Goal: Task Accomplishment & Management: Manage account settings

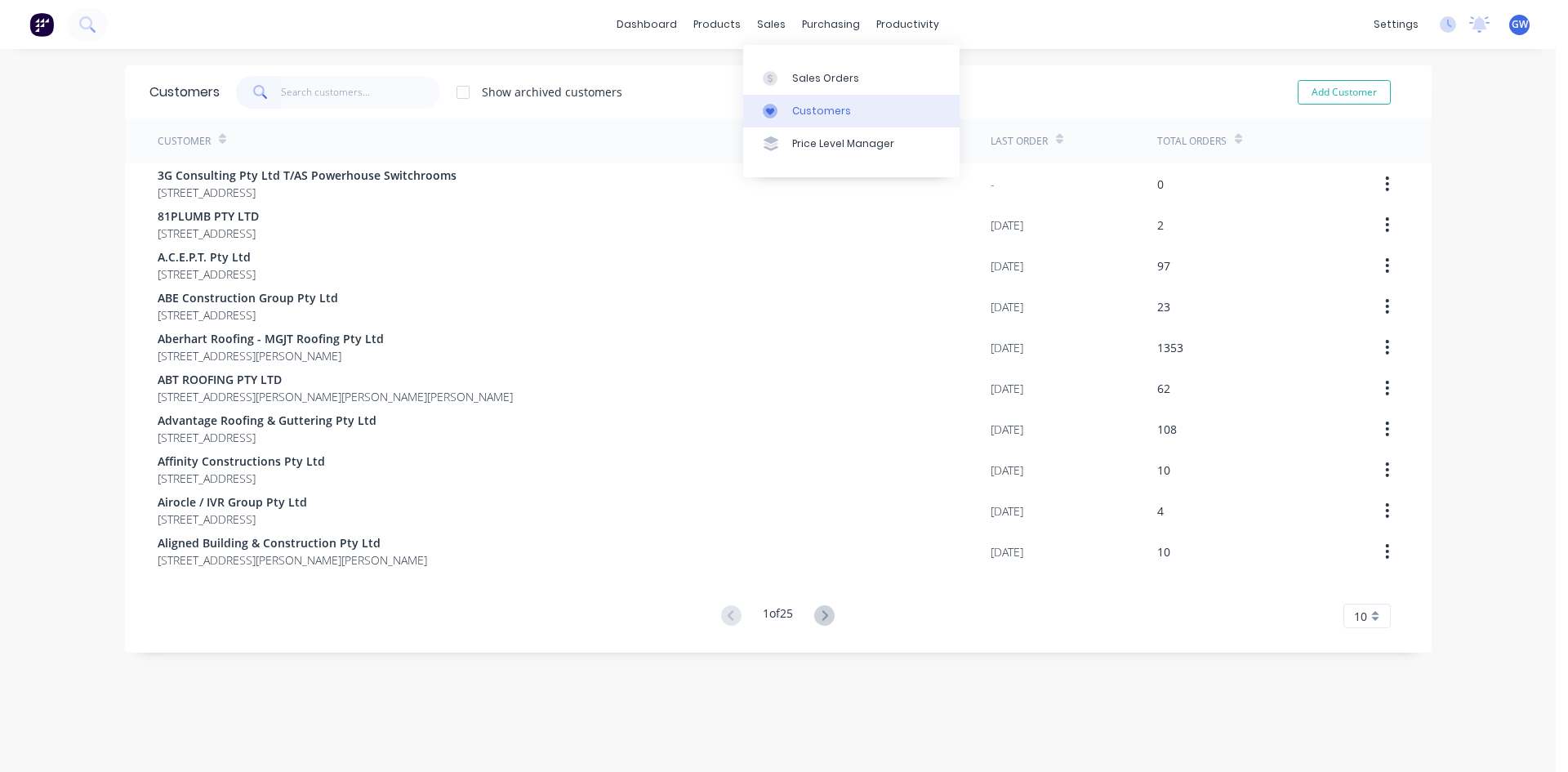
click at [805, 118] on link "Customers" at bounding box center [851, 111] width 216 height 32
click at [806, 87] on link "Sales Orders" at bounding box center [851, 78] width 216 height 32
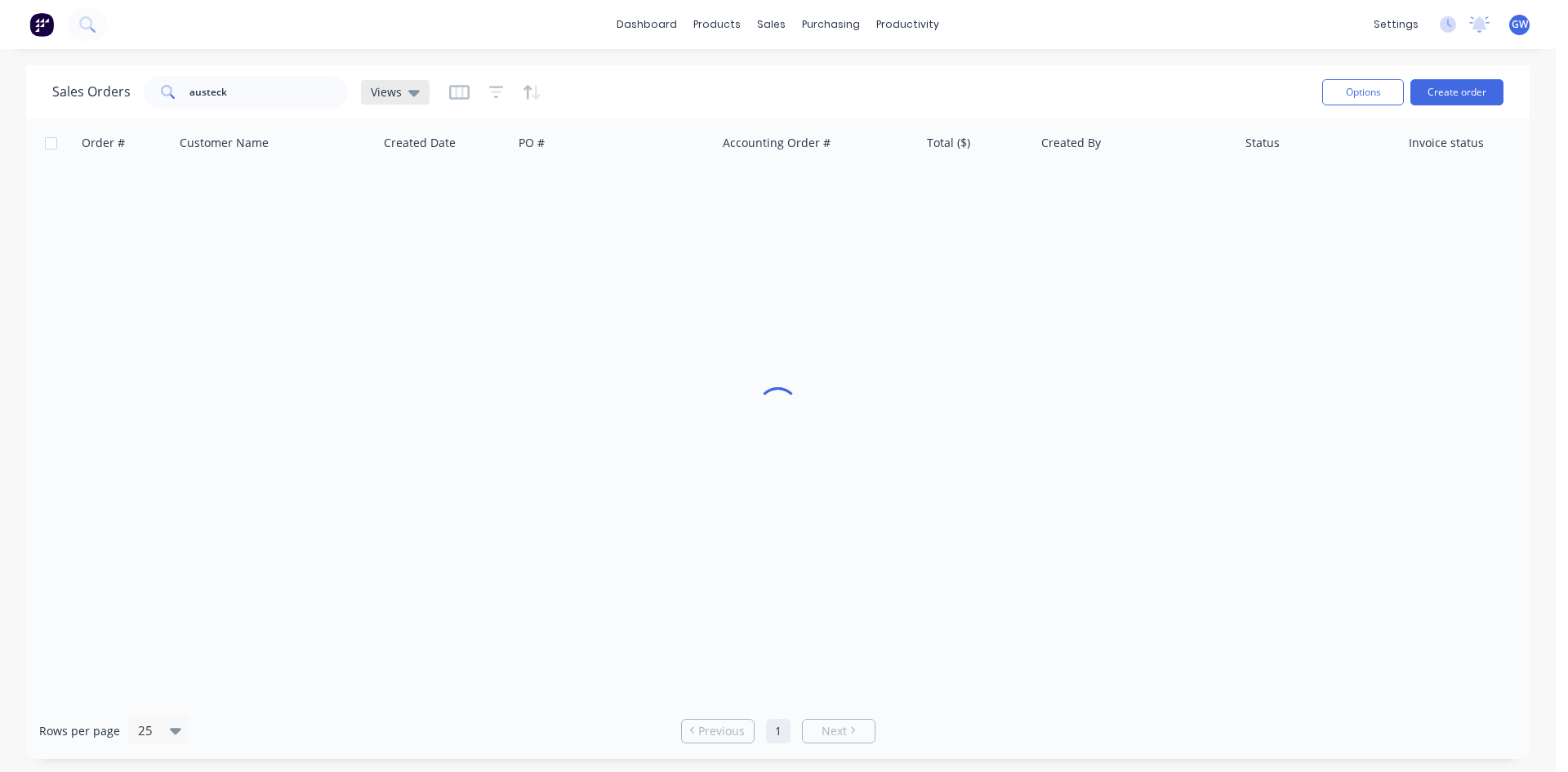
click at [379, 82] on div "Views" at bounding box center [395, 92] width 69 height 24
drag, startPoint x: 241, startPoint y: 98, endPoint x: 0, endPoint y: 77, distance: 241.9
click at [0, 77] on div "Sales Orders austeck Views Options Create order Order # Customer Name Created D…" at bounding box center [778, 411] width 1556 height 694
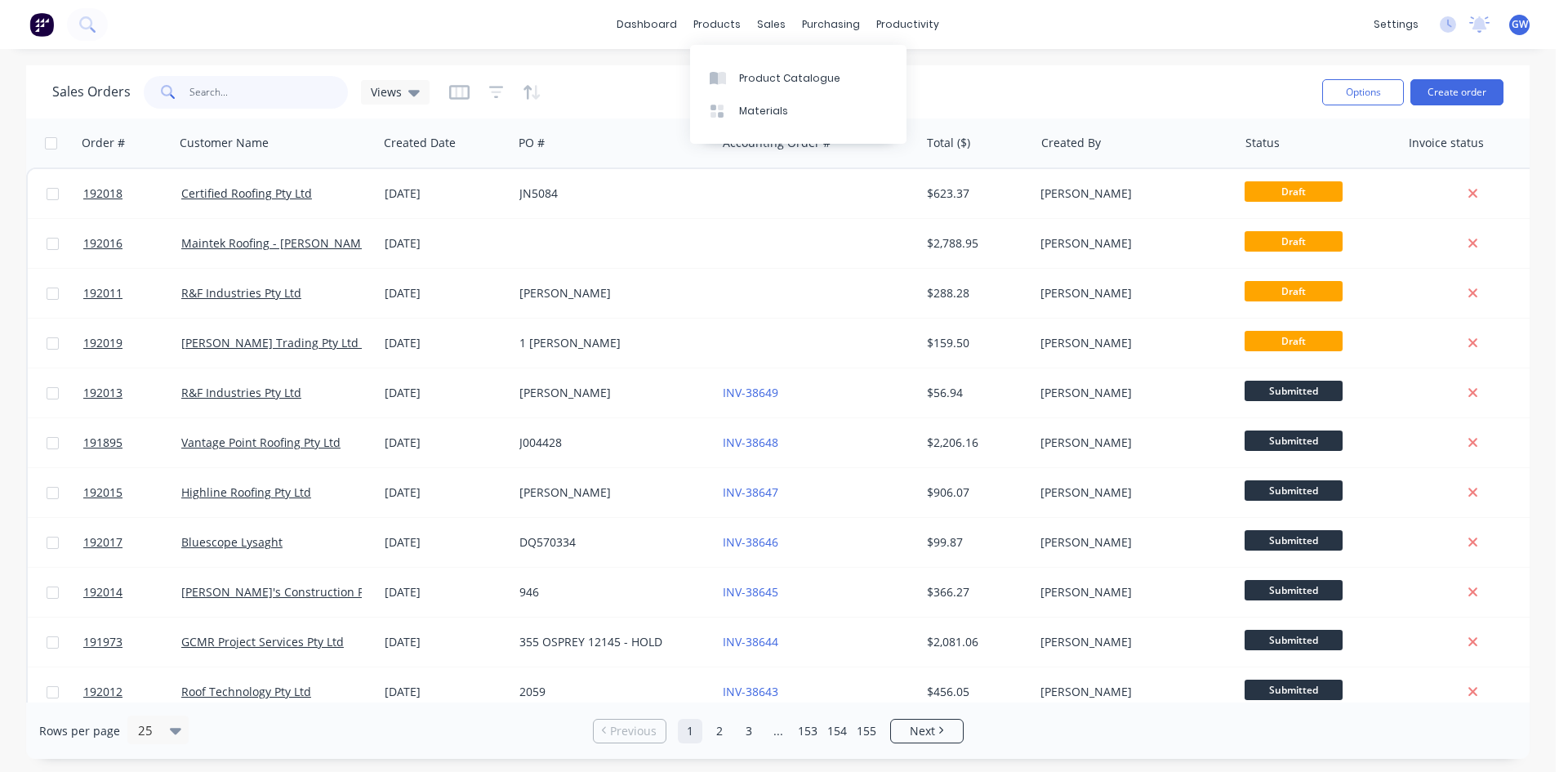
click at [230, 83] on input "text" at bounding box center [269, 92] width 160 height 32
paste input "185806"
type input "185806"
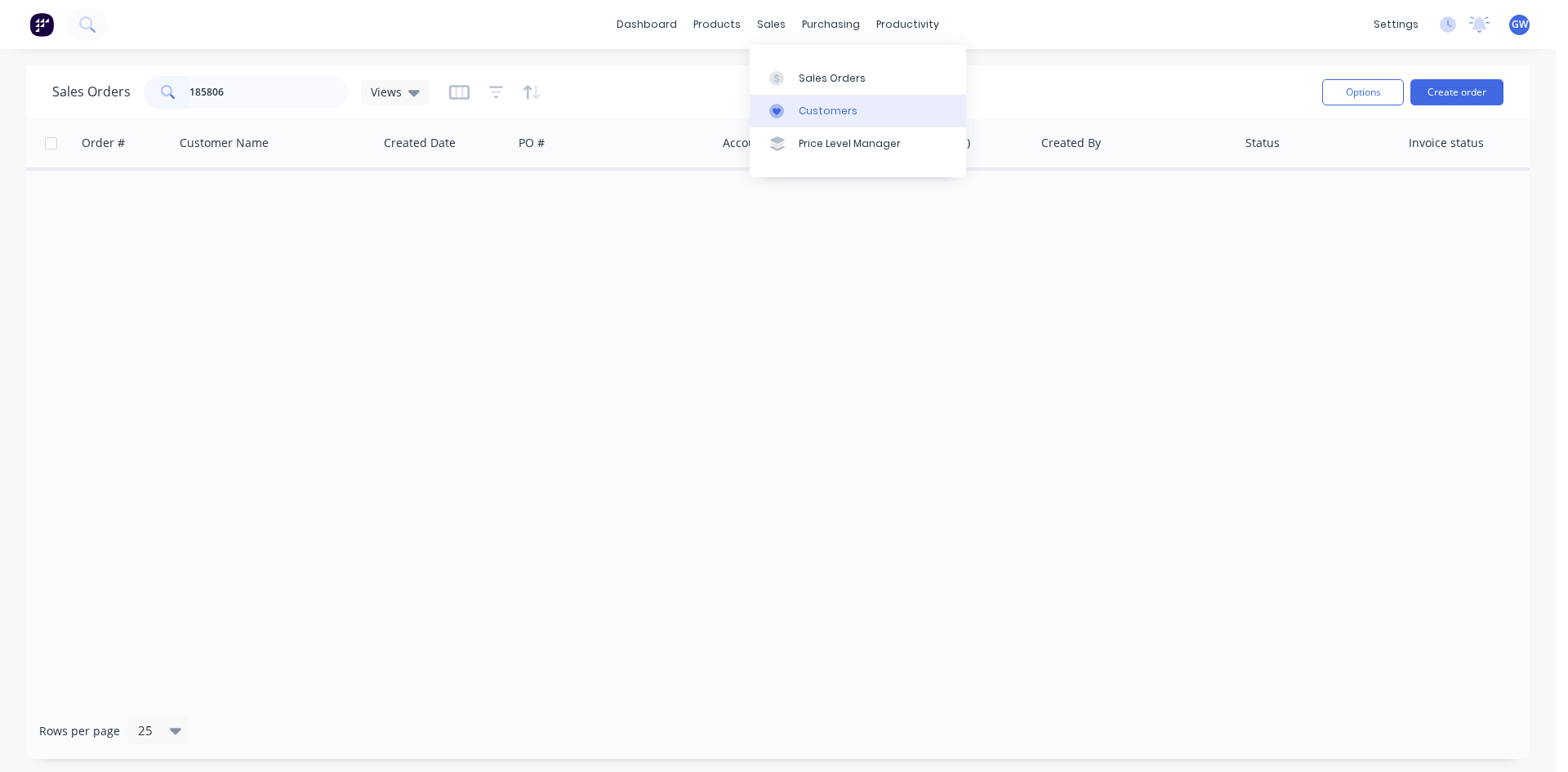
click at [813, 102] on link "Customers" at bounding box center [858, 111] width 216 height 32
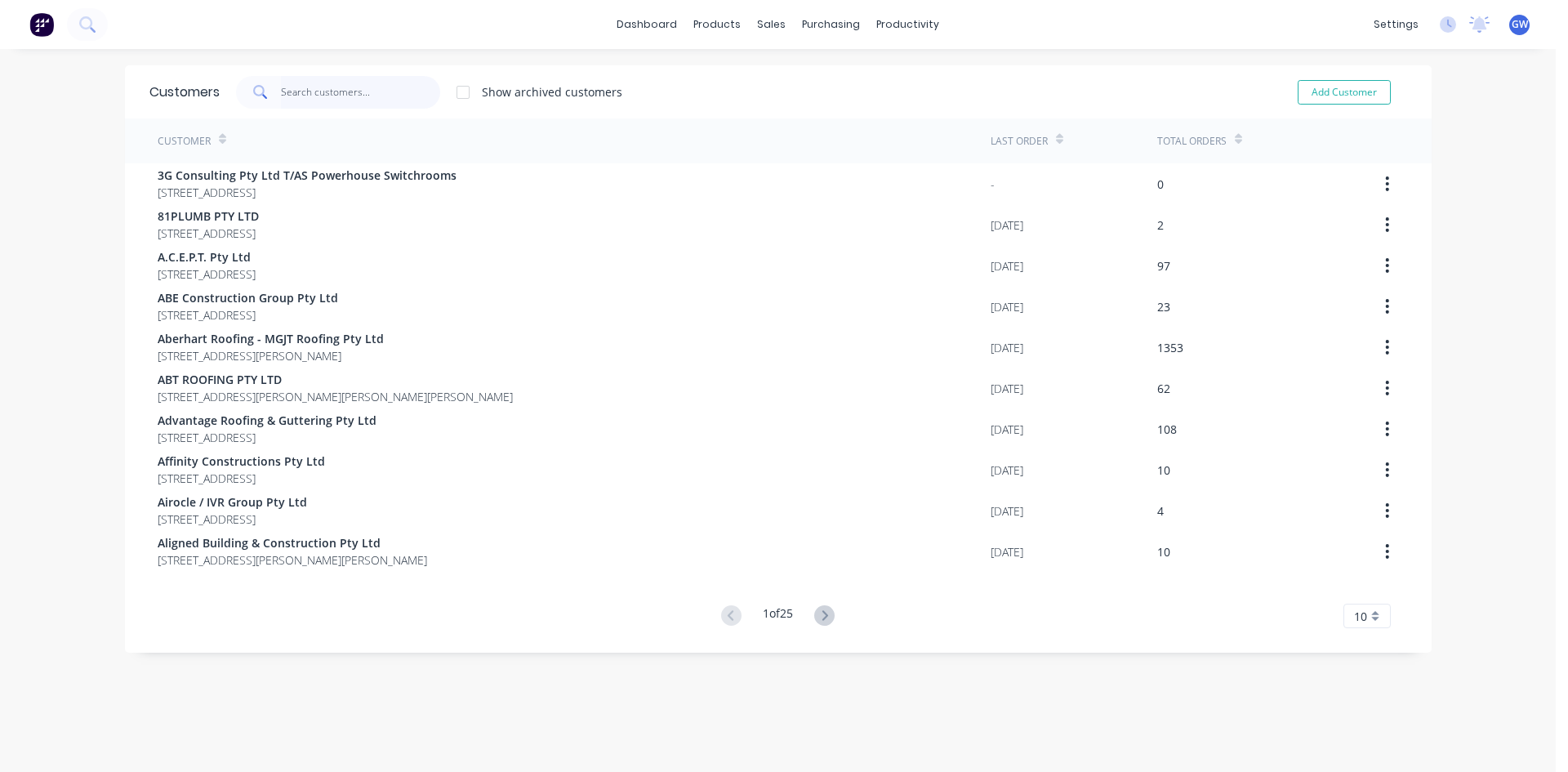
click at [326, 83] on input "text" at bounding box center [361, 92] width 160 height 32
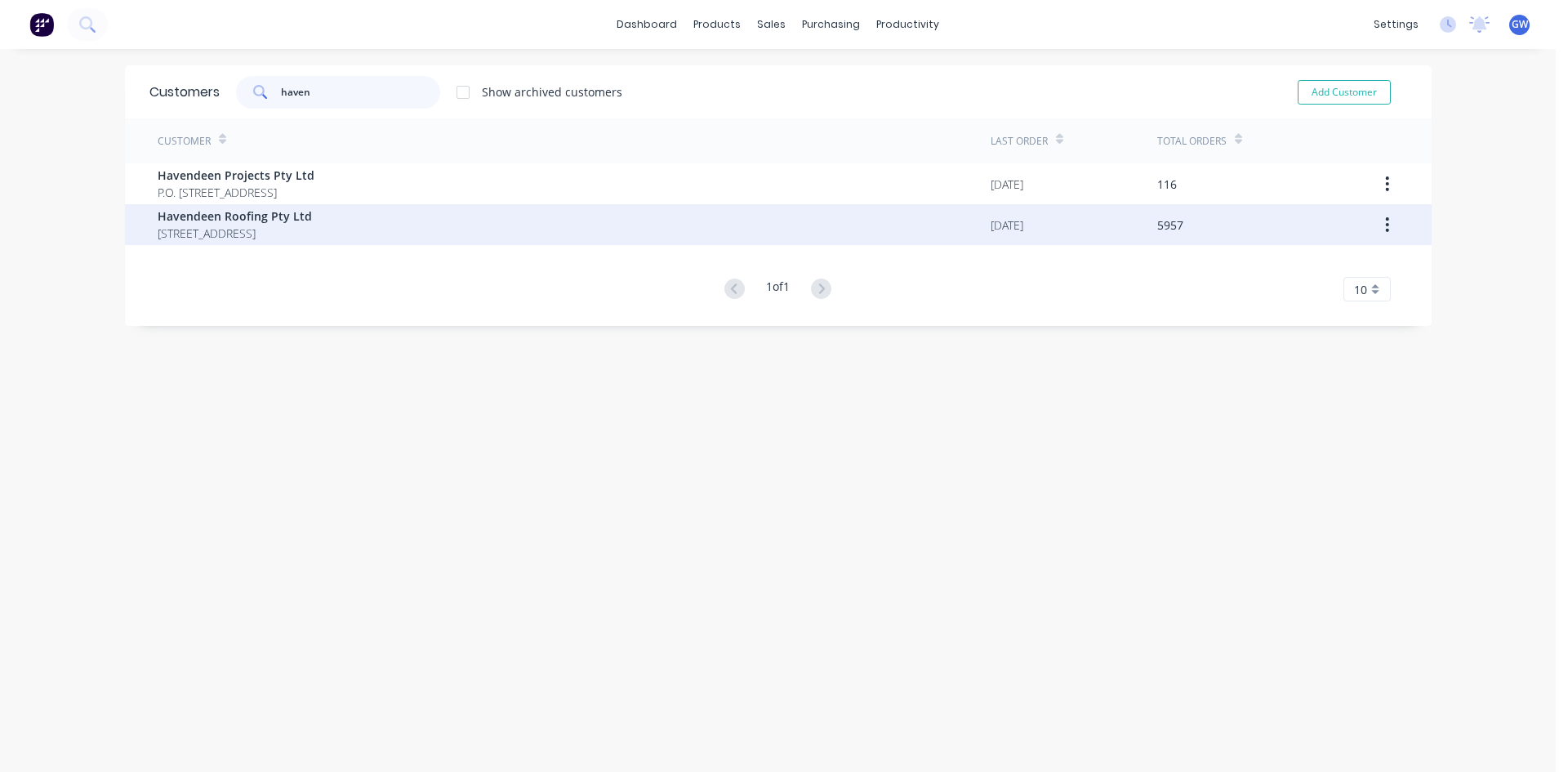
type input "haven"
click at [283, 210] on span "Havendeen Roofing Pty Ltd" at bounding box center [234, 216] width 154 height 17
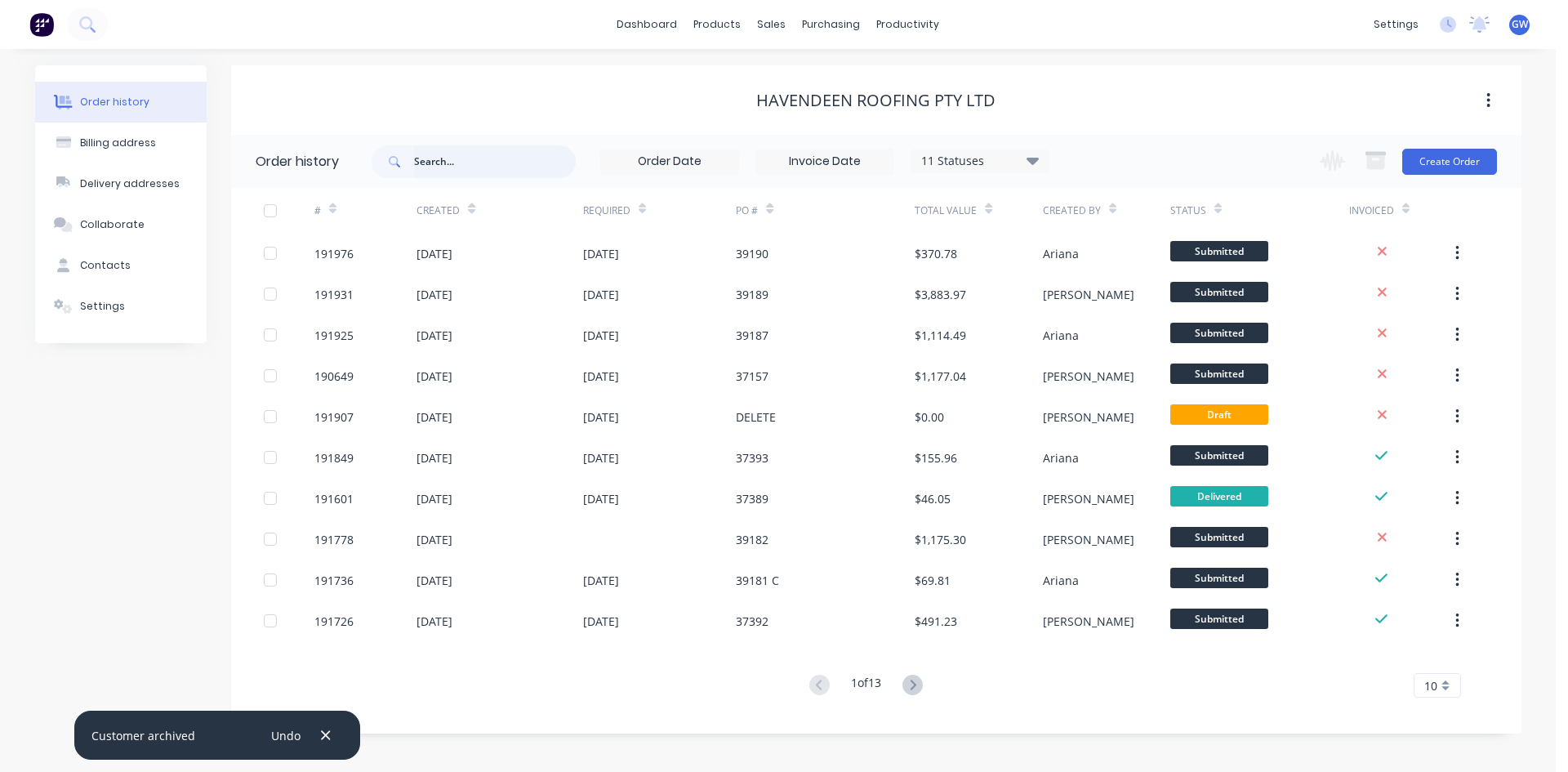
click at [444, 162] on input "text" at bounding box center [494, 161] width 161 height 32
paste input "185806"
type input "185806"
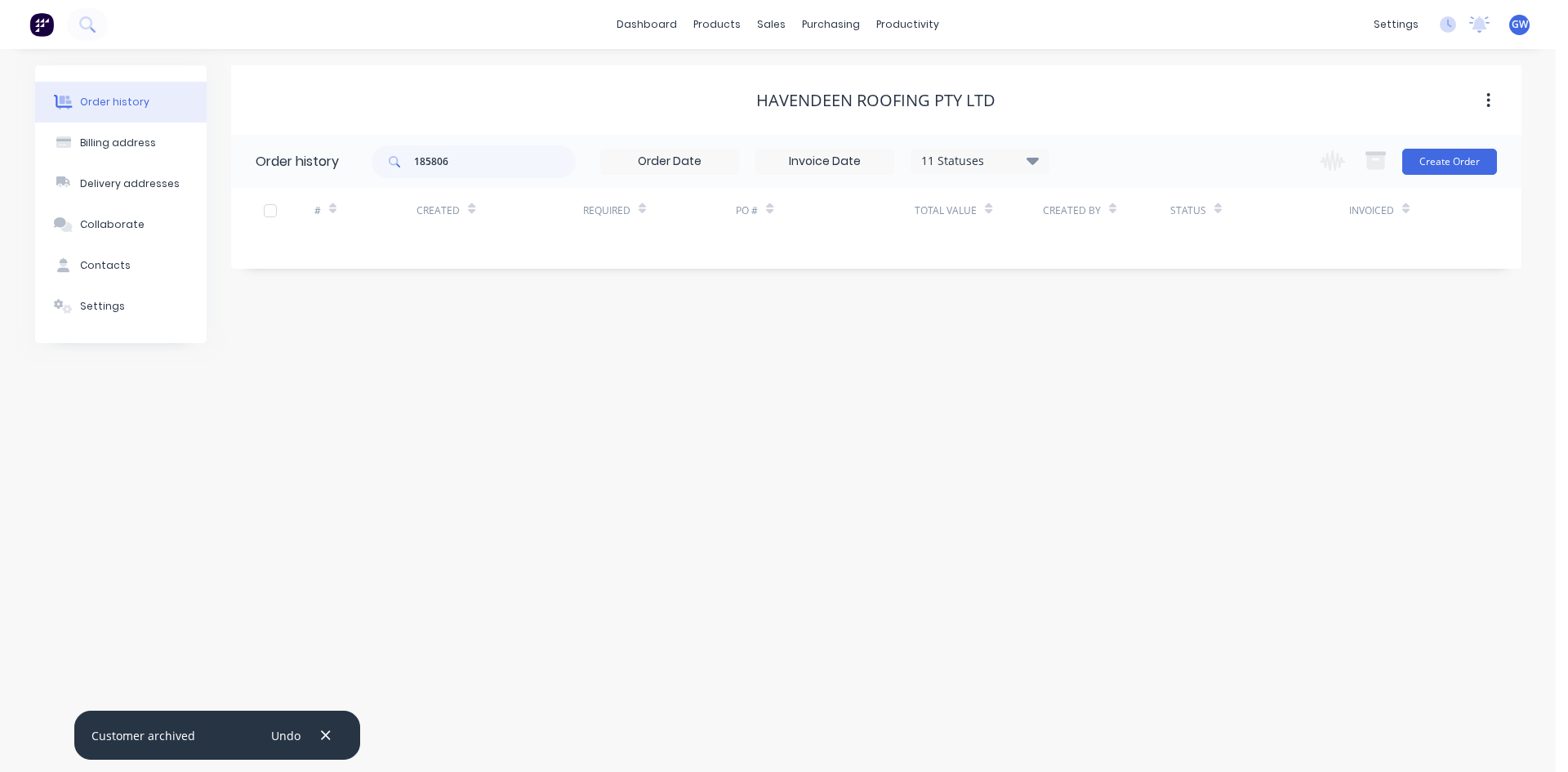
click at [1031, 156] on icon at bounding box center [1033, 161] width 13 height 20
click at [1115, 349] on label at bounding box center [1115, 349] width 0 height 0
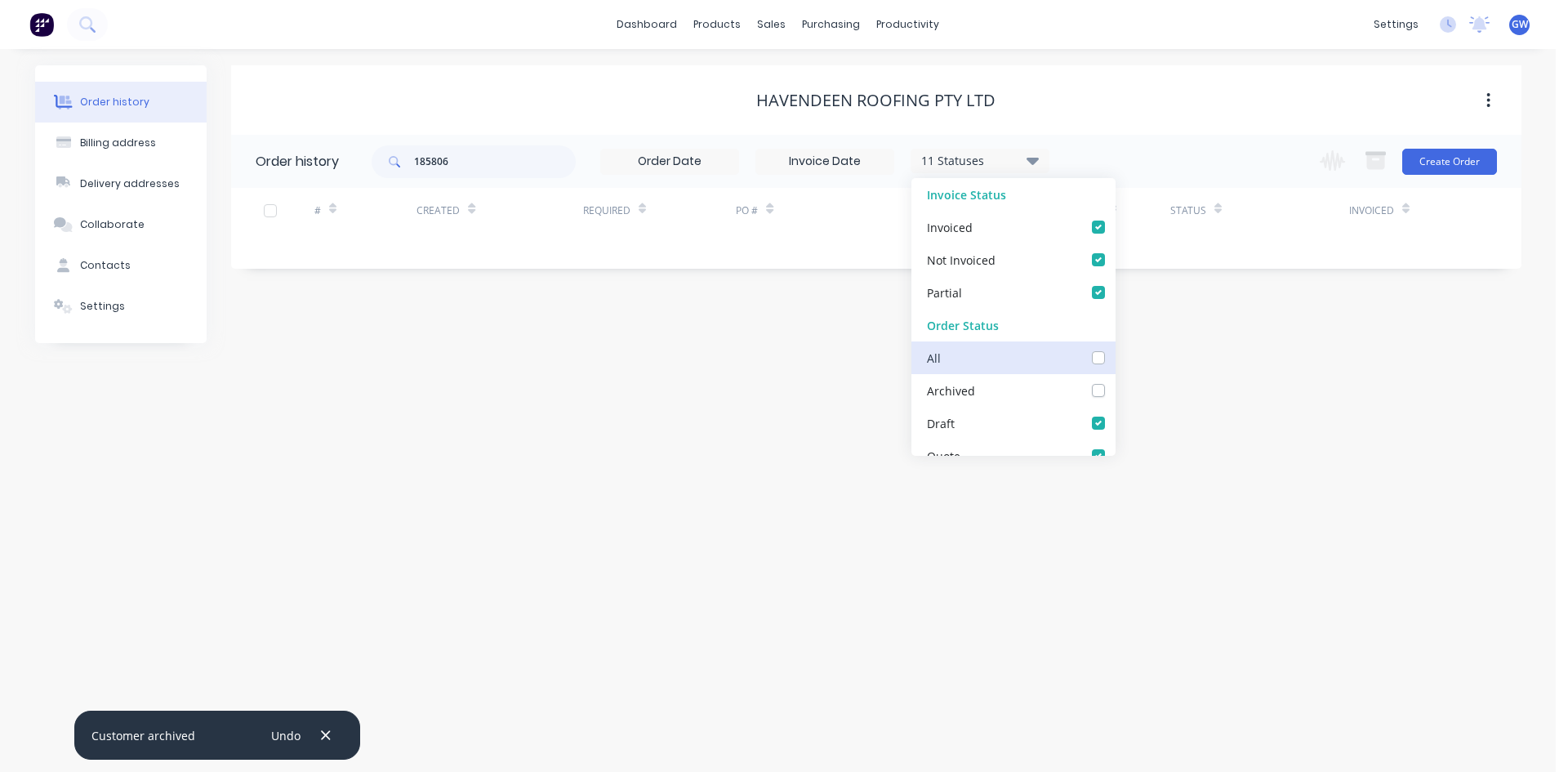
click at [1115, 363] on input "checkbox" at bounding box center [1122, 356] width 13 height 15
checkbox input "true"
click at [1171, 173] on div "185806 12 Statuses Invoice Status Invoiced Not Invoiced Partial Order Status Al…" at bounding box center [947, 161] width 1151 height 53
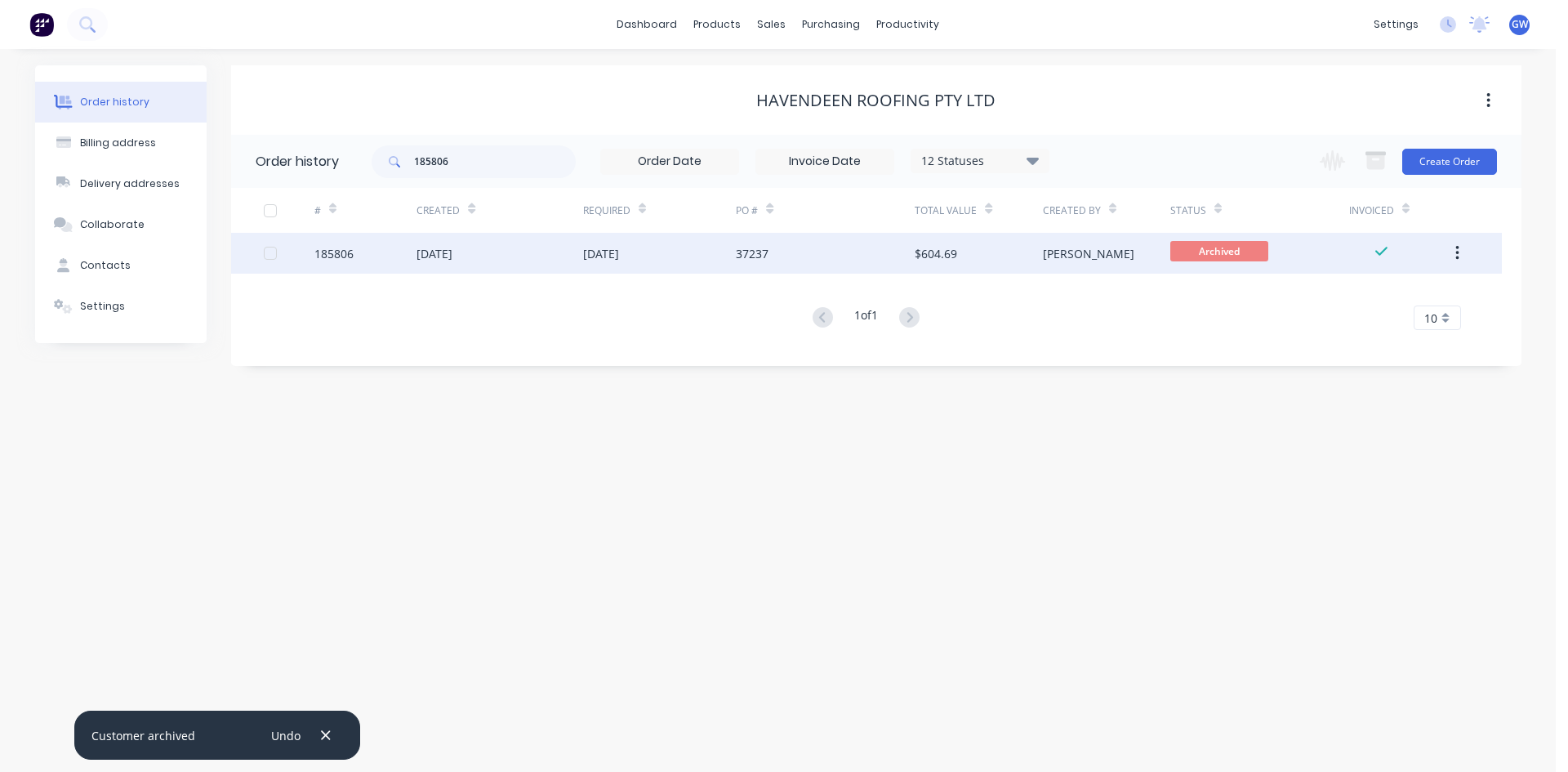
click at [990, 258] on div "$604.69" at bounding box center [978, 253] width 127 height 41
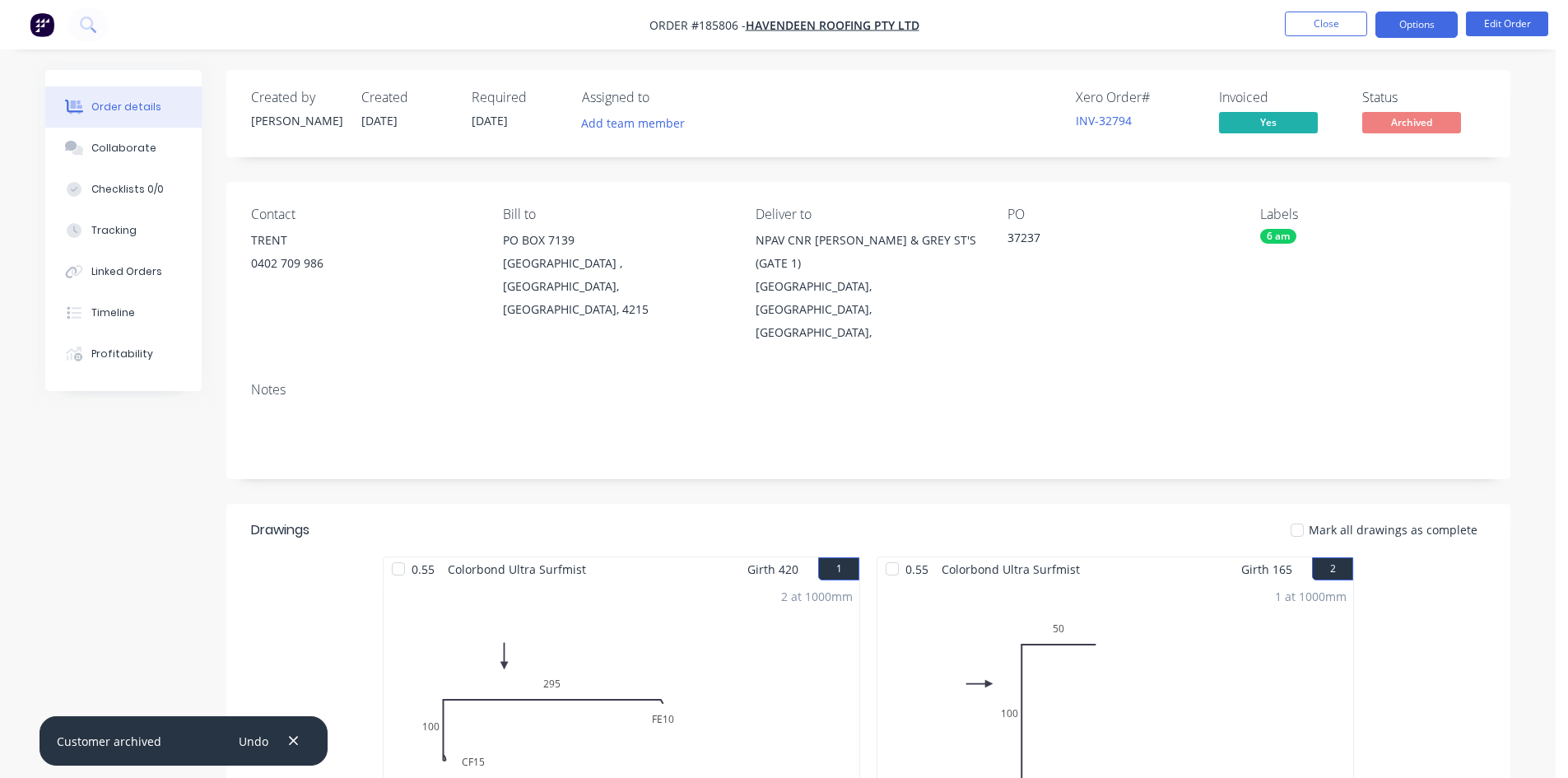
click at [1425, 27] on button "Options" at bounding box center [1416, 25] width 83 height 26
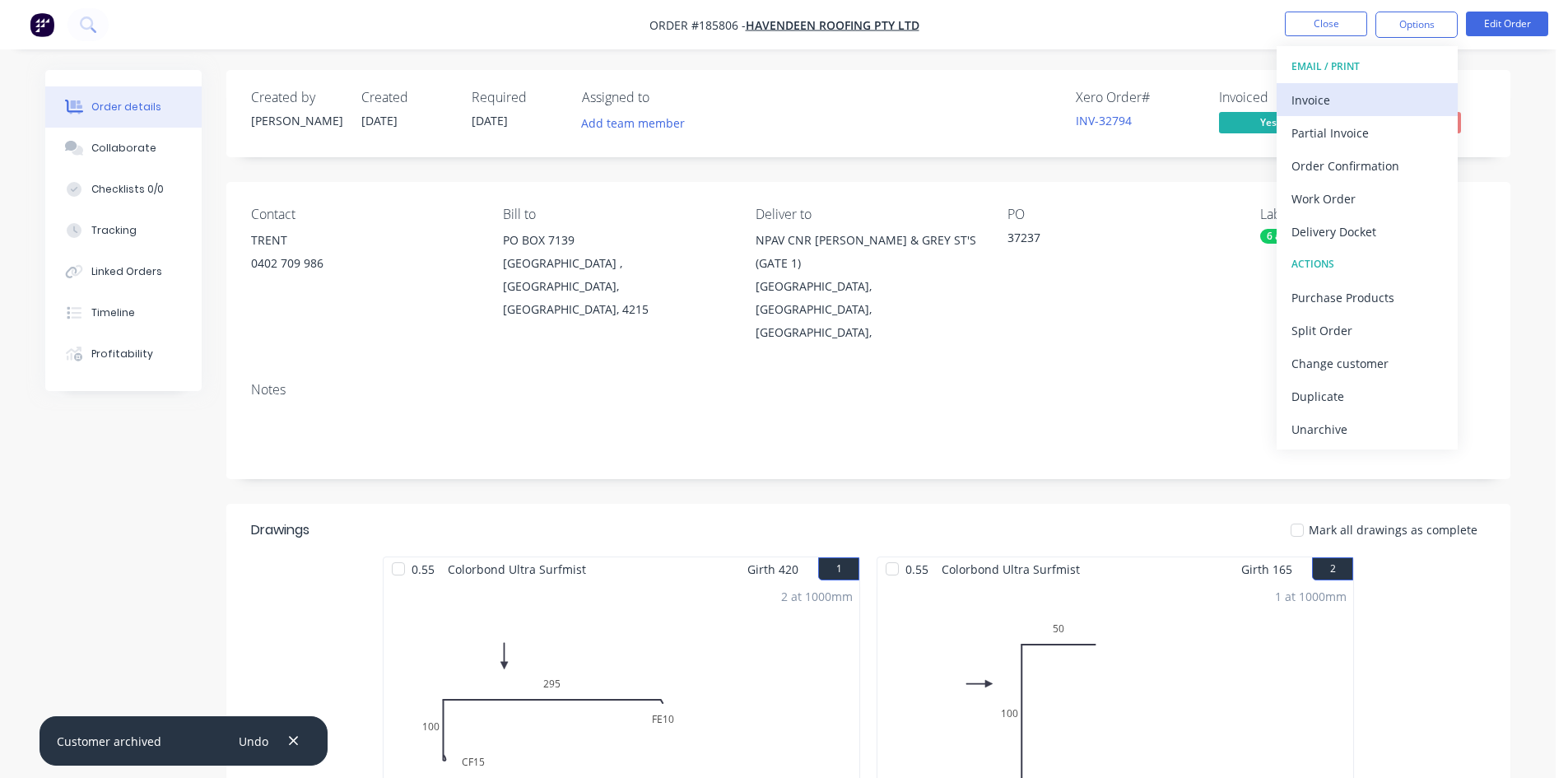
click at [1376, 106] on div "Invoice" at bounding box center [1366, 100] width 152 height 24
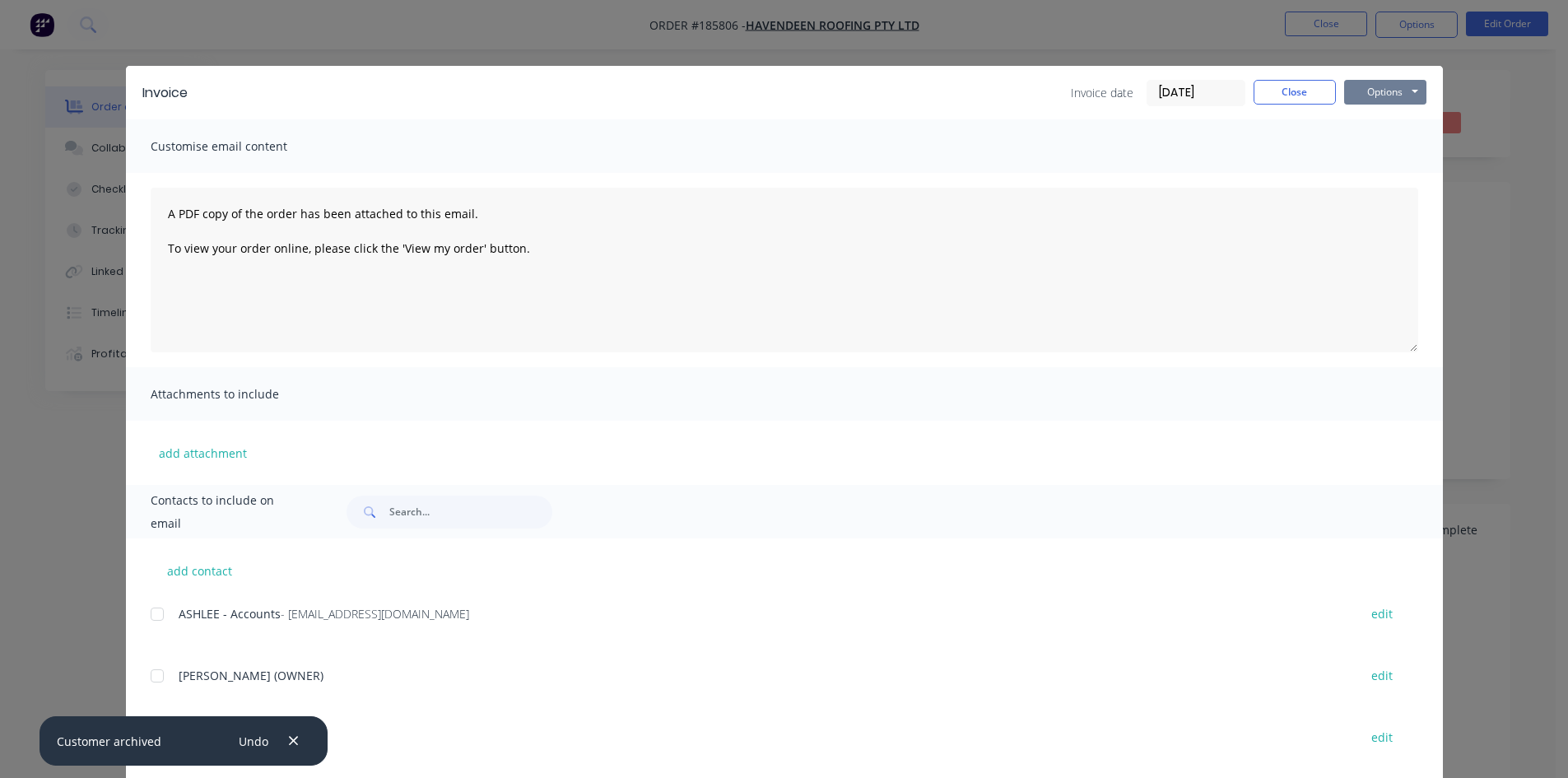
click at [1404, 91] on button "Options" at bounding box center [1384, 92] width 83 height 25
click at [1407, 125] on button "Preview" at bounding box center [1396, 122] width 105 height 27
drag, startPoint x: 1293, startPoint y: 88, endPoint x: 1289, endPoint y: 62, distance: 26.3
click at [1291, 88] on button "Close" at bounding box center [1295, 92] width 83 height 25
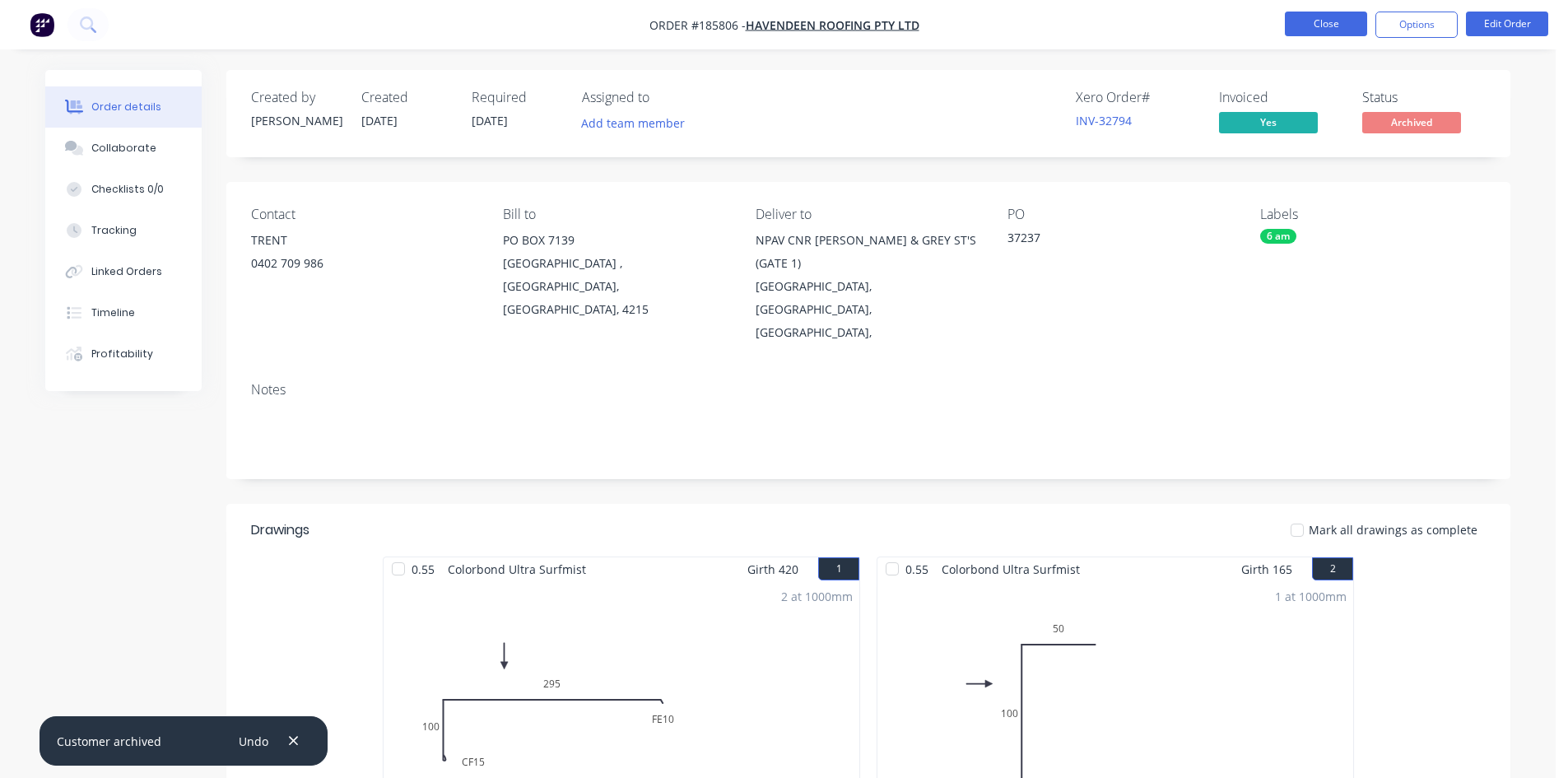
click at [1305, 28] on button "Close" at bounding box center [1325, 24] width 83 height 25
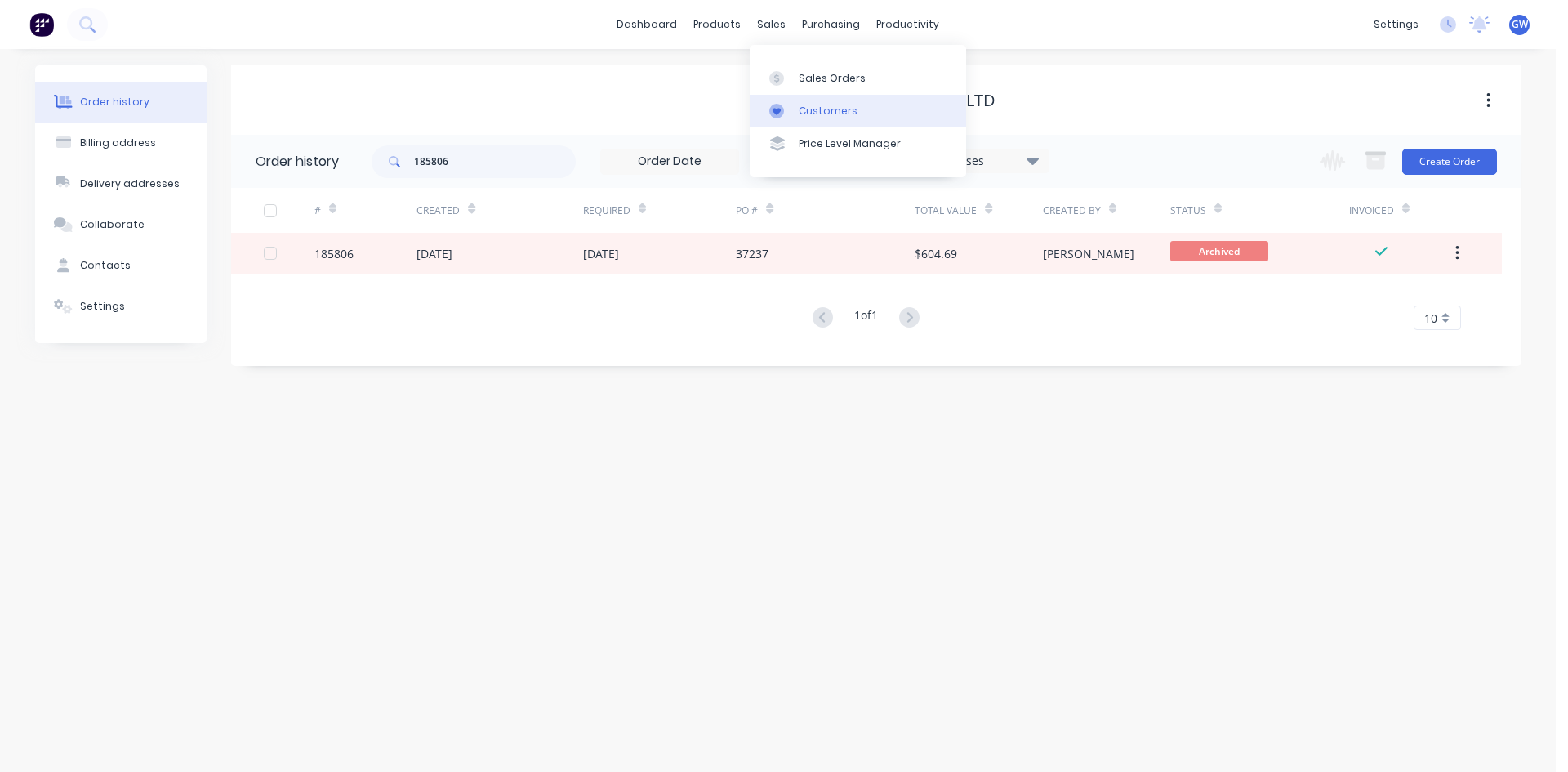
click at [812, 107] on div "Customers" at bounding box center [828, 111] width 59 height 14
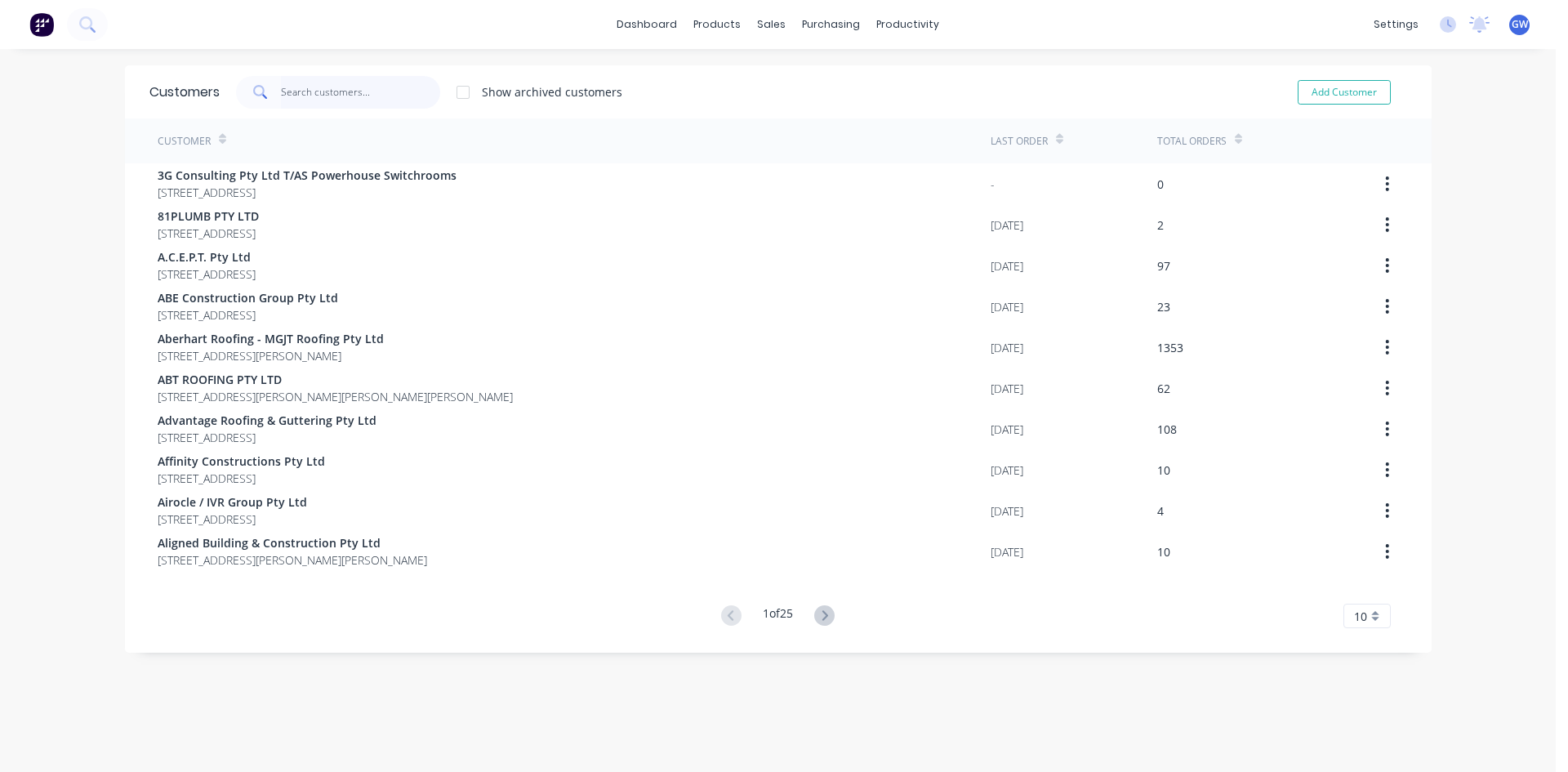
click at [344, 76] on input "text" at bounding box center [361, 92] width 160 height 32
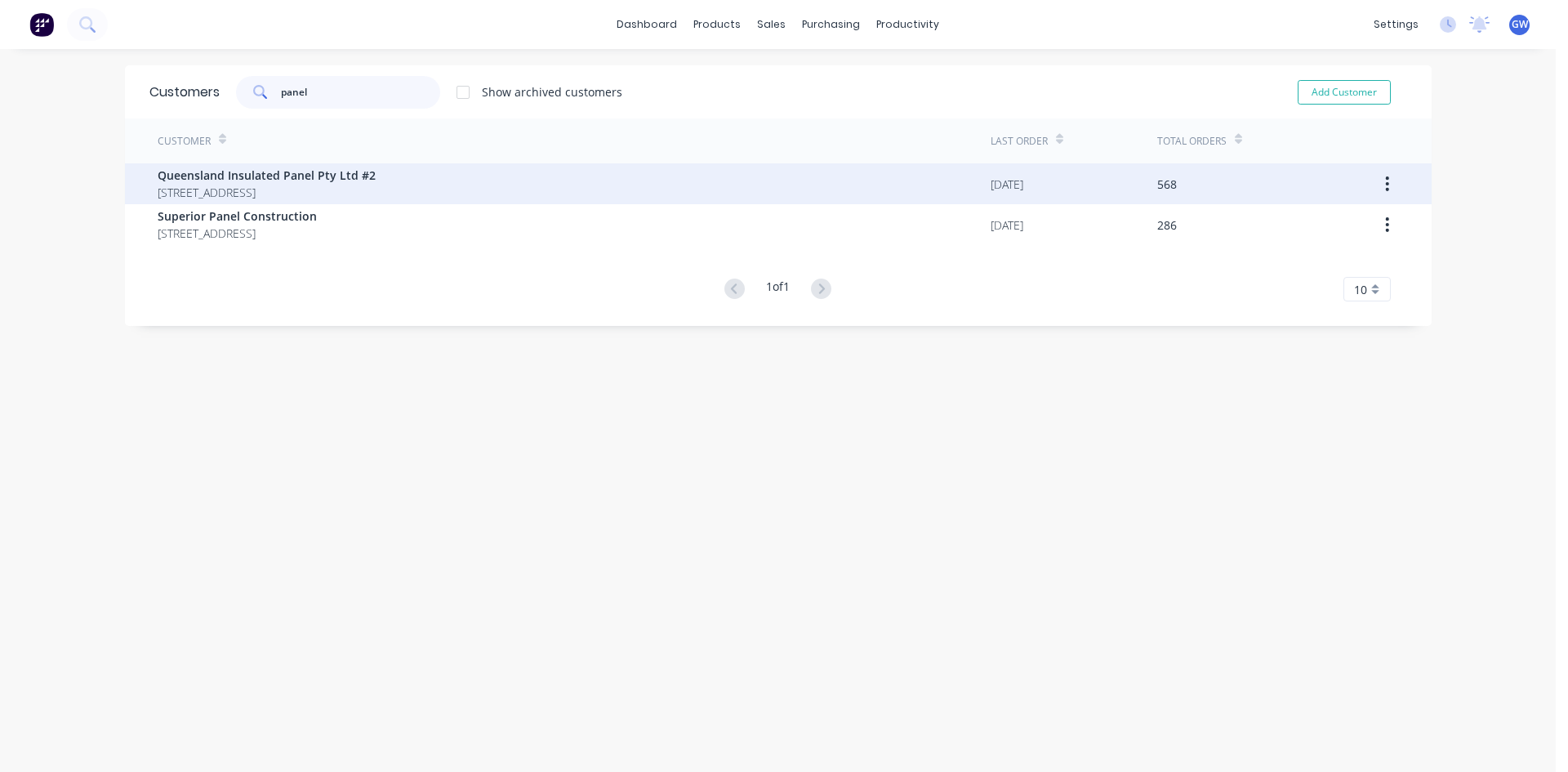
type input "panel"
click at [358, 166] on div "Queensland Insulated Panel Pty Ltd #2 [STREET_ADDRESS]" at bounding box center [574, 183] width 833 height 41
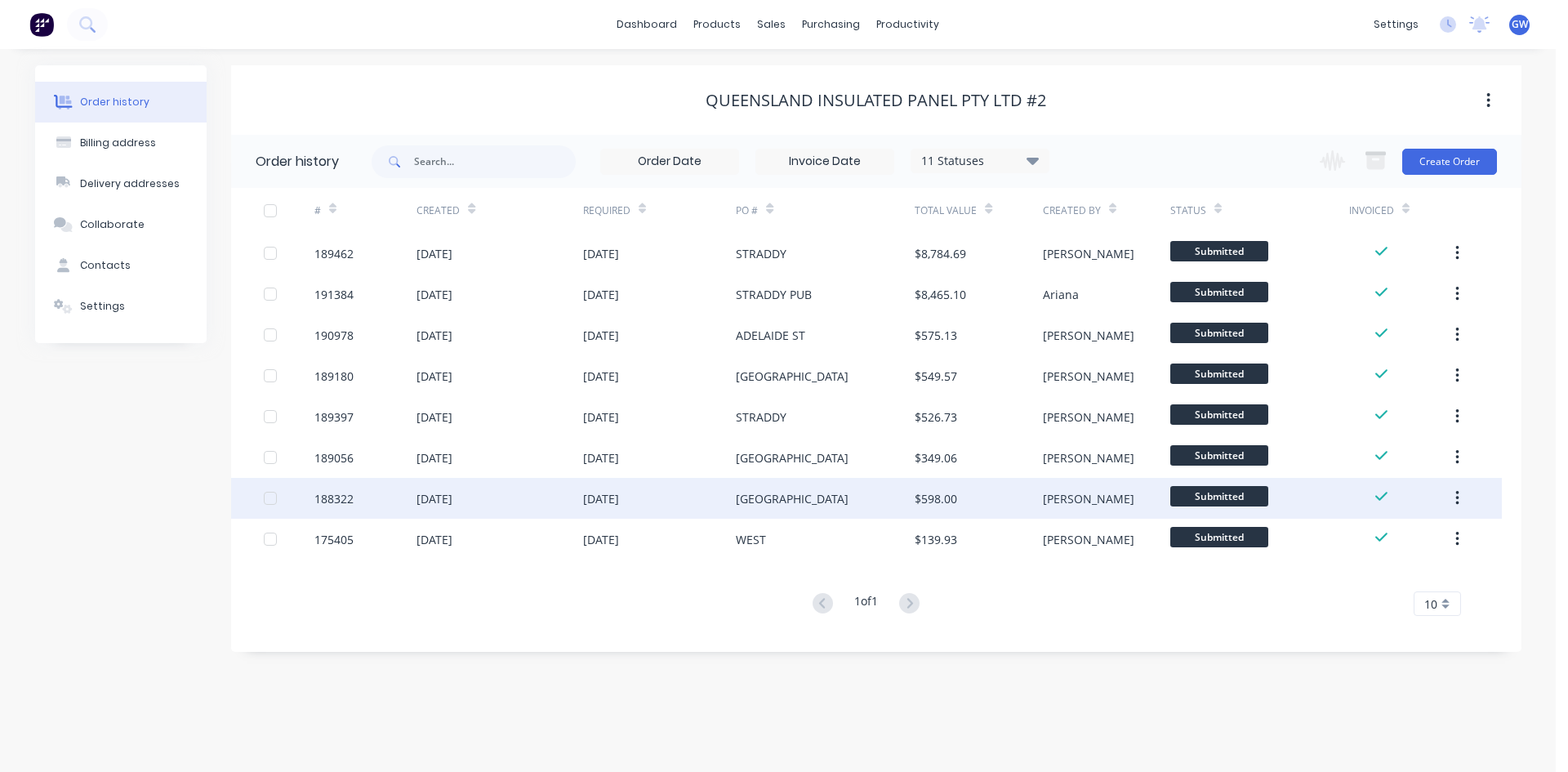
click at [883, 491] on div "[GEOGRAPHIC_DATA]" at bounding box center [825, 498] width 179 height 41
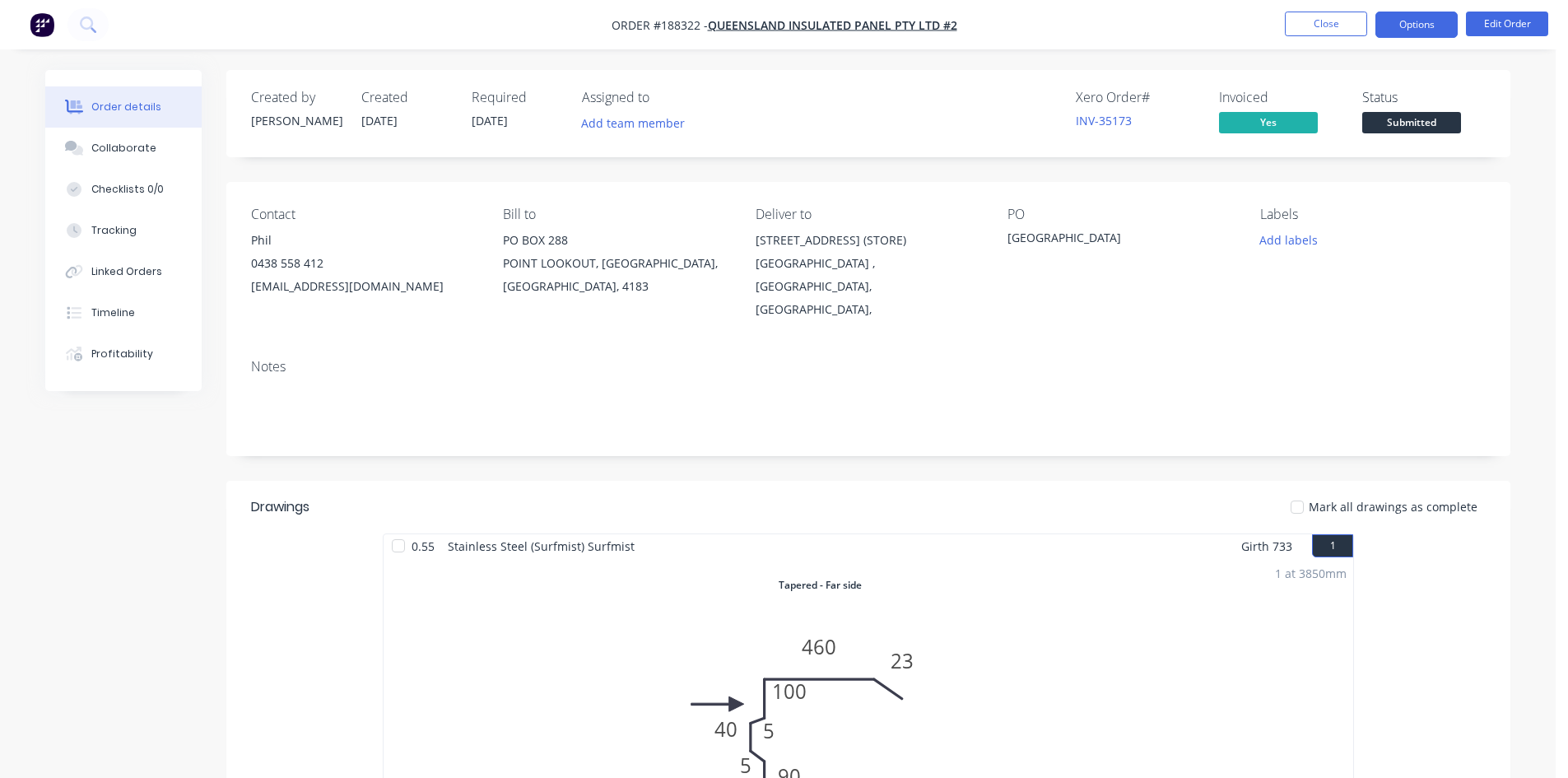
click at [1406, 26] on button "Options" at bounding box center [1416, 25] width 83 height 26
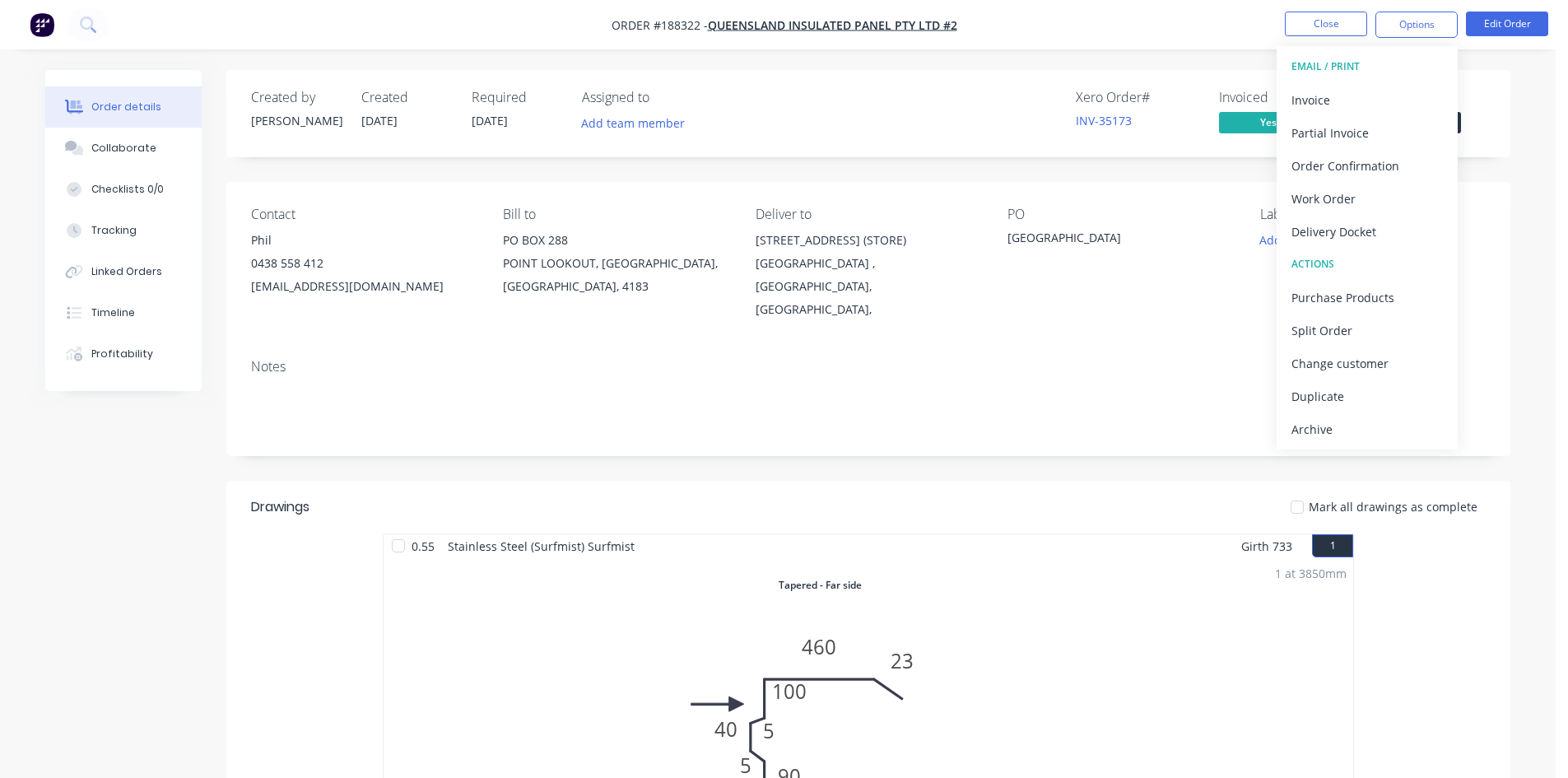
click at [1393, 91] on div "Invoice" at bounding box center [1366, 100] width 152 height 24
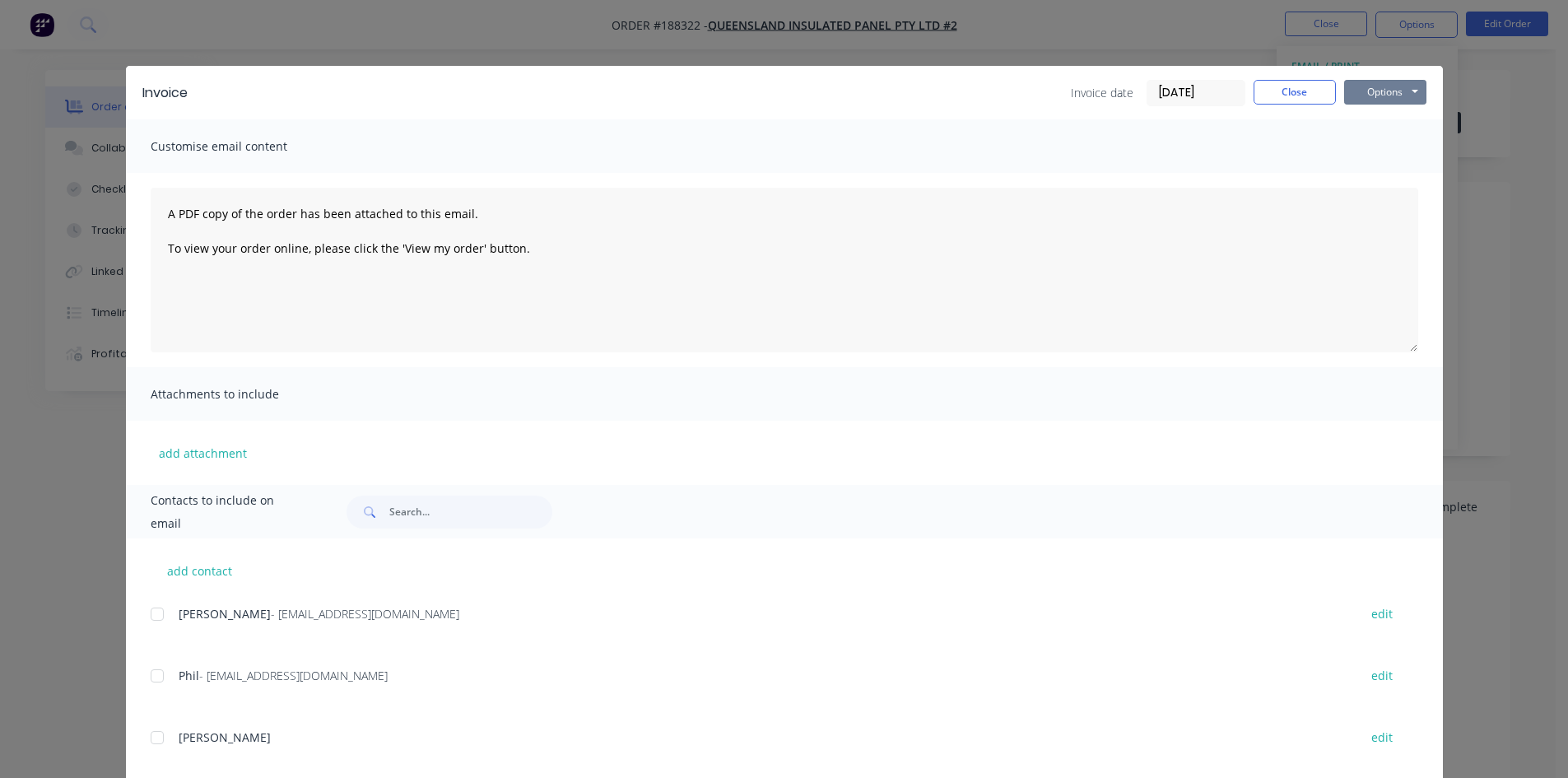
click at [1393, 91] on button "Options" at bounding box center [1384, 92] width 83 height 25
click at [1387, 130] on button "Preview" at bounding box center [1396, 122] width 105 height 27
click at [1287, 97] on button "Close" at bounding box center [1295, 92] width 83 height 25
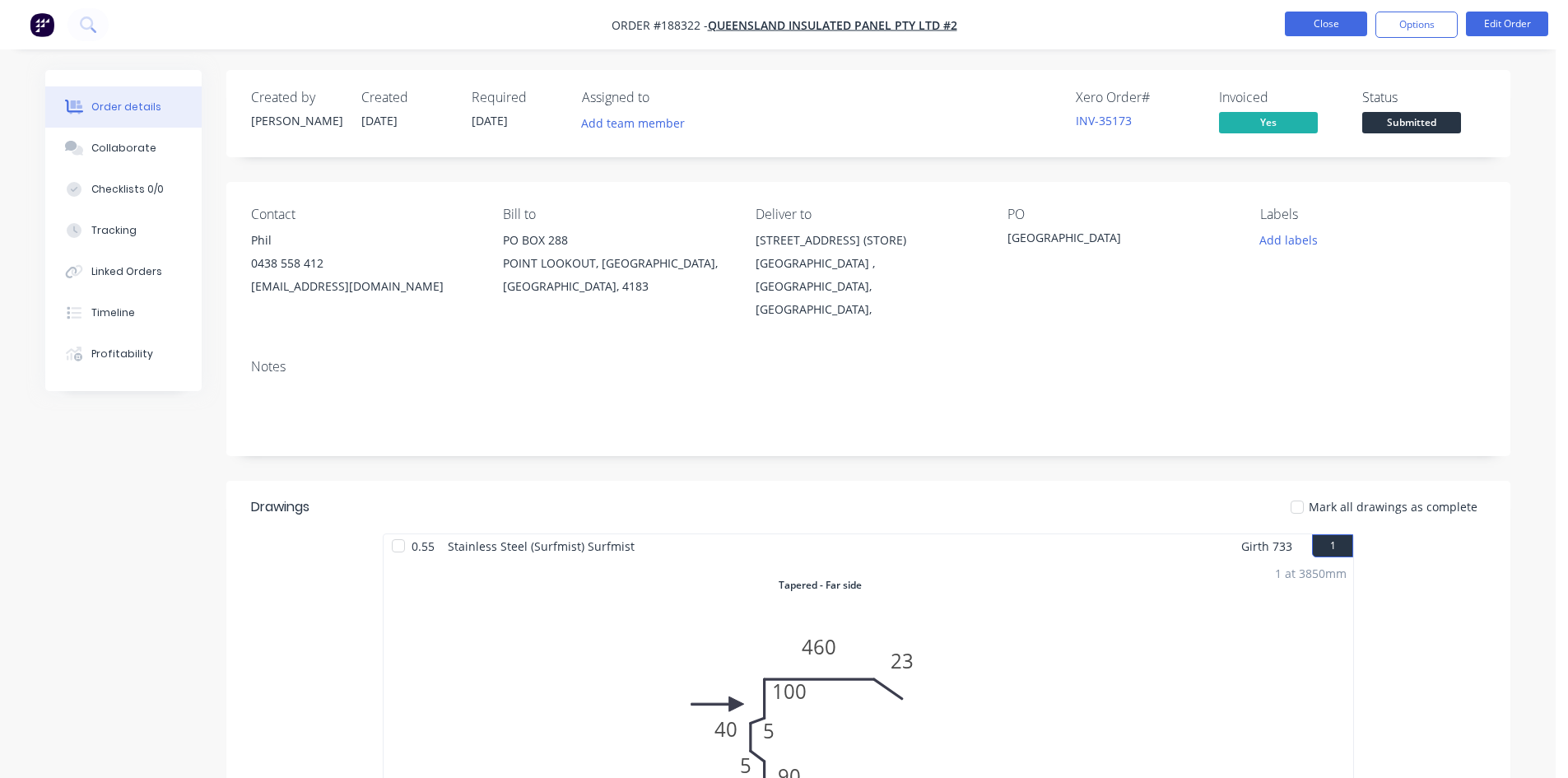
click at [1315, 31] on button "Close" at bounding box center [1325, 24] width 83 height 25
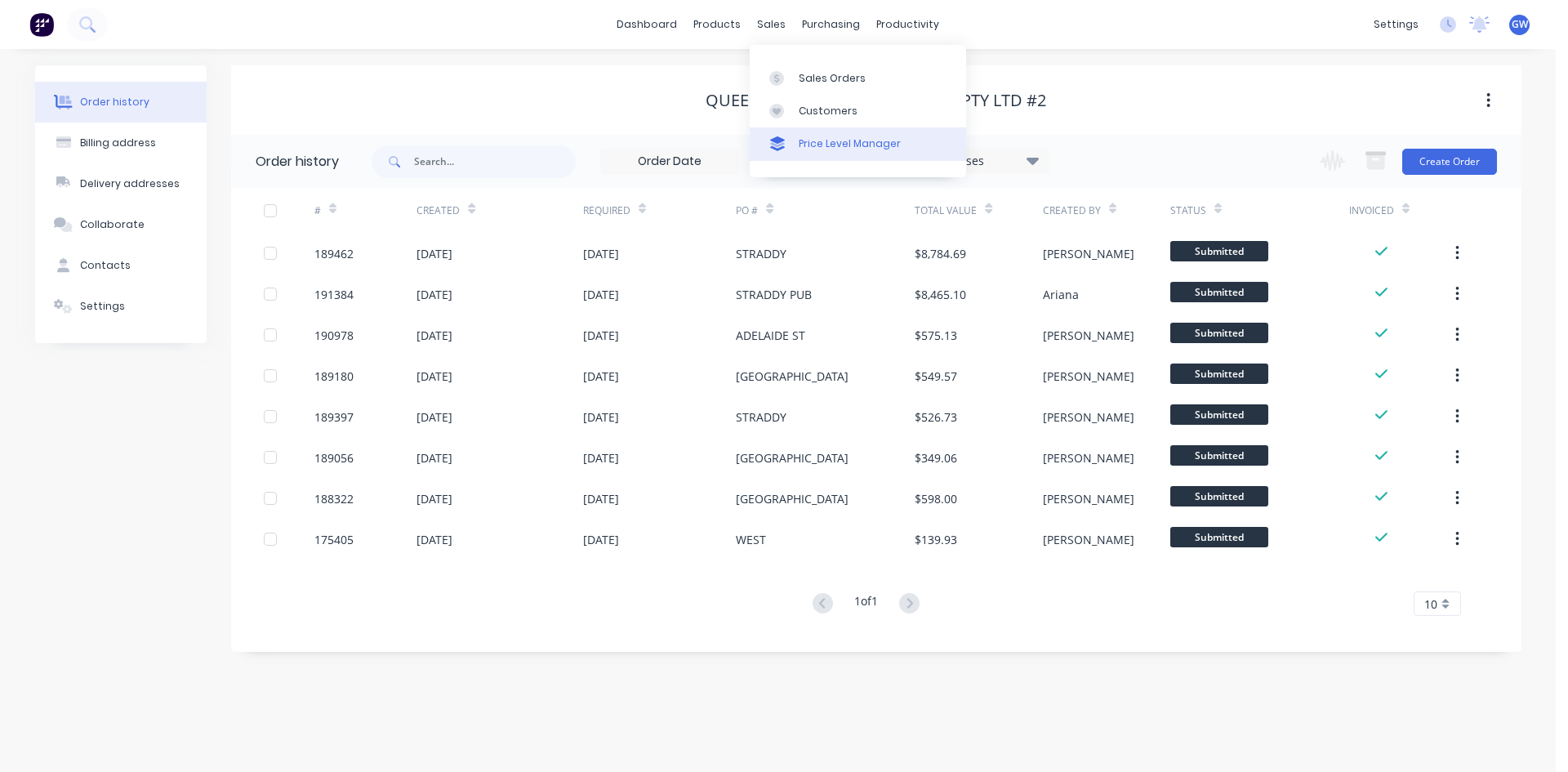
click at [799, 150] on div "Price Level Manager" at bounding box center [849, 143] width 102 height 14
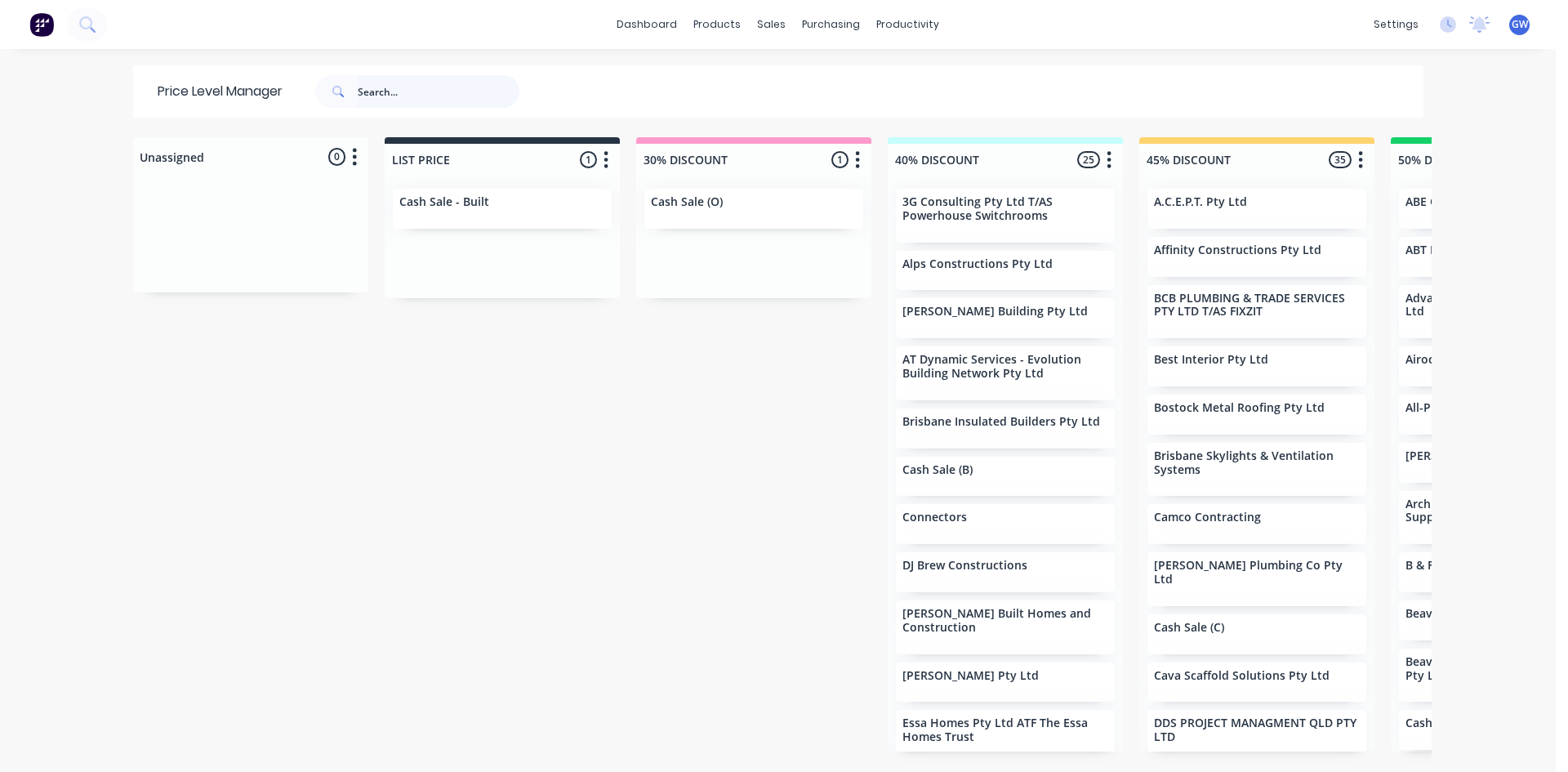
click at [443, 89] on input "text" at bounding box center [438, 91] width 161 height 32
type input "[PERSON_NAME]"
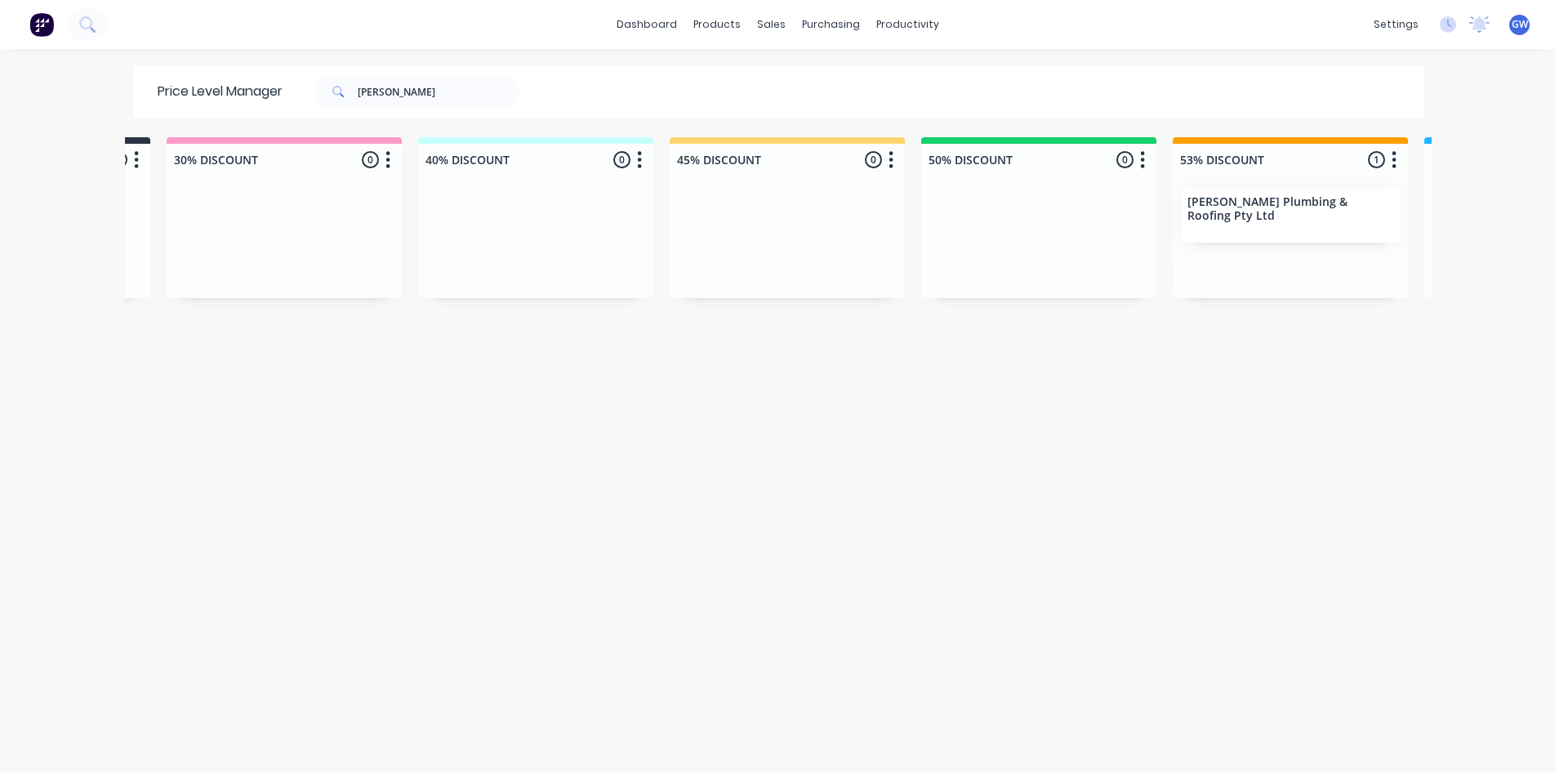
scroll to position [0, 523]
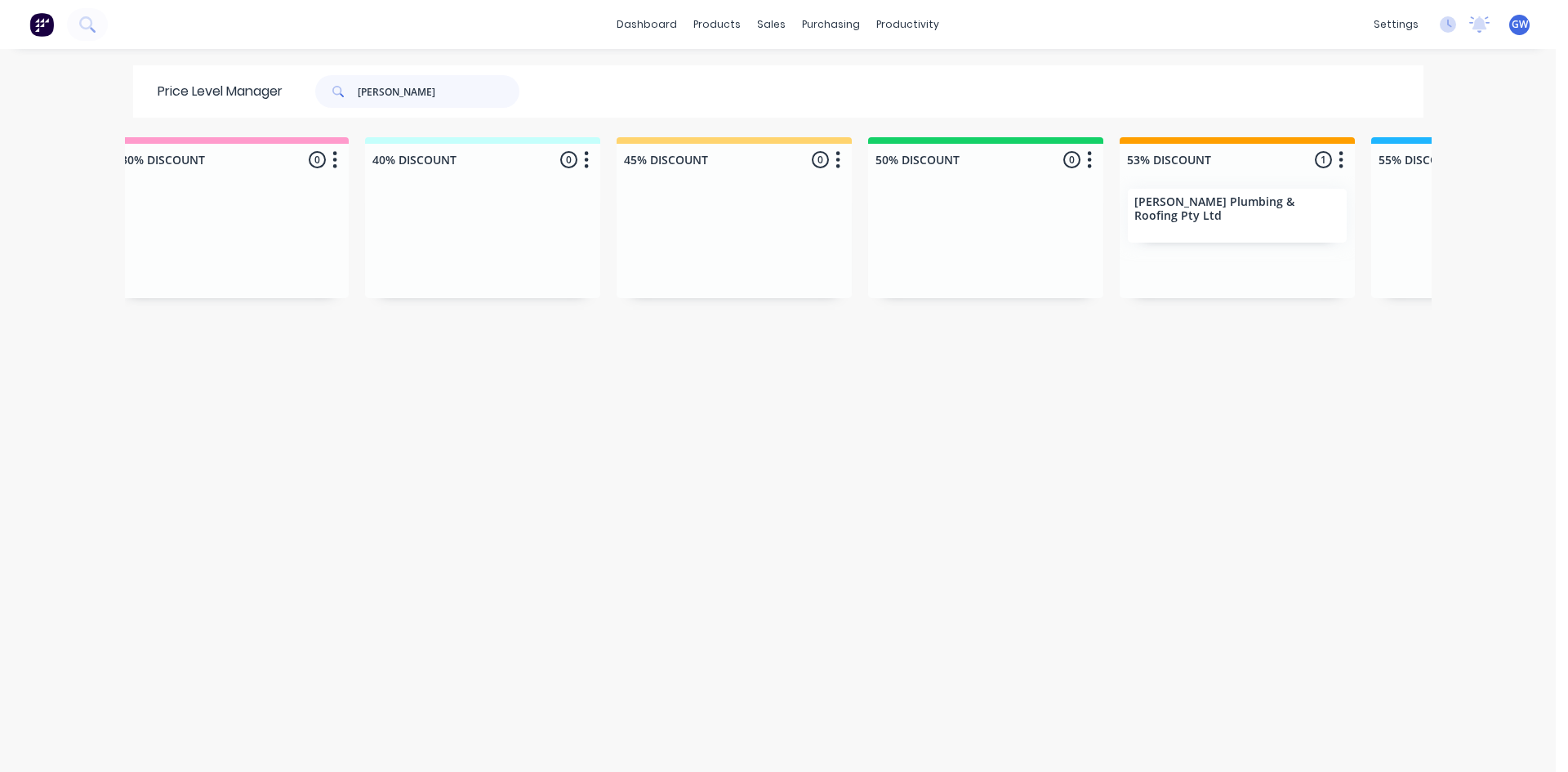
drag, startPoint x: 460, startPoint y: 93, endPoint x: 20, endPoint y: 68, distance: 440.7
click at [21, 68] on div "dashboard products sales purchasing productivity dashboard products Product Cat…" at bounding box center [778, 386] width 1556 height 772
type input "brisbane ins"
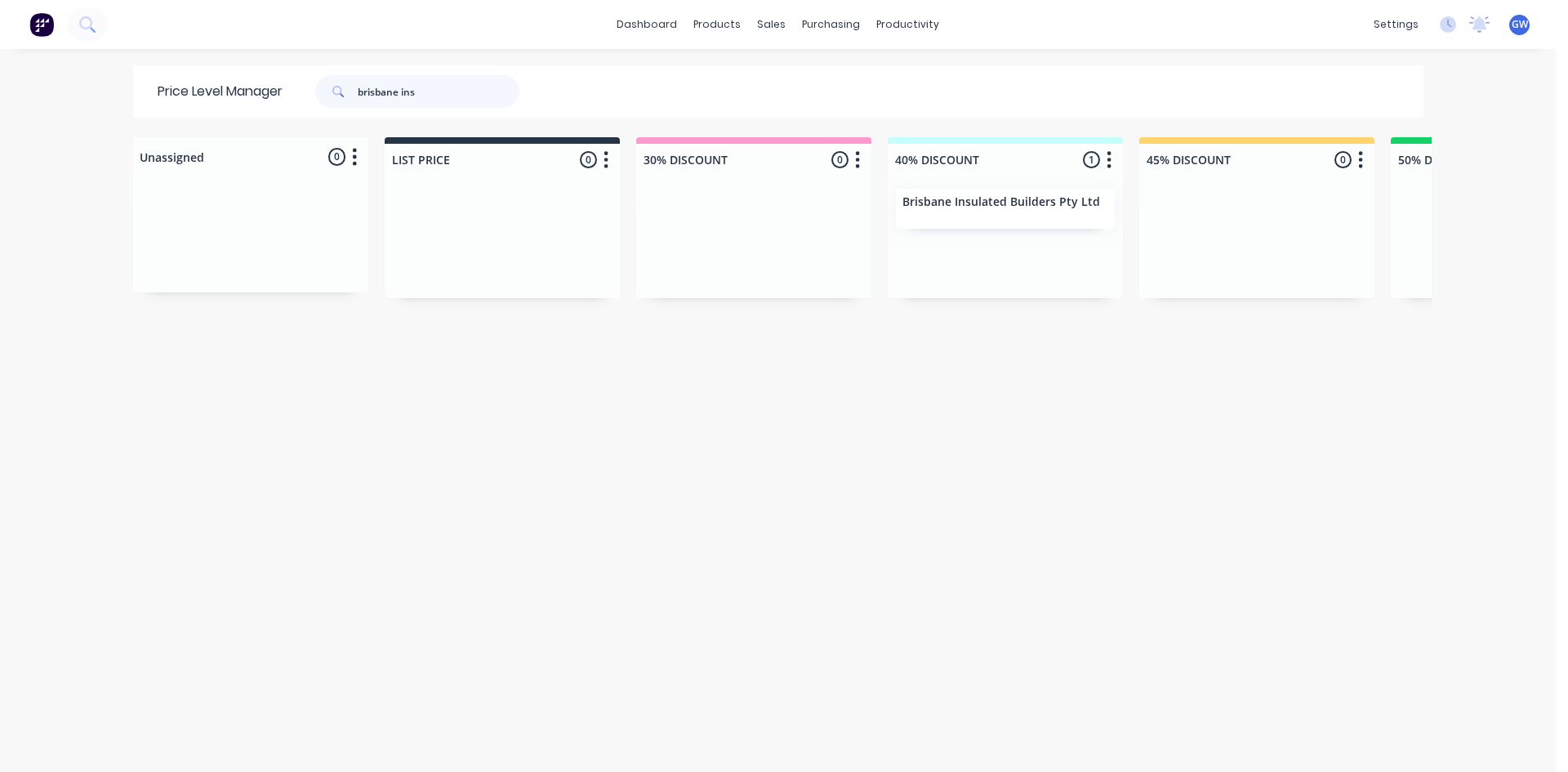
drag, startPoint x: 433, startPoint y: 91, endPoint x: 305, endPoint y: 77, distance: 128.8
click at [305, 77] on div "brisbane ins" at bounding box center [409, 91] width 221 height 32
type input "[PERSON_NAME]"
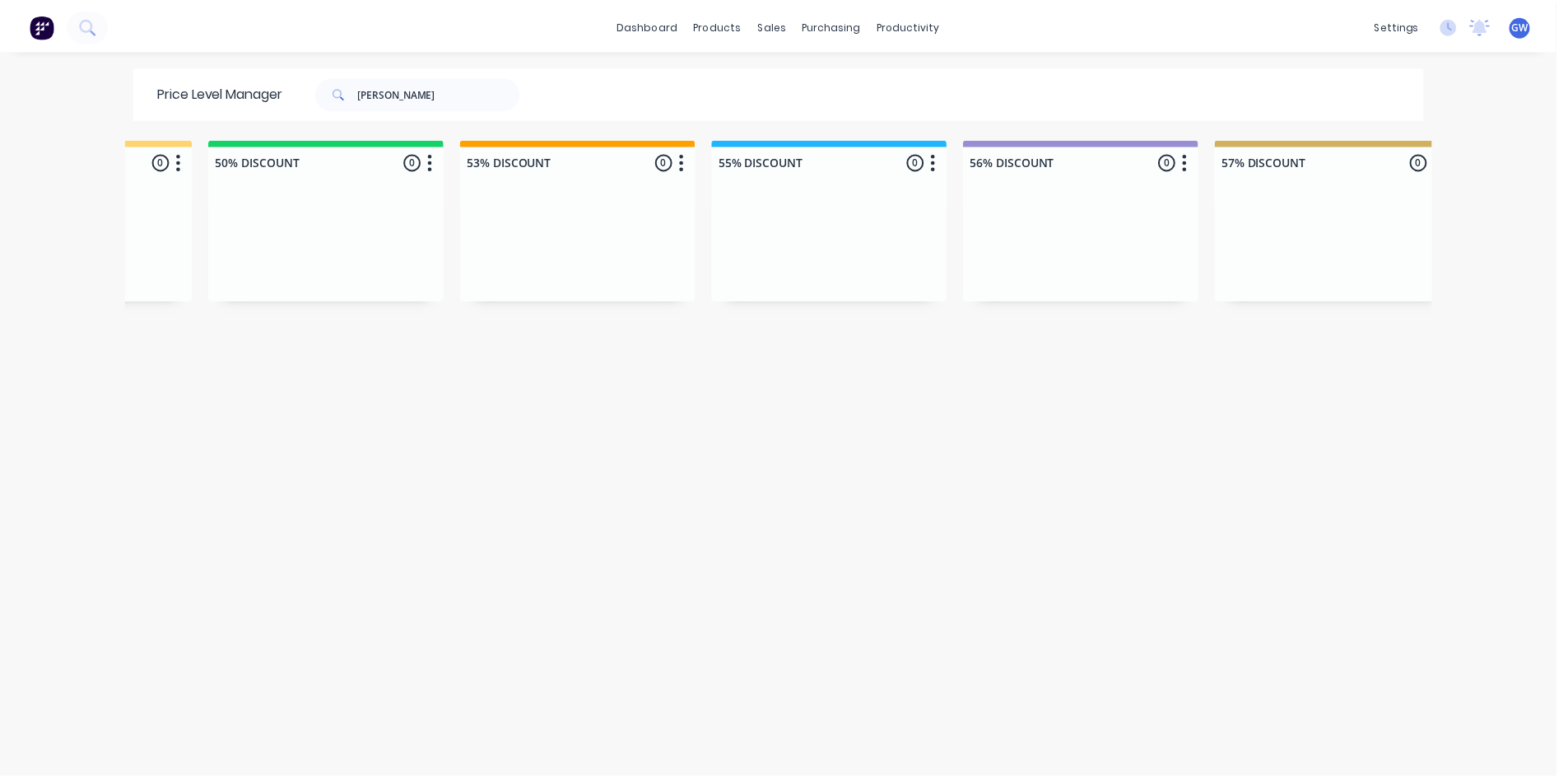
scroll to position [0, 1186]
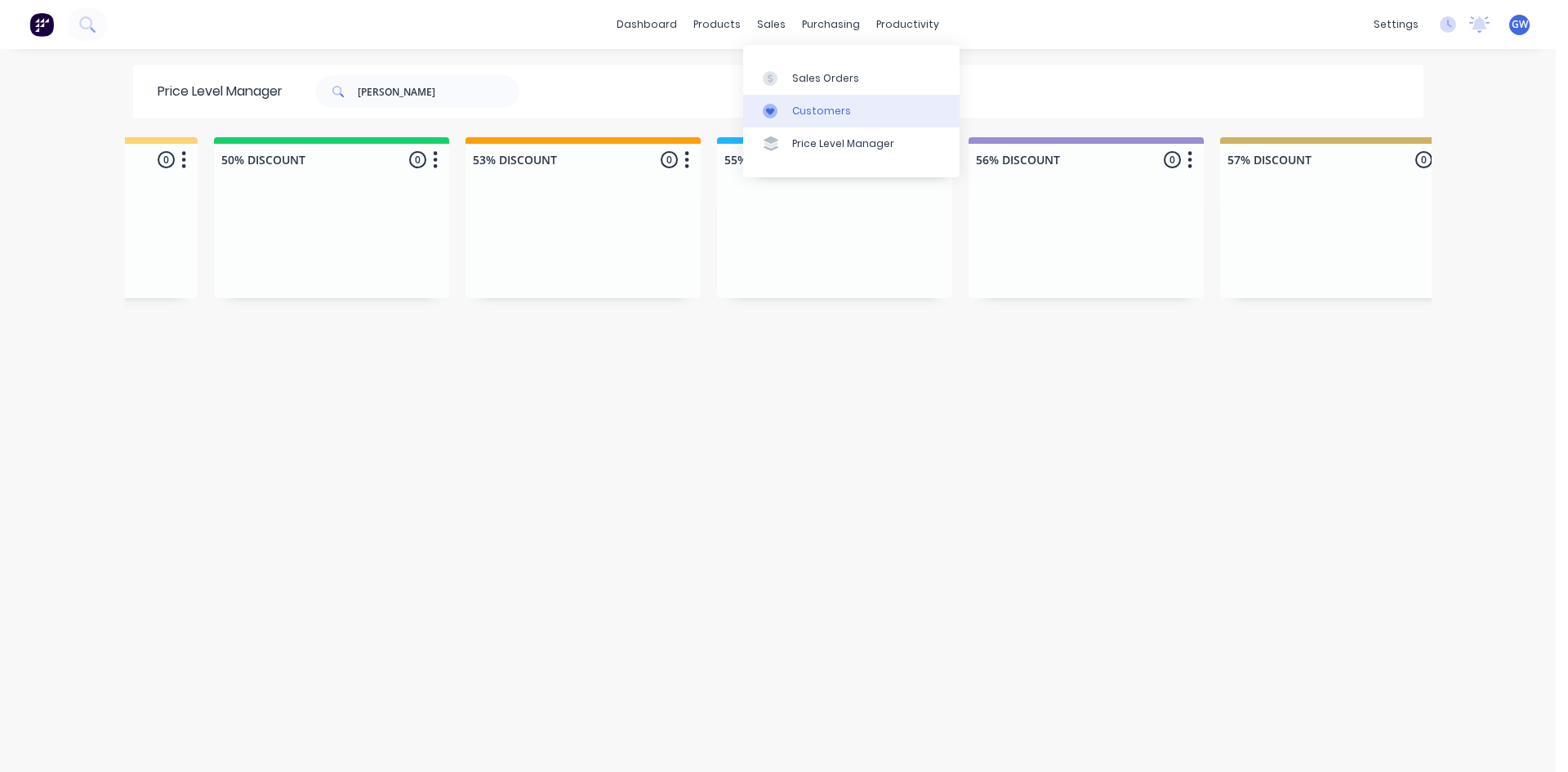
click at [844, 118] on link "Customers" at bounding box center [851, 111] width 216 height 32
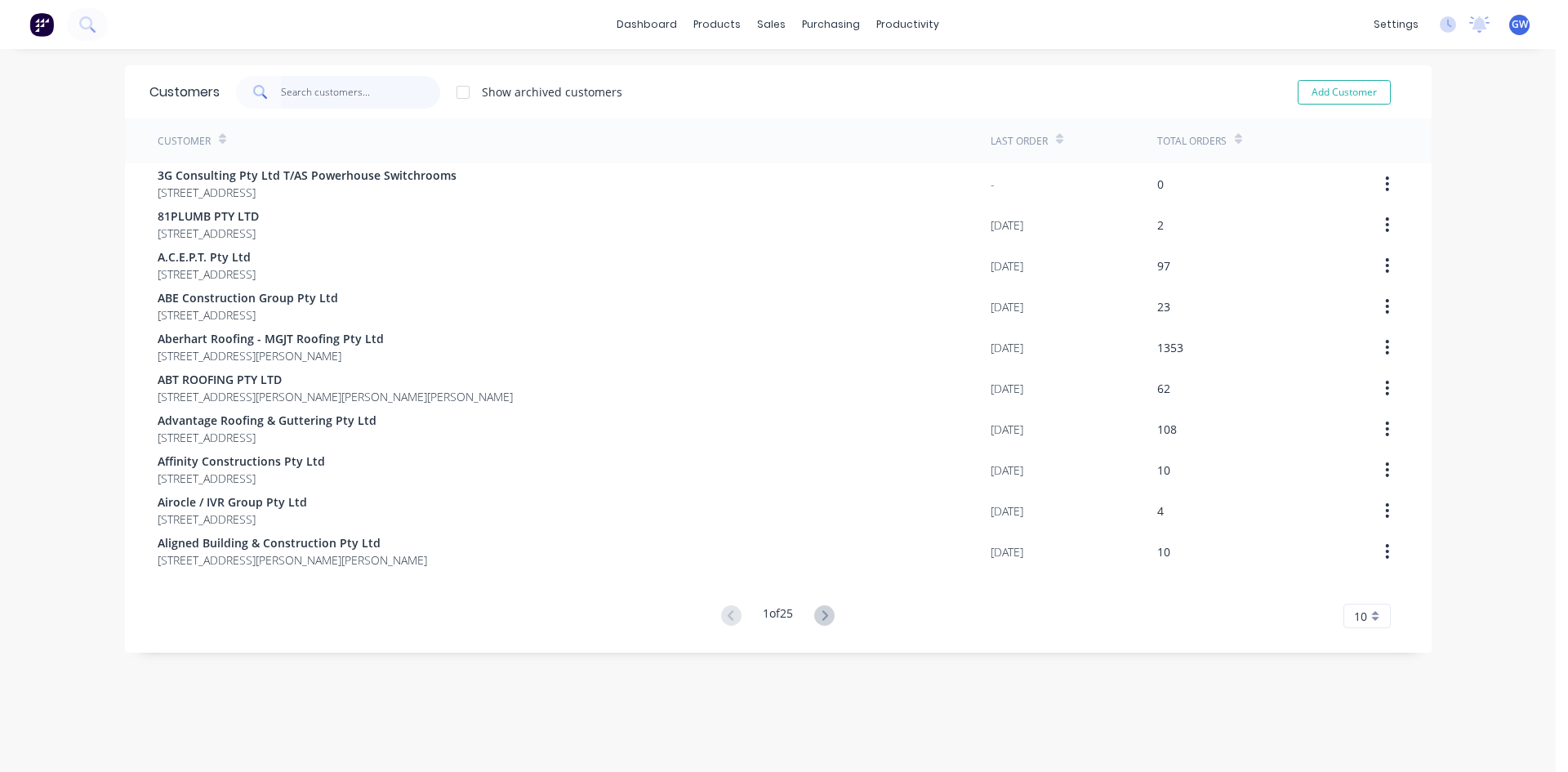
click at [375, 85] on input "text" at bounding box center [361, 92] width 160 height 32
type input "v"
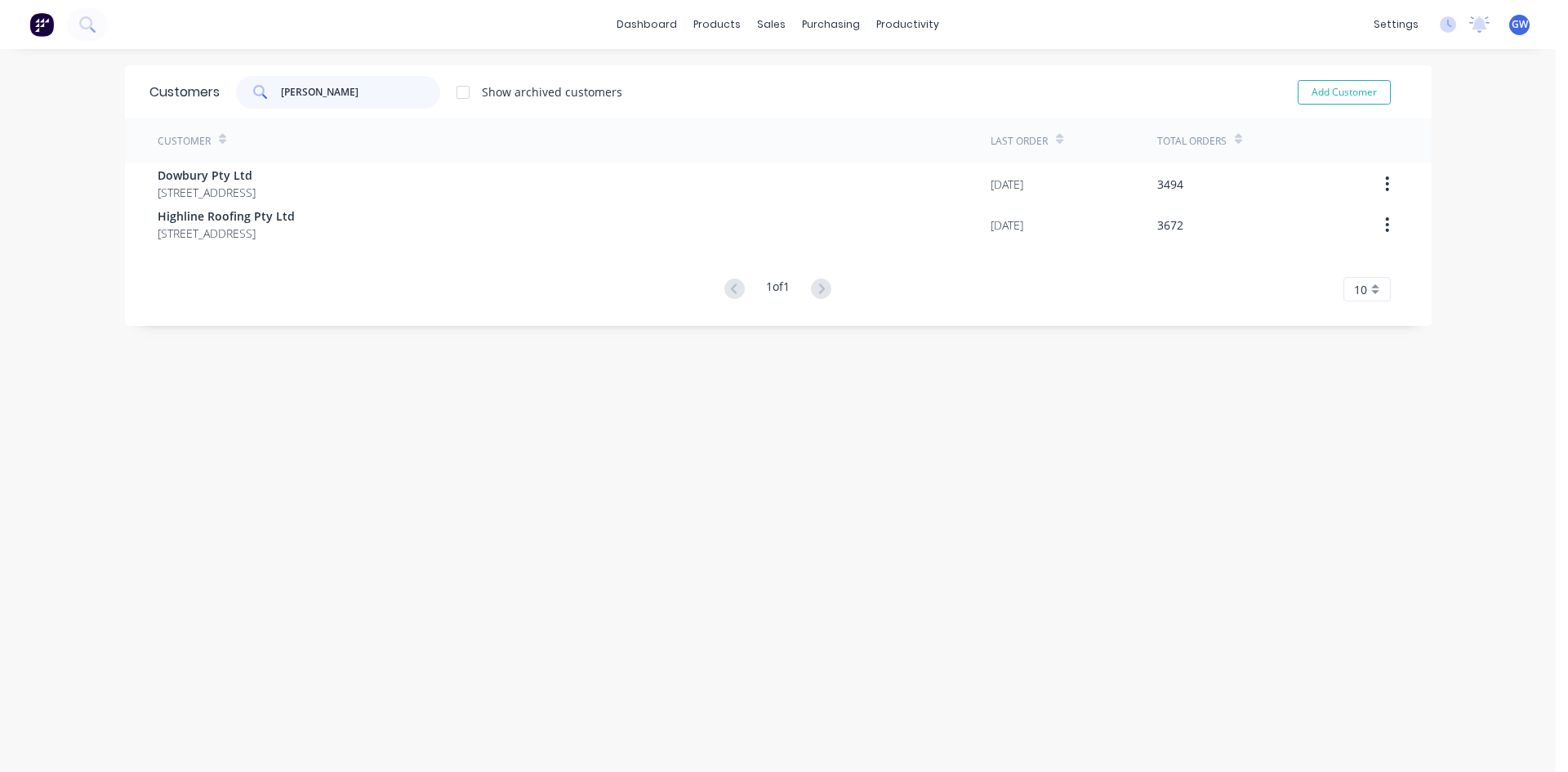
type input "[PERSON_NAME]"
click at [460, 97] on div at bounding box center [463, 92] width 32 height 32
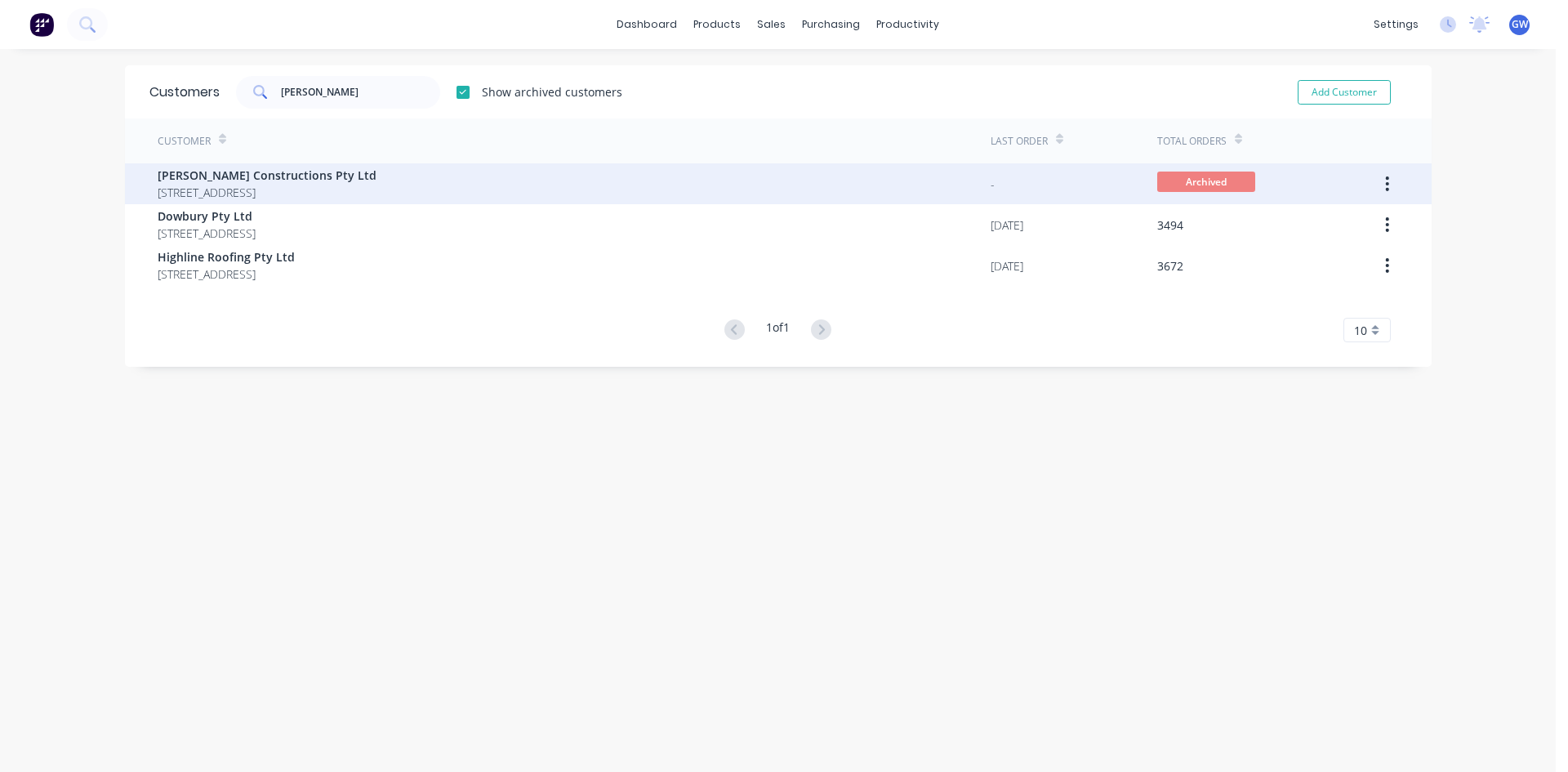
click at [527, 184] on div "[PERSON_NAME] Constructions Pty Ltd [STREET_ADDRESS]" at bounding box center [574, 183] width 833 height 41
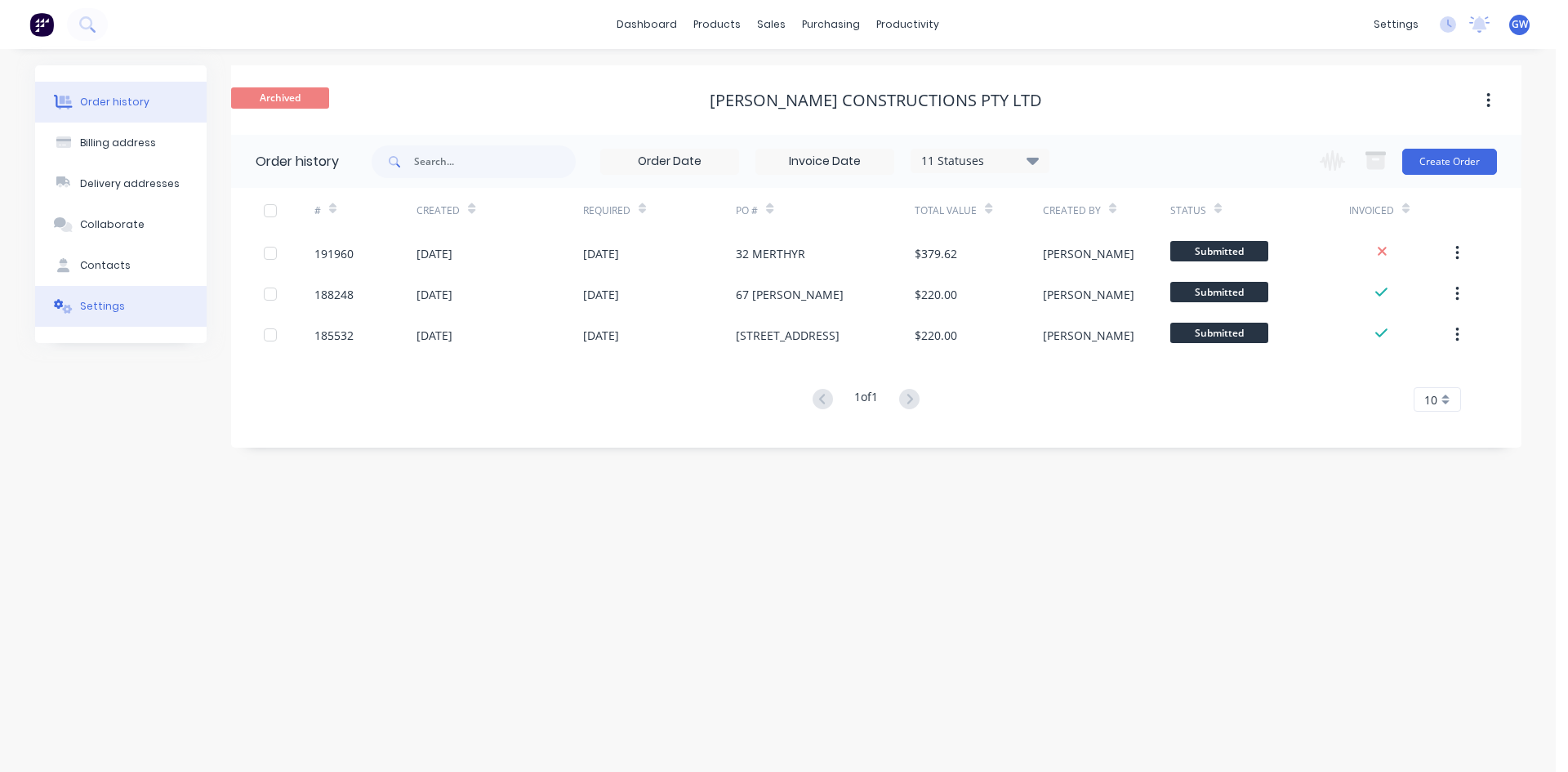
click at [133, 304] on button "Settings" at bounding box center [121, 306] width 171 height 41
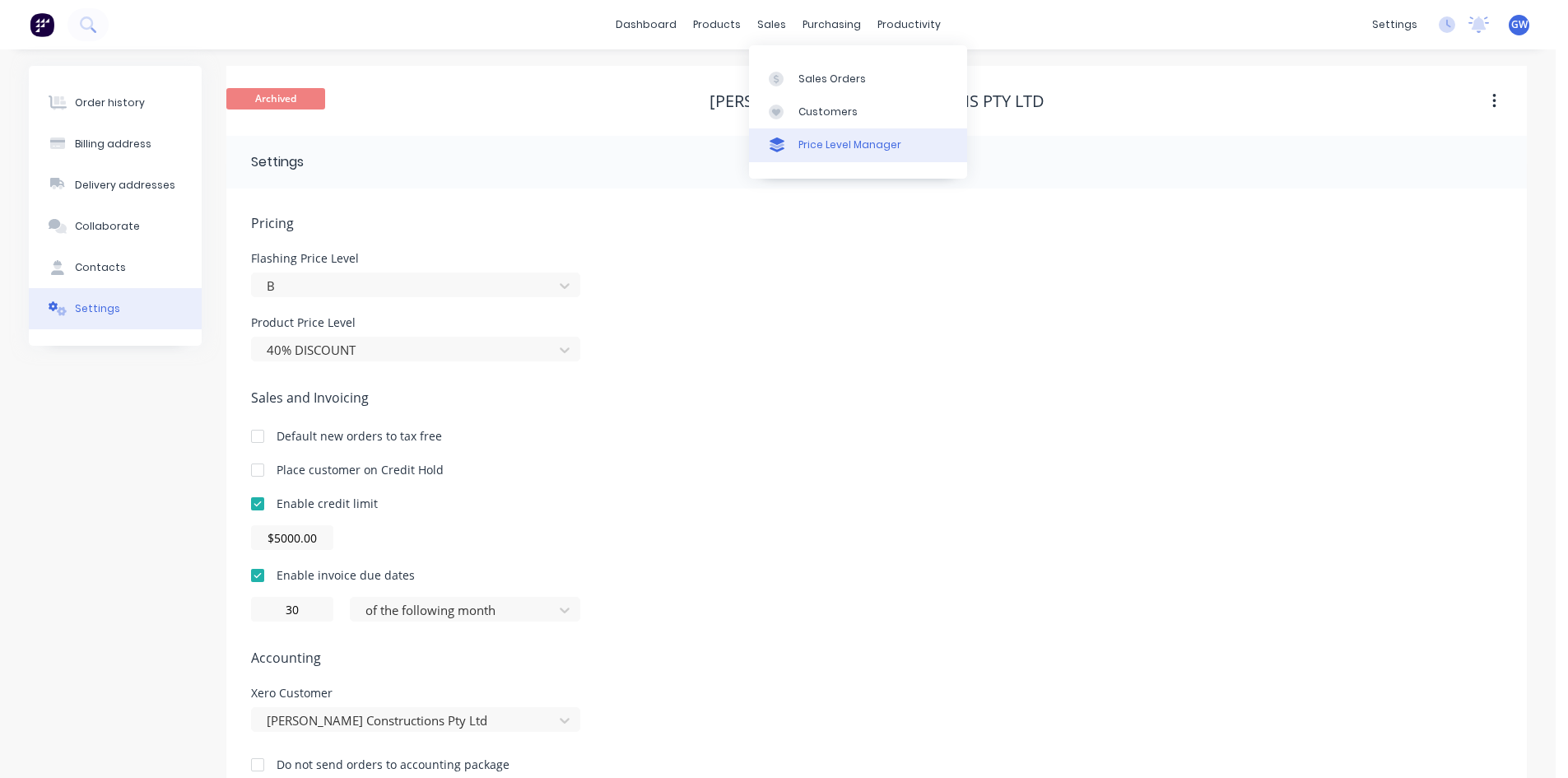
click at [828, 140] on div "Price Level Manager" at bounding box center [849, 145] width 103 height 15
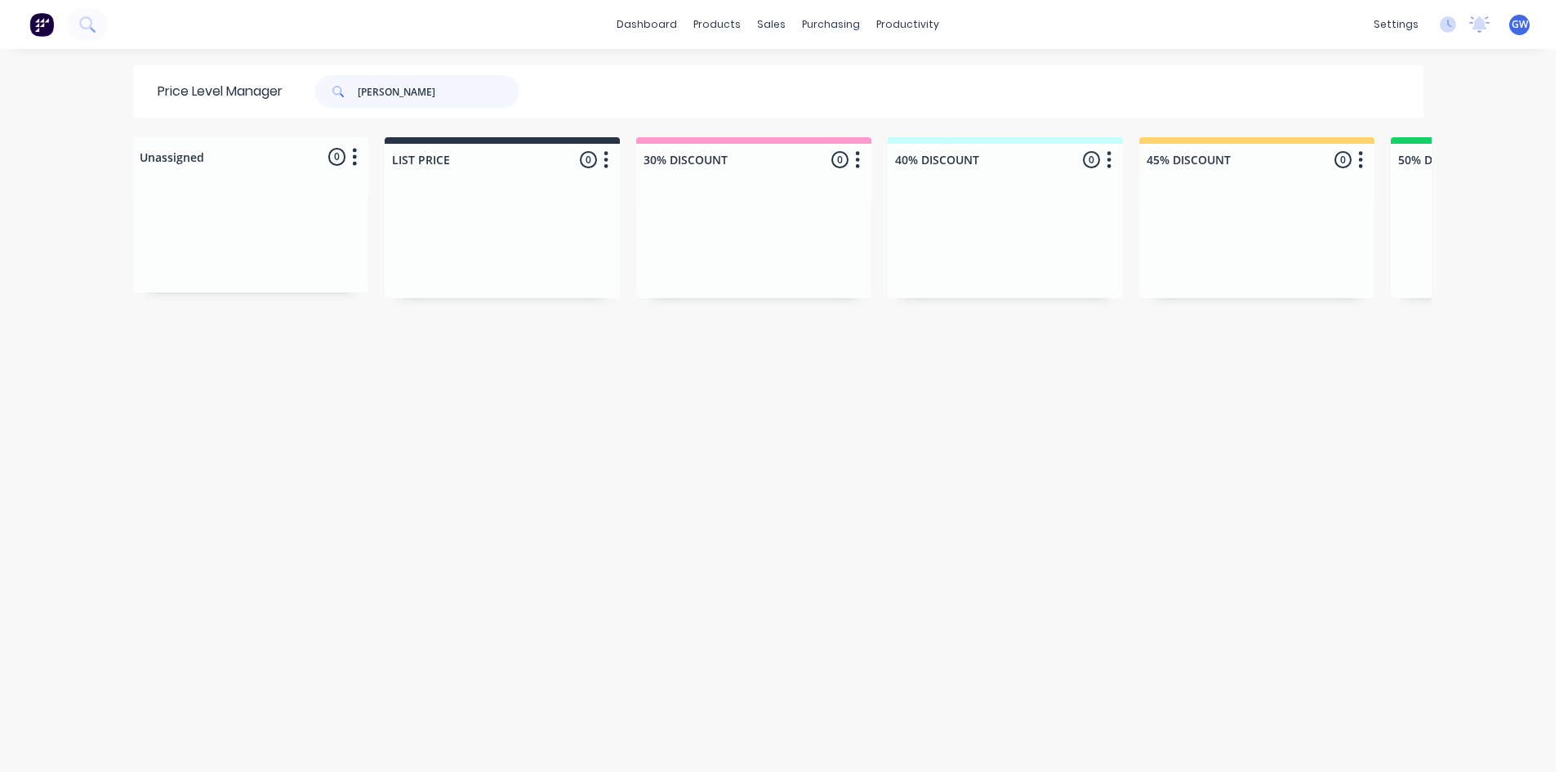
drag, startPoint x: 449, startPoint y: 87, endPoint x: 43, endPoint y: 57, distance: 407.1
click at [43, 57] on div "dashboard products sales purchasing productivity dashboard products Product Cat…" at bounding box center [778, 386] width 1556 height 772
type input "done right"
drag, startPoint x: 445, startPoint y: 74, endPoint x: 115, endPoint y: 61, distance: 330.3
click at [0, 64] on div "dashboard products sales purchasing productivity dashboard products Product Cat…" at bounding box center [778, 386] width 1556 height 772
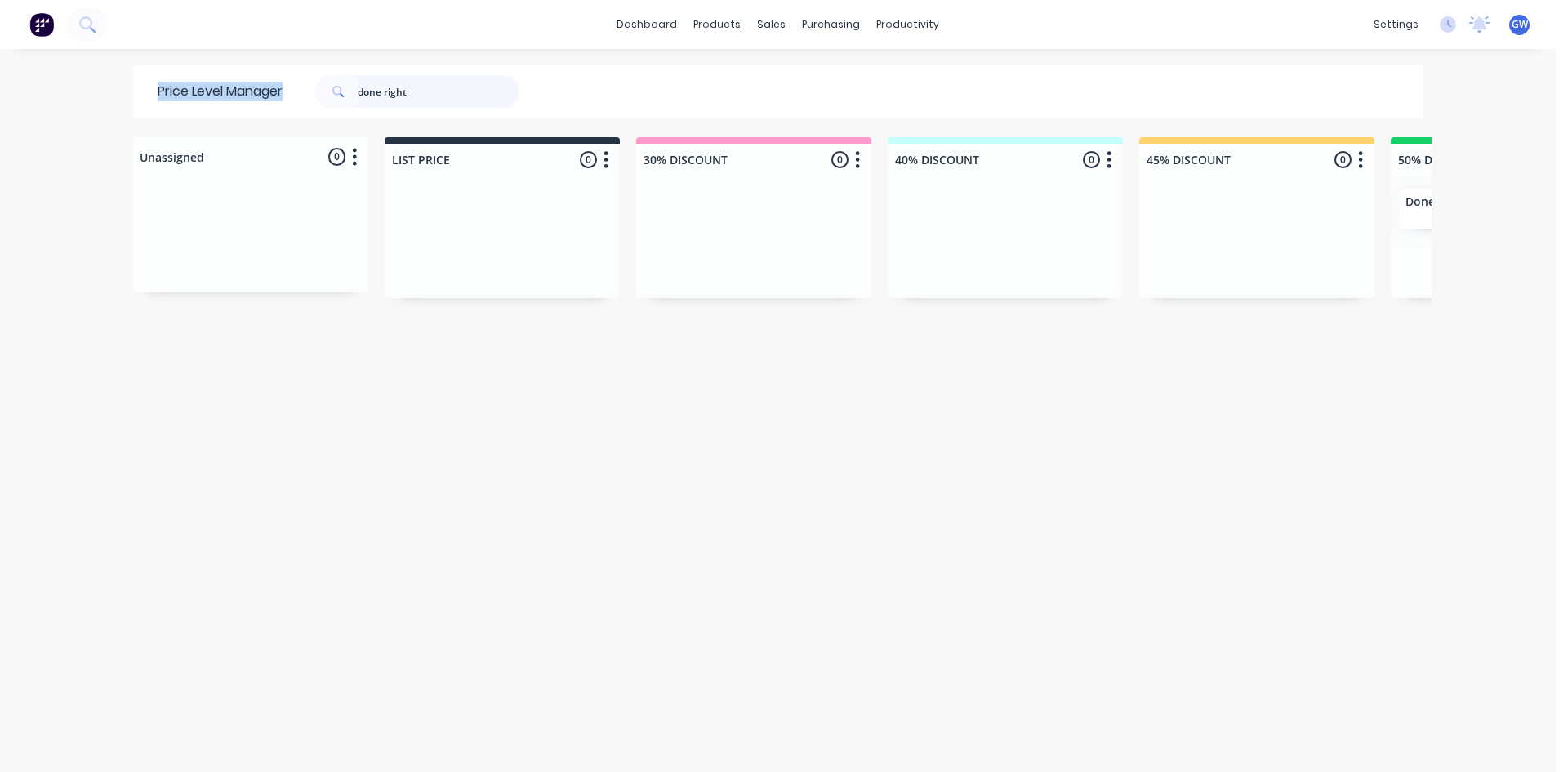
click at [459, 98] on input "done right" at bounding box center [438, 91] width 161 height 32
drag, startPoint x: 484, startPoint y: 86, endPoint x: 8, endPoint y: 128, distance: 477.8
click at [8, 128] on div "dashboard products sales purchasing productivity dashboard products Product Cat…" at bounding box center [778, 386] width 1556 height 772
type input "mcpherso"
drag, startPoint x: 420, startPoint y: 83, endPoint x: 76, endPoint y: -12, distance: 356.9
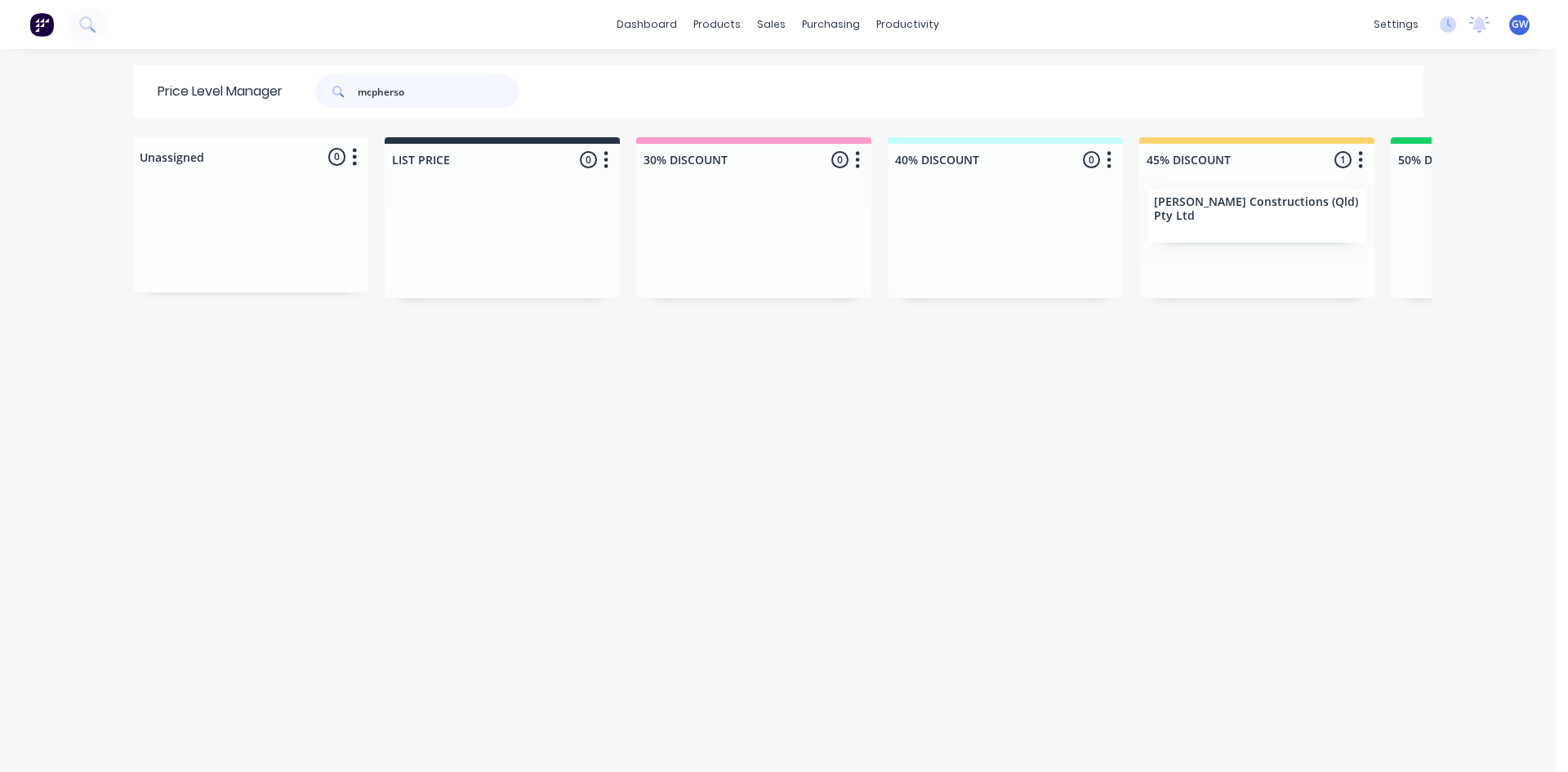
click at [76, 0] on html "dashboard products sales purchasing productivity dashboard products Product Cat…" at bounding box center [784, 386] width 1568 height 772
type input "sasr"
drag, startPoint x: 380, startPoint y: 95, endPoint x: 207, endPoint y: 84, distance: 173.3
click at [207, 84] on div "Price Level Manager sasr" at bounding box center [347, 91] width 427 height 52
type input "signature"
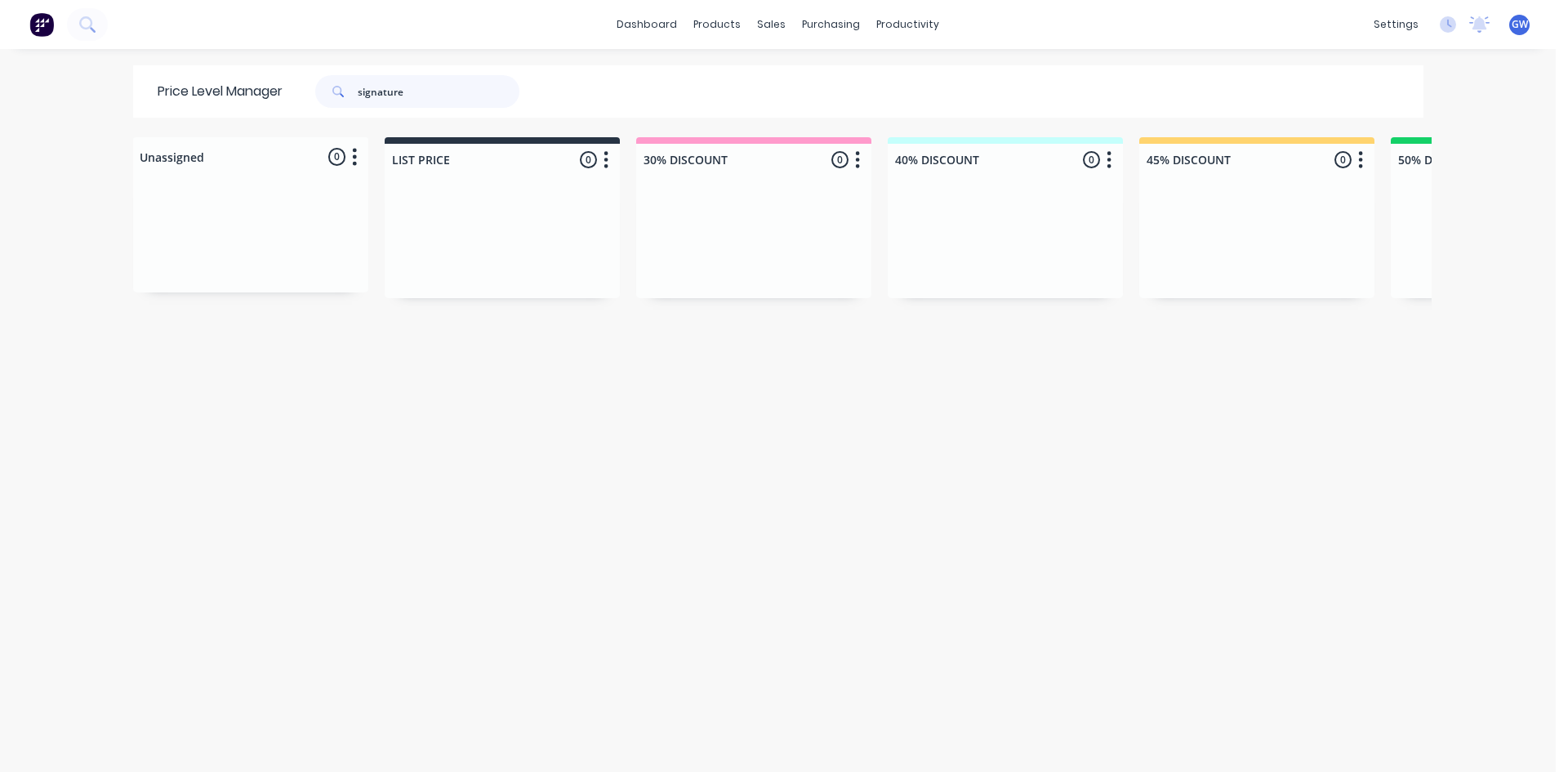
drag, startPoint x: 451, startPoint y: 91, endPoint x: 151, endPoint y: 81, distance: 300.2
click at [151, 81] on div "Price Level Manager signature" at bounding box center [347, 91] width 427 height 52
type input "[PERSON_NAME]"
drag, startPoint x: 815, startPoint y: 102, endPoint x: 1568, endPoint y: 220, distance: 762.2
click at [815, 102] on link "Customers" at bounding box center [851, 111] width 216 height 32
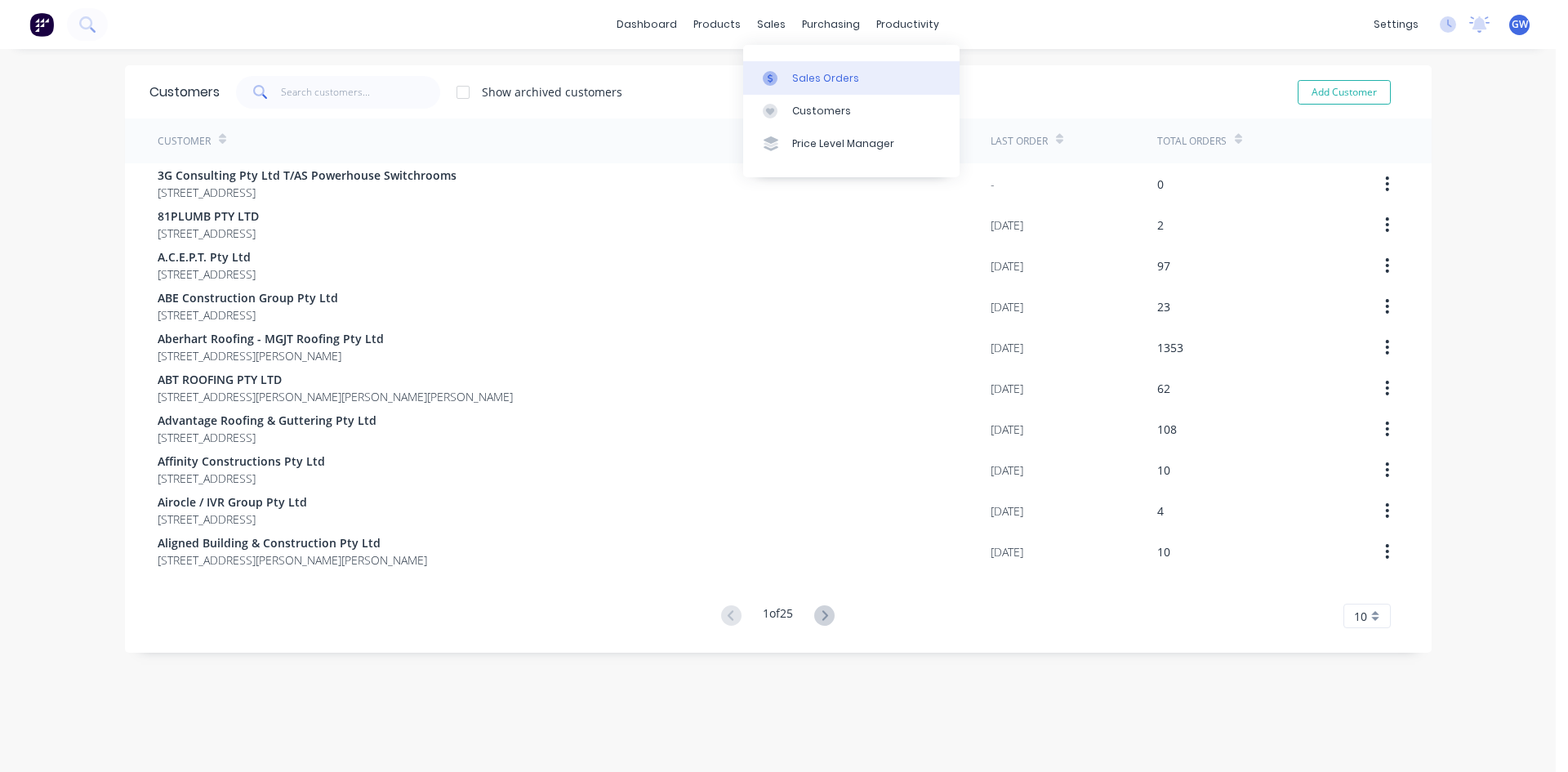
click at [796, 87] on link "Sales Orders" at bounding box center [851, 78] width 216 height 32
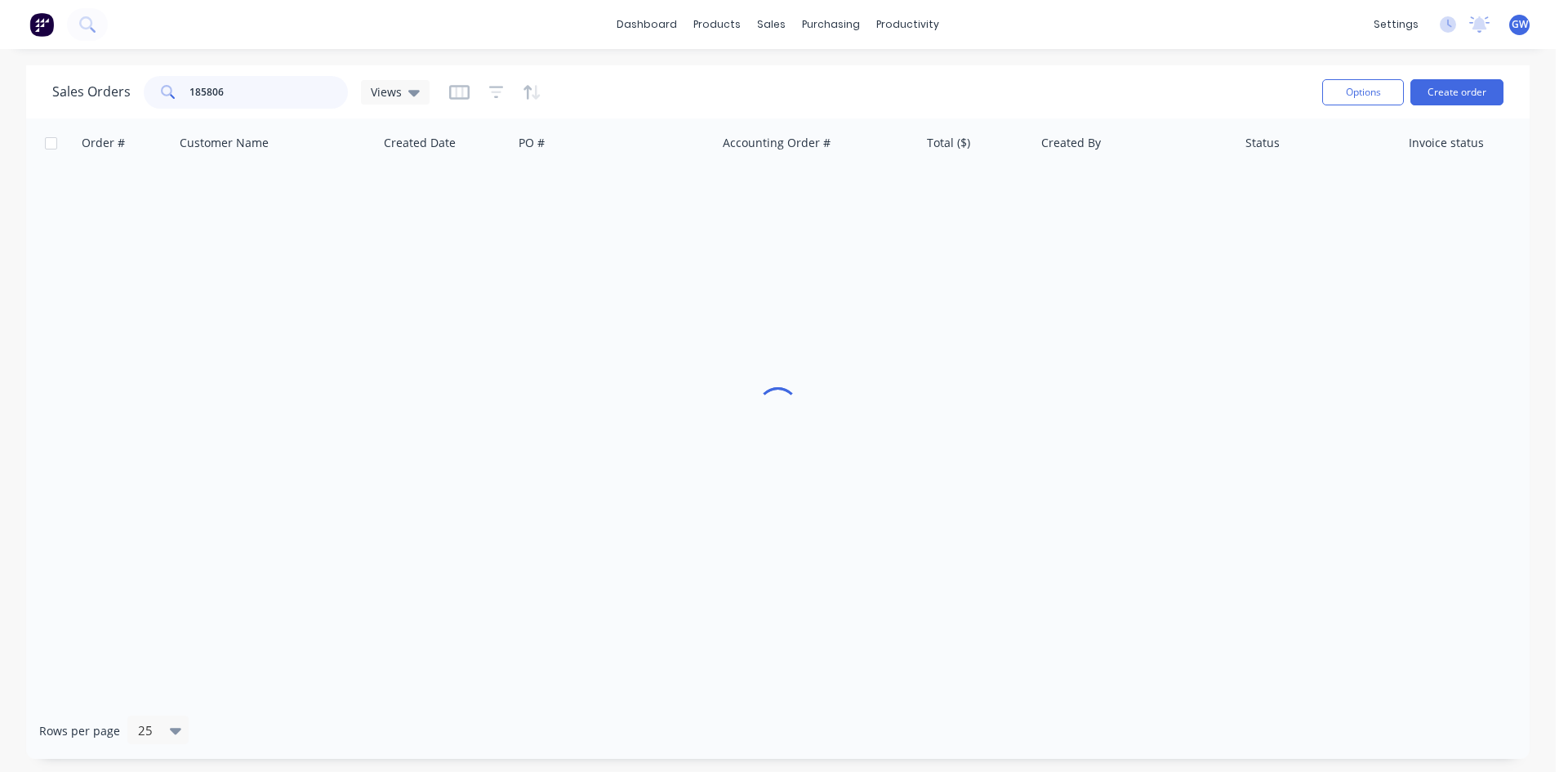
click at [279, 79] on input "185806" at bounding box center [269, 92] width 160 height 32
type input "191887"
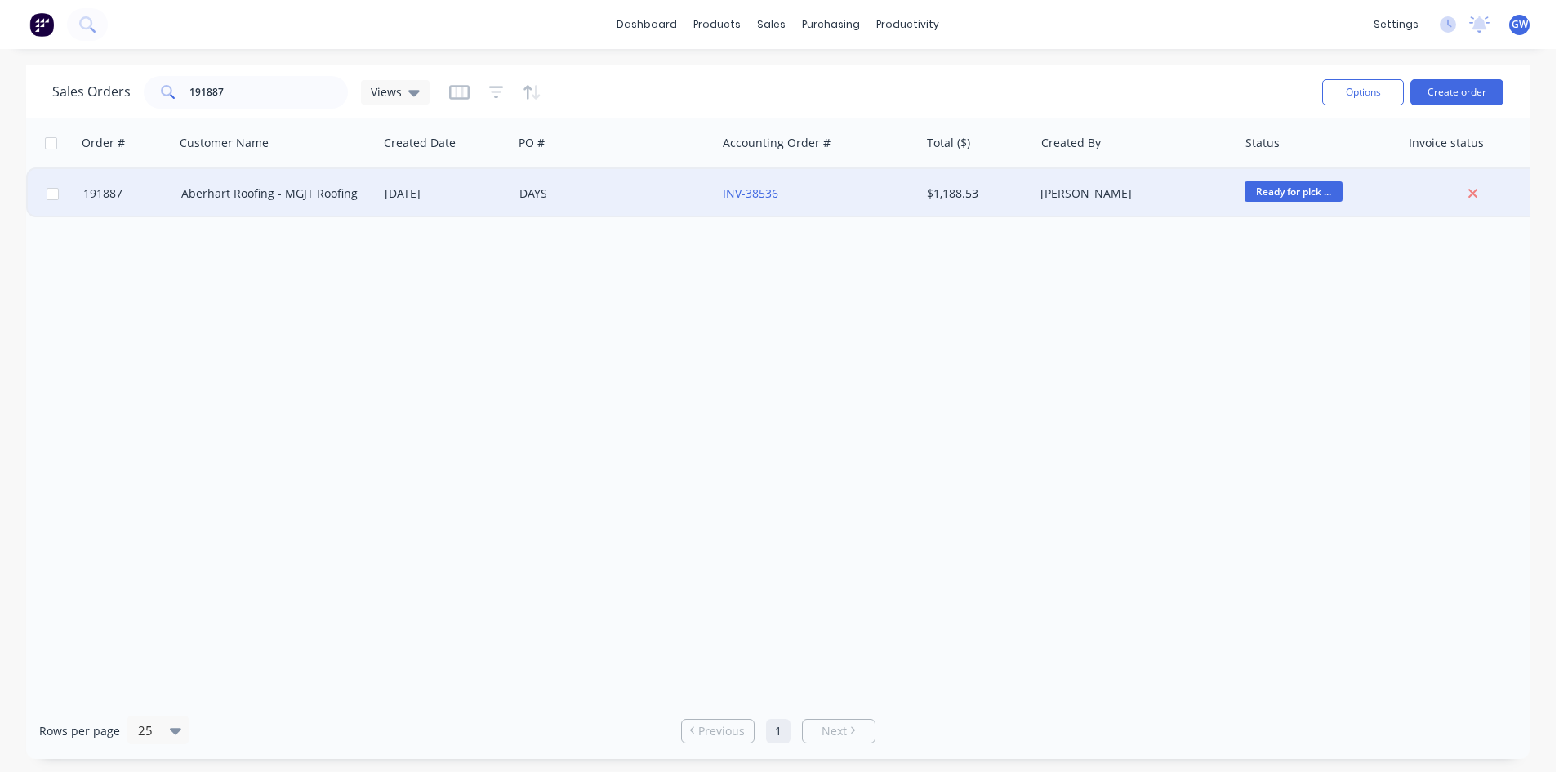
click at [857, 206] on div "INV-38536" at bounding box center [819, 194] width 204 height 49
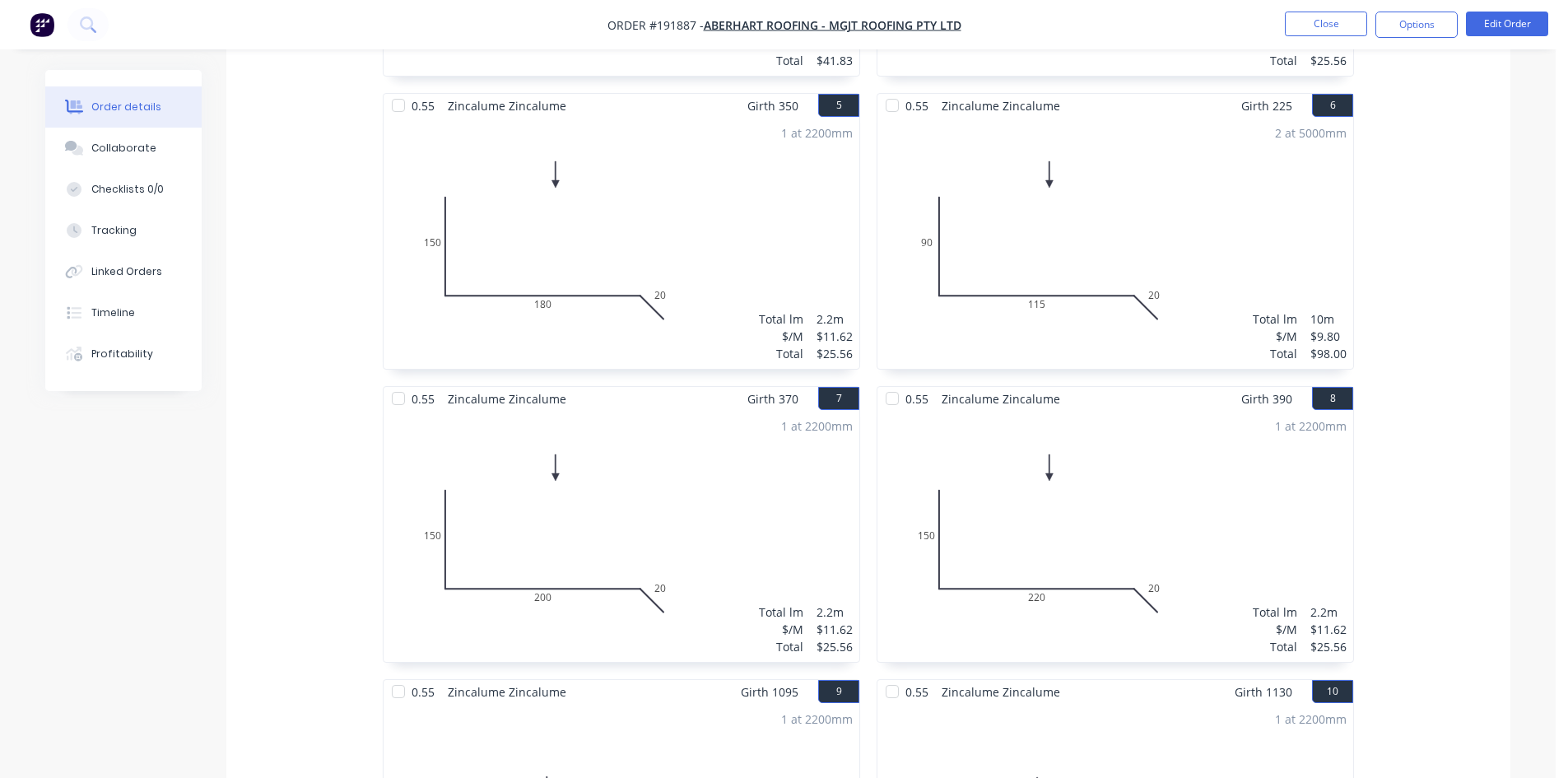
scroll to position [1400, 0]
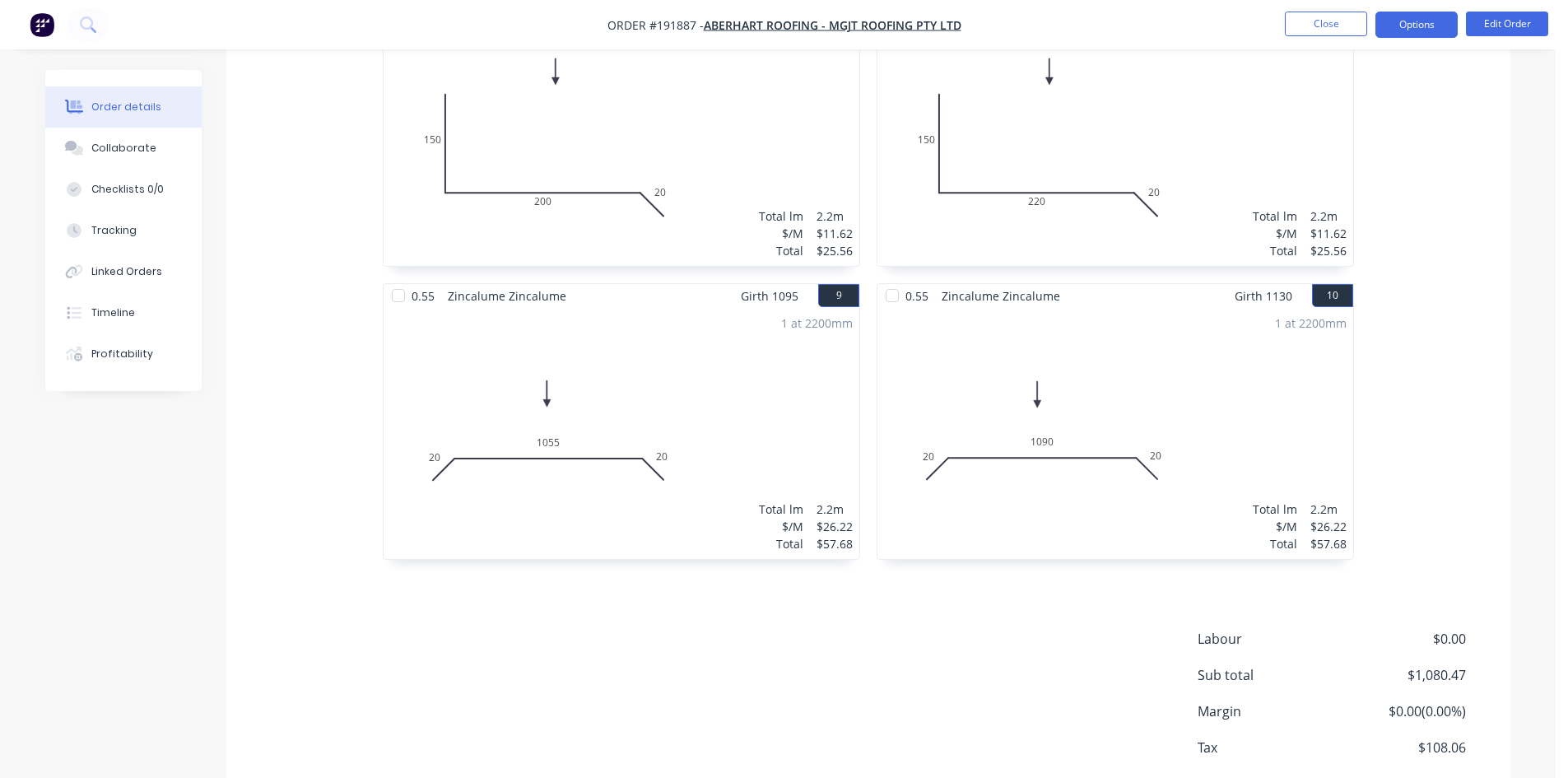
click at [1411, 22] on button "Options" at bounding box center [1416, 25] width 83 height 26
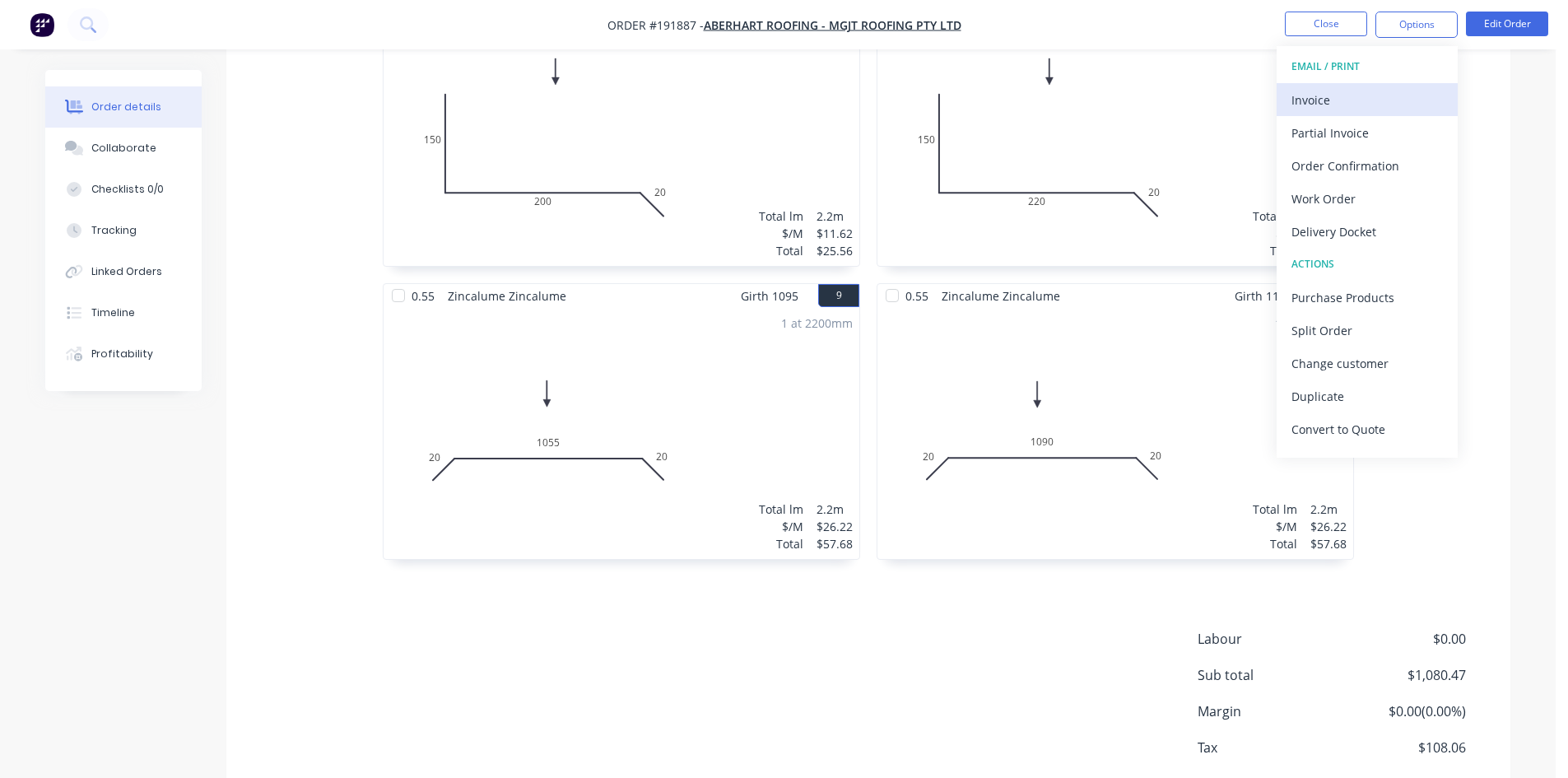
click at [1350, 98] on div "Invoice" at bounding box center [1366, 100] width 152 height 24
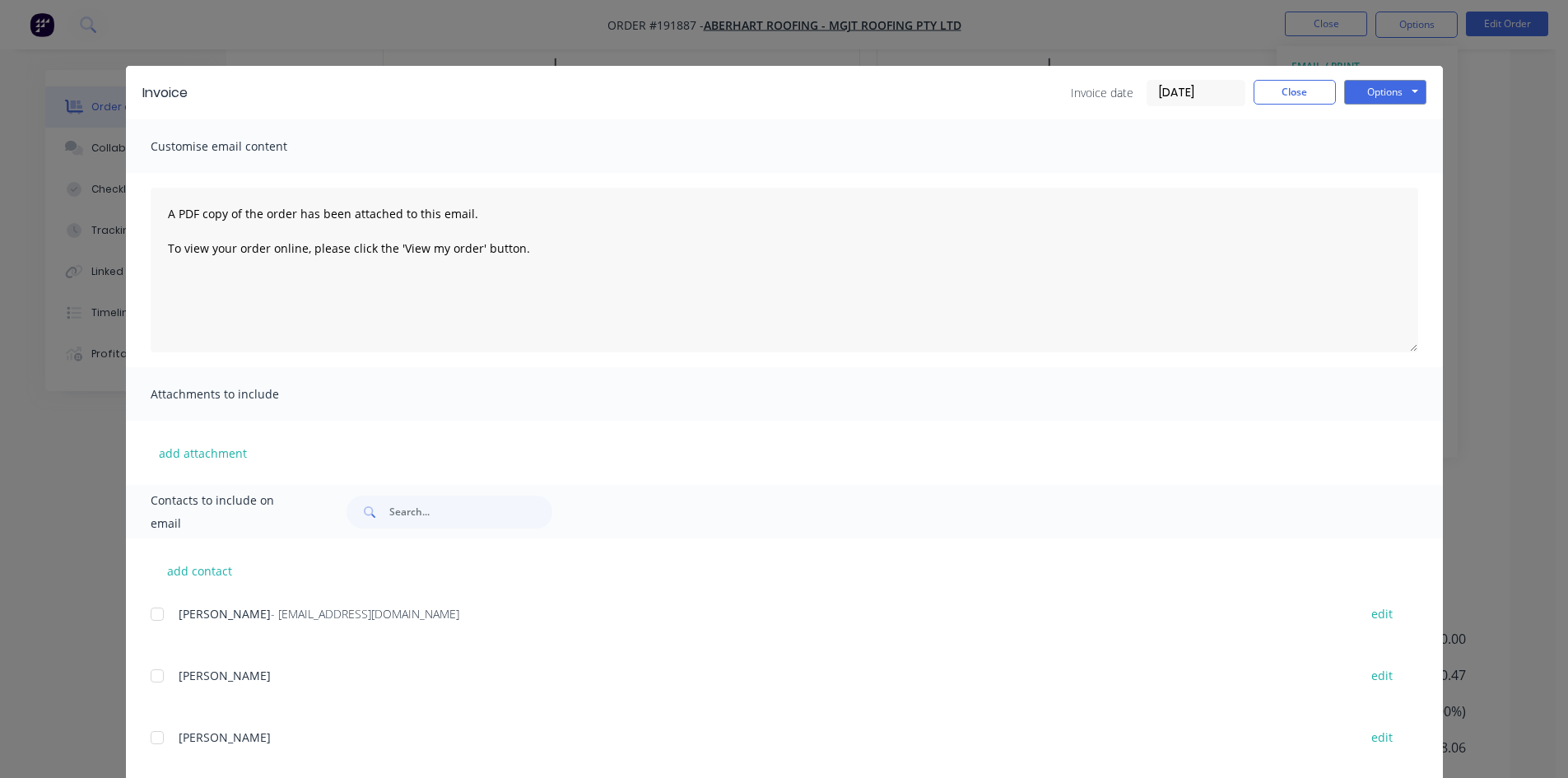
click at [154, 619] on div at bounding box center [157, 614] width 33 height 33
click at [1387, 94] on button "Options" at bounding box center [1384, 92] width 83 height 25
click at [1382, 175] on button "Email" at bounding box center [1396, 175] width 105 height 27
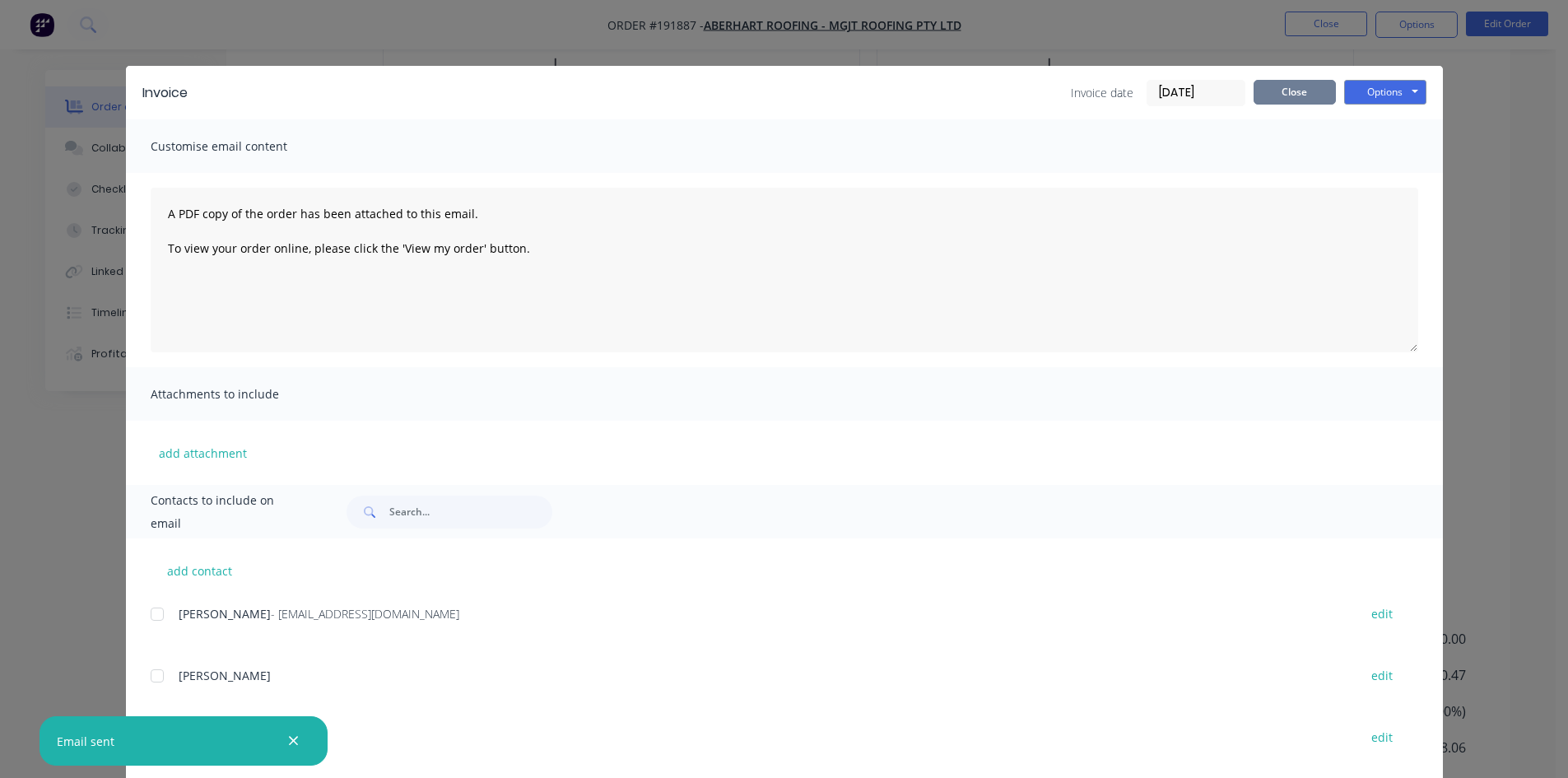
click at [1308, 92] on button "Close" at bounding box center [1295, 92] width 83 height 25
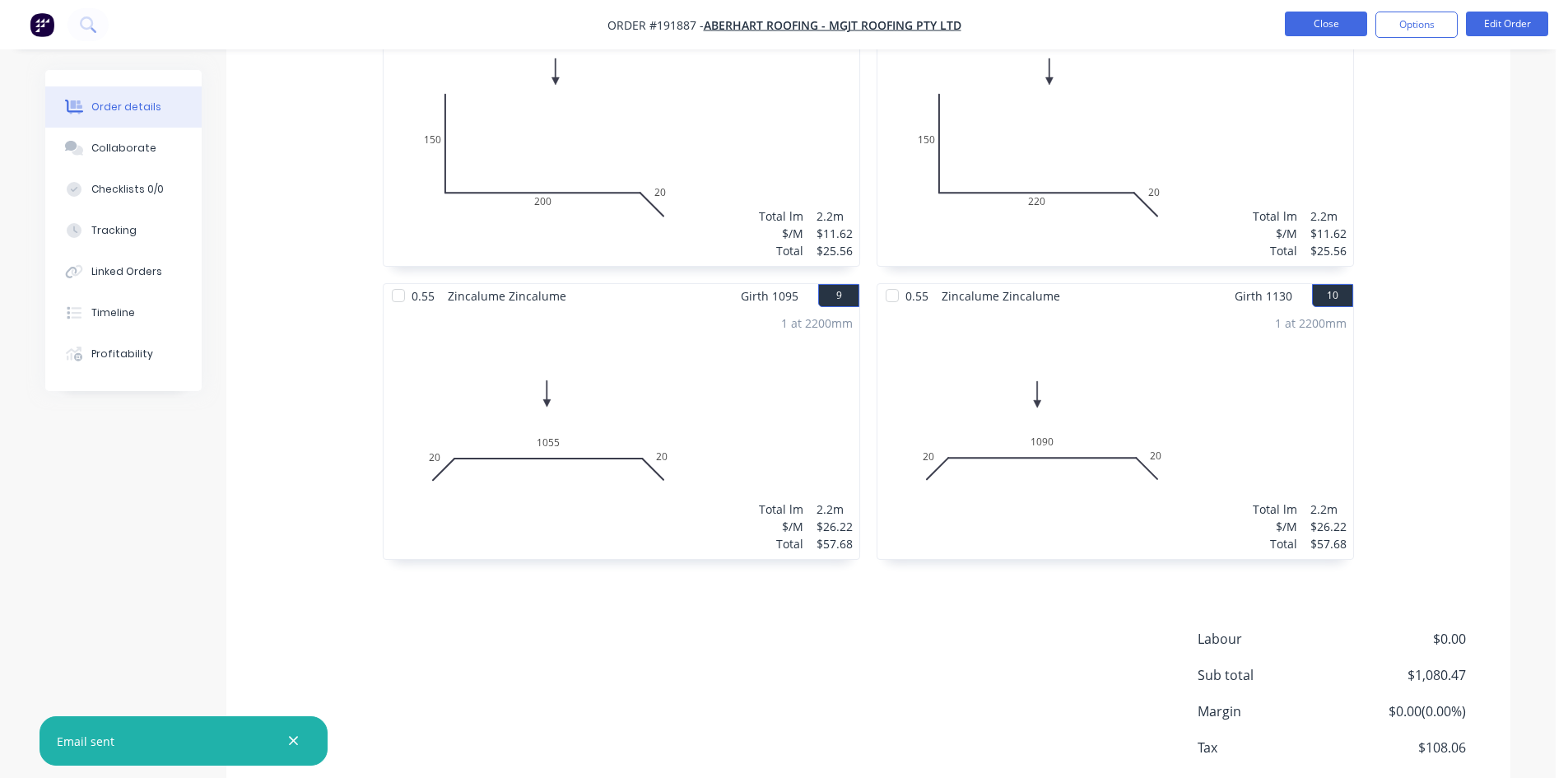
click at [1338, 24] on button "Close" at bounding box center [1325, 24] width 83 height 25
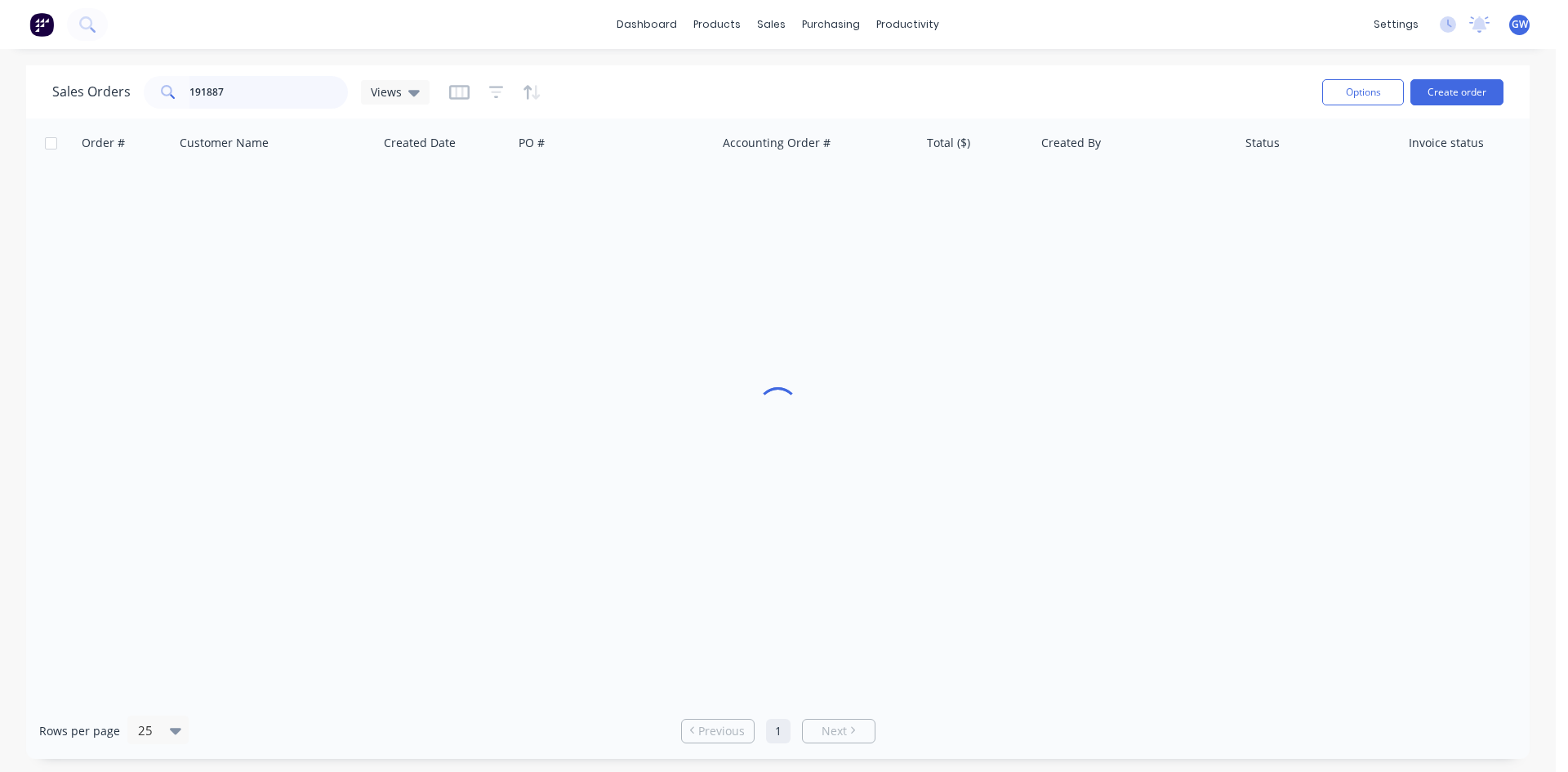
click at [274, 87] on input "191887" at bounding box center [269, 92] width 160 height 32
type input "191955"
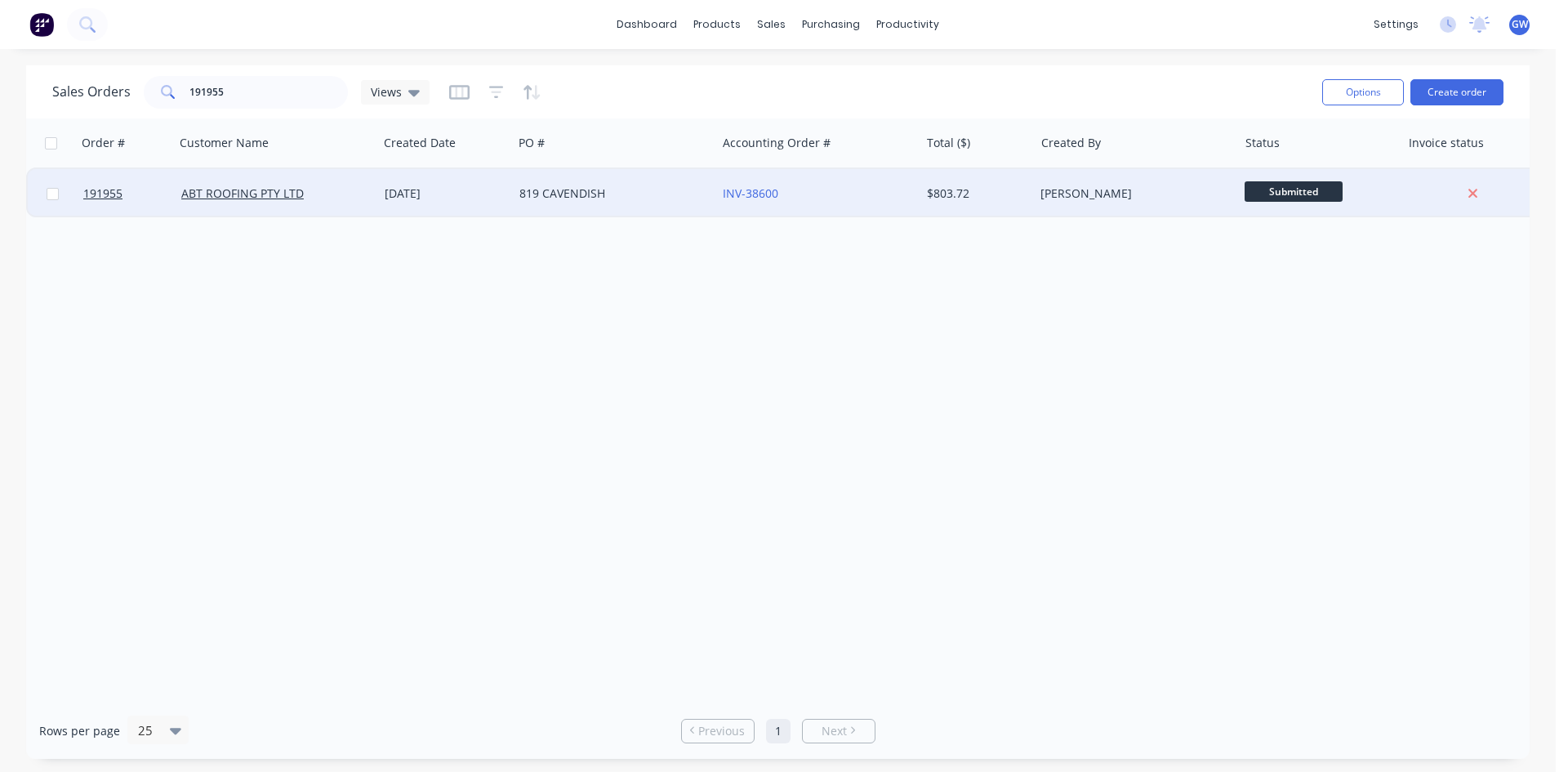
click at [673, 192] on div "819 CAVENDISH" at bounding box center [610, 194] width 181 height 16
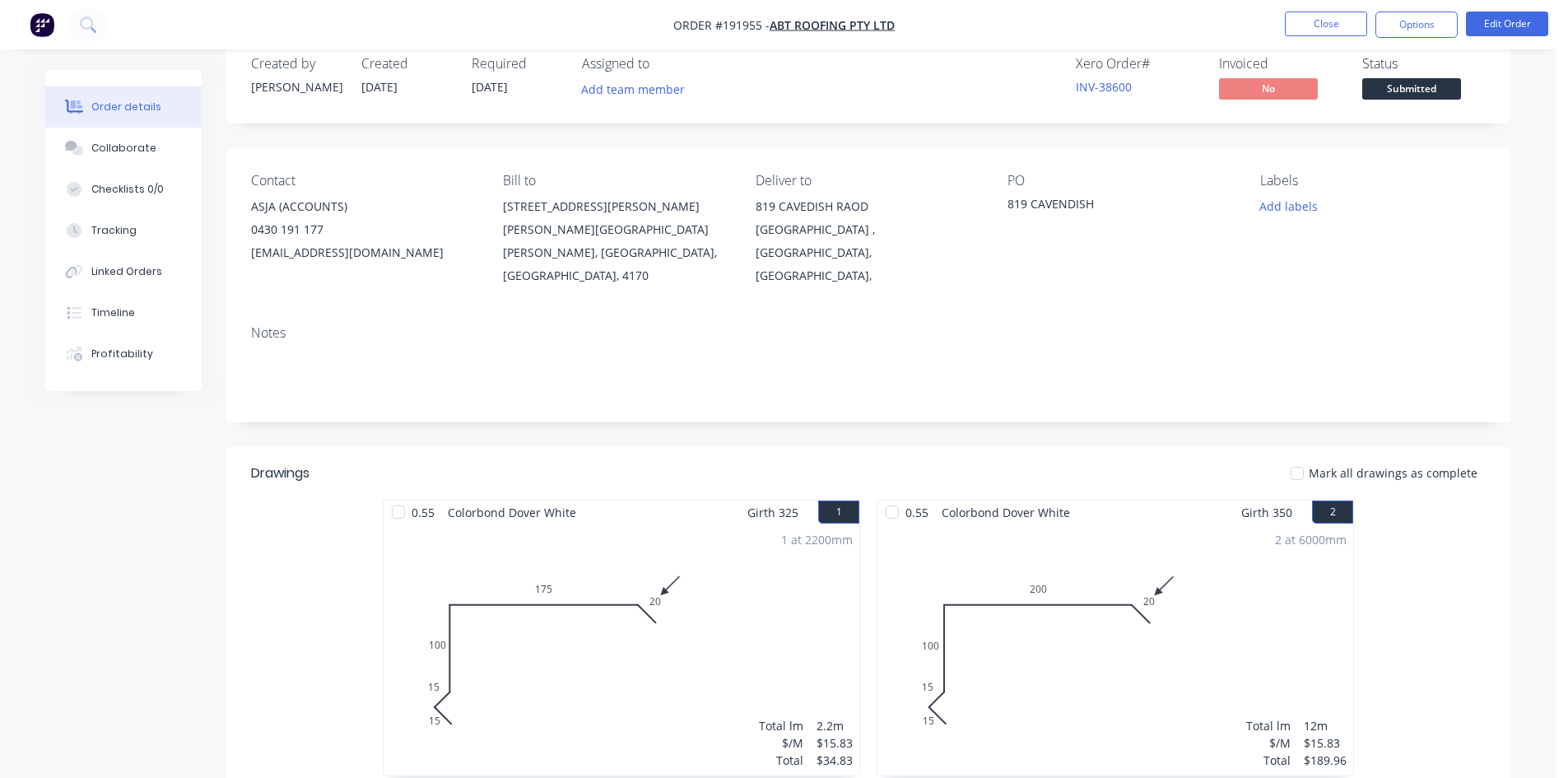
scroll to position [22, 0]
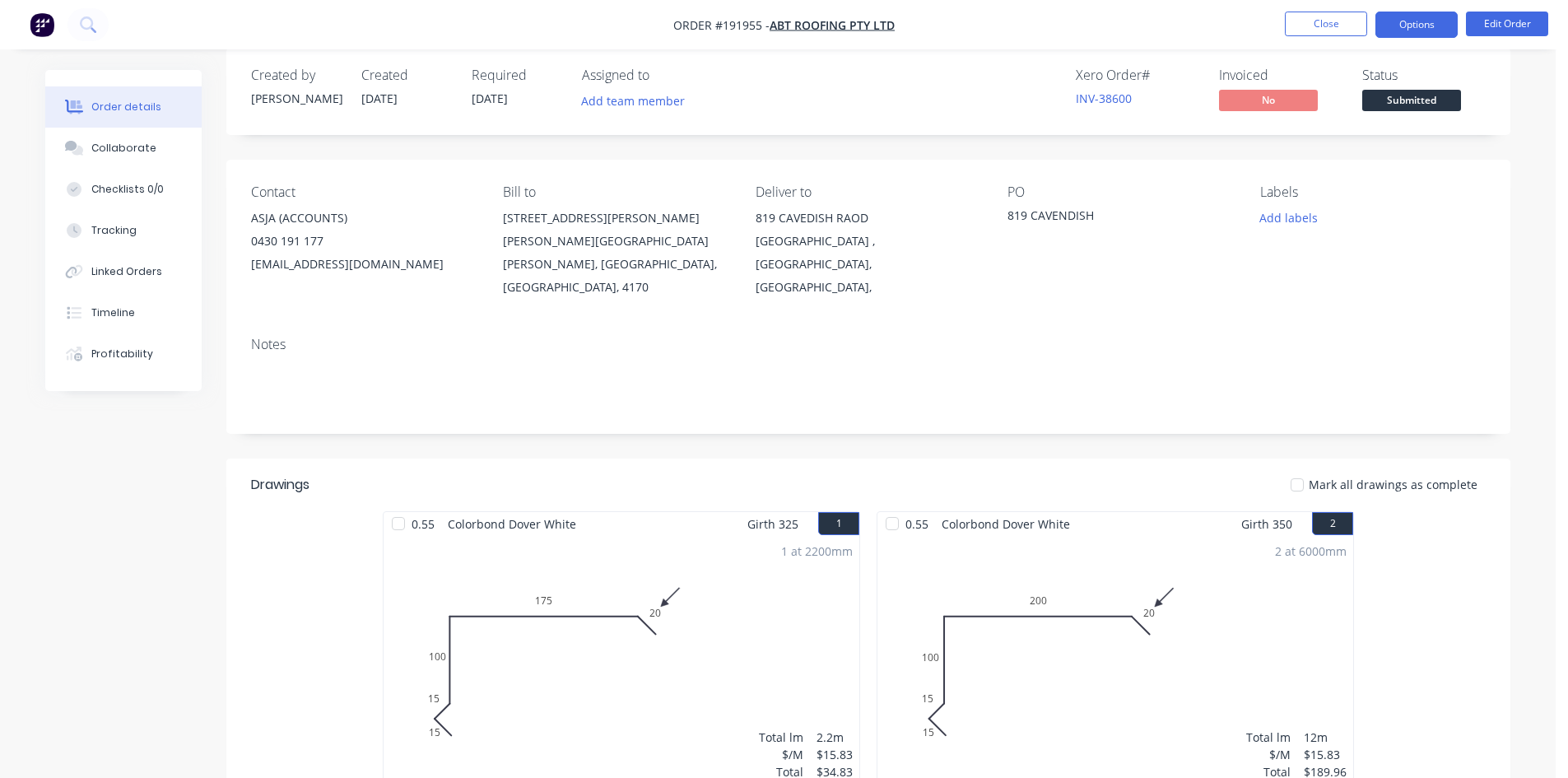
drag, startPoint x: 1424, startPoint y: 15, endPoint x: 1415, endPoint y: 37, distance: 23.8
click at [1424, 15] on button "Options" at bounding box center [1416, 25] width 83 height 26
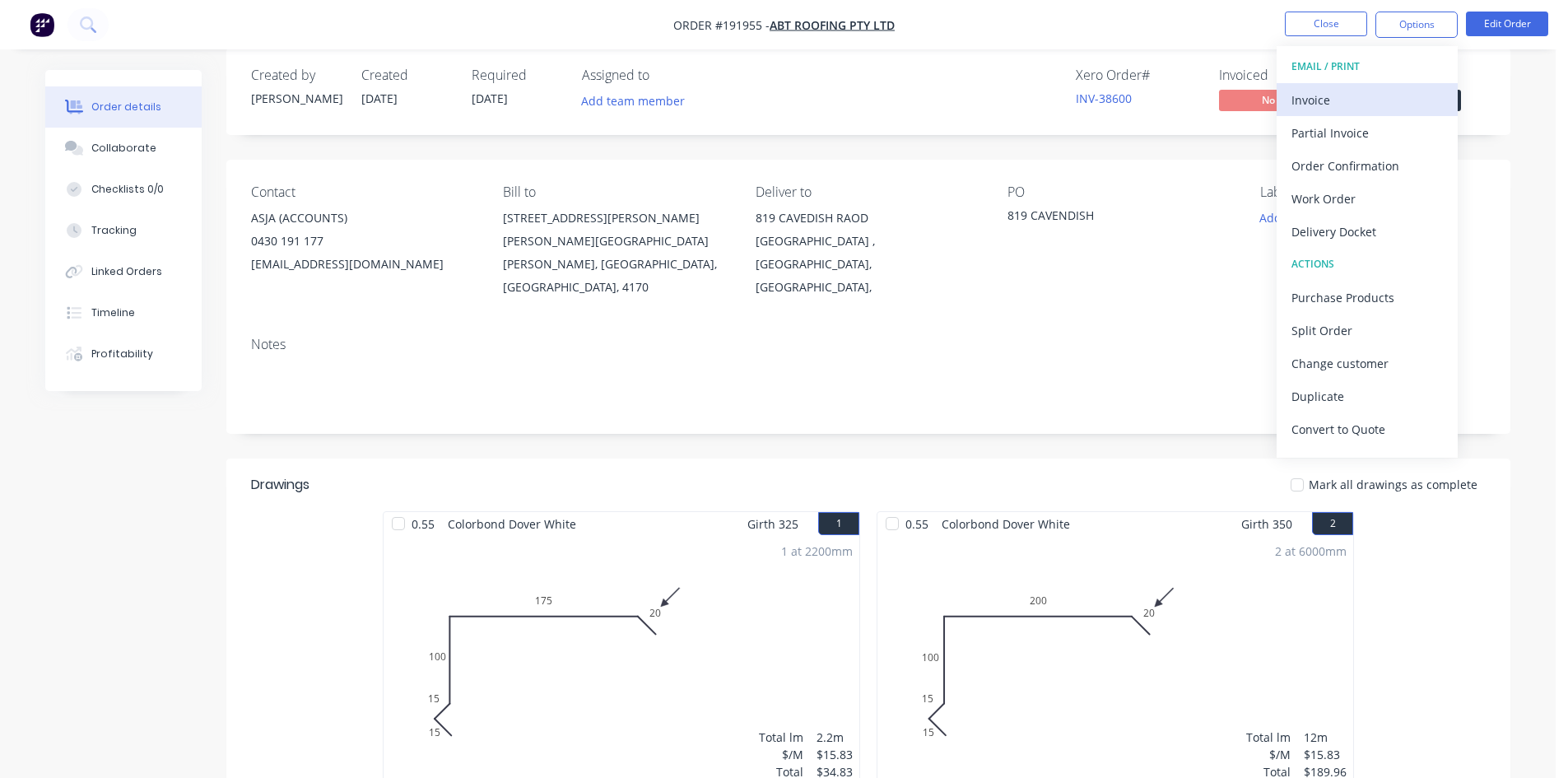
click at [1352, 91] on div "Invoice" at bounding box center [1366, 100] width 152 height 24
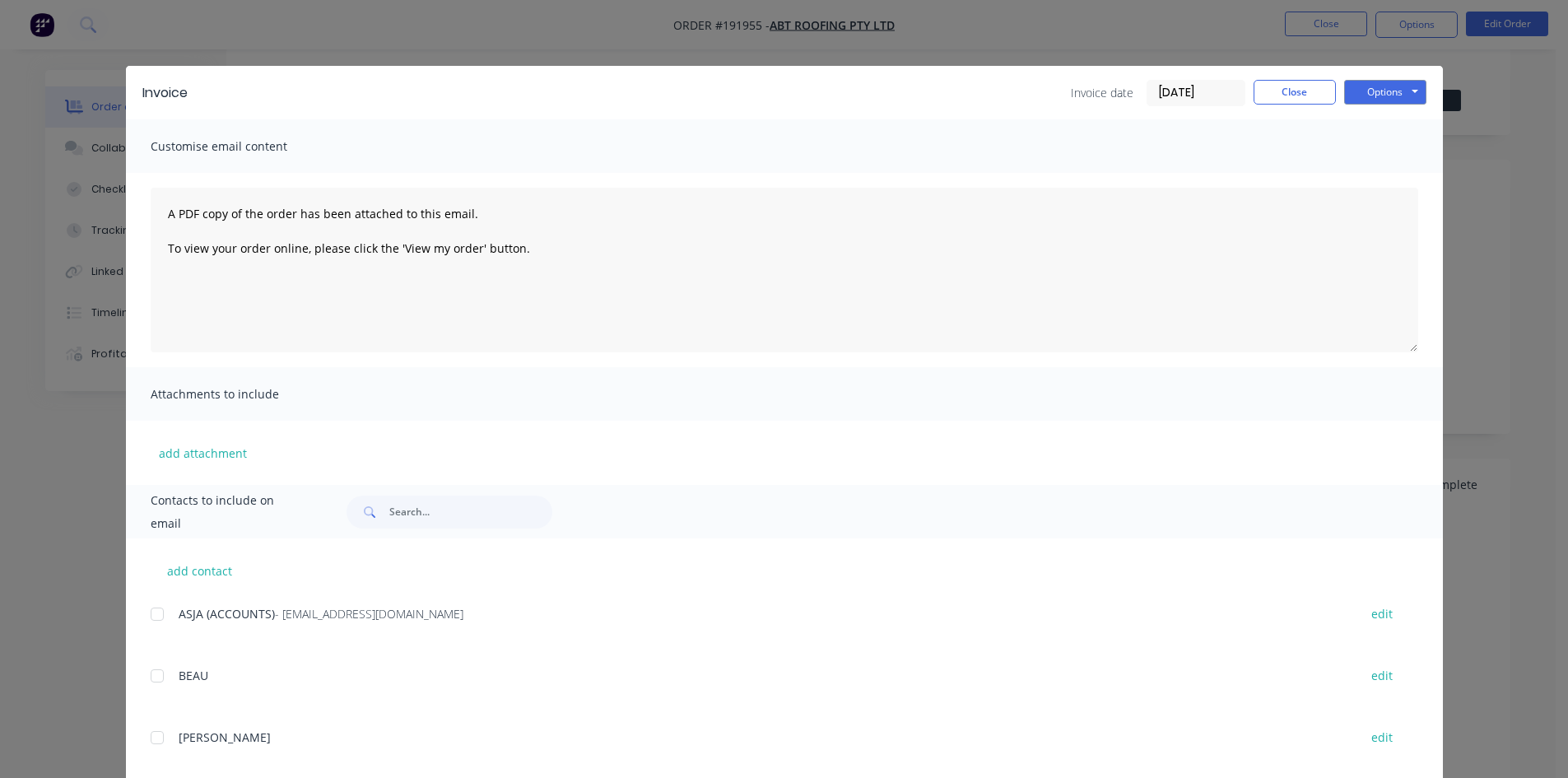
click at [163, 621] on div at bounding box center [157, 614] width 33 height 33
click at [1395, 83] on button "Options" at bounding box center [1384, 92] width 83 height 25
click at [1381, 175] on button "Email" at bounding box center [1396, 175] width 105 height 27
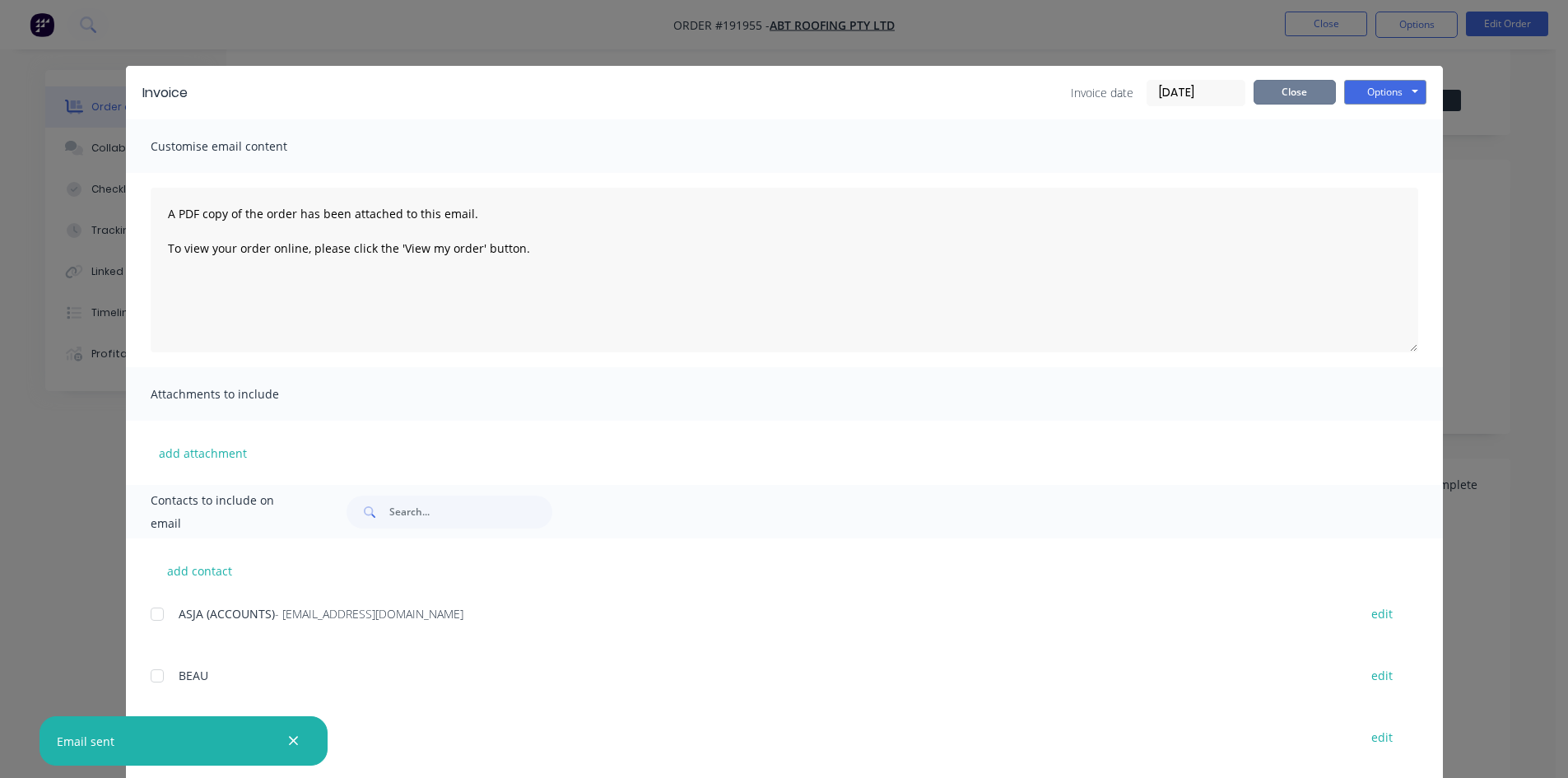
drag, startPoint x: 1268, startPoint y: 84, endPoint x: 1297, endPoint y: 63, distance: 35.8
click at [1268, 84] on button "Close" at bounding box center [1295, 92] width 83 height 25
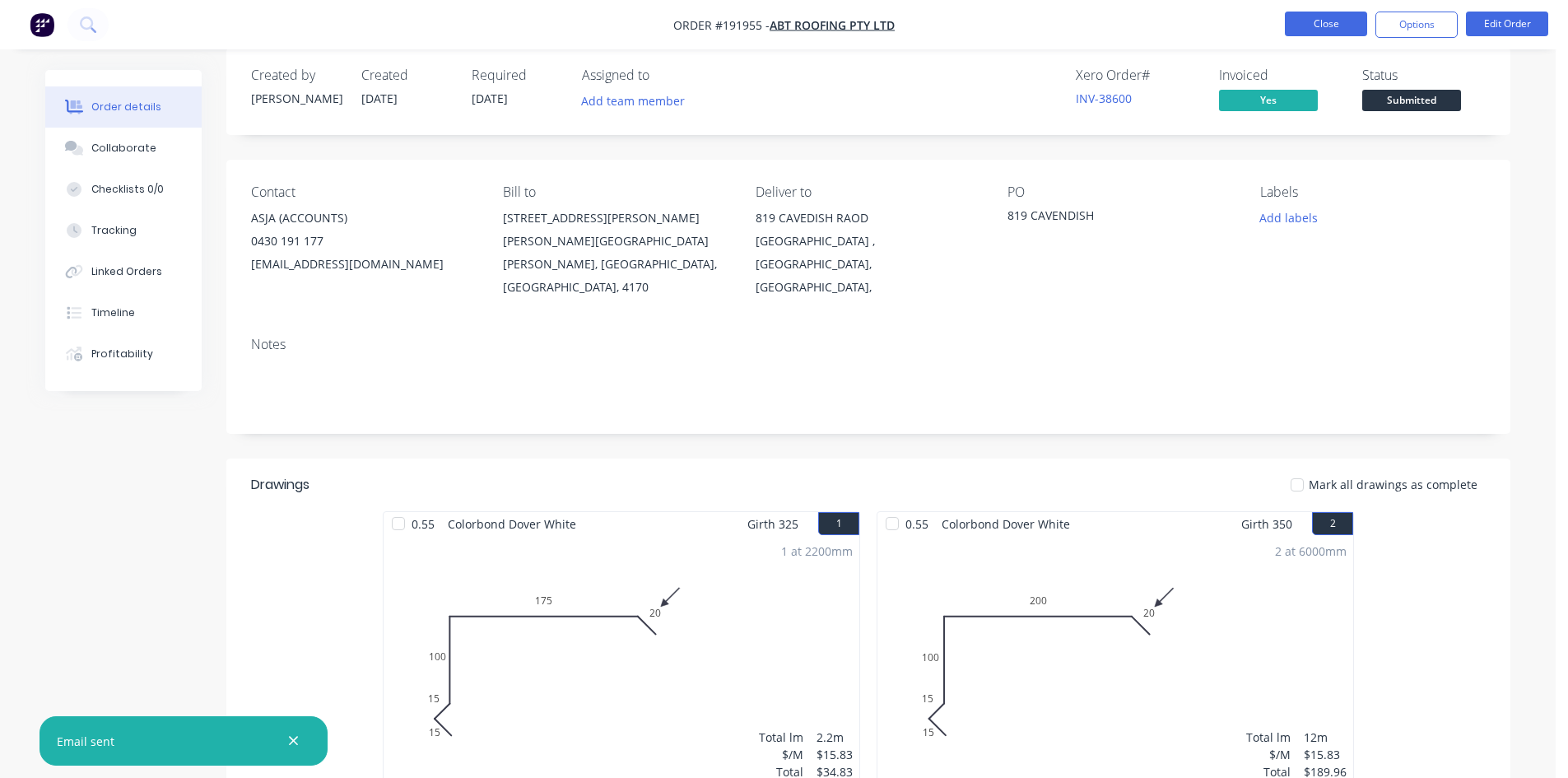
click at [1335, 26] on button "Close" at bounding box center [1325, 24] width 83 height 25
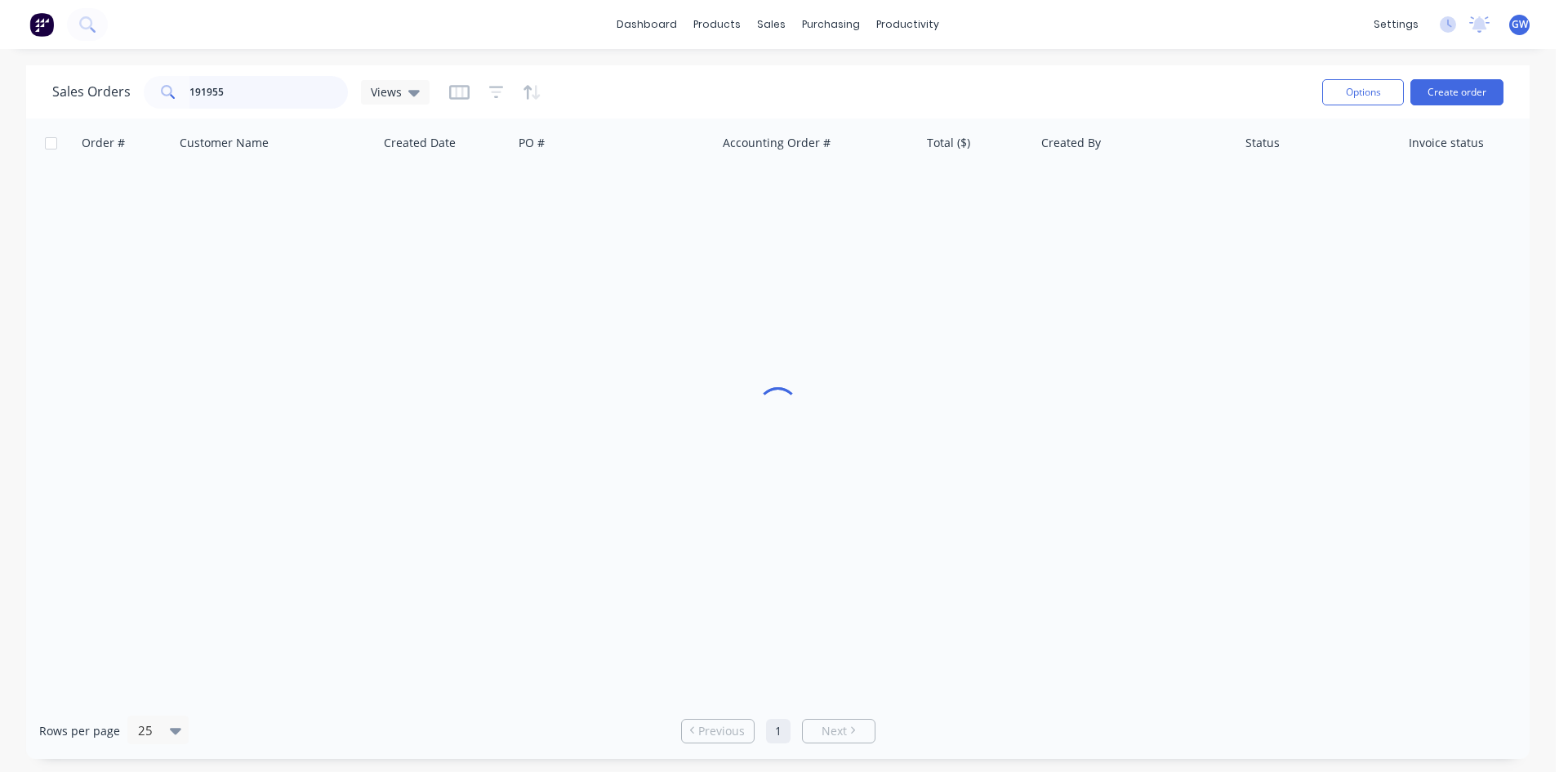
click at [284, 96] on input "191955" at bounding box center [269, 92] width 160 height 32
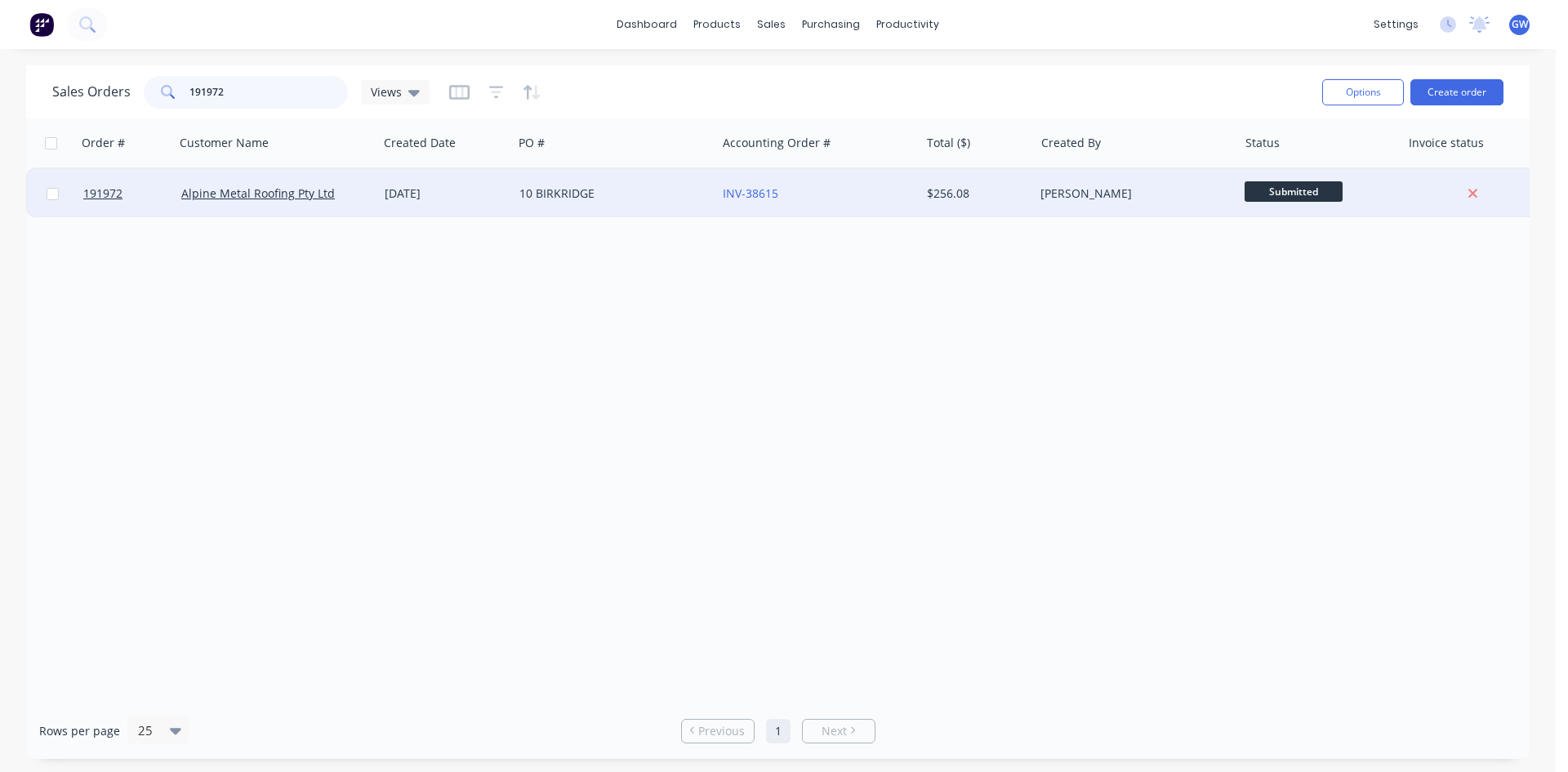
type input "191972"
click at [957, 213] on div "$256.08" at bounding box center [977, 194] width 115 height 49
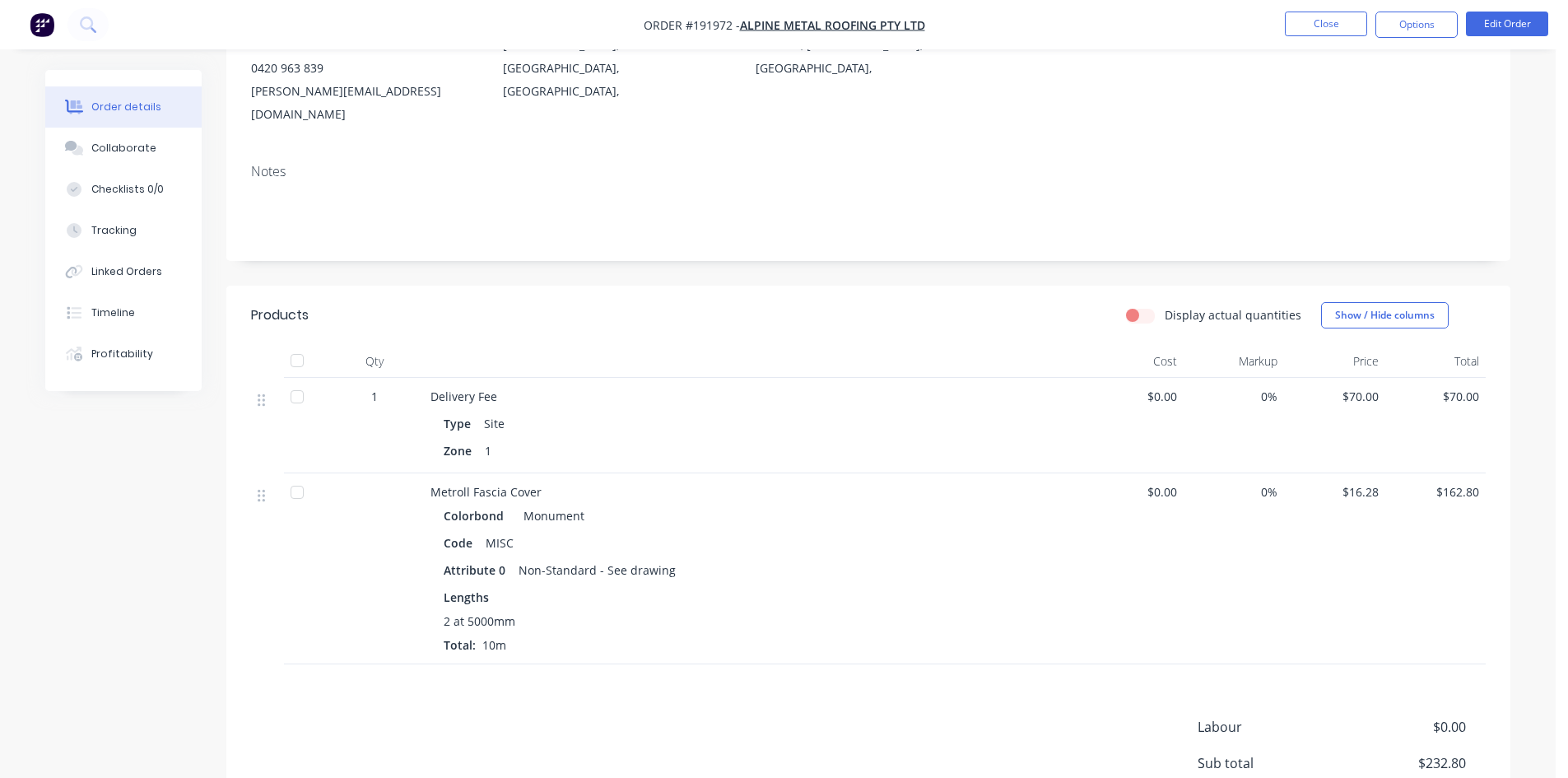
scroll to position [329, 0]
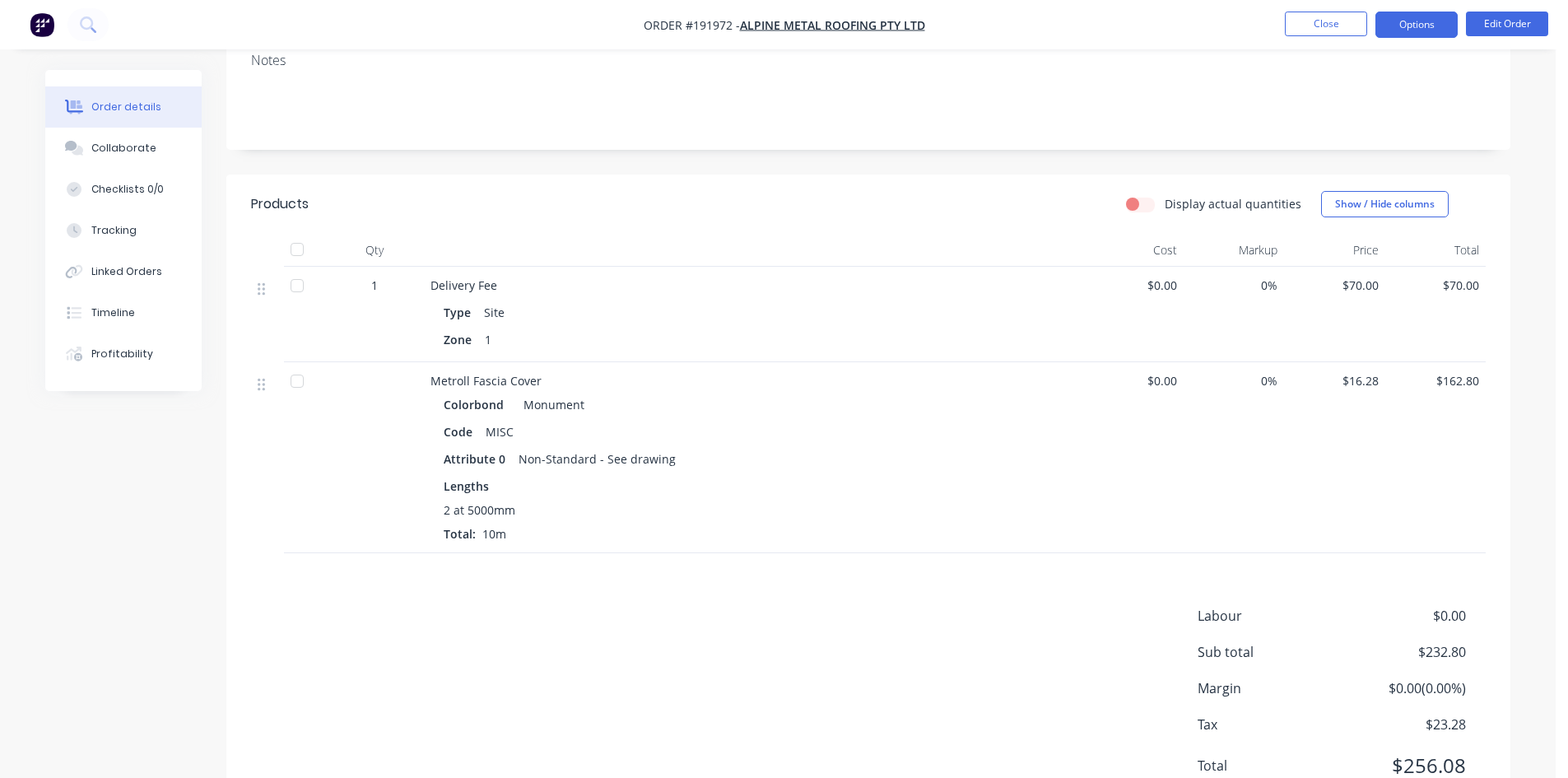
click at [1414, 31] on button "Options" at bounding box center [1416, 25] width 83 height 26
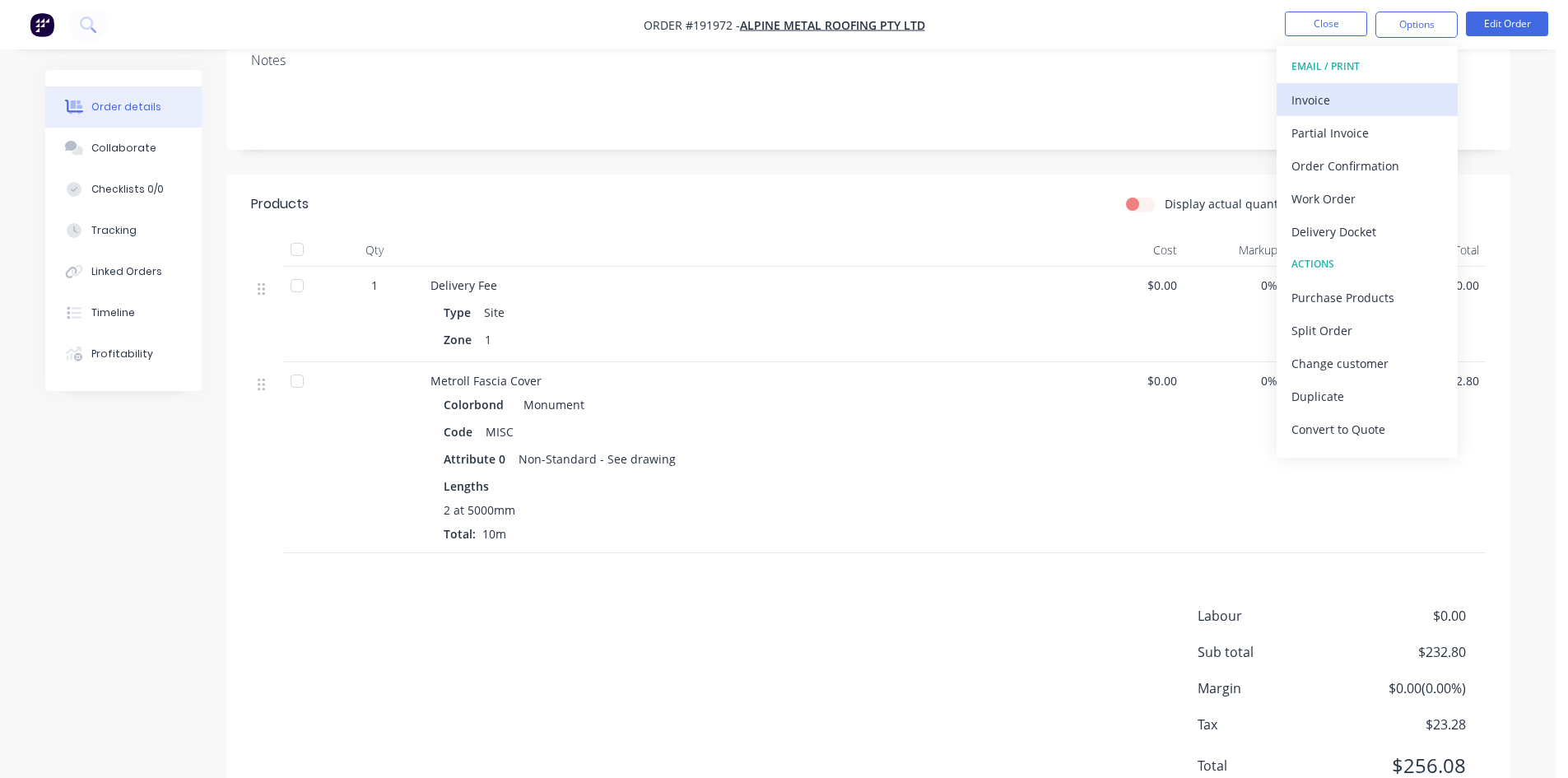
click at [1339, 102] on div "Invoice" at bounding box center [1366, 100] width 152 height 24
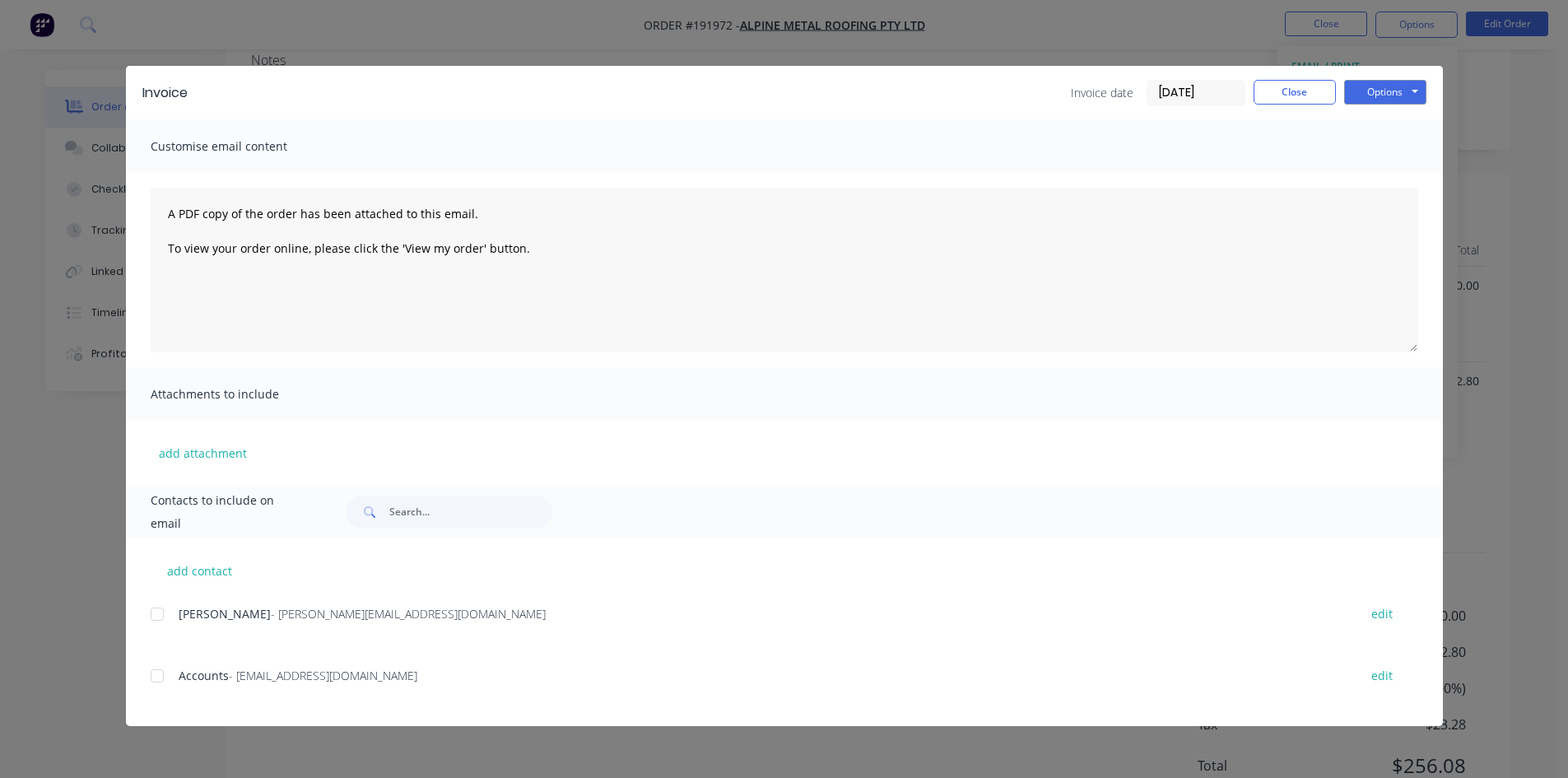
click at [162, 618] on div at bounding box center [157, 614] width 33 height 33
drag, startPoint x: 160, startPoint y: 677, endPoint x: 339, endPoint y: 532, distance: 230.4
click at [161, 677] on div at bounding box center [157, 676] width 33 height 33
click at [1404, 101] on button "Options" at bounding box center [1384, 92] width 83 height 25
click at [1393, 185] on button "Email" at bounding box center [1396, 175] width 105 height 27
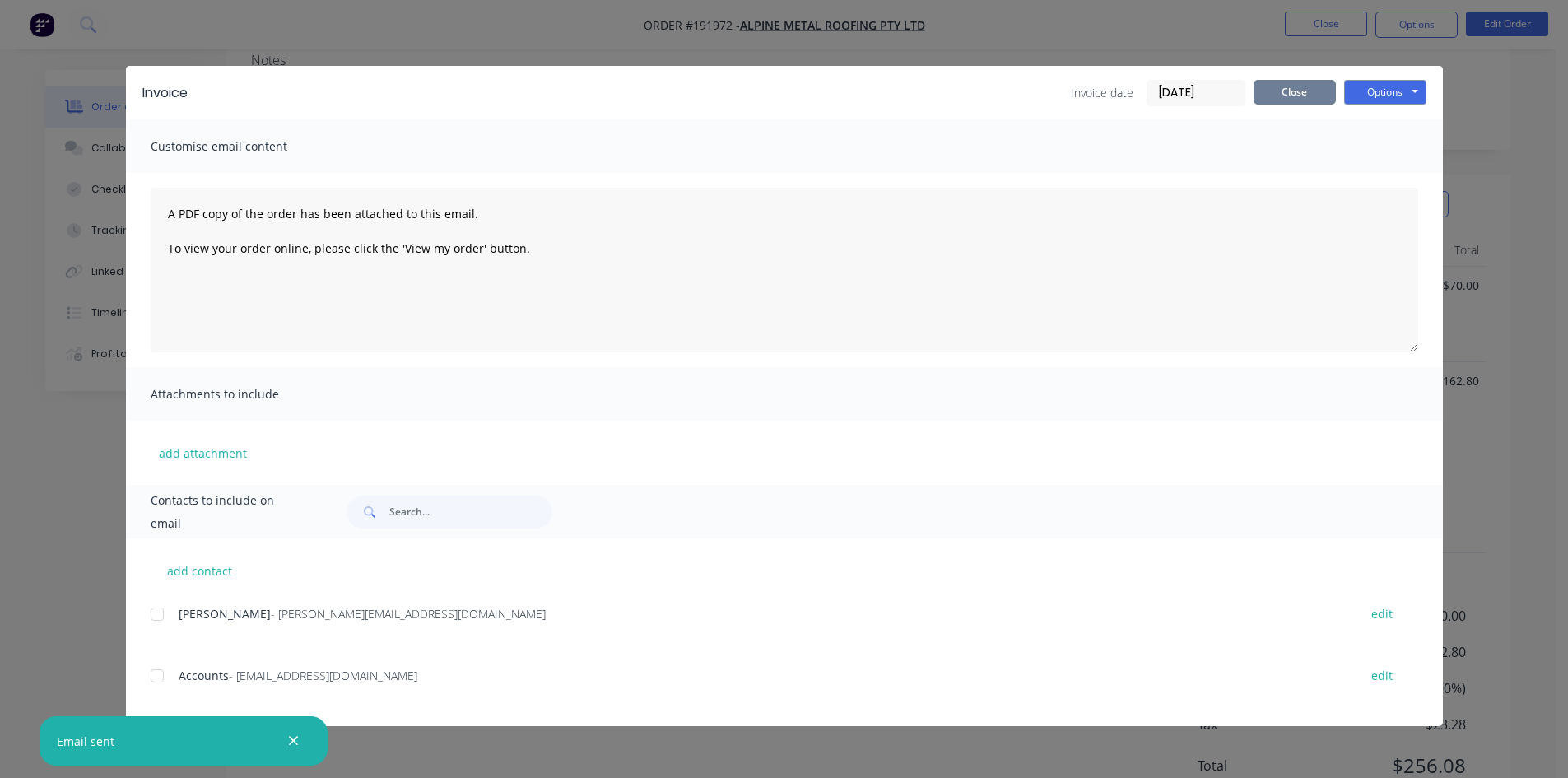
click at [1302, 91] on button "Close" at bounding box center [1295, 92] width 83 height 25
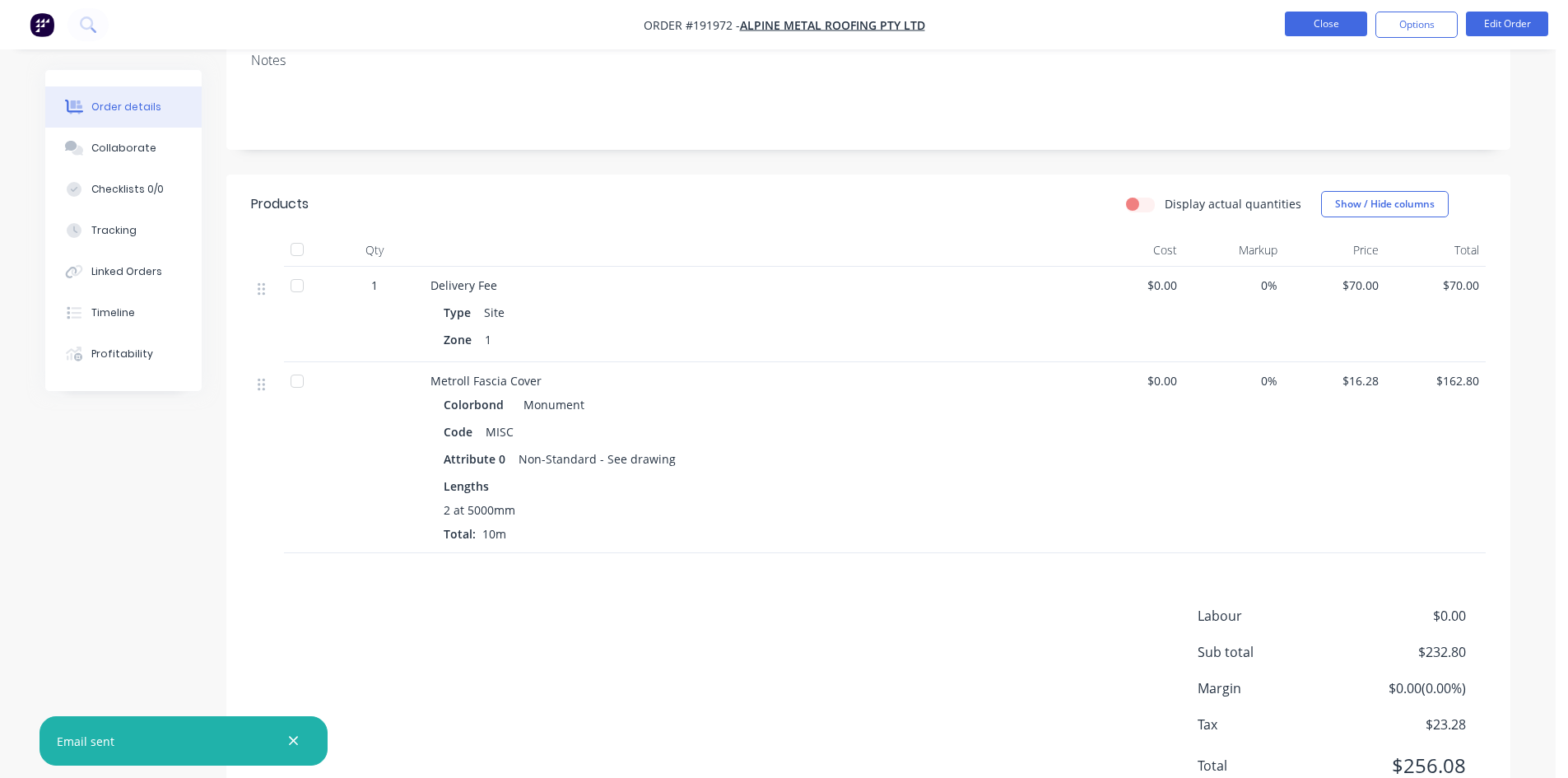
click at [1335, 32] on button "Close" at bounding box center [1325, 24] width 83 height 25
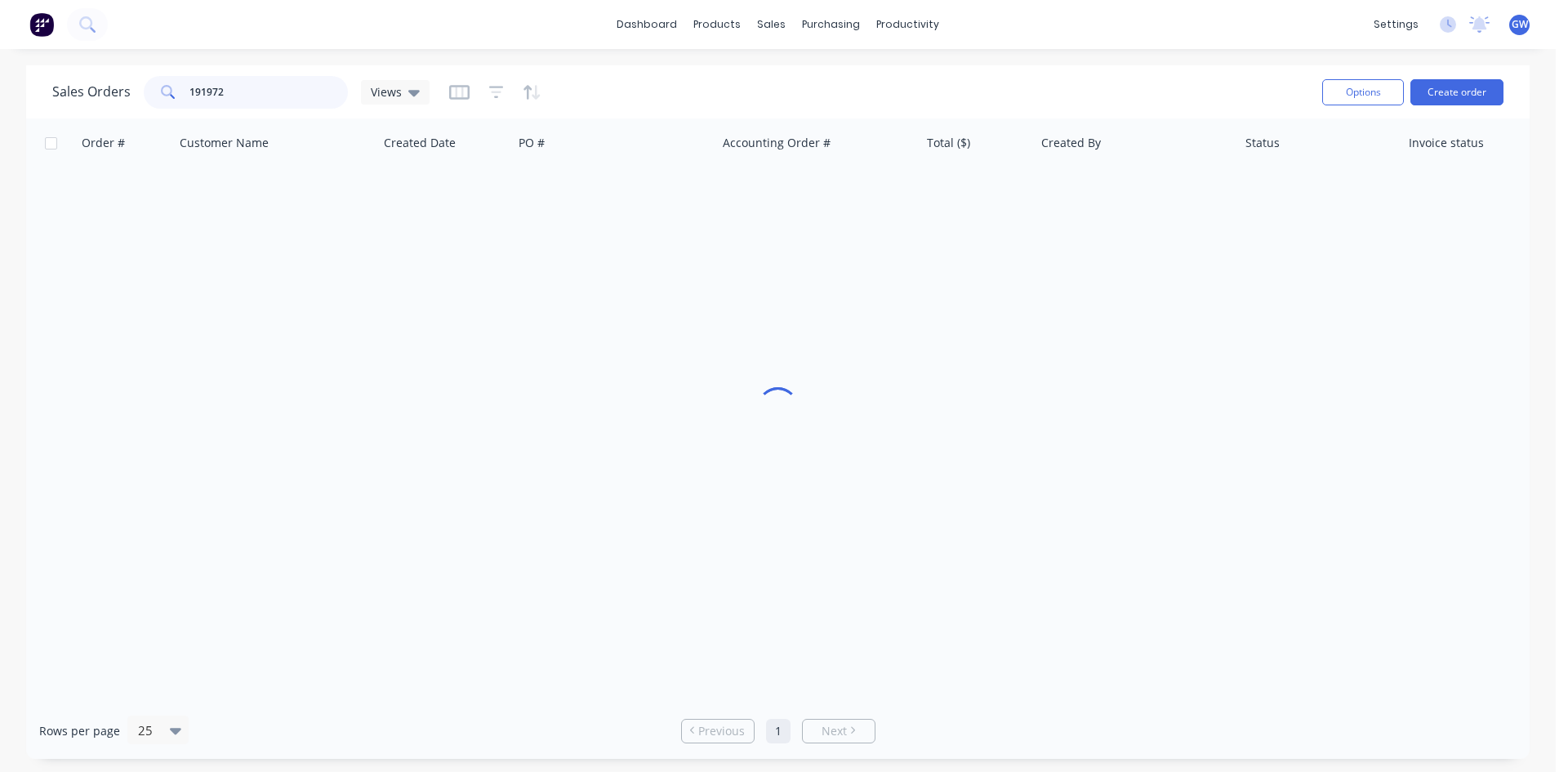
click at [159, 78] on div "191972" at bounding box center [245, 92] width 204 height 32
type input "191954"
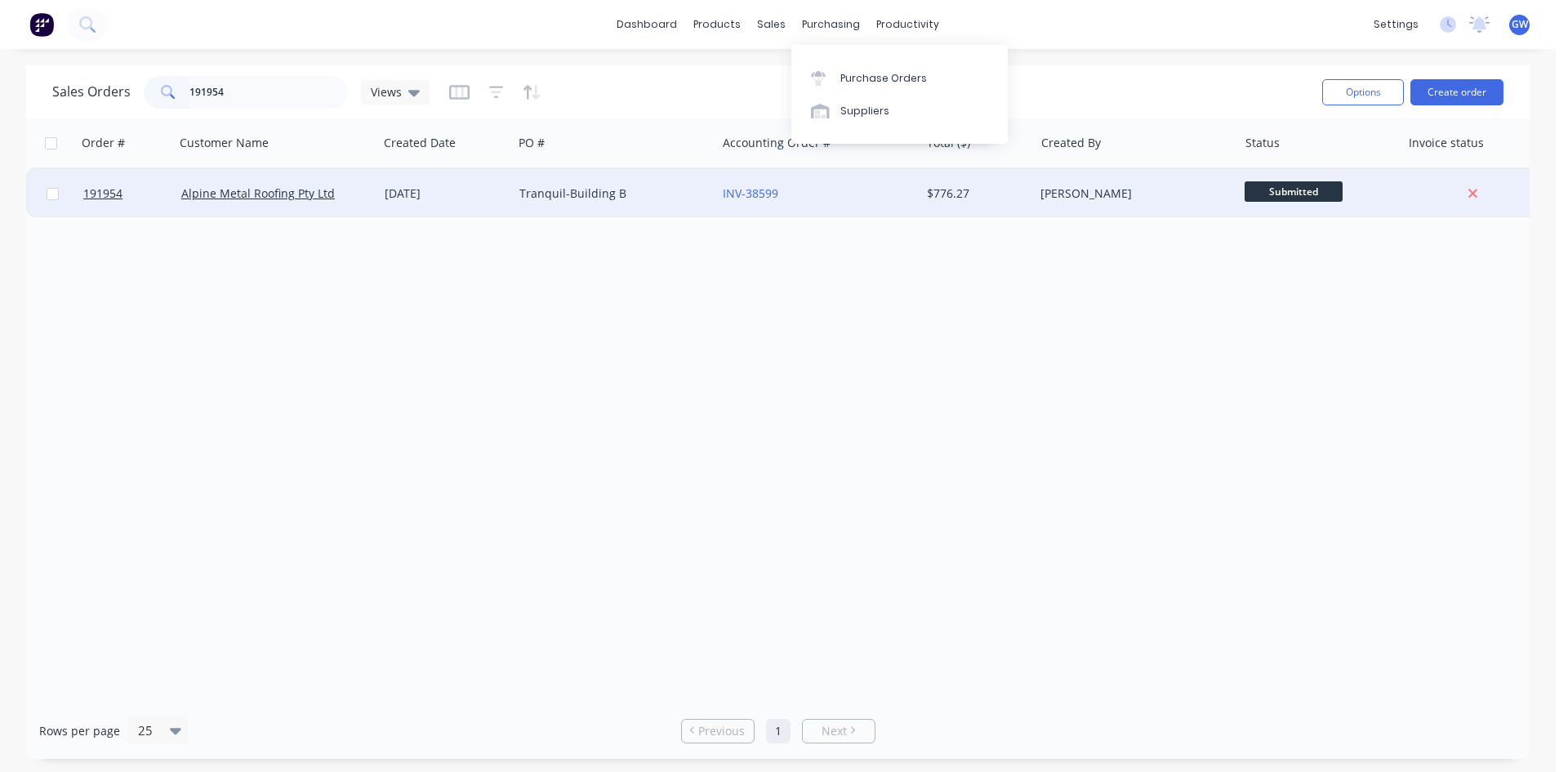
click at [885, 189] on div "INV-38599" at bounding box center [813, 194] width 181 height 16
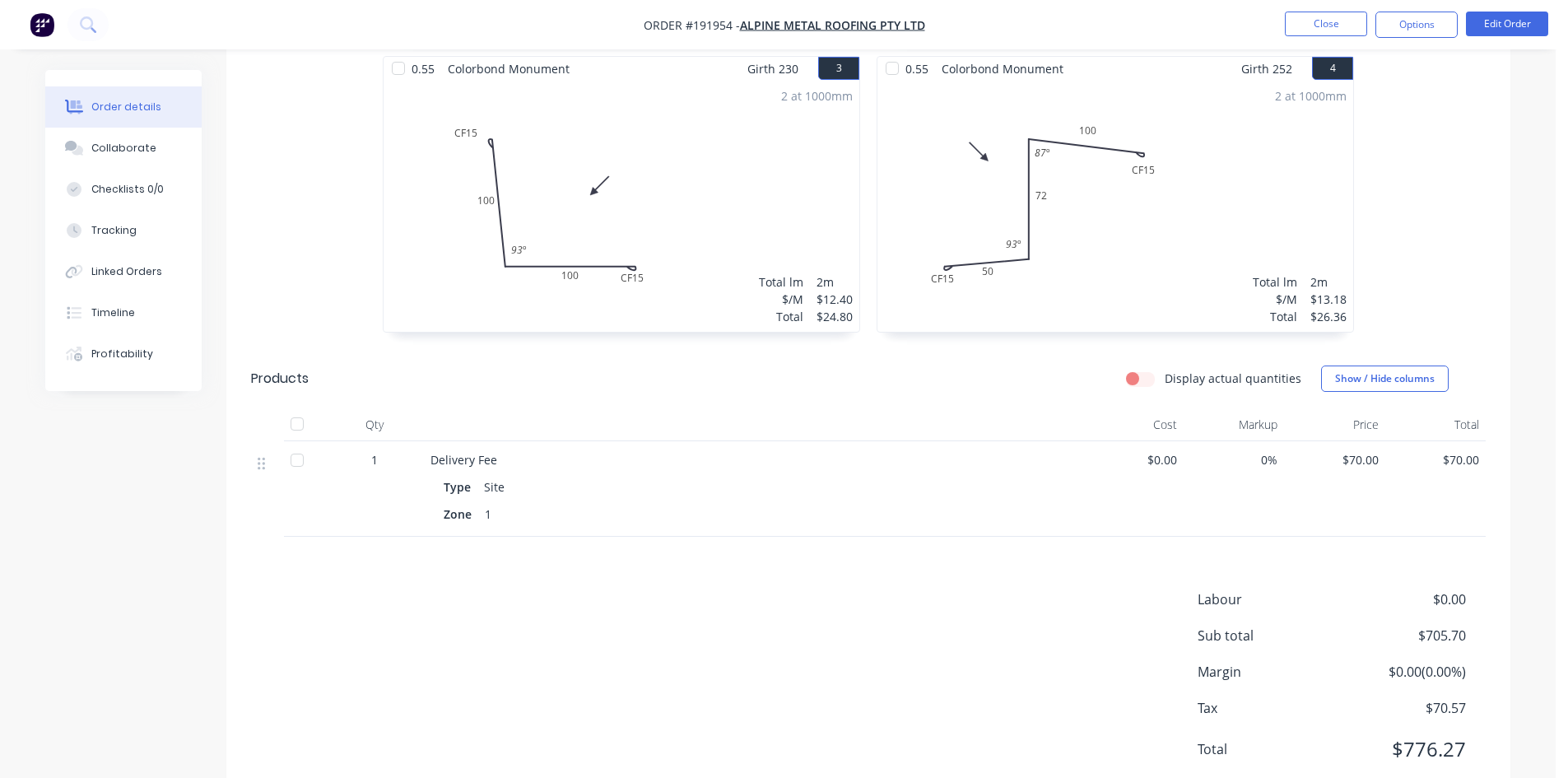
scroll to position [823, 0]
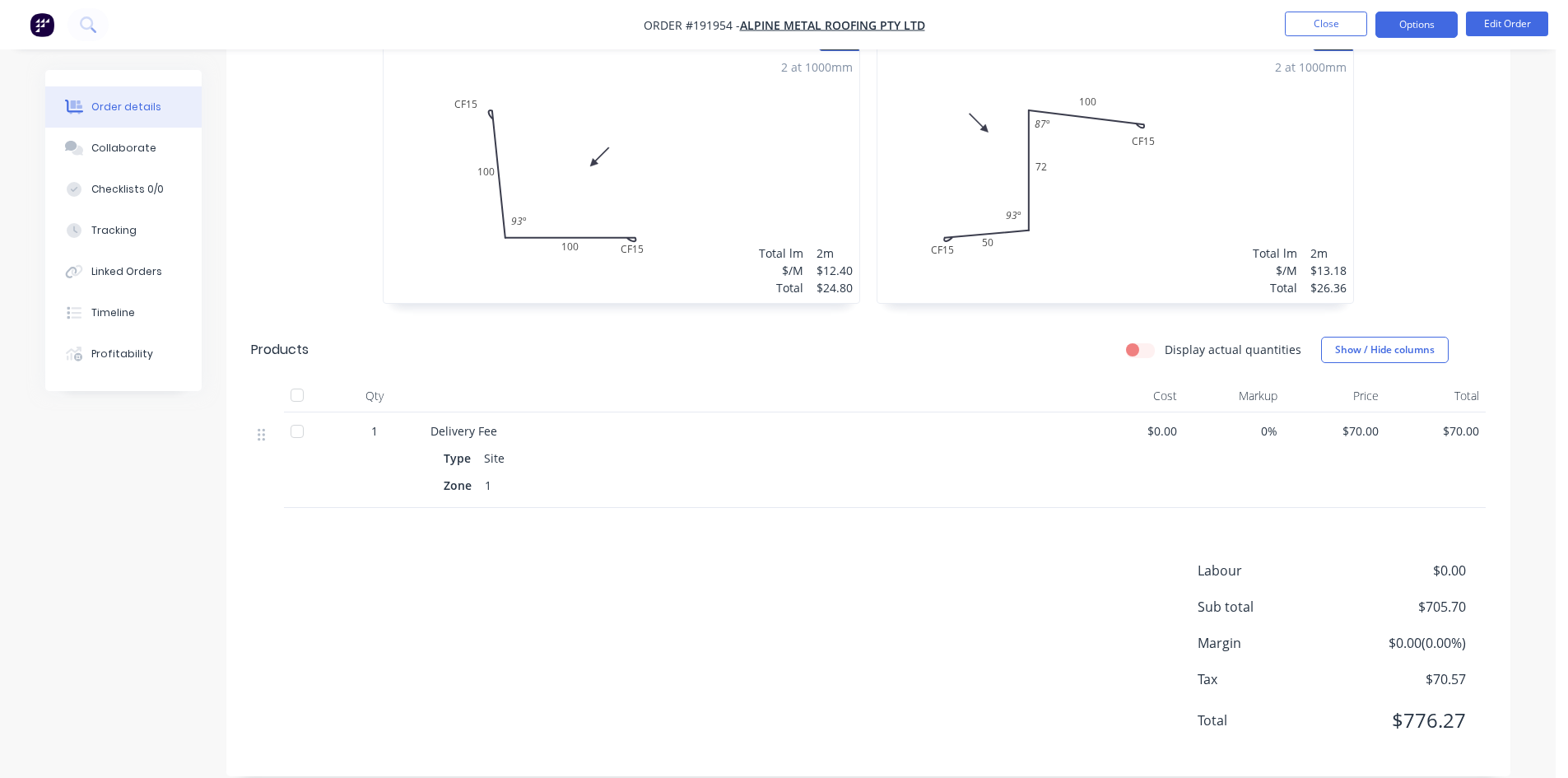
click at [1424, 22] on button "Options" at bounding box center [1416, 25] width 83 height 26
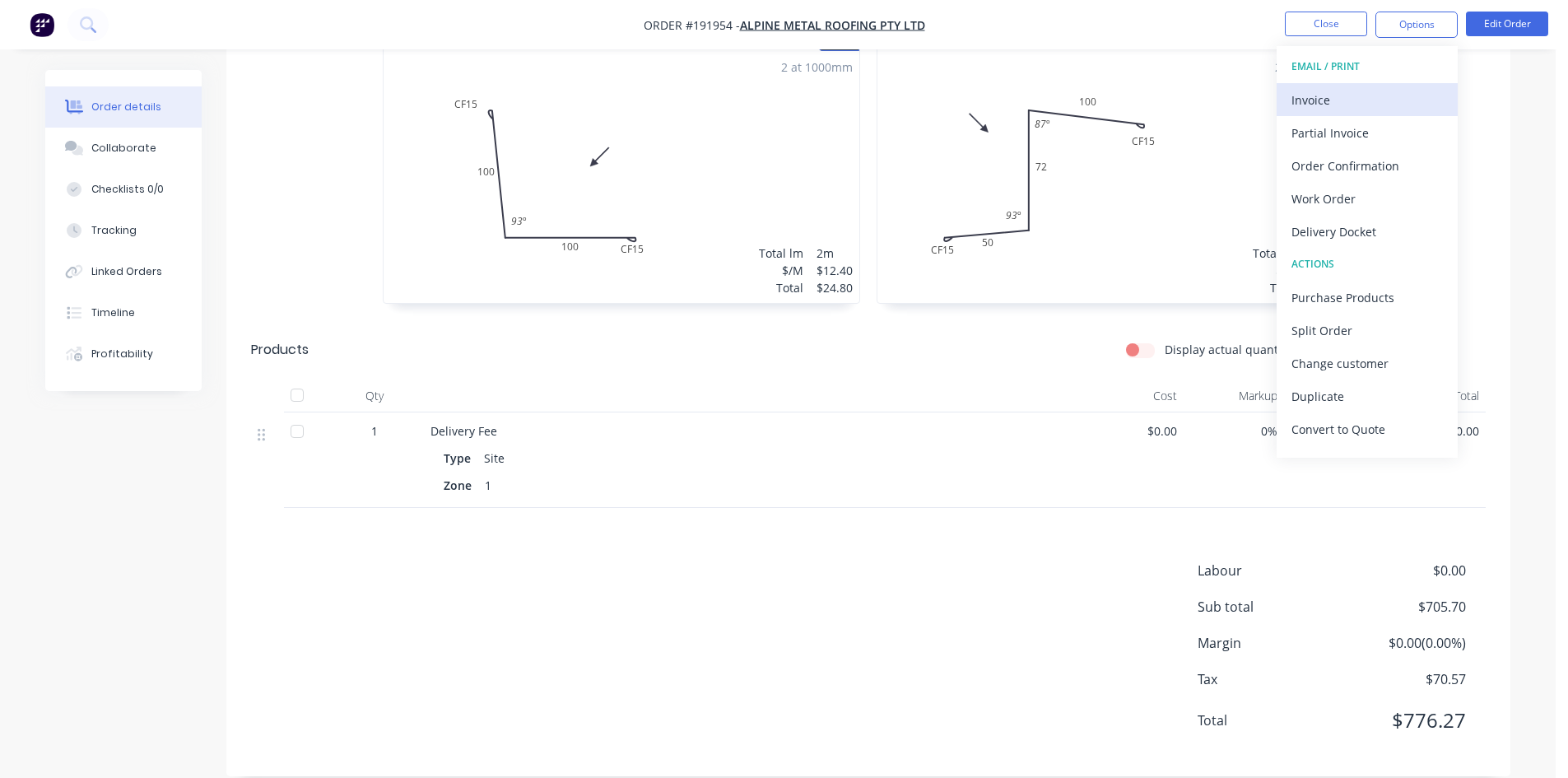
click at [1394, 97] on div "Invoice" at bounding box center [1366, 100] width 152 height 24
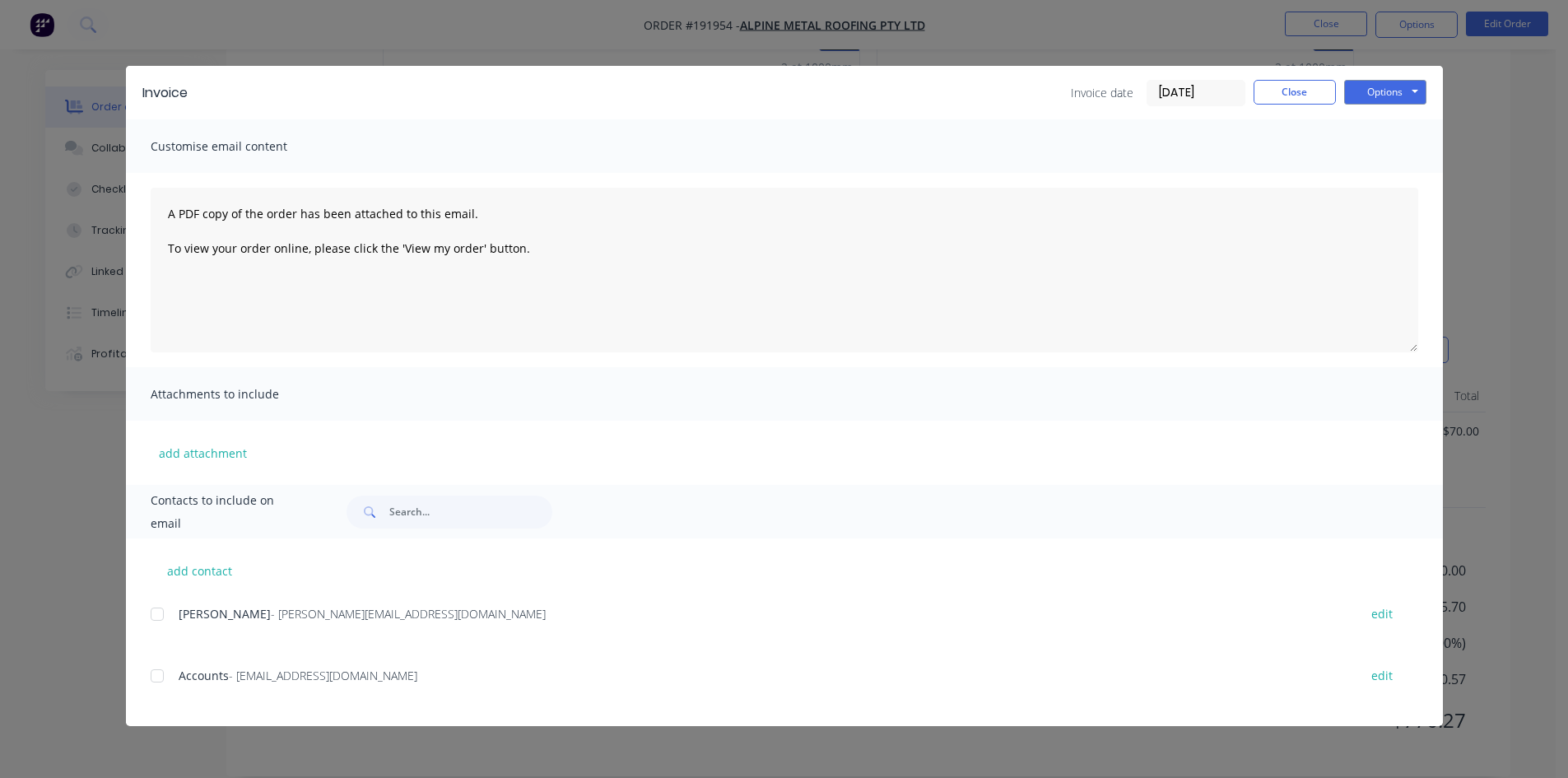
drag, startPoint x: 172, startPoint y: 615, endPoint x: 162, endPoint y: 646, distance: 32.6
click at [168, 617] on div at bounding box center [157, 614] width 33 height 33
click at [162, 680] on div at bounding box center [157, 676] width 33 height 33
click at [1385, 97] on button "Options" at bounding box center [1384, 92] width 83 height 25
click at [1394, 188] on button "Email" at bounding box center [1396, 175] width 105 height 27
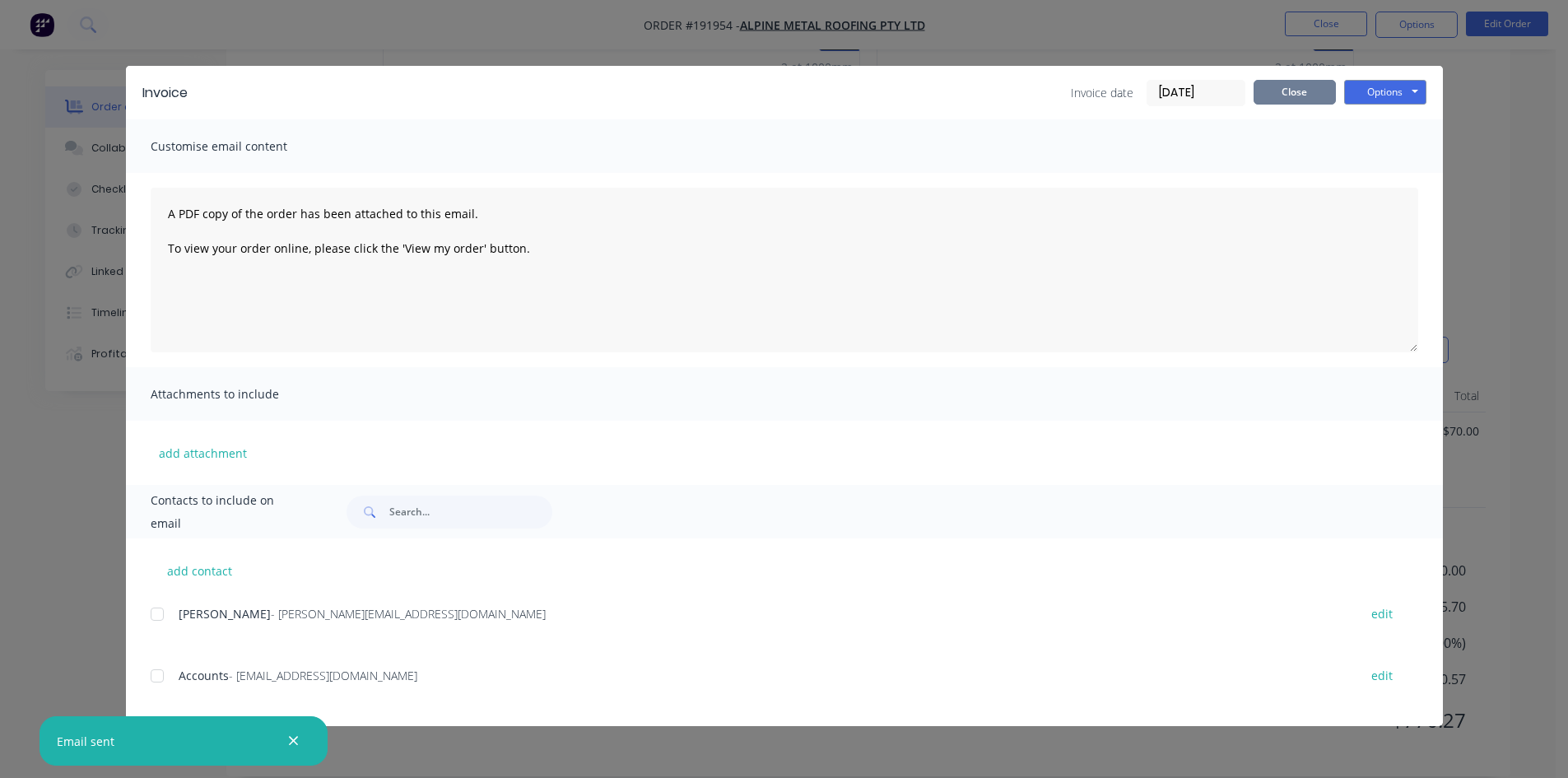
click at [1318, 94] on button "Close" at bounding box center [1295, 92] width 83 height 25
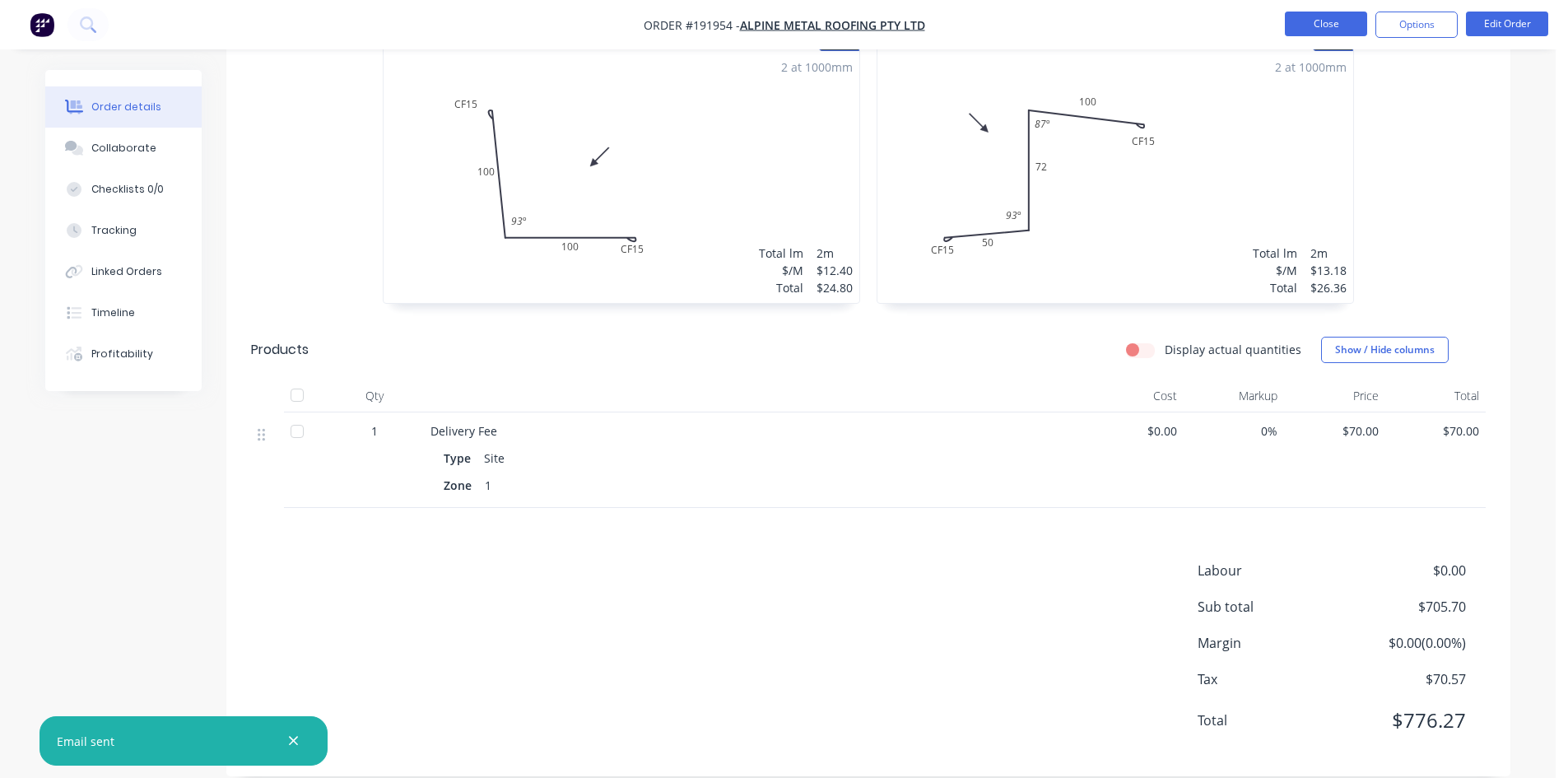
click at [1323, 30] on button "Close" at bounding box center [1325, 24] width 83 height 25
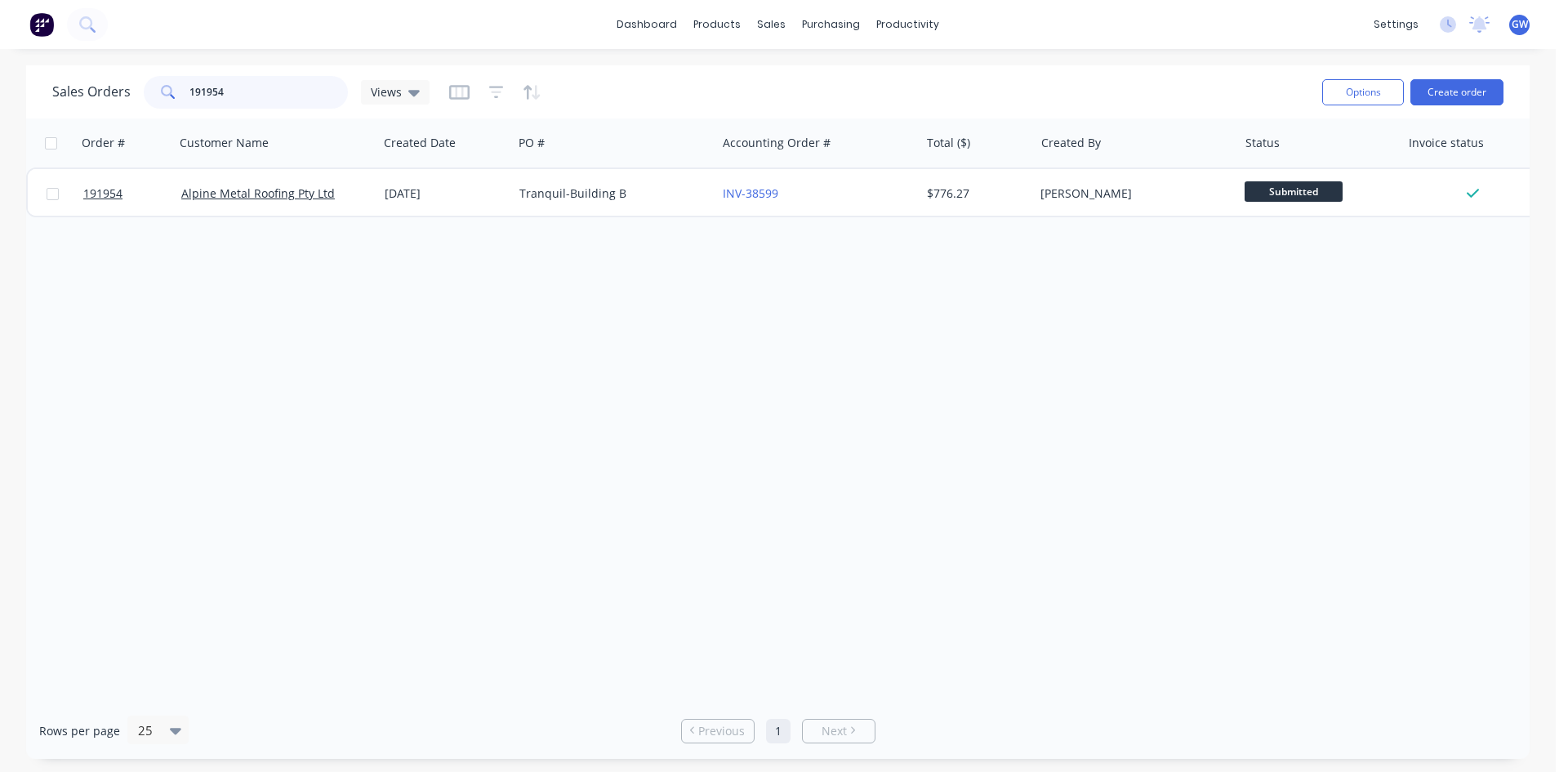
drag, startPoint x: 279, startPoint y: 96, endPoint x: 56, endPoint y: 91, distance: 223.1
click at [56, 91] on div "Sales Orders 191954 Views" at bounding box center [241, 92] width 378 height 32
type input "191967"
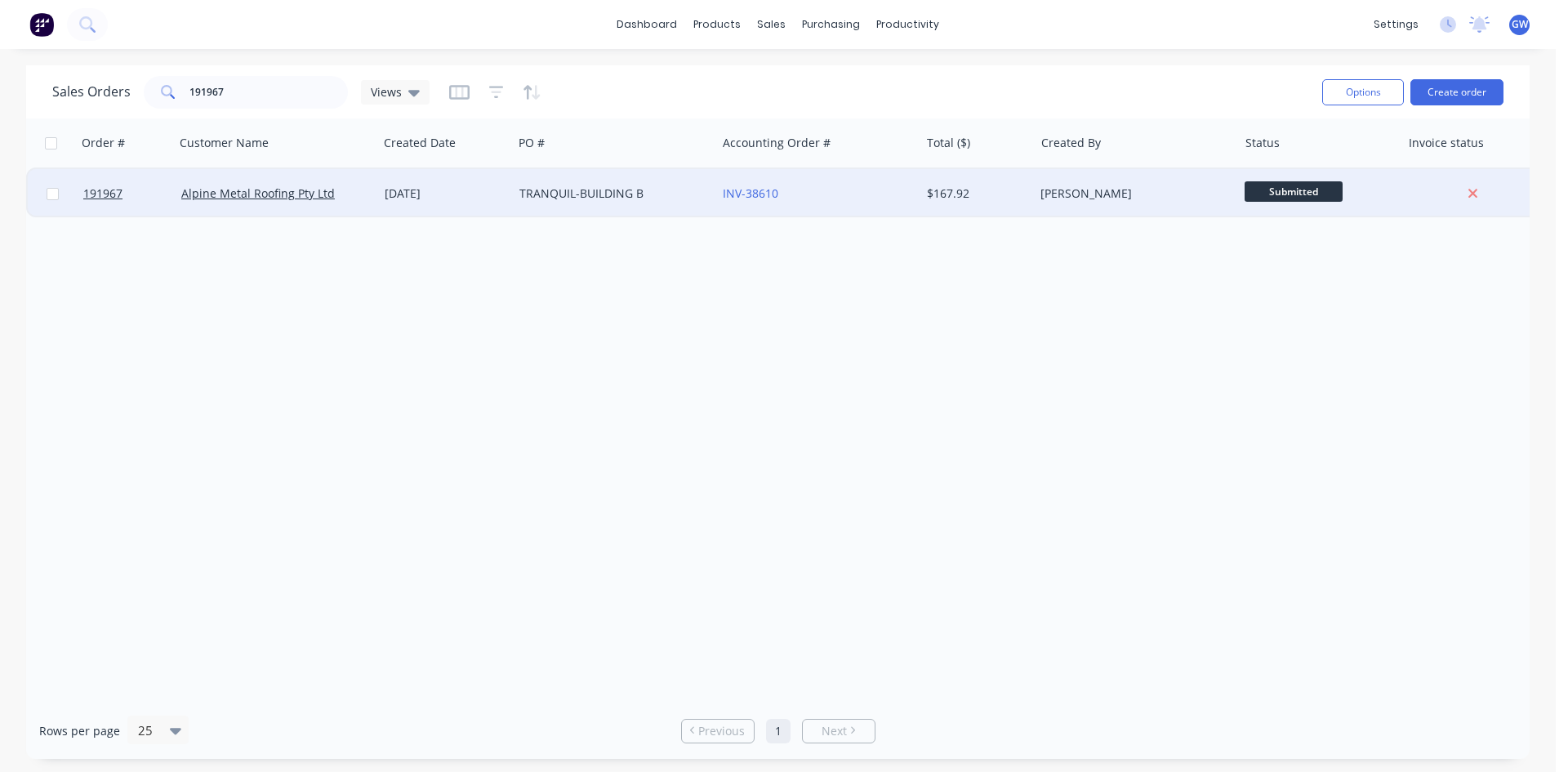
click at [979, 198] on div "$167.92" at bounding box center [975, 194] width 96 height 16
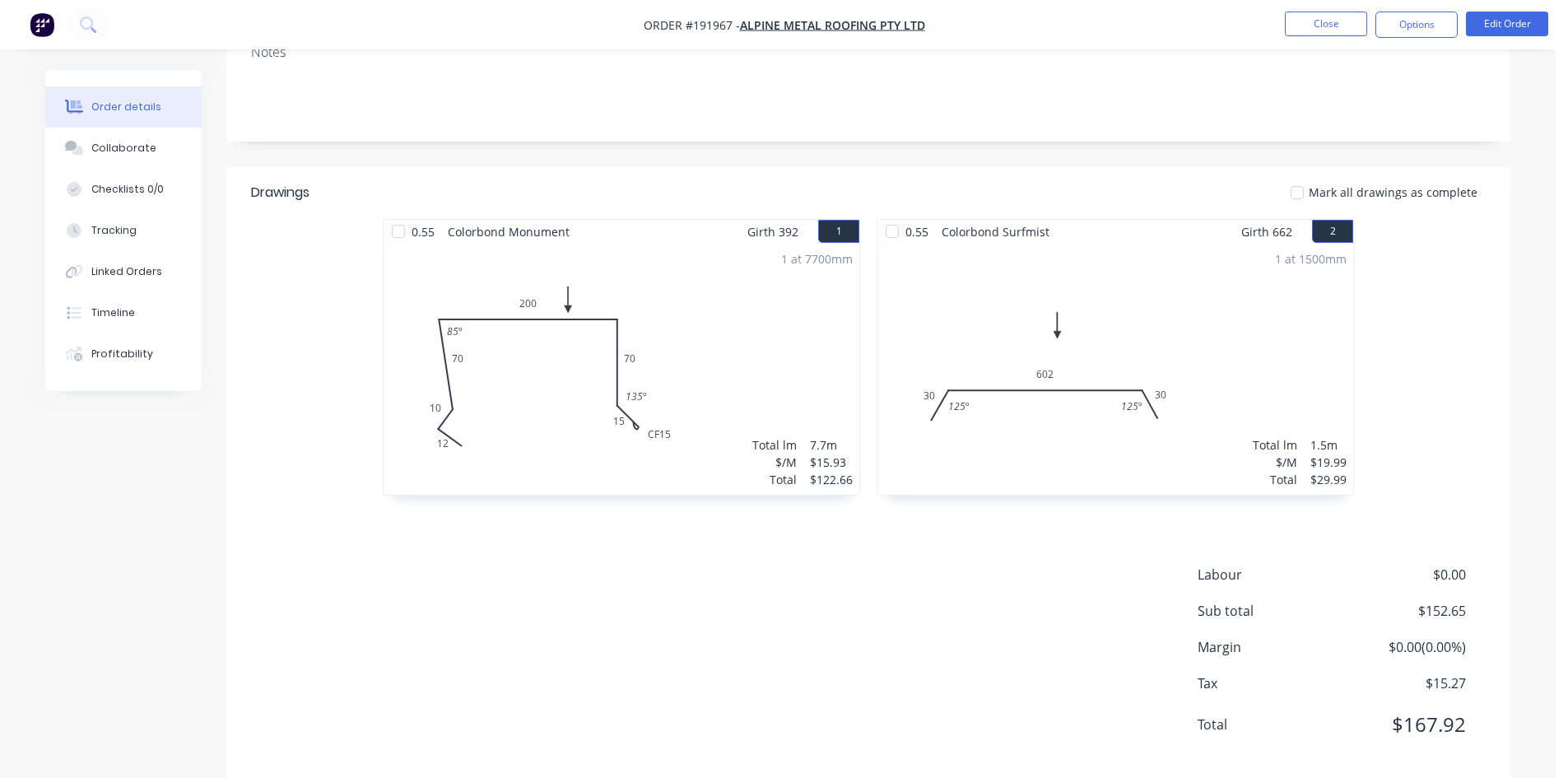
scroll to position [342, 0]
click at [1415, 25] on button "Options" at bounding box center [1416, 25] width 83 height 26
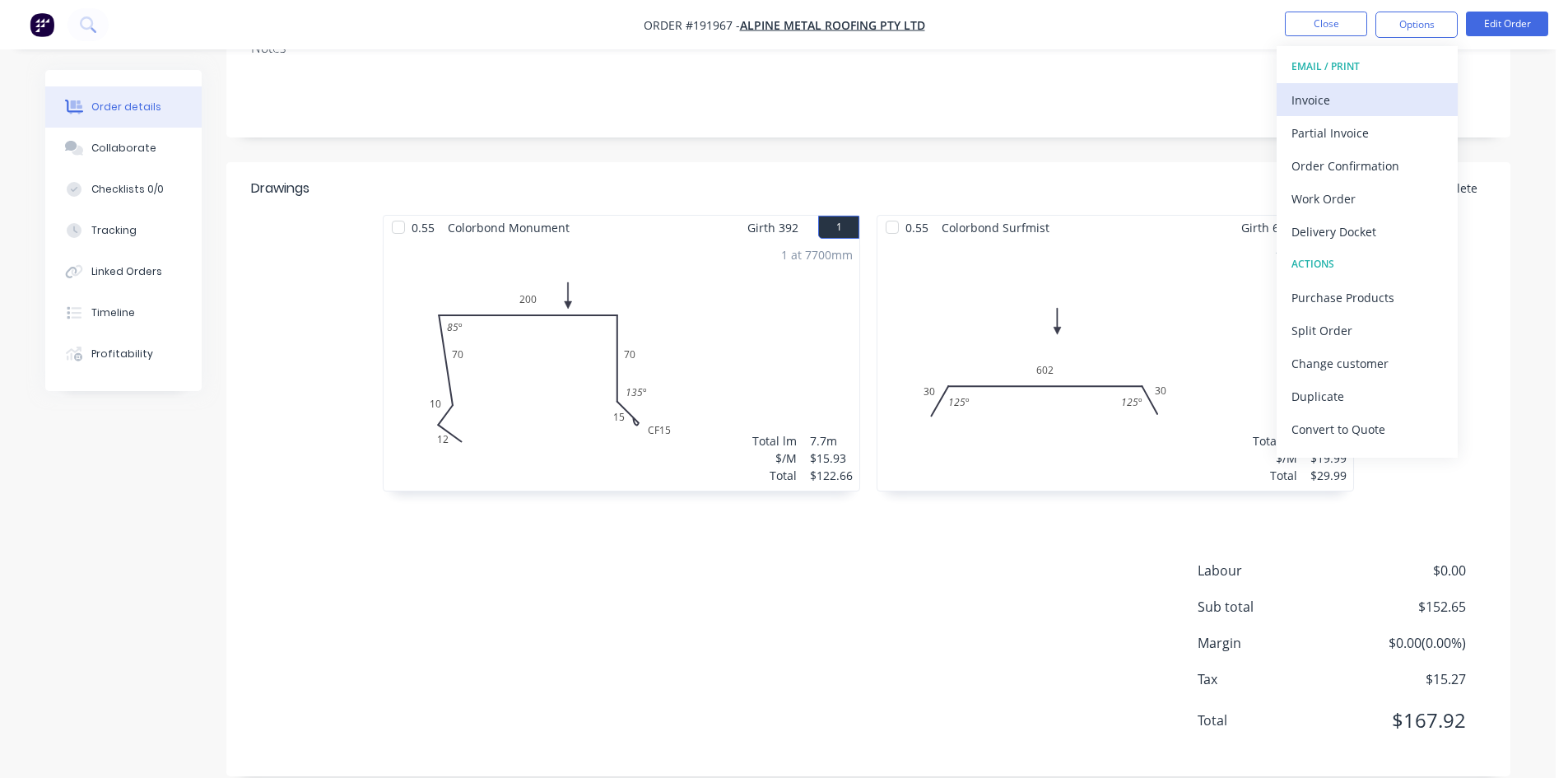
click at [1365, 95] on div "Invoice" at bounding box center [1366, 100] width 152 height 24
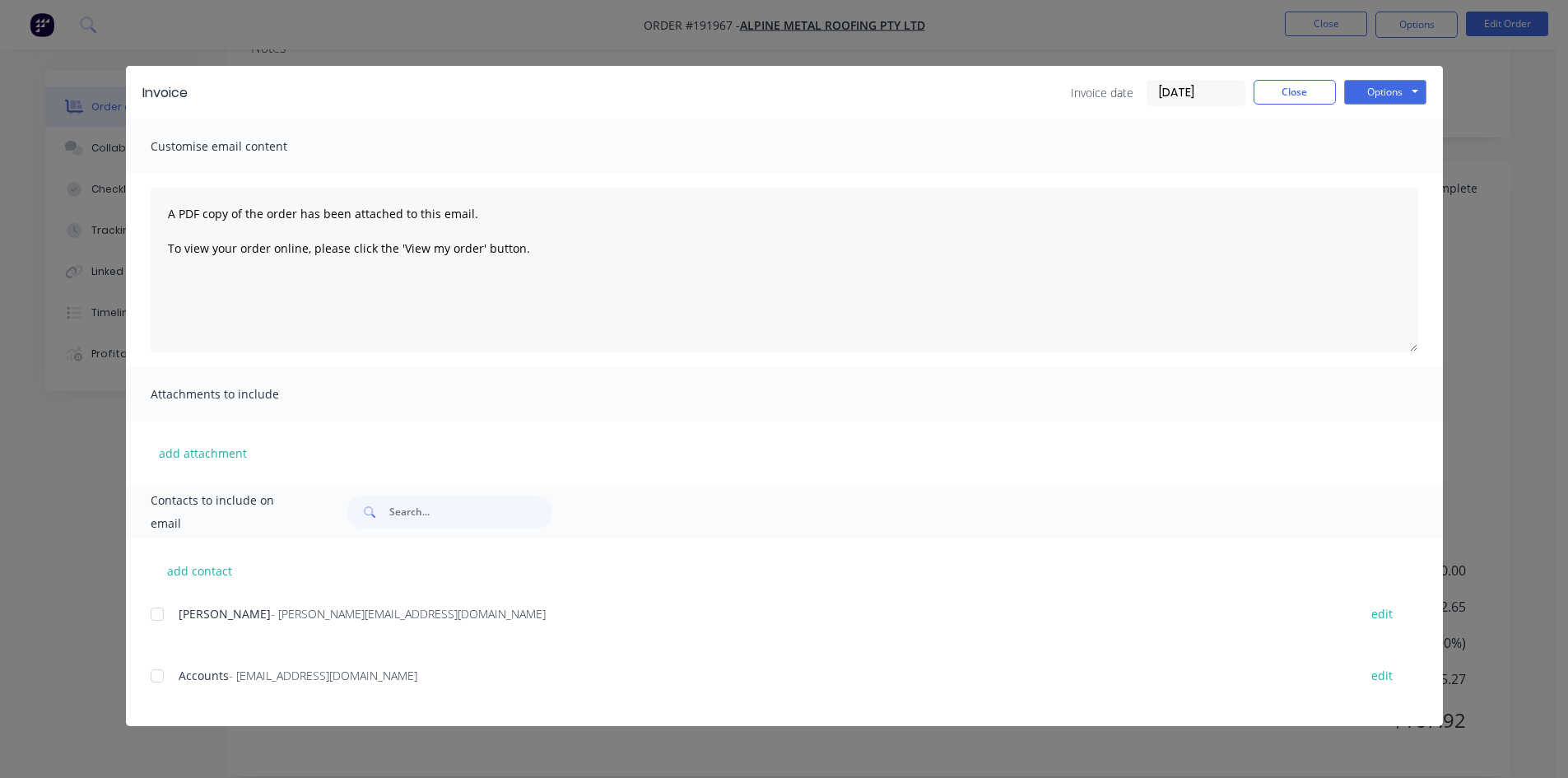
drag, startPoint x: 154, startPoint y: 603, endPoint x: 165, endPoint y: 683, distance: 80.8
click at [157, 612] on div at bounding box center [157, 614] width 33 height 33
click at [165, 683] on div at bounding box center [157, 676] width 33 height 33
click at [1370, 97] on button "Options" at bounding box center [1384, 92] width 83 height 25
click at [1387, 172] on button "Email" at bounding box center [1396, 175] width 105 height 27
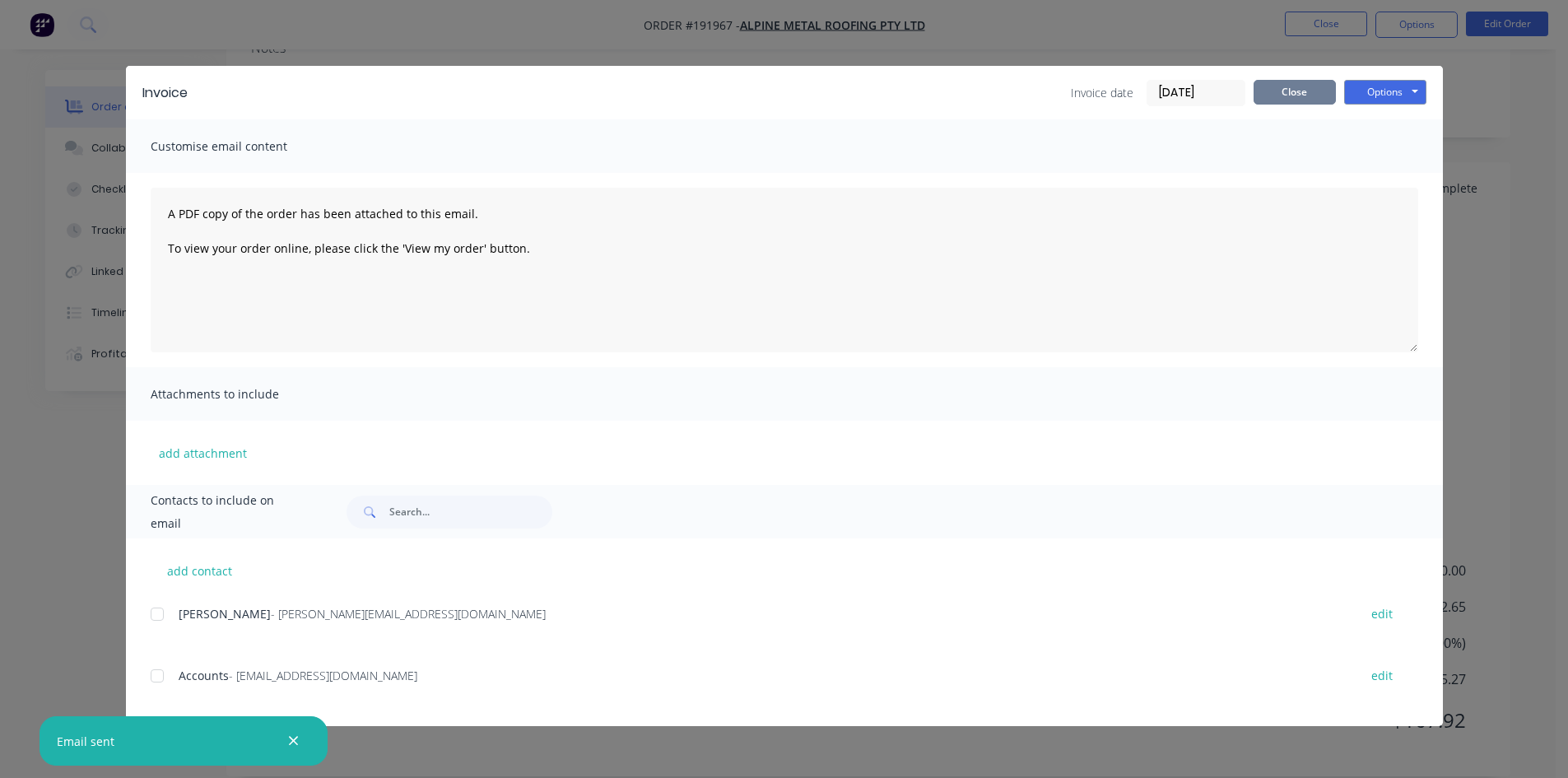
click at [1295, 92] on button "Close" at bounding box center [1295, 92] width 83 height 25
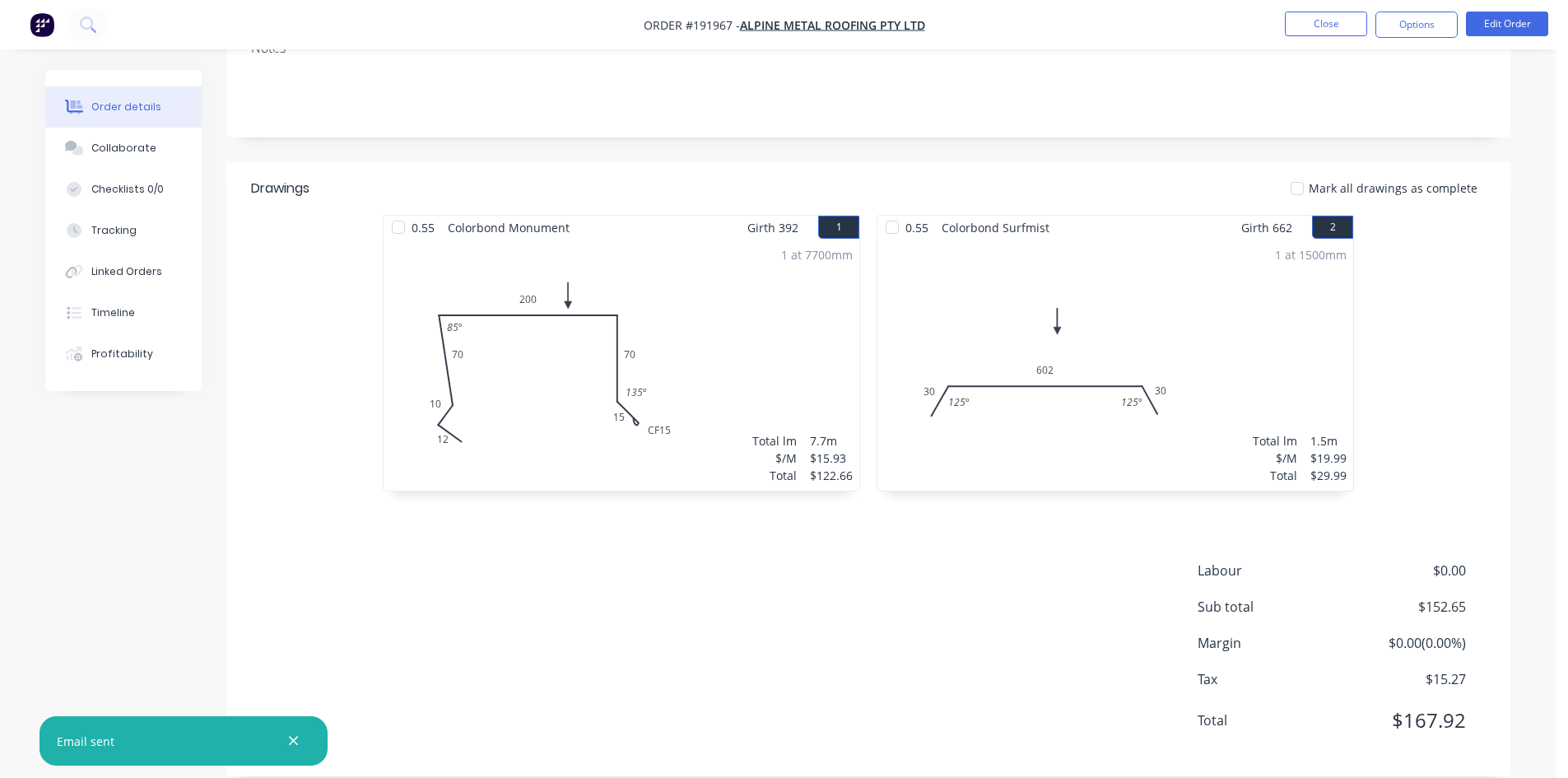
click at [1335, 1] on nav "Order #191967 - Alpine Metal Roofing Pty Ltd Close Options Edit Order" at bounding box center [784, 25] width 1568 height 49
click at [1309, 25] on button "Close" at bounding box center [1325, 24] width 83 height 25
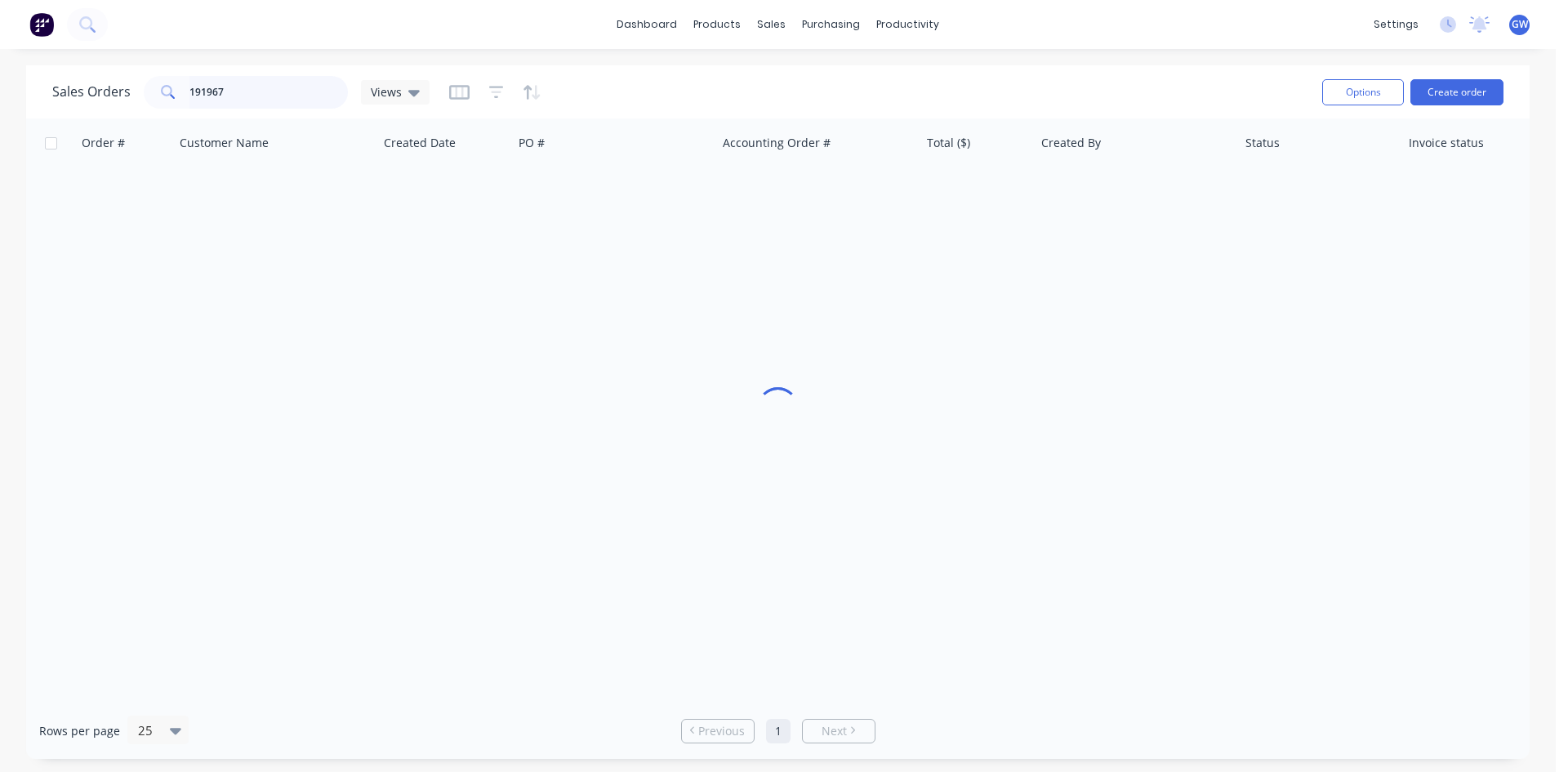
click at [282, 88] on input "191967" at bounding box center [269, 92] width 160 height 32
type input "191950"
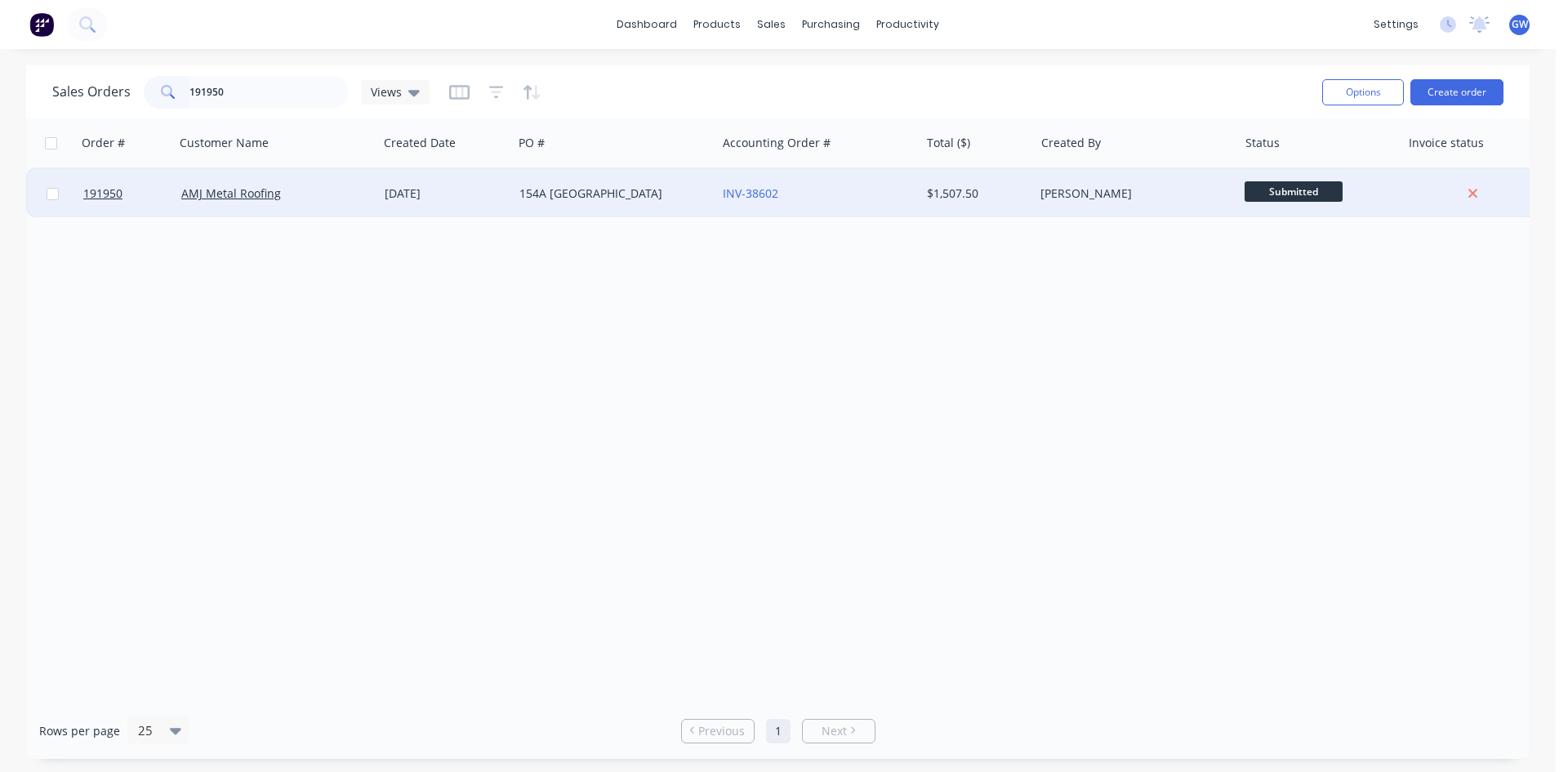
click at [881, 202] on div "INV-38602" at bounding box center [819, 194] width 204 height 49
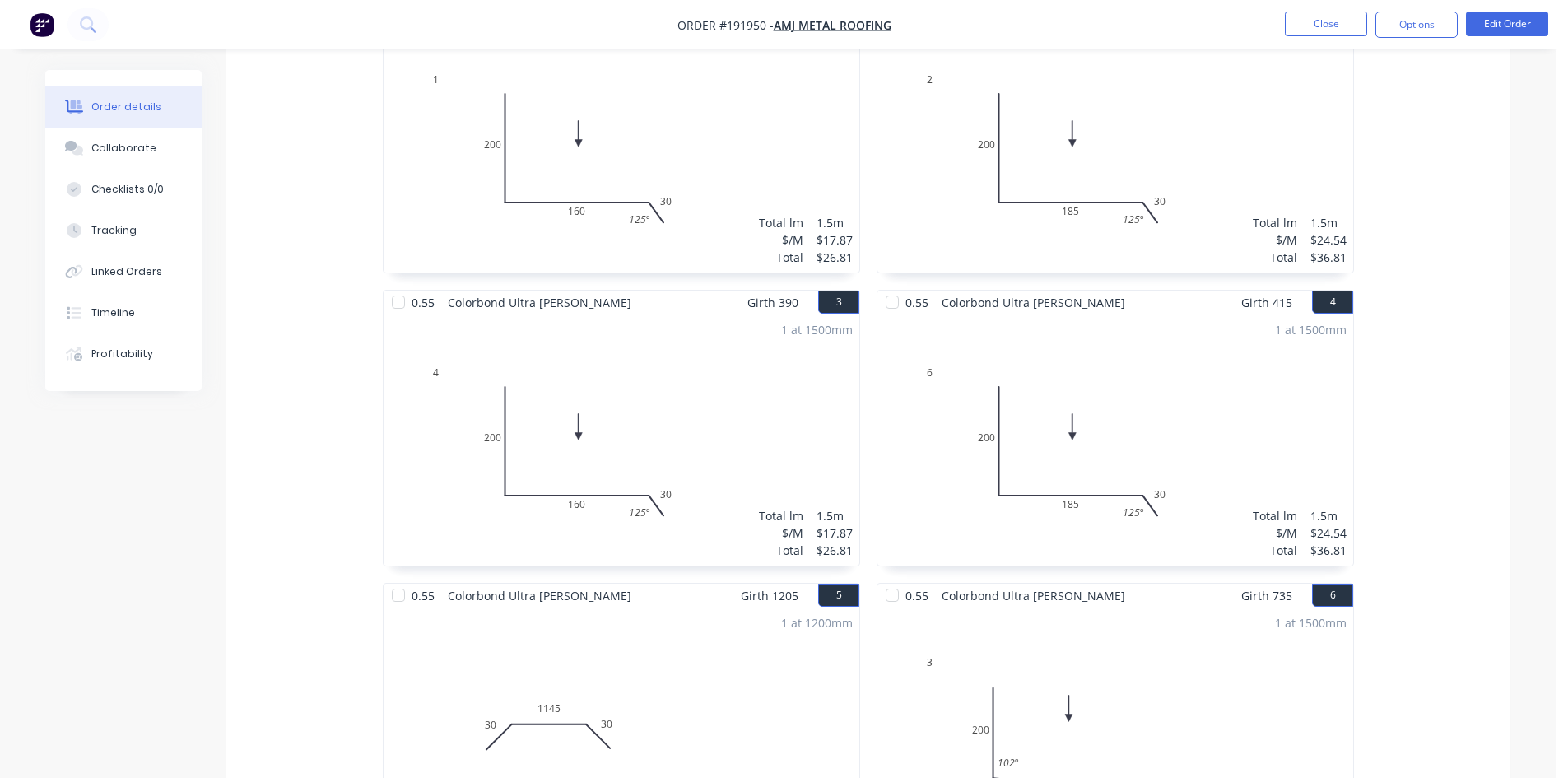
scroll to position [576, 0]
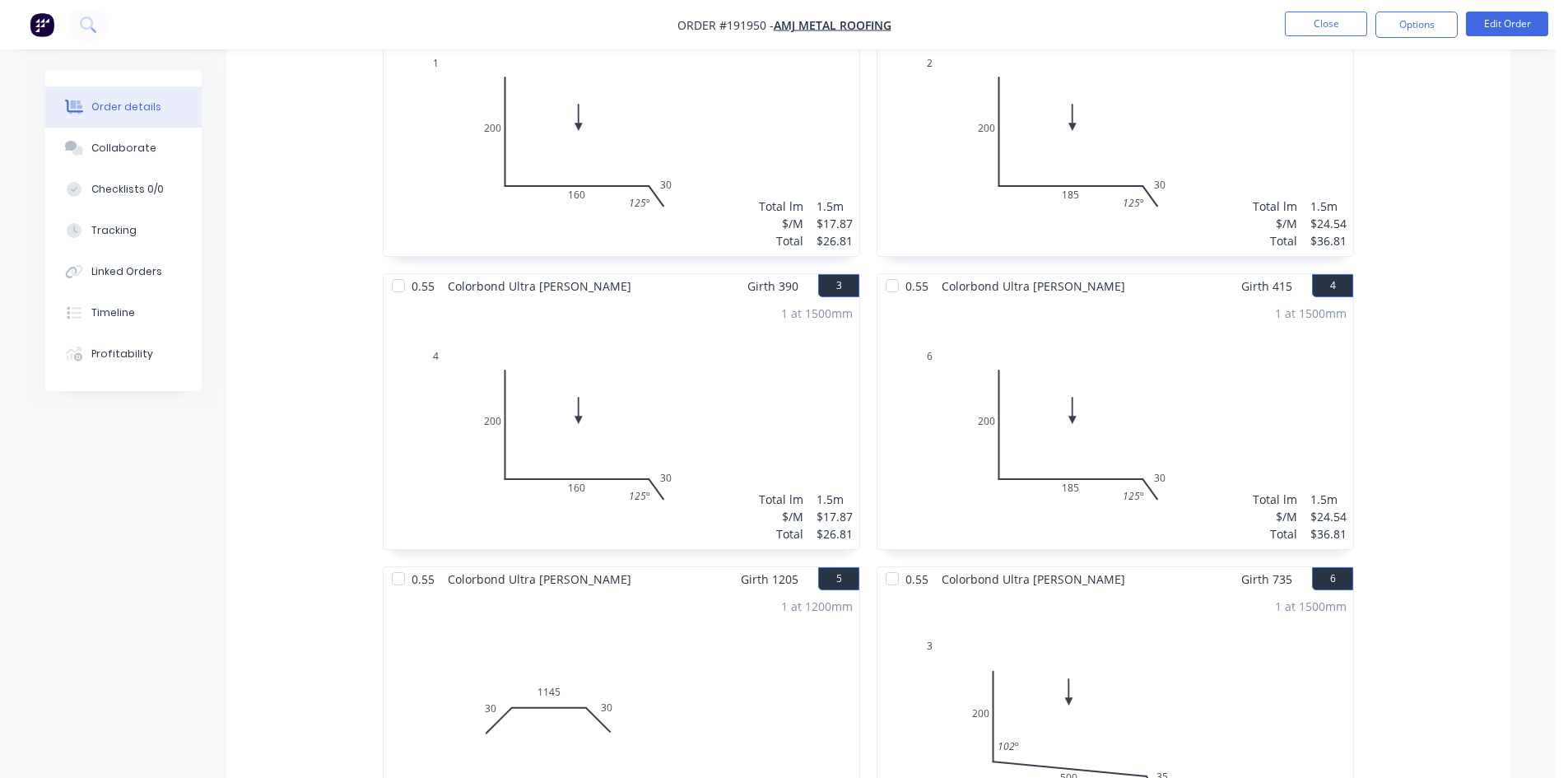
click at [1516, 39] on nav "Order #191950 - AMJ Metal Roofing Close Options Edit Order" at bounding box center [784, 25] width 1568 height 49
click at [1517, 30] on button "Edit Order" at bounding box center [1507, 24] width 83 height 25
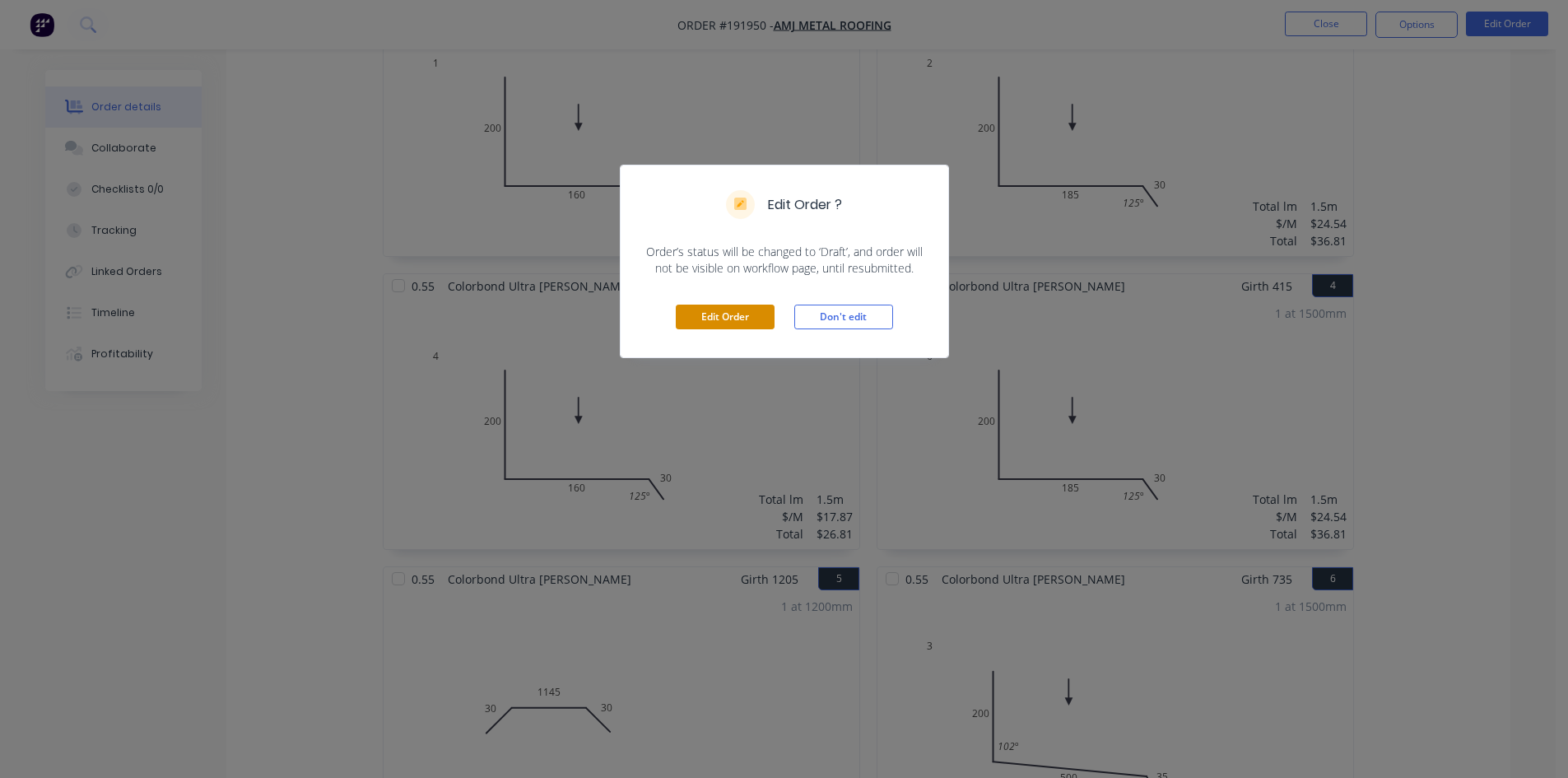
click at [707, 308] on button "Edit Order" at bounding box center [725, 316] width 99 height 25
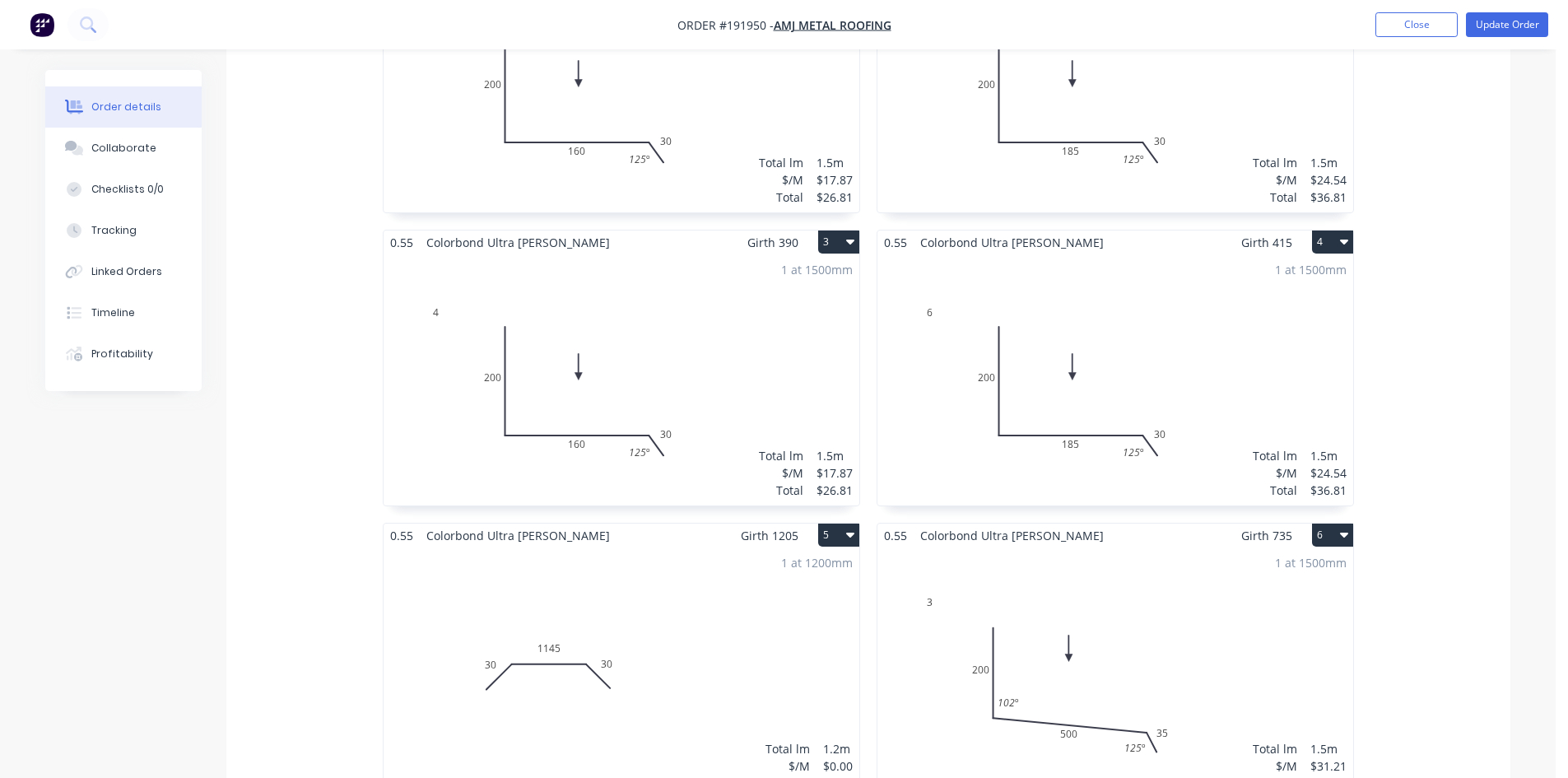
scroll to position [823, 0]
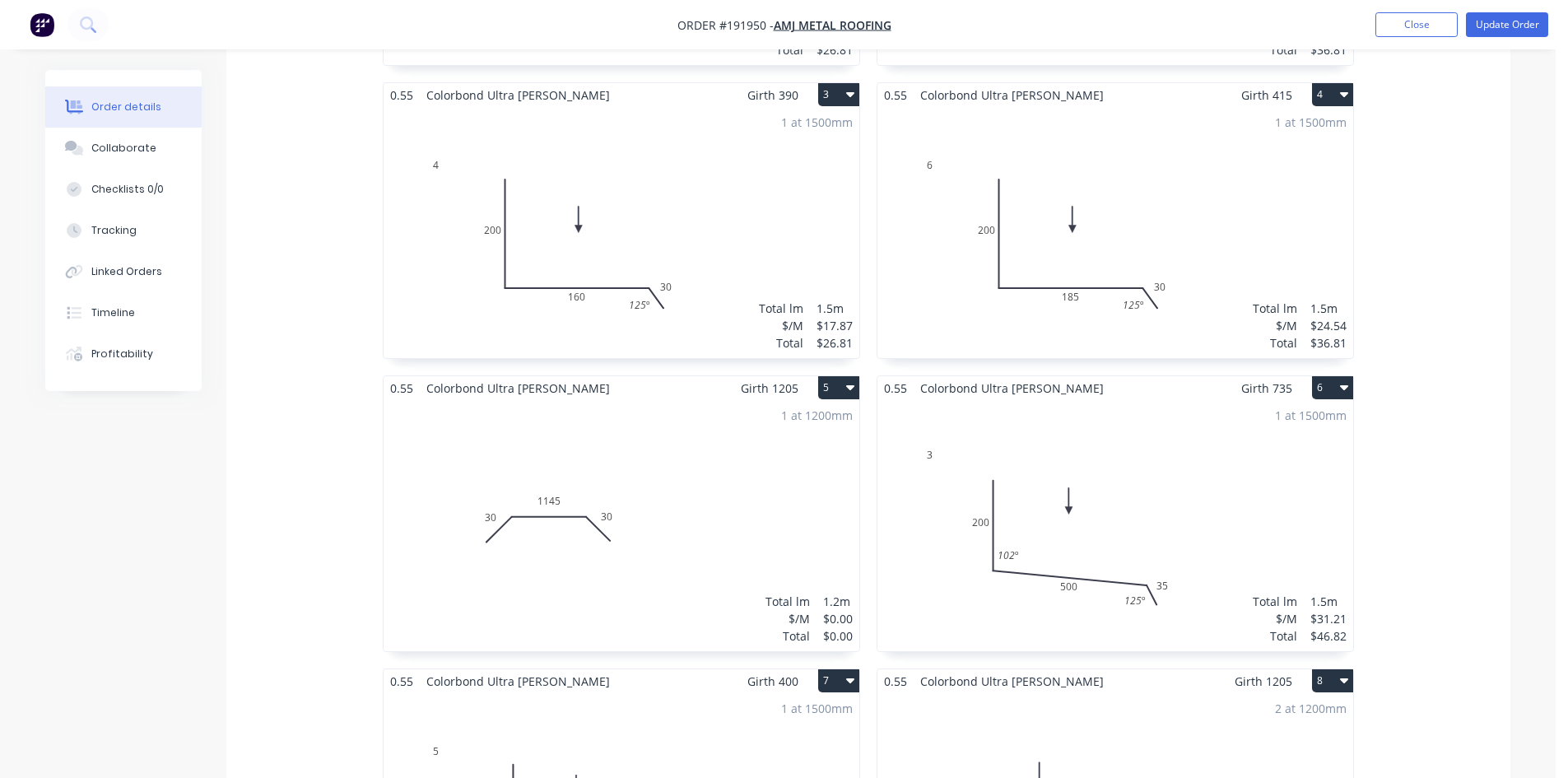
click at [752, 400] on div "1 at 1200mm Total lm $/M Total 1.2m $0.00 $0.00" at bounding box center [621, 525] width 476 height 251
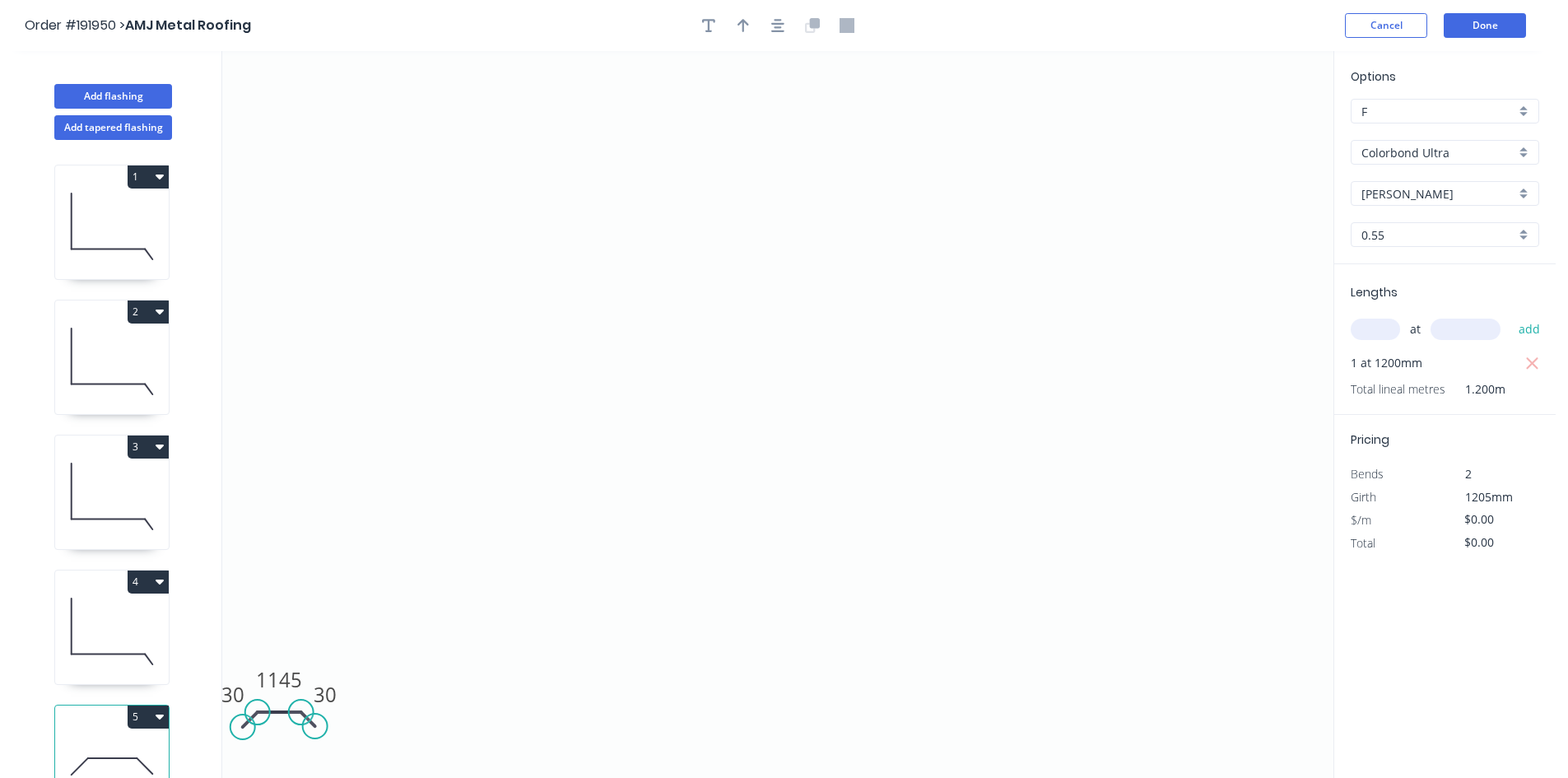
click at [1376, 334] on input "text" at bounding box center [1375, 330] width 49 height 22
type input "1"
type input "1205"
click at [1510, 315] on button "add" at bounding box center [1529, 329] width 39 height 28
click at [702, 18] on icon "button" at bounding box center [709, 25] width 13 height 15
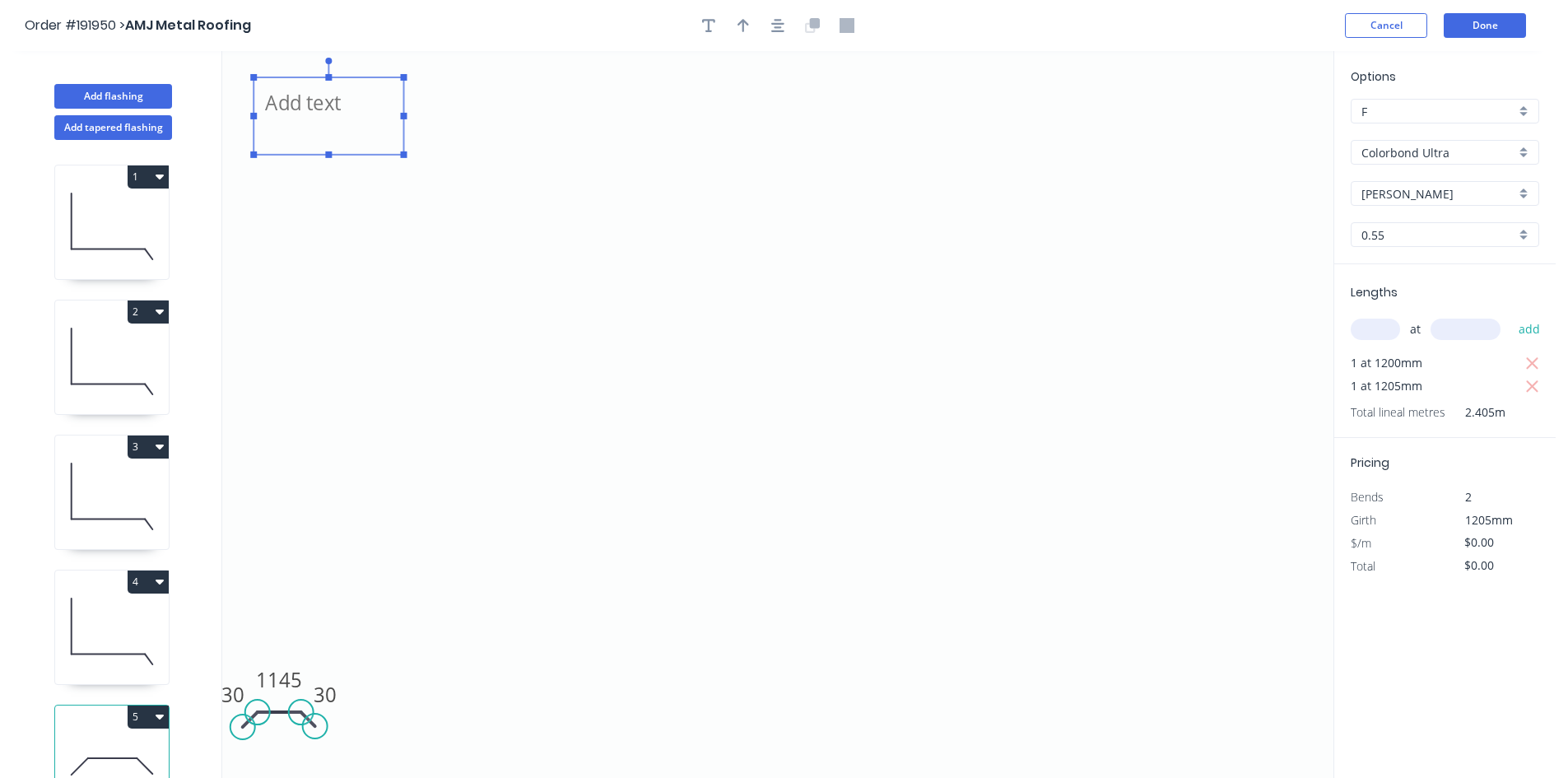
drag, startPoint x: 357, startPoint y: 125, endPoint x: 372, endPoint y: 124, distance: 15.0
click at [372, 124] on textarea at bounding box center [328, 115] width 134 height 61
click at [543, 326] on icon "Changed for pricing 30 1145 30" at bounding box center [778, 414] width 1111 height 727
type textarea "Changed for pricing"
click at [777, 28] on icon "button" at bounding box center [778, 25] width 13 height 13
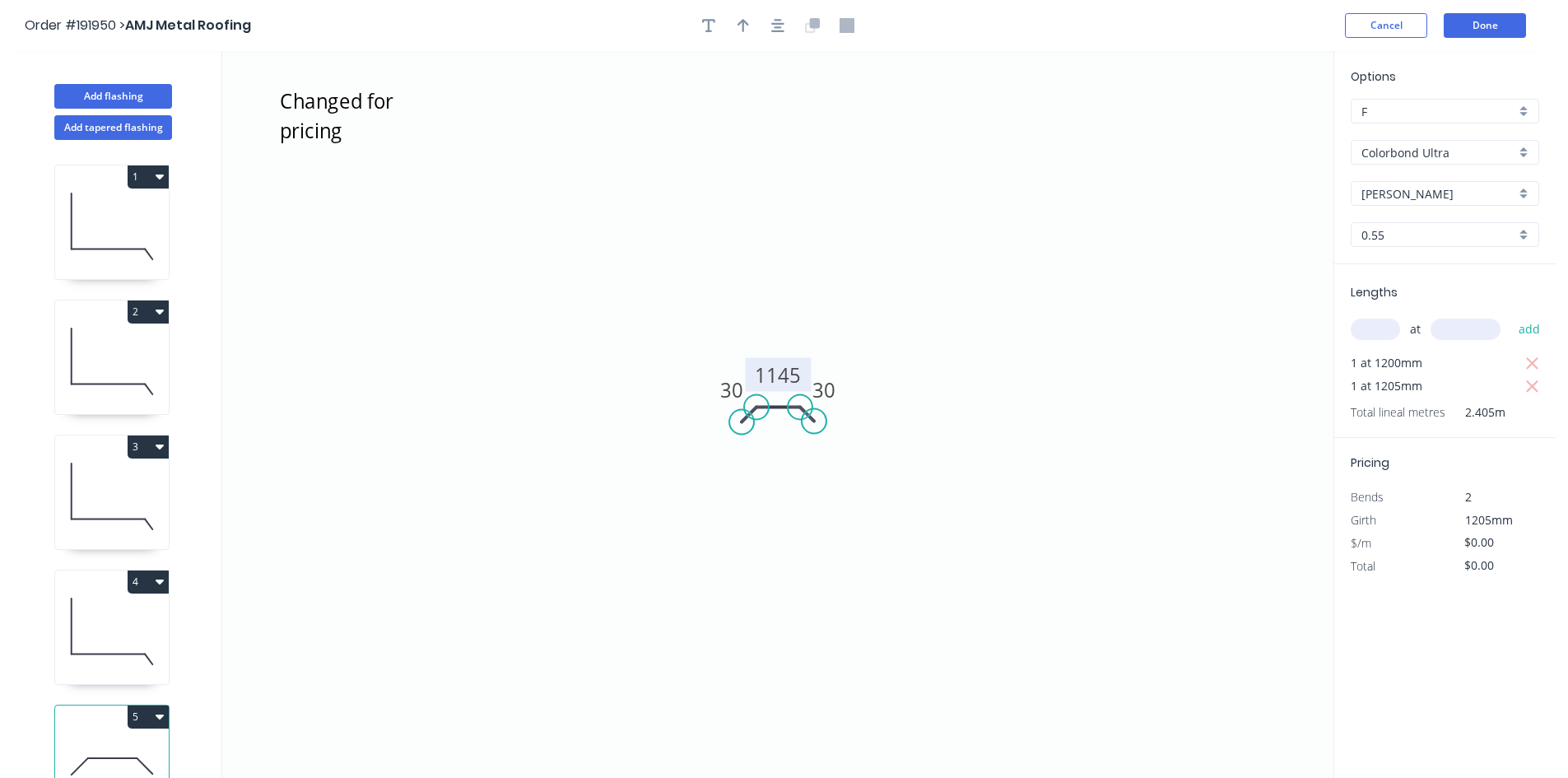
click at [796, 374] on tspan "1145" at bounding box center [778, 375] width 46 height 27
type input "$44.54"
click at [1541, 362] on button "button" at bounding box center [1532, 363] width 21 height 23
type input "$53.67"
click at [1495, 25] on button "Done" at bounding box center [1484, 25] width 83 height 25
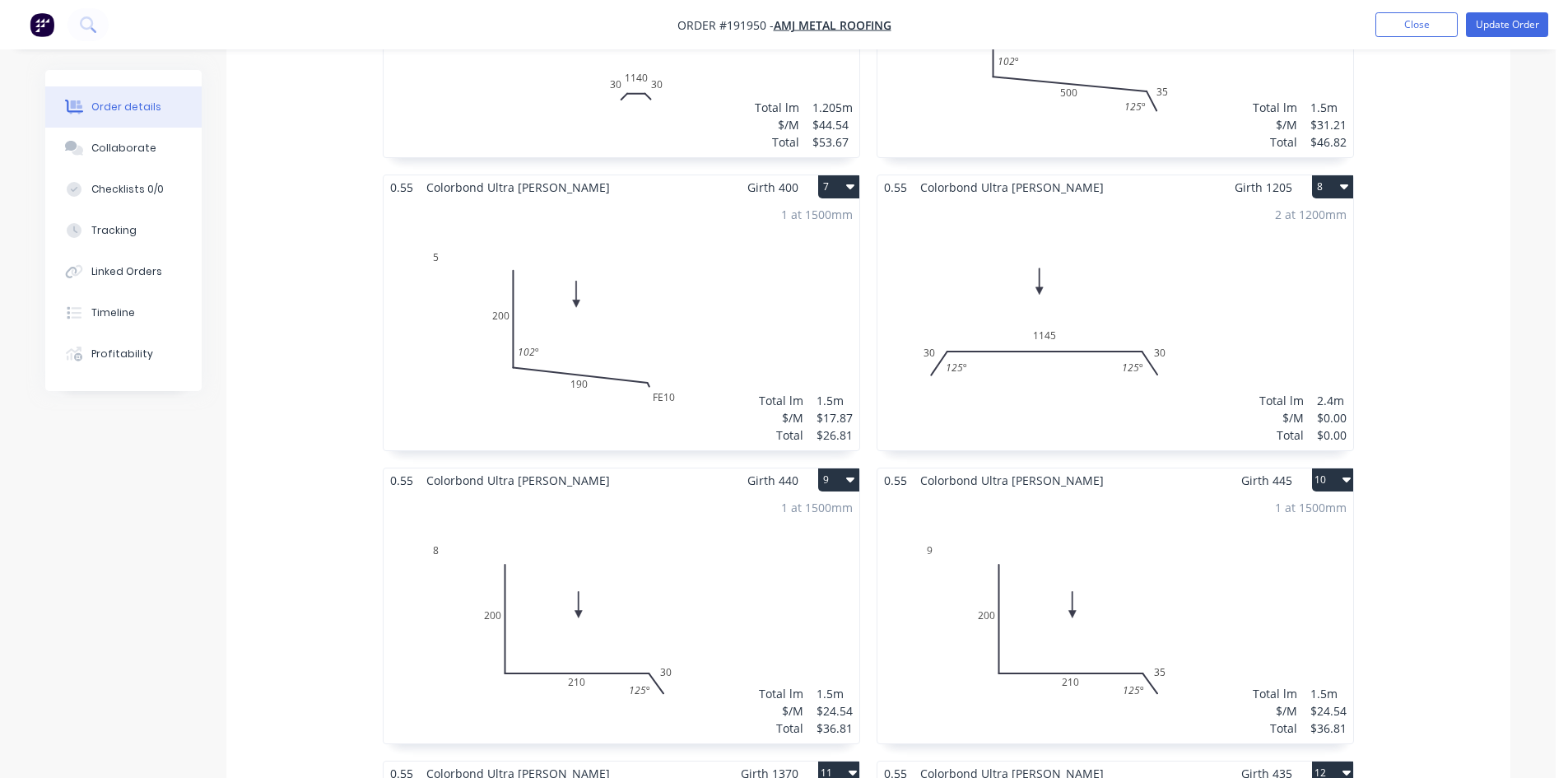
click at [1255, 252] on div "2 at 1200mm Total lm $/M Total 2.4m $0.00 $0.00" at bounding box center [1116, 324] width 476 height 251
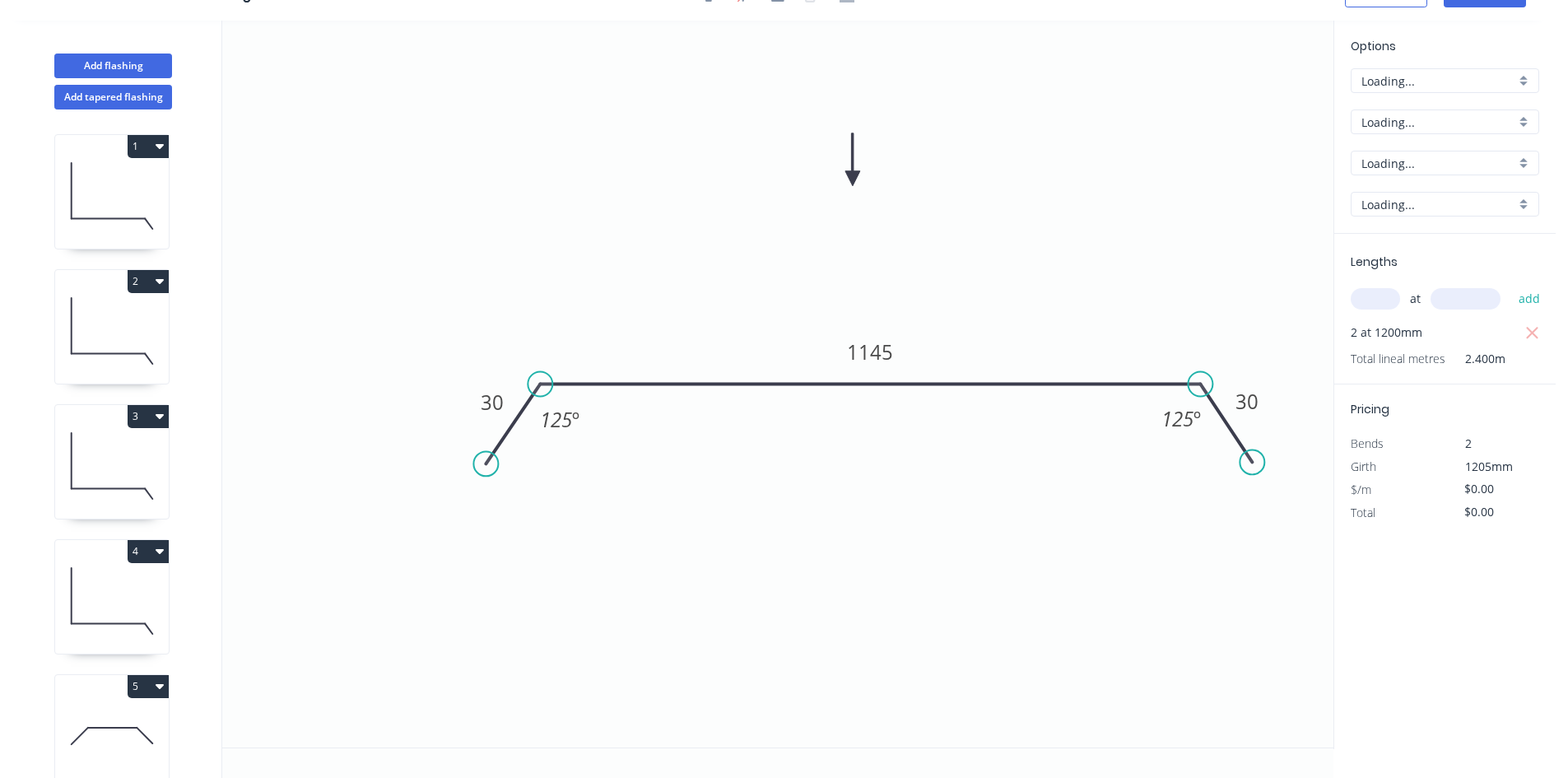
scroll to position [31, 0]
click at [1386, 301] on input "text" at bounding box center [1375, 299] width 49 height 22
type input "2"
type input "1205"
click at [1510, 284] on button "add" at bounding box center [1529, 298] width 39 height 28
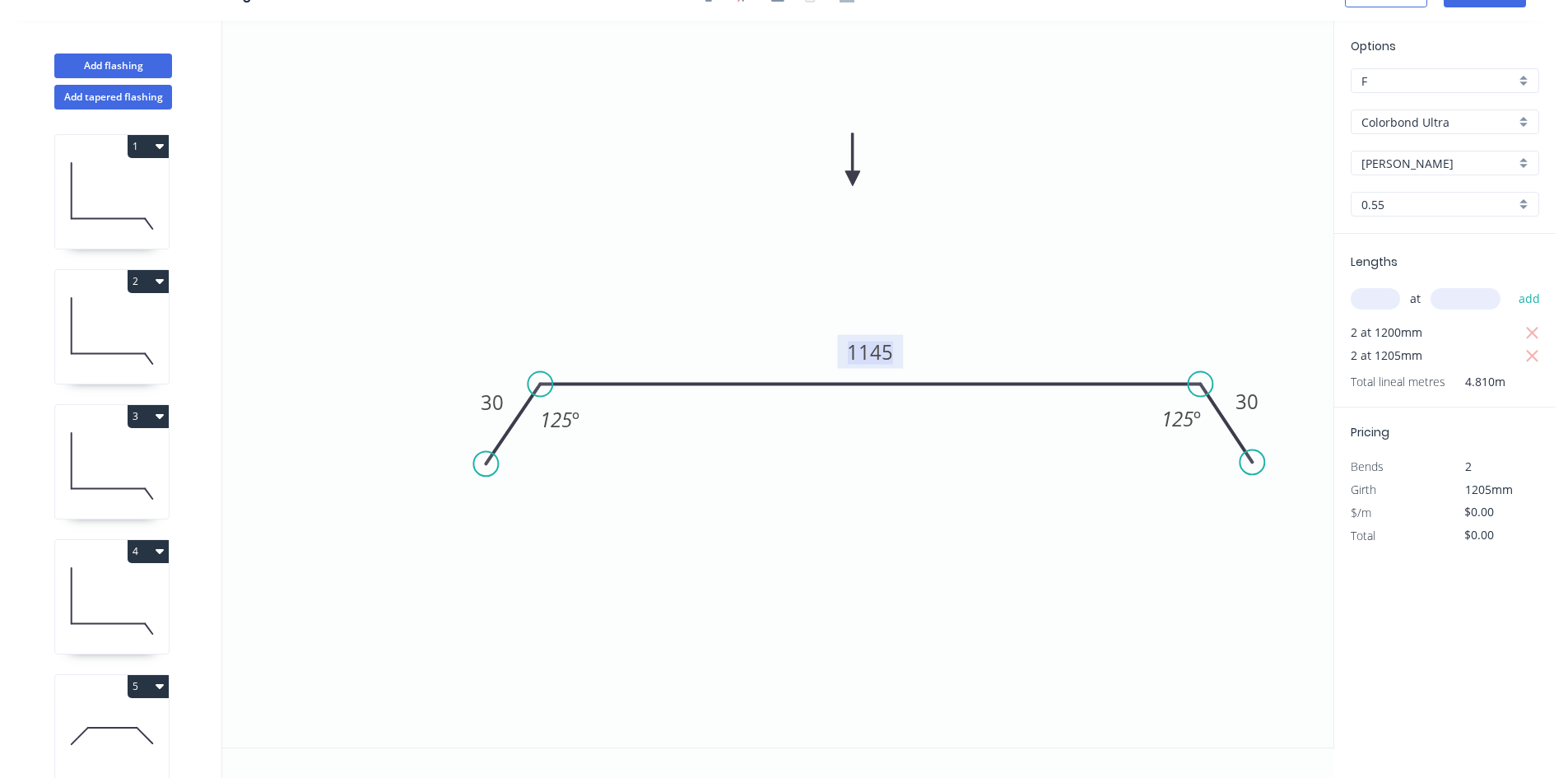
click at [875, 338] on tspan "1145" at bounding box center [869, 352] width 46 height 27
type input "$44.54"
click at [1533, 337] on icon "button" at bounding box center [1533, 334] width 15 height 20
type input "$107.34"
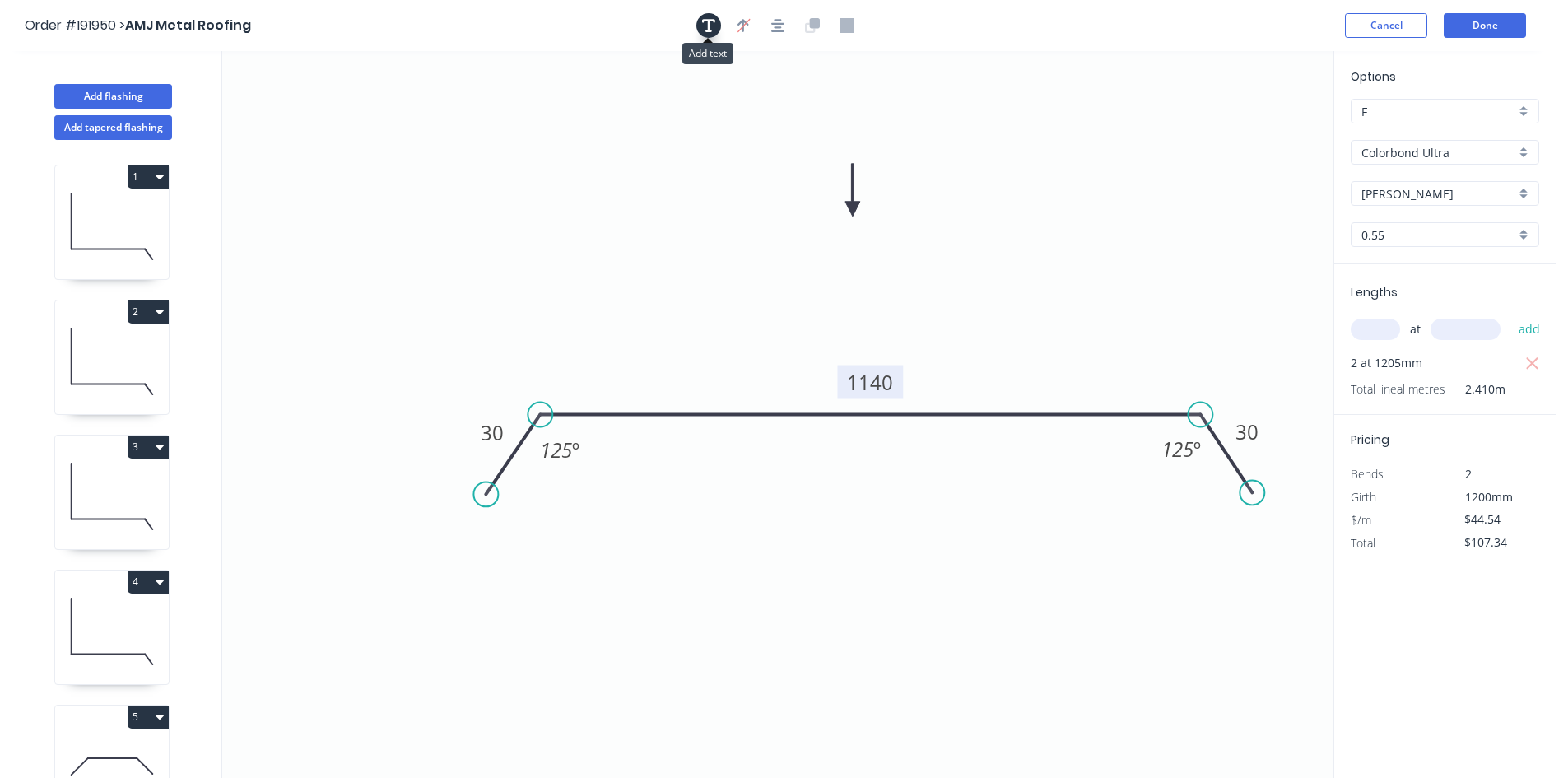
click at [704, 25] on icon "button" at bounding box center [709, 25] width 13 height 15
click at [319, 102] on textarea at bounding box center [328, 115] width 134 height 61
click at [1103, 183] on icon "Changed for pricing 30 1140 30 125 º 125 º" at bounding box center [778, 414] width 1111 height 727
type textarea "Changed for pricing"
click at [1503, 31] on button "Done" at bounding box center [1484, 25] width 83 height 25
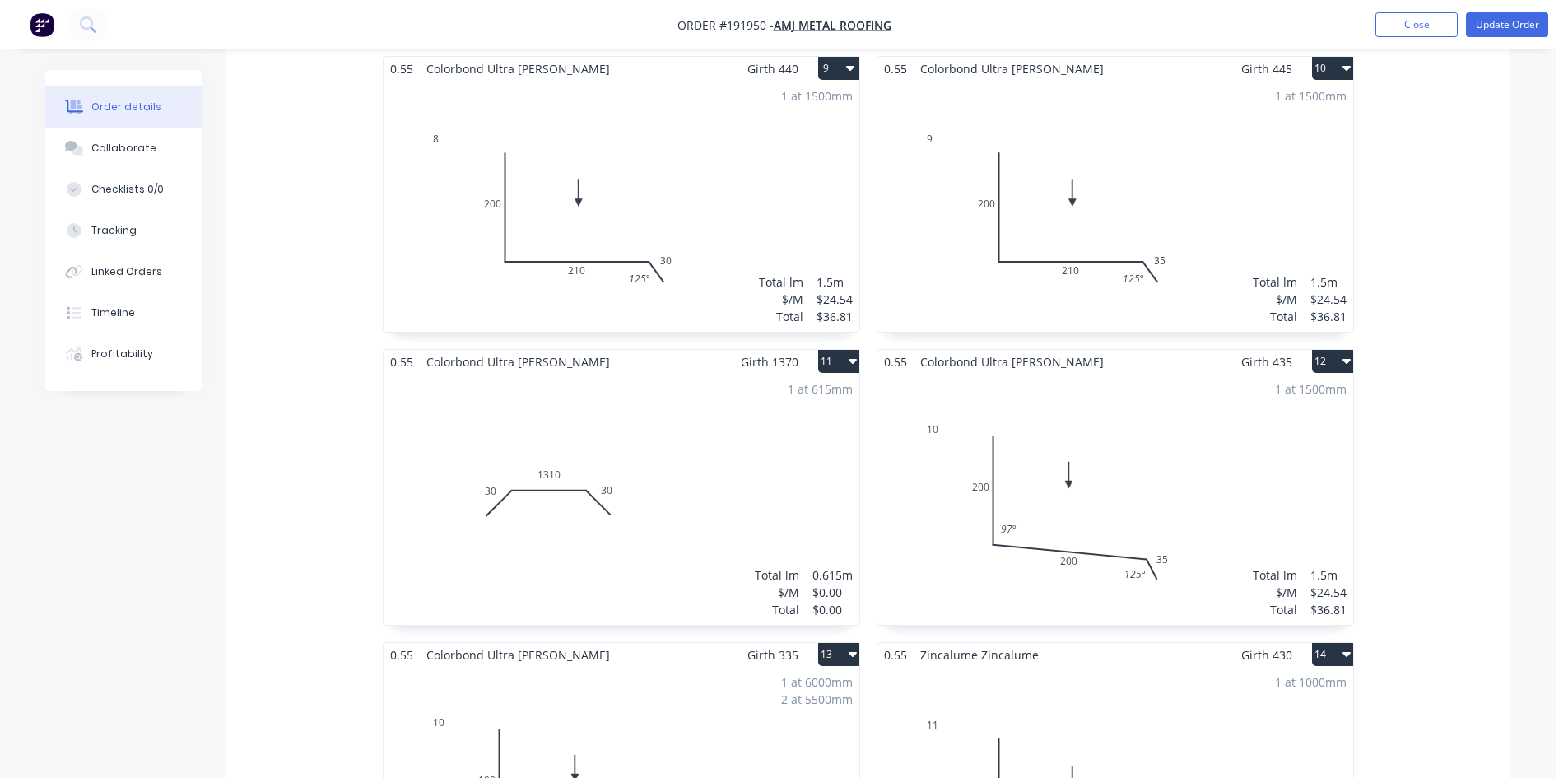
click at [685, 374] on div "1 at 615mm Total lm $/M Total 0.615m $0.00 $0.00" at bounding box center [621, 499] width 476 height 251
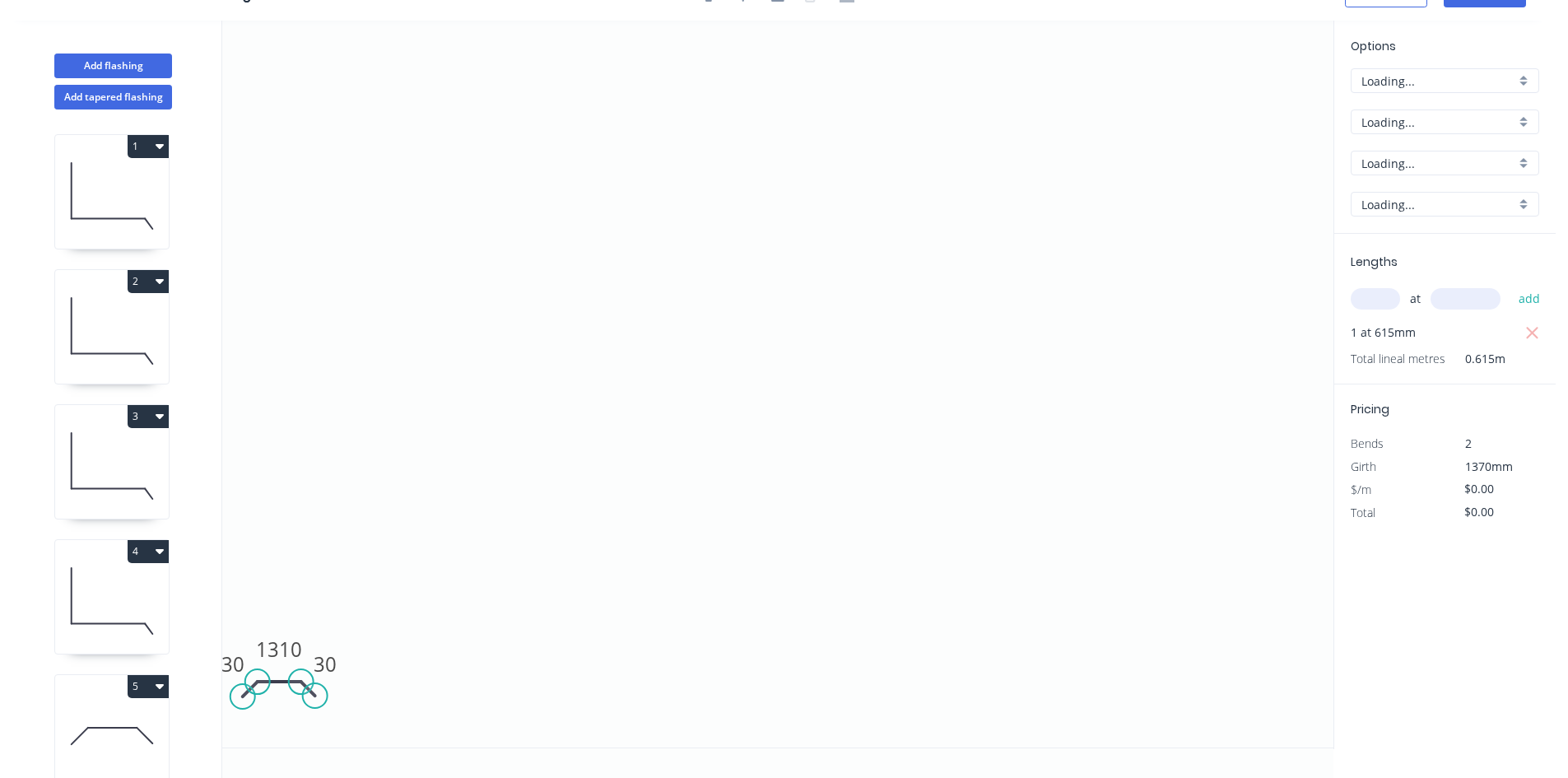
scroll to position [31, 0]
click at [1358, 290] on input "text" at bounding box center [1375, 299] width 49 height 22
type input "1"
type input "1370"
click at [1510, 284] on button "add" at bounding box center [1529, 298] width 39 height 28
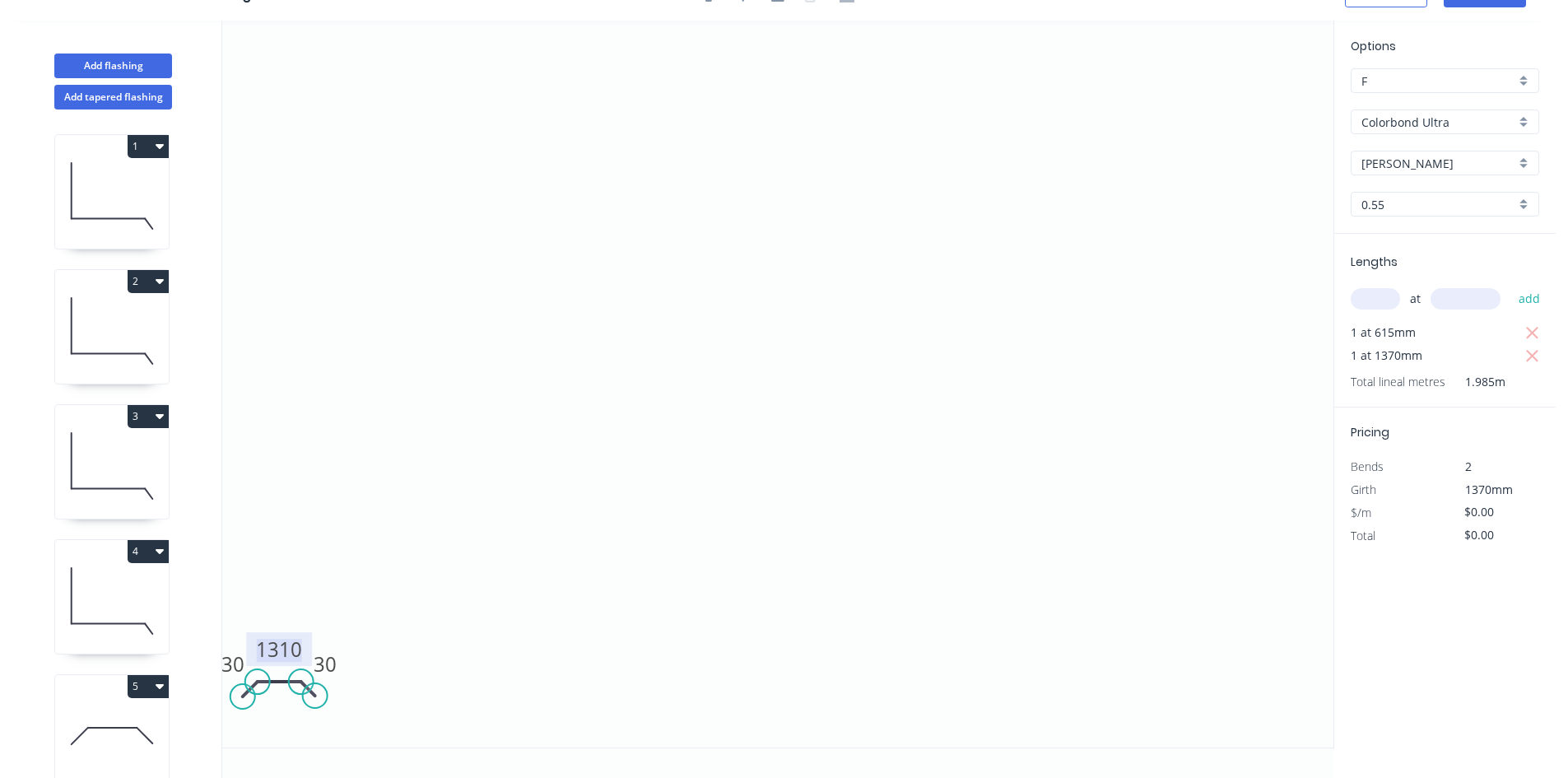
click at [278, 643] on tspan "1310" at bounding box center [279, 649] width 46 height 27
type input "$24.54"
type input "$58.16"
click at [278, 643] on tspan "365" at bounding box center [279, 649] width 35 height 27
click at [284, 641] on tspan "355" at bounding box center [279, 649] width 35 height 27
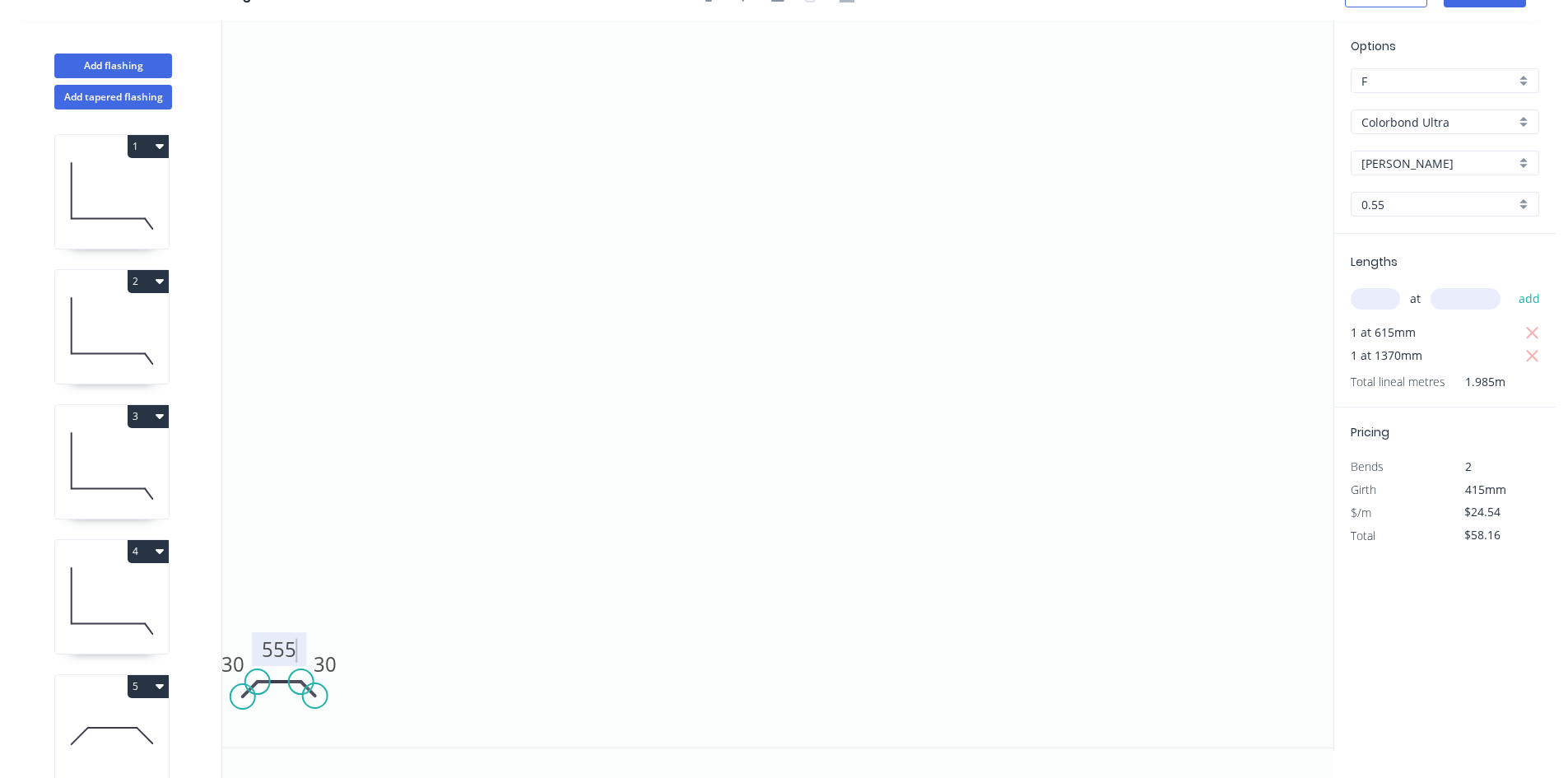
type input "$31.21"
click at [1544, 328] on div "Lengths at add 1 at 615mm 1 at 1370mm Total lineal metres 1.985m" at bounding box center [1445, 320] width 222 height 174
click at [1527, 330] on icon "button" at bounding box center [1533, 334] width 15 height 20
type input "$42.76"
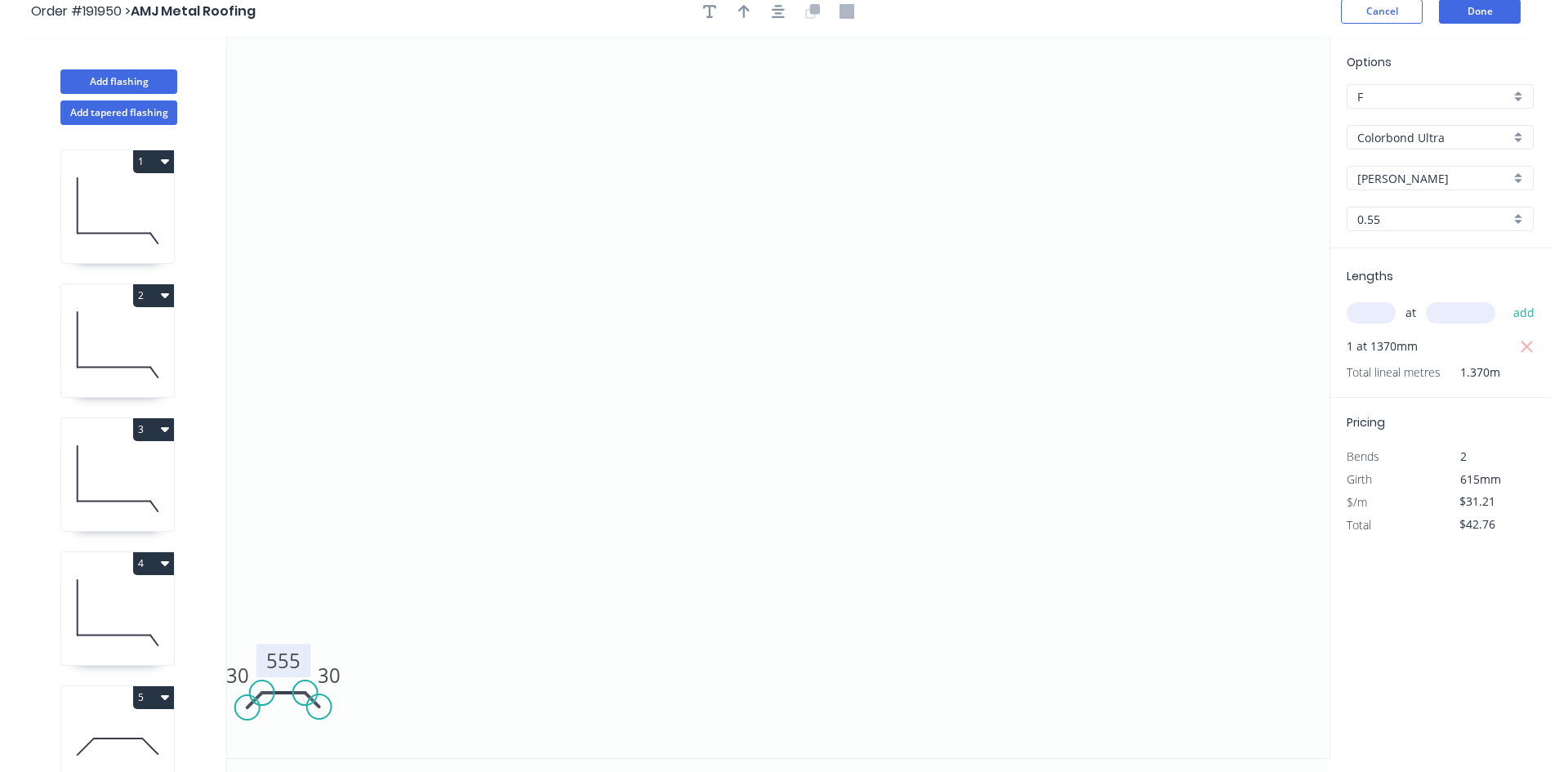
scroll to position [0, 0]
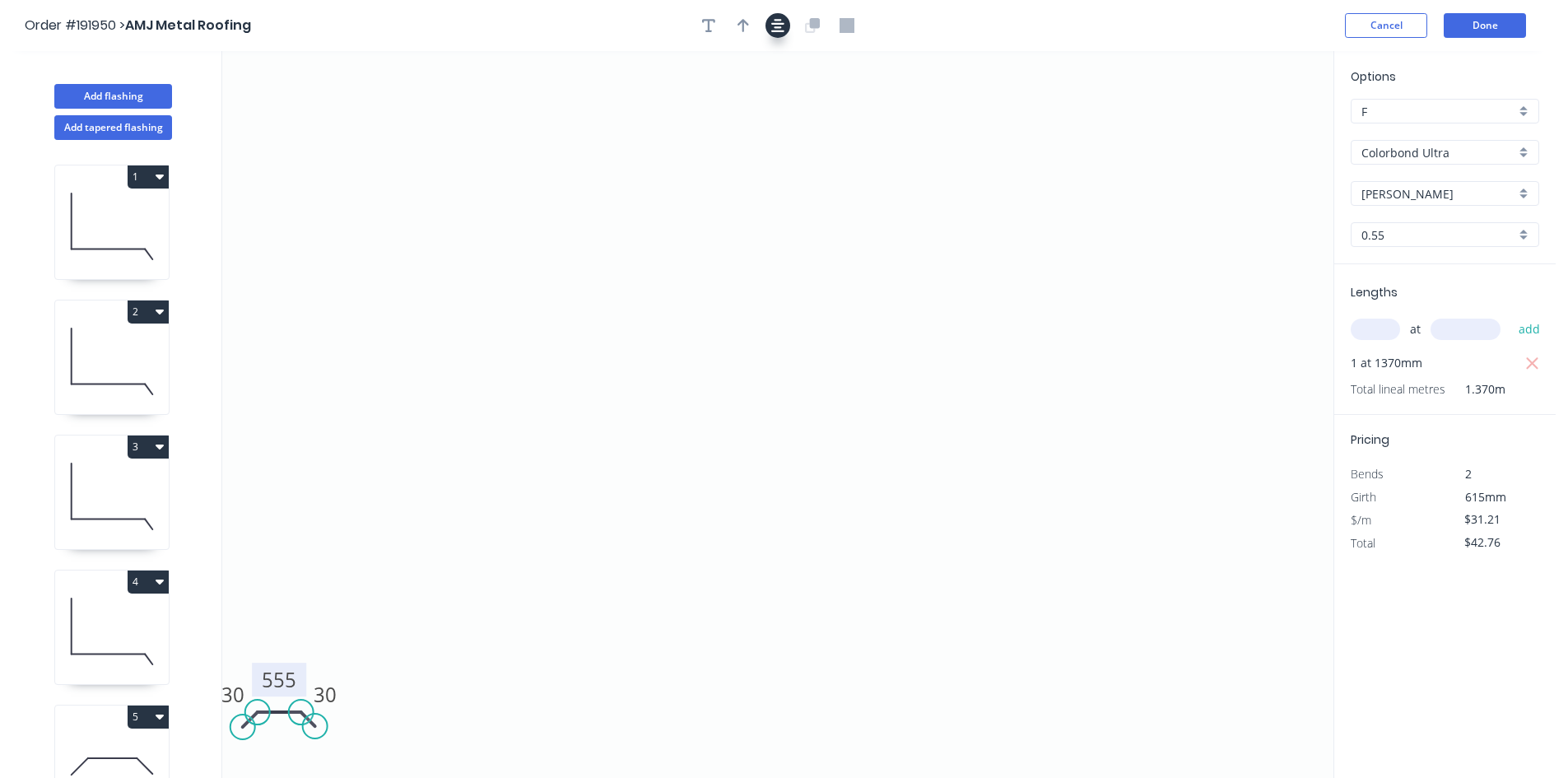
click at [779, 36] on button "button" at bounding box center [778, 25] width 25 height 25
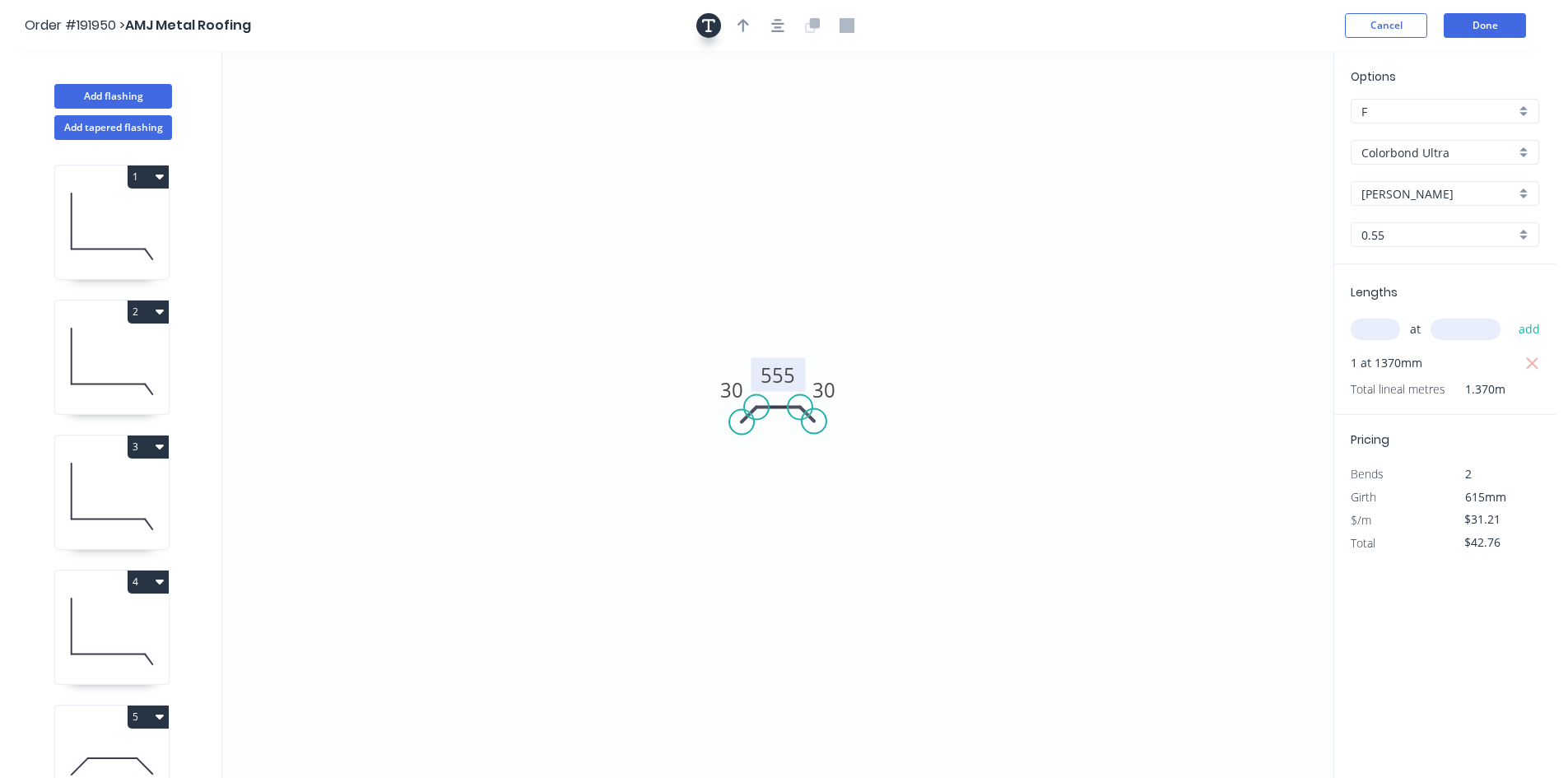
click at [708, 34] on button "button" at bounding box center [708, 25] width 25 height 25
click at [351, 126] on textarea at bounding box center [328, 115] width 134 height 61
click at [900, 254] on icon "Changed for pricing 30 555 30" at bounding box center [778, 414] width 1111 height 727
type textarea "Changed for pricing"
click at [1487, 30] on button "Done" at bounding box center [1484, 25] width 83 height 25
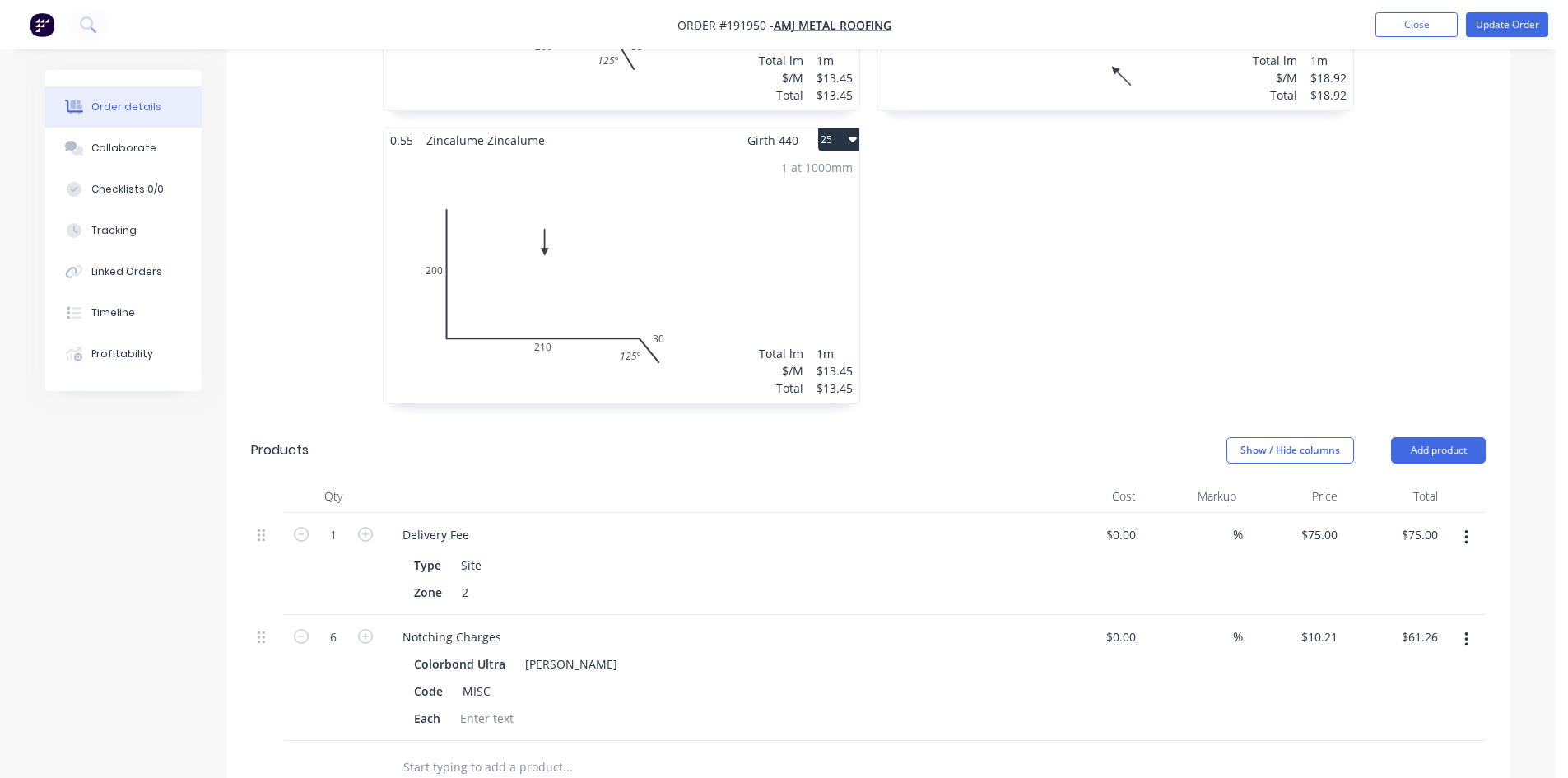
scroll to position [4035, 0]
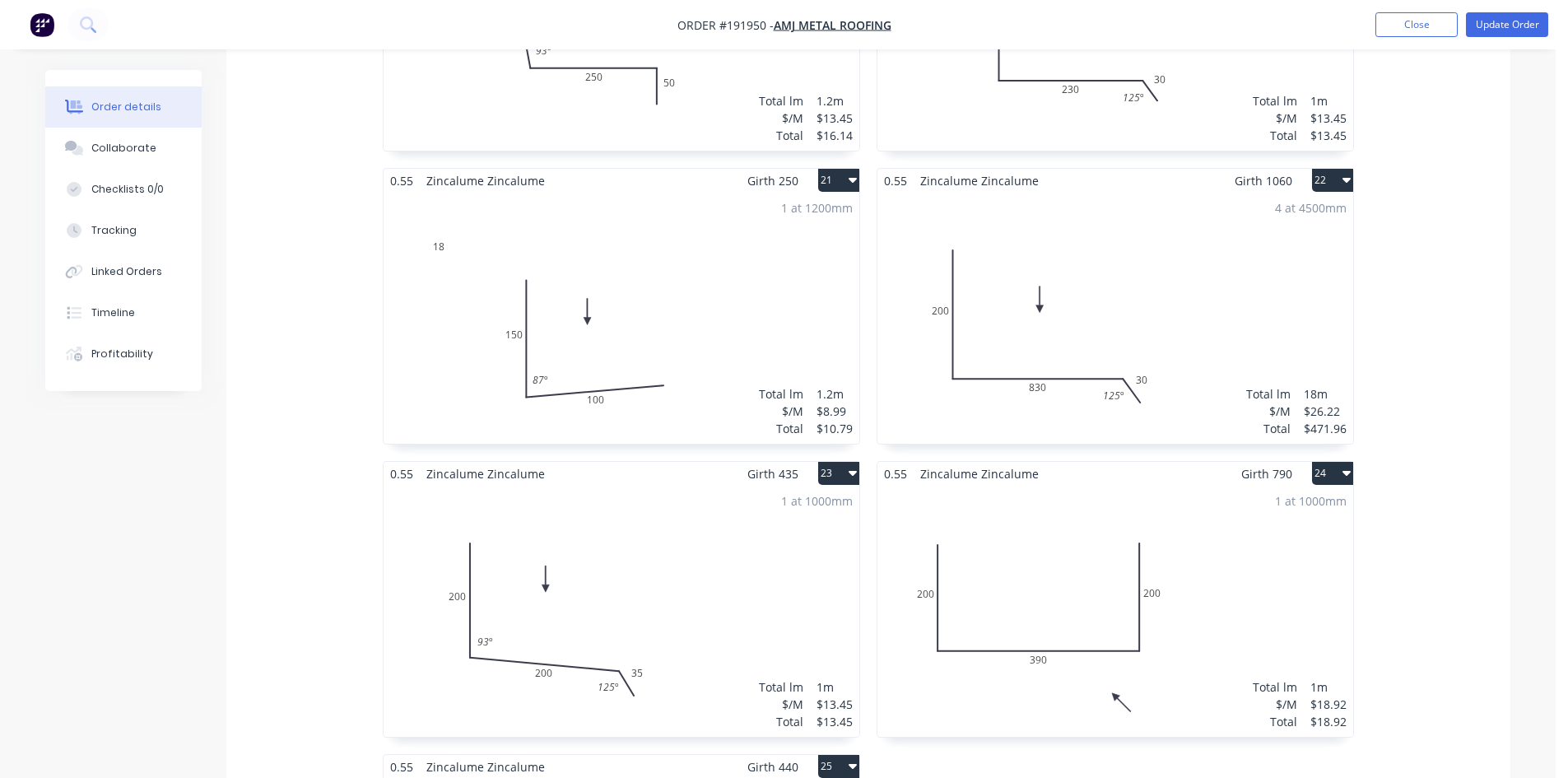
click at [1142, 539] on div "1 at 1000mm Total lm $/M Total 1m $18.92 $18.92" at bounding box center [1116, 612] width 476 height 251
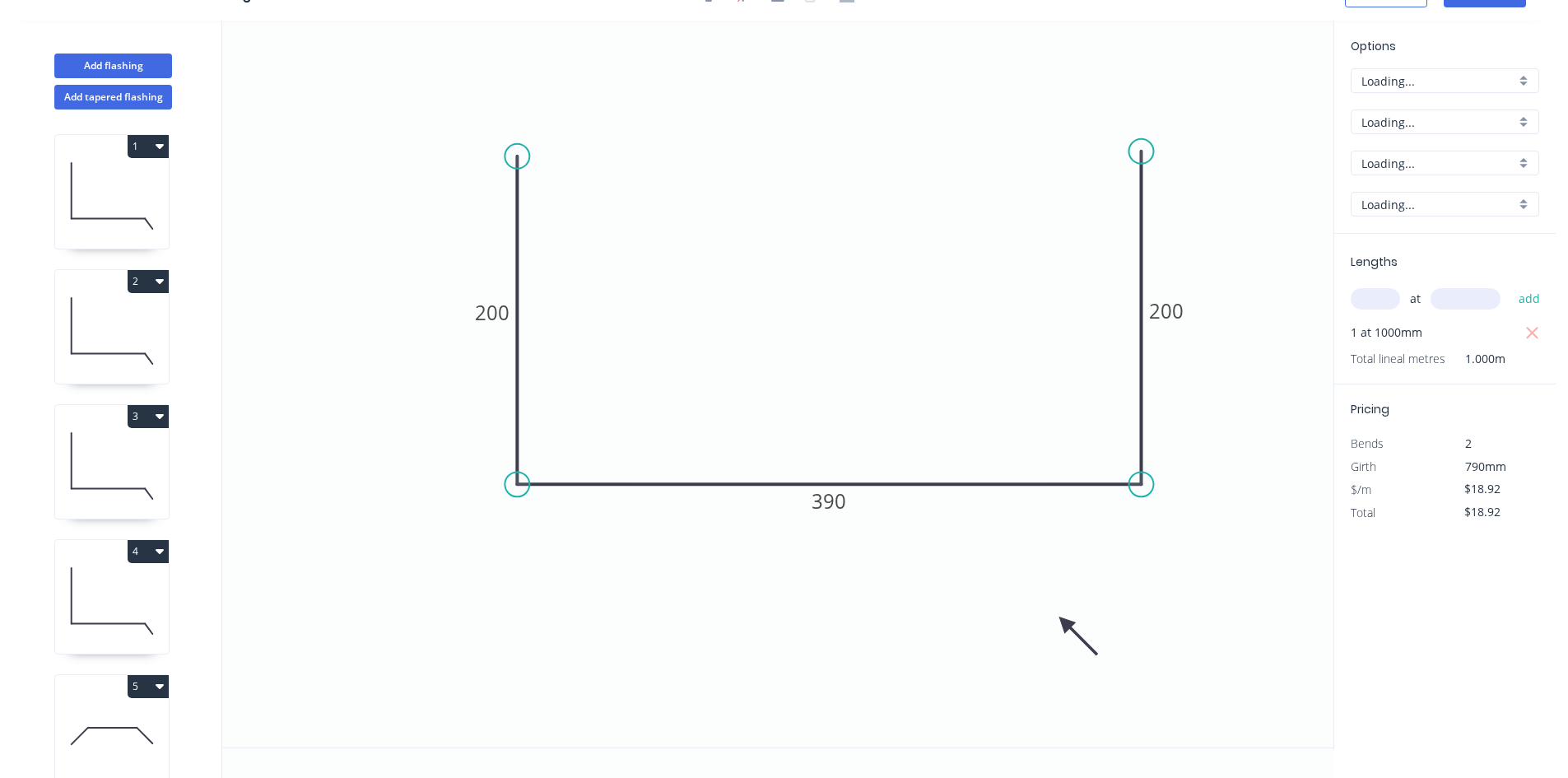
scroll to position [31, 0]
drag, startPoint x: 1064, startPoint y: 623, endPoint x: 878, endPoint y: 305, distance: 368.4
click at [878, 305] on icon at bounding box center [891, 318] width 48 height 48
click at [878, 305] on icon at bounding box center [878, 324] width 15 height 53
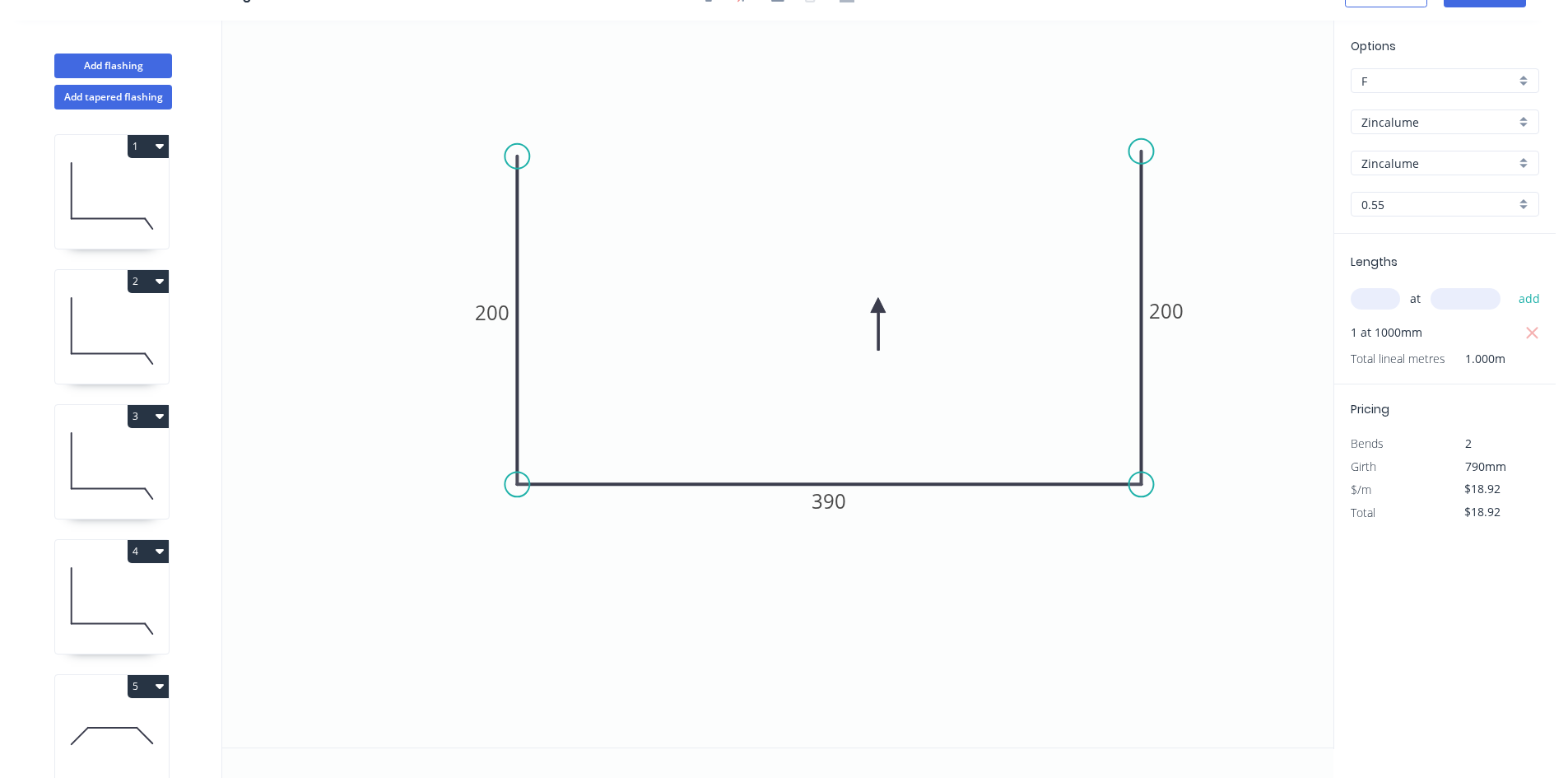
click at [878, 305] on icon at bounding box center [878, 324] width 15 height 53
click at [878, 305] on icon at bounding box center [859, 305] width 53 height 15
click at [878, 305] on icon at bounding box center [865, 291] width 48 height 48
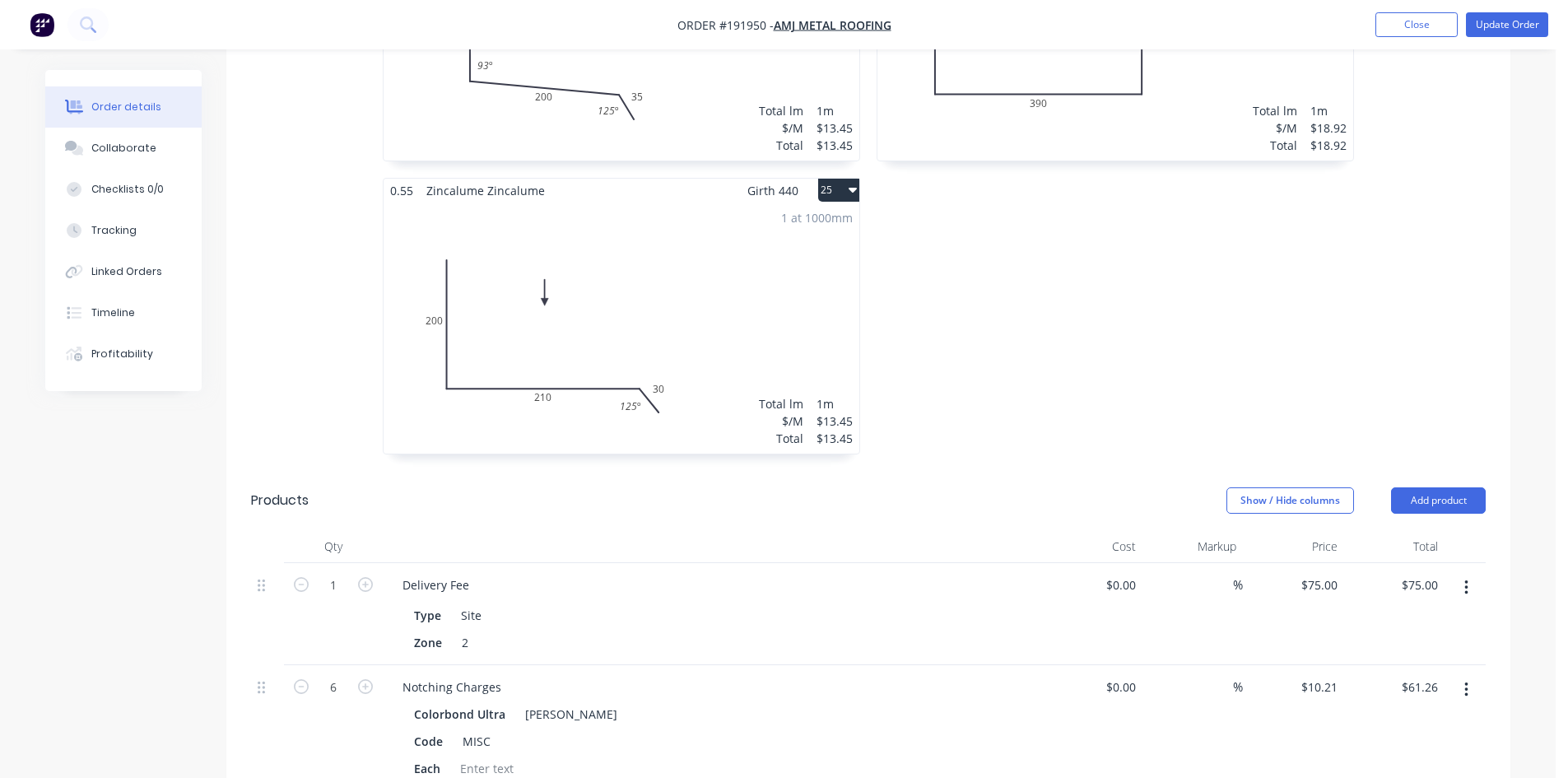
scroll to position [4370, 0]
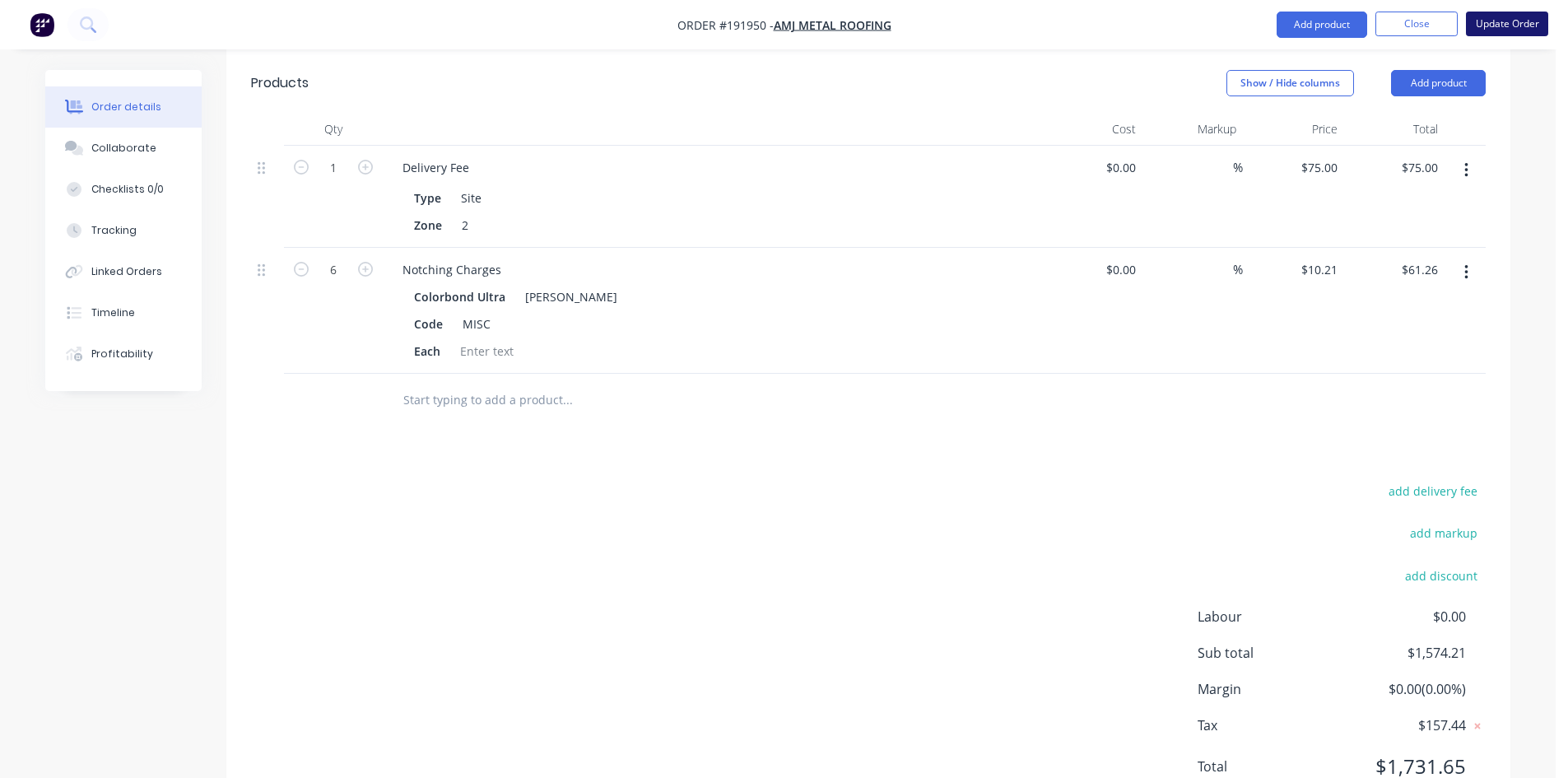
click at [1511, 16] on button "Update Order" at bounding box center [1507, 24] width 83 height 25
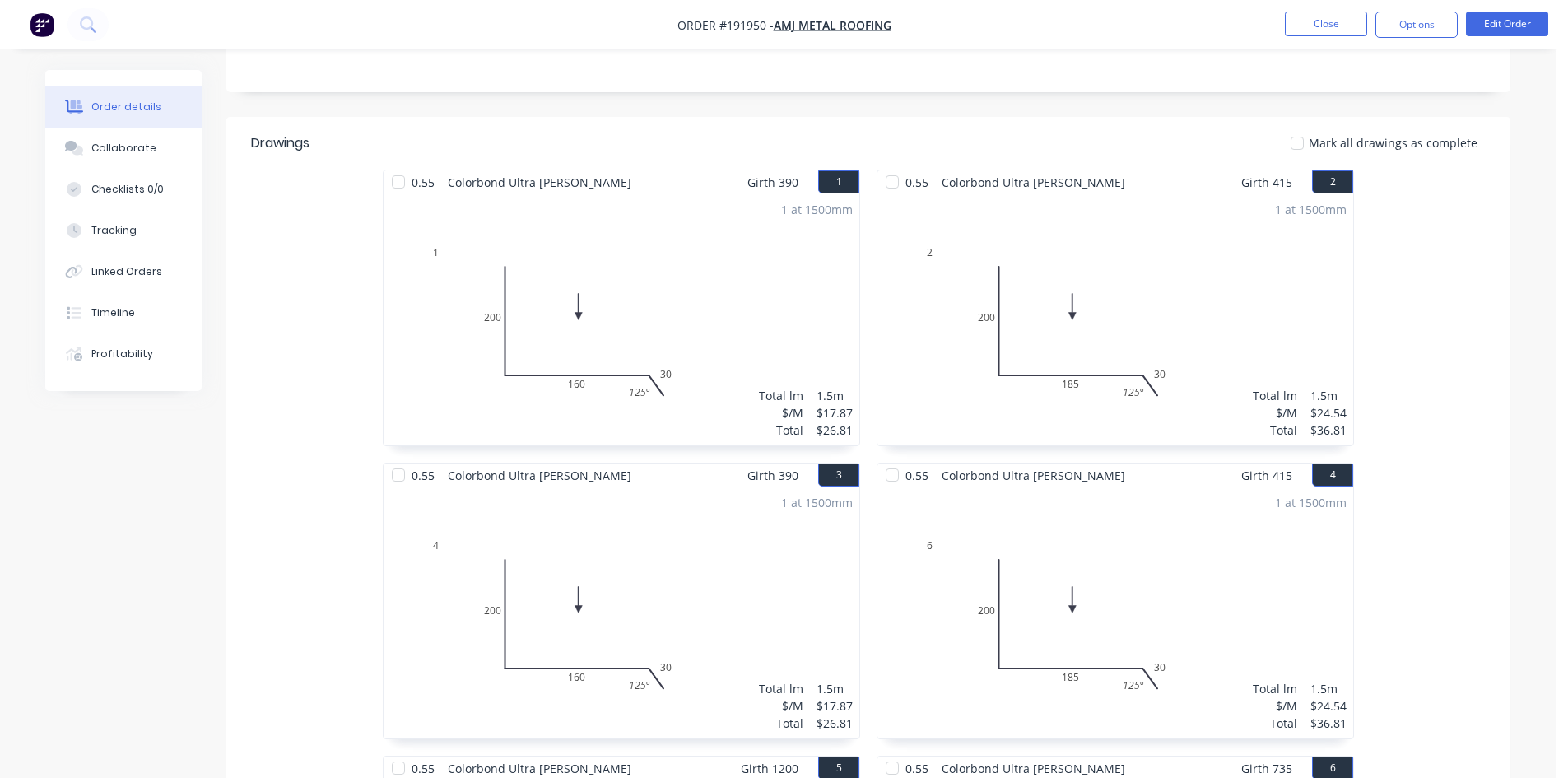
scroll to position [412, 0]
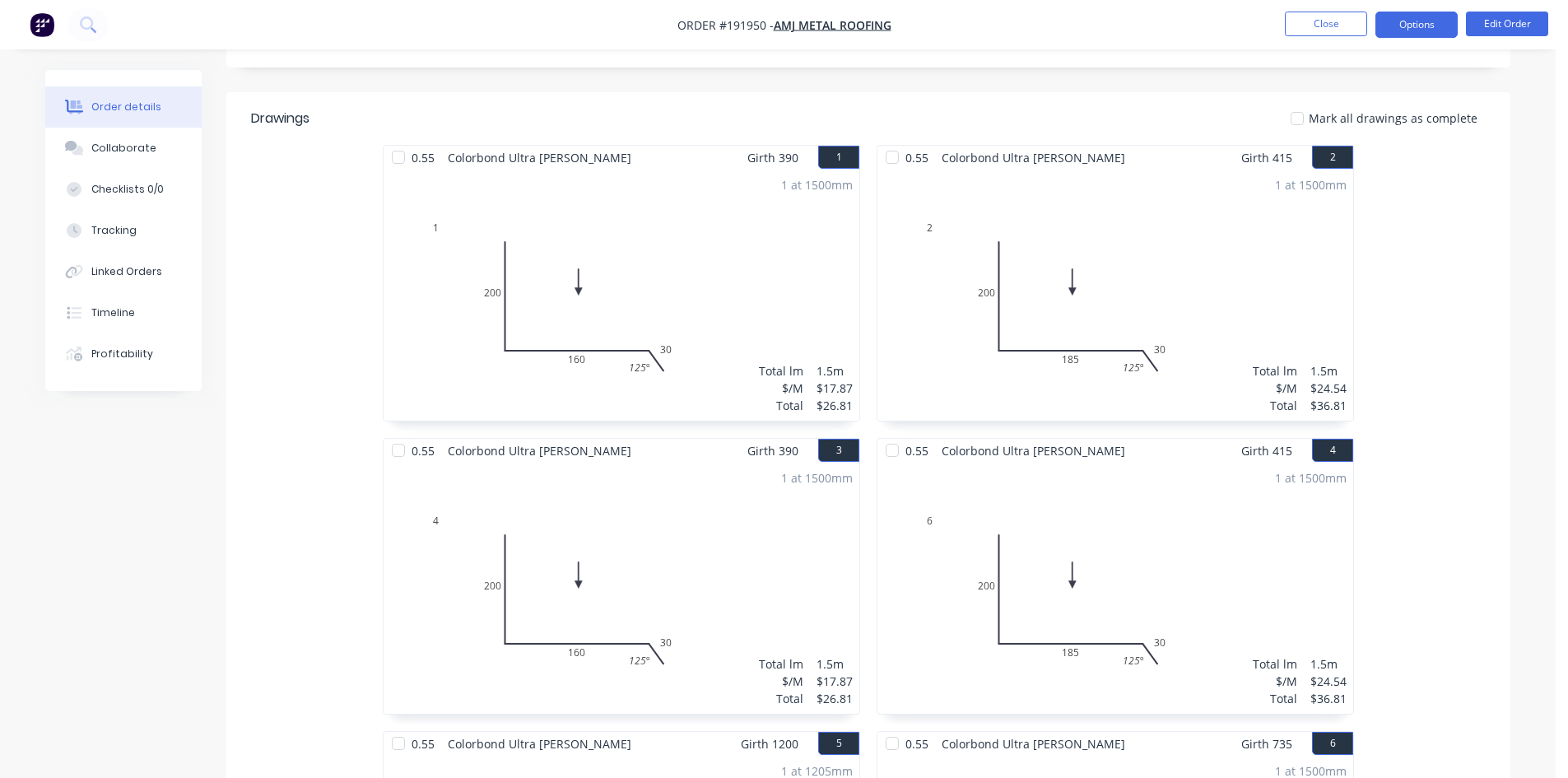
click at [1429, 22] on button "Options" at bounding box center [1416, 25] width 83 height 26
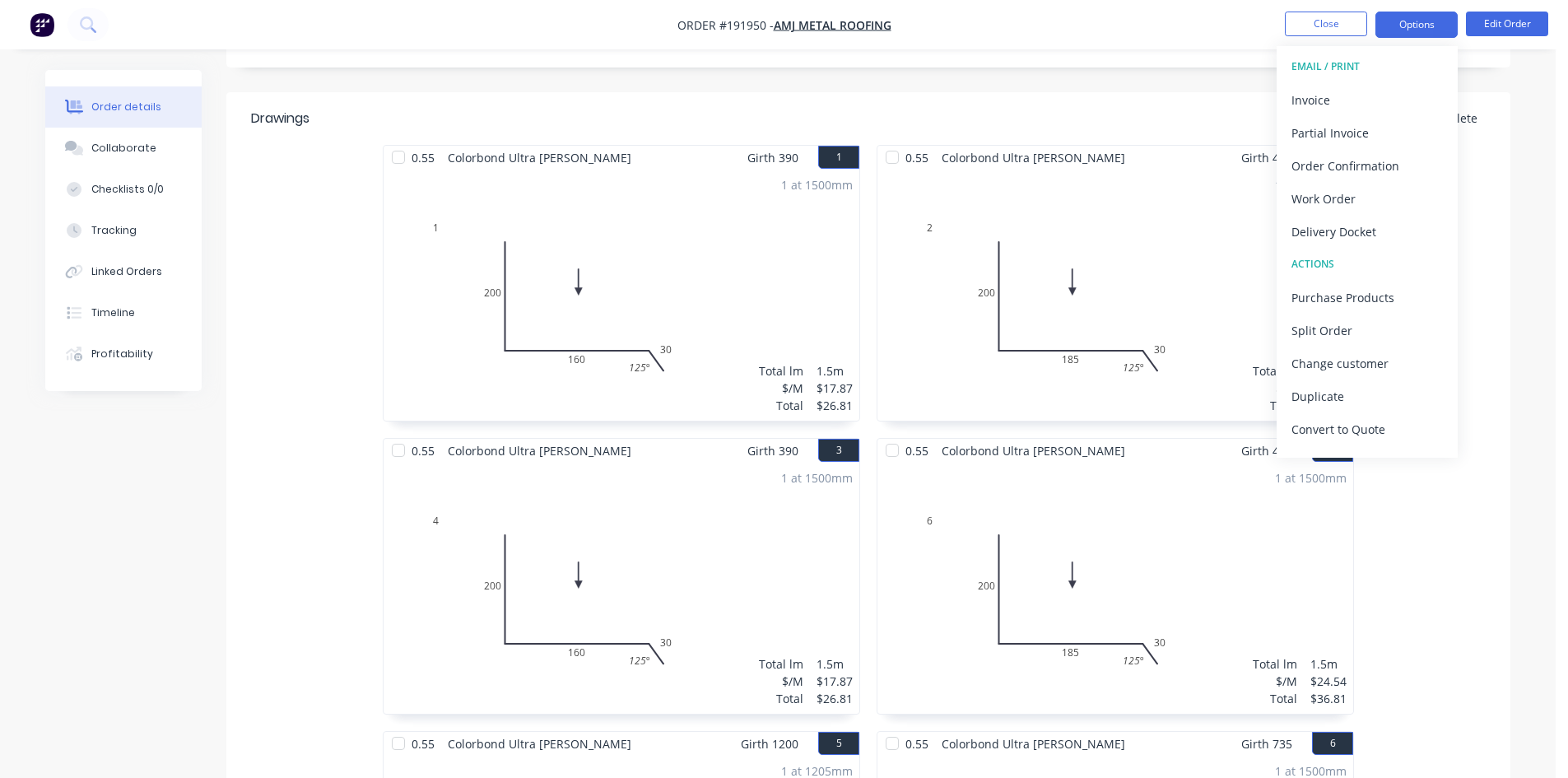
click at [1371, 109] on div "Invoice" at bounding box center [1366, 100] width 152 height 24
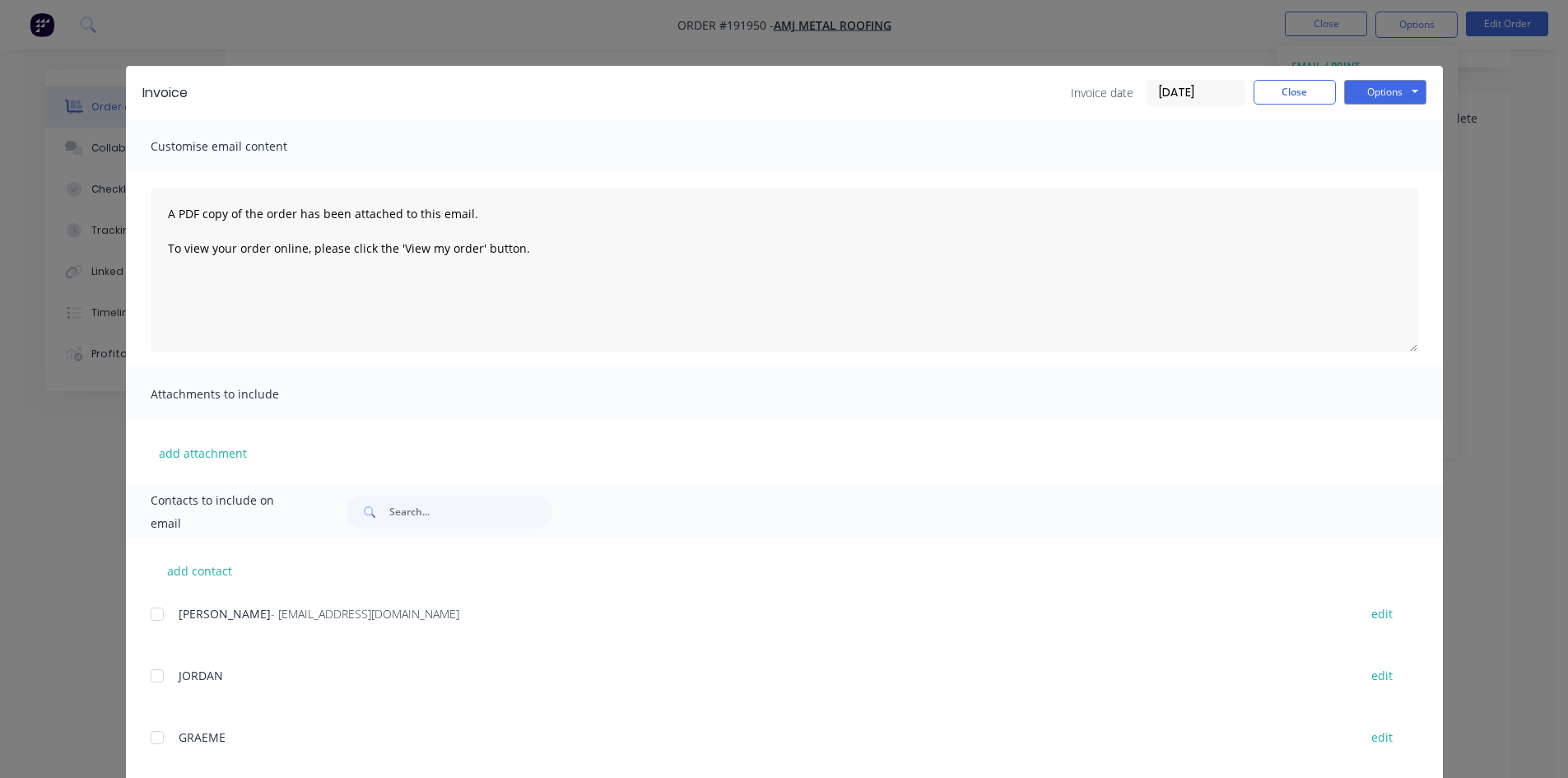
click at [148, 626] on div at bounding box center [157, 614] width 33 height 33
click at [1387, 92] on button "Options" at bounding box center [1384, 92] width 83 height 25
click at [1424, 177] on button "Email" at bounding box center [1396, 175] width 105 height 27
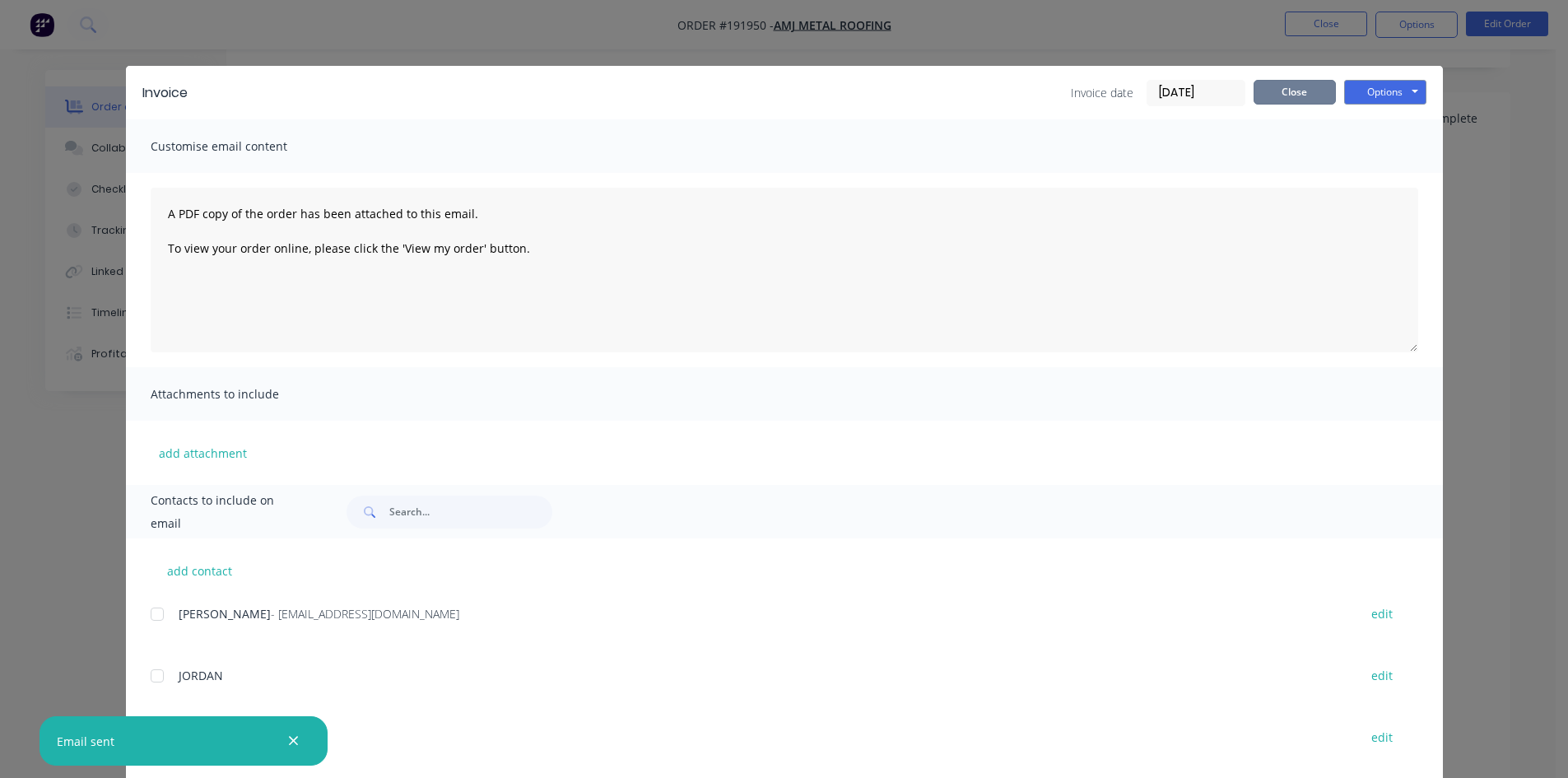
drag, startPoint x: 1306, startPoint y: 91, endPoint x: 1330, endPoint y: 64, distance: 36.1
click at [1306, 91] on button "Close" at bounding box center [1295, 92] width 83 height 25
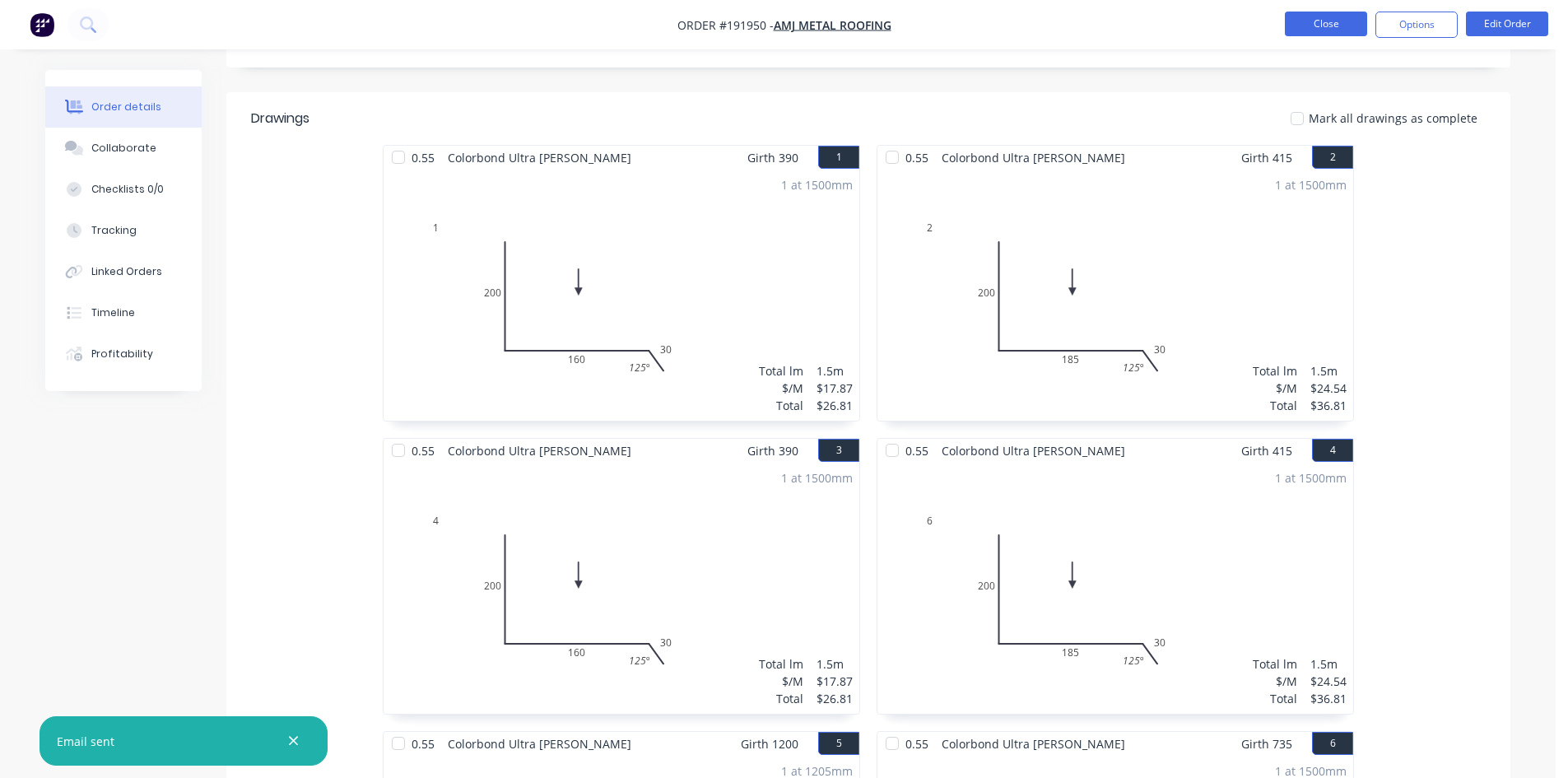
click at [1354, 29] on button "Close" at bounding box center [1325, 24] width 83 height 25
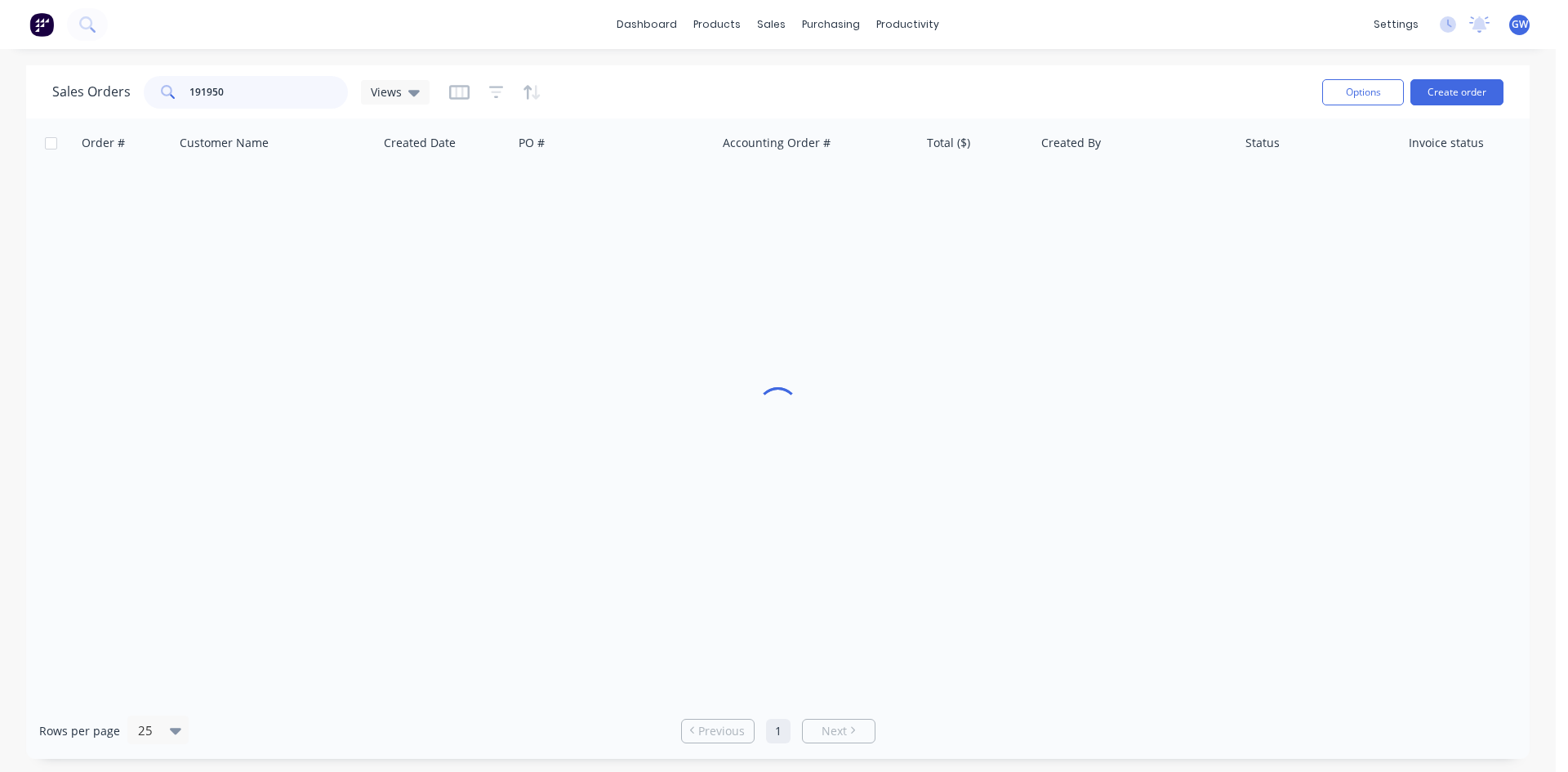
click at [230, 95] on input "191950" at bounding box center [269, 92] width 160 height 32
type input "191789"
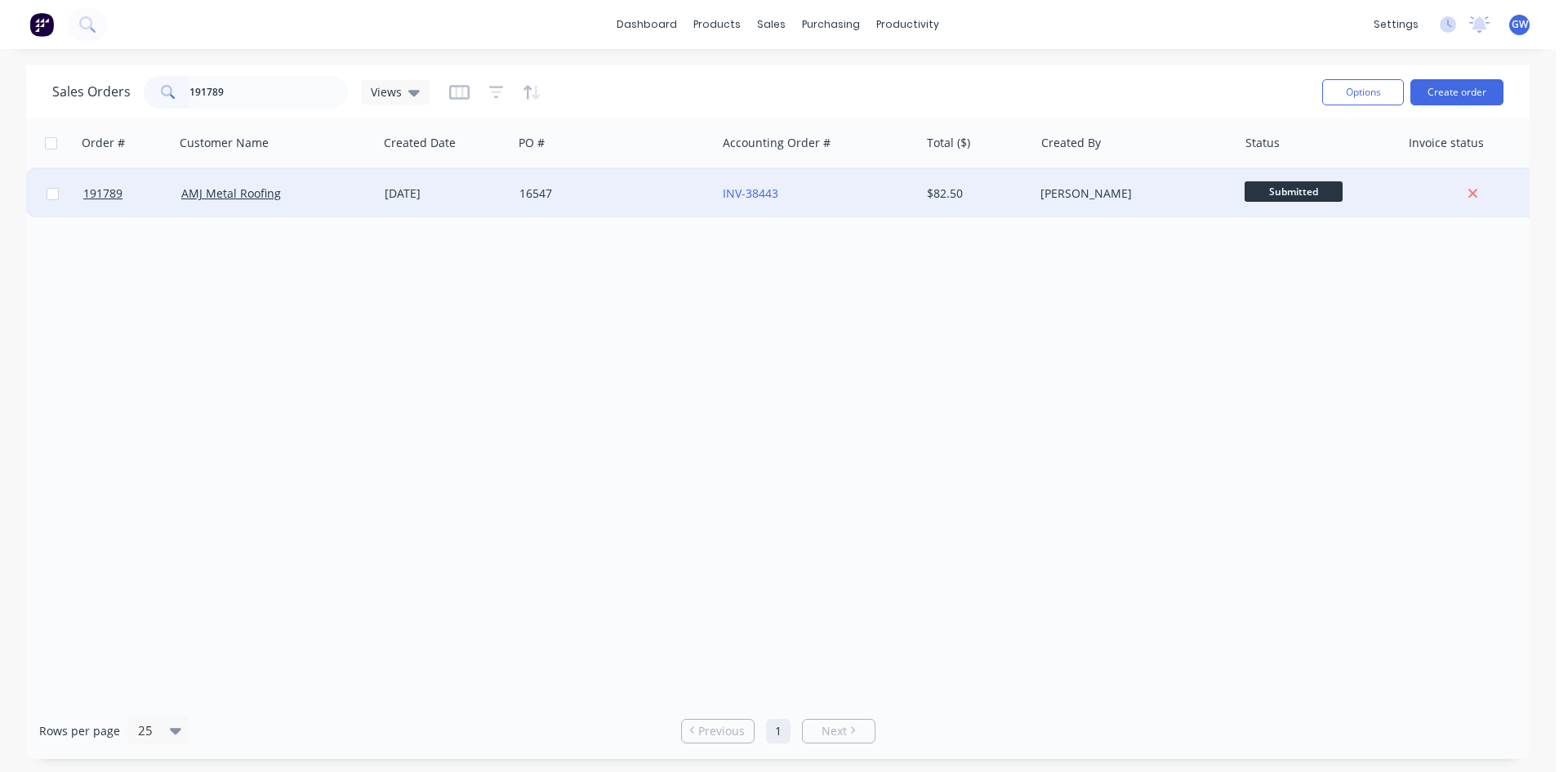
click at [958, 188] on div "$82.50" at bounding box center [975, 194] width 96 height 16
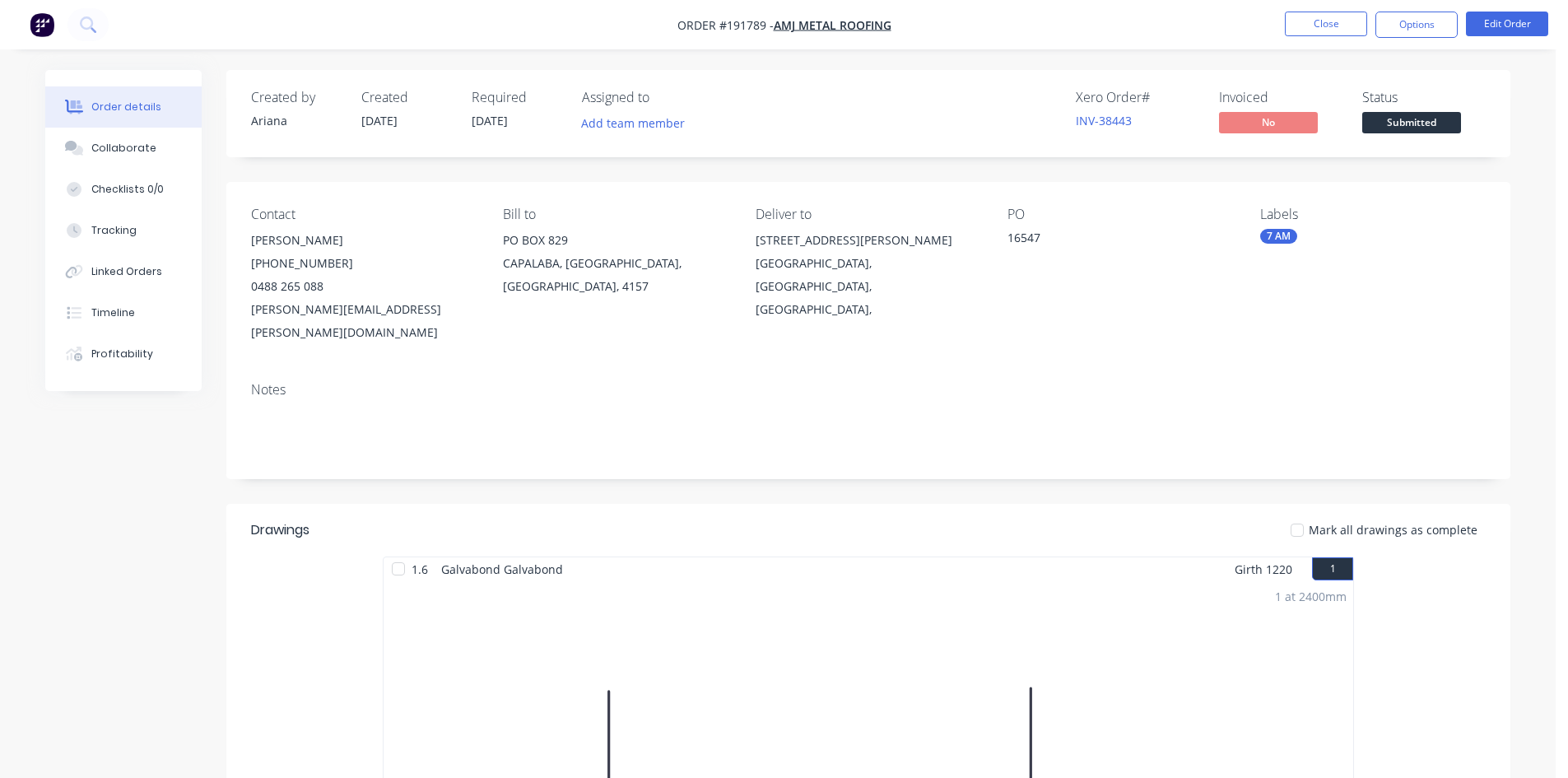
click at [1520, 11] on nav "Order #191789 - AMJ Metal Roofing Close Options Edit Order" at bounding box center [784, 25] width 1568 height 49
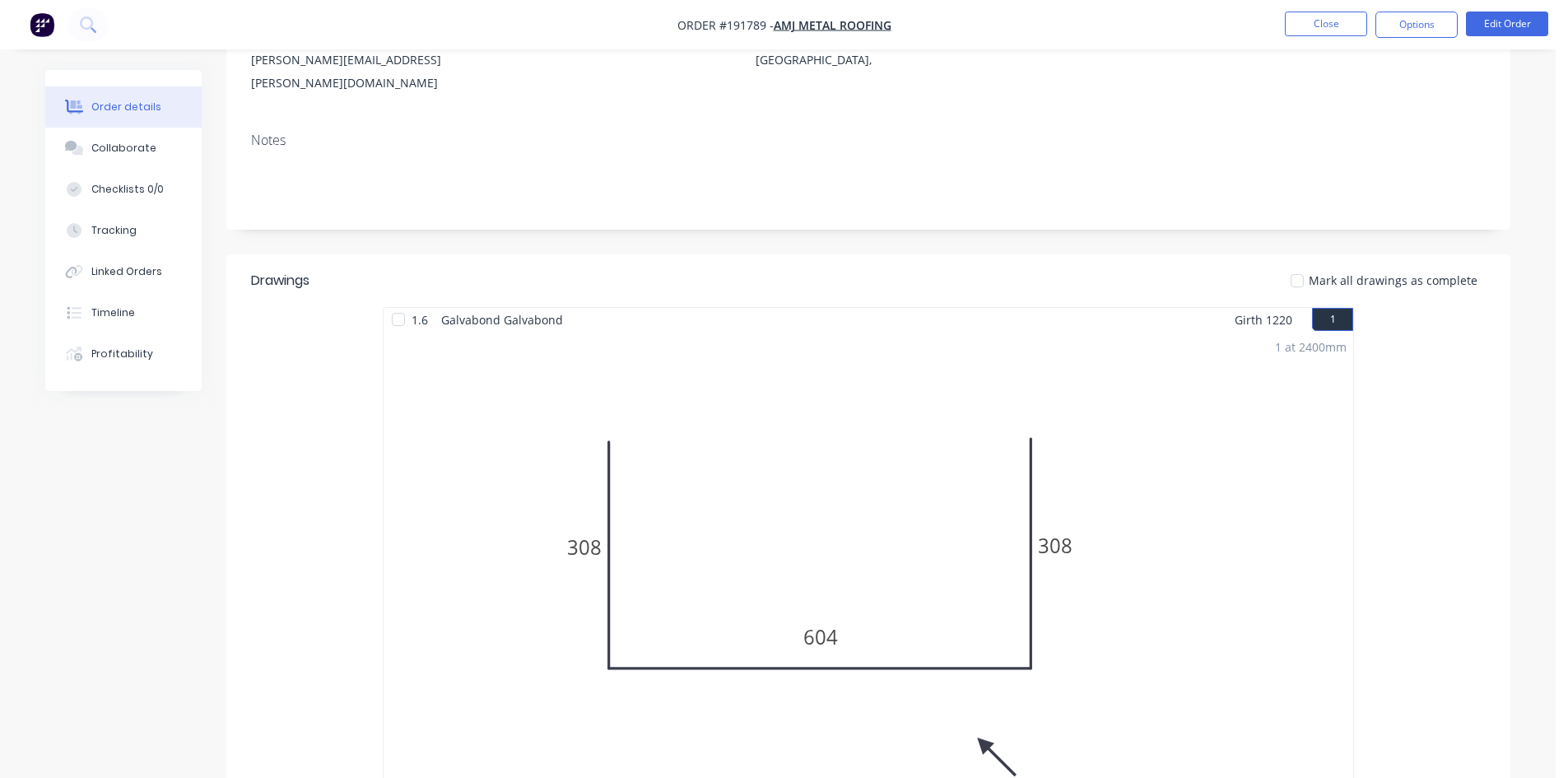
scroll to position [247, 0]
click at [1487, 35] on button "Edit Order" at bounding box center [1507, 24] width 83 height 25
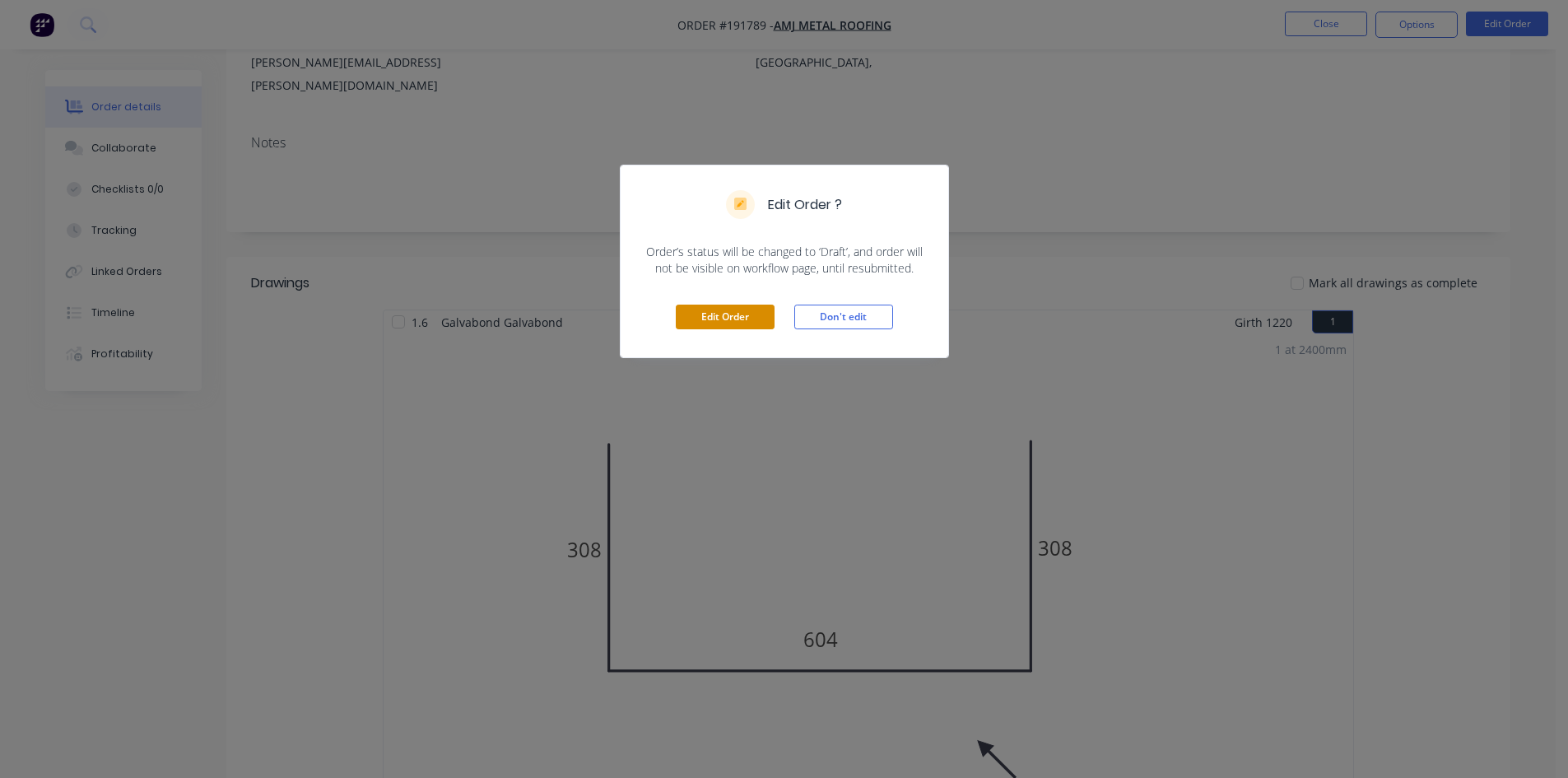
click at [741, 315] on button "Edit Order" at bounding box center [725, 316] width 99 height 25
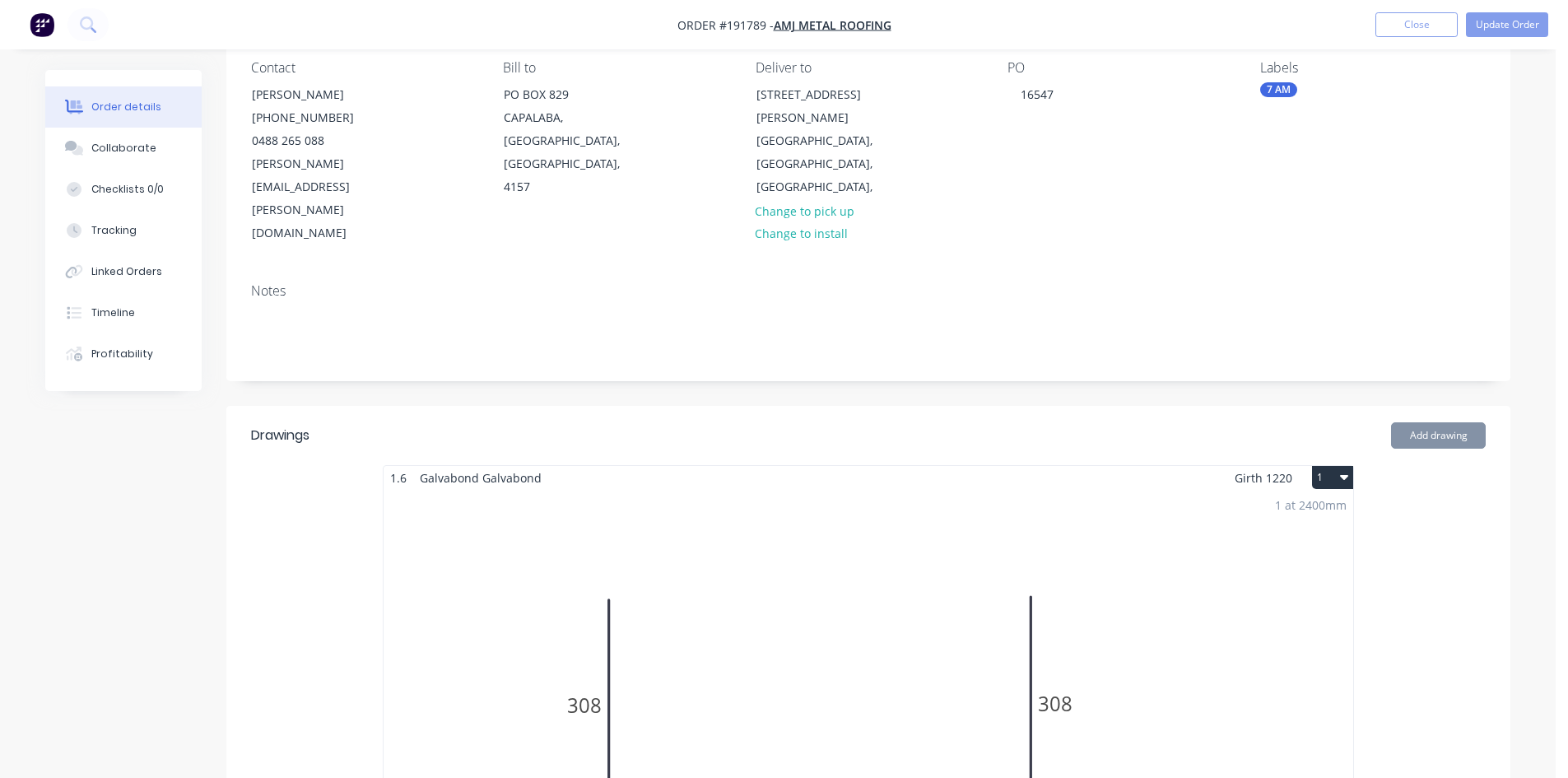
scroll to position [329, 0]
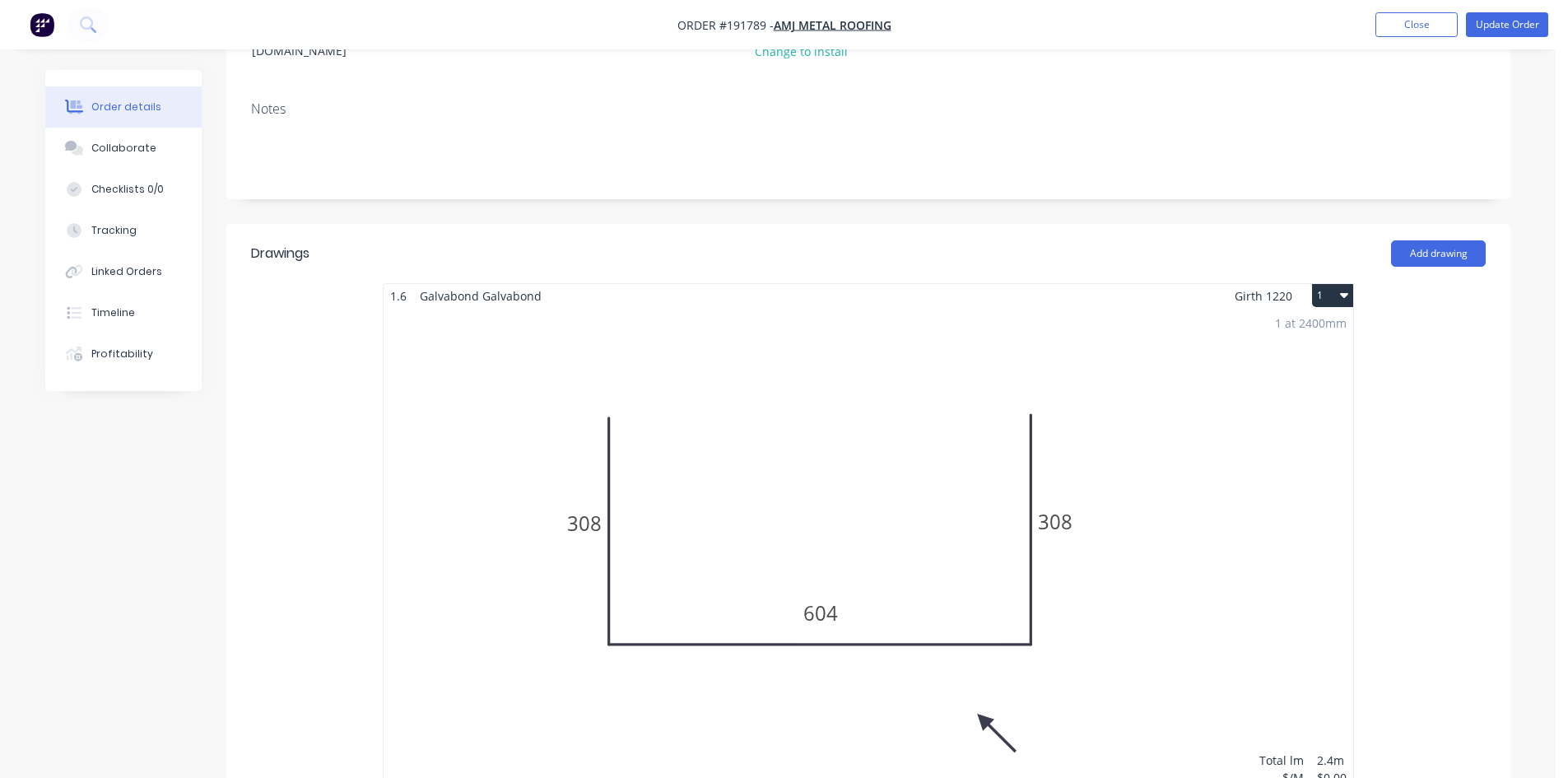
click at [1086, 495] on div "1 at 2400mm Total lm $/M Total 2.4m $0.00 $0.00" at bounding box center [868, 559] width 969 height 503
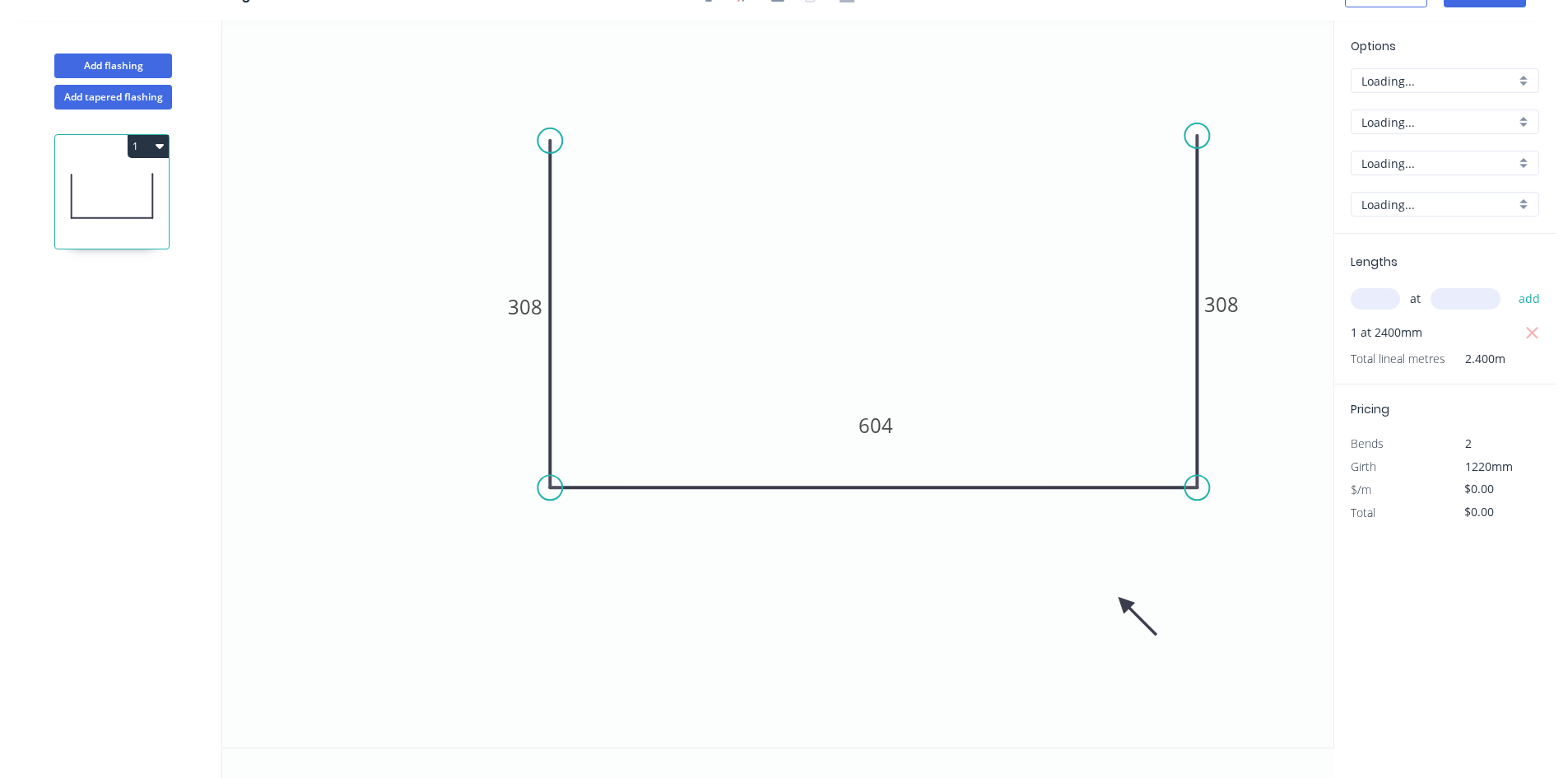
scroll to position [31, 0]
click at [527, 292] on rect at bounding box center [525, 306] width 55 height 34
click at [521, 298] on tspan "308" at bounding box center [525, 307] width 35 height 27
click at [1019, 168] on icon "0 308 604 308" at bounding box center [778, 384] width 1111 height 727
click at [540, 304] on tspan "308" at bounding box center [525, 307] width 35 height 27
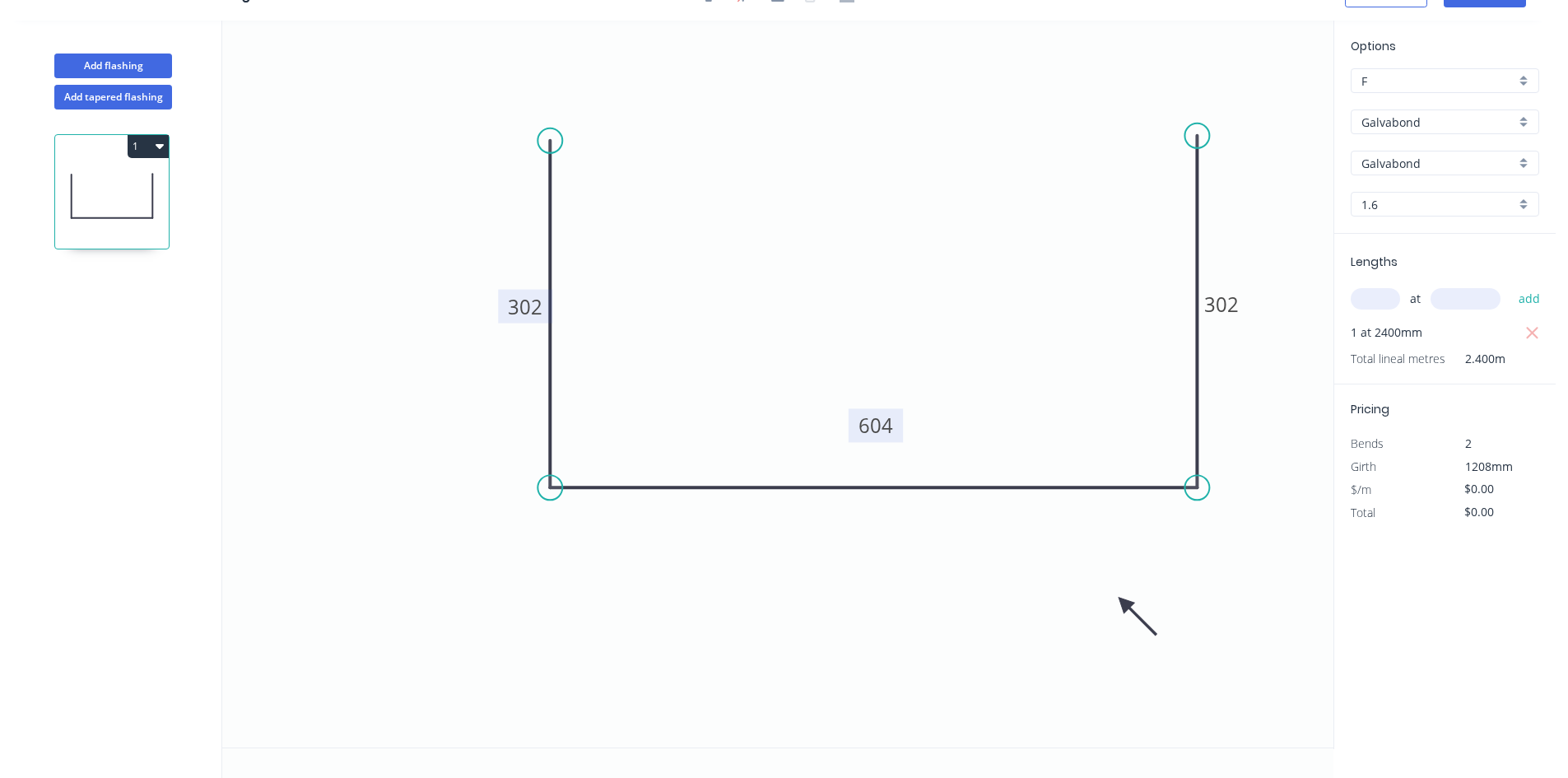
click at [884, 412] on tspan "604" at bounding box center [876, 425] width 35 height 27
click at [522, 309] on tspan "302" at bounding box center [525, 307] width 35 height 27
click at [882, 427] on tspan "604" at bounding box center [876, 425] width 35 height 27
type input "$81.87"
type input "$196.49"
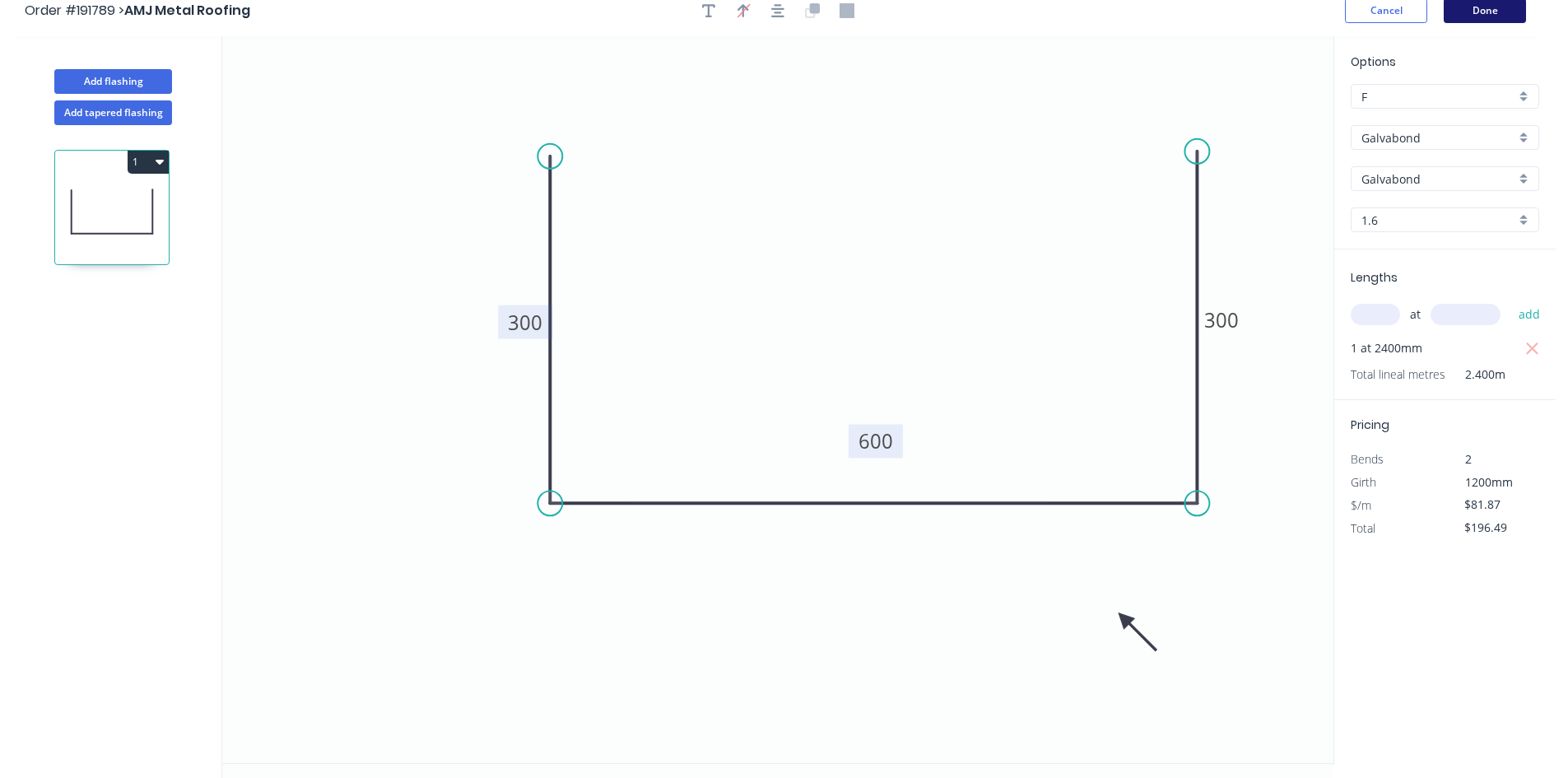
scroll to position [0, 0]
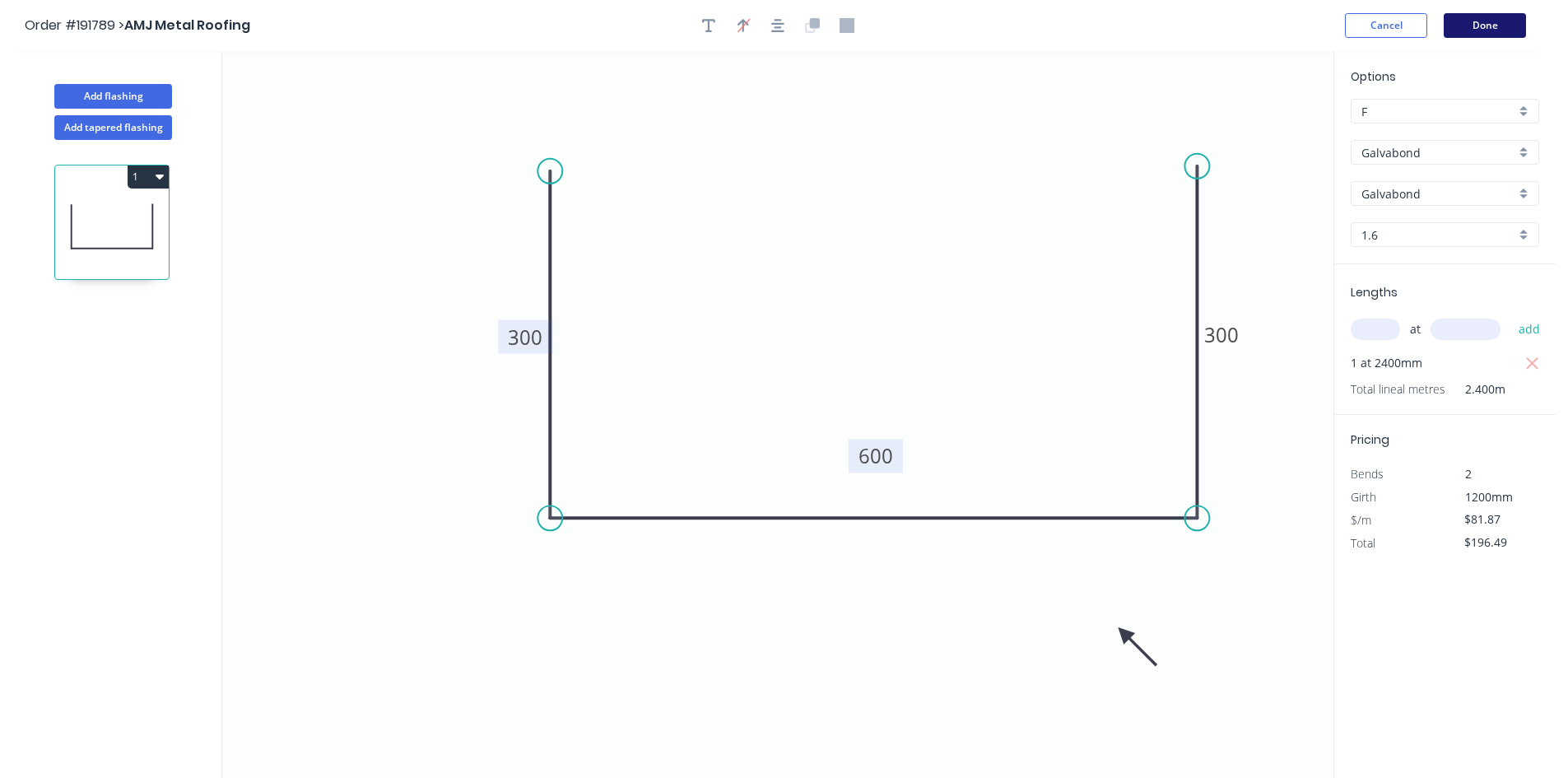
click at [1493, 28] on button "Done" at bounding box center [1484, 25] width 83 height 25
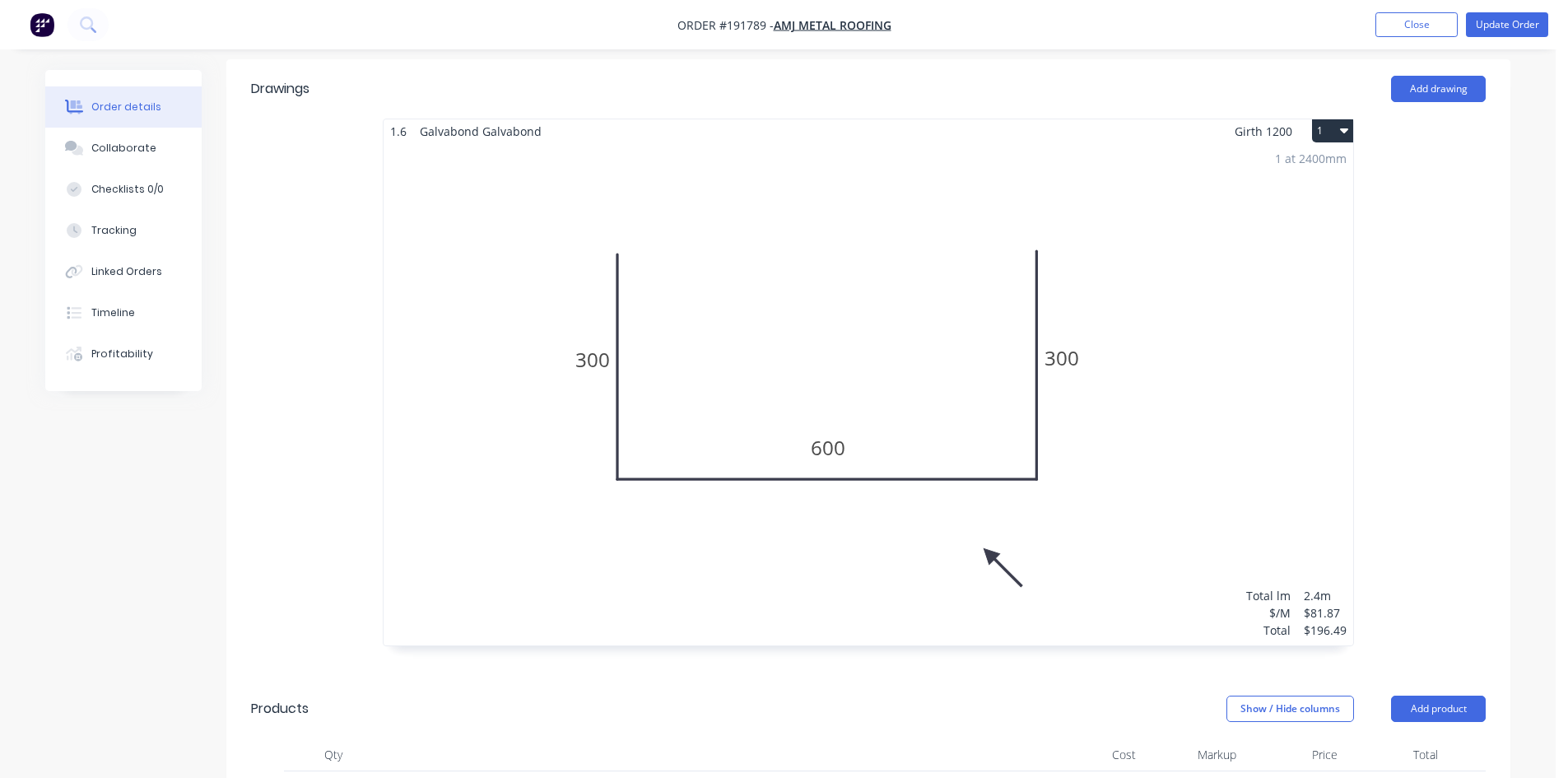
click at [1140, 328] on div "1 at 2400mm Total lm $/M Total 2.4m $81.87 $196.49" at bounding box center [868, 394] width 969 height 503
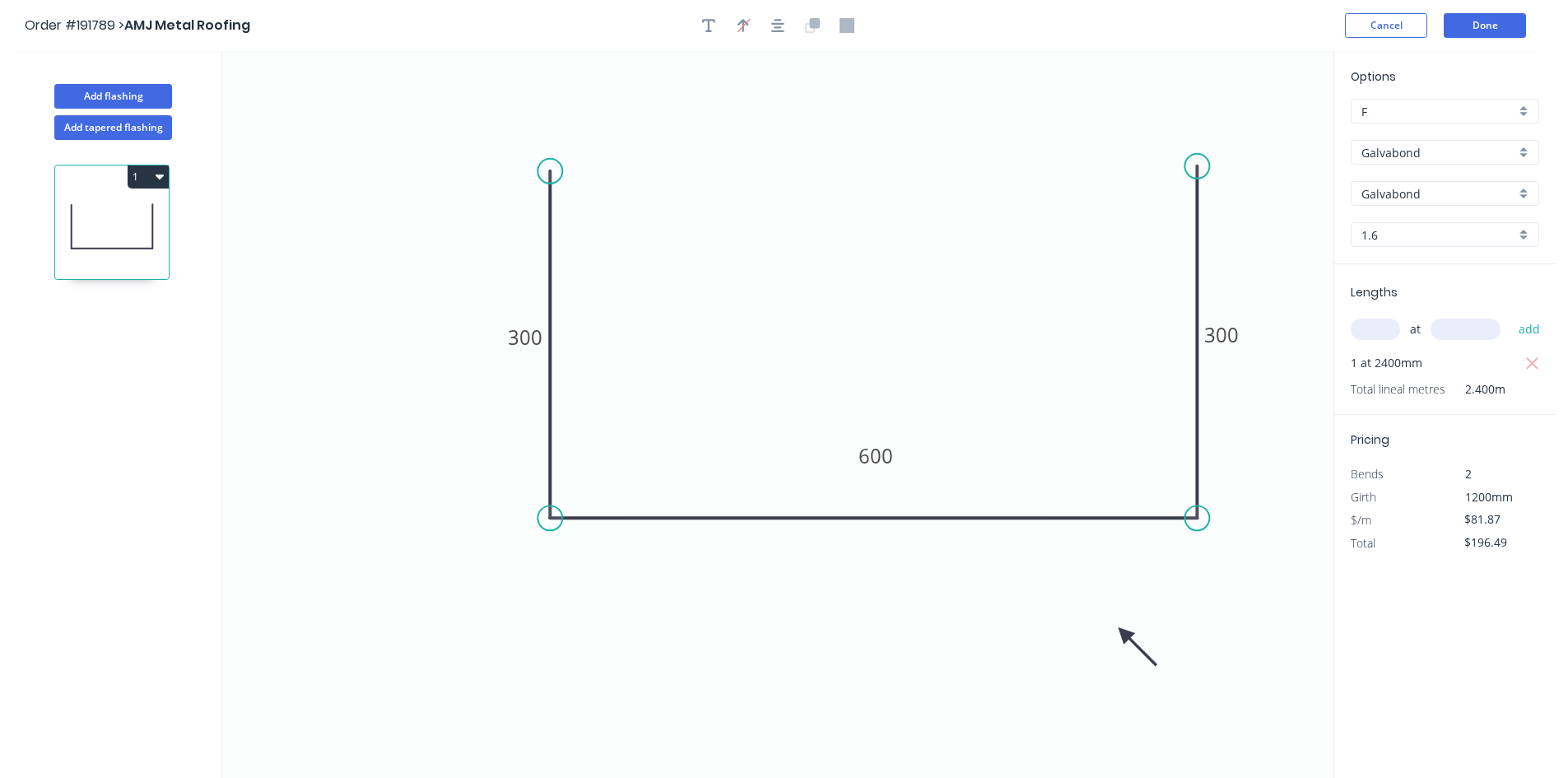
click at [713, 29] on icon "button" at bounding box center [709, 25] width 13 height 15
click at [311, 94] on textarea at bounding box center [328, 115] width 134 height 61
type textarea "C"
click at [931, 262] on icon "300 600 300" at bounding box center [778, 414] width 1111 height 727
click at [1484, 33] on button "Done" at bounding box center [1484, 25] width 83 height 25
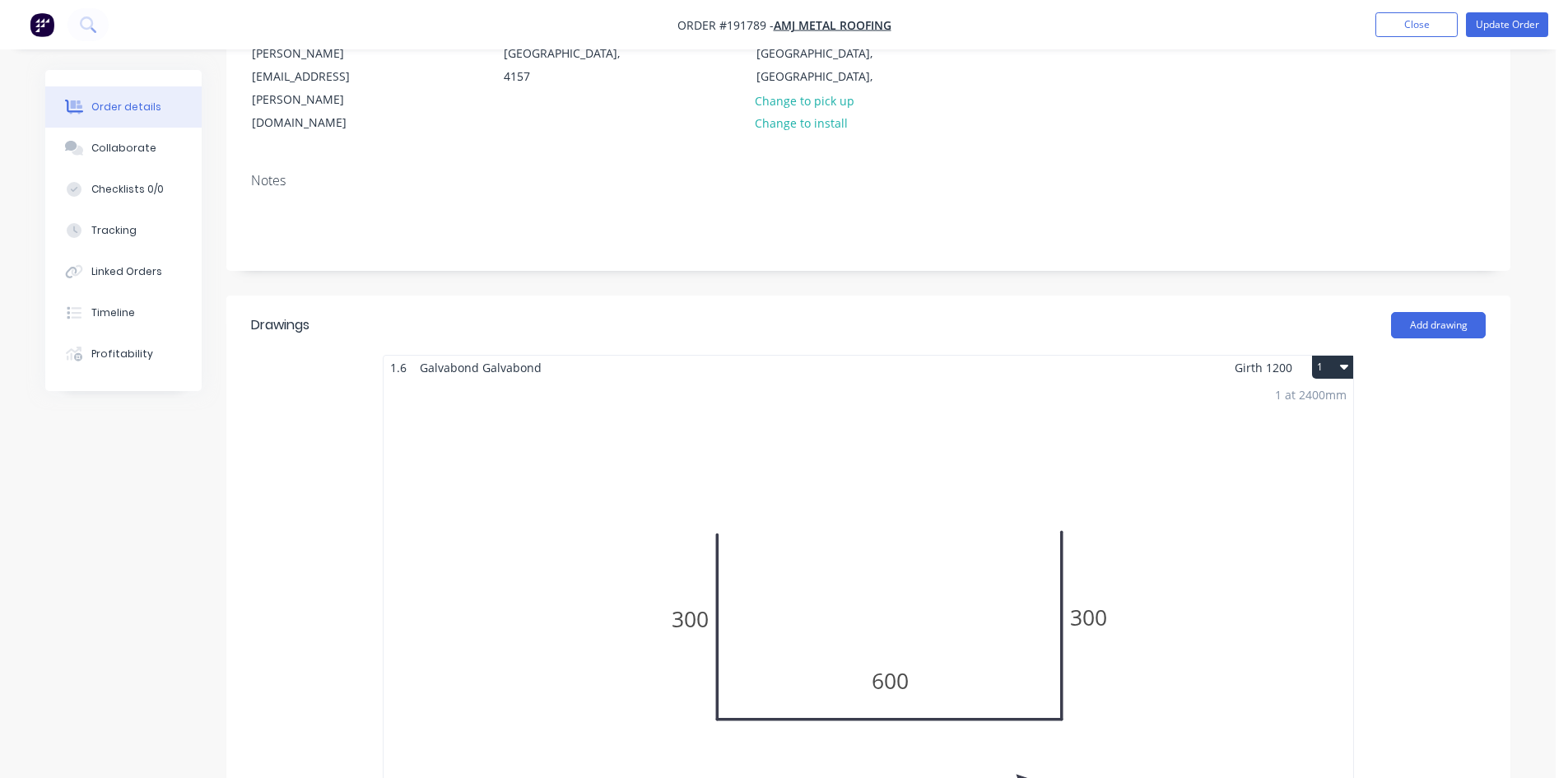
scroll to position [253, 0]
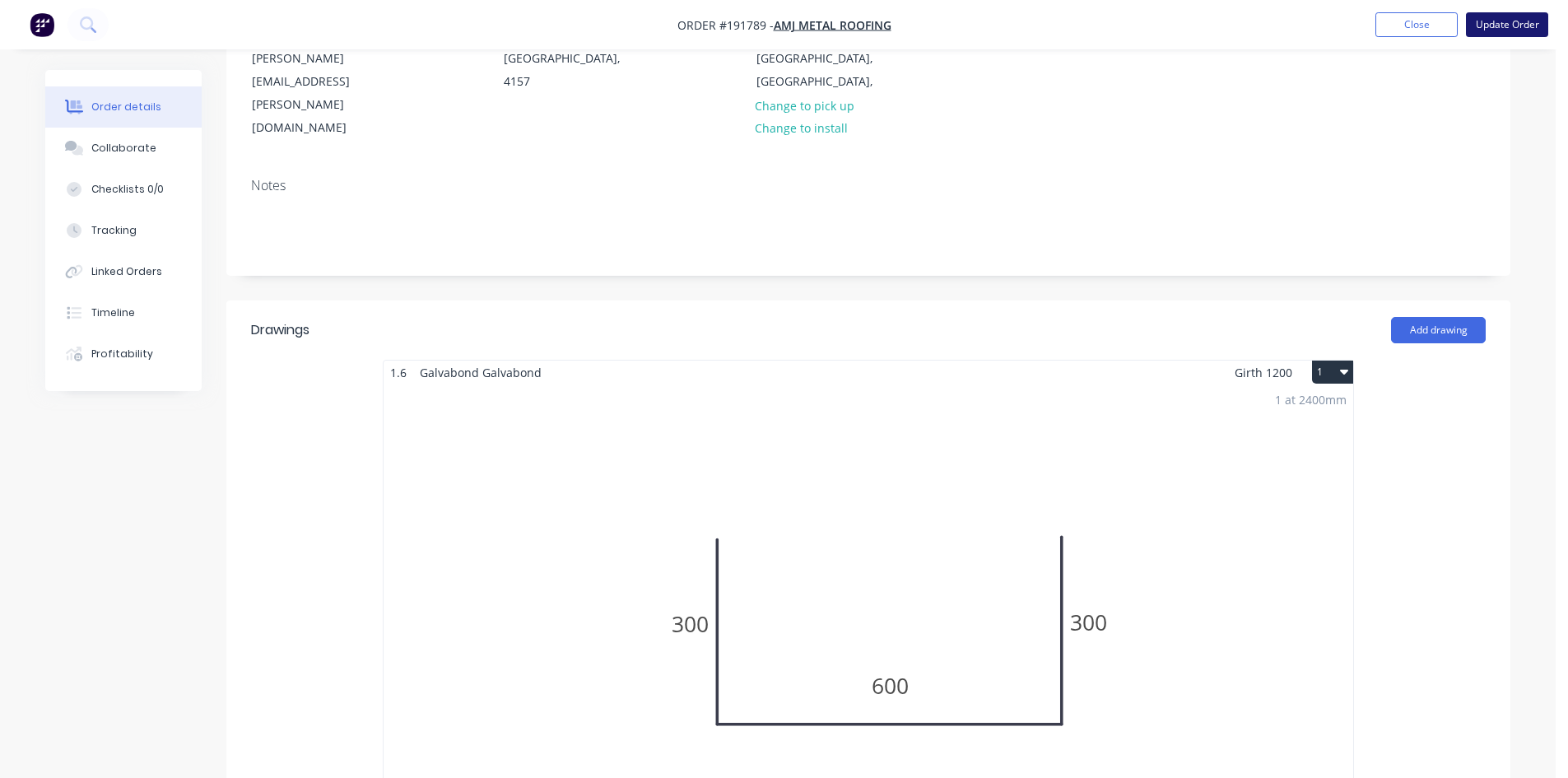
click at [1530, 28] on button "Update Order" at bounding box center [1507, 25] width 83 height 25
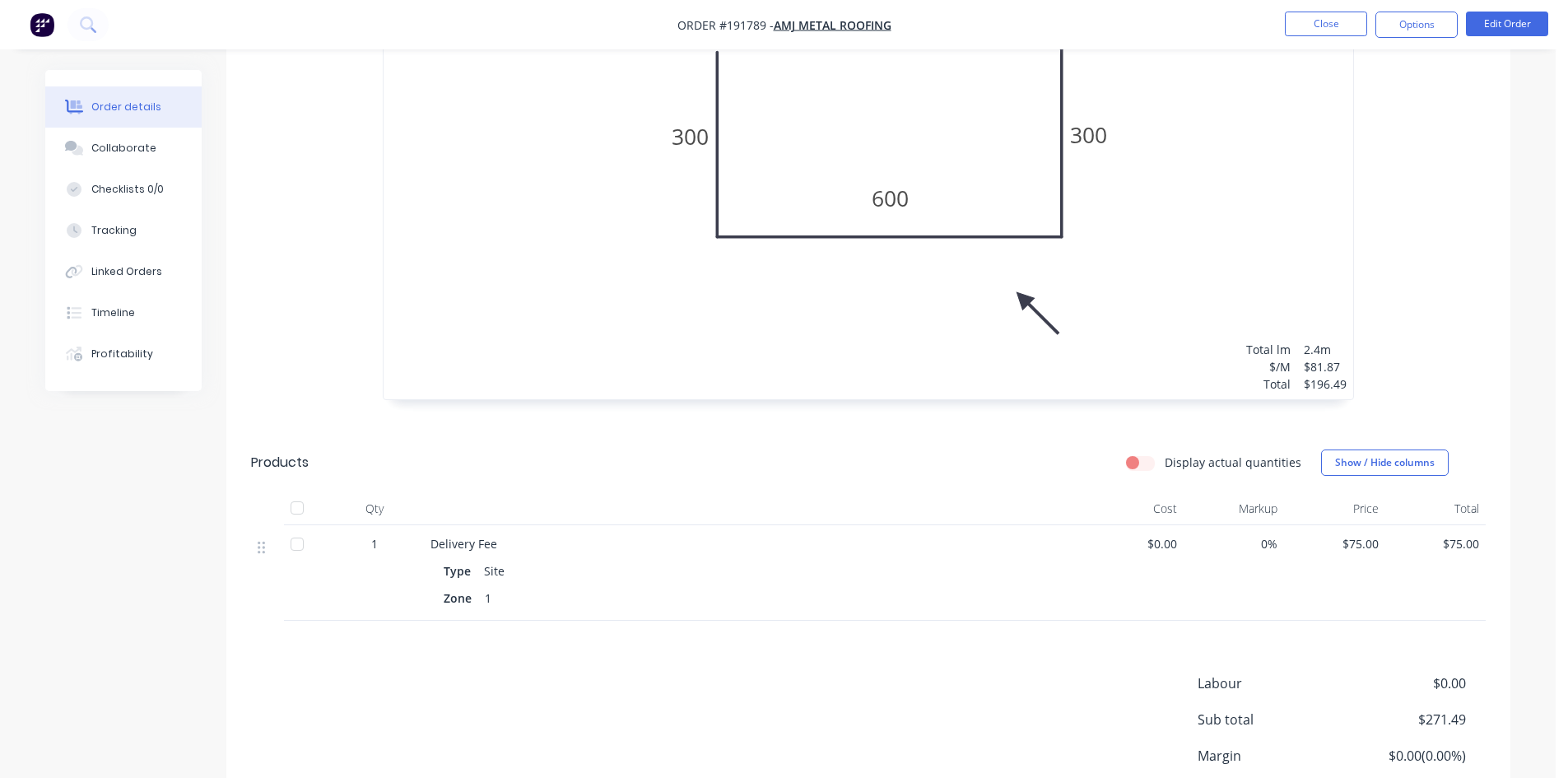
scroll to position [797, 0]
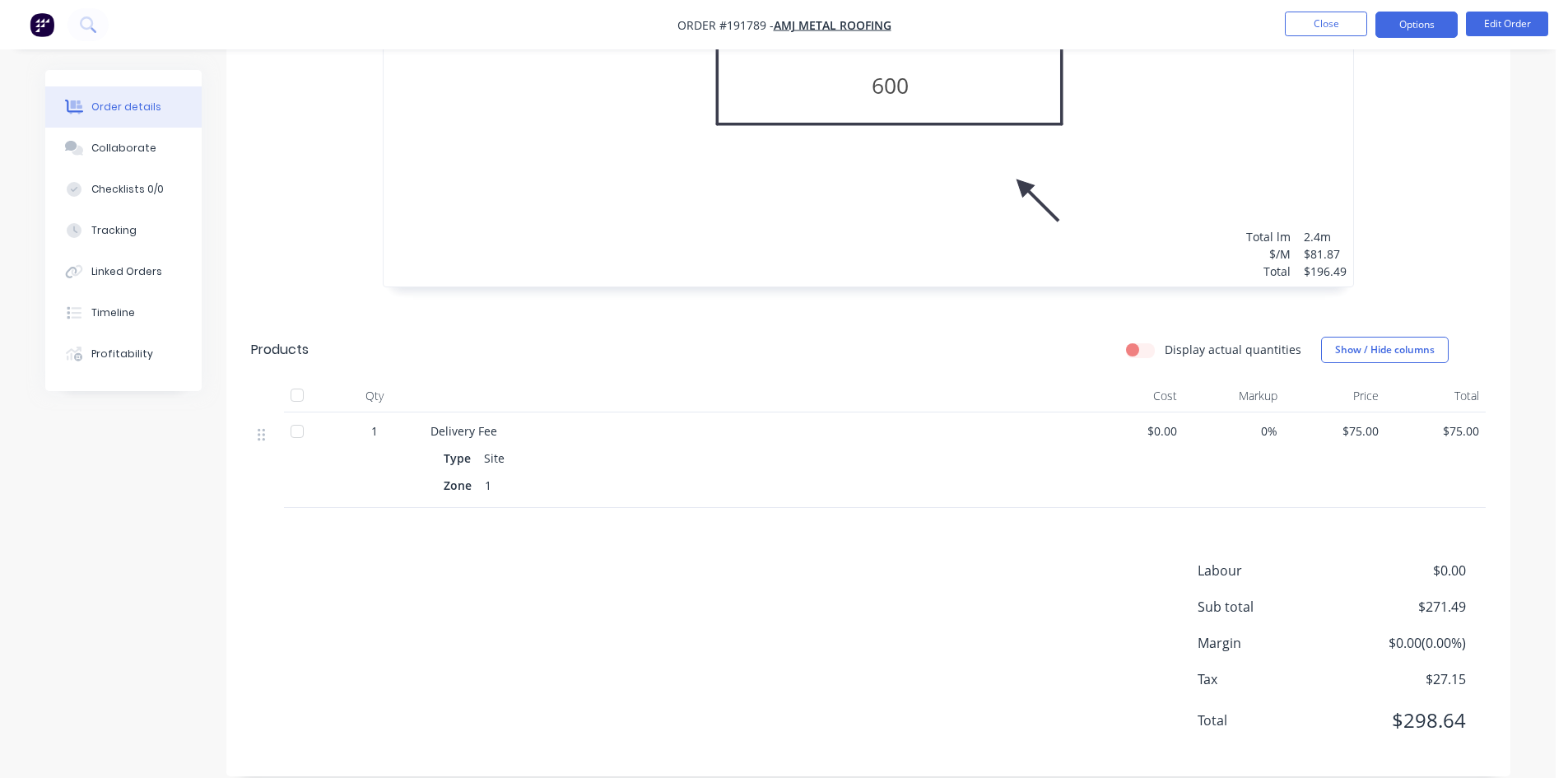
click at [1440, 27] on button "Options" at bounding box center [1416, 25] width 83 height 26
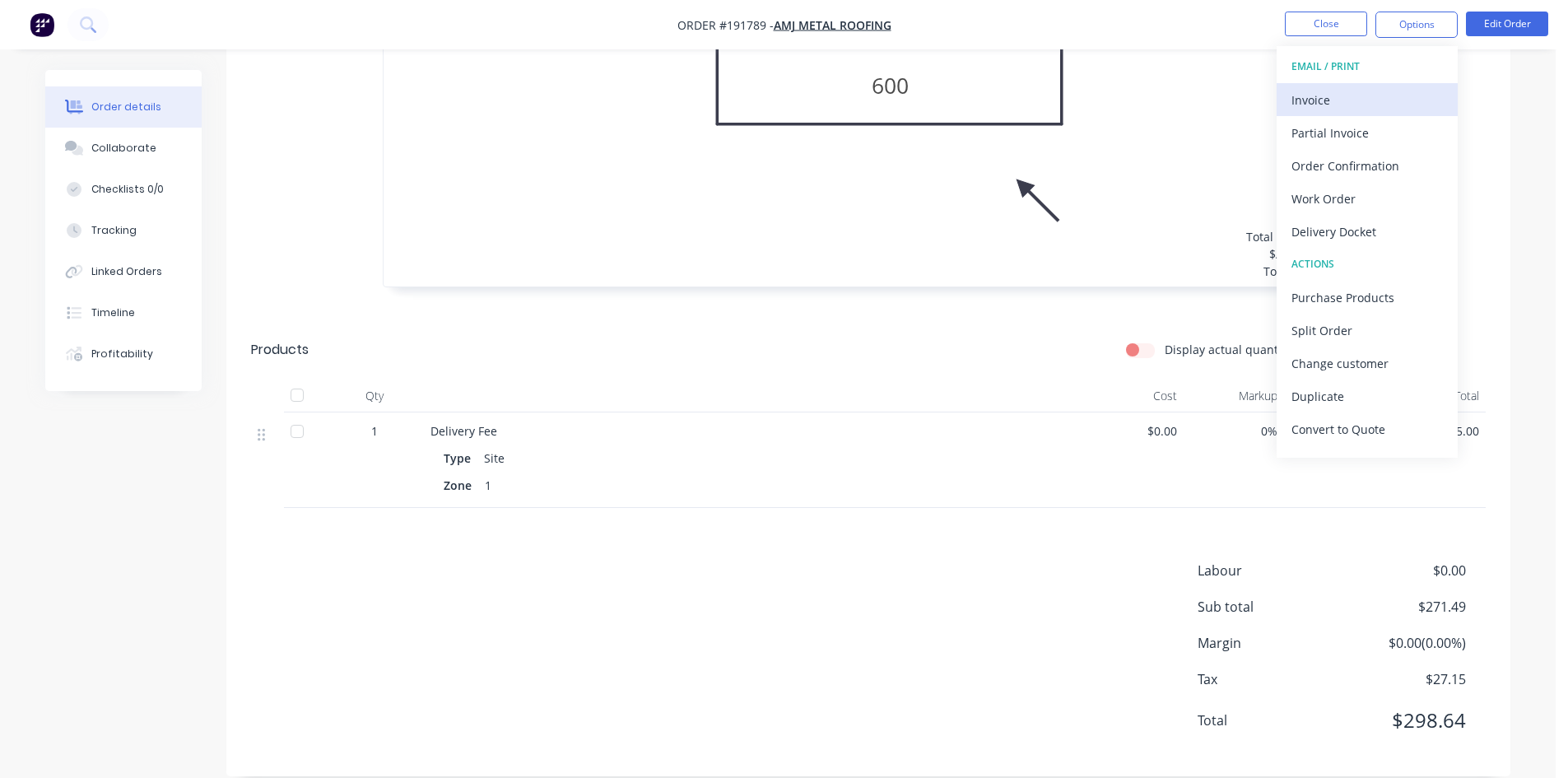
click at [1386, 92] on div "Invoice" at bounding box center [1366, 100] width 152 height 24
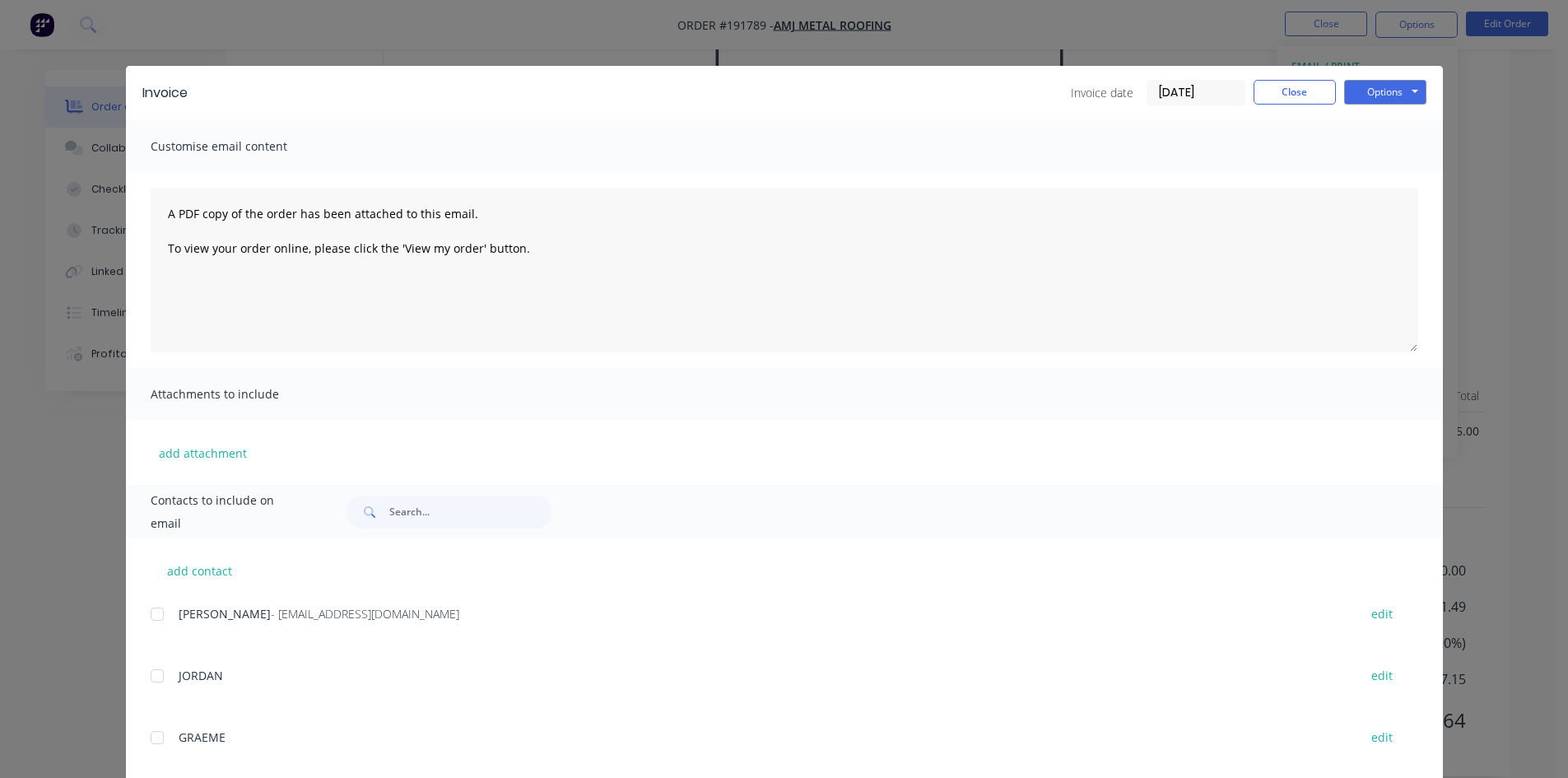
click at [164, 623] on div at bounding box center [157, 614] width 33 height 33
click at [1405, 98] on button "Options" at bounding box center [1384, 92] width 83 height 25
click at [1369, 175] on button "Email" at bounding box center [1396, 175] width 105 height 27
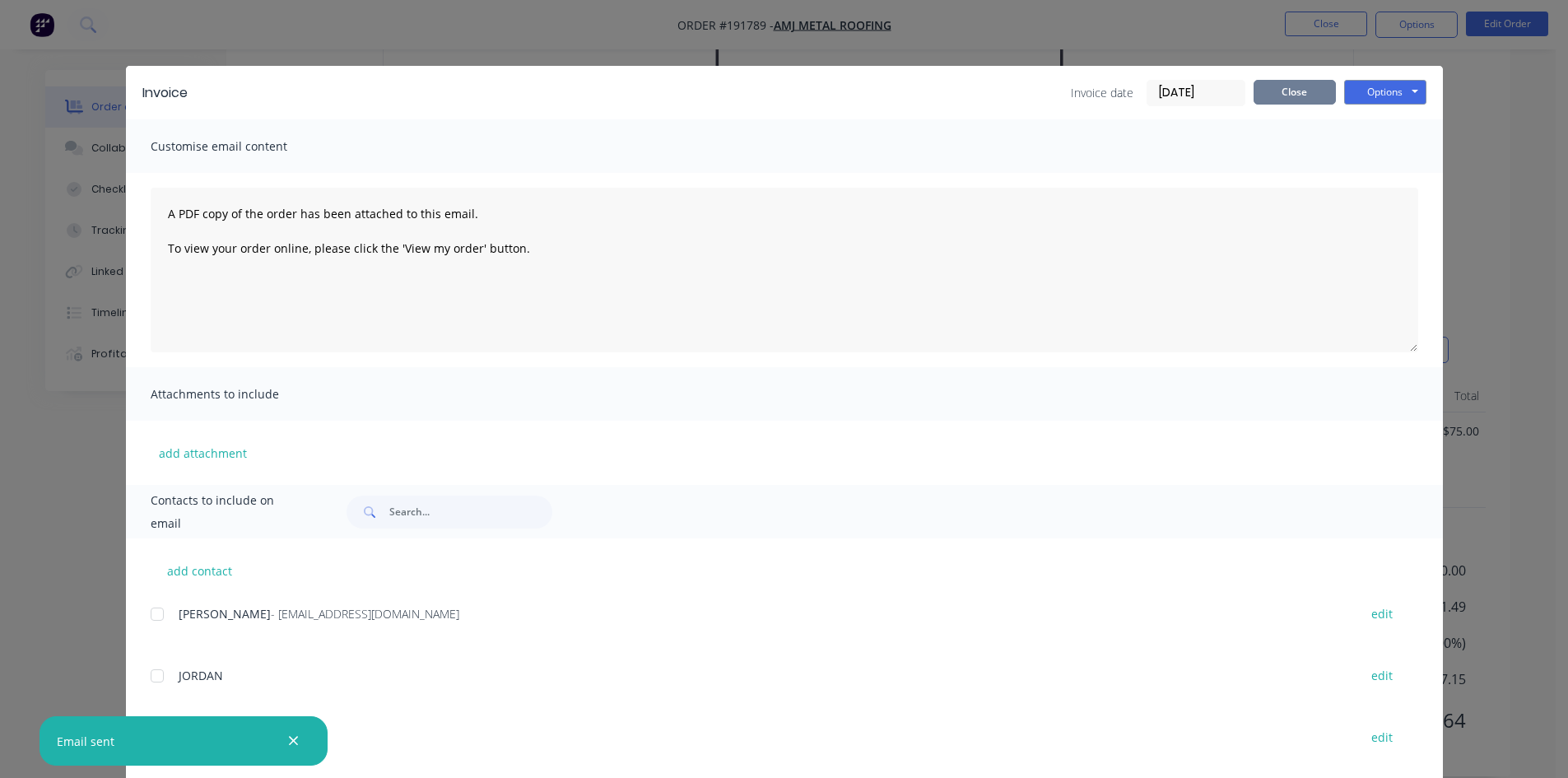
click at [1291, 88] on button "Close" at bounding box center [1295, 92] width 83 height 25
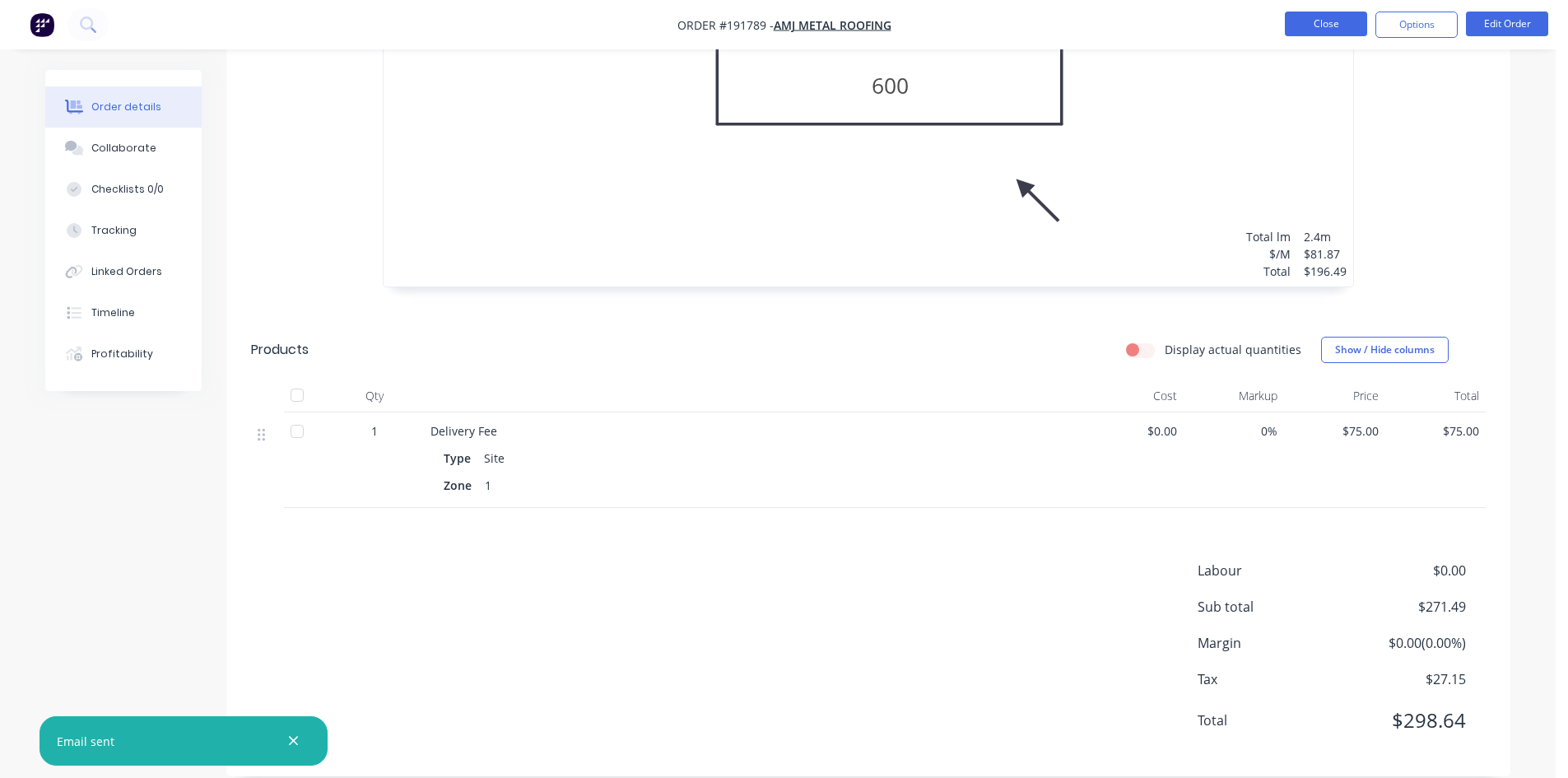
click at [1317, 13] on button "Close" at bounding box center [1325, 24] width 83 height 25
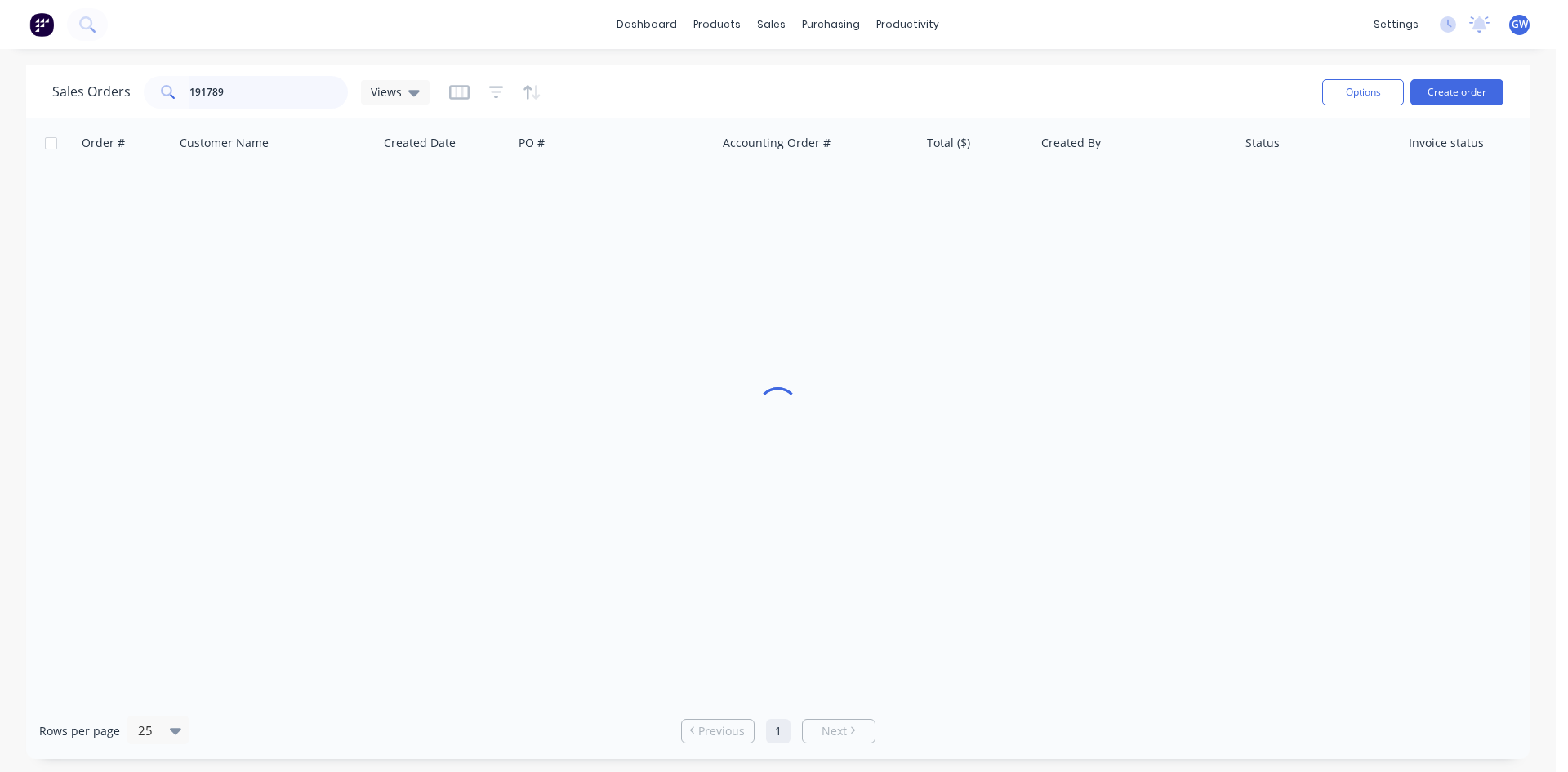
click at [265, 88] on input "191789" at bounding box center [269, 92] width 160 height 32
click at [265, 87] on input "191789" at bounding box center [269, 92] width 160 height 32
type input "191899"
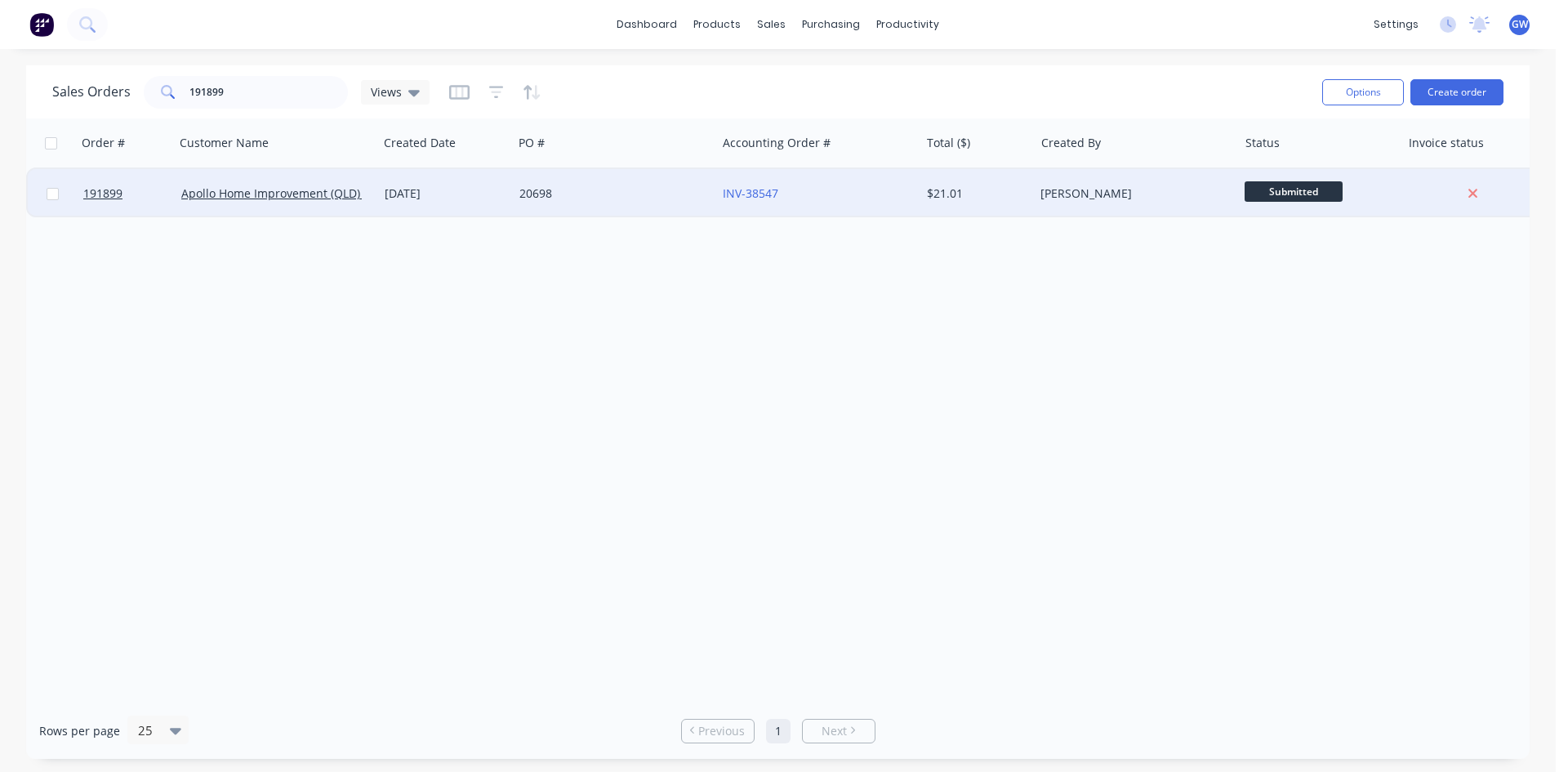
click at [1054, 188] on div "[PERSON_NAME]" at bounding box center [1131, 194] width 181 height 16
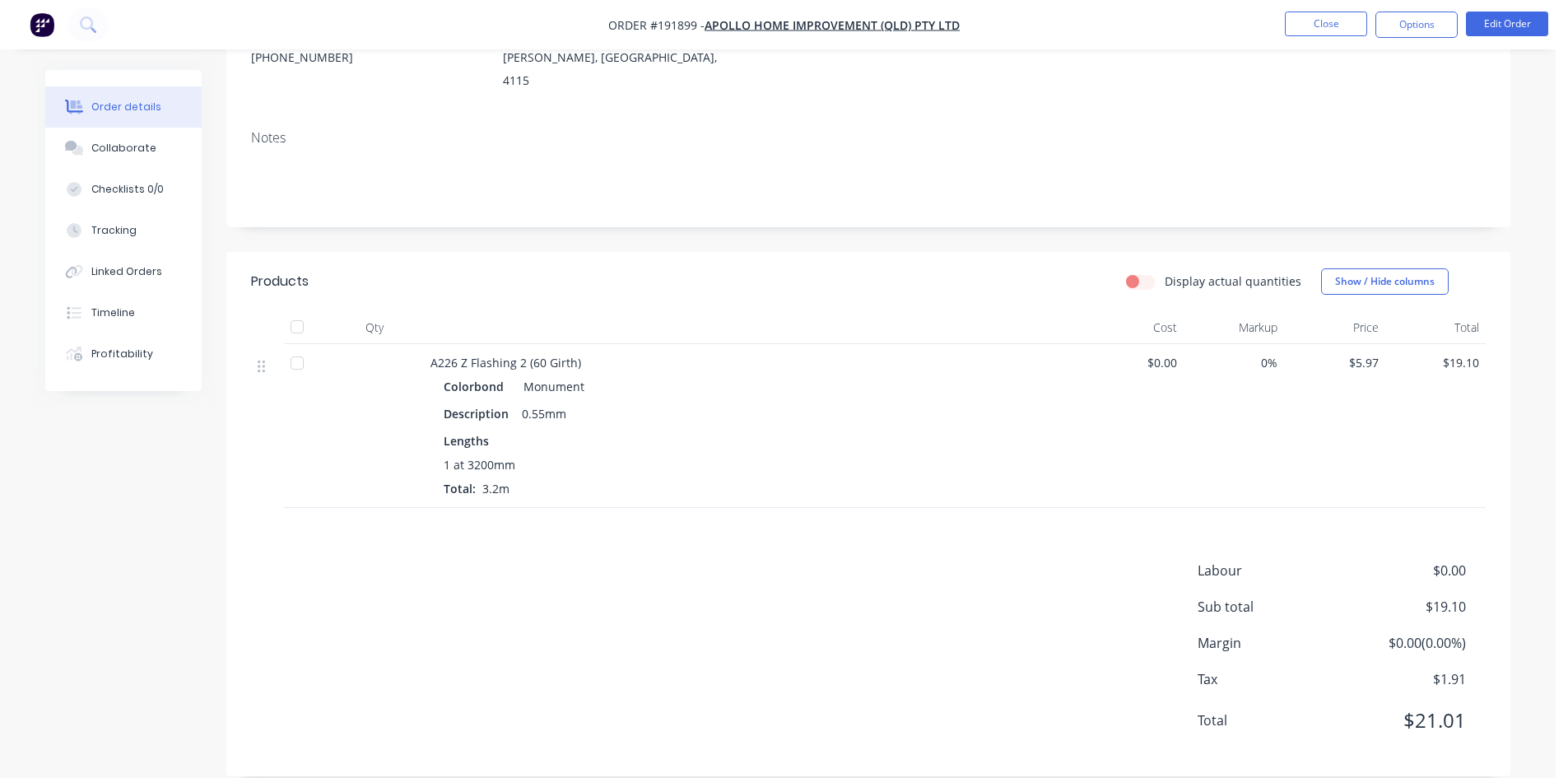
scroll to position [213, 0]
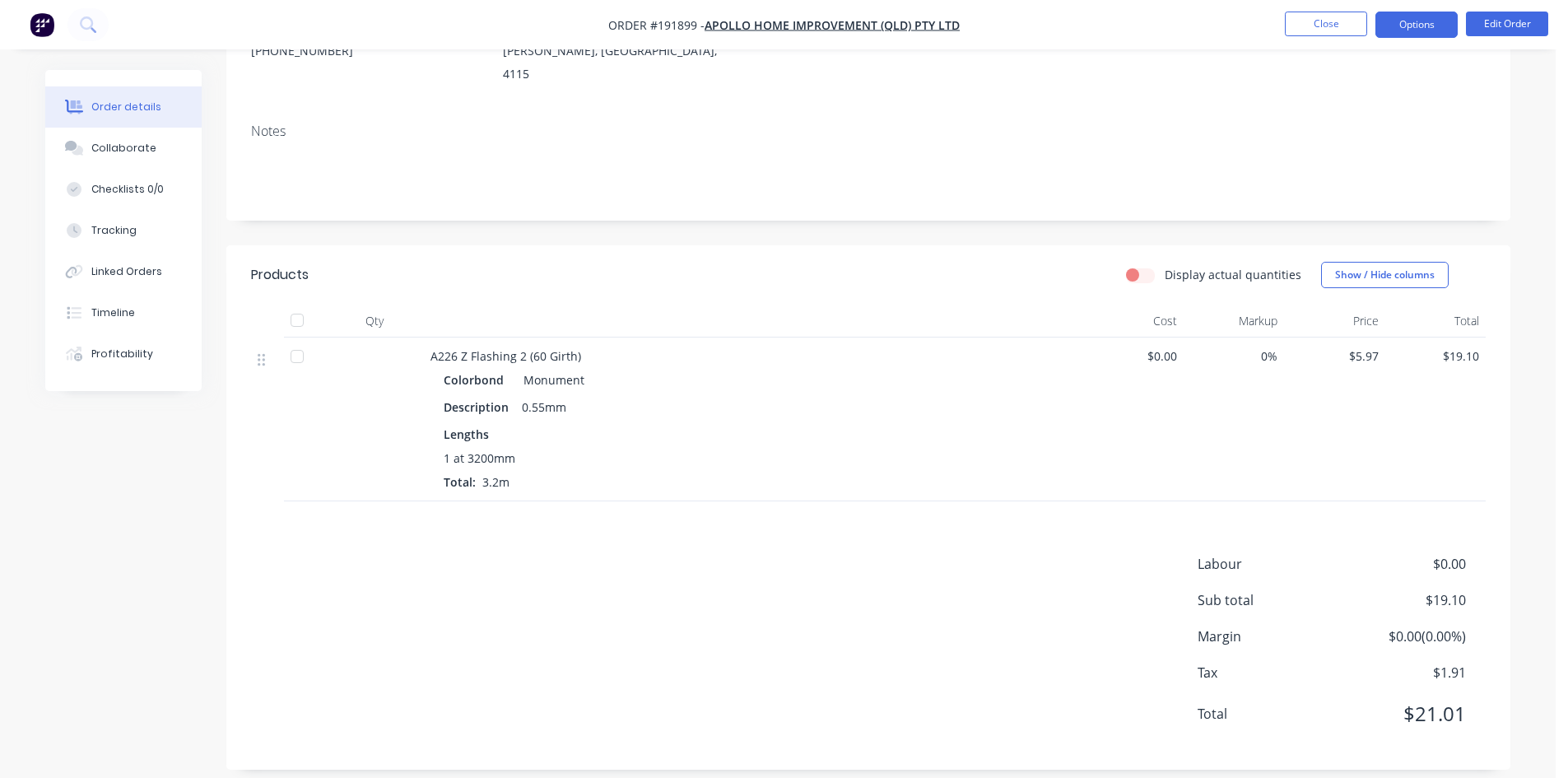
click at [1414, 22] on button "Options" at bounding box center [1416, 25] width 83 height 26
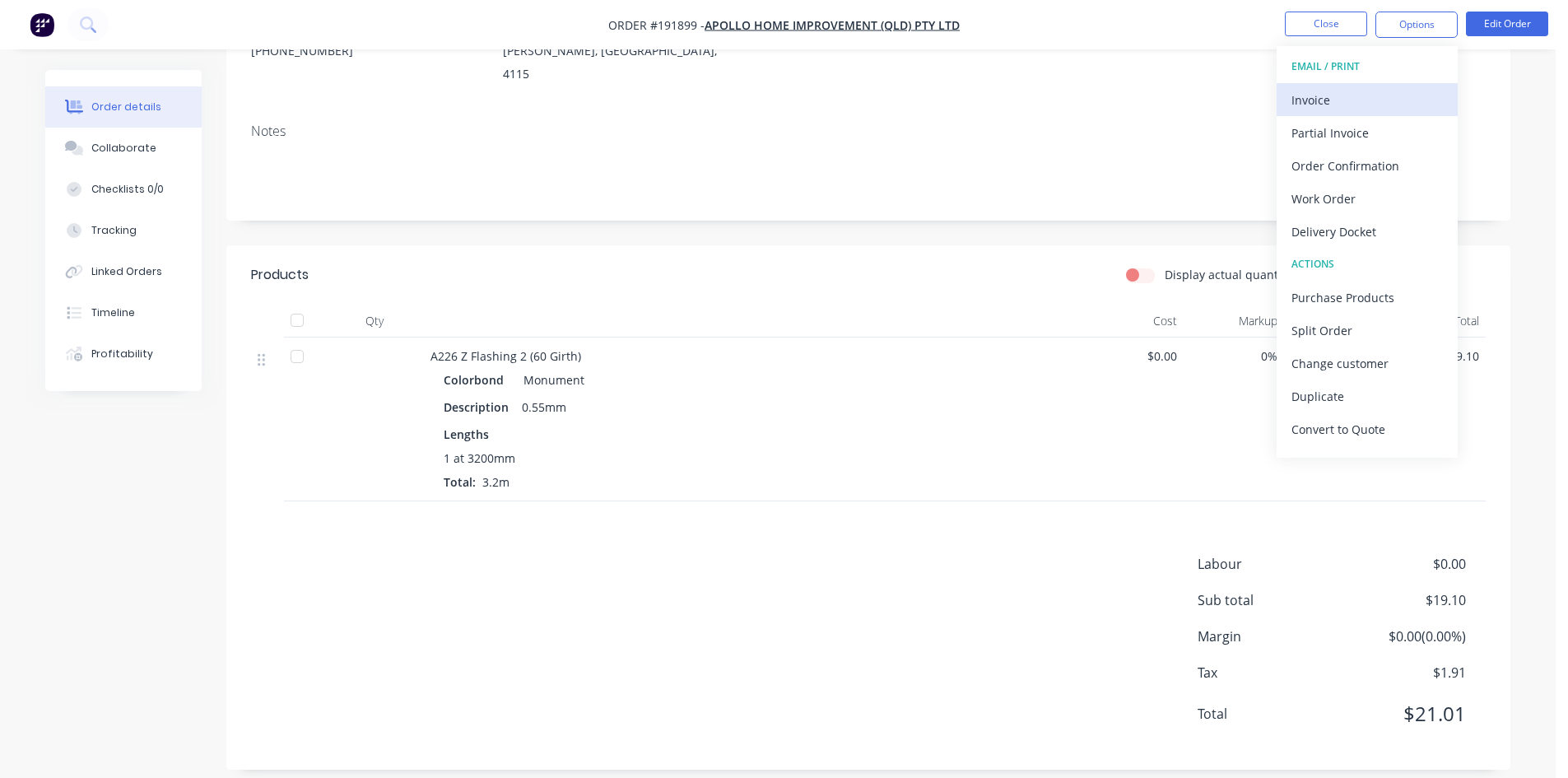
click at [1376, 88] on div "Invoice" at bounding box center [1366, 100] width 152 height 24
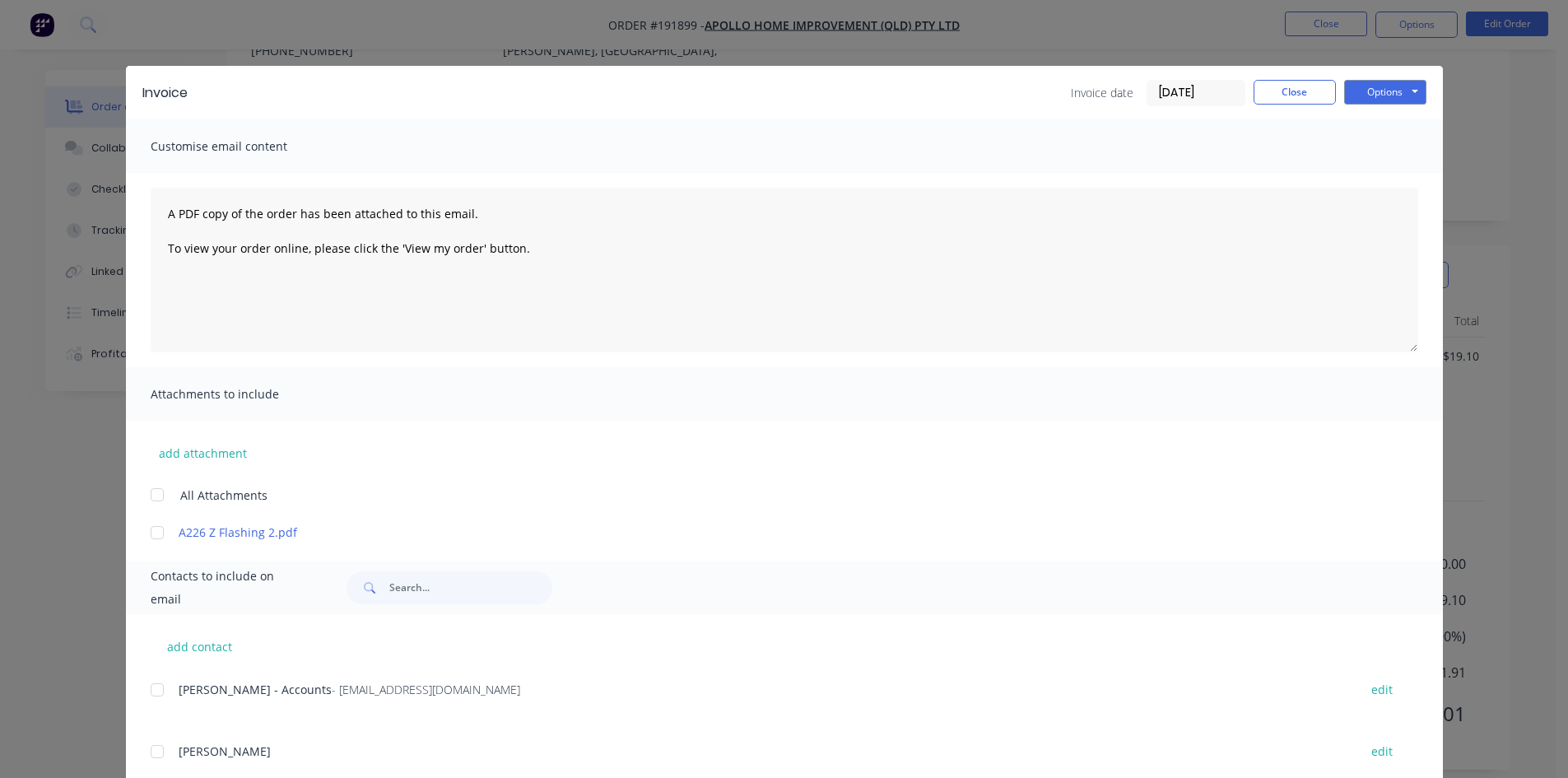
click at [155, 687] on div at bounding box center [157, 690] width 33 height 33
drag, startPoint x: 1390, startPoint y: 91, endPoint x: 1401, endPoint y: 101, distance: 14.9
click at [1391, 91] on button "Options" at bounding box center [1384, 92] width 83 height 25
click at [1386, 182] on button "Email" at bounding box center [1396, 175] width 105 height 27
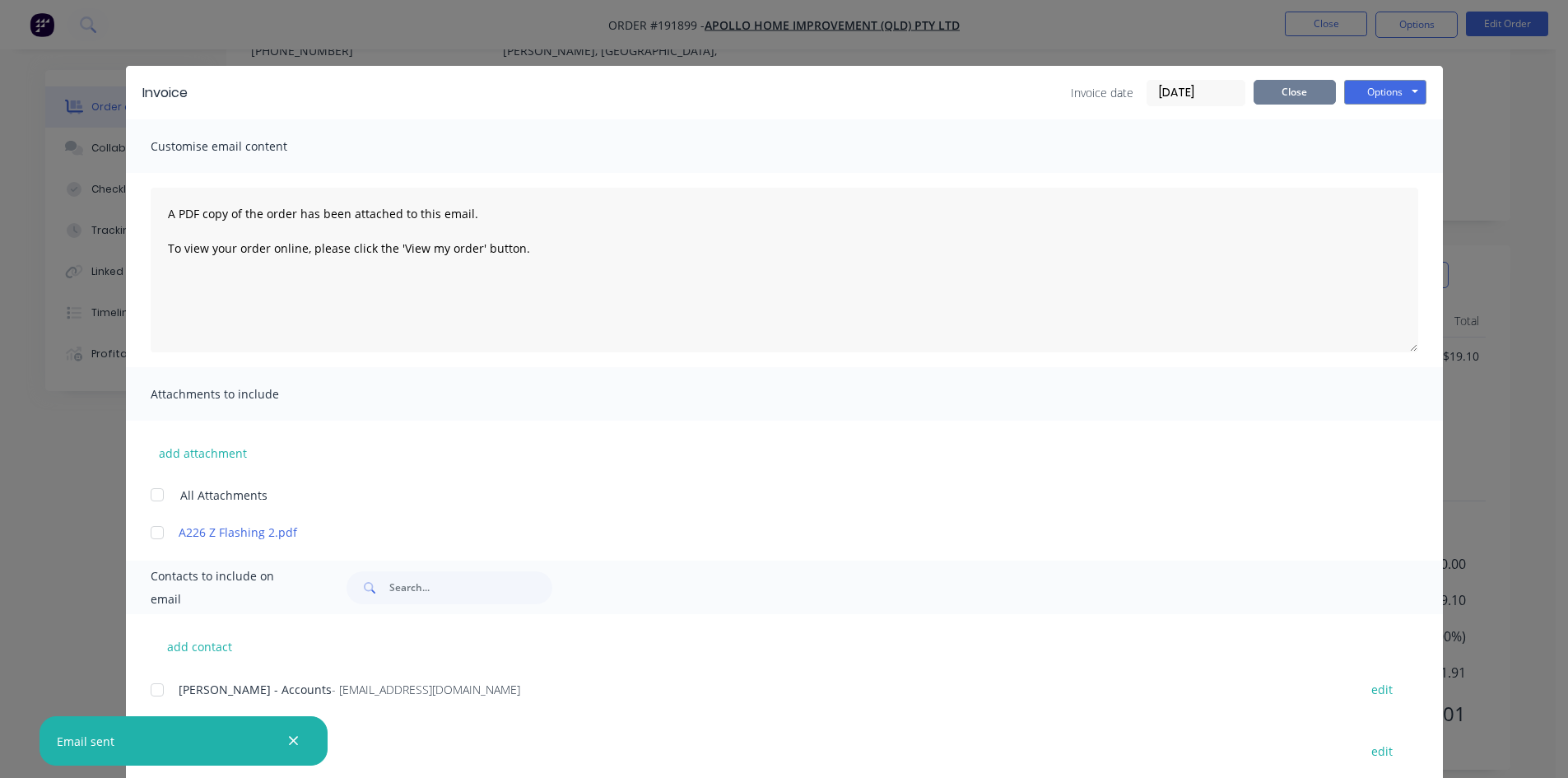
click at [1290, 80] on button "Close" at bounding box center [1295, 92] width 83 height 25
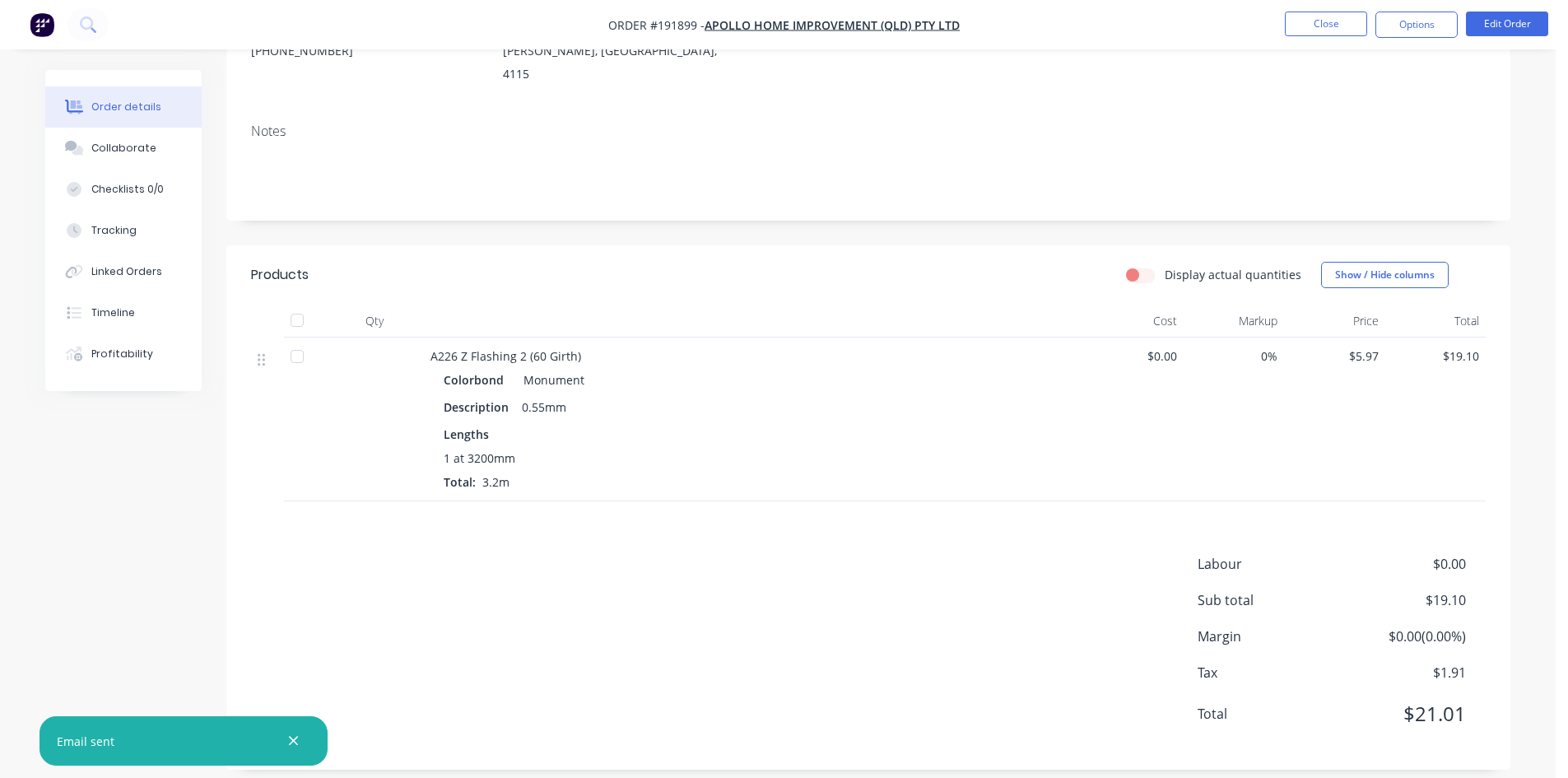
click at [1349, 7] on nav "Order #191899 - Apollo Home Improvement (QLD) Pty Ltd Close Options Edit Order" at bounding box center [784, 25] width 1568 height 49
click at [1358, 18] on button "Close" at bounding box center [1325, 24] width 83 height 25
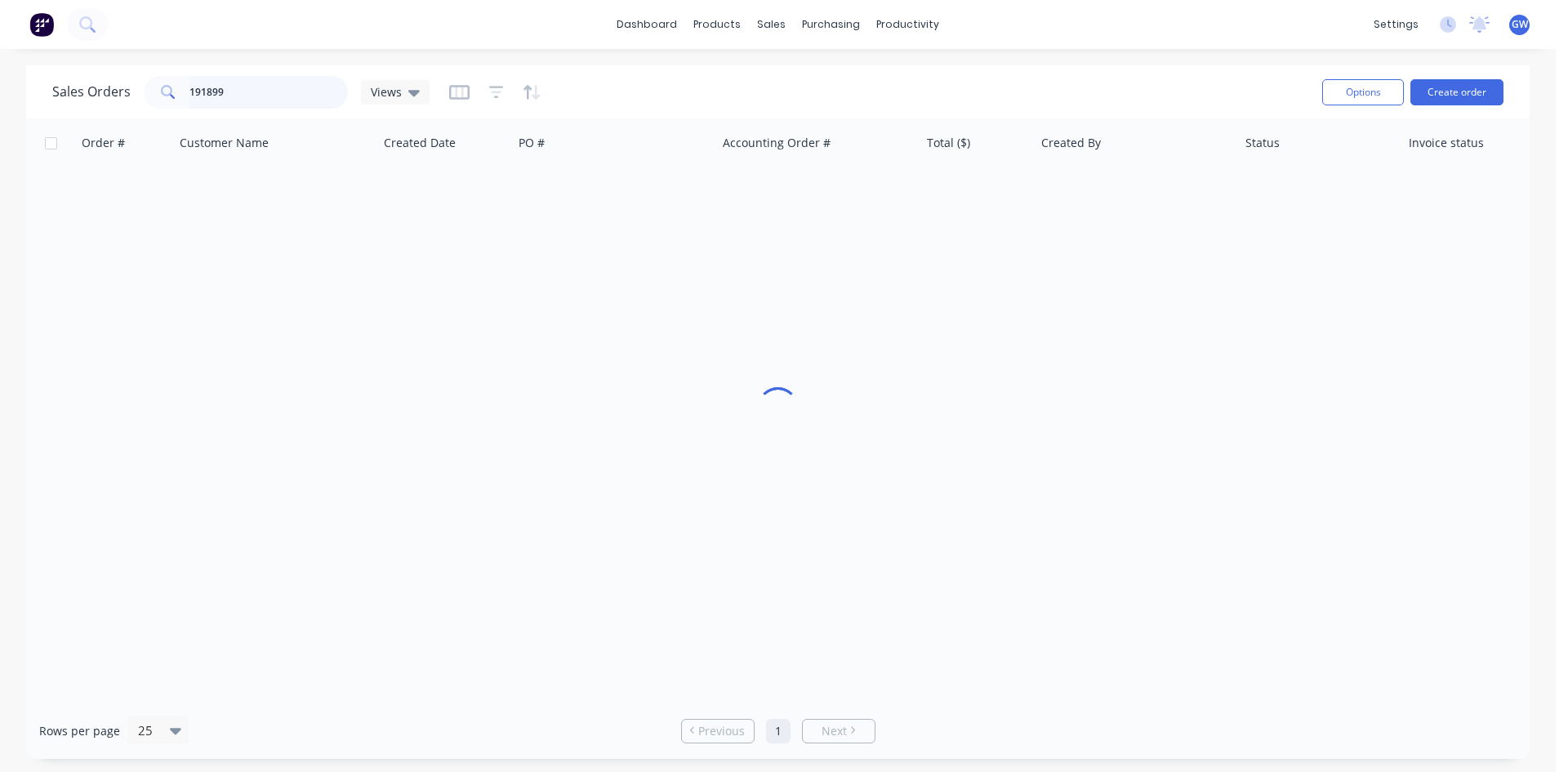
drag, startPoint x: 303, startPoint y: 87, endPoint x: 20, endPoint y: 106, distance: 283.6
click at [27, 108] on div "Sales Orders 191899 Views Options Create order" at bounding box center [778, 91] width 1504 height 53
type input "191920"
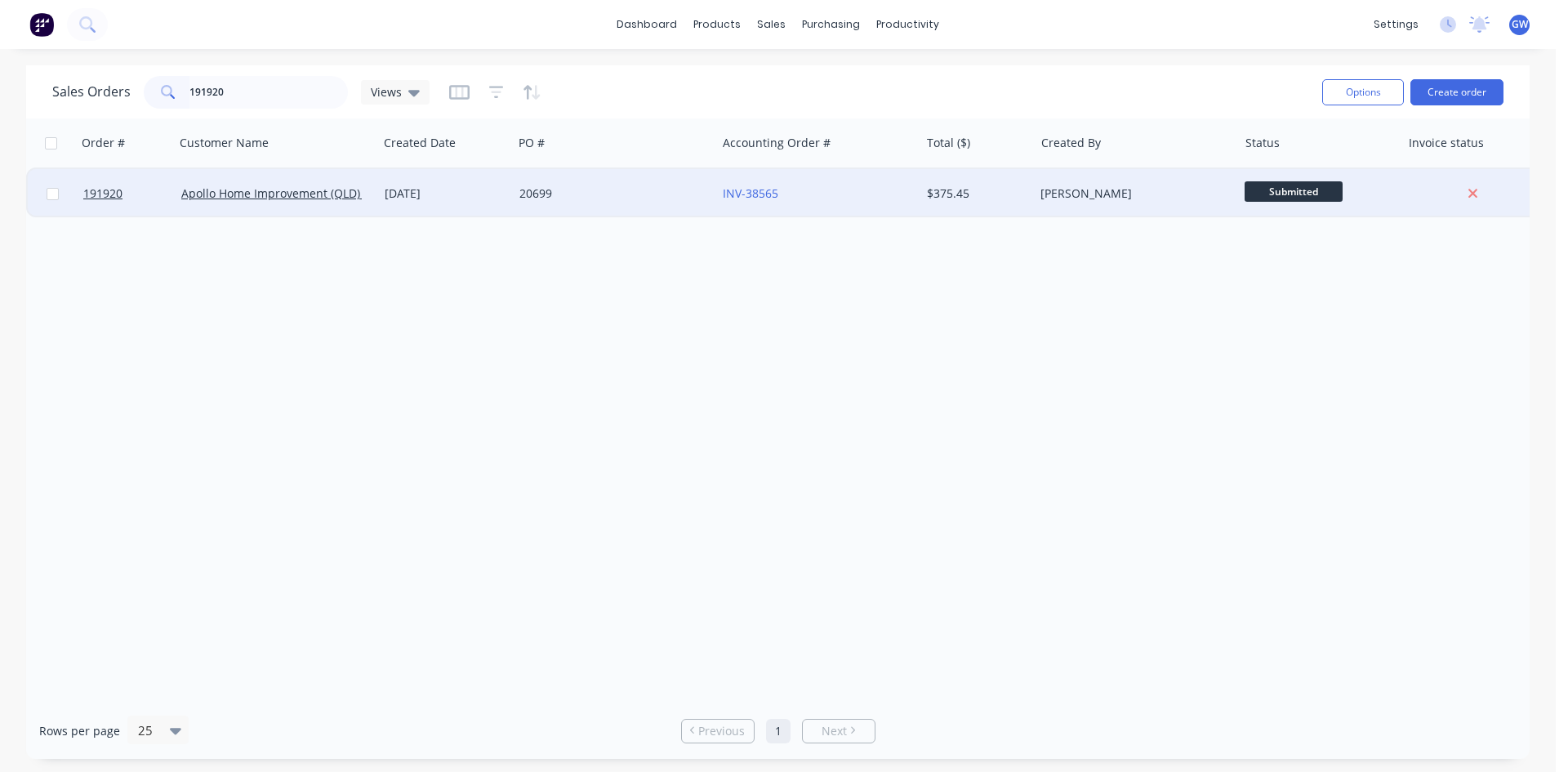
click at [884, 185] on div "INV-38565" at bounding box center [819, 194] width 204 height 49
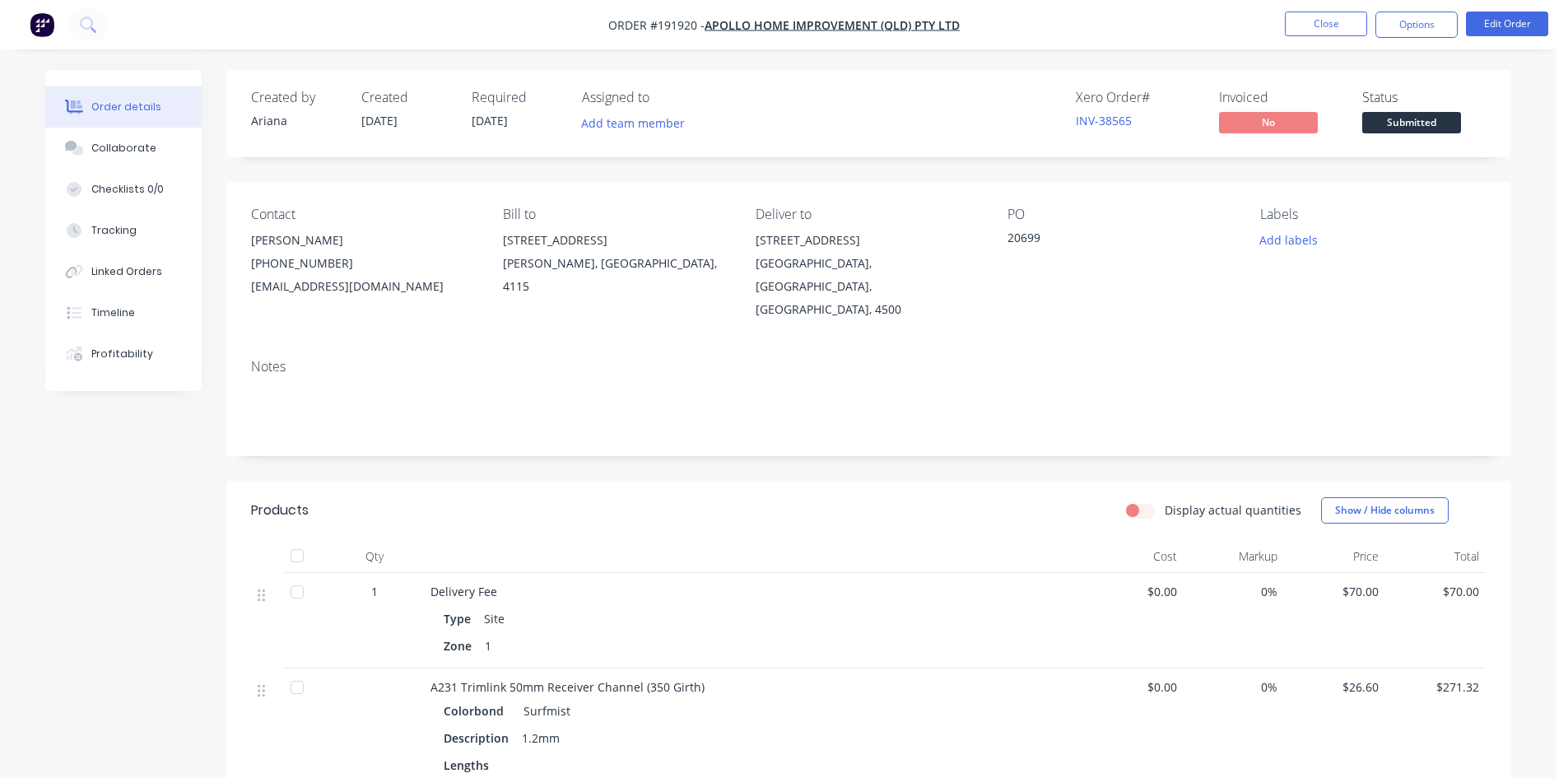
scroll to position [324, 0]
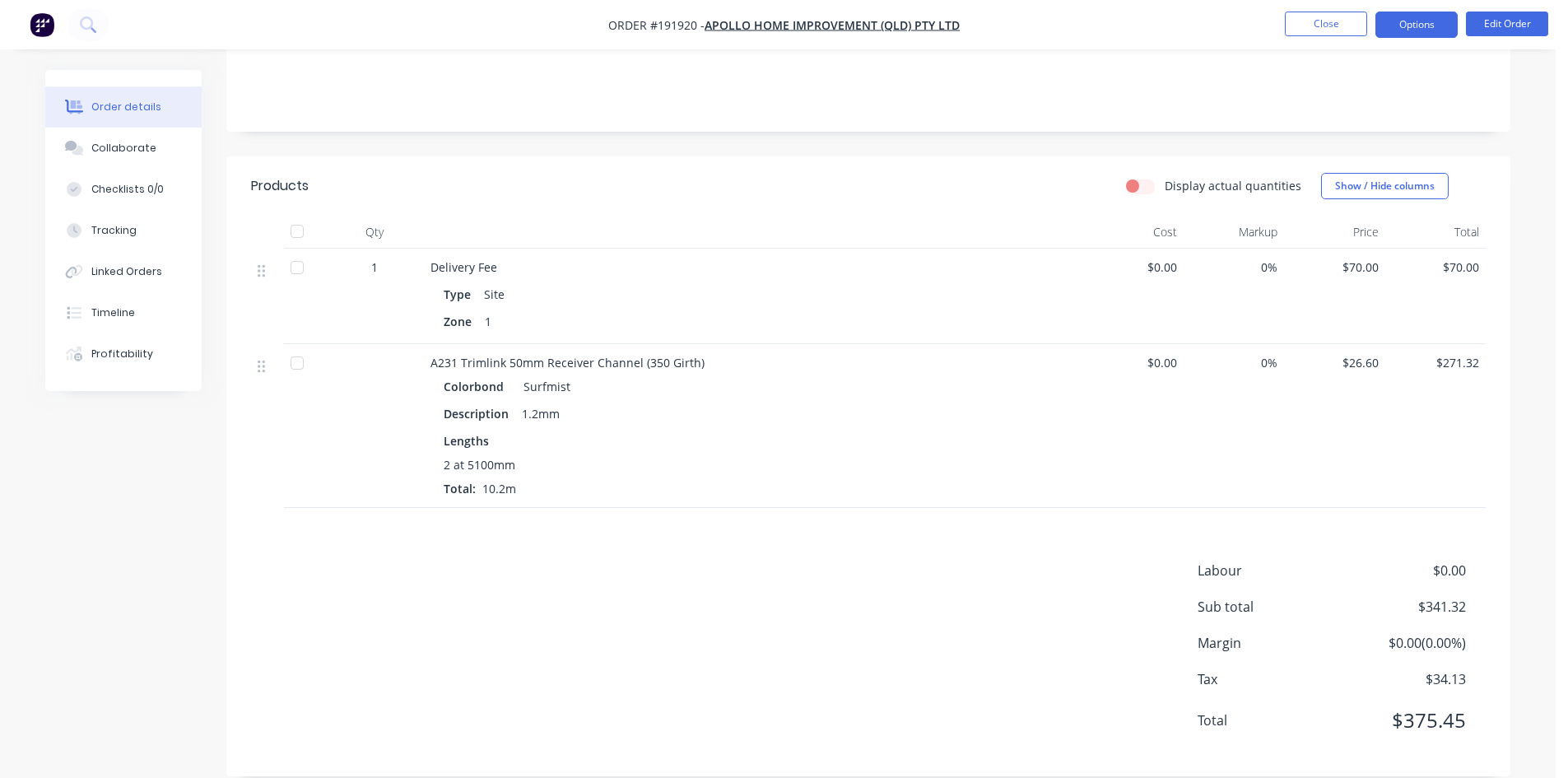
click at [1426, 27] on button "Options" at bounding box center [1416, 25] width 83 height 26
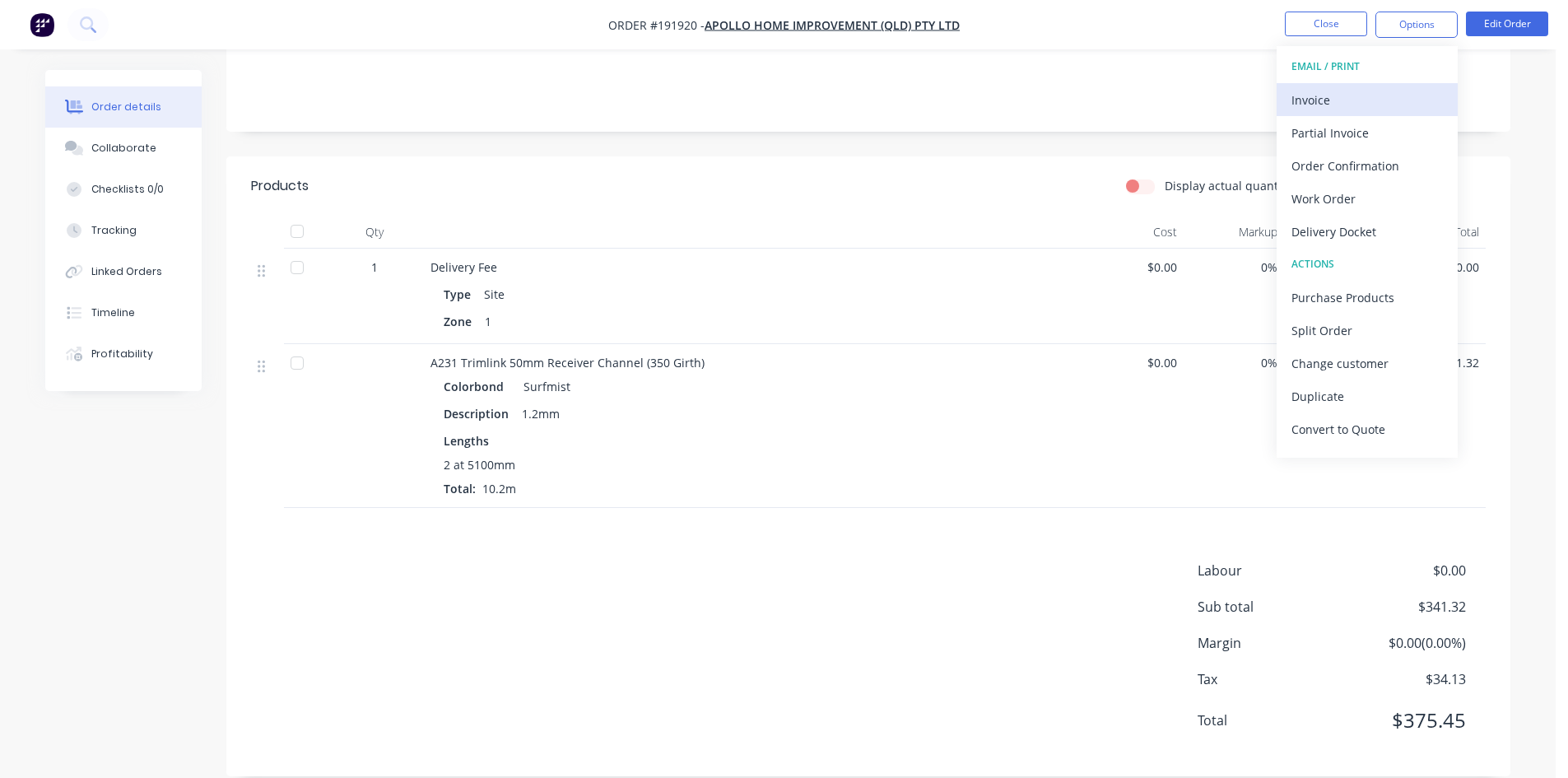
click at [1384, 101] on div "Invoice" at bounding box center [1366, 100] width 152 height 24
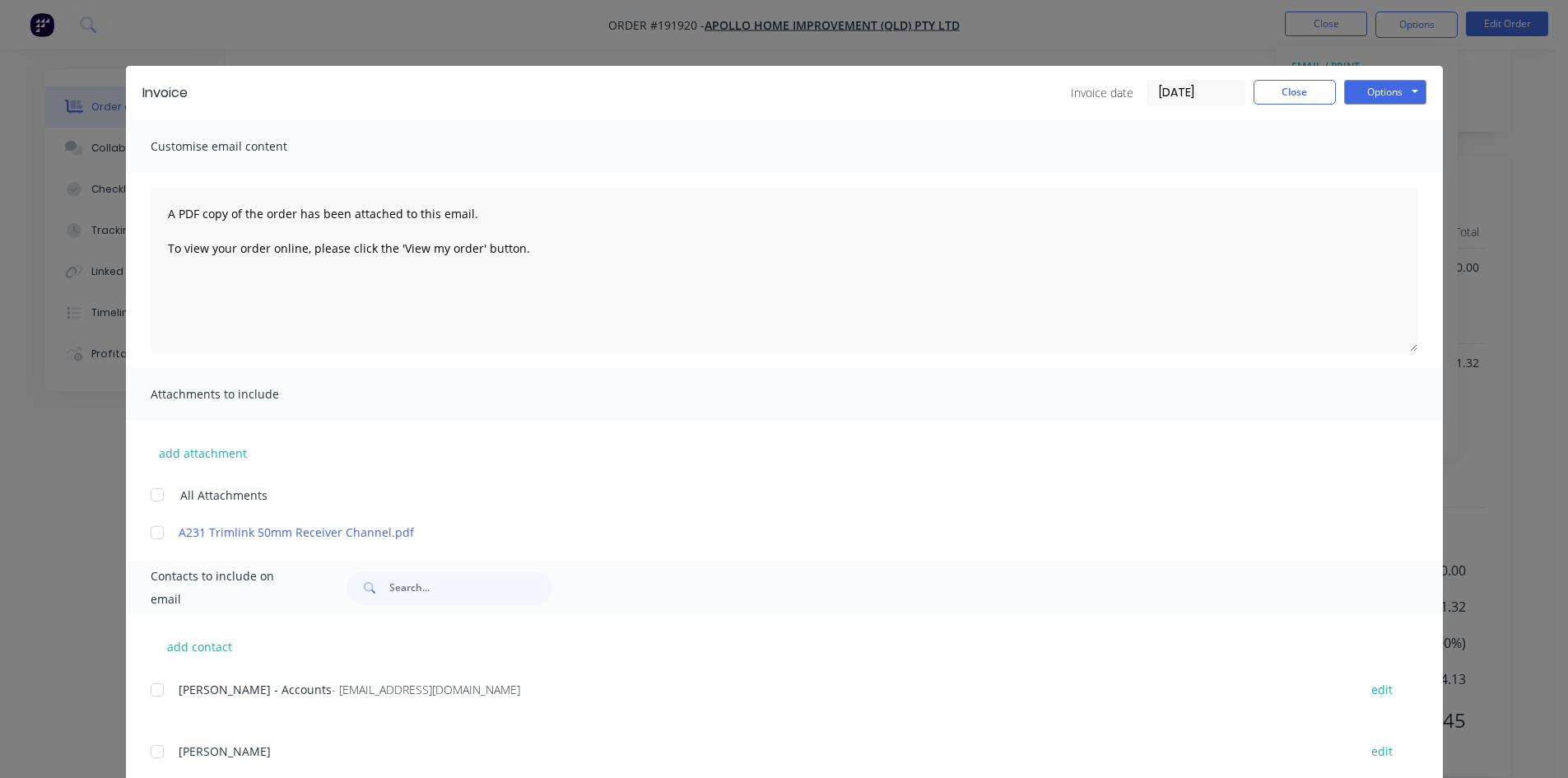
click at [149, 697] on div at bounding box center [157, 690] width 33 height 33
click at [1384, 84] on button "Options" at bounding box center [1384, 92] width 83 height 25
click at [1396, 177] on button "Email" at bounding box center [1396, 175] width 105 height 27
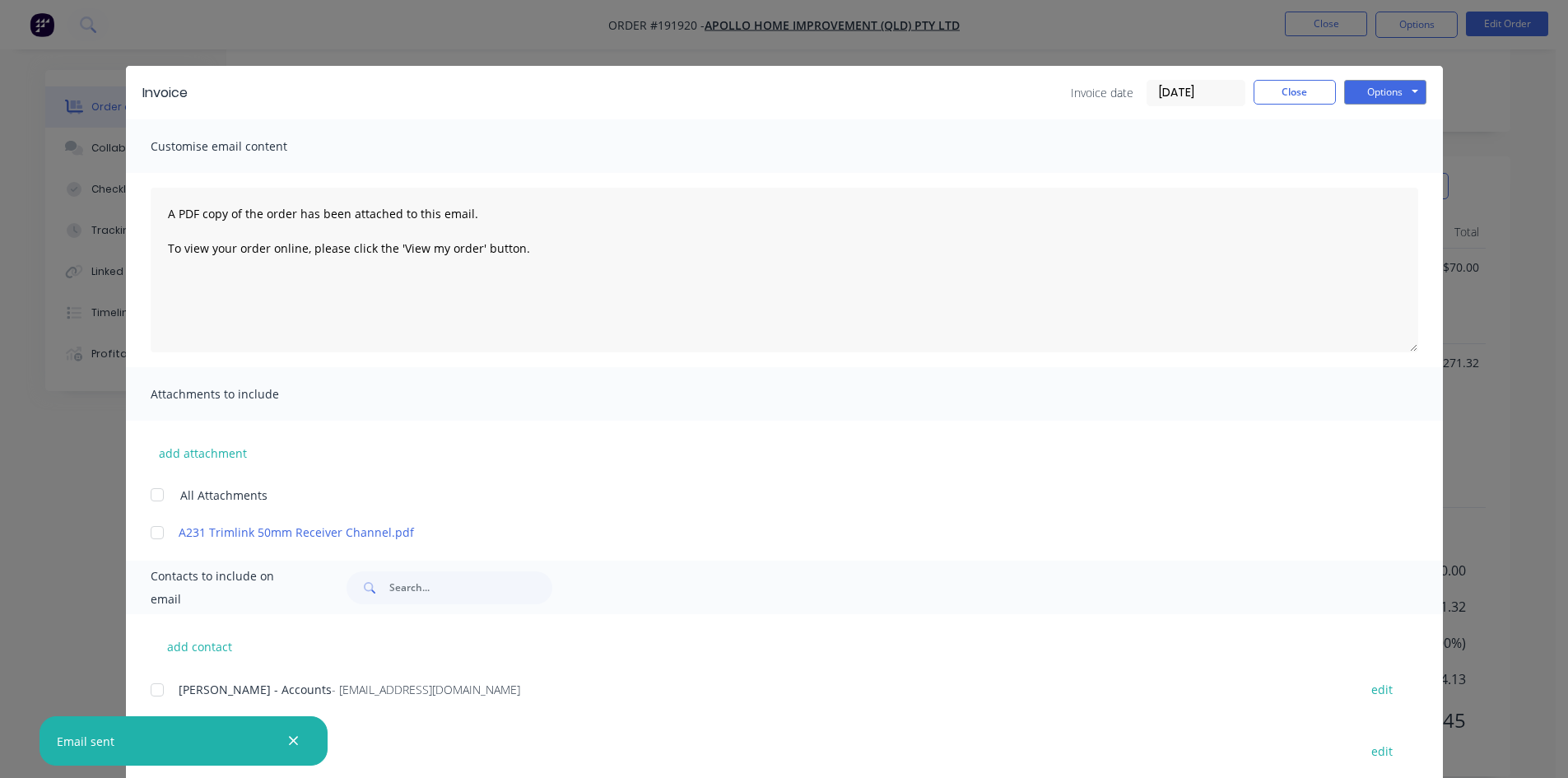
click at [1294, 105] on div "Invoice date [DATE] Close Options Preview Print Email" at bounding box center [1248, 93] width 355 height 26
click at [1336, 26] on div "Invoice Invoice date [DATE] Close Options Preview Print Email Customise email c…" at bounding box center [784, 389] width 1568 height 778
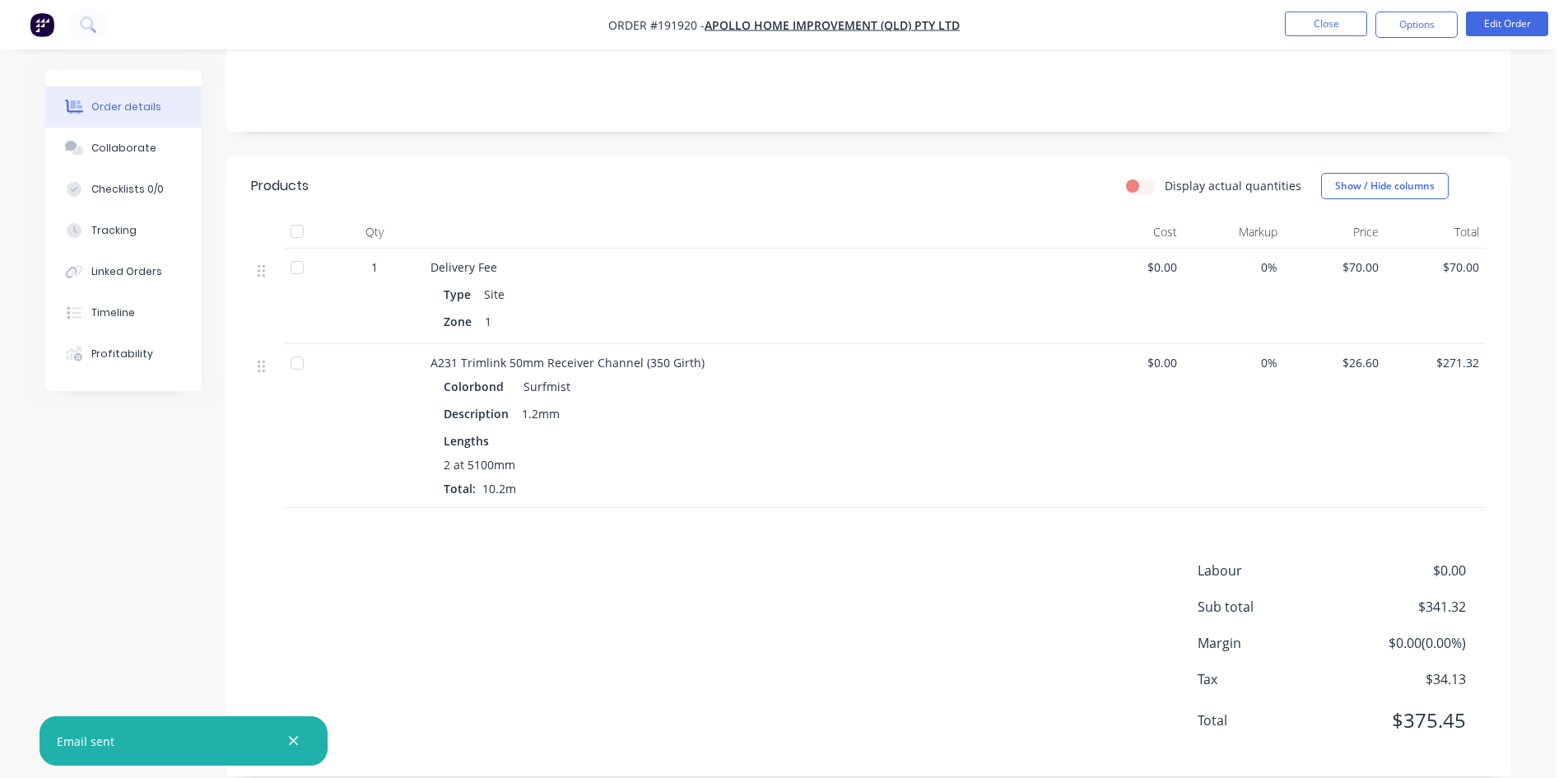
click at [1336, 26] on button "Close" at bounding box center [1325, 24] width 83 height 25
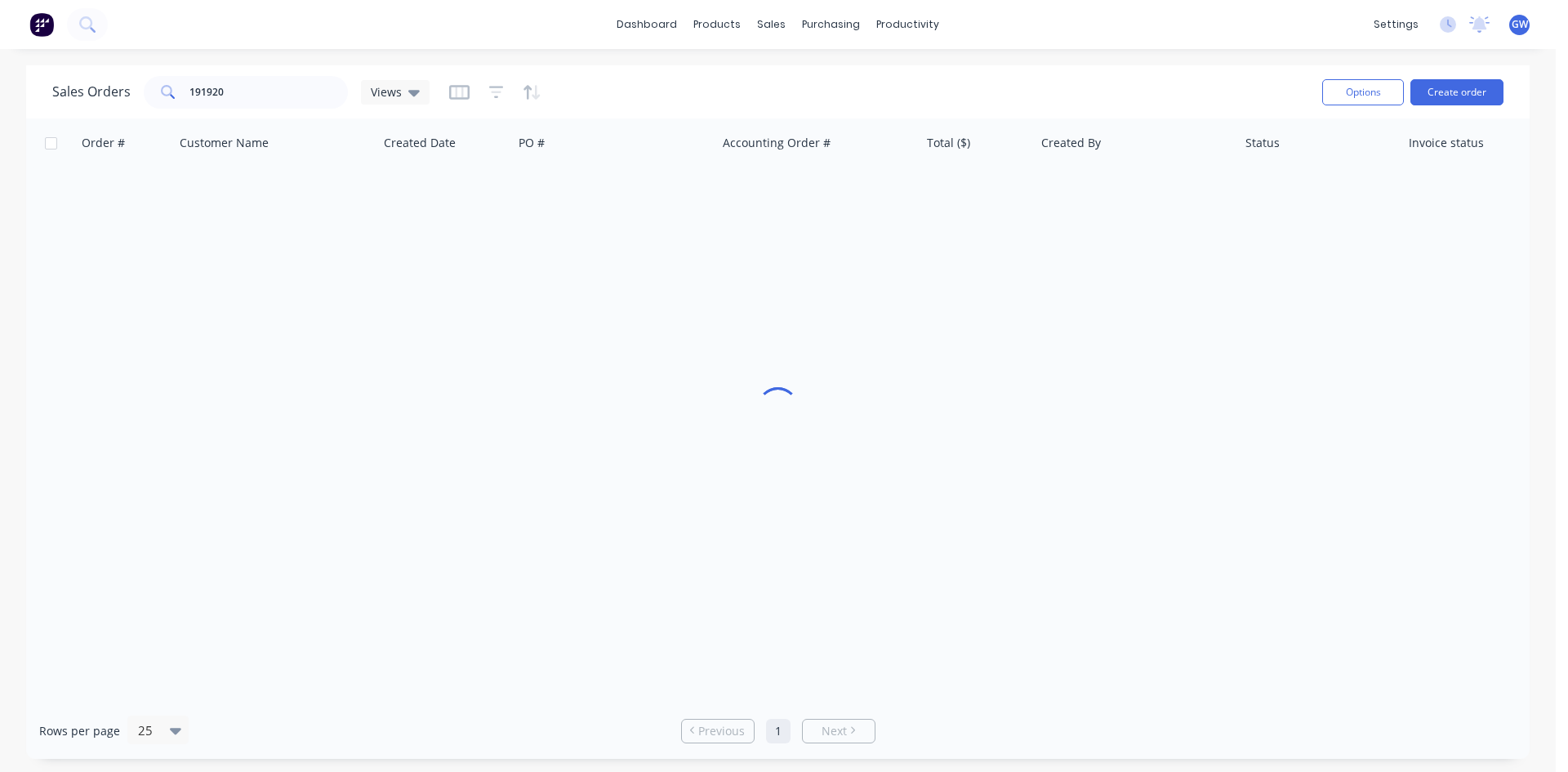
click at [278, 72] on div "Sales Orders 191920 Views" at bounding box center [681, 92] width 1257 height 40
click at [259, 82] on input "191920" at bounding box center [269, 92] width 160 height 32
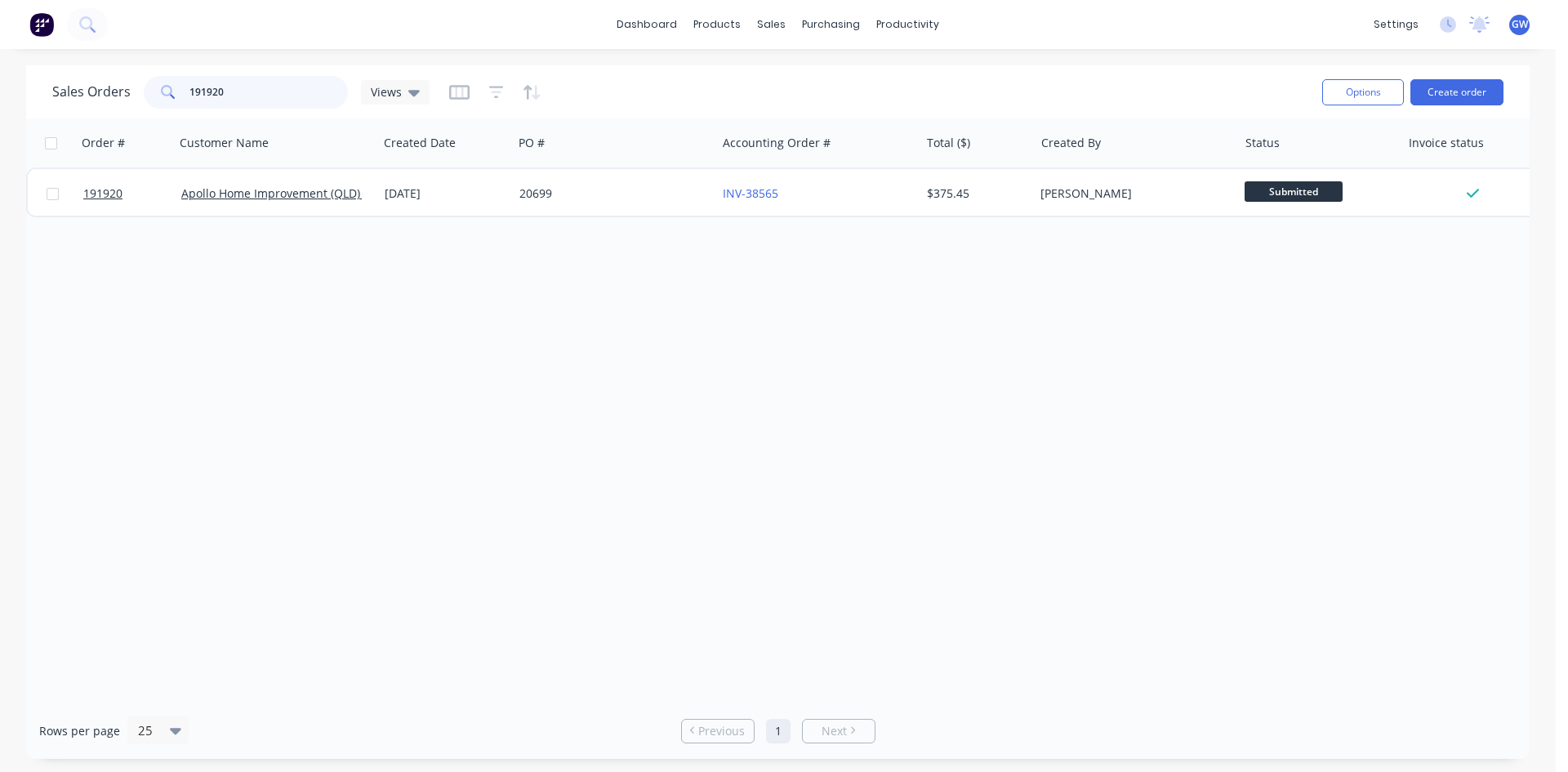
click at [259, 82] on input "191920" at bounding box center [269, 92] width 160 height 32
type input "191861"
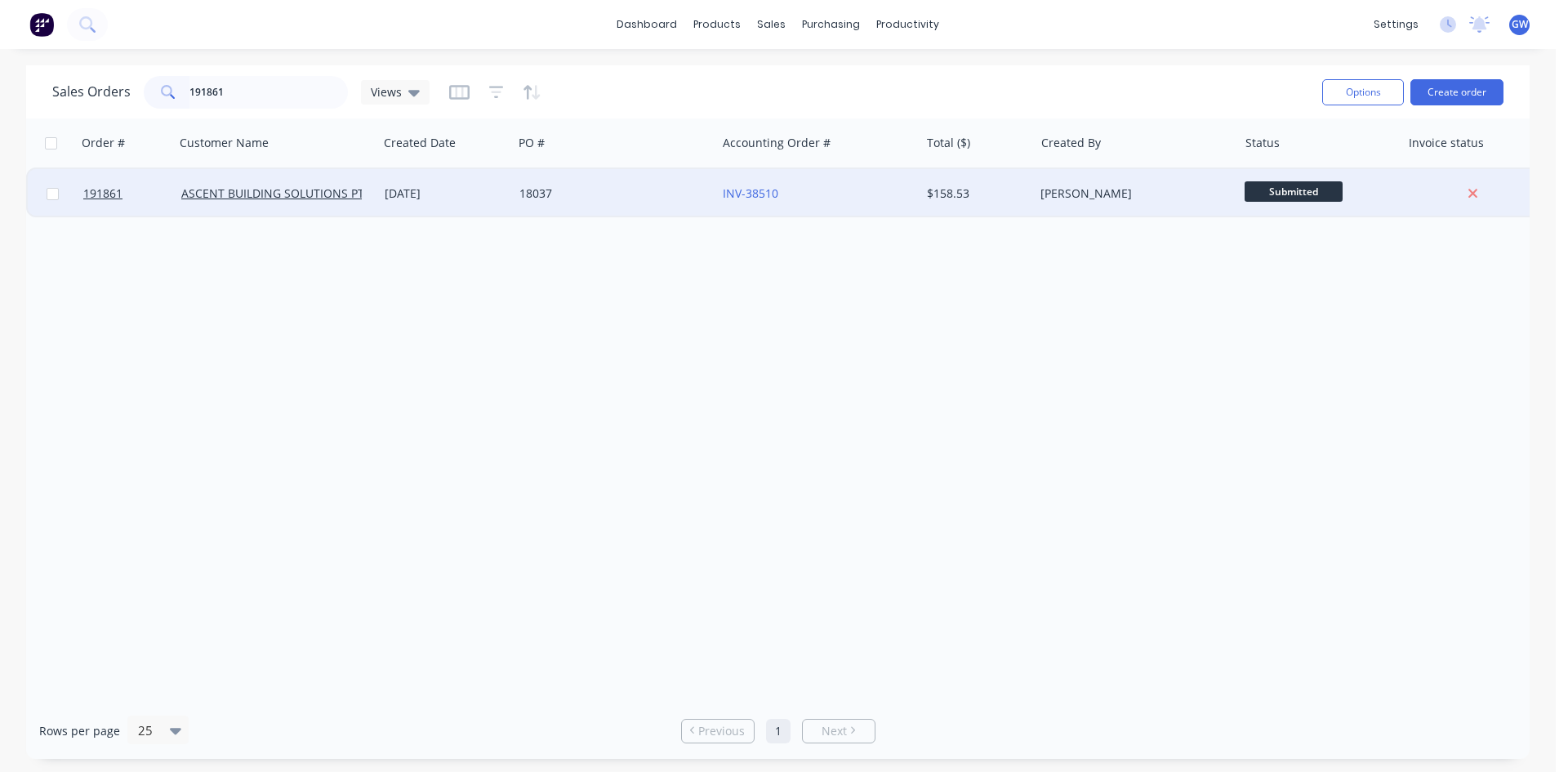
click at [914, 199] on div "INV-38510" at bounding box center [819, 194] width 204 height 49
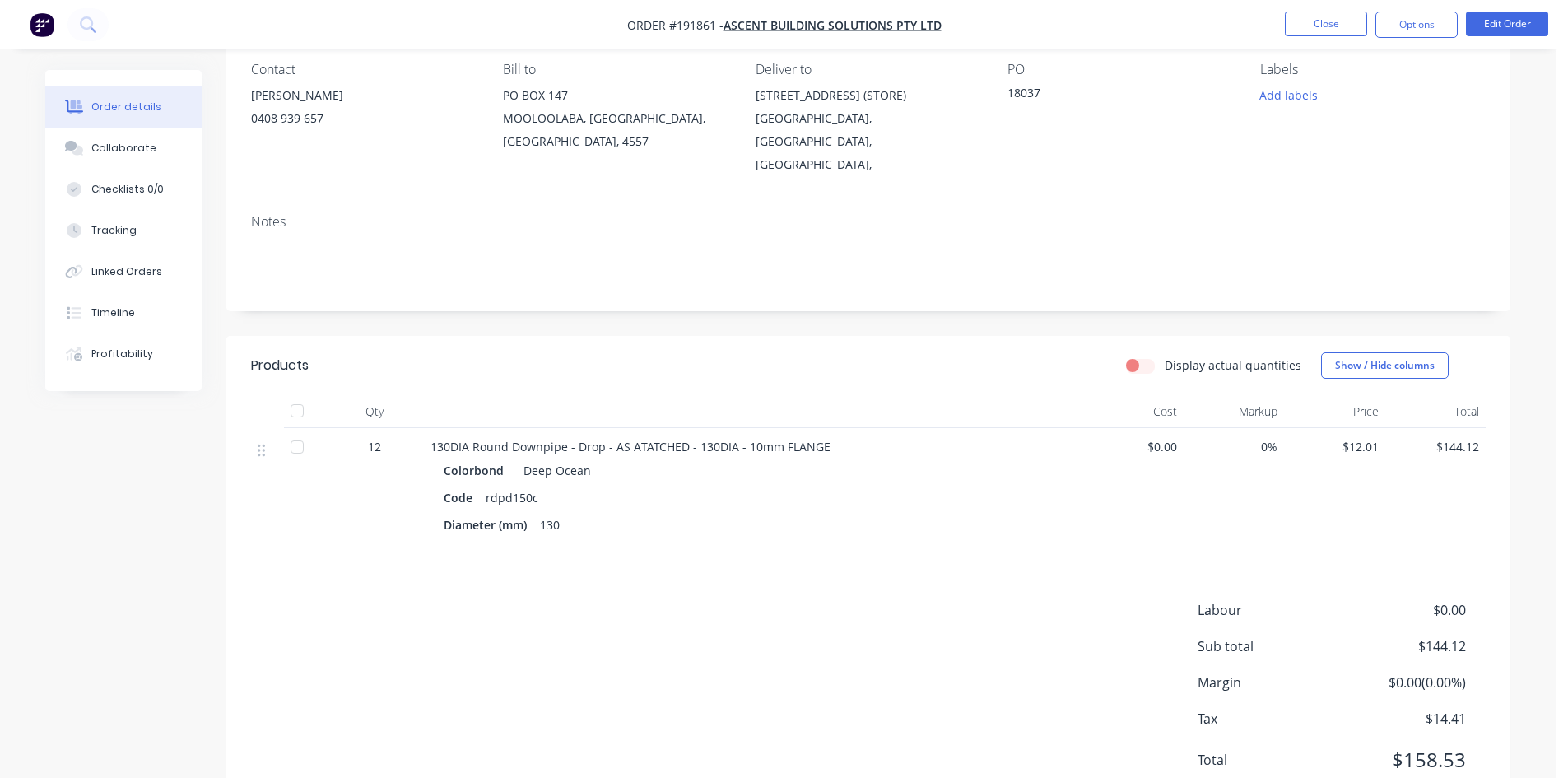
scroll to position [185, 0]
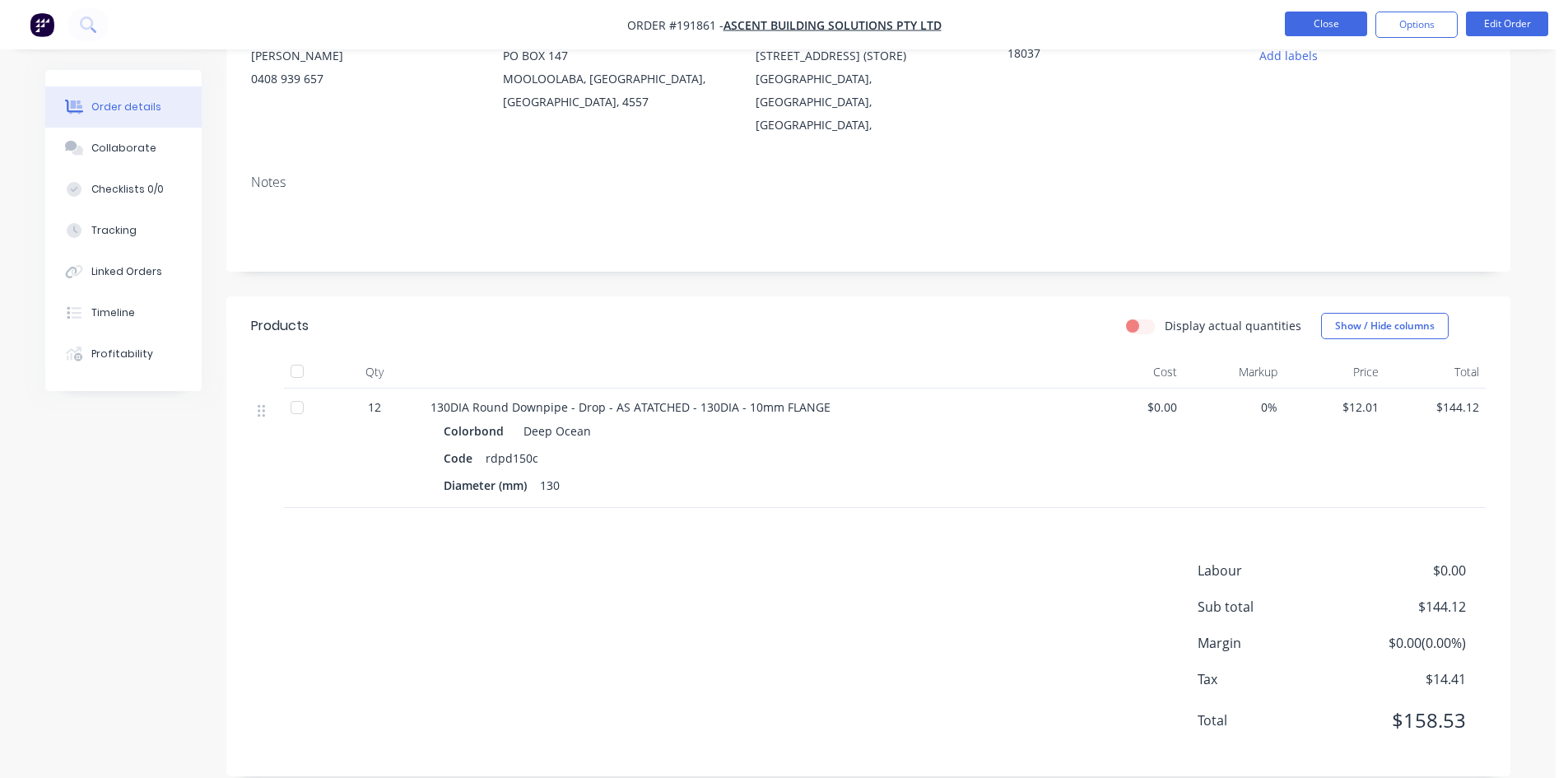
click at [1348, 25] on button "Close" at bounding box center [1325, 24] width 83 height 25
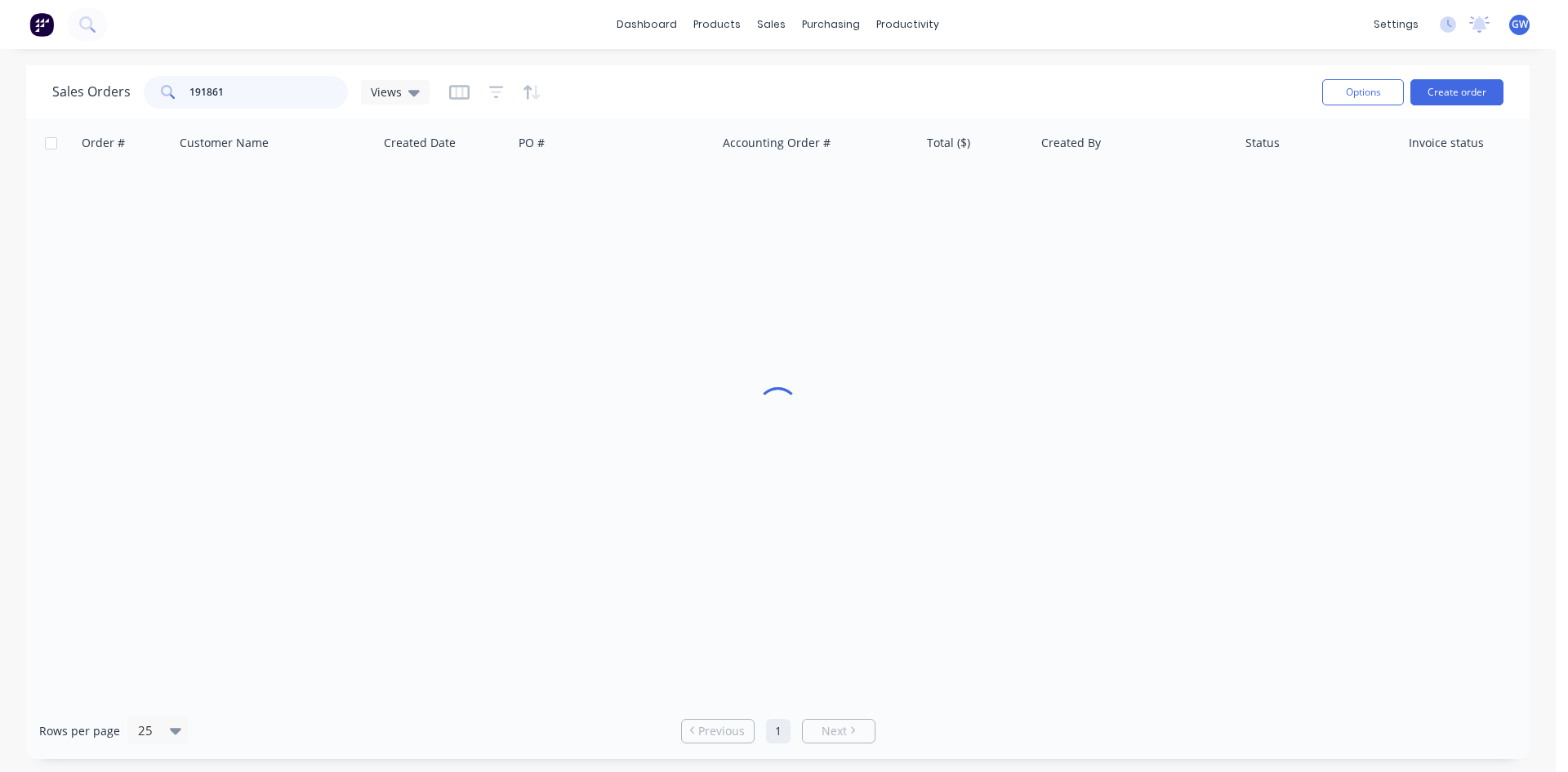
drag, startPoint x: 304, startPoint y: 99, endPoint x: 0, endPoint y: 101, distance: 304.0
click at [0, 101] on div "Sales Orders 191861 Views Options Create order Order # Customer Name Created Da…" at bounding box center [778, 411] width 1556 height 694
type input "191927"
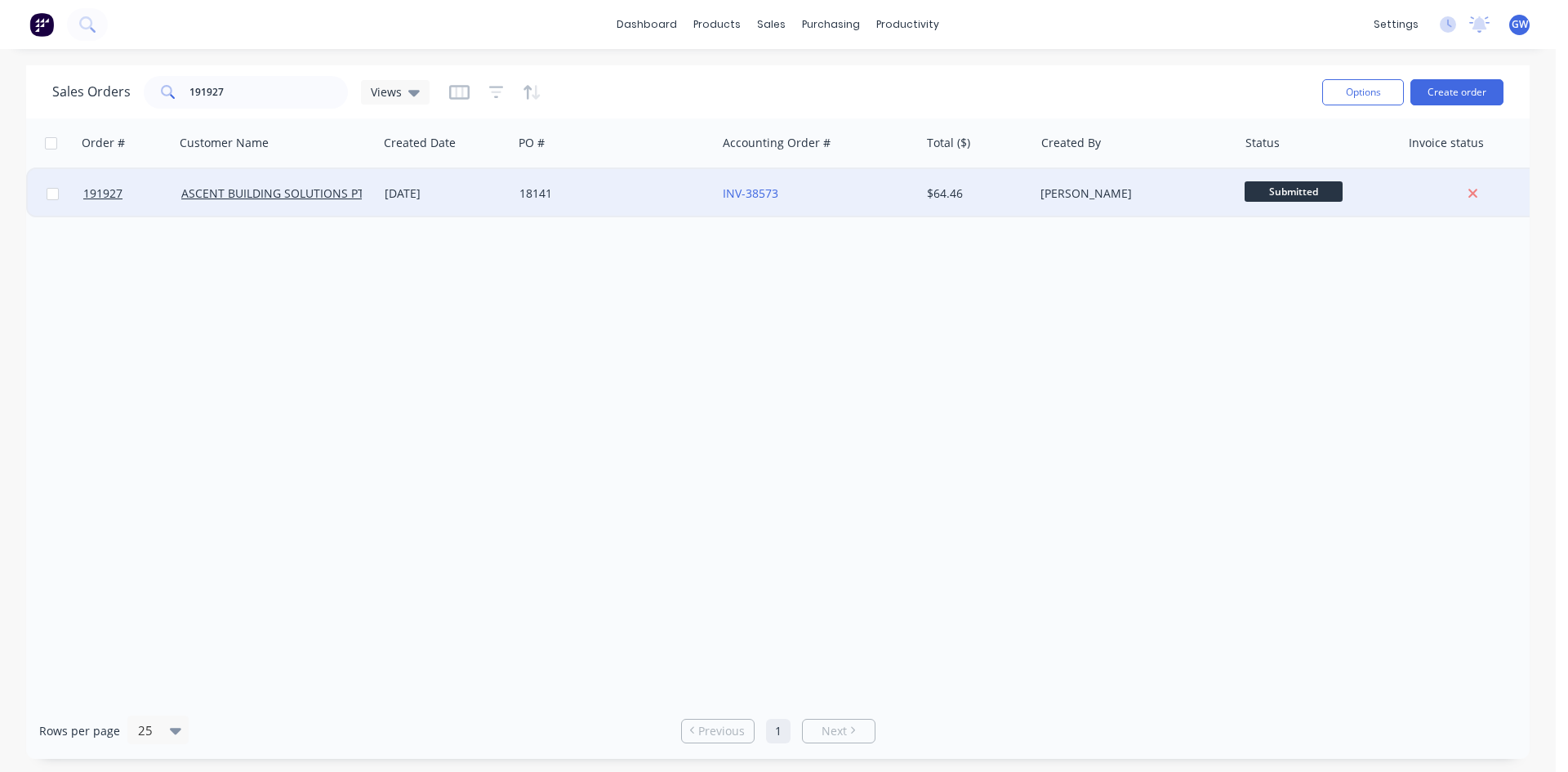
click at [1113, 171] on div "[PERSON_NAME]" at bounding box center [1136, 194] width 204 height 49
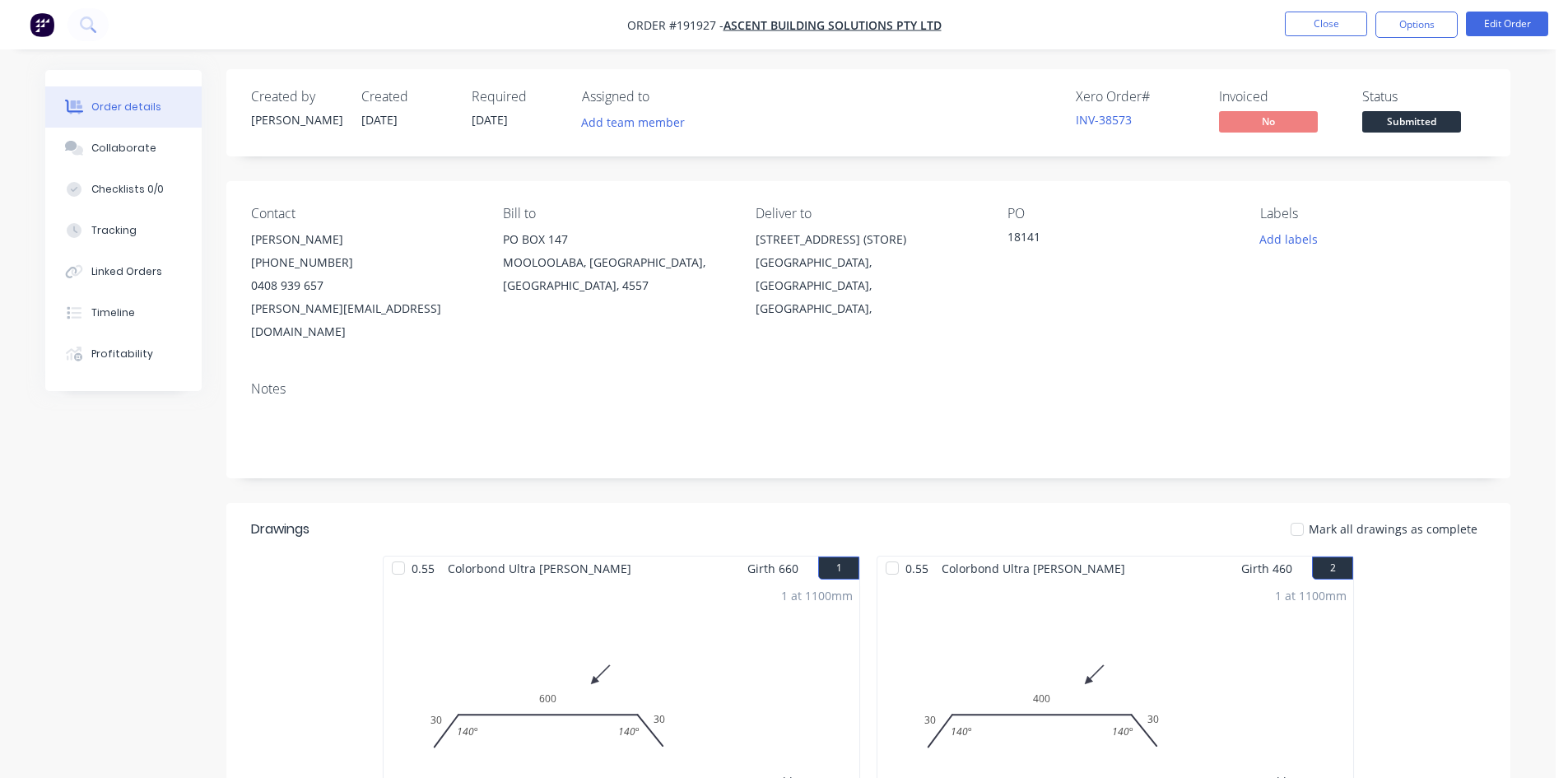
scroll to position [342, 0]
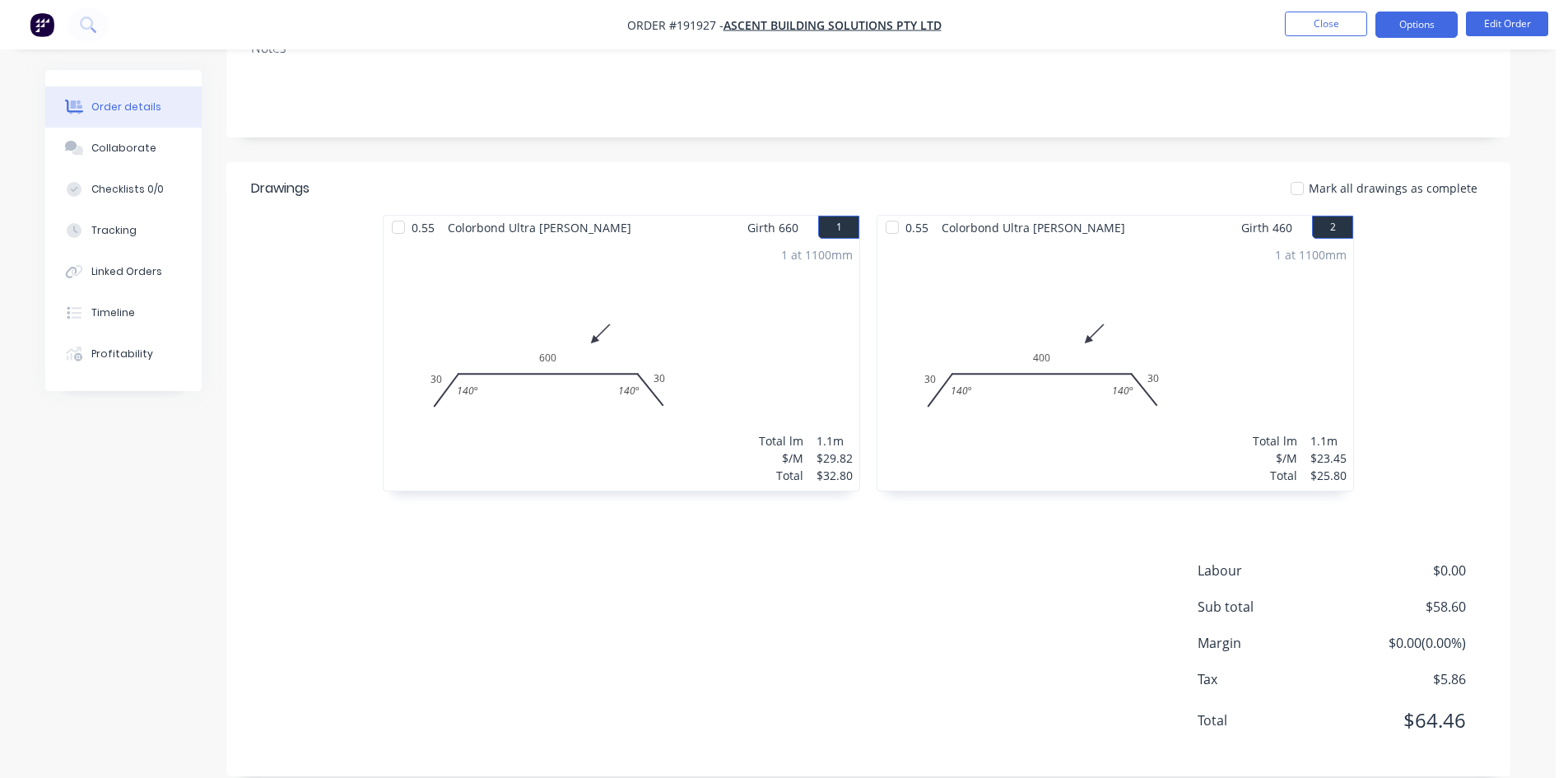
click at [1414, 31] on button "Options" at bounding box center [1416, 25] width 83 height 26
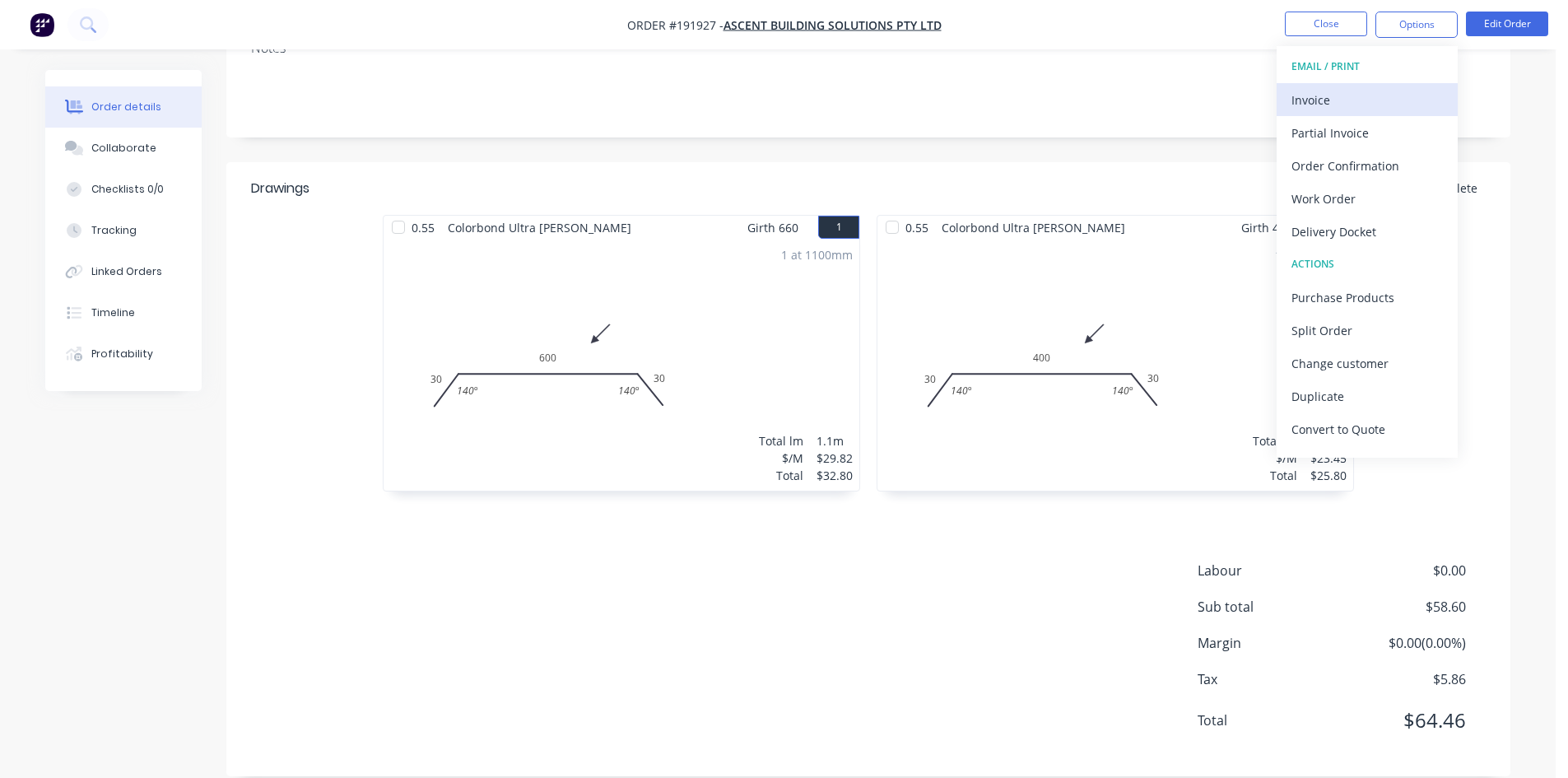
click at [1340, 92] on div "Invoice" at bounding box center [1366, 100] width 152 height 24
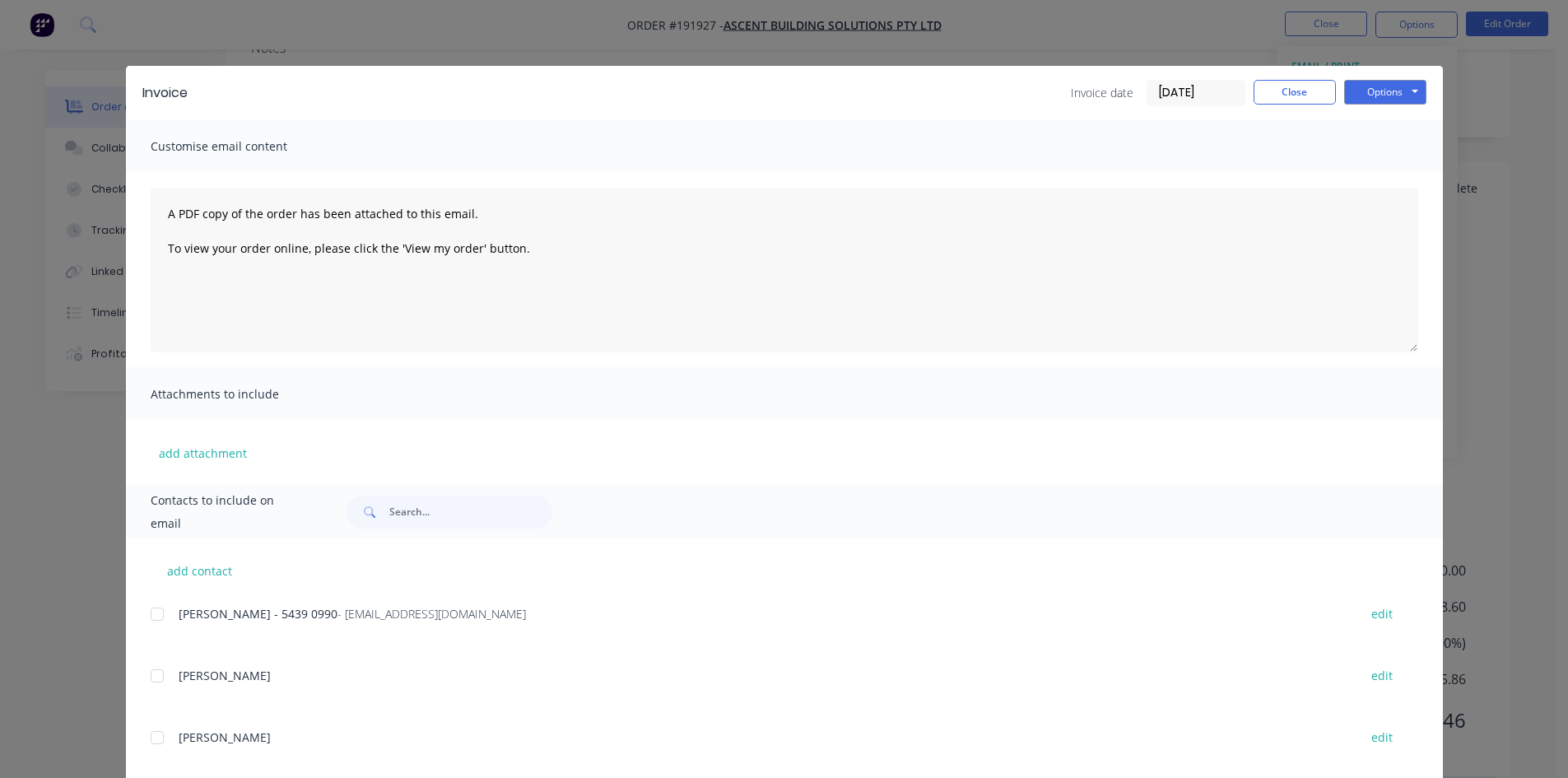
click at [143, 613] on div "add contact [PERSON_NAME] - [PHONE_NUMBER] - [EMAIL_ADDRESS][DOMAIN_NAME] edit …" at bounding box center [785, 765] width 1317 height 454
drag, startPoint x: 157, startPoint y: 620, endPoint x: 239, endPoint y: 574, distance: 94.0
click at [157, 619] on div at bounding box center [157, 614] width 33 height 33
click at [1392, 90] on button "Options" at bounding box center [1384, 92] width 83 height 25
click at [1354, 169] on button "Email" at bounding box center [1396, 175] width 105 height 27
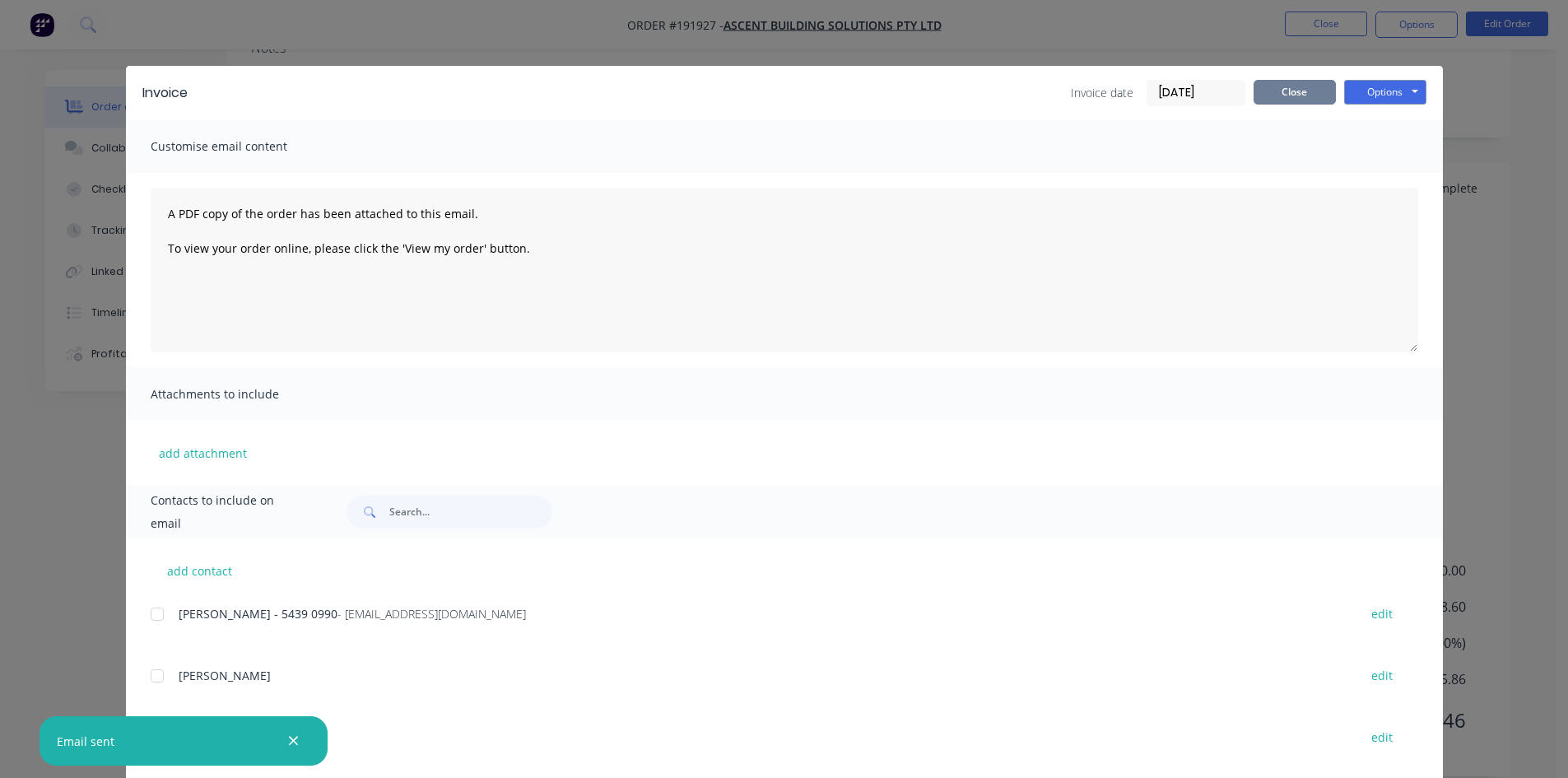
click at [1293, 94] on button "Close" at bounding box center [1295, 92] width 83 height 25
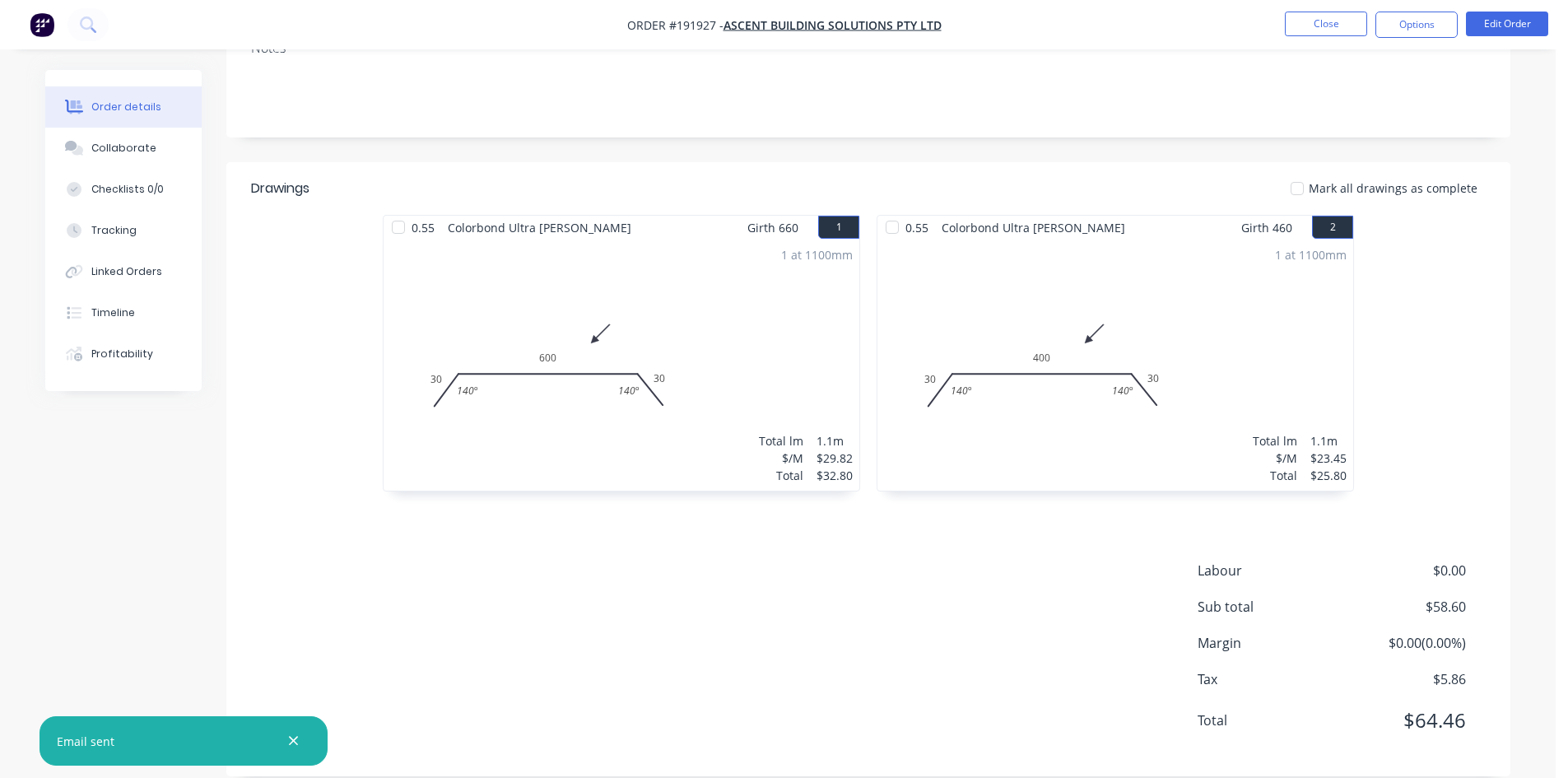
click at [1335, 37] on li "Close" at bounding box center [1325, 25] width 83 height 26
click at [1345, 27] on button "Close" at bounding box center [1325, 24] width 83 height 25
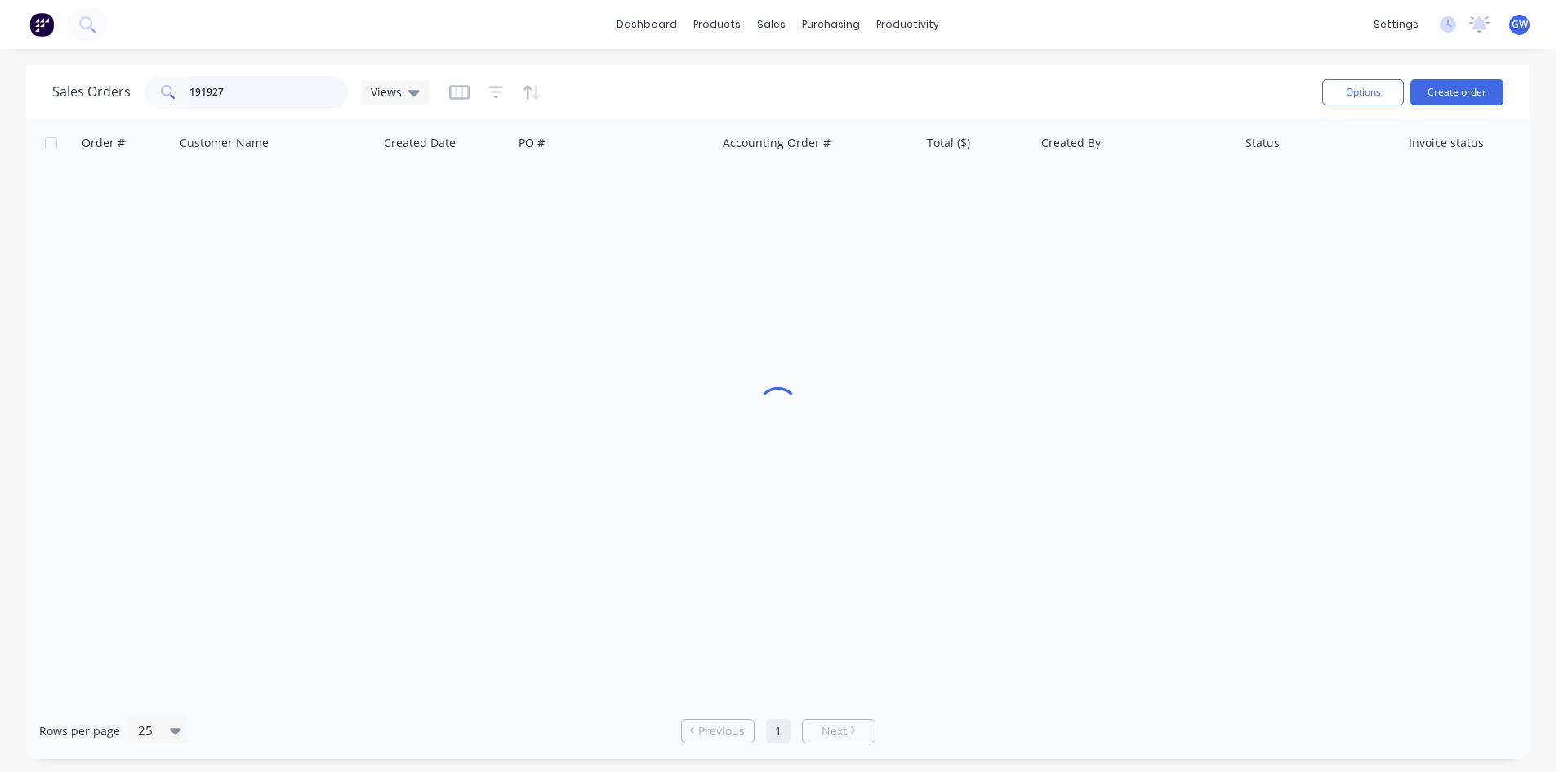
click at [289, 79] on input "191927" at bounding box center [269, 92] width 160 height 32
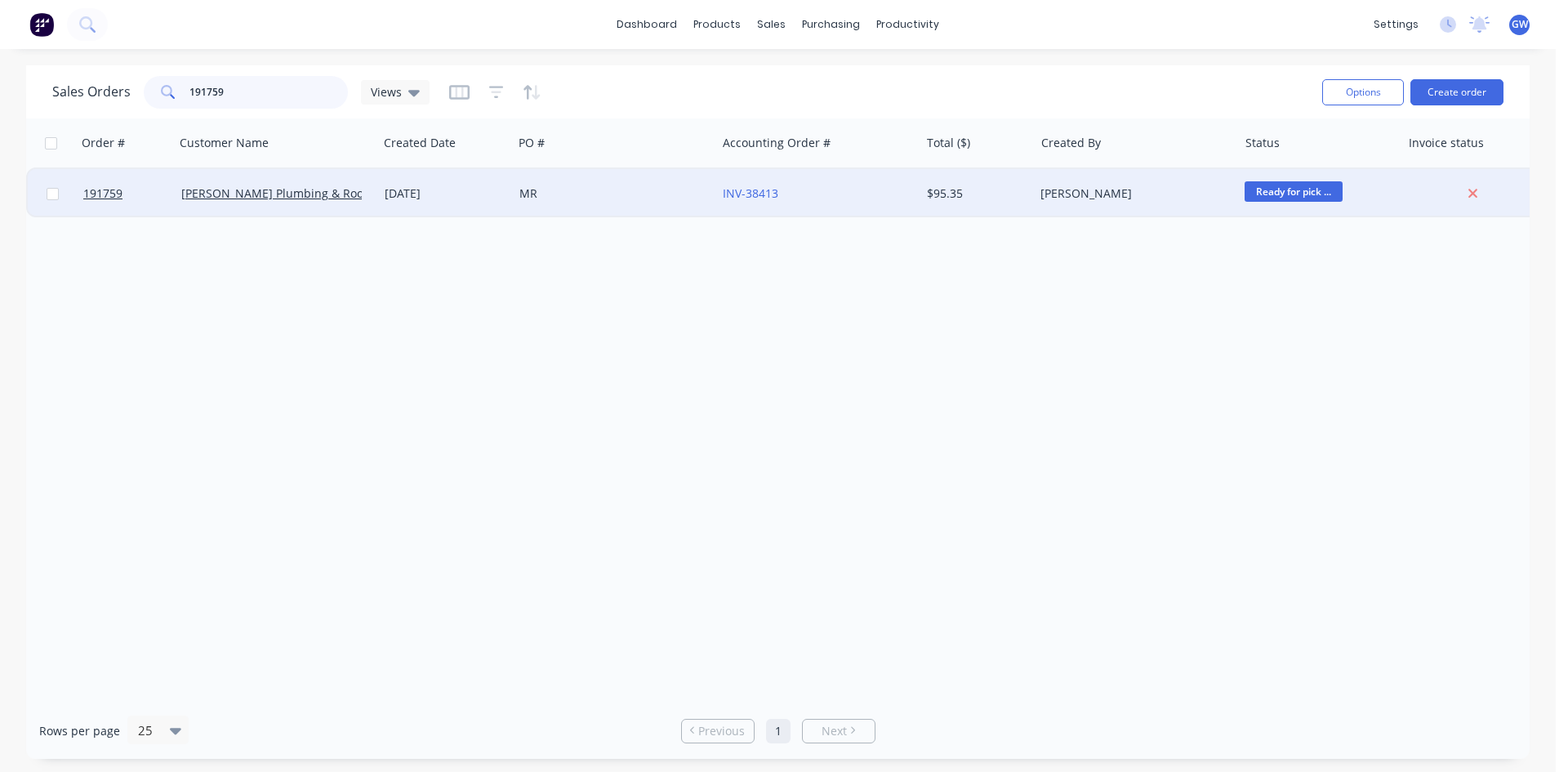
type input "191759"
click at [1080, 192] on div "[PERSON_NAME]" at bounding box center [1131, 194] width 181 height 16
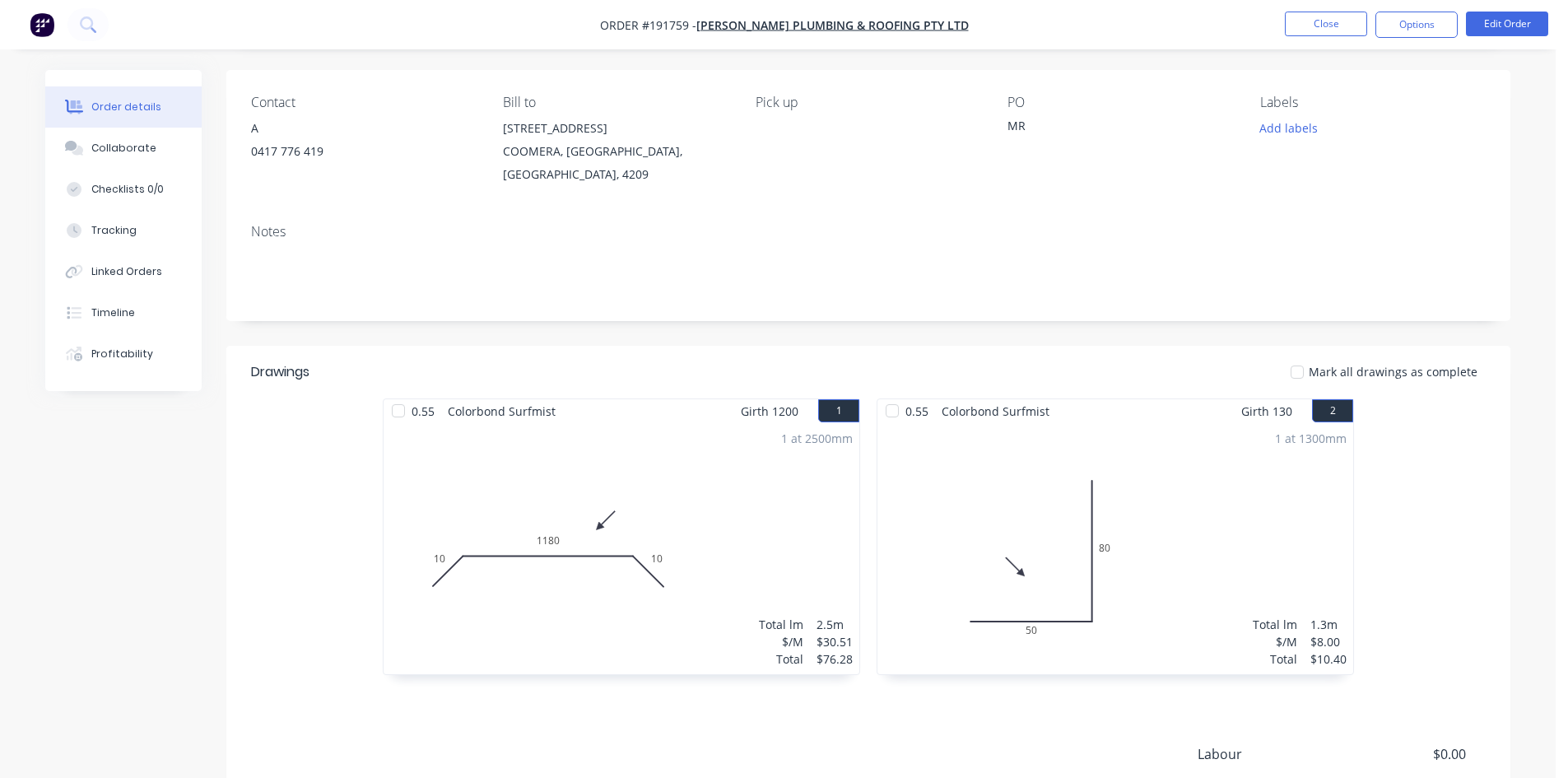
scroll to position [302, 0]
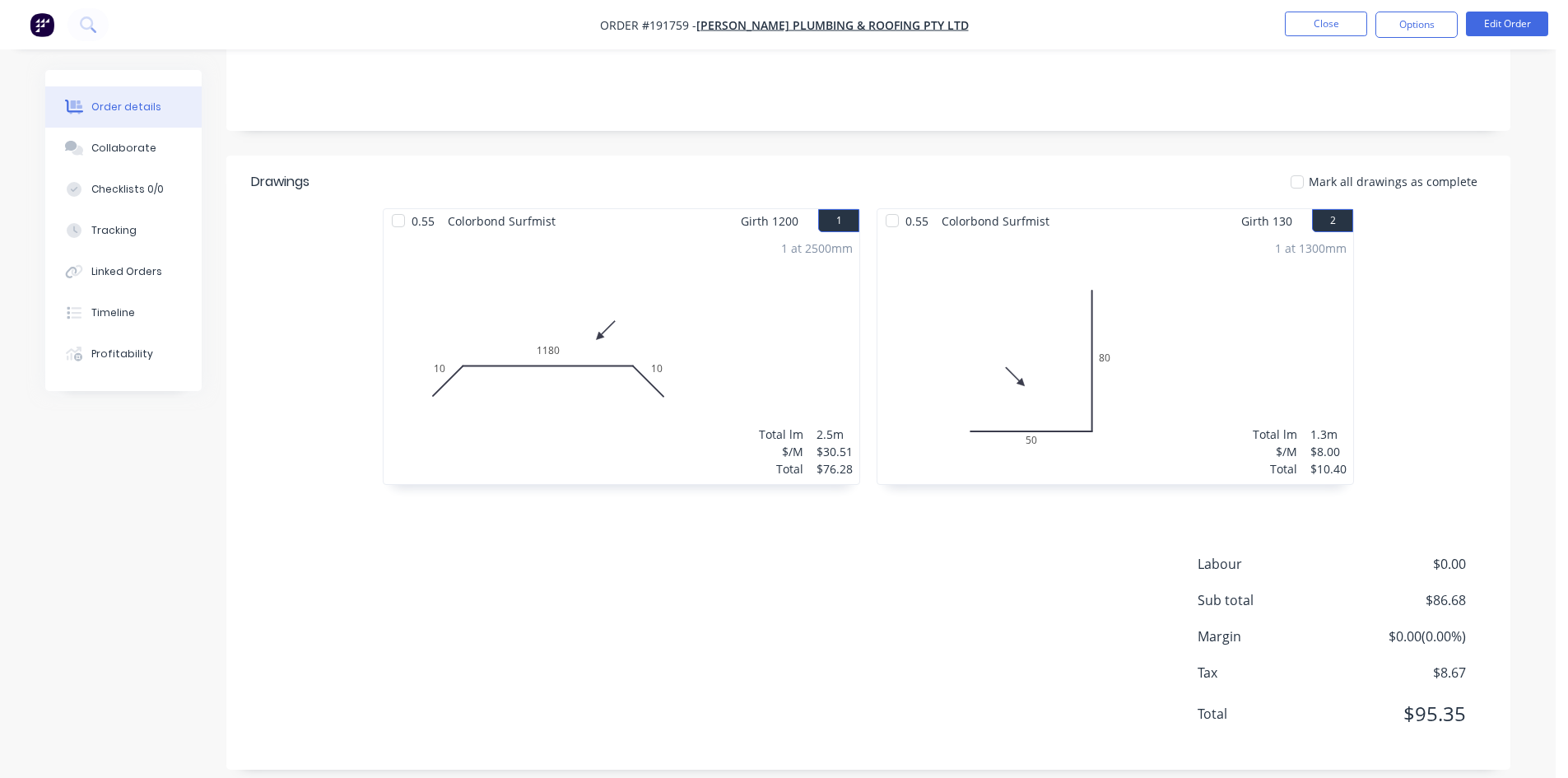
click at [1434, 9] on nav "Order #191759 - [PERSON_NAME] Plumbing & Roofing Pty Ltd Close Options Edit Ord…" at bounding box center [784, 25] width 1568 height 49
click at [1421, 20] on button "Options" at bounding box center [1416, 25] width 83 height 26
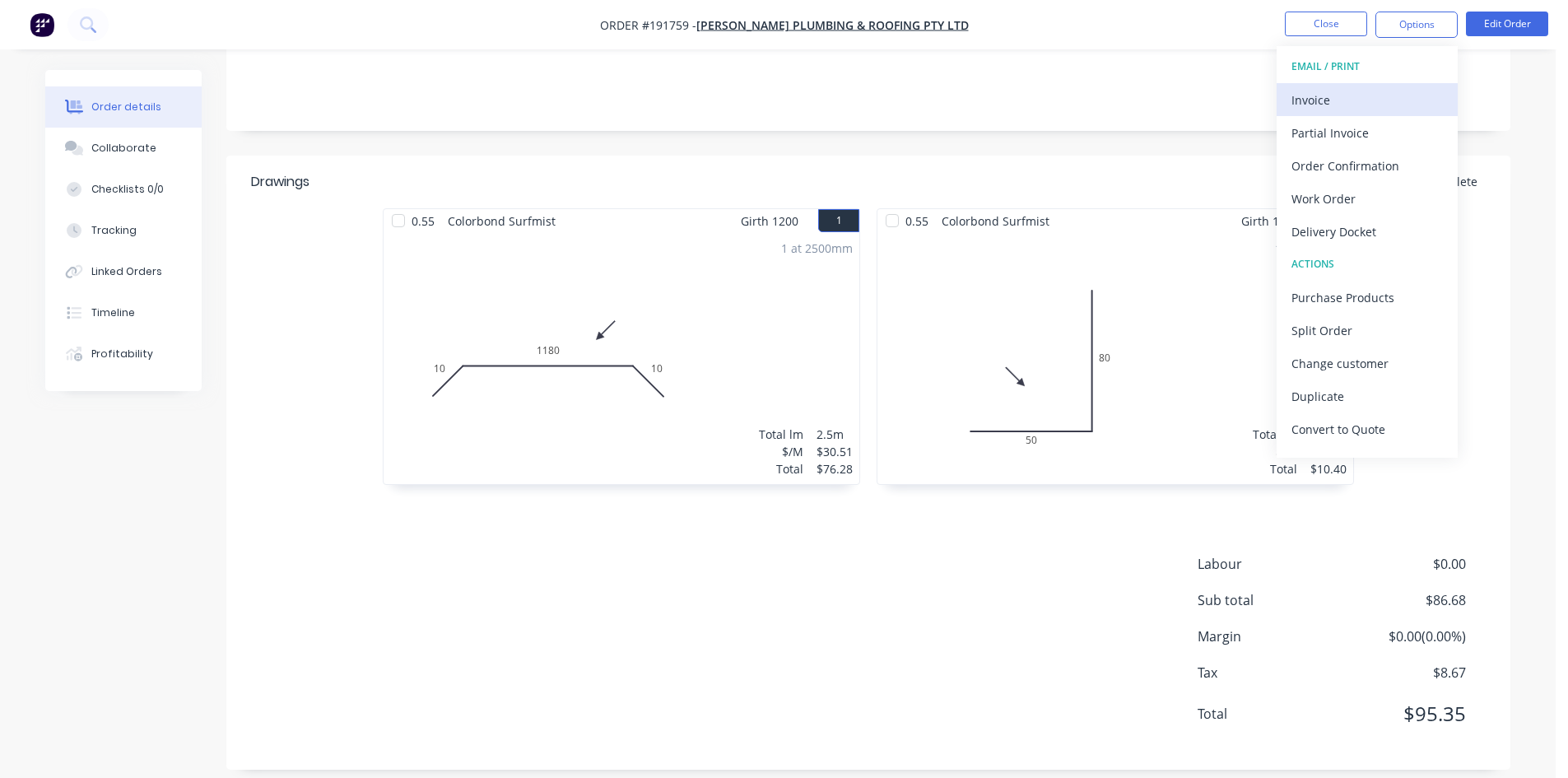
click at [1355, 98] on div "Invoice" at bounding box center [1366, 100] width 152 height 24
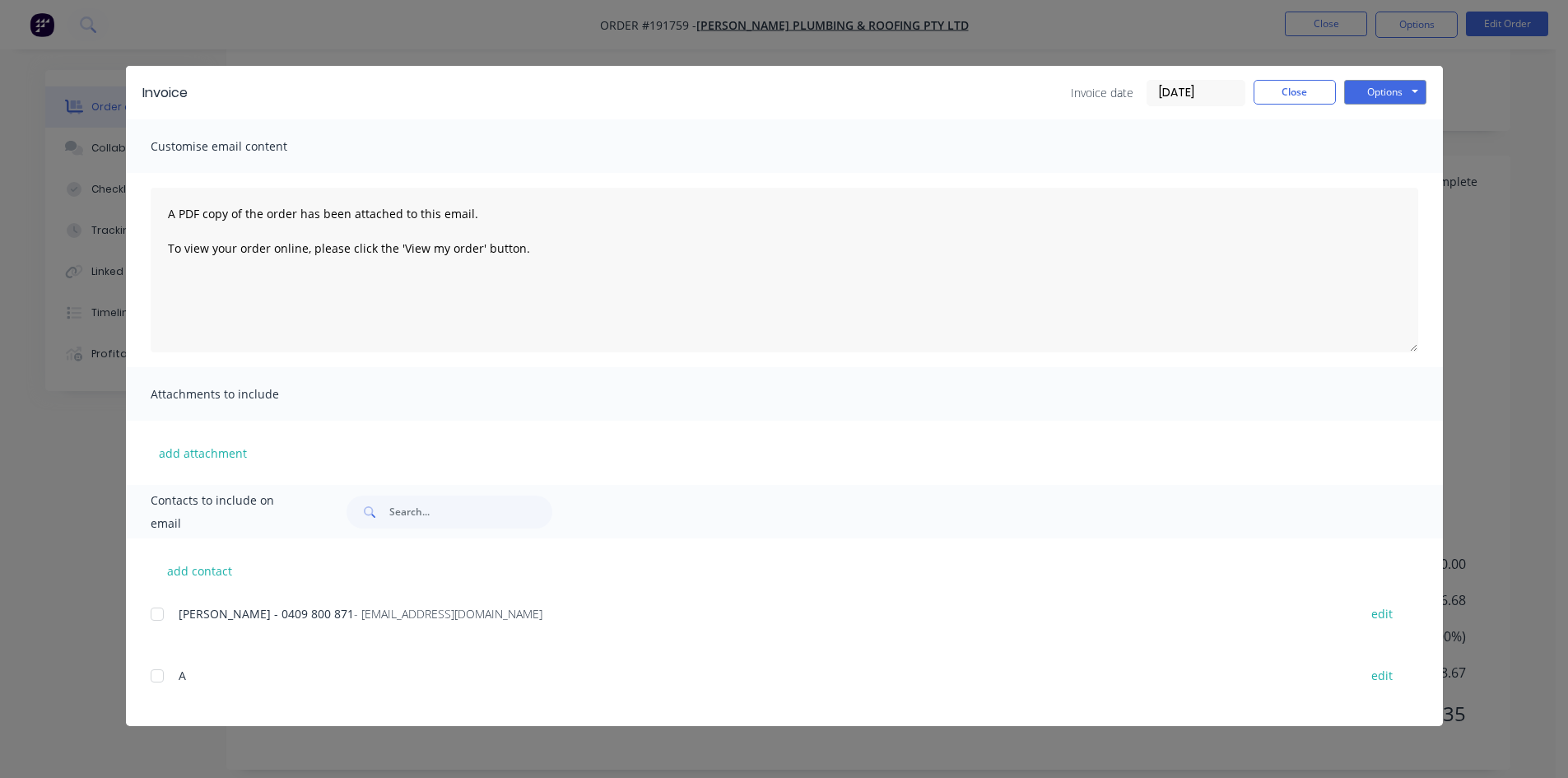
click at [162, 613] on div at bounding box center [157, 614] width 33 height 33
click at [1404, 99] on button "Options" at bounding box center [1384, 92] width 83 height 25
click at [1380, 180] on button "Email" at bounding box center [1396, 175] width 105 height 27
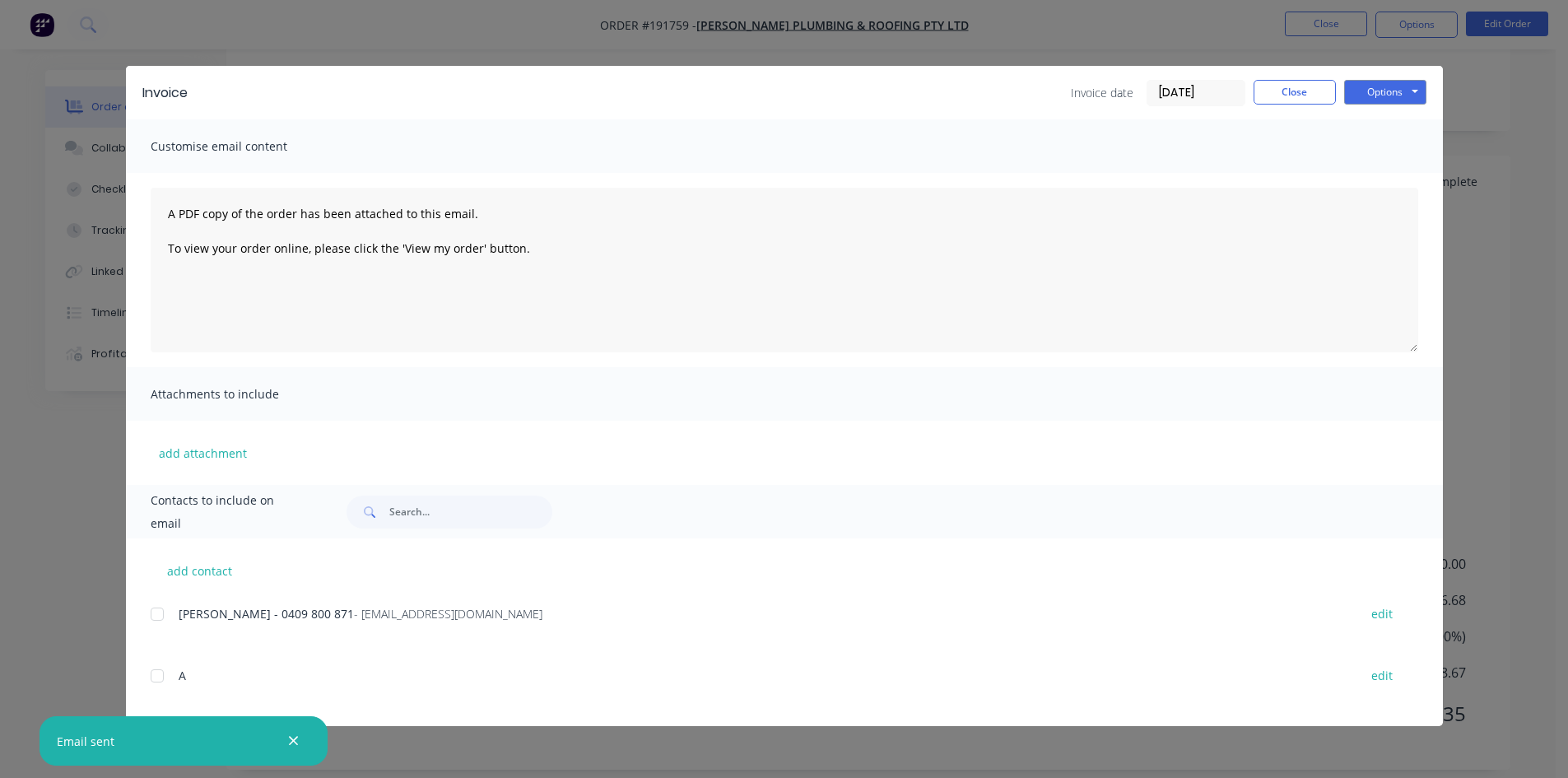
click at [1306, 105] on div "Invoice date [DATE] Close Options Preview Print Email" at bounding box center [1248, 93] width 355 height 26
click at [1329, 80] on button "Close" at bounding box center [1295, 92] width 83 height 25
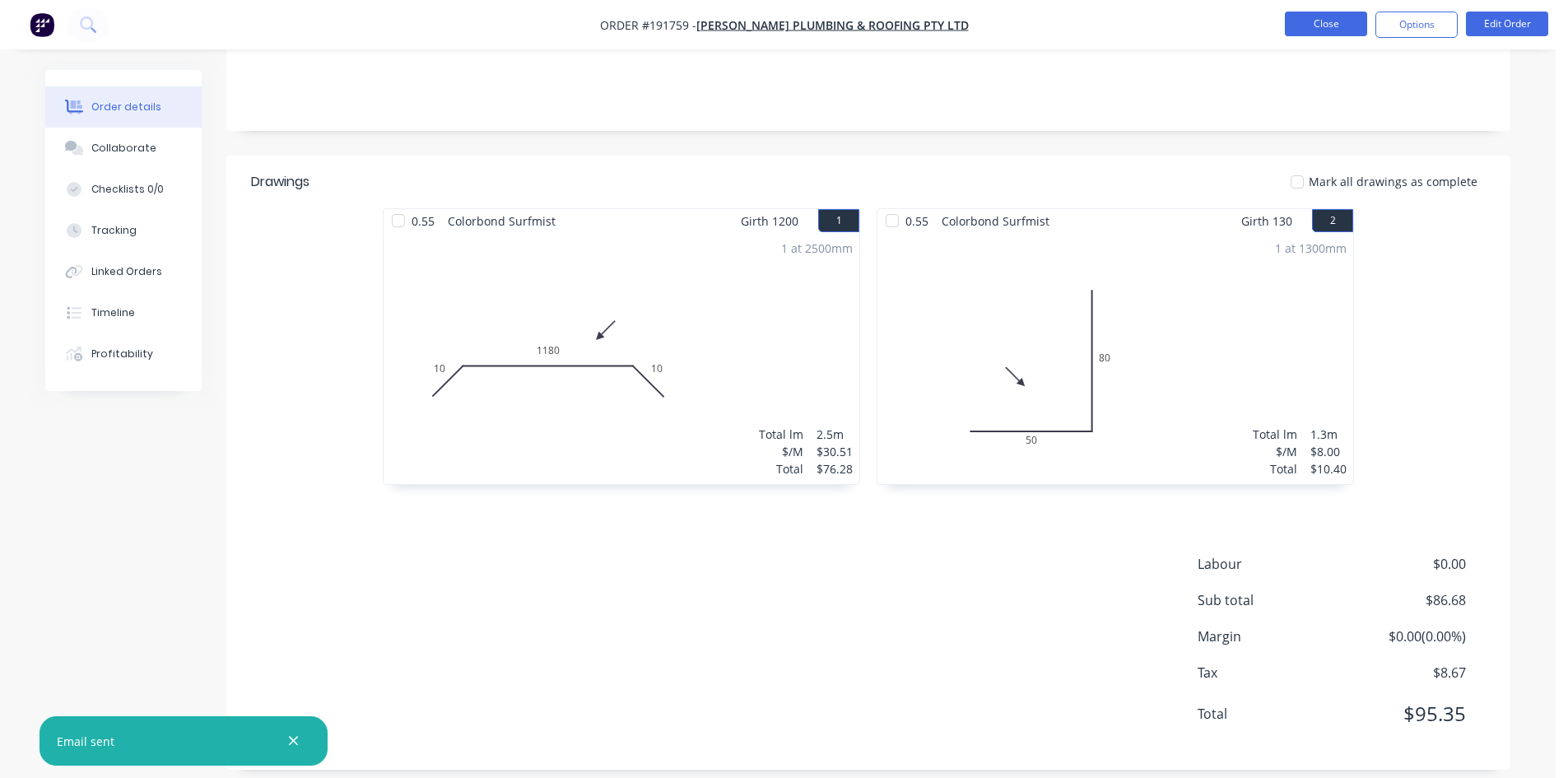
drag, startPoint x: 1340, startPoint y: 26, endPoint x: 1321, endPoint y: 27, distance: 19.0
click at [1340, 25] on nav "Order #191759 - [PERSON_NAME] Plumbing & Roofing Pty Ltd Close Options Edit Ord…" at bounding box center [784, 25] width 1568 height 49
click at [1307, 22] on button "Close" at bounding box center [1325, 24] width 83 height 25
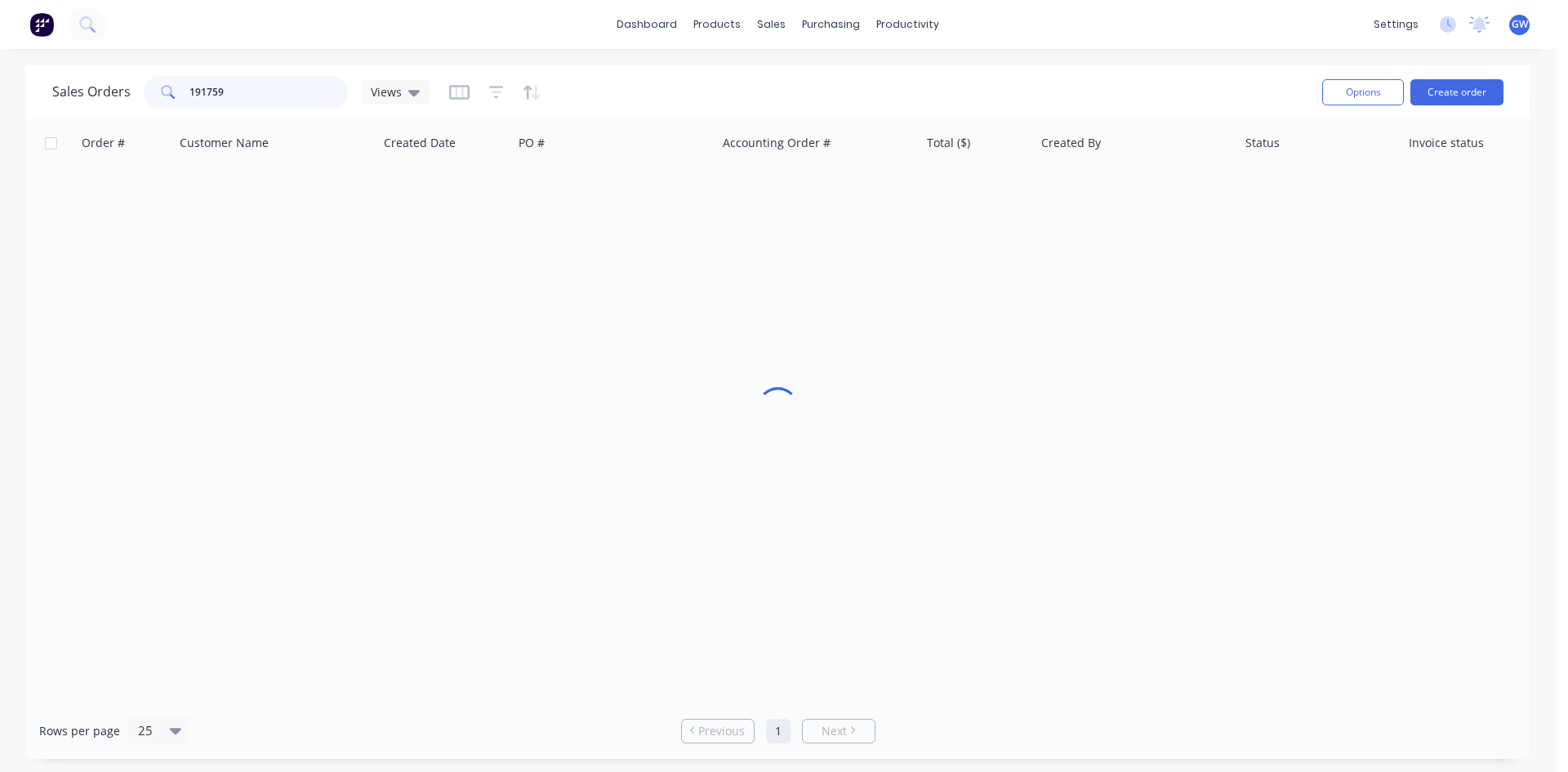
drag, startPoint x: 301, startPoint y: 100, endPoint x: 0, endPoint y: 0, distance: 317.2
click at [0, 79] on div "Sales Orders 191759 Views Options Create order Order # Customer Name Created Da…" at bounding box center [778, 411] width 1556 height 694
type input "191939"
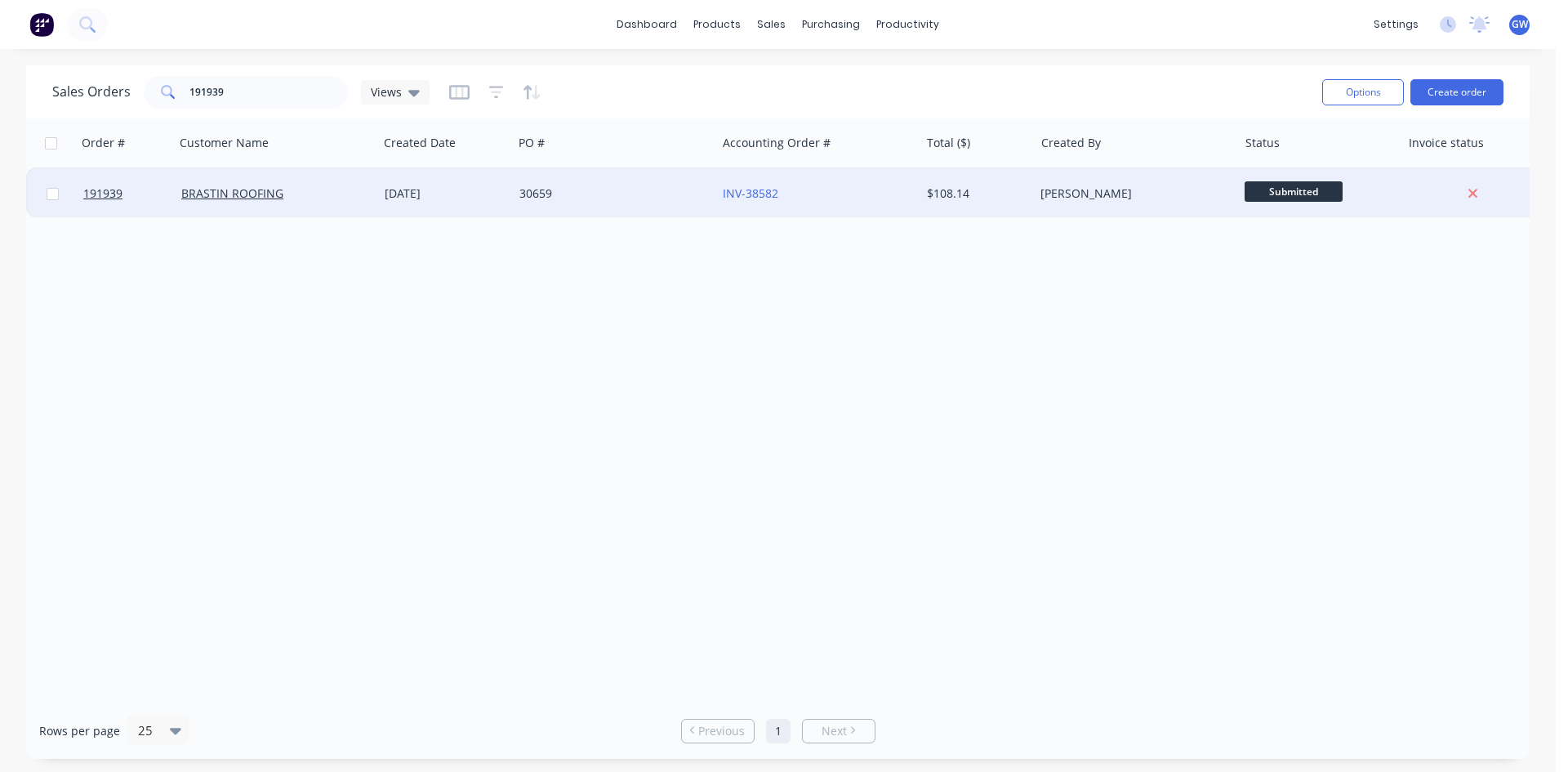
click at [1045, 180] on div "[PERSON_NAME]" at bounding box center [1136, 194] width 204 height 49
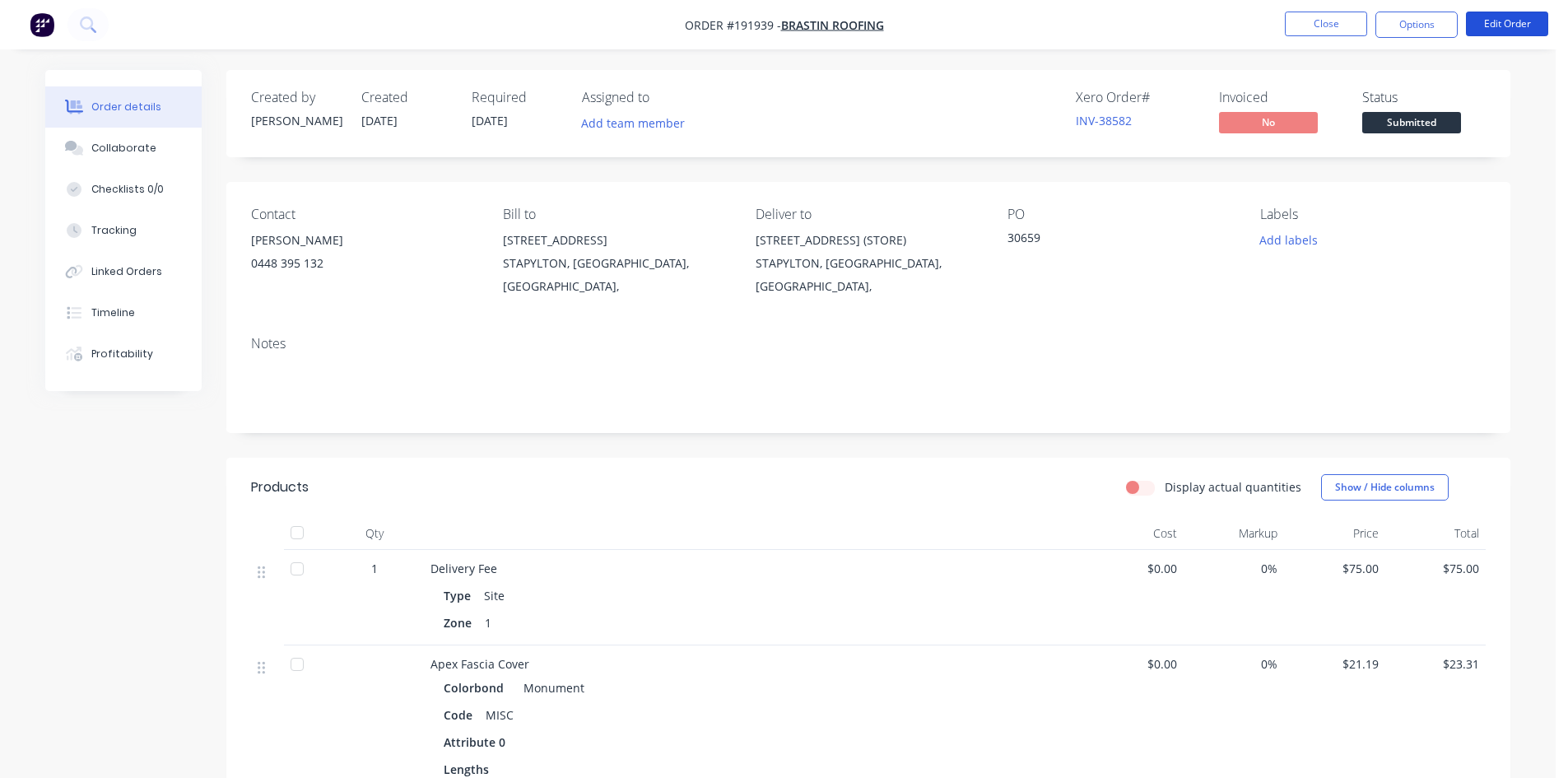
click at [1514, 25] on button "Edit Order" at bounding box center [1507, 24] width 83 height 25
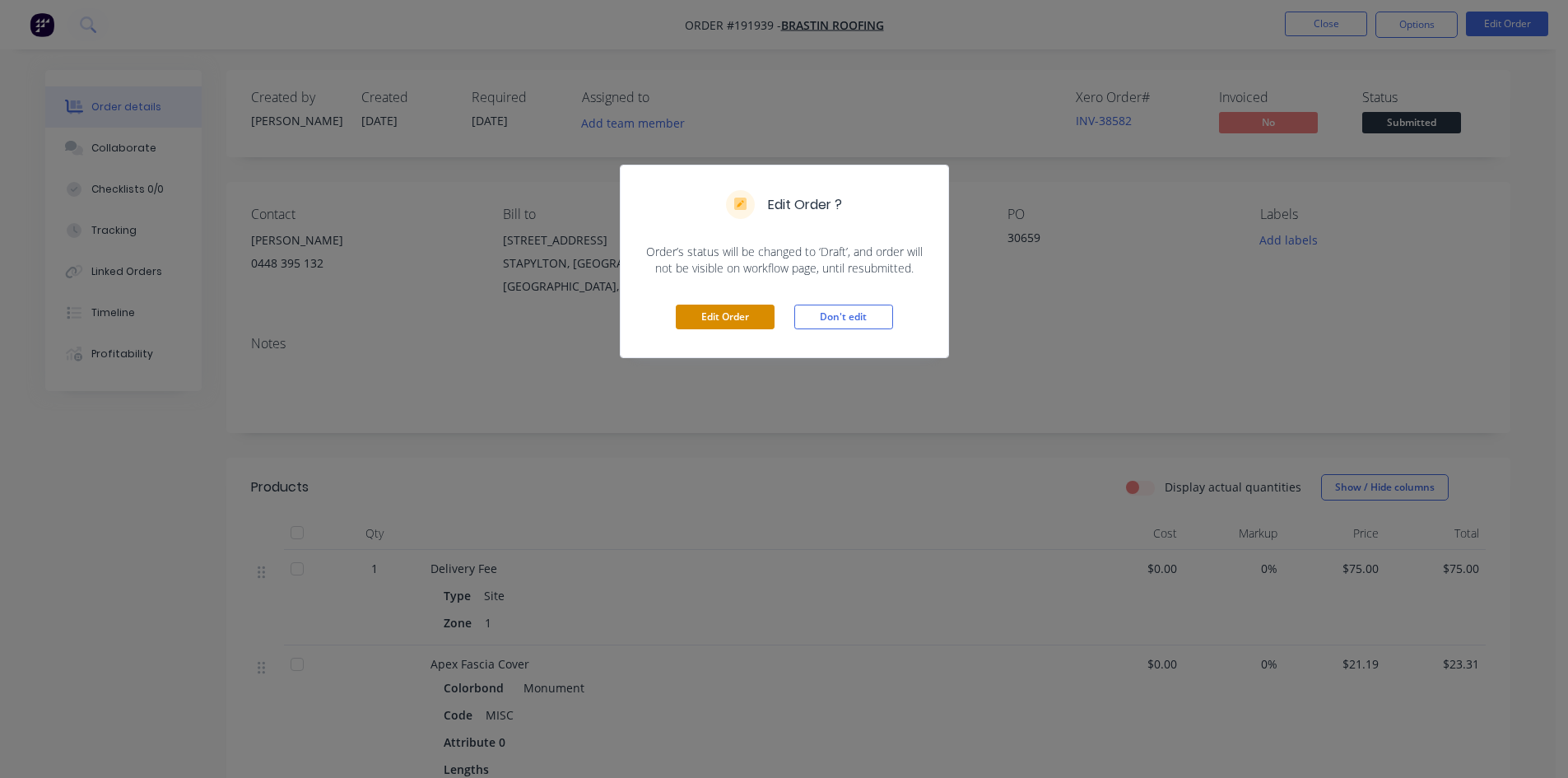
click at [713, 314] on button "Edit Order" at bounding box center [725, 316] width 99 height 25
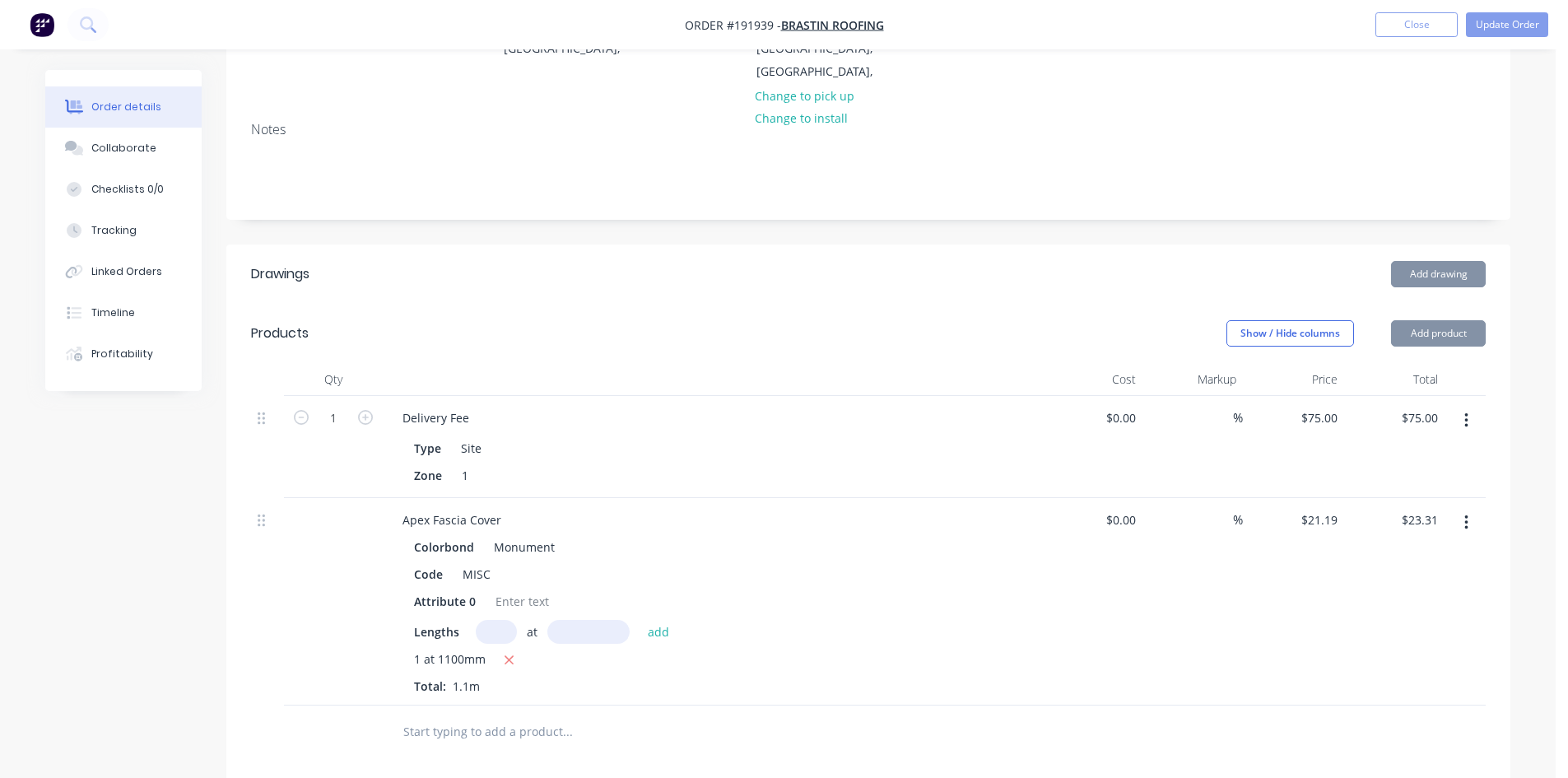
scroll to position [329, 0]
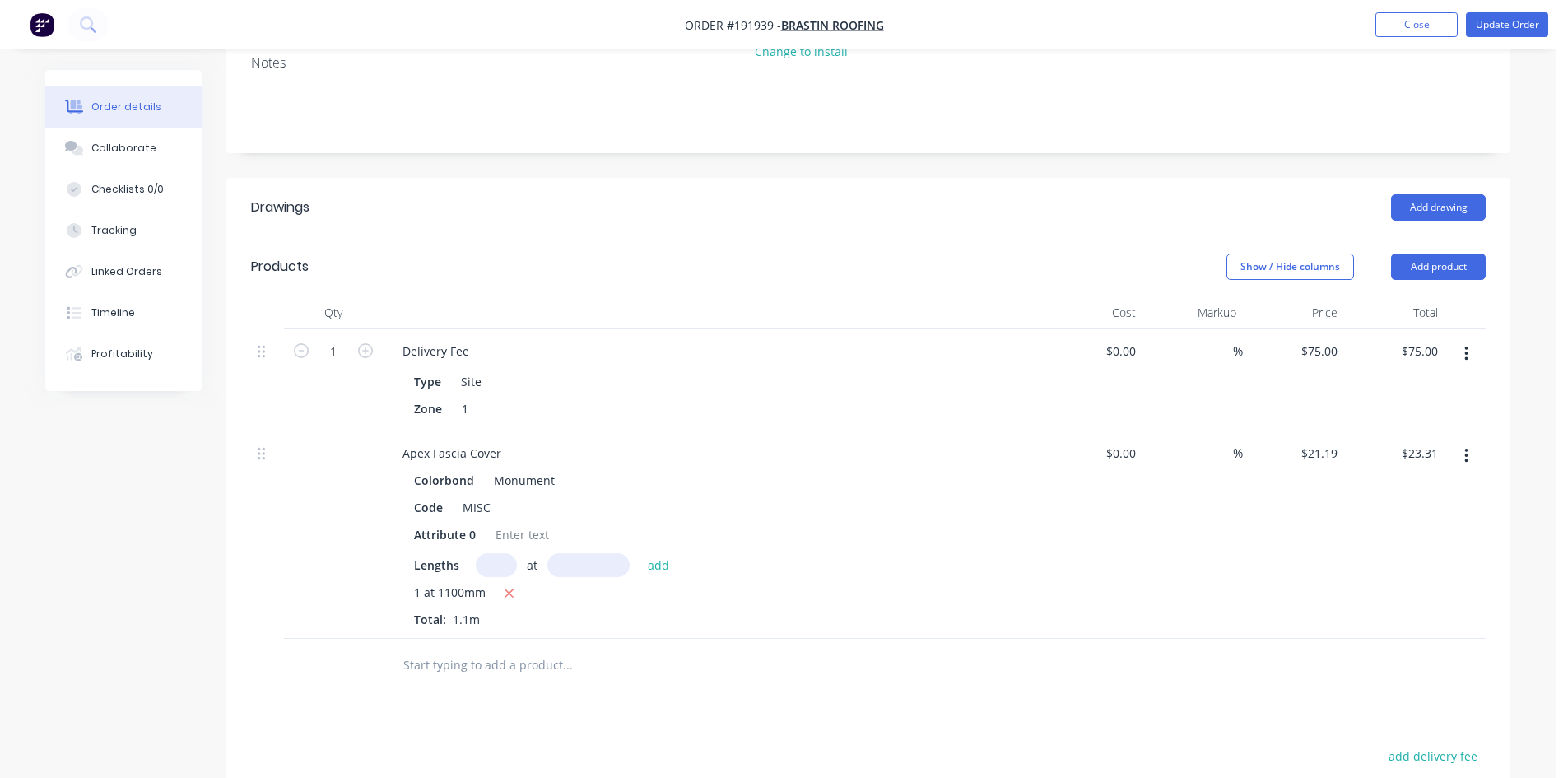
click at [1467, 345] on icon "button" at bounding box center [1466, 354] width 5 height 18
click at [1419, 385] on div "Edit" at bounding box center [1407, 397] width 127 height 24
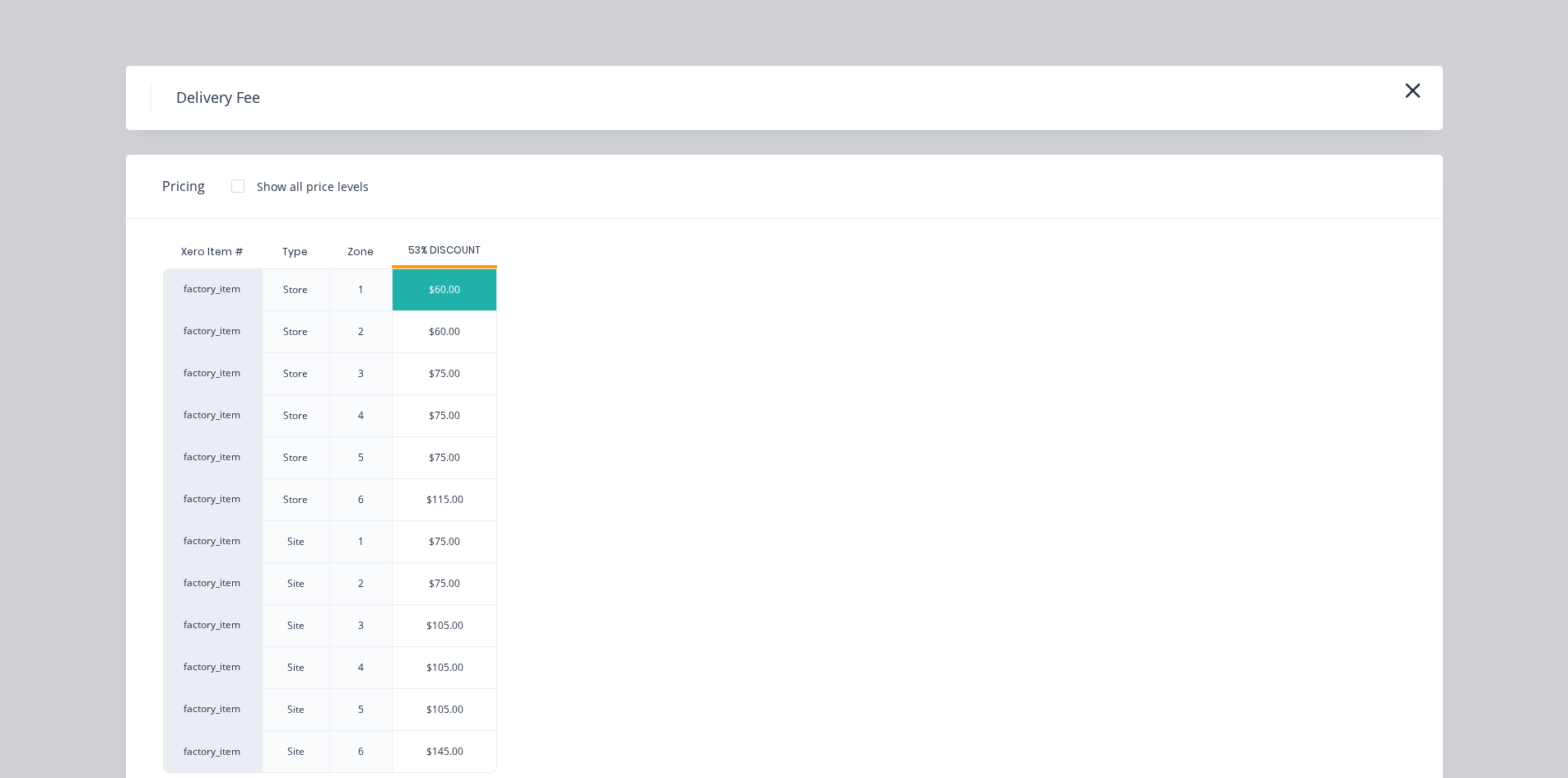
click at [436, 280] on div "$60.00" at bounding box center [444, 289] width 104 height 41
type input "$60.00"
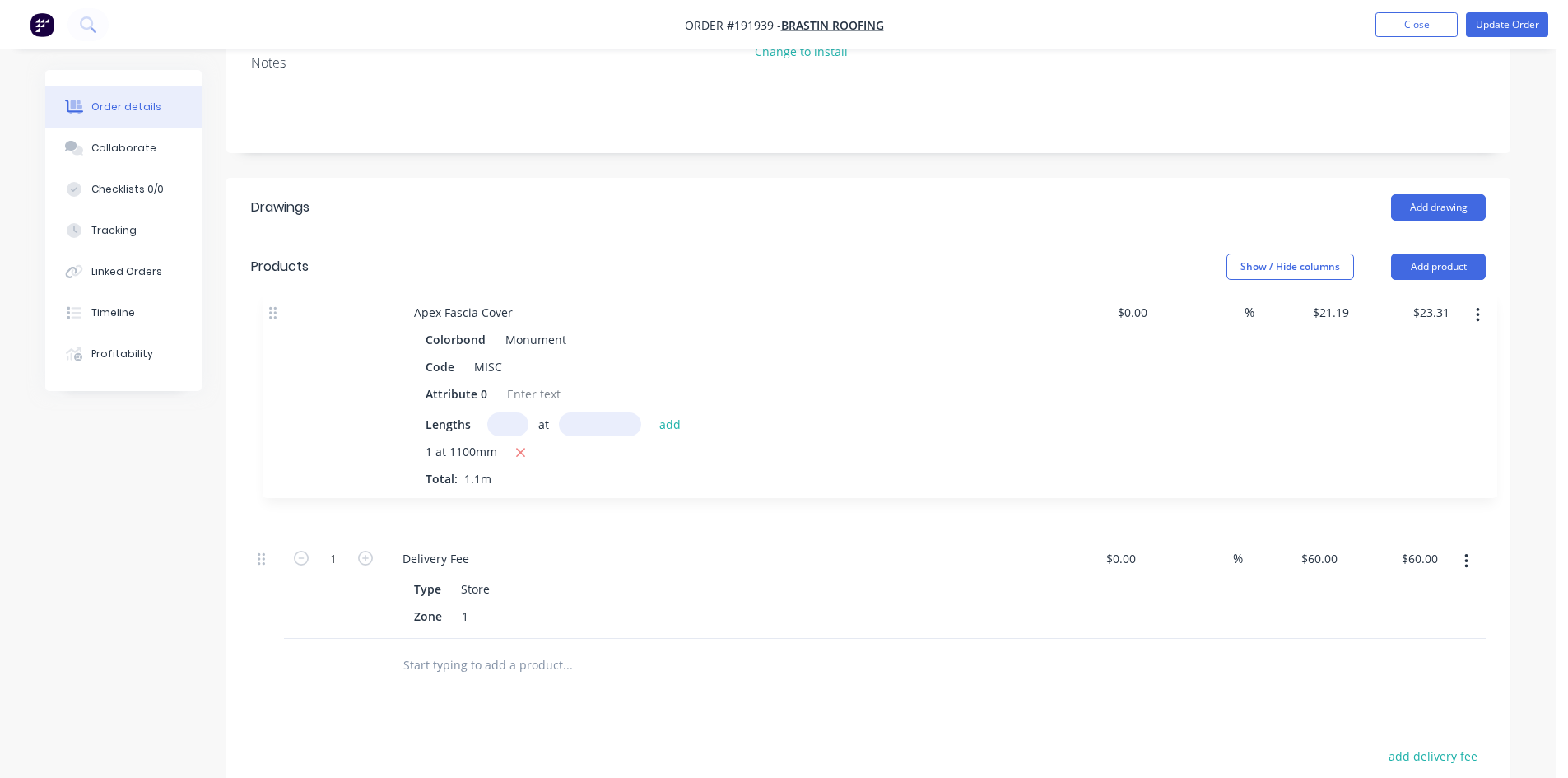
drag, startPoint x: 258, startPoint y: 430, endPoint x: 271, endPoint y: 302, distance: 128.7
click at [271, 302] on div "Qty Cost Markup Price Total 1 Delivery Fee Type Store Zone 1 $0.00 $0.00 % $60.…" at bounding box center [868, 467] width 1235 height 343
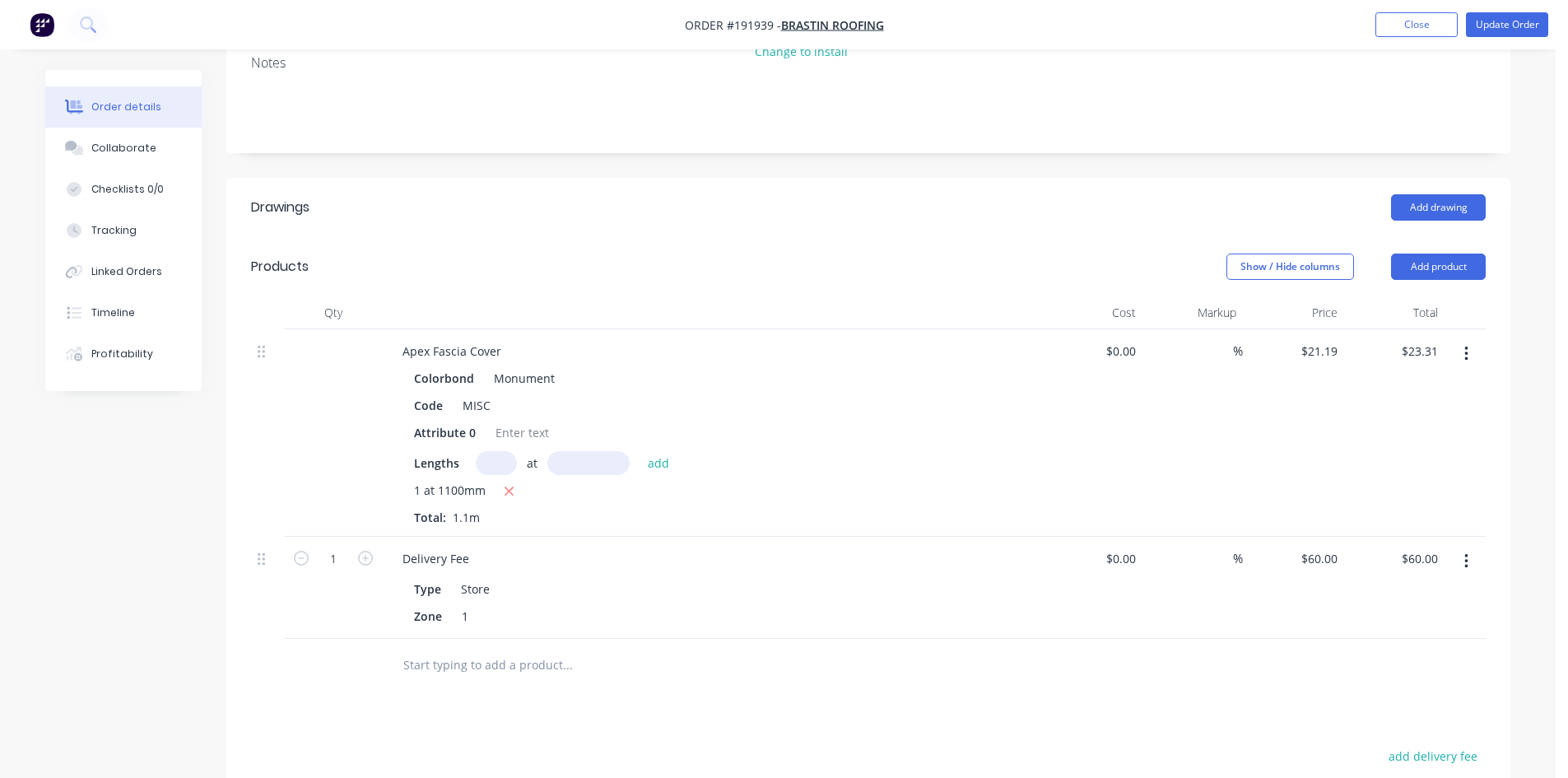
click at [980, 237] on header "Products Show / Hide columns Add product" at bounding box center [868, 266] width 1284 height 59
click at [1500, 24] on button "Update Order" at bounding box center [1507, 25] width 83 height 25
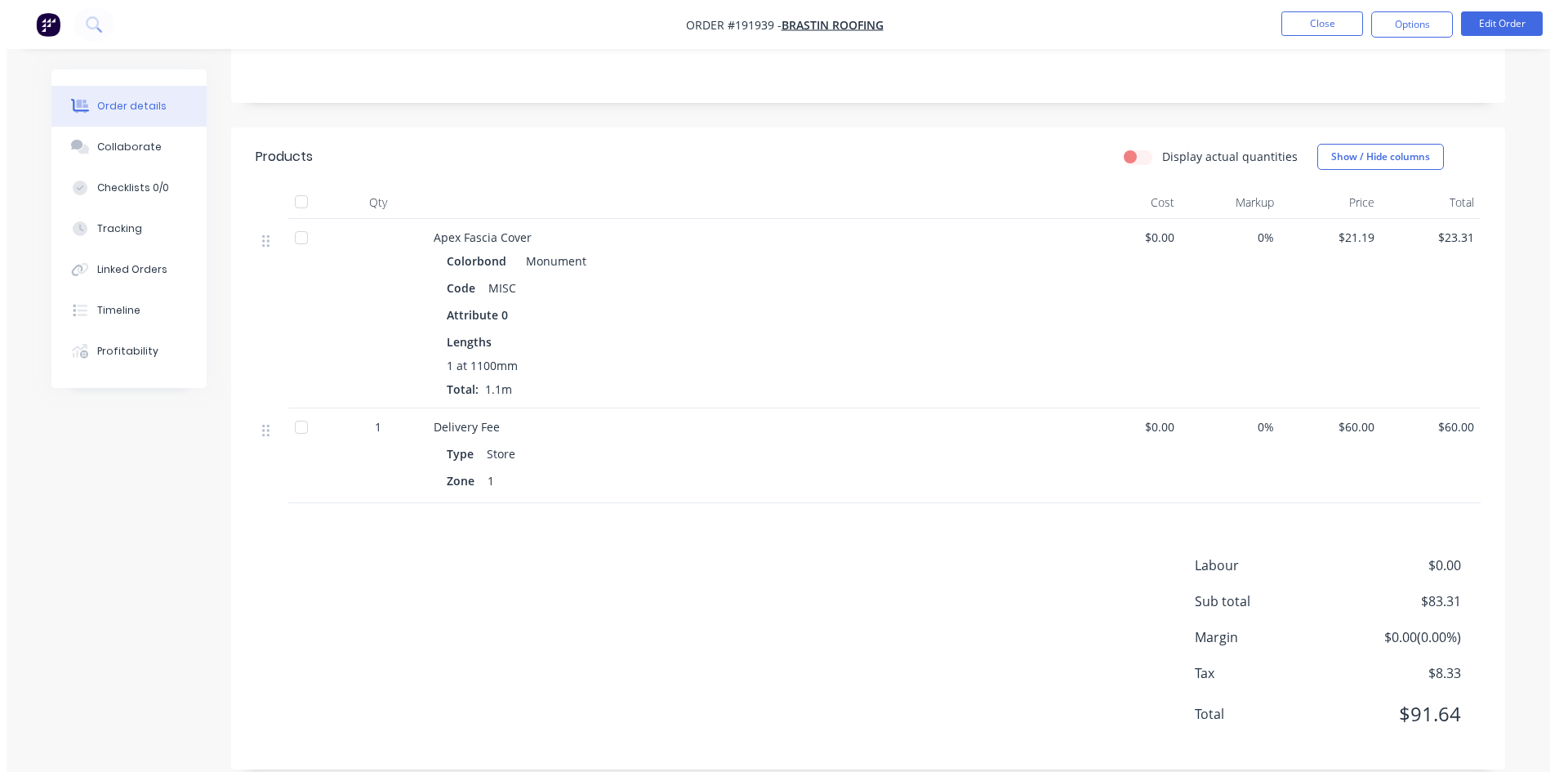
scroll to position [0, 0]
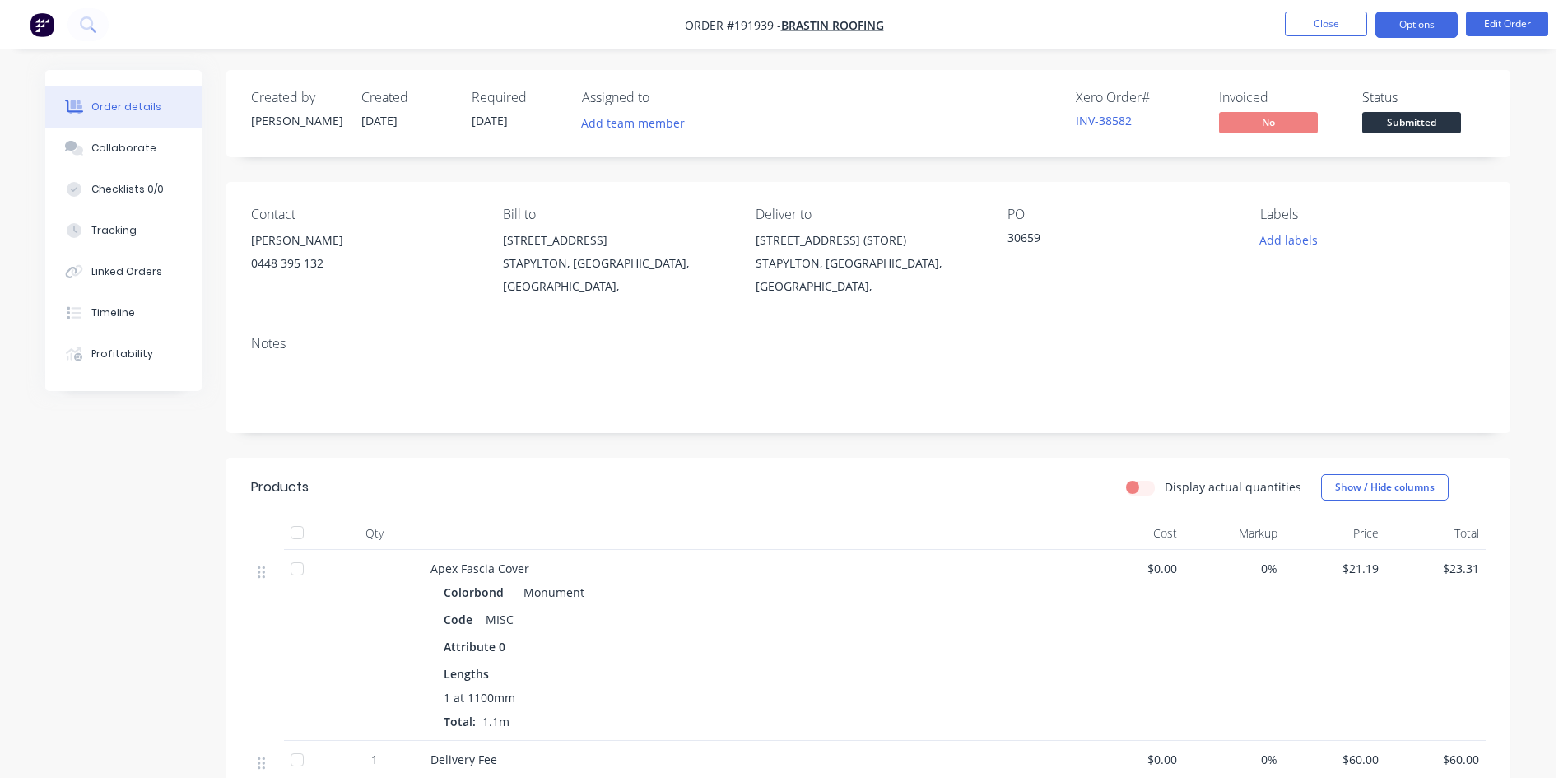
drag, startPoint x: 1423, startPoint y: 23, endPoint x: 1421, endPoint y: 33, distance: 10.2
click at [1423, 23] on button "Options" at bounding box center [1416, 25] width 83 height 26
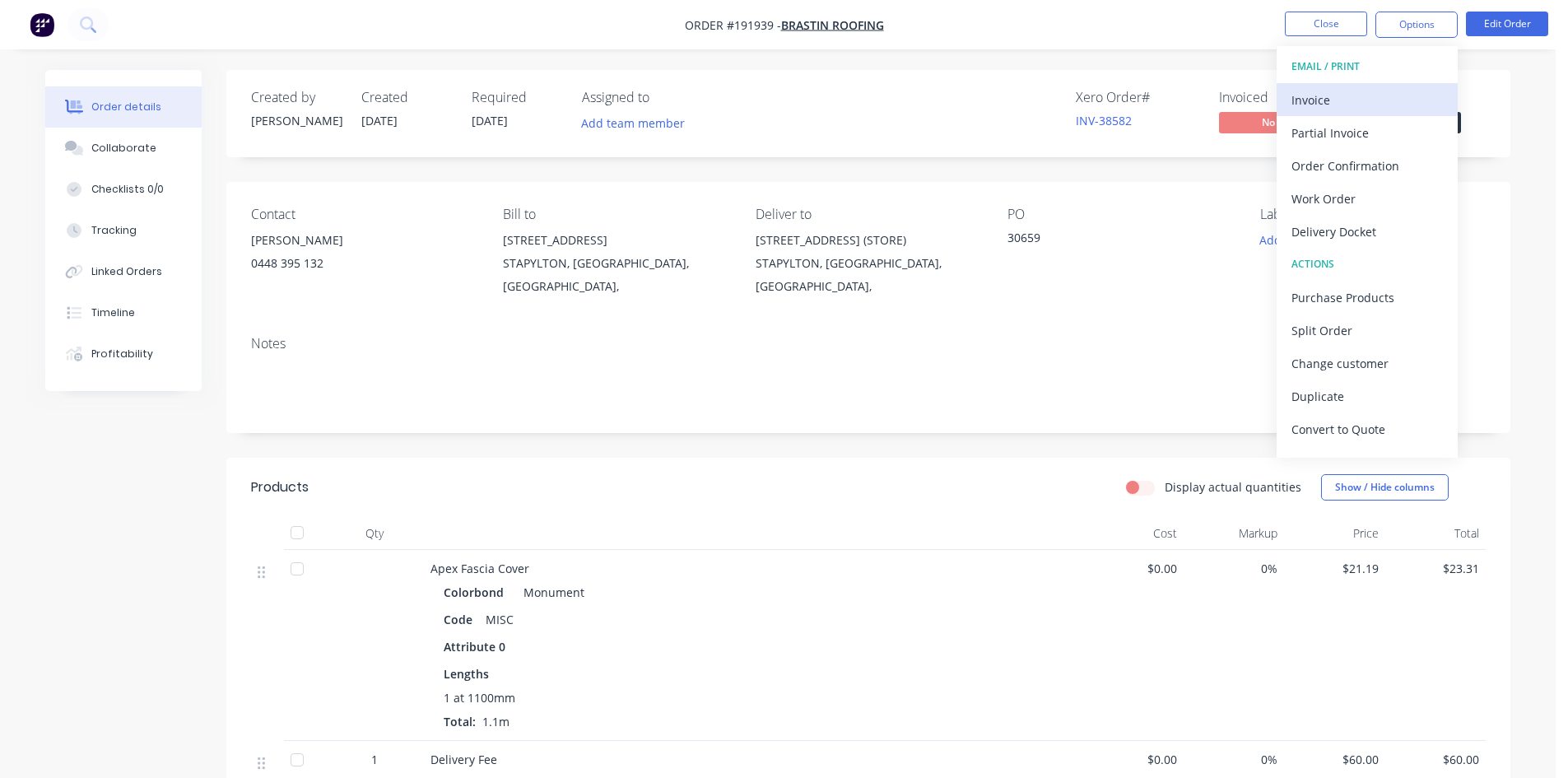
click at [1365, 96] on div "Invoice" at bounding box center [1366, 100] width 152 height 24
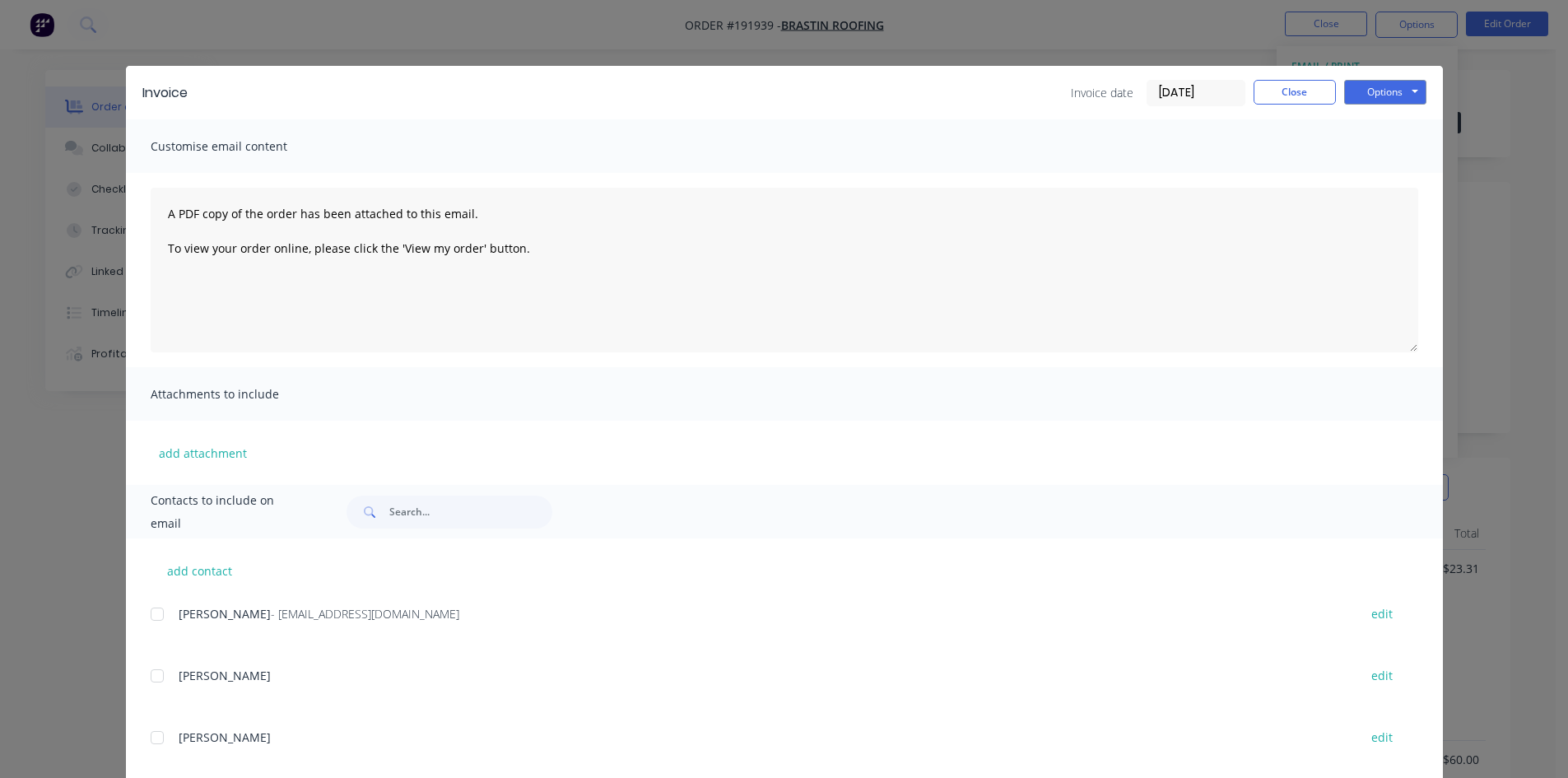
click at [179, 609] on span "[PERSON_NAME]" at bounding box center [224, 613] width 92 height 15
click at [161, 613] on div at bounding box center [157, 614] width 33 height 33
click at [1406, 95] on button "Options" at bounding box center [1384, 92] width 83 height 25
click at [1386, 176] on button "Email" at bounding box center [1396, 175] width 105 height 27
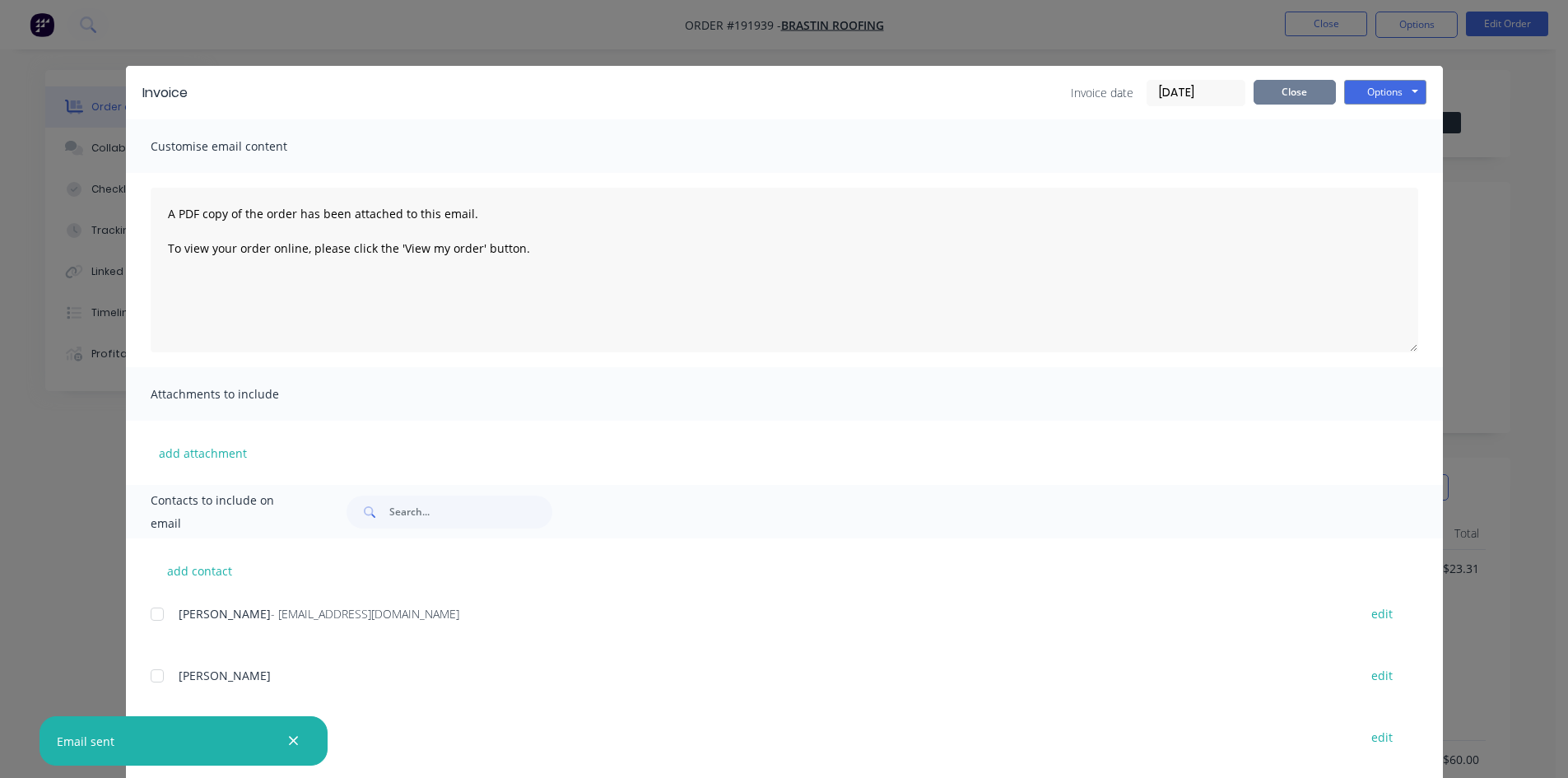
click at [1305, 92] on button "Close" at bounding box center [1295, 92] width 83 height 25
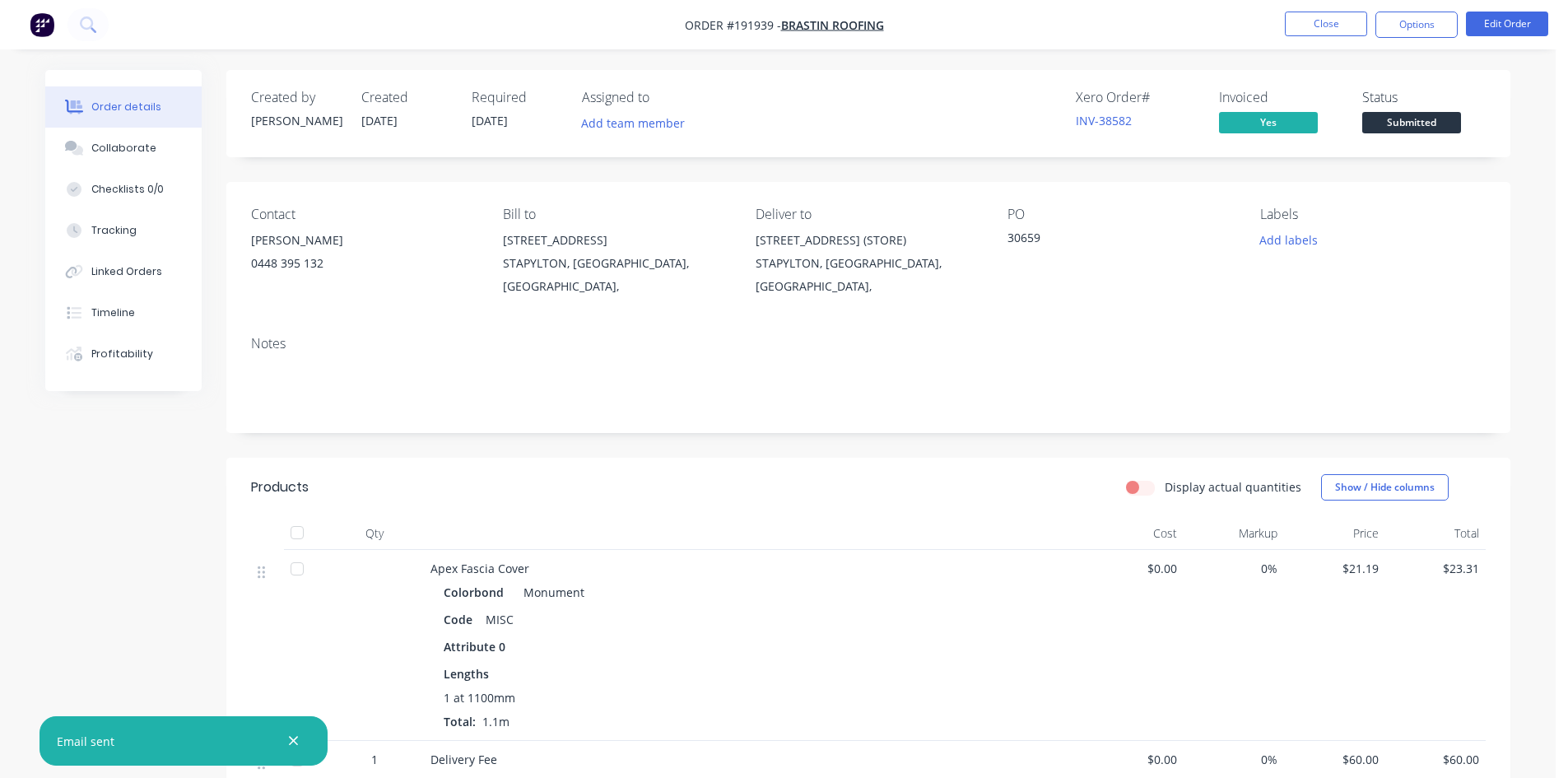
click at [1338, 6] on nav "Order #191939 - BRASTIN ROOFING Close Options Edit Order" at bounding box center [784, 25] width 1568 height 49
click at [1328, 14] on button "Close" at bounding box center [1325, 24] width 83 height 25
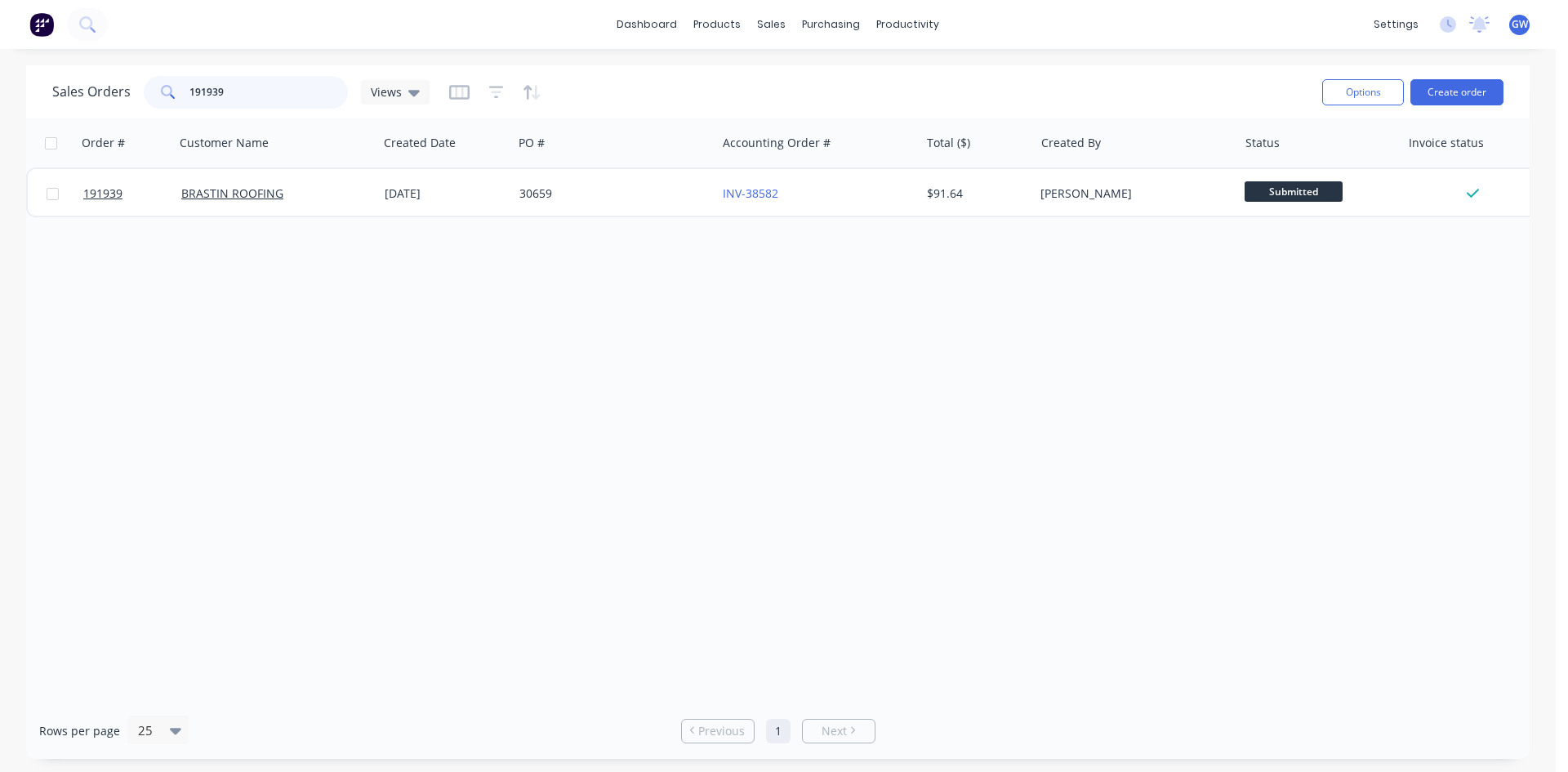
drag, startPoint x: 262, startPoint y: 100, endPoint x: 77, endPoint y: 106, distance: 185.1
click at [77, 106] on div "Sales Orders 191939 Views" at bounding box center [241, 92] width 378 height 32
type input "191492"
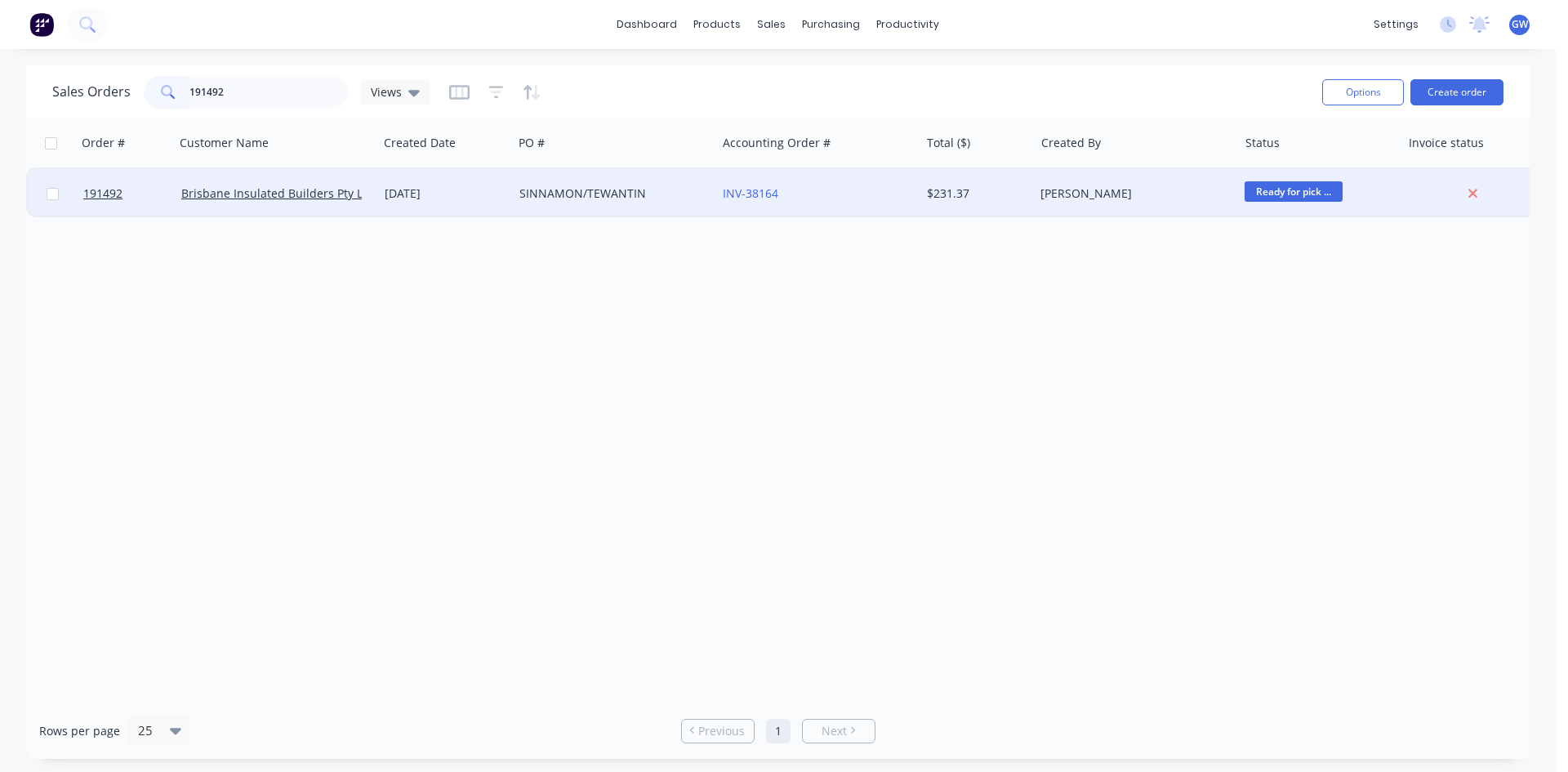
click at [1064, 205] on div "[PERSON_NAME]" at bounding box center [1136, 194] width 204 height 49
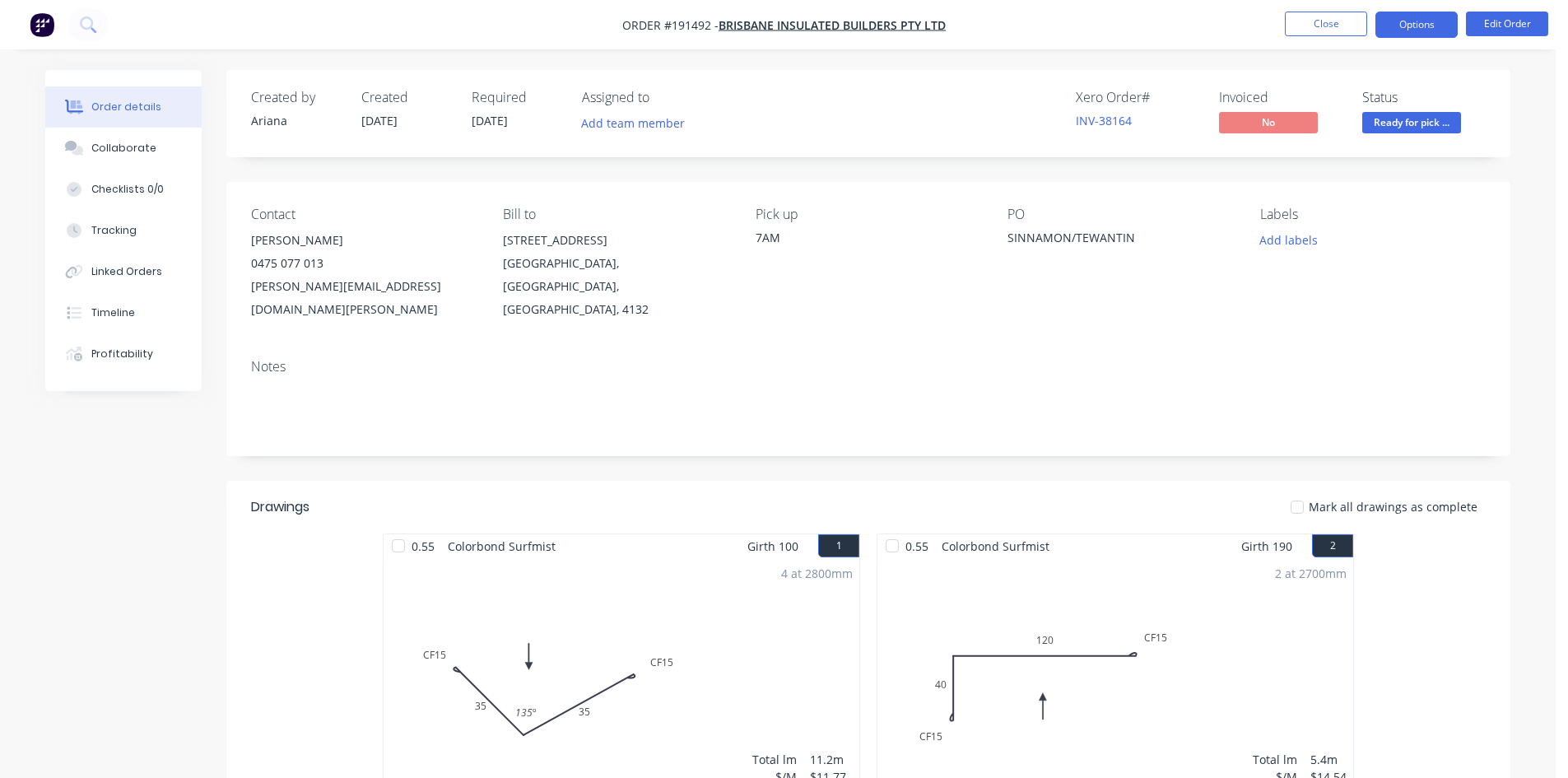
click at [1429, 22] on button "Options" at bounding box center [1416, 25] width 83 height 26
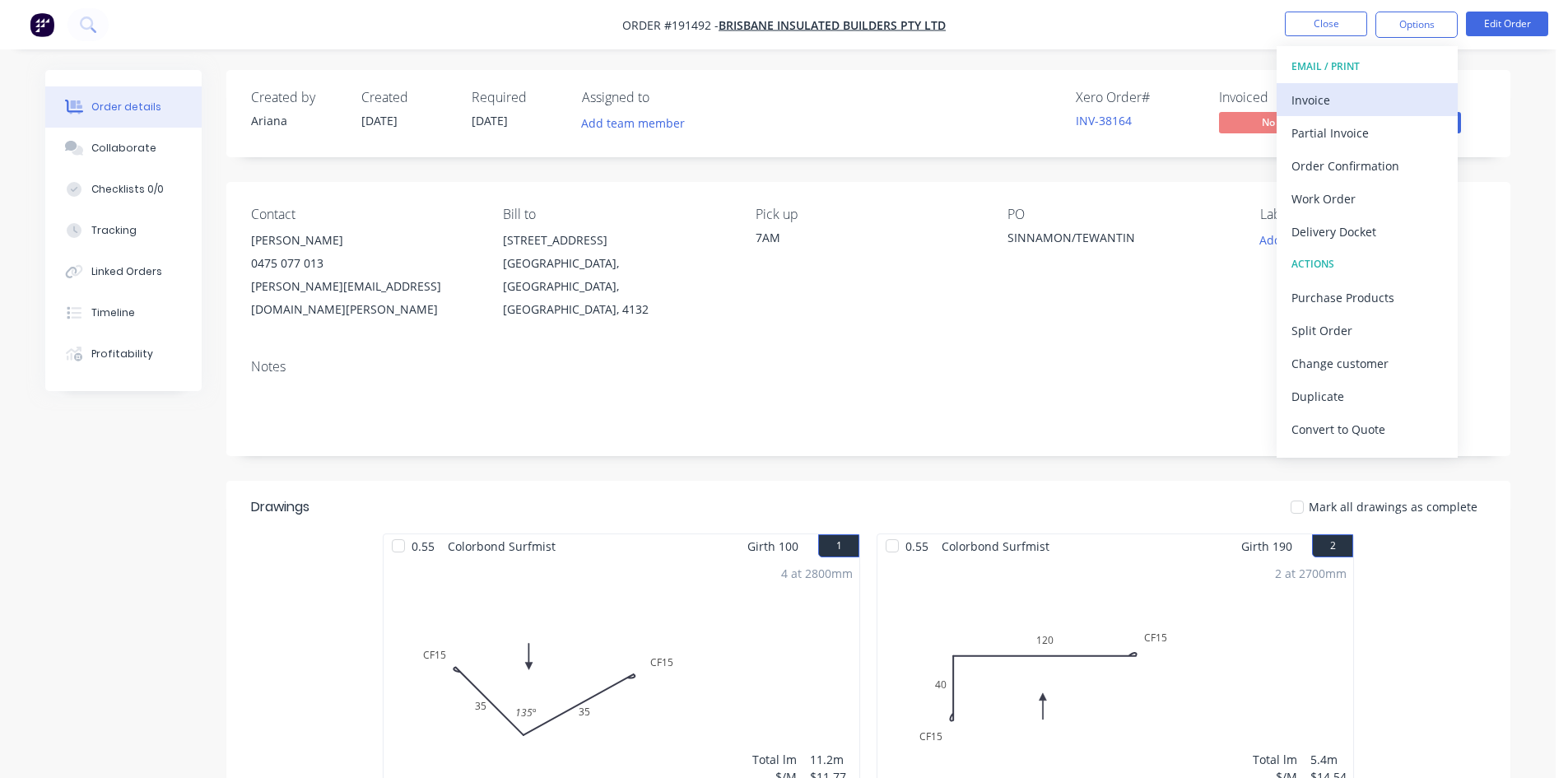
click at [1357, 111] on div "Invoice" at bounding box center [1366, 100] width 152 height 24
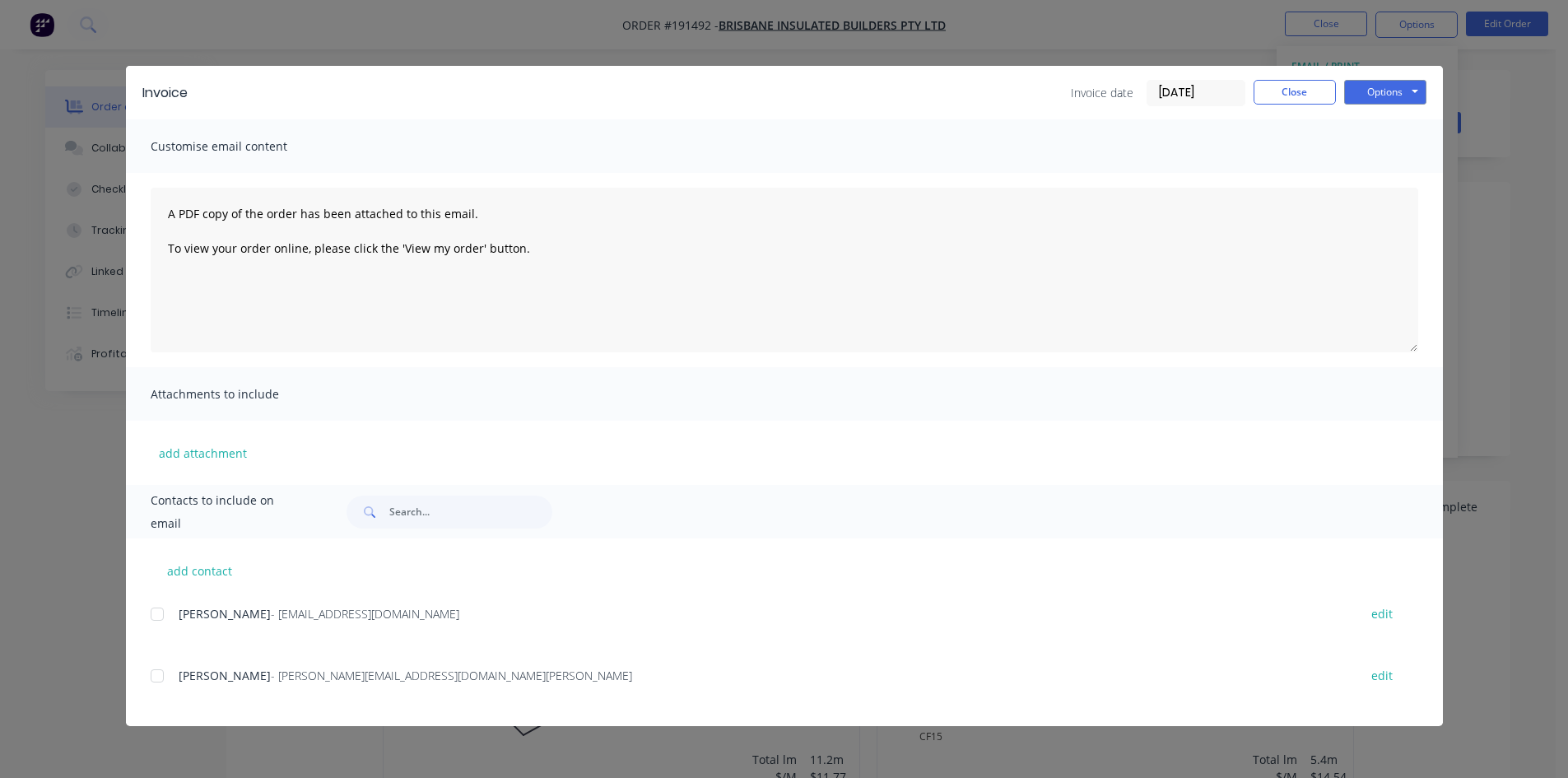
click at [168, 617] on div at bounding box center [157, 614] width 33 height 33
click at [1382, 99] on button "Options" at bounding box center [1384, 92] width 83 height 25
click at [1389, 167] on button "Email" at bounding box center [1396, 175] width 105 height 27
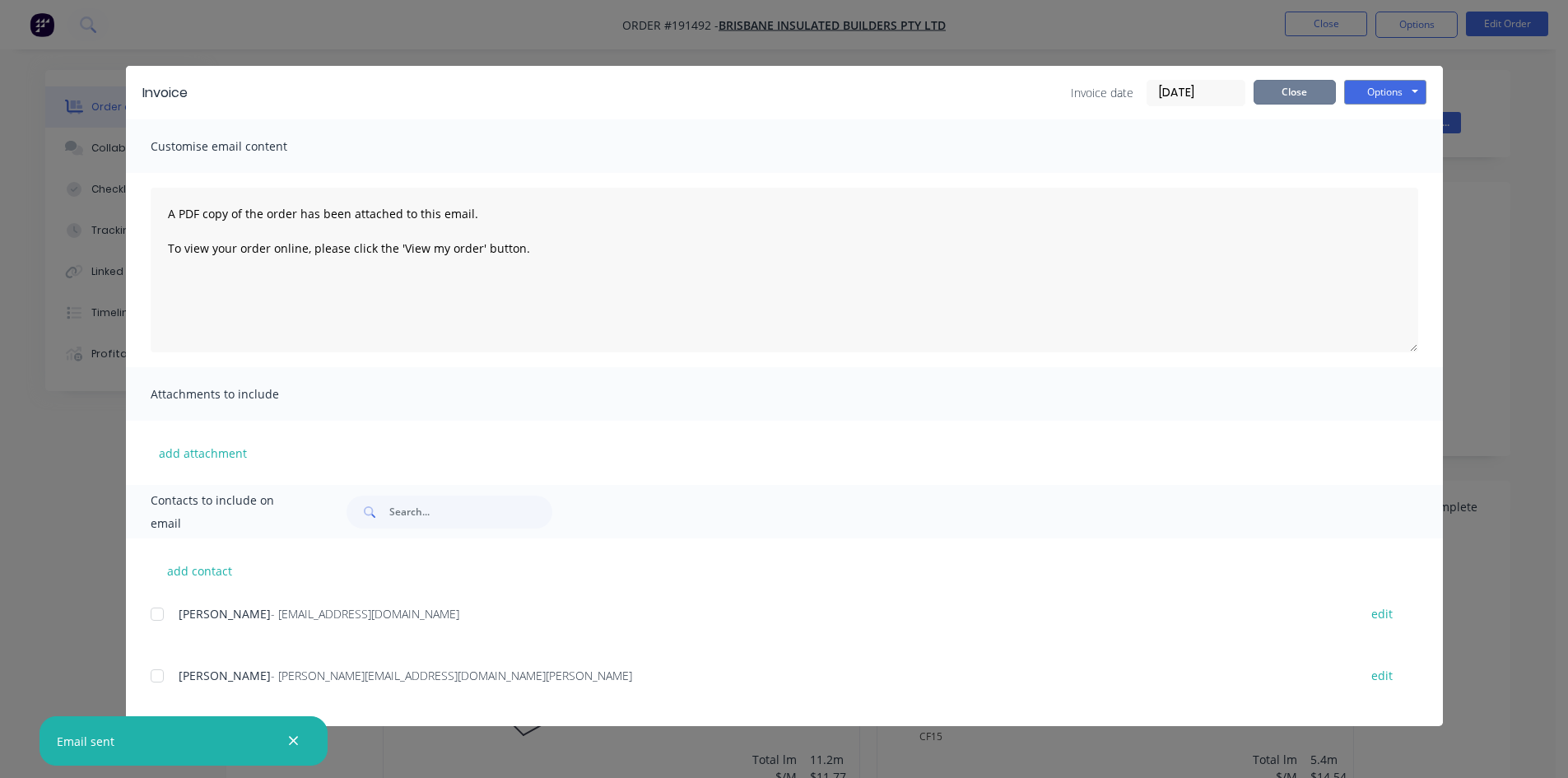
click at [1305, 100] on button "Close" at bounding box center [1295, 92] width 83 height 25
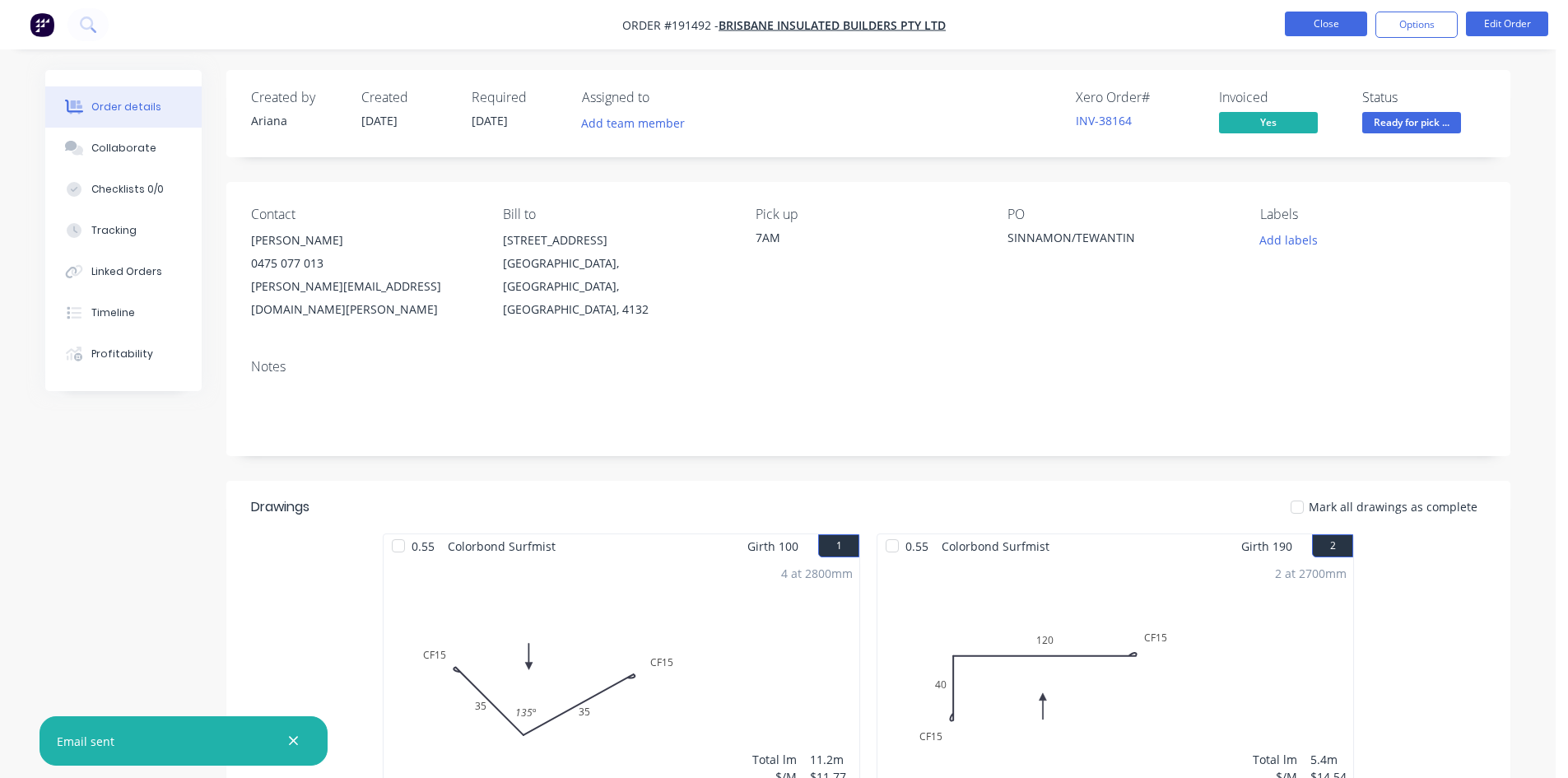
click at [1310, 22] on button "Close" at bounding box center [1325, 24] width 83 height 25
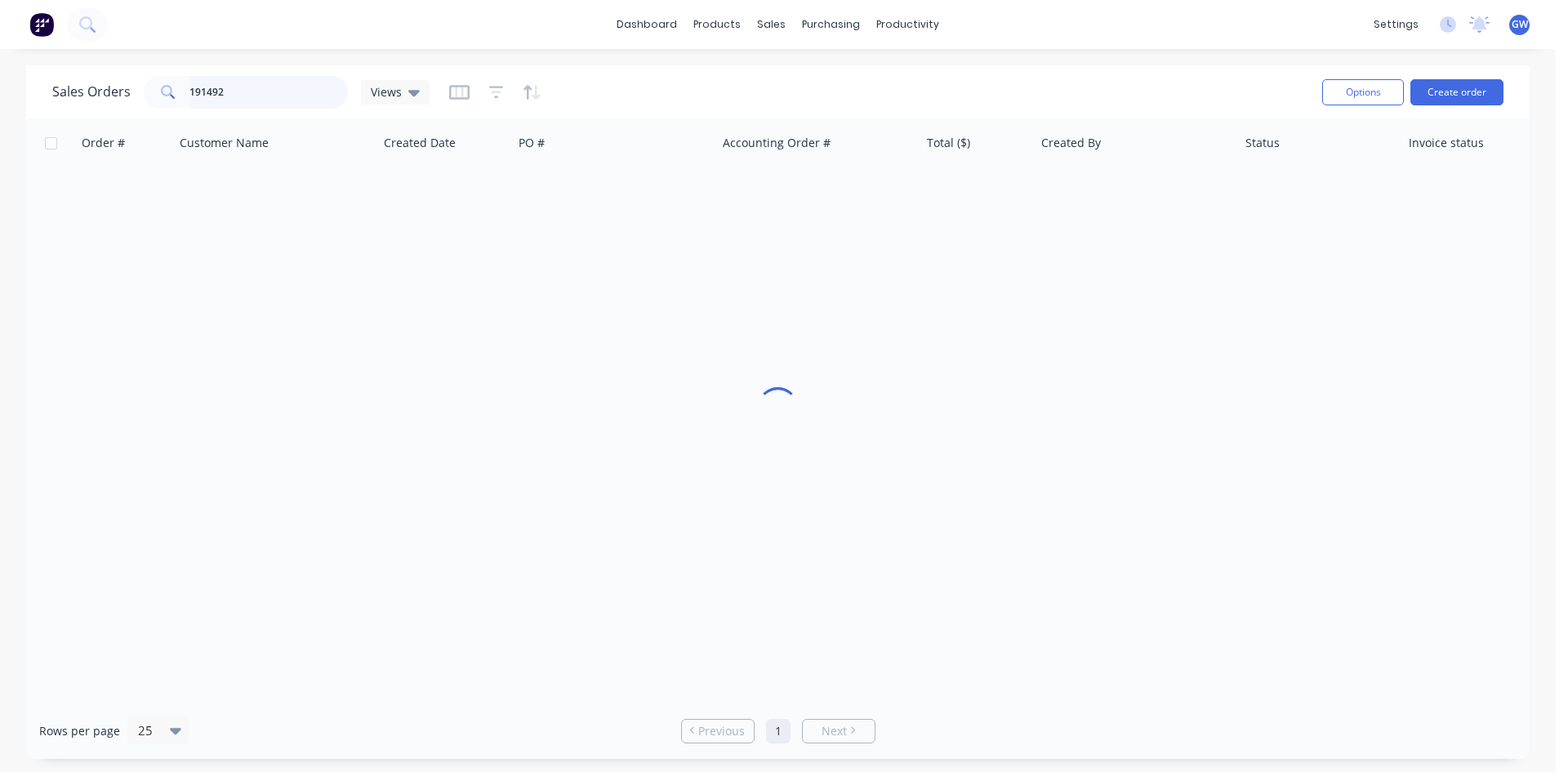
click at [263, 85] on input "191492" at bounding box center [269, 92] width 160 height 32
type input "191792"
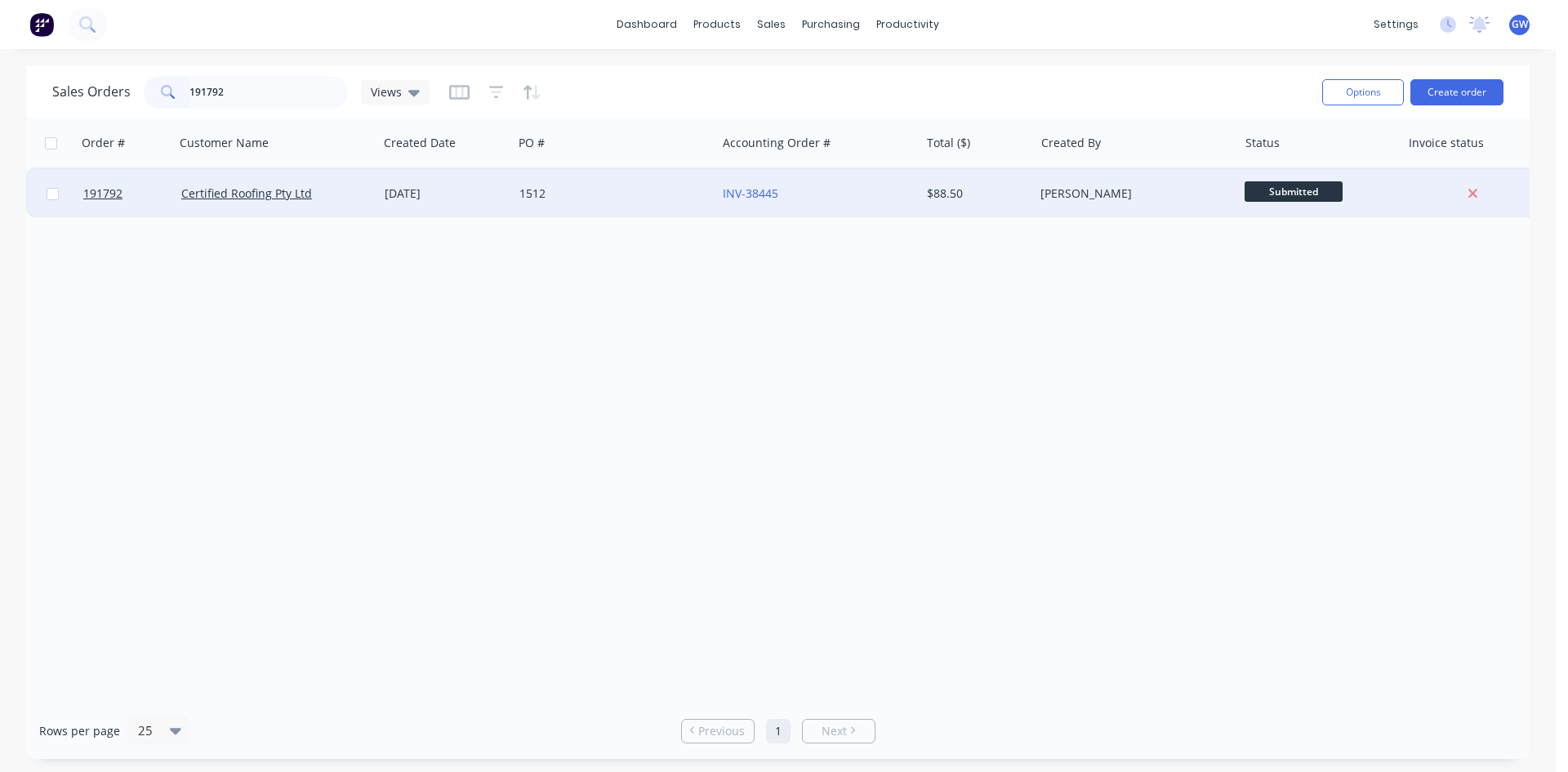
click at [1132, 200] on div "[PERSON_NAME]" at bounding box center [1131, 194] width 181 height 16
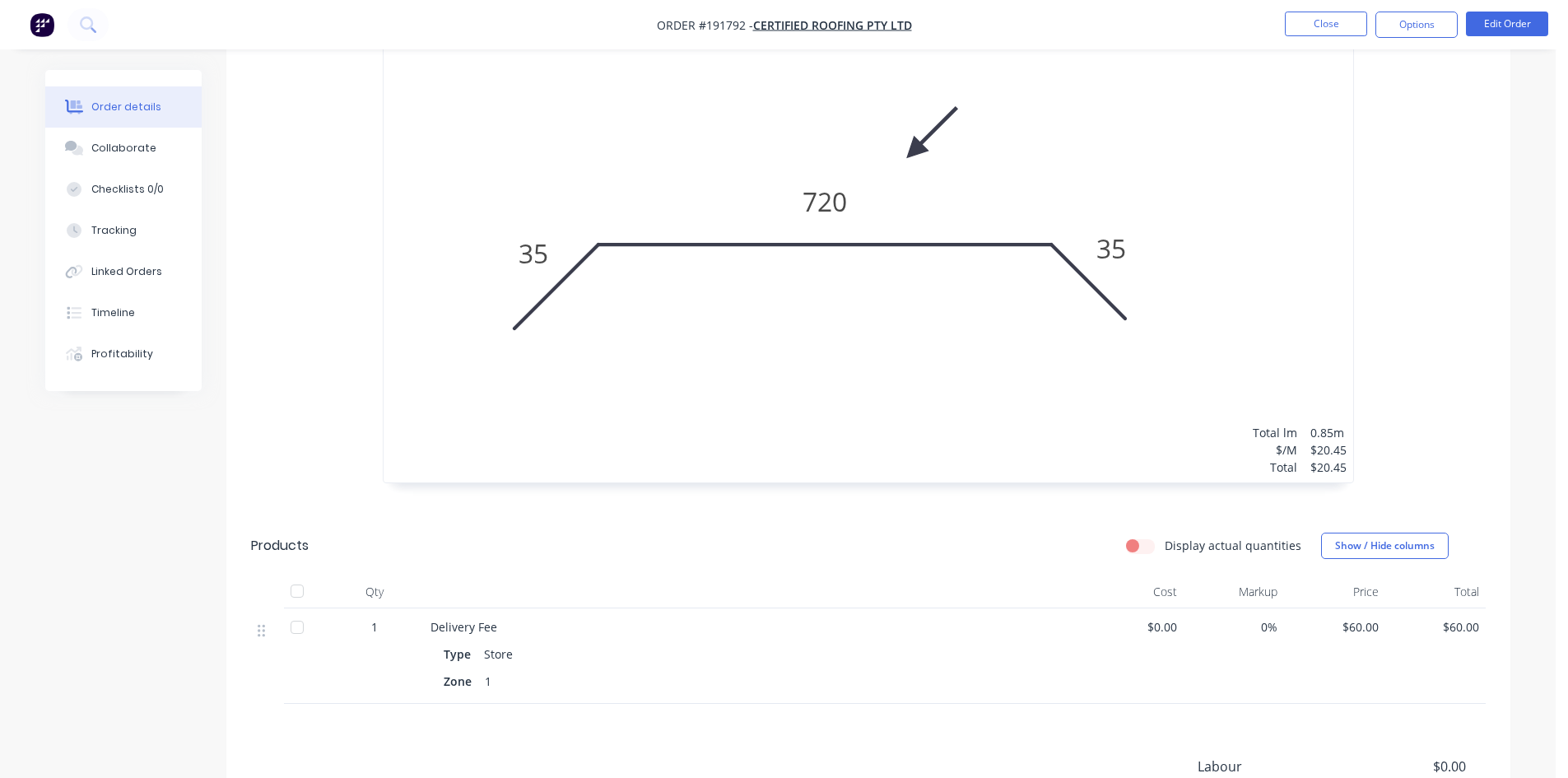
scroll to position [412, 0]
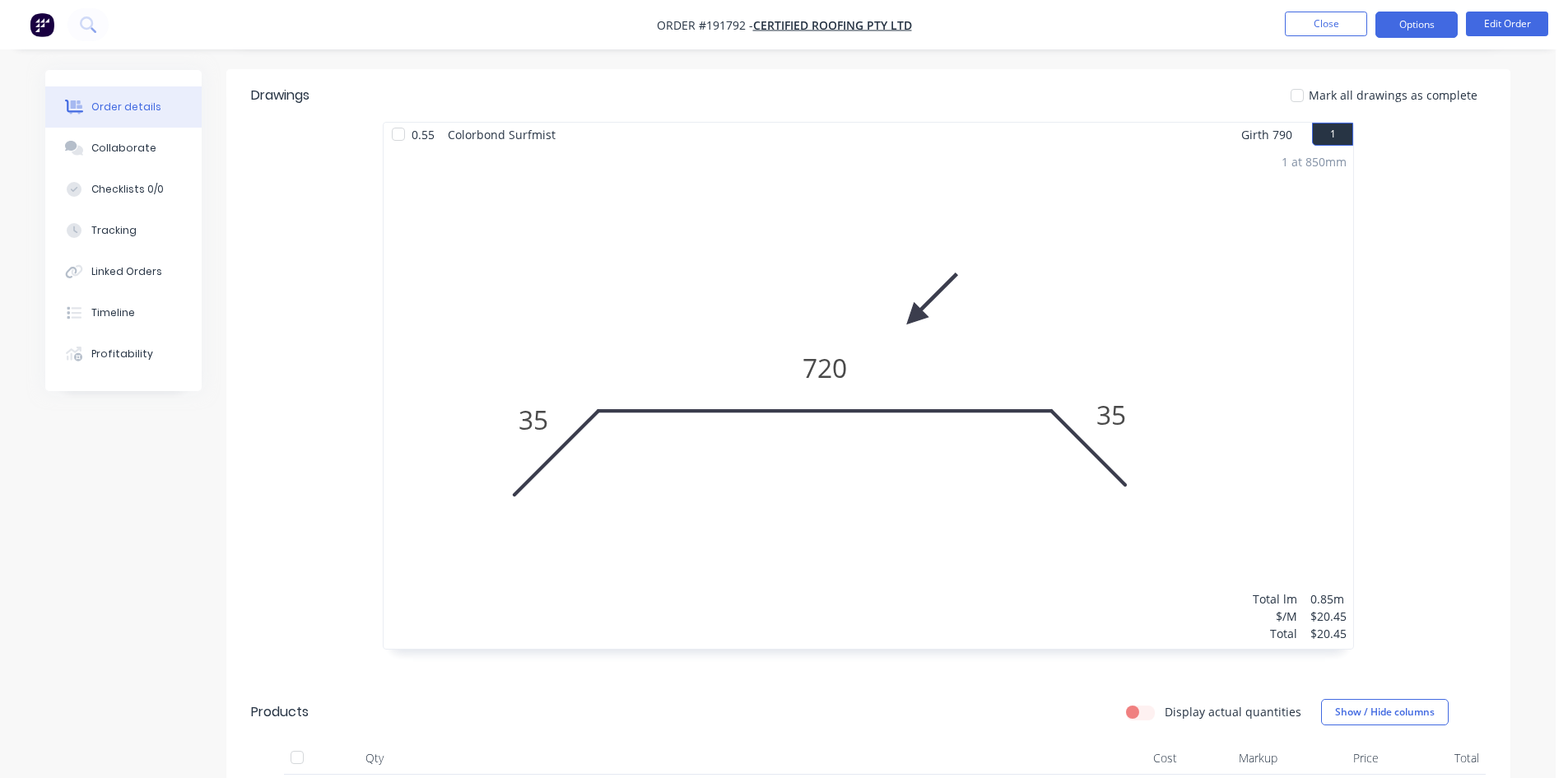
click at [1412, 25] on button "Options" at bounding box center [1416, 25] width 83 height 26
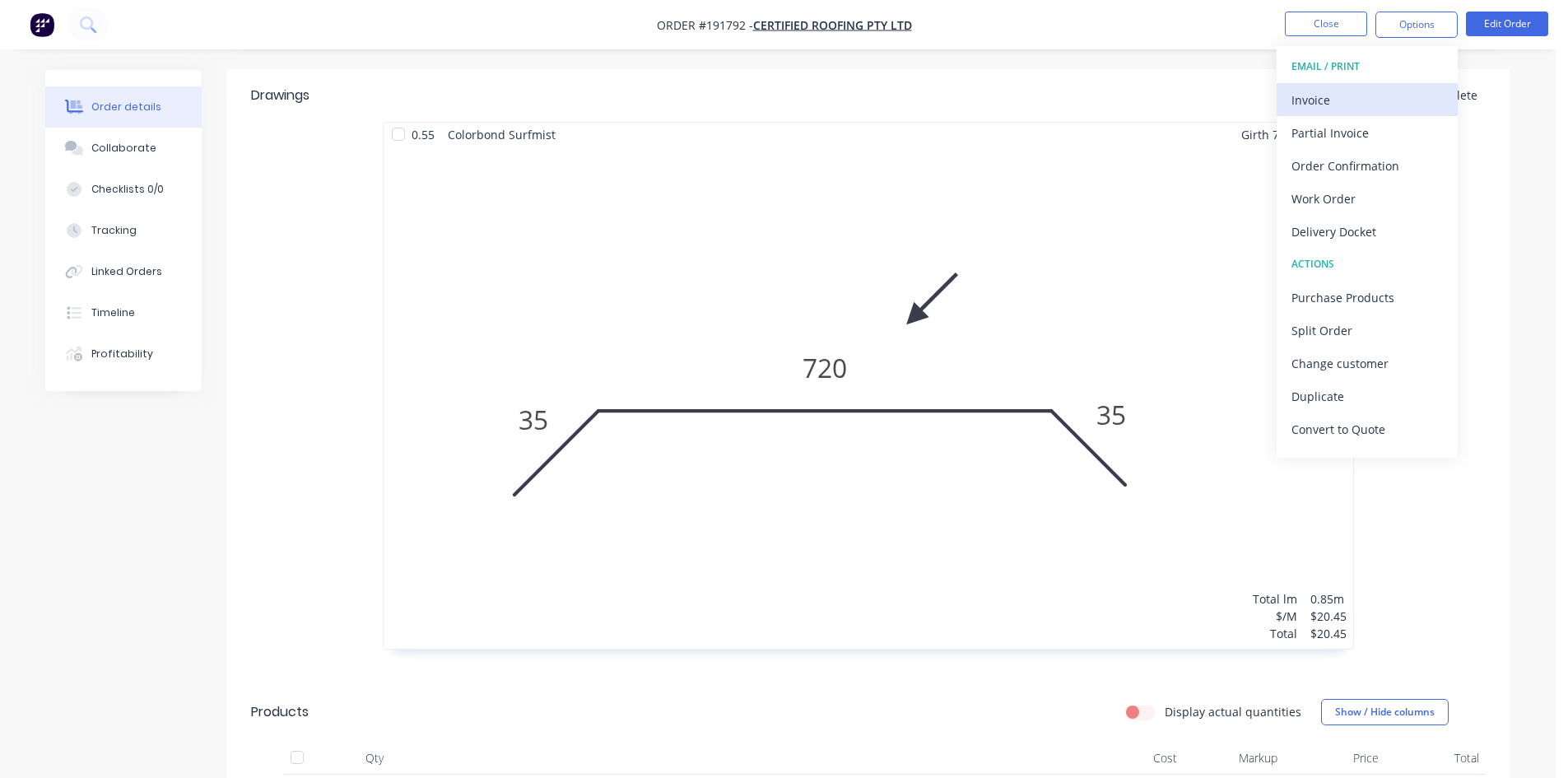
click at [1343, 96] on div "Invoice" at bounding box center [1366, 100] width 152 height 24
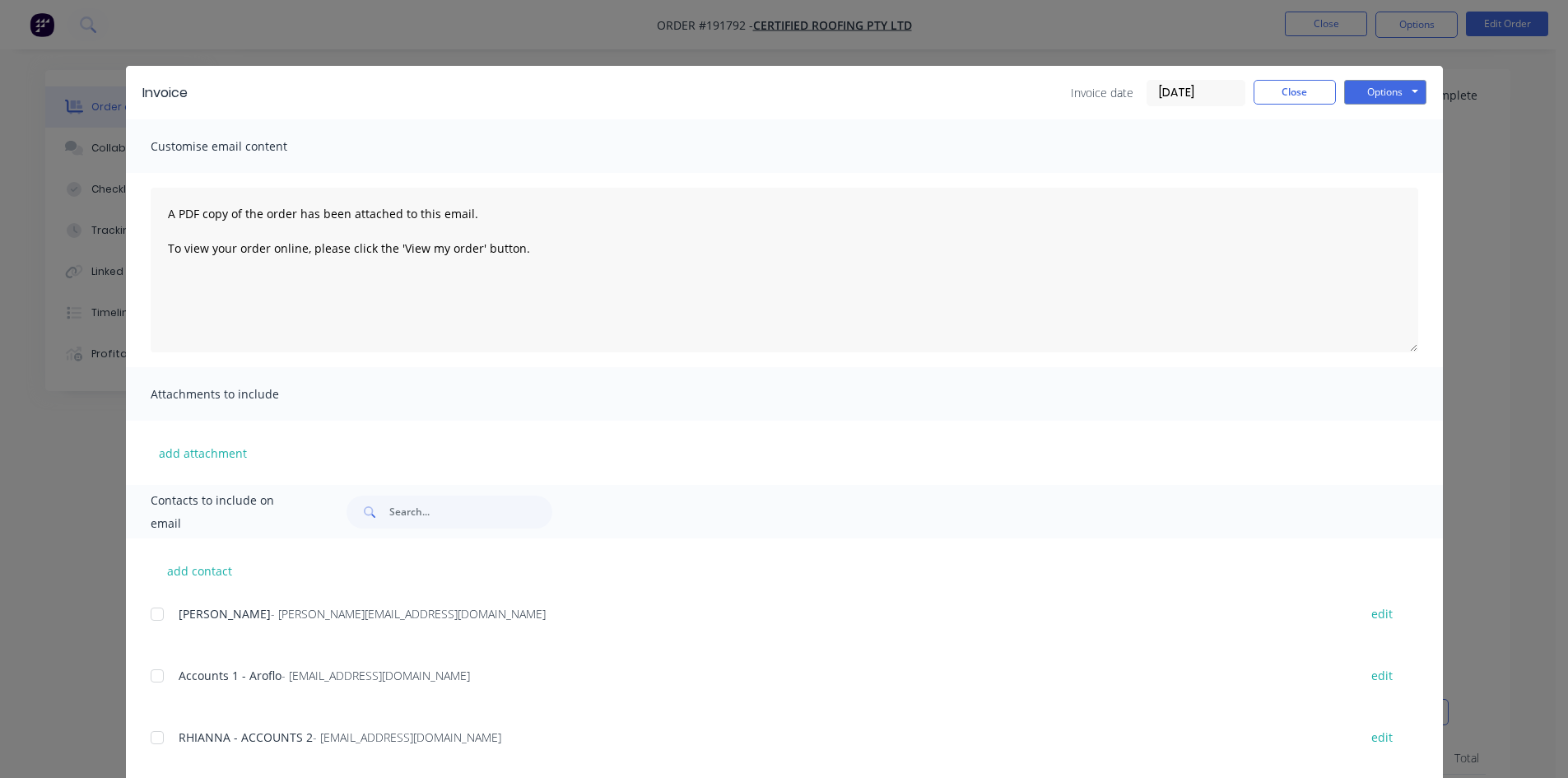
click at [161, 621] on div at bounding box center [157, 614] width 33 height 33
click at [137, 623] on div "add contact PAUL JEROME - [EMAIL_ADDRESS][DOMAIN_NAME] edit Accounts 1 - Aroflo…" at bounding box center [785, 765] width 1317 height 454
click at [149, 626] on div at bounding box center [157, 614] width 33 height 33
click at [154, 679] on div at bounding box center [157, 676] width 33 height 33
click at [157, 738] on div at bounding box center [157, 738] width 33 height 33
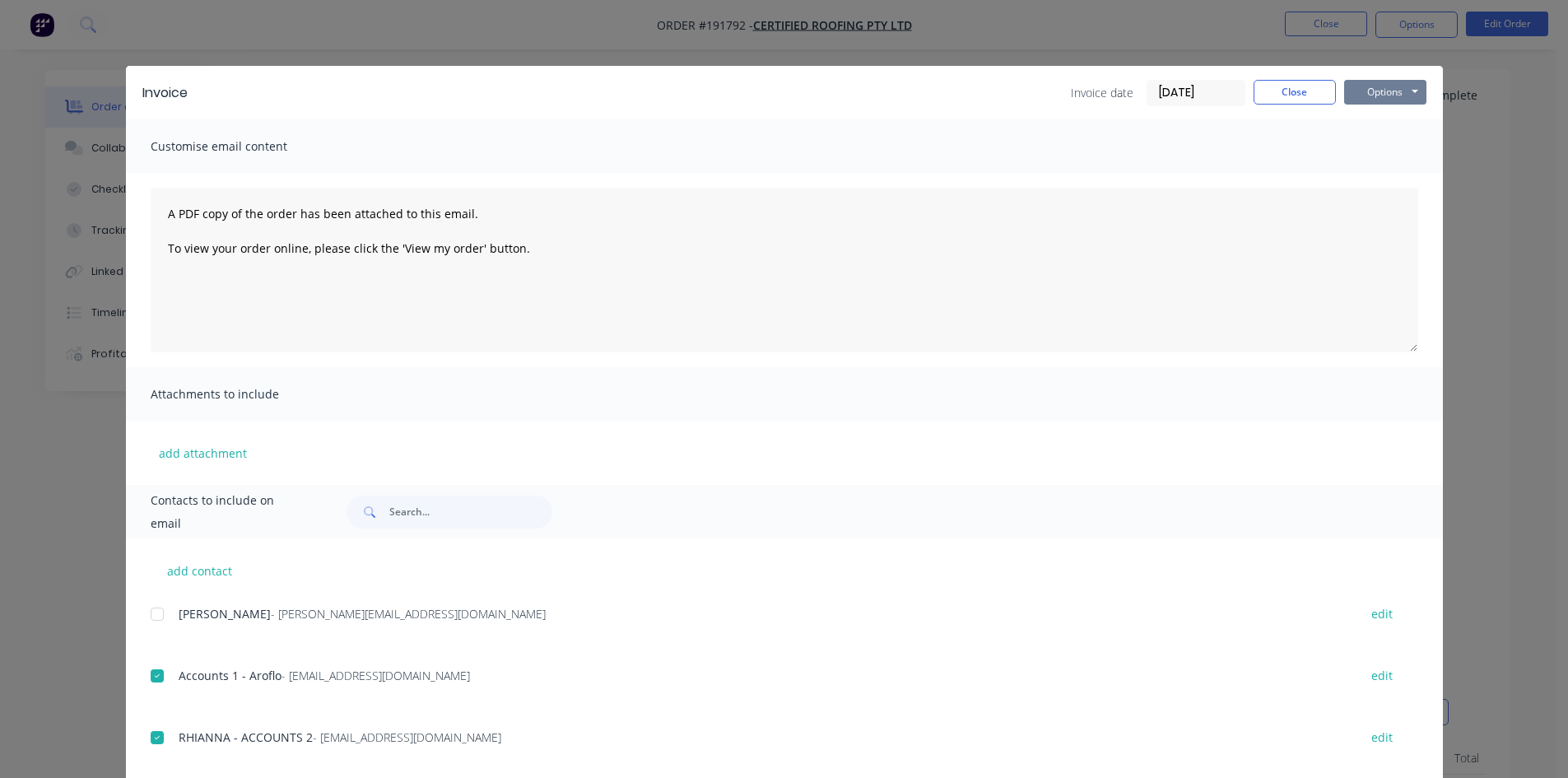
click at [1368, 92] on button "Options" at bounding box center [1384, 92] width 83 height 25
click at [1383, 168] on button "Email" at bounding box center [1396, 175] width 105 height 27
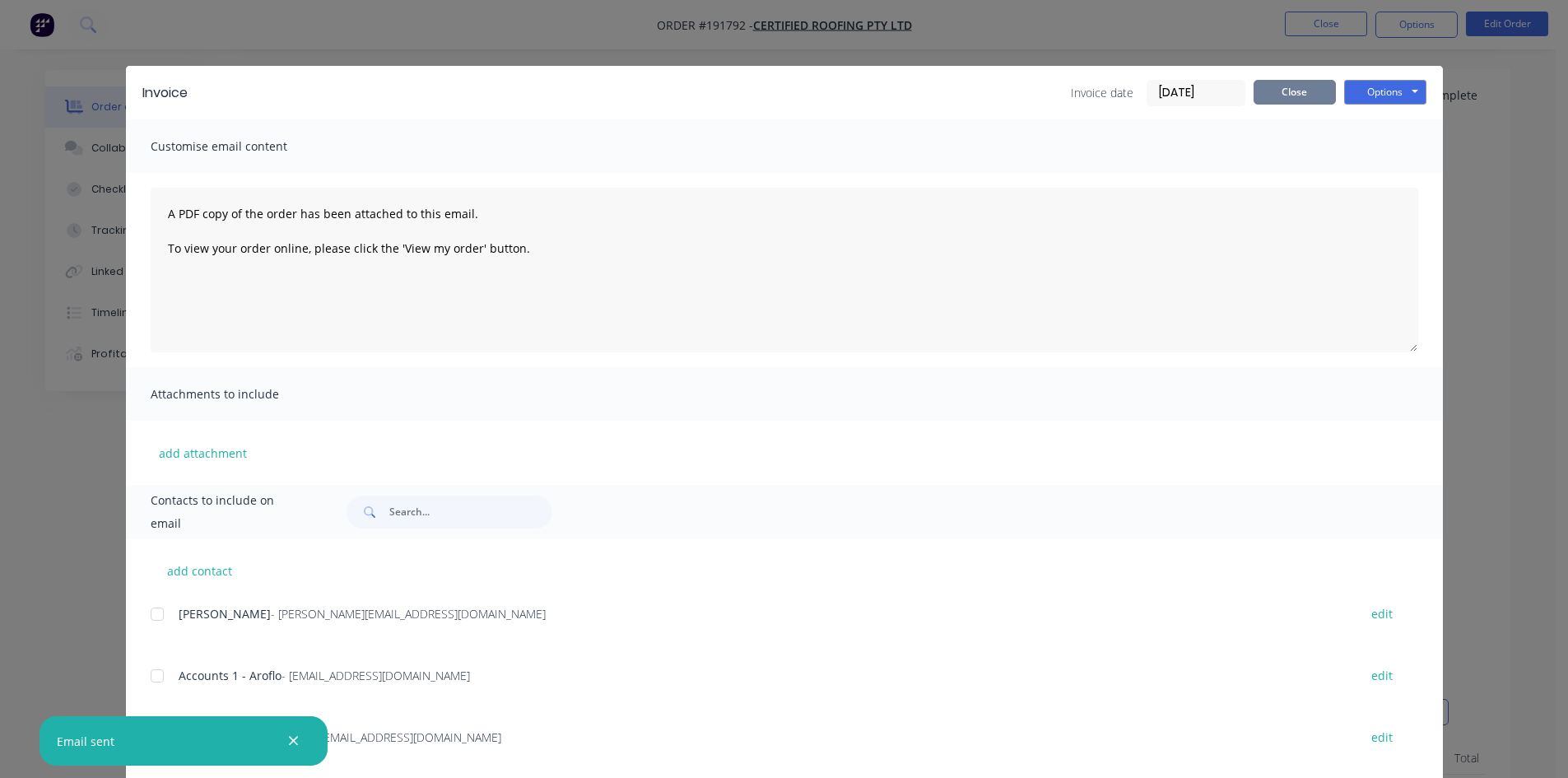
click at [1299, 85] on button "Close" at bounding box center [1295, 92] width 83 height 25
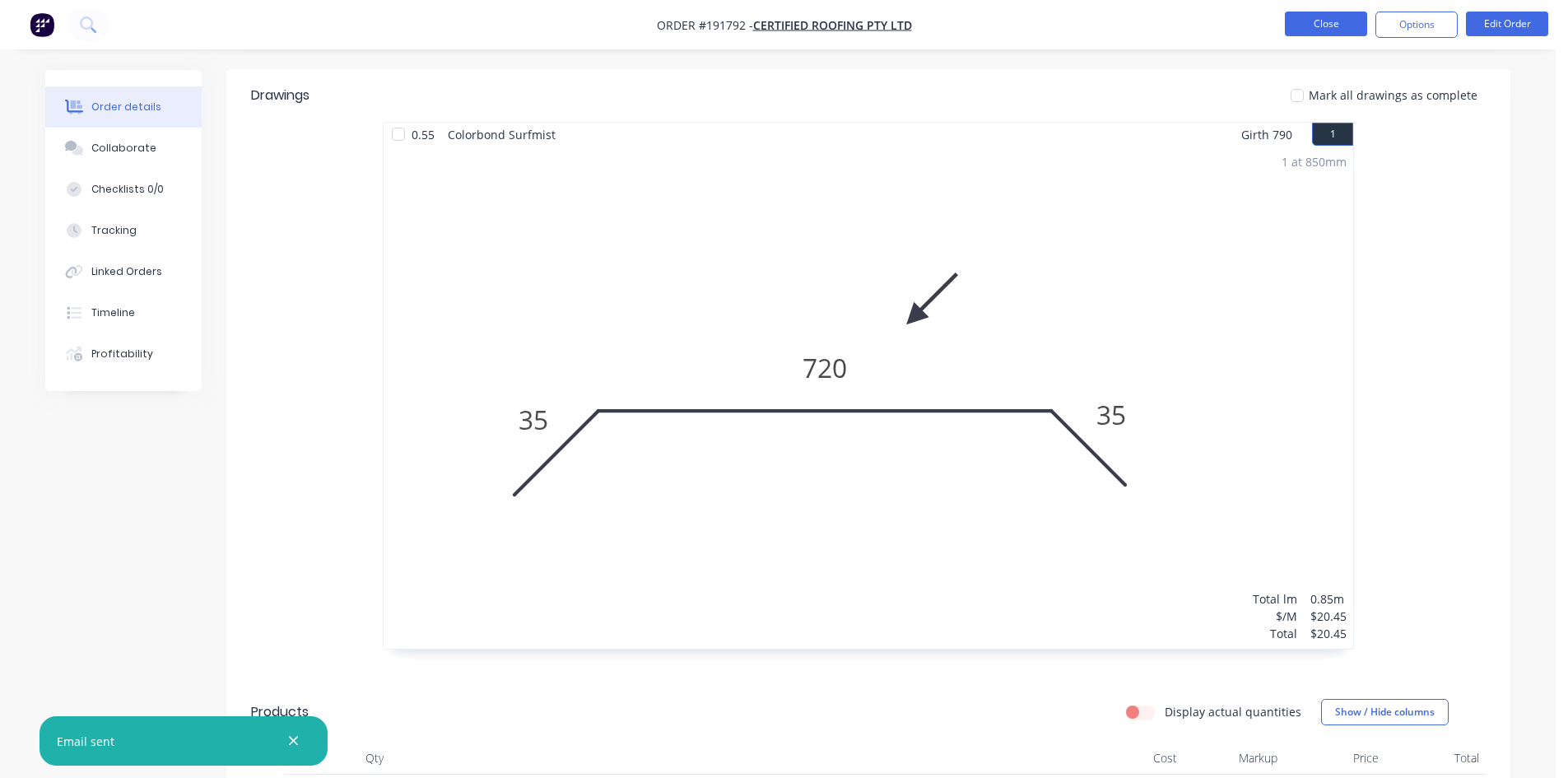
click at [1333, 22] on button "Close" at bounding box center [1325, 24] width 83 height 25
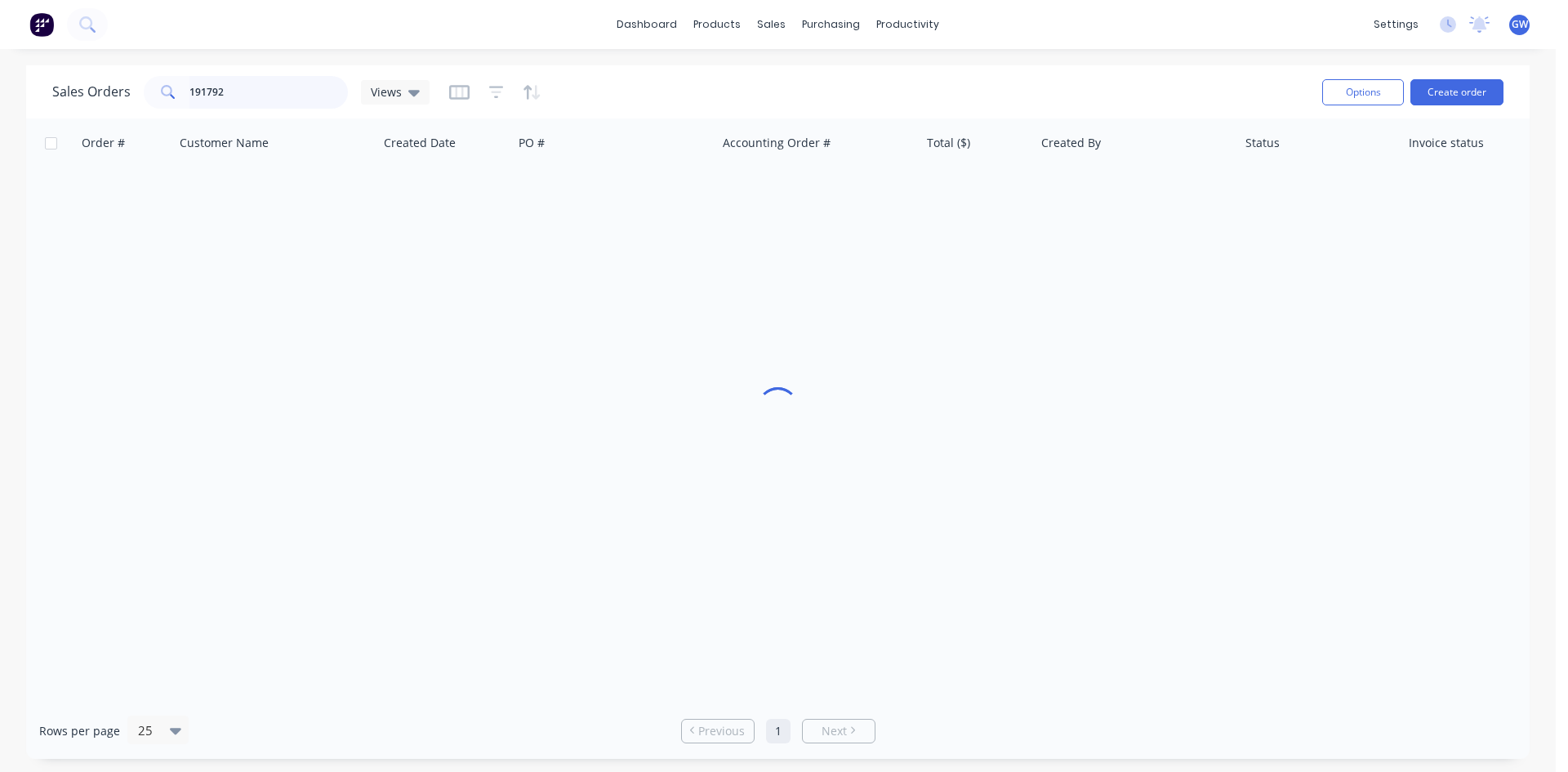
click at [208, 96] on input "191792" at bounding box center [269, 92] width 160 height 32
type input "191918"
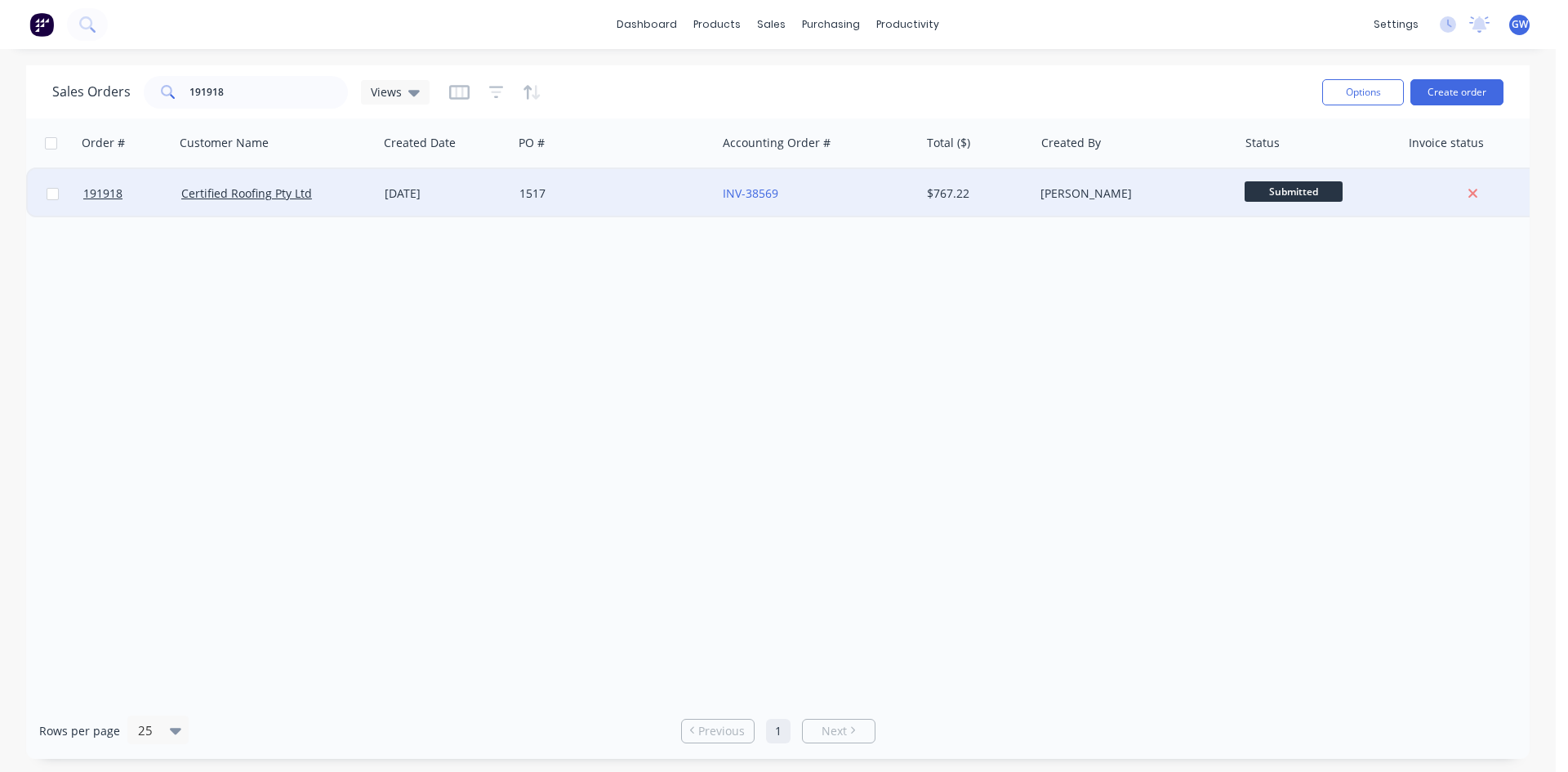
click at [1121, 193] on div "[PERSON_NAME]" at bounding box center [1131, 194] width 181 height 16
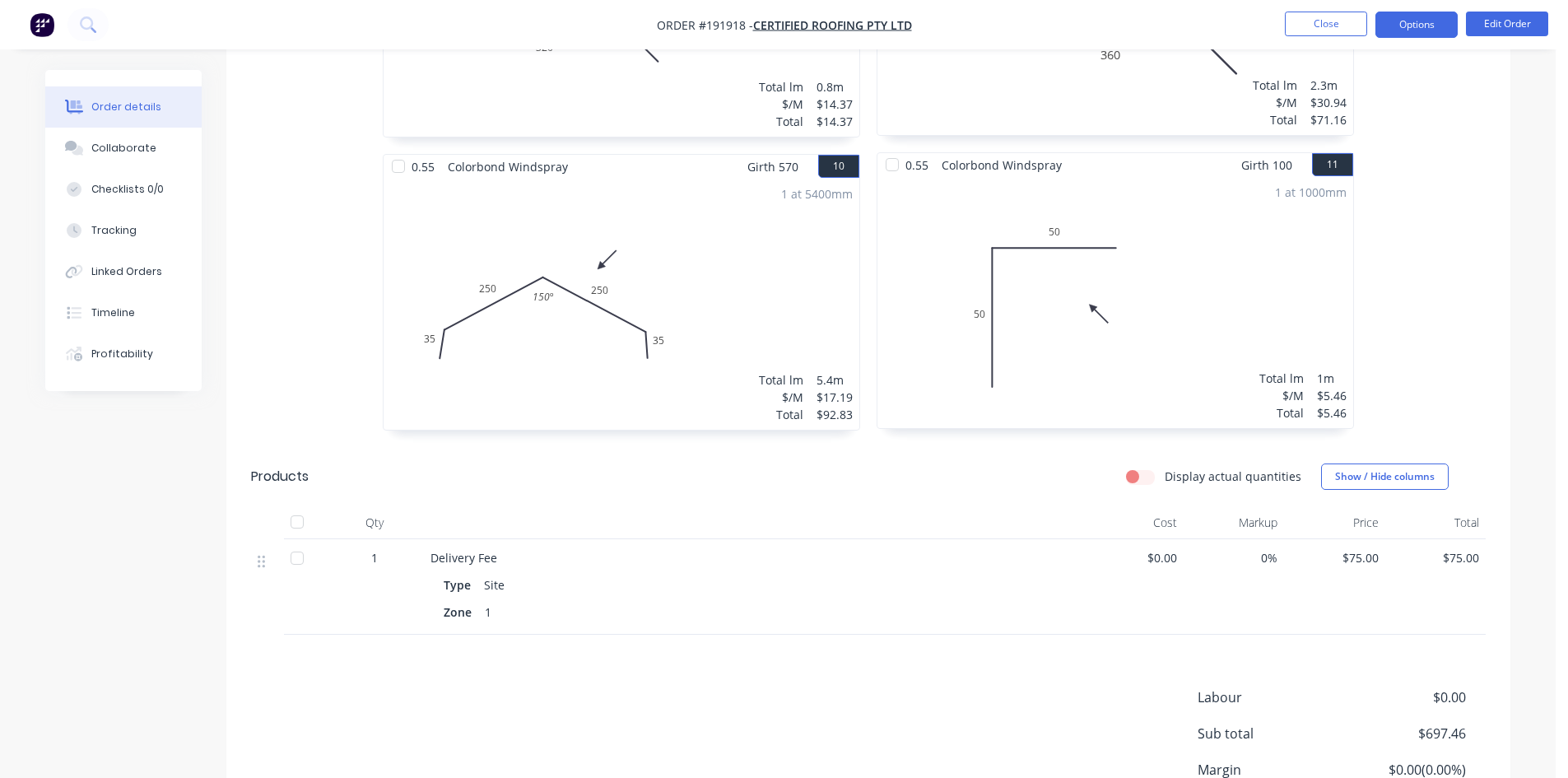
scroll to position [2141, 0]
click at [1413, 20] on button "Options" at bounding box center [1416, 25] width 83 height 26
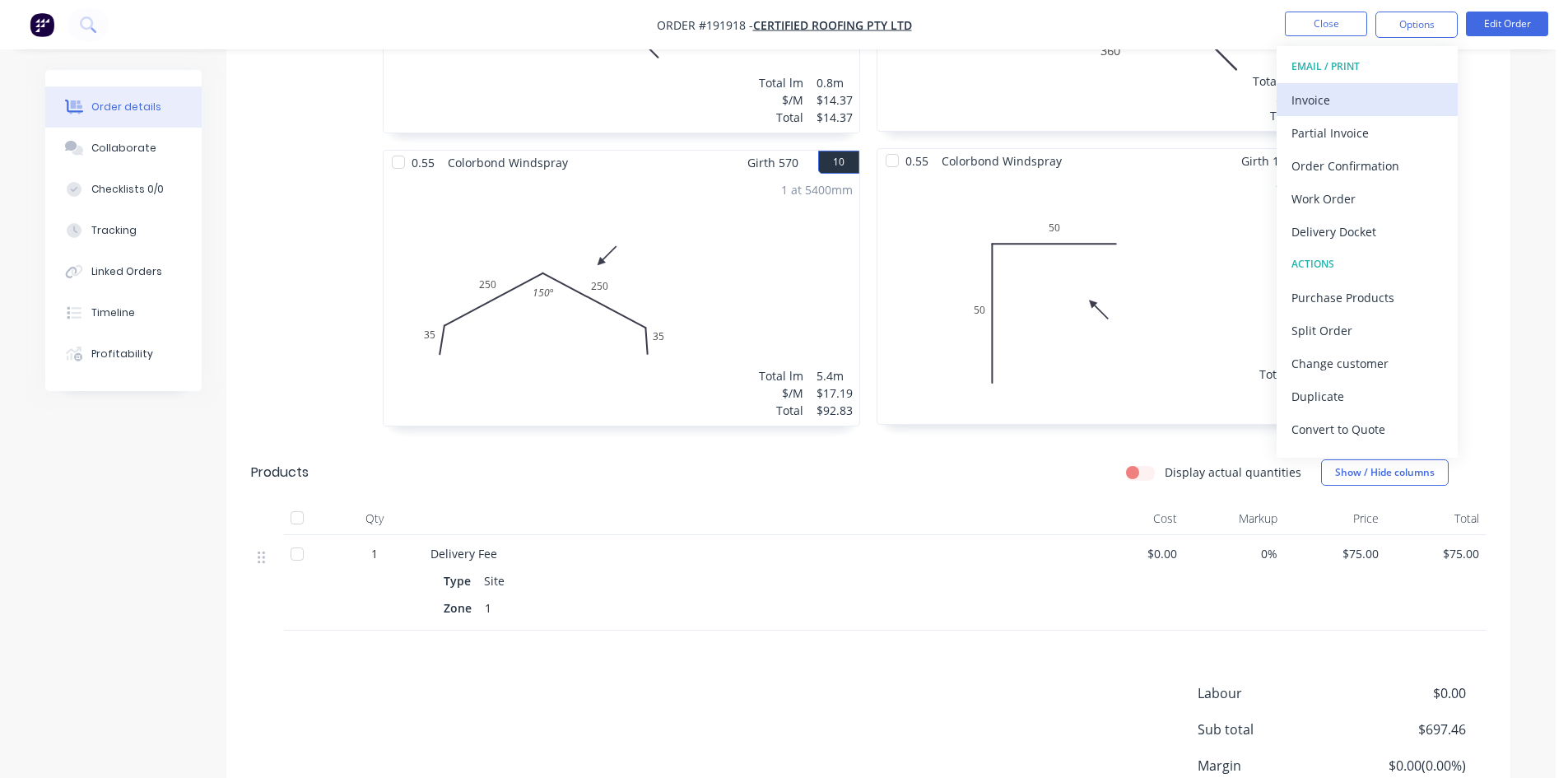
click at [1386, 97] on div "Invoice" at bounding box center [1366, 100] width 152 height 24
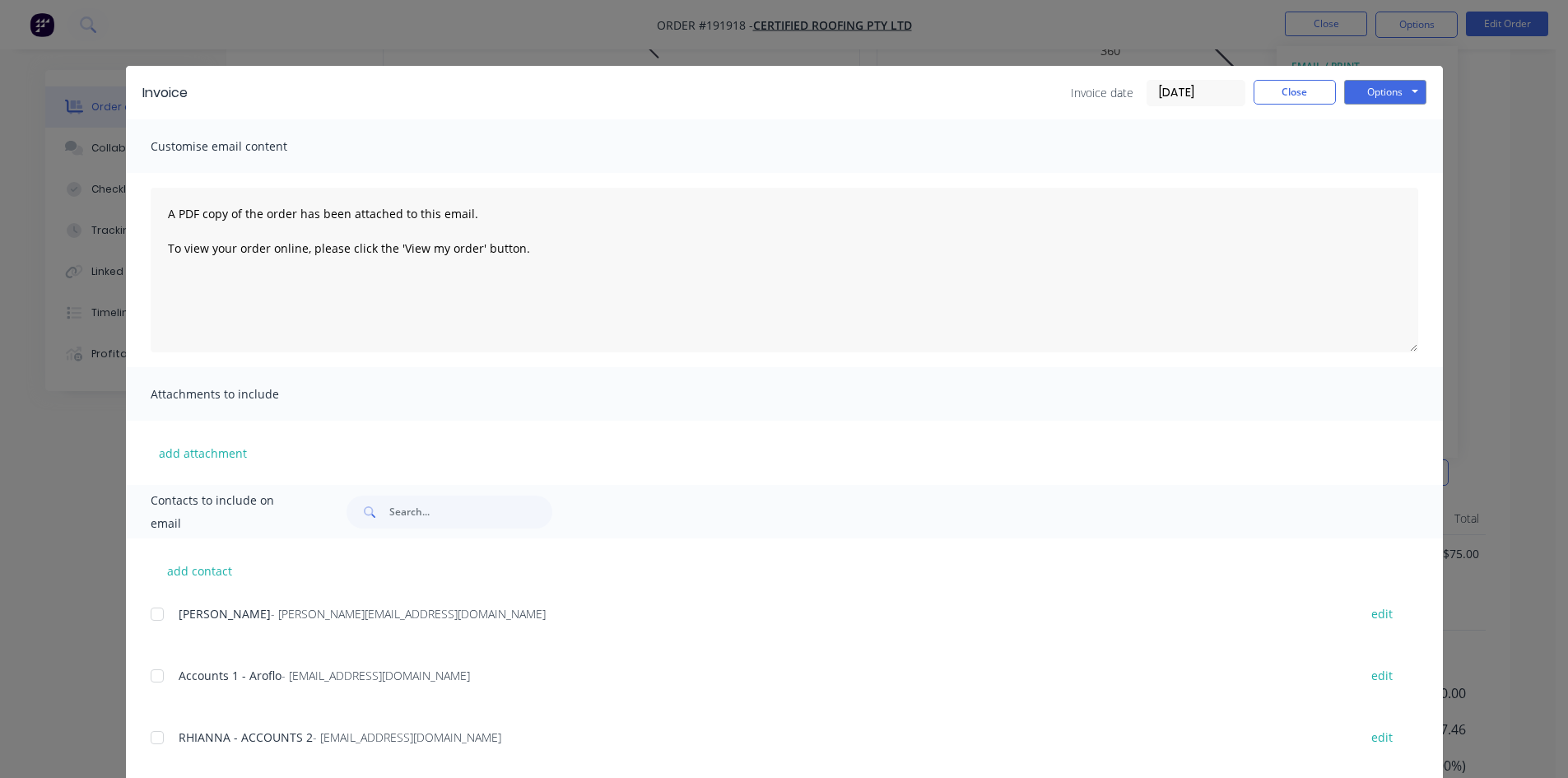
click at [156, 682] on div at bounding box center [157, 676] width 33 height 33
click at [139, 748] on div "add contact PAUL JEROME - [EMAIL_ADDRESS][DOMAIN_NAME] edit Accounts 1 - Aroflo…" at bounding box center [785, 765] width 1317 height 454
click at [144, 745] on div "add contact PAUL JEROME - [EMAIL_ADDRESS][DOMAIN_NAME] edit Accounts 1 - Aroflo…" at bounding box center [785, 765] width 1317 height 454
click at [155, 736] on div at bounding box center [157, 738] width 33 height 33
click at [1396, 91] on button "Options" at bounding box center [1384, 92] width 83 height 25
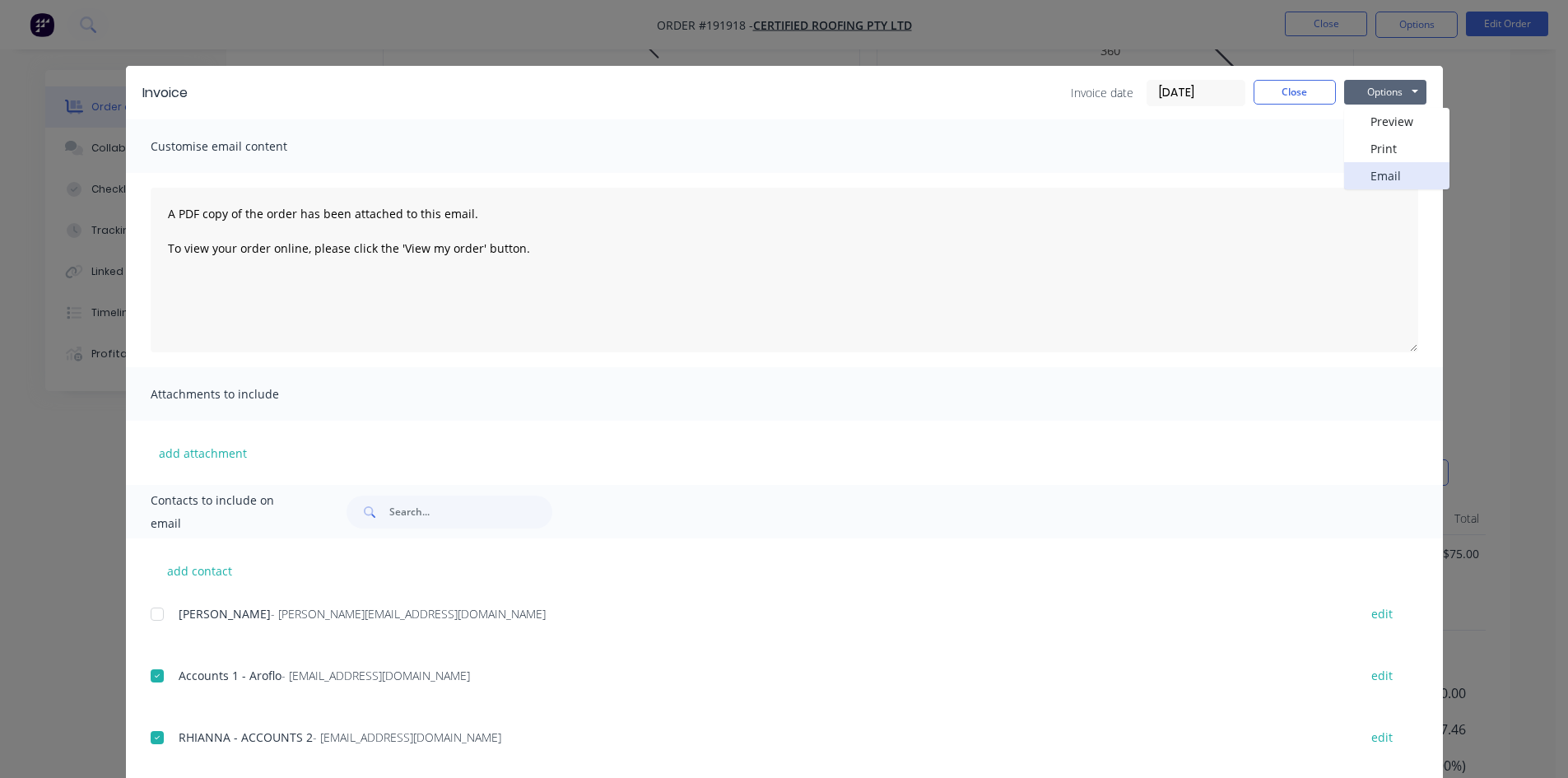
click at [1392, 175] on button "Email" at bounding box center [1396, 175] width 105 height 27
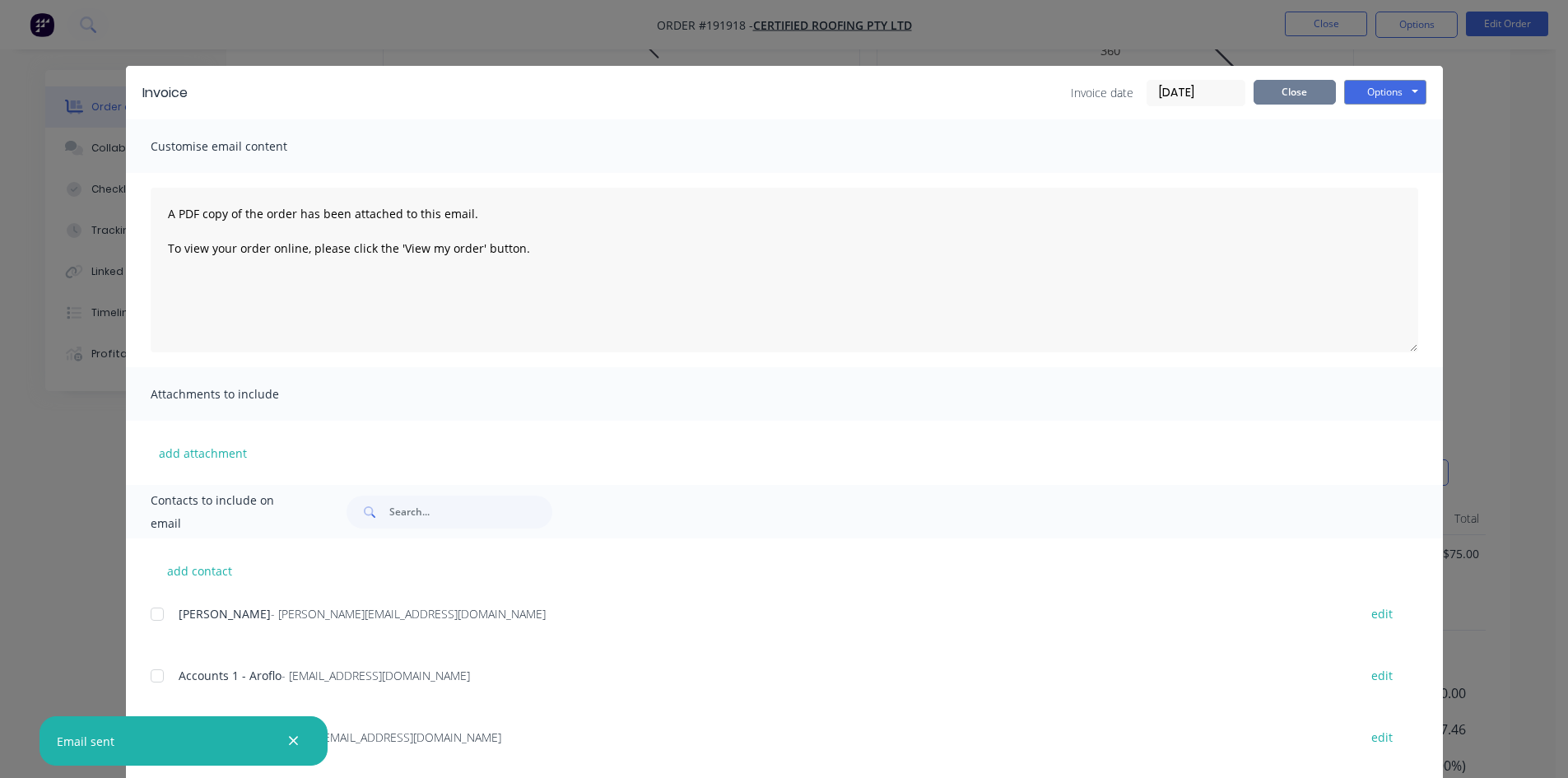
click at [1308, 101] on button "Close" at bounding box center [1295, 92] width 83 height 25
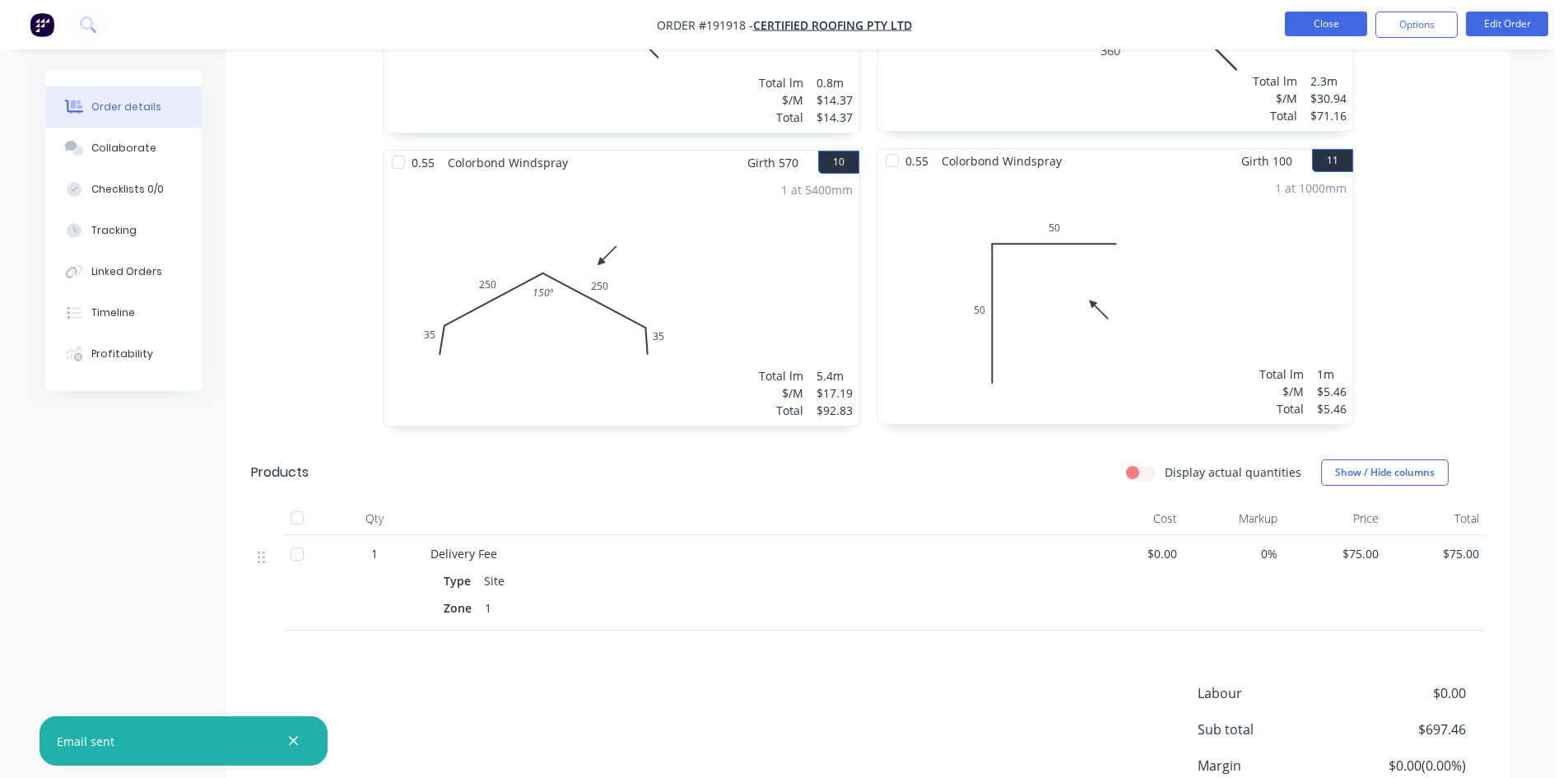
click at [1353, 25] on button "Close" at bounding box center [1325, 24] width 83 height 25
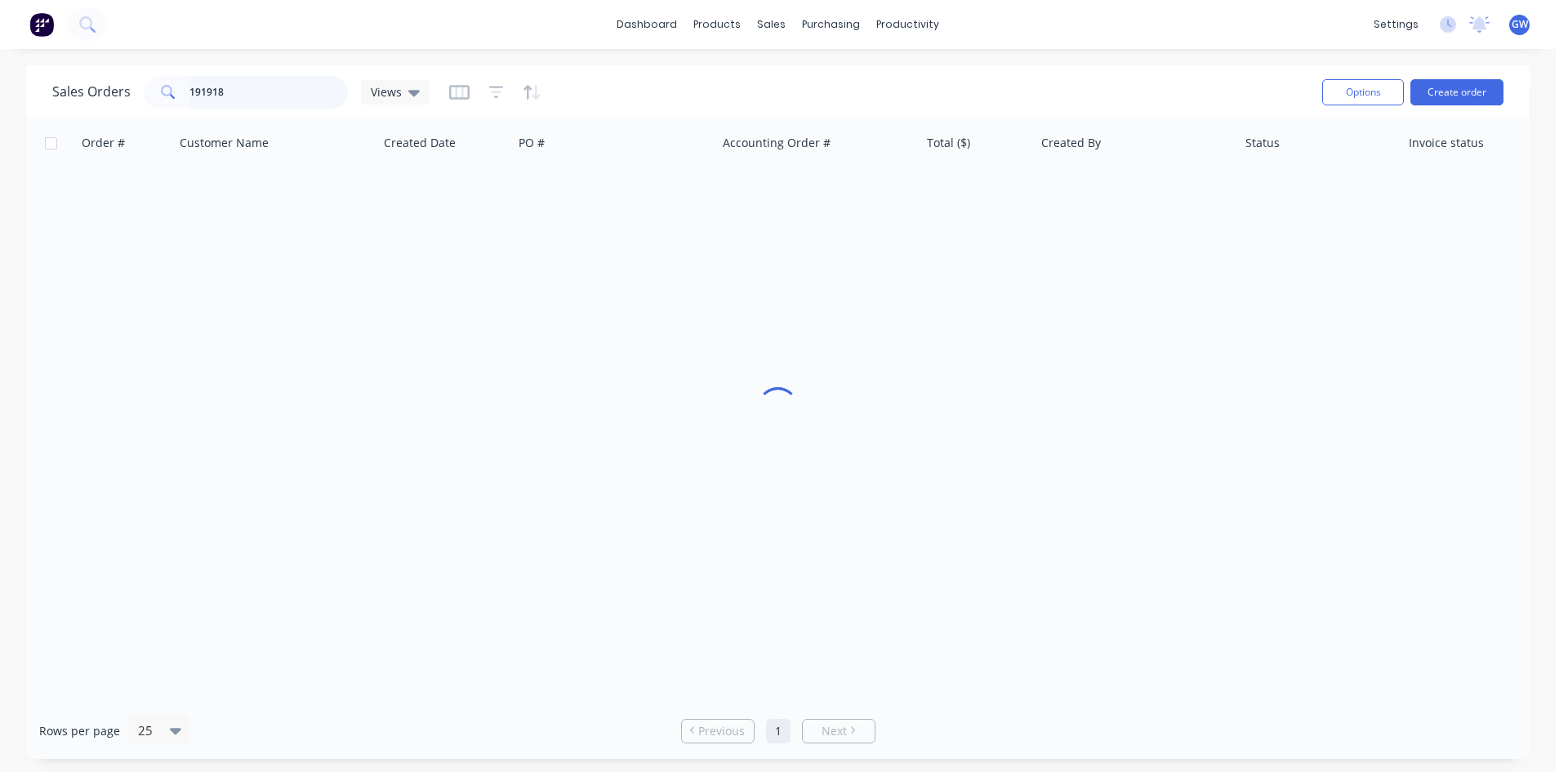
click at [48, 91] on div "Sales Orders 191918 Views Options Create order" at bounding box center [778, 91] width 1504 height 53
type input "191787"
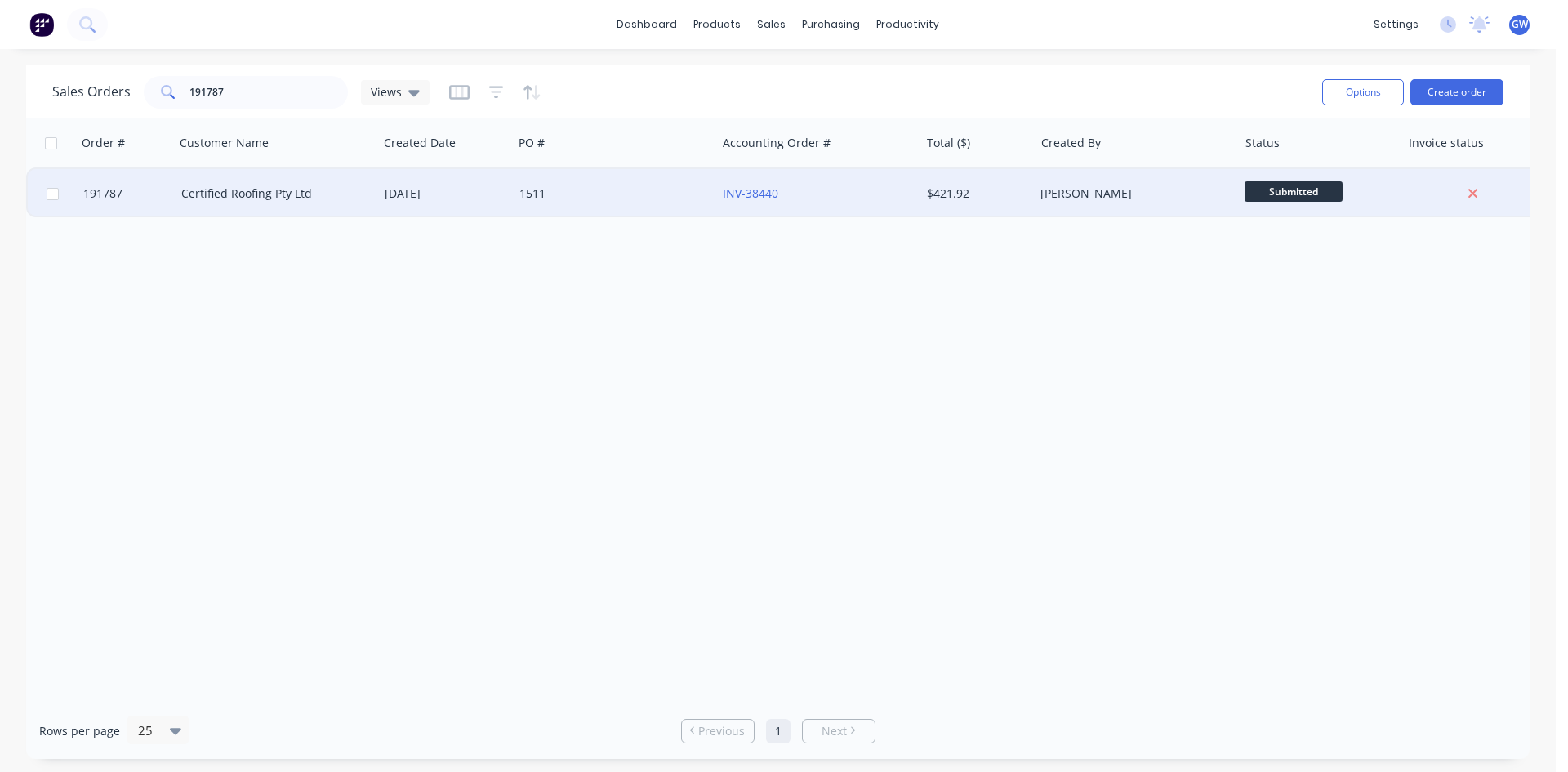
click at [891, 188] on div "INV-38440" at bounding box center [813, 194] width 181 height 16
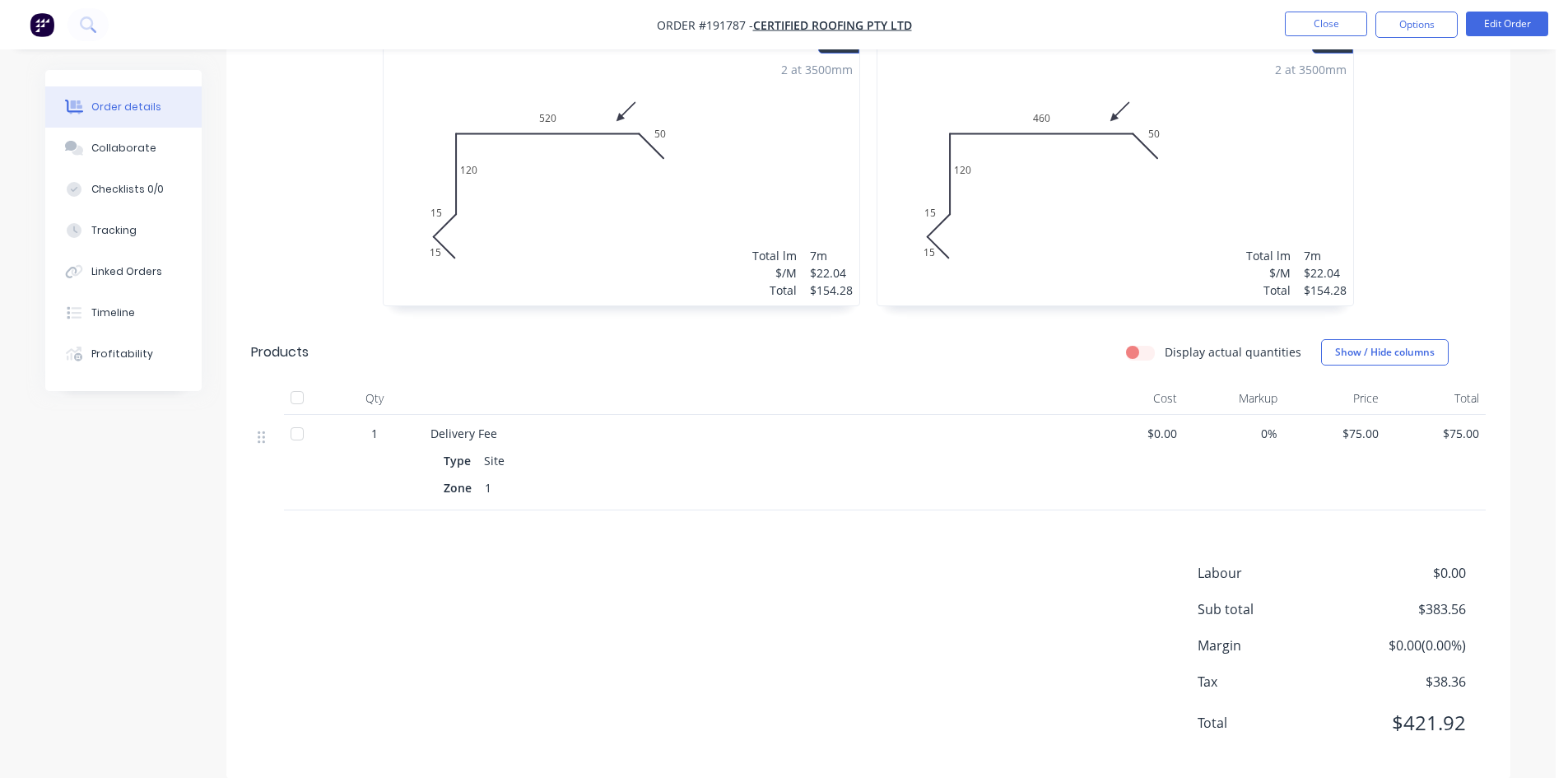
scroll to position [506, 0]
click at [1411, 28] on button "Options" at bounding box center [1416, 25] width 83 height 26
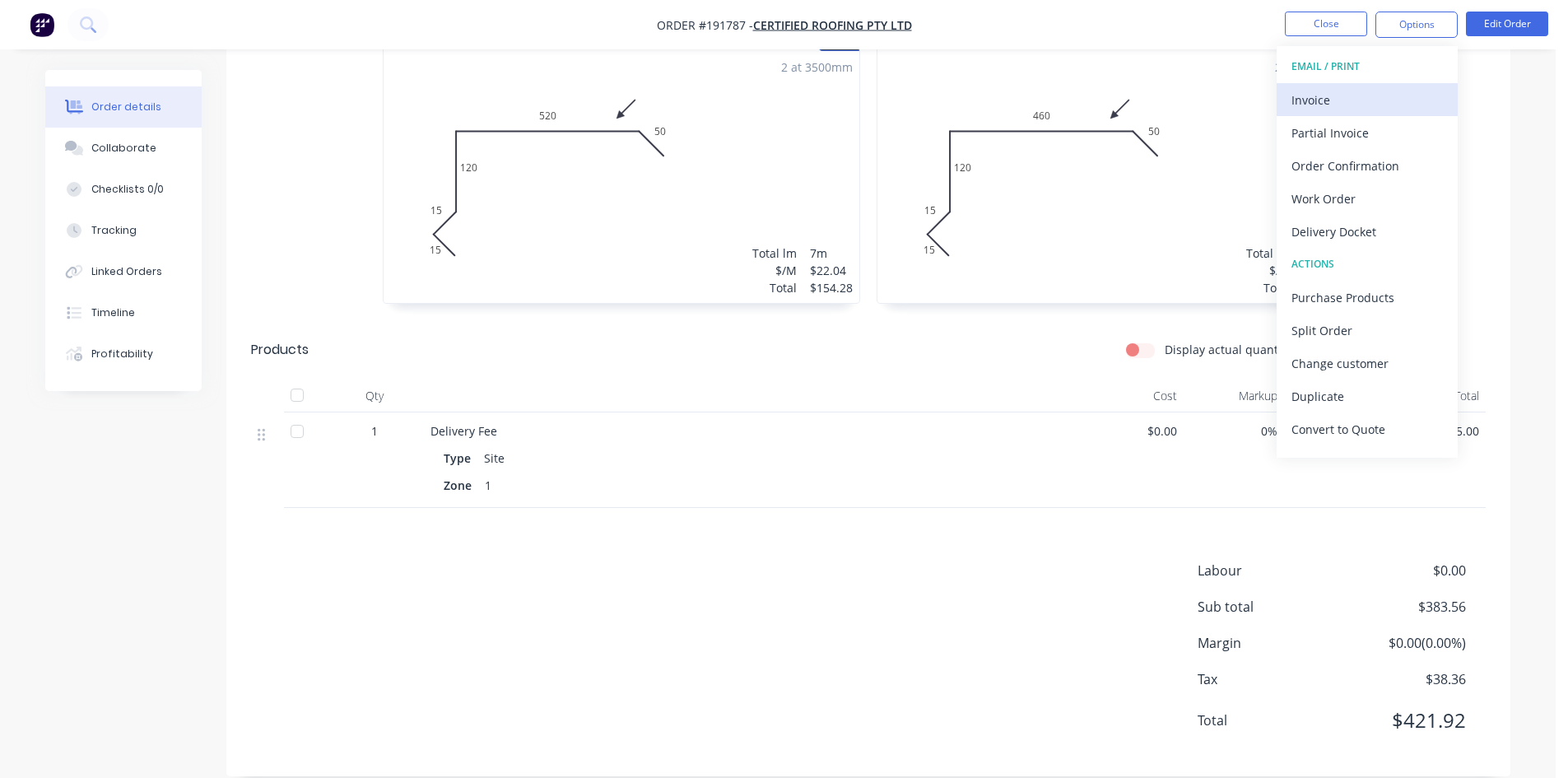
click at [1366, 88] on div "Invoice" at bounding box center [1366, 100] width 152 height 24
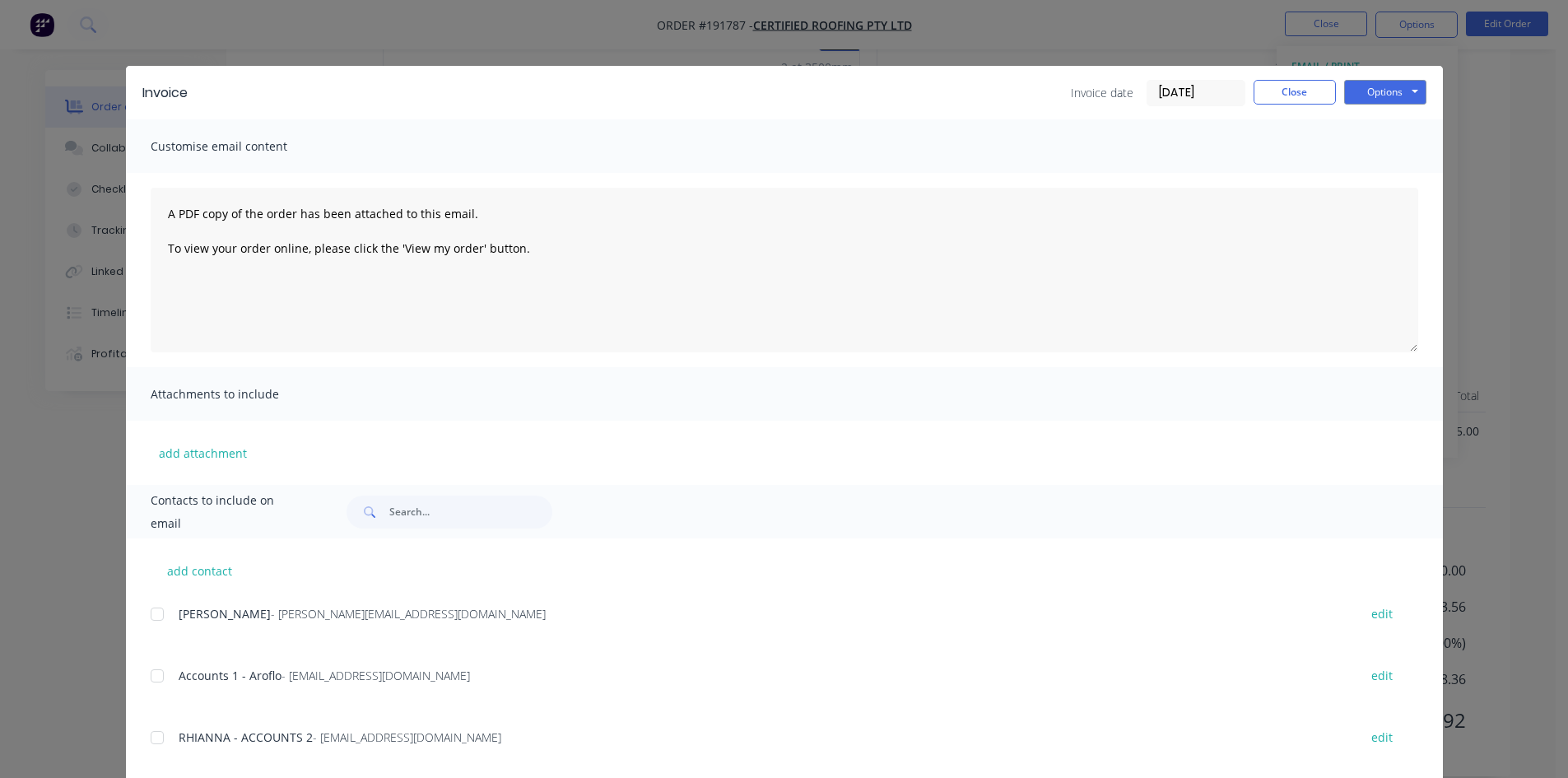
drag, startPoint x: 145, startPoint y: 668, endPoint x: 146, endPoint y: 713, distance: 45.0
click at [145, 669] on div at bounding box center [157, 676] width 33 height 33
click at [154, 738] on div at bounding box center [157, 738] width 33 height 33
click at [1369, 93] on button "Options" at bounding box center [1384, 92] width 83 height 25
click at [1385, 172] on button "Email" at bounding box center [1396, 175] width 105 height 27
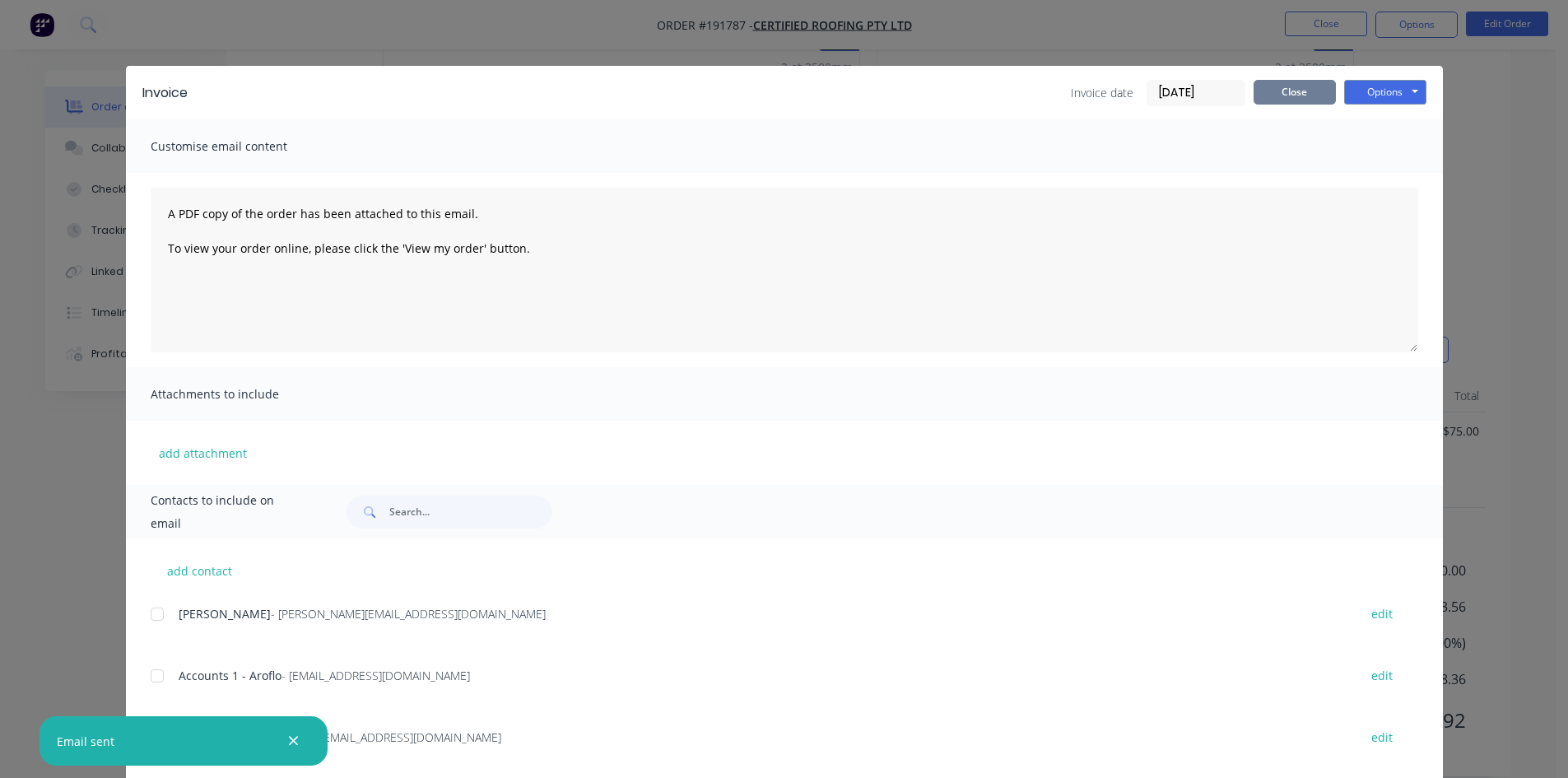
click at [1289, 98] on button "Close" at bounding box center [1295, 92] width 83 height 25
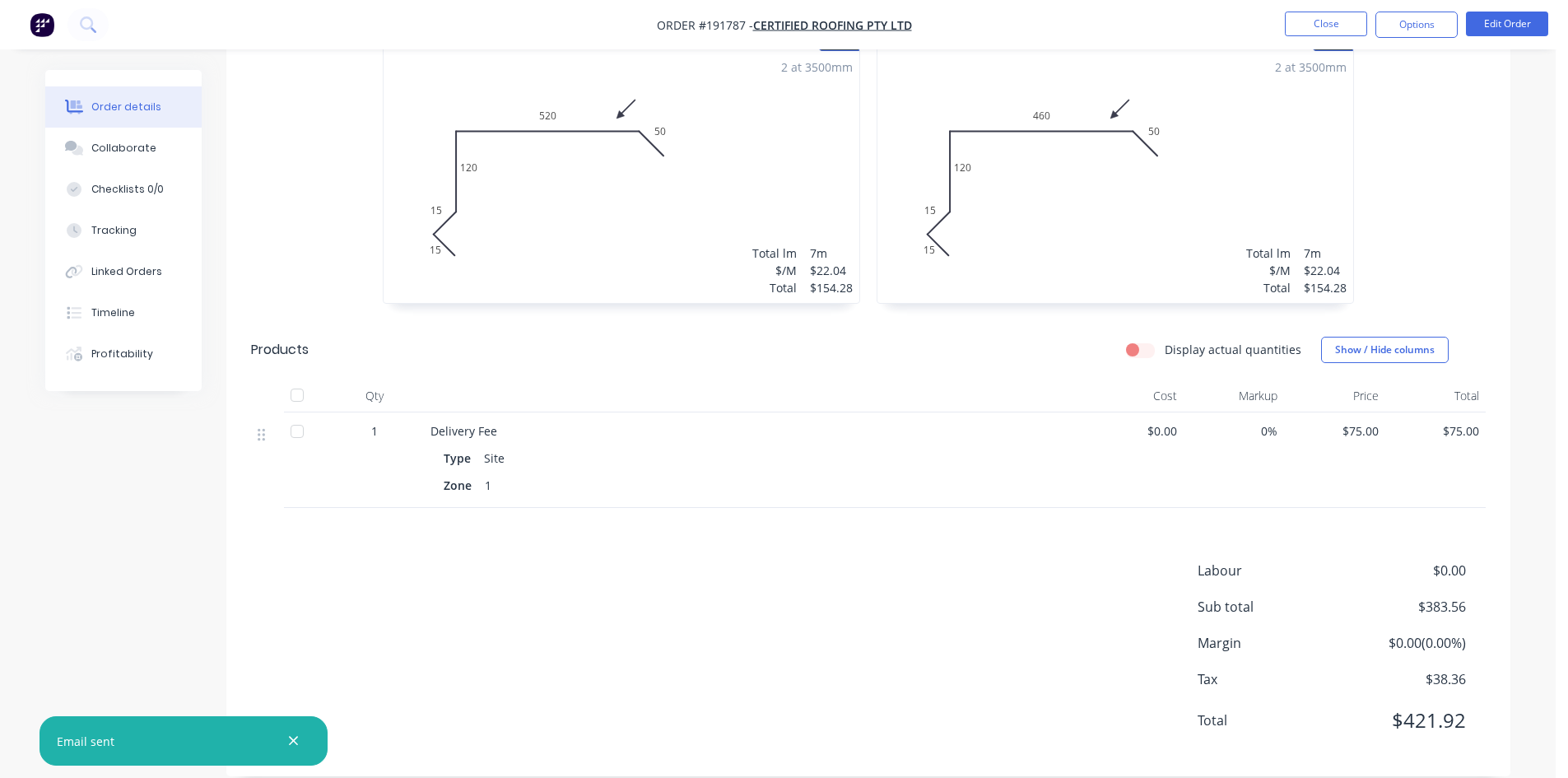
click at [1319, 39] on nav "Order #191787 - Certified Roofing Pty Ltd Close Options Edit Order" at bounding box center [784, 25] width 1568 height 49
click at [1339, 27] on button "Close" at bounding box center [1325, 24] width 83 height 25
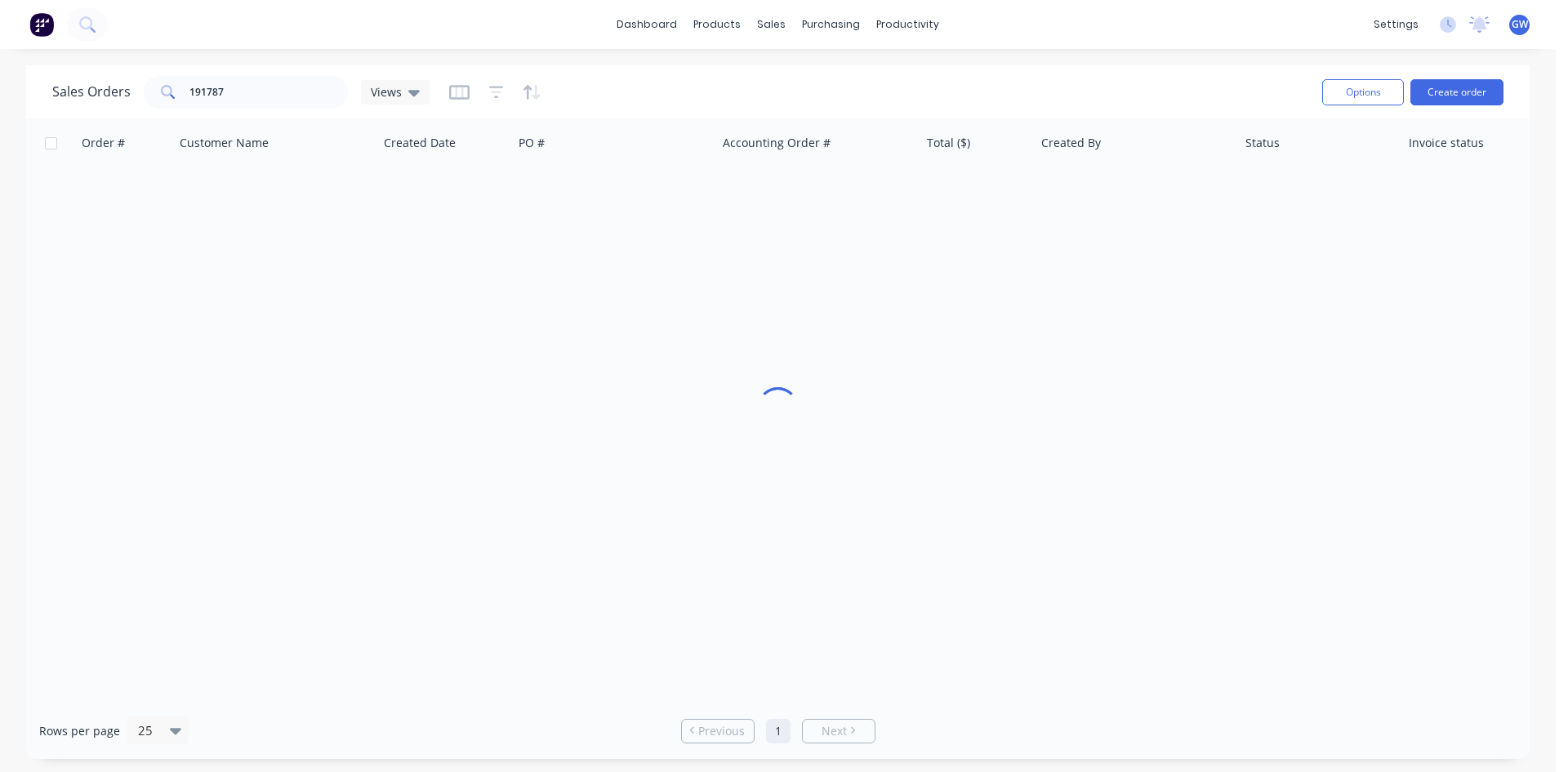
click at [309, 69] on div "Sales Orders 191787 Views Options Create order" at bounding box center [778, 91] width 1504 height 53
click at [261, 106] on input "191787" at bounding box center [269, 92] width 160 height 32
type input "191960"
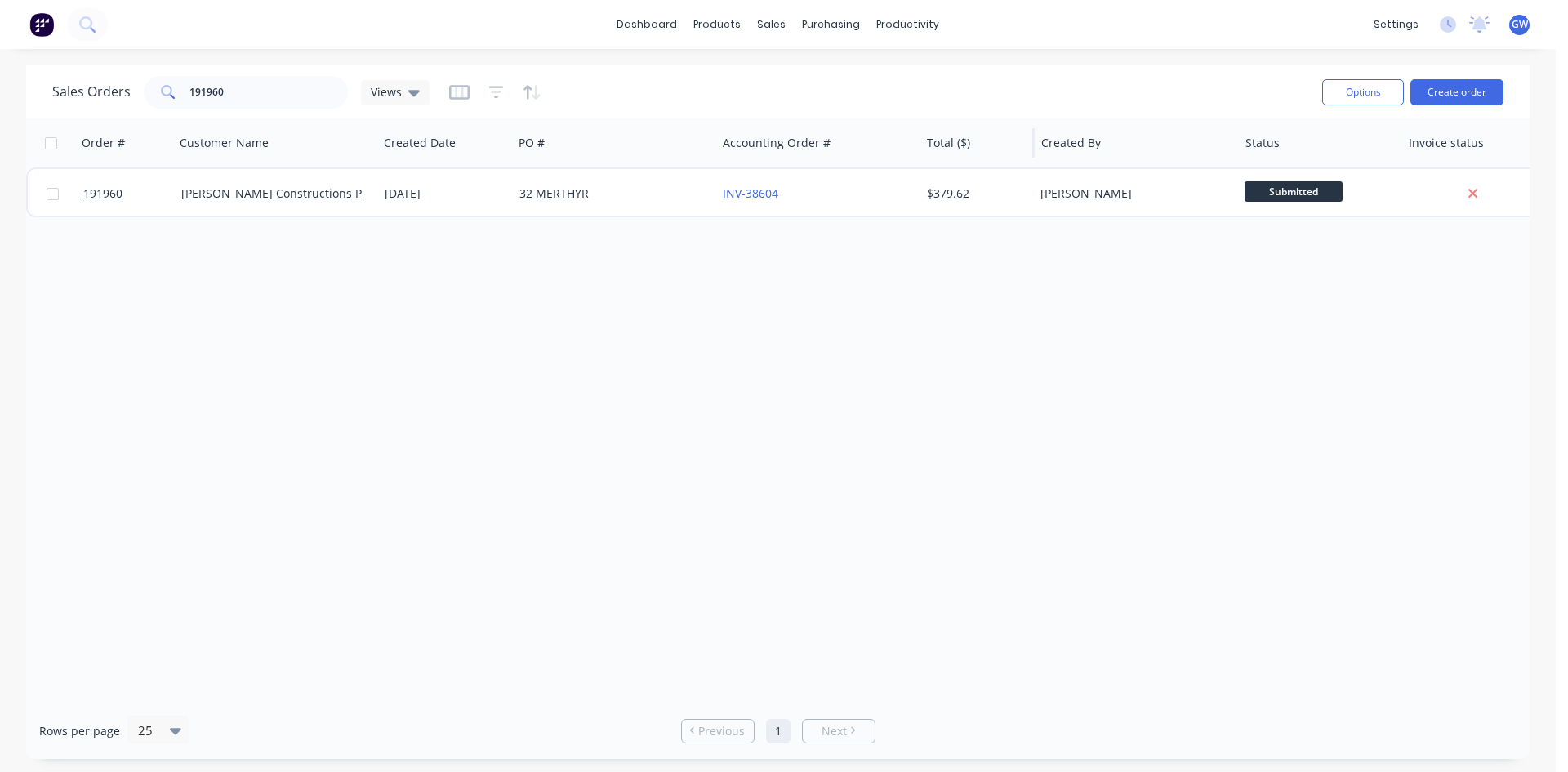
click at [974, 162] on div "Total ($)" at bounding box center [977, 142] width 115 height 49
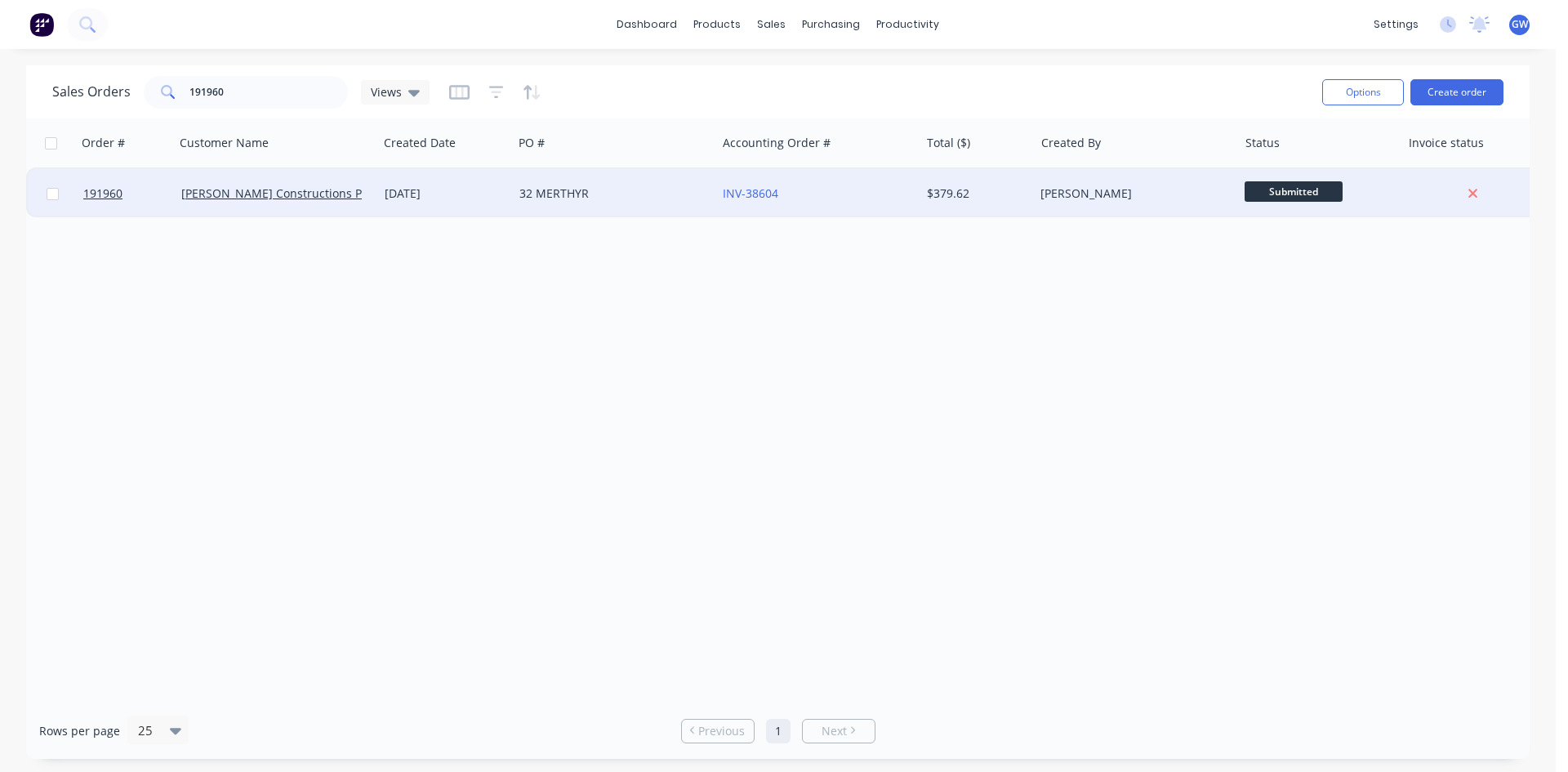
click at [979, 186] on div "$379.62" at bounding box center [975, 194] width 96 height 16
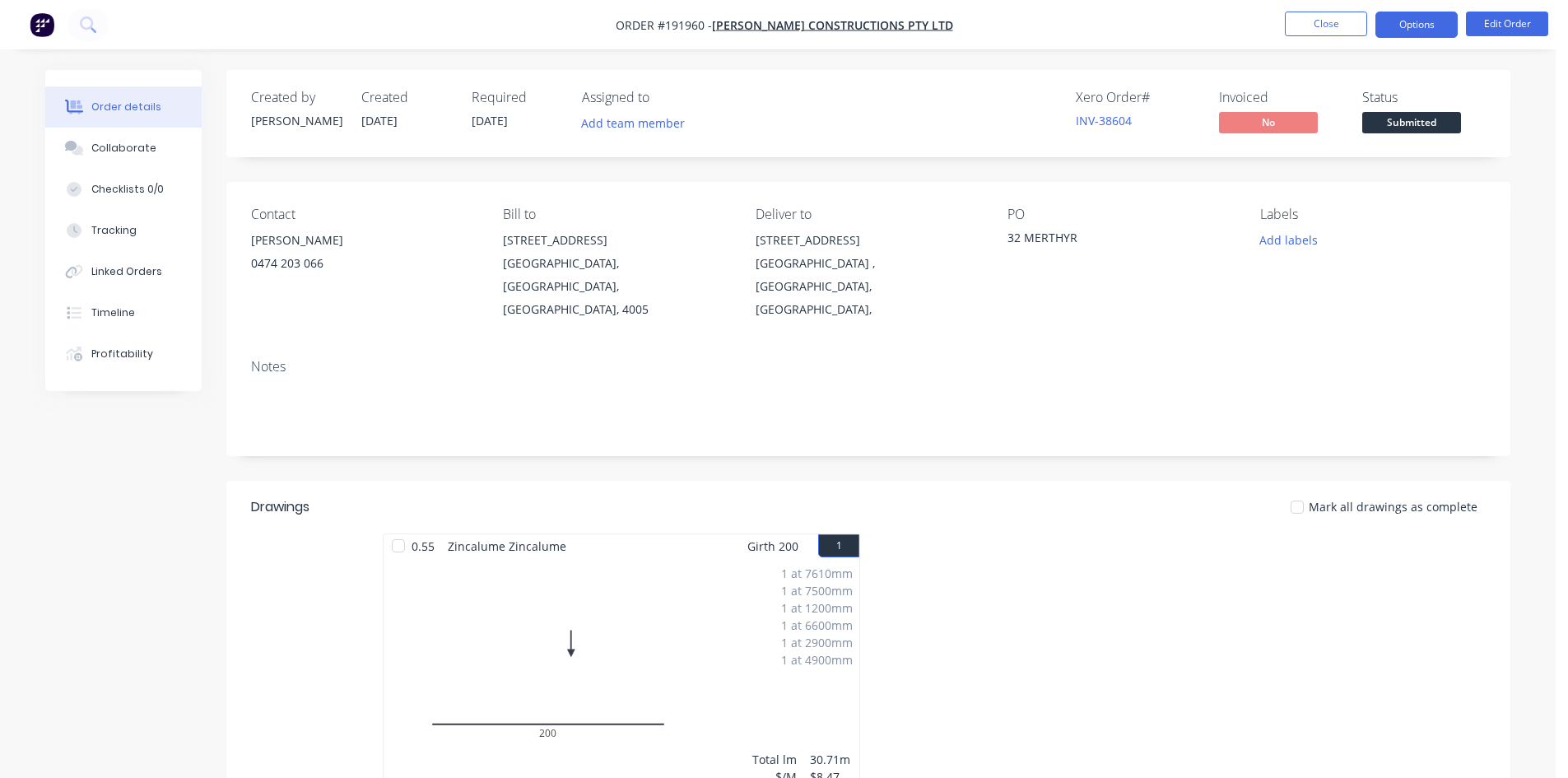
click at [1404, 19] on button "Options" at bounding box center [1416, 25] width 83 height 26
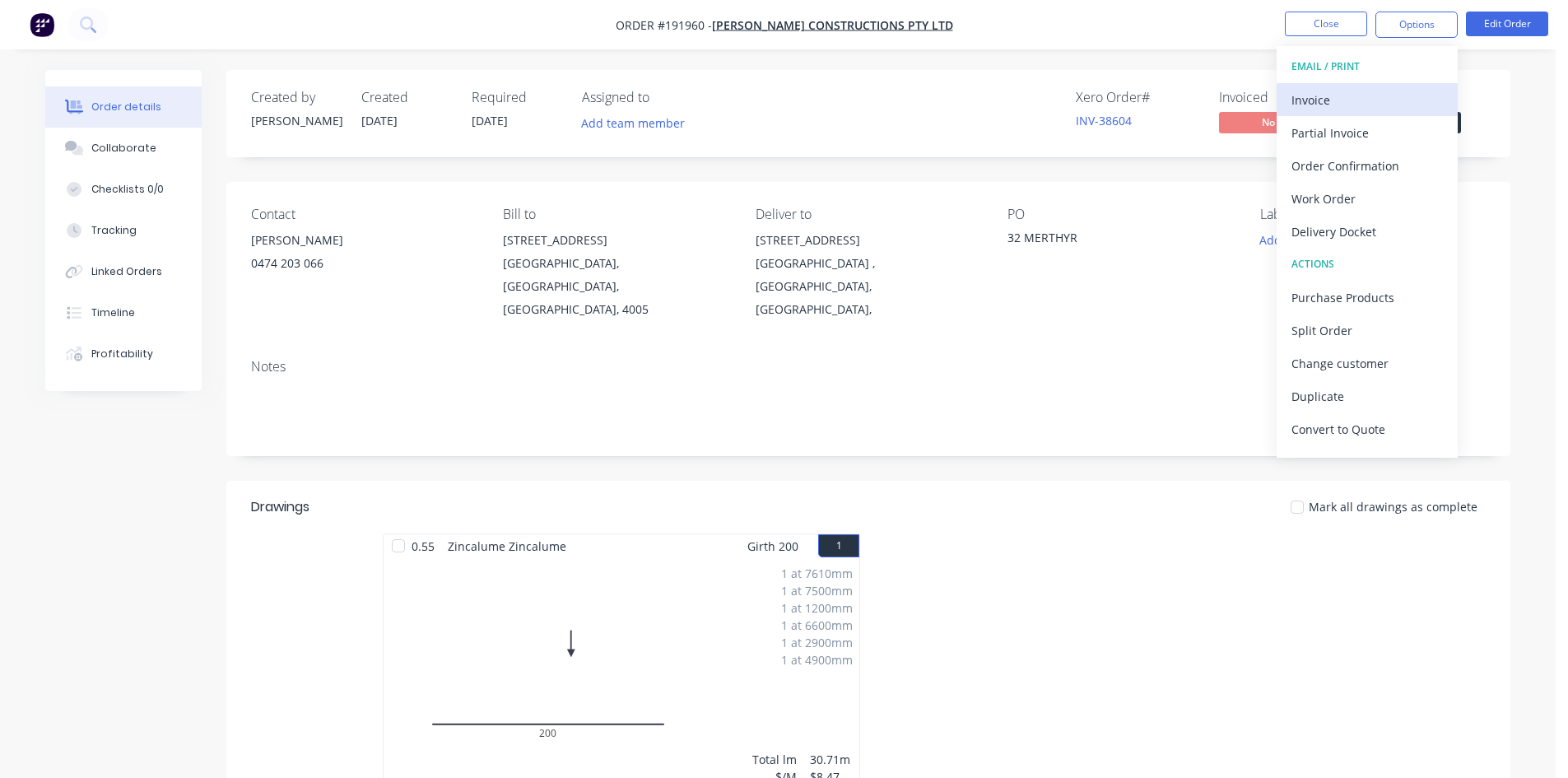
click at [1364, 85] on button "Invoice" at bounding box center [1366, 100] width 181 height 33
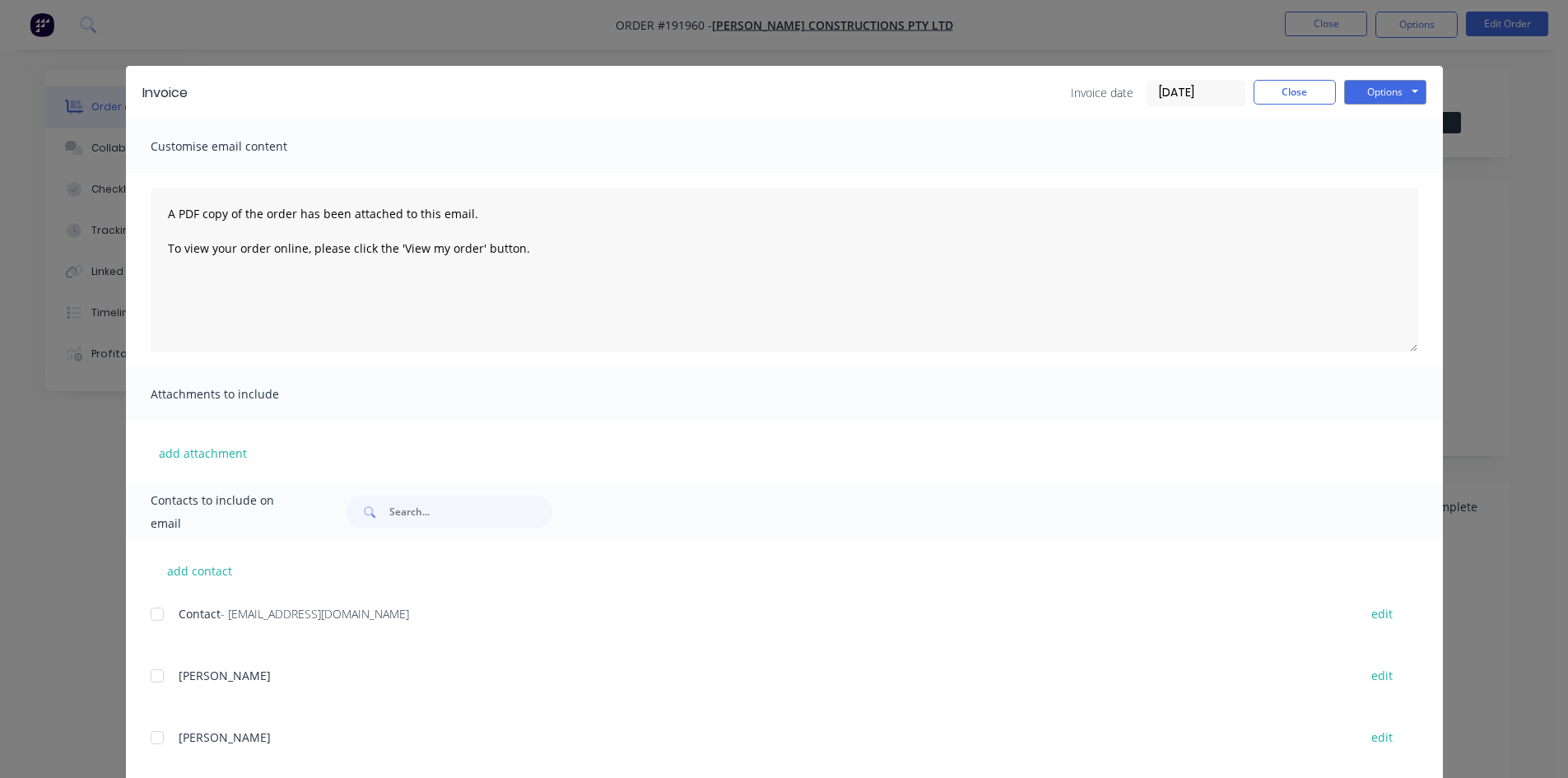
click at [158, 612] on div at bounding box center [157, 614] width 33 height 33
click at [1376, 90] on button "Options" at bounding box center [1384, 92] width 83 height 25
click at [1366, 174] on button "Email" at bounding box center [1396, 175] width 105 height 27
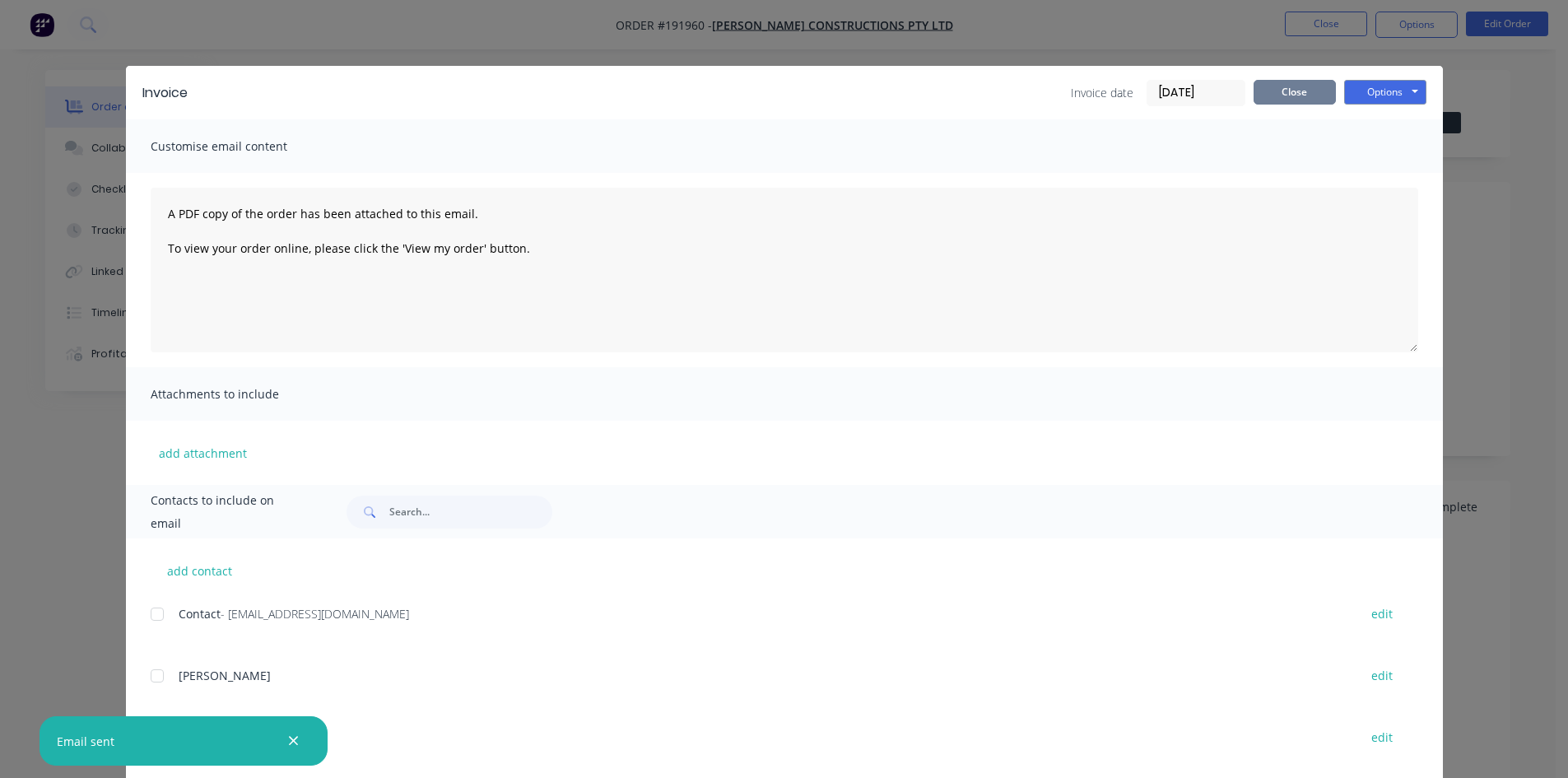
click at [1273, 92] on button "Close" at bounding box center [1295, 92] width 83 height 25
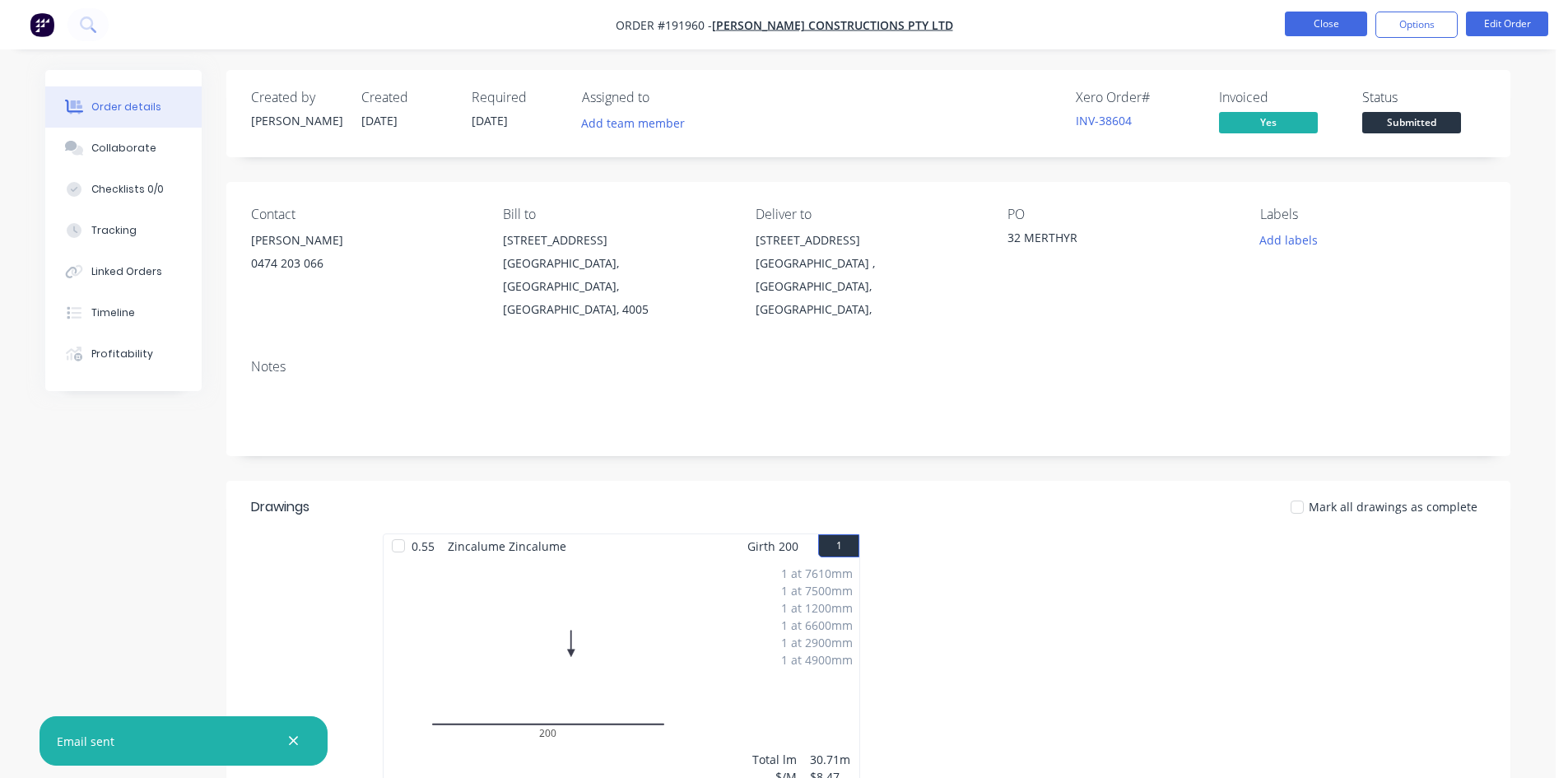
click at [1323, 22] on button "Close" at bounding box center [1325, 24] width 83 height 25
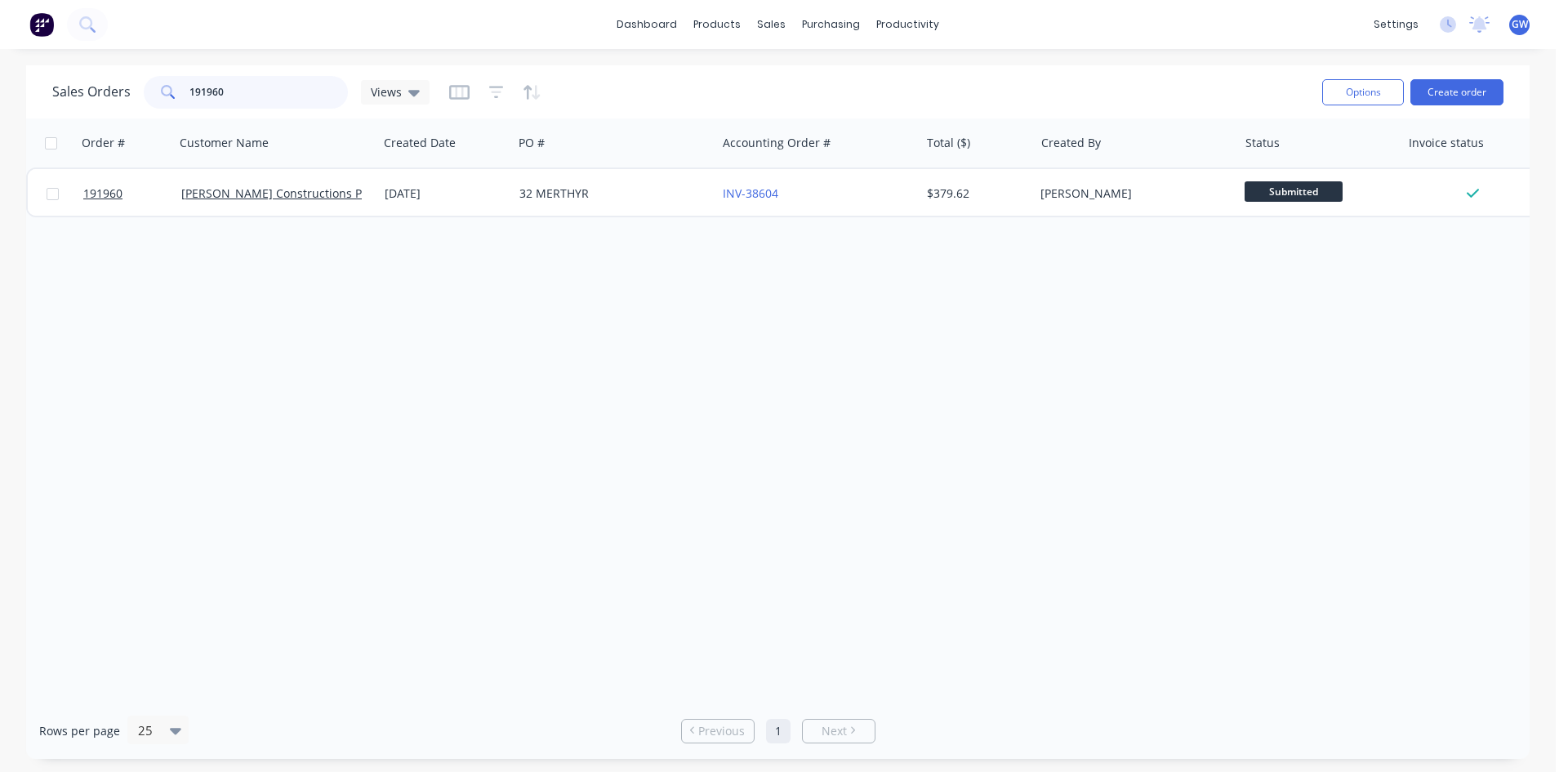
drag, startPoint x: 261, startPoint y: 94, endPoint x: 33, endPoint y: 113, distance: 228.8
click at [33, 113] on div "Sales Orders 191960 Views Options Create order" at bounding box center [778, 91] width 1504 height 53
type input "191956"
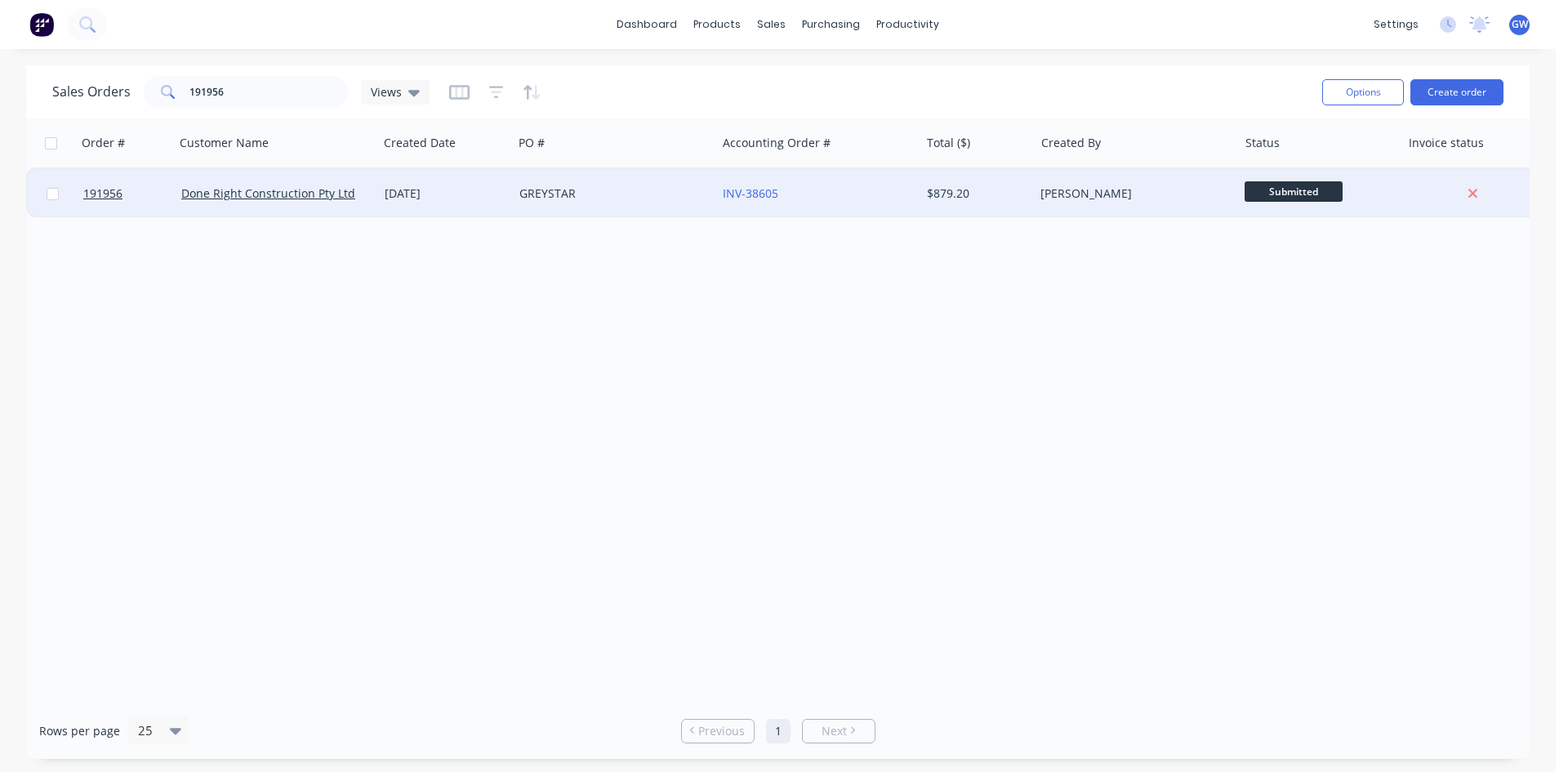
click at [1069, 214] on div "[PERSON_NAME]" at bounding box center [1136, 194] width 204 height 49
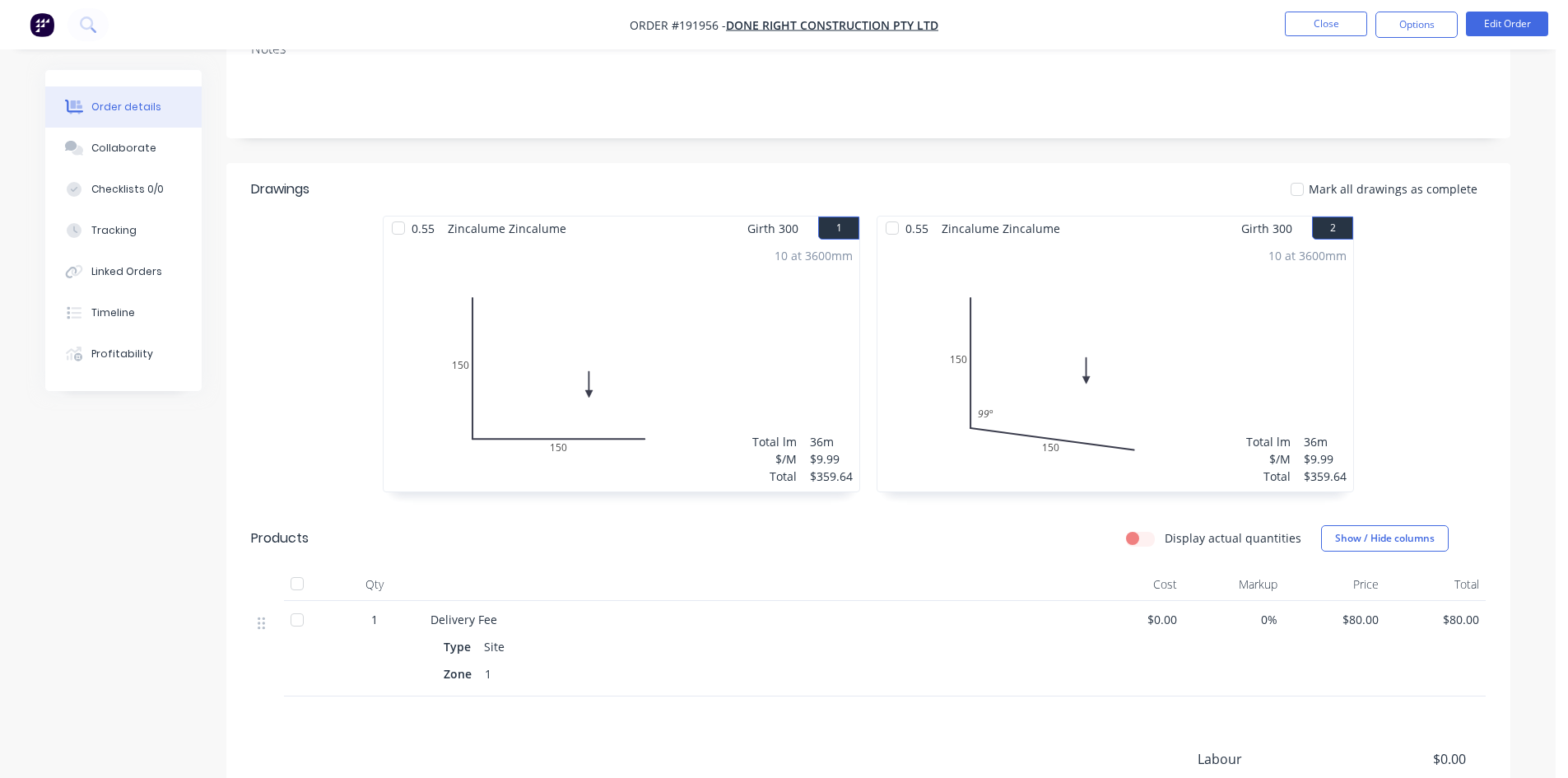
scroll to position [329, 0]
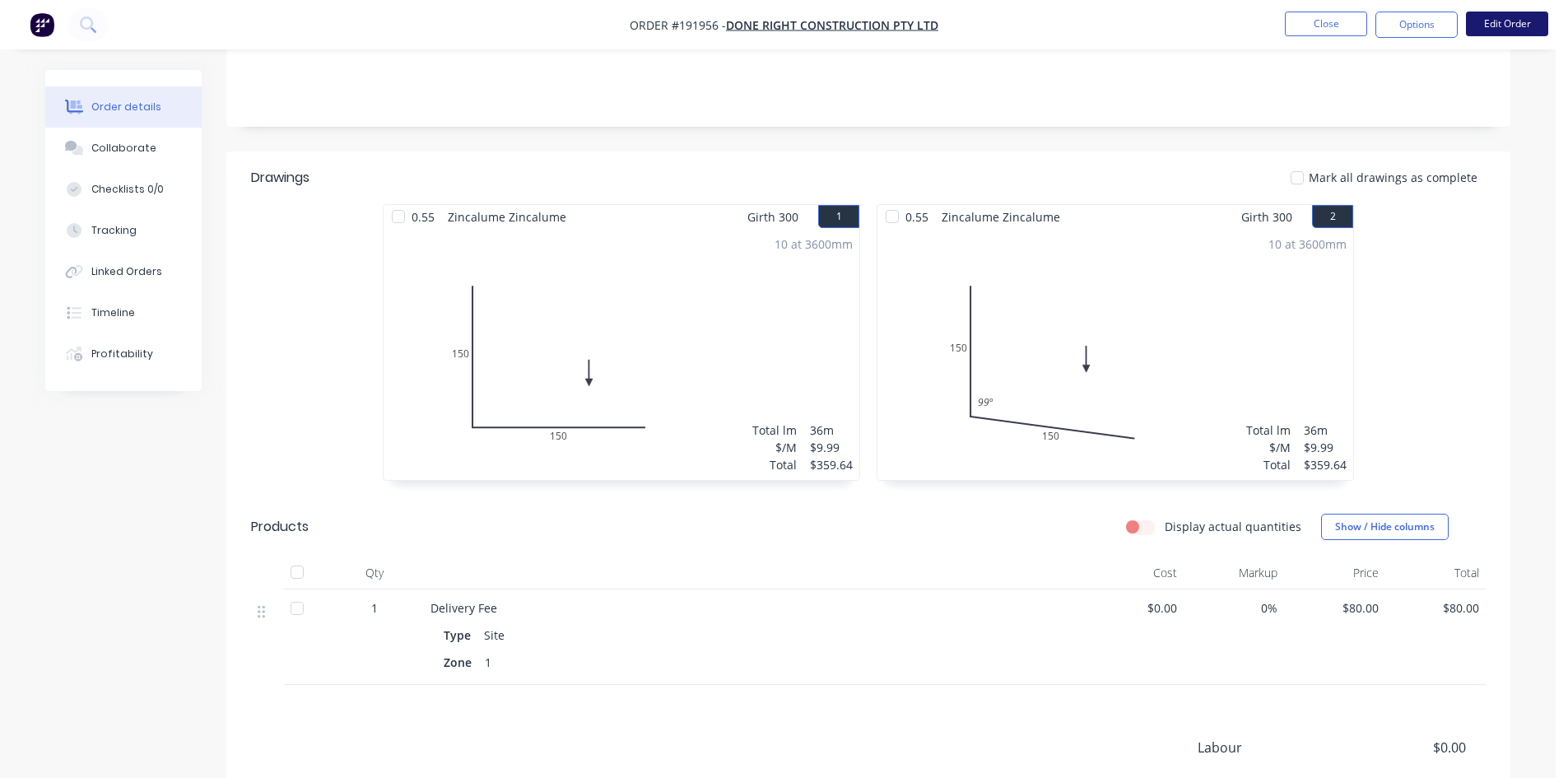
click at [1494, 22] on button "Edit Order" at bounding box center [1507, 24] width 83 height 25
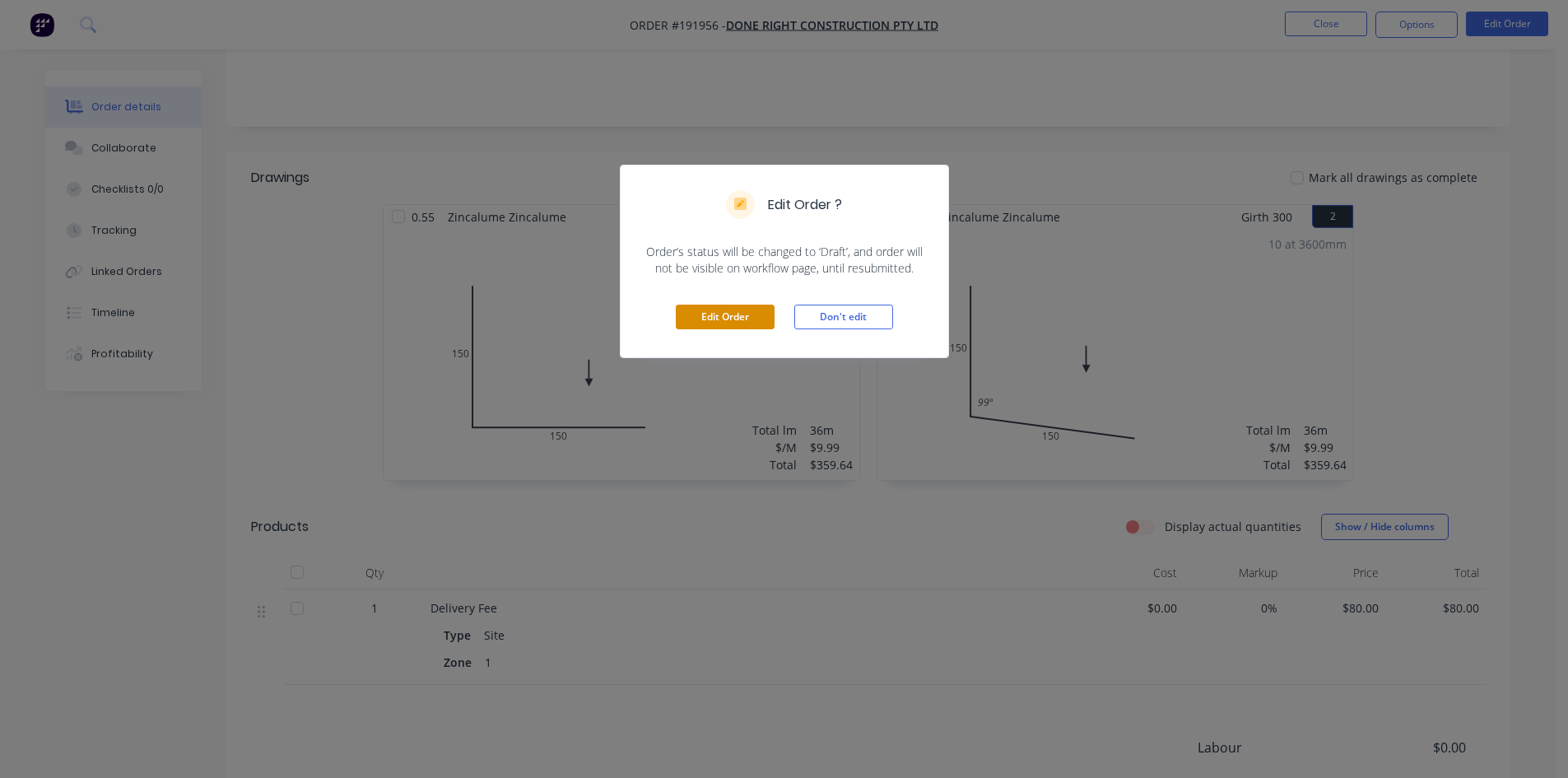
click at [733, 323] on button "Edit Order" at bounding box center [725, 316] width 99 height 25
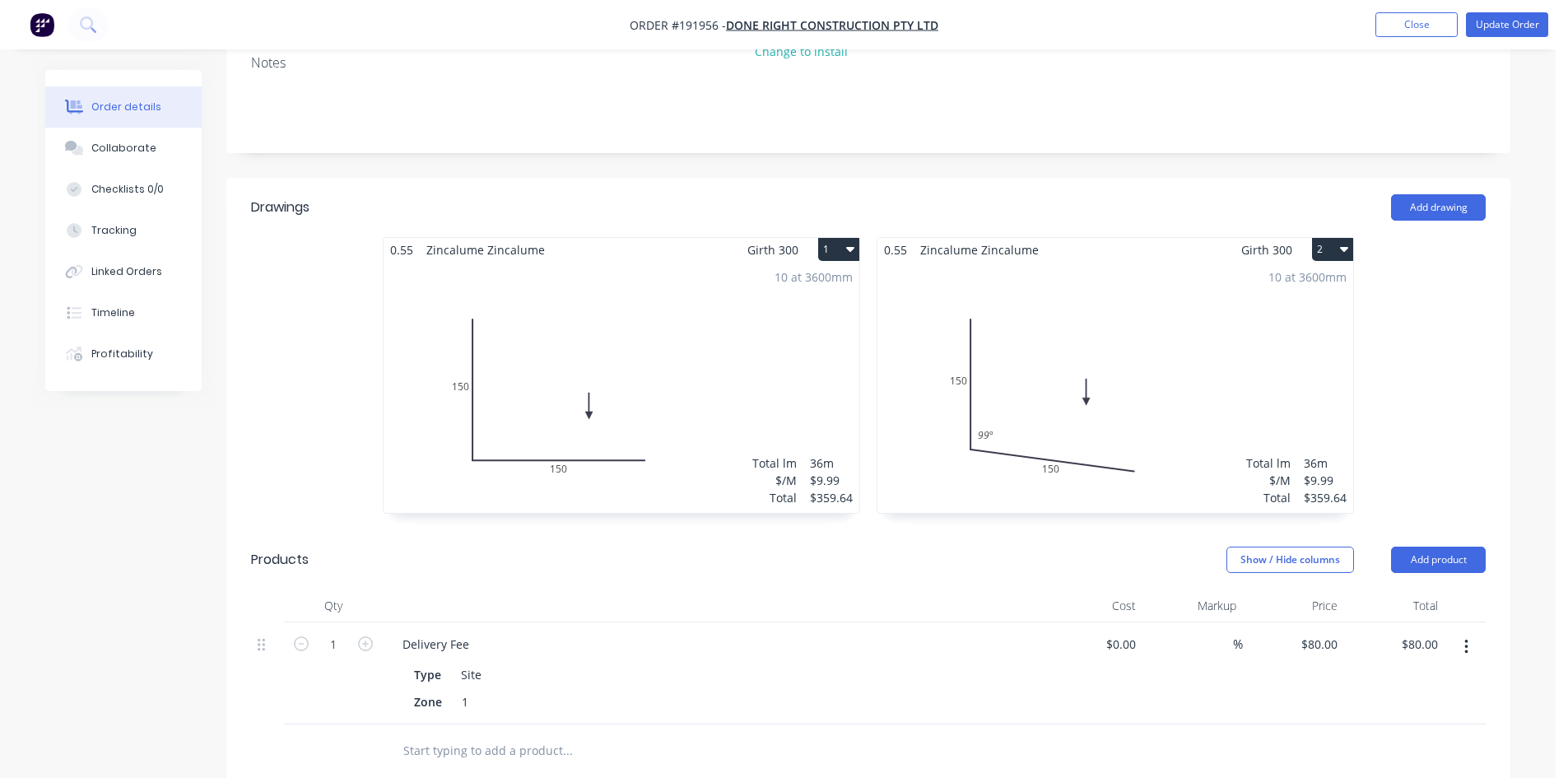
click at [783, 350] on div "10 at 3600mm Total lm $/M Total 36m $9.99 $359.64" at bounding box center [621, 387] width 476 height 251
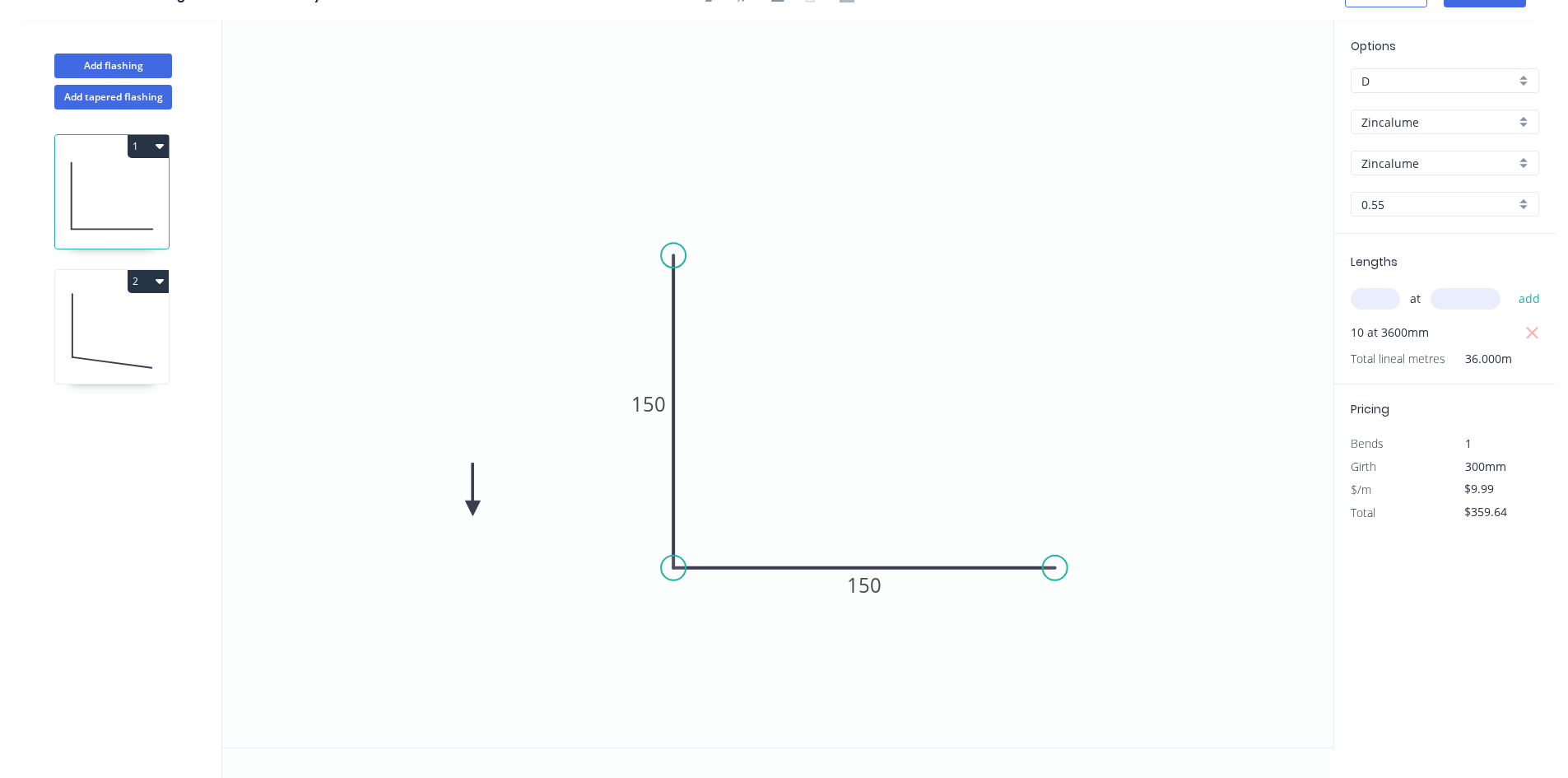
drag, startPoint x: 766, startPoint y: 484, endPoint x: 461, endPoint y: 511, distance: 306.2
click at [465, 511] on icon at bounding box center [472, 489] width 15 height 53
click at [127, 332] on icon at bounding box center [112, 331] width 114 height 105
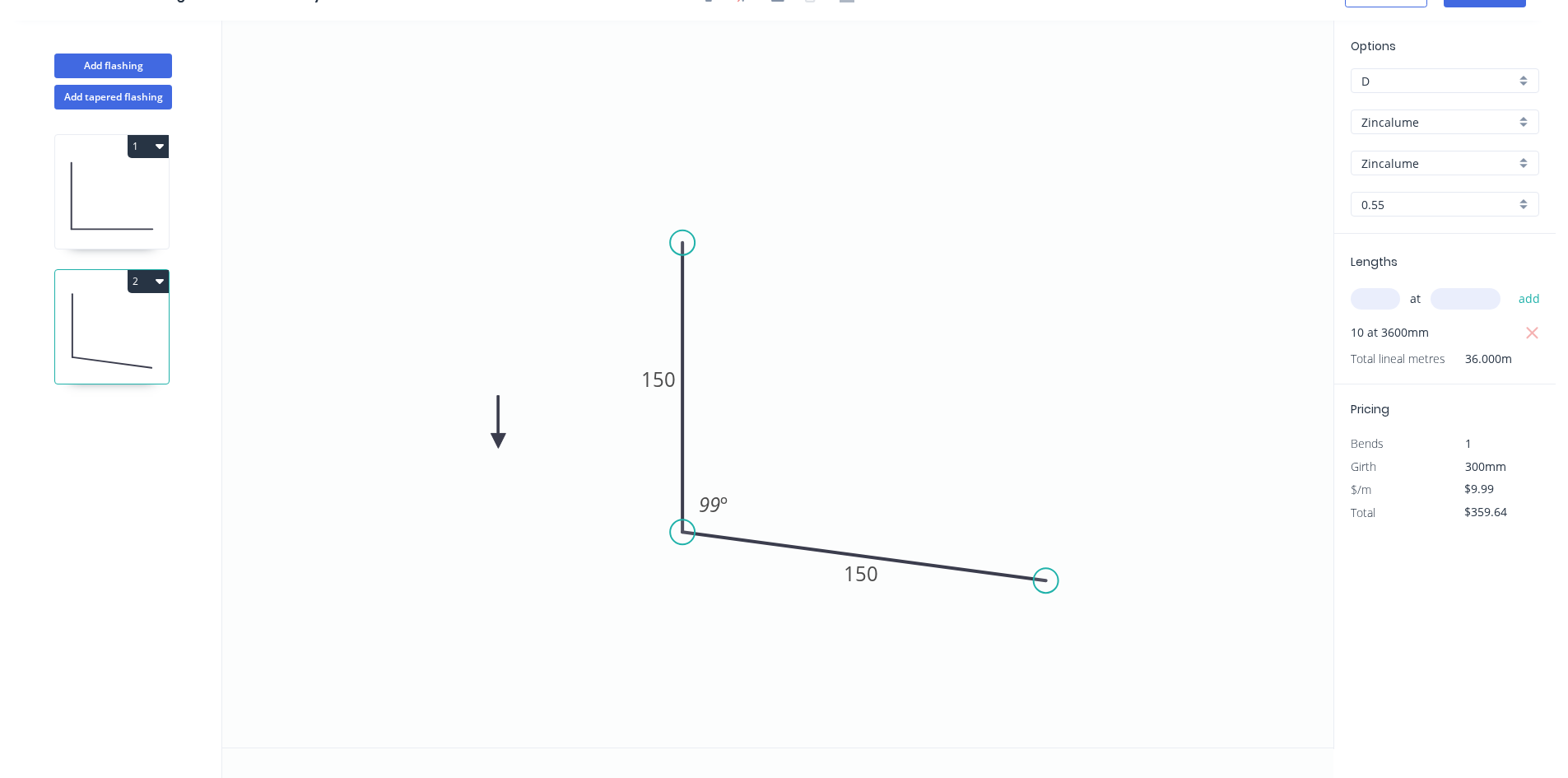
drag, startPoint x: 939, startPoint y: 427, endPoint x: 495, endPoint y: 442, distance: 444.3
click at [495, 442] on icon at bounding box center [498, 422] width 15 height 53
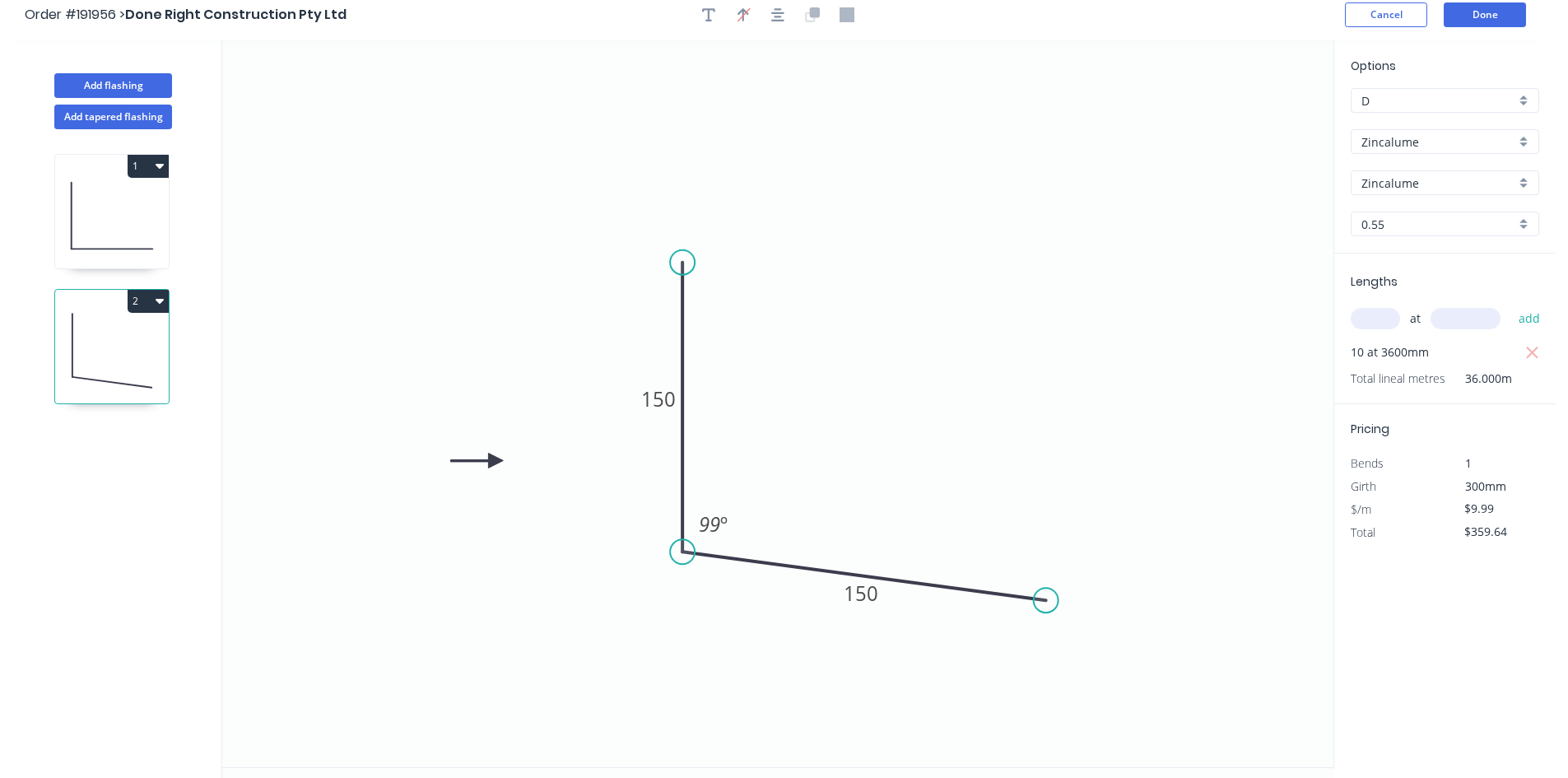
scroll to position [0, 0]
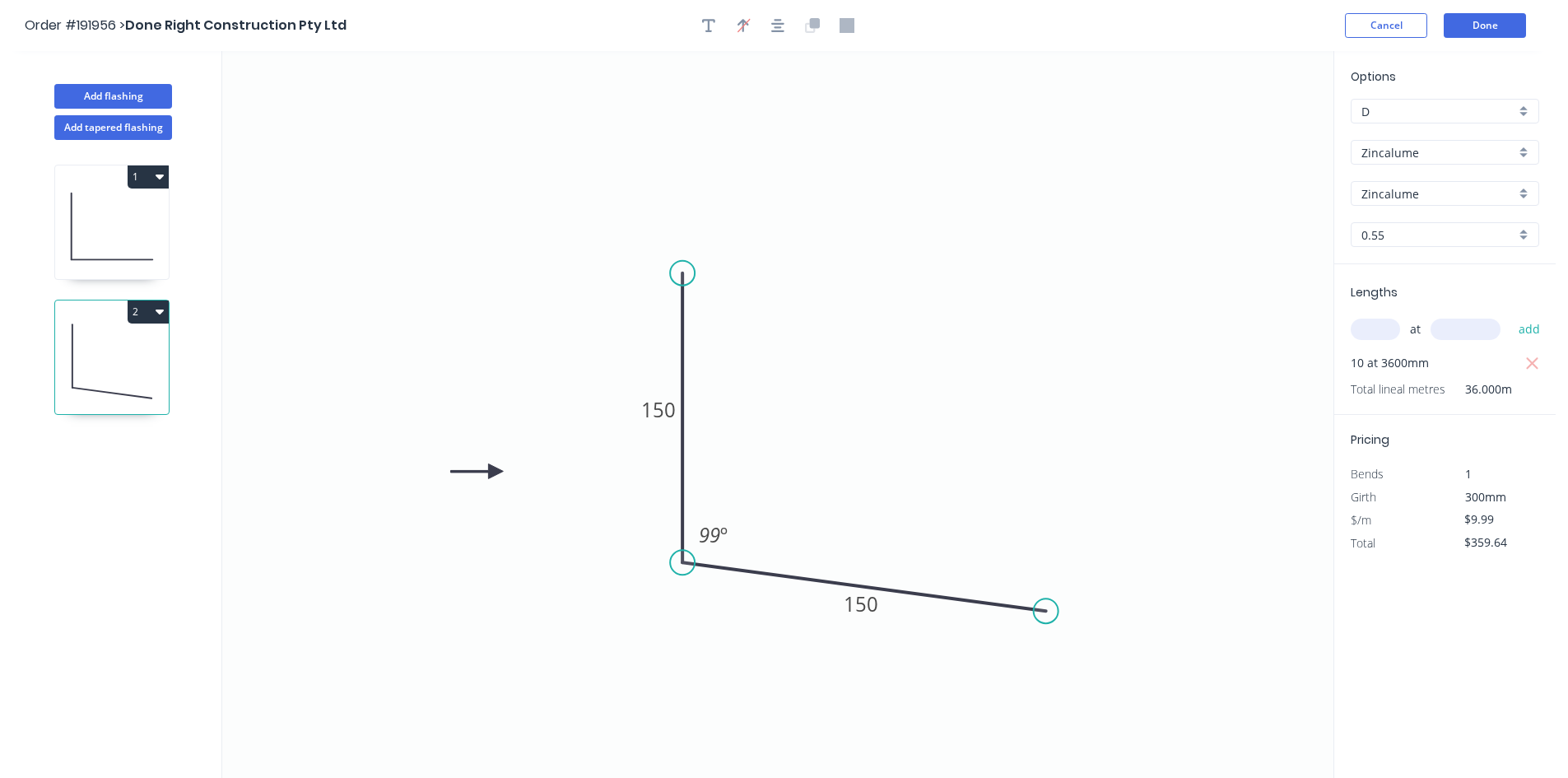
click at [1488, 39] on header "Order #191956 > Done Right Construction Pty Ltd Cancel Done" at bounding box center [778, 25] width 1555 height 51
click at [1493, 27] on button "Done" at bounding box center [1484, 25] width 83 height 25
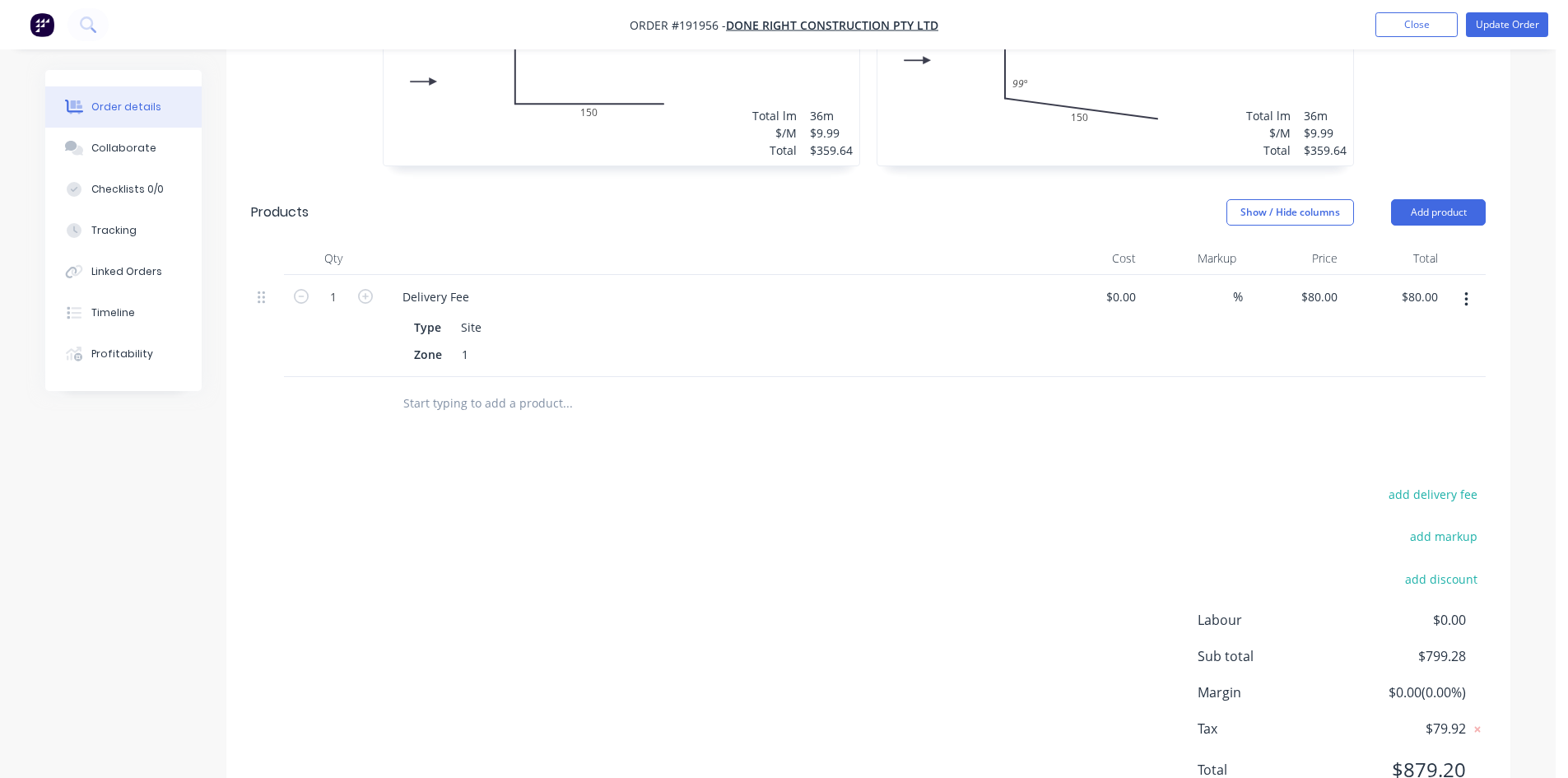
scroll to position [726, 0]
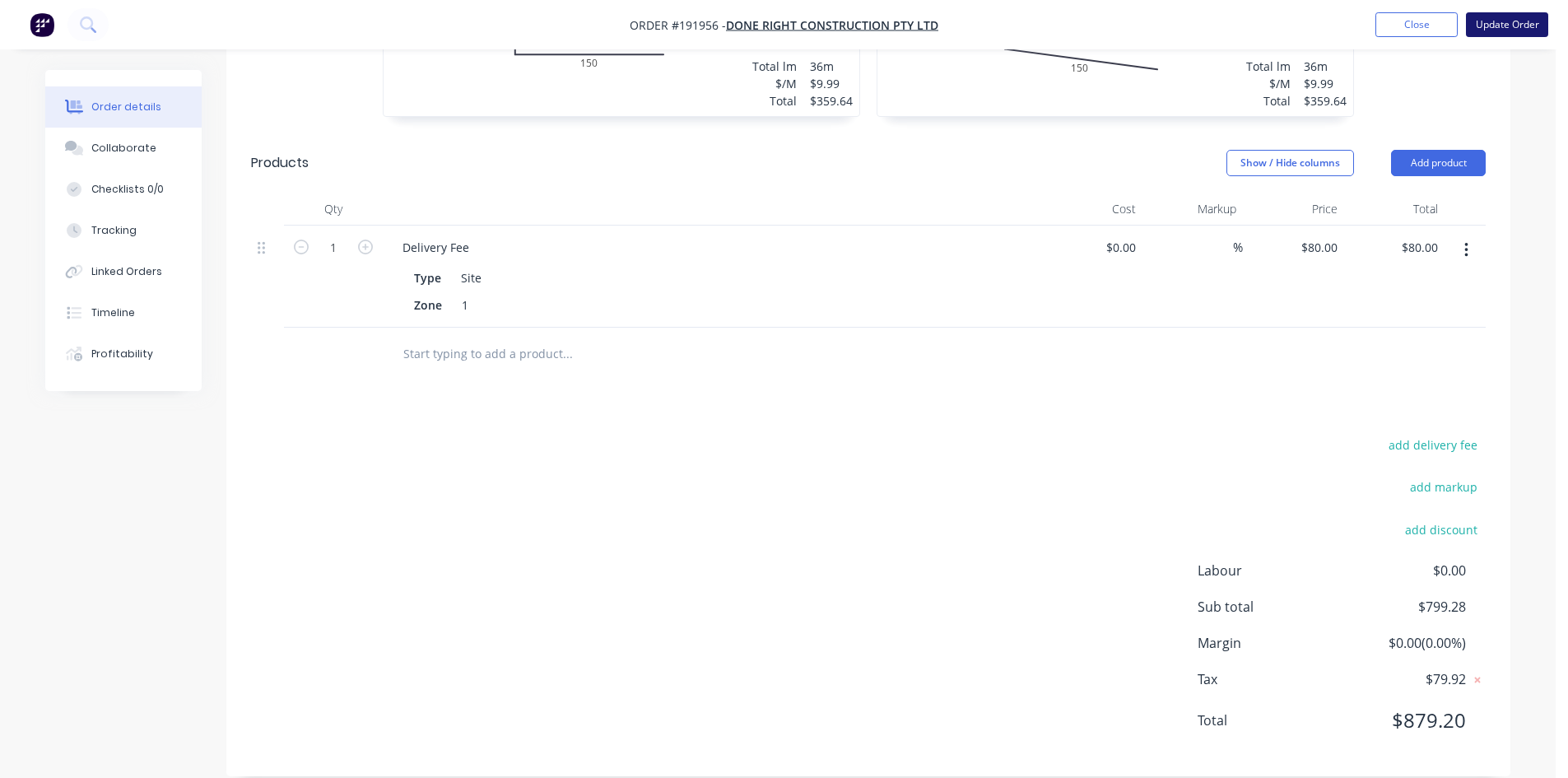
click at [1523, 16] on button "Update Order" at bounding box center [1507, 25] width 83 height 25
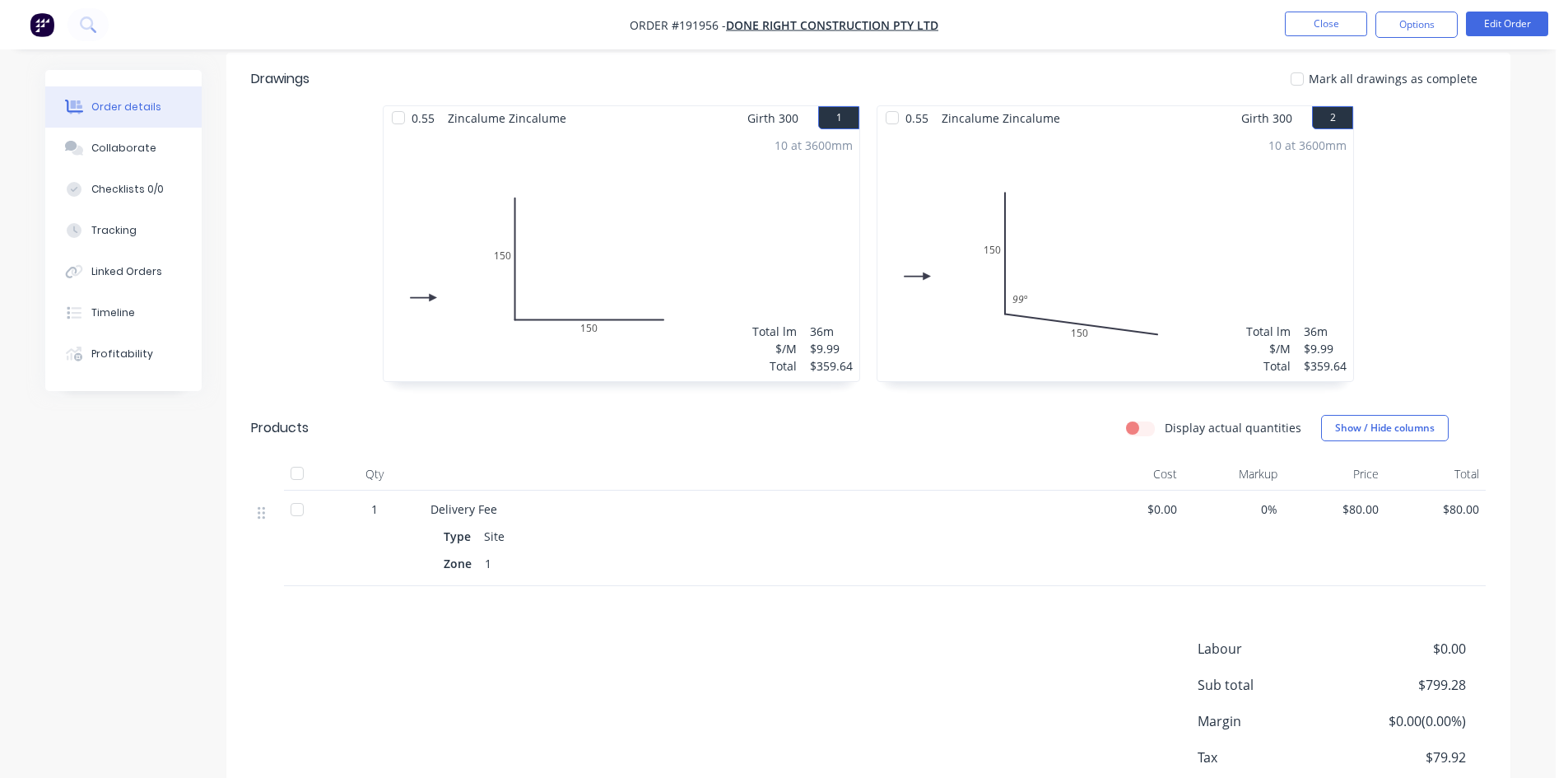
scroll to position [506, 0]
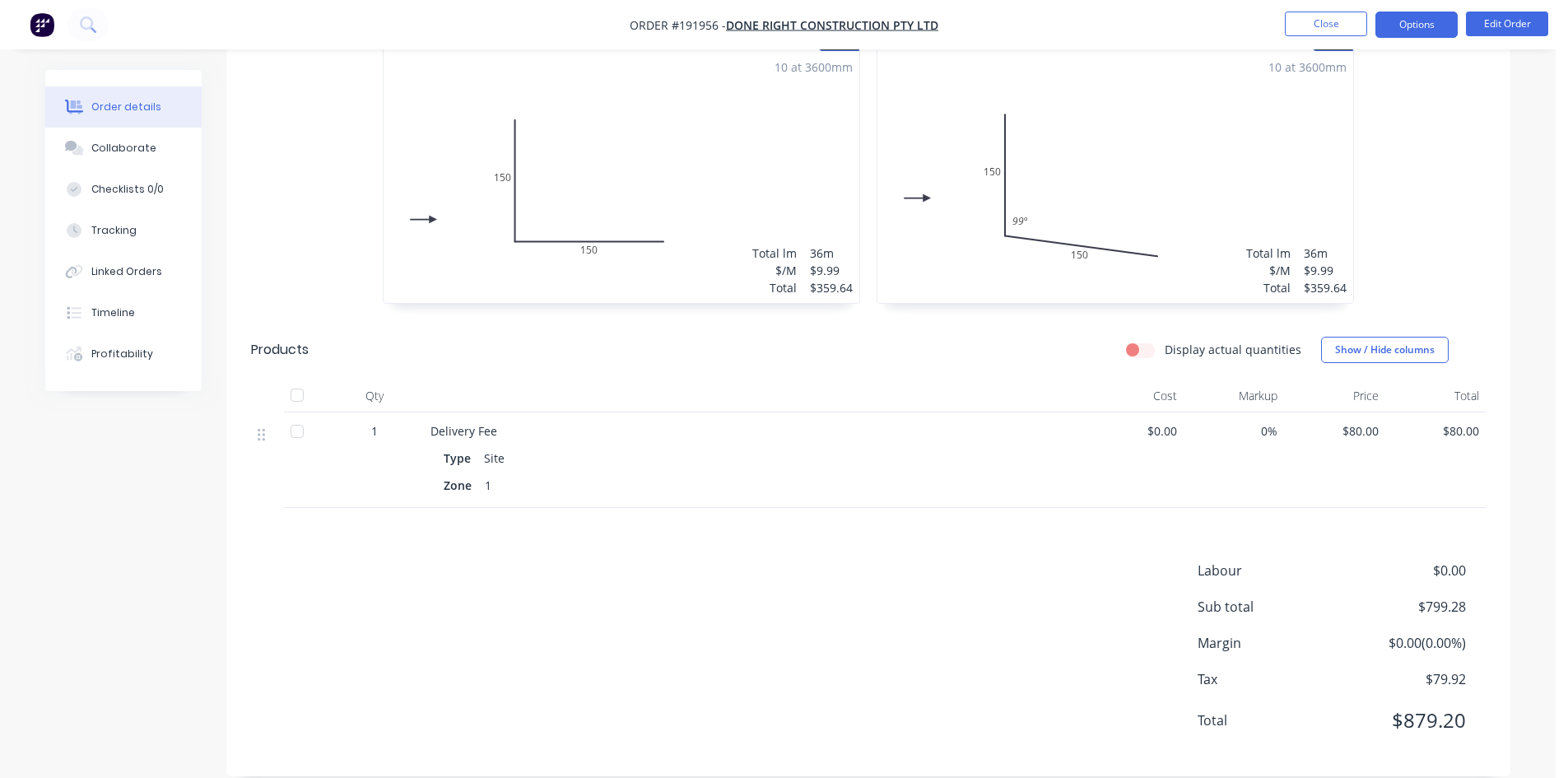
click at [1433, 23] on button "Options" at bounding box center [1416, 25] width 83 height 26
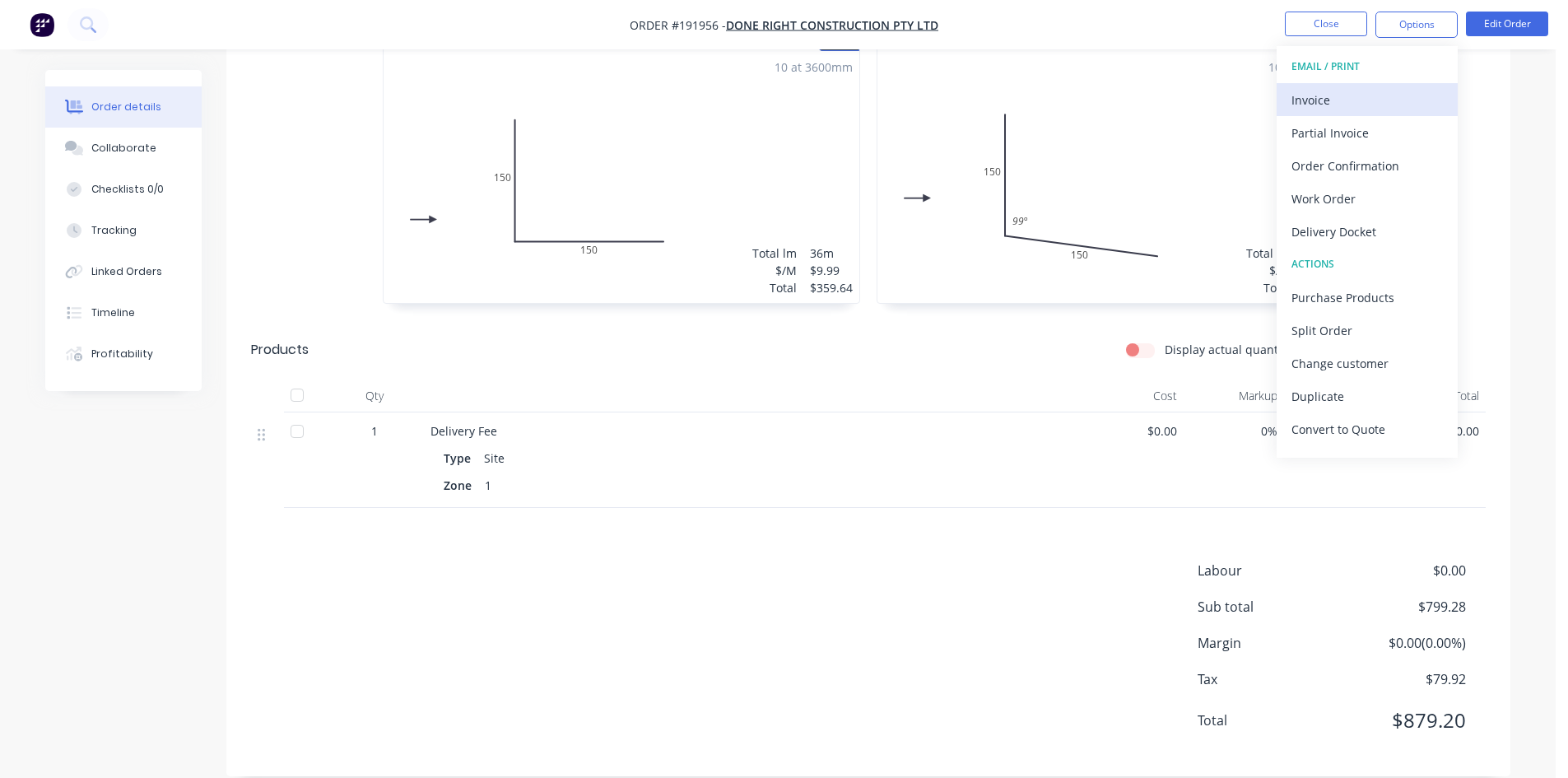
click at [1376, 92] on div "Invoice" at bounding box center [1366, 100] width 152 height 24
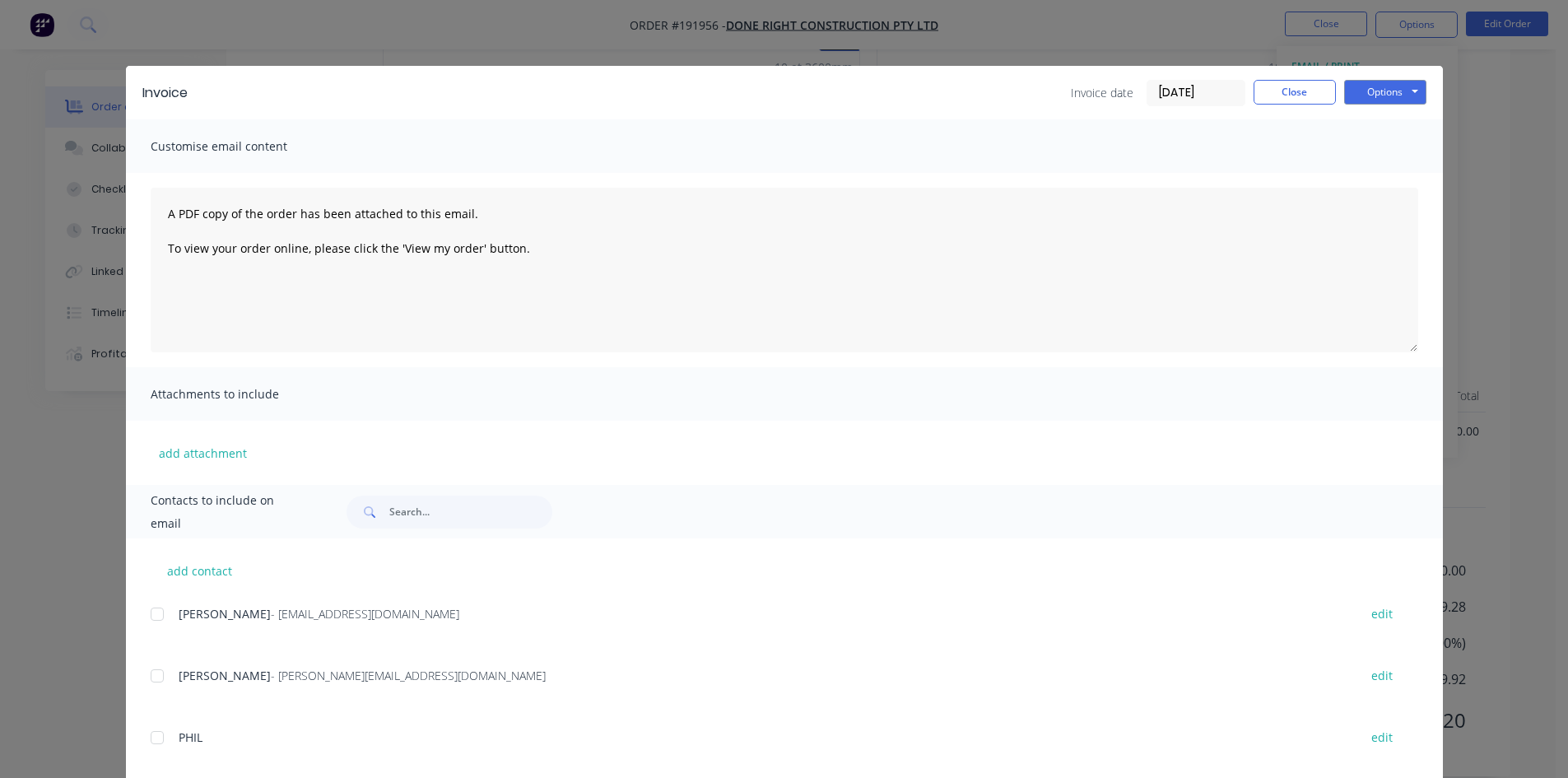
click at [157, 620] on div at bounding box center [157, 614] width 33 height 33
click at [155, 672] on div at bounding box center [157, 676] width 33 height 33
click at [145, 671] on div at bounding box center [157, 676] width 33 height 33
click at [1374, 100] on button "Options" at bounding box center [1384, 92] width 83 height 25
click at [1375, 180] on button "Email" at bounding box center [1396, 175] width 105 height 27
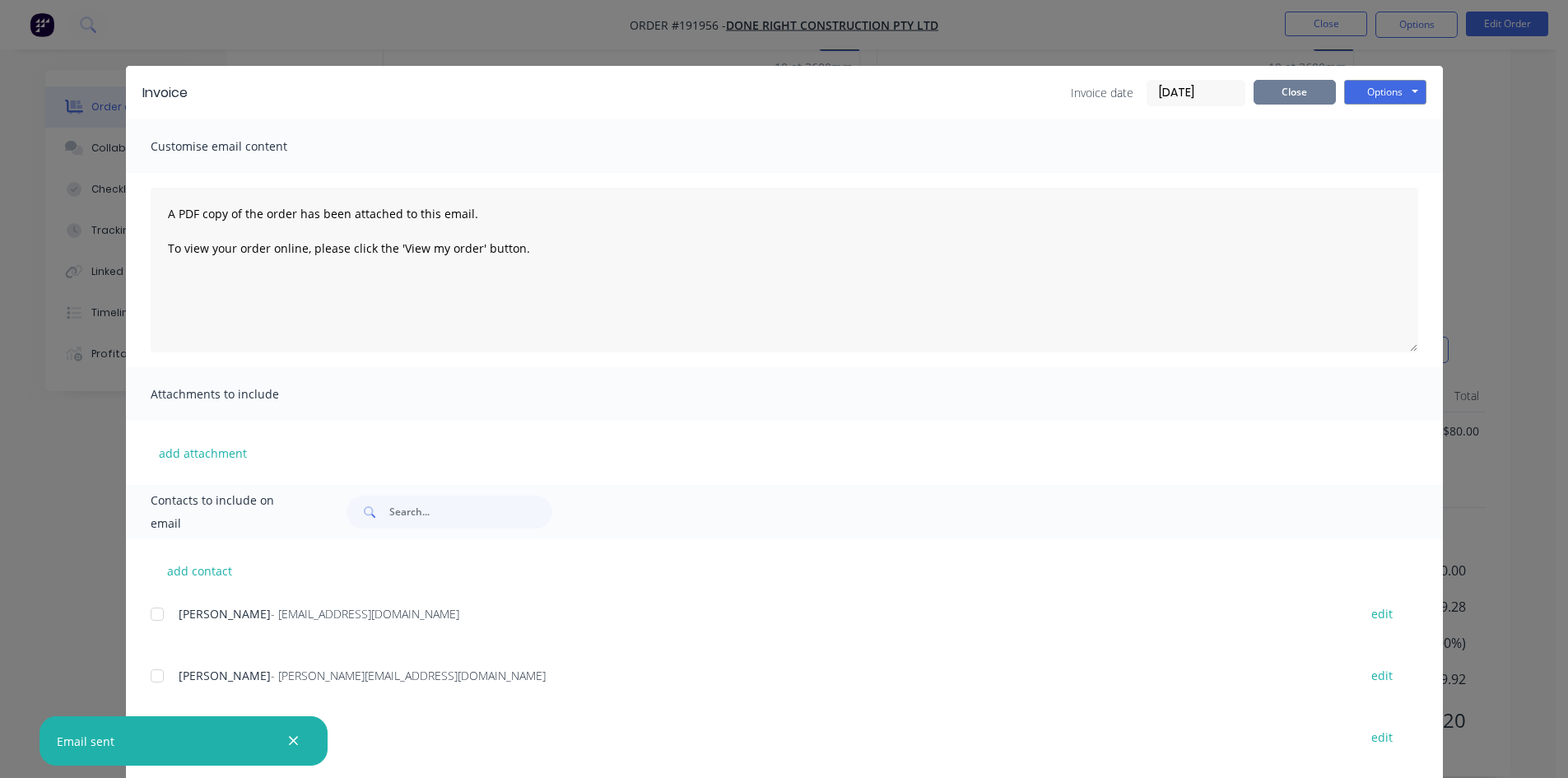
click at [1273, 92] on button "Close" at bounding box center [1295, 92] width 83 height 25
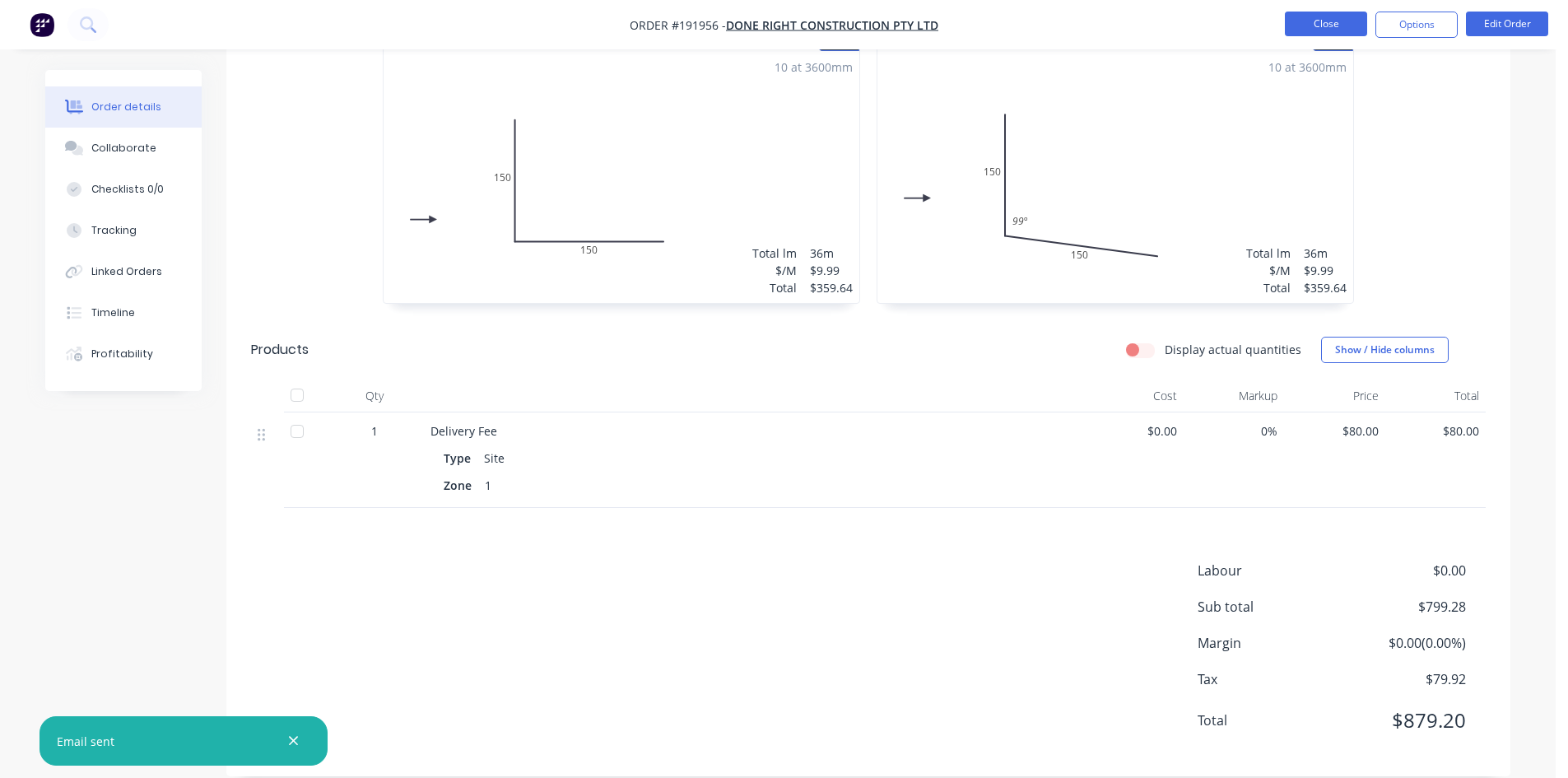
click at [1337, 31] on button "Close" at bounding box center [1325, 24] width 83 height 25
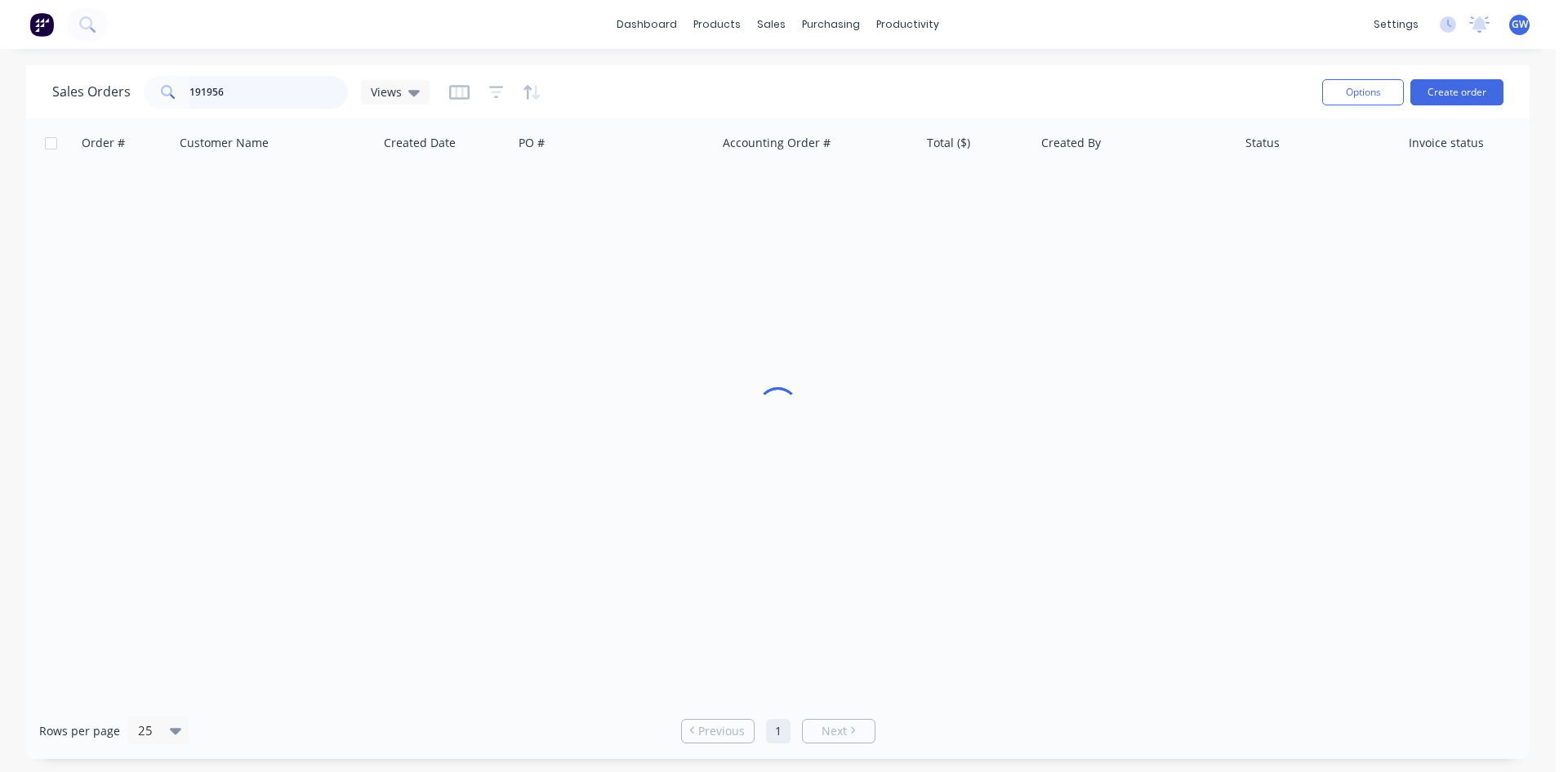
click at [226, 82] on input "191956" at bounding box center [269, 92] width 160 height 32
type input "191983"
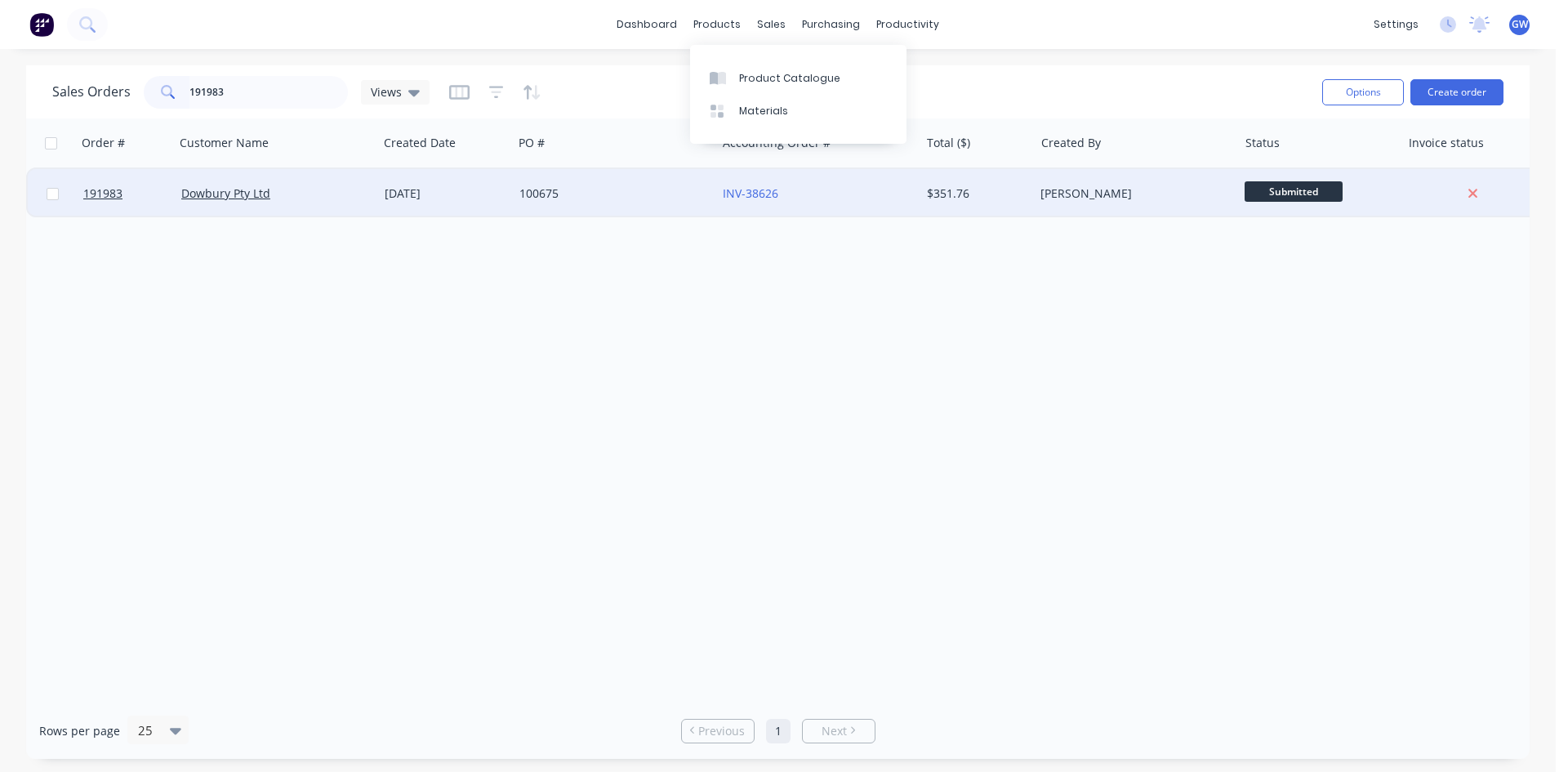
click at [1051, 194] on div "[PERSON_NAME]" at bounding box center [1131, 194] width 181 height 16
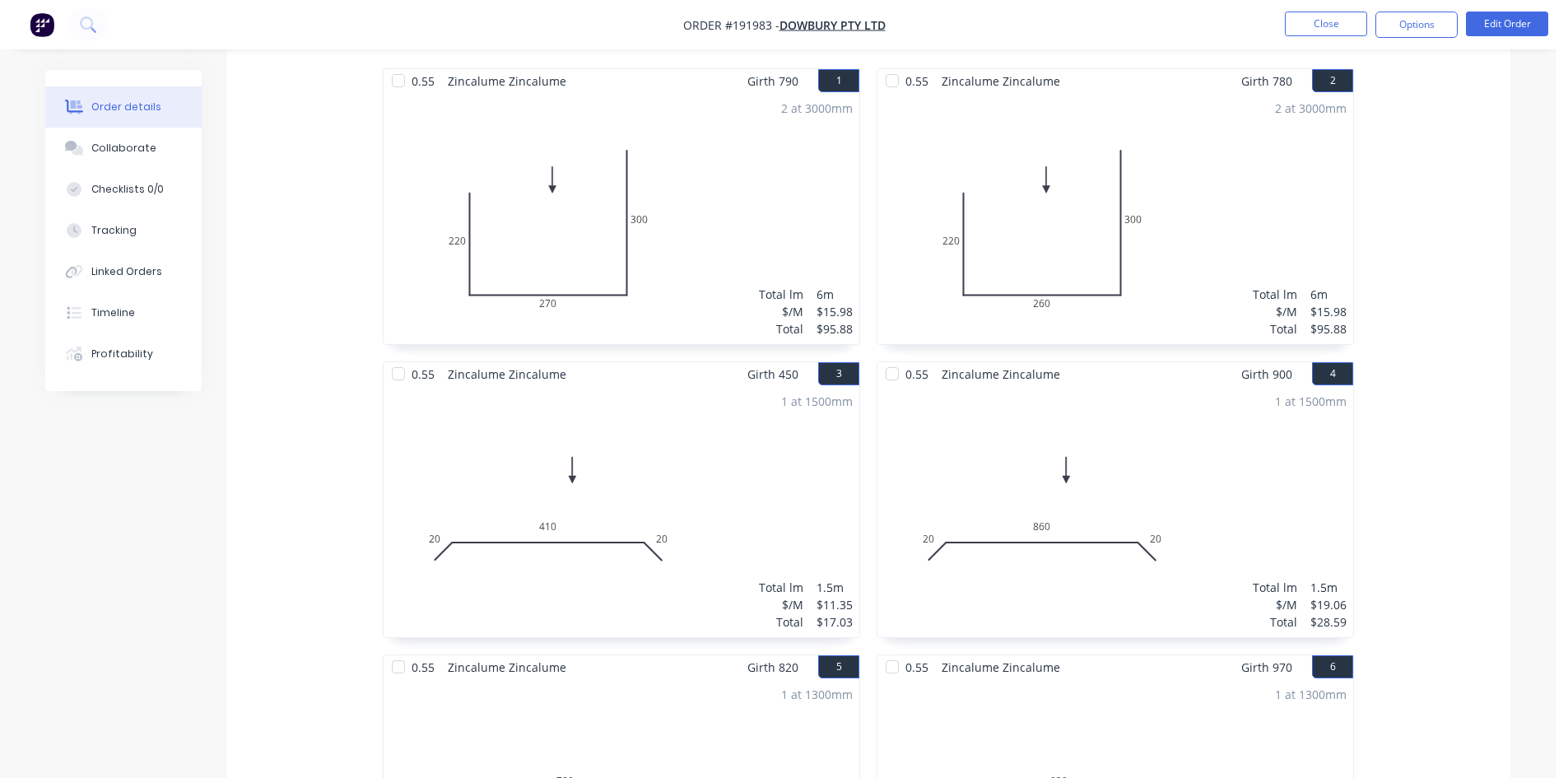
scroll to position [294, 0]
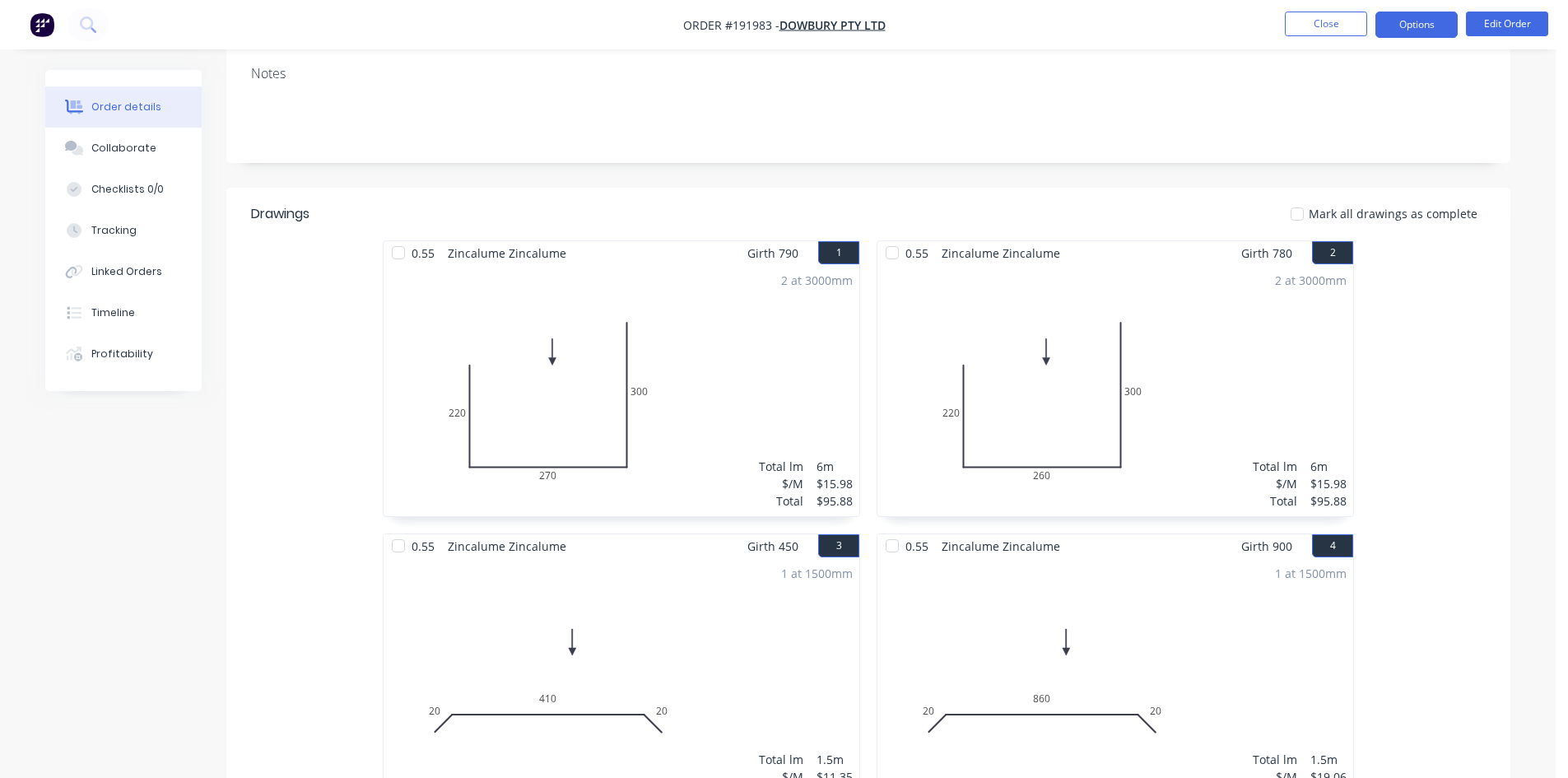
click at [1424, 16] on button "Options" at bounding box center [1416, 25] width 83 height 26
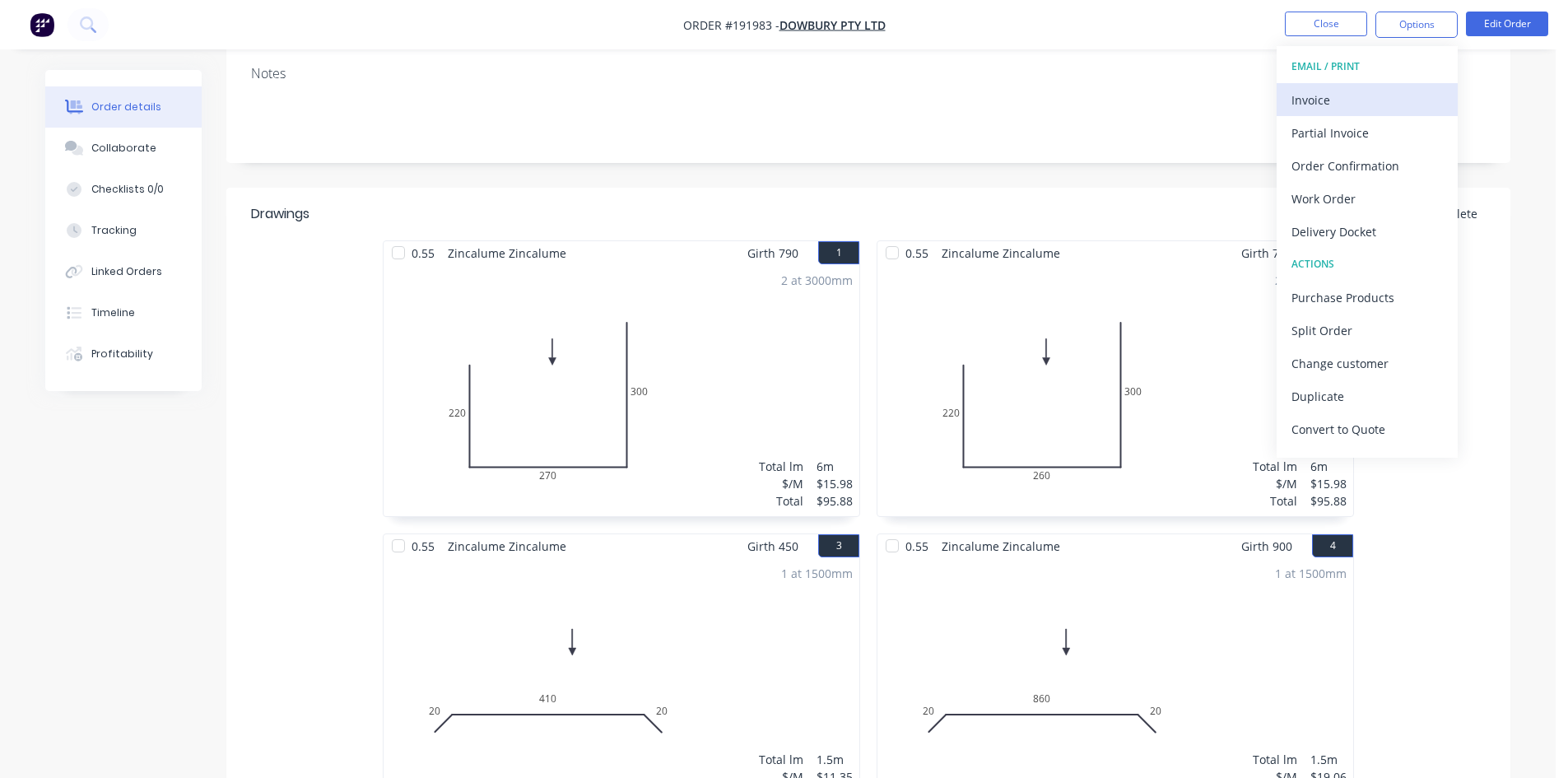
click at [1338, 105] on div "Invoice" at bounding box center [1366, 100] width 152 height 24
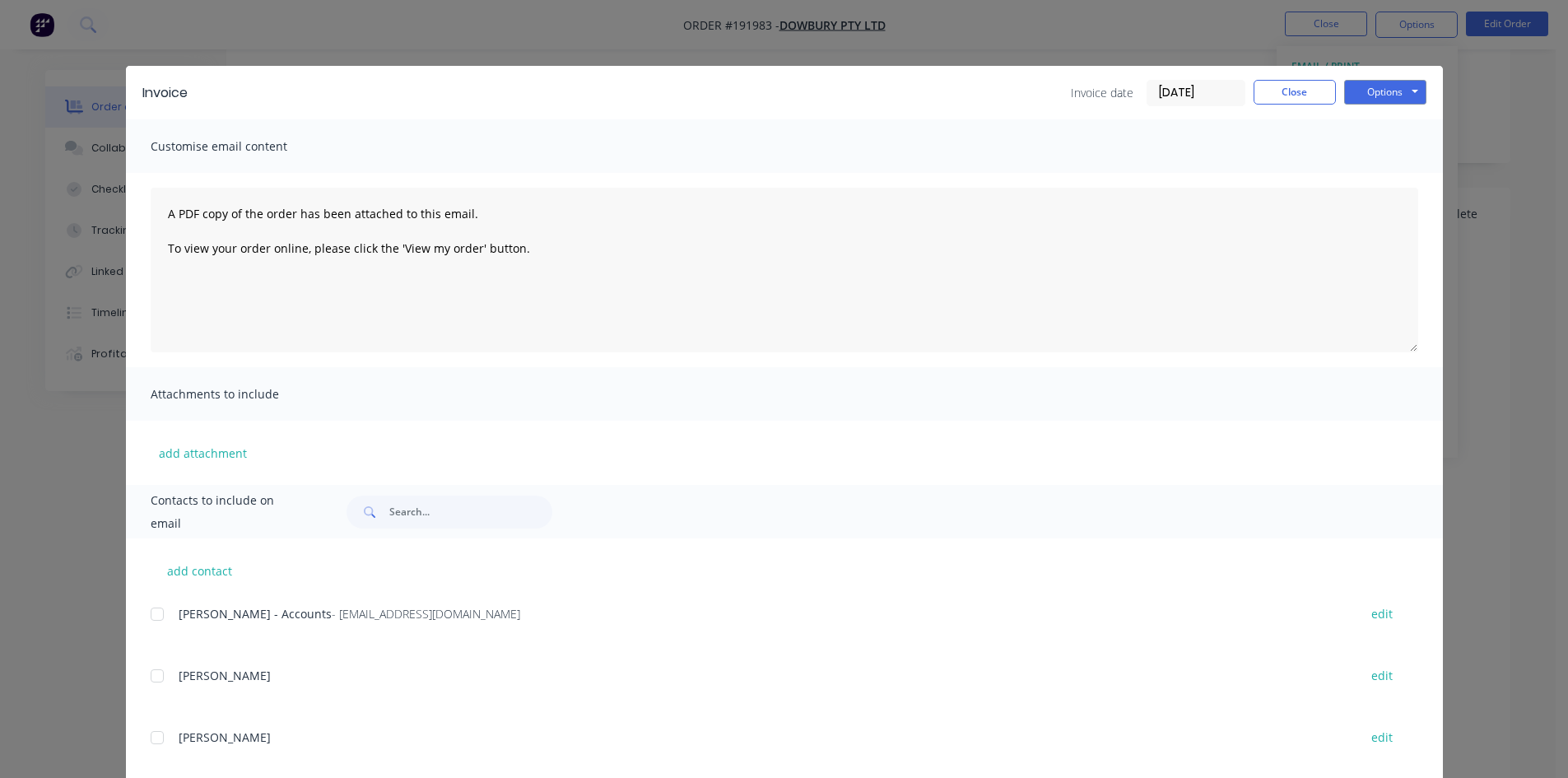
click at [145, 626] on div at bounding box center [157, 614] width 33 height 33
click at [1404, 95] on button "Options" at bounding box center [1384, 92] width 83 height 25
click at [1394, 171] on button "Email" at bounding box center [1396, 175] width 105 height 27
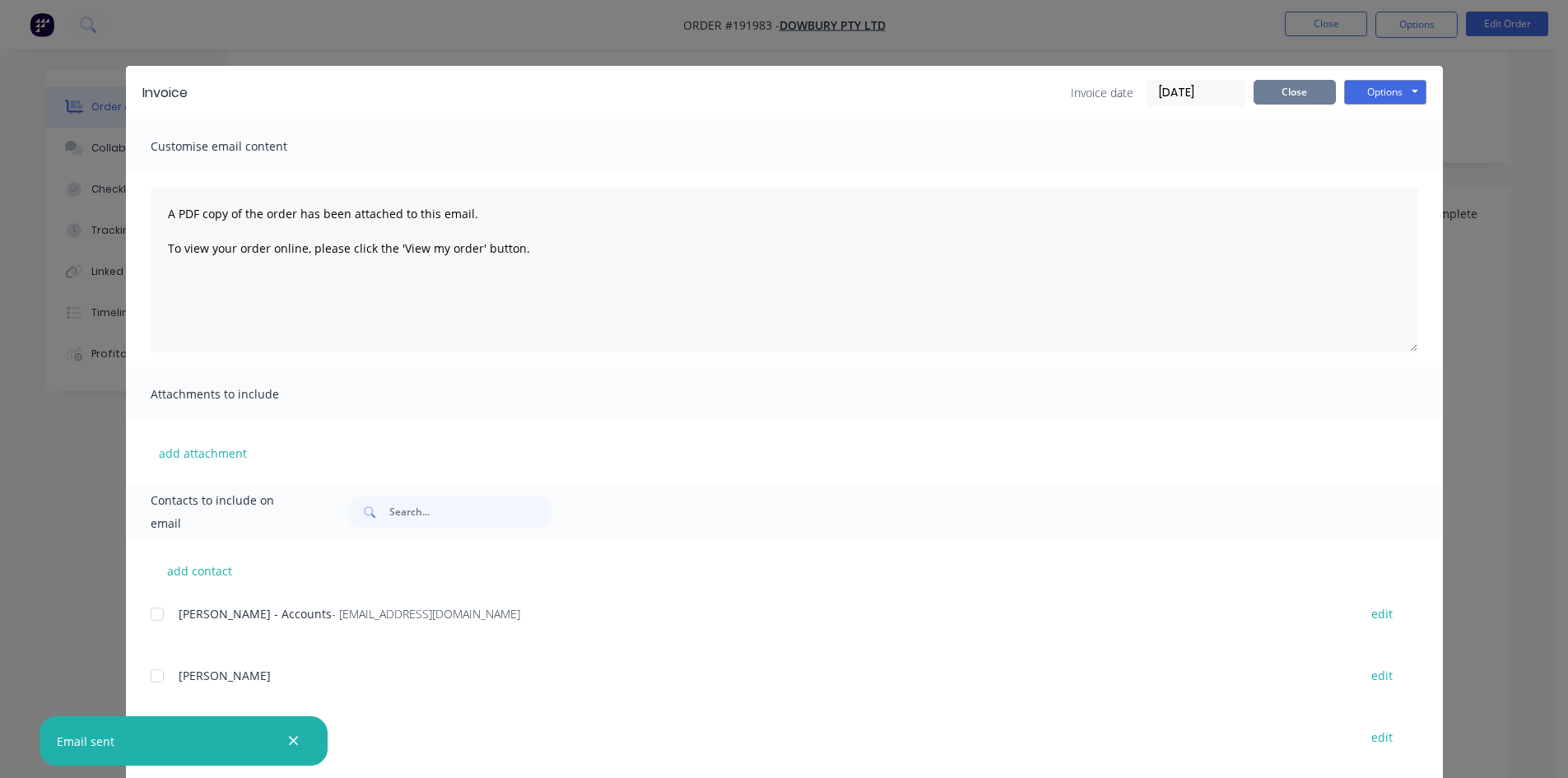
drag, startPoint x: 1308, startPoint y: 95, endPoint x: 1308, endPoint y: 87, distance: 8.0
click at [1308, 95] on button "Close" at bounding box center [1295, 92] width 83 height 25
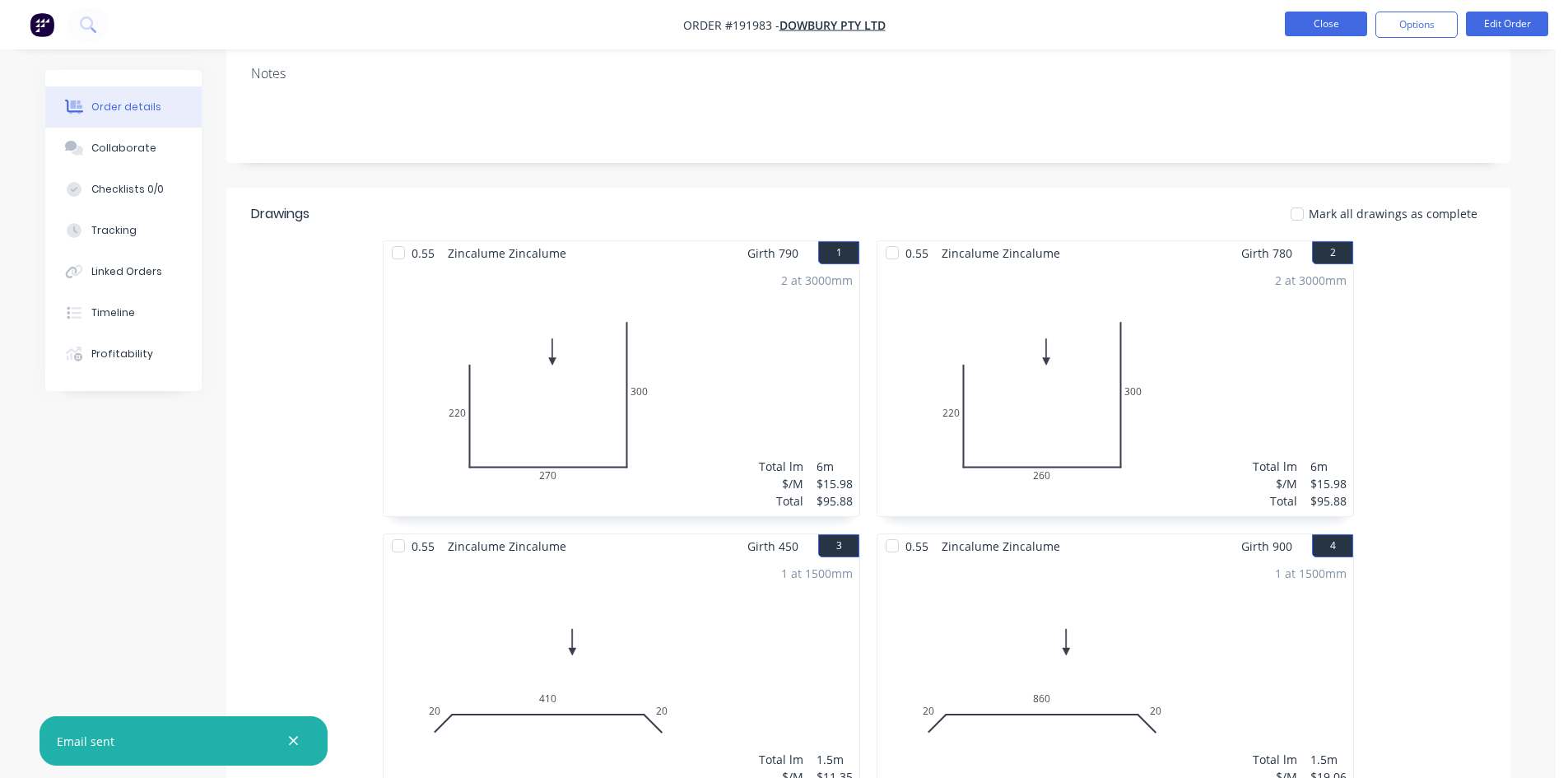
click at [1323, 34] on button "Close" at bounding box center [1325, 24] width 83 height 25
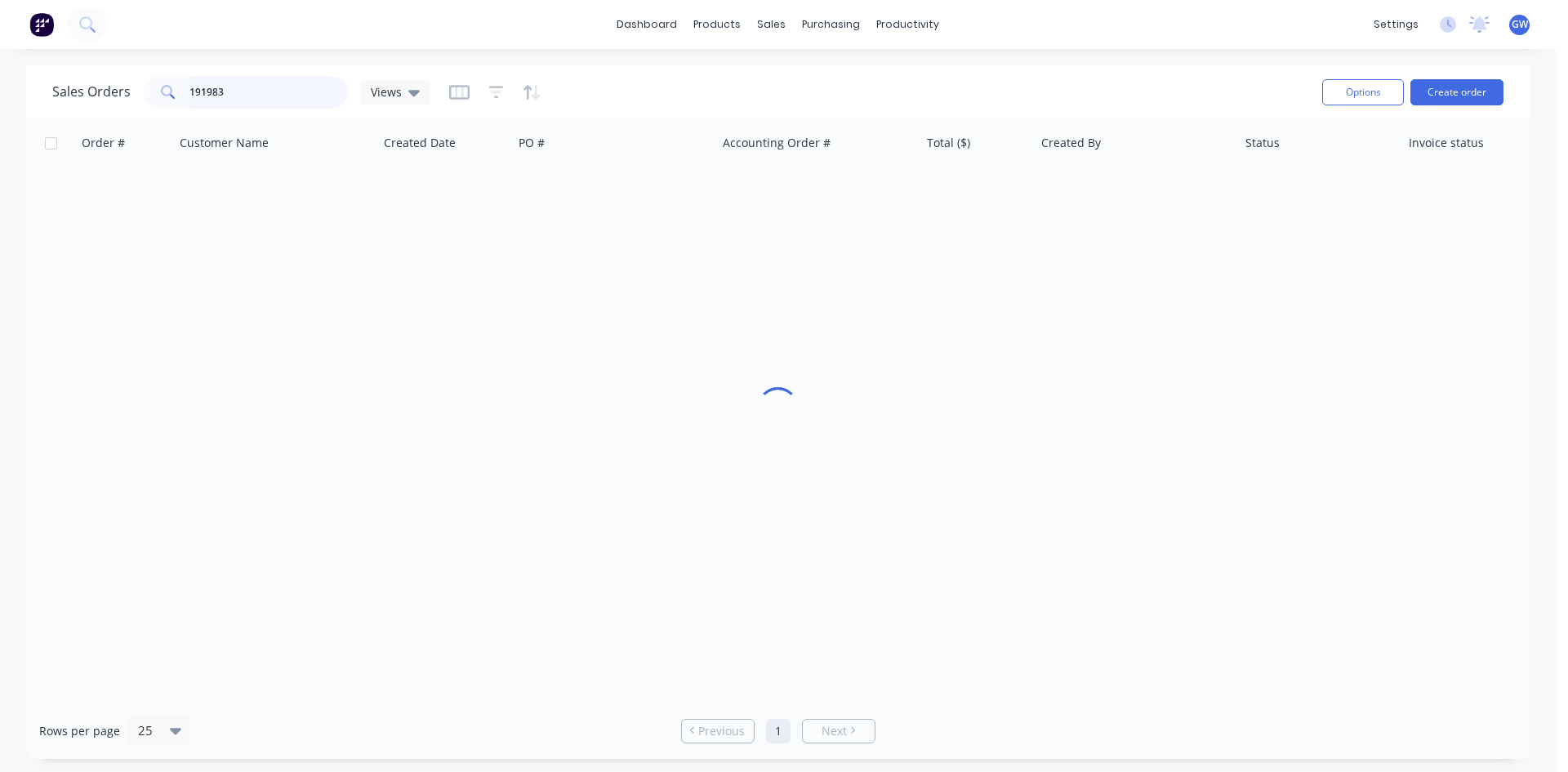
click at [262, 98] on input "191983" at bounding box center [269, 92] width 160 height 32
click at [263, 98] on input "191983" at bounding box center [269, 92] width 160 height 32
type input "191812"
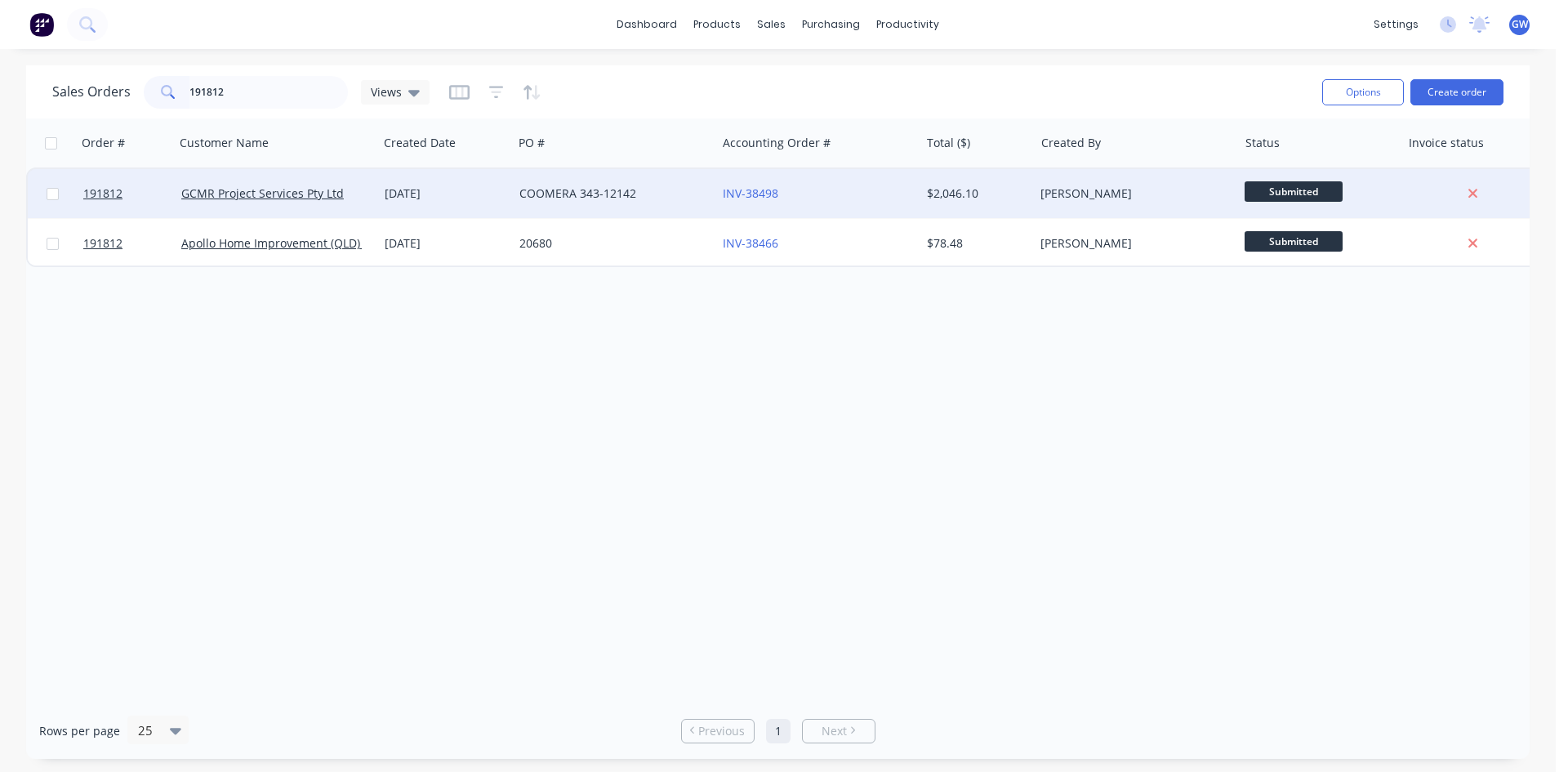
click at [995, 190] on div "$2,046.10" at bounding box center [975, 194] width 96 height 16
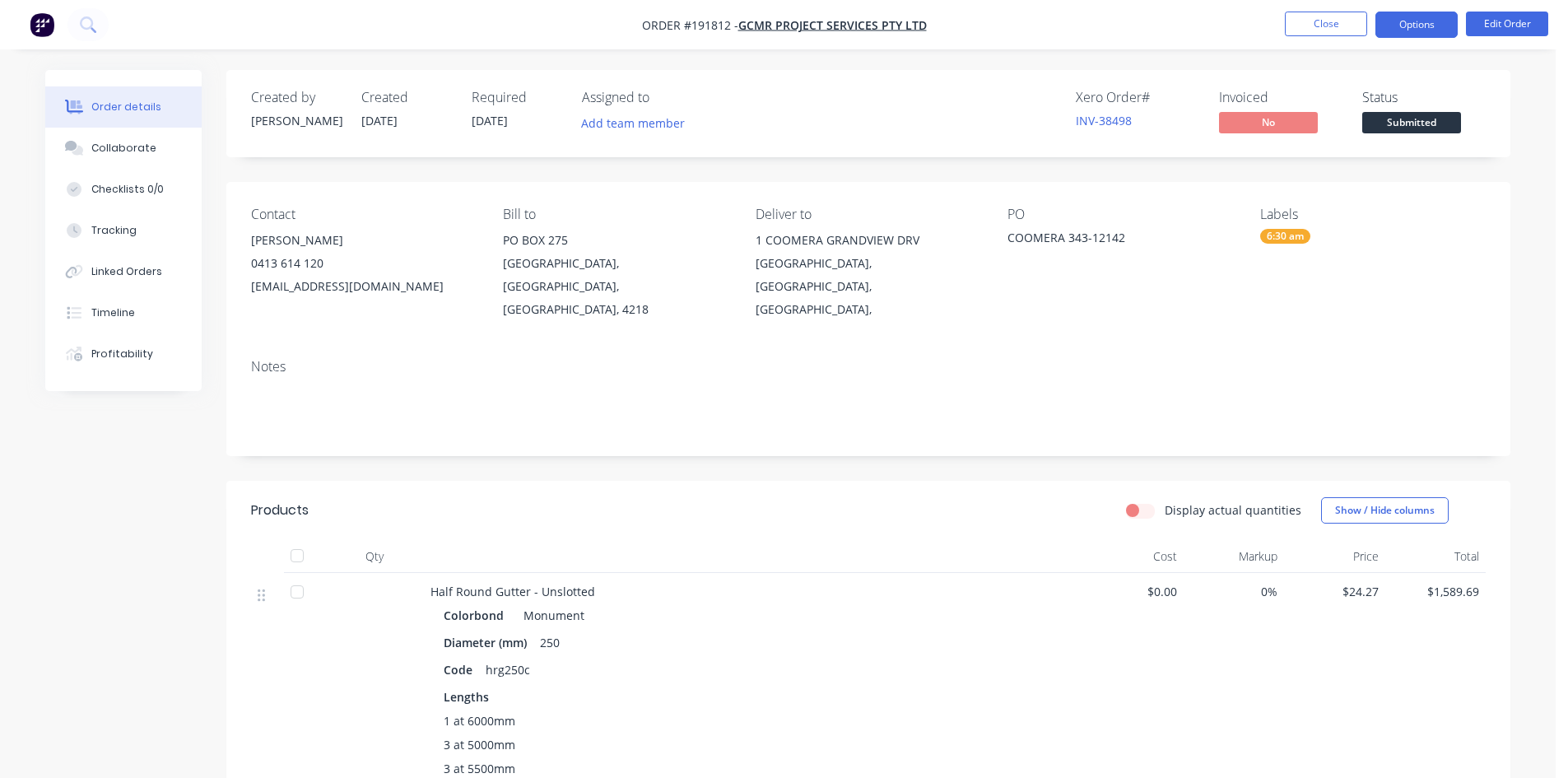
click at [1420, 22] on button "Options" at bounding box center [1416, 25] width 83 height 26
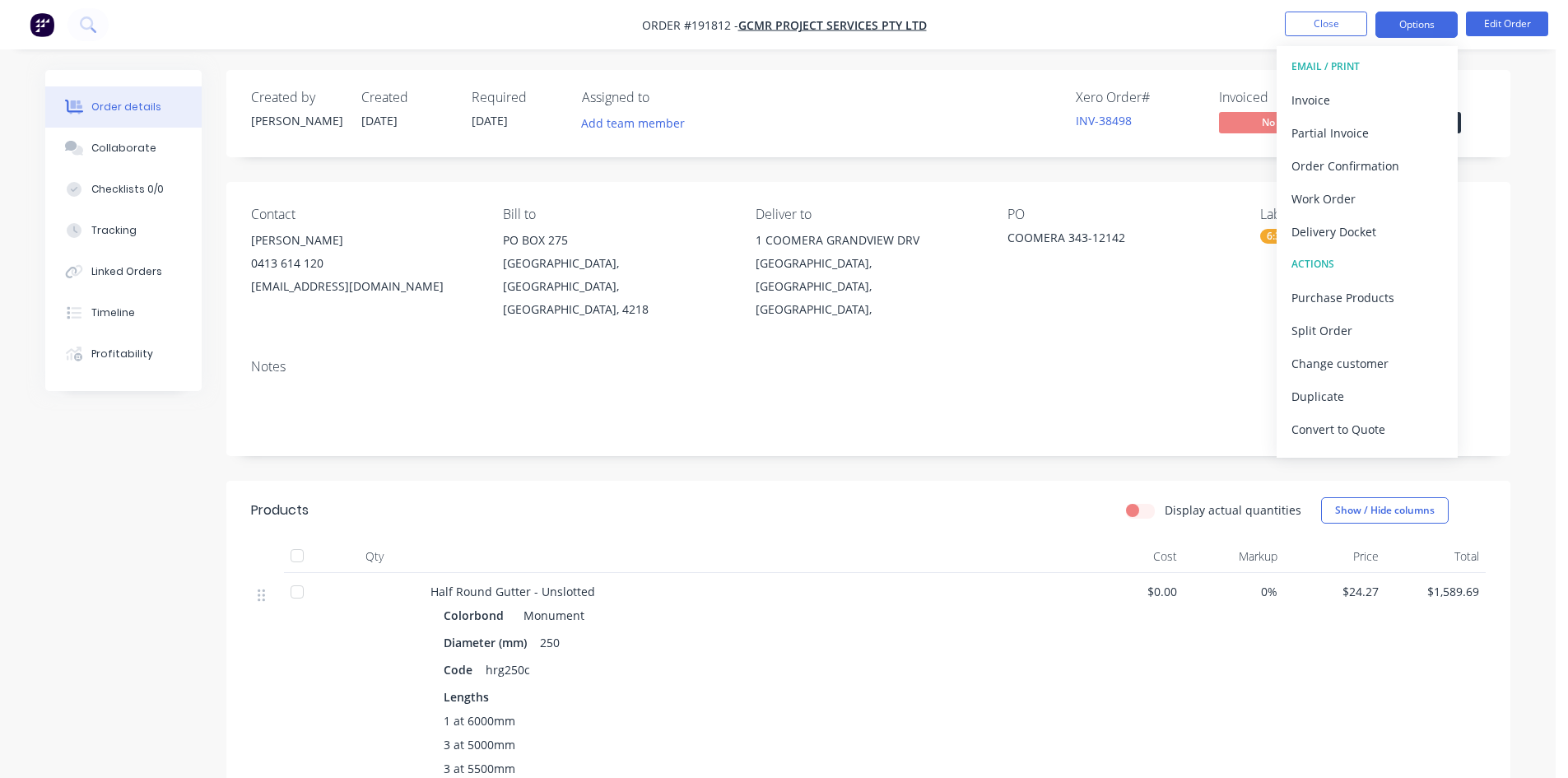
click at [1366, 92] on div "Invoice" at bounding box center [1366, 100] width 152 height 24
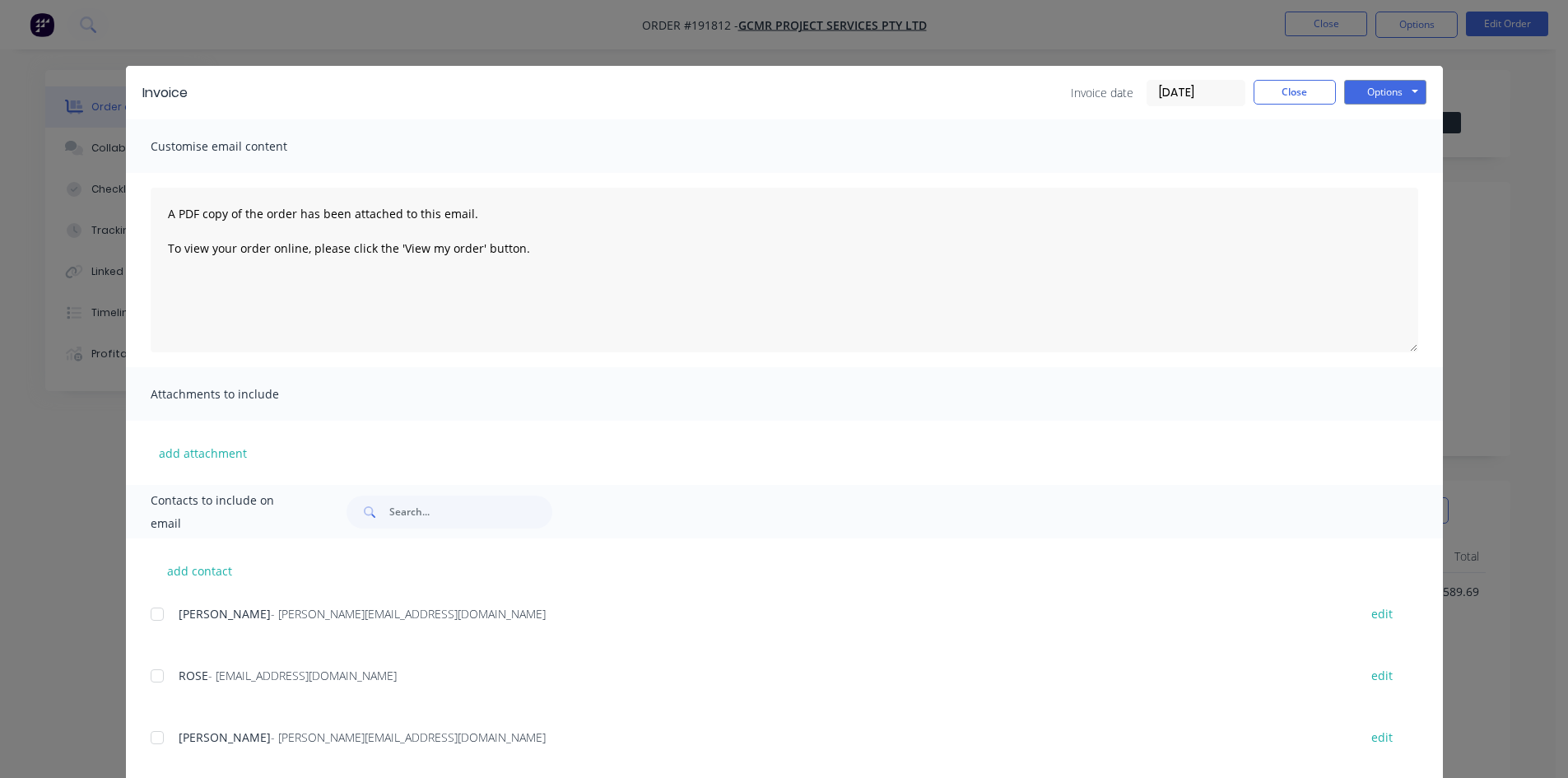
click at [144, 625] on div "add contact SIMON - [EMAIL_ADDRESS][DOMAIN_NAME] edit ROSE - [EMAIL_ADDRESS][DO…" at bounding box center [785, 765] width 1317 height 454
drag, startPoint x: 165, startPoint y: 611, endPoint x: 164, endPoint y: 672, distance: 61.0
click at [165, 624] on div at bounding box center [157, 614] width 33 height 33
click at [164, 672] on div at bounding box center [157, 676] width 33 height 33
click at [1367, 89] on button "Options" at bounding box center [1384, 92] width 83 height 25
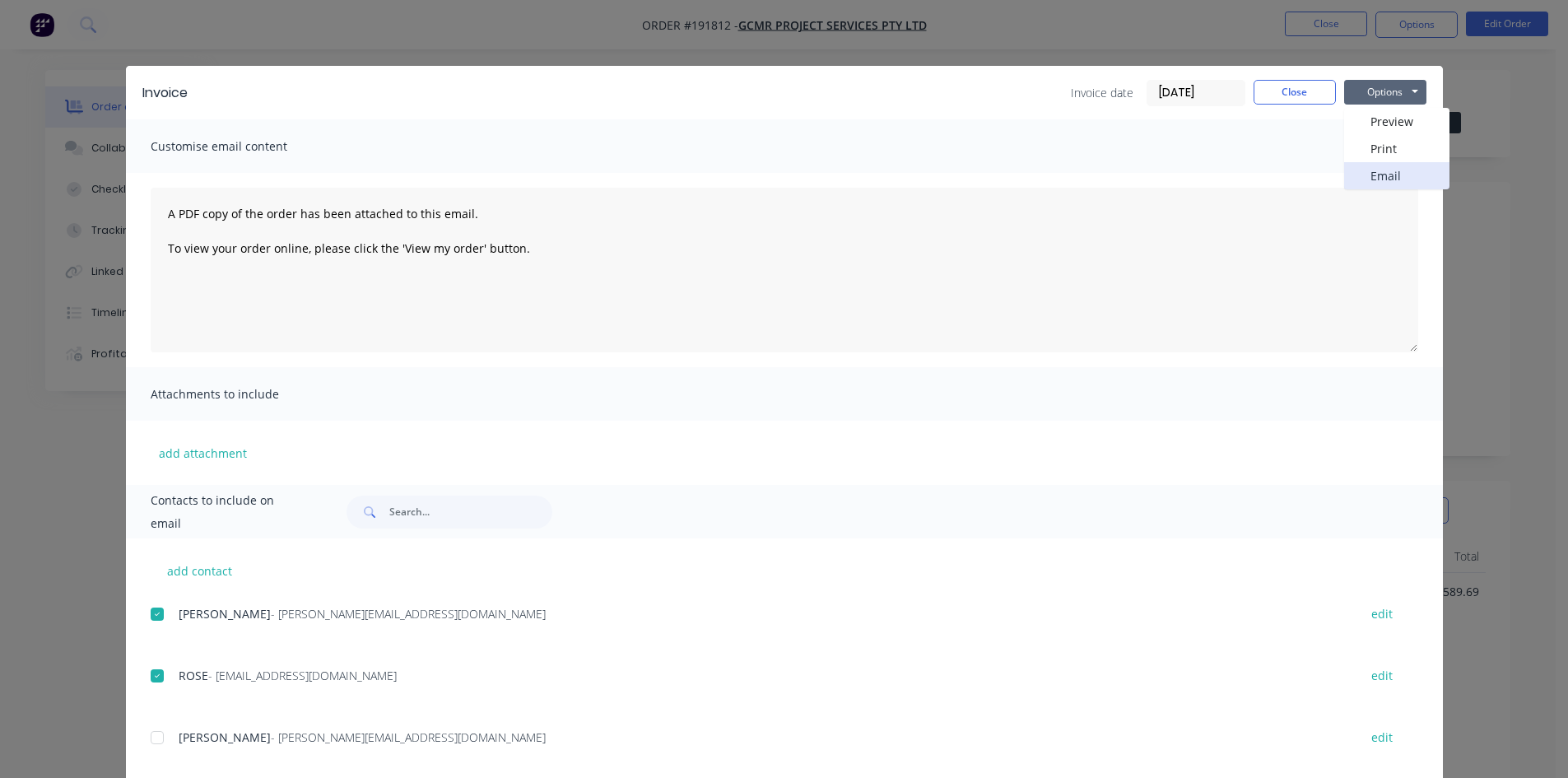
click at [1384, 179] on button "Email" at bounding box center [1396, 175] width 105 height 27
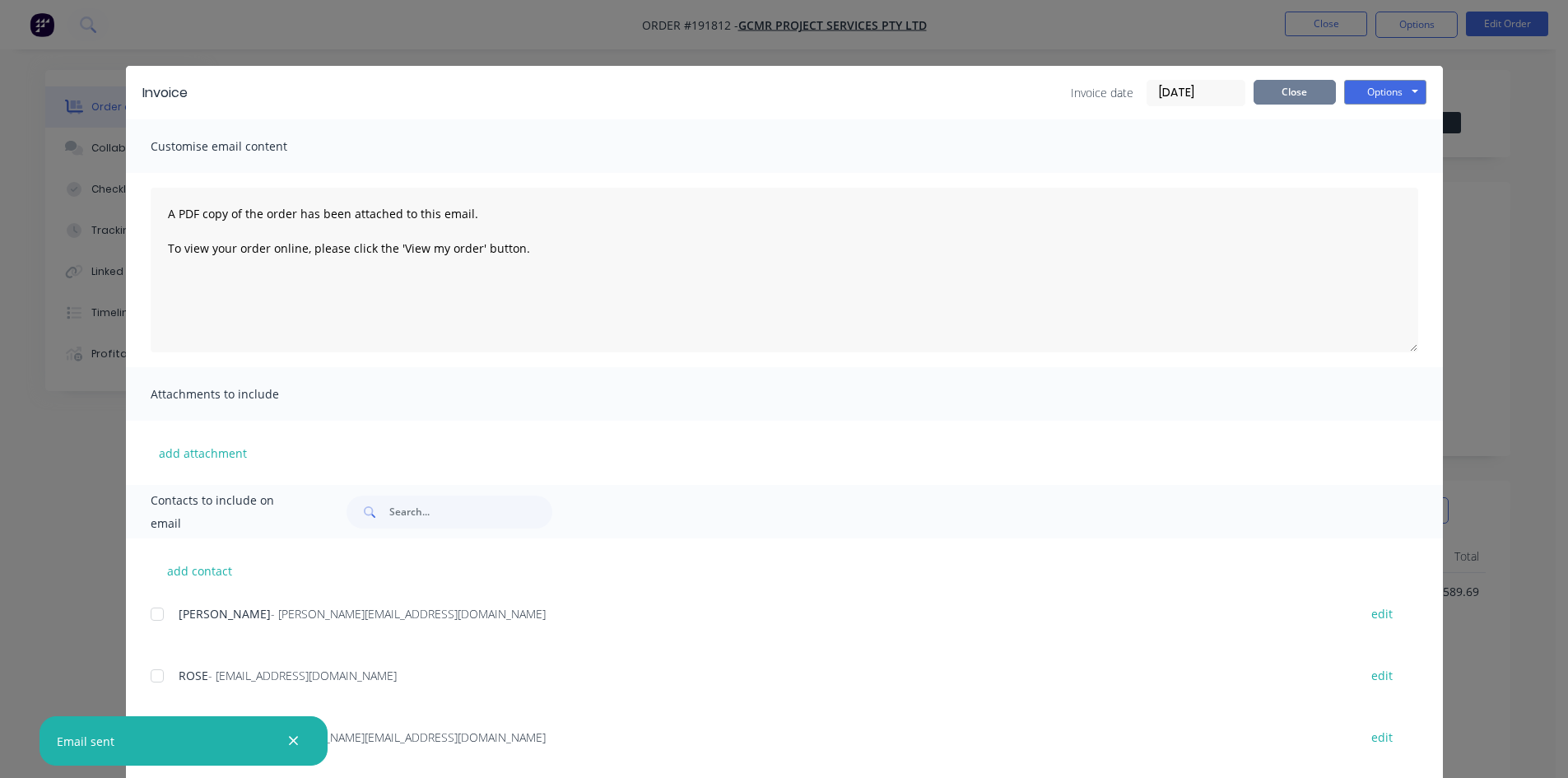
click at [1284, 97] on button "Close" at bounding box center [1295, 92] width 83 height 25
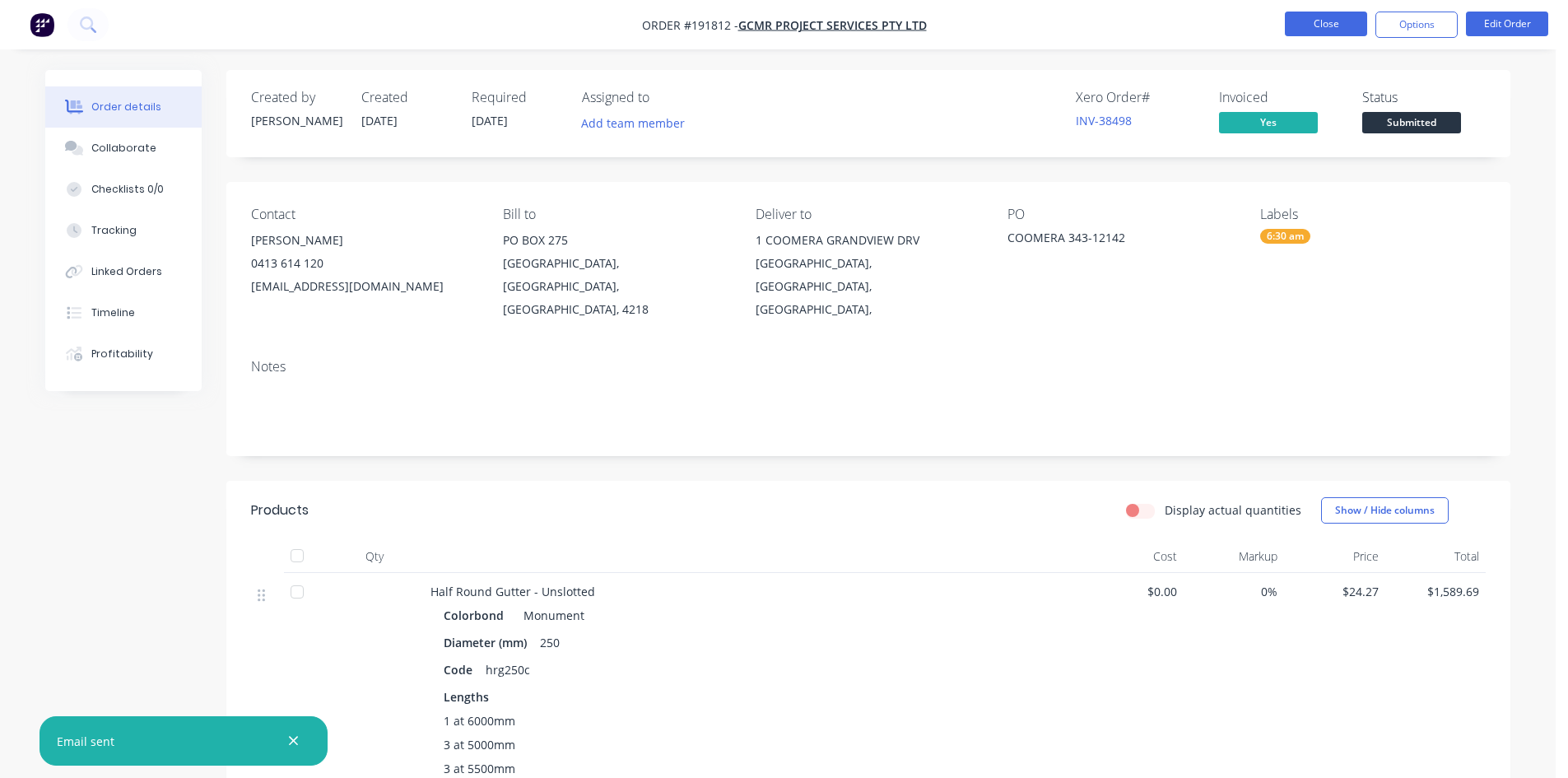
click at [1350, 30] on button "Close" at bounding box center [1325, 24] width 83 height 25
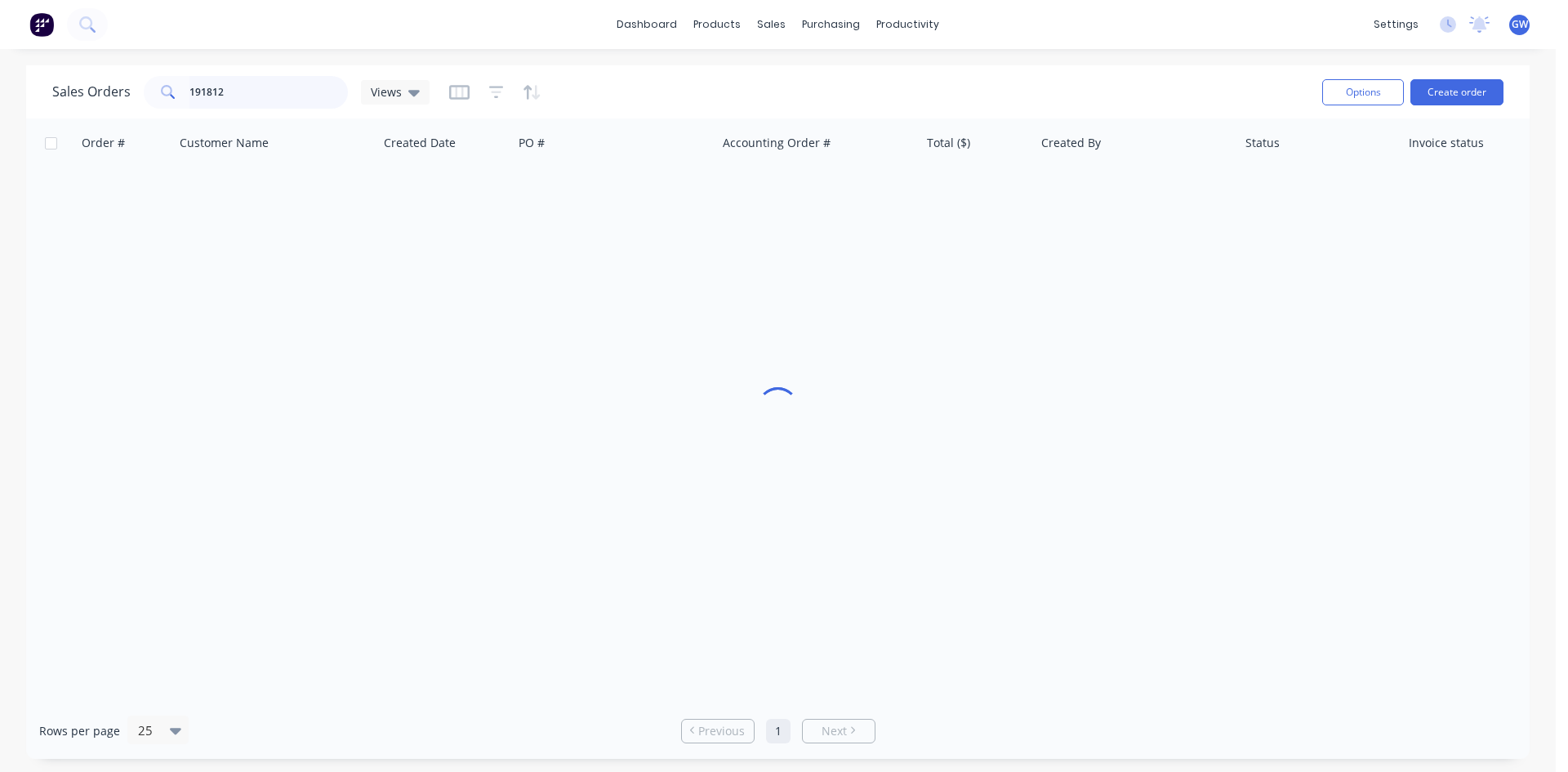
drag, startPoint x: 199, startPoint y: 91, endPoint x: 0, endPoint y: 103, distance: 199.4
click at [0, 103] on div "Sales Orders 191812 Views Options Create order Order # Customer Name Created Da…" at bounding box center [778, 411] width 1556 height 694
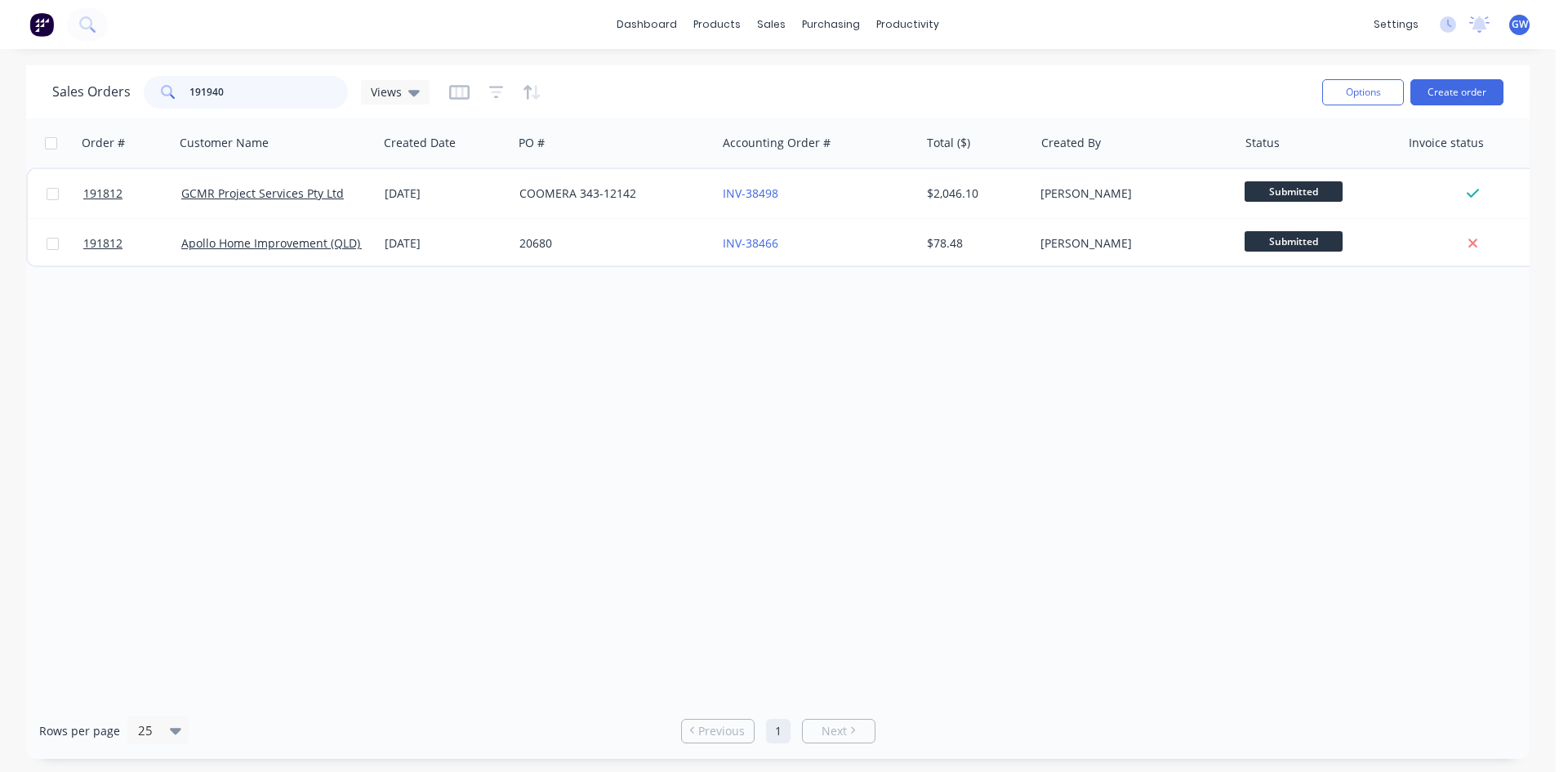
type input "191940"
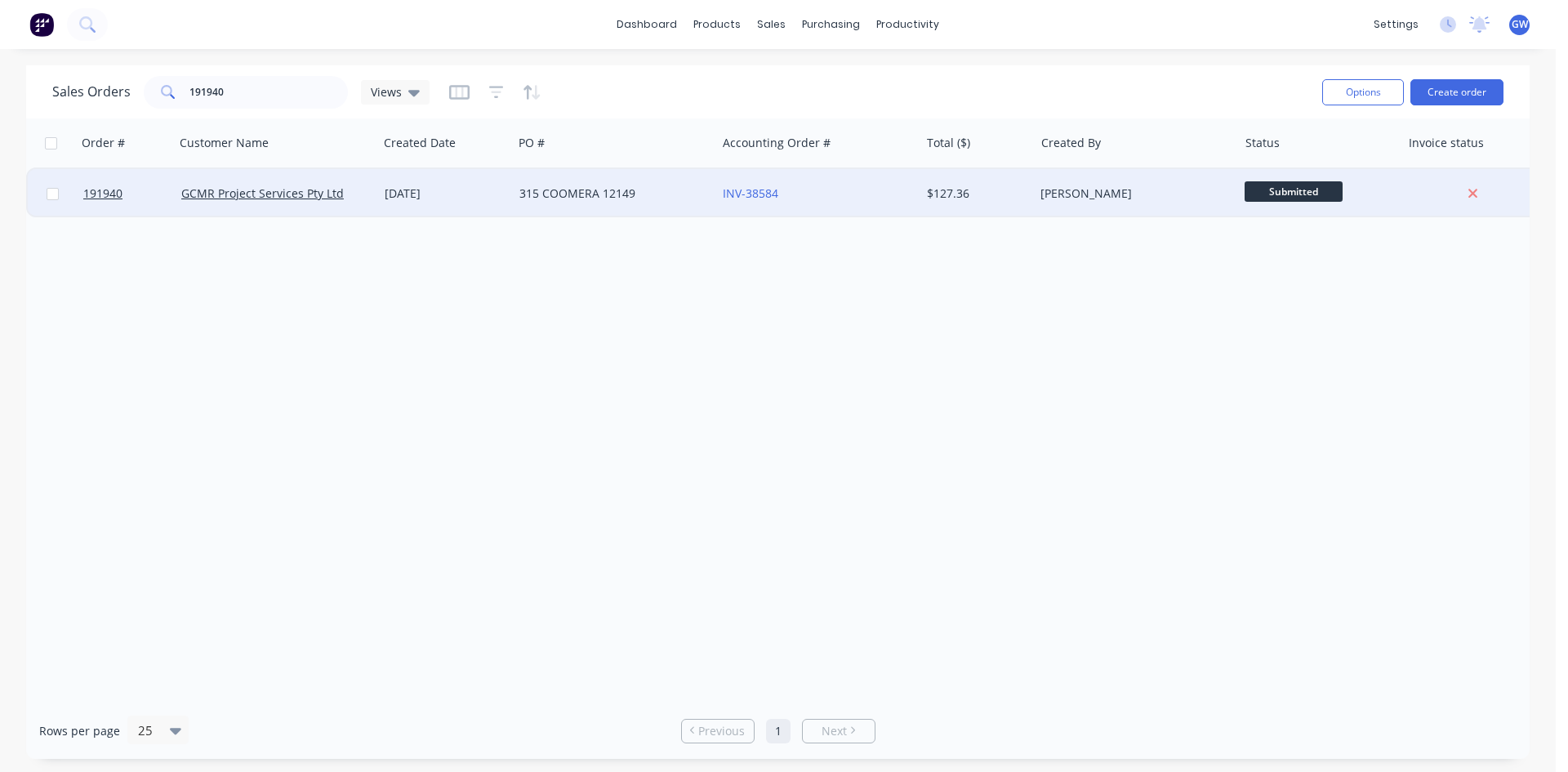
click at [895, 202] on div "INV-38584" at bounding box center [819, 194] width 204 height 49
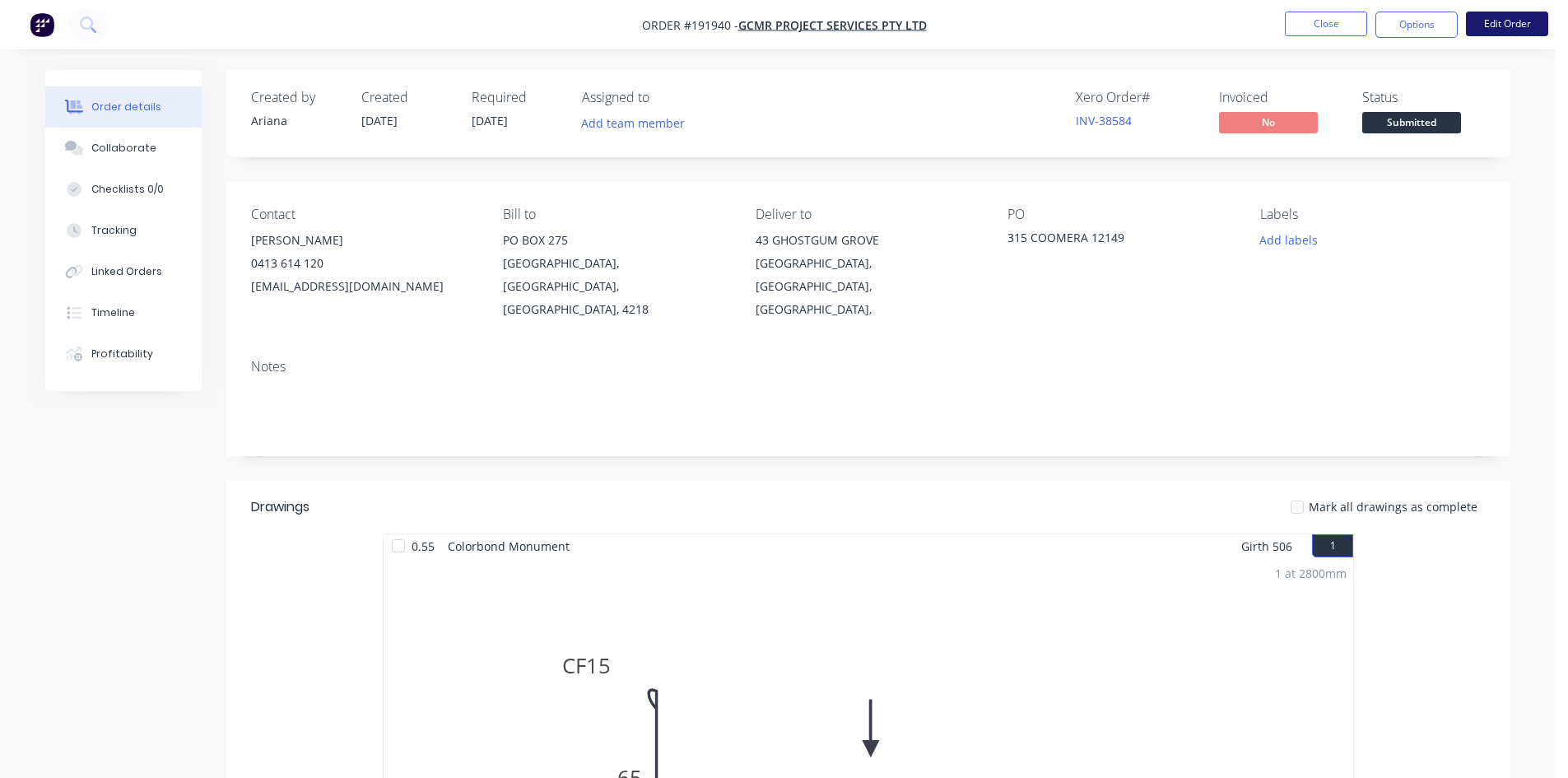
click at [1513, 21] on button "Edit Order" at bounding box center [1507, 24] width 83 height 25
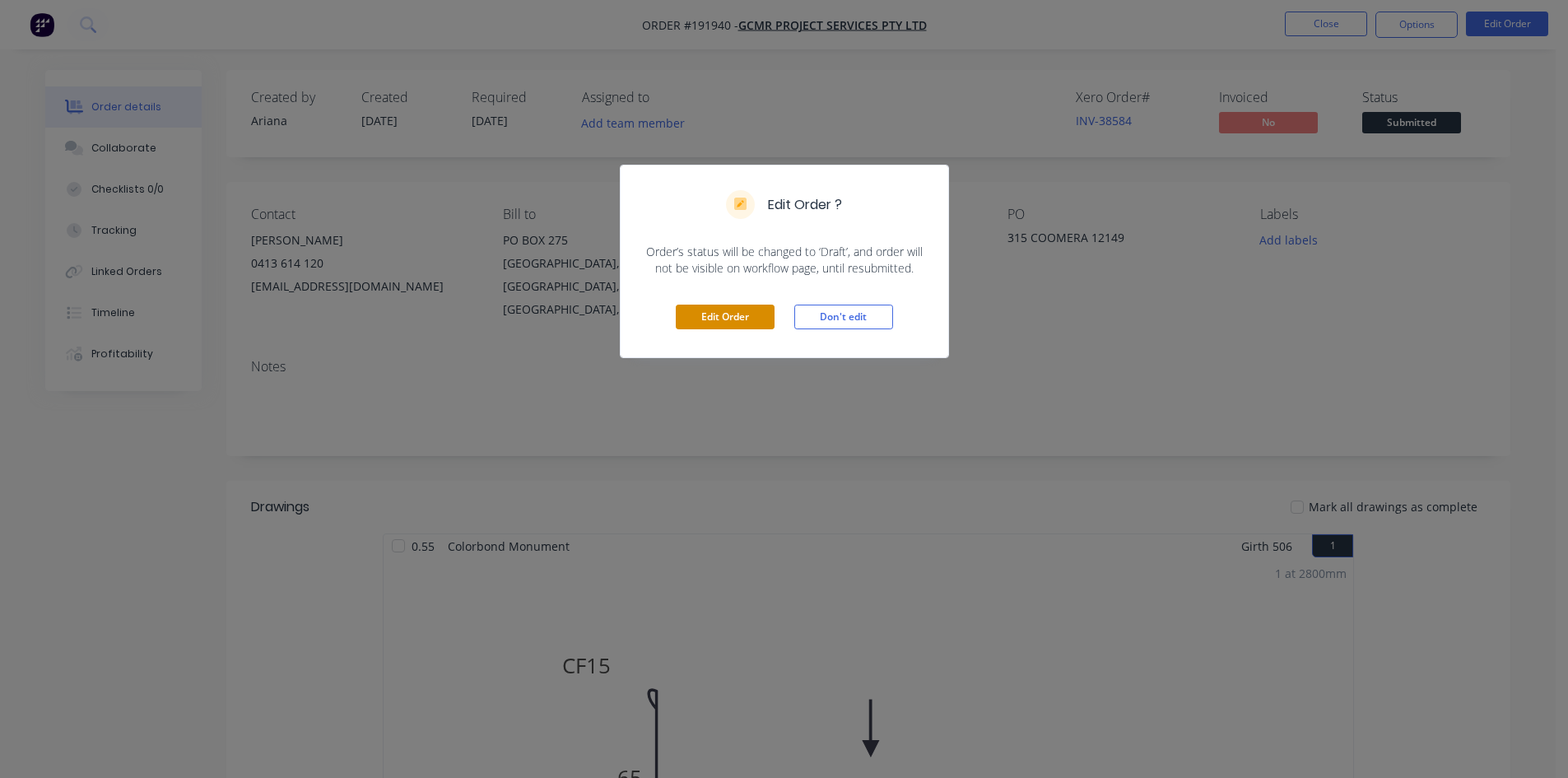
click at [749, 323] on button "Edit Order" at bounding box center [725, 316] width 99 height 25
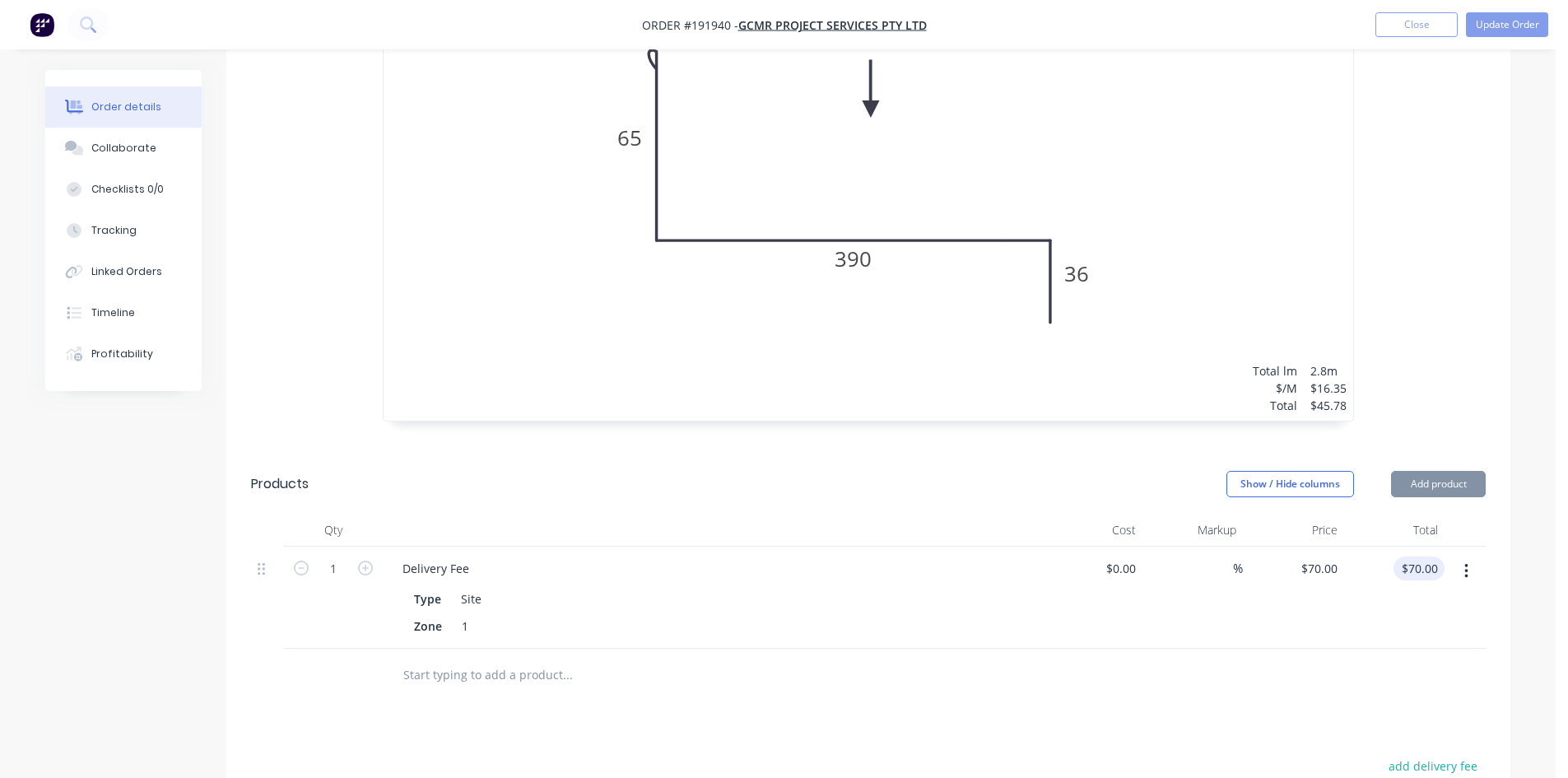
scroll to position [823, 0]
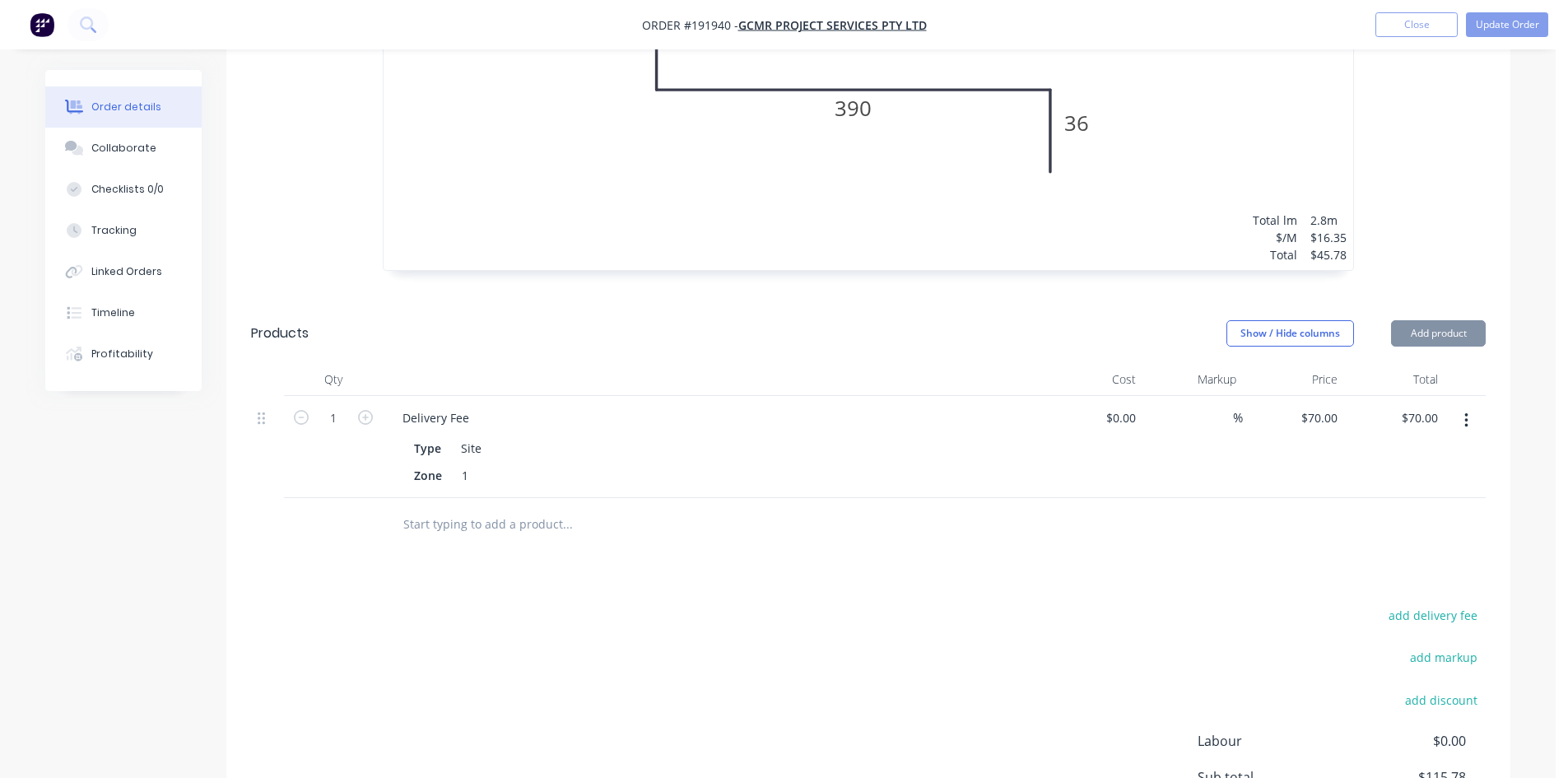
click at [1479, 406] on button "button" at bounding box center [1466, 421] width 39 height 30
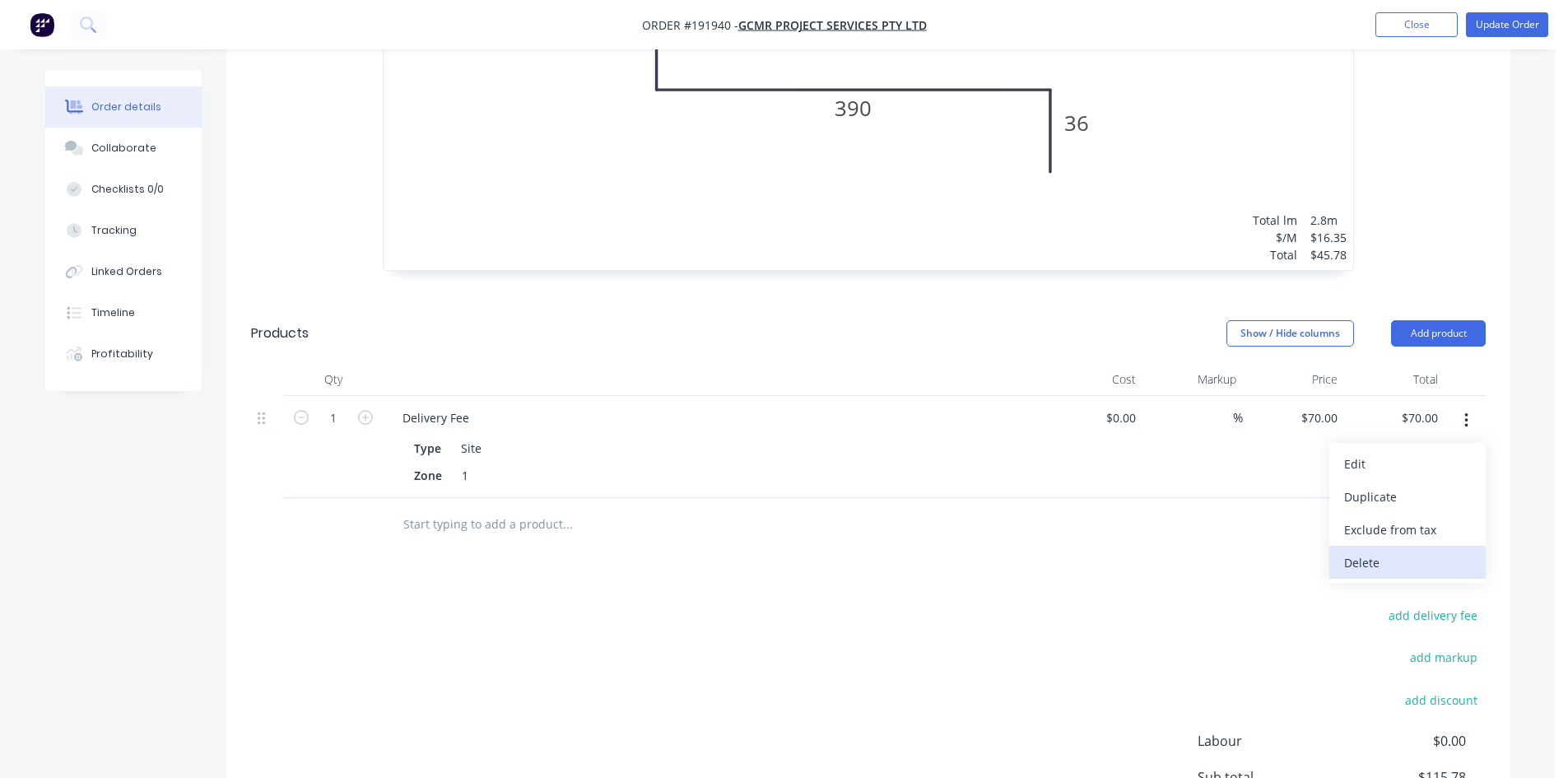
click at [1392, 551] on div "Delete" at bounding box center [1407, 563] width 127 height 24
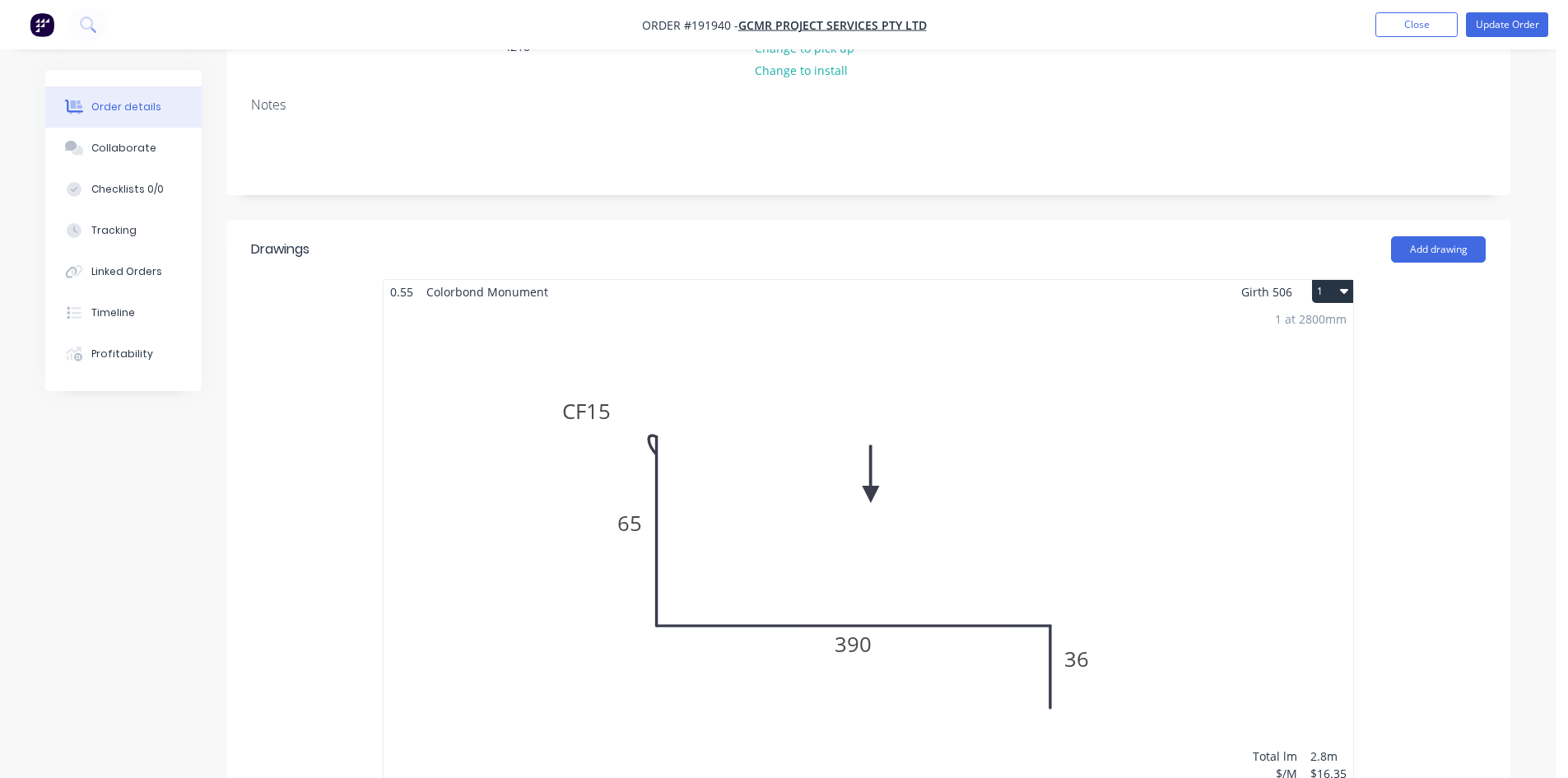
scroll to position [83, 0]
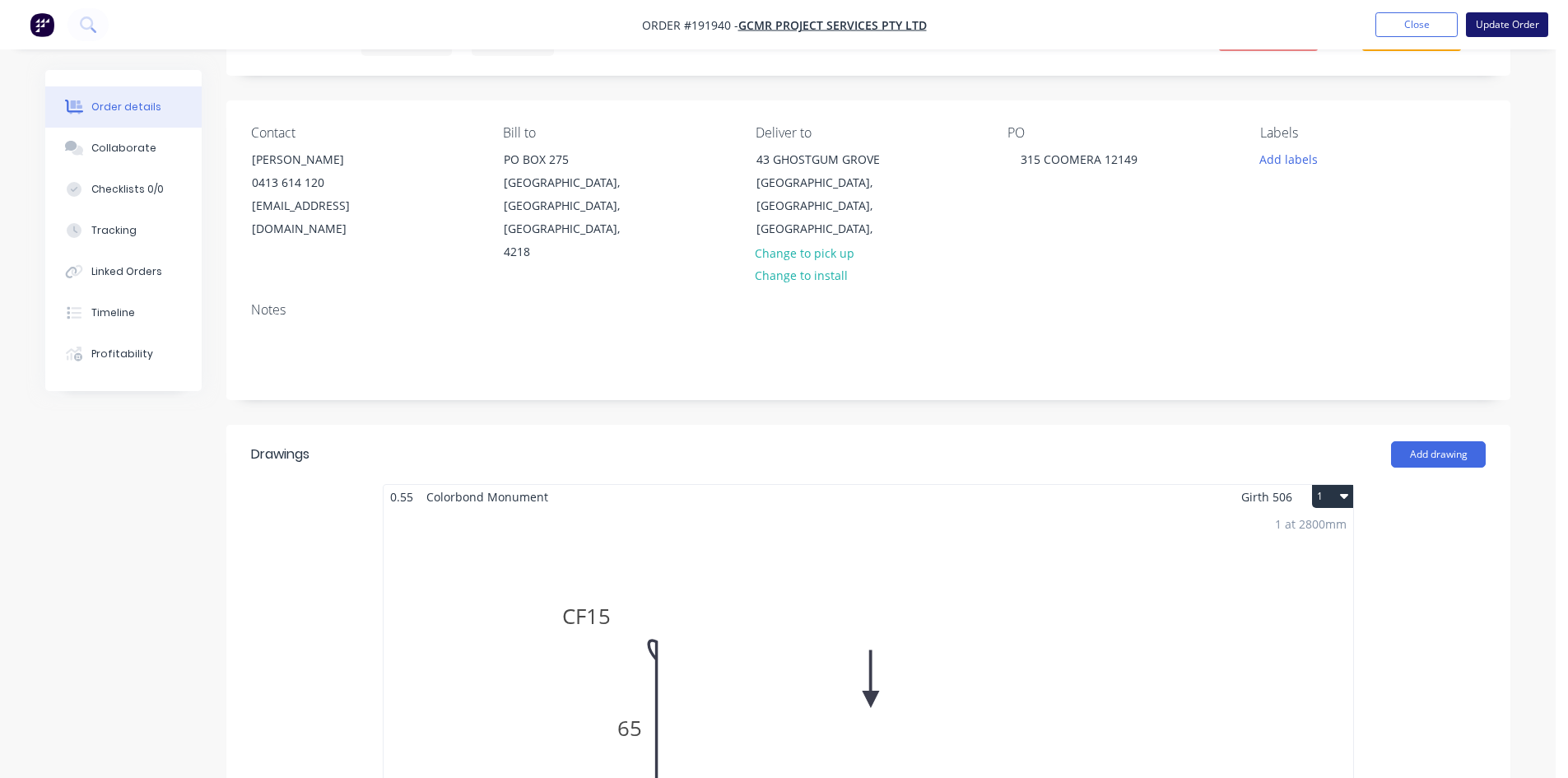
click at [1517, 25] on button "Update Order" at bounding box center [1507, 25] width 83 height 25
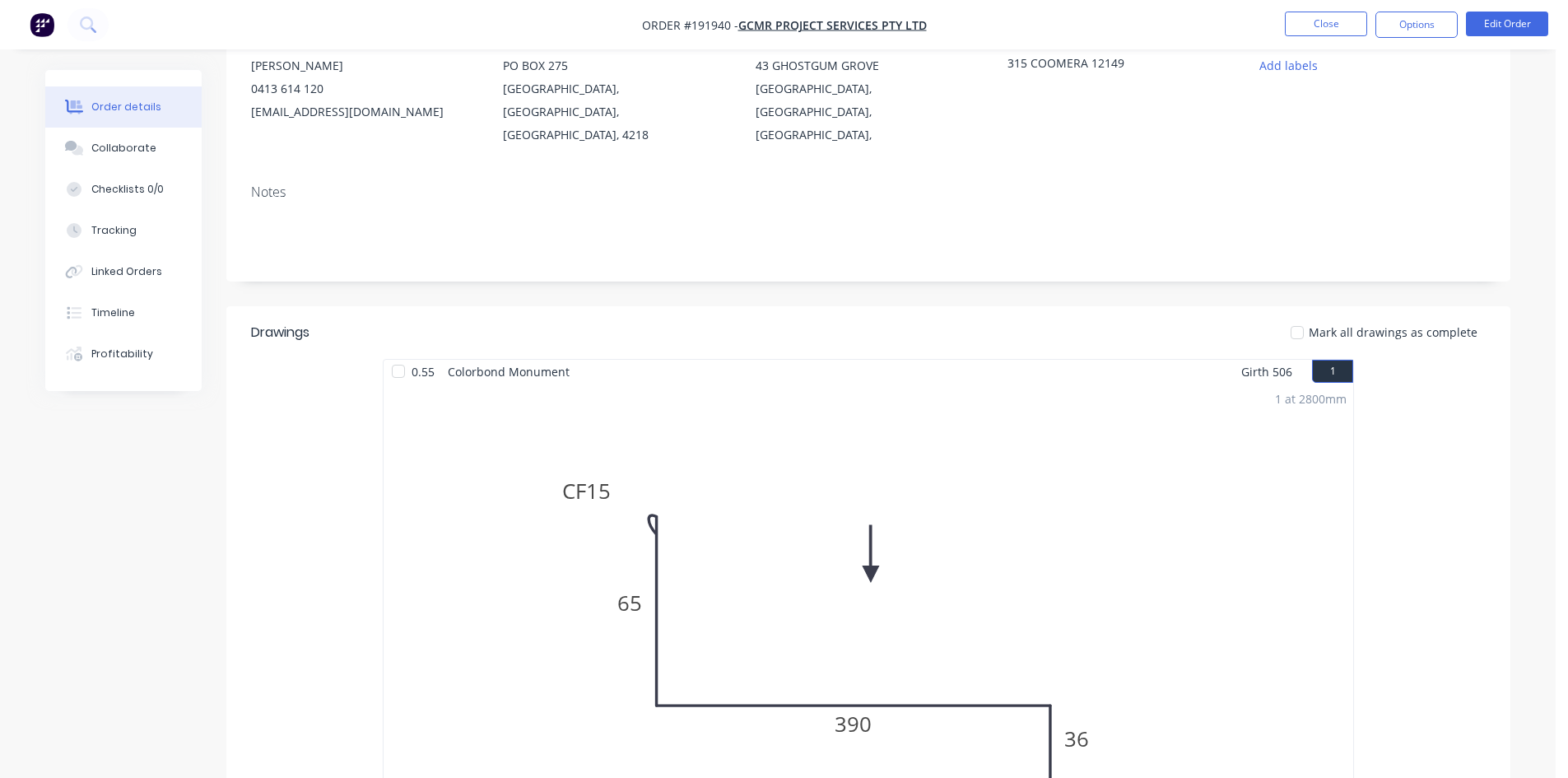
scroll to position [0, 0]
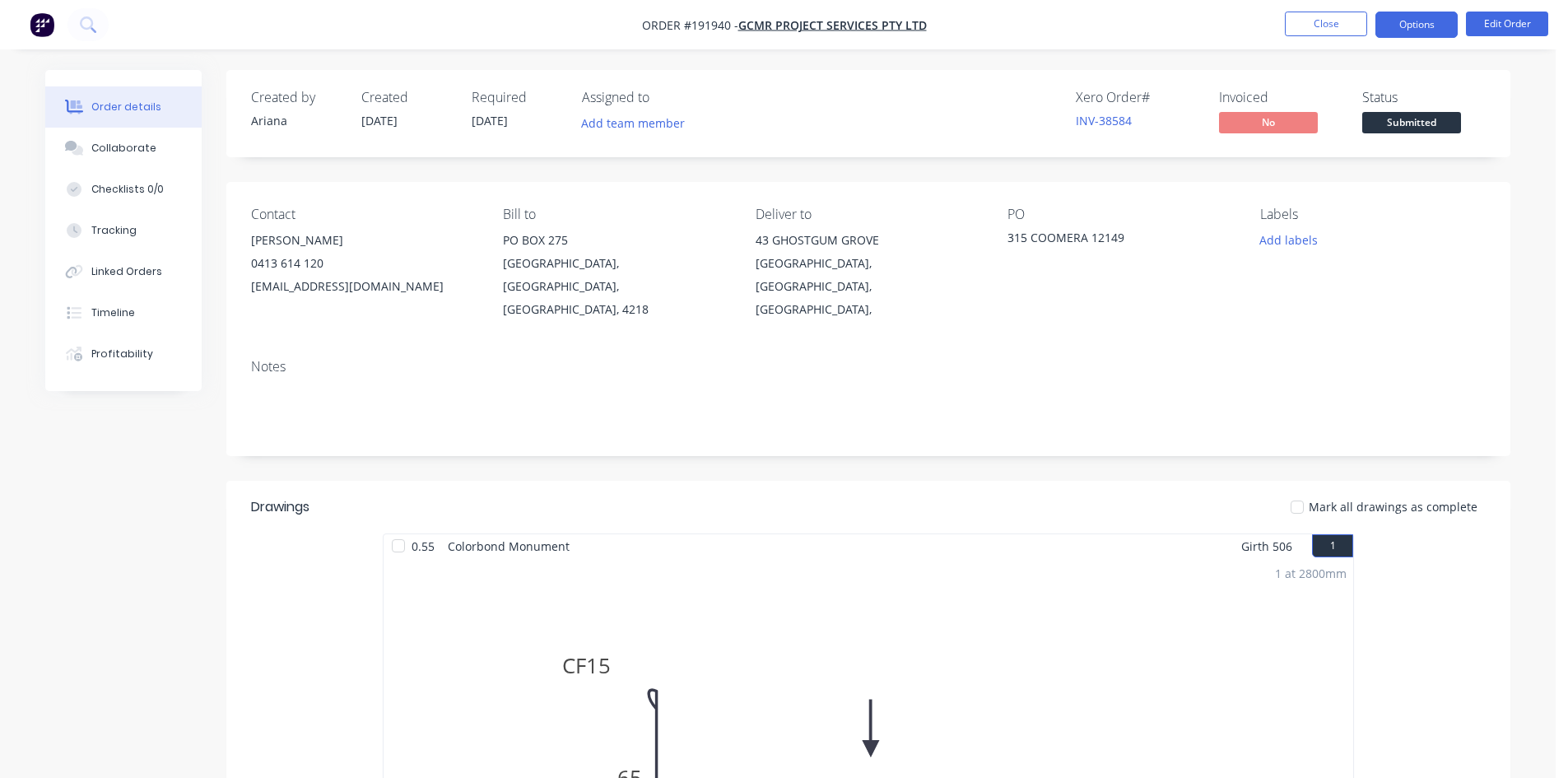
click at [1425, 21] on button "Options" at bounding box center [1416, 25] width 83 height 26
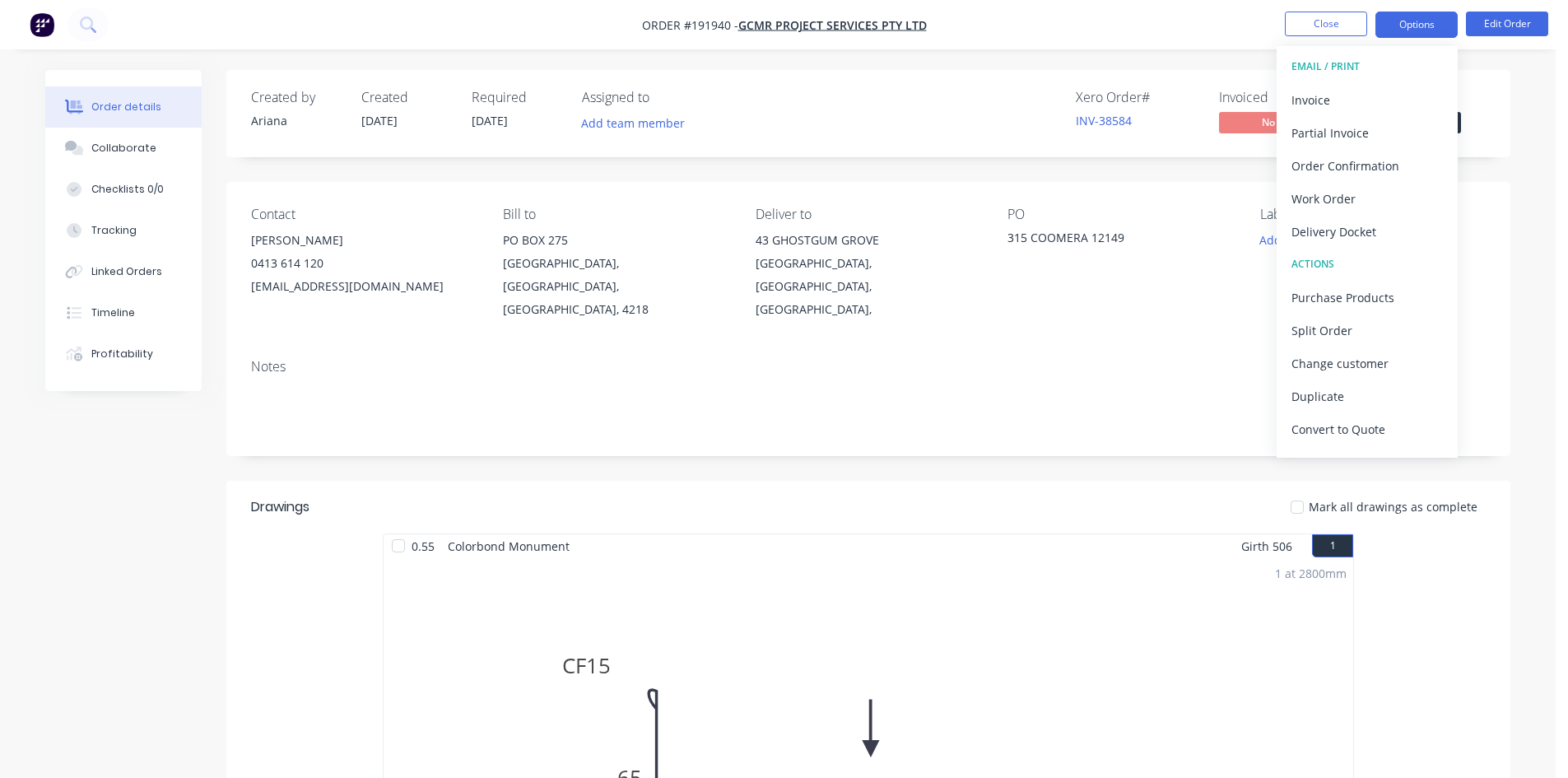
click at [1373, 79] on button "EMAIL / PRINT" at bounding box center [1366, 66] width 181 height 33
click at [1374, 96] on div "Invoice" at bounding box center [1366, 100] width 152 height 24
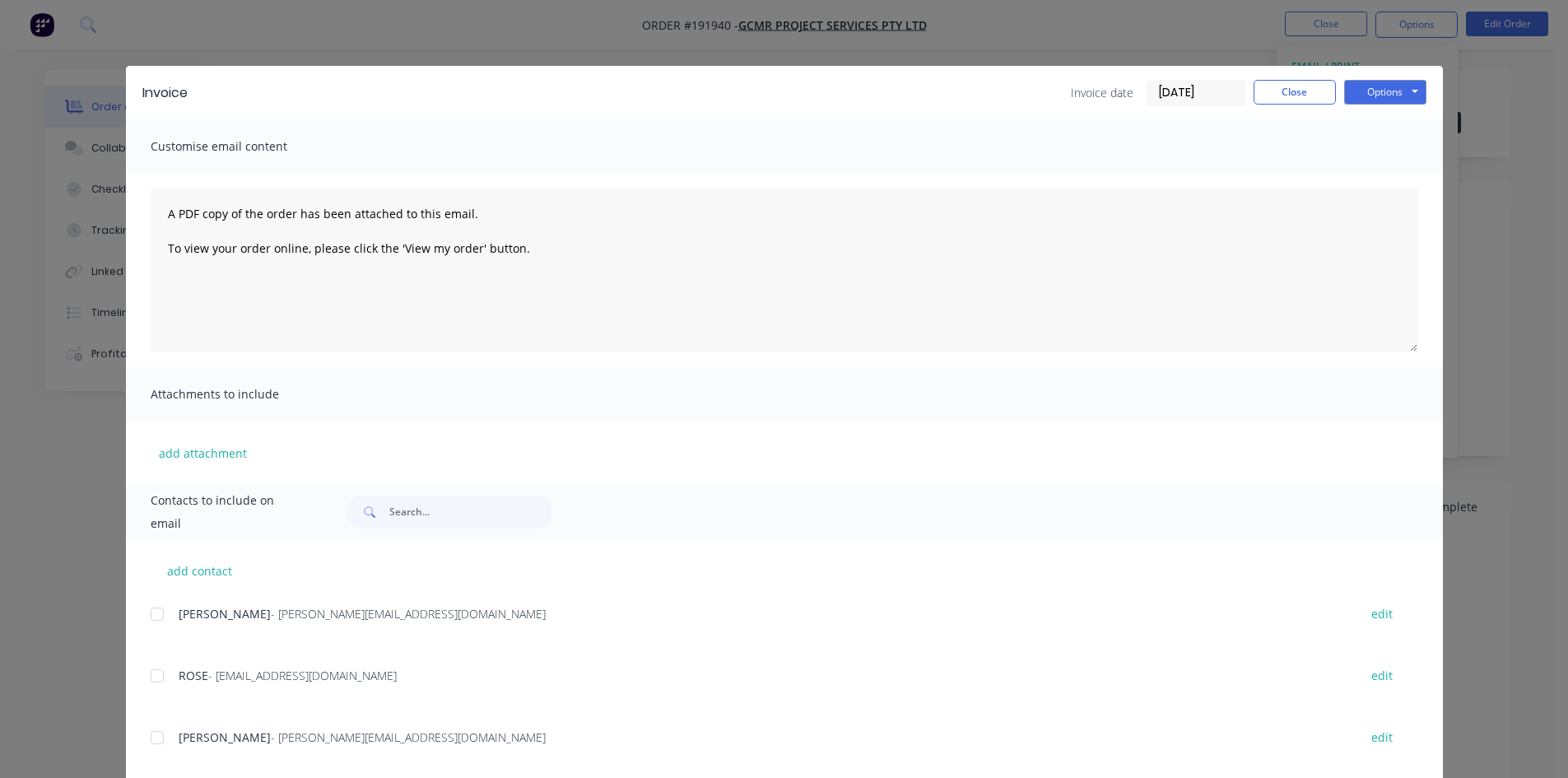
click at [155, 615] on div at bounding box center [157, 614] width 33 height 33
click at [149, 672] on div at bounding box center [157, 676] width 33 height 33
click at [1372, 91] on button "Options" at bounding box center [1384, 92] width 83 height 25
click at [1377, 168] on button "Email" at bounding box center [1396, 175] width 105 height 27
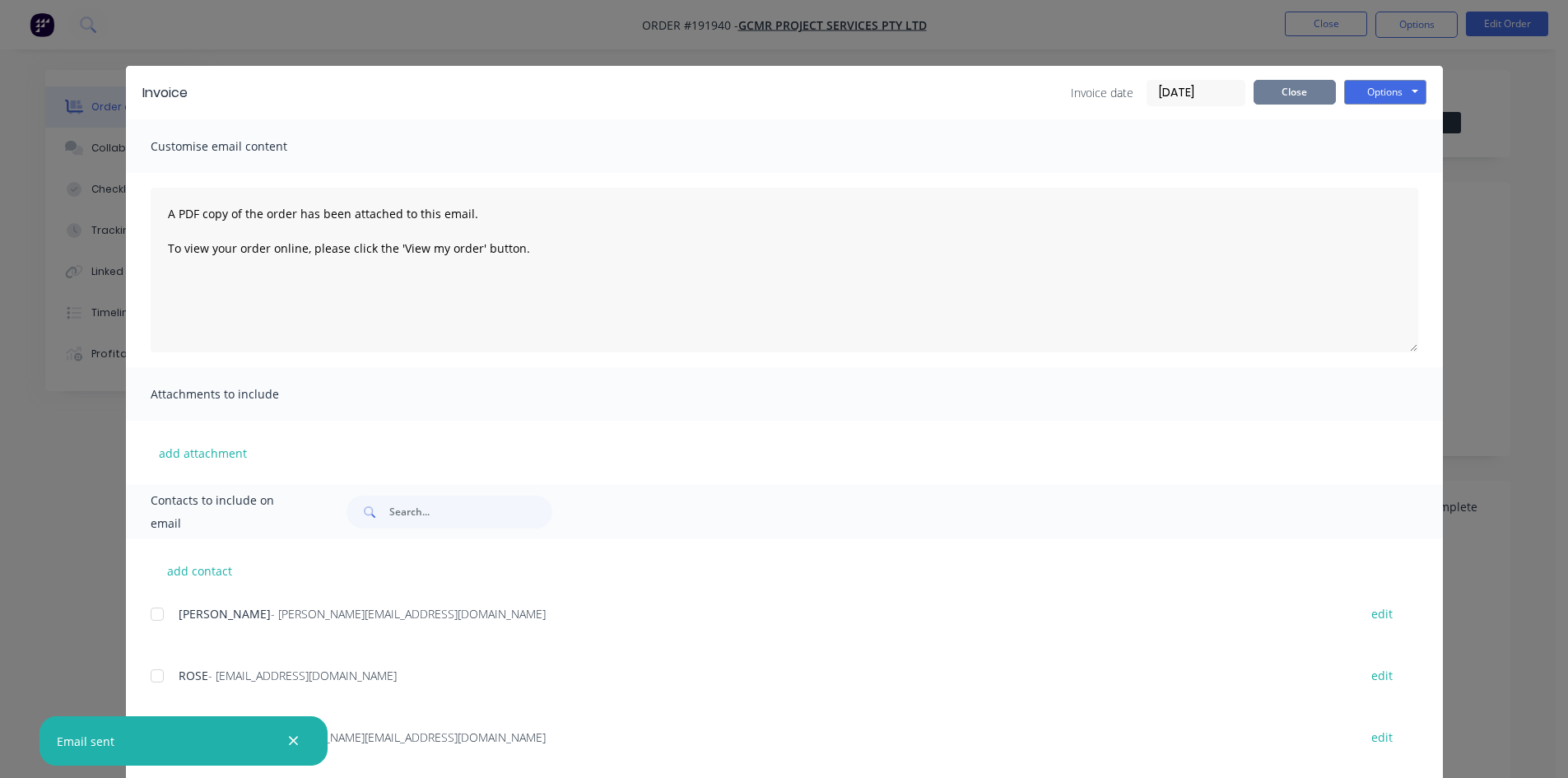
click at [1292, 98] on div "Invoice date [DATE] Close Options Preview Print Email" at bounding box center [1248, 93] width 355 height 26
click at [1291, 75] on div "Invoice Invoice date [DATE] Close Options Preview Print Email" at bounding box center [785, 92] width 1317 height 54
click at [1312, 27] on div "Invoice Invoice date [DATE] Close Options Preview Print Email Customise email c…" at bounding box center [784, 389] width 1568 height 778
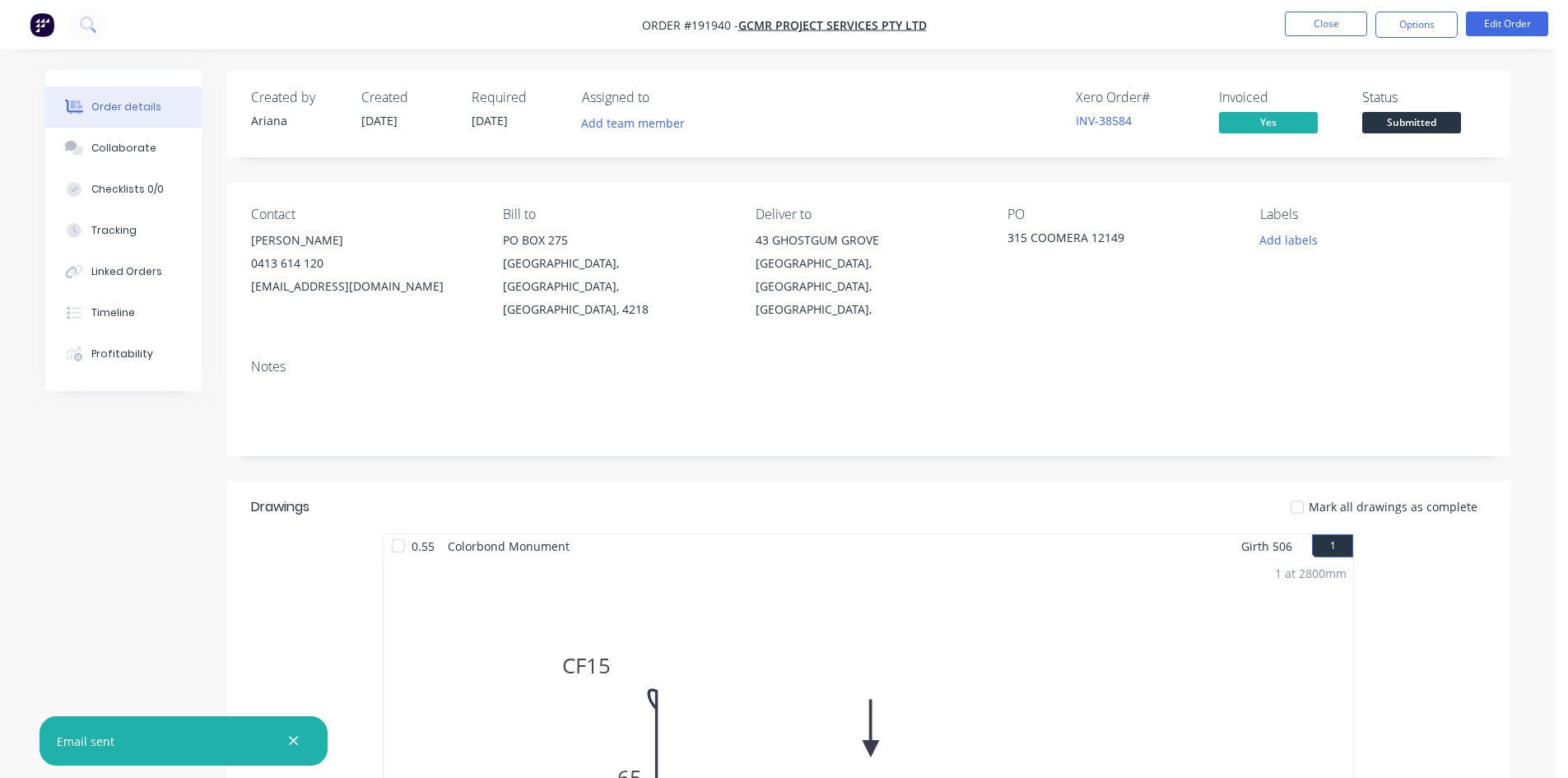
click at [1312, 27] on button "Close" at bounding box center [1325, 24] width 83 height 25
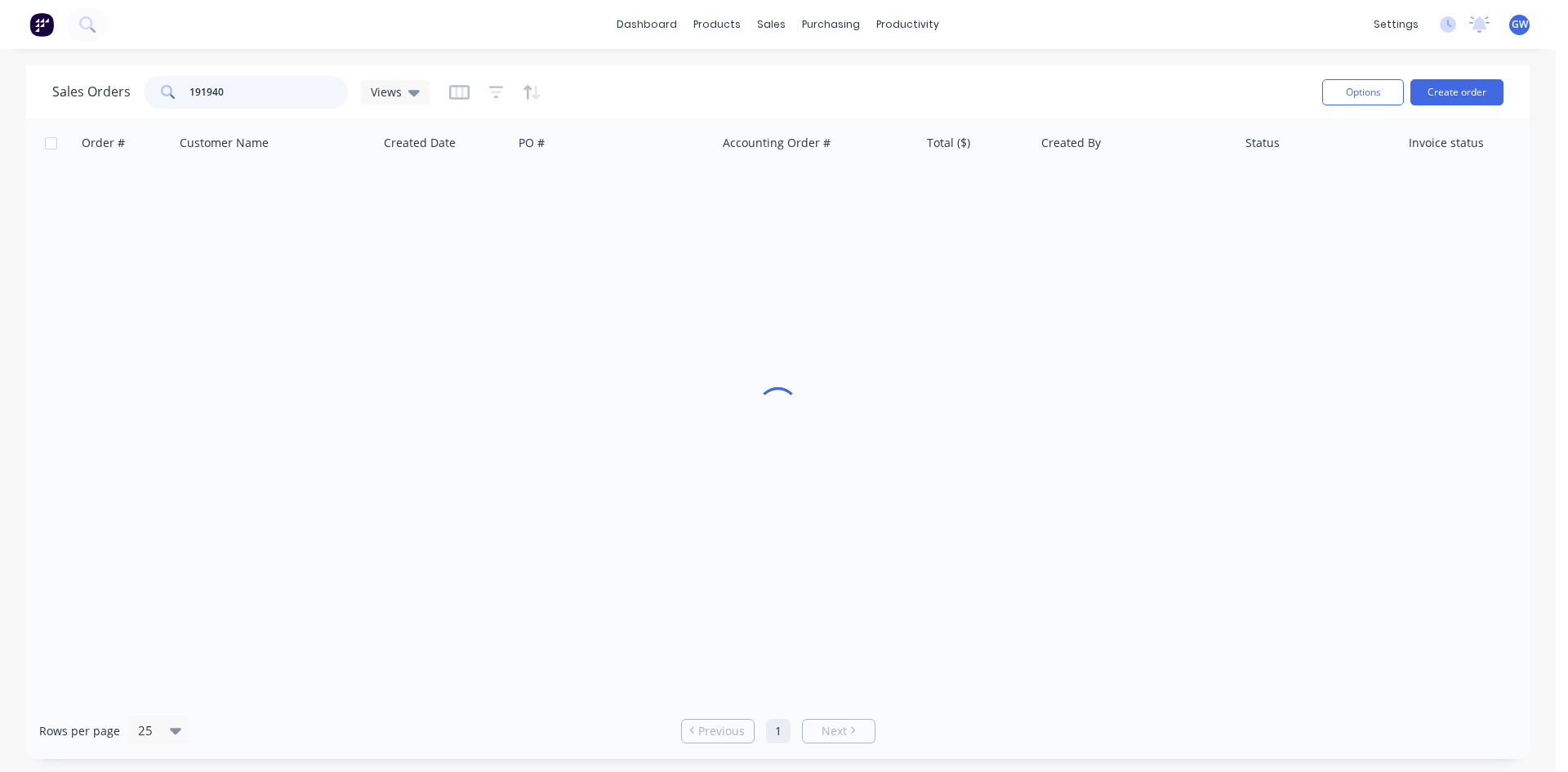
drag, startPoint x: 283, startPoint y: 96, endPoint x: 30, endPoint y: 78, distance: 253.6
click at [30, 78] on div "Sales Orders 191940 Views Options Create order" at bounding box center [778, 91] width 1504 height 53
type input "191925"
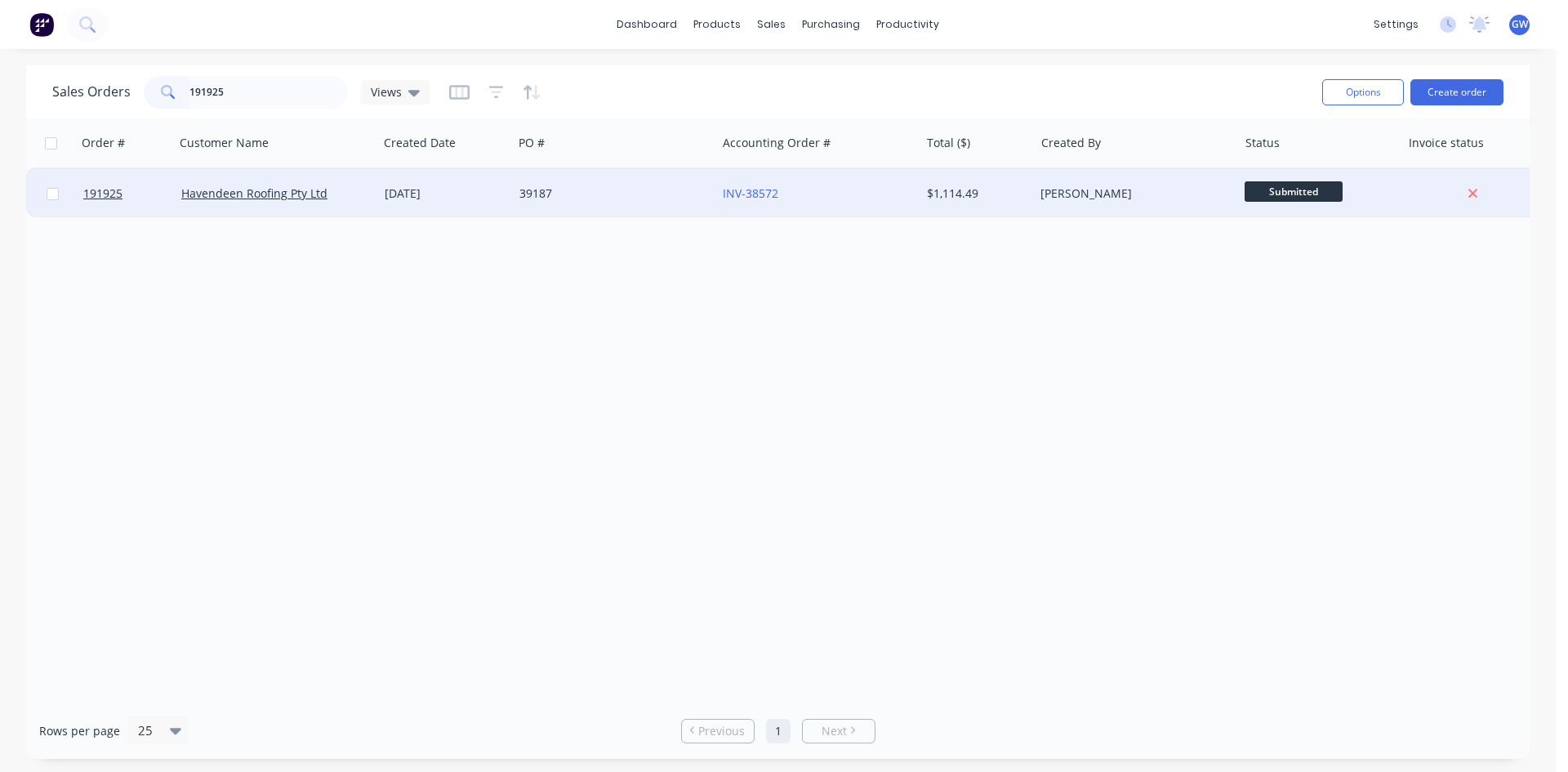
click at [1004, 200] on div "$1,114.49" at bounding box center [975, 194] width 96 height 16
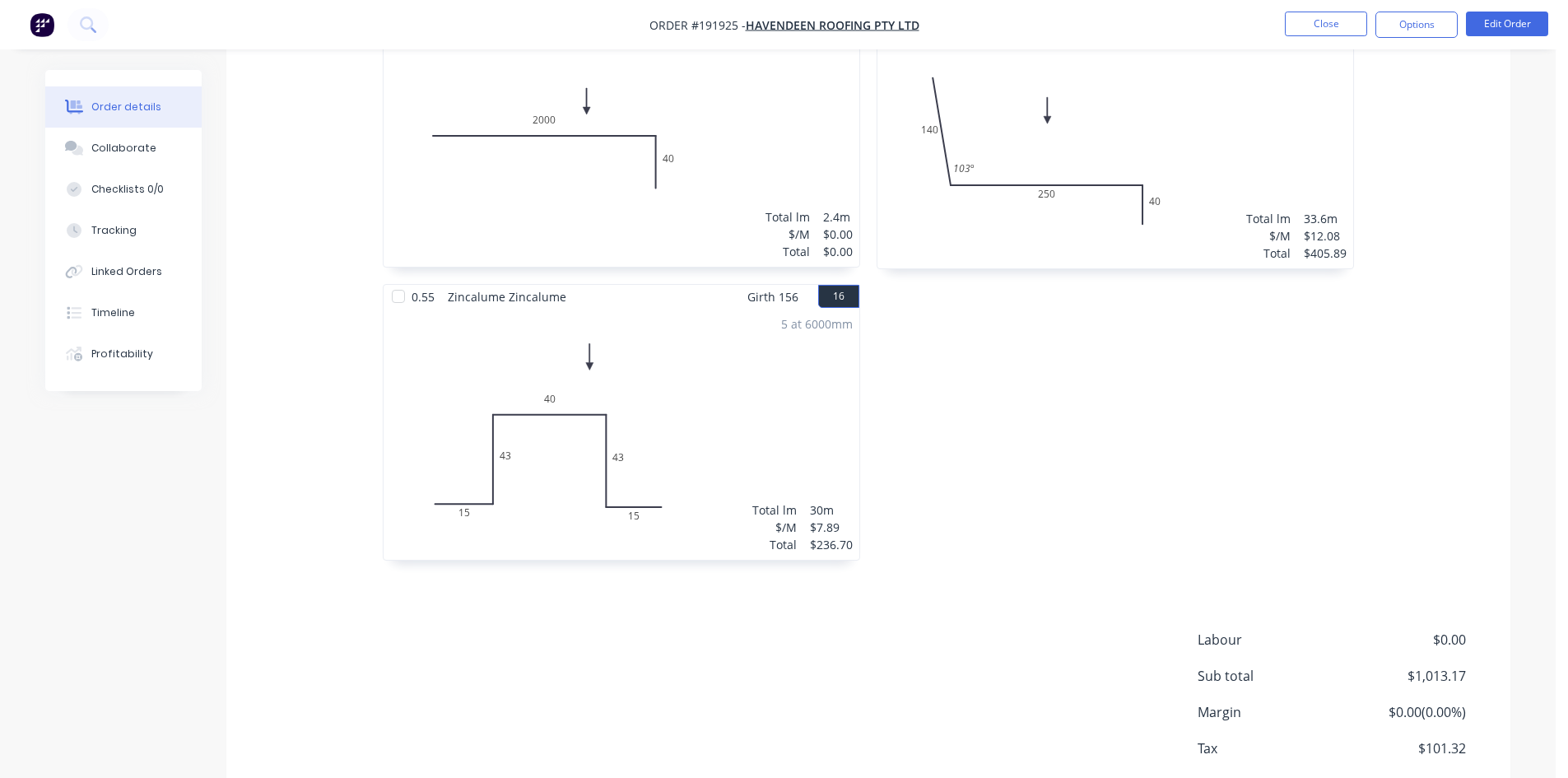
scroll to position [4120, 0]
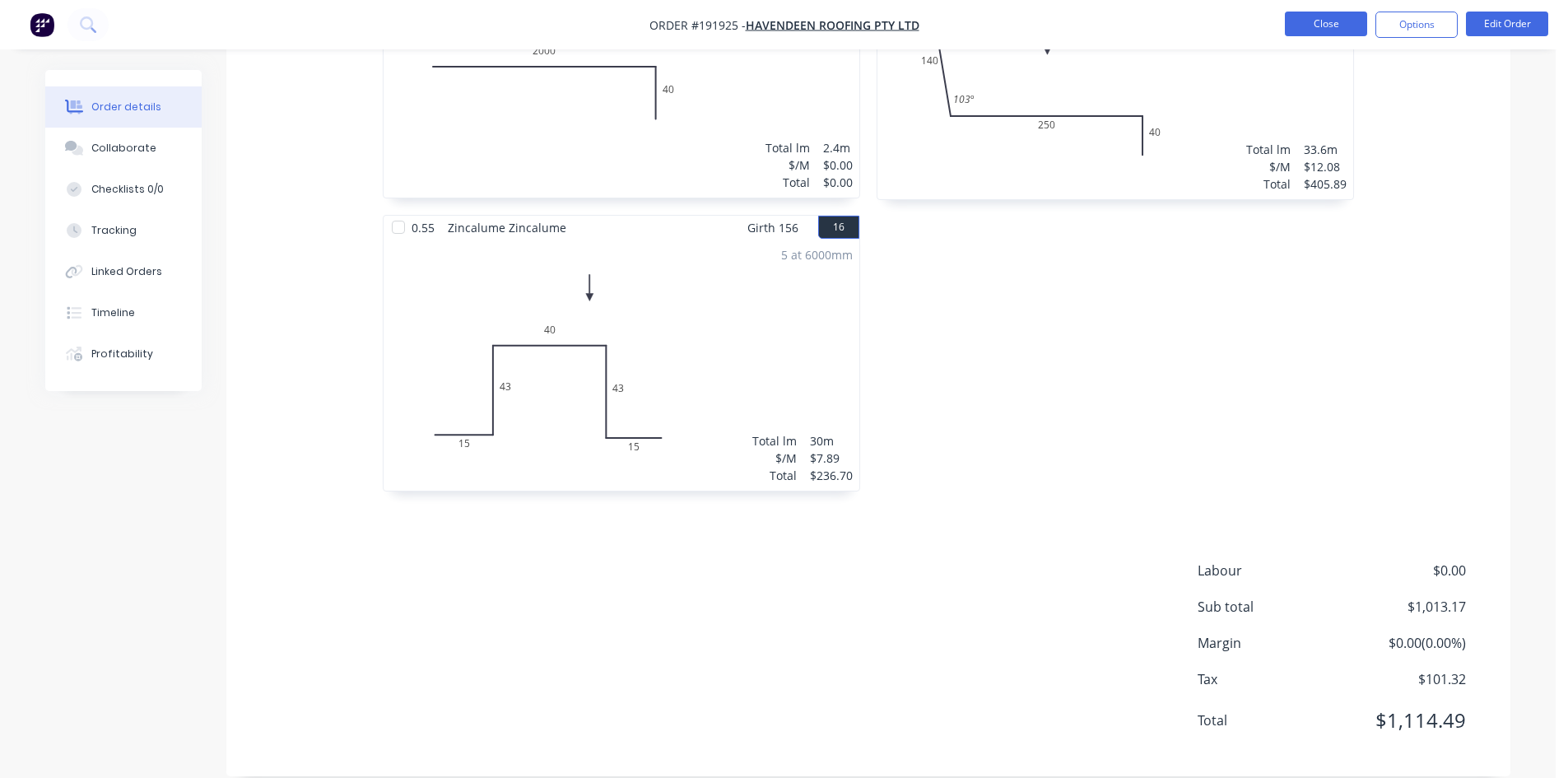
click at [1305, 25] on button "Close" at bounding box center [1325, 24] width 83 height 25
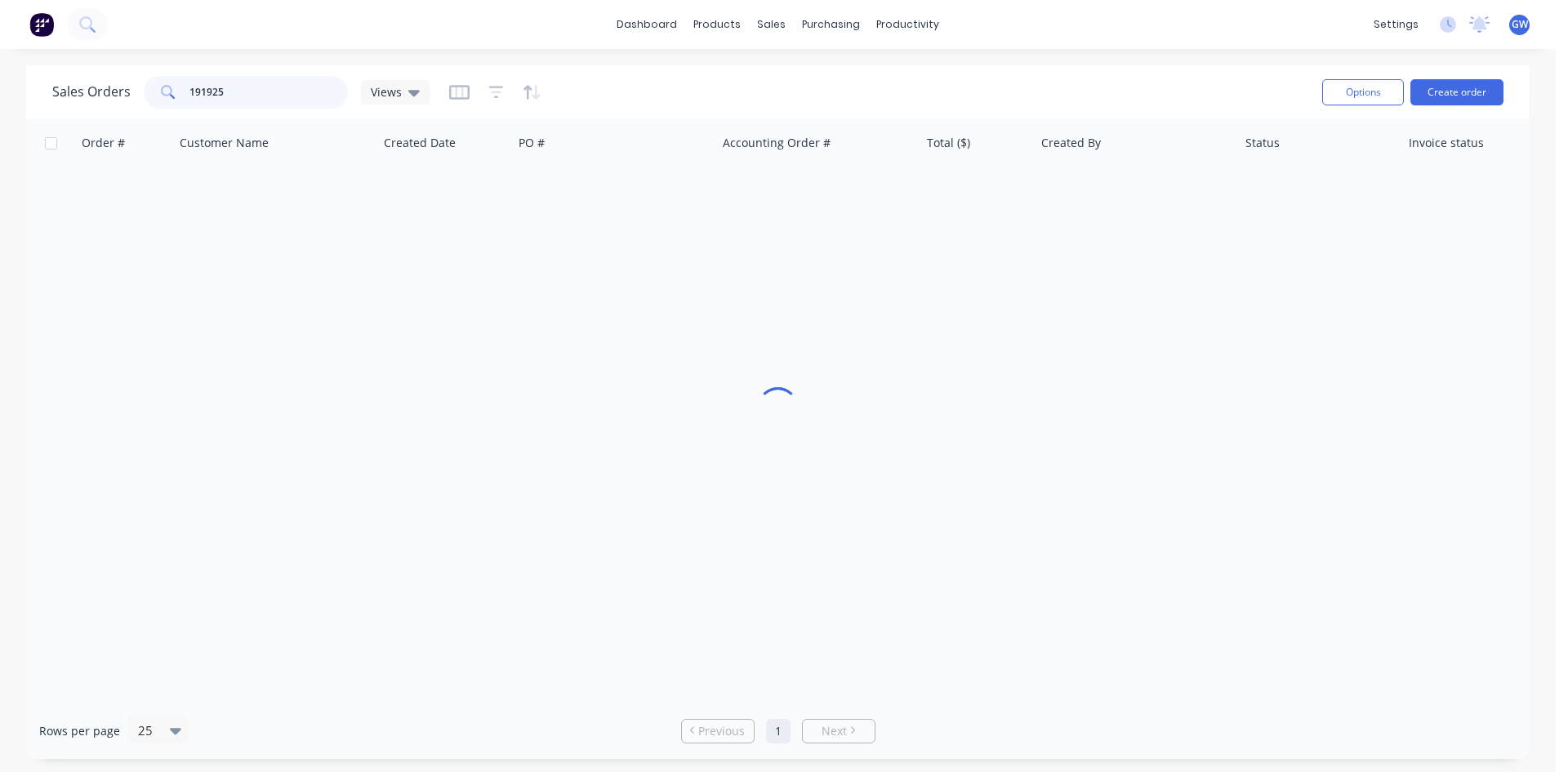
click at [299, 82] on input "191925" at bounding box center [269, 92] width 160 height 32
click at [300, 82] on input "191925" at bounding box center [269, 92] width 160 height 32
type input "191976"
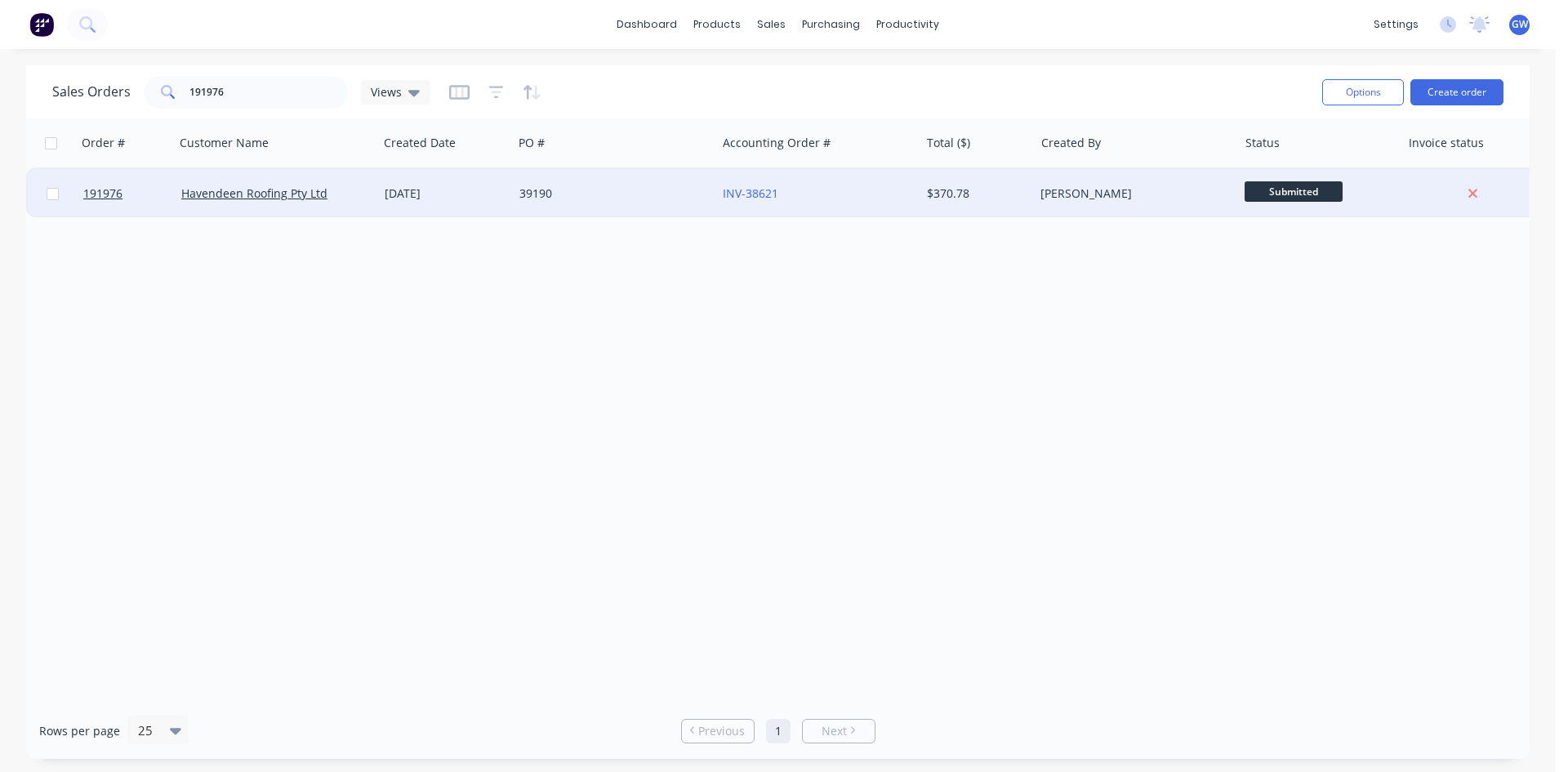
click at [1019, 196] on div "$370.78" at bounding box center [975, 194] width 96 height 16
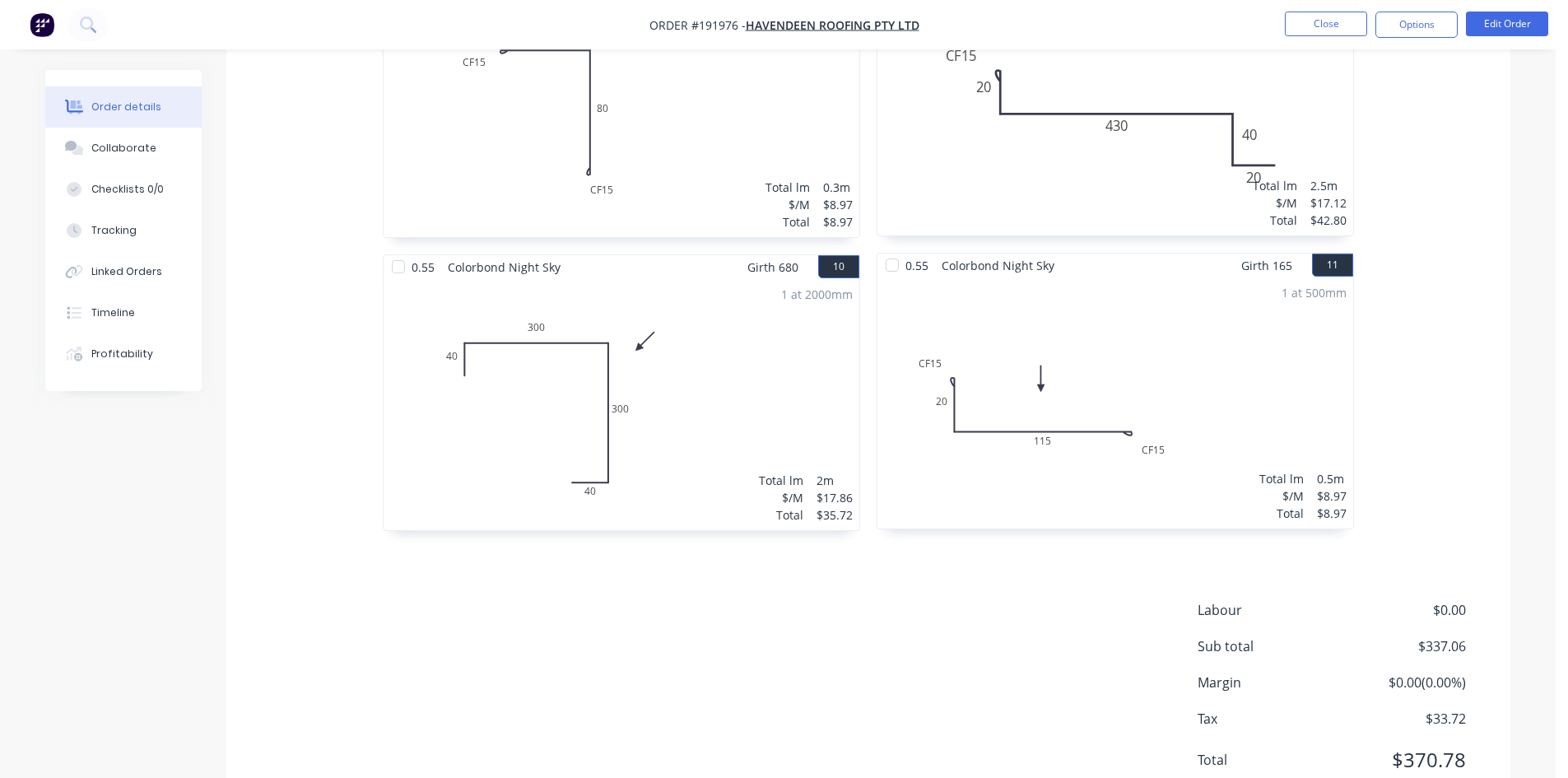
scroll to position [2368, 0]
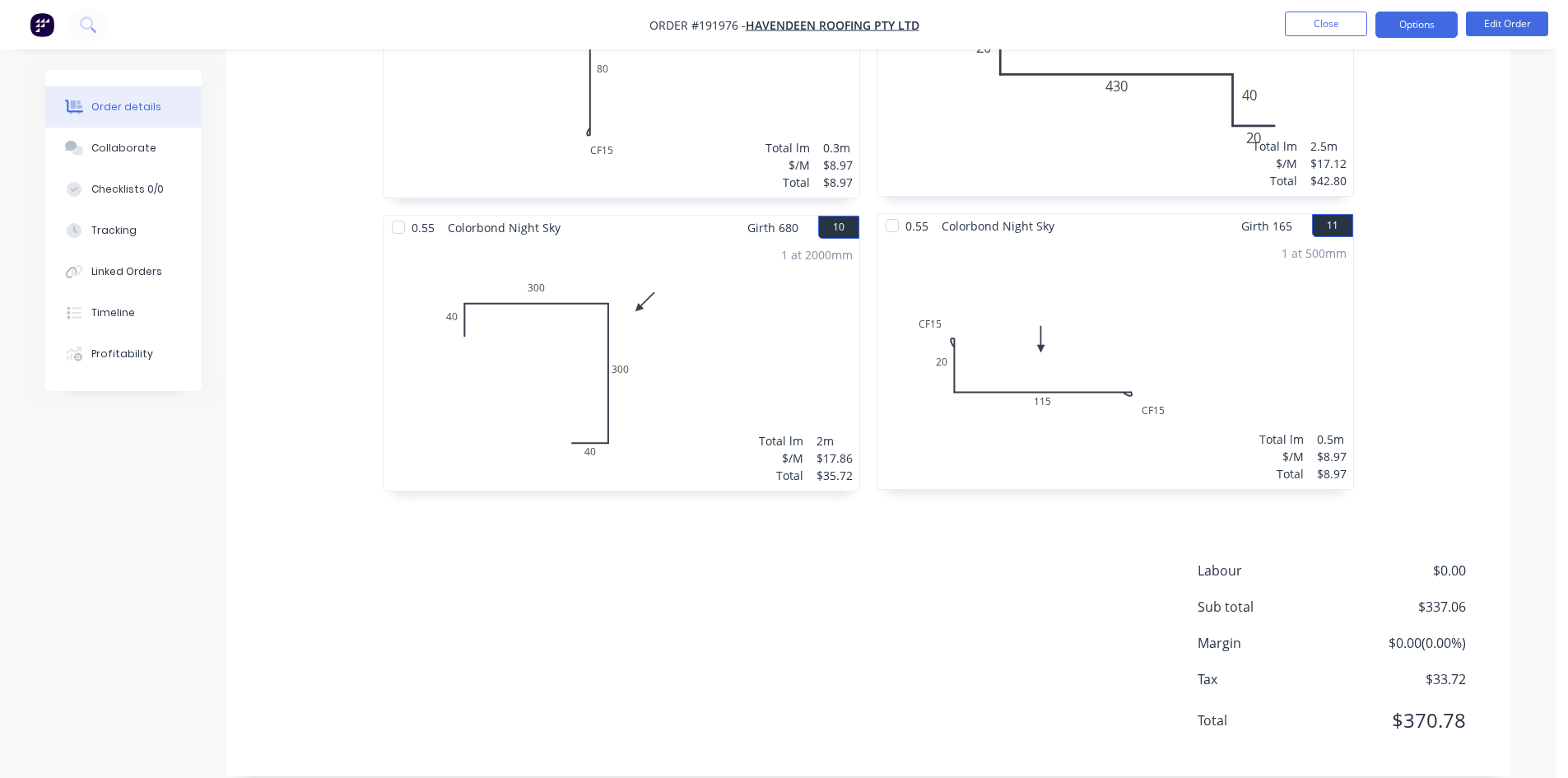
click at [1410, 19] on button "Options" at bounding box center [1416, 25] width 83 height 26
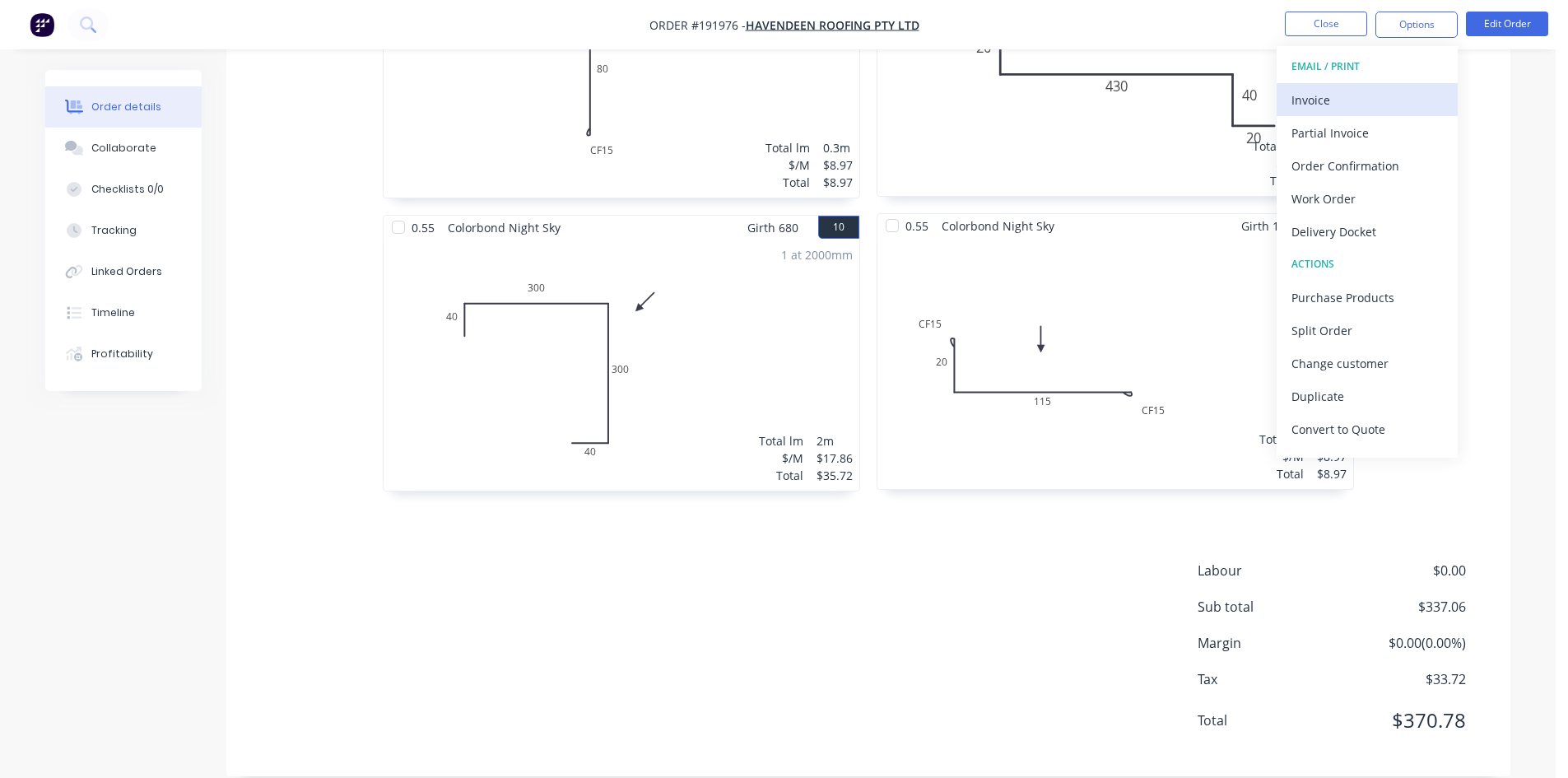
click at [1355, 90] on div "Invoice" at bounding box center [1366, 100] width 152 height 24
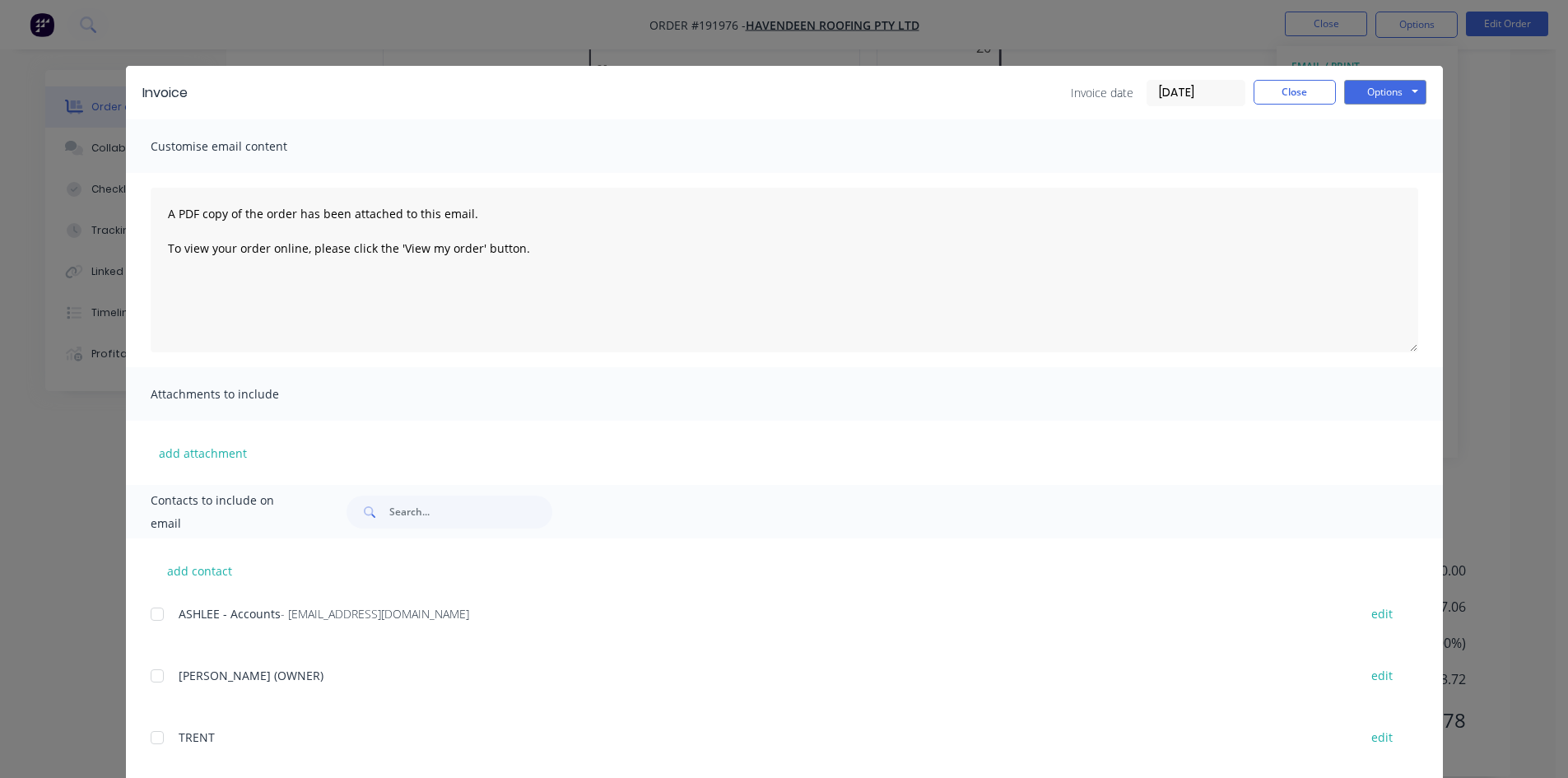
click at [154, 613] on div at bounding box center [157, 614] width 33 height 33
click at [1379, 95] on button "Options" at bounding box center [1384, 92] width 83 height 25
click at [1391, 175] on button "Email" at bounding box center [1396, 175] width 105 height 27
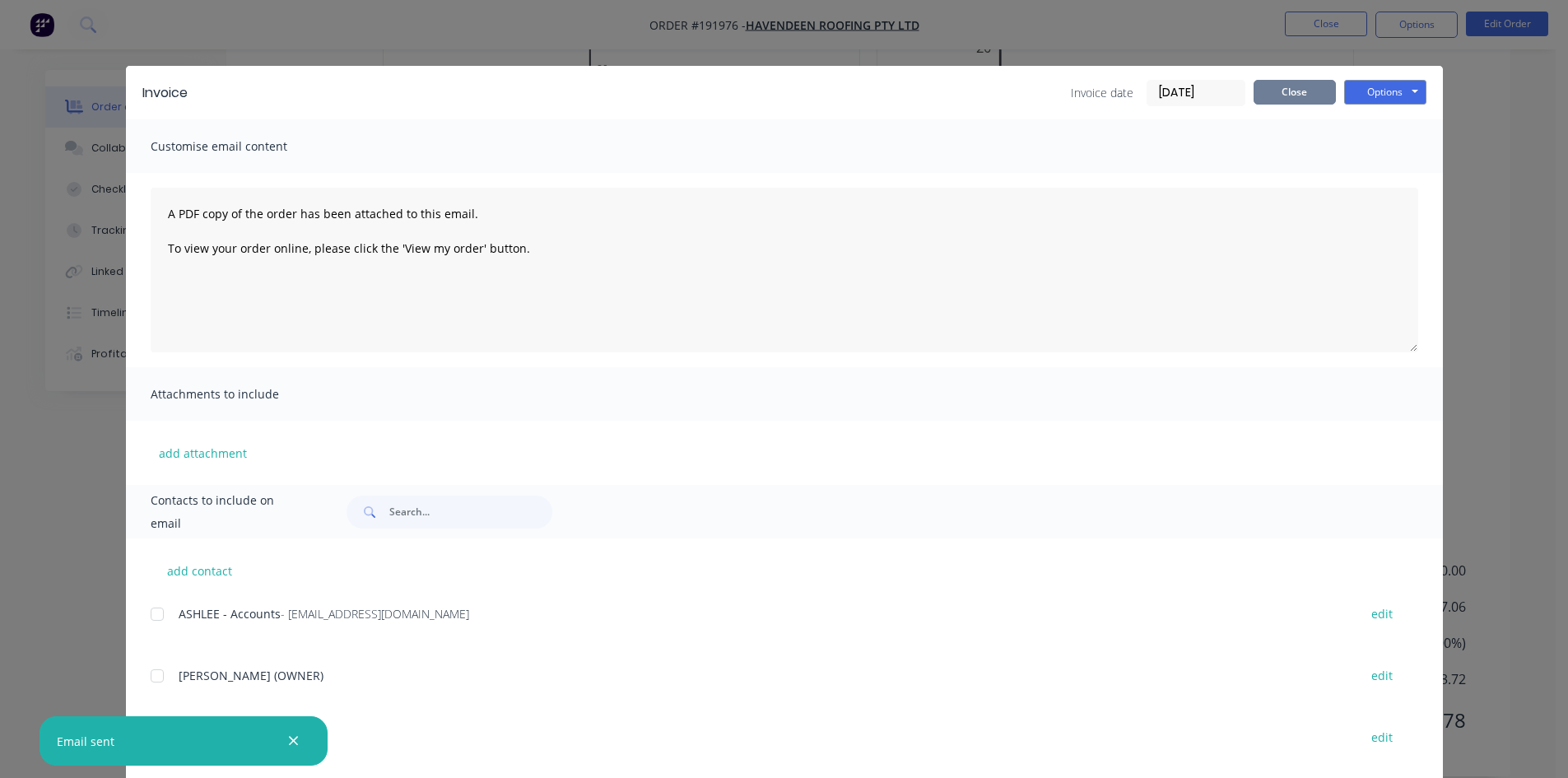
click at [1315, 88] on button "Close" at bounding box center [1295, 92] width 83 height 25
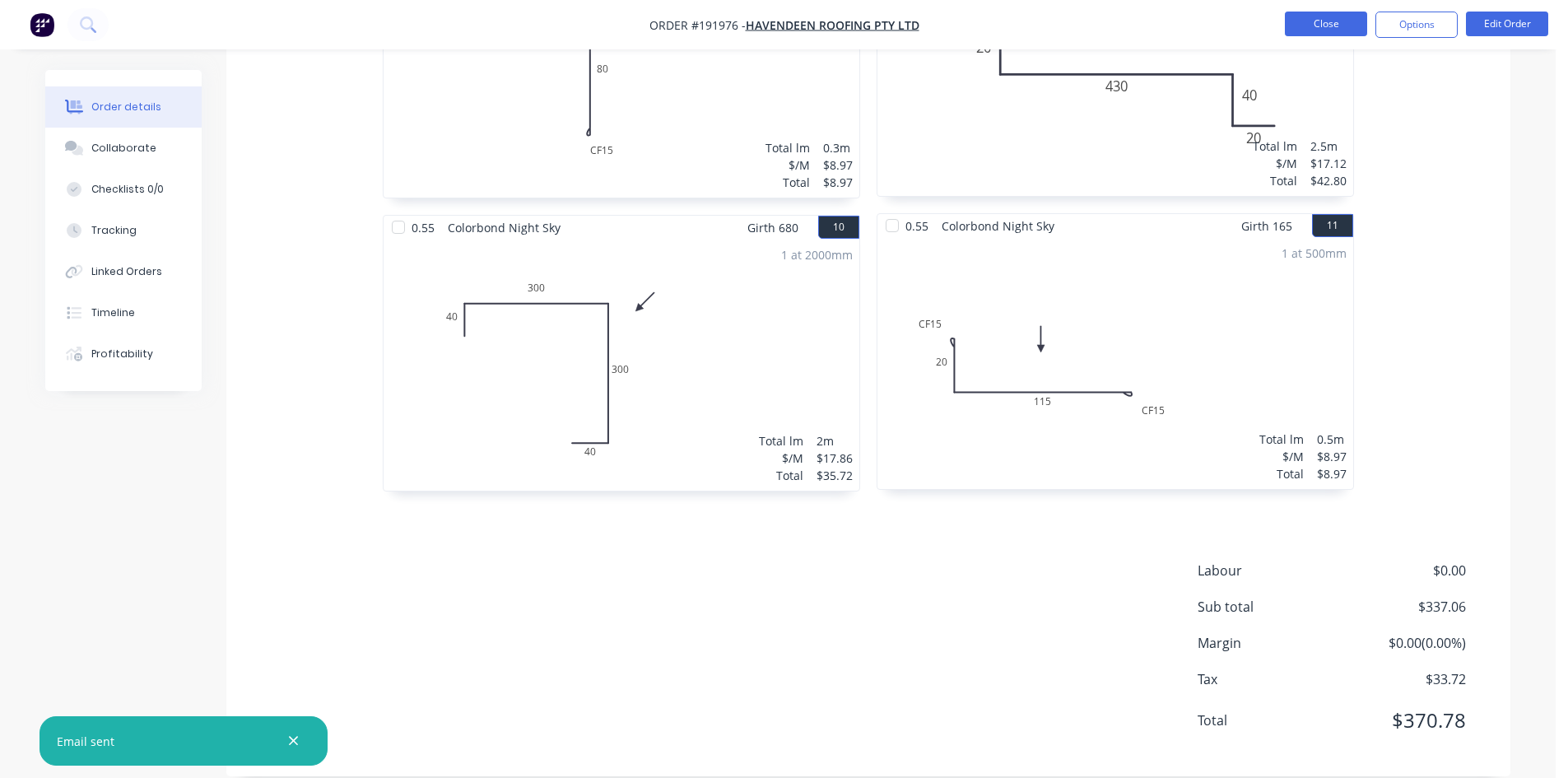
click at [1342, 20] on button "Close" at bounding box center [1325, 24] width 83 height 25
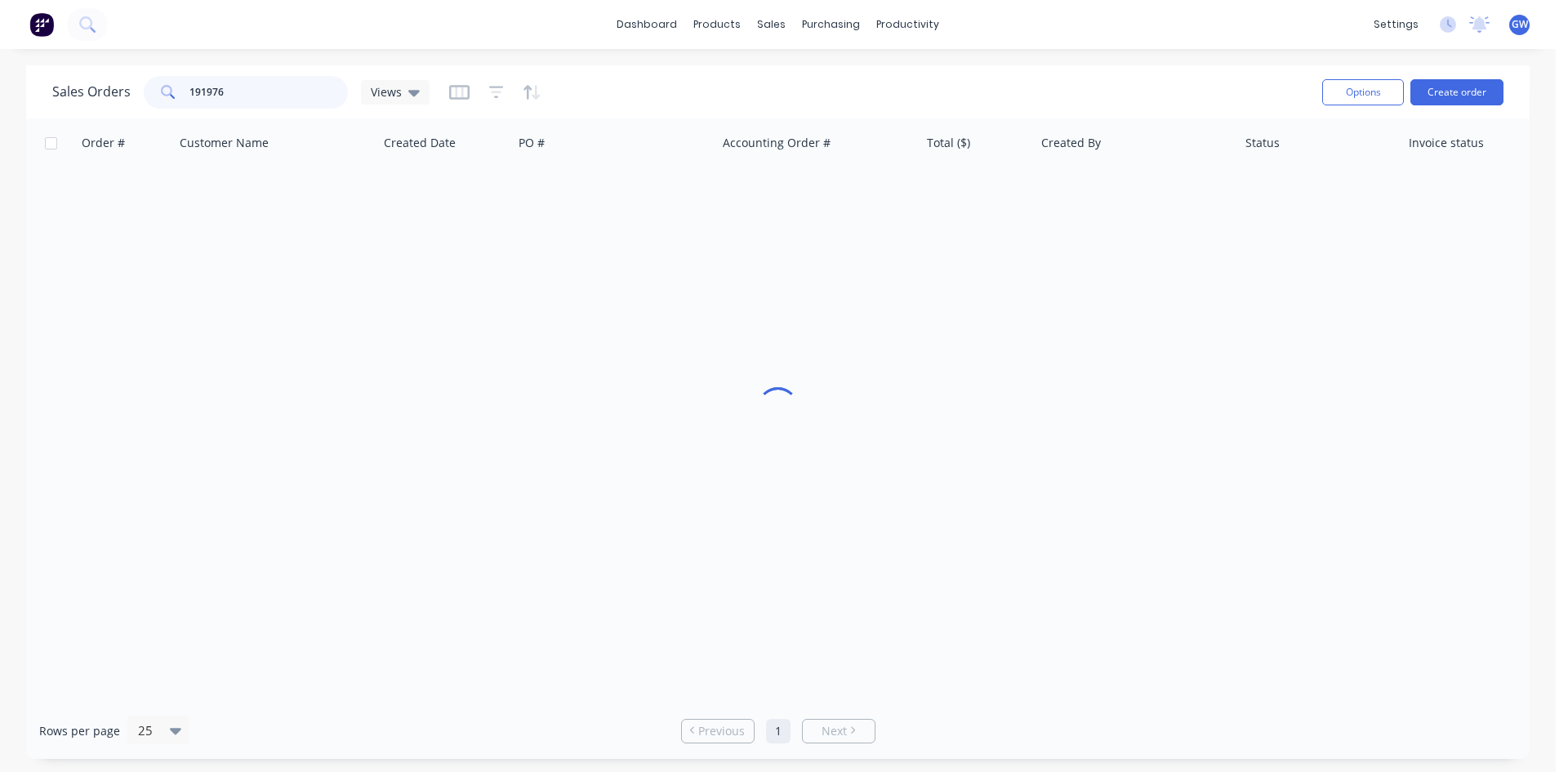
drag, startPoint x: 124, startPoint y: 91, endPoint x: 106, endPoint y: 87, distance: 18.4
click at [120, 91] on div "Sales Orders 191976 Views" at bounding box center [241, 92] width 378 height 32
type input "191953"
click at [1294, 415] on div "Order # Customer Name Created Date PO # Accounting Order # Total ($) Created By…" at bounding box center [778, 410] width 1504 height 584
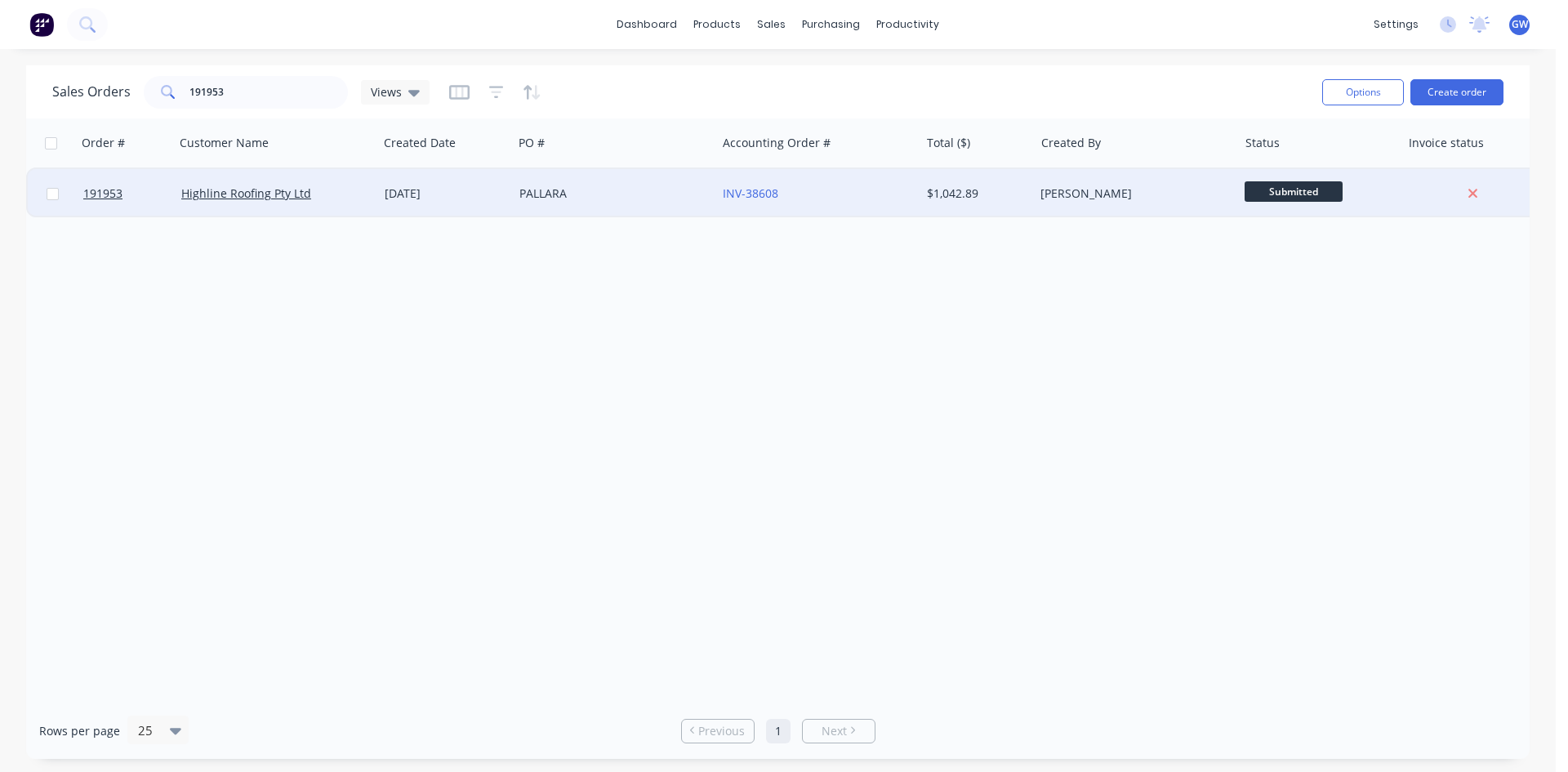
click at [1099, 170] on div "[PERSON_NAME]" at bounding box center [1136, 194] width 204 height 49
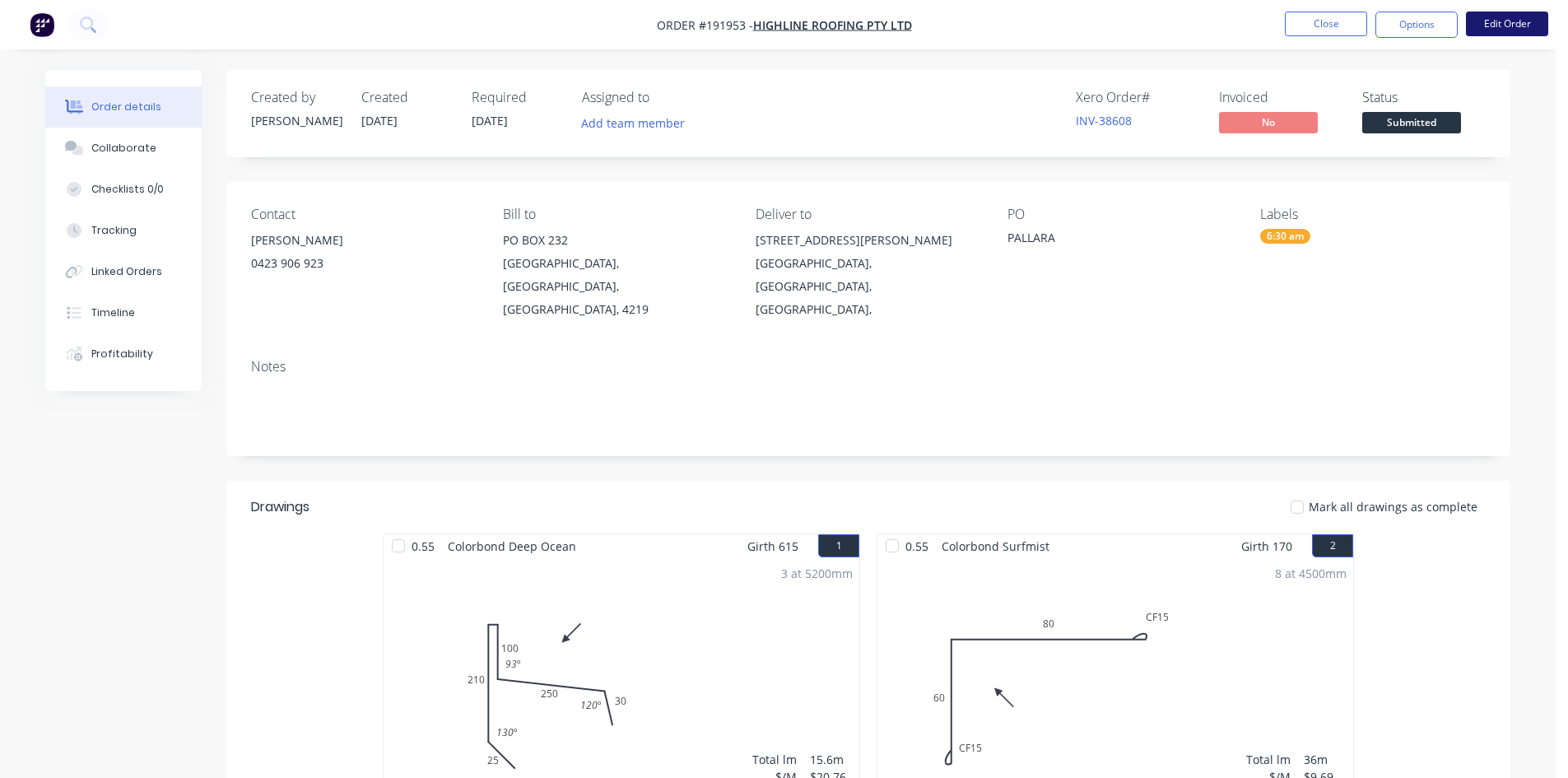
click at [1513, 29] on button "Edit Order" at bounding box center [1507, 24] width 83 height 25
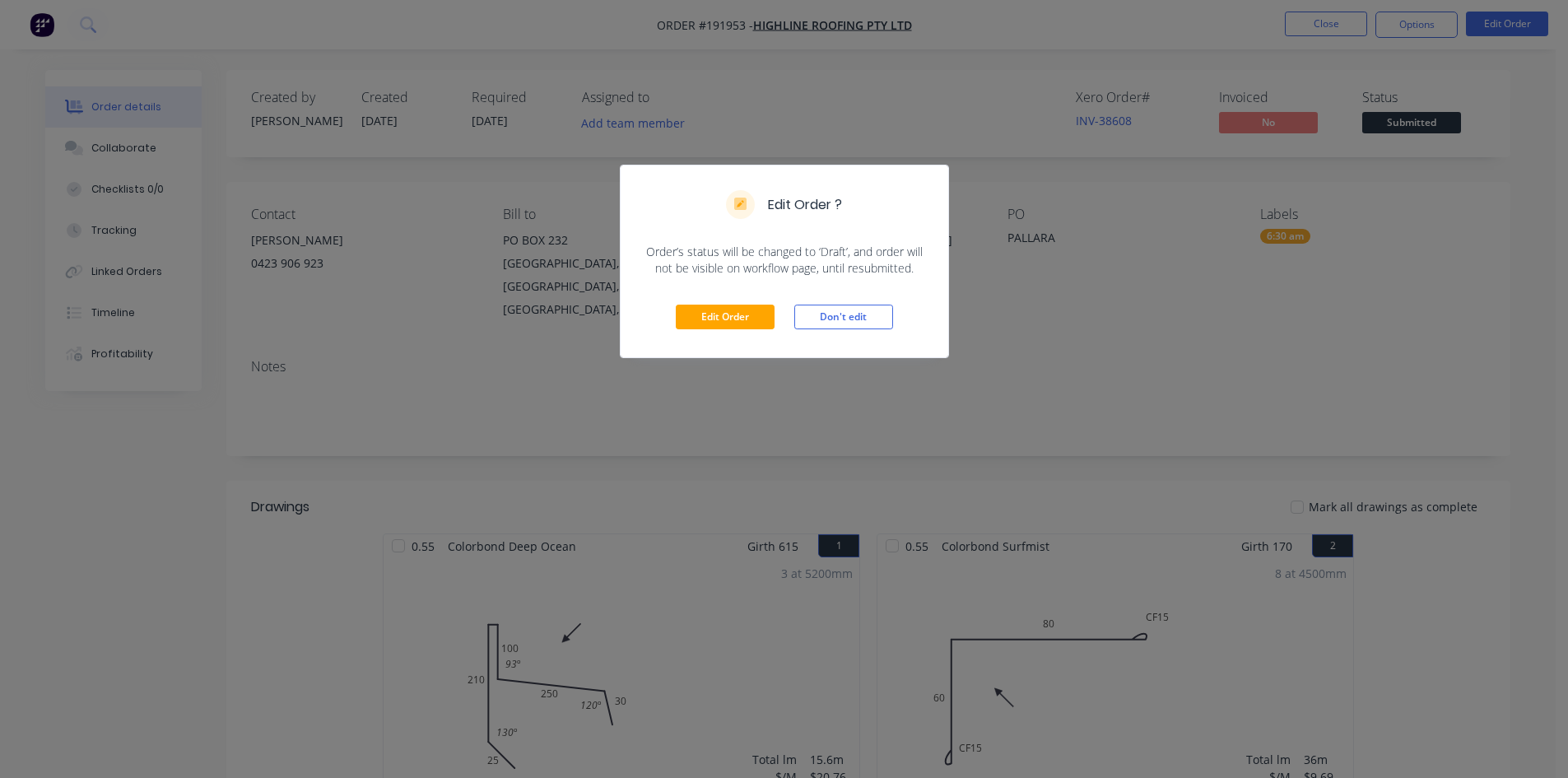
click at [734, 299] on div "Edit Order Don't edit" at bounding box center [784, 316] width 328 height 81
click at [718, 312] on button "Edit Order" at bounding box center [725, 316] width 99 height 25
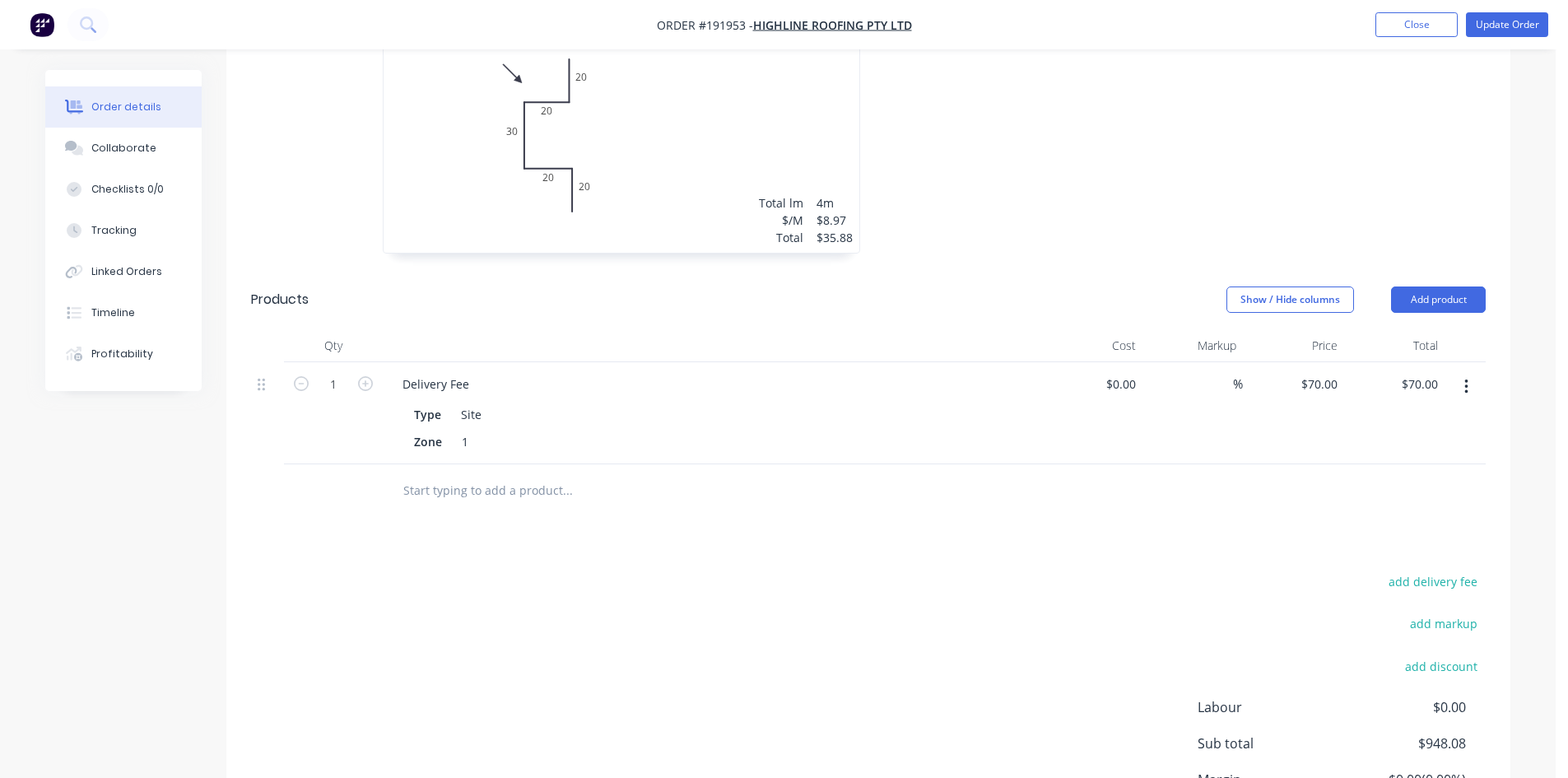
scroll to position [1606, 0]
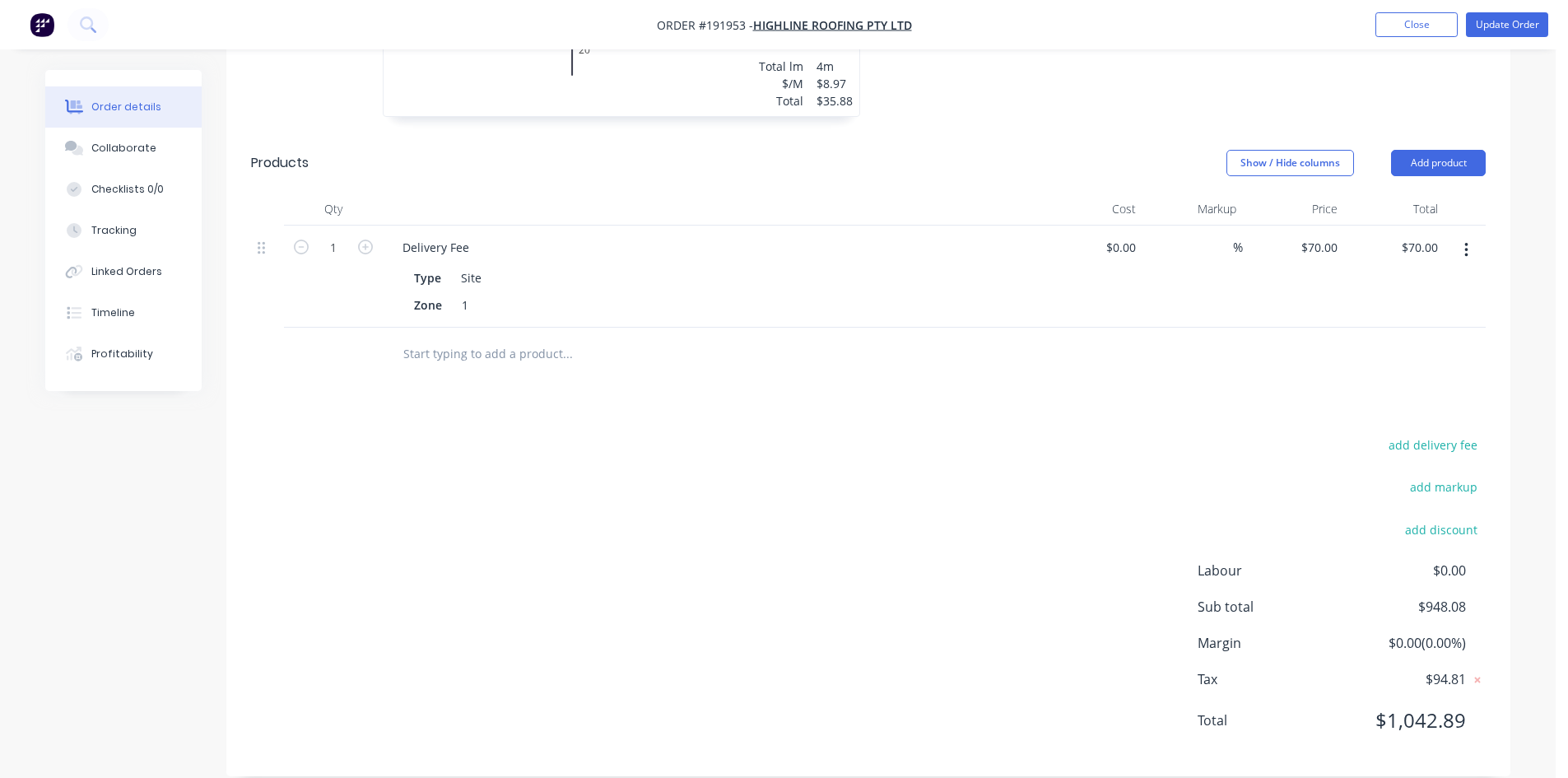
click at [1466, 235] on button "button" at bounding box center [1466, 250] width 39 height 30
click at [1441, 381] on div "Delete" at bounding box center [1407, 393] width 127 height 24
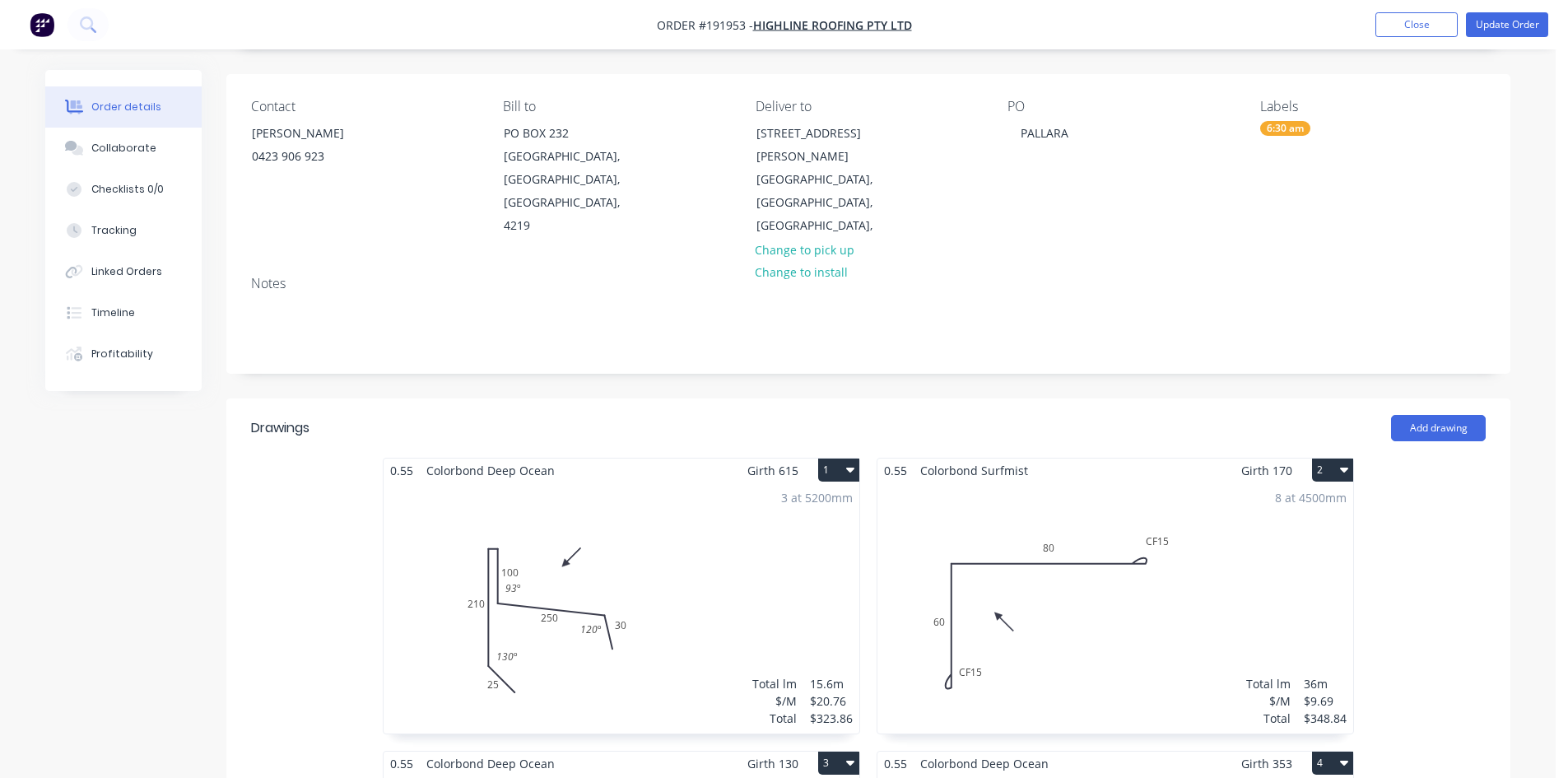
scroll to position [0, 0]
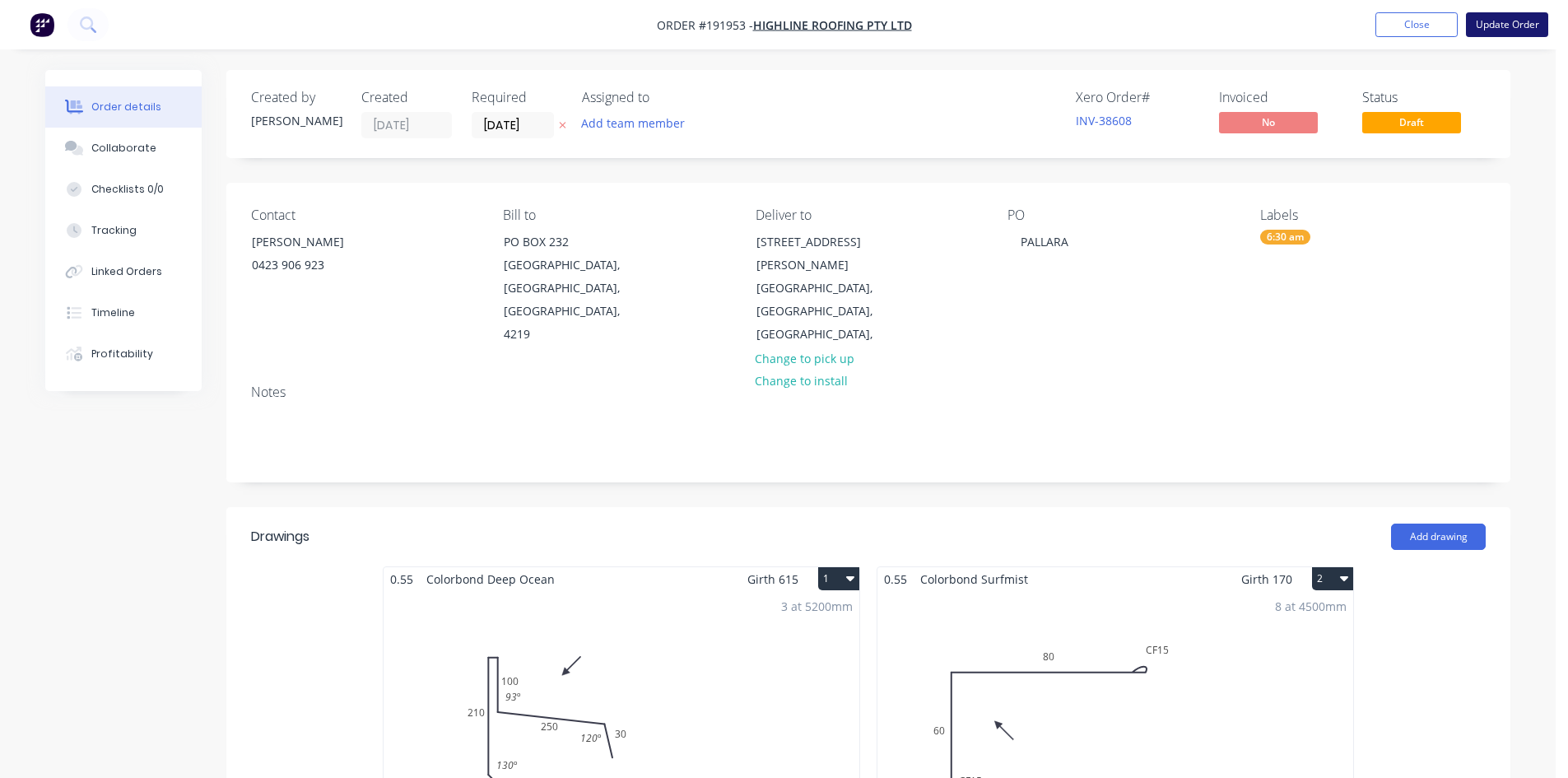
click at [1502, 26] on button "Update Order" at bounding box center [1507, 25] width 83 height 25
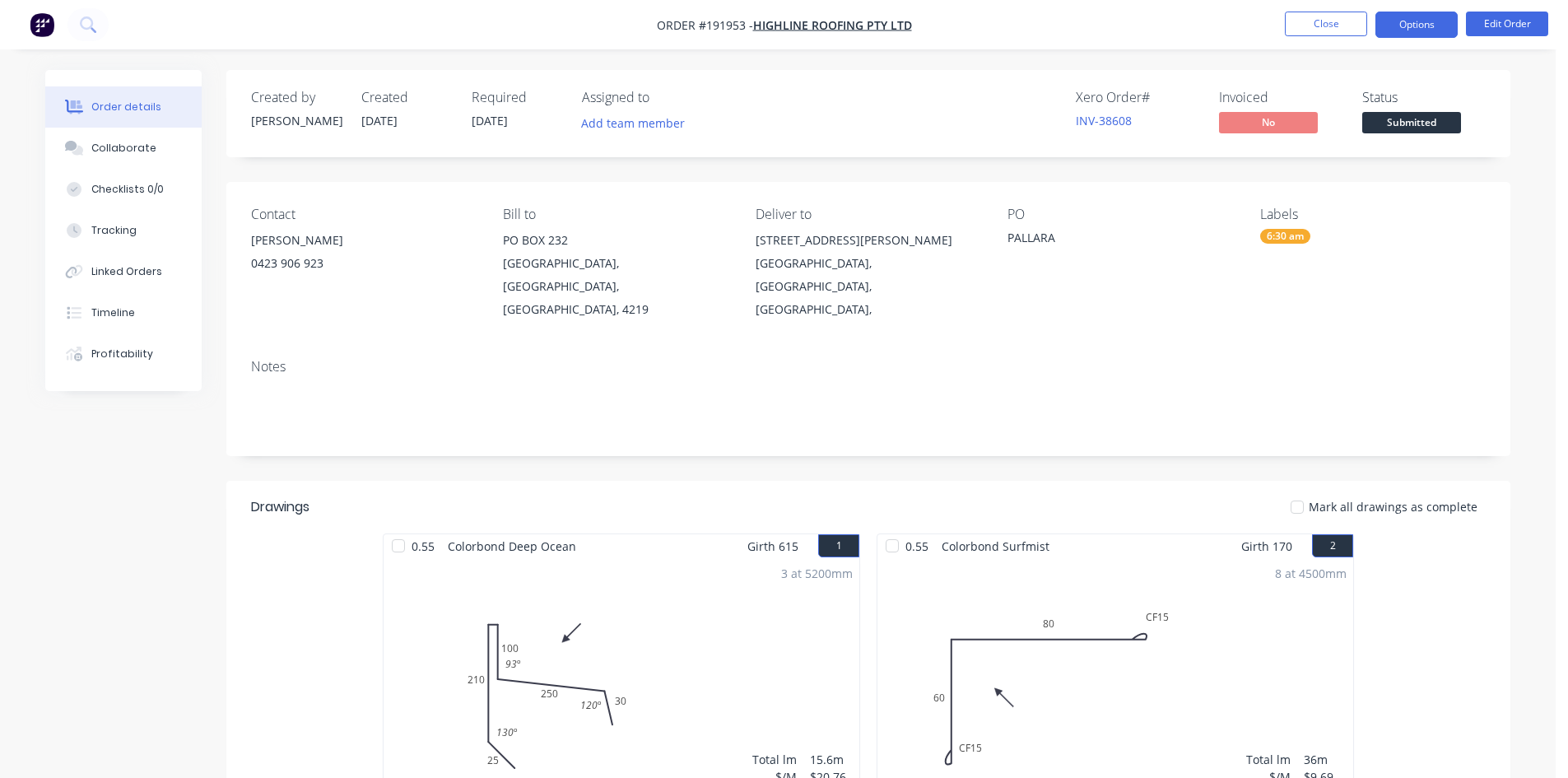
click at [1404, 29] on button "Options" at bounding box center [1416, 25] width 83 height 26
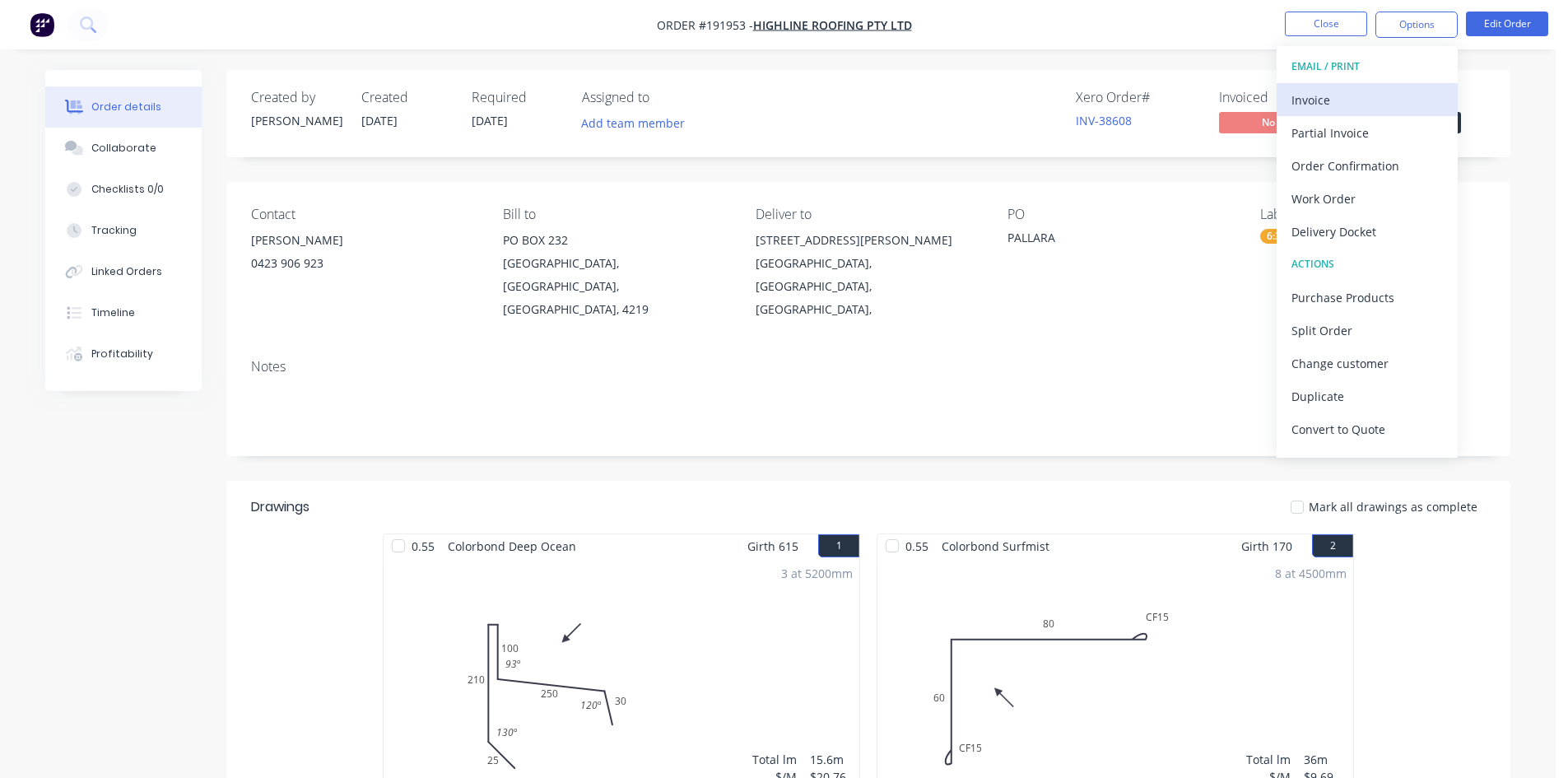
click at [1364, 101] on div "Invoice" at bounding box center [1366, 100] width 152 height 24
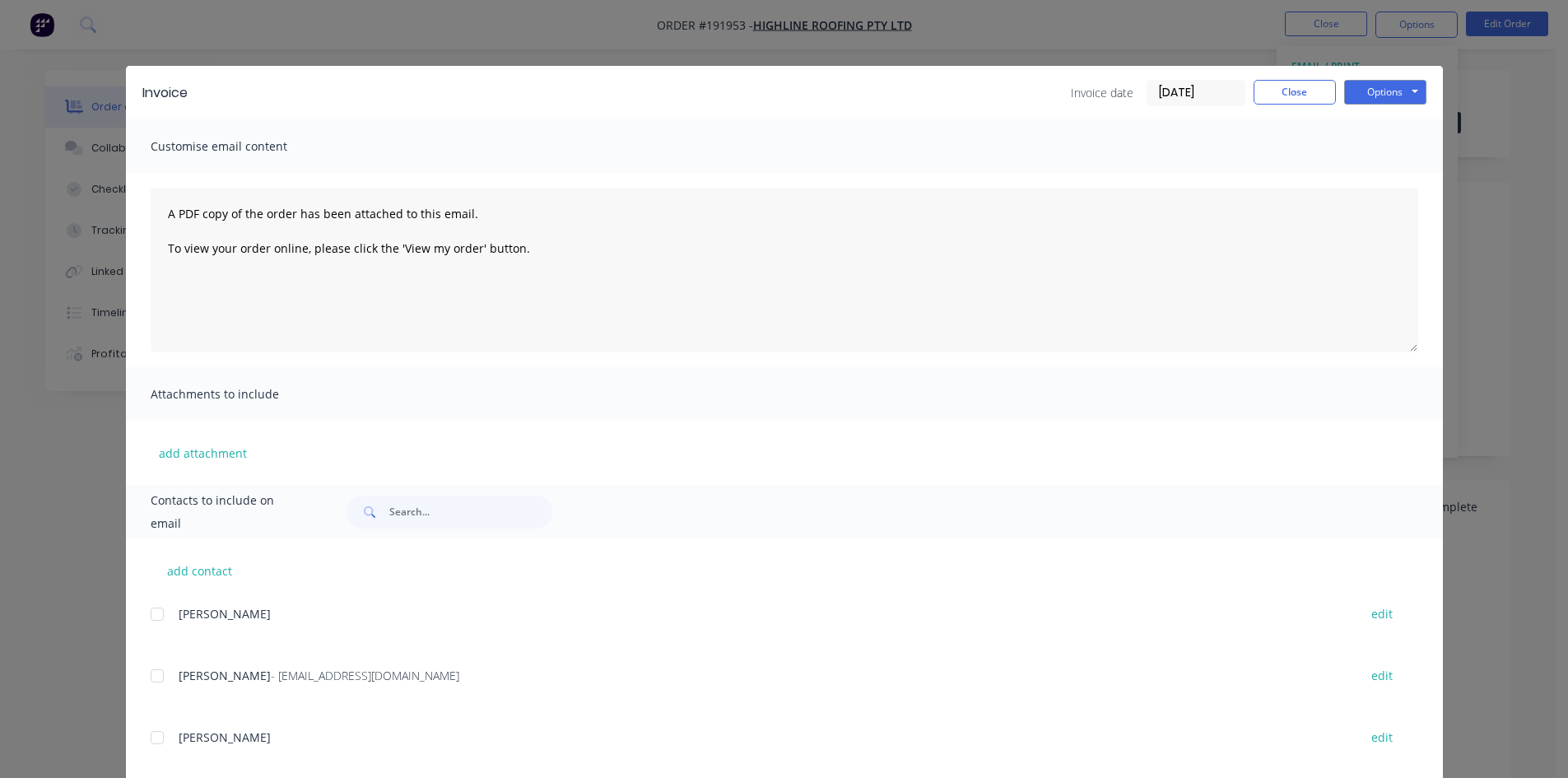
click at [146, 678] on div at bounding box center [157, 676] width 33 height 33
click at [1374, 99] on button "Options" at bounding box center [1384, 92] width 83 height 25
click at [1404, 173] on button "Email" at bounding box center [1396, 175] width 105 height 27
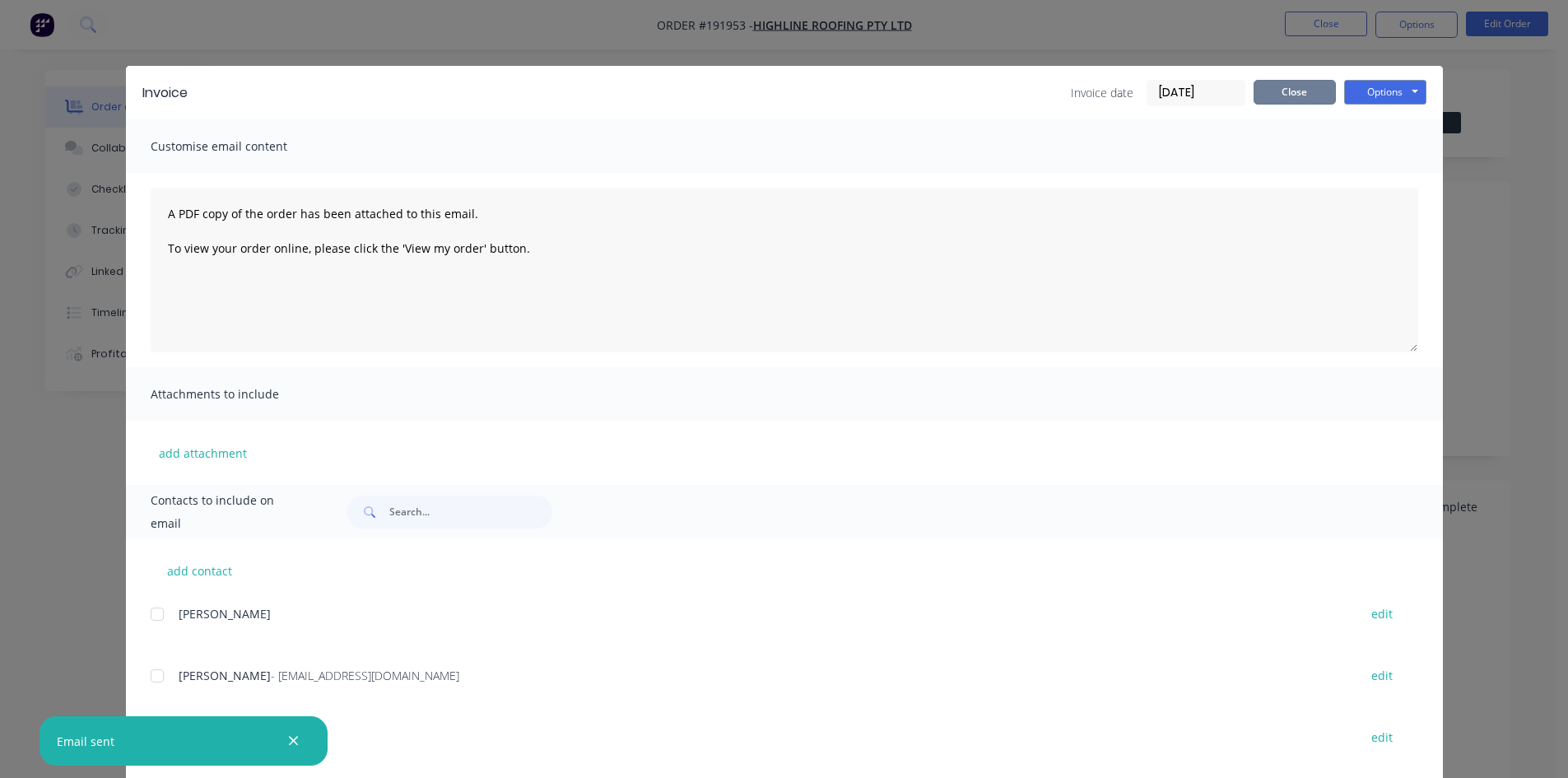
drag, startPoint x: 1293, startPoint y: 102, endPoint x: 1301, endPoint y: 55, distance: 47.7
click at [1293, 101] on button "Close" at bounding box center [1295, 92] width 83 height 25
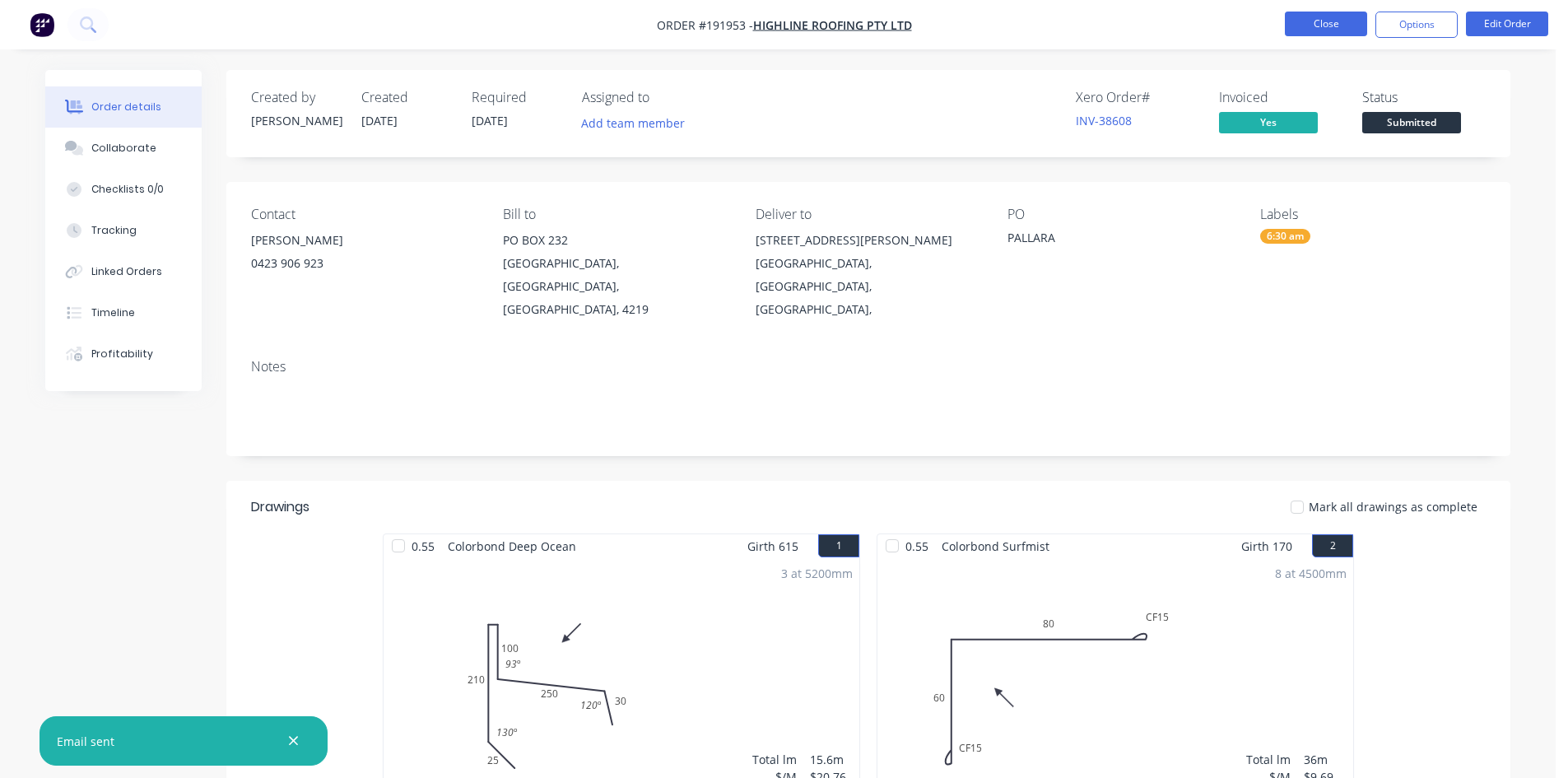
click at [1327, 25] on button "Close" at bounding box center [1325, 24] width 83 height 25
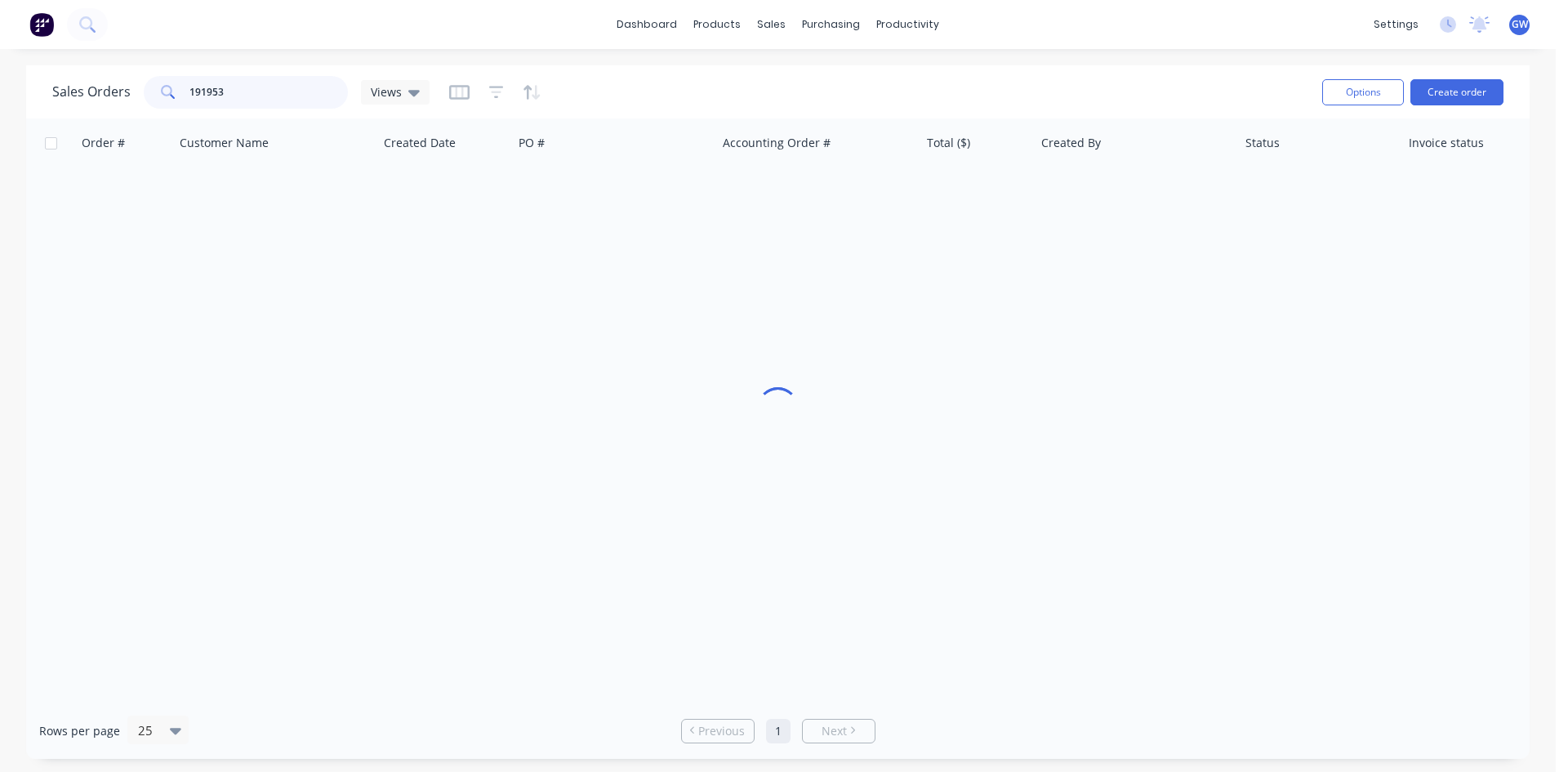
click at [177, 96] on div "191953" at bounding box center [245, 92] width 204 height 32
type input "191869"
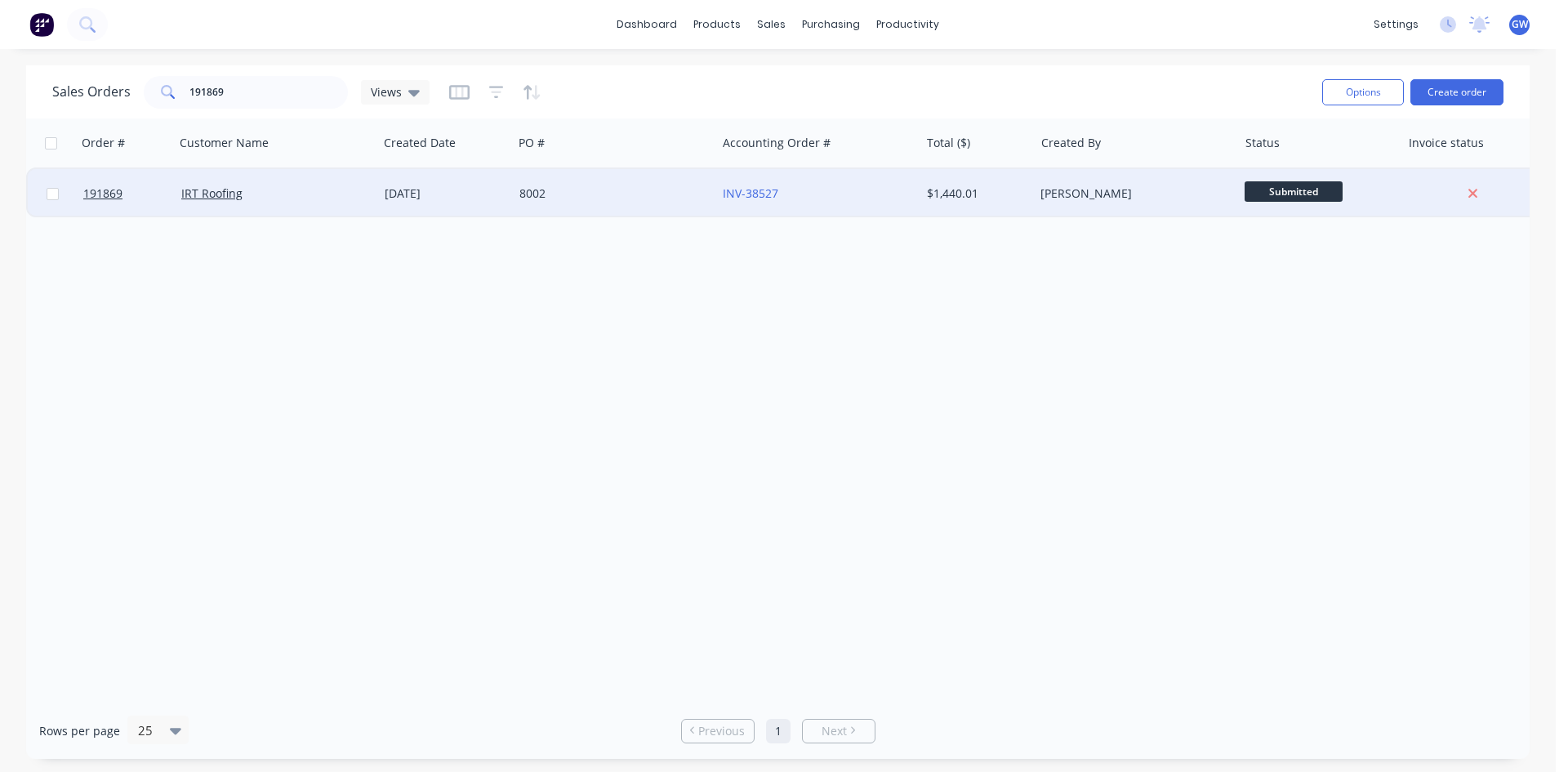
click at [1033, 191] on div "$1,440.01" at bounding box center [977, 194] width 115 height 49
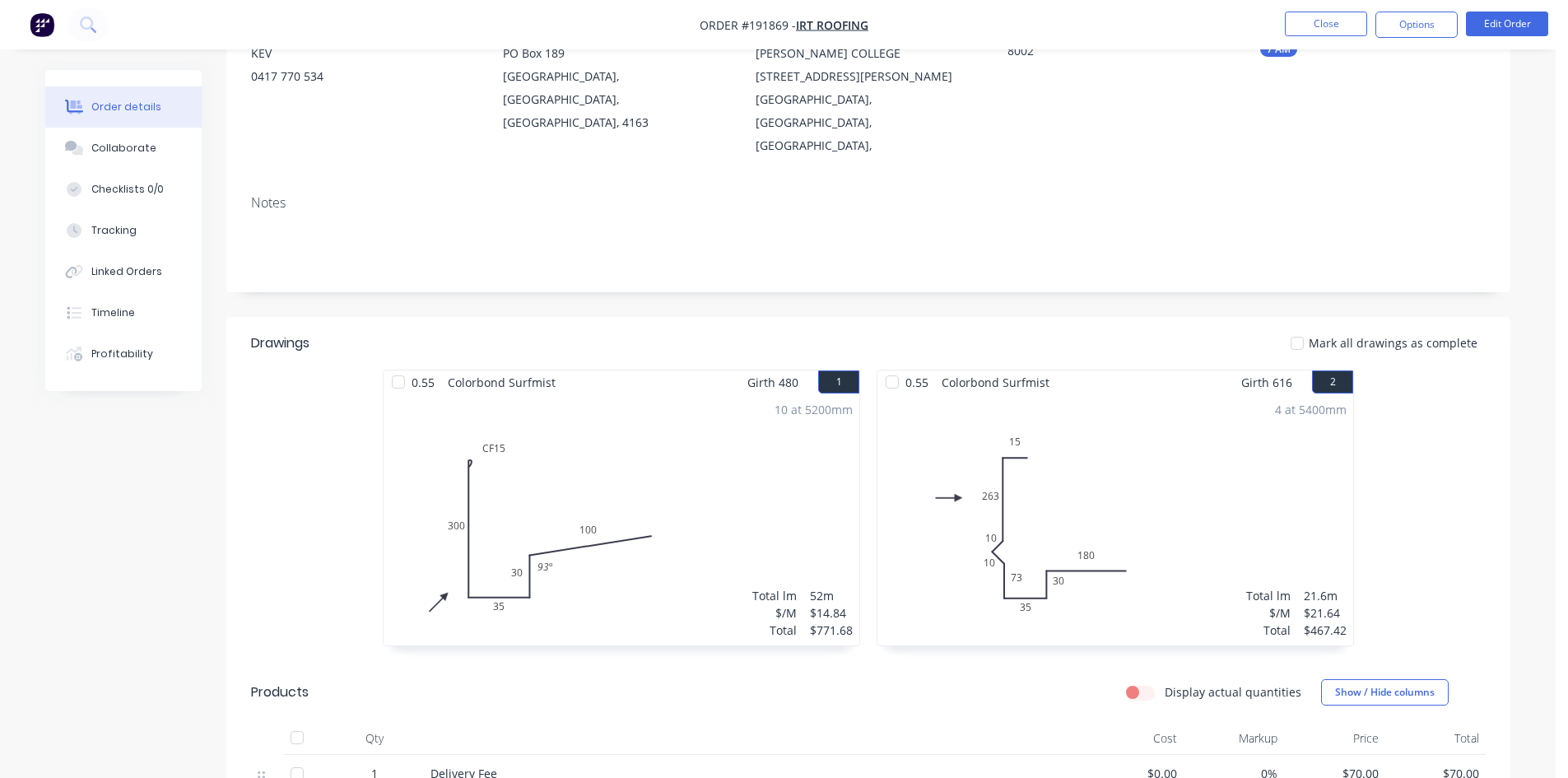
scroll to position [161, 0]
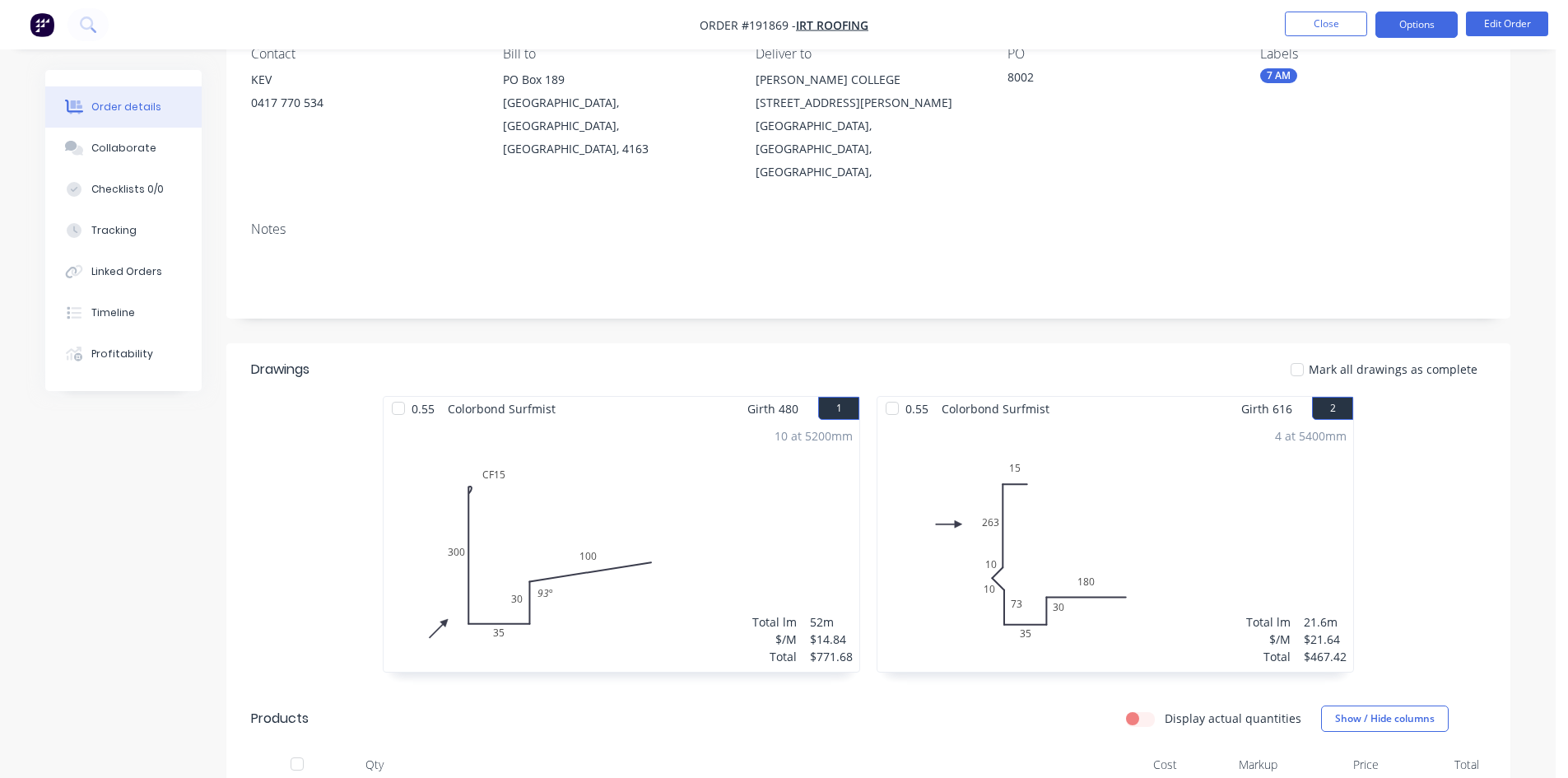
click at [1437, 21] on button "Options" at bounding box center [1416, 25] width 83 height 26
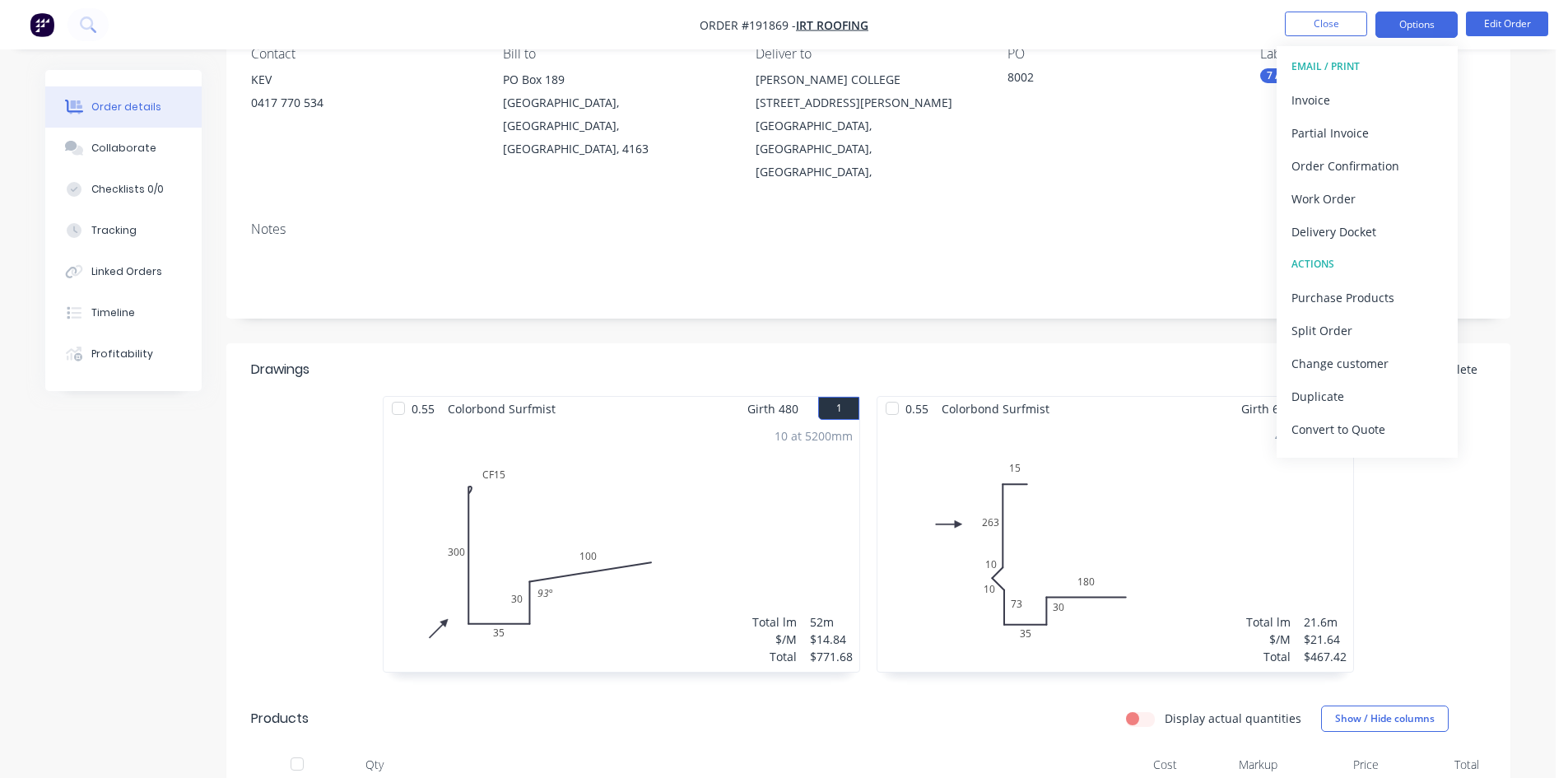
click at [1401, 92] on div "Invoice" at bounding box center [1366, 100] width 152 height 24
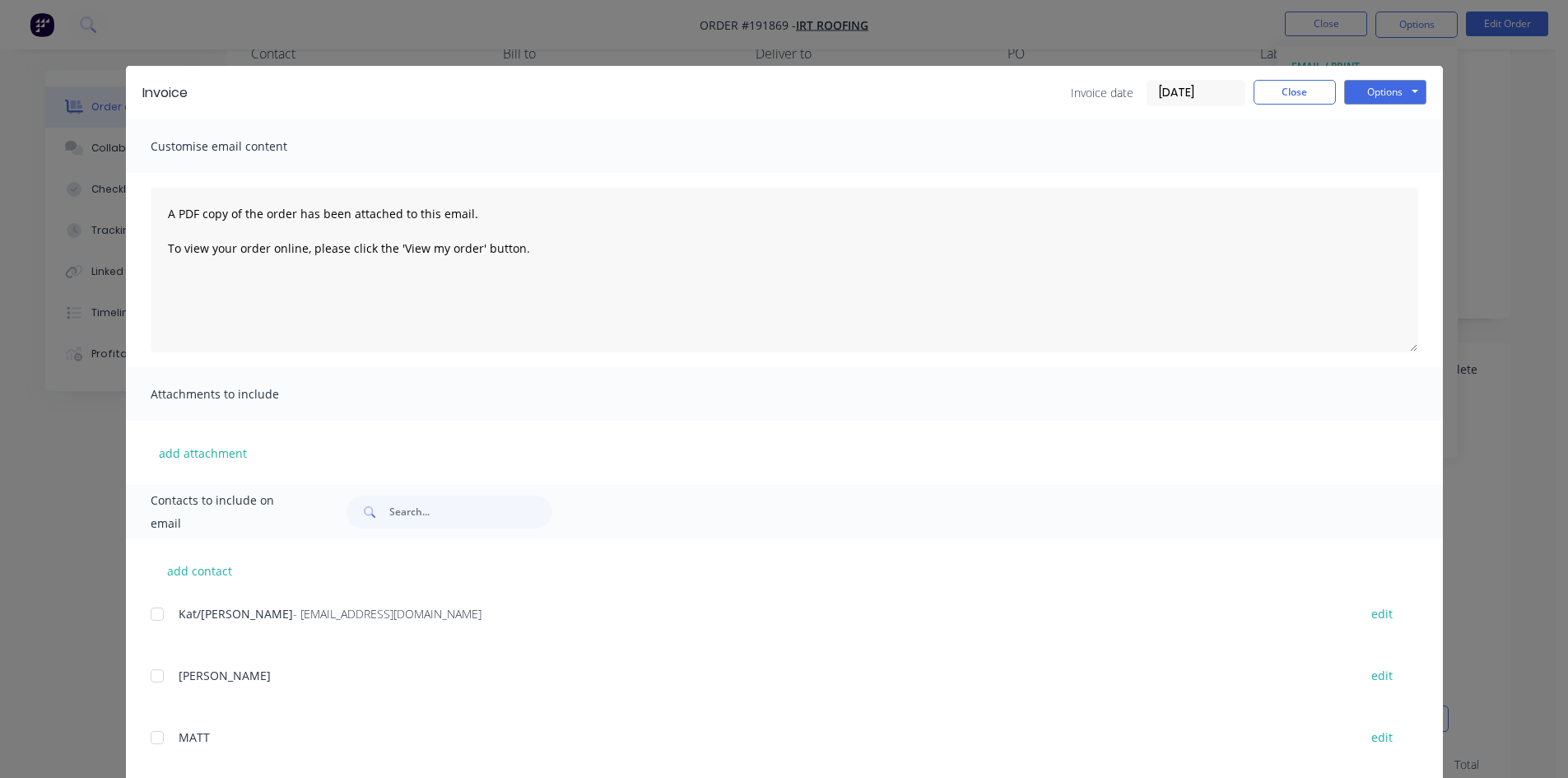
click at [136, 625] on div "add contact [PERSON_NAME]/[PERSON_NAME] - [EMAIL_ADDRESS][DOMAIN_NAME] edit [PE…" at bounding box center [785, 765] width 1317 height 454
click at [154, 617] on div at bounding box center [157, 614] width 33 height 33
click at [1394, 89] on button "Options" at bounding box center [1384, 92] width 83 height 25
click at [1411, 177] on button "Email" at bounding box center [1396, 175] width 105 height 27
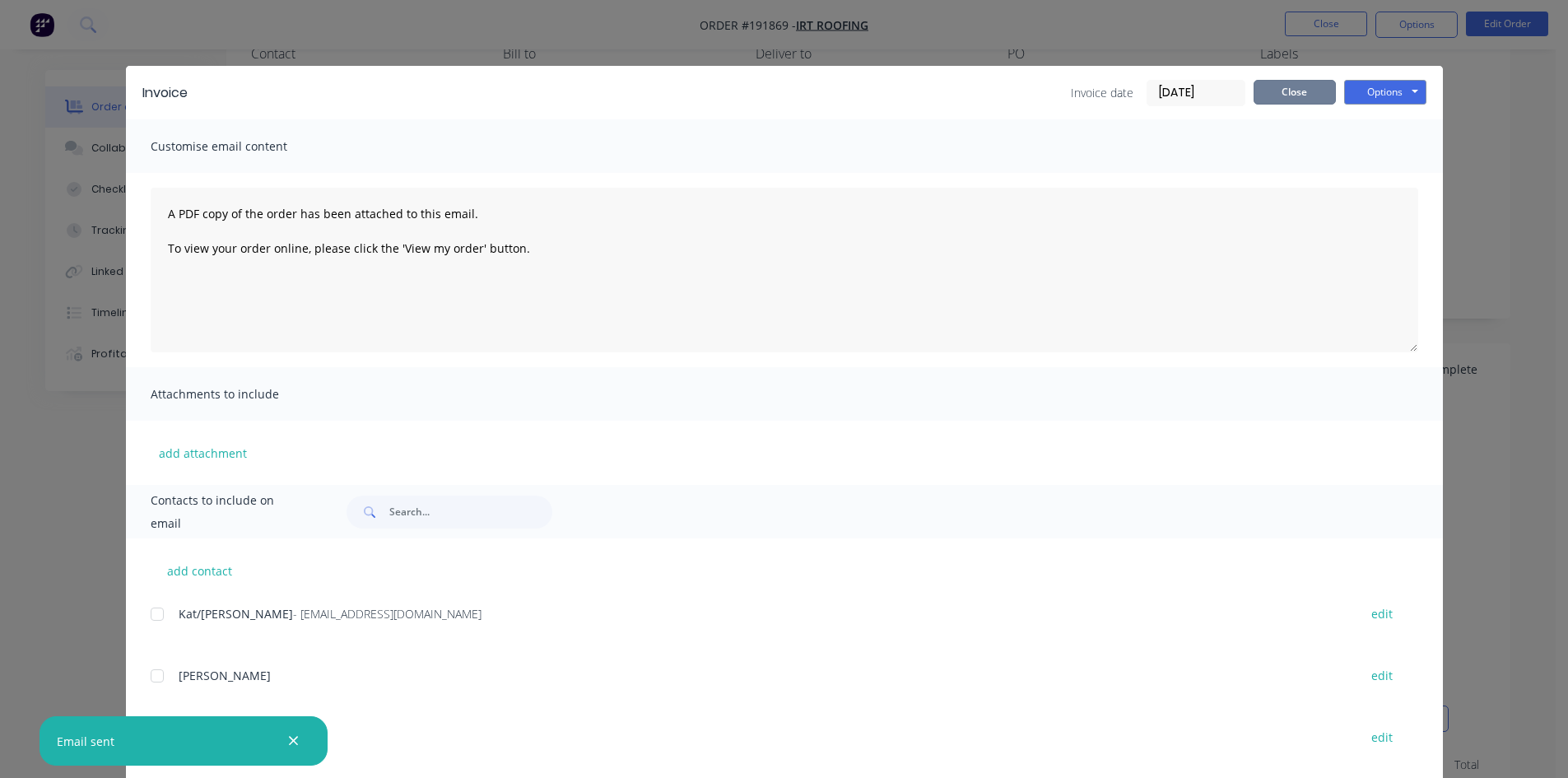
drag, startPoint x: 1287, startPoint y: 92, endPoint x: 1314, endPoint y: 45, distance: 54.2
click at [1287, 92] on button "Close" at bounding box center [1295, 92] width 83 height 25
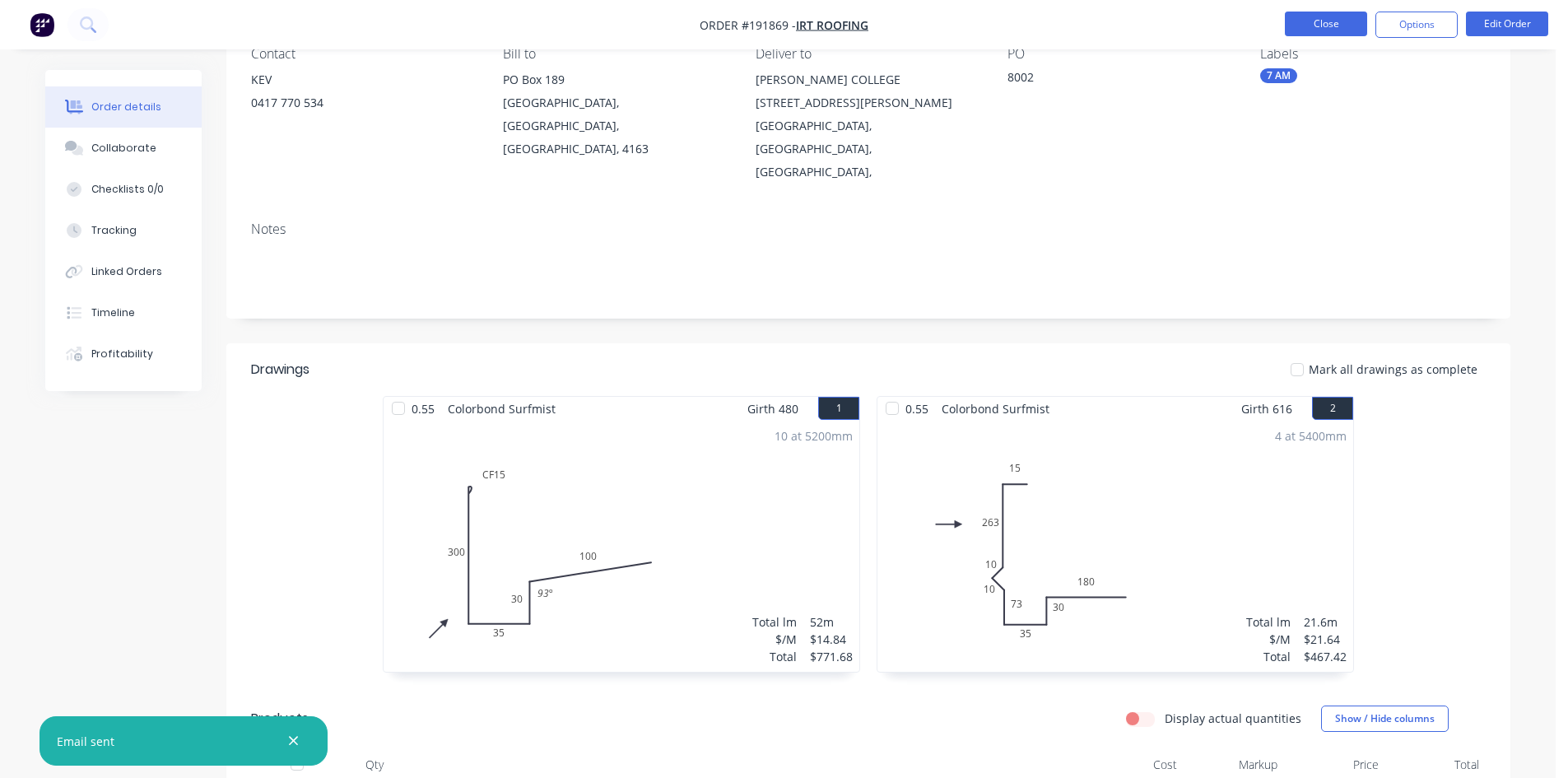
click at [1321, 16] on button "Close" at bounding box center [1325, 24] width 83 height 25
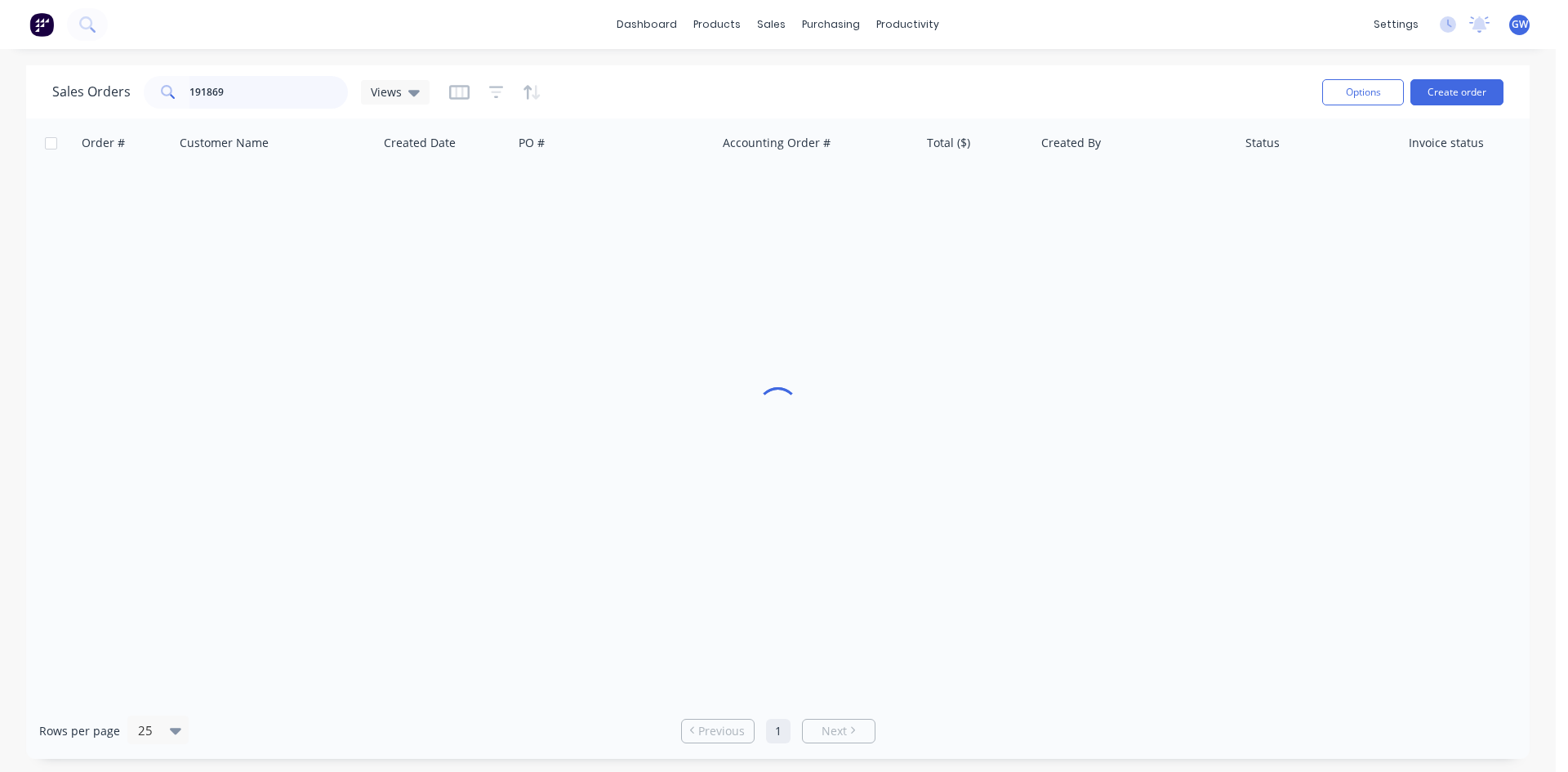
click at [261, 77] on input "191869" at bounding box center [269, 92] width 160 height 32
type input "191961"
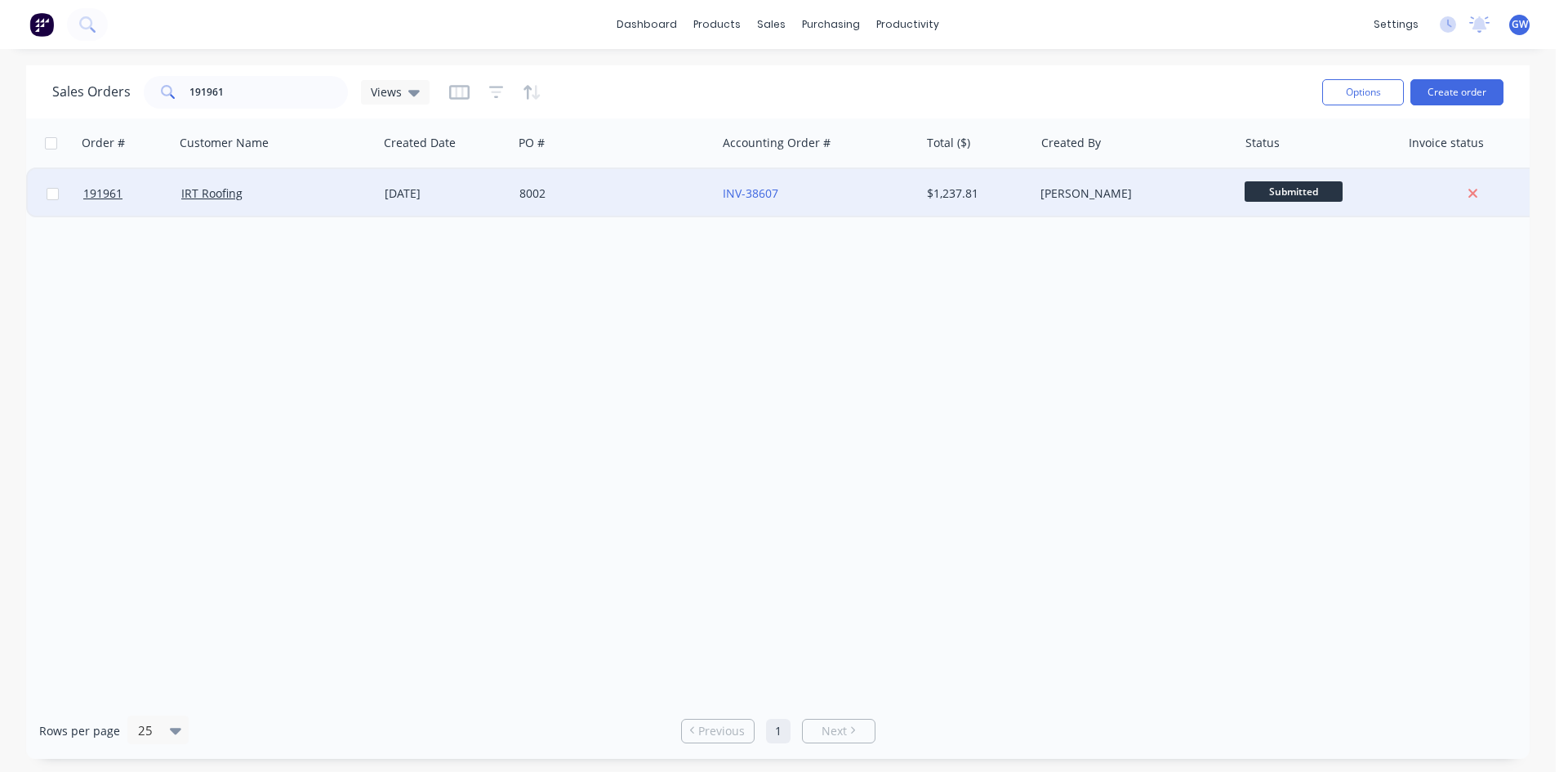
click at [928, 206] on div "$1,237.81" at bounding box center [977, 194] width 115 height 49
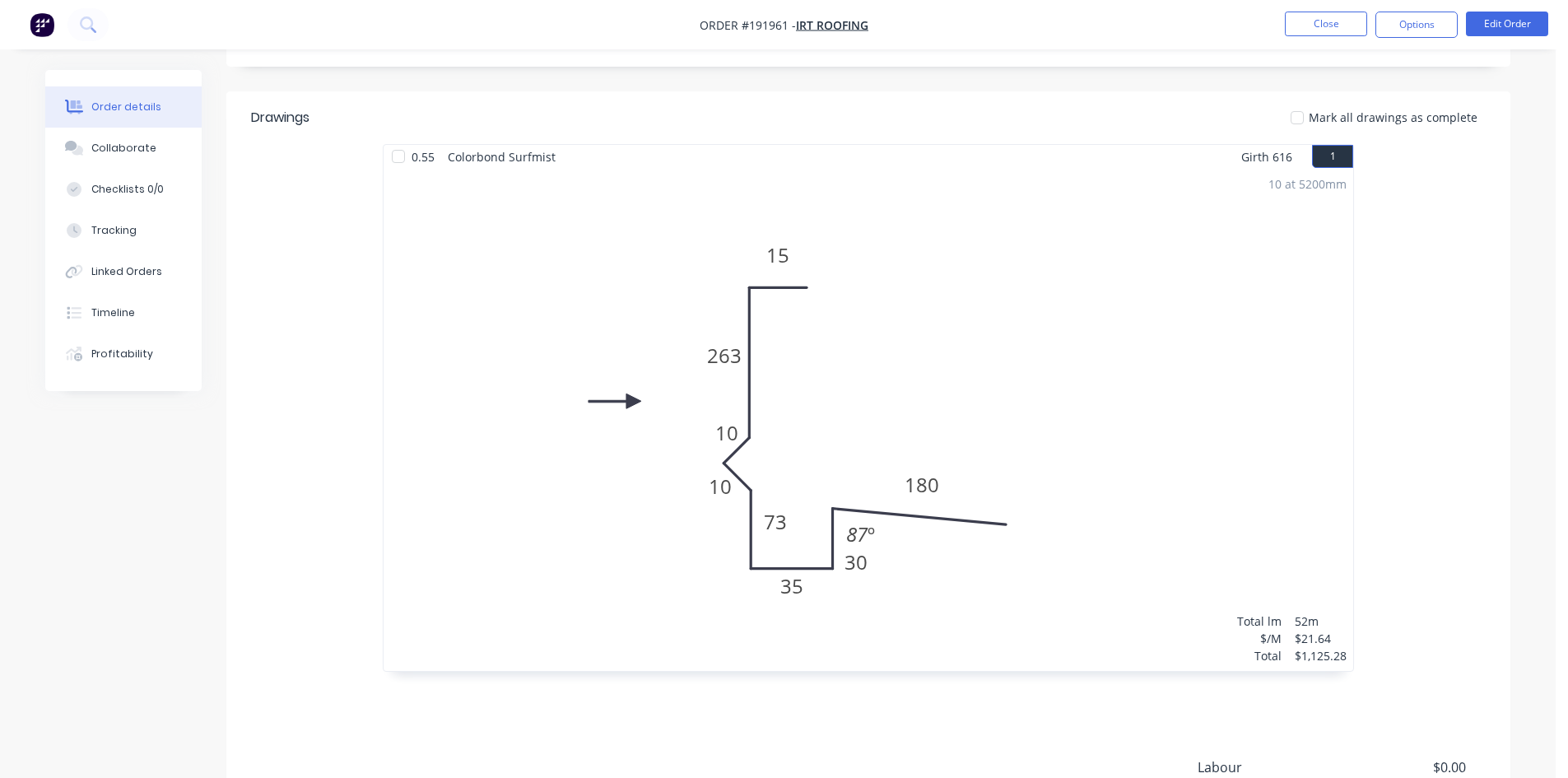
scroll to position [570, 0]
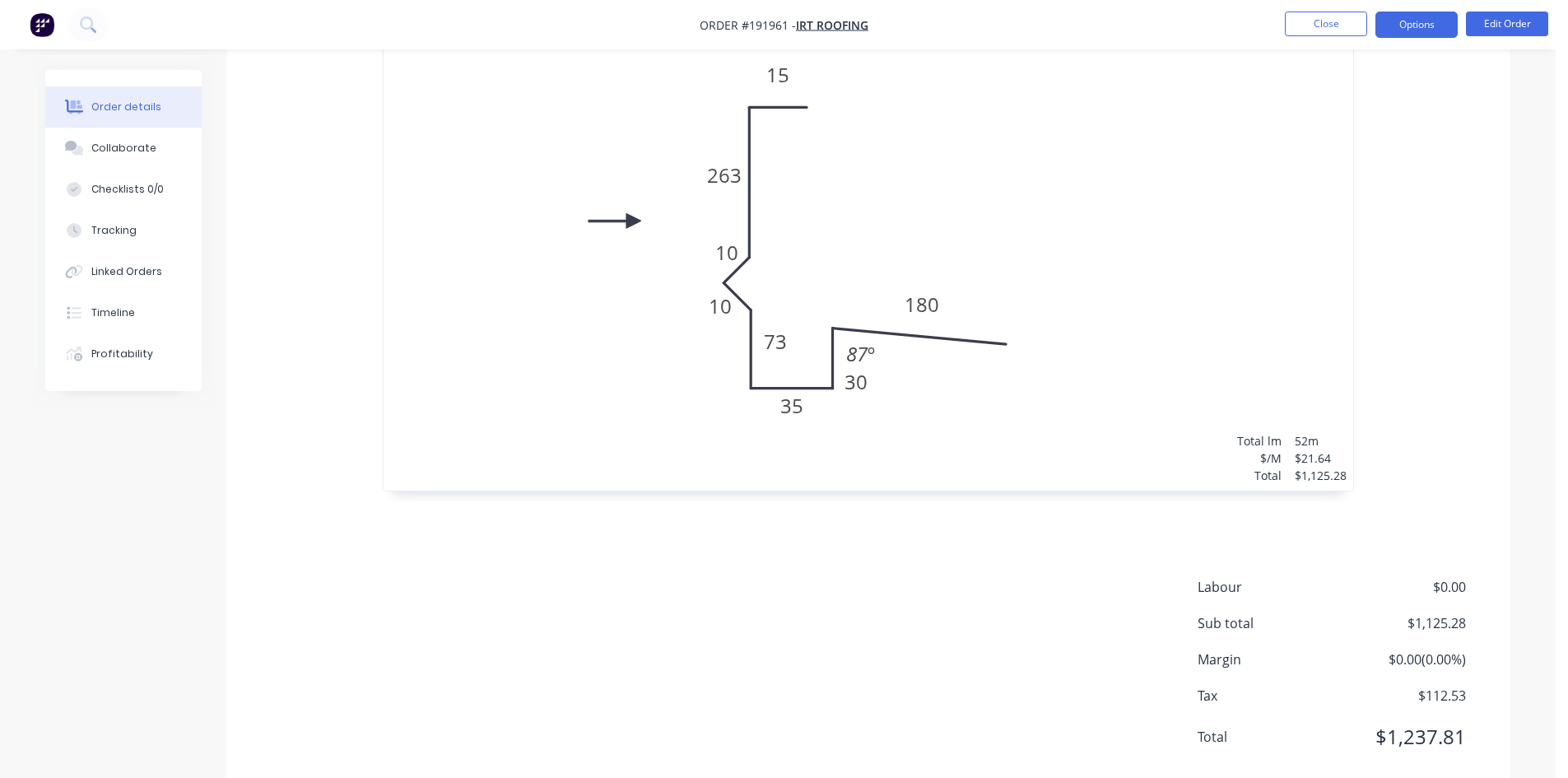
click at [1434, 22] on button "Options" at bounding box center [1416, 25] width 83 height 26
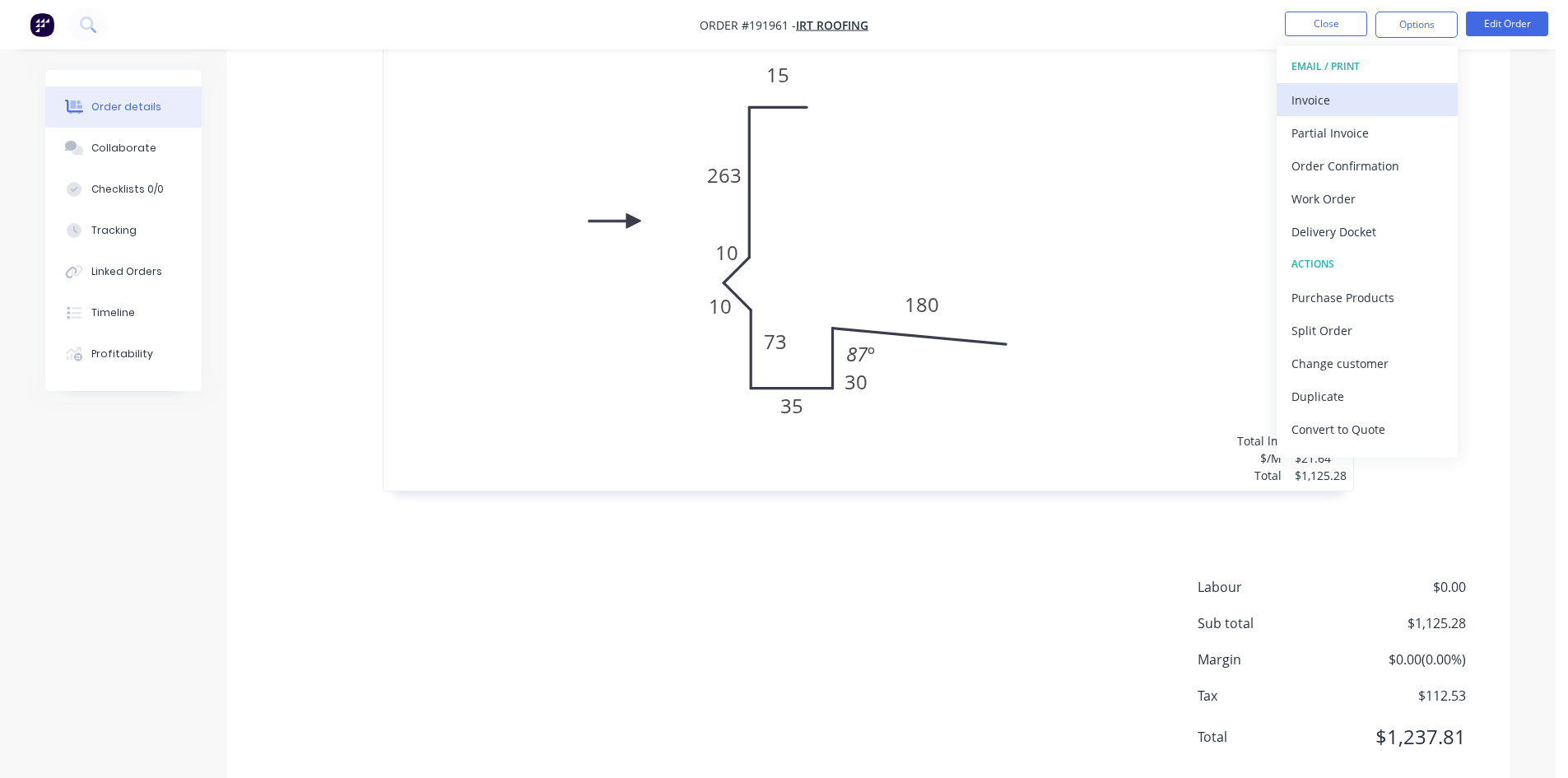
click at [1387, 88] on div "Invoice" at bounding box center [1366, 100] width 152 height 24
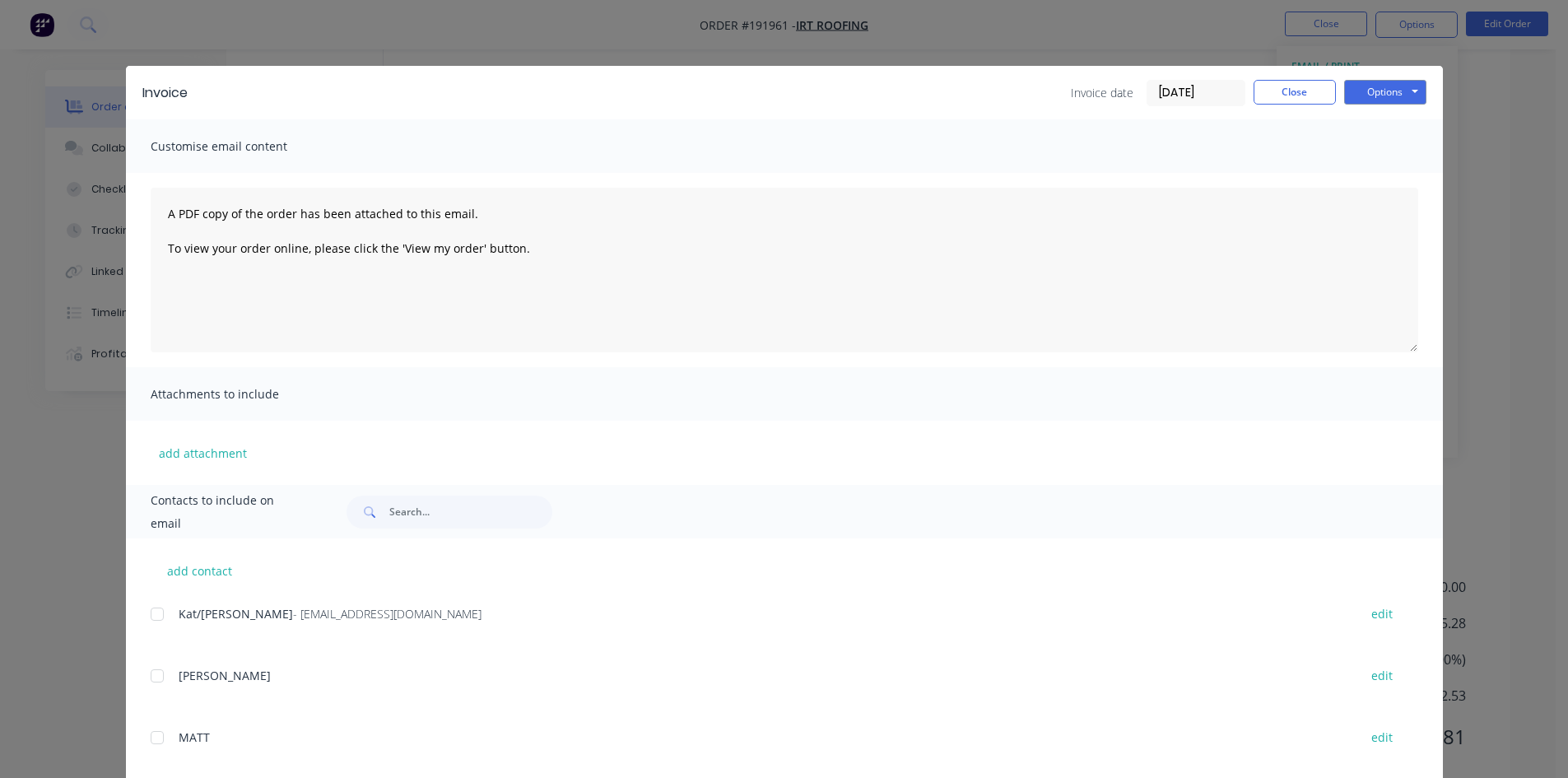
click at [149, 628] on div at bounding box center [157, 614] width 33 height 33
click at [1391, 97] on button "Options" at bounding box center [1384, 92] width 83 height 25
click at [1384, 174] on button "Email" at bounding box center [1396, 175] width 105 height 27
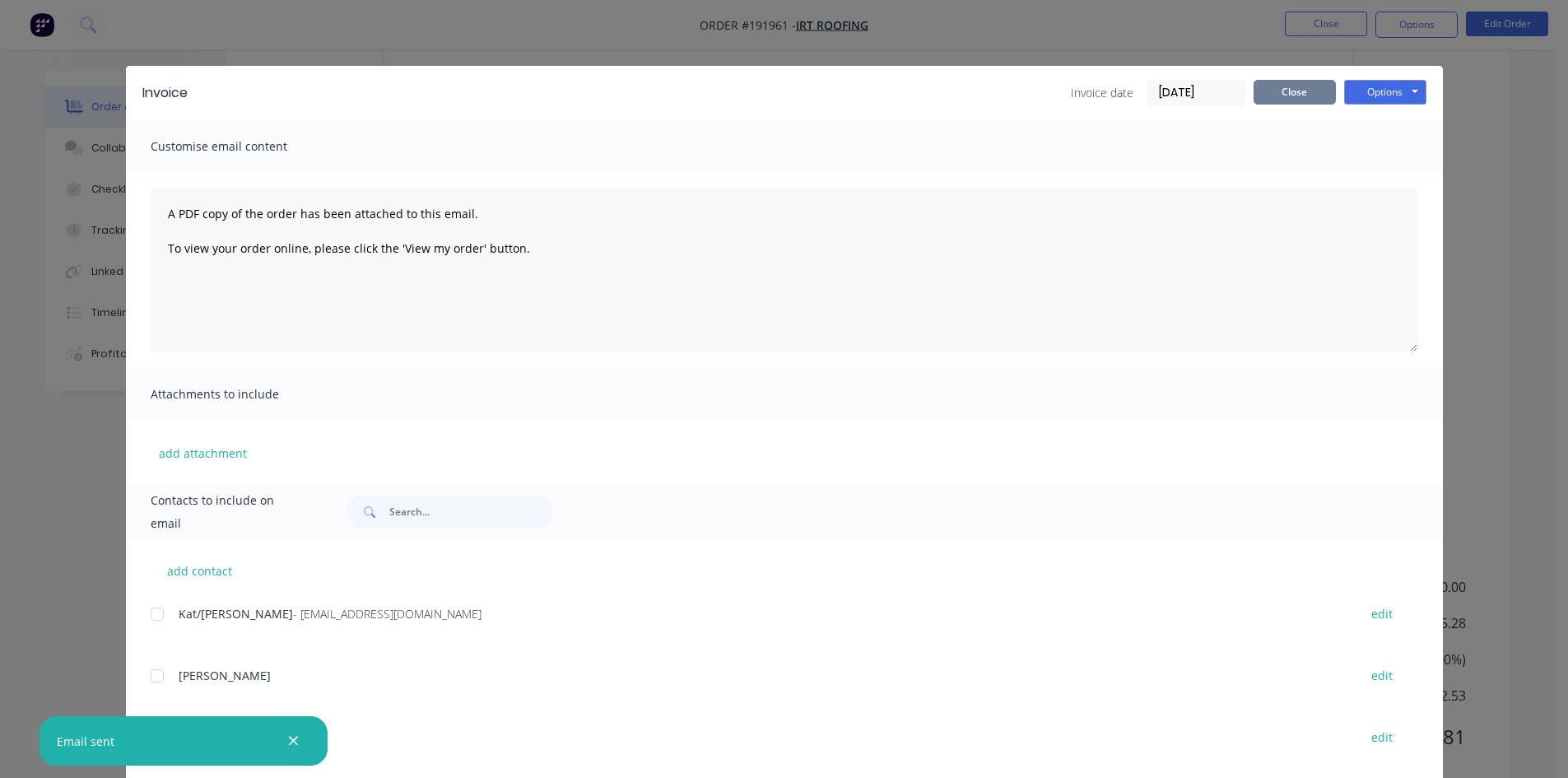
click at [1312, 102] on button "Close" at bounding box center [1295, 92] width 83 height 25
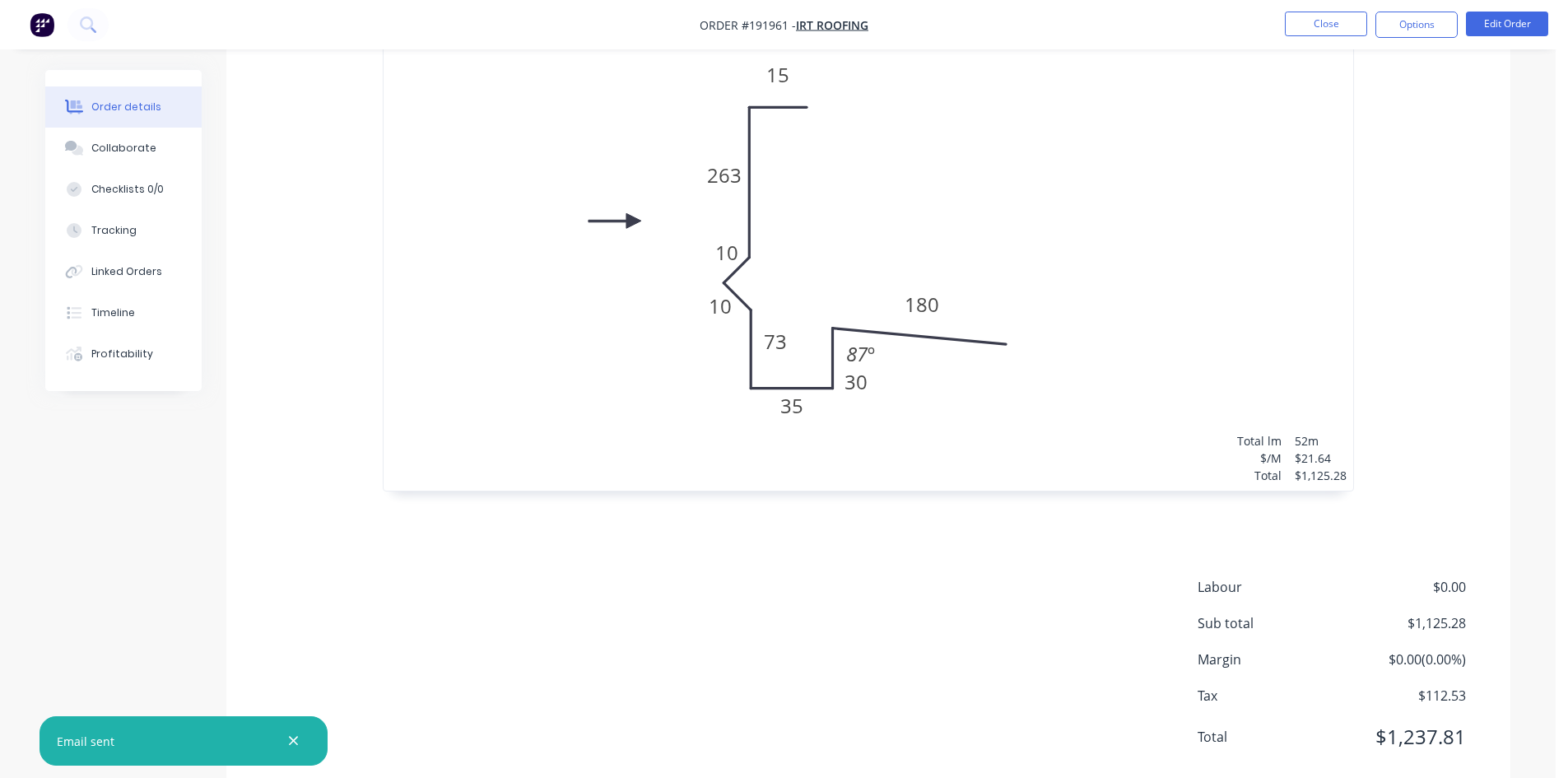
click at [1335, 11] on nav "Order #191961 - IRT Roofing Close Options Edit Order" at bounding box center [784, 25] width 1568 height 49
click at [1326, 15] on button "Close" at bounding box center [1325, 24] width 83 height 25
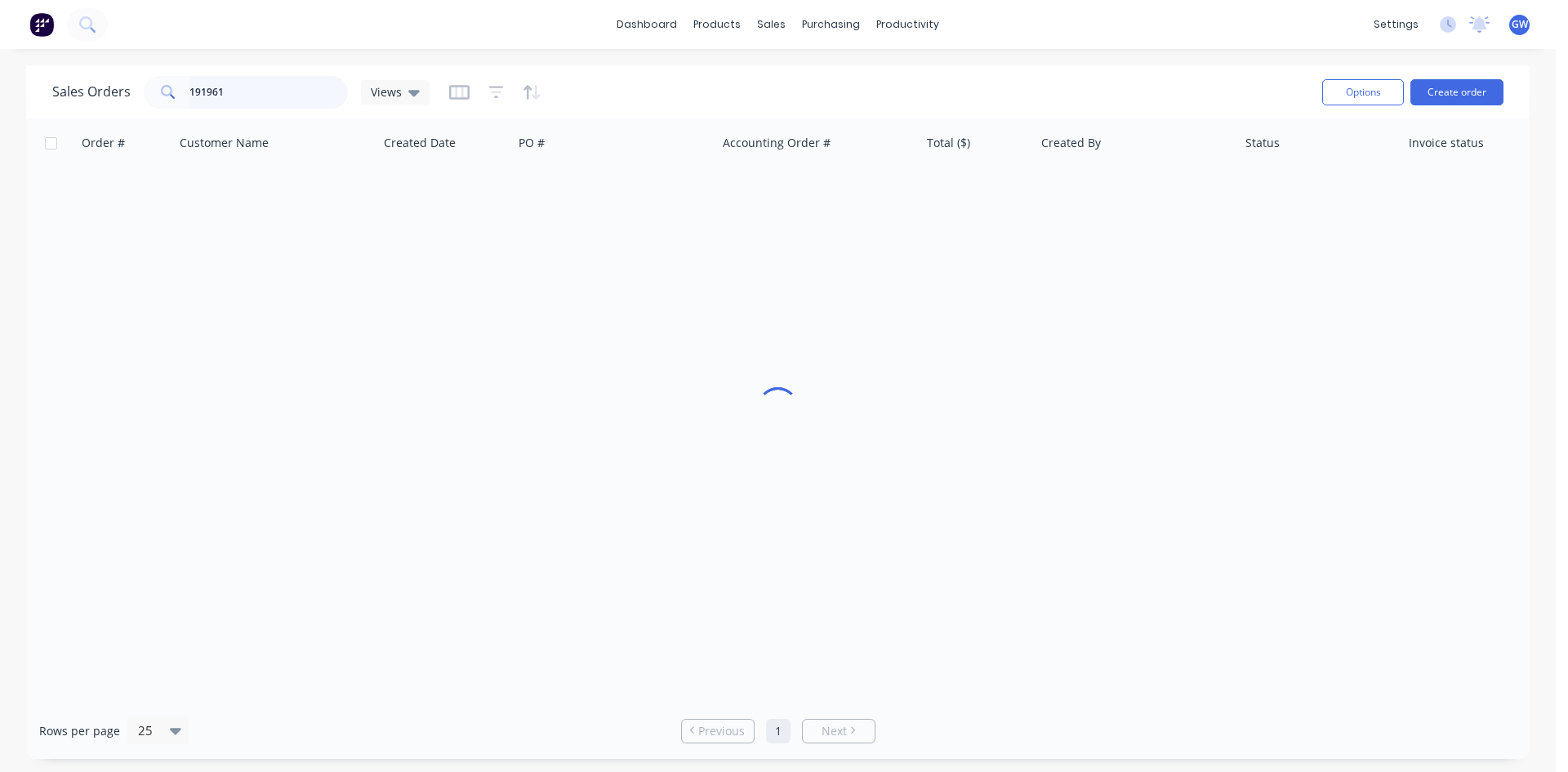
click at [261, 90] on input "191961" at bounding box center [269, 92] width 160 height 32
type input "191768"
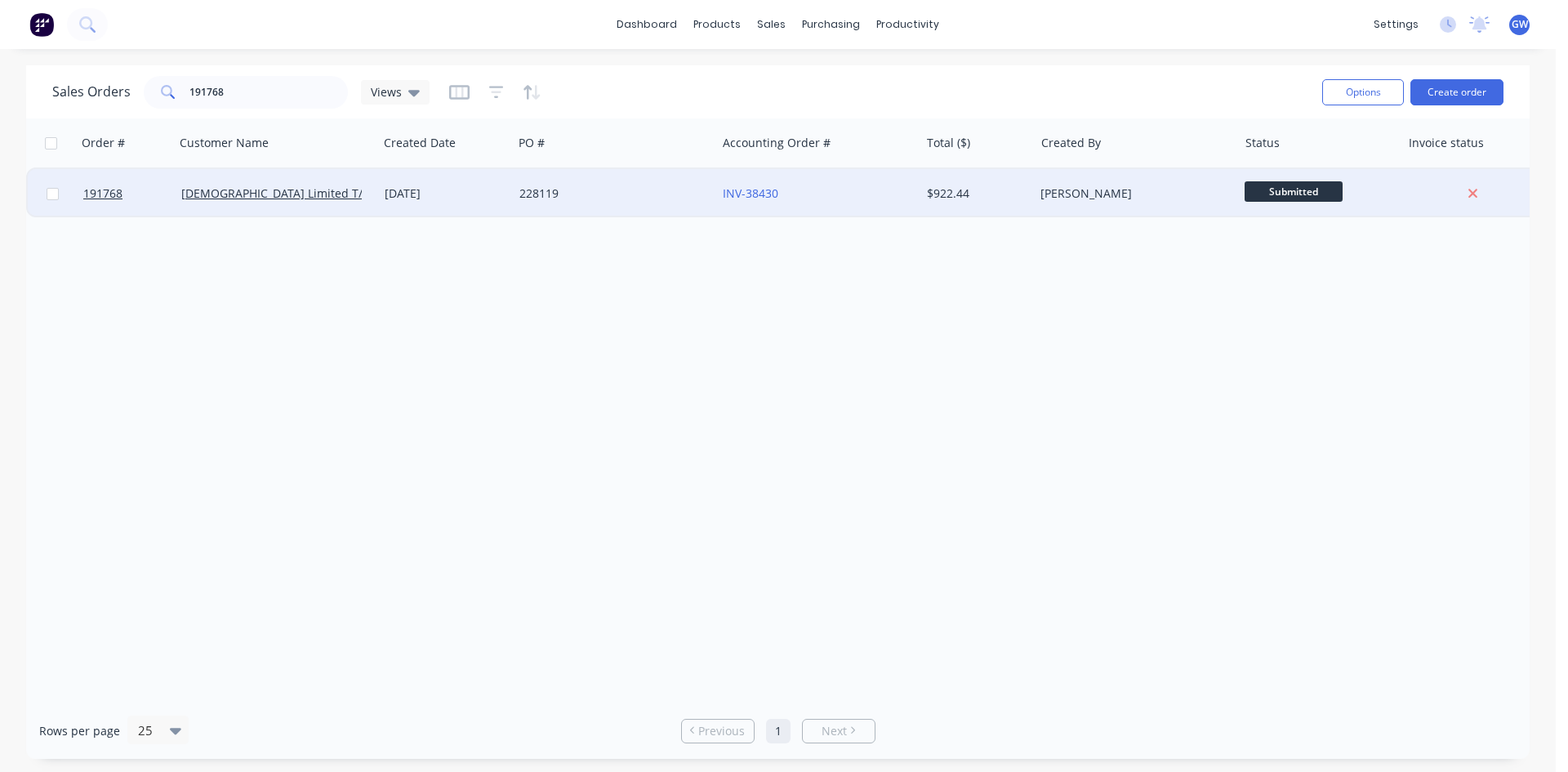
click at [1046, 200] on div "[PERSON_NAME]" at bounding box center [1131, 194] width 181 height 16
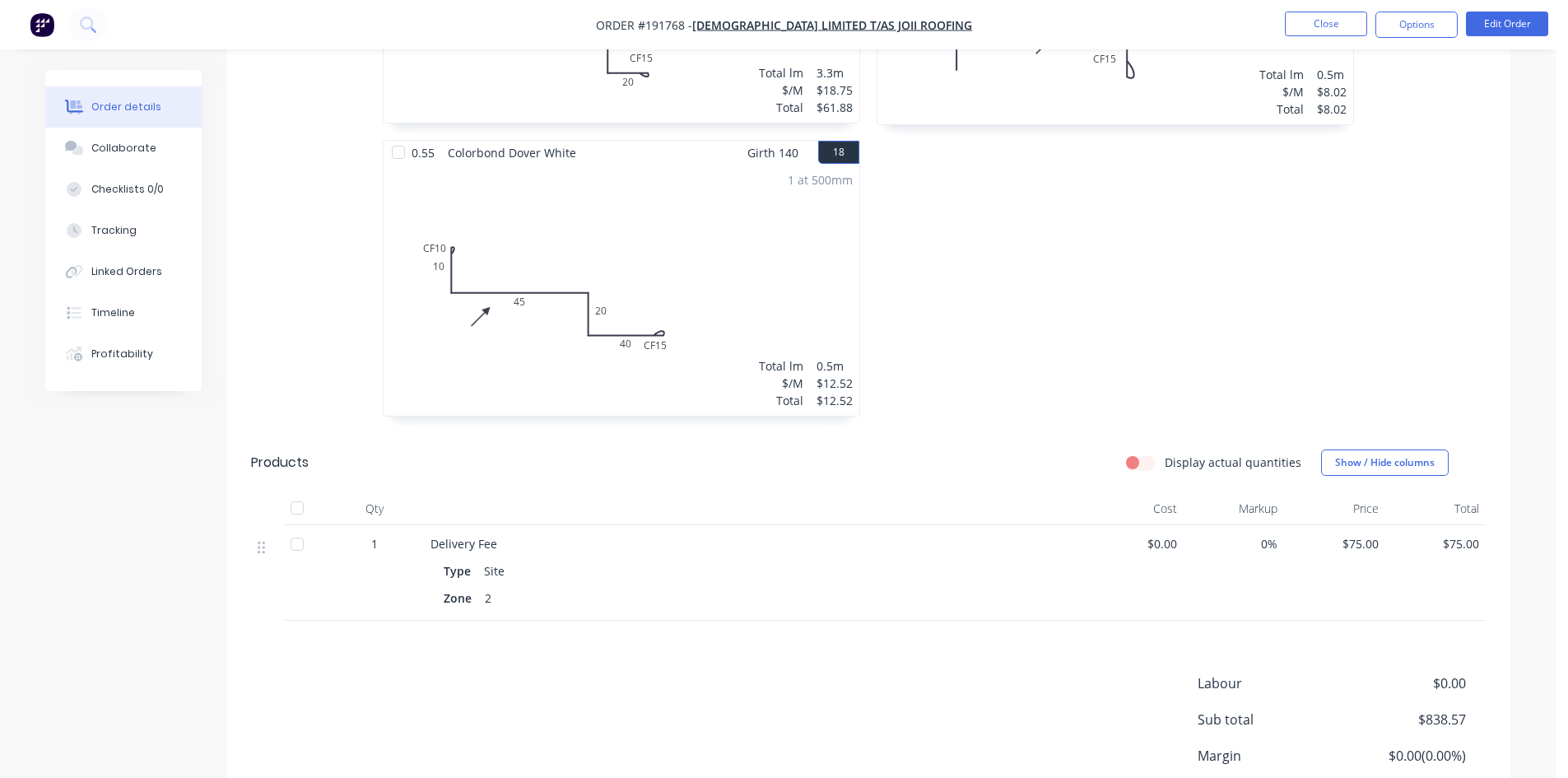
scroll to position [3623, 0]
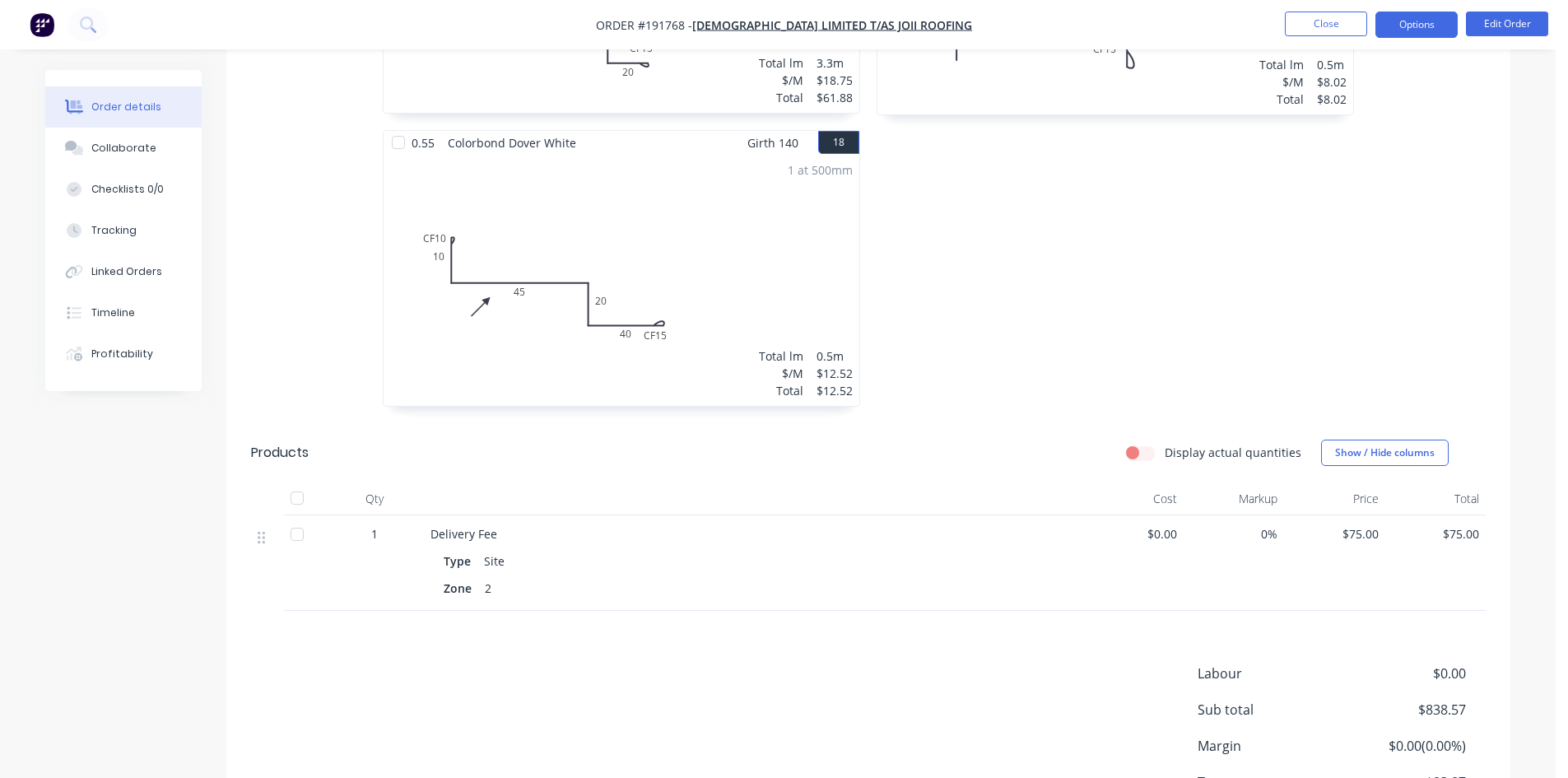
click at [1408, 29] on button "Options" at bounding box center [1416, 25] width 83 height 26
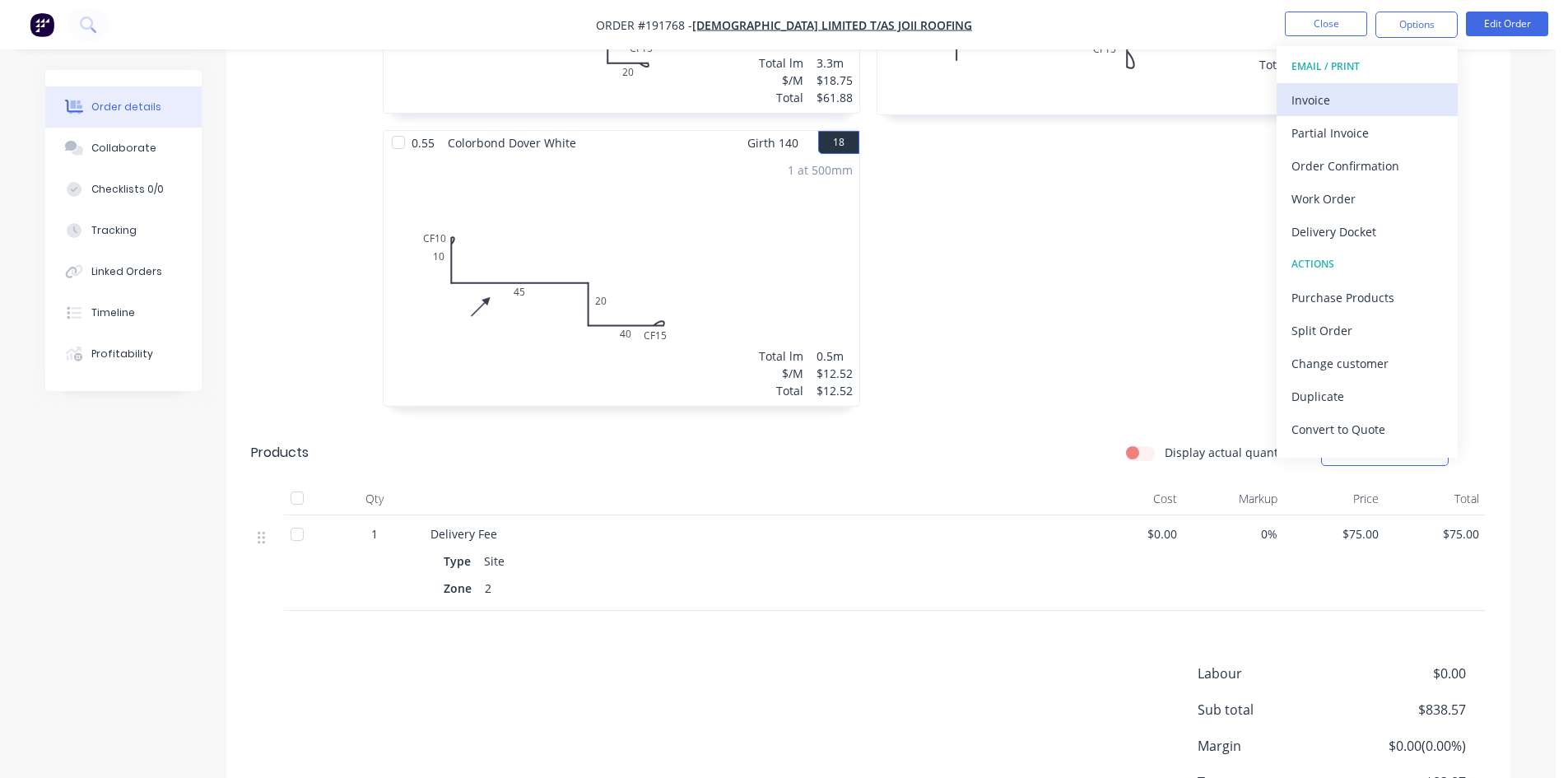
click at [1378, 98] on div "Invoice" at bounding box center [1366, 100] width 152 height 24
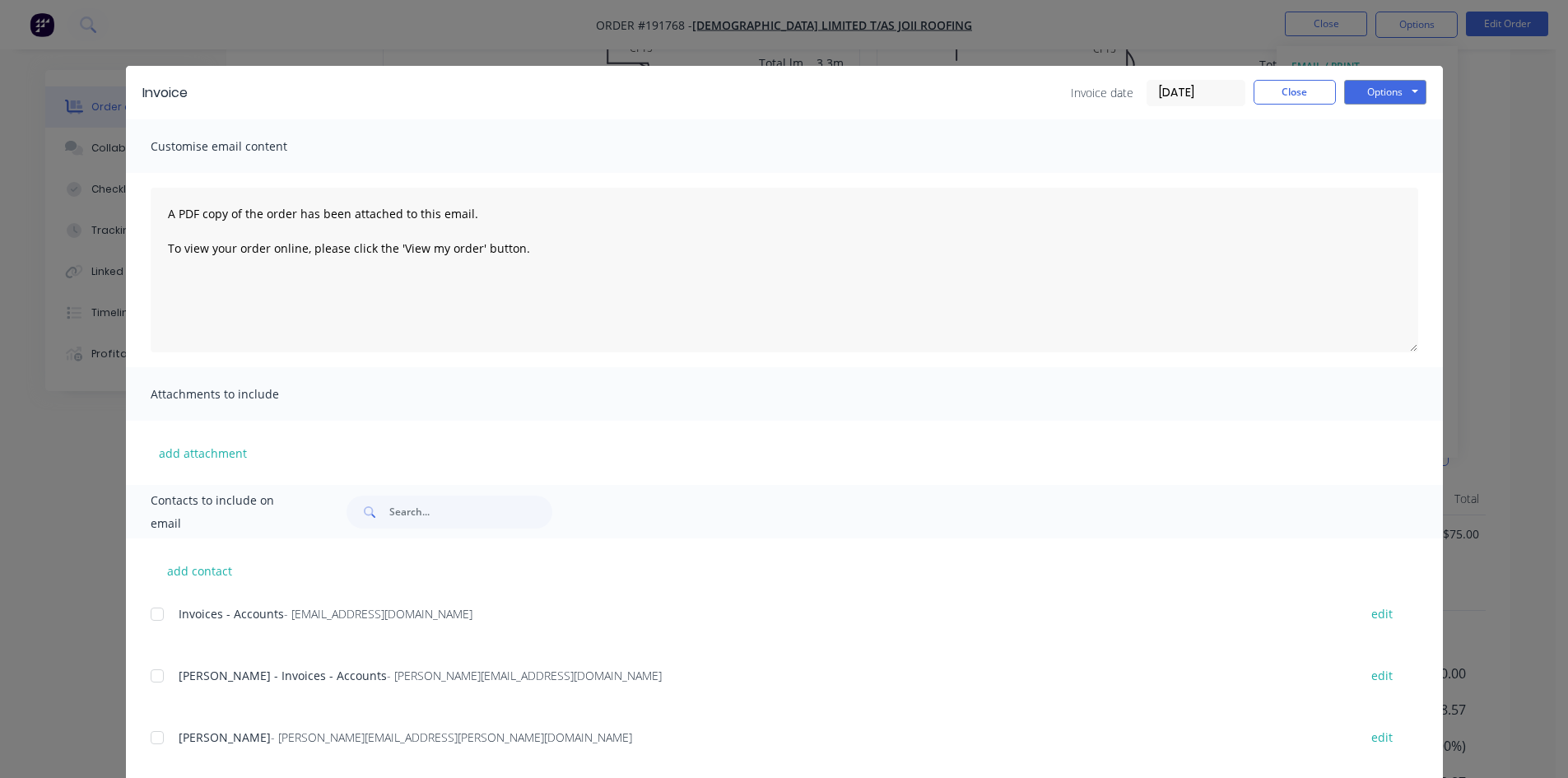
click at [149, 603] on div at bounding box center [157, 614] width 33 height 33
click at [148, 670] on div at bounding box center [157, 676] width 33 height 33
click at [1365, 98] on button "Options" at bounding box center [1384, 92] width 83 height 25
click at [1367, 172] on button "Email" at bounding box center [1396, 175] width 105 height 27
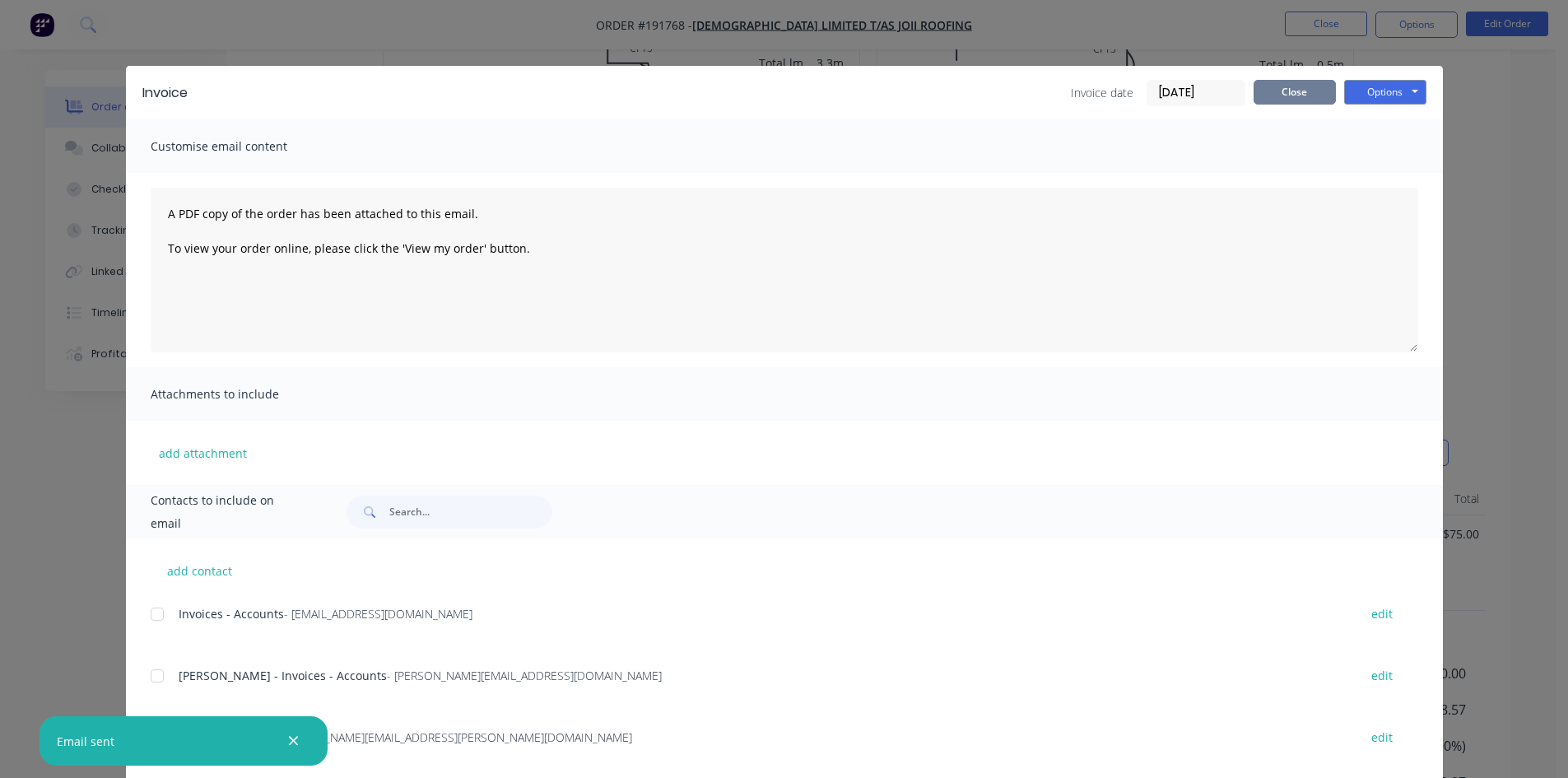
click at [1306, 90] on button "Close" at bounding box center [1295, 92] width 83 height 25
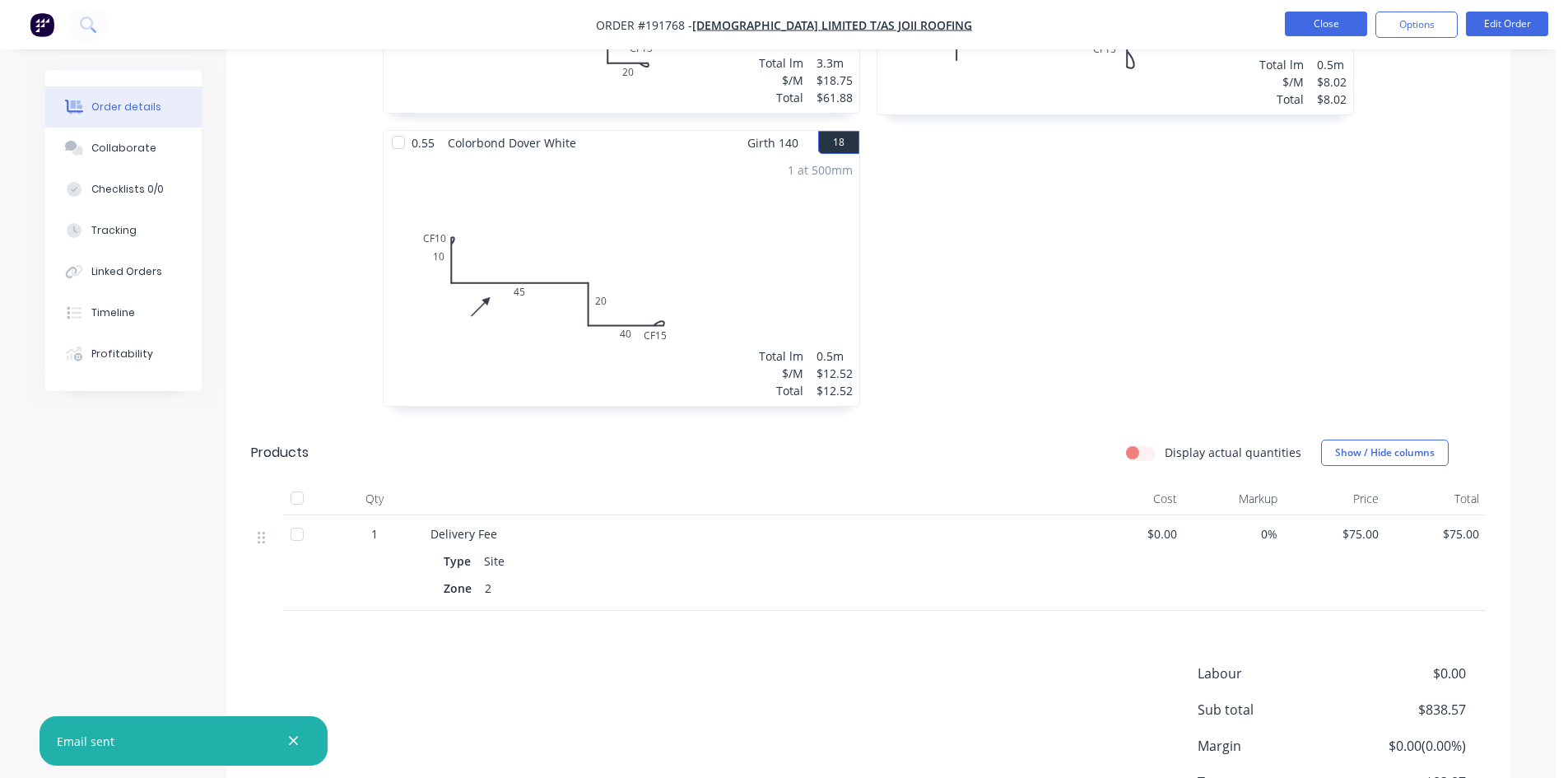
click at [1336, 27] on button "Close" at bounding box center [1325, 24] width 83 height 25
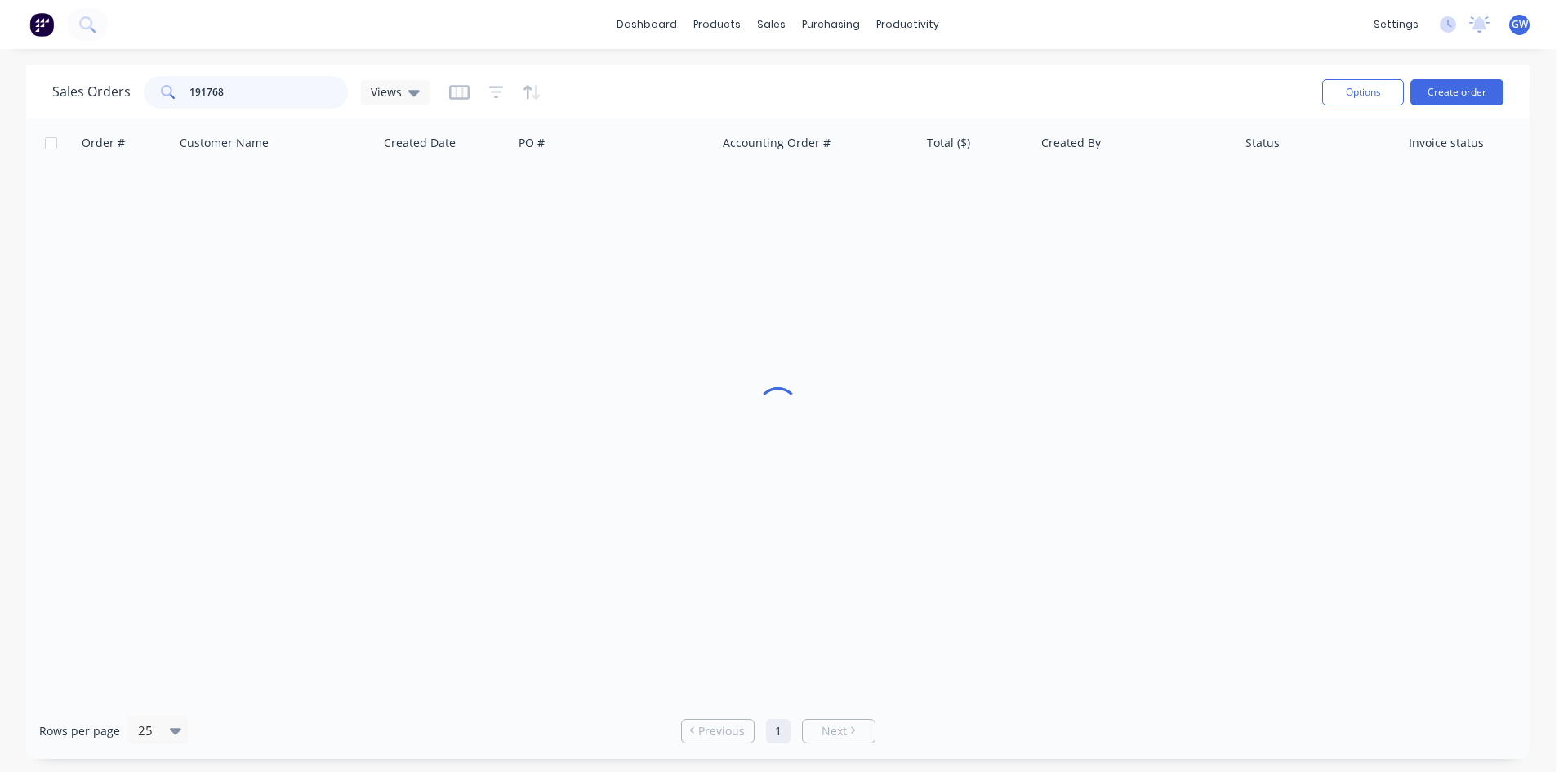
click at [281, 79] on input "191768" at bounding box center [269, 92] width 160 height 32
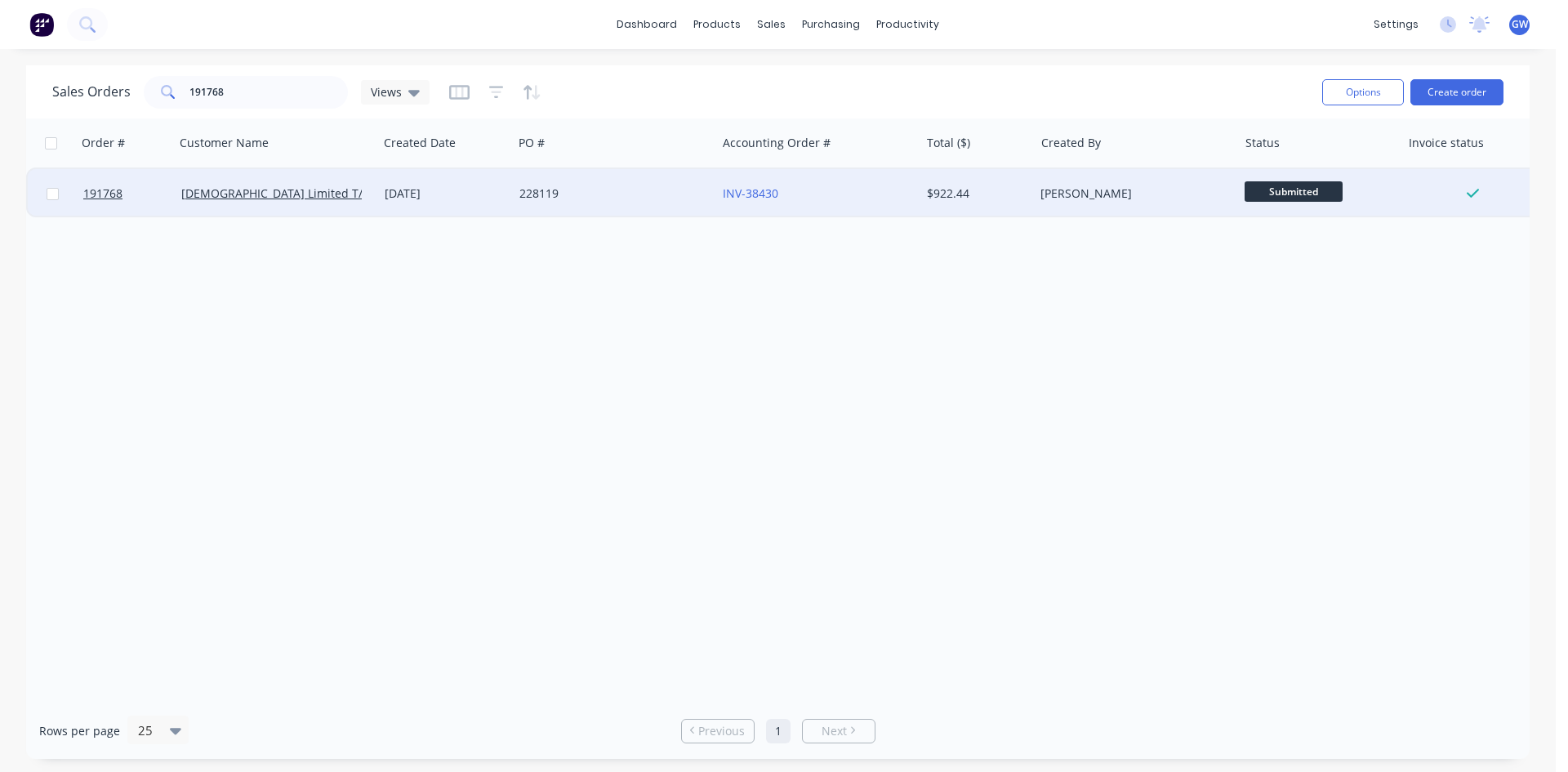
click at [924, 204] on div "$922.44" at bounding box center [977, 194] width 115 height 49
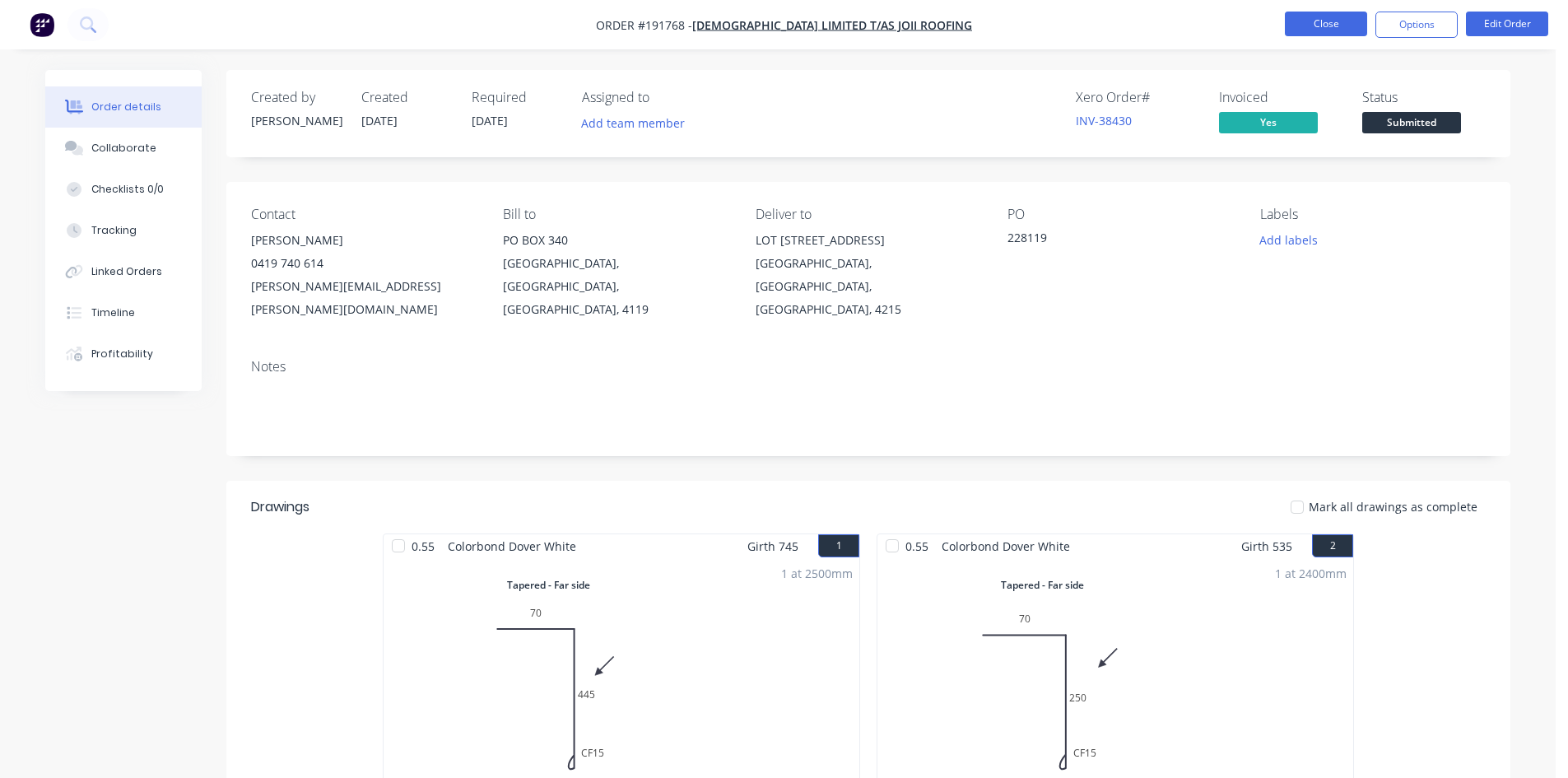
click at [1348, 34] on button "Close" at bounding box center [1325, 24] width 83 height 25
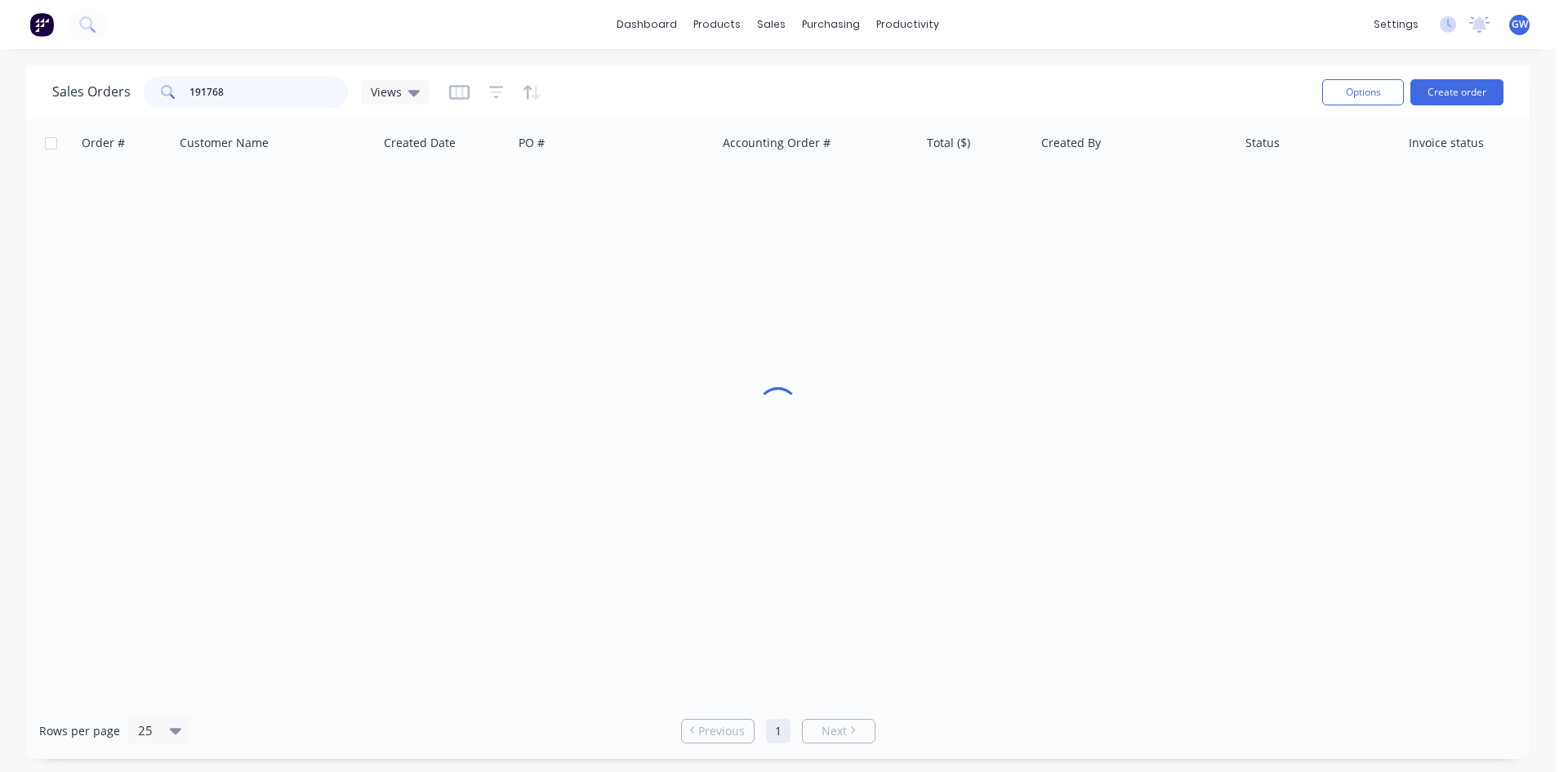
drag, startPoint x: 280, startPoint y: 96, endPoint x: 93, endPoint y: 91, distance: 187.1
click at [93, 91] on div "Sales Orders 191768 Views" at bounding box center [241, 92] width 378 height 32
type input "191811"
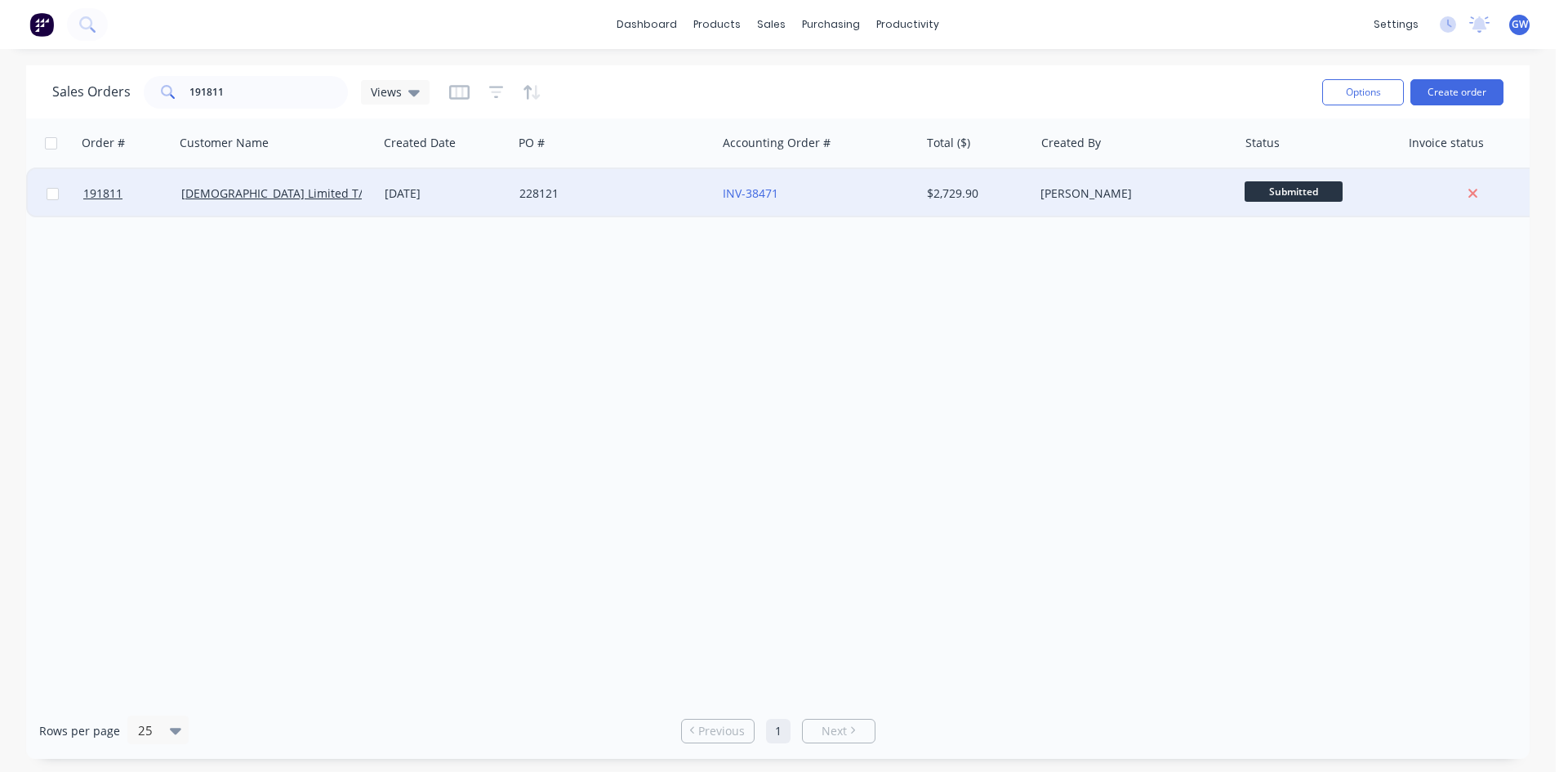
click at [1041, 183] on div "[PERSON_NAME]" at bounding box center [1136, 194] width 204 height 49
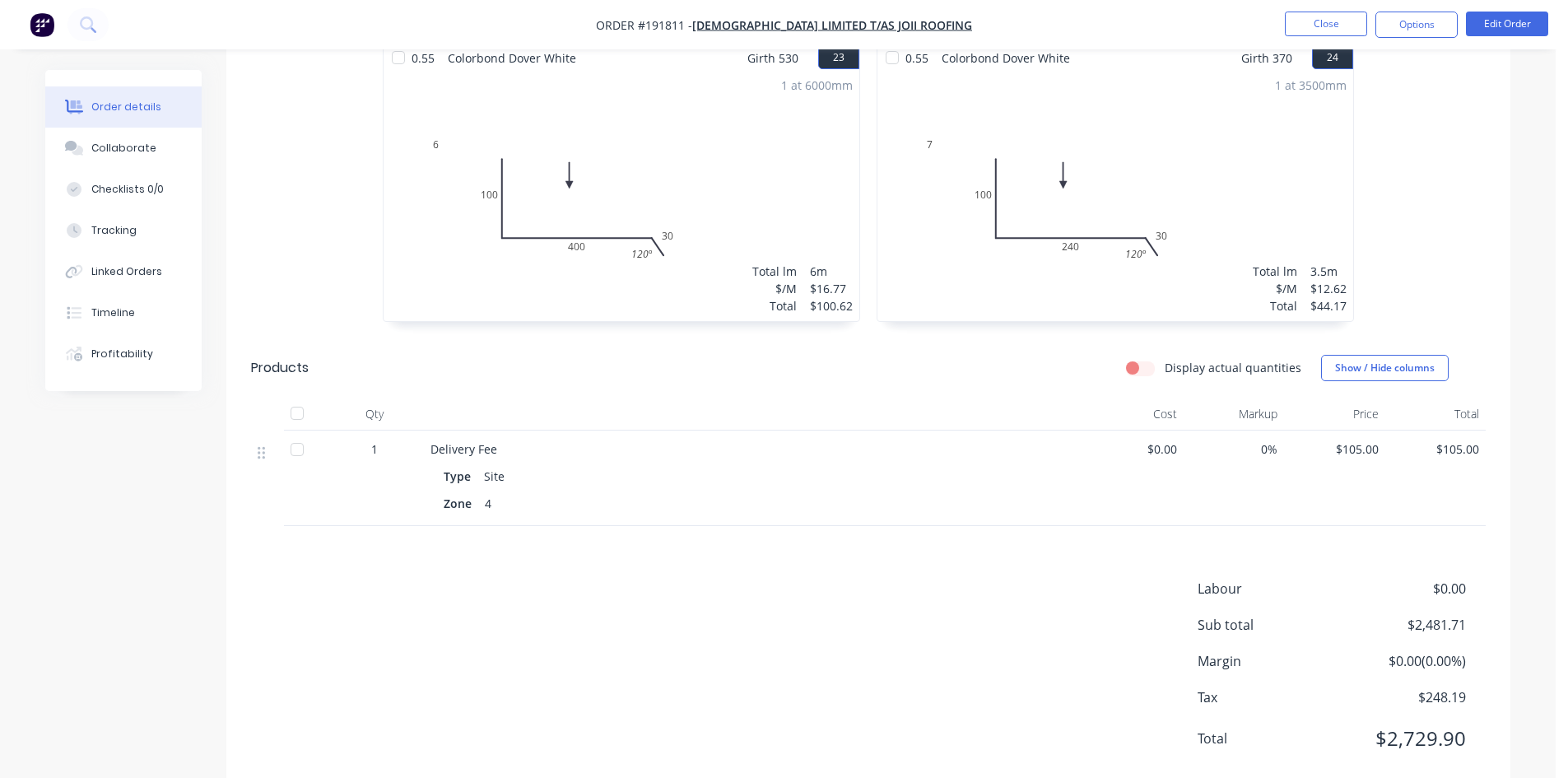
scroll to position [5189, 0]
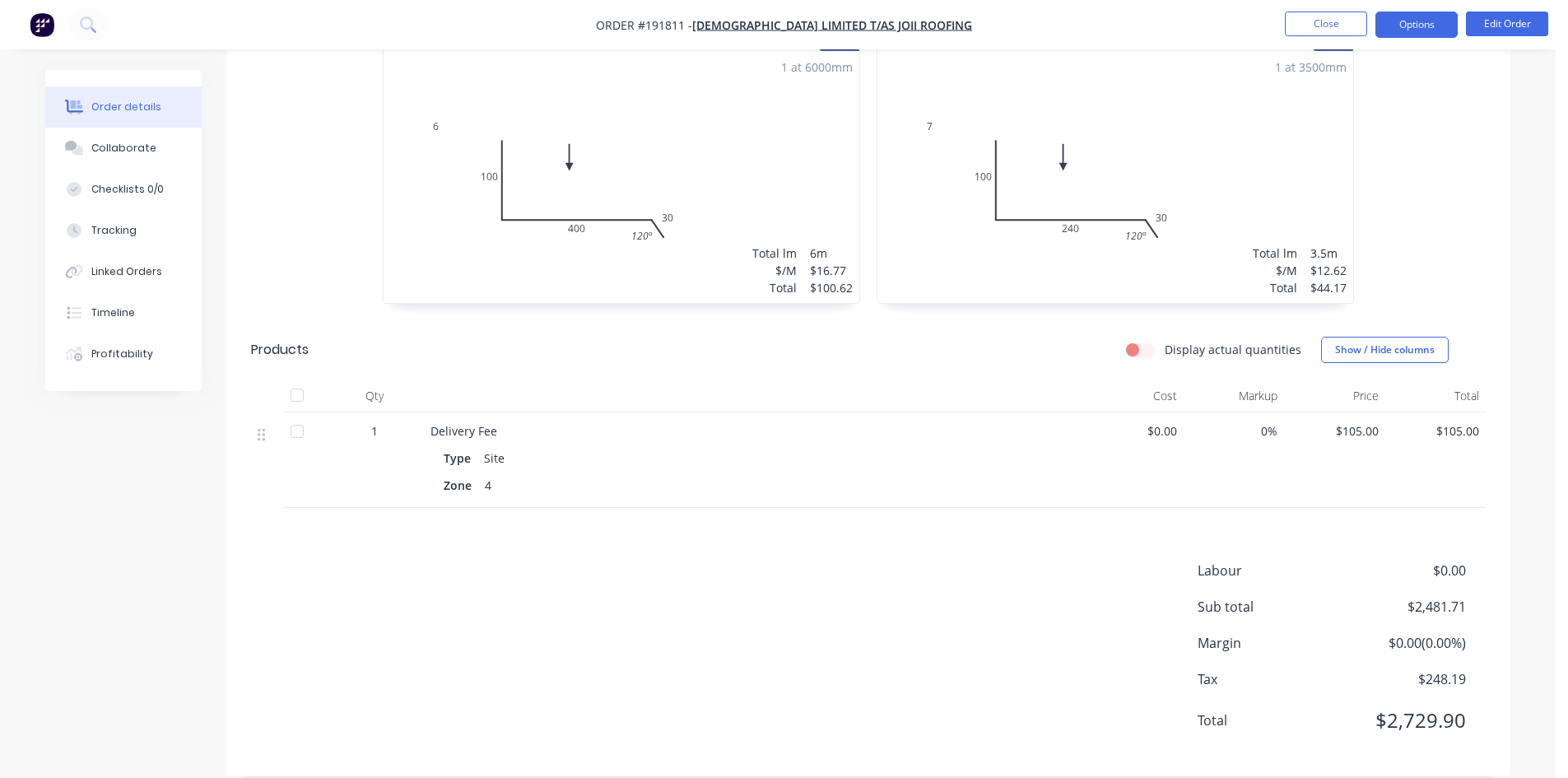
click at [1447, 17] on button "Options" at bounding box center [1416, 25] width 83 height 26
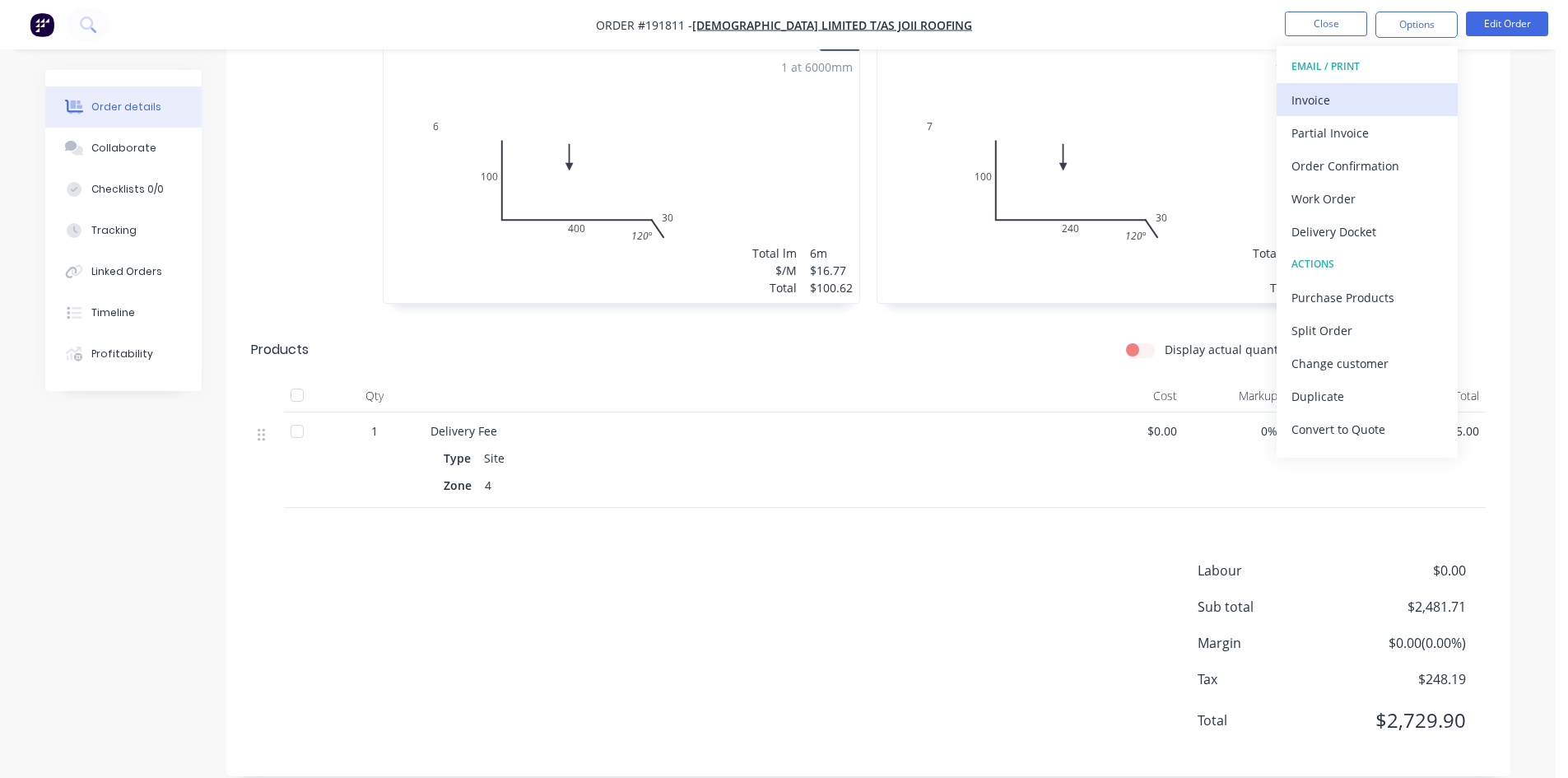
click at [1355, 99] on div "Invoice" at bounding box center [1366, 100] width 152 height 24
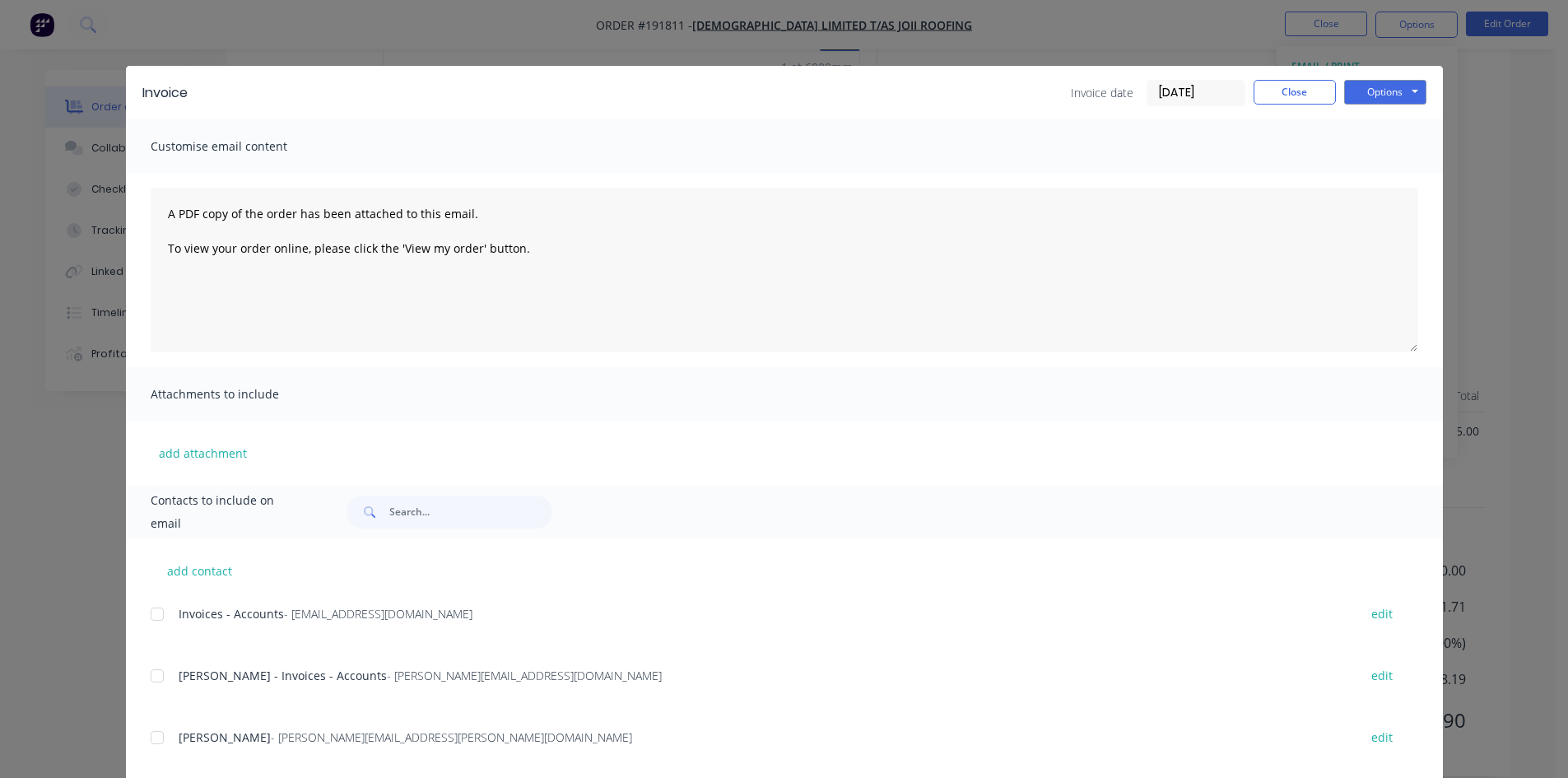
click at [154, 619] on div at bounding box center [157, 614] width 33 height 33
click at [153, 676] on div at bounding box center [157, 676] width 33 height 33
click at [1392, 107] on div "Invoice Invoice date [DATE] Close Options Preview Print Email" at bounding box center [785, 92] width 1317 height 54
click at [1398, 99] on button "Options" at bounding box center [1384, 92] width 83 height 25
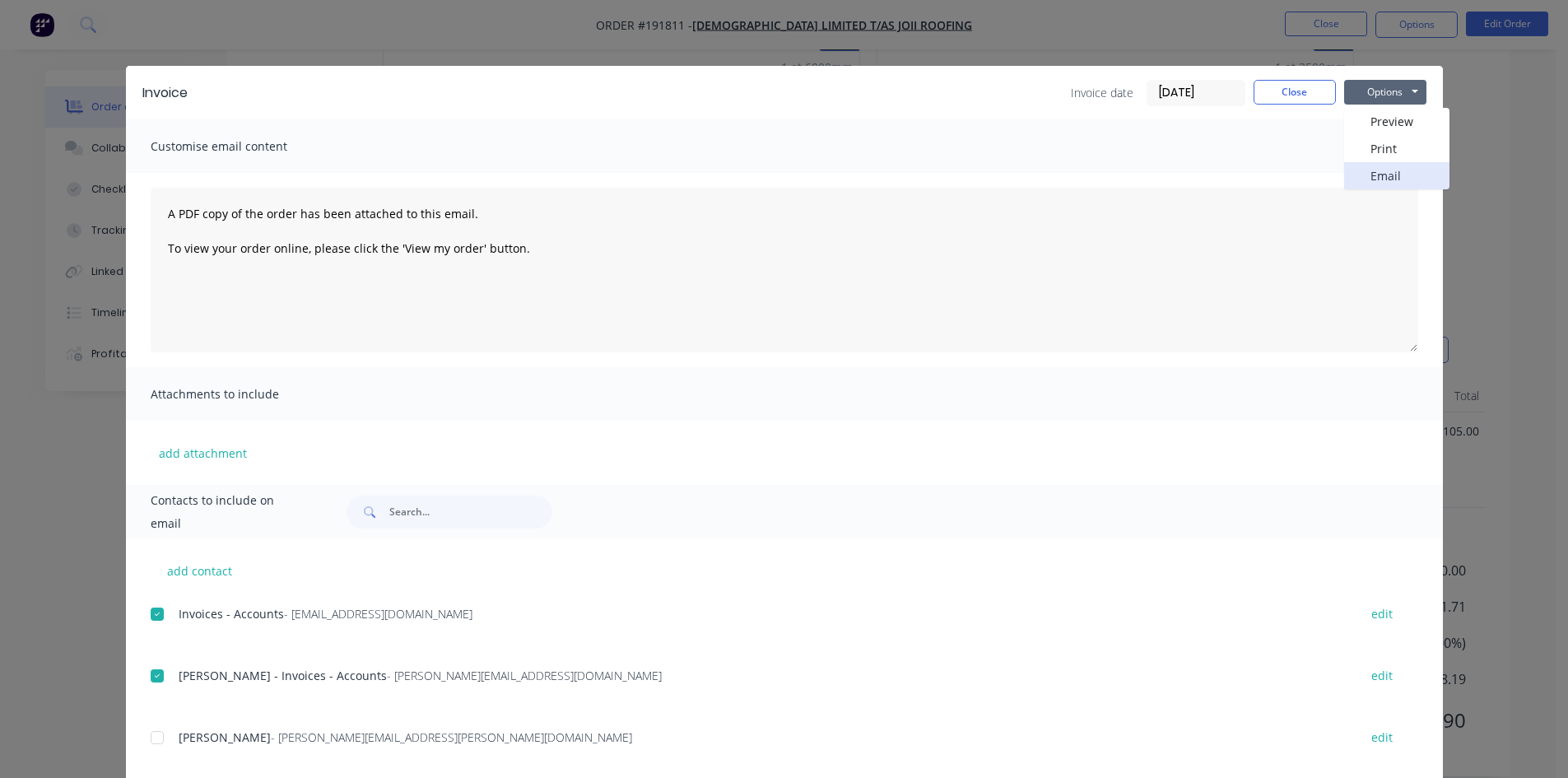
click at [1386, 169] on button "Email" at bounding box center [1396, 175] width 105 height 27
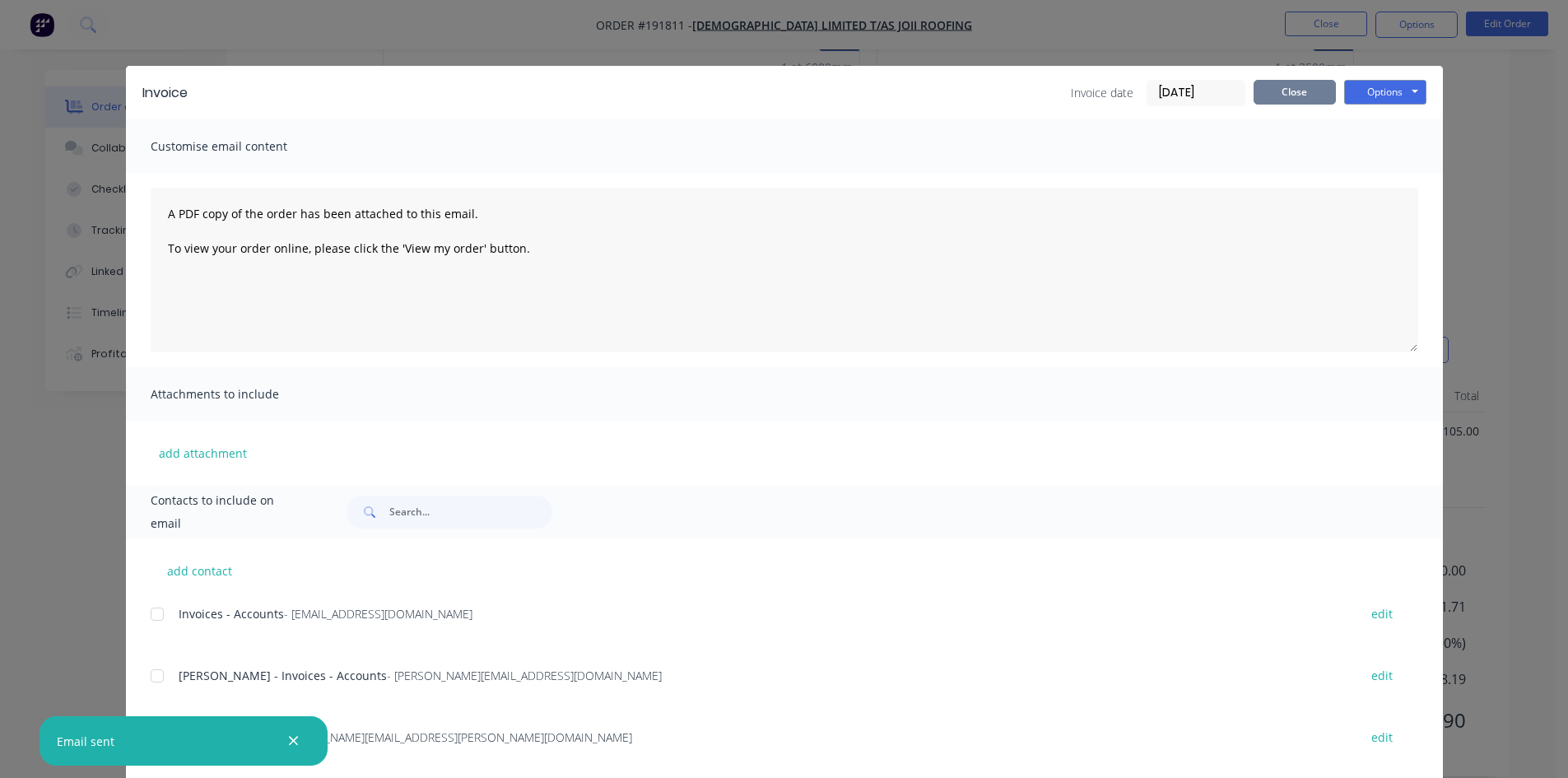
click at [1285, 87] on button "Close" at bounding box center [1295, 92] width 83 height 25
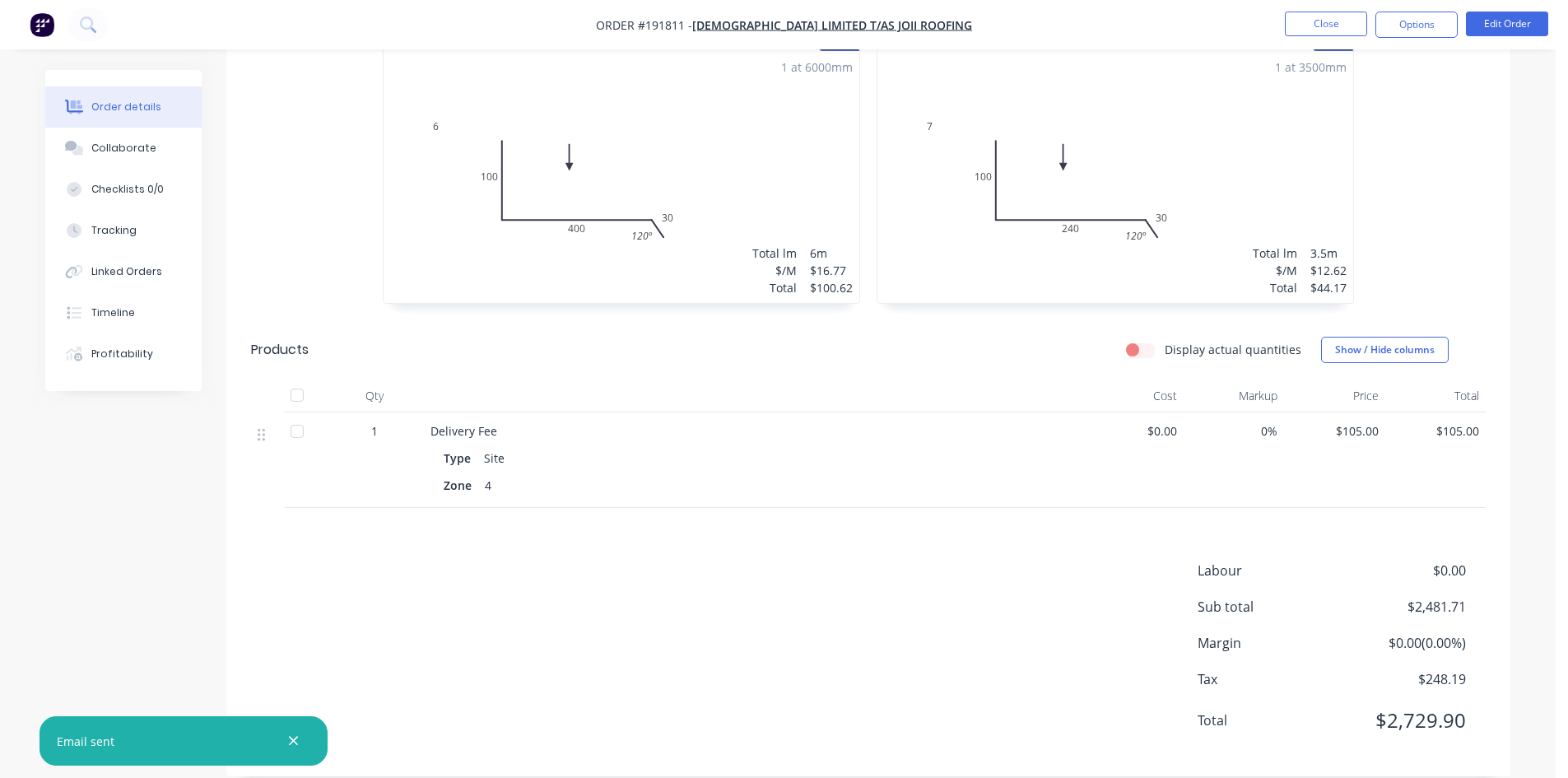
click at [1319, 10] on nav "Order #191811 - Joii Limited T/as Joii Roofing Close Options Edit Order" at bounding box center [784, 25] width 1568 height 49
click at [1308, 21] on button "Close" at bounding box center [1325, 24] width 83 height 25
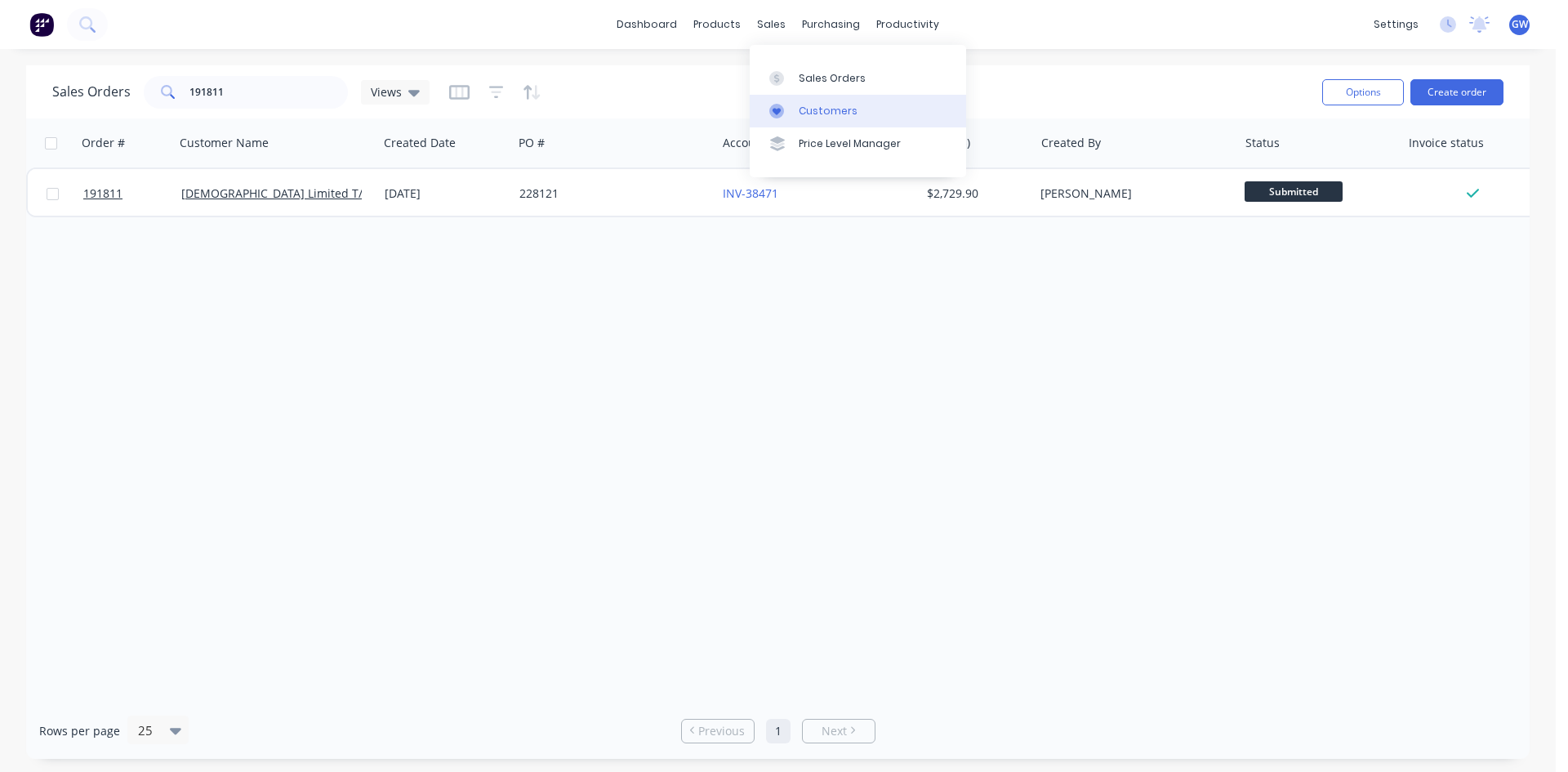
click at [795, 111] on link "Customers" at bounding box center [858, 111] width 216 height 32
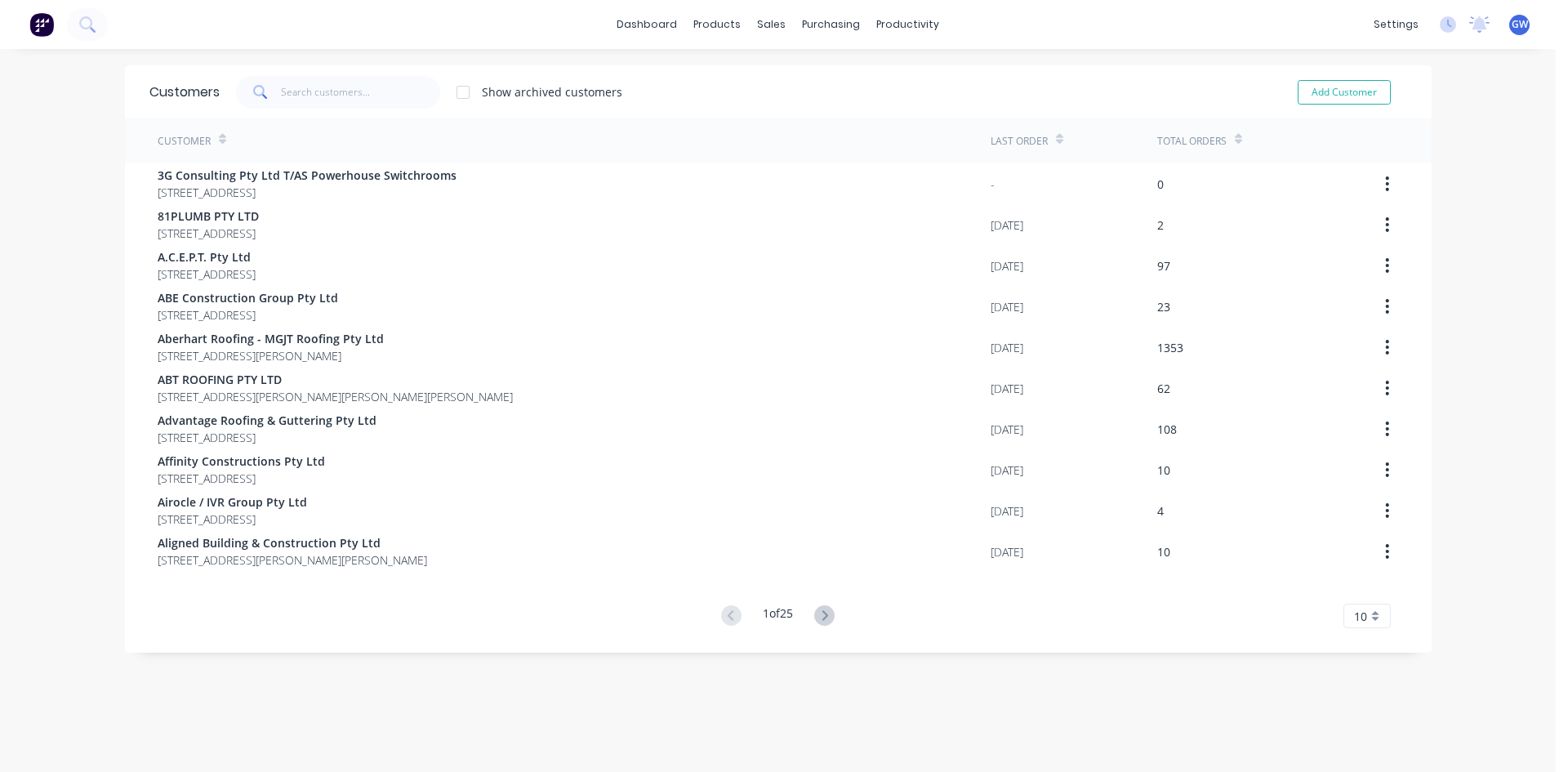
click at [274, 83] on span at bounding box center [259, 92] width 46 height 32
click at [303, 83] on input "text" at bounding box center [361, 92] width 160 height 32
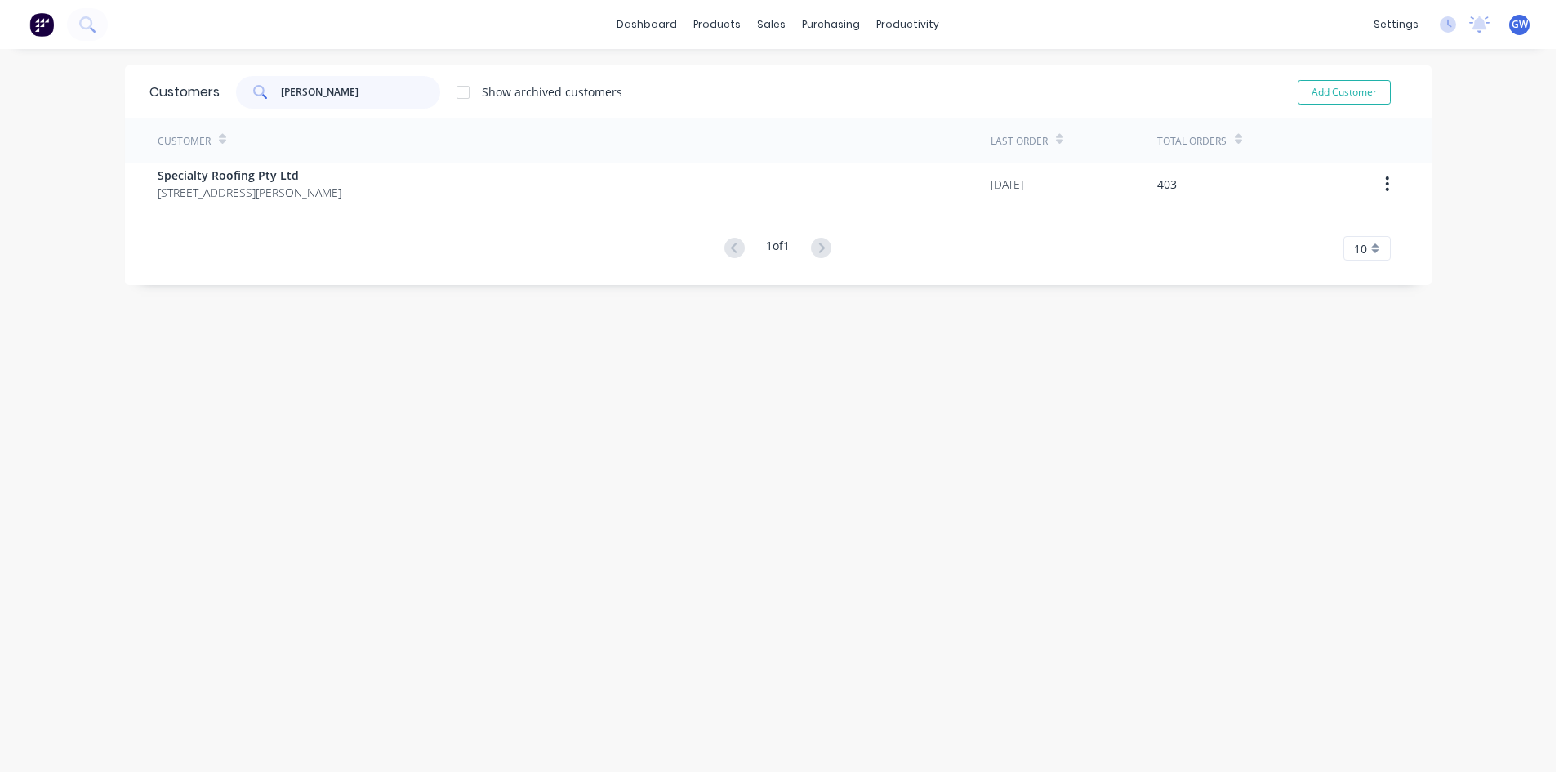
type input "[PERSON_NAME]"
click at [452, 89] on div at bounding box center [463, 92] width 32 height 32
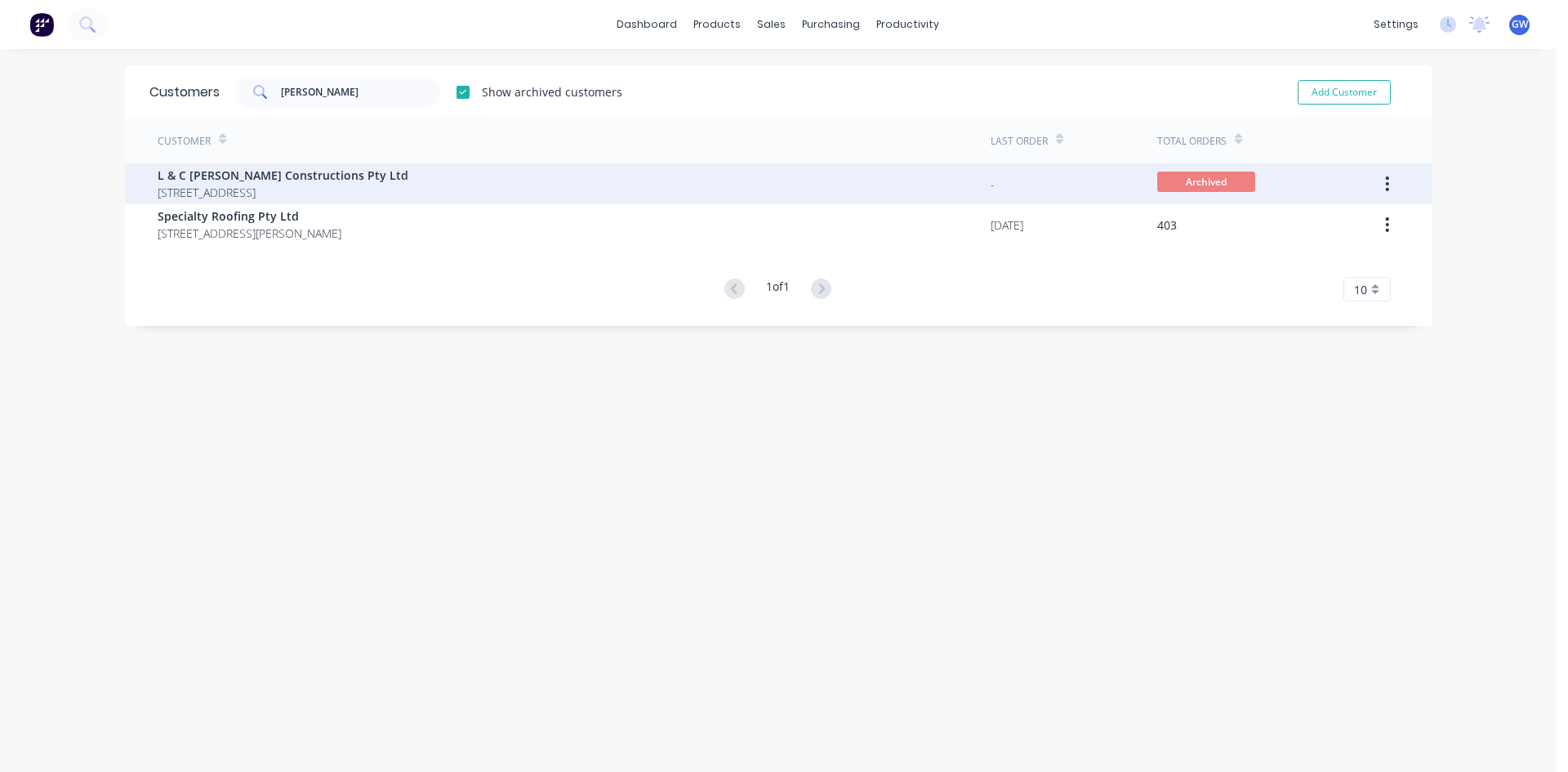
click at [380, 178] on span "L & C [PERSON_NAME] Constructions Pty Ltd" at bounding box center [283, 175] width 251 height 17
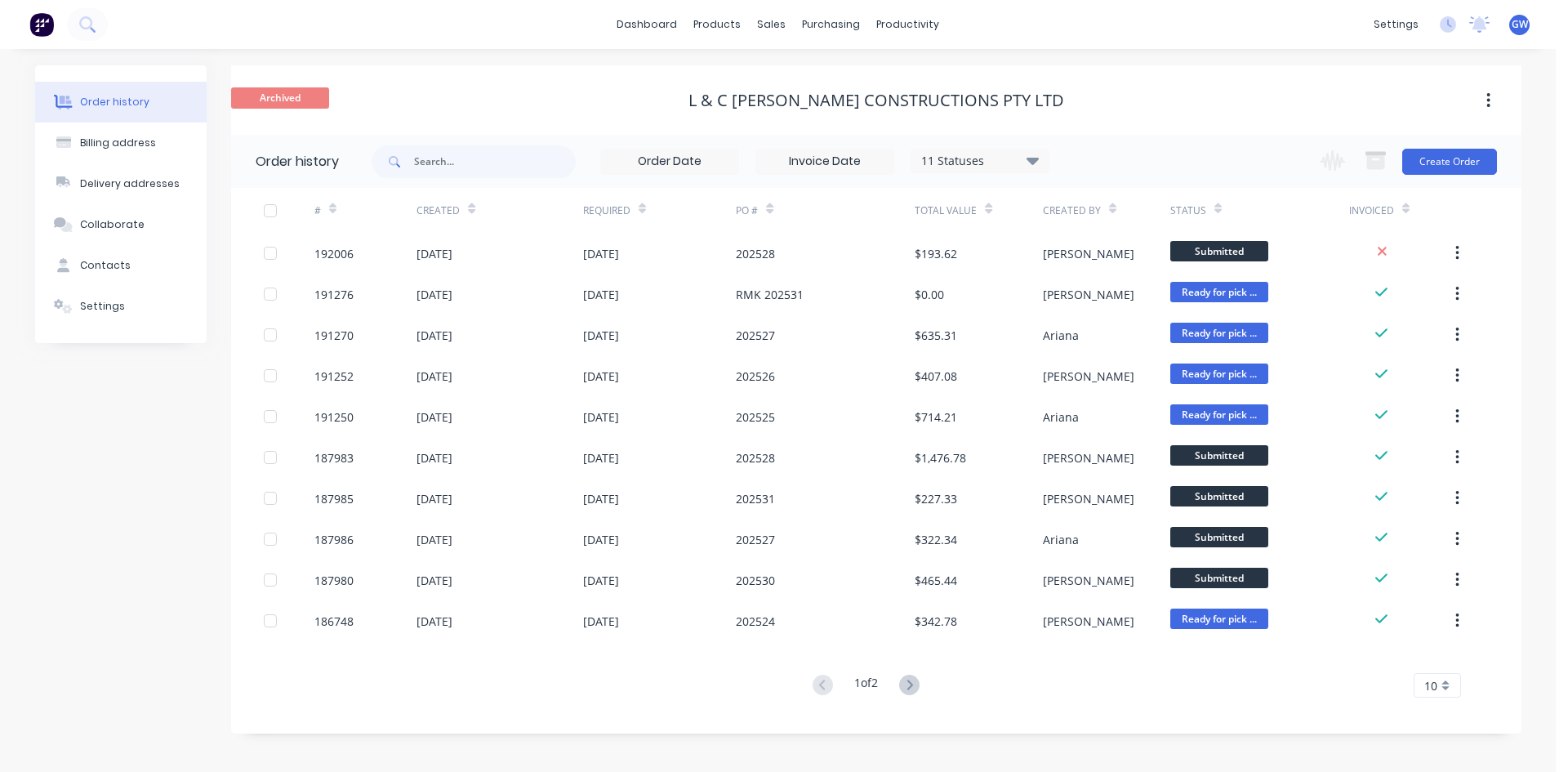
click at [1494, 96] on button "button" at bounding box center [1489, 100] width 39 height 30
click at [1438, 132] on div "Unarchive" at bounding box center [1432, 143] width 126 height 23
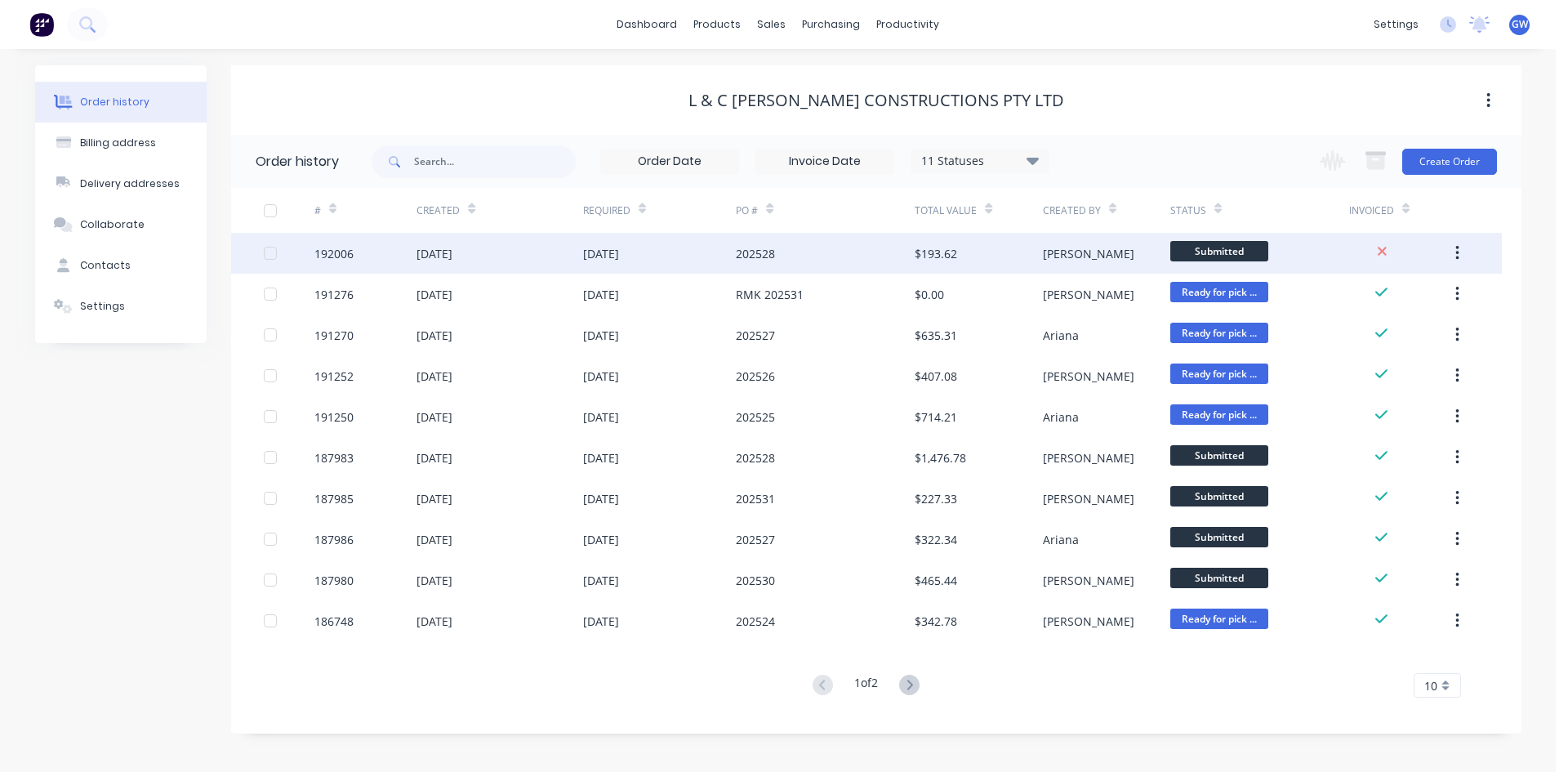
click at [619, 254] on div "[DATE]" at bounding box center [601, 253] width 36 height 17
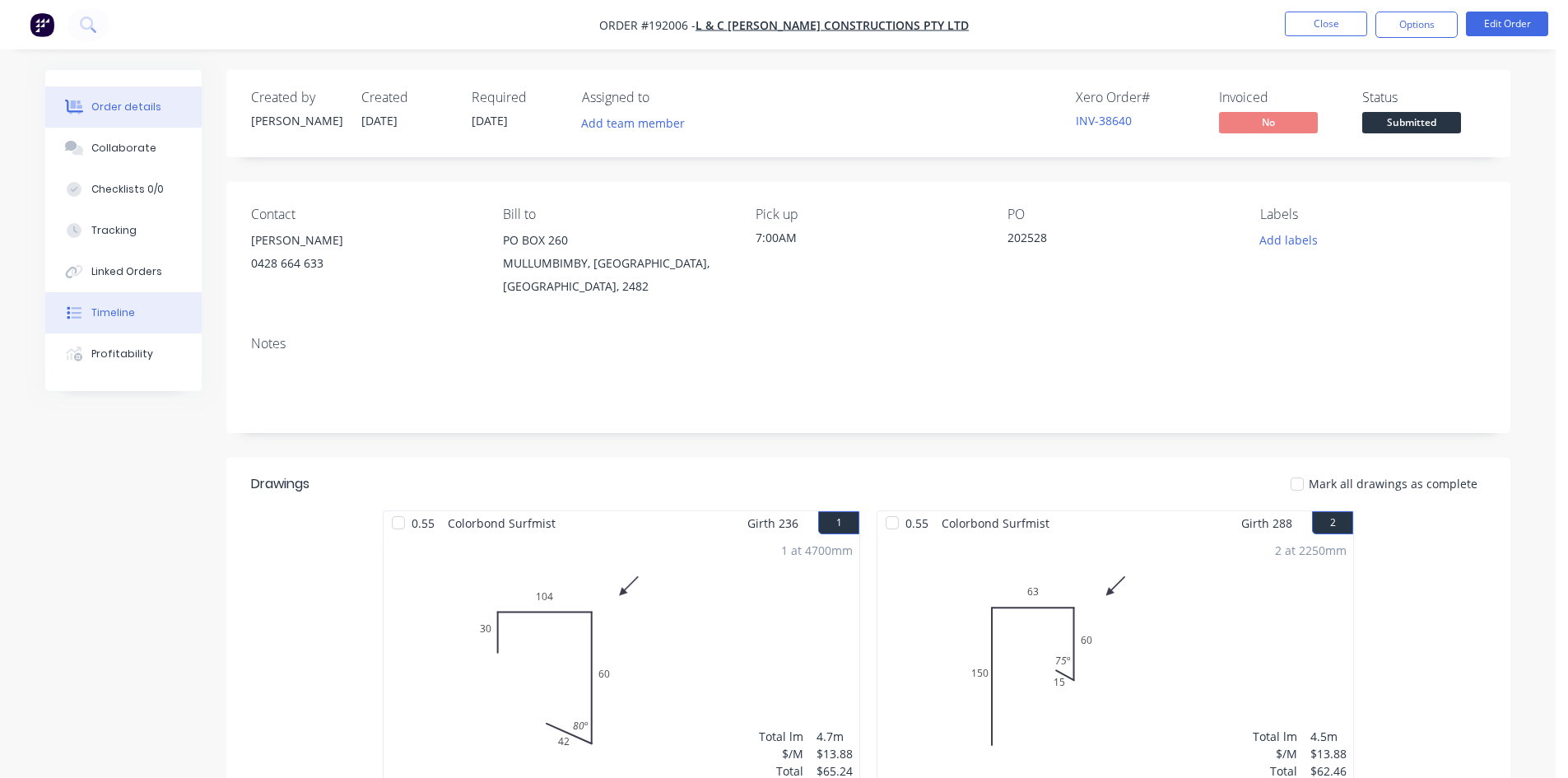
click at [133, 315] on button "Timeline" at bounding box center [124, 313] width 156 height 41
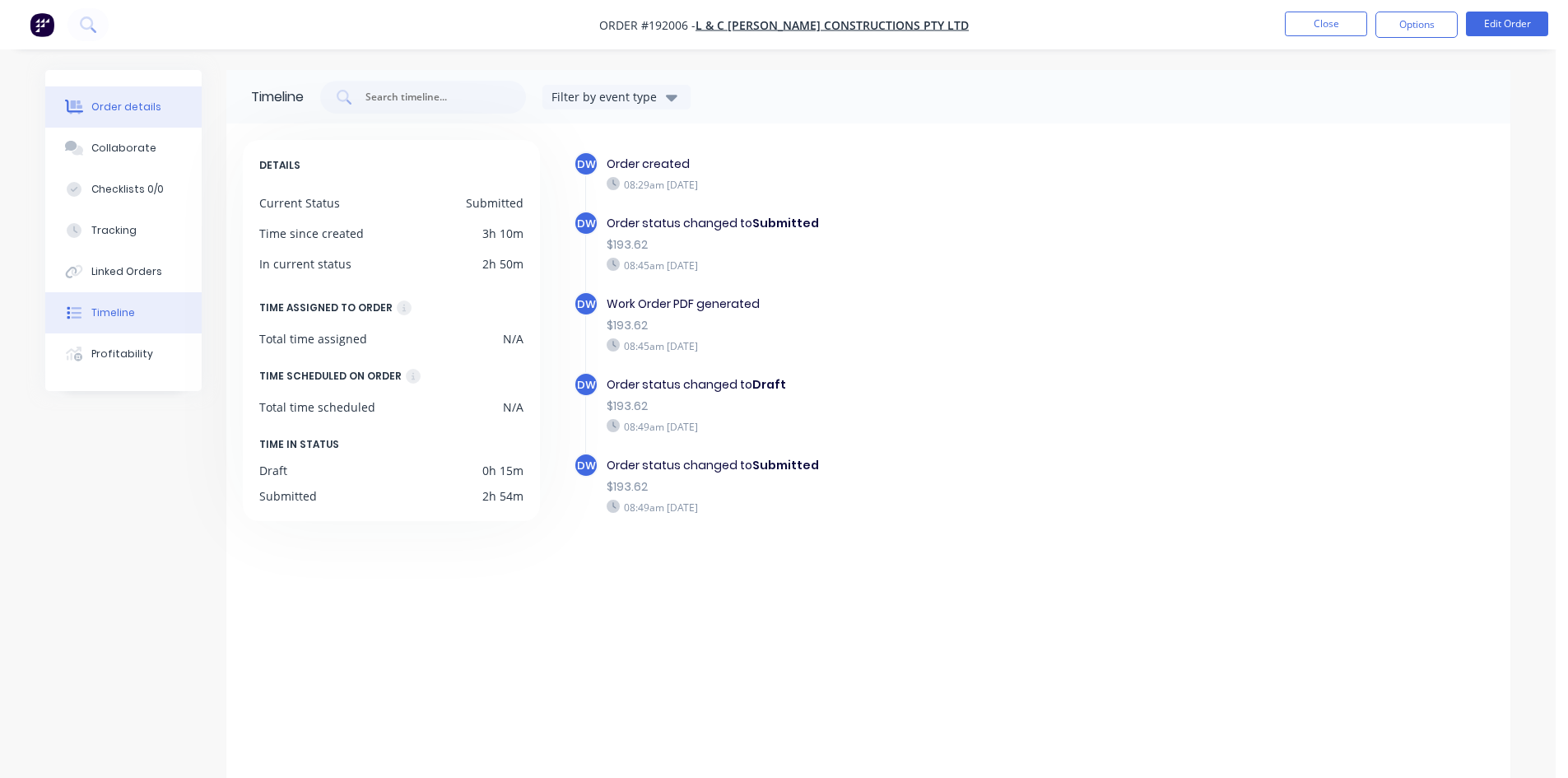
click at [144, 98] on button "Order details" at bounding box center [124, 106] width 156 height 41
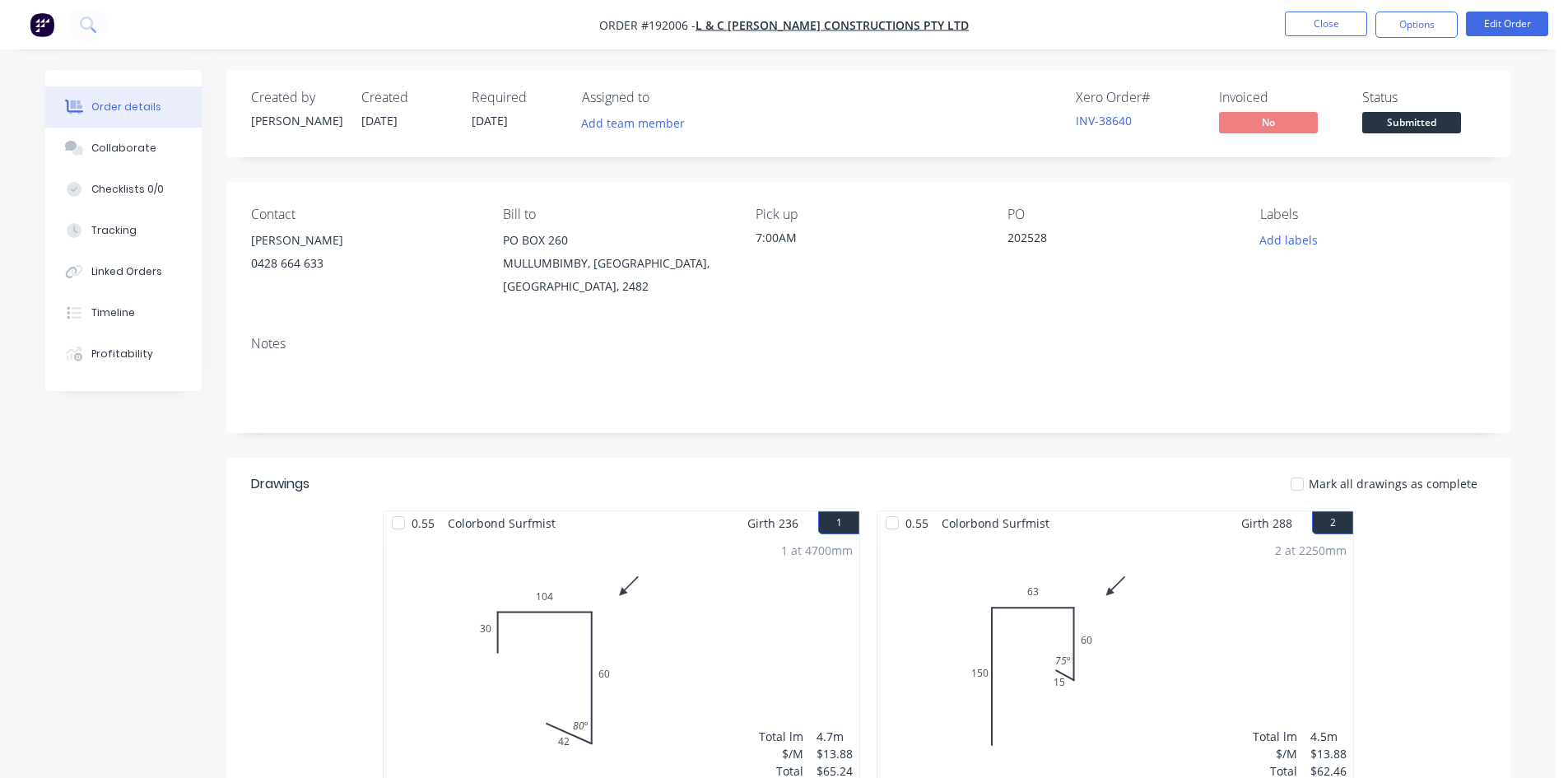
click at [893, 416] on div "Notes" at bounding box center [868, 377] width 1284 height 110
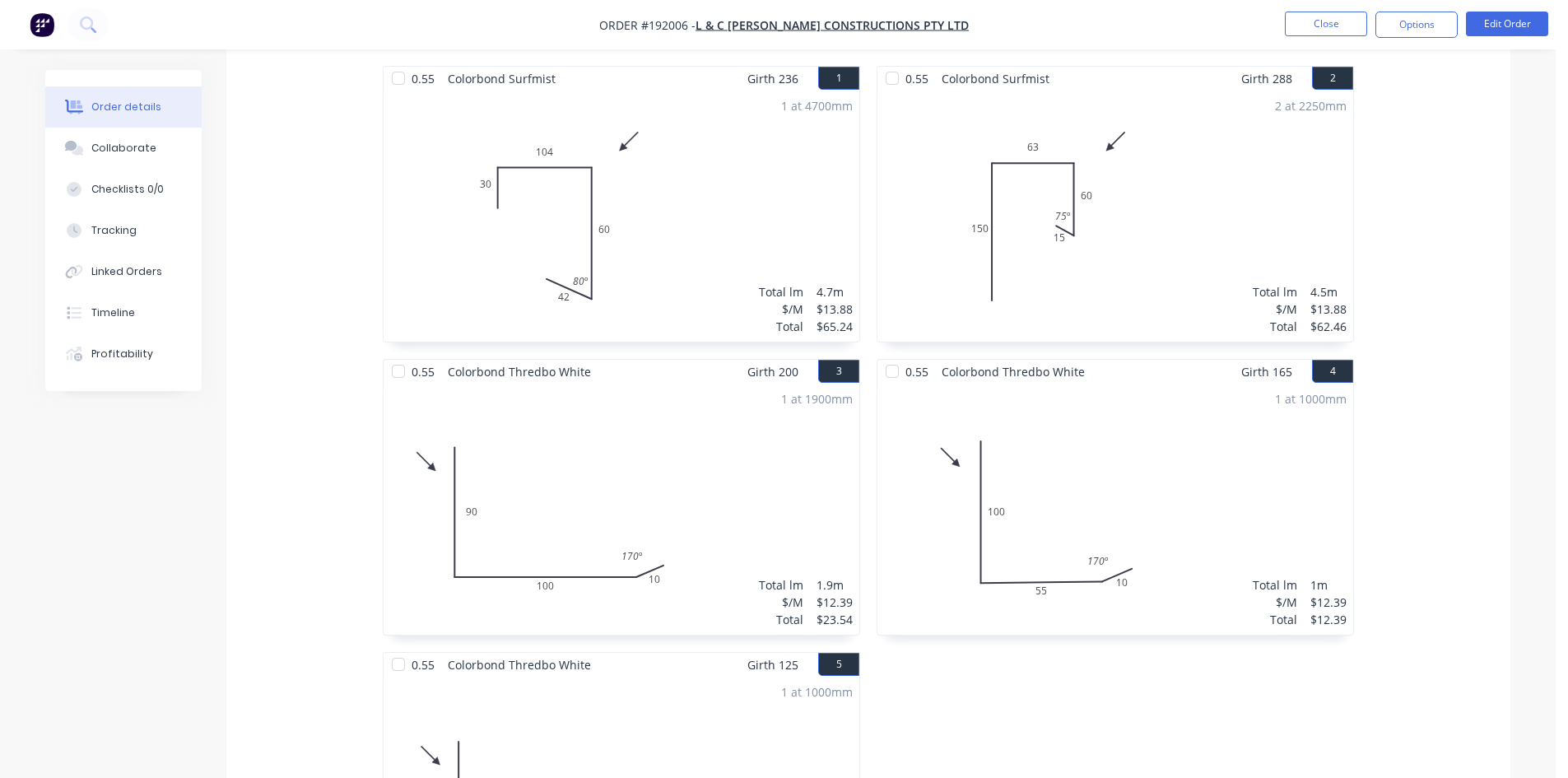
scroll to position [246, 0]
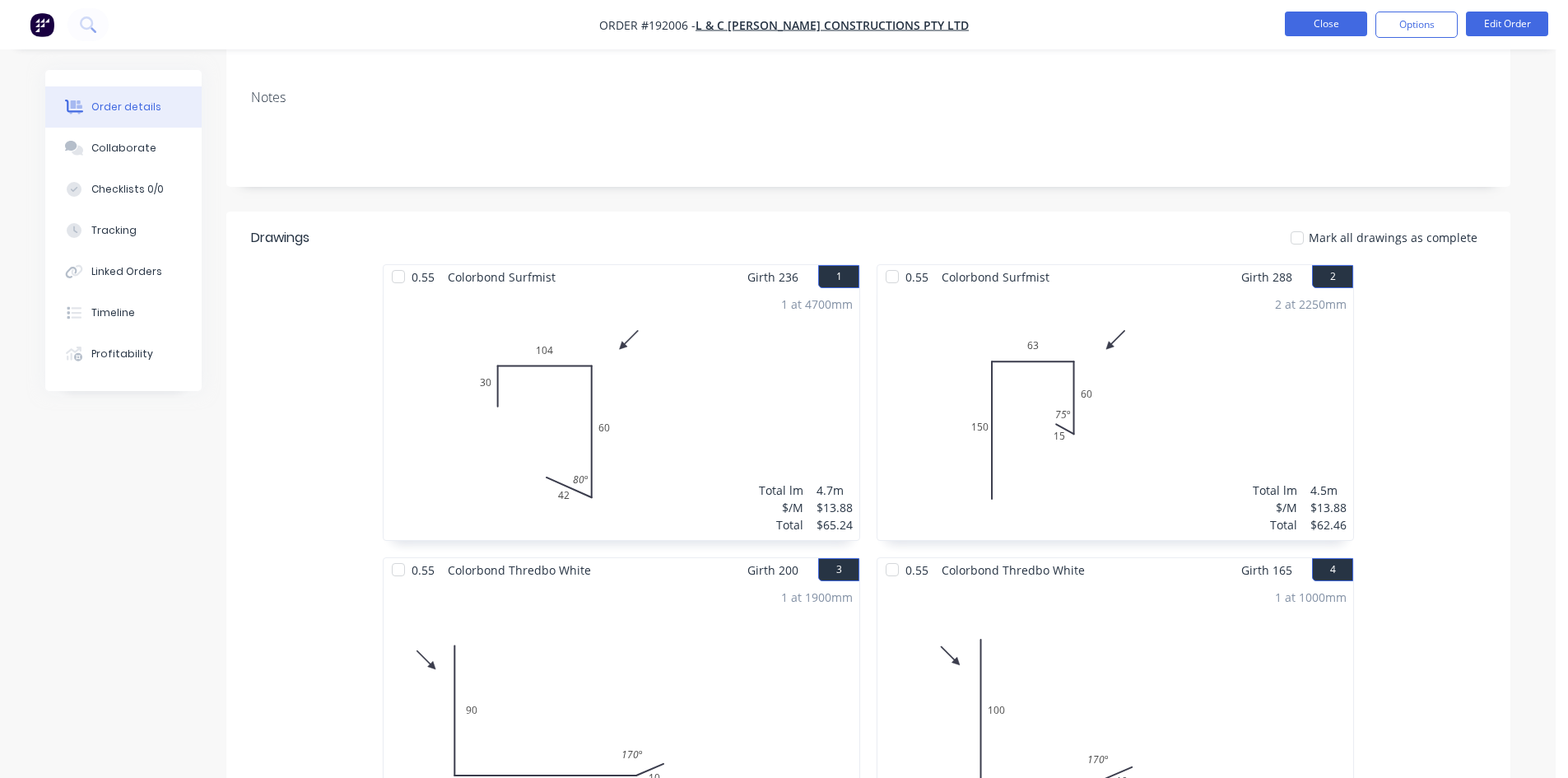
click at [1341, 21] on button "Close" at bounding box center [1325, 24] width 83 height 25
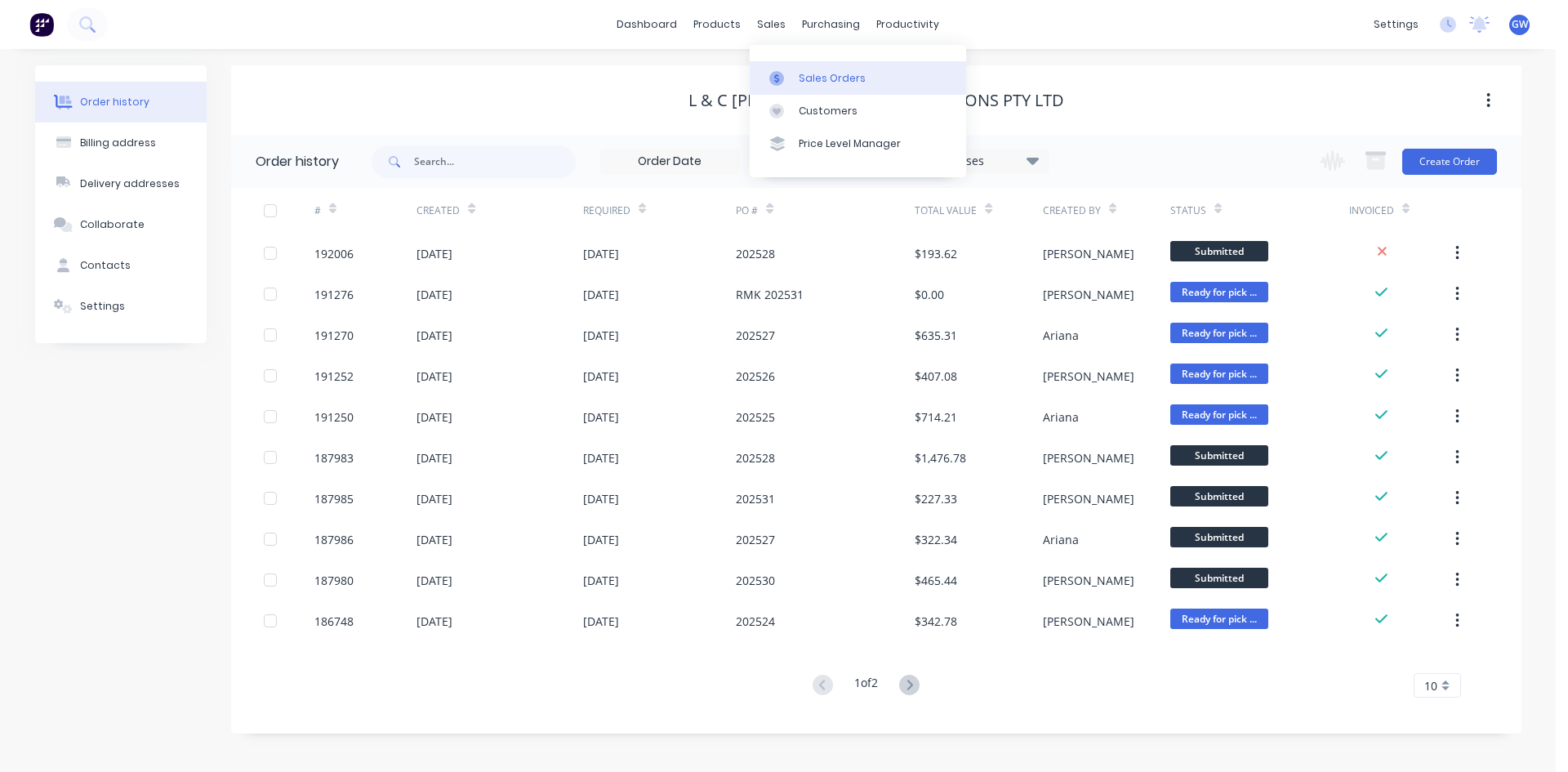
click at [797, 74] on link "Sales Orders" at bounding box center [858, 78] width 216 height 32
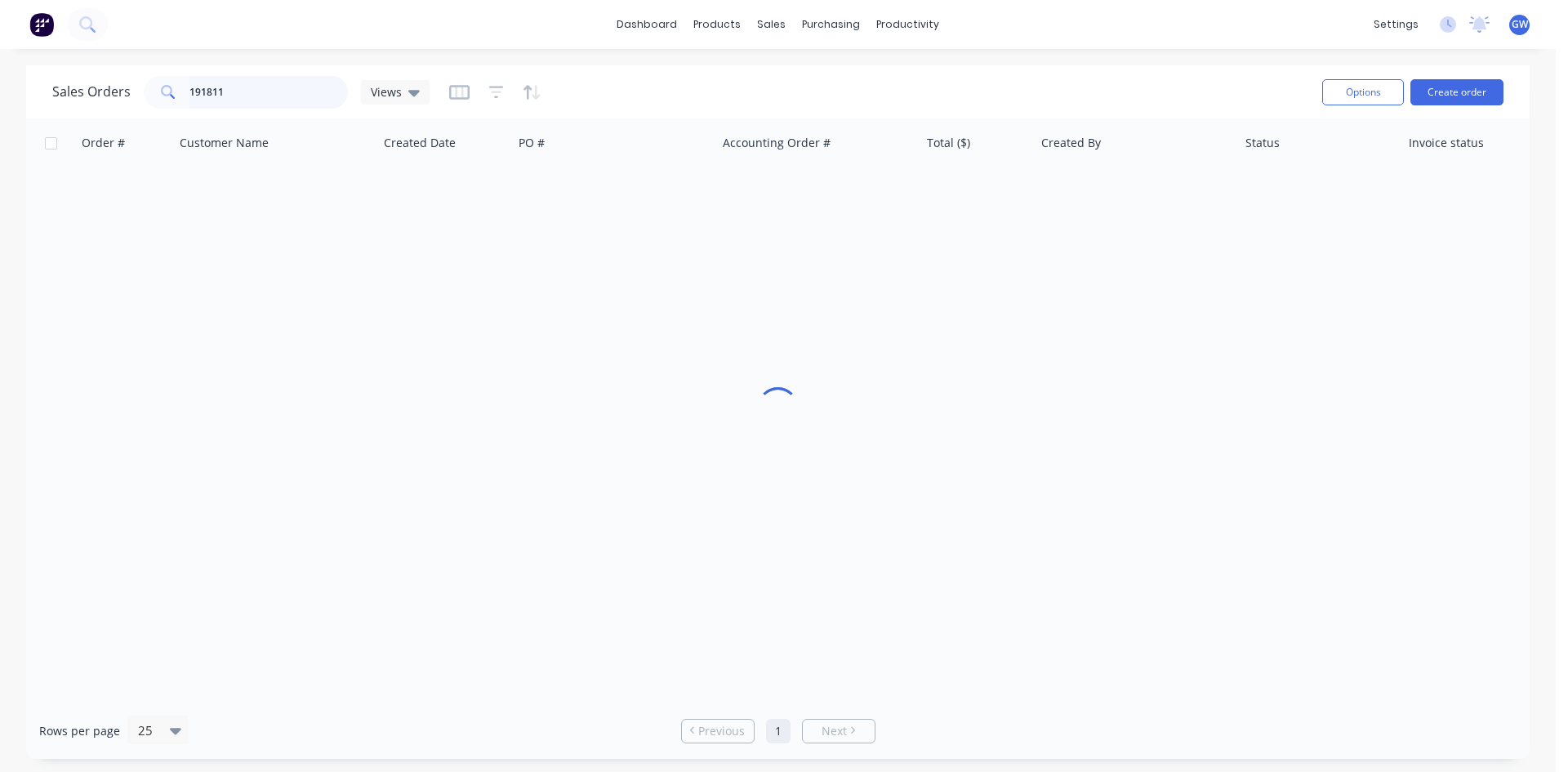
click at [279, 99] on input "191811" at bounding box center [269, 92] width 160 height 32
click at [278, 100] on input "191811" at bounding box center [269, 92] width 160 height 32
type input "191949"
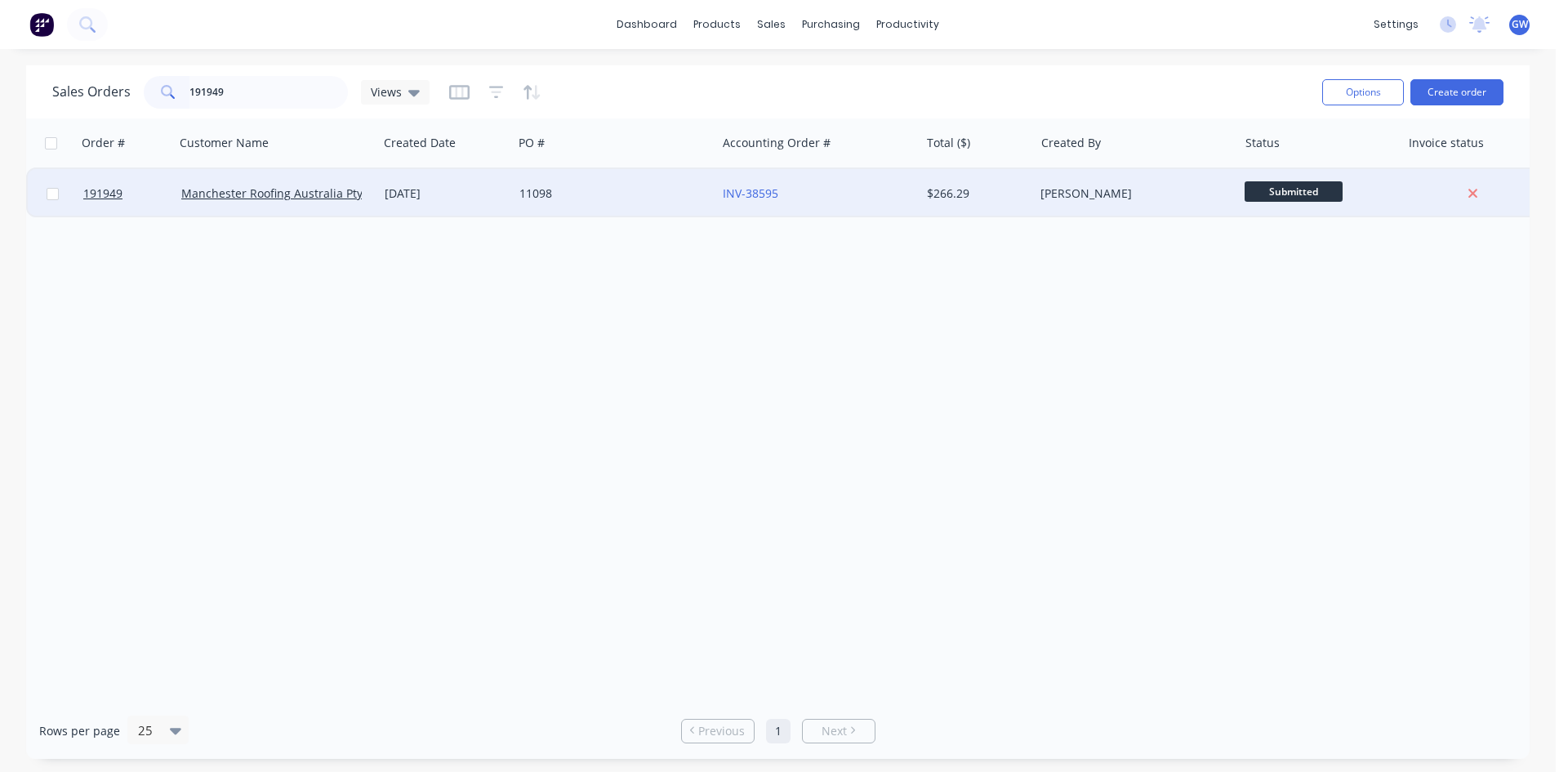
click at [805, 192] on div "INV-38595" at bounding box center [813, 194] width 181 height 16
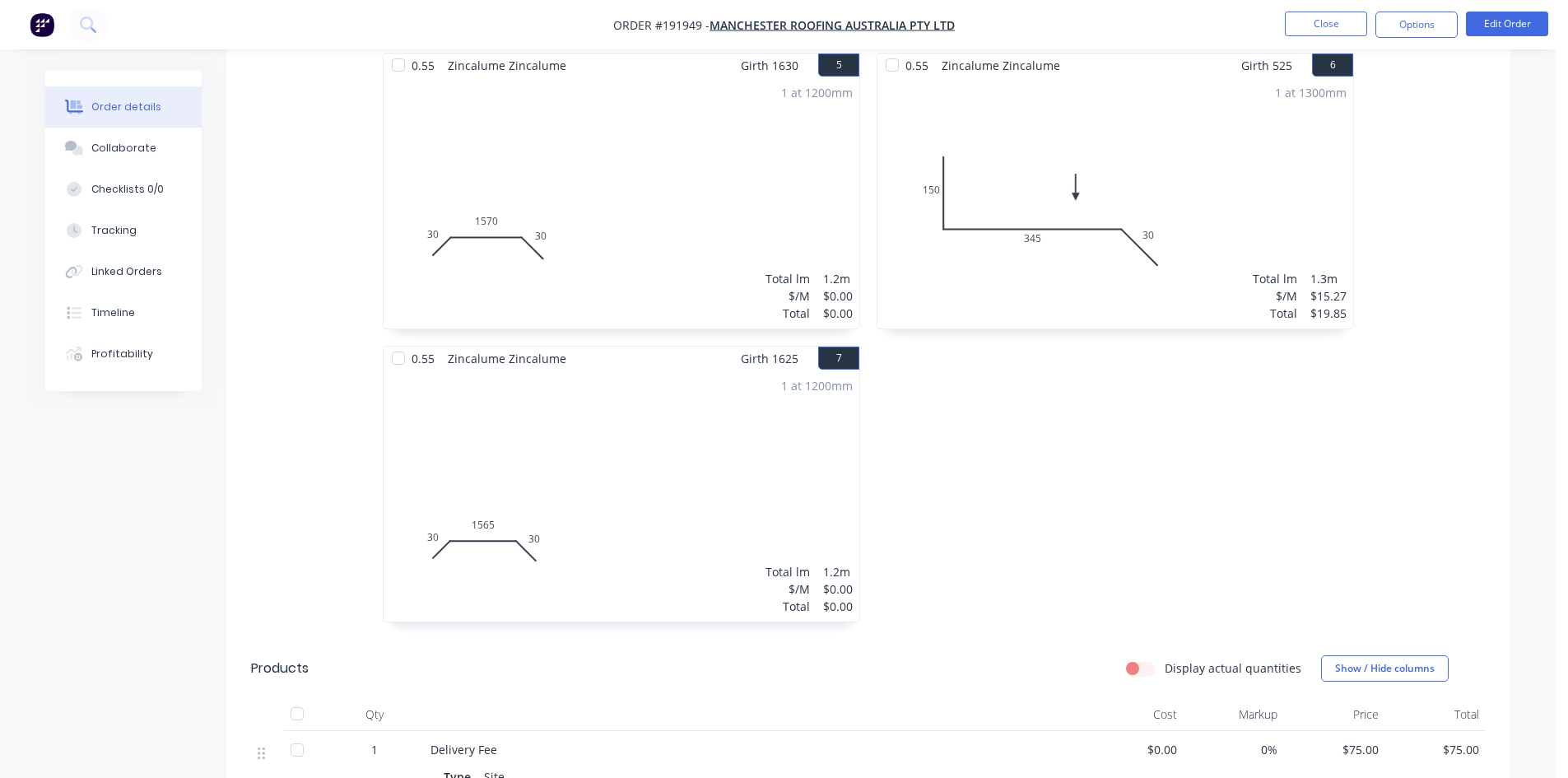
scroll to position [1071, 0]
click at [1500, 32] on button "Edit Order" at bounding box center [1507, 24] width 83 height 25
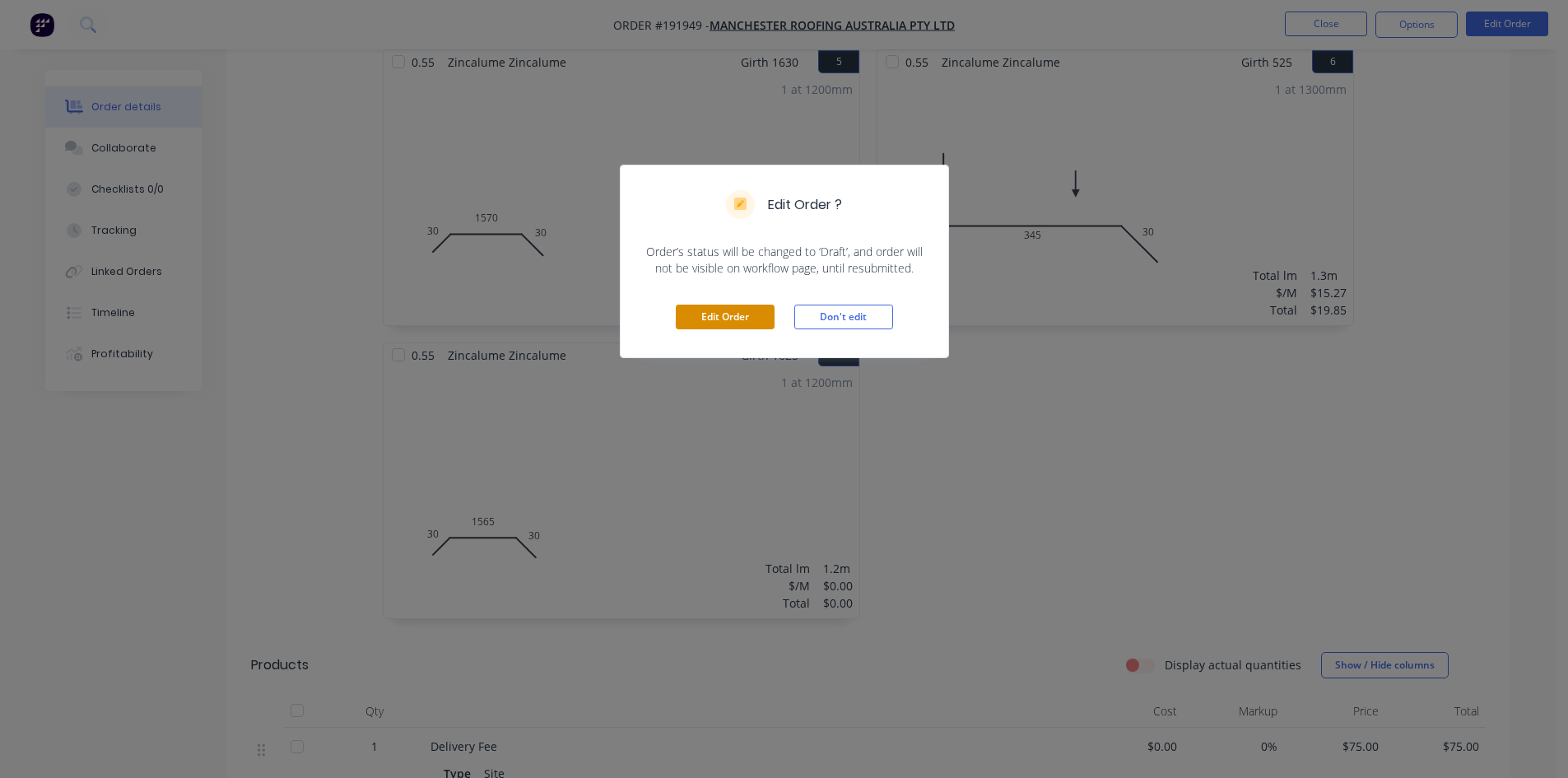
click at [713, 314] on button "Edit Order" at bounding box center [725, 316] width 99 height 25
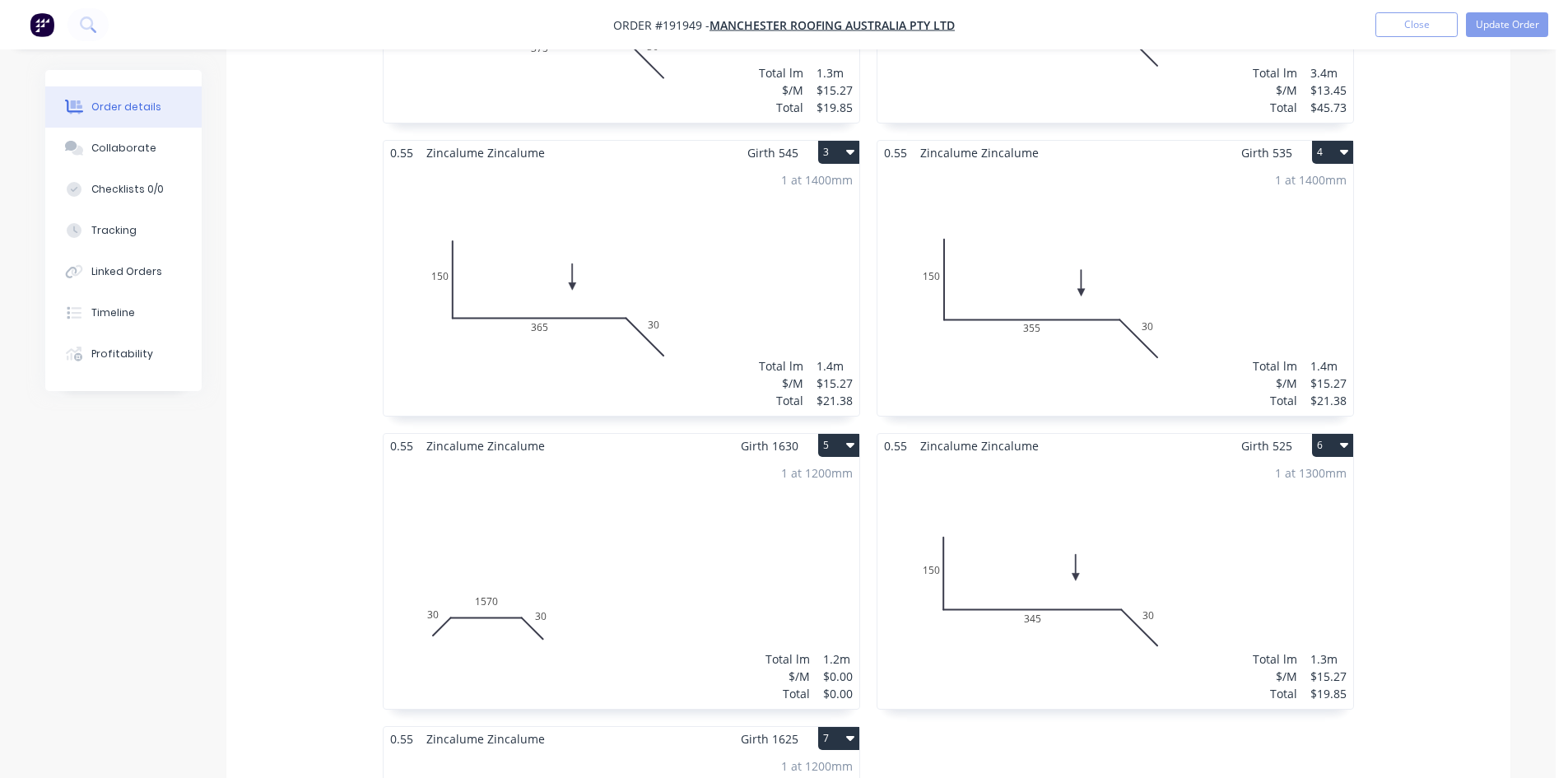
scroll to position [741, 0]
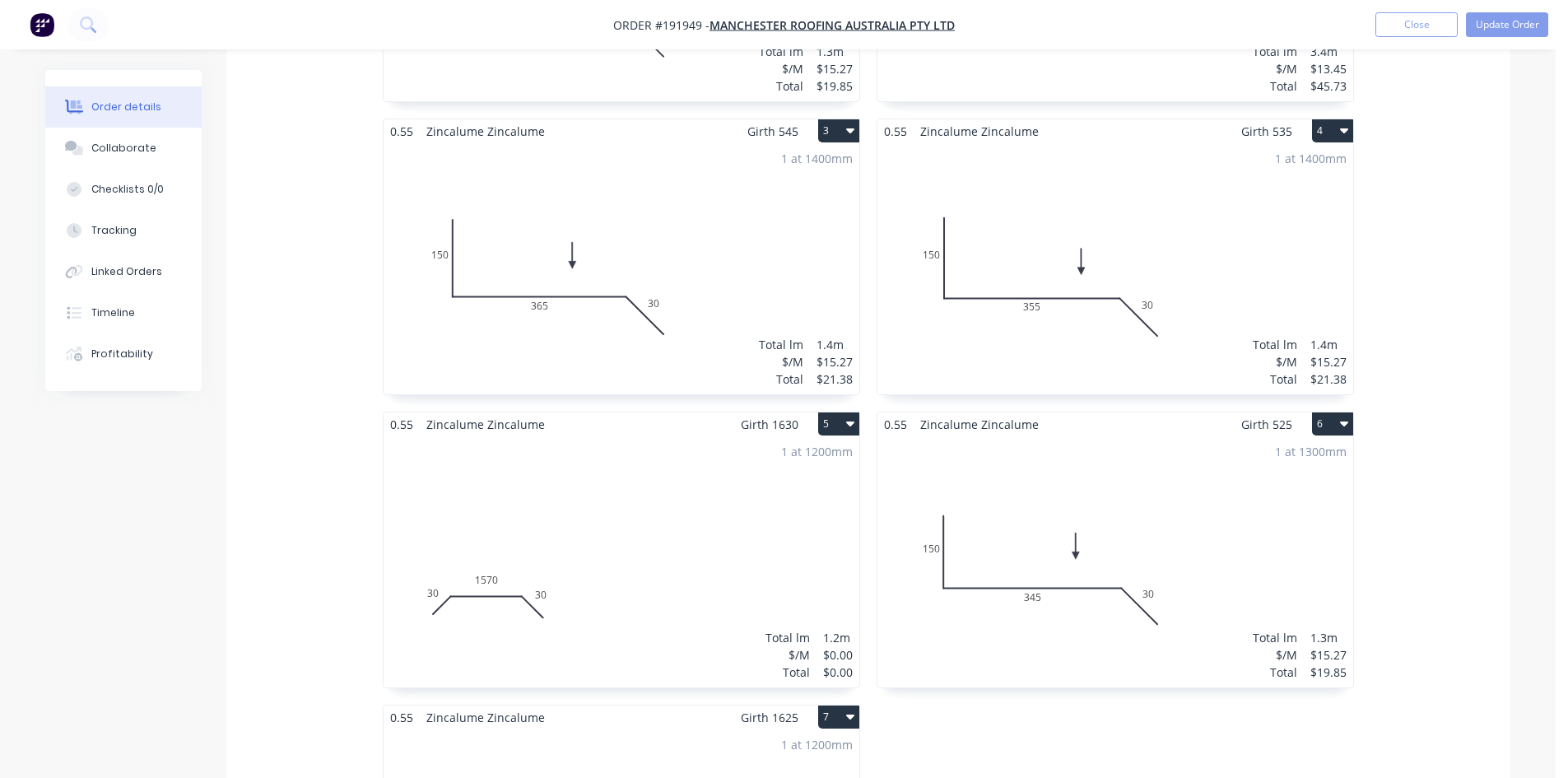
click at [675, 496] on div "1 at 1200mm Total lm $/M Total 1.2m $0.00 $0.00" at bounding box center [621, 562] width 476 height 251
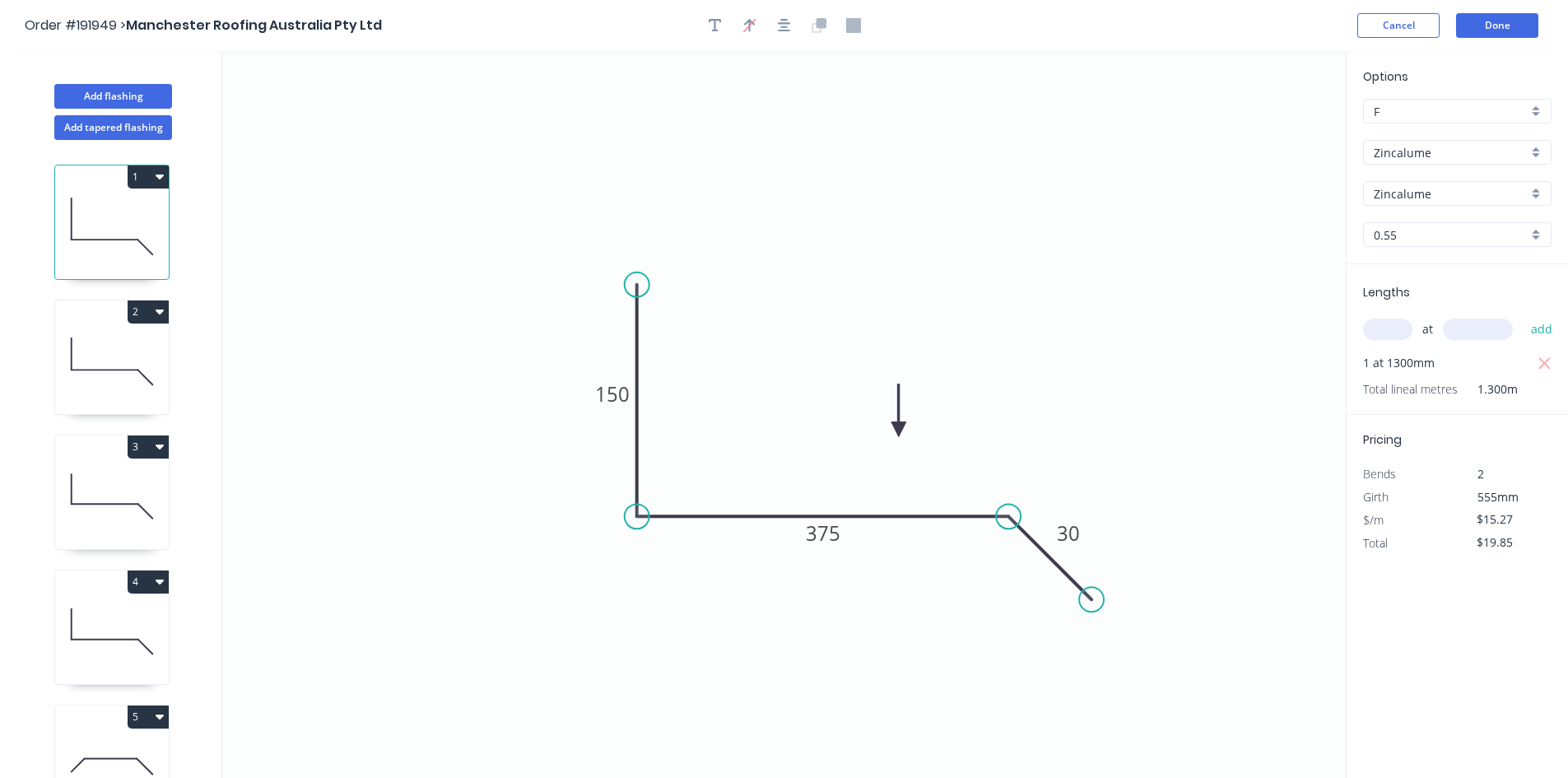
click at [112, 723] on div "5" at bounding box center [112, 716] width 114 height 23
type input "$0.00"
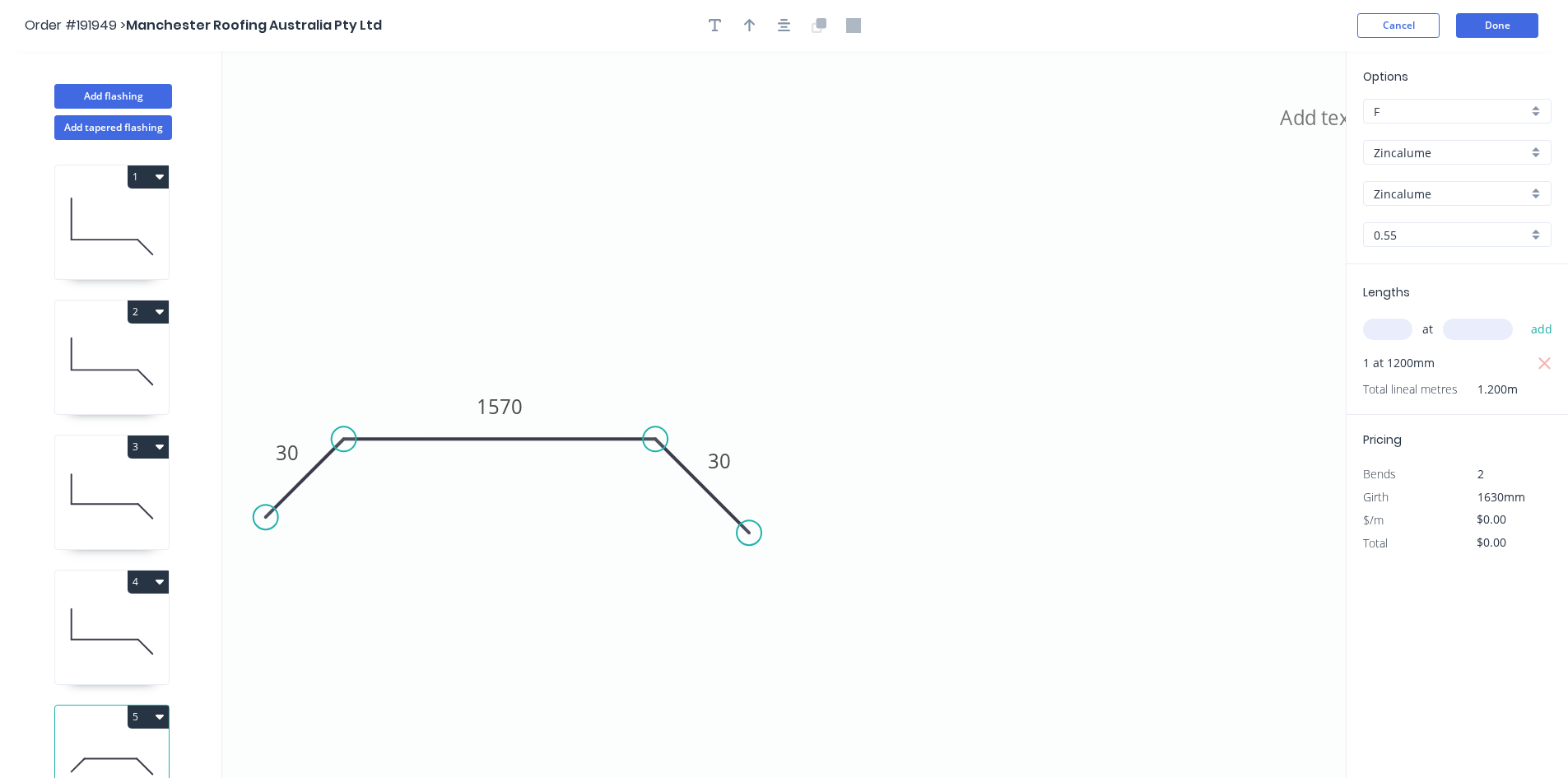
click at [1394, 326] on input "text" at bounding box center [1387, 330] width 49 height 22
type input "1"
type input "1630"
click at [1523, 315] on button "add" at bounding box center [1542, 329] width 39 height 28
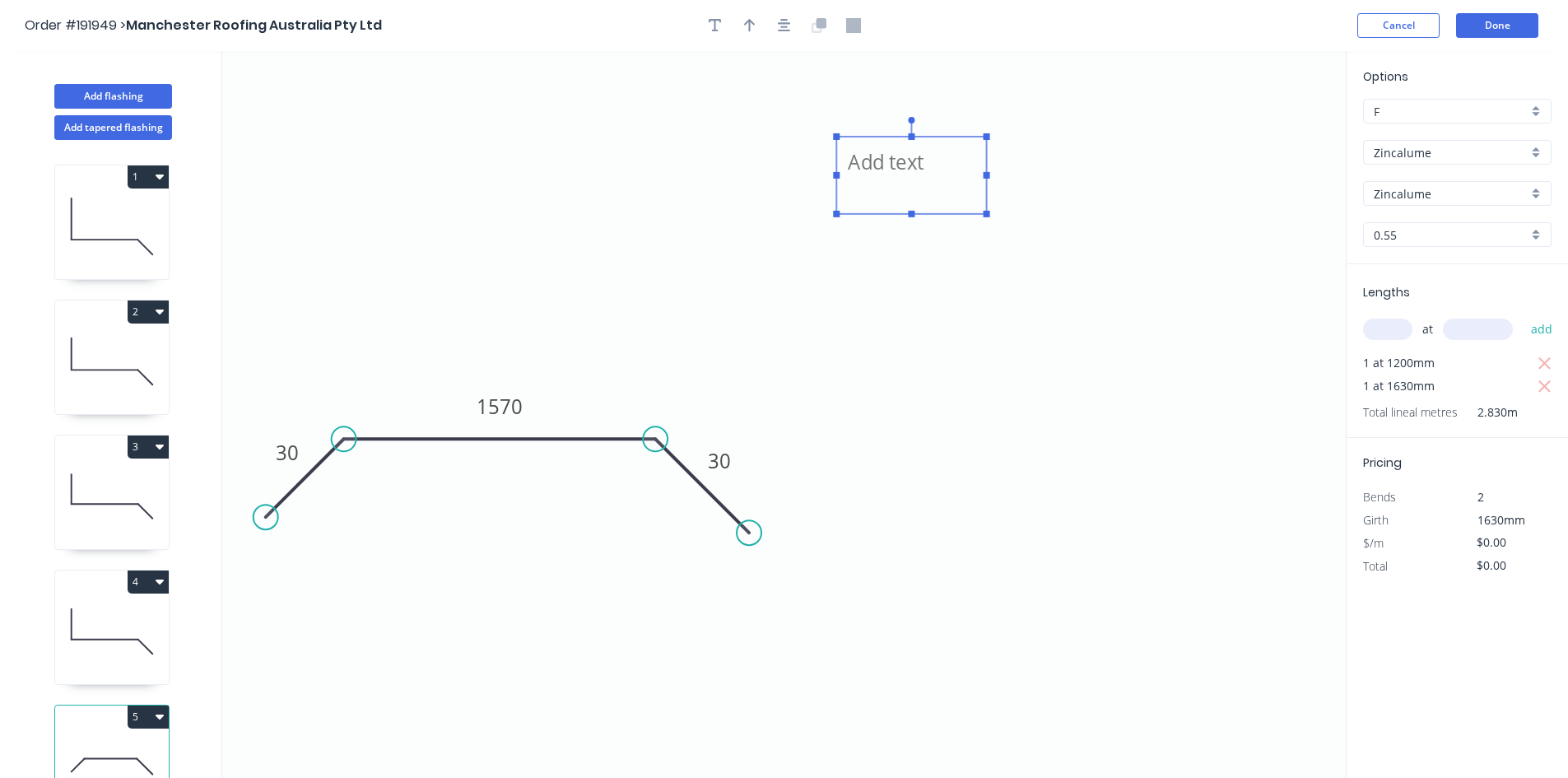
drag, startPoint x: 1315, startPoint y: 120, endPoint x: 881, endPoint y: 165, distance: 436.3
click at [881, 165] on textarea at bounding box center [911, 175] width 134 height 61
click at [502, 250] on icon "Changed for pricing 30 1570 30" at bounding box center [784, 414] width 1124 height 727
type textarea "Changed for pricing"
click at [508, 411] on tspan "1570" at bounding box center [500, 406] width 46 height 27
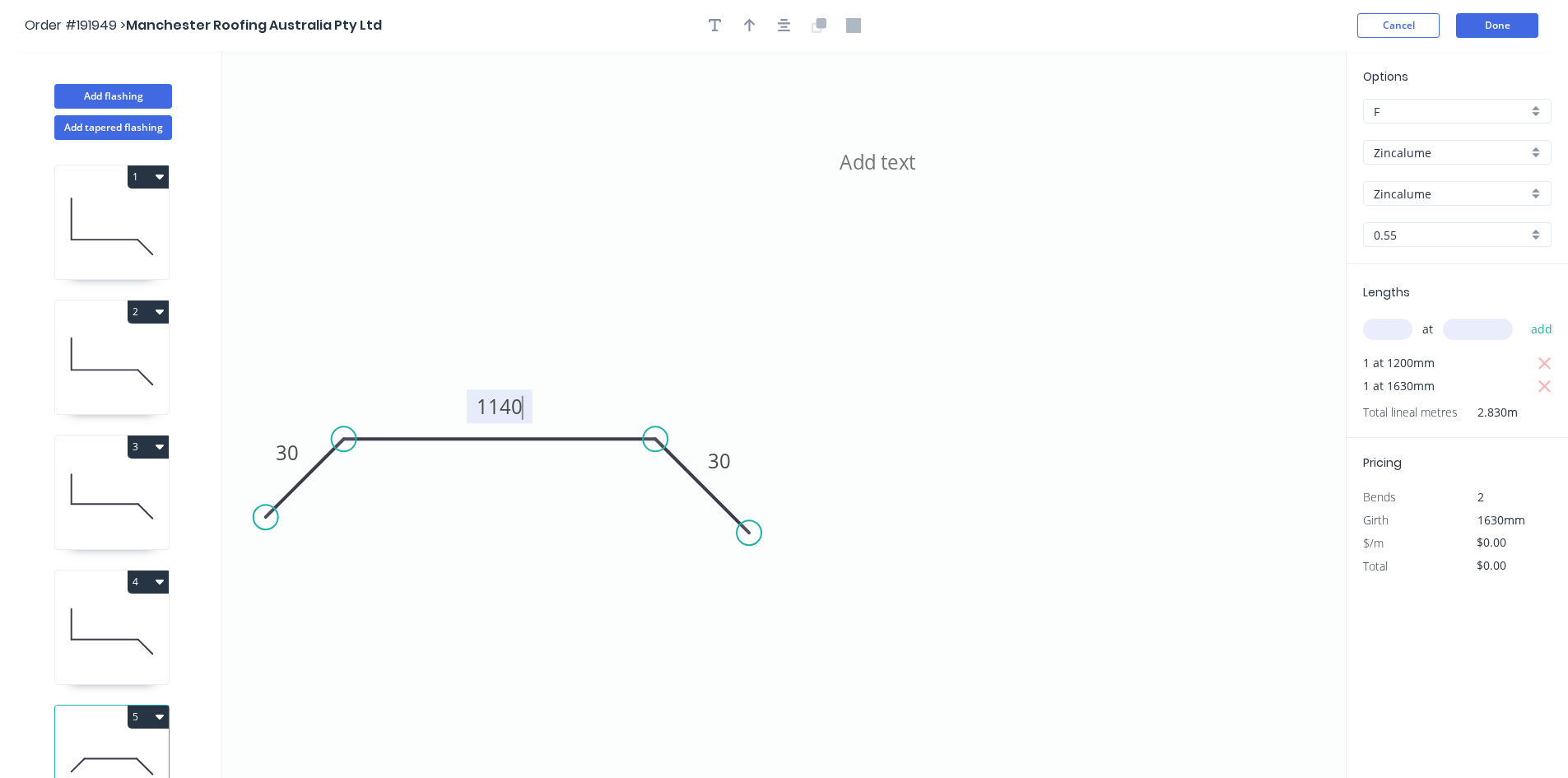
type input "$26.22"
click at [1547, 359] on icon "button" at bounding box center [1544, 364] width 15 height 20
type input "$42.74"
click at [789, 18] on icon "button" at bounding box center [784, 25] width 13 height 15
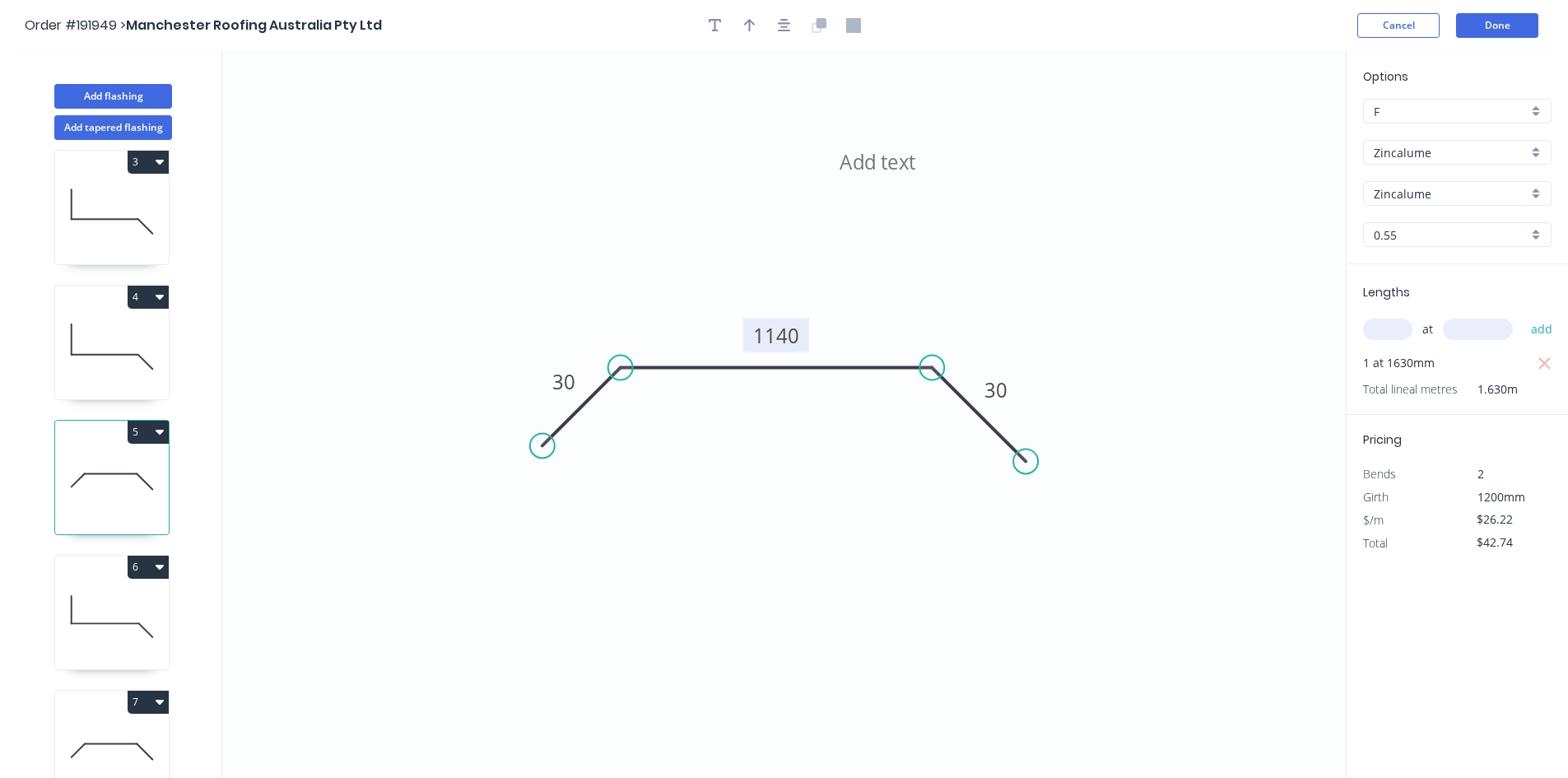
scroll to position [314, 0]
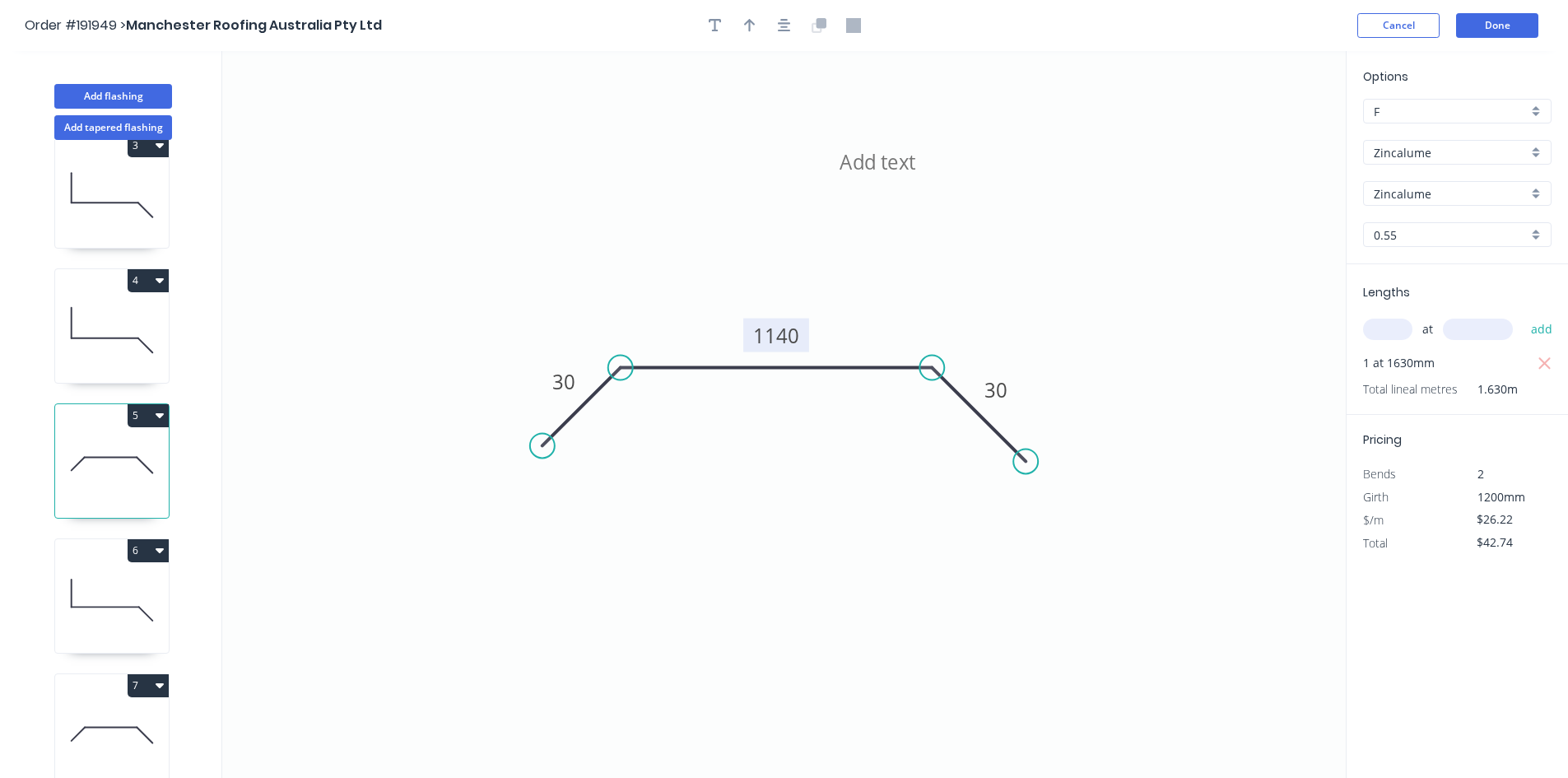
click at [109, 574] on icon at bounding box center [112, 600] width 114 height 105
type input "$15.27"
type input "$19.85"
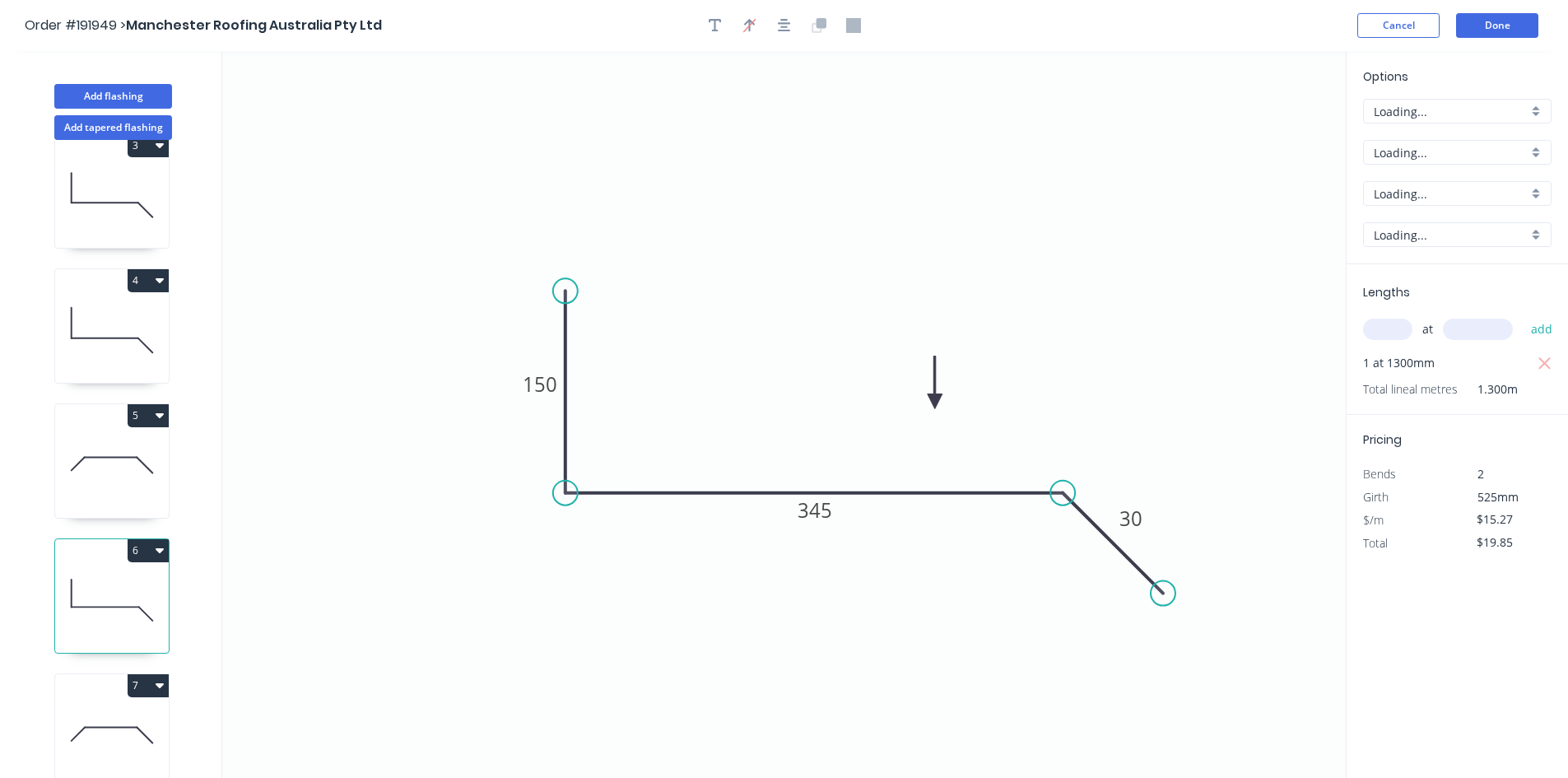
click at [104, 774] on icon at bounding box center [112, 735] width 114 height 105
type input "$0.00"
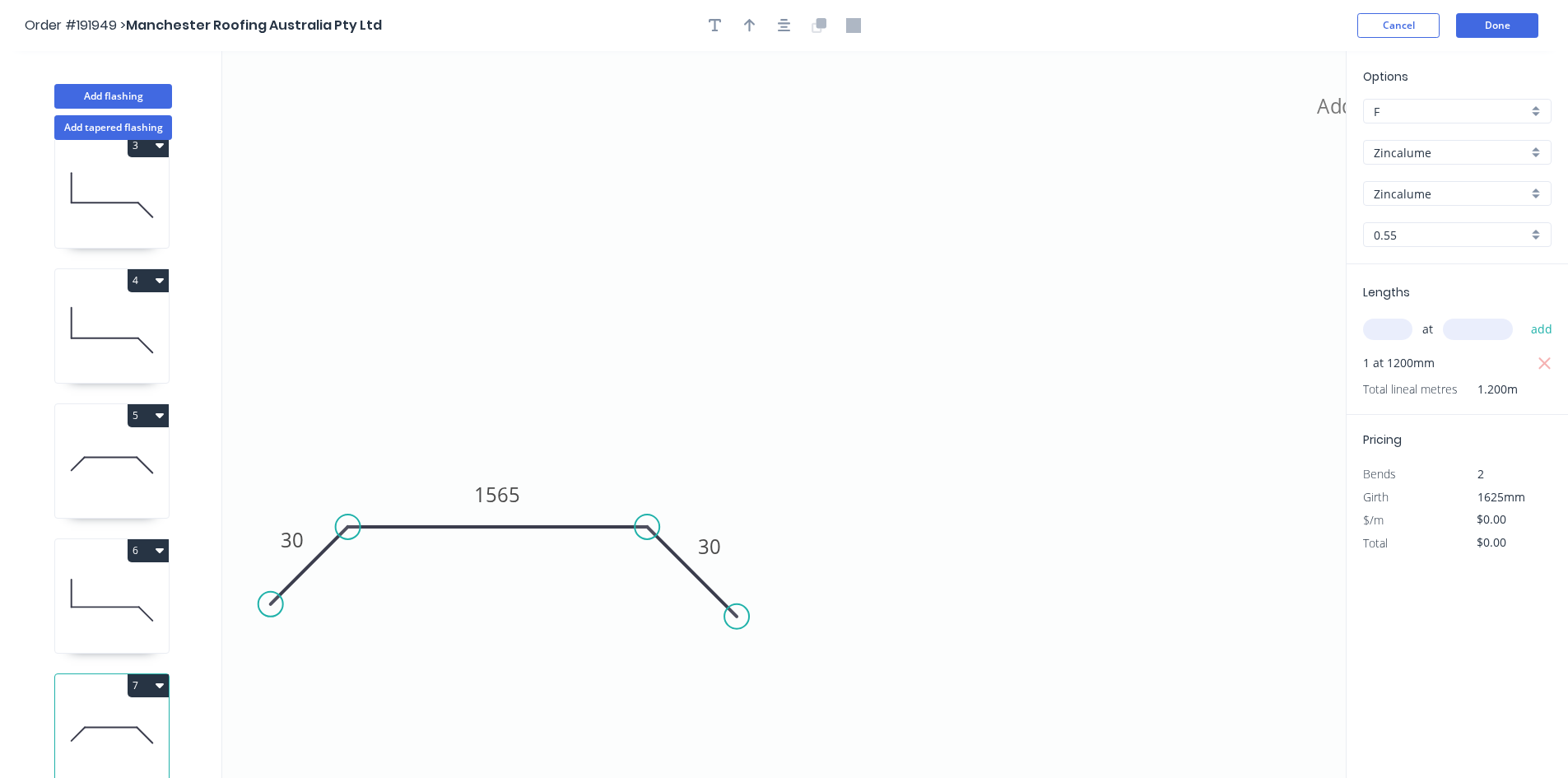
click at [1408, 329] on input "text" at bounding box center [1387, 330] width 49 height 22
type input "1"
type input "1625"
click at [1523, 315] on button "add" at bounding box center [1542, 329] width 39 height 28
click at [487, 500] on tspan "1565" at bounding box center [497, 494] width 46 height 27
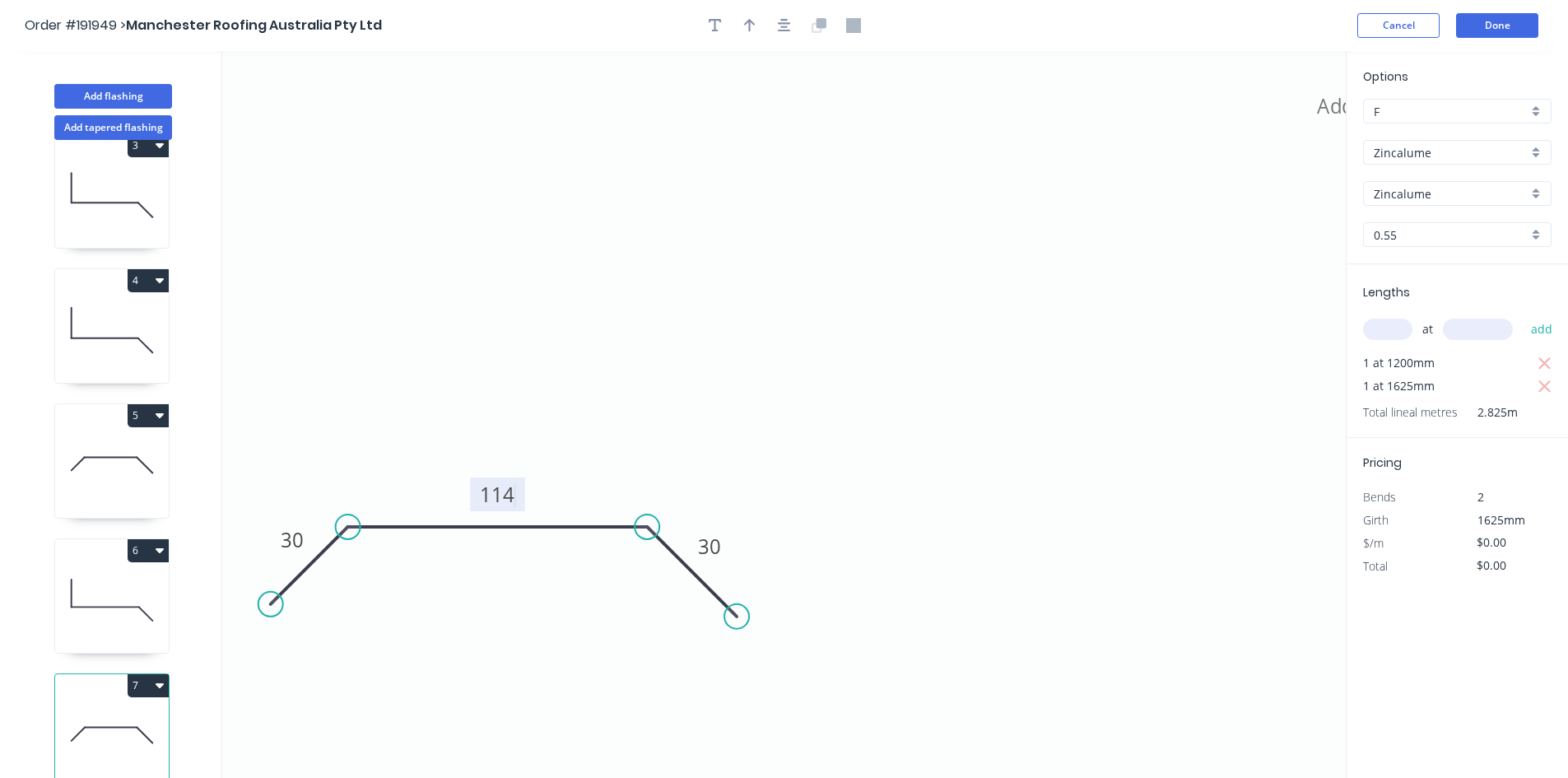
type input "$26.22"
drag, startPoint x: 1546, startPoint y: 360, endPoint x: 985, endPoint y: 264, distance: 569.2
click at [1545, 360] on icon "button" at bounding box center [1544, 364] width 15 height 20
type input "$42.61"
click at [1312, 106] on icon "30 1140 30" at bounding box center [784, 414] width 1124 height 727
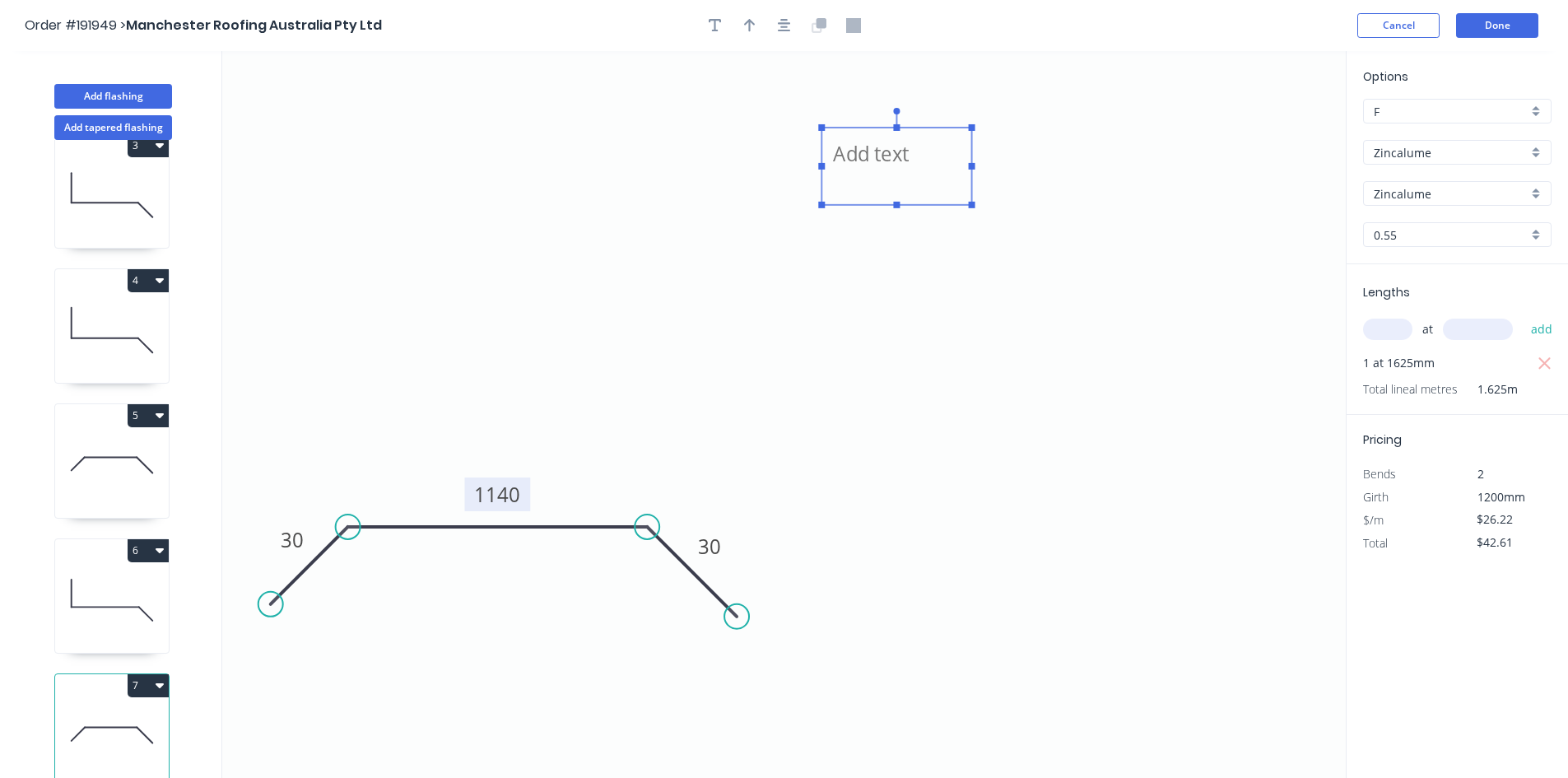
drag, startPoint x: 1329, startPoint y: 119, endPoint x: 757, endPoint y: 182, distance: 575.5
click at [829, 182] on textarea at bounding box center [896, 165] width 134 height 61
click at [1060, 209] on icon "Changed for pricing 30 1140 30" at bounding box center [784, 414] width 1124 height 727
type textarea "Changed for pricing"
click at [1490, 31] on button "Done" at bounding box center [1497, 25] width 83 height 25
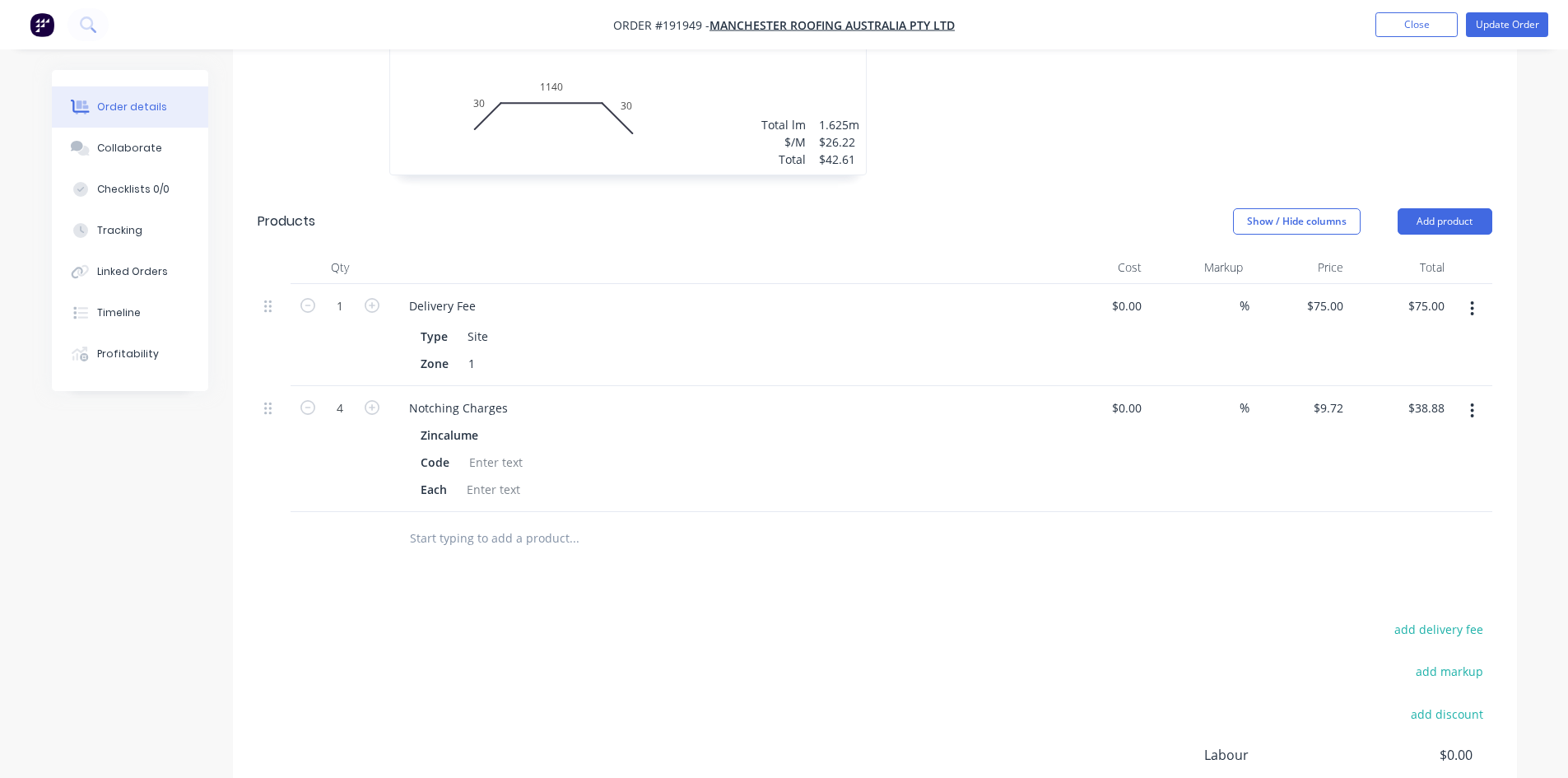
scroll to position [1564, 0]
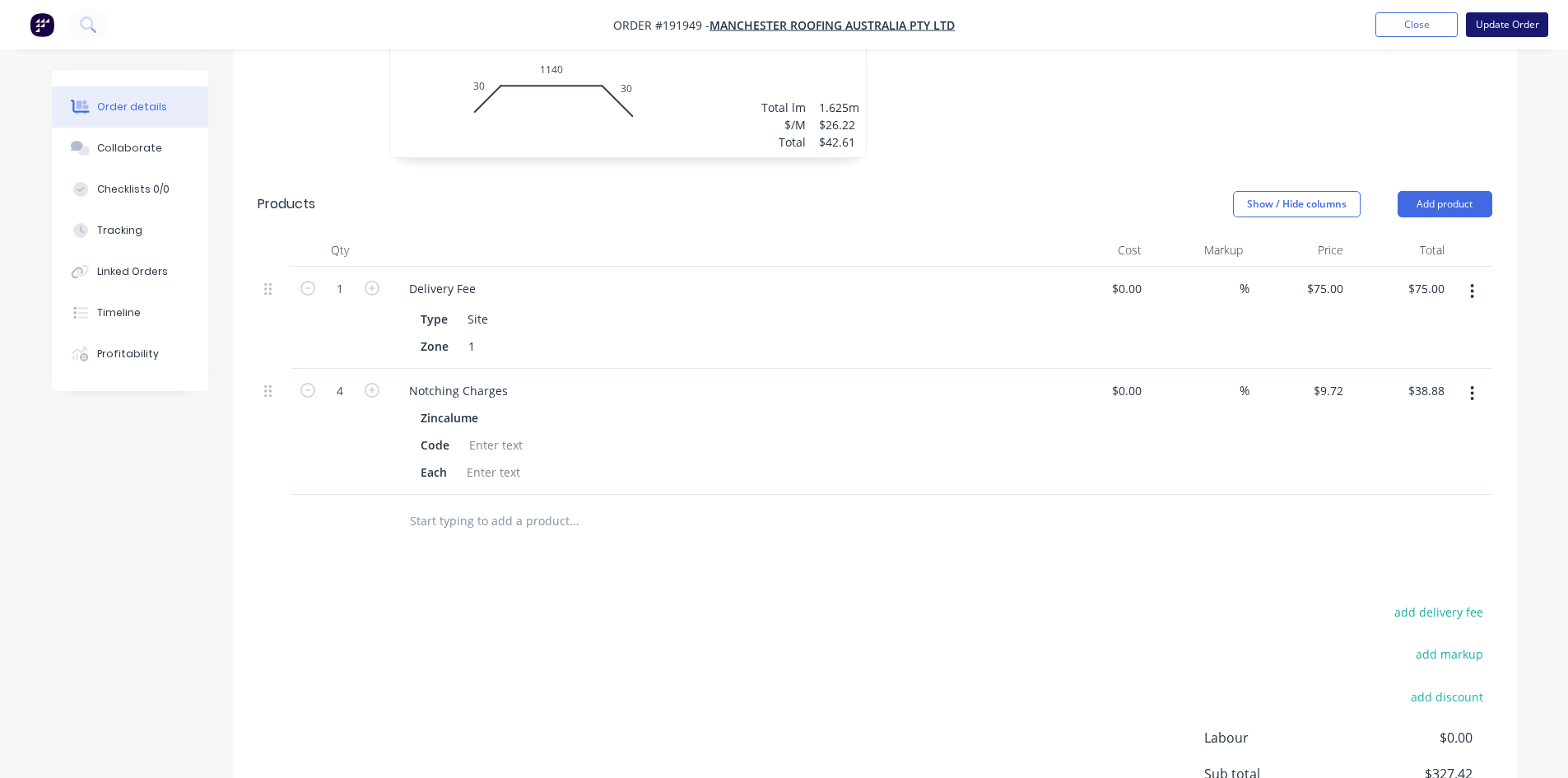
click at [1491, 15] on button "Update Order" at bounding box center [1507, 25] width 83 height 25
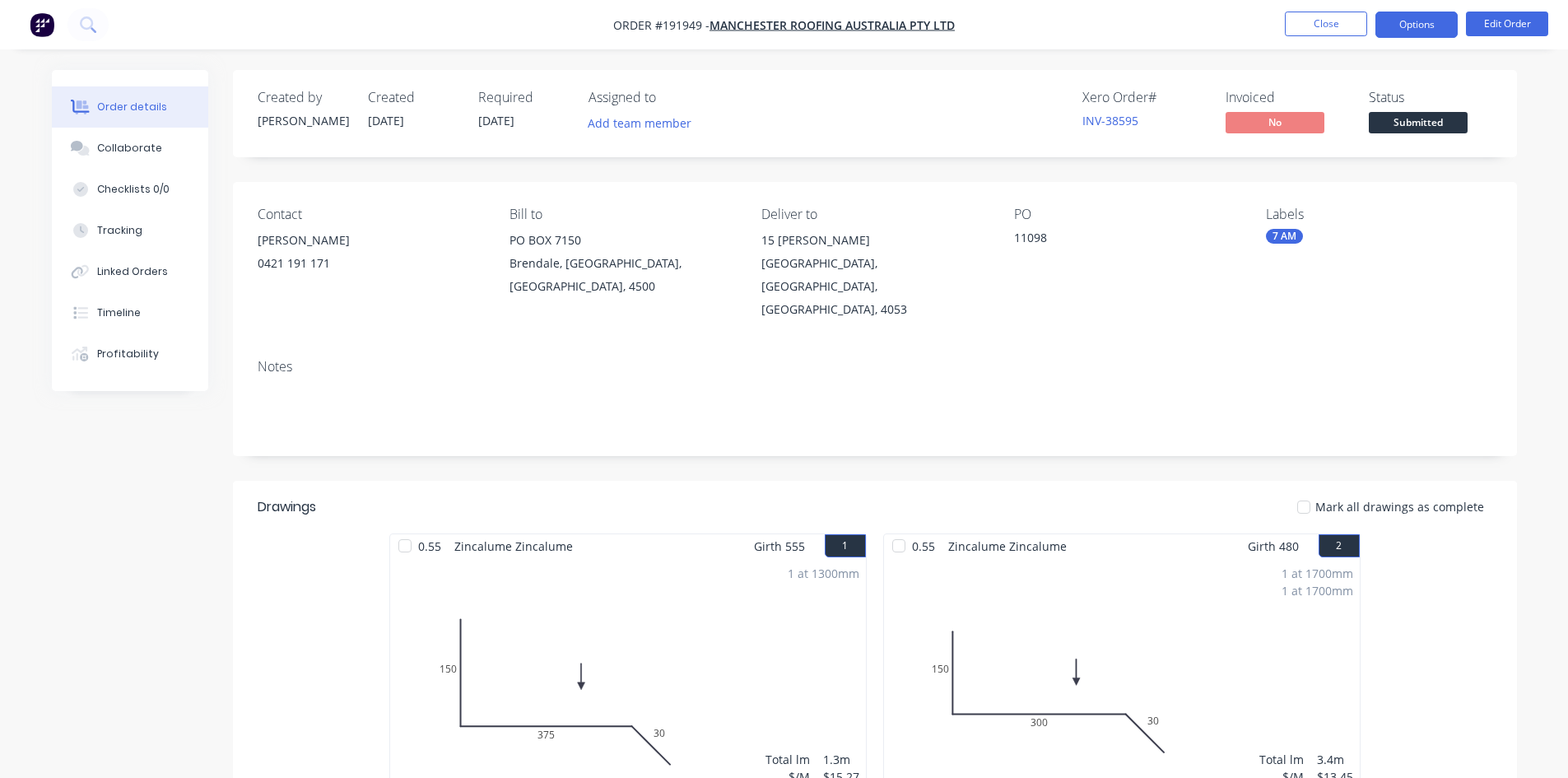
click at [1424, 19] on button "Options" at bounding box center [1416, 25] width 83 height 26
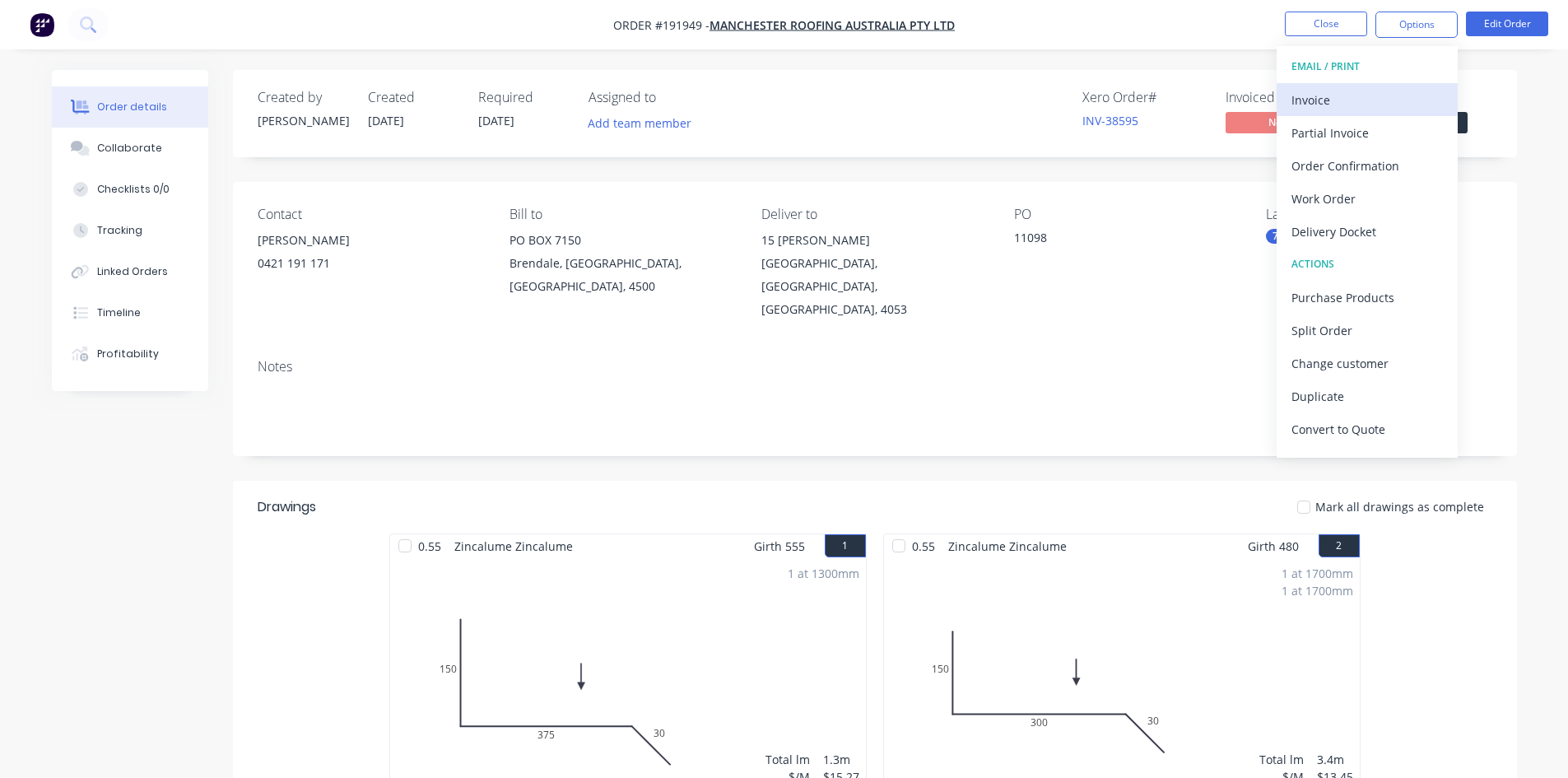
click at [1321, 92] on div "Invoice" at bounding box center [1366, 100] width 152 height 24
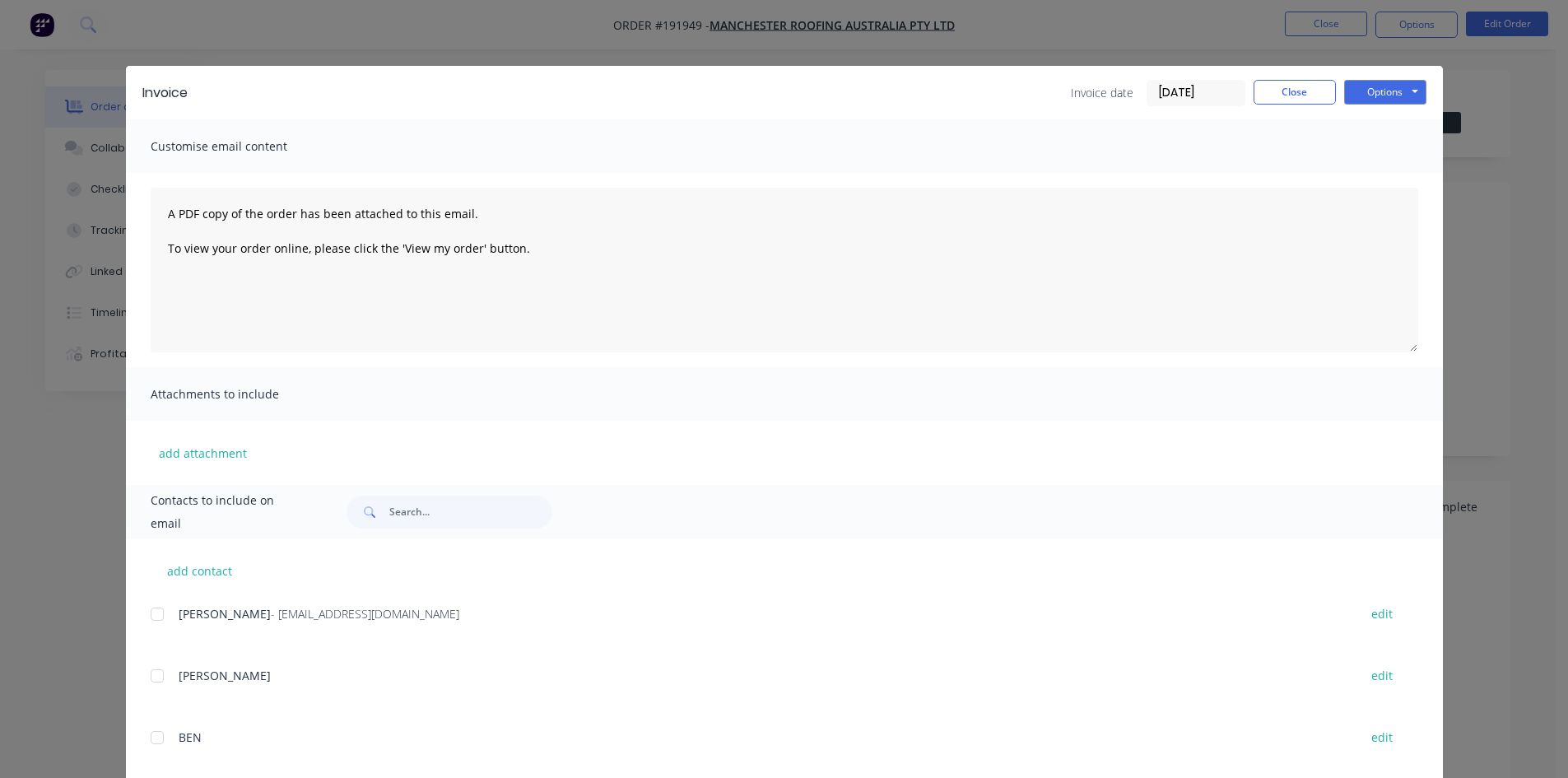
click at [159, 613] on div at bounding box center [157, 614] width 33 height 33
click at [1373, 95] on button "Options" at bounding box center [1384, 92] width 83 height 25
click at [1377, 185] on button "Email" at bounding box center [1396, 175] width 105 height 27
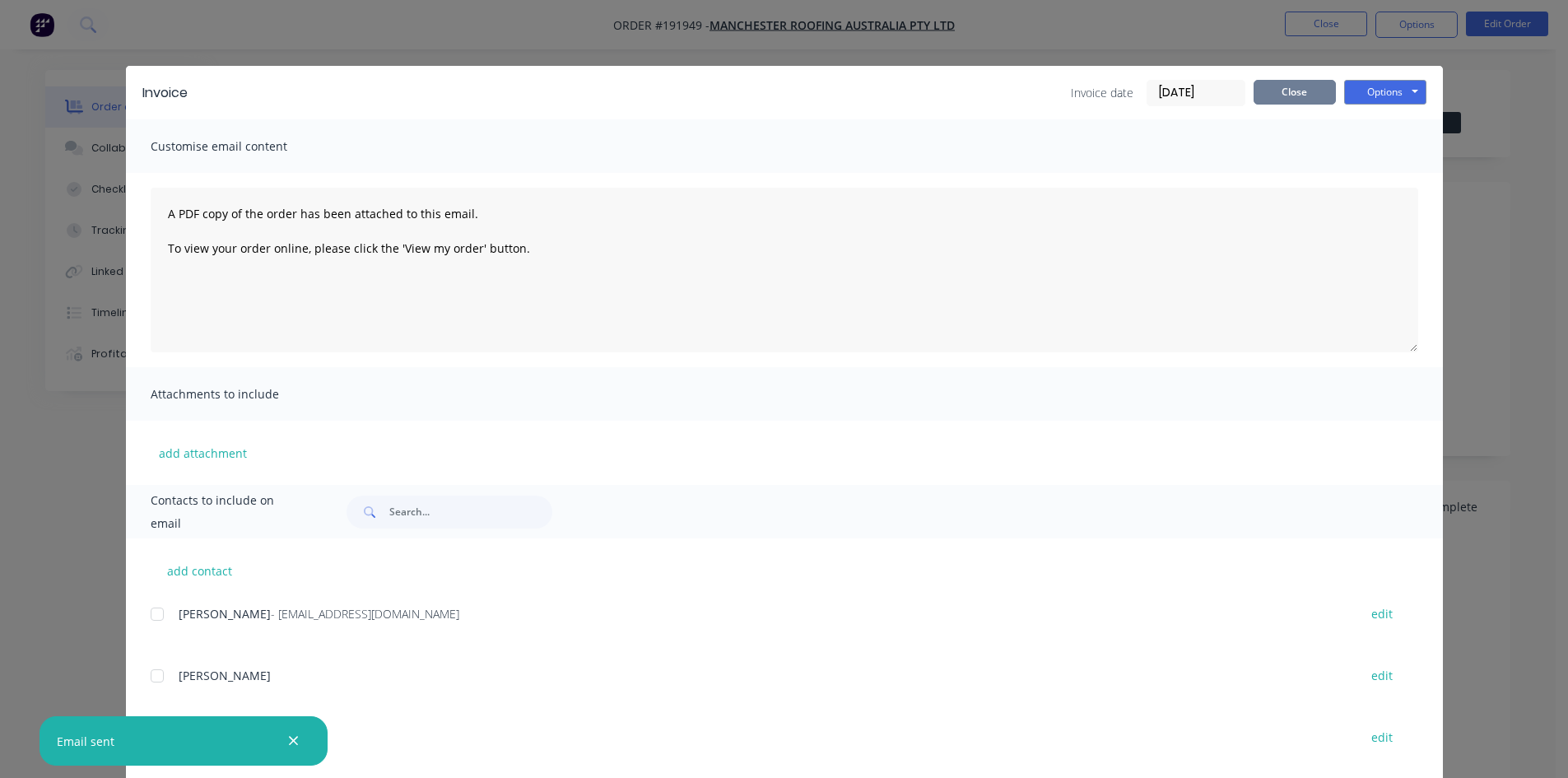
click at [1306, 99] on button "Close" at bounding box center [1295, 92] width 83 height 25
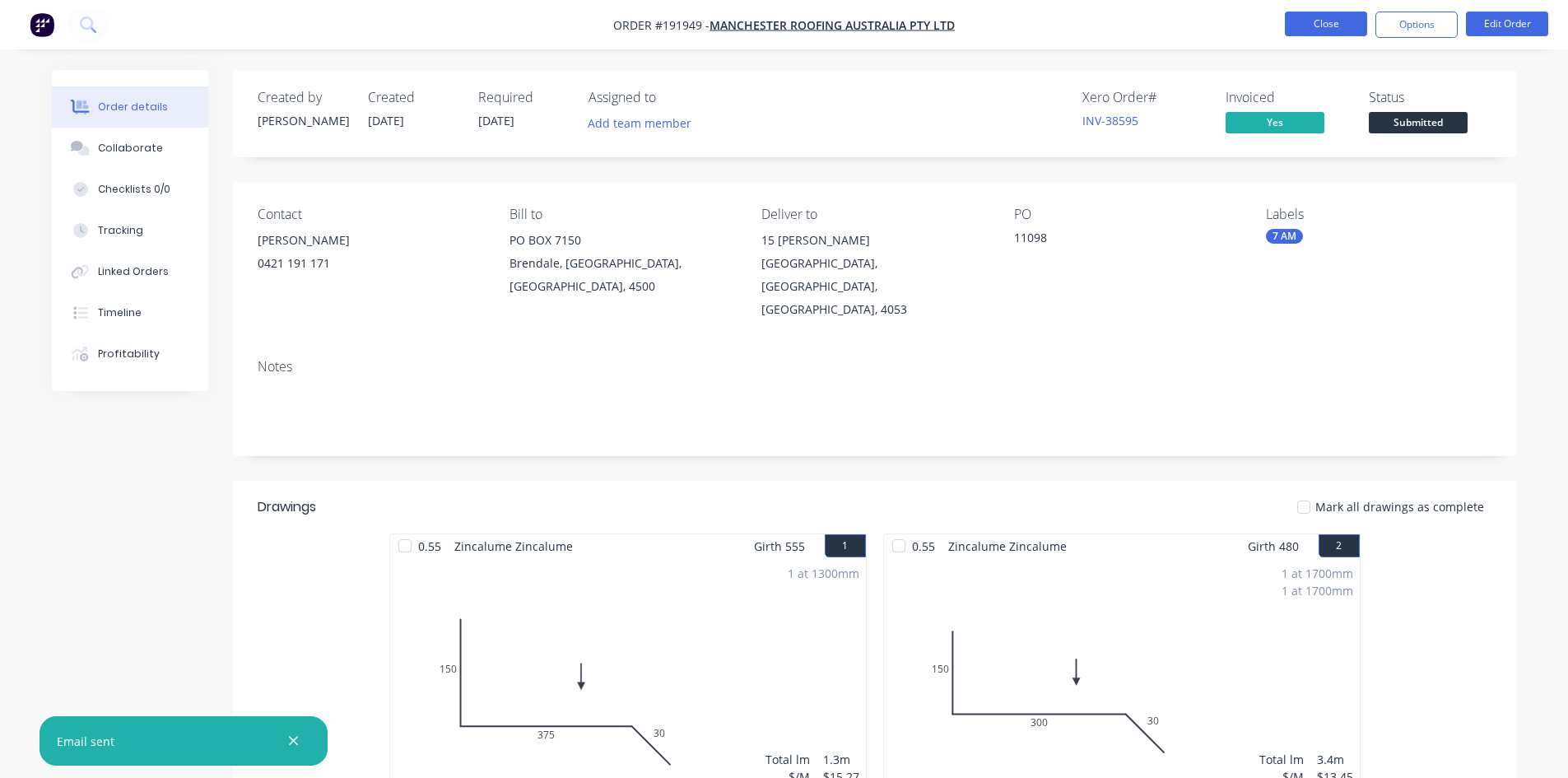
click at [1324, 18] on button "Close" at bounding box center [1325, 24] width 83 height 25
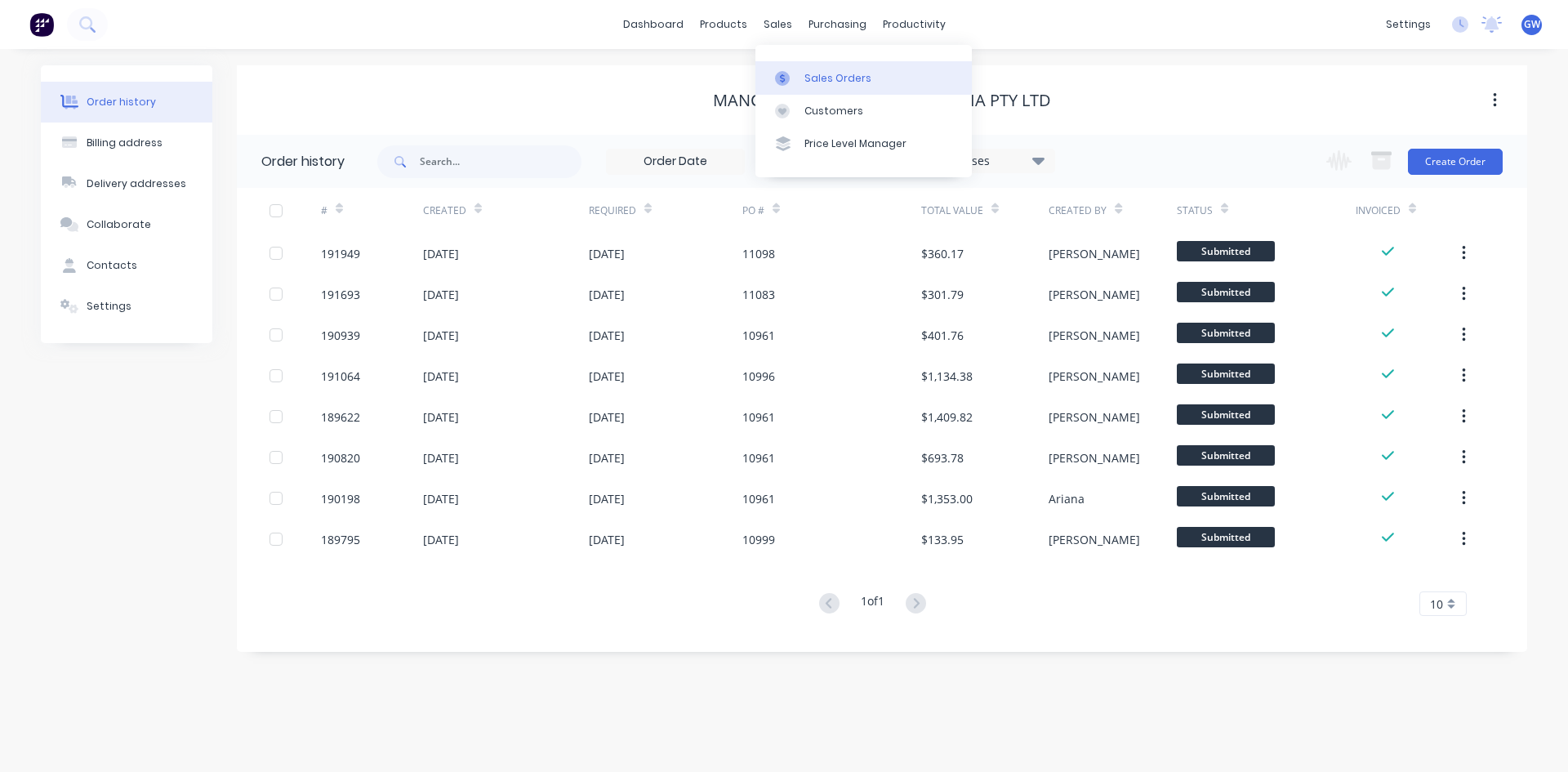
click at [790, 77] on div at bounding box center [787, 78] width 24 height 14
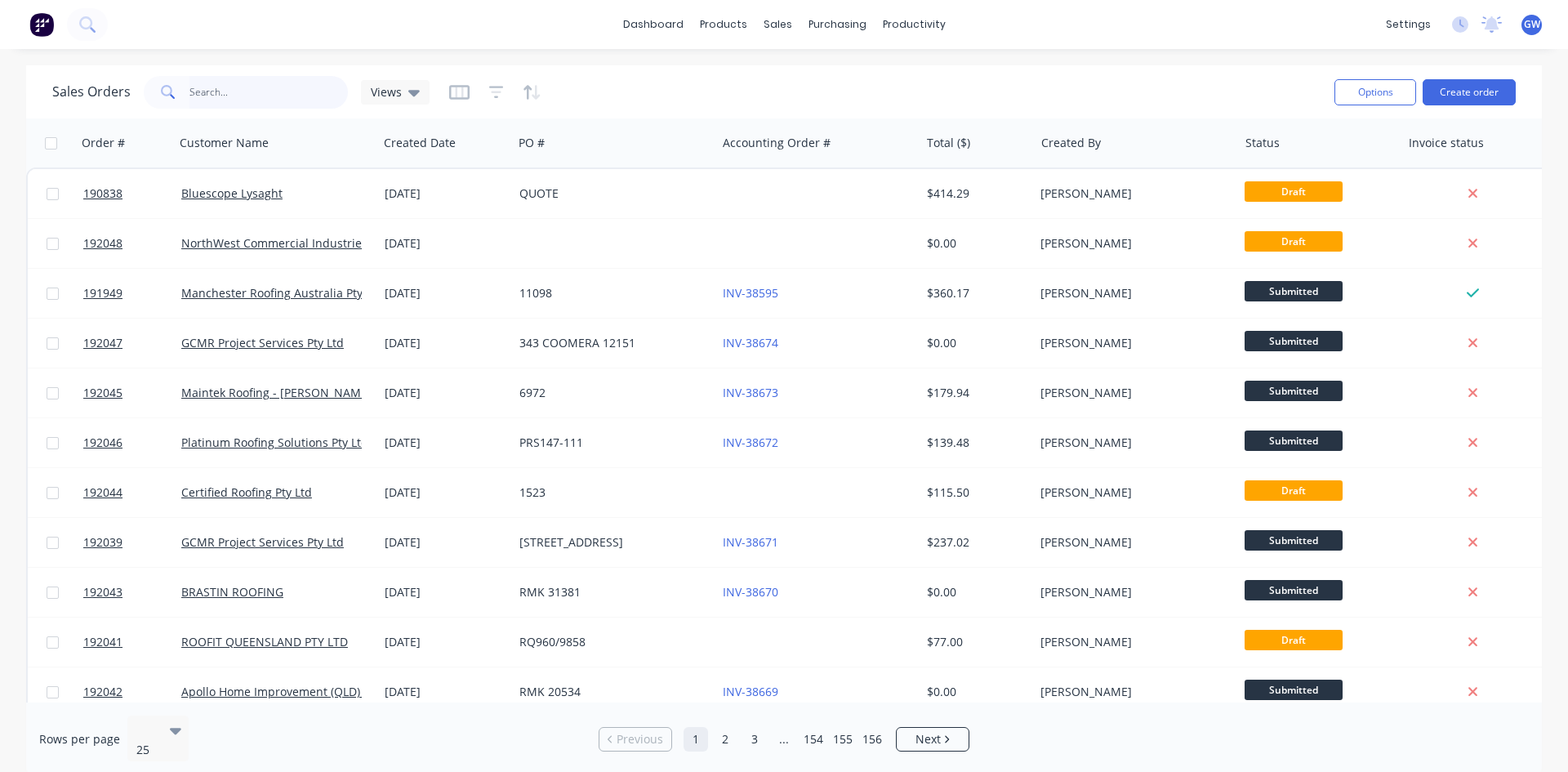
click at [223, 82] on input "text" at bounding box center [269, 92] width 160 height 32
type input "191924"
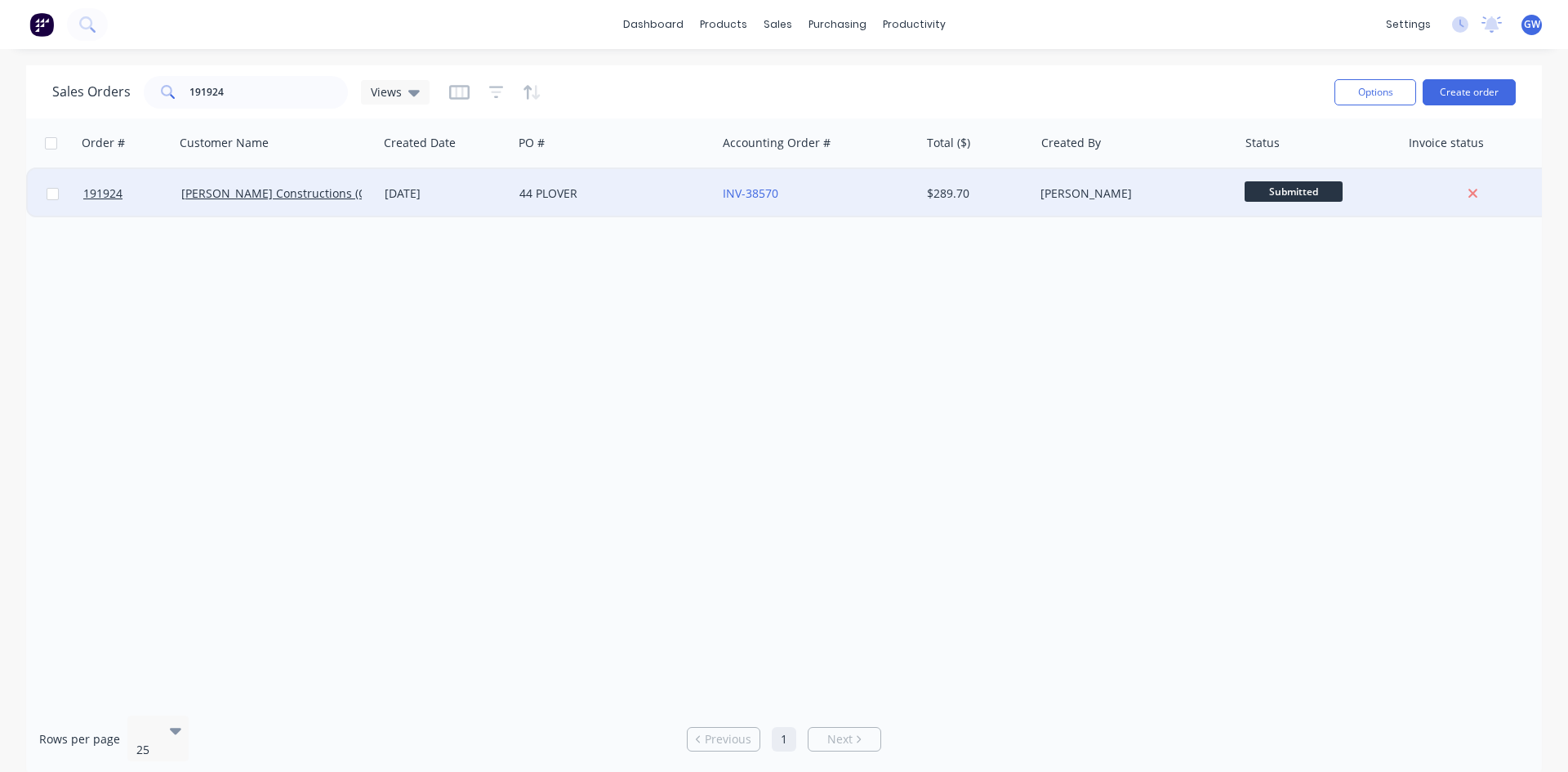
click at [1059, 206] on div "[PERSON_NAME]" at bounding box center [1136, 194] width 204 height 49
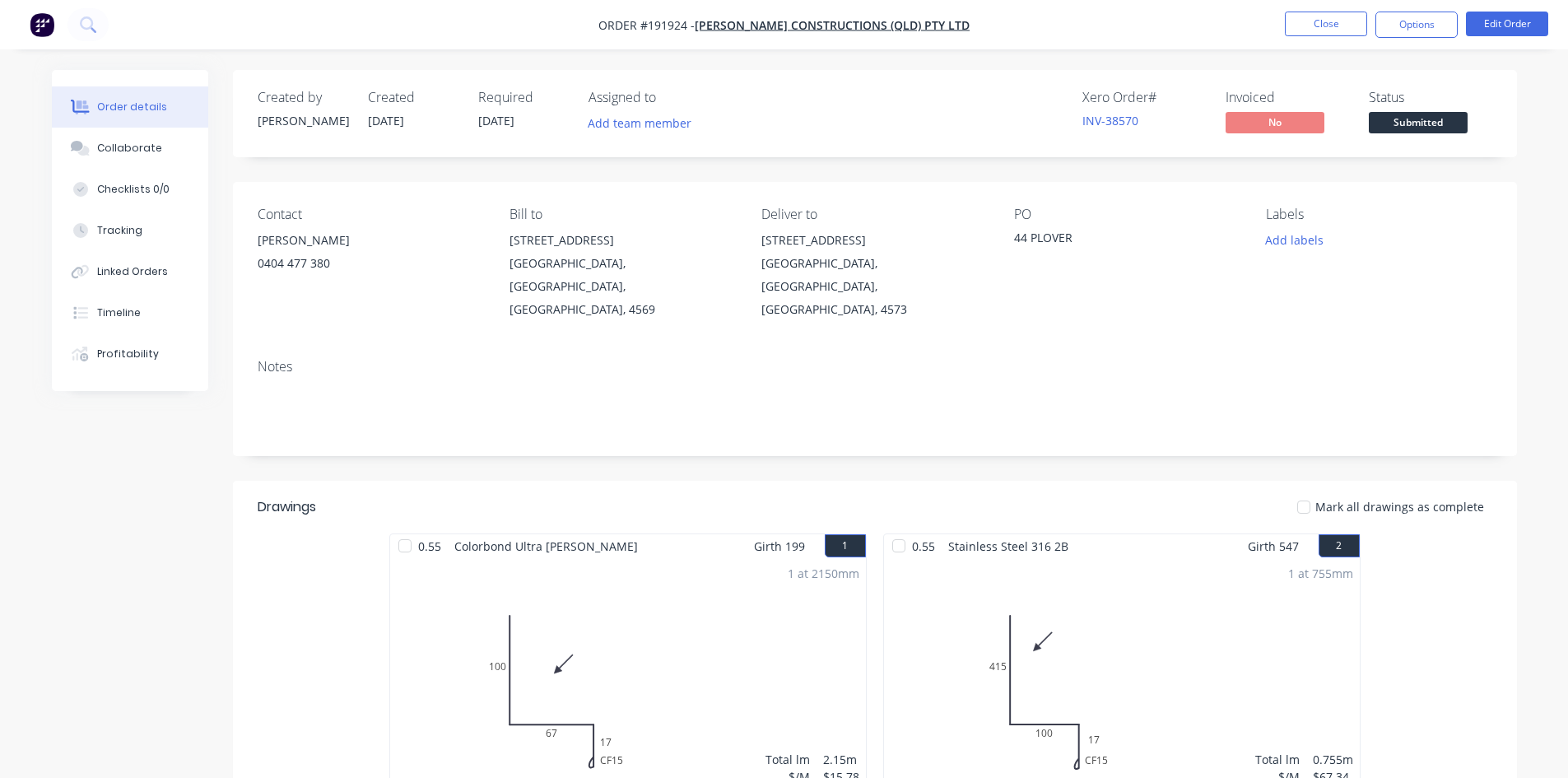
drag, startPoint x: 1420, startPoint y: 26, endPoint x: 1414, endPoint y: 44, distance: 19.0
click at [1420, 26] on button "Options" at bounding box center [1416, 25] width 83 height 26
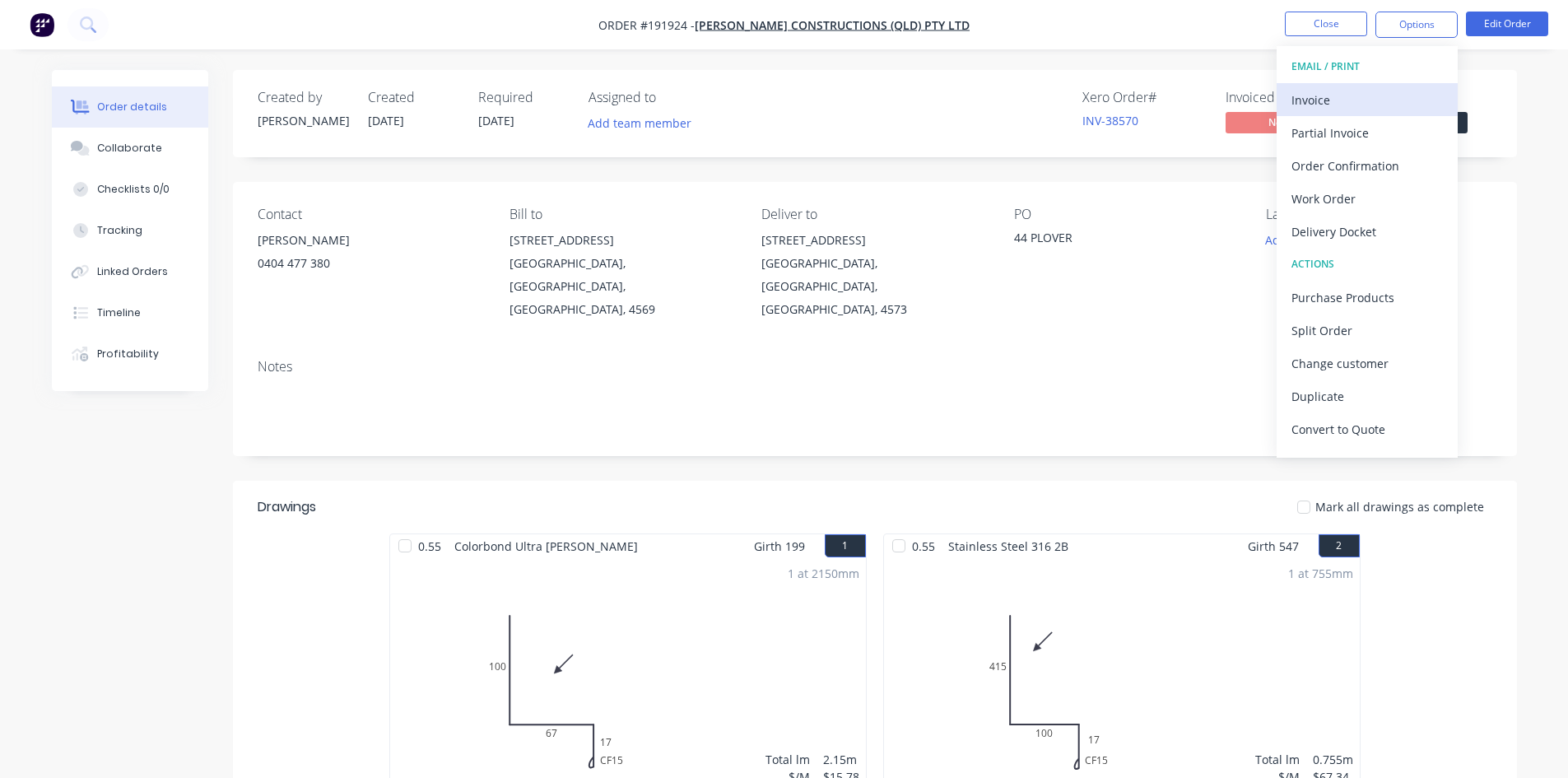
click at [1380, 90] on div "Invoice" at bounding box center [1366, 100] width 152 height 24
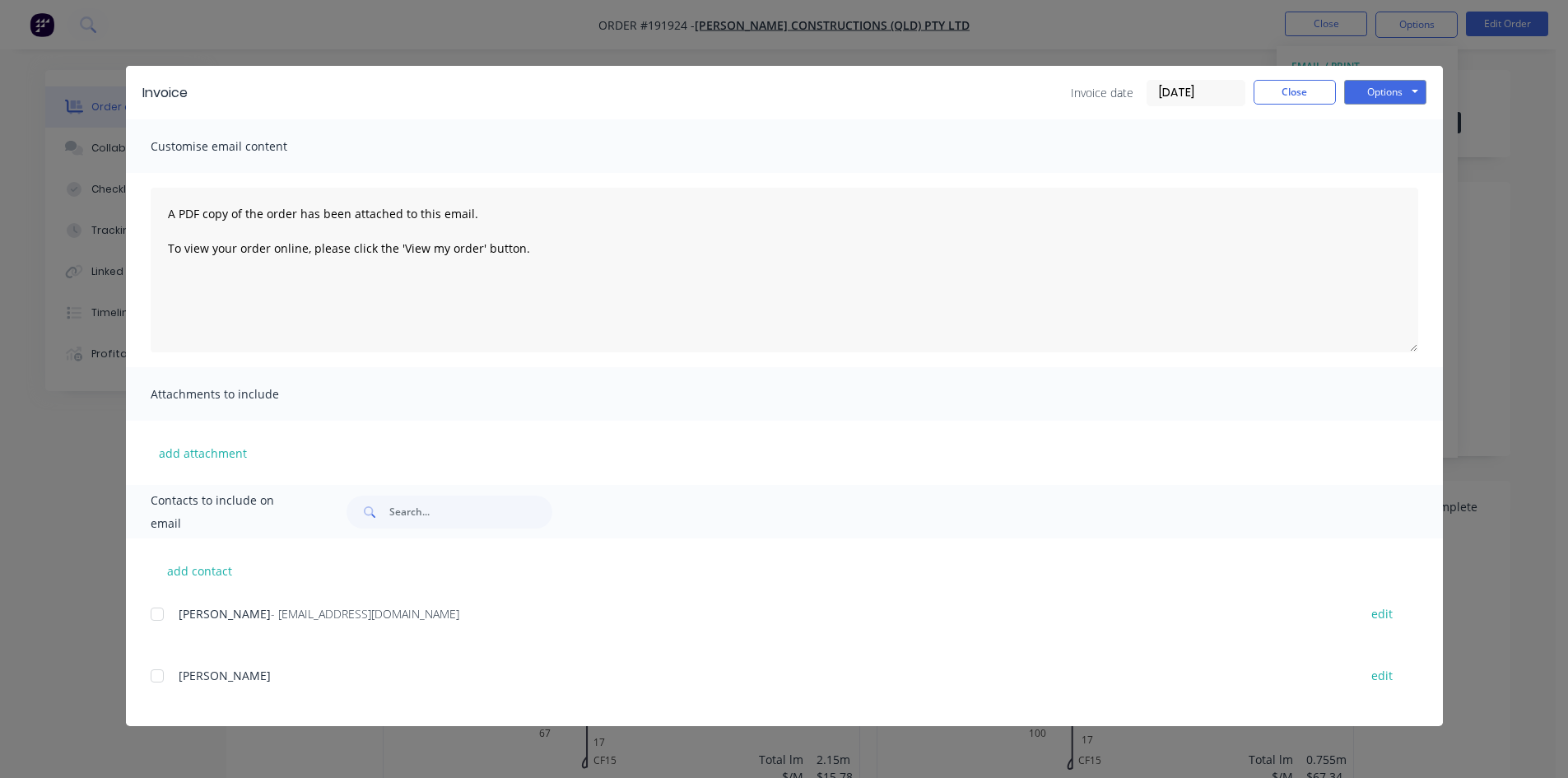
click at [156, 609] on div at bounding box center [157, 614] width 33 height 33
click at [1416, 80] on button "Options" at bounding box center [1384, 92] width 83 height 25
click at [1397, 171] on button "Email" at bounding box center [1396, 175] width 105 height 27
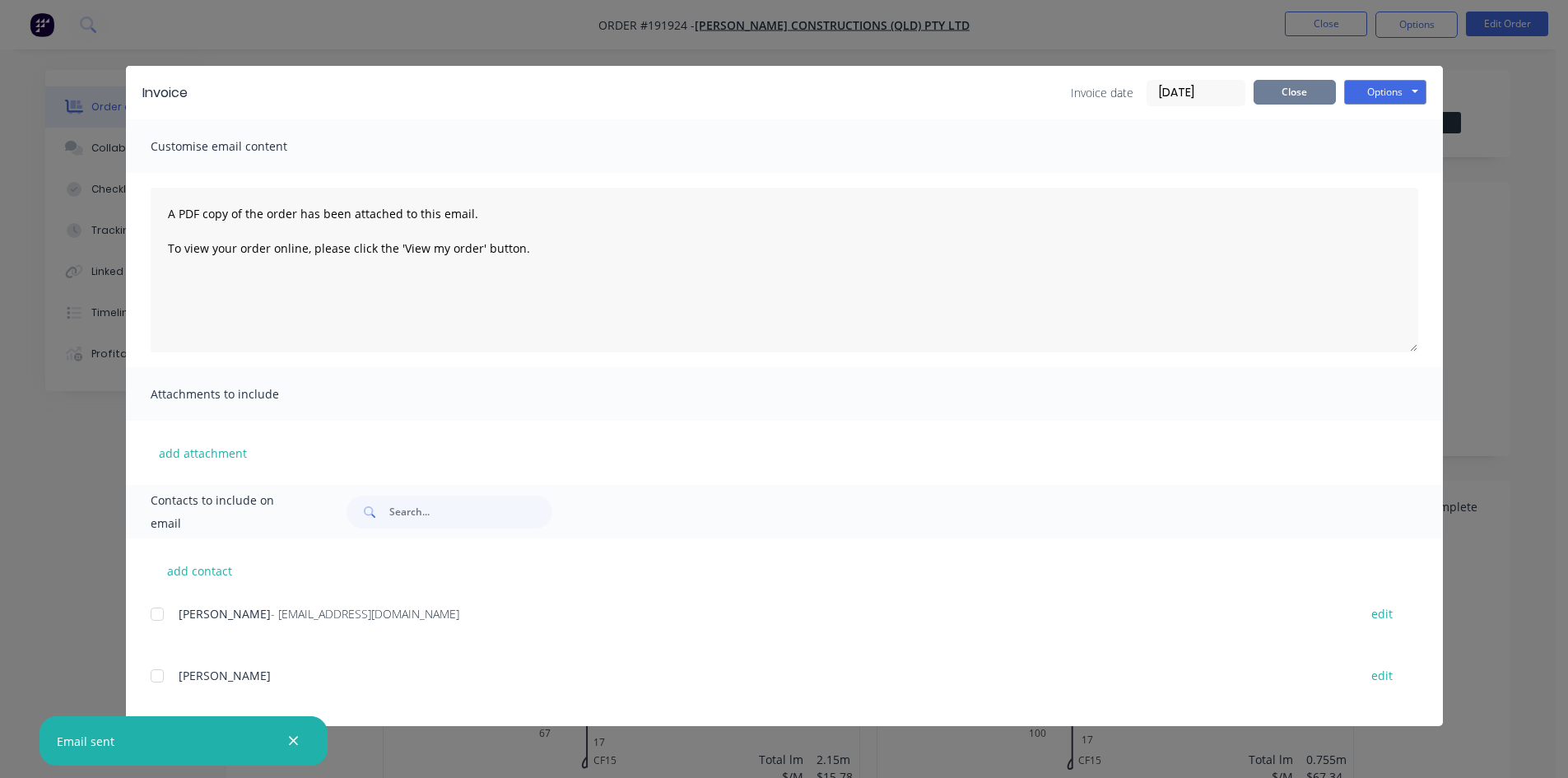
click at [1317, 93] on button "Close" at bounding box center [1295, 92] width 83 height 25
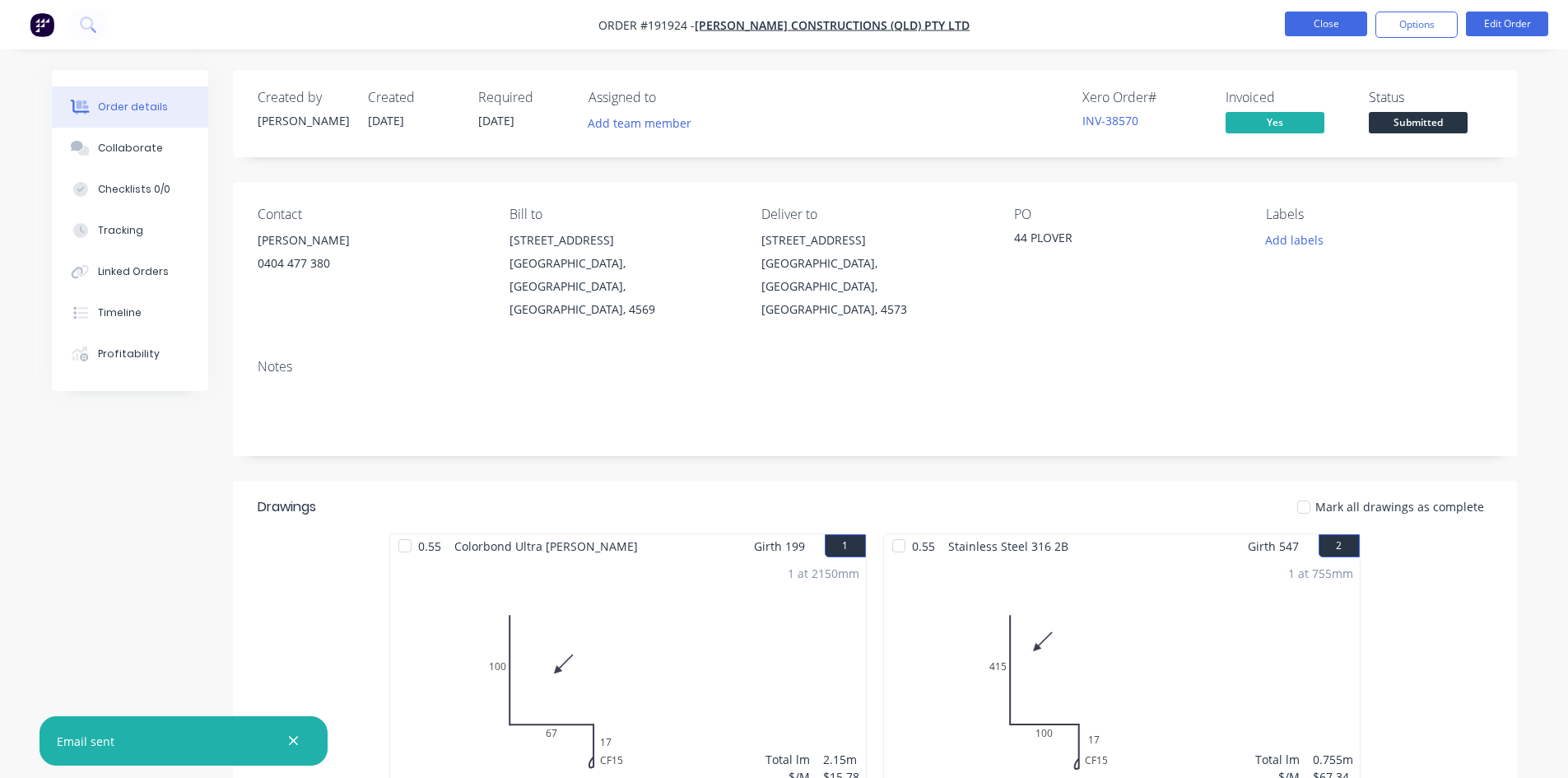
click at [1329, 22] on button "Close" at bounding box center [1325, 24] width 83 height 25
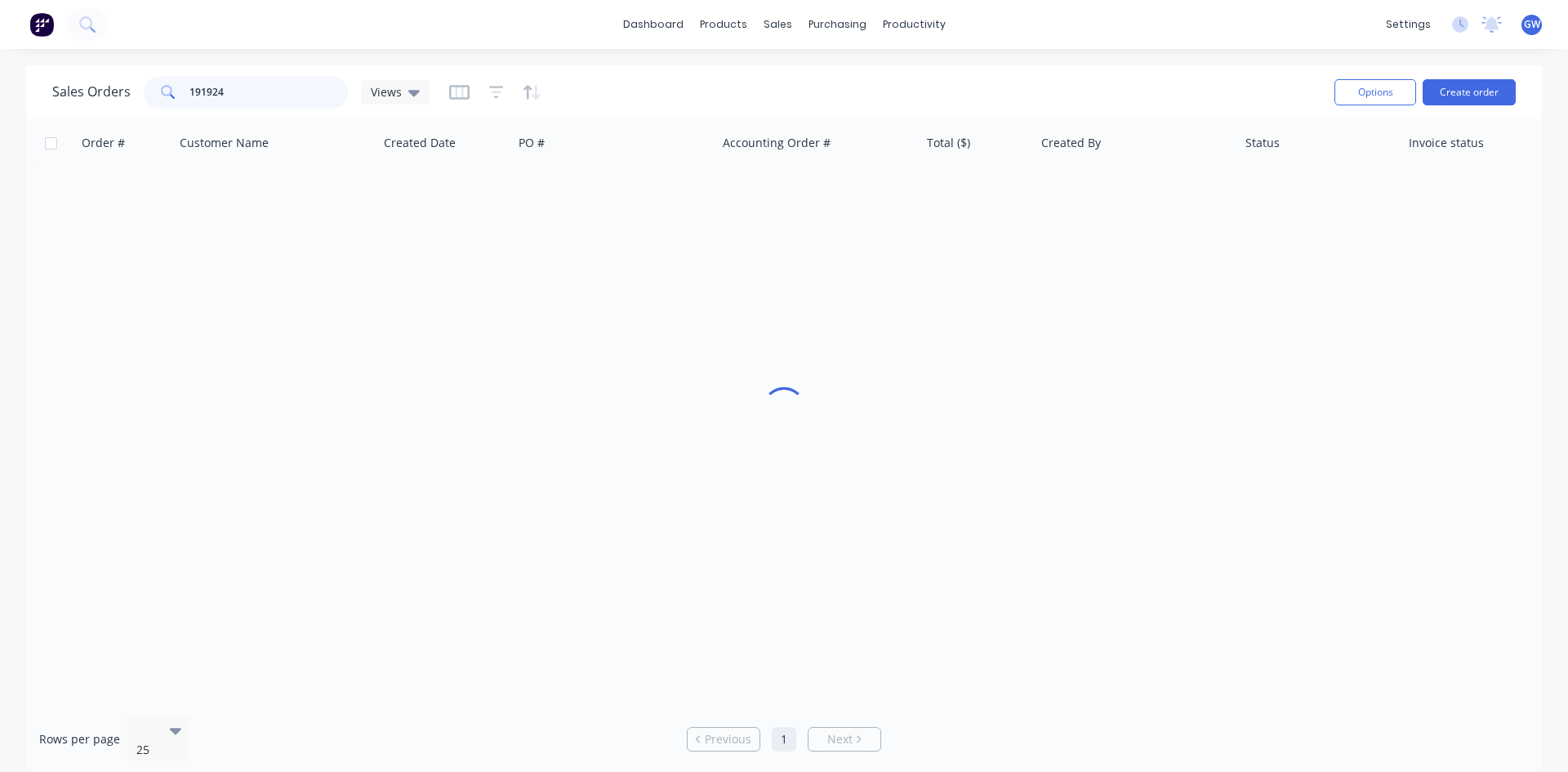
drag, startPoint x: 262, startPoint y: 93, endPoint x: 65, endPoint y: 92, distance: 197.0
click at [65, 92] on div "Sales Orders 191924 Views" at bounding box center [241, 92] width 378 height 32
type input "191943"
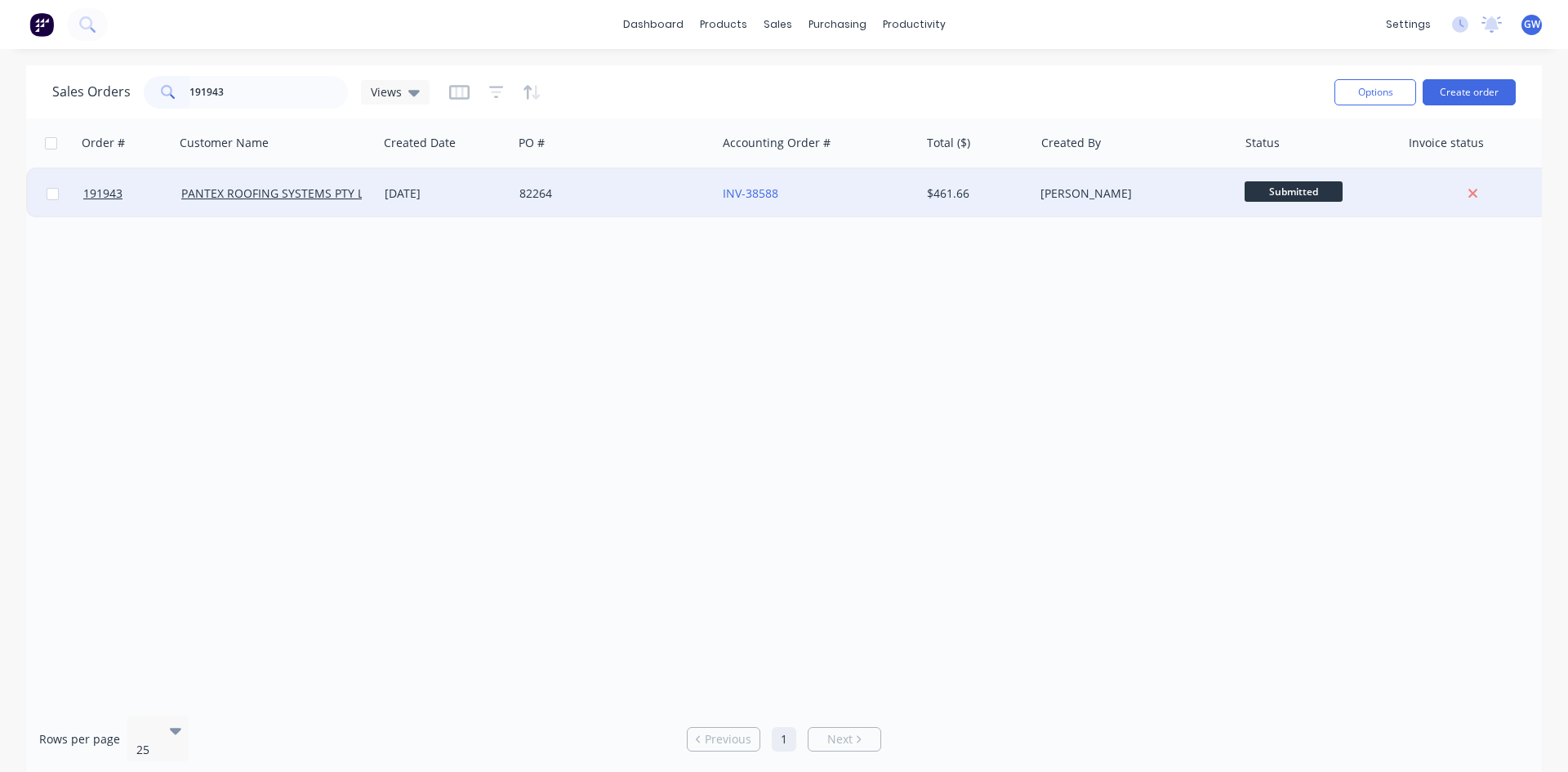
click at [857, 180] on div "INV-38588" at bounding box center [819, 194] width 204 height 49
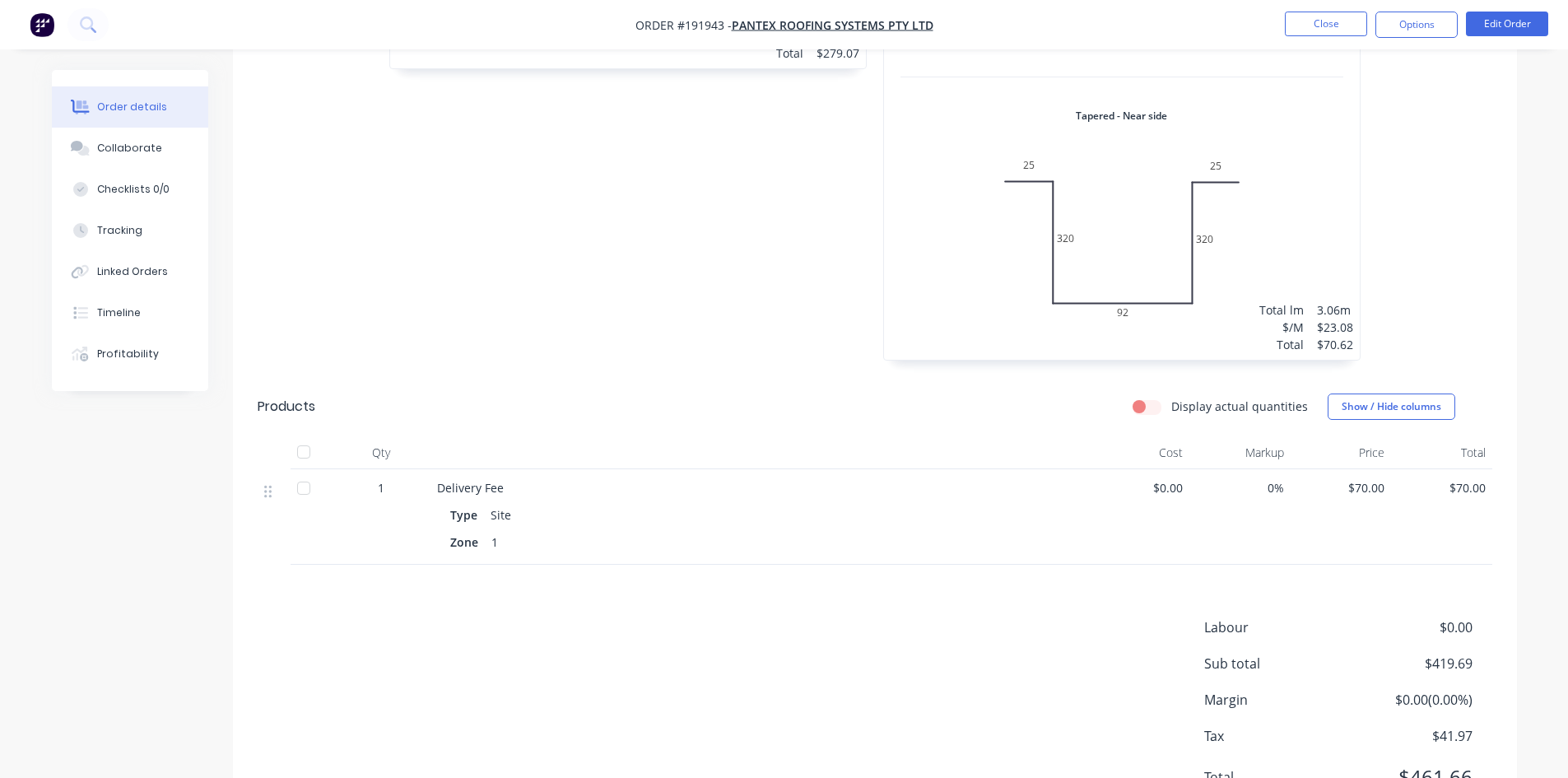
scroll to position [782, 0]
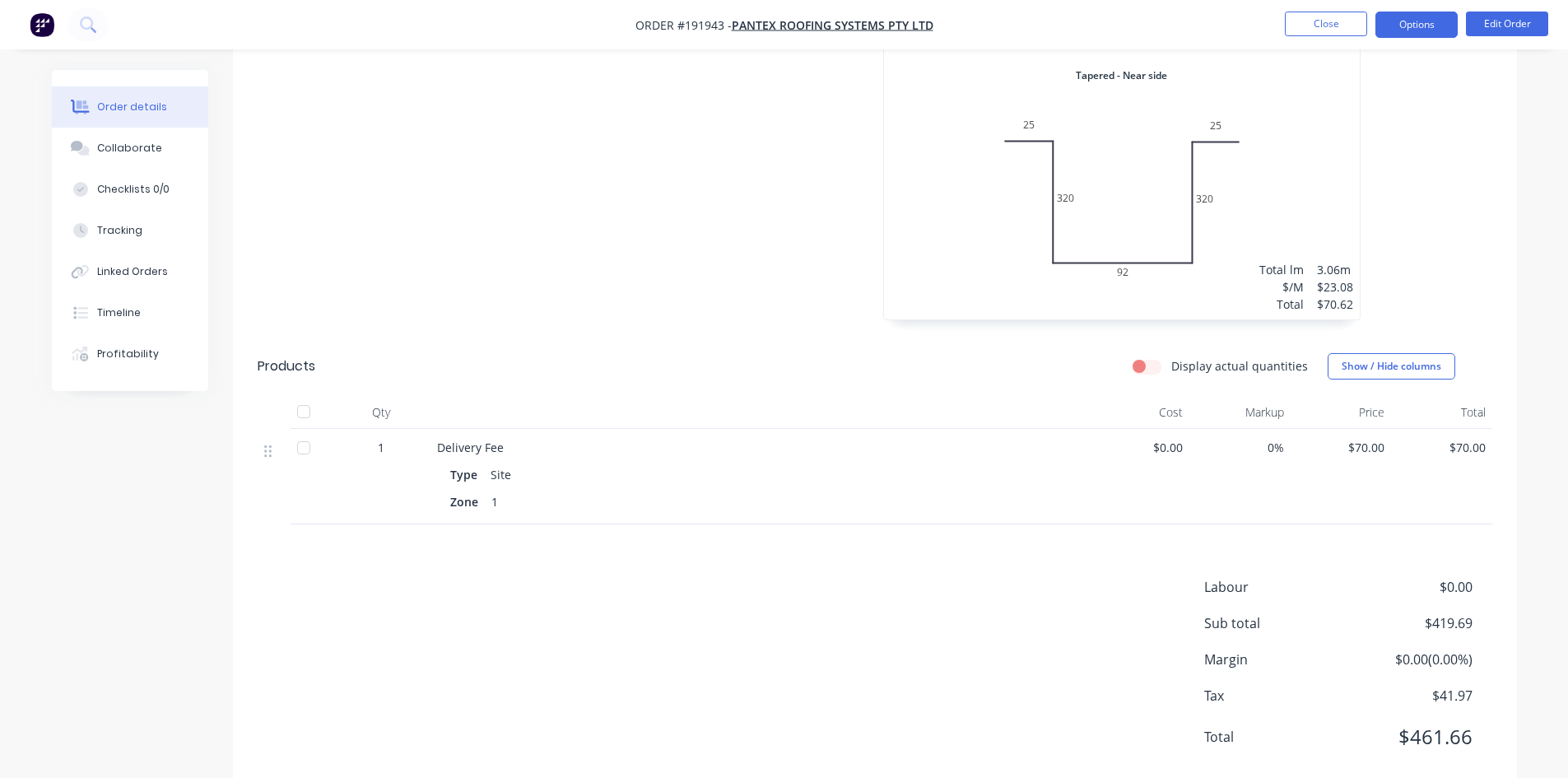
click at [1427, 23] on button "Options" at bounding box center [1416, 25] width 83 height 26
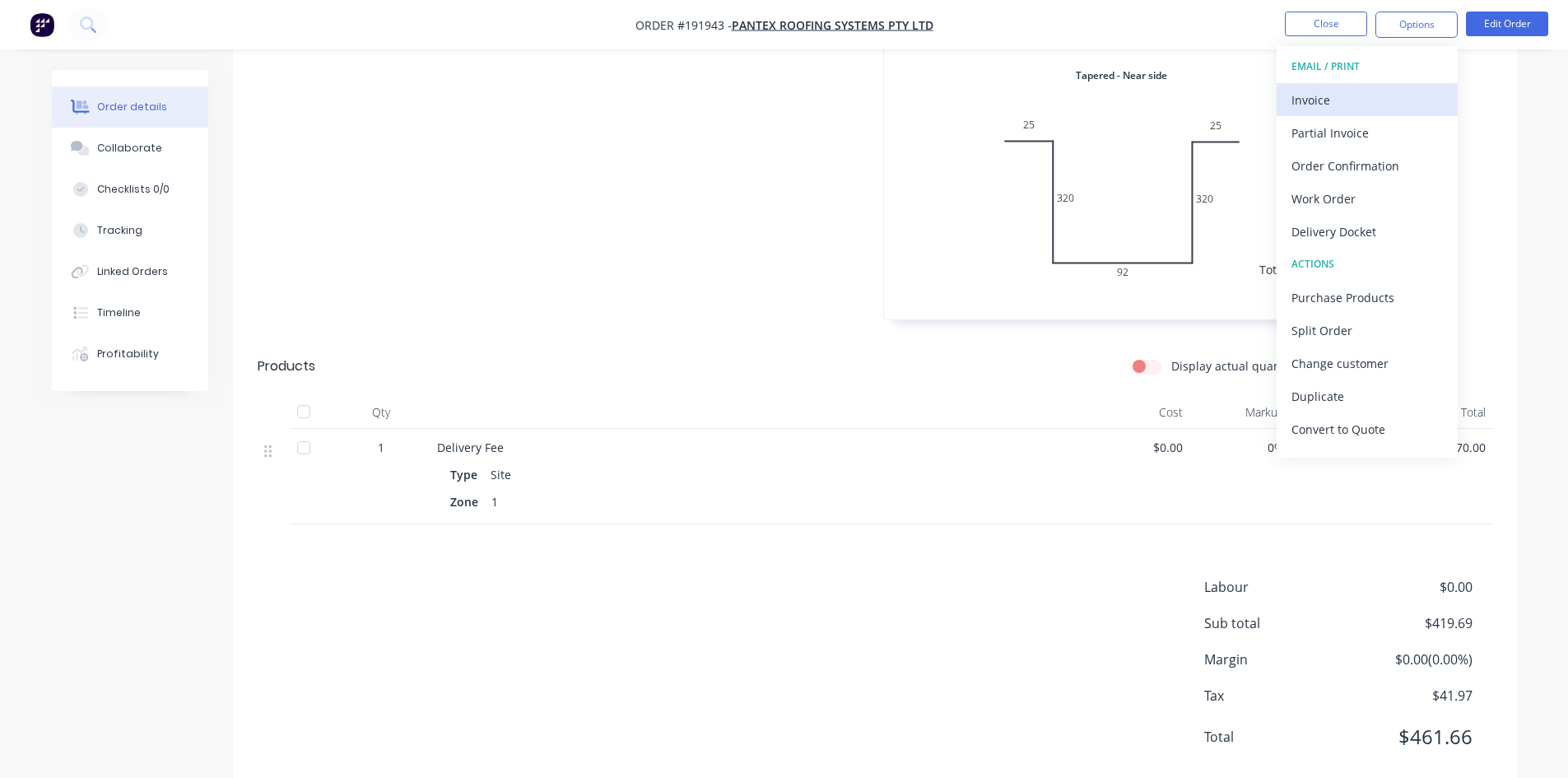
click at [1374, 96] on div "Invoice" at bounding box center [1366, 100] width 152 height 24
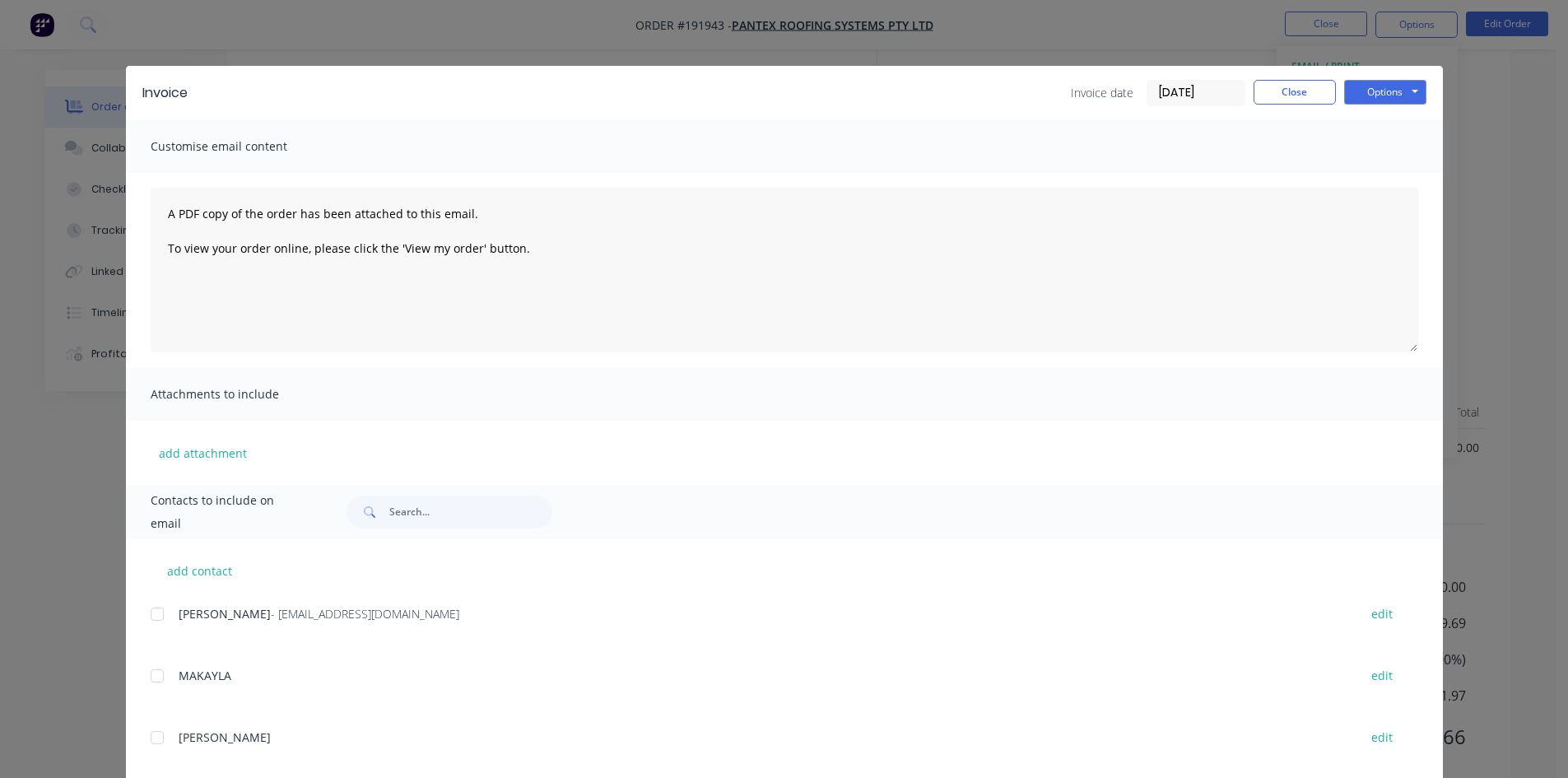
click at [154, 610] on div at bounding box center [157, 614] width 33 height 33
click at [1378, 85] on button "Options" at bounding box center [1384, 92] width 83 height 25
click at [1391, 171] on button "Email" at bounding box center [1396, 175] width 105 height 27
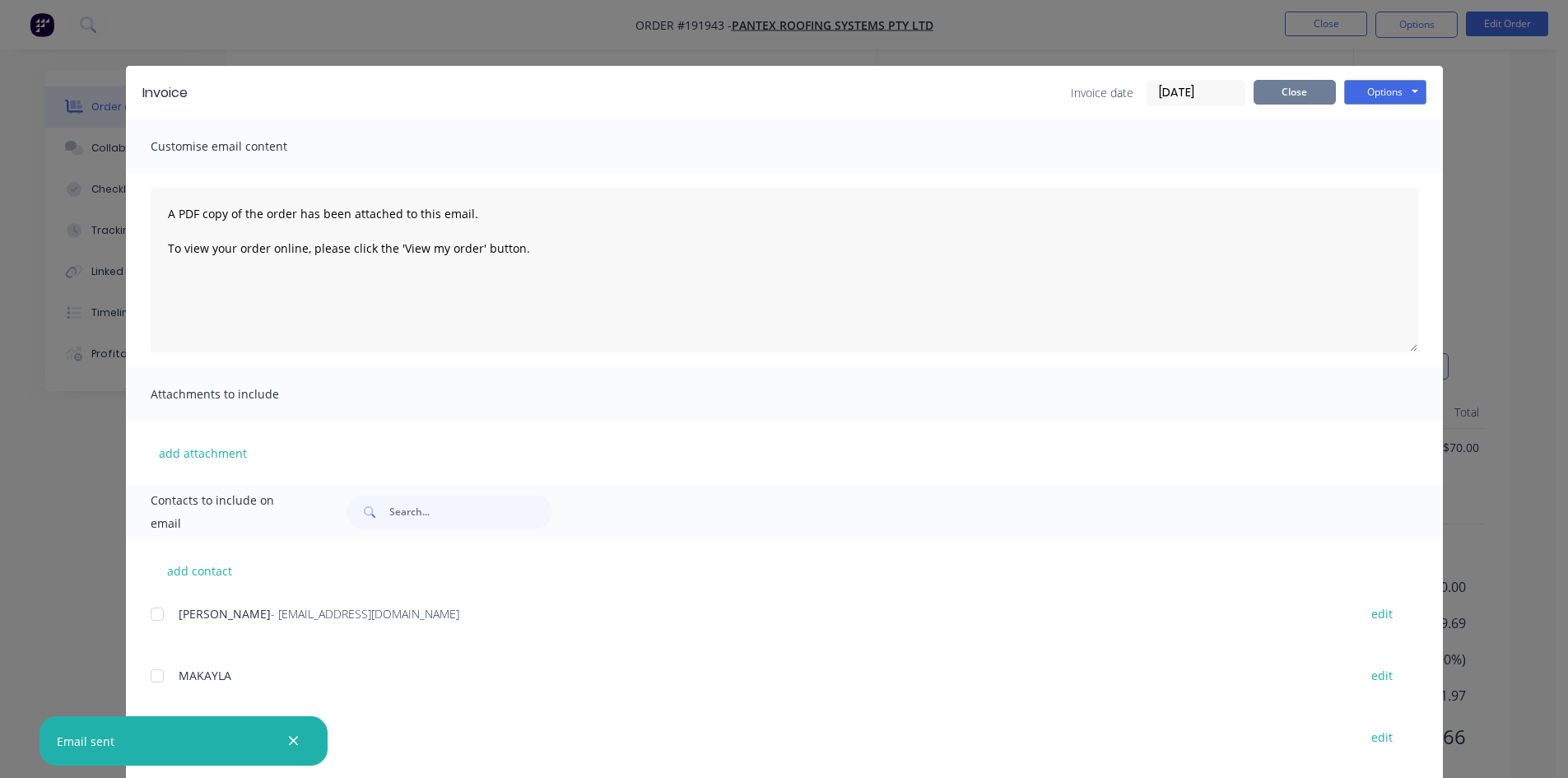
click at [1269, 83] on button "Close" at bounding box center [1295, 92] width 83 height 25
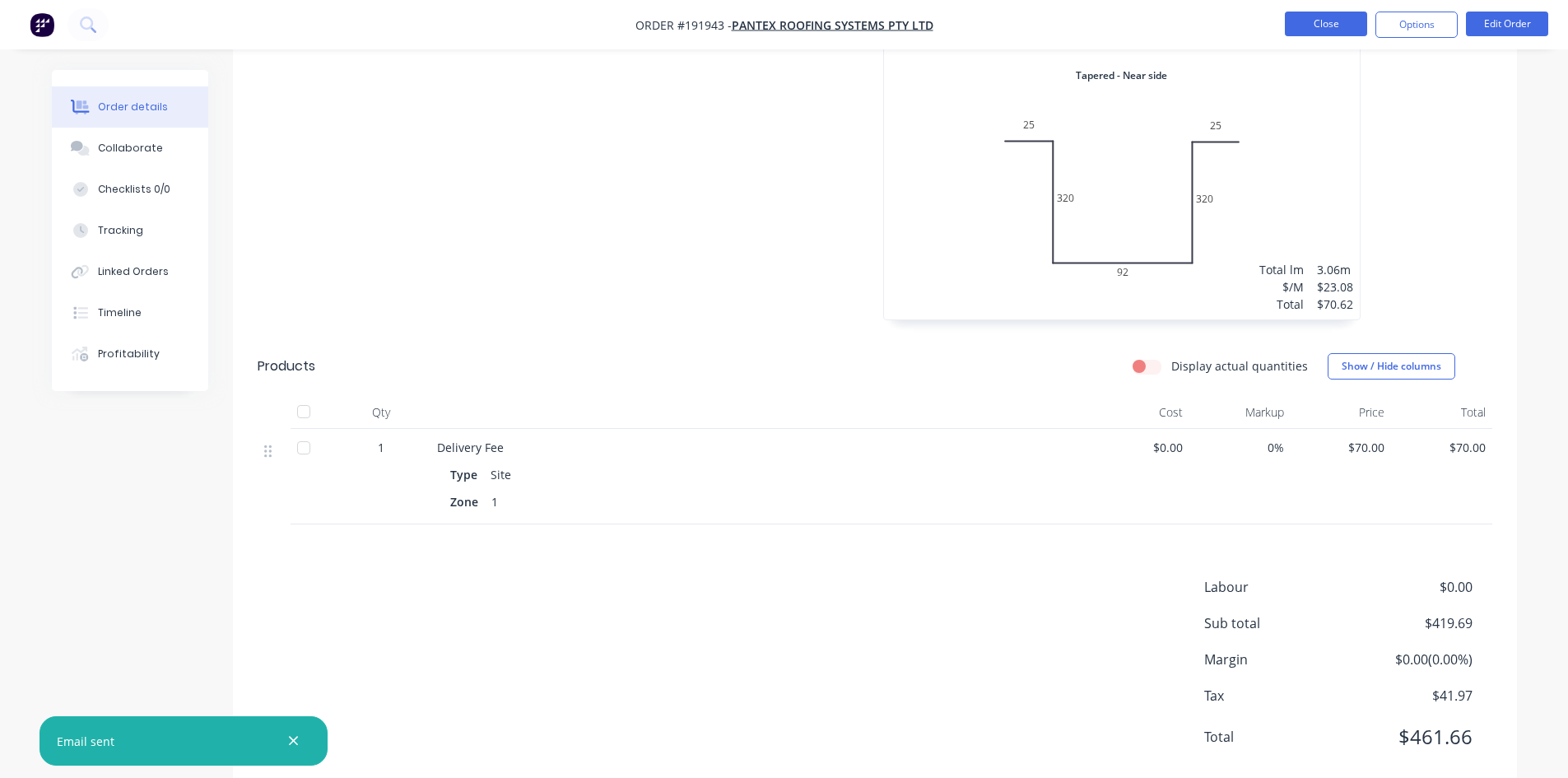
click at [1315, 15] on button "Close" at bounding box center [1325, 24] width 83 height 25
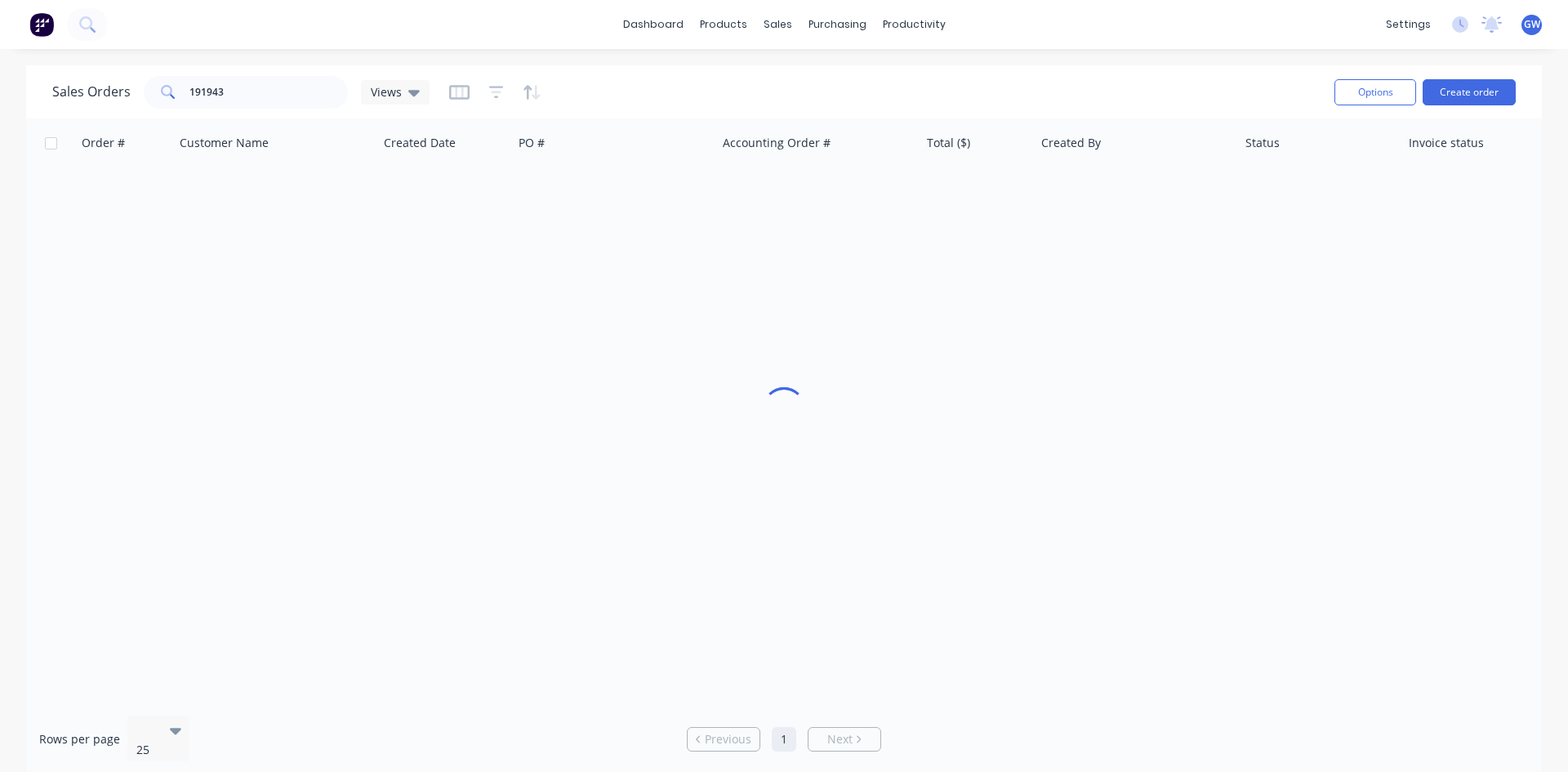
click at [243, 110] on div "Sales Orders 191943 Views" at bounding box center [687, 92] width 1270 height 40
click at [245, 106] on input "191943" at bounding box center [269, 92] width 160 height 32
click at [245, 105] on input "191943" at bounding box center [269, 92] width 160 height 32
click at [246, 105] on input "191943" at bounding box center [269, 92] width 160 height 32
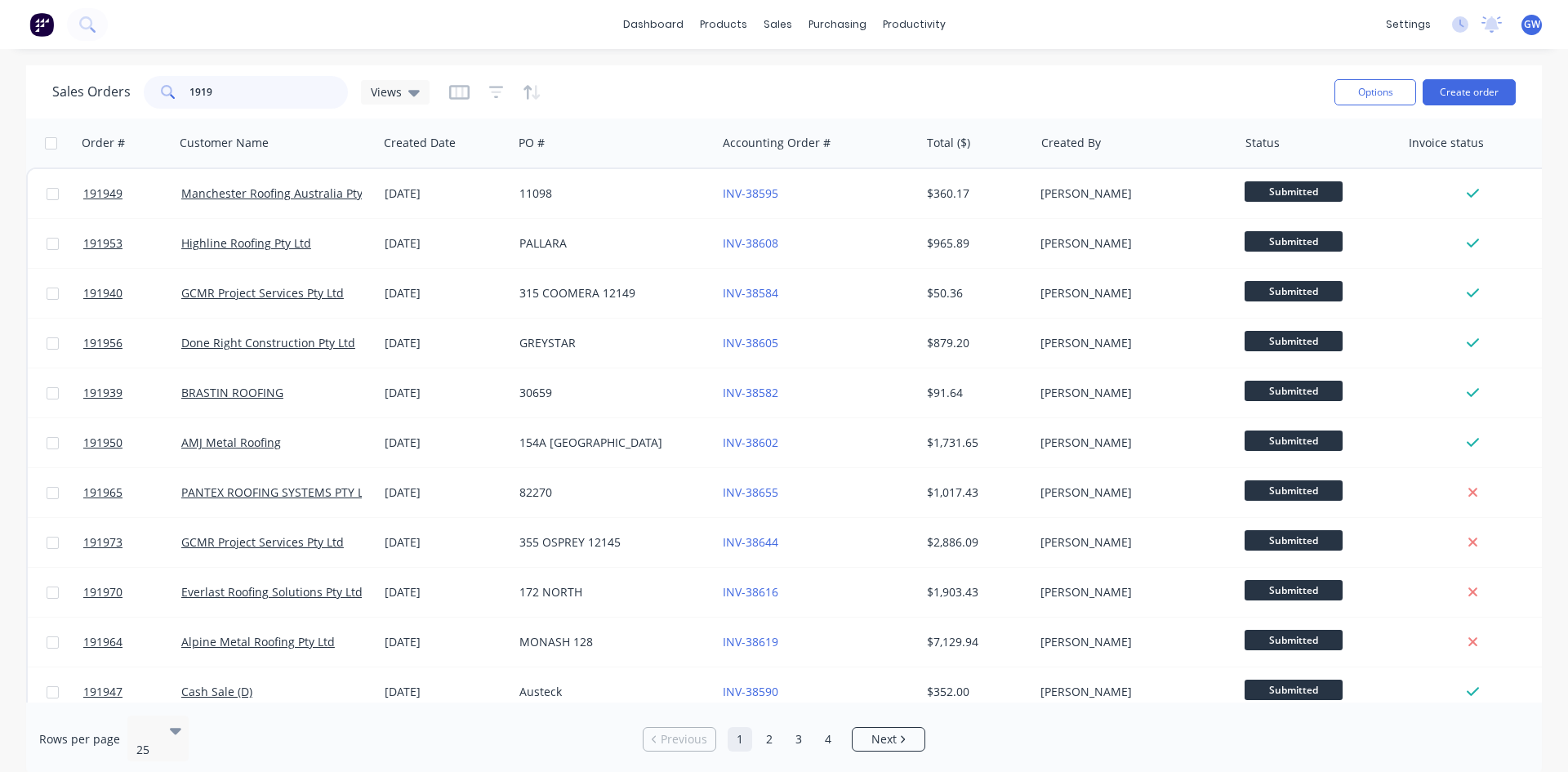
click at [302, 95] on input "1919" at bounding box center [269, 92] width 160 height 32
type input "191979"
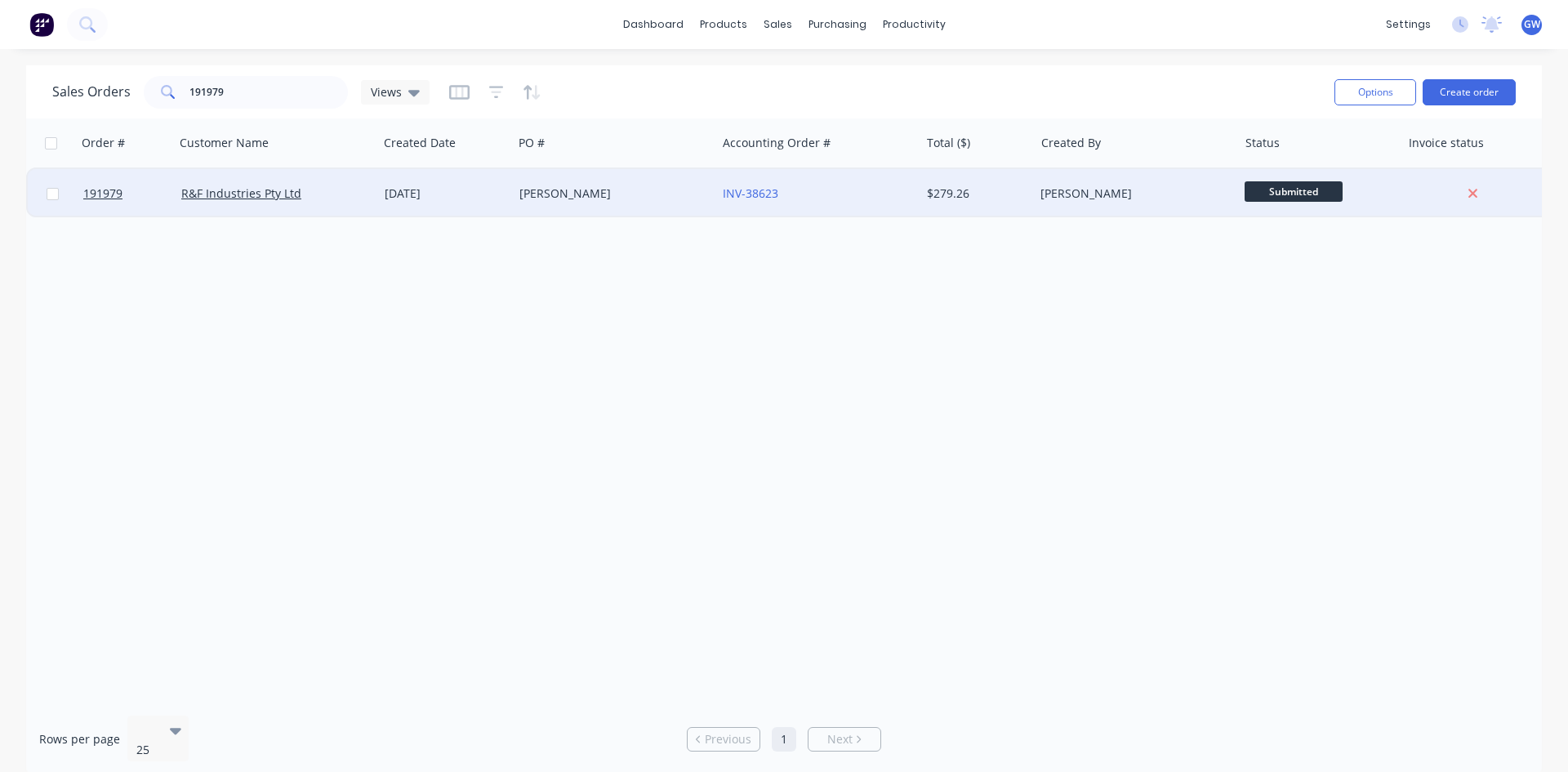
click at [949, 210] on div "$279.26" at bounding box center [977, 194] width 115 height 49
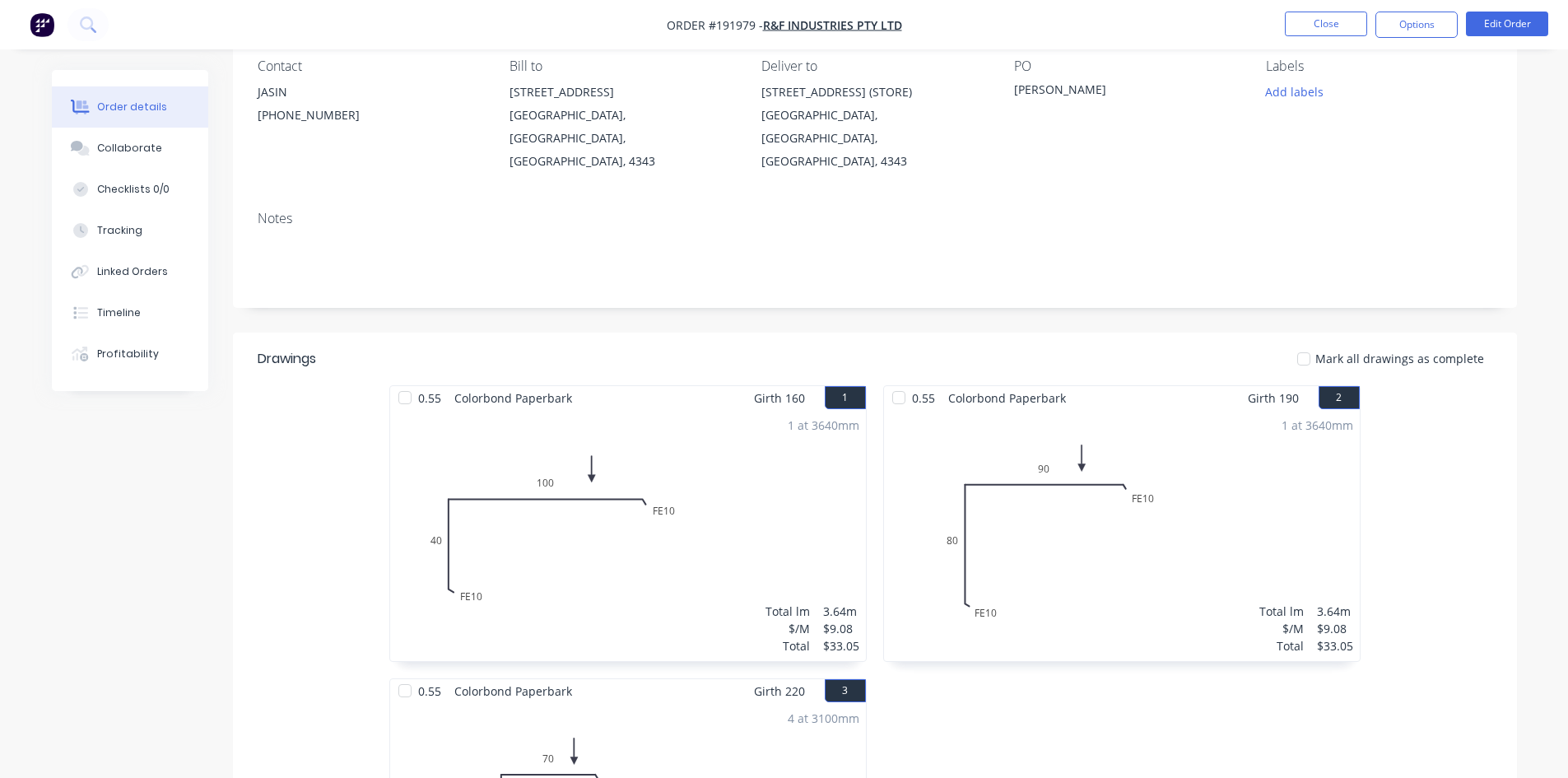
scroll to position [125, 0]
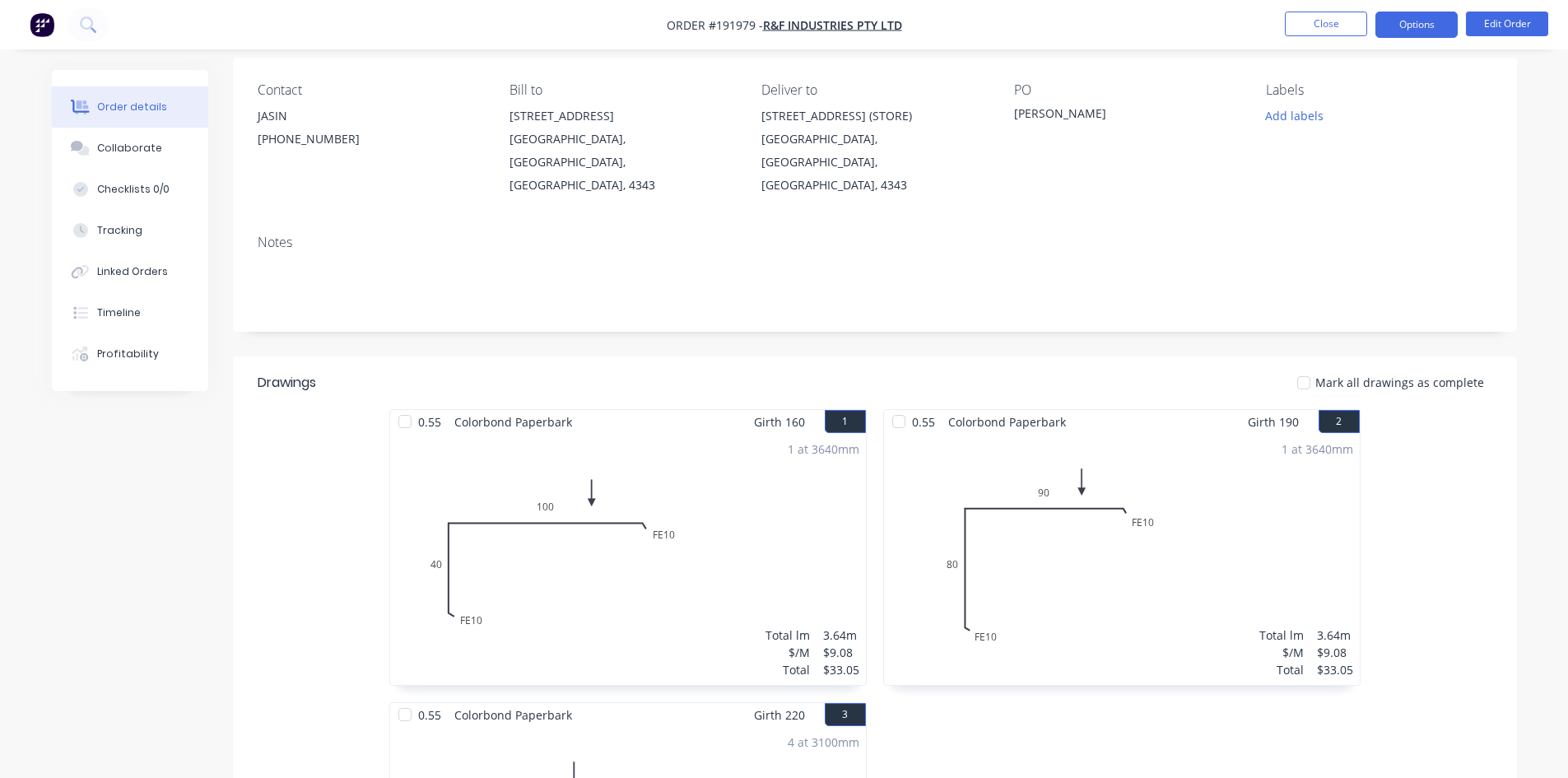
click at [1430, 29] on button "Options" at bounding box center [1416, 25] width 83 height 26
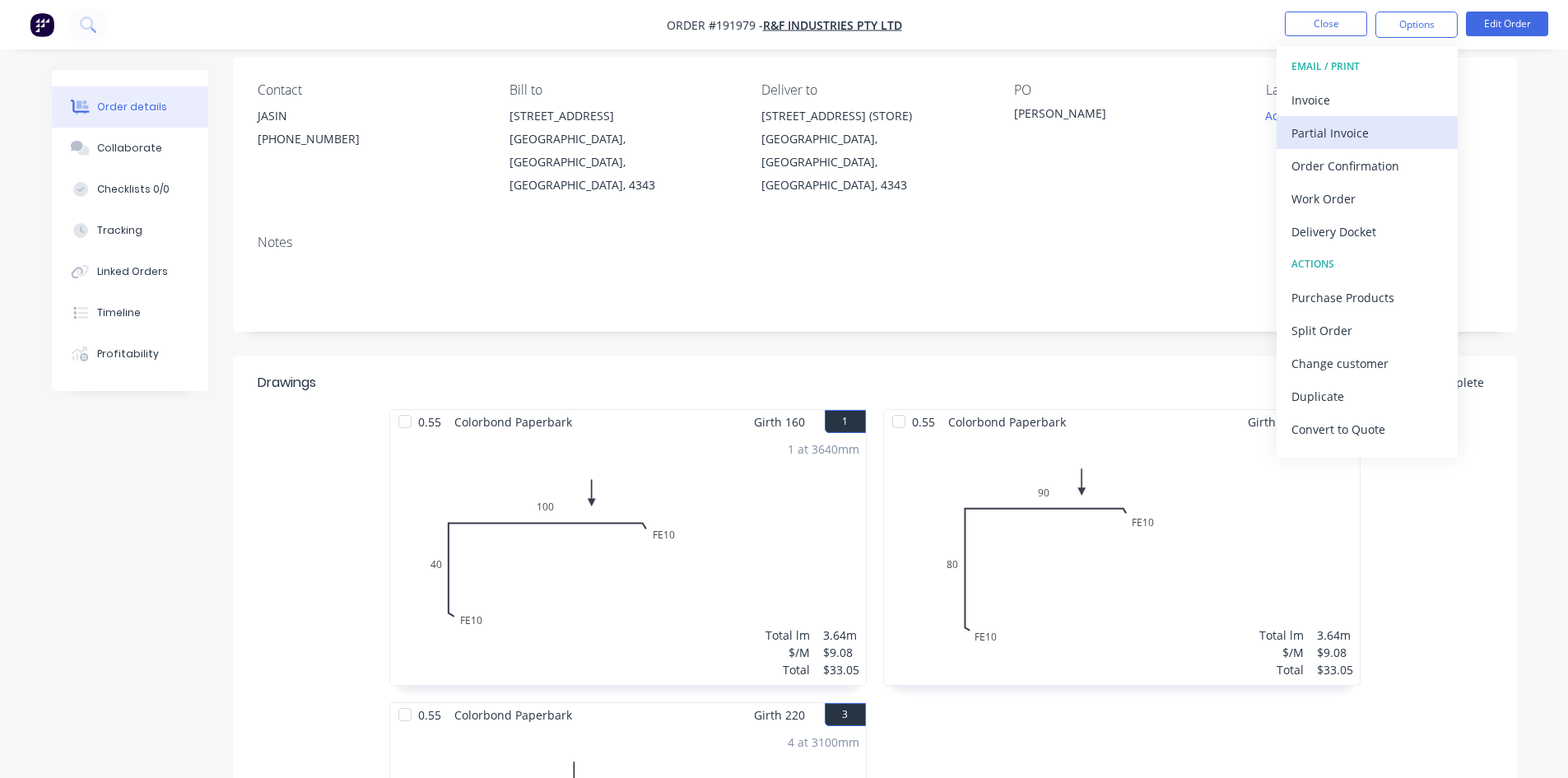
click at [1384, 117] on button "Partial Invoice" at bounding box center [1366, 133] width 181 height 33
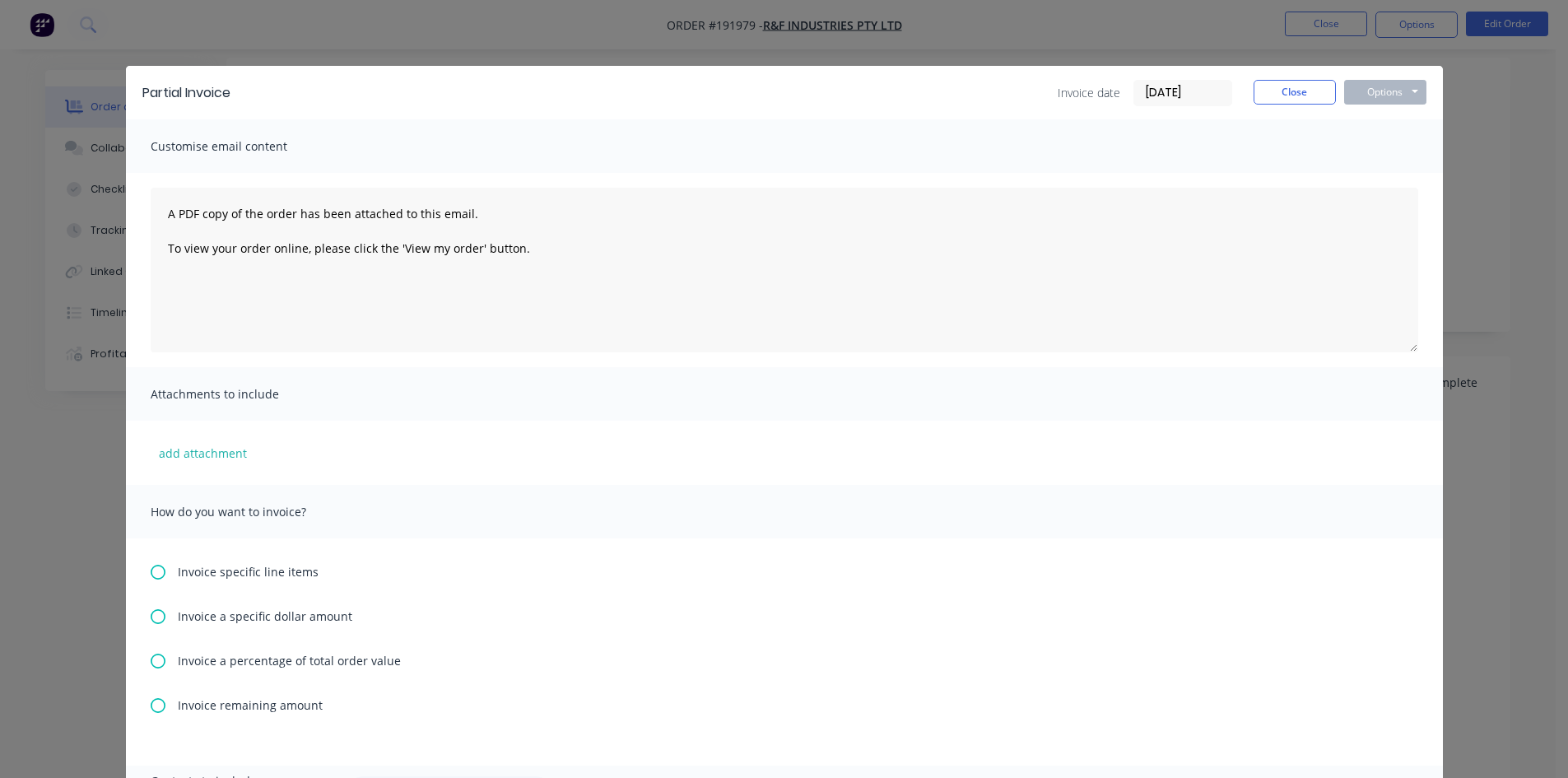
click at [1404, 21] on div "Partial Invoice Invoice date 08/09/25 Close Options Preview Print Email Customi…" at bounding box center [784, 389] width 1568 height 778
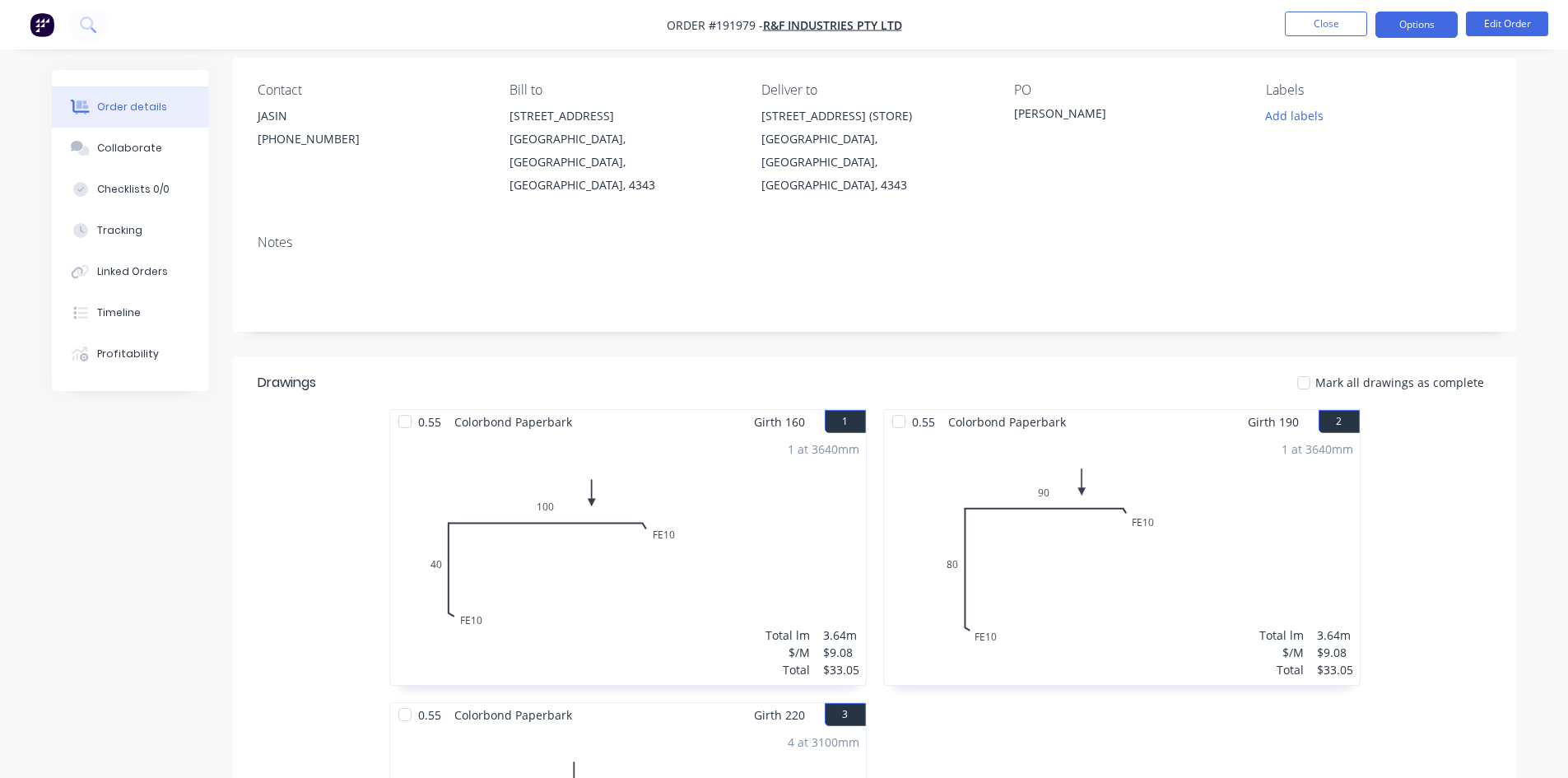
click at [1417, 14] on button "Options" at bounding box center [1416, 25] width 83 height 26
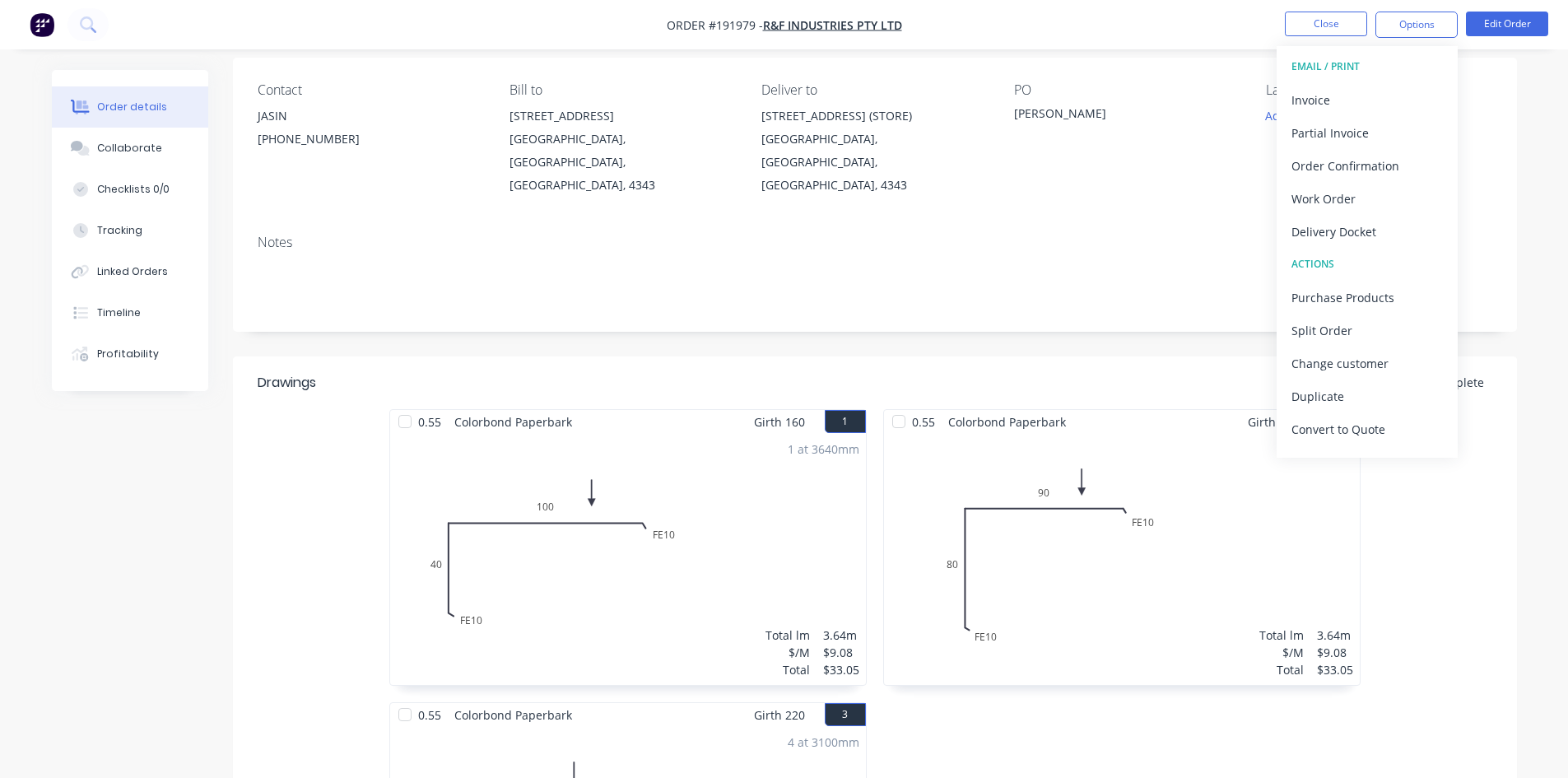
click at [1358, 104] on div "Invoice" at bounding box center [1366, 100] width 152 height 24
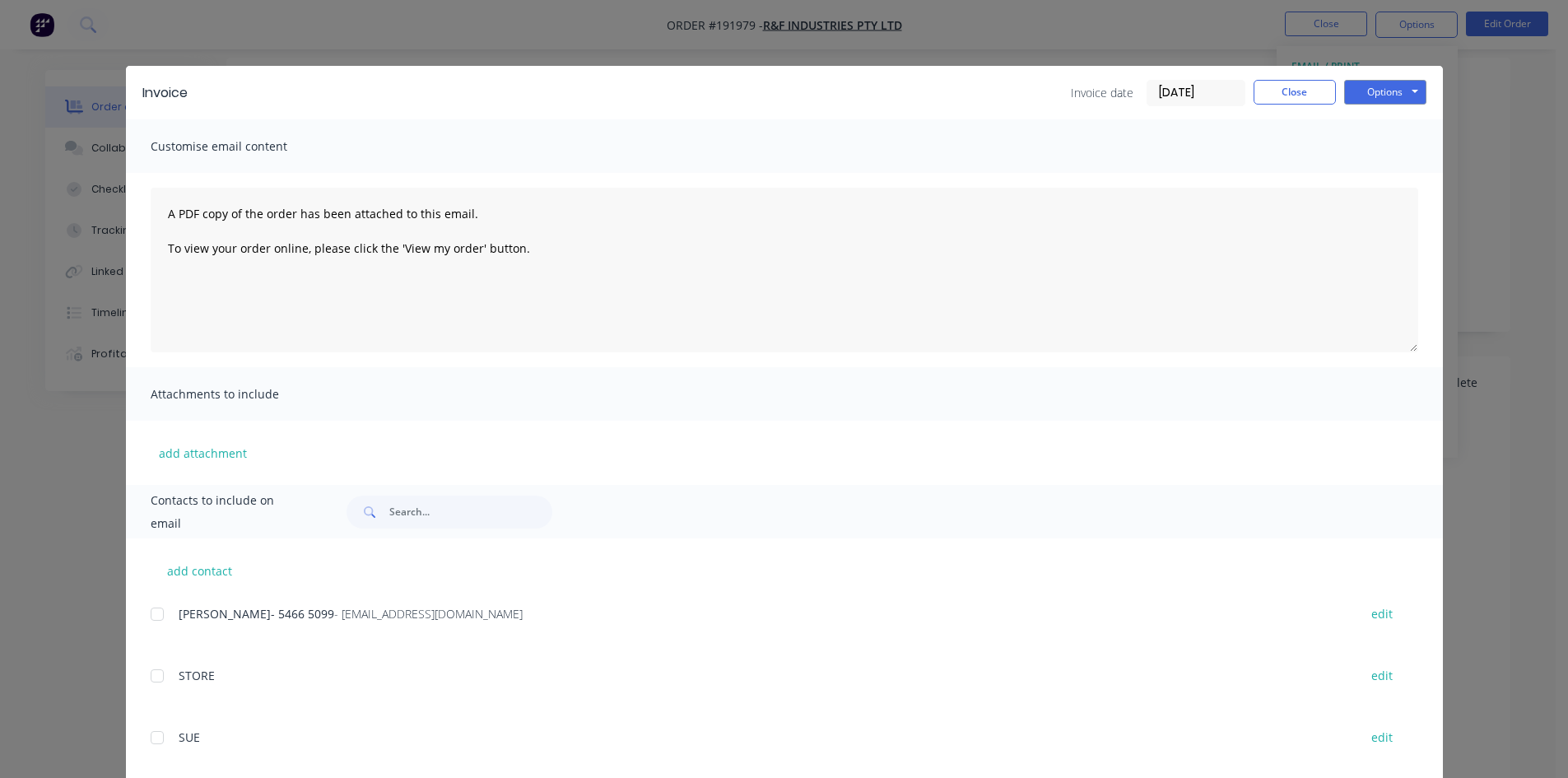
click at [153, 628] on div at bounding box center [157, 614] width 33 height 33
click at [1371, 92] on button "Options" at bounding box center [1384, 92] width 83 height 25
click at [1379, 181] on button "Email" at bounding box center [1396, 175] width 105 height 27
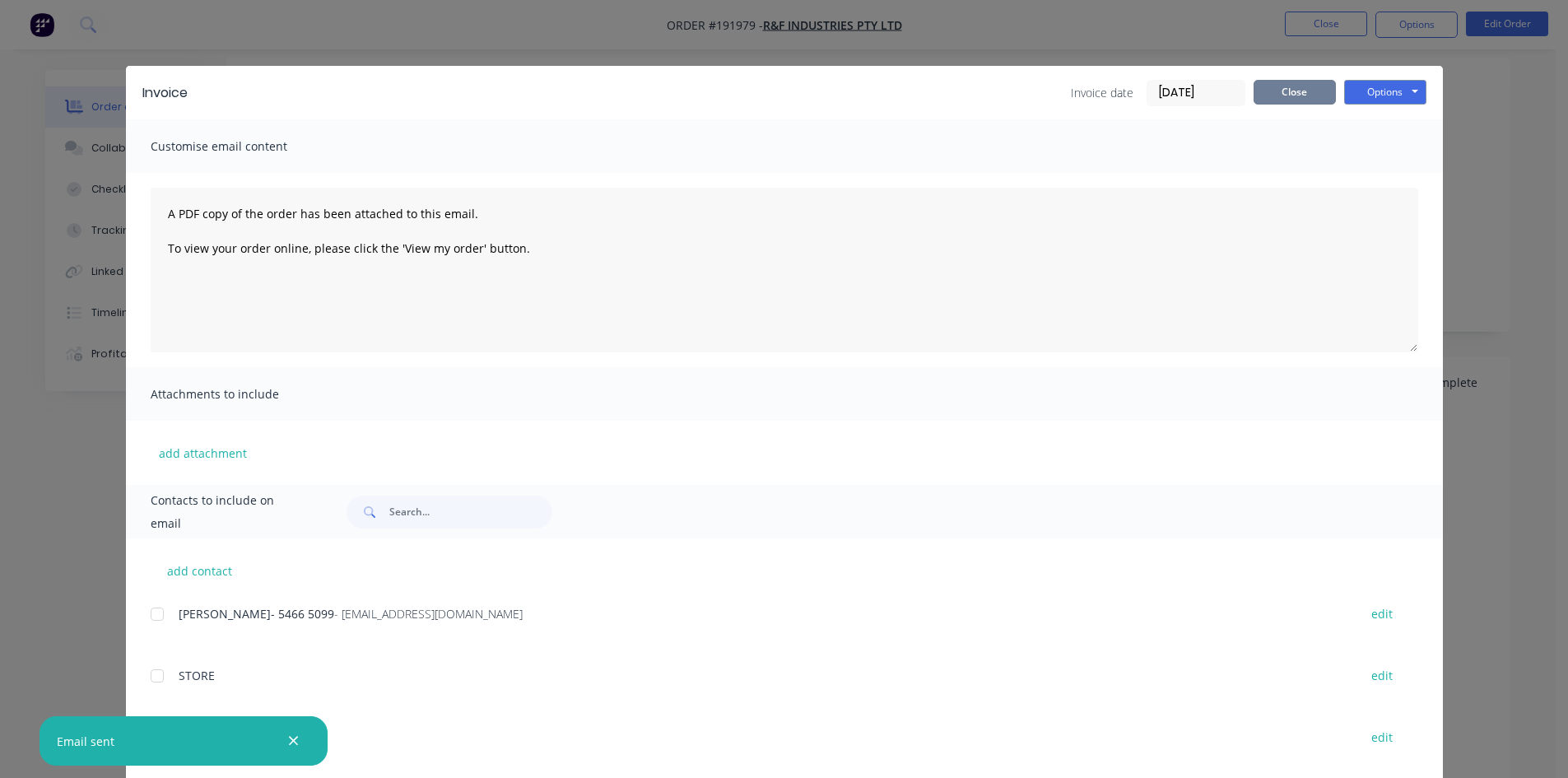
click at [1295, 87] on button "Close" at bounding box center [1295, 92] width 83 height 25
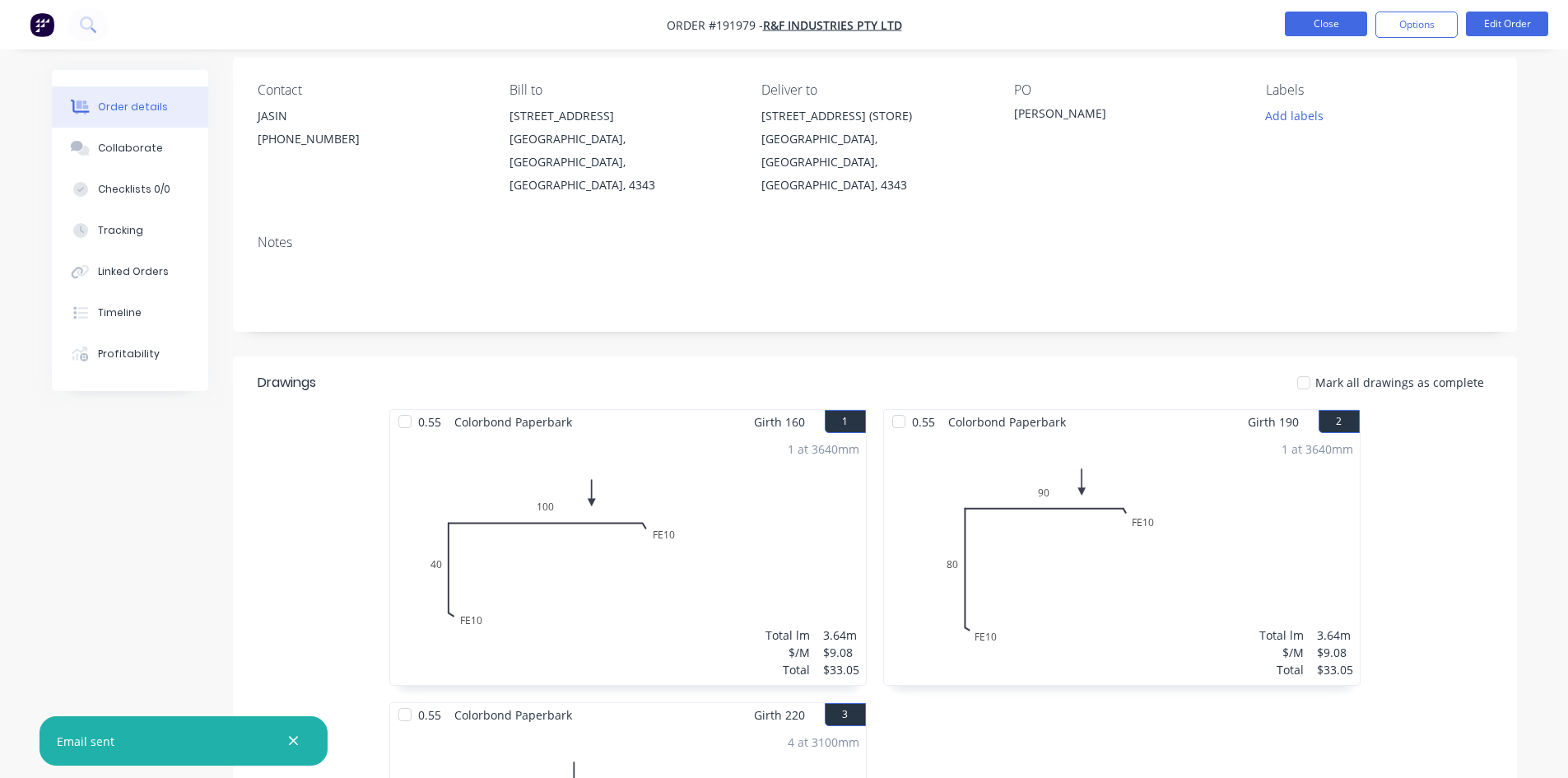
click at [1335, 15] on button "Close" at bounding box center [1325, 24] width 83 height 25
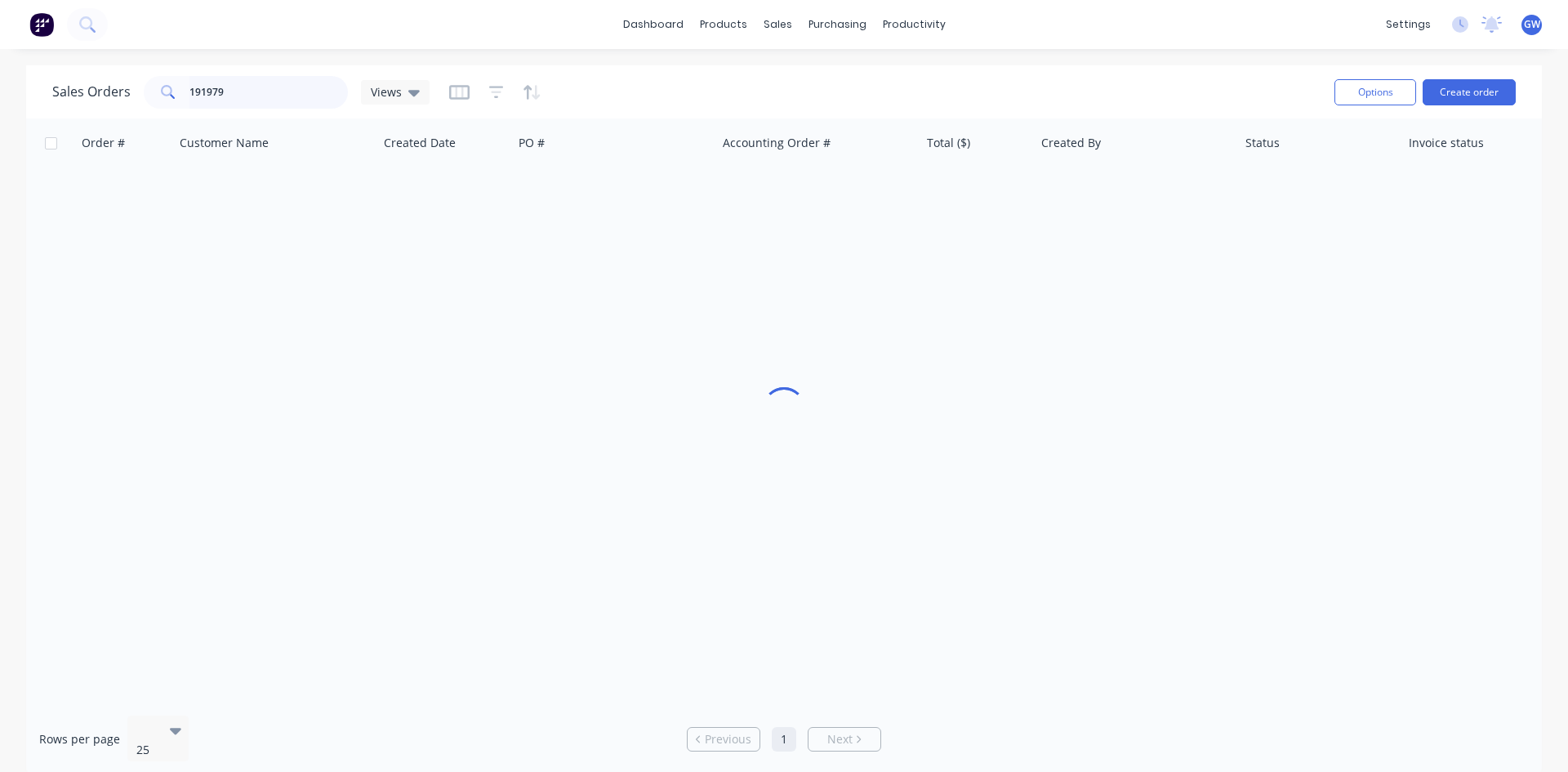
click at [280, 81] on input "191979" at bounding box center [269, 92] width 160 height 32
type input "191937"
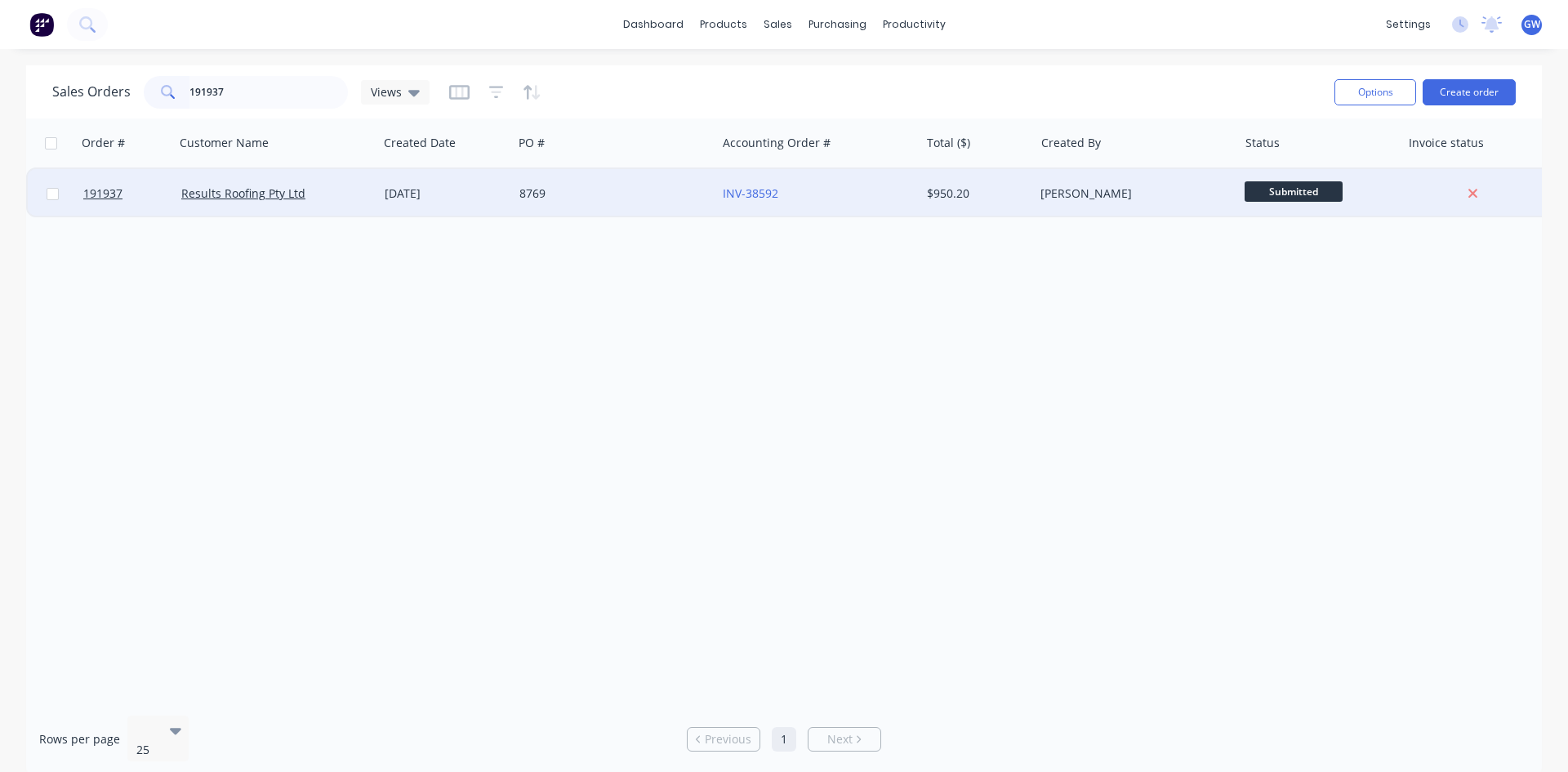
click at [1042, 193] on div "[PERSON_NAME]" at bounding box center [1131, 194] width 181 height 16
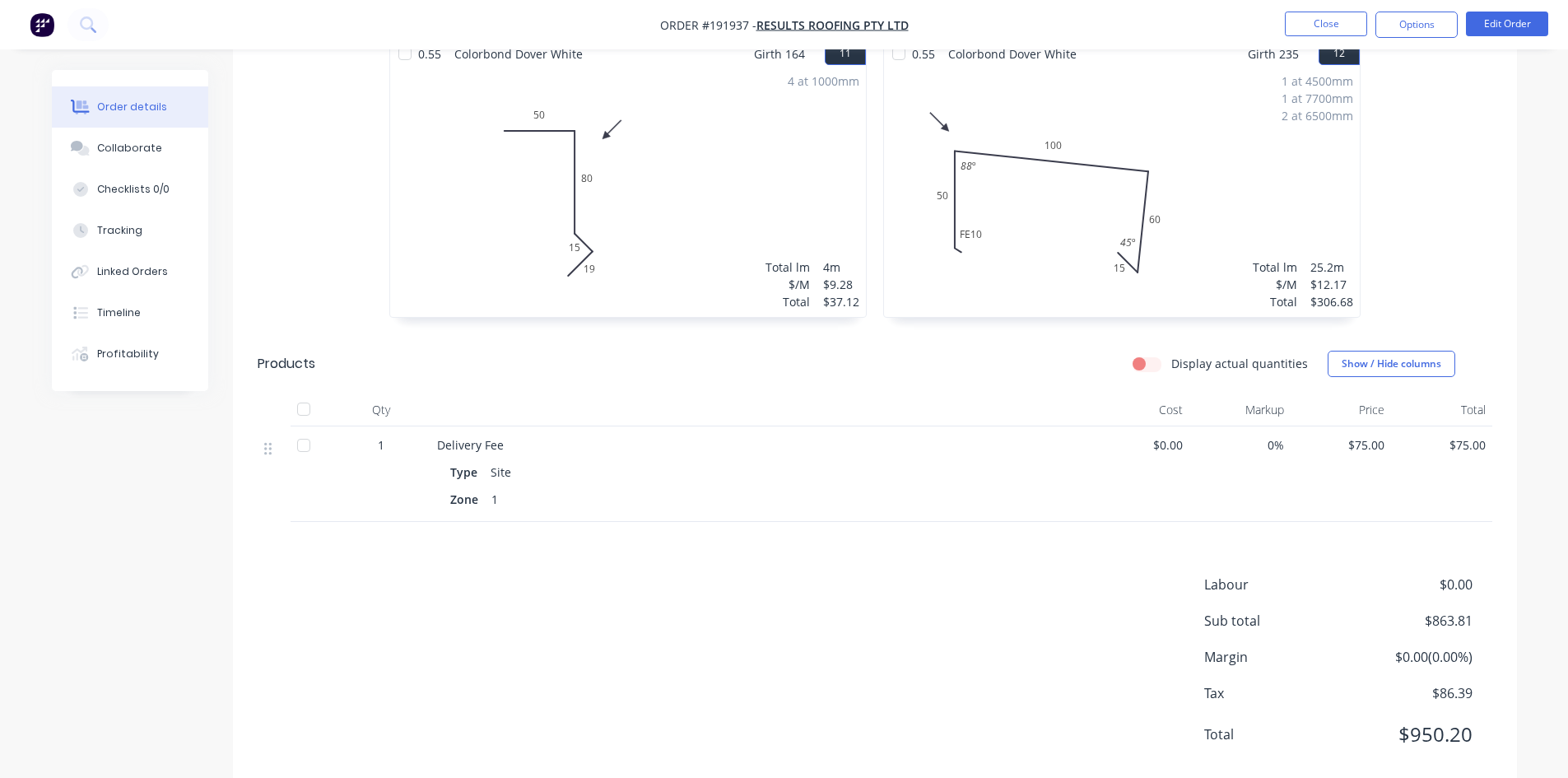
scroll to position [1956, 0]
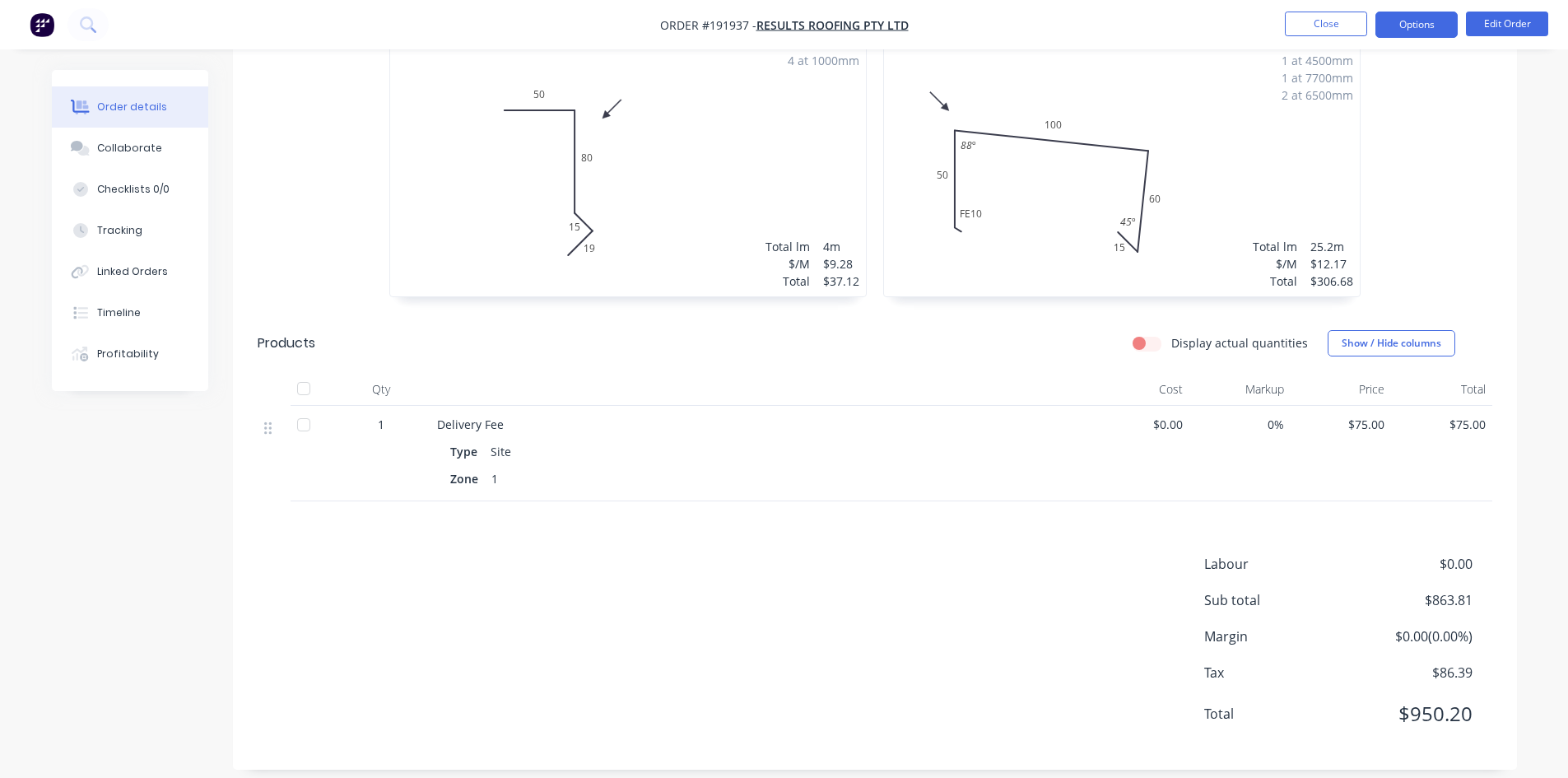
click at [1407, 26] on button "Options" at bounding box center [1416, 25] width 83 height 26
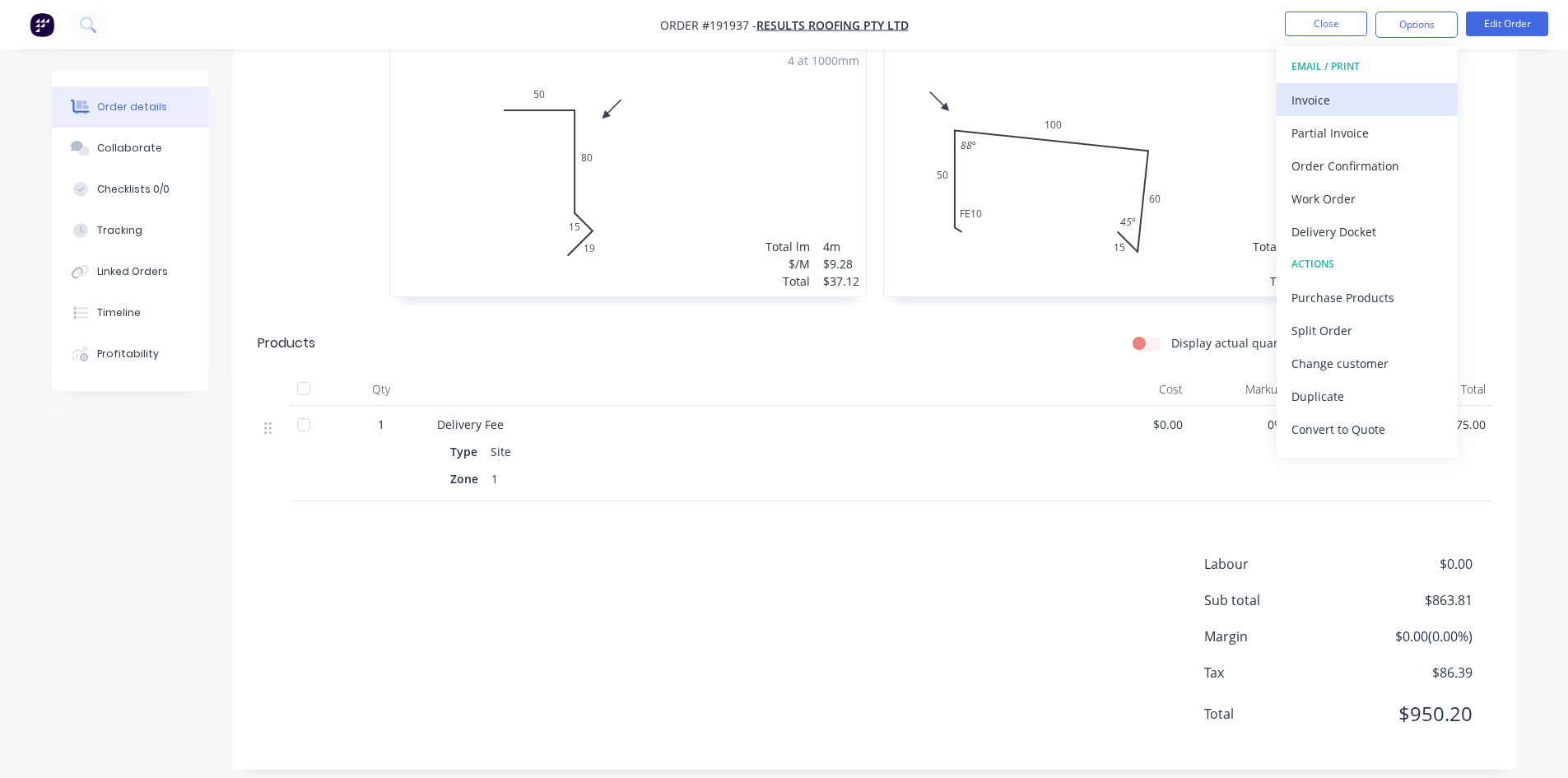
click at [1365, 99] on div "Invoice" at bounding box center [1366, 100] width 152 height 24
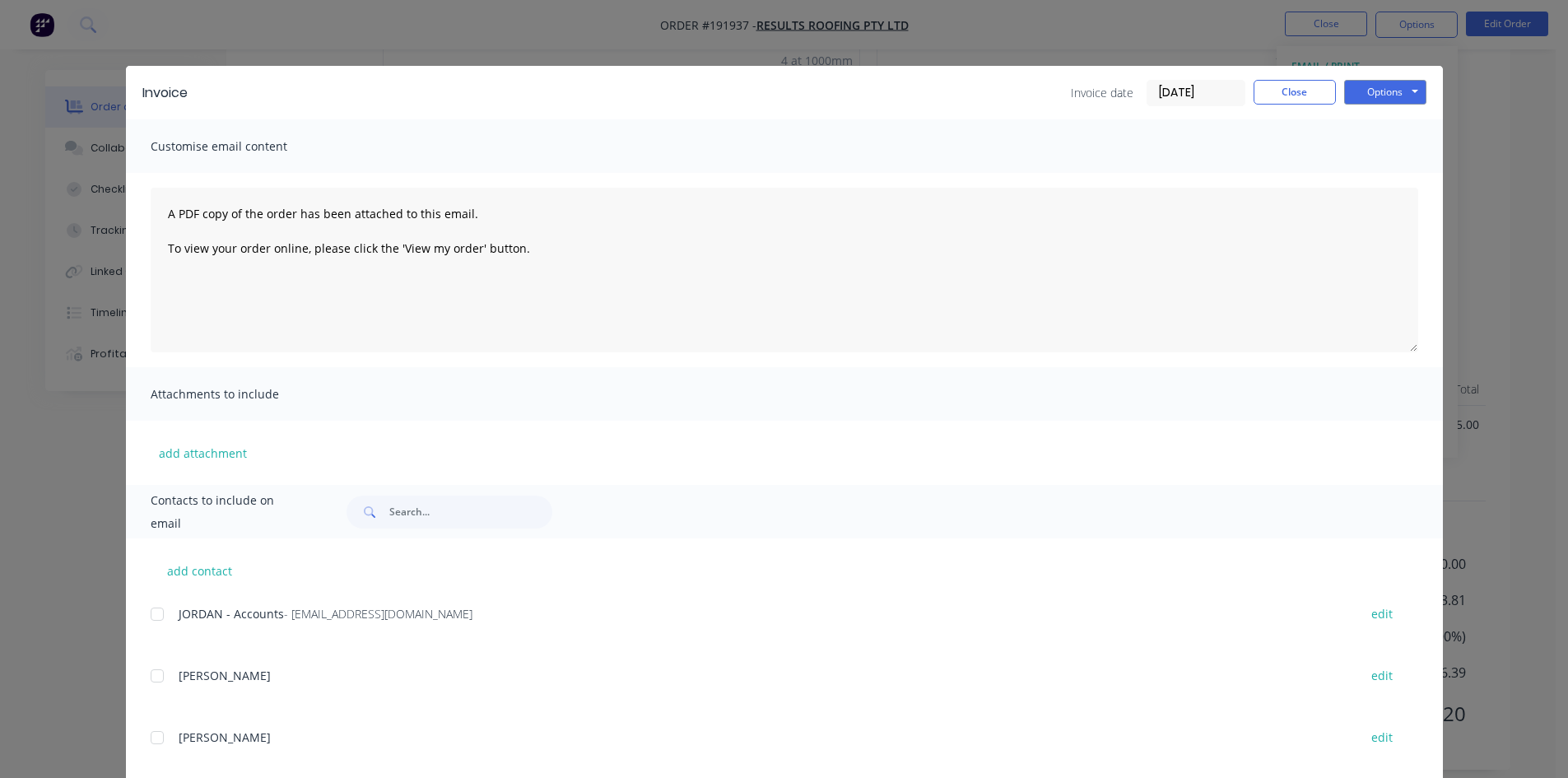
click at [162, 618] on div at bounding box center [157, 614] width 33 height 33
click at [1379, 97] on button "Options" at bounding box center [1384, 92] width 83 height 25
click at [1386, 171] on button "Email" at bounding box center [1396, 175] width 105 height 27
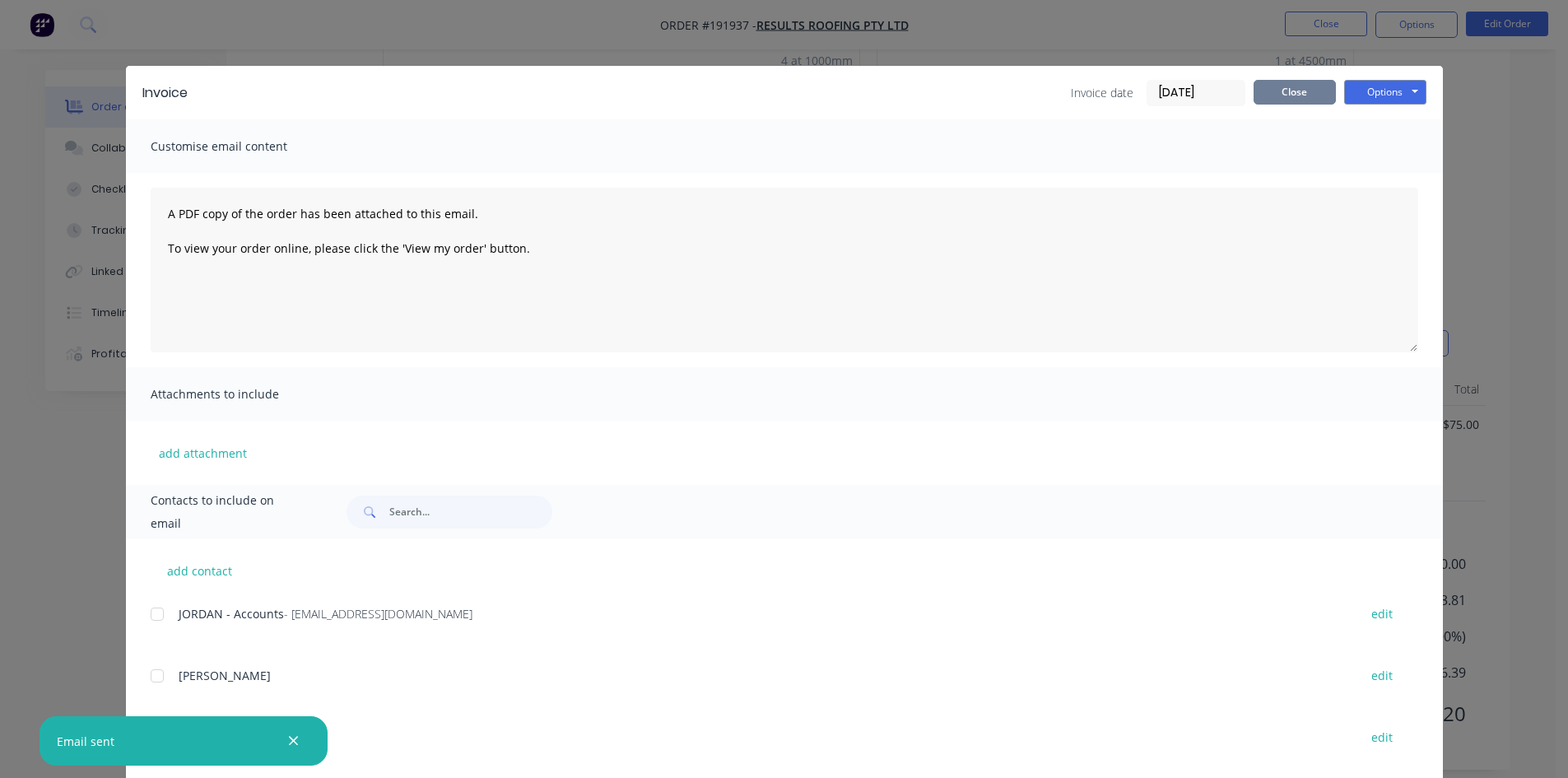
click at [1306, 91] on button "Close" at bounding box center [1295, 92] width 83 height 25
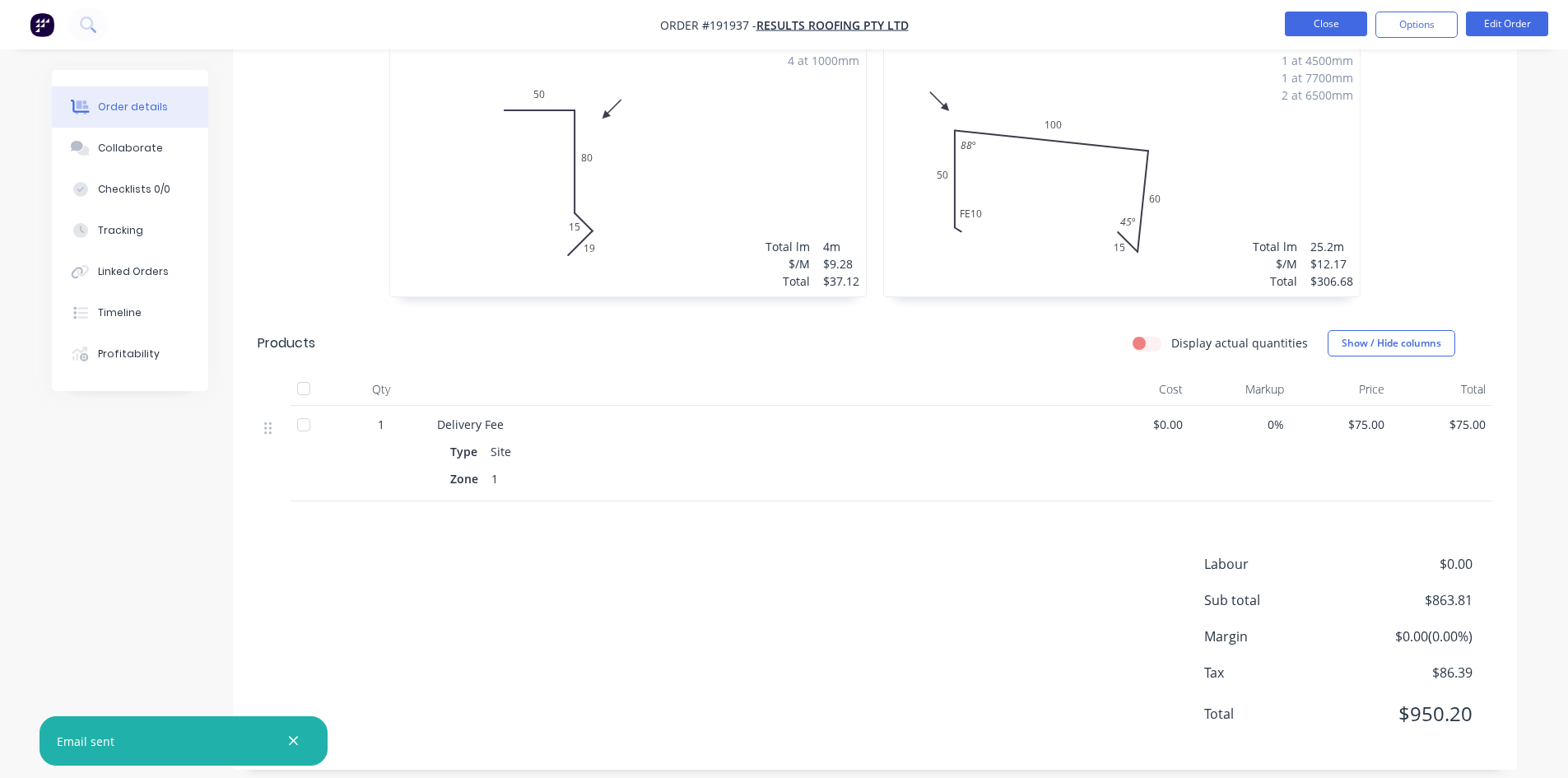
click at [1330, 25] on button "Close" at bounding box center [1325, 24] width 83 height 25
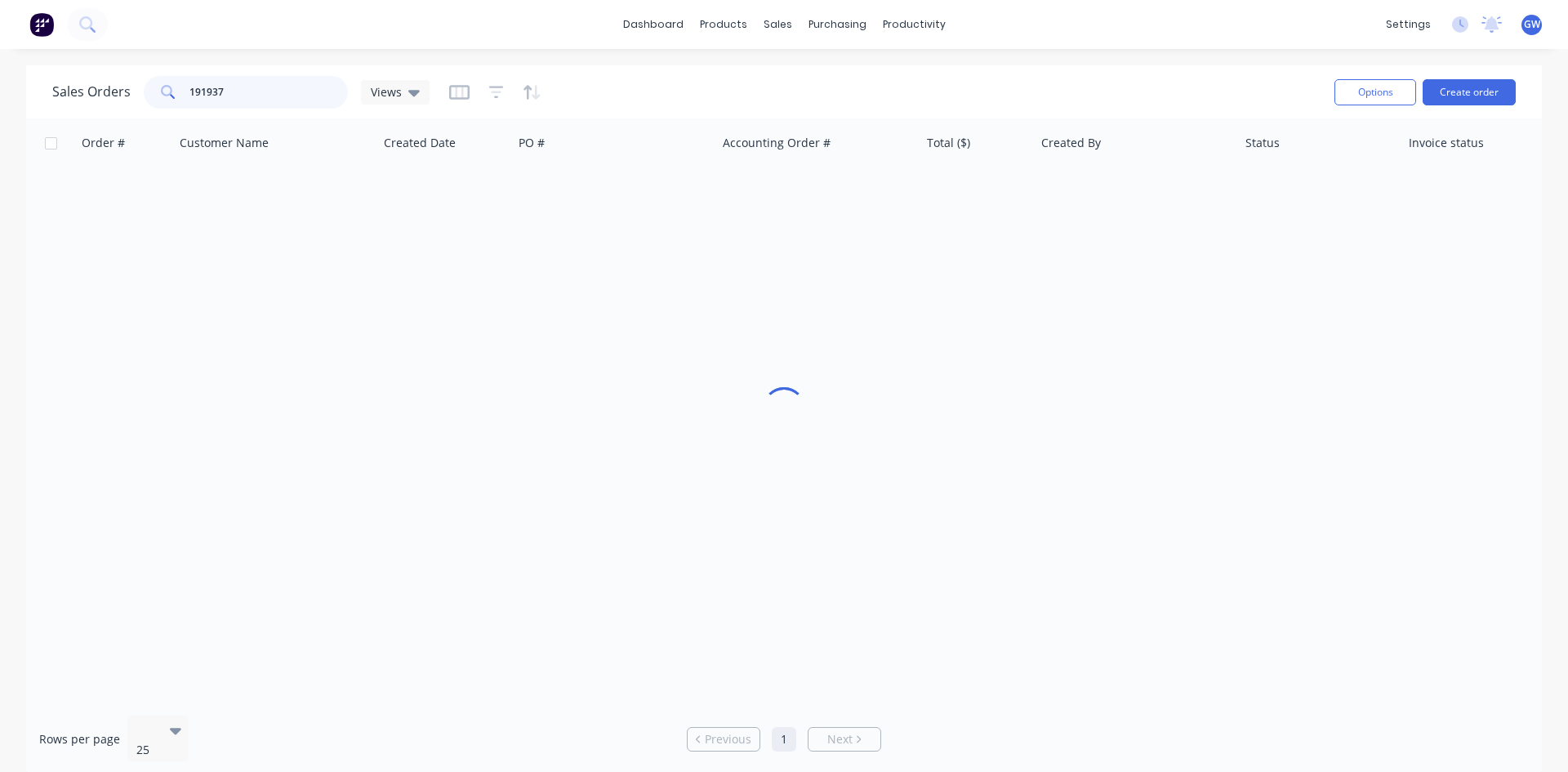
drag, startPoint x: 272, startPoint y: 94, endPoint x: 105, endPoint y: 86, distance: 167.2
click at [105, 86] on div "Sales Orders 191937 Views" at bounding box center [241, 92] width 378 height 32
type input "191932"
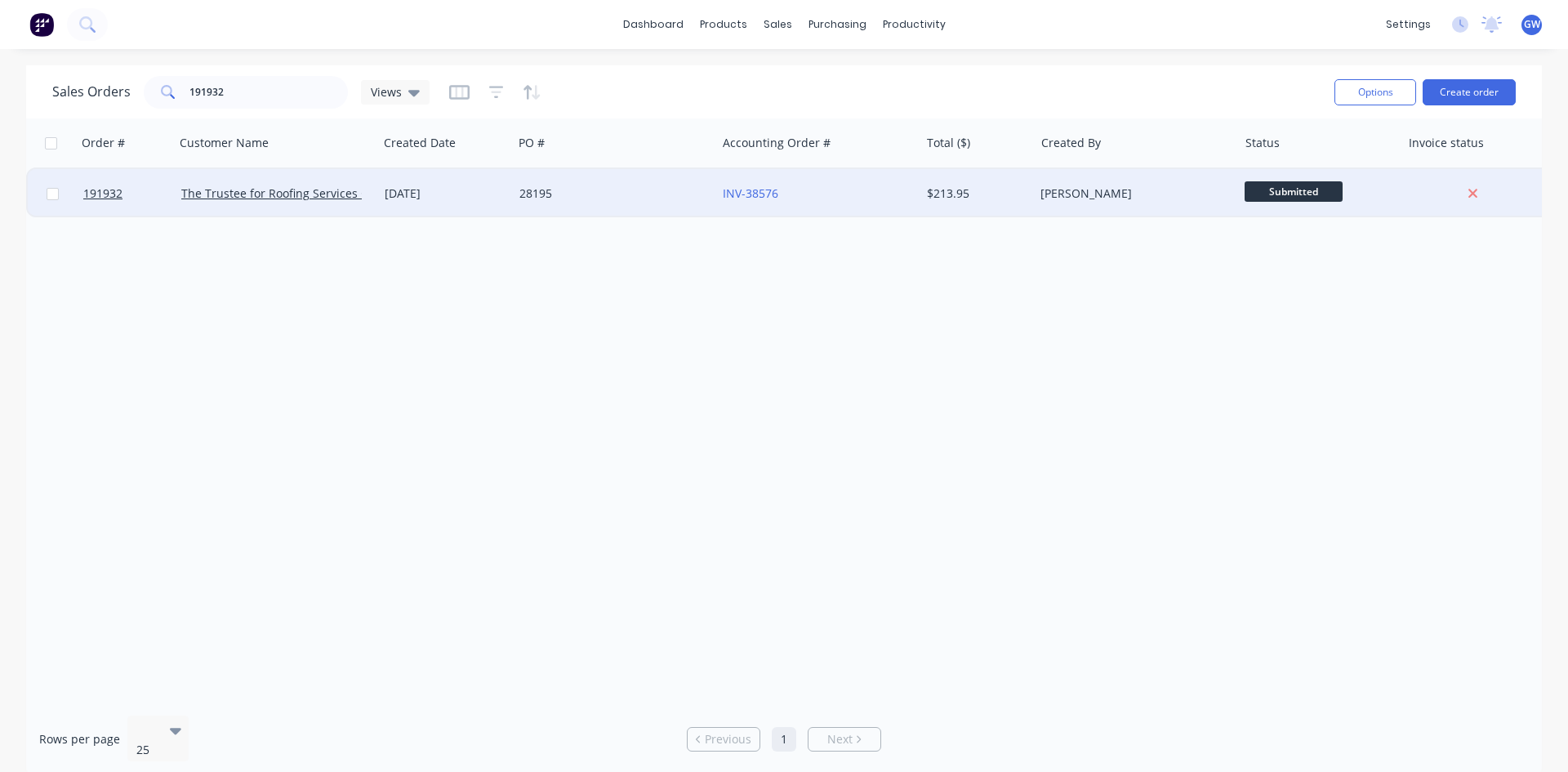
click at [1164, 212] on div "[PERSON_NAME]" at bounding box center [1136, 194] width 204 height 49
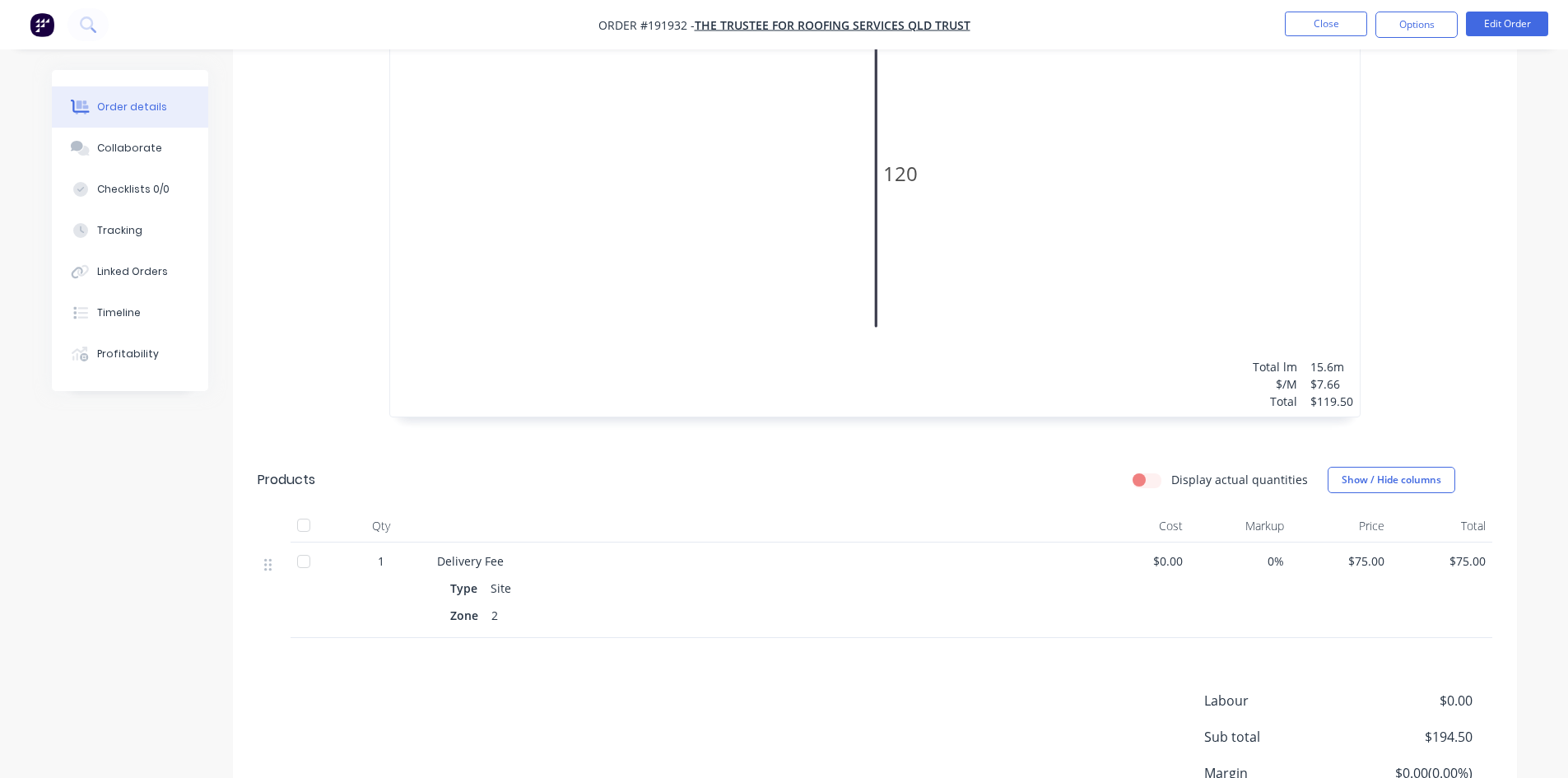
scroll to position [444, 0]
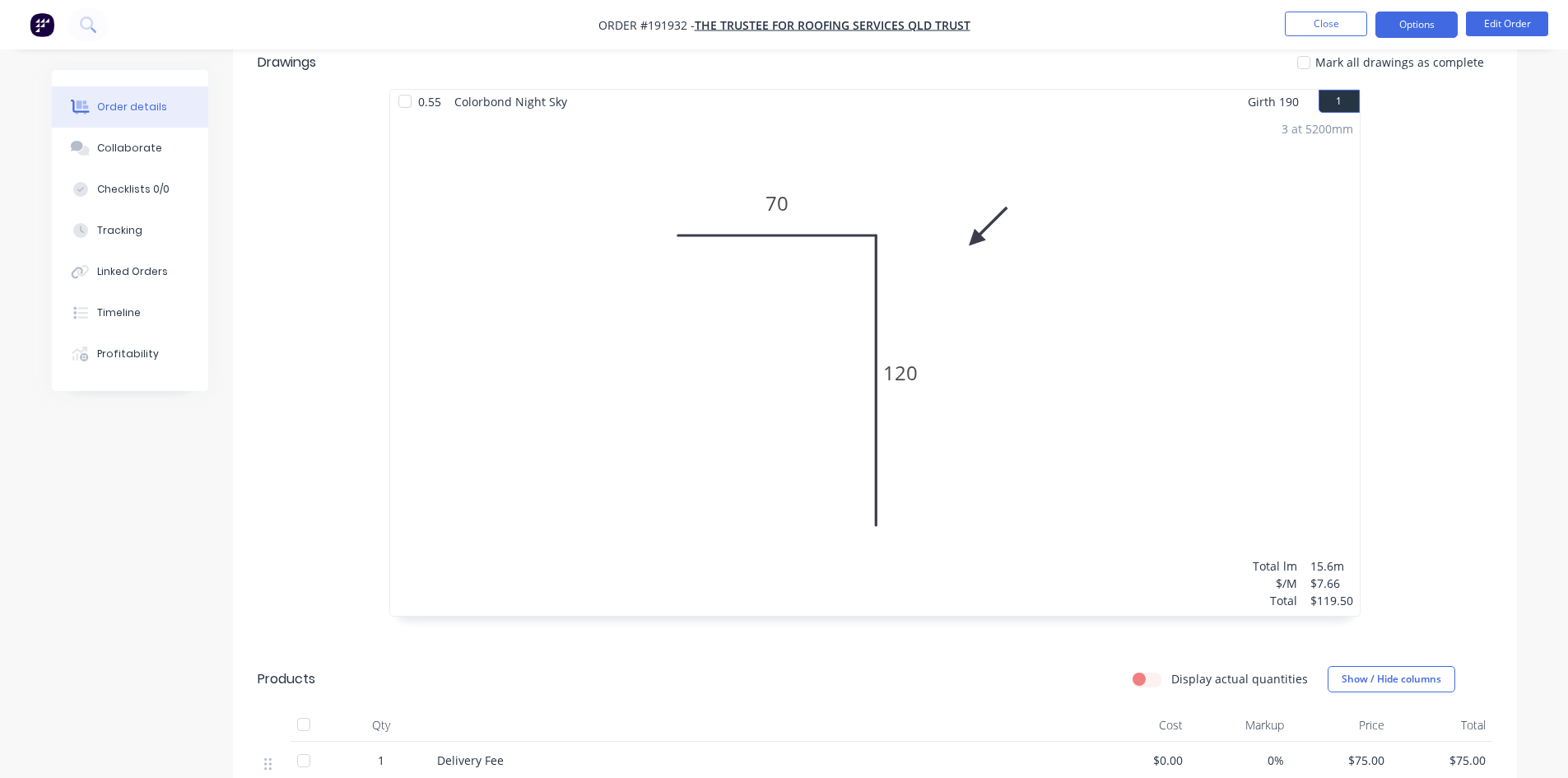
click at [1415, 20] on button "Options" at bounding box center [1416, 25] width 83 height 26
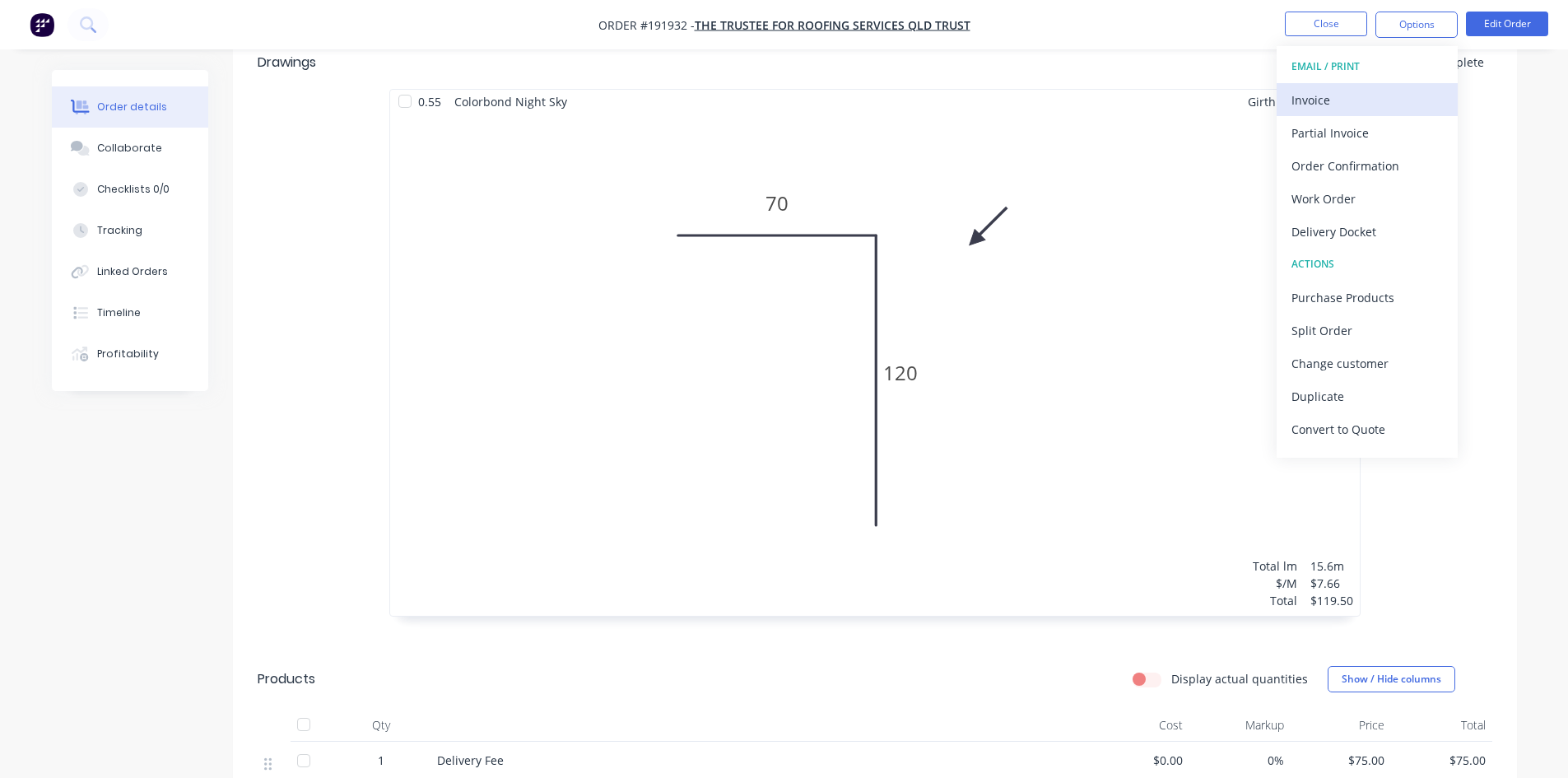
click at [1364, 109] on div "Invoice" at bounding box center [1366, 100] width 152 height 24
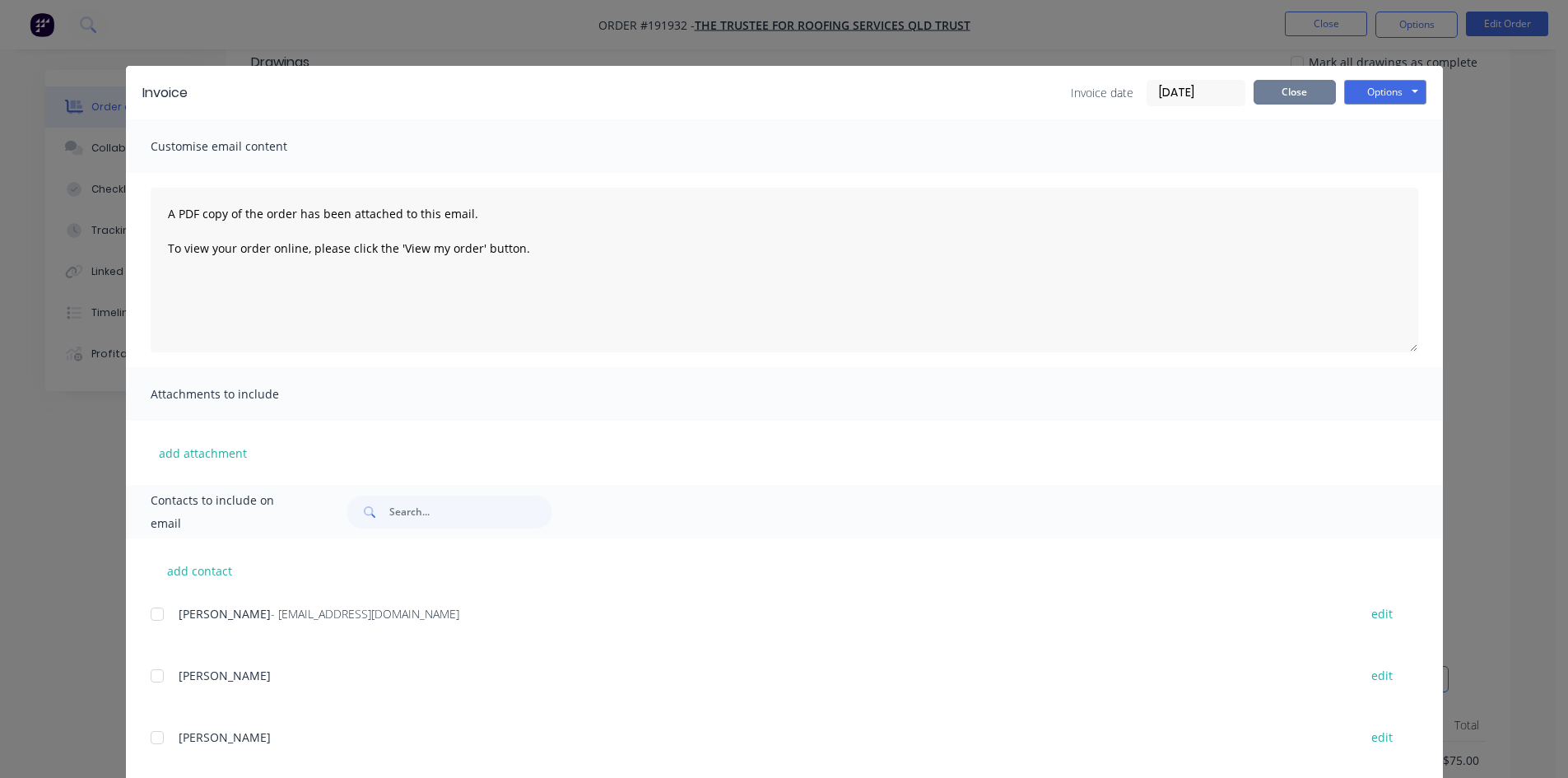
click at [1274, 101] on button "Close" at bounding box center [1295, 92] width 83 height 25
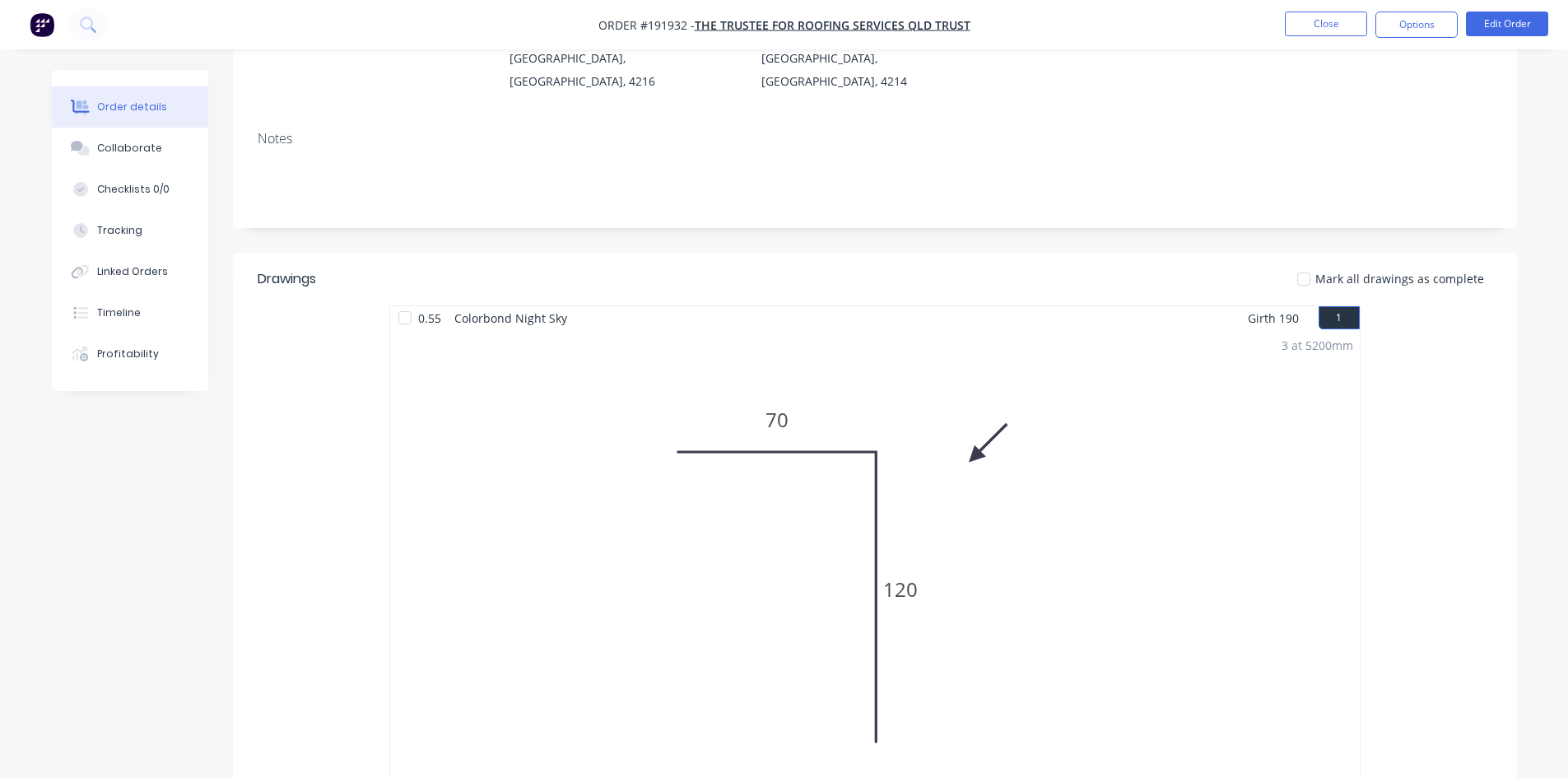
scroll to position [0, 0]
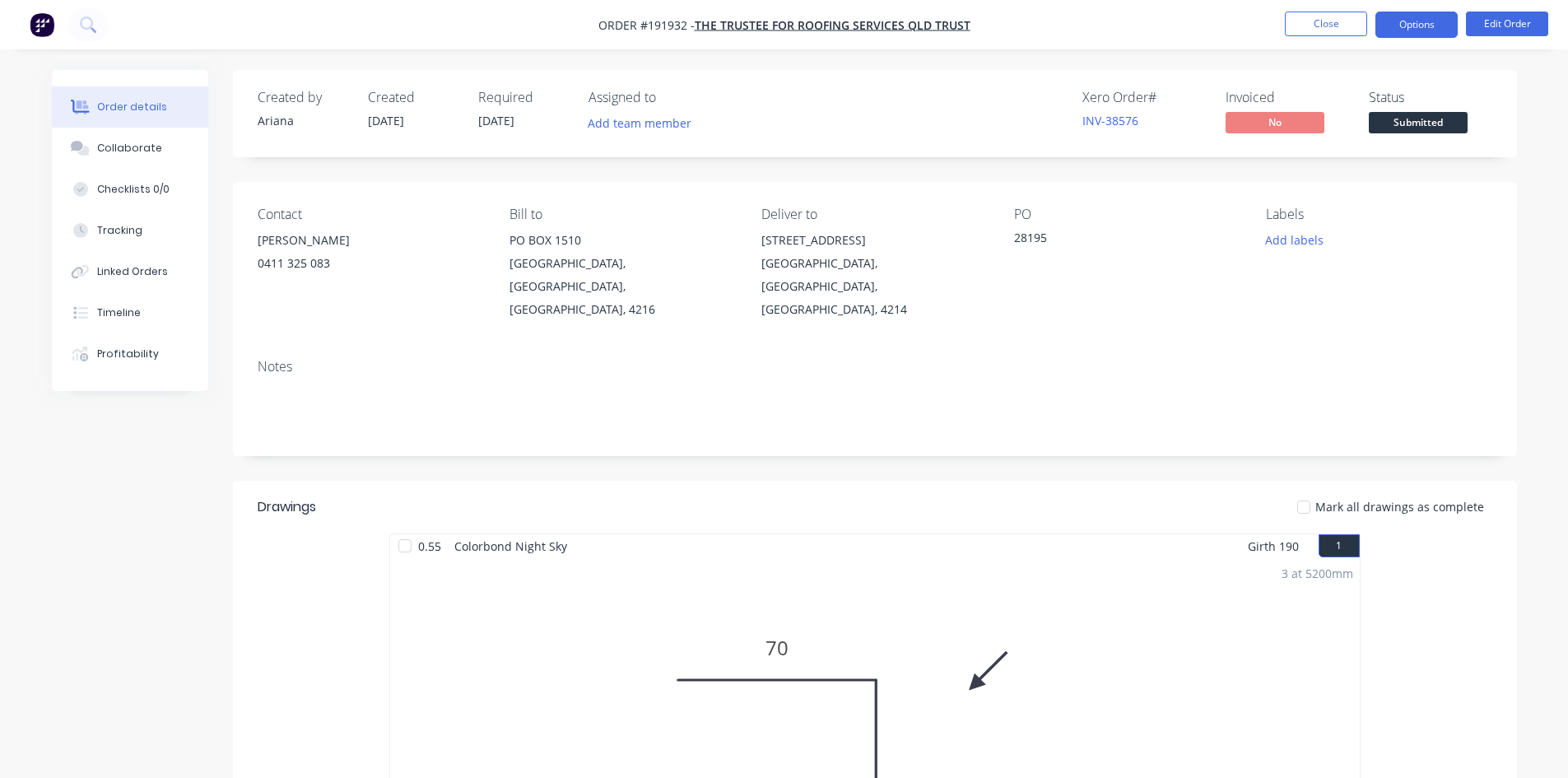
click at [1435, 26] on button "Options" at bounding box center [1416, 25] width 83 height 26
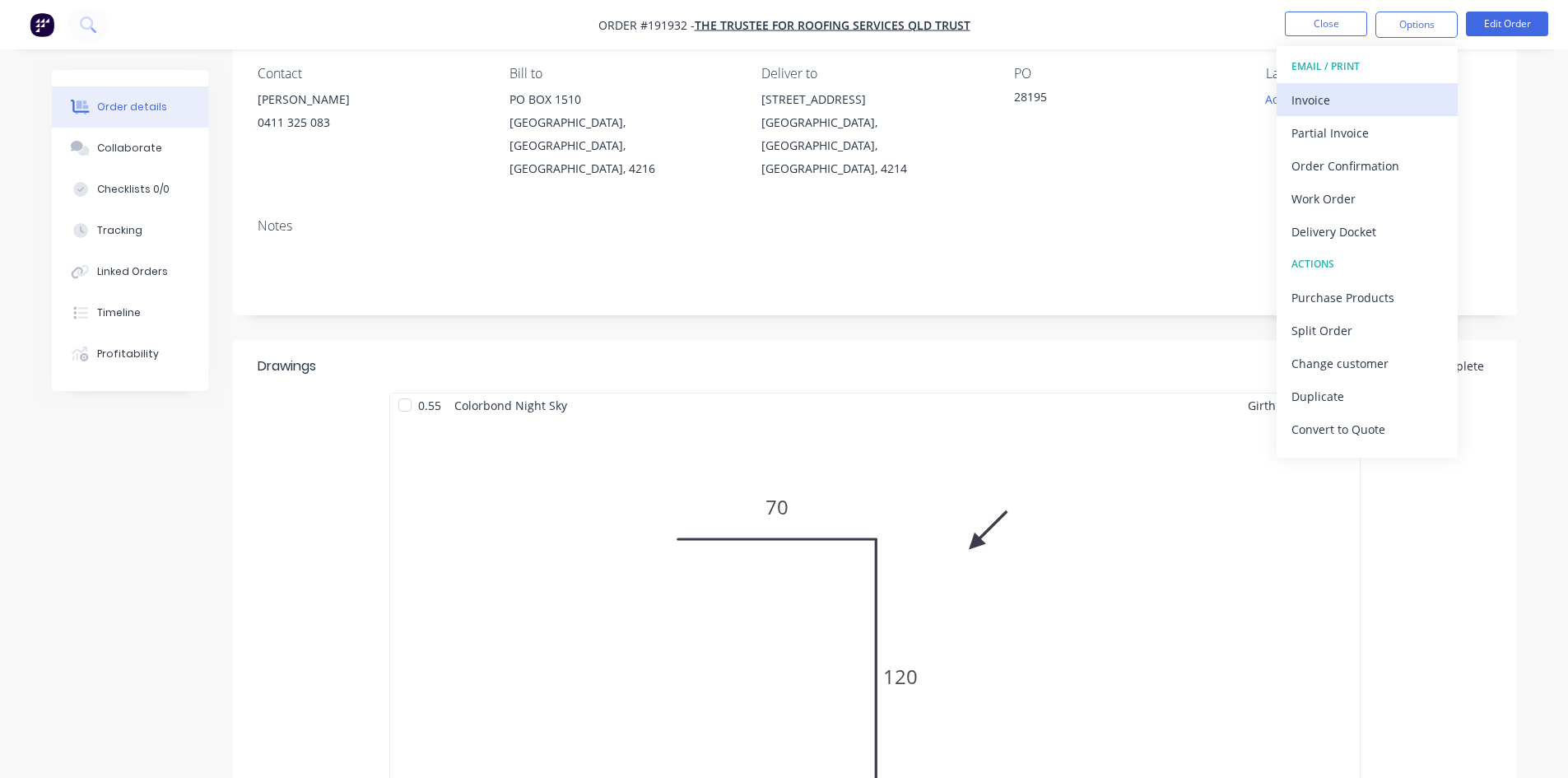
scroll to position [115, 0]
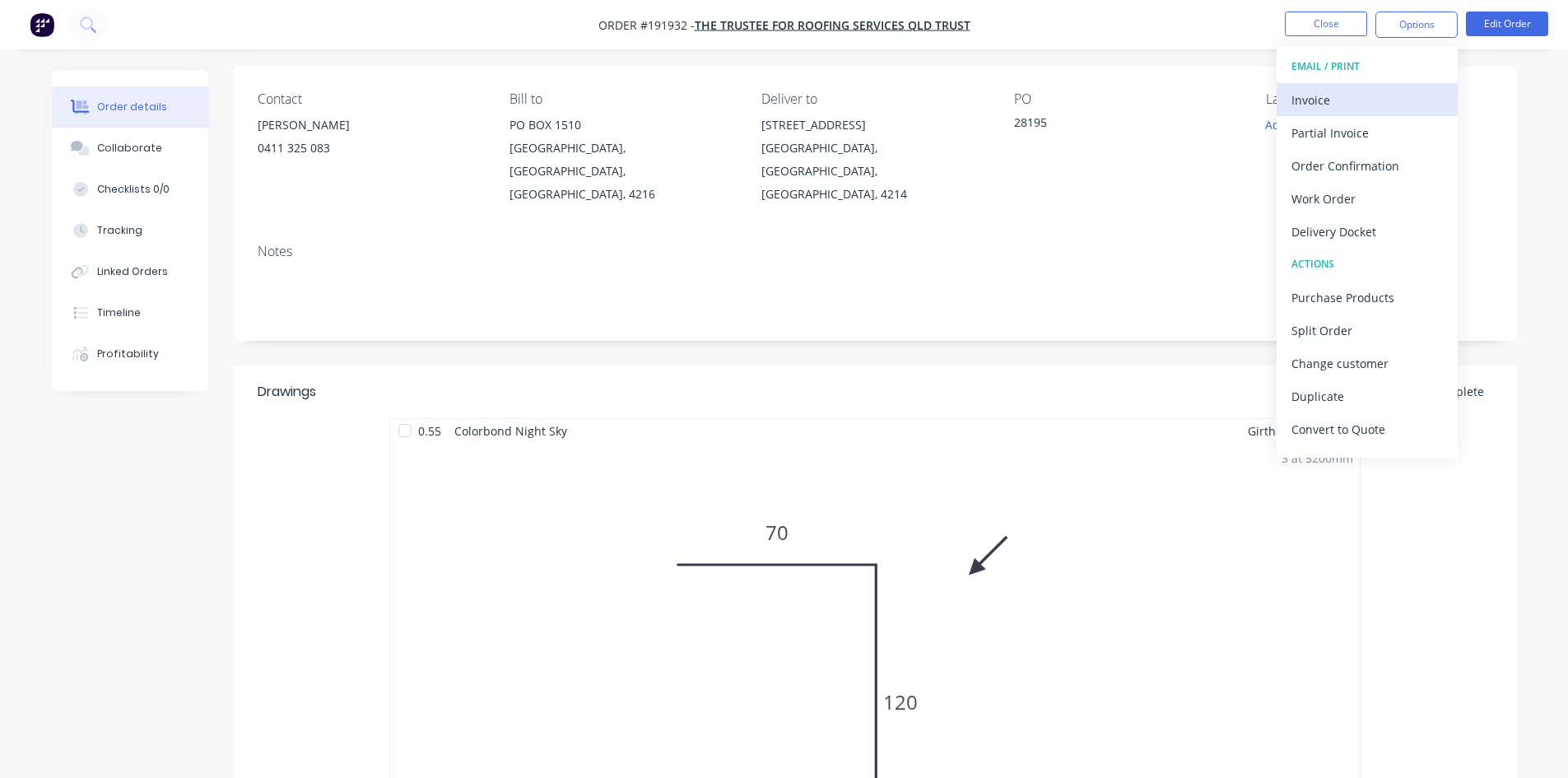
click at [1392, 92] on div "Invoice" at bounding box center [1366, 100] width 152 height 24
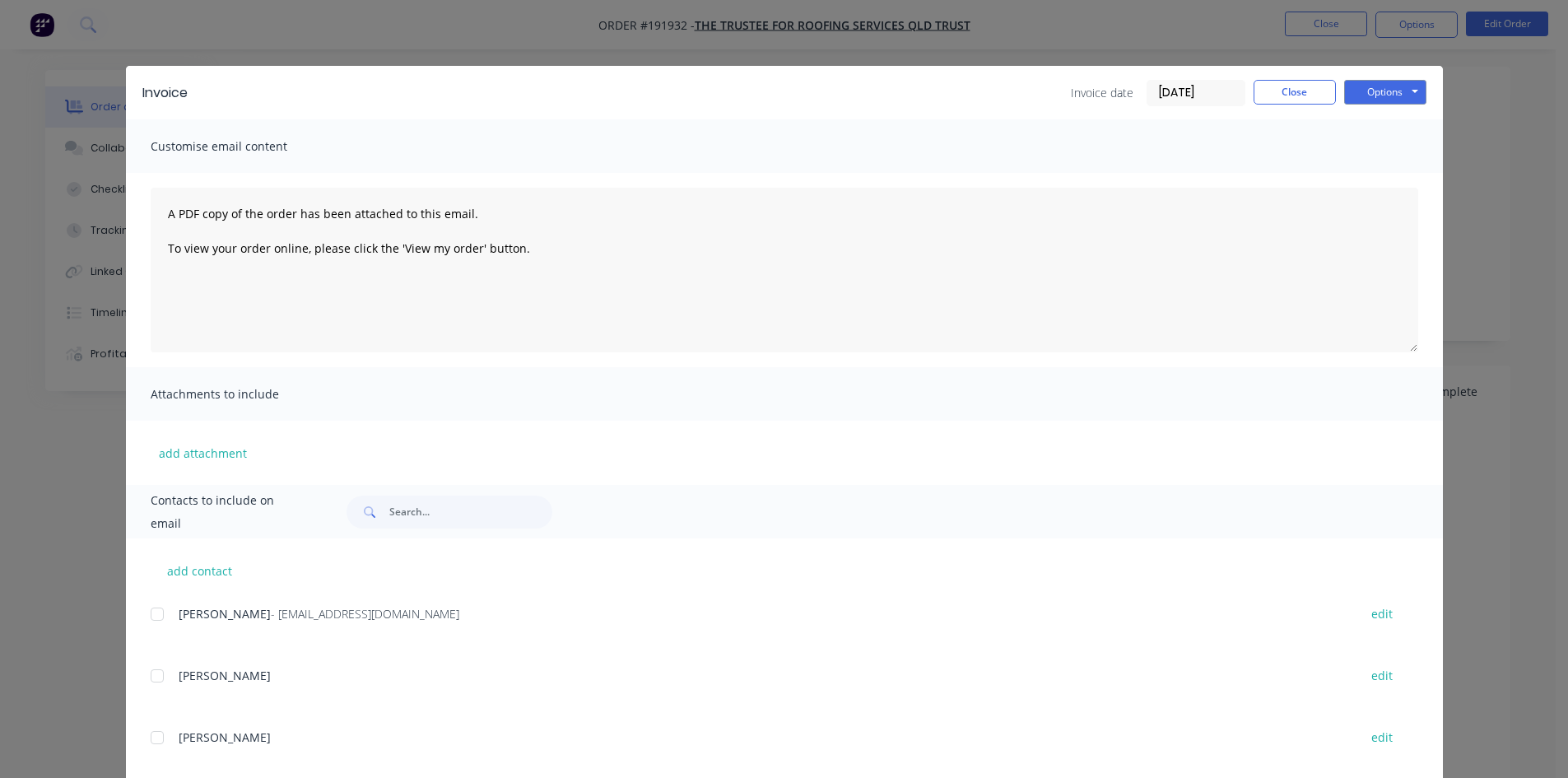
click at [149, 607] on div at bounding box center [157, 614] width 33 height 33
click at [1400, 91] on button "Options" at bounding box center [1384, 92] width 83 height 25
click at [1383, 172] on button "Email" at bounding box center [1396, 175] width 105 height 27
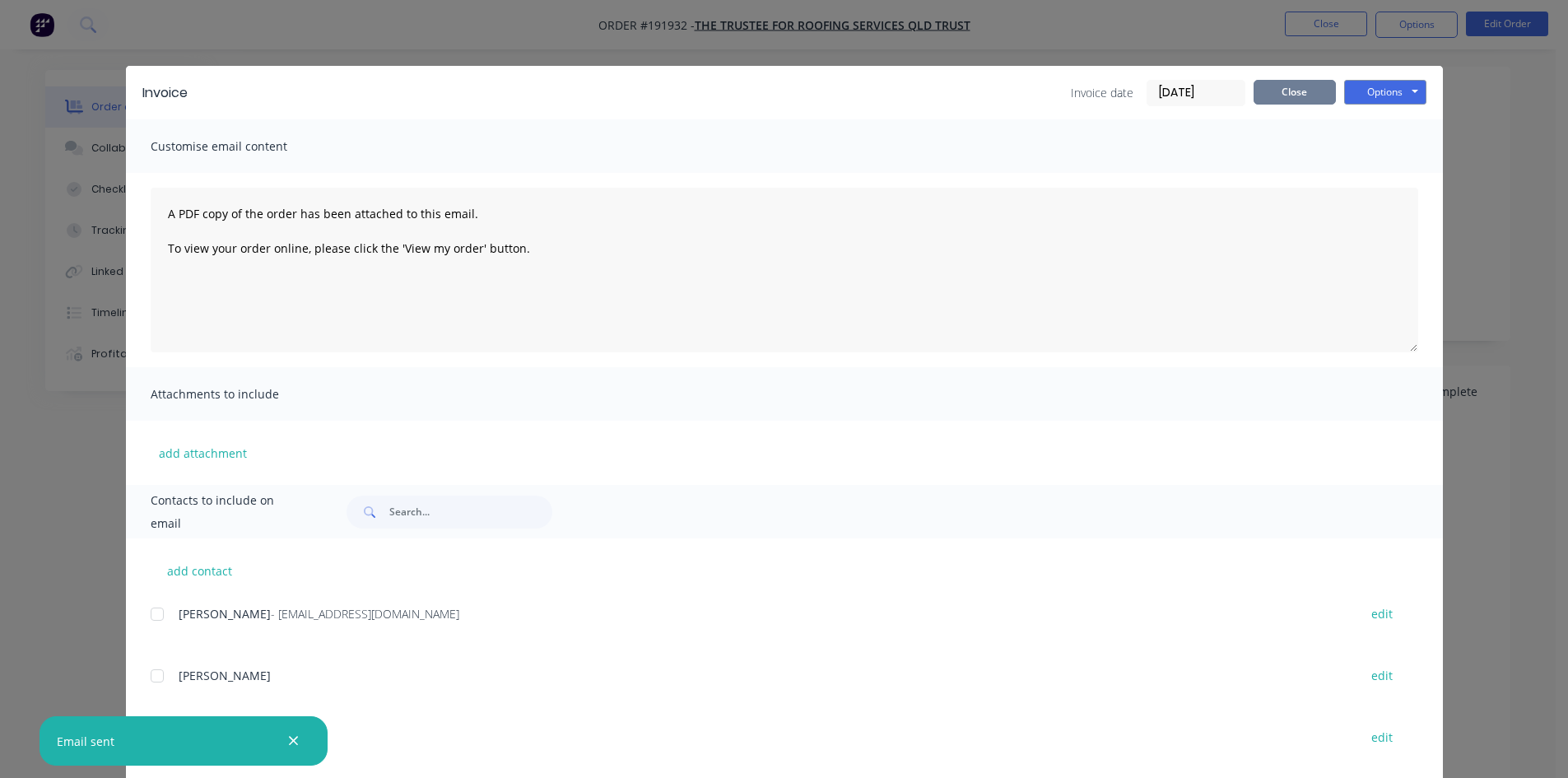
click at [1289, 84] on button "Close" at bounding box center [1295, 92] width 83 height 25
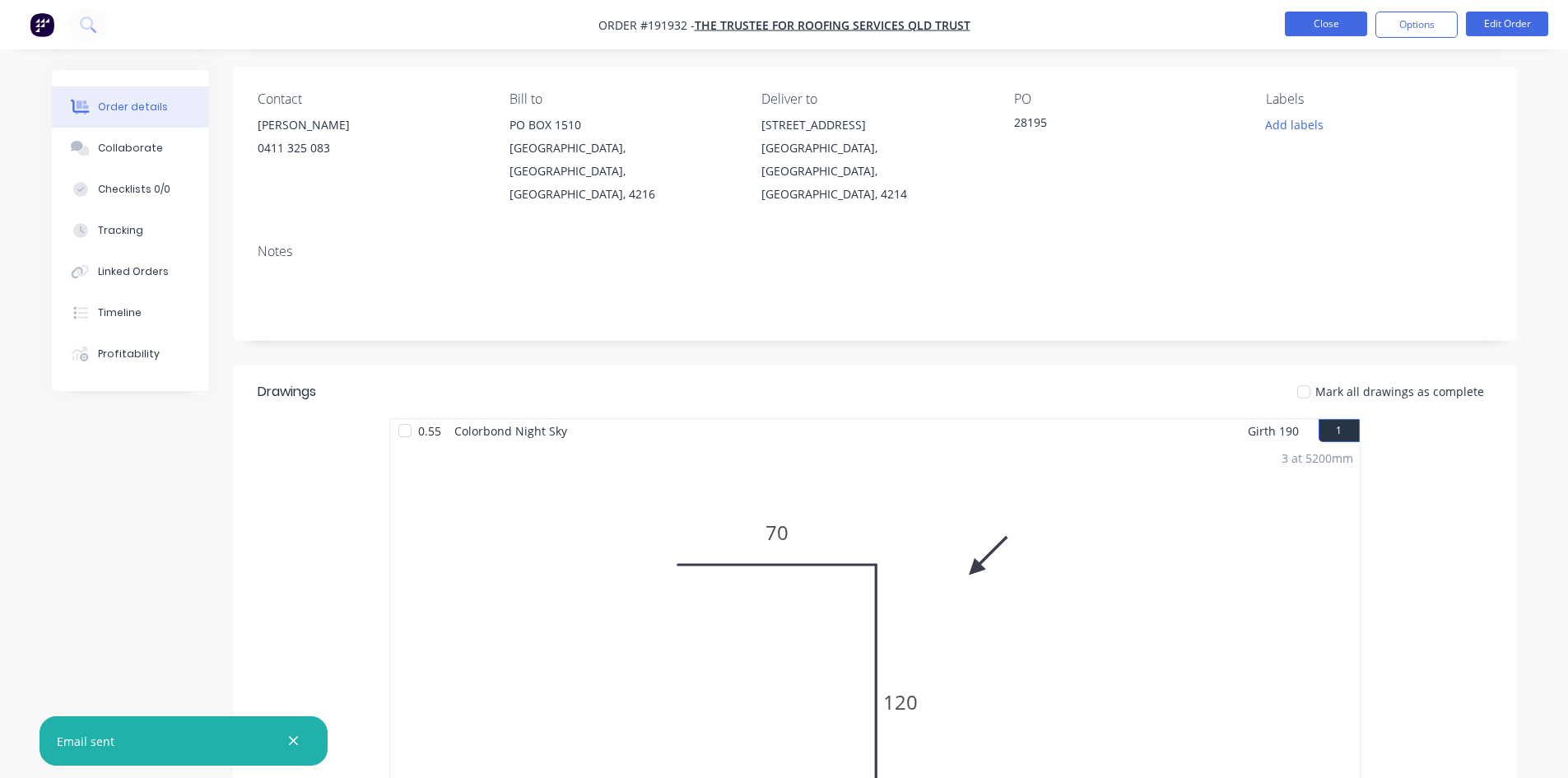
click at [1323, 17] on button "Close" at bounding box center [1325, 24] width 83 height 25
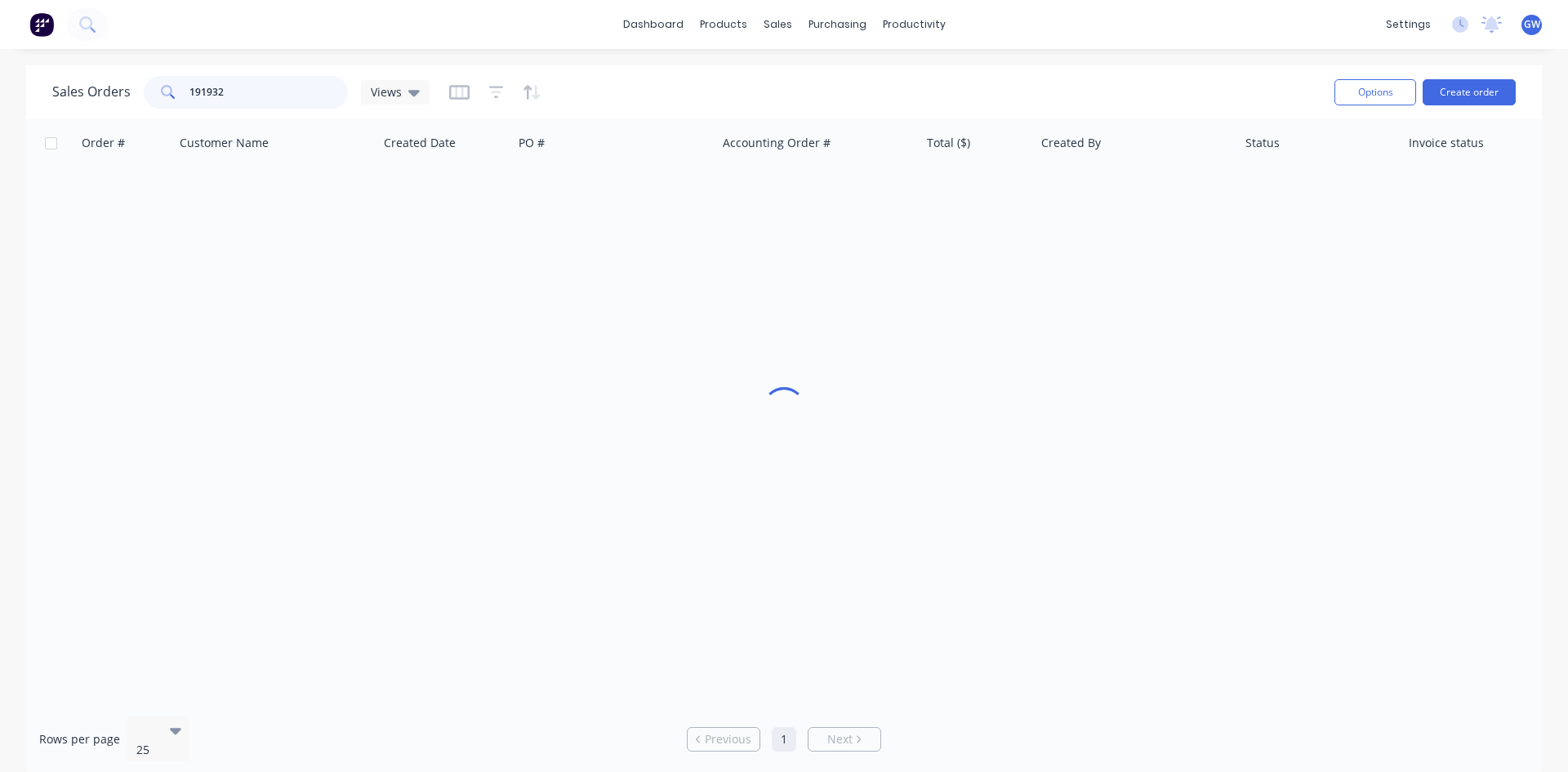
drag, startPoint x: 271, startPoint y: 98, endPoint x: 93, endPoint y: 93, distance: 178.1
click at [93, 93] on div "Sales Orders 191932 Views" at bounding box center [241, 92] width 378 height 32
type input "191951"
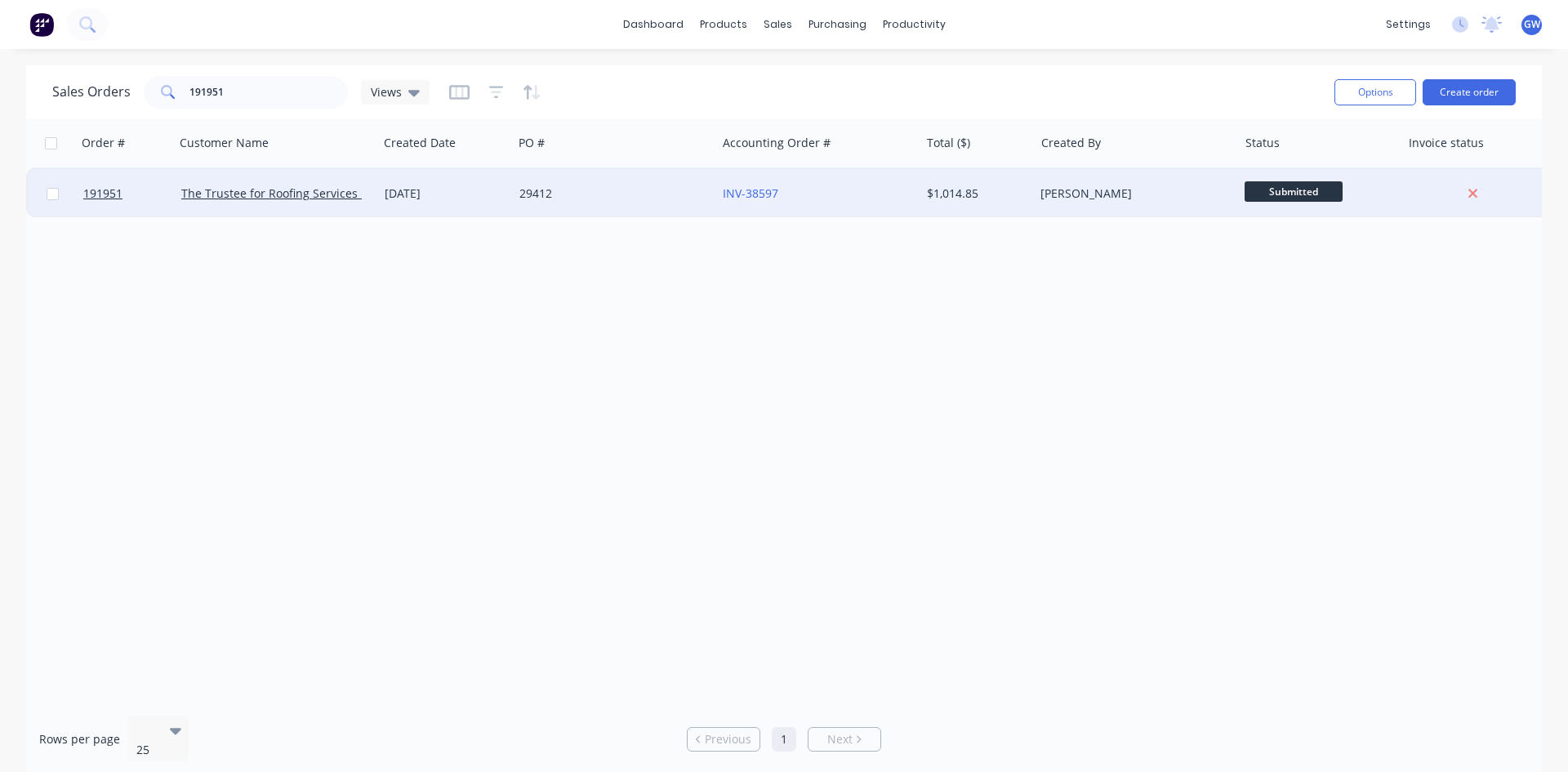
click at [1144, 190] on div "[PERSON_NAME]" at bounding box center [1131, 194] width 181 height 16
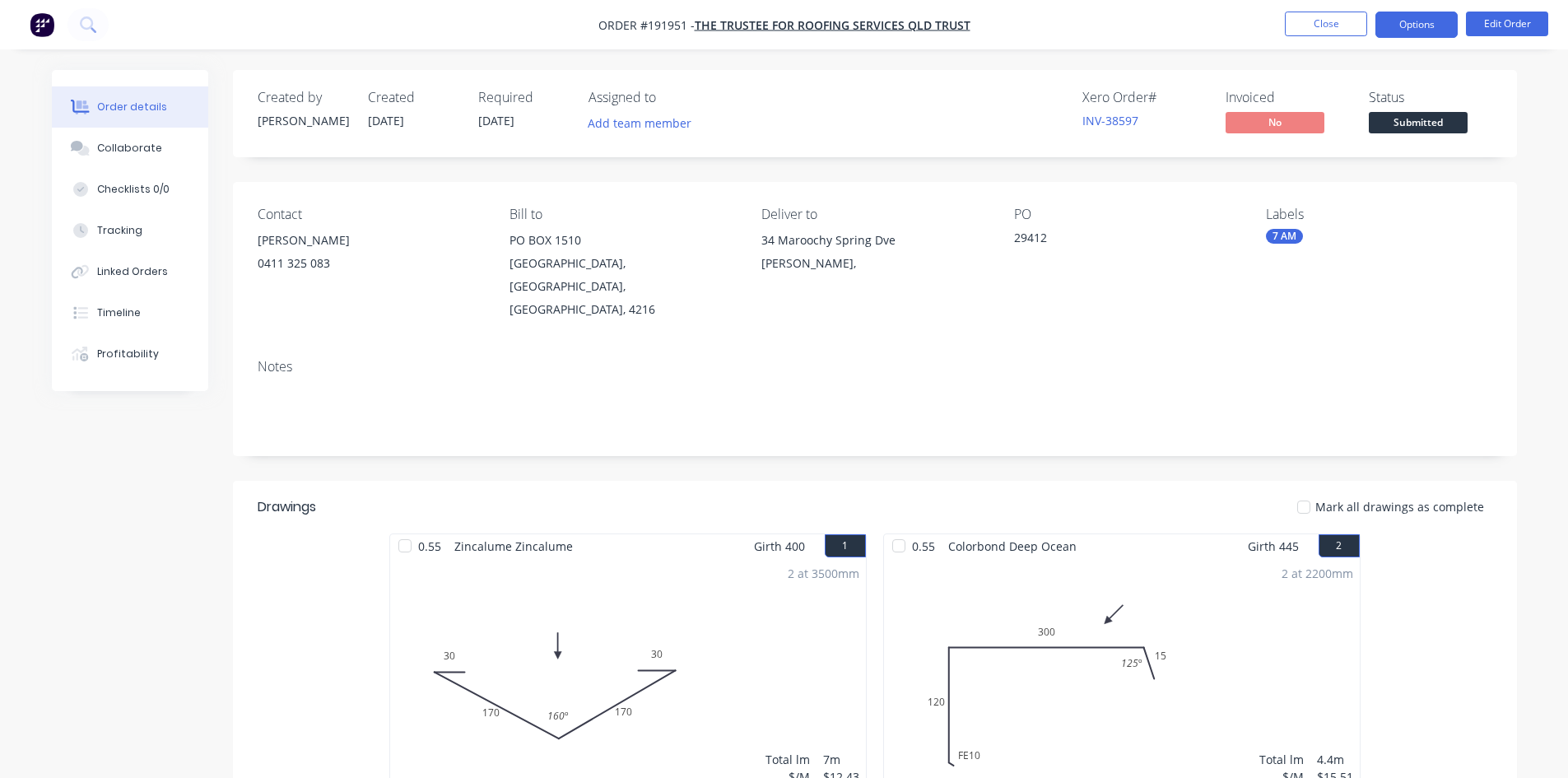
click at [1417, 24] on button "Options" at bounding box center [1416, 25] width 83 height 26
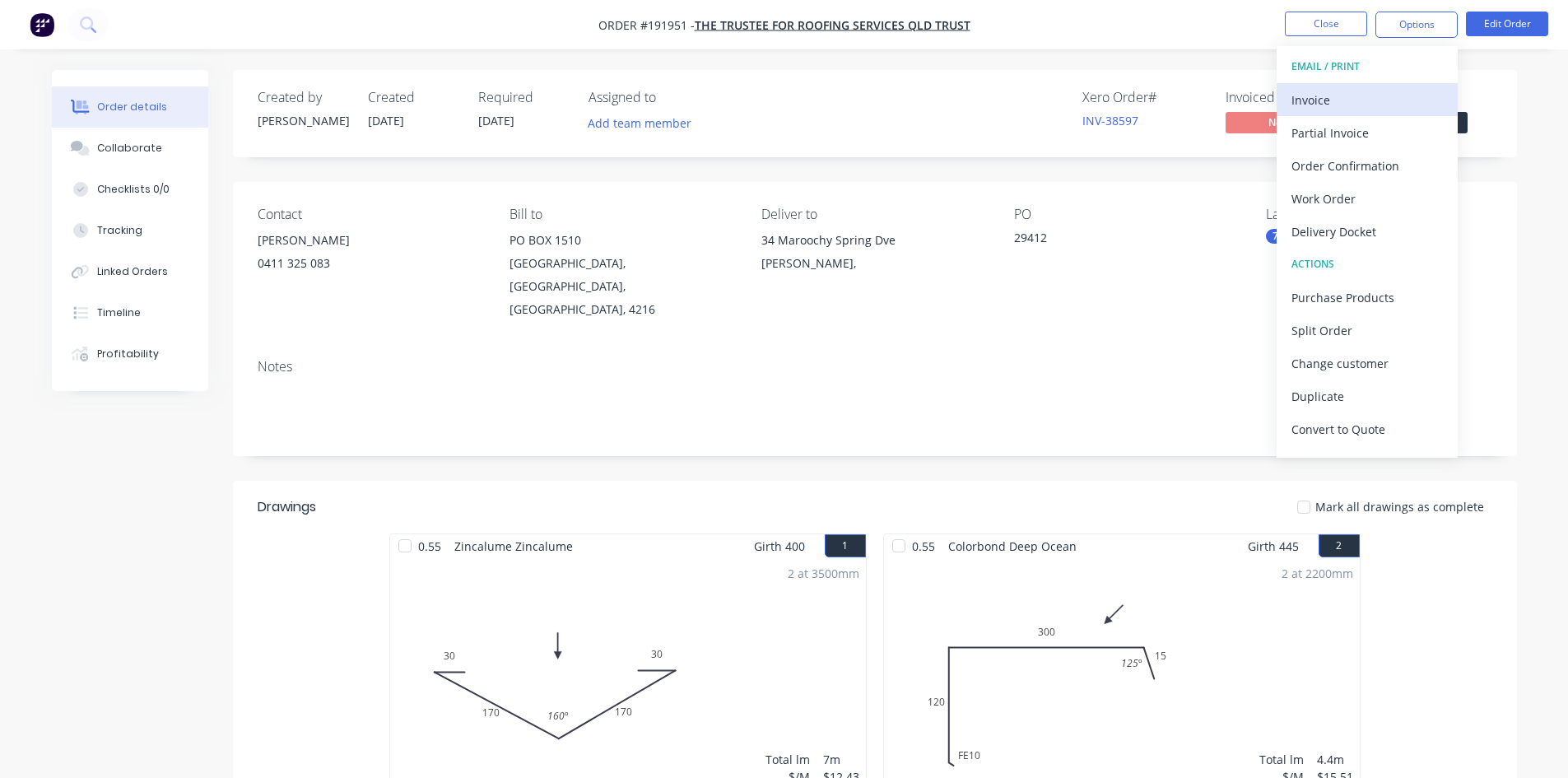
click at [1366, 100] on div "Invoice" at bounding box center [1366, 100] width 152 height 24
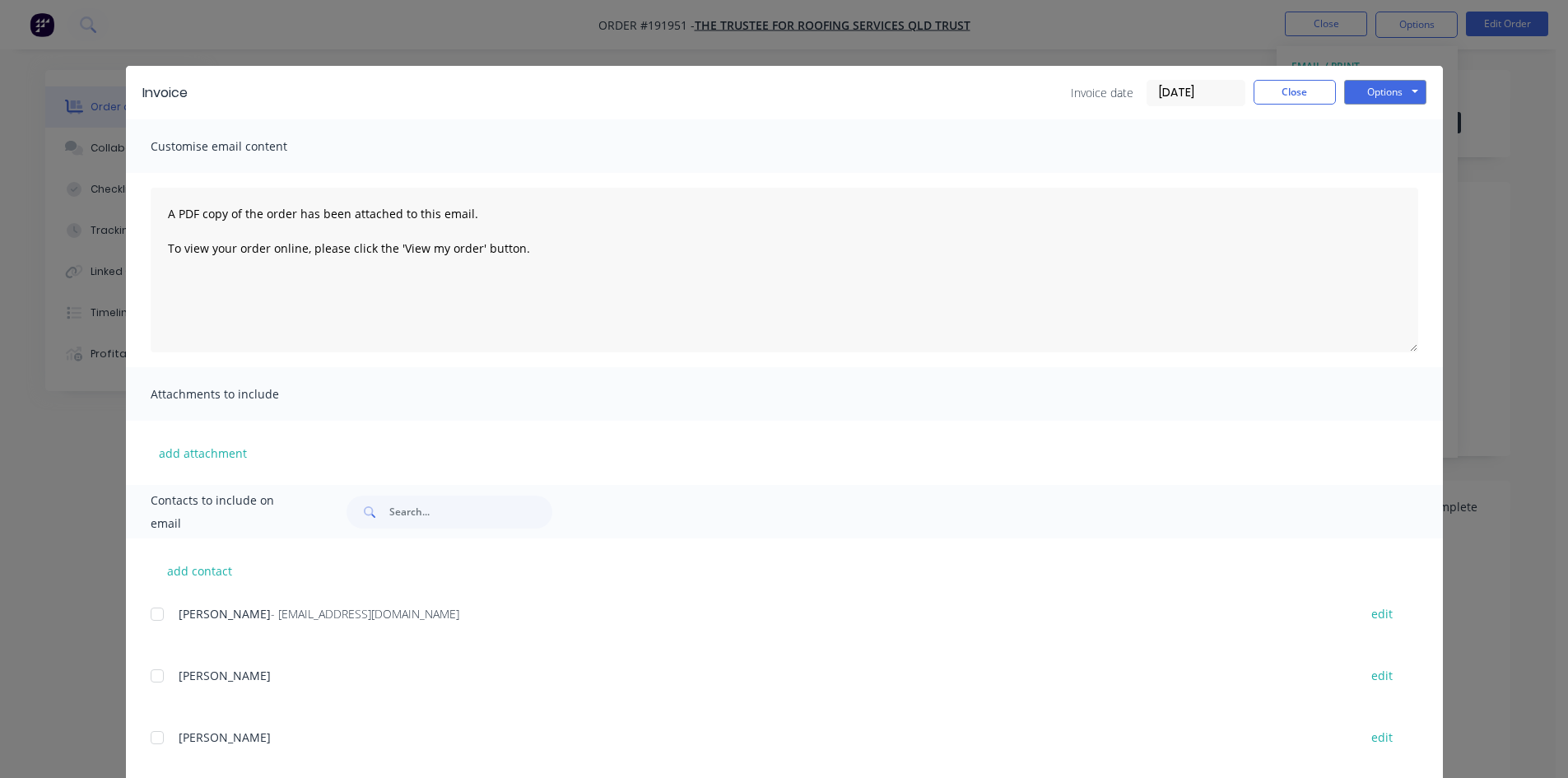
drag, startPoint x: 155, startPoint y: 618, endPoint x: 566, endPoint y: 419, distance: 456.6
click at [149, 620] on div at bounding box center [157, 614] width 33 height 33
click at [1376, 88] on button "Options" at bounding box center [1384, 92] width 83 height 25
click at [1383, 171] on button "Email" at bounding box center [1396, 175] width 105 height 27
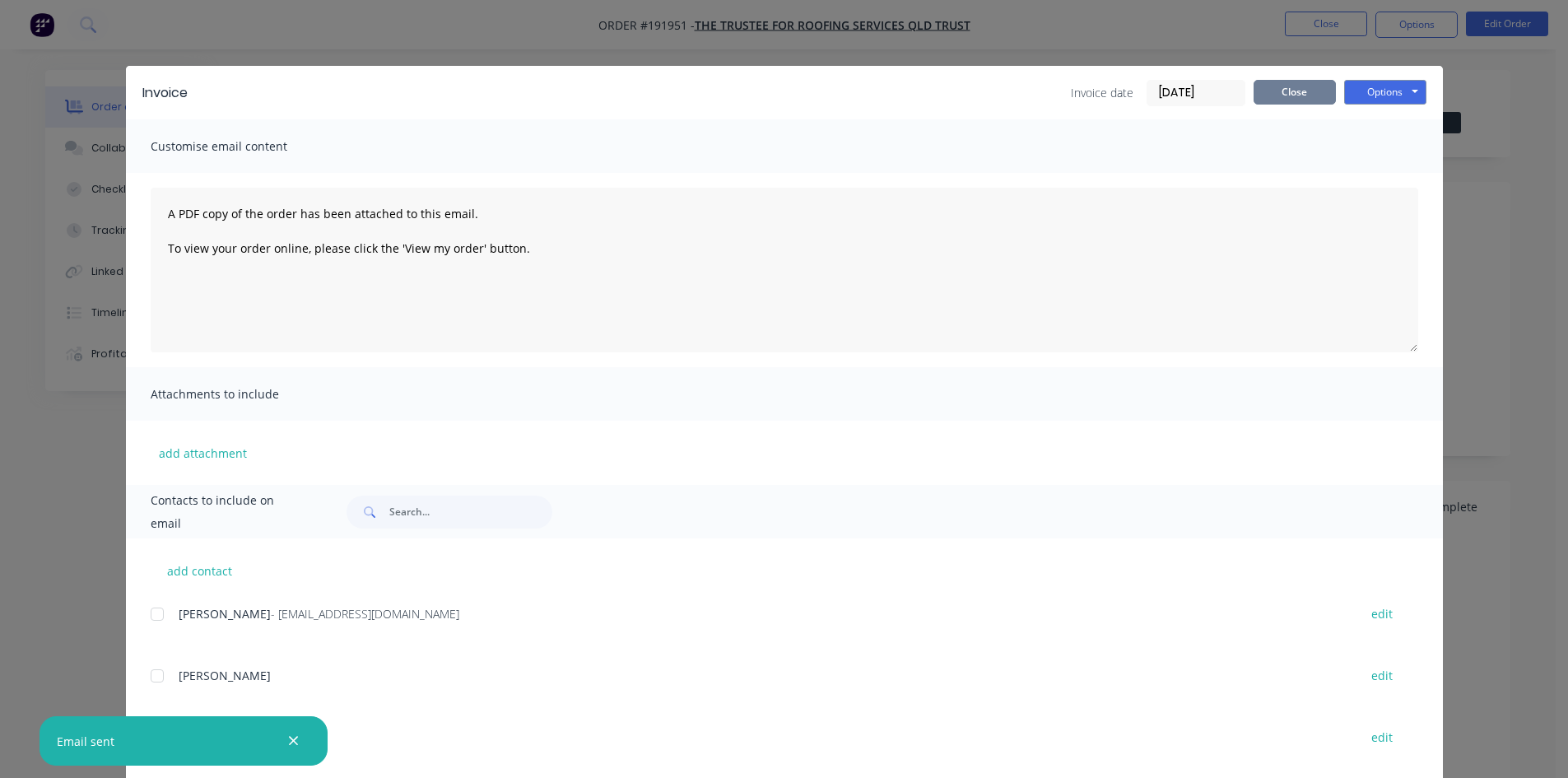
click at [1288, 86] on button "Close" at bounding box center [1295, 92] width 83 height 25
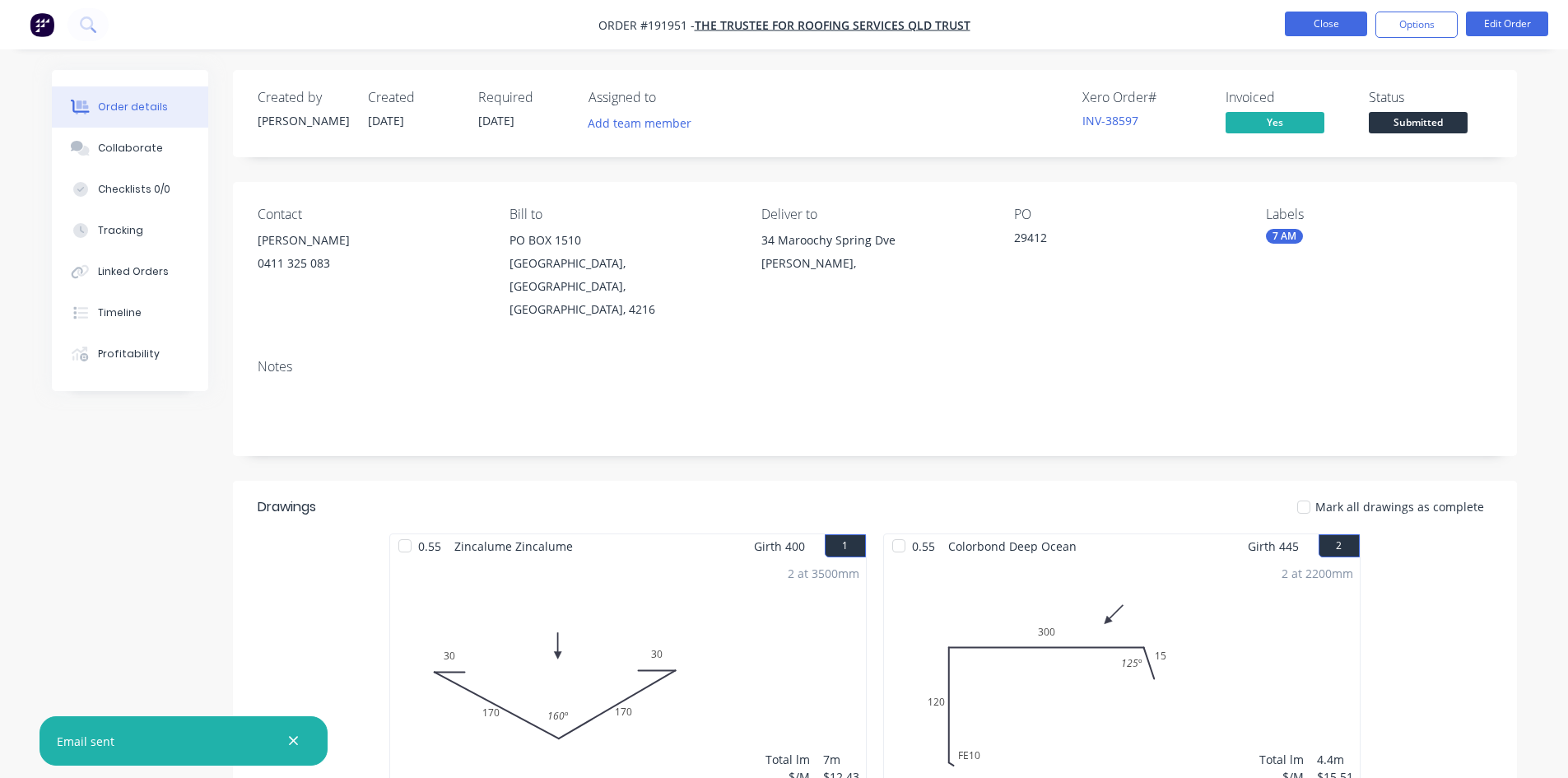
click at [1314, 15] on button "Close" at bounding box center [1325, 24] width 83 height 25
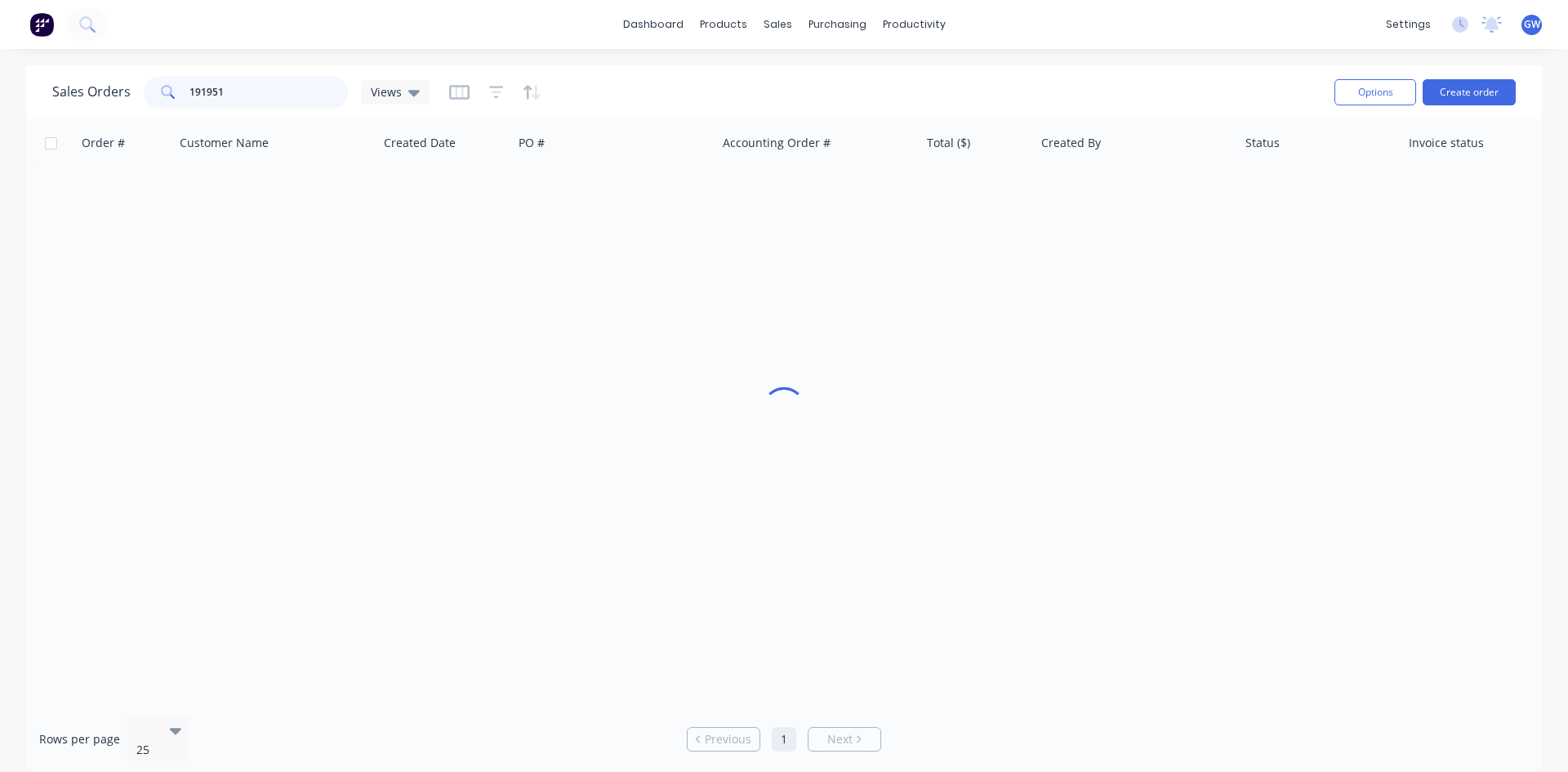
drag, startPoint x: 317, startPoint y: 107, endPoint x: 78, endPoint y: 79, distance: 240.6
click at [78, 79] on div "Sales Orders 191951 Views" at bounding box center [241, 92] width 378 height 32
type input "32802"
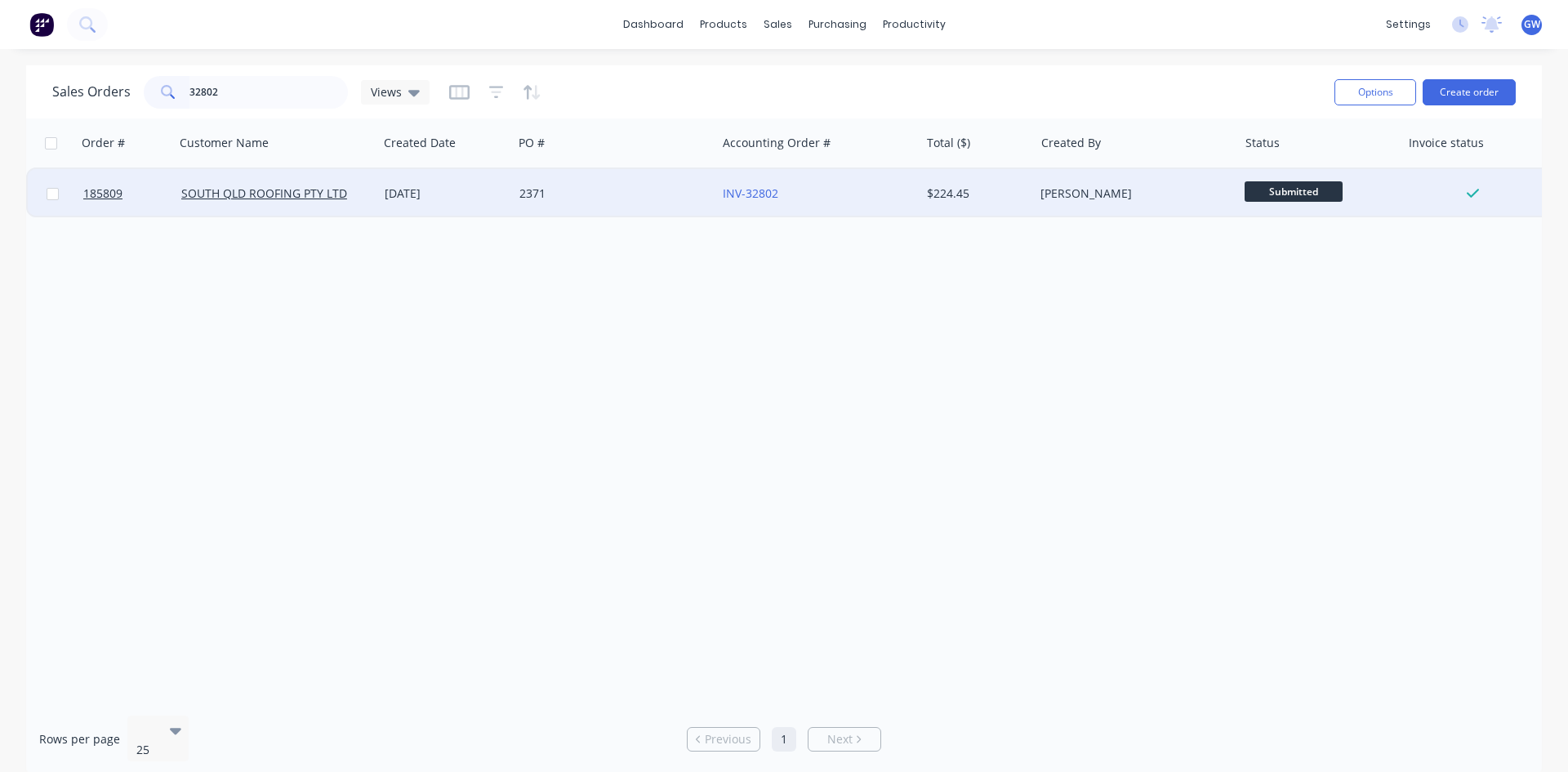
click at [845, 197] on div "INV-32802" at bounding box center [813, 194] width 181 height 16
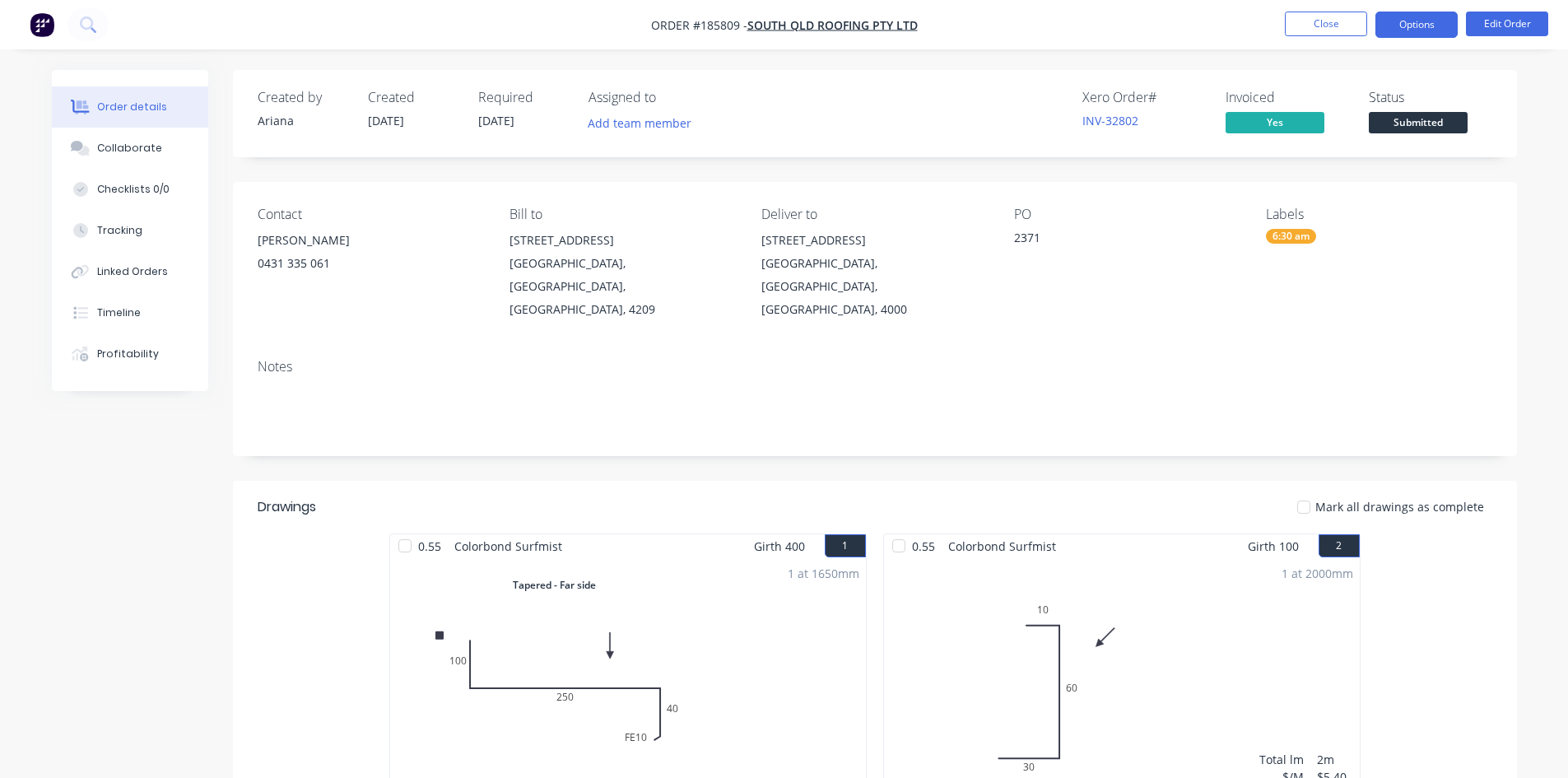
drag, startPoint x: 1426, startPoint y: 25, endPoint x: 1424, endPoint y: 35, distance: 10.2
click at [1426, 25] on button "Options" at bounding box center [1416, 25] width 83 height 26
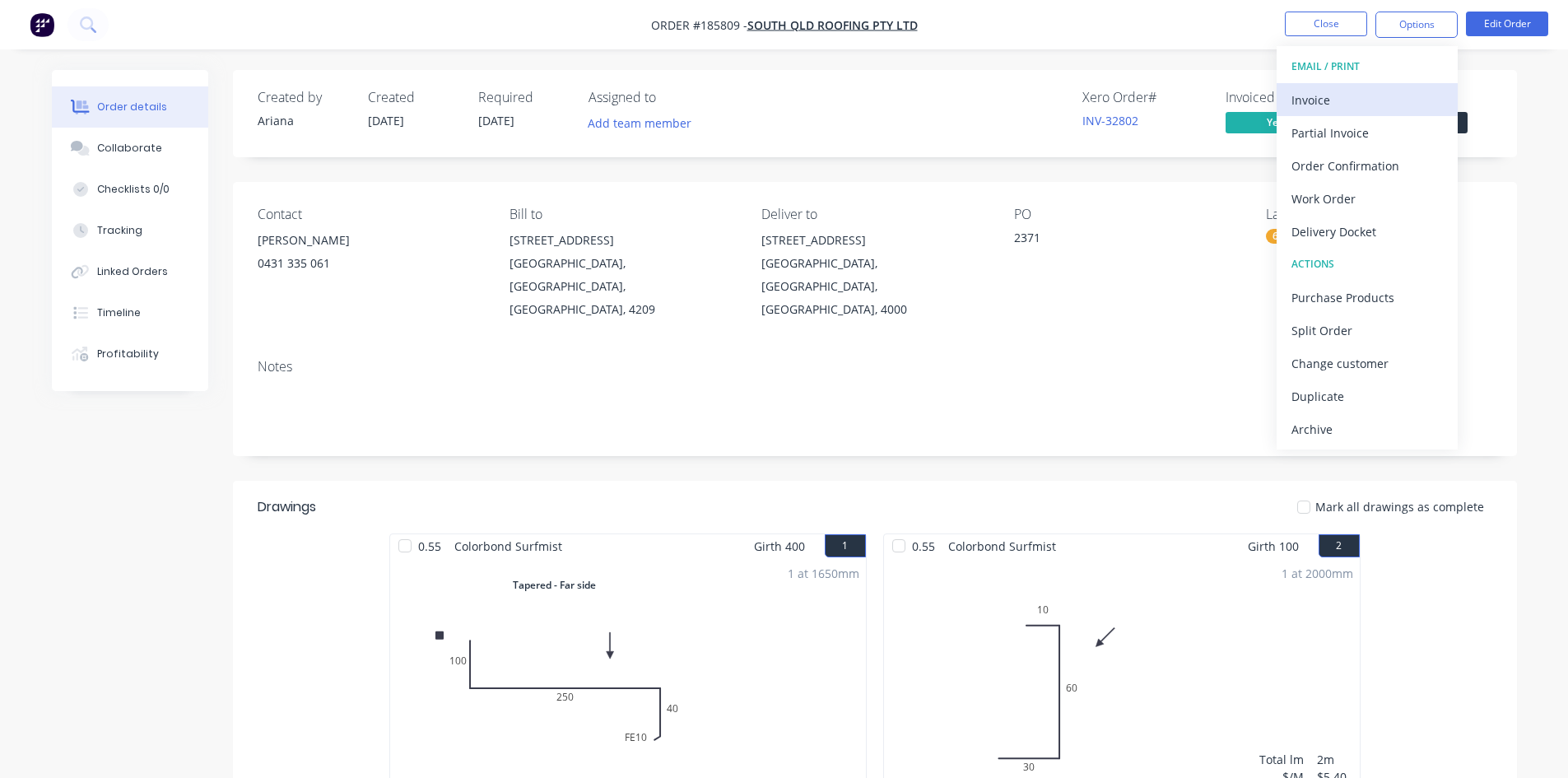
click at [1386, 101] on div "Invoice" at bounding box center [1366, 100] width 152 height 24
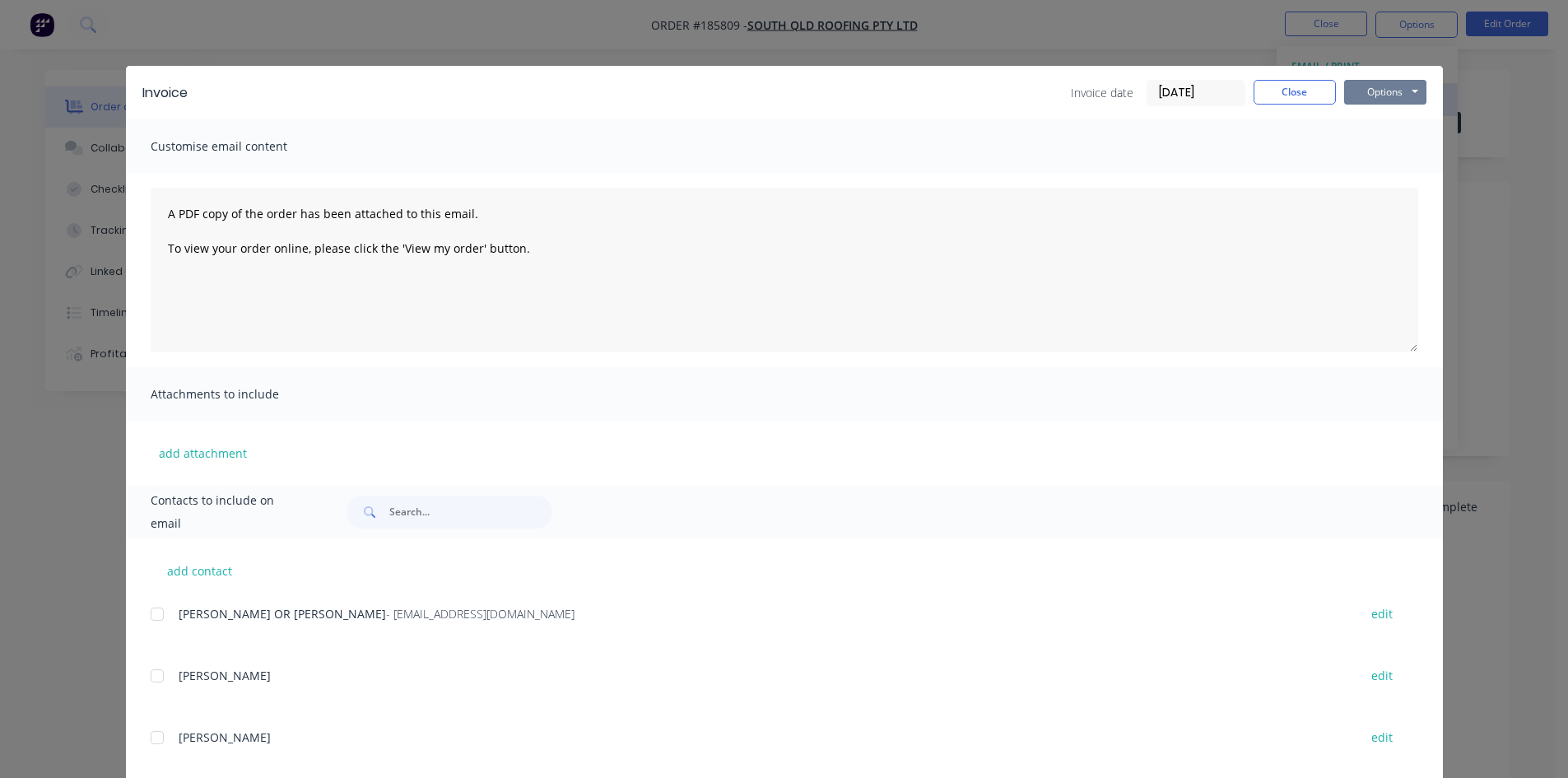
click at [1401, 85] on button "Options" at bounding box center [1384, 92] width 83 height 25
click at [1389, 129] on button "Preview" at bounding box center [1396, 122] width 105 height 27
click at [1305, 97] on button "Close" at bounding box center [1295, 92] width 83 height 25
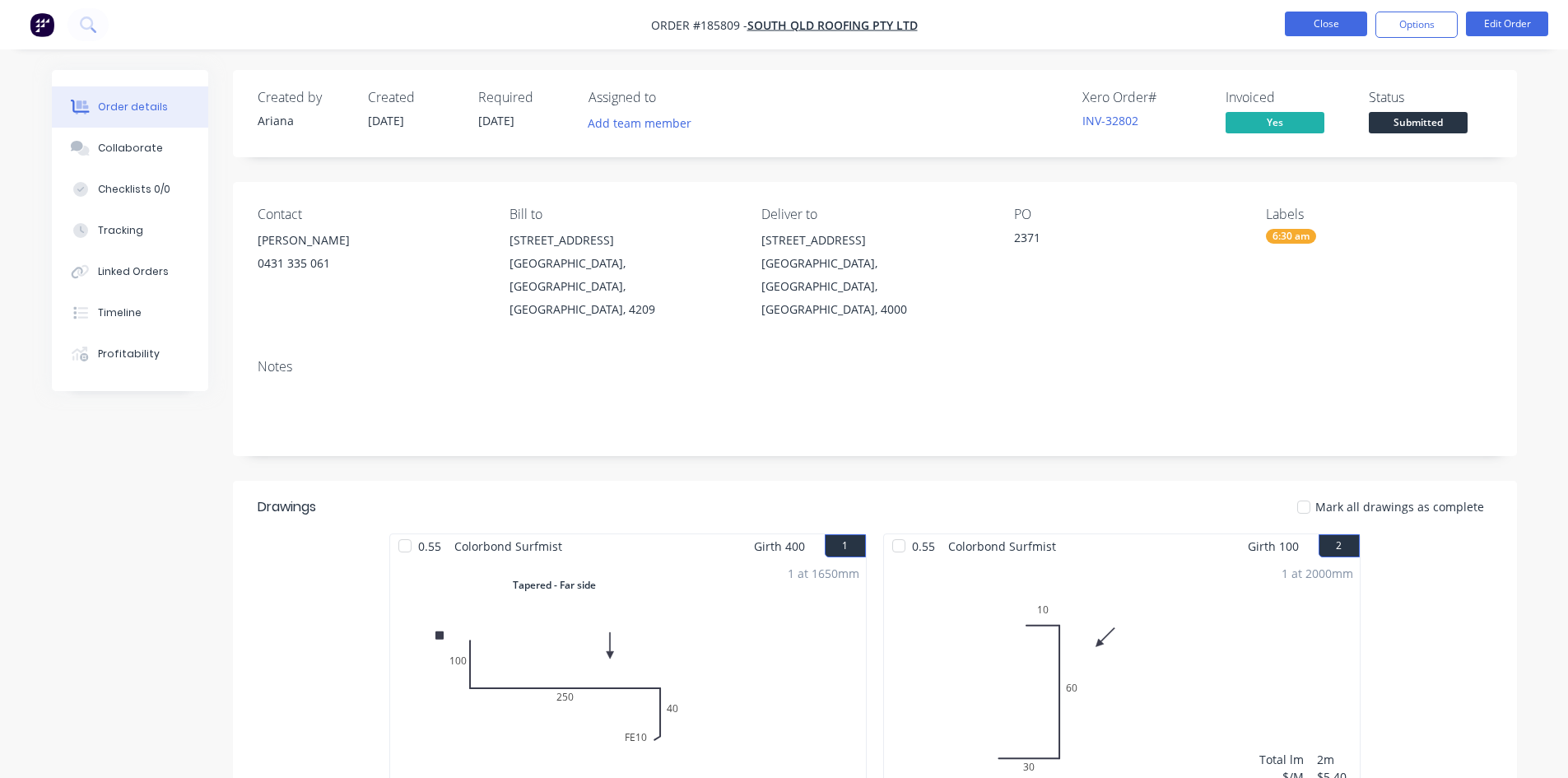
click at [1344, 18] on button "Close" at bounding box center [1325, 24] width 83 height 25
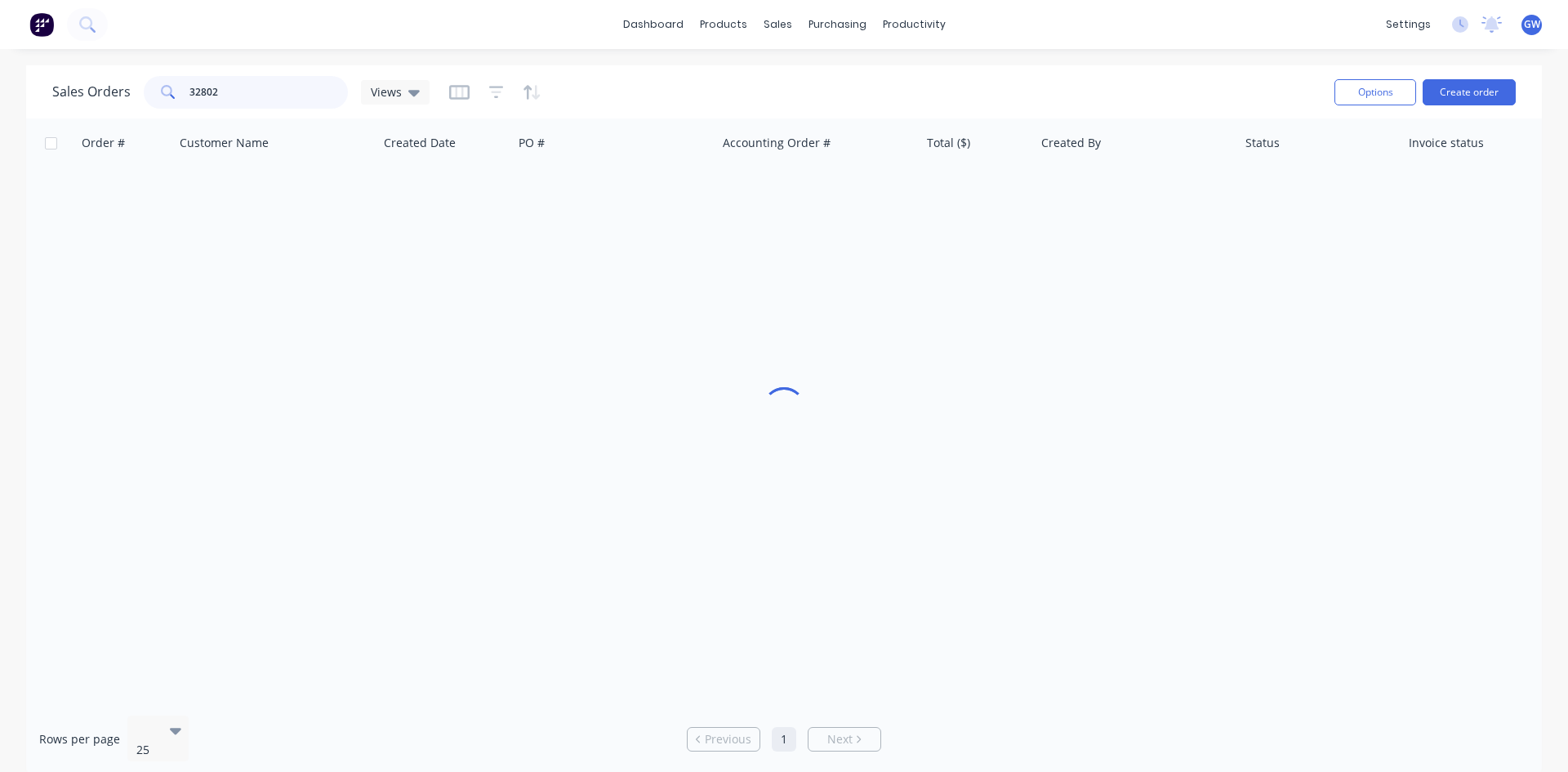
drag, startPoint x: 252, startPoint y: 91, endPoint x: 101, endPoint y: 92, distance: 151.0
click at [101, 92] on div "Sales Orders 32802 Views" at bounding box center [241, 92] width 378 height 32
type input "34471"
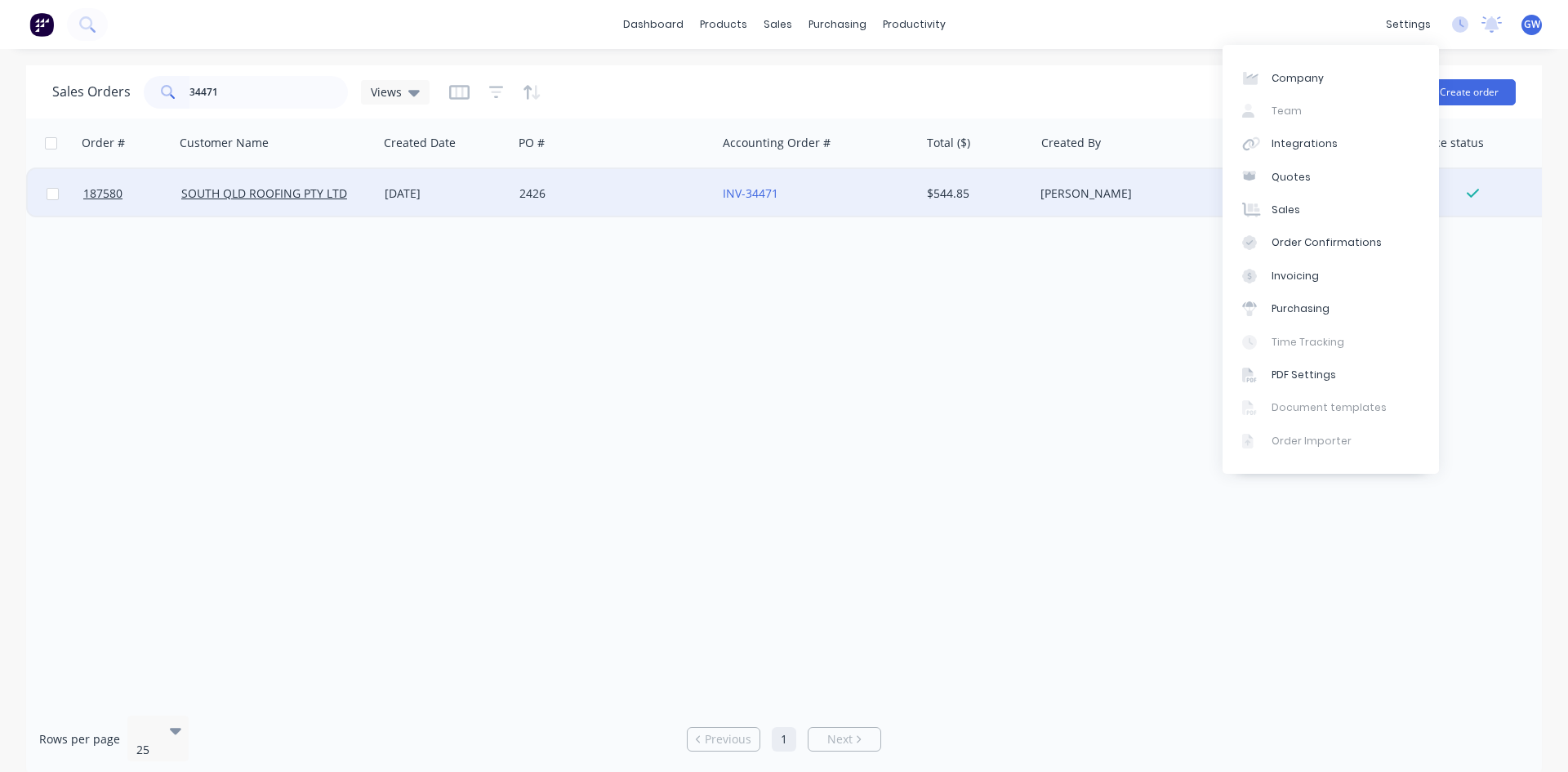
click at [1098, 198] on div "[PERSON_NAME]" at bounding box center [1131, 194] width 181 height 16
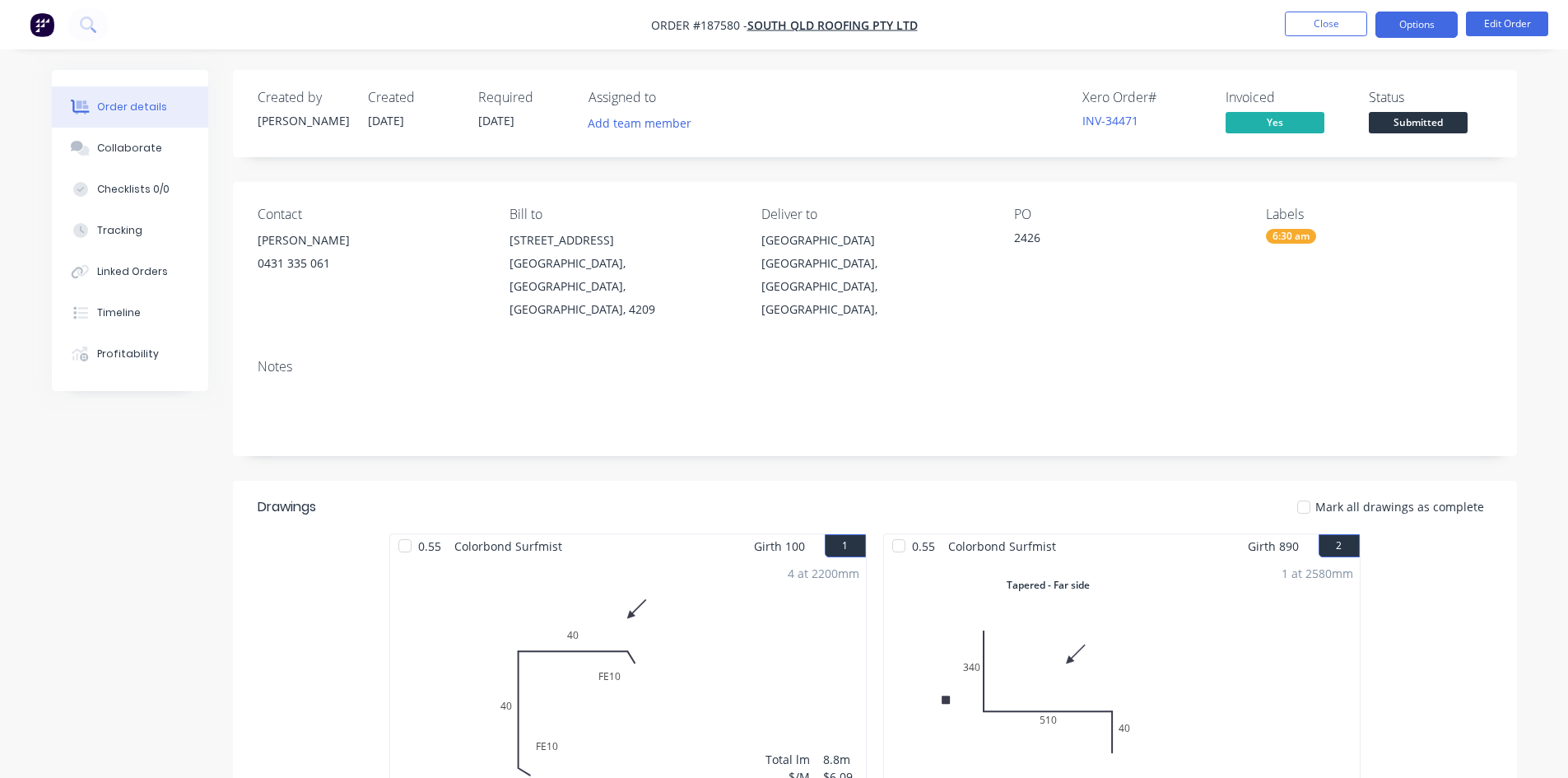
click at [1414, 25] on button "Options" at bounding box center [1416, 25] width 83 height 26
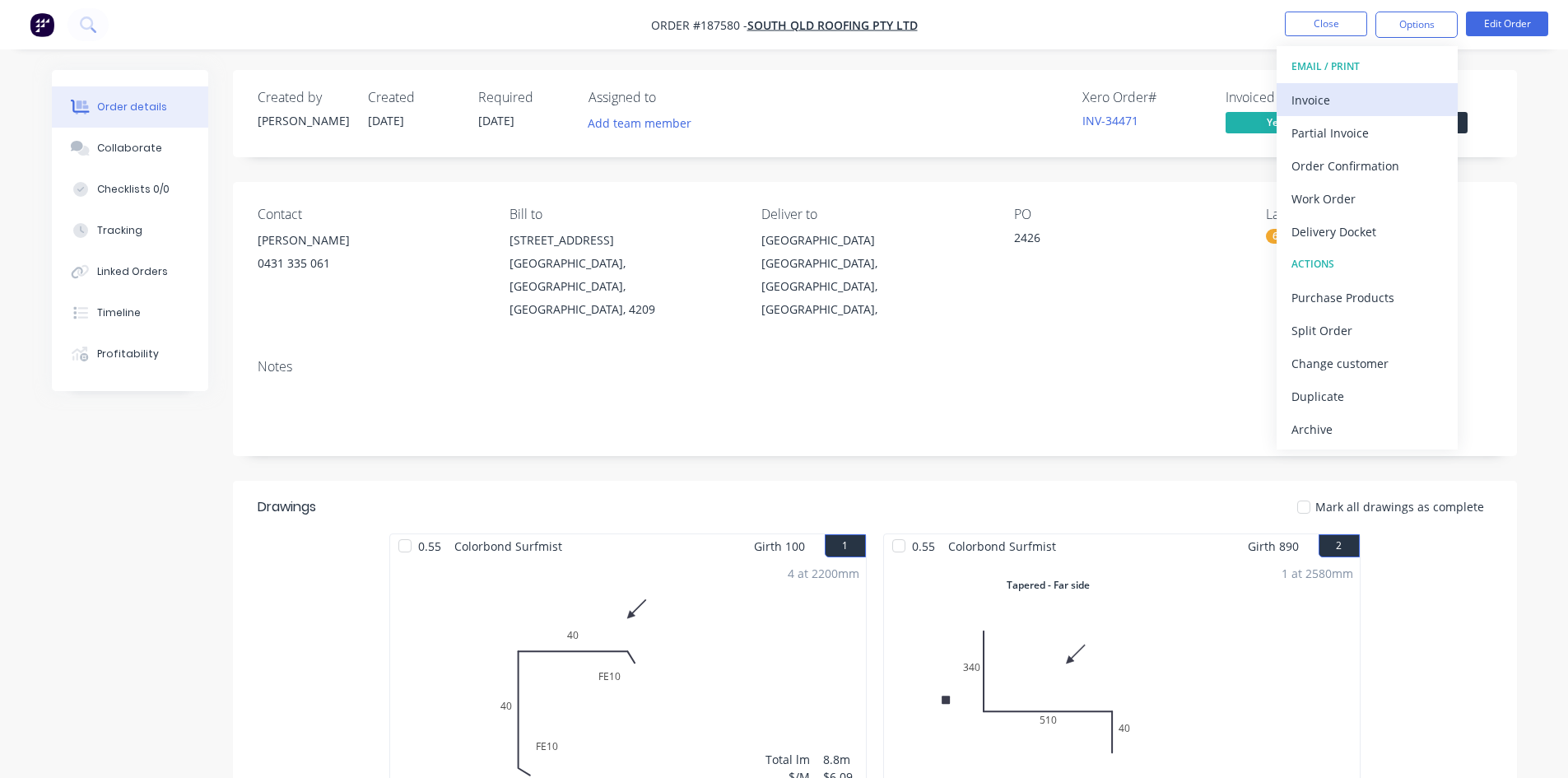
click at [1370, 99] on div "Invoice" at bounding box center [1366, 100] width 152 height 24
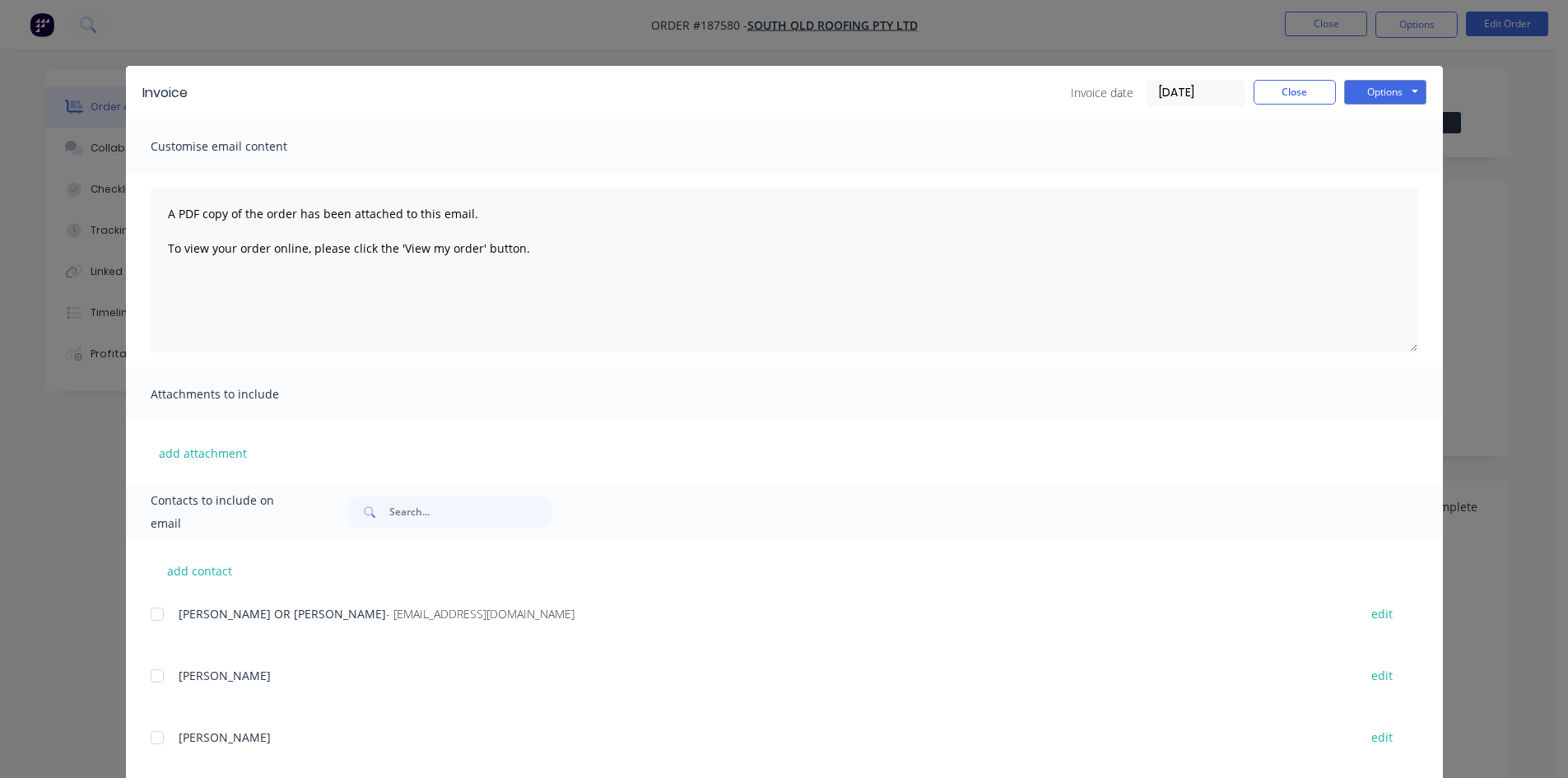
click at [1397, 83] on button "Options" at bounding box center [1384, 92] width 83 height 25
click at [1412, 121] on button "Preview" at bounding box center [1396, 122] width 105 height 27
click at [1295, 83] on button "Close" at bounding box center [1295, 92] width 83 height 25
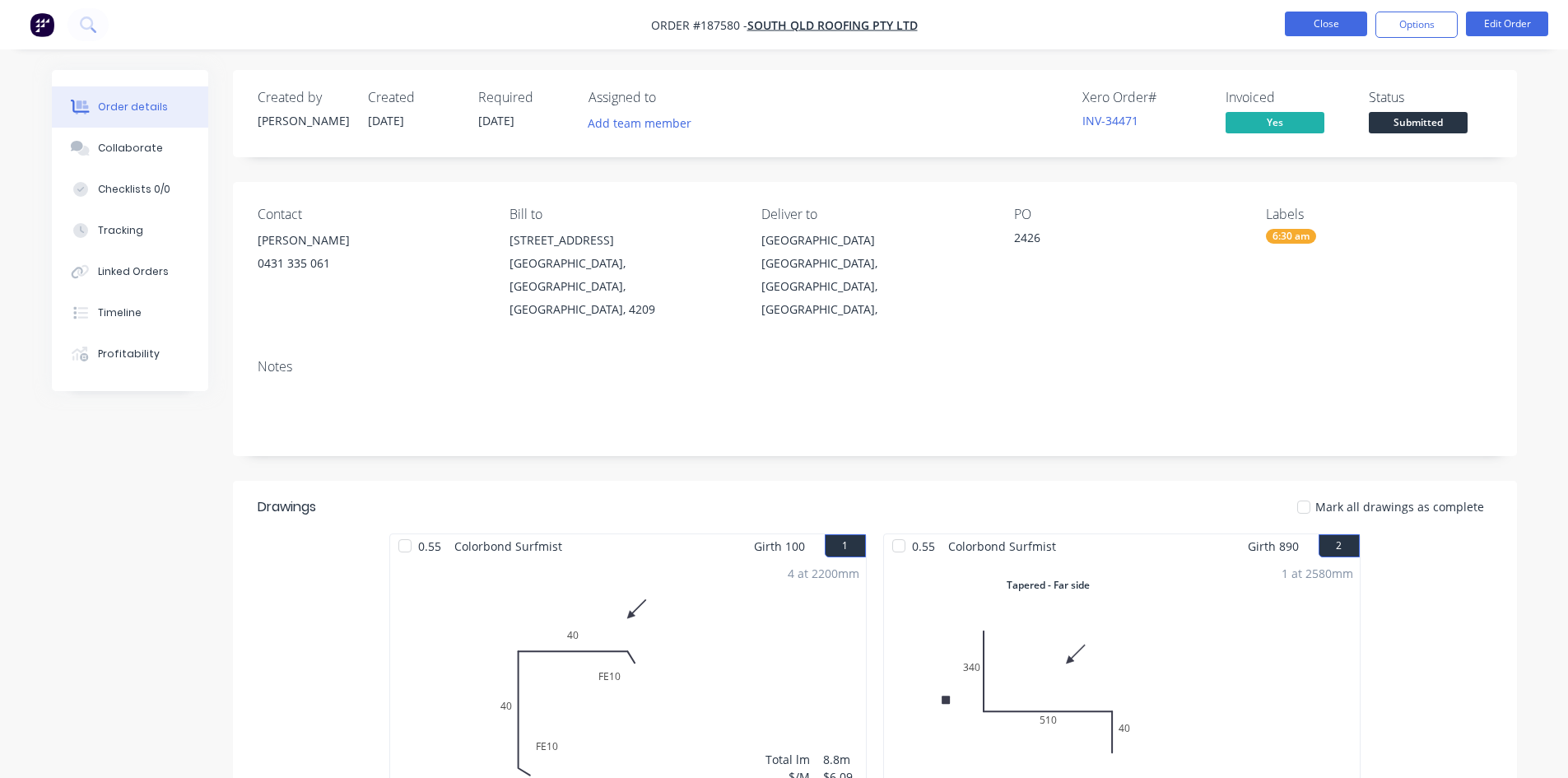
click at [1329, 29] on button "Close" at bounding box center [1325, 24] width 83 height 25
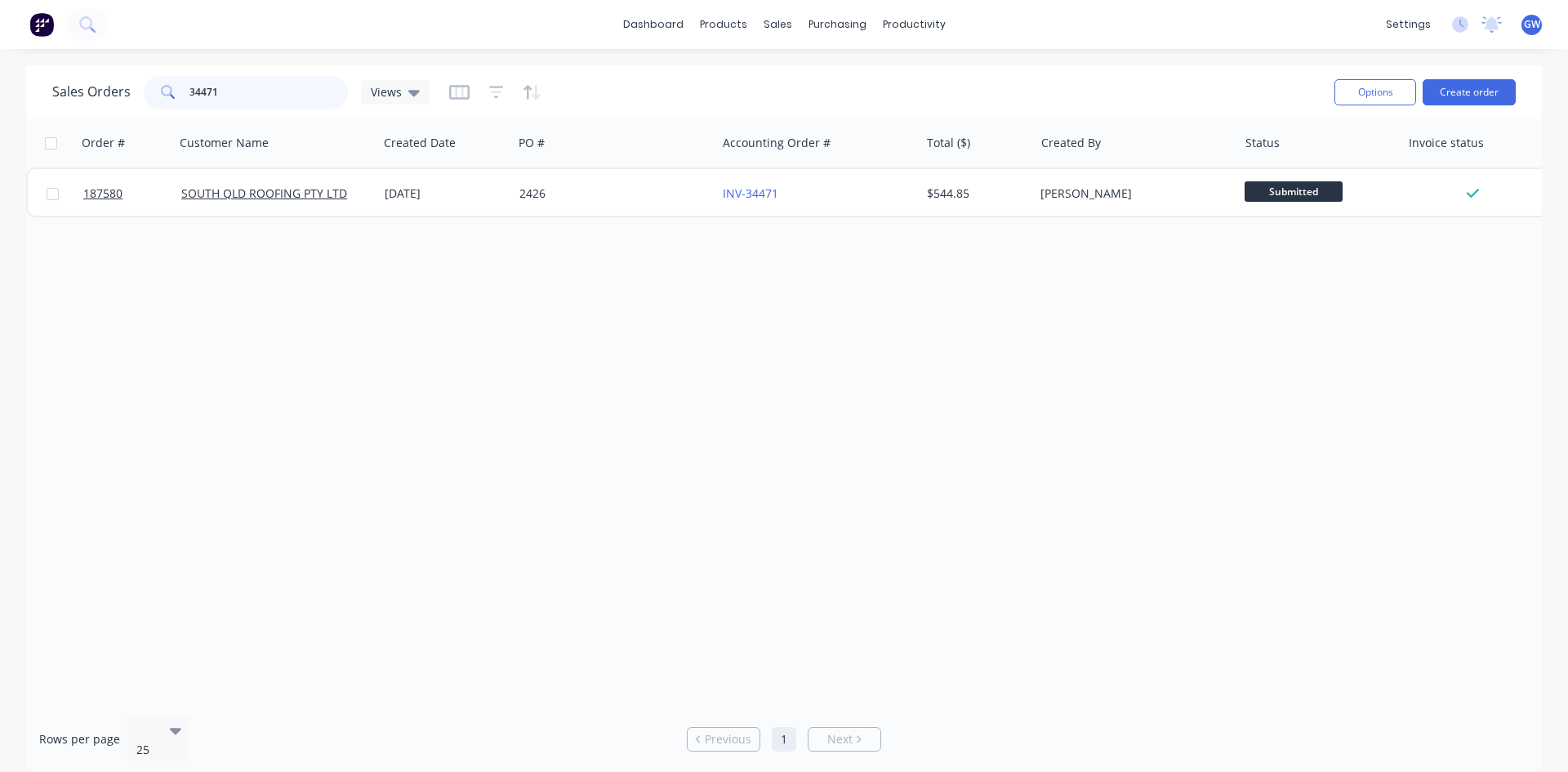
drag, startPoint x: 260, startPoint y: 100, endPoint x: 160, endPoint y: 105, distance: 100.1
click at [160, 105] on div "34471" at bounding box center [245, 92] width 204 height 32
type input "191652"
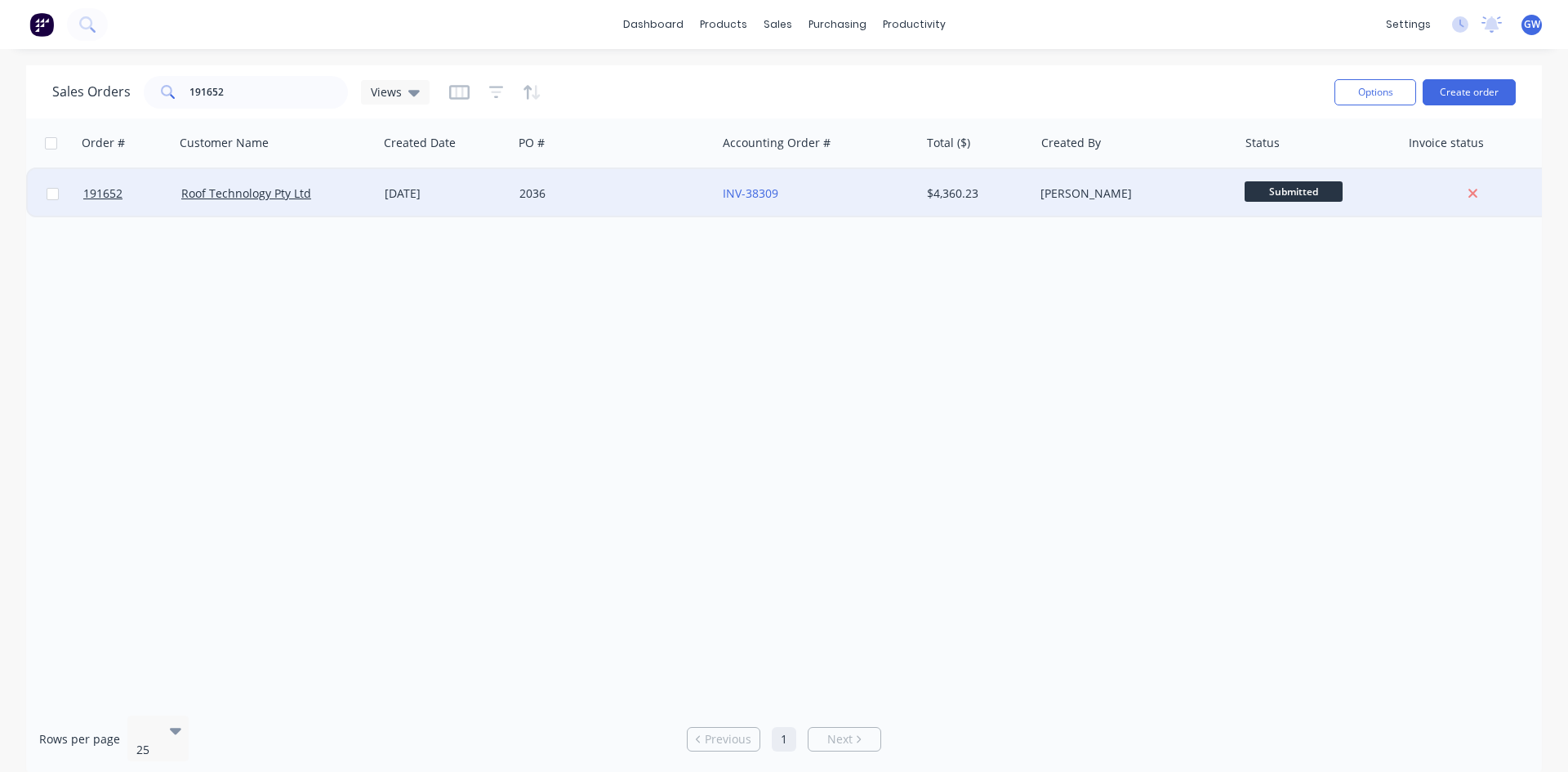
click at [1020, 182] on div "$4,360.23" at bounding box center [977, 194] width 115 height 49
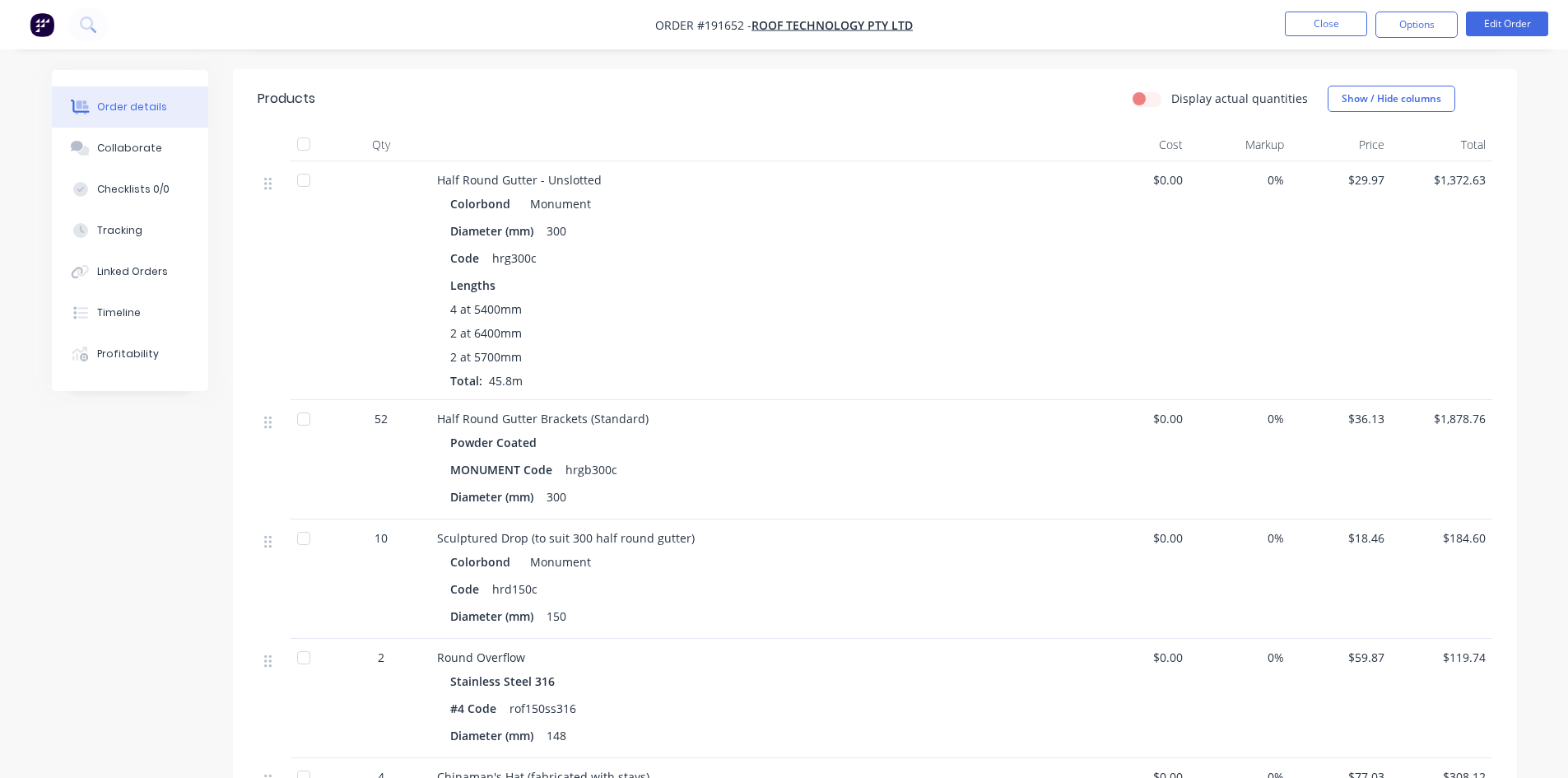
scroll to position [877, 0]
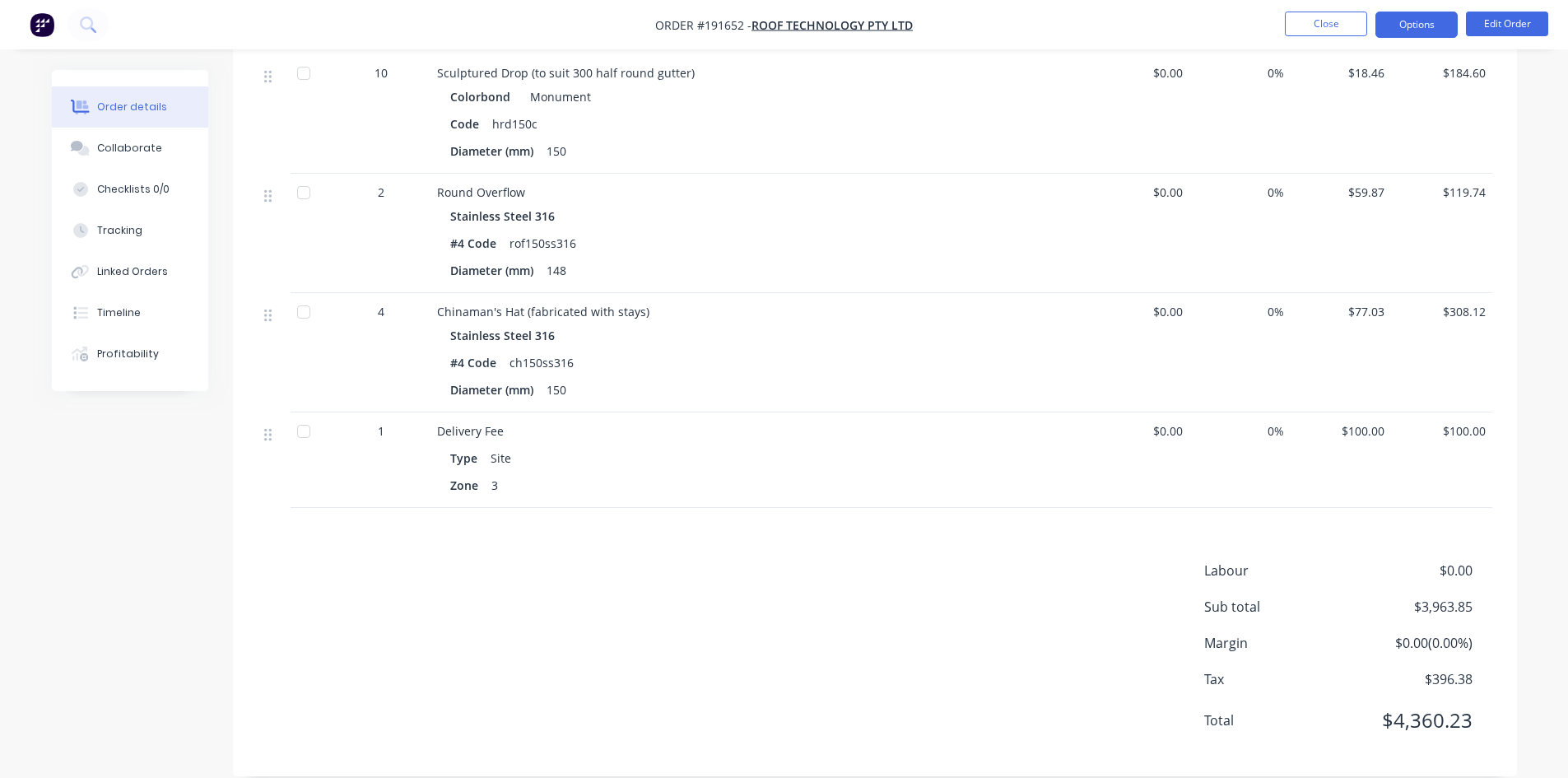
click at [1414, 33] on button "Options" at bounding box center [1416, 25] width 83 height 26
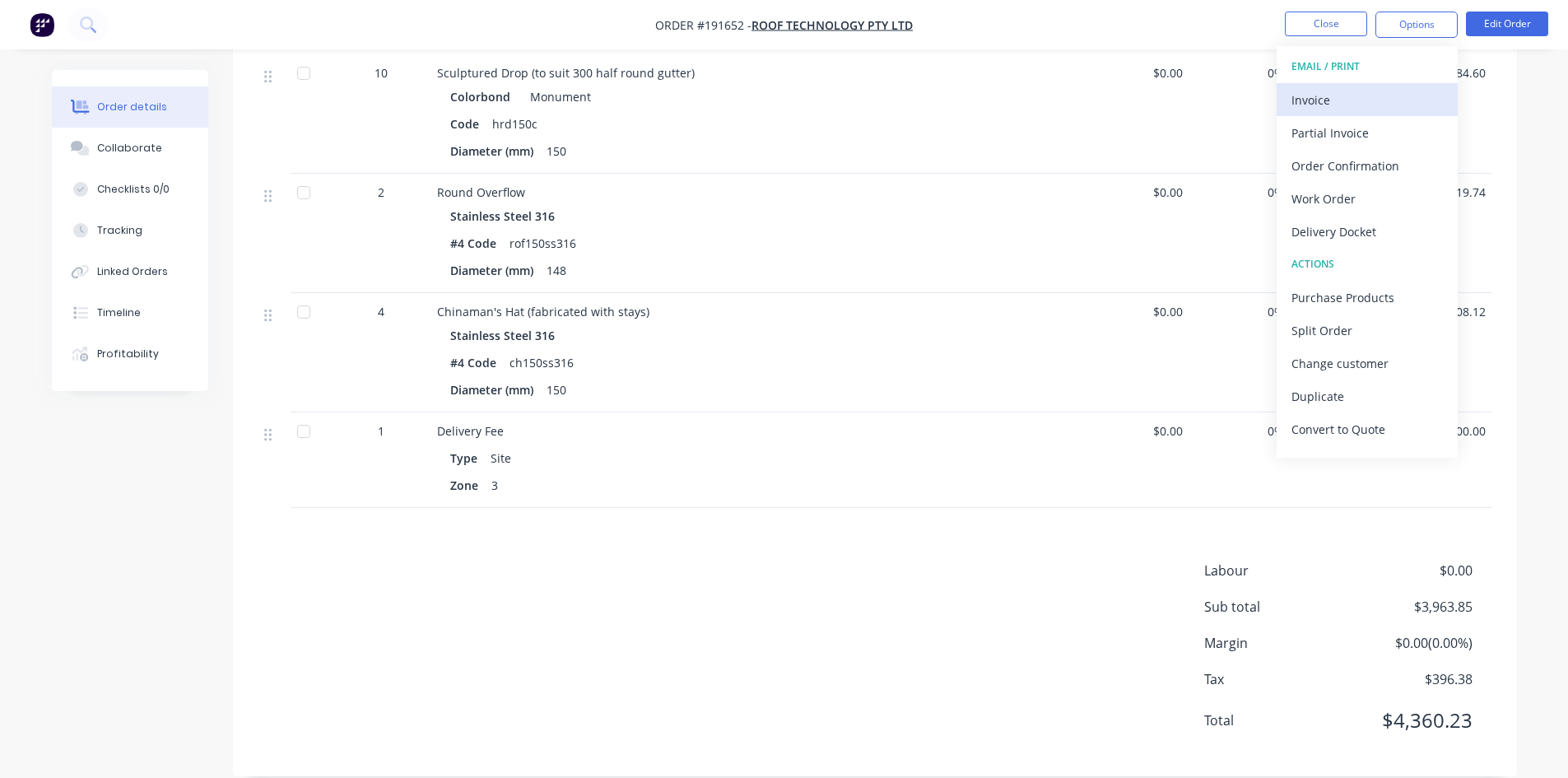
click at [1373, 95] on div "Invoice" at bounding box center [1366, 100] width 152 height 24
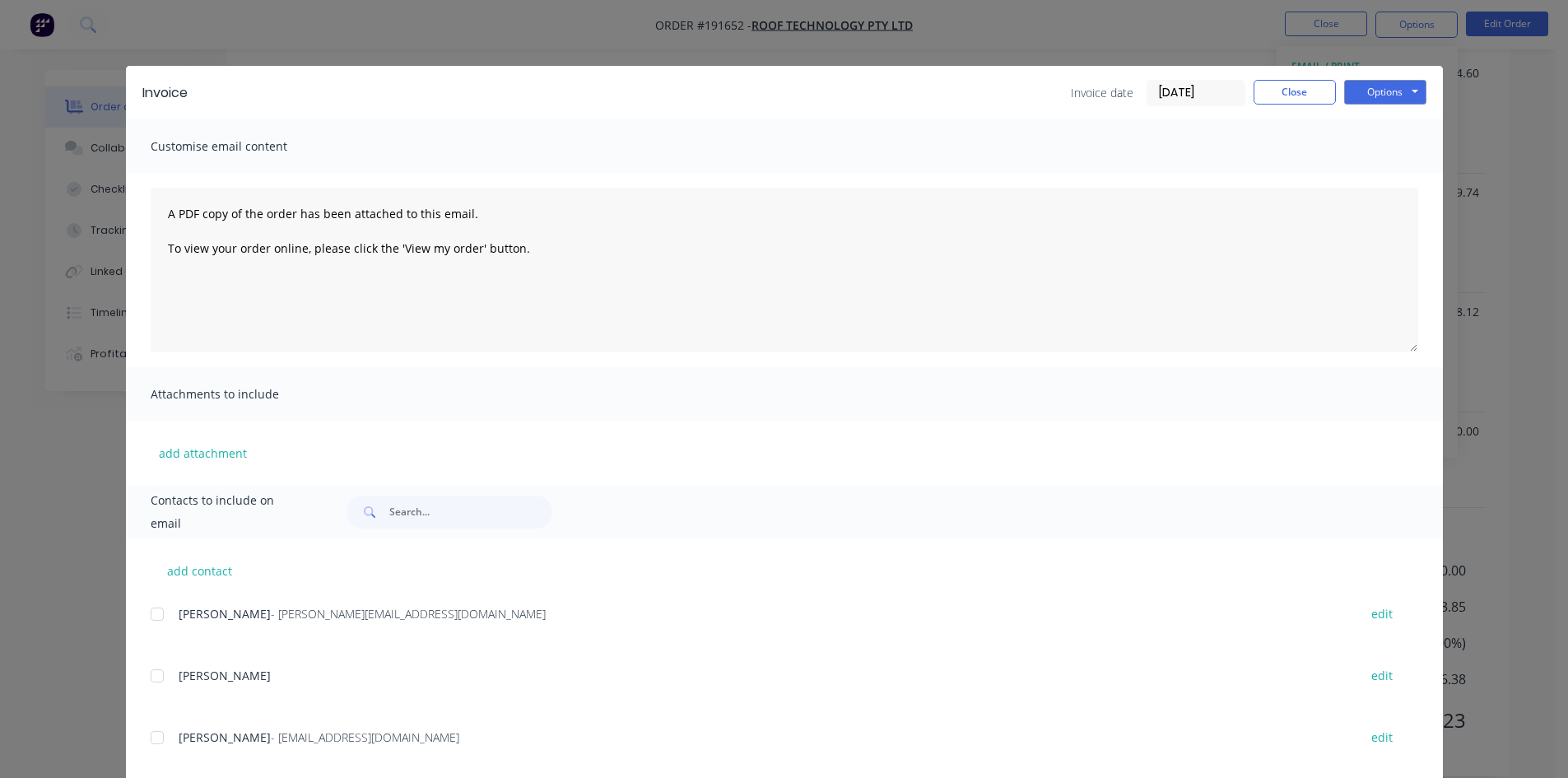
click at [155, 612] on div at bounding box center [157, 614] width 33 height 33
click at [1358, 86] on button "Options" at bounding box center [1384, 92] width 83 height 25
click at [1410, 177] on button "Email" at bounding box center [1396, 175] width 105 height 27
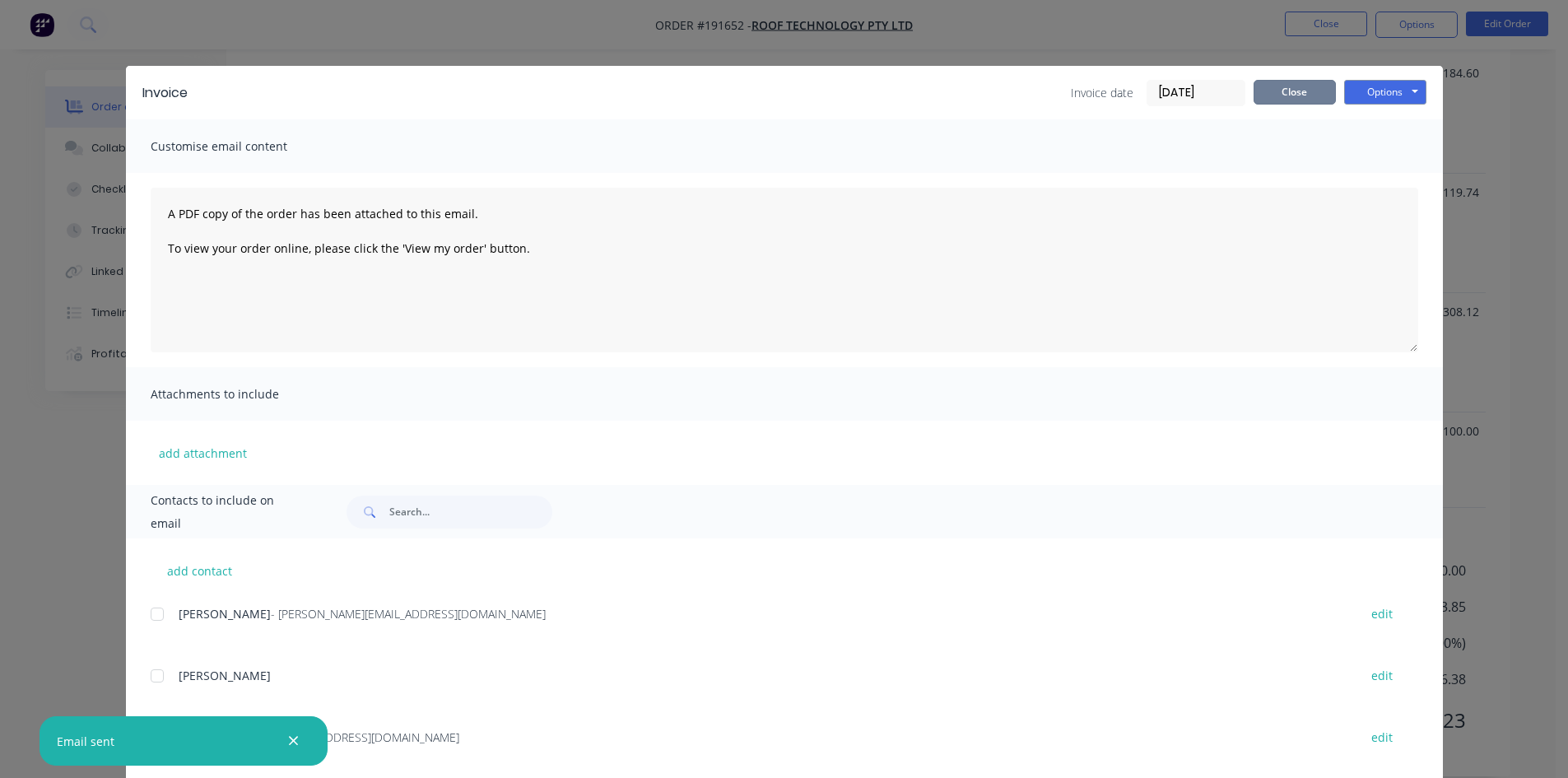
drag, startPoint x: 1295, startPoint y: 95, endPoint x: 1317, endPoint y: 45, distance: 54.6
click at [1295, 95] on button "Close" at bounding box center [1295, 92] width 83 height 25
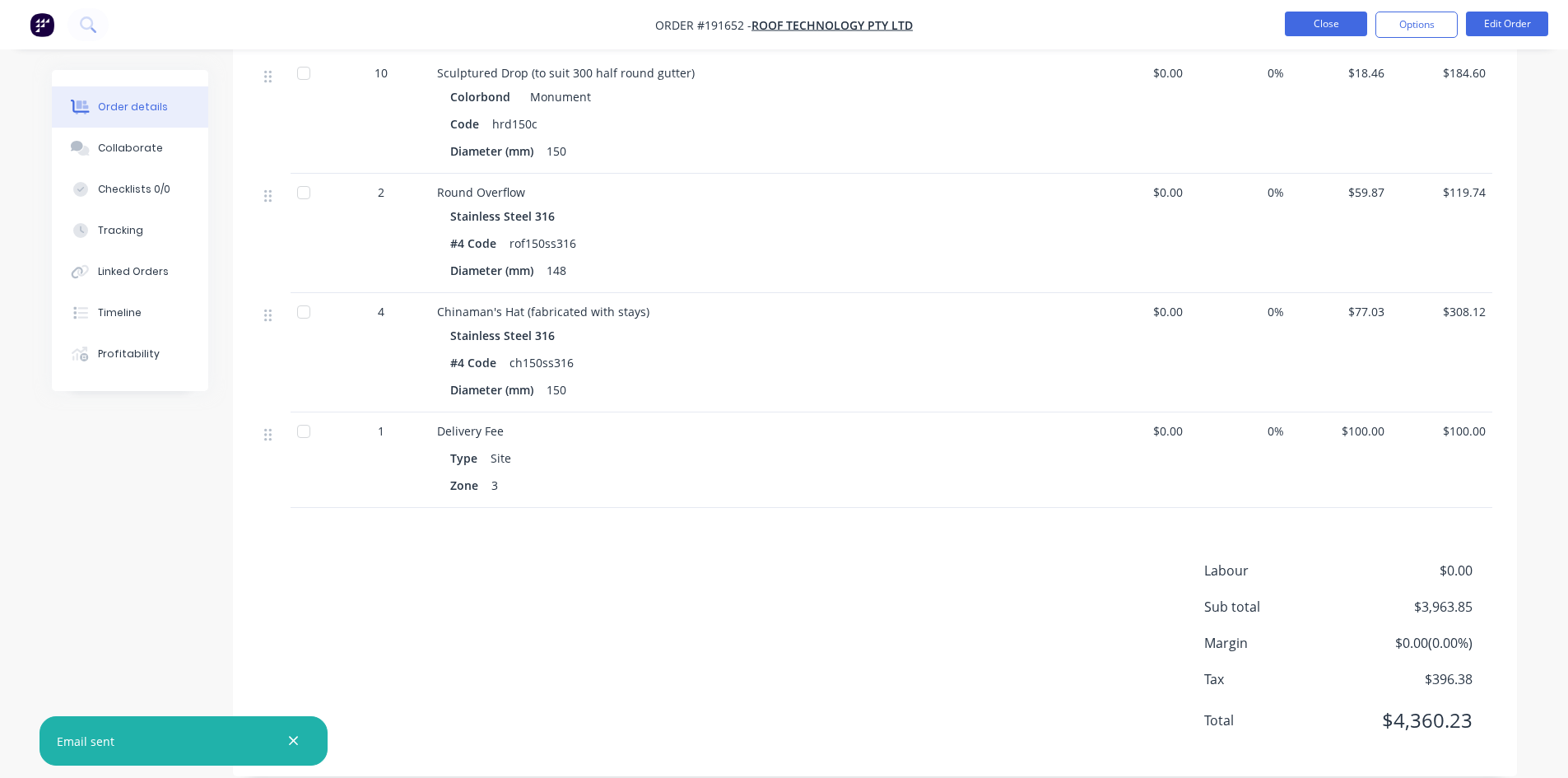
click at [1327, 26] on button "Close" at bounding box center [1325, 24] width 83 height 25
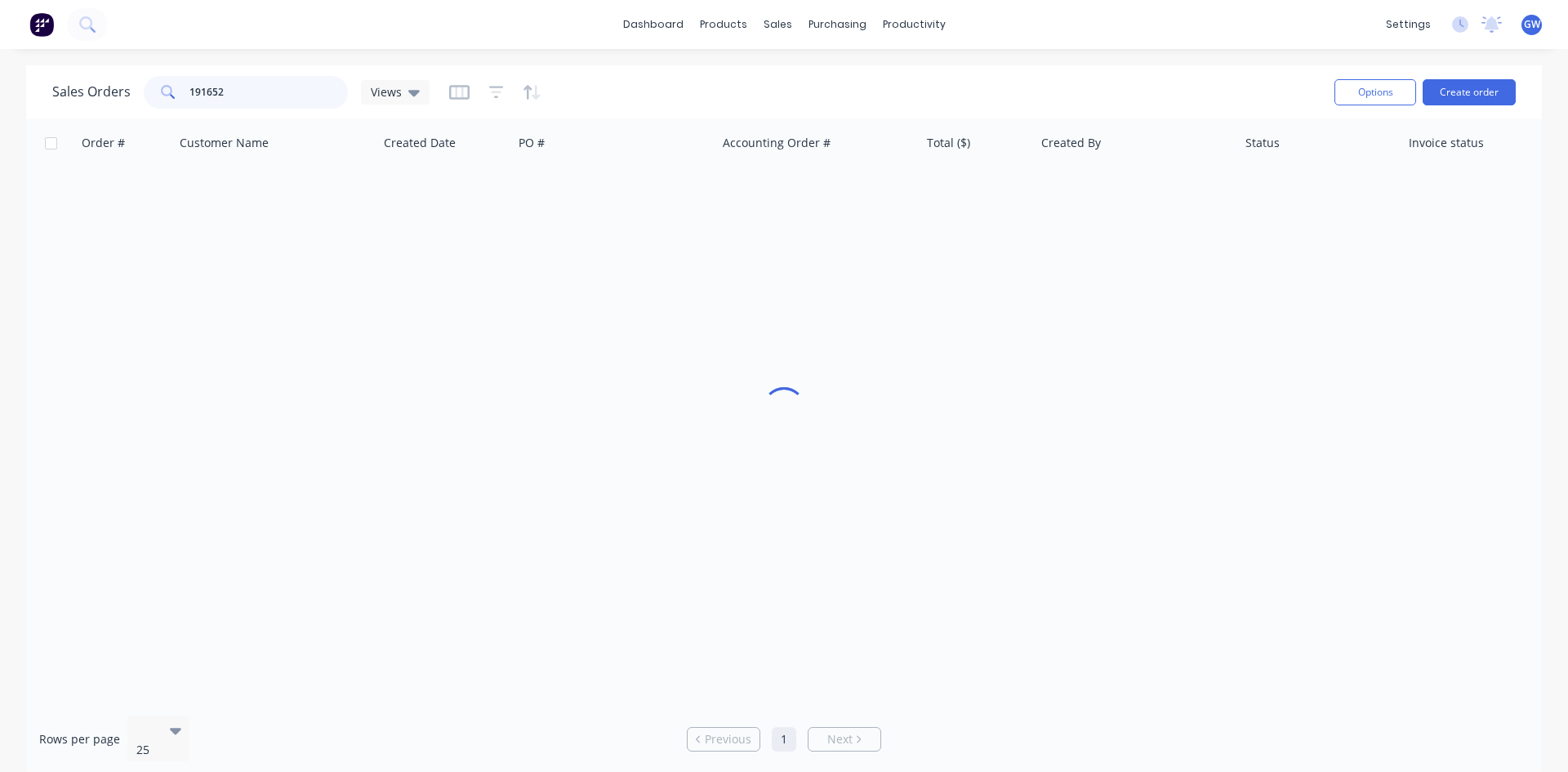
click at [131, 91] on div "Sales Orders 191652 Views" at bounding box center [241, 92] width 378 height 32
type input "191941"
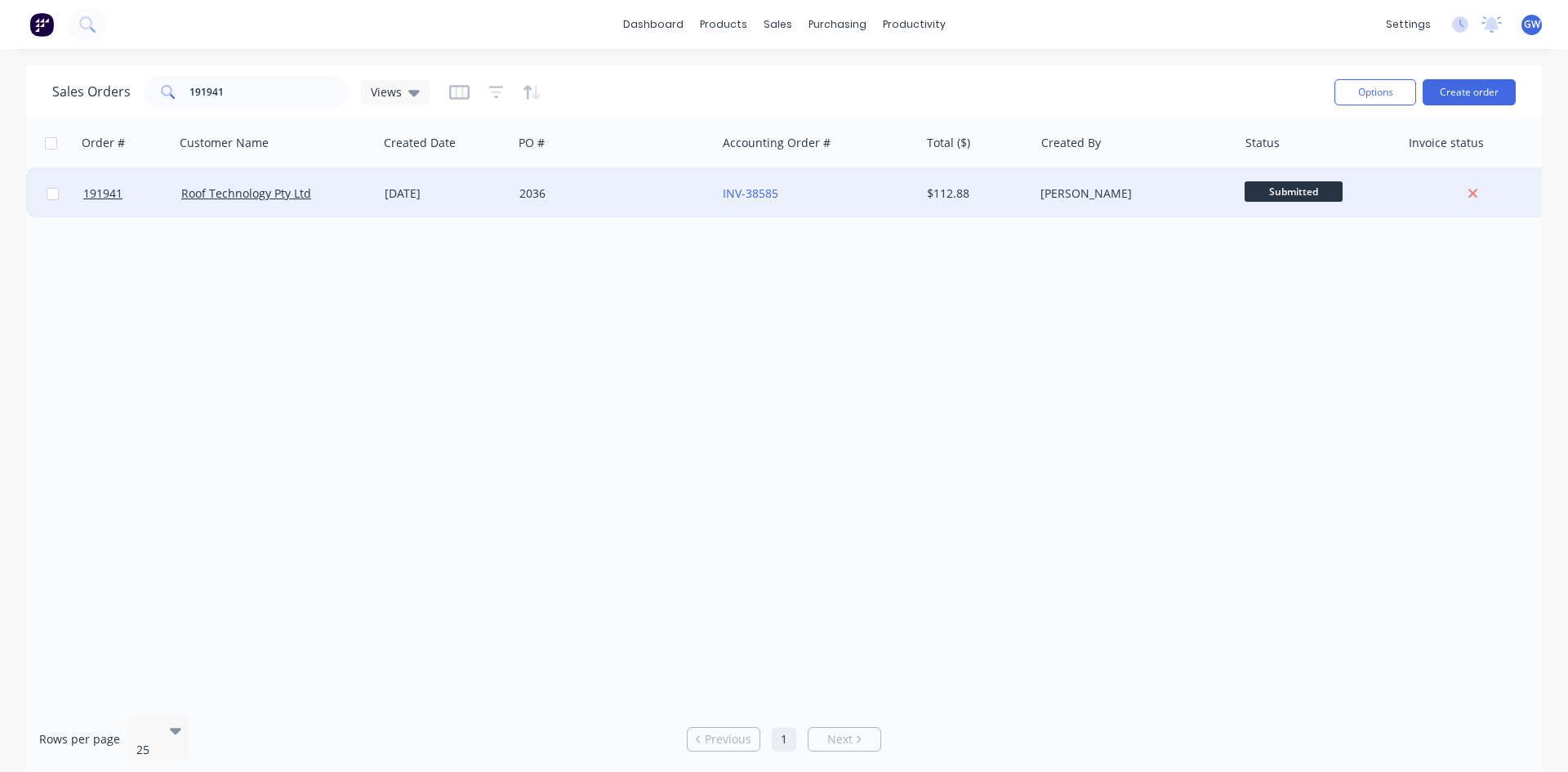
click at [1088, 188] on div "[PERSON_NAME]" at bounding box center [1131, 194] width 181 height 16
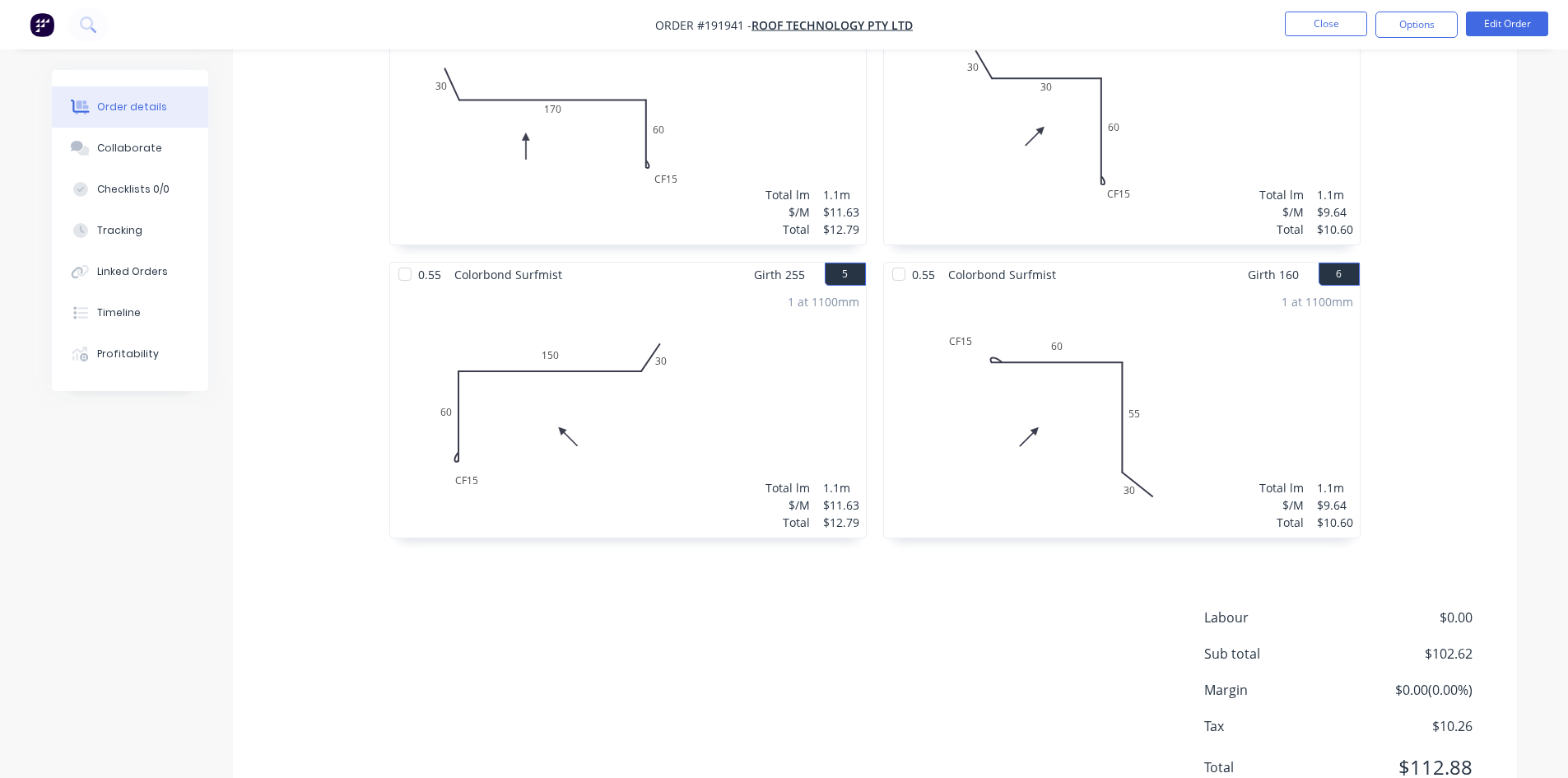
scroll to position [905, 0]
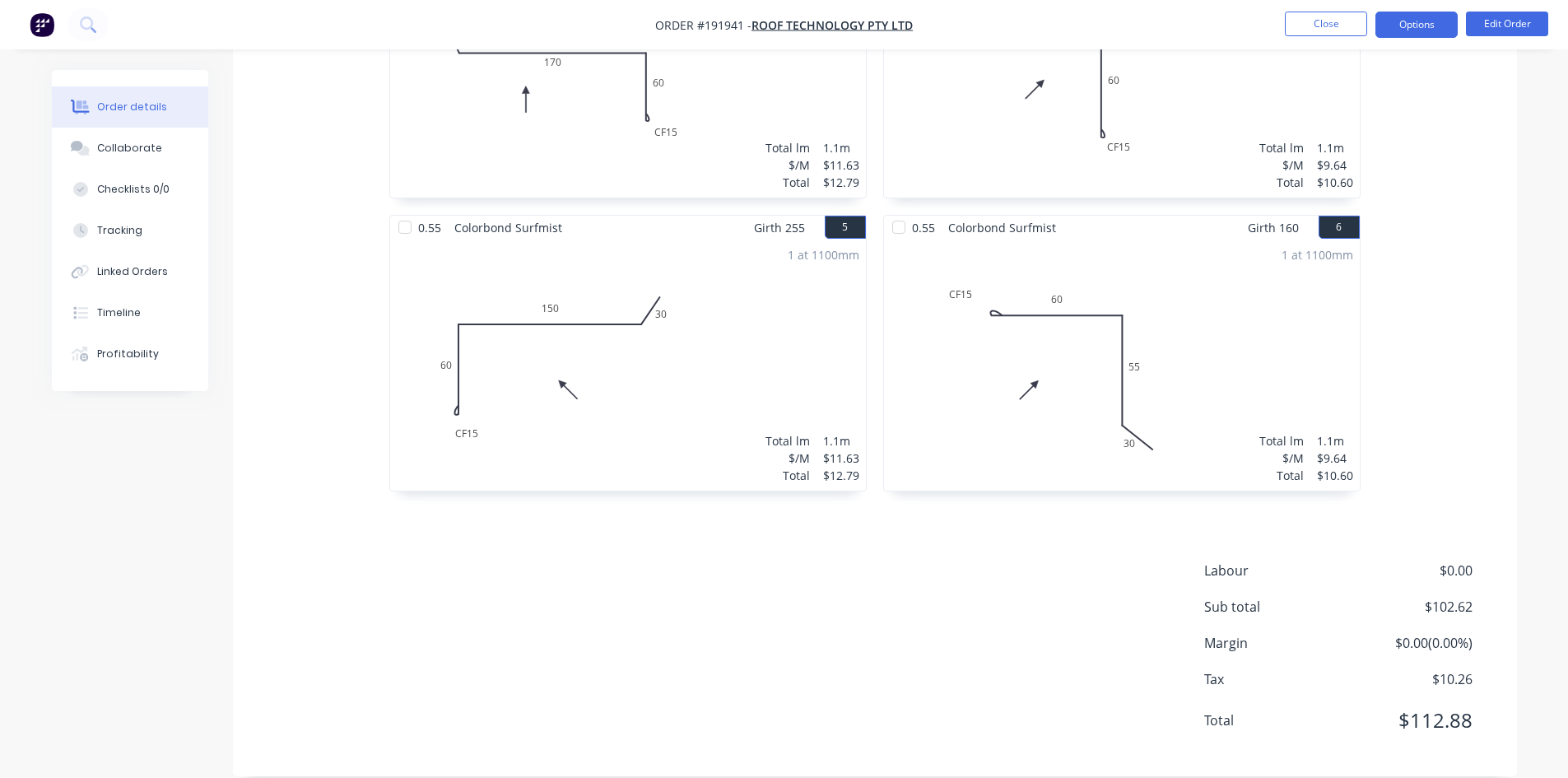
click at [1449, 25] on button "Options" at bounding box center [1416, 25] width 83 height 26
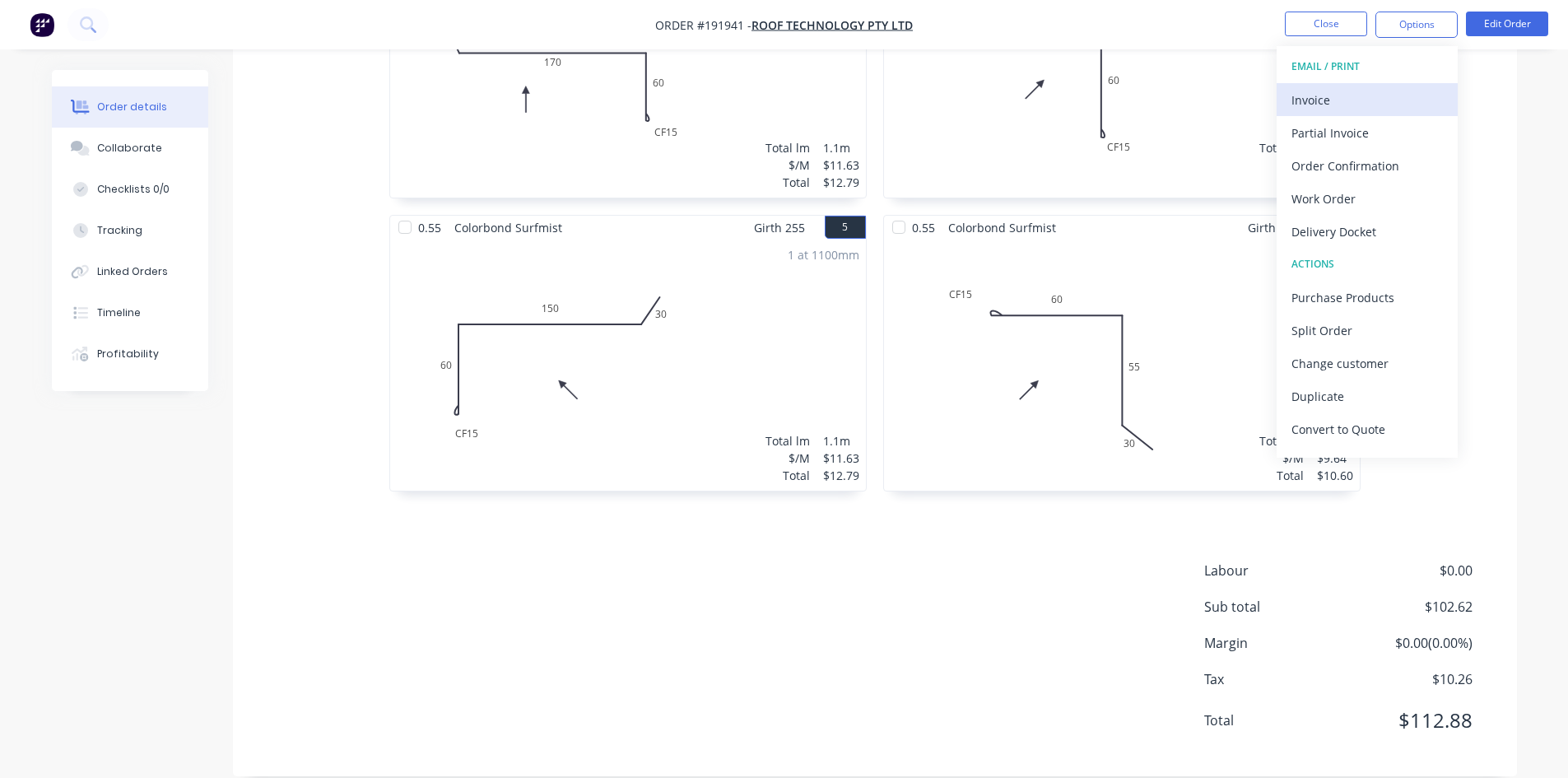
click at [1370, 98] on div "Invoice" at bounding box center [1366, 100] width 152 height 24
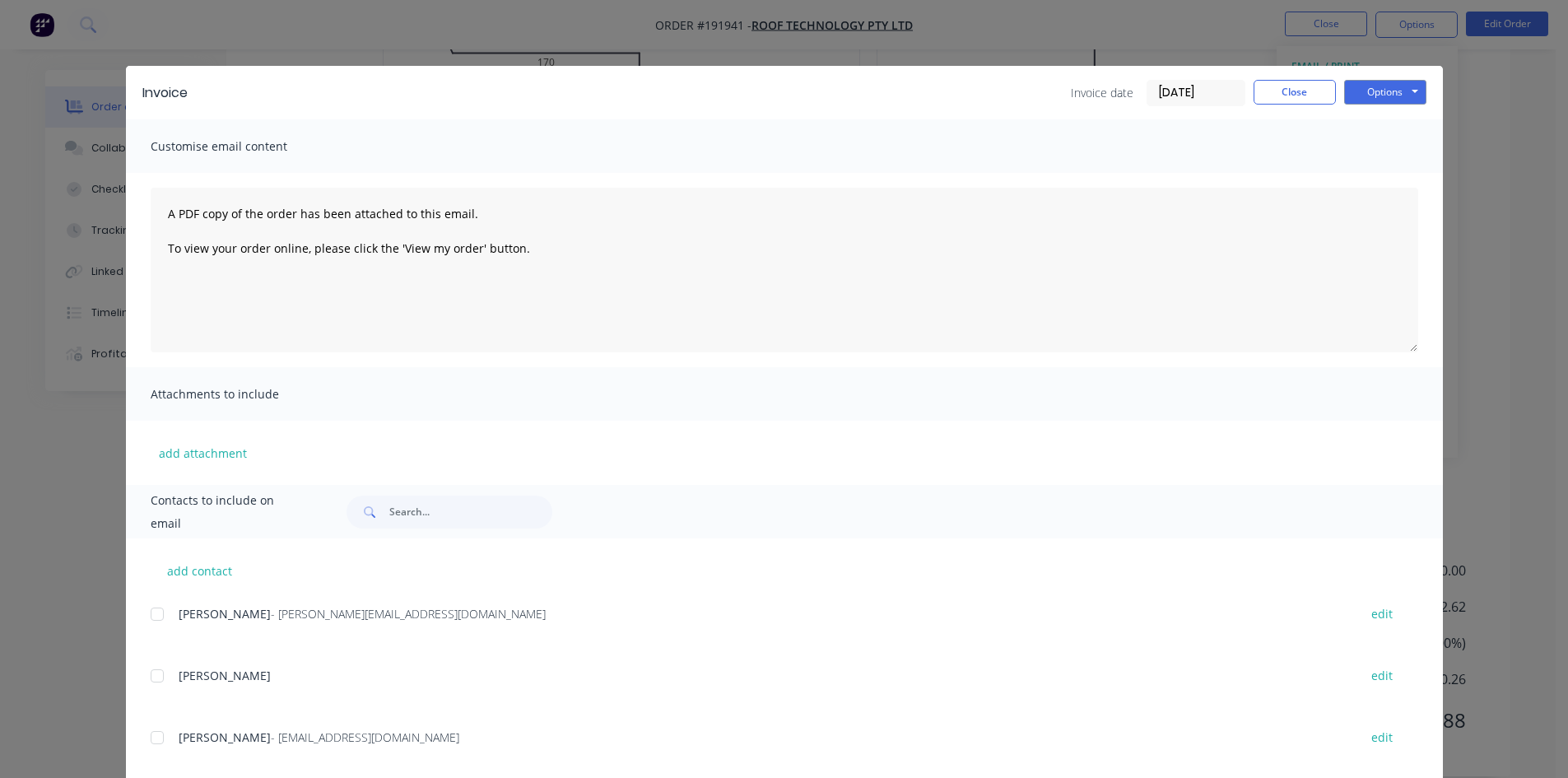
click at [136, 624] on div "add contact Tricia - tricia@rooftek.net.au edit Doug edit ROB FOGGO - rob@rooft…" at bounding box center [785, 725] width 1317 height 373
click at [149, 616] on div at bounding box center [157, 614] width 33 height 33
click at [1400, 89] on button "Options" at bounding box center [1384, 92] width 83 height 25
click at [1411, 175] on button "Email" at bounding box center [1396, 175] width 105 height 27
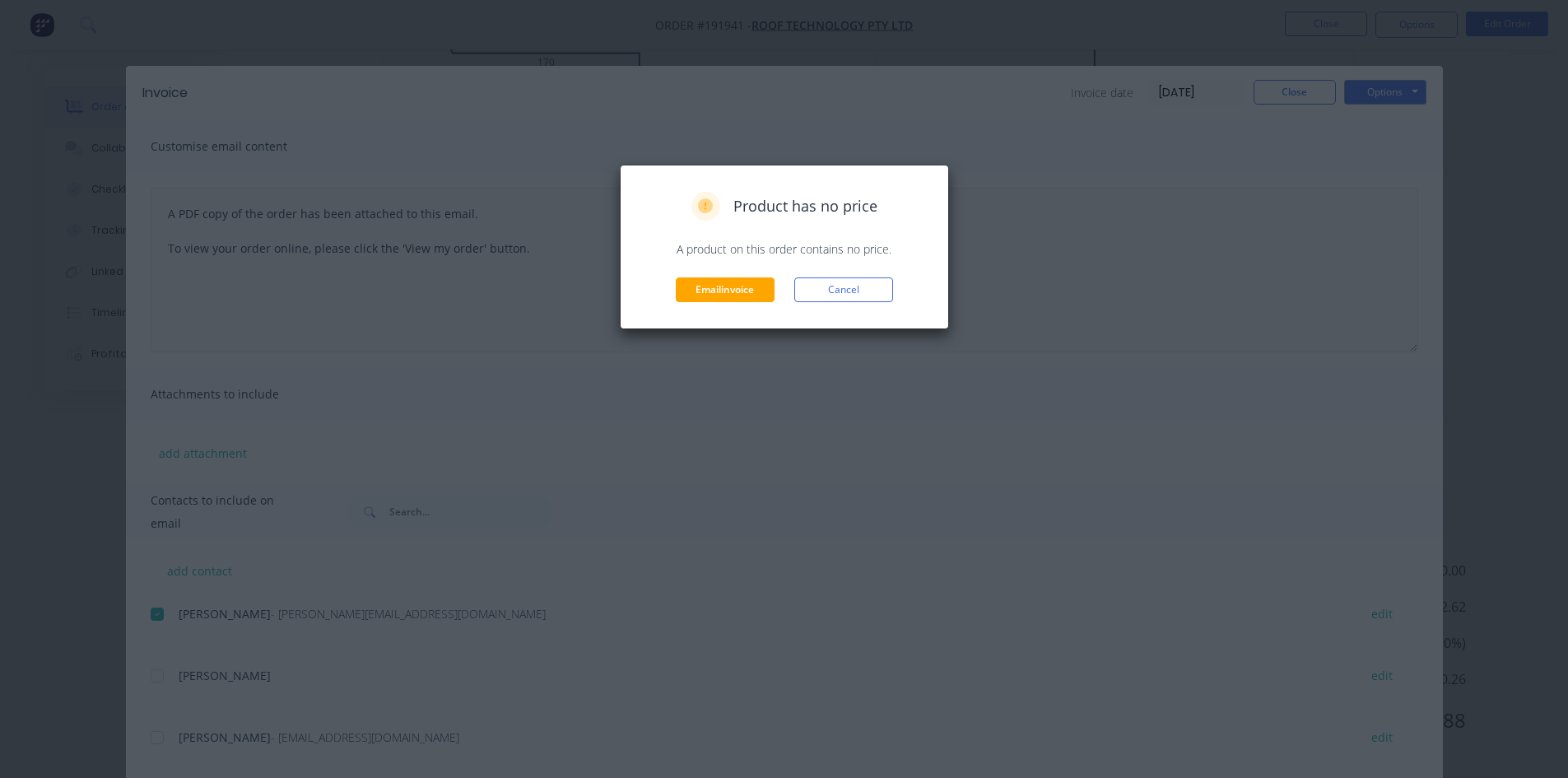
click at [864, 292] on button "Cancel" at bounding box center [843, 289] width 99 height 25
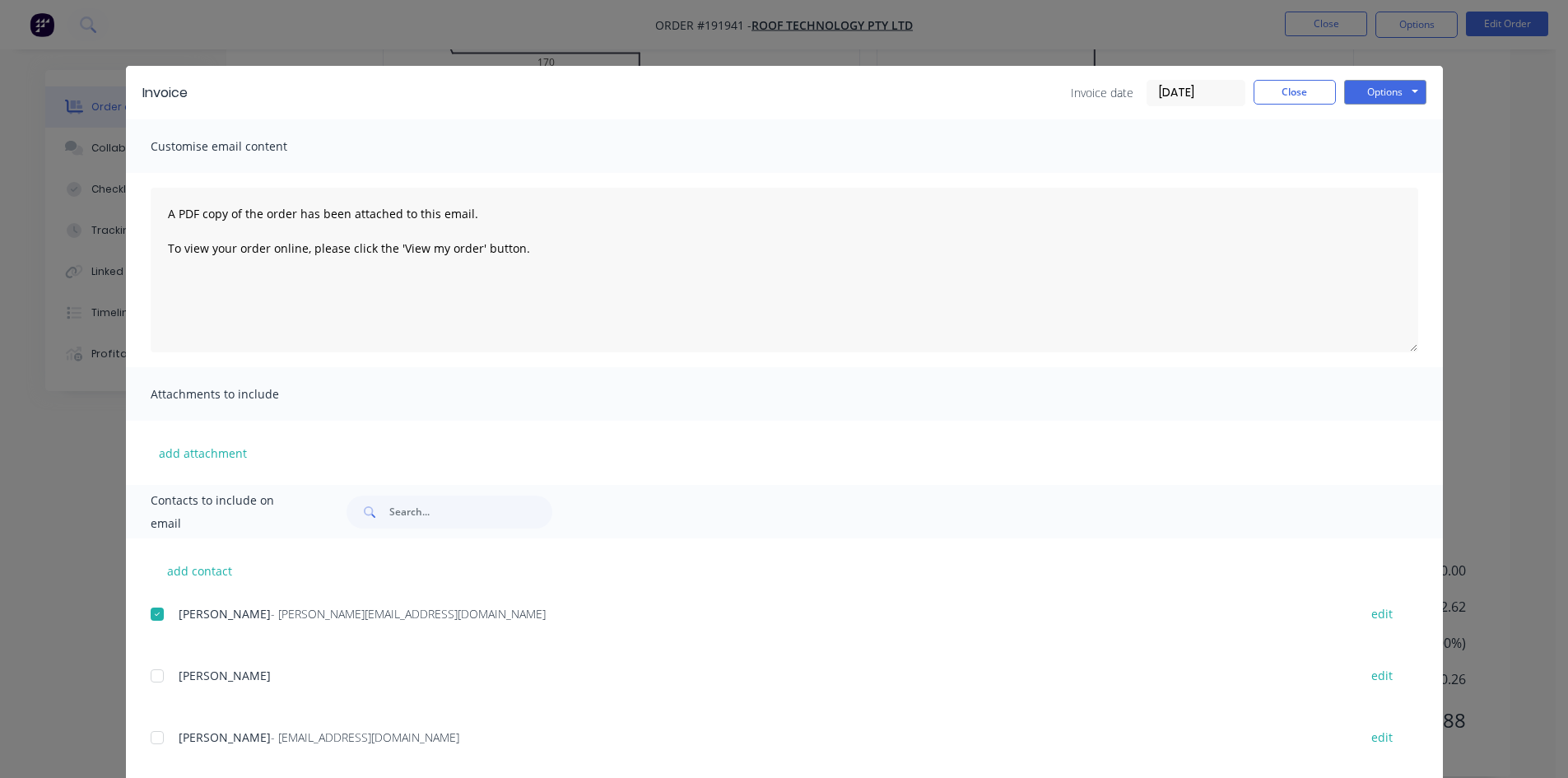
click at [943, 25] on div "Invoice Invoice date 08/09/25 Close Options Preview Print Email Customise email…" at bounding box center [784, 389] width 1568 height 778
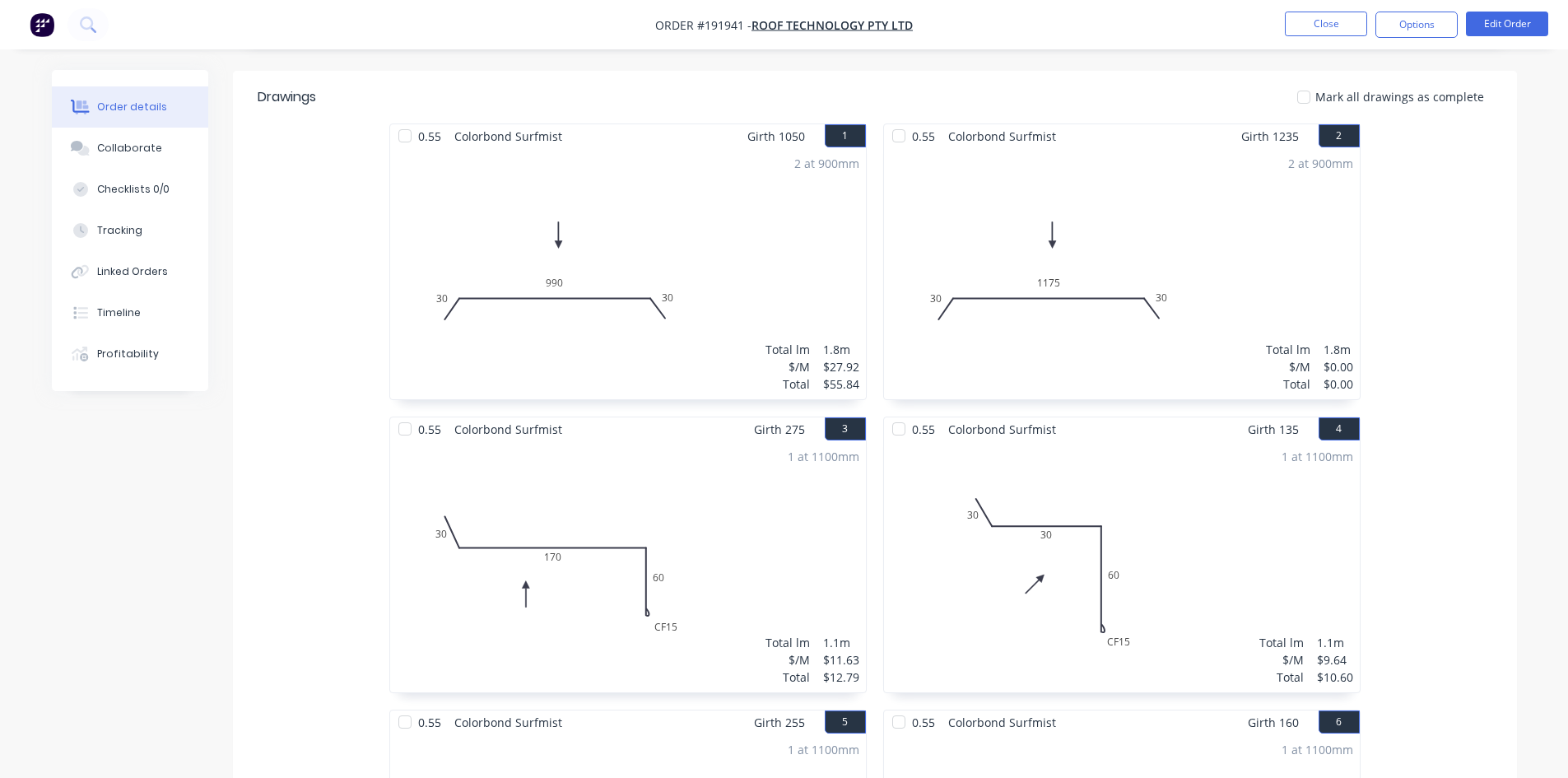
scroll to position [246, 0]
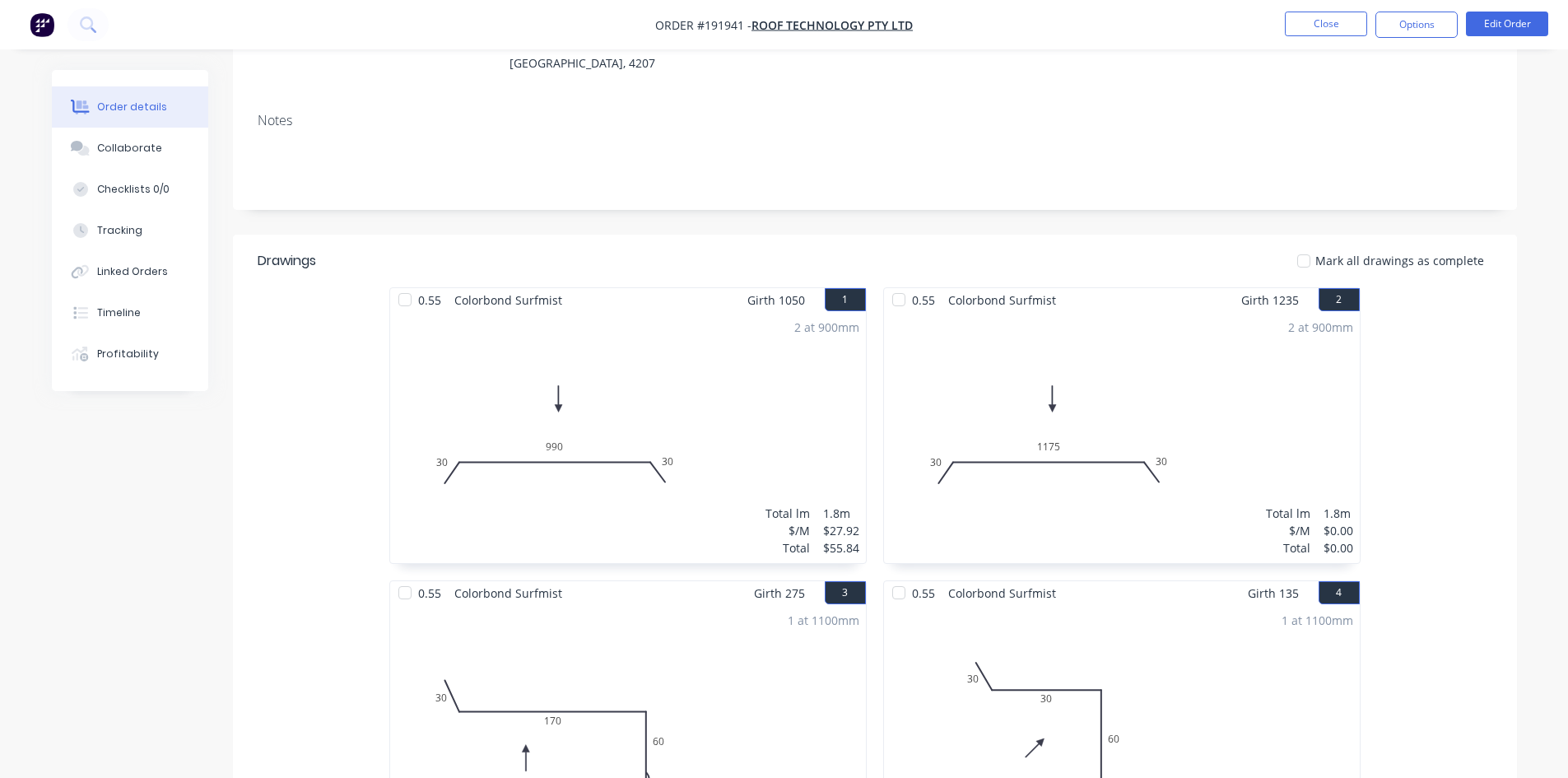
click at [1143, 362] on div "2 at 900mm Total lm $/M Total 1.8m $0.00 $0.00" at bounding box center [1122, 437] width 476 height 251
click at [1538, 20] on button "Edit Order" at bounding box center [1507, 24] width 83 height 25
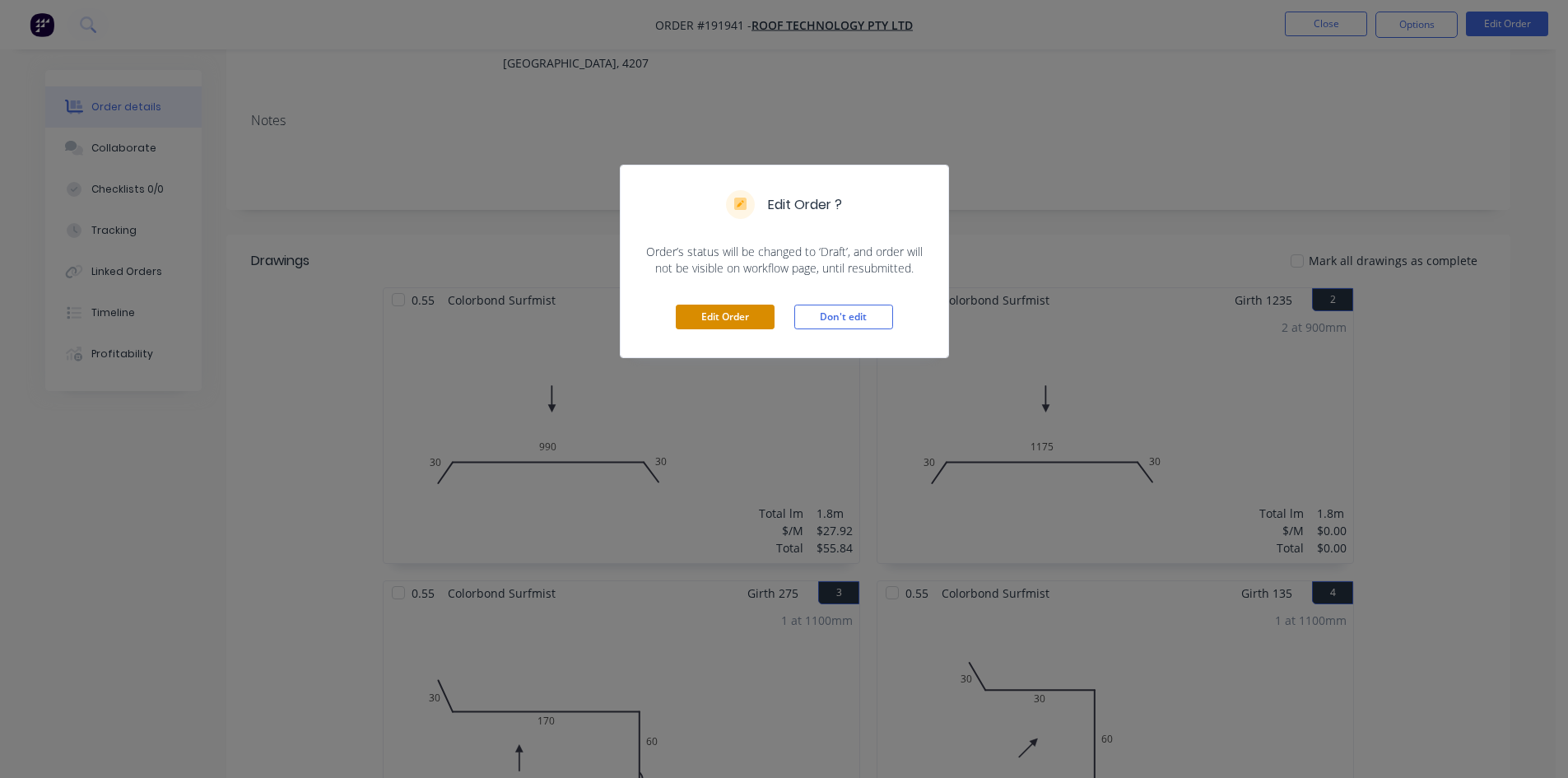
click at [750, 310] on button "Edit Order" at bounding box center [725, 316] width 99 height 25
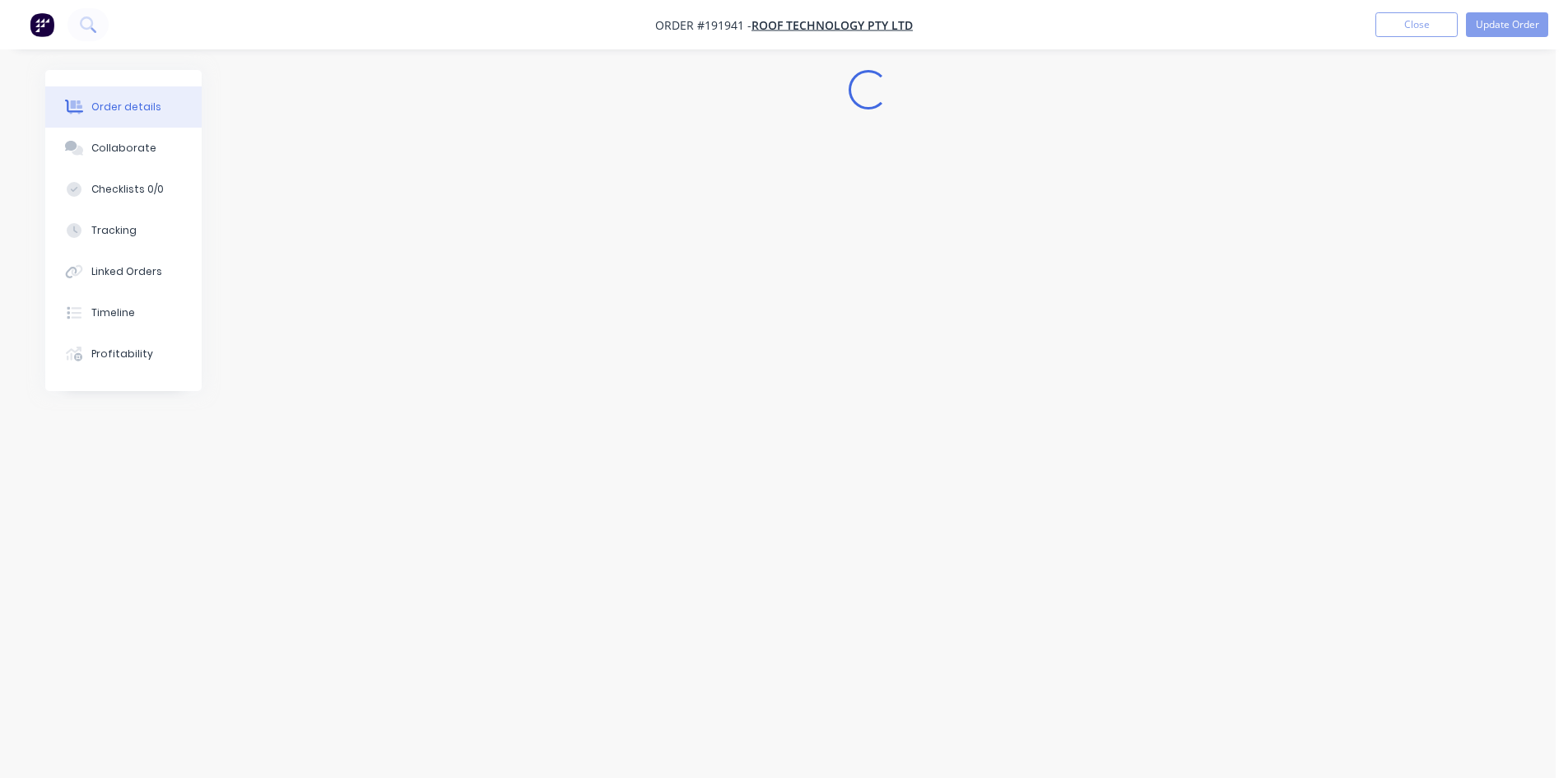
scroll to position [0, 0]
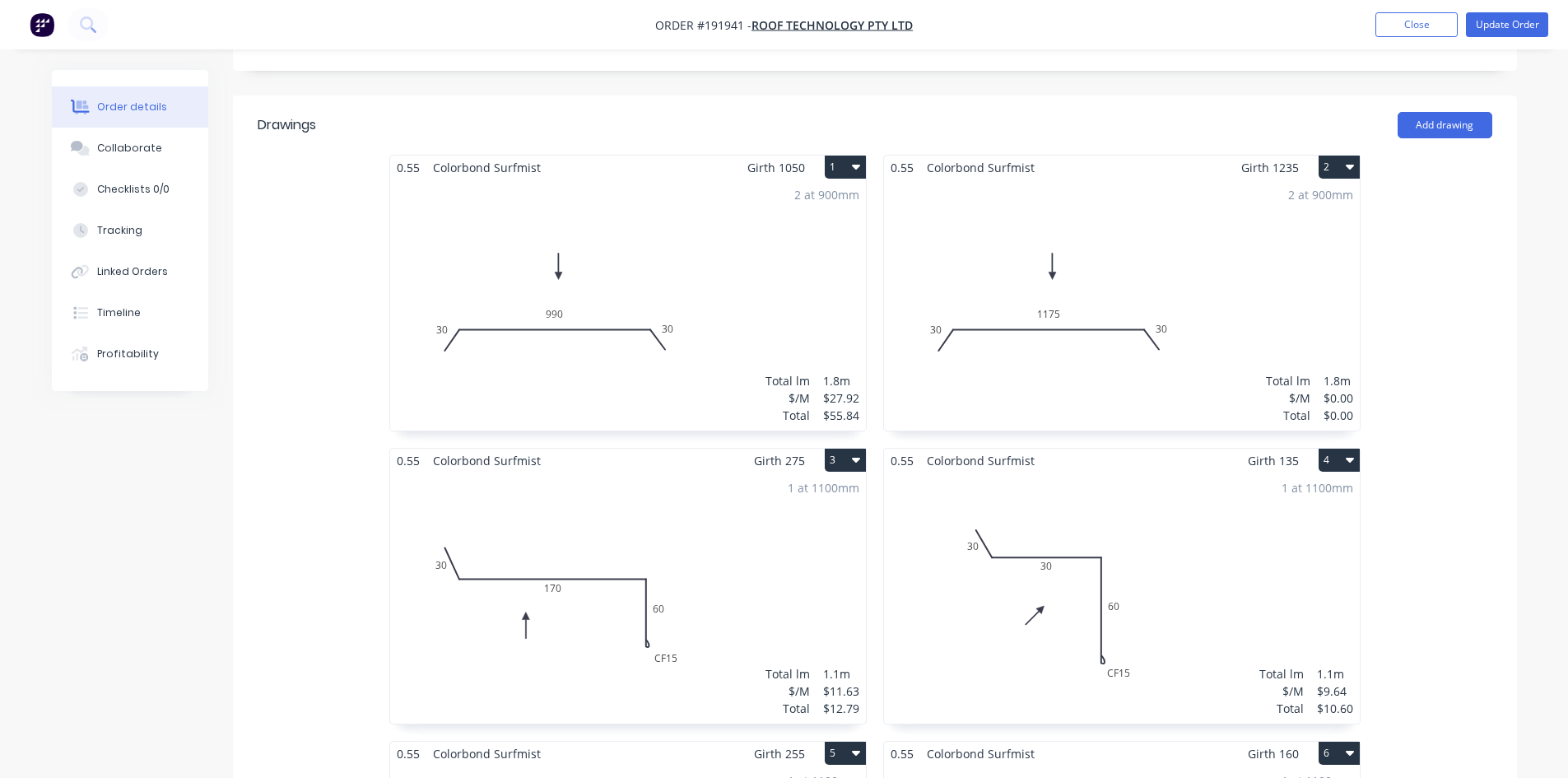
click at [1107, 268] on div "2 at 900mm Total lm $/M Total 1.8m $0.00 $0.00" at bounding box center [1122, 305] width 476 height 251
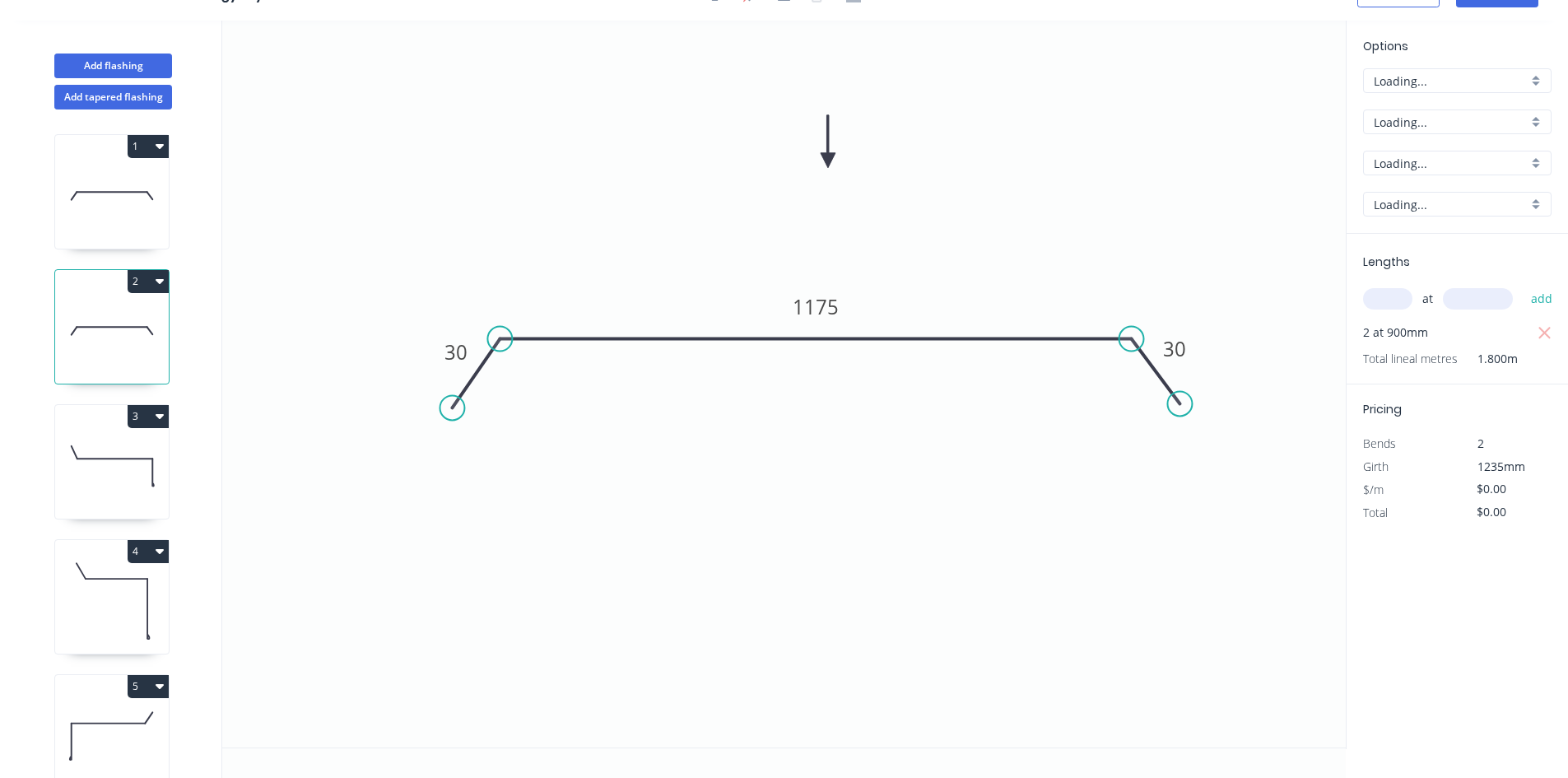
click at [1401, 292] on input "text" at bounding box center [1387, 299] width 49 height 22
type input "2"
type input "1235"
click at [1523, 284] on button "add" at bounding box center [1542, 298] width 39 height 28
click at [828, 299] on tspan "1175" at bounding box center [815, 307] width 46 height 27
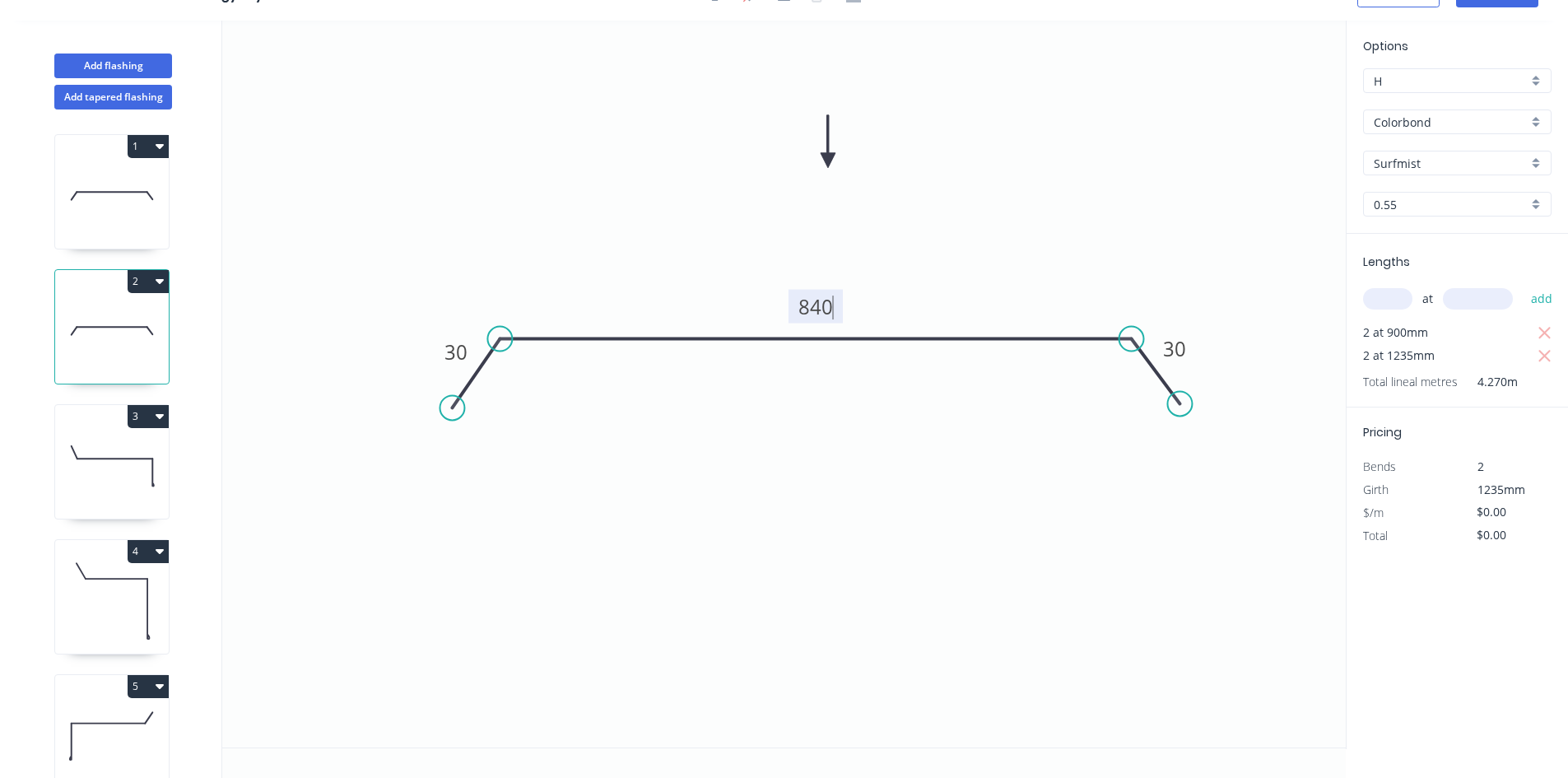
type input "$23.95"
click at [1552, 333] on icon "button" at bounding box center [1544, 334] width 15 height 20
type input "$59.16"
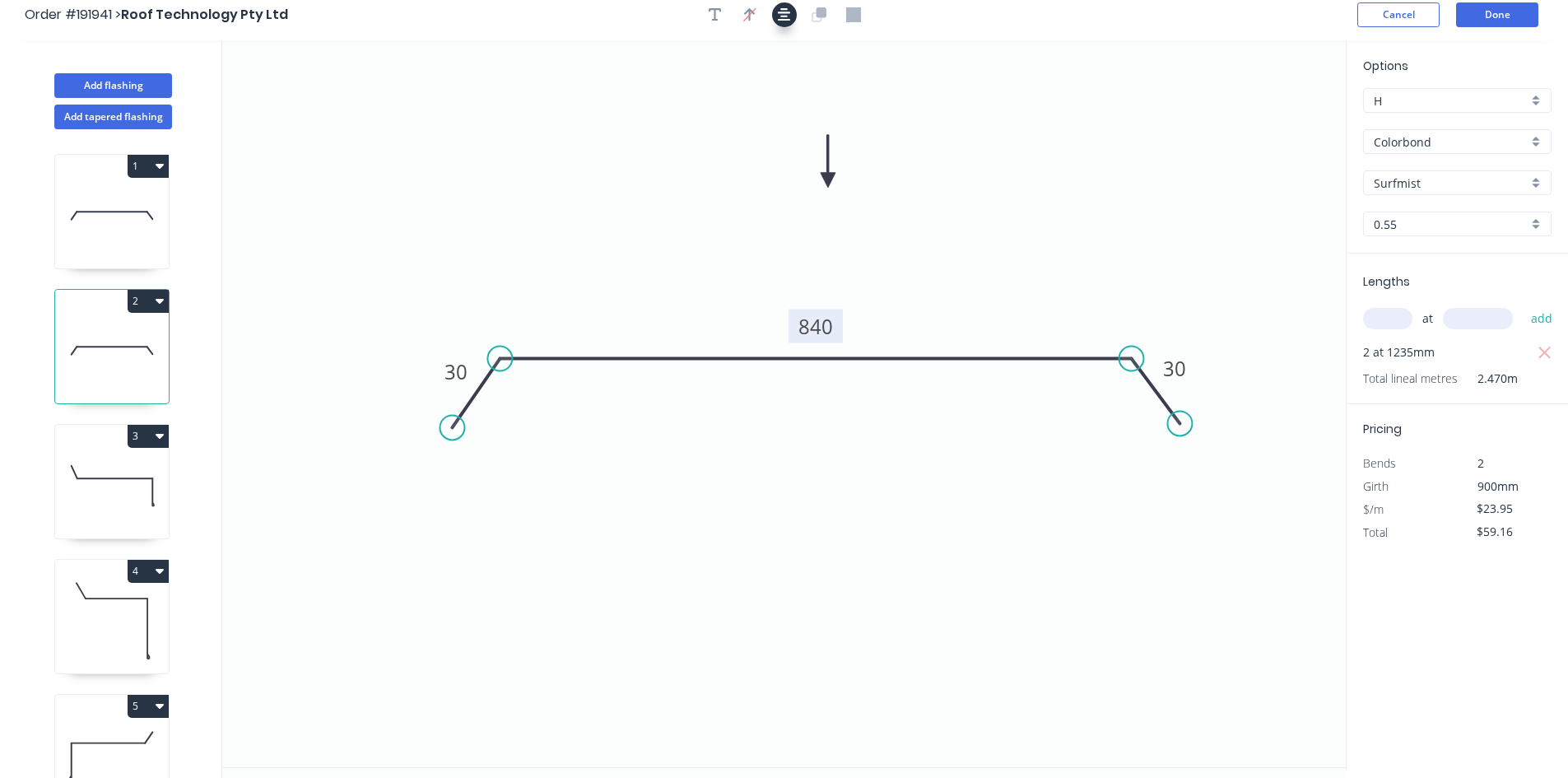
scroll to position [0, 0]
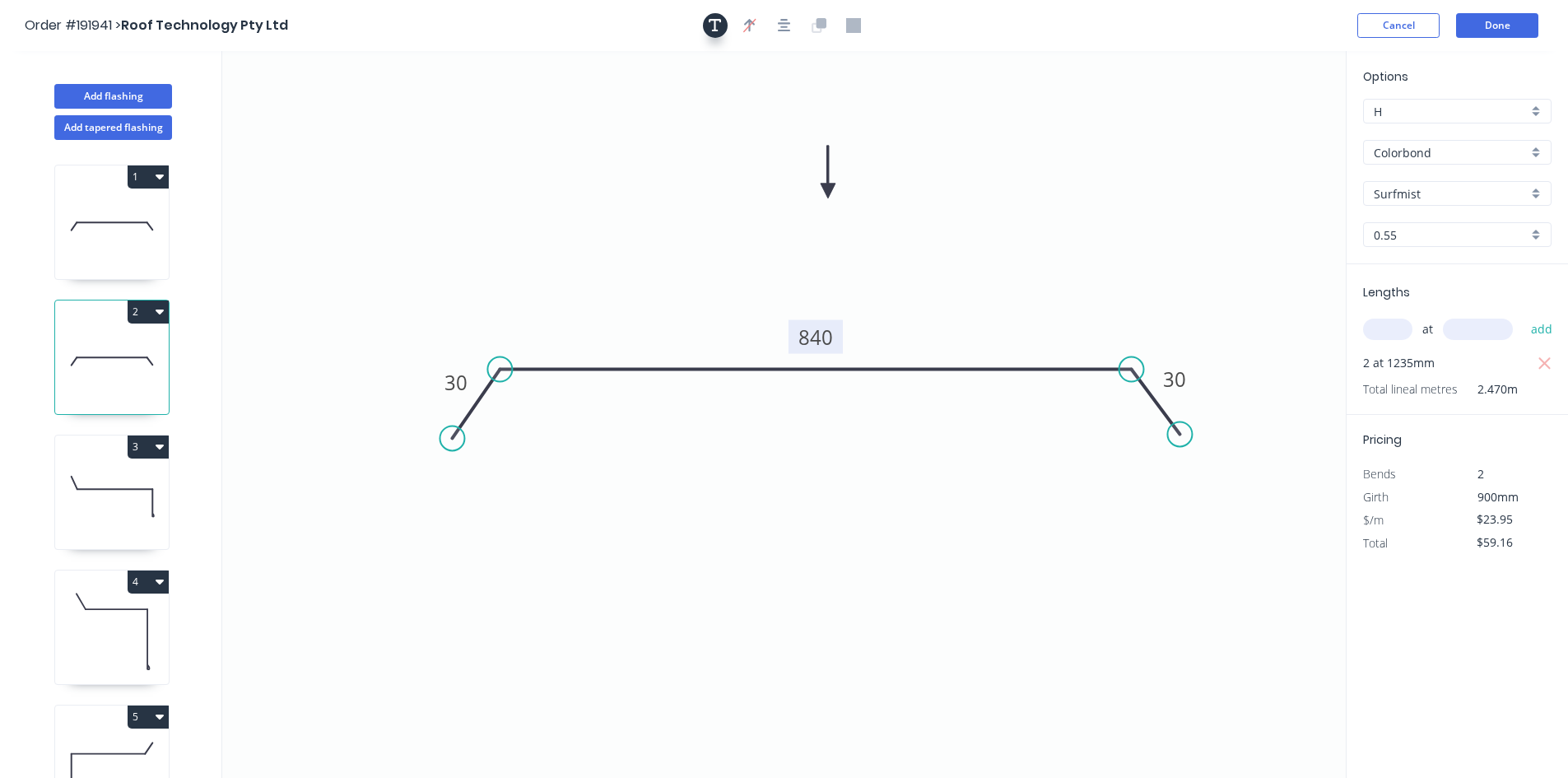
click at [709, 29] on icon "button" at bounding box center [715, 25] width 13 height 15
drag, startPoint x: 314, startPoint y: 110, endPoint x: 386, endPoint y: 111, distance: 72.0
click at [386, 111] on textarea at bounding box center [400, 116] width 134 height 61
drag, startPoint x: 1015, startPoint y: 177, endPoint x: 1459, endPoint y: 44, distance: 463.5
click at [1017, 177] on icon "Changed for pricing 30 840 30" at bounding box center [784, 414] width 1124 height 727
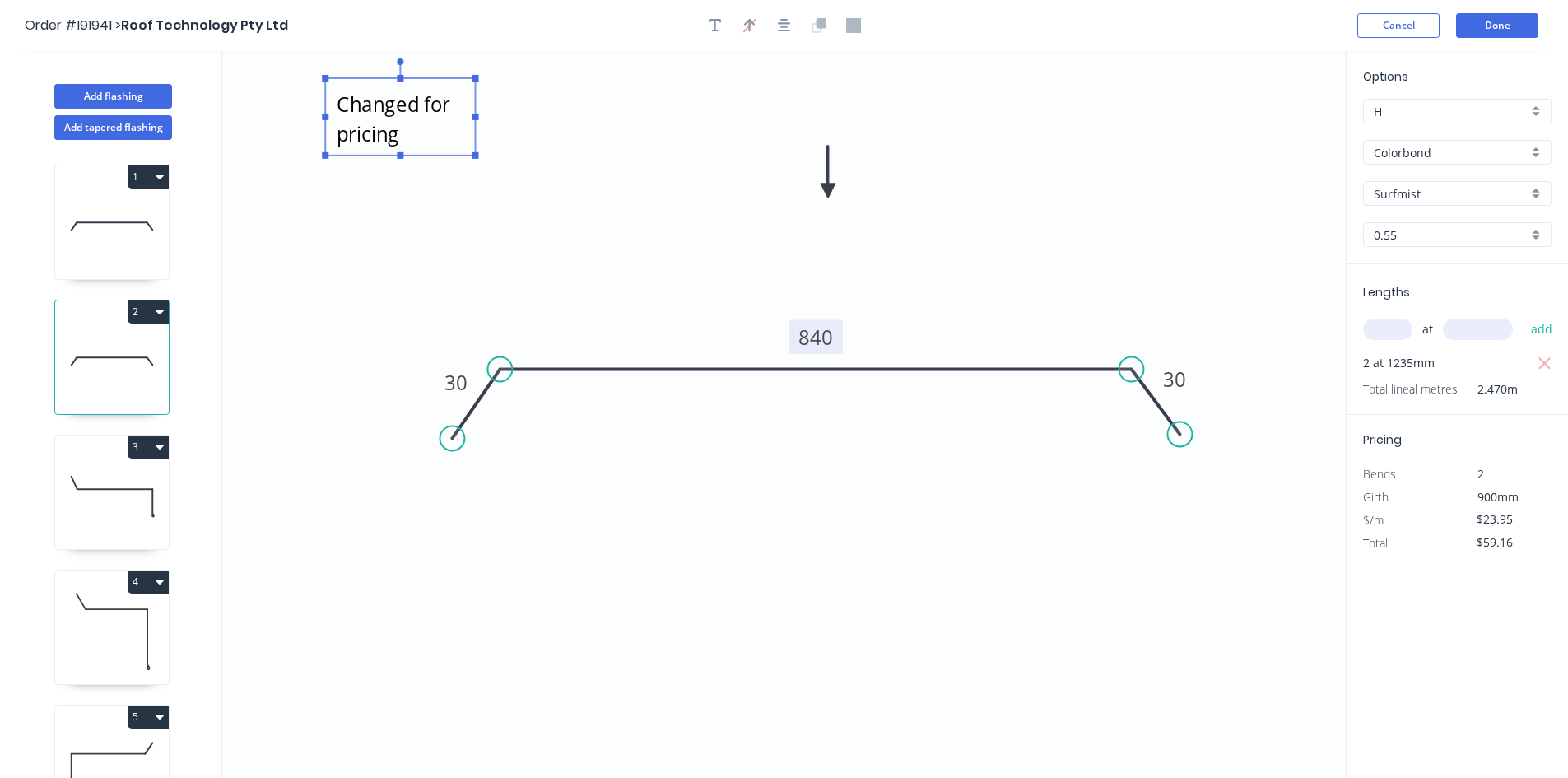
type textarea "Changed for pricing"
click at [1523, 34] on button "Done" at bounding box center [1497, 25] width 83 height 25
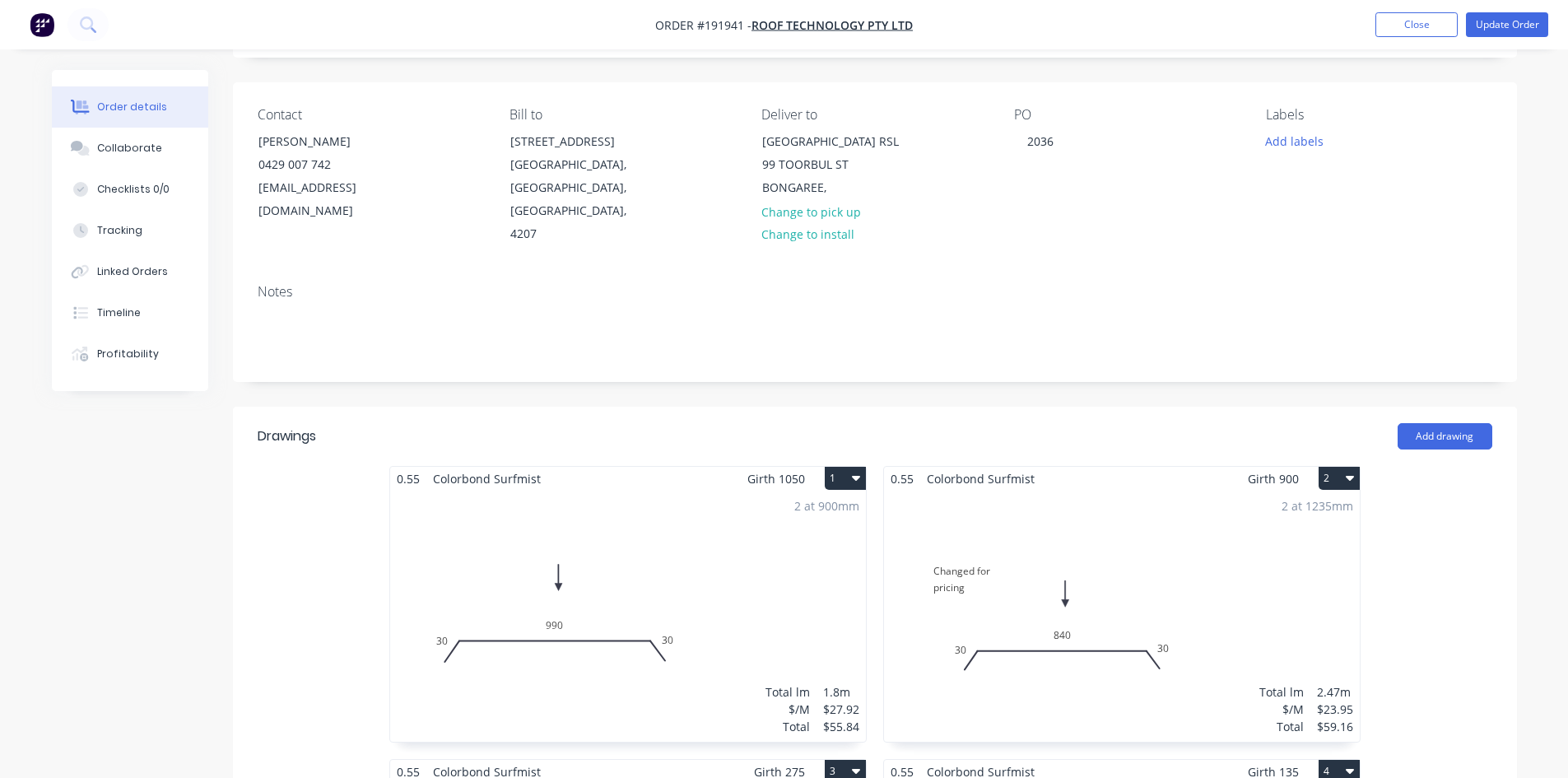
scroll to position [329, 0]
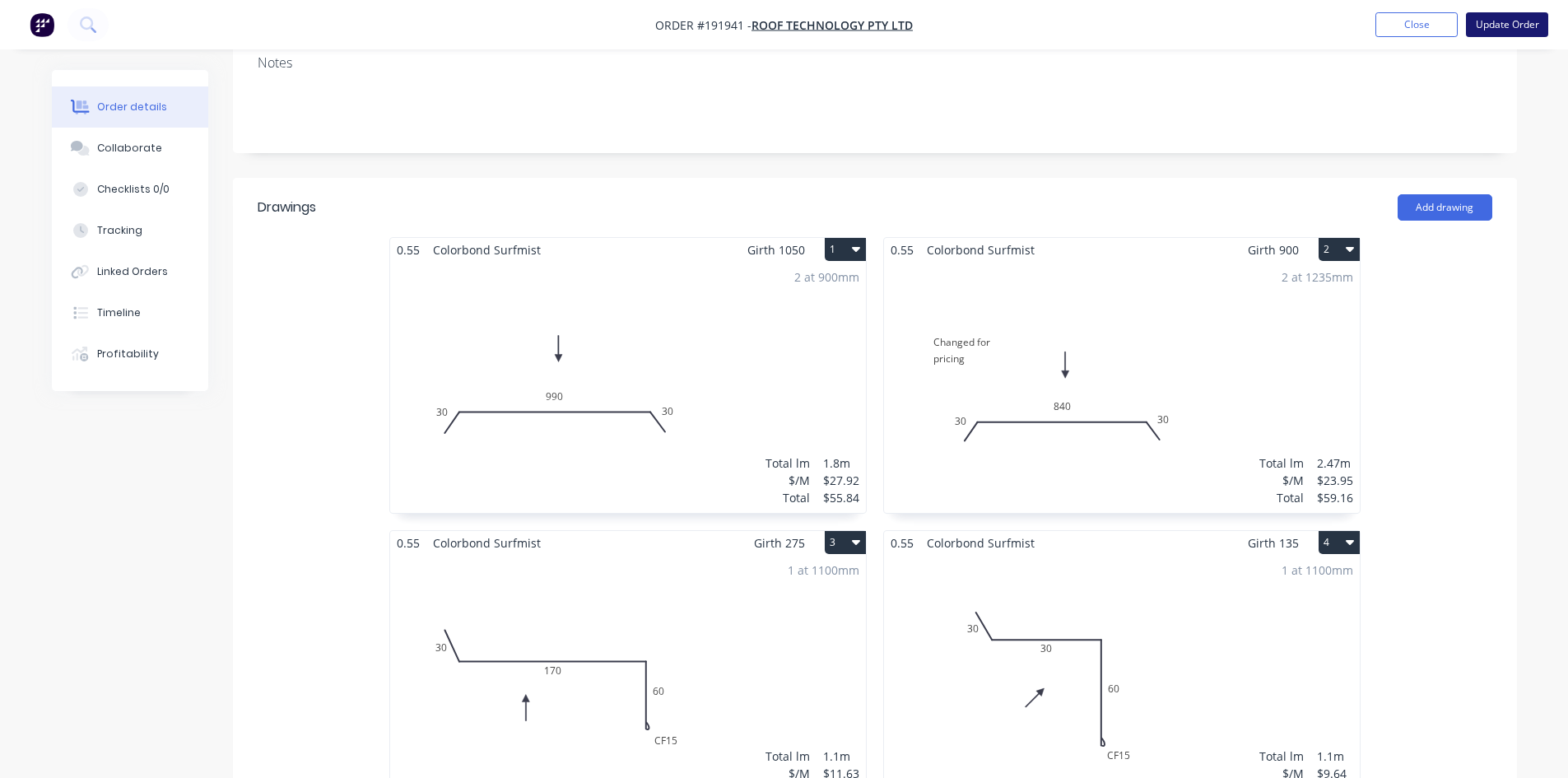
click at [1507, 29] on button "Update Order" at bounding box center [1507, 25] width 83 height 25
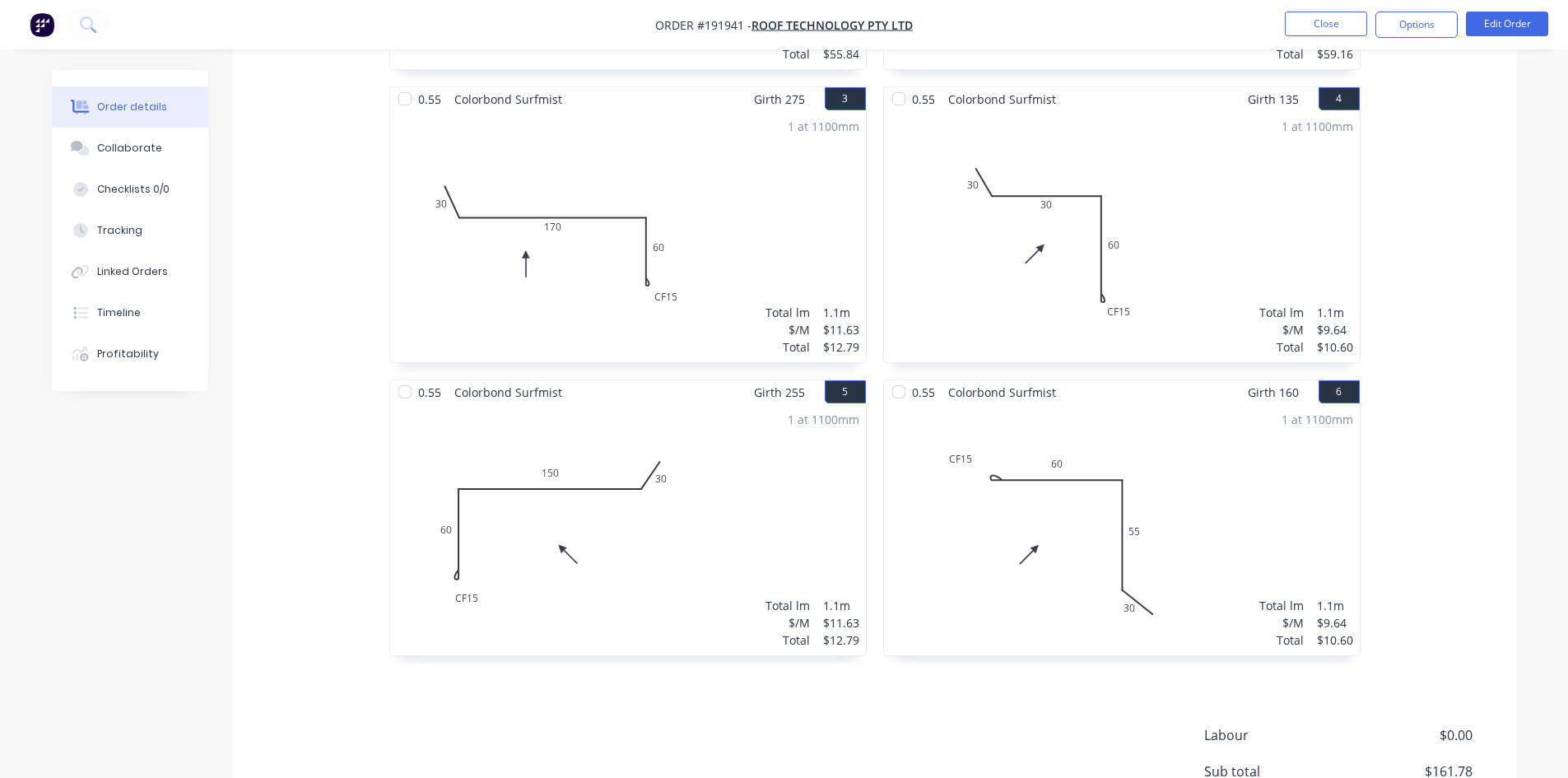
scroll to position [905, 0]
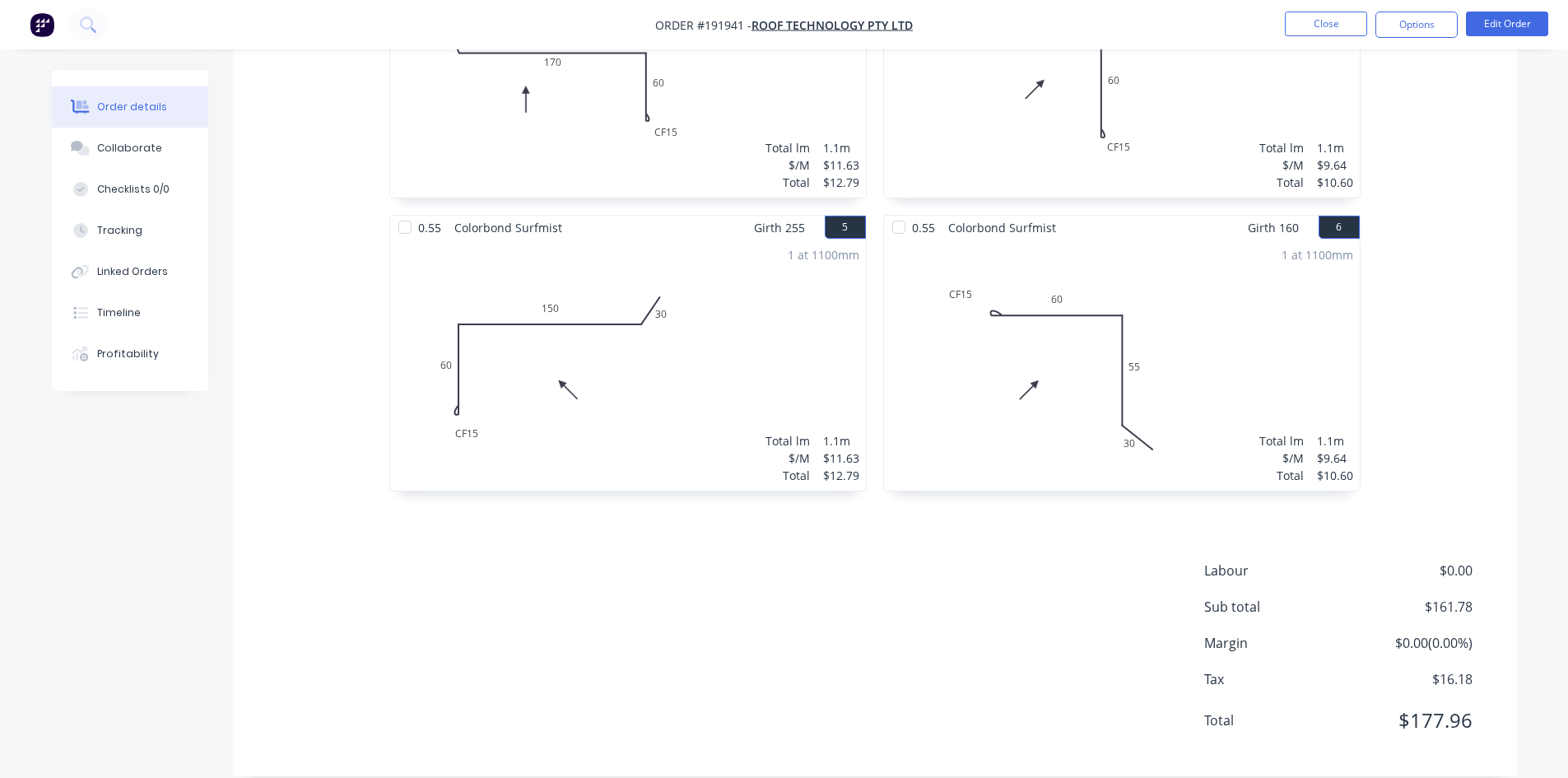
click at [1414, 7] on nav "Order #191941 - Roof Technology Pty Ltd Close Options Edit Order" at bounding box center [784, 25] width 1568 height 49
click at [1405, 27] on button "Options" at bounding box center [1416, 25] width 83 height 26
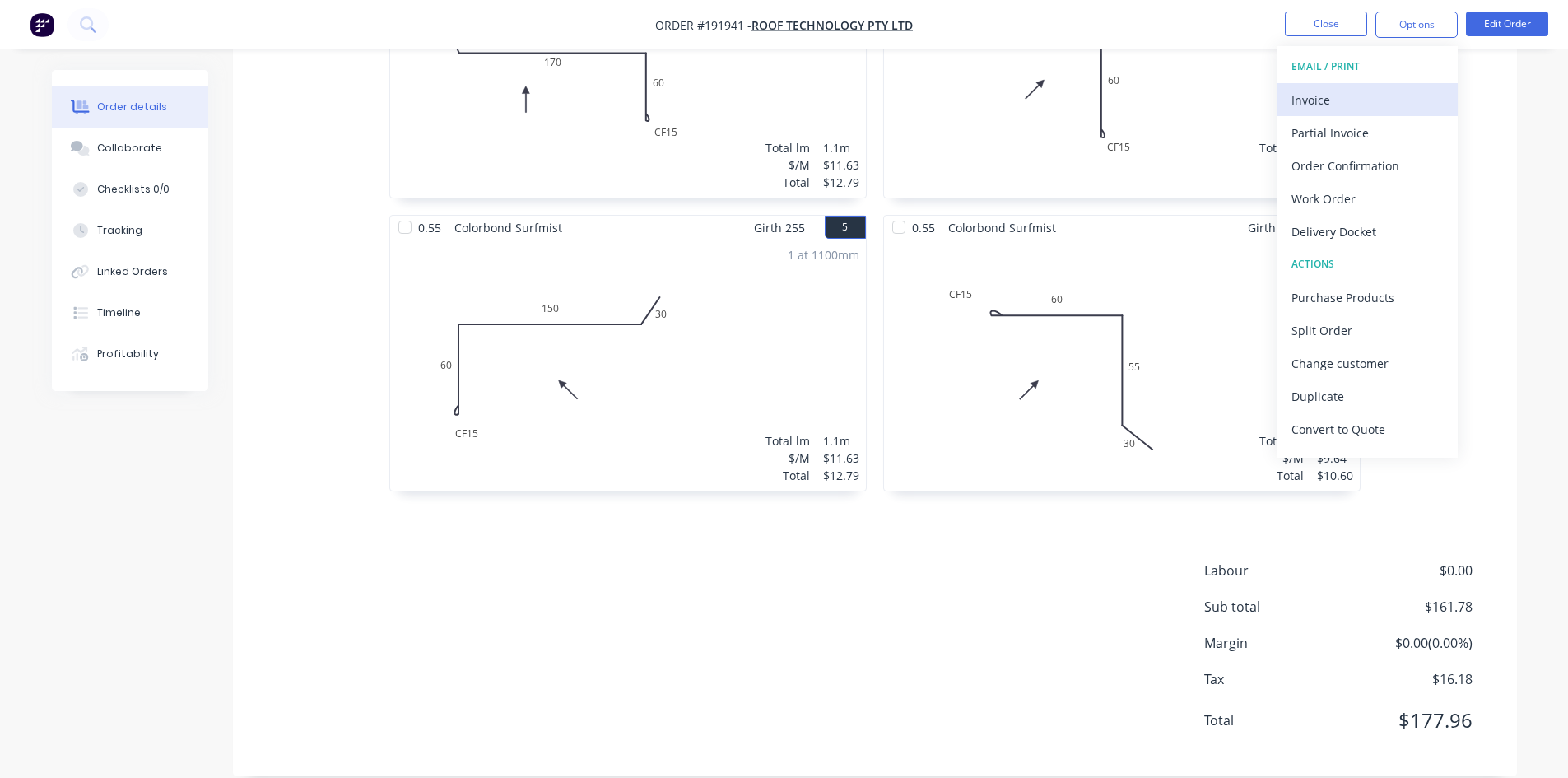
click at [1366, 94] on div "Invoice" at bounding box center [1366, 100] width 152 height 24
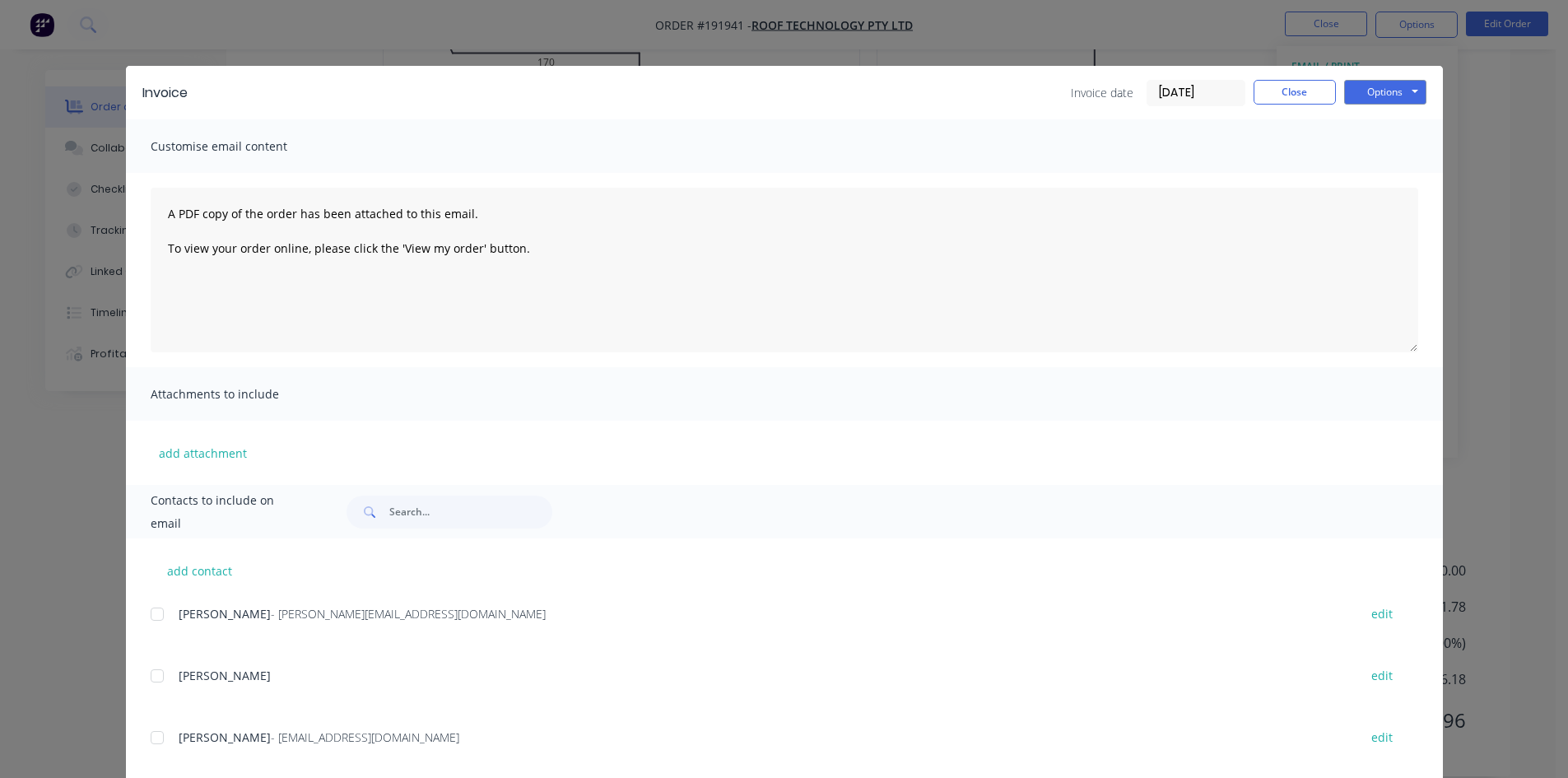
click at [149, 618] on div at bounding box center [157, 614] width 33 height 33
click at [1396, 104] on button "Options" at bounding box center [1384, 92] width 83 height 25
click at [1379, 175] on button "Email" at bounding box center [1396, 175] width 105 height 27
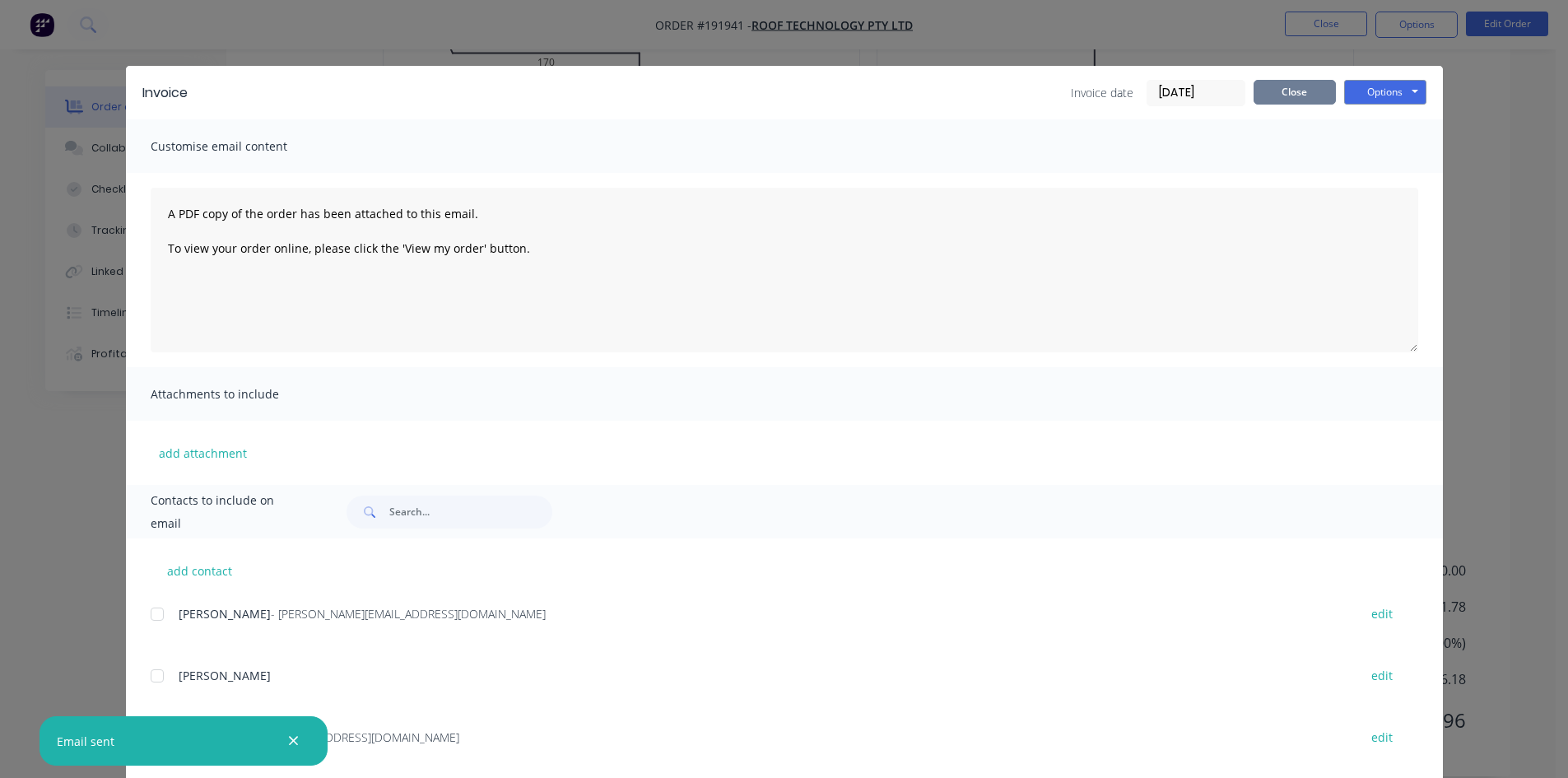
click at [1291, 101] on button "Close" at bounding box center [1295, 92] width 83 height 25
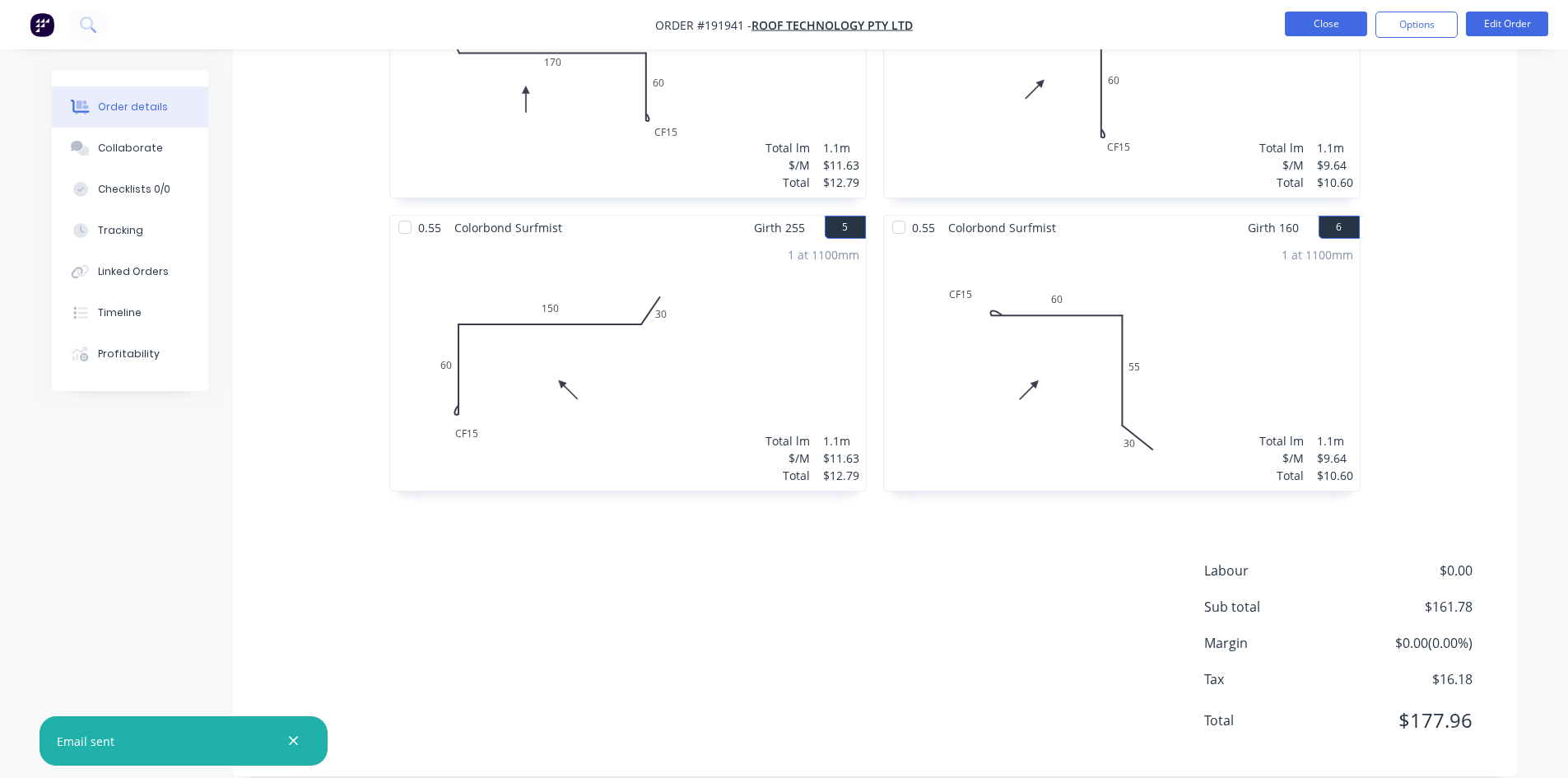
click at [1353, 25] on button "Close" at bounding box center [1325, 24] width 83 height 25
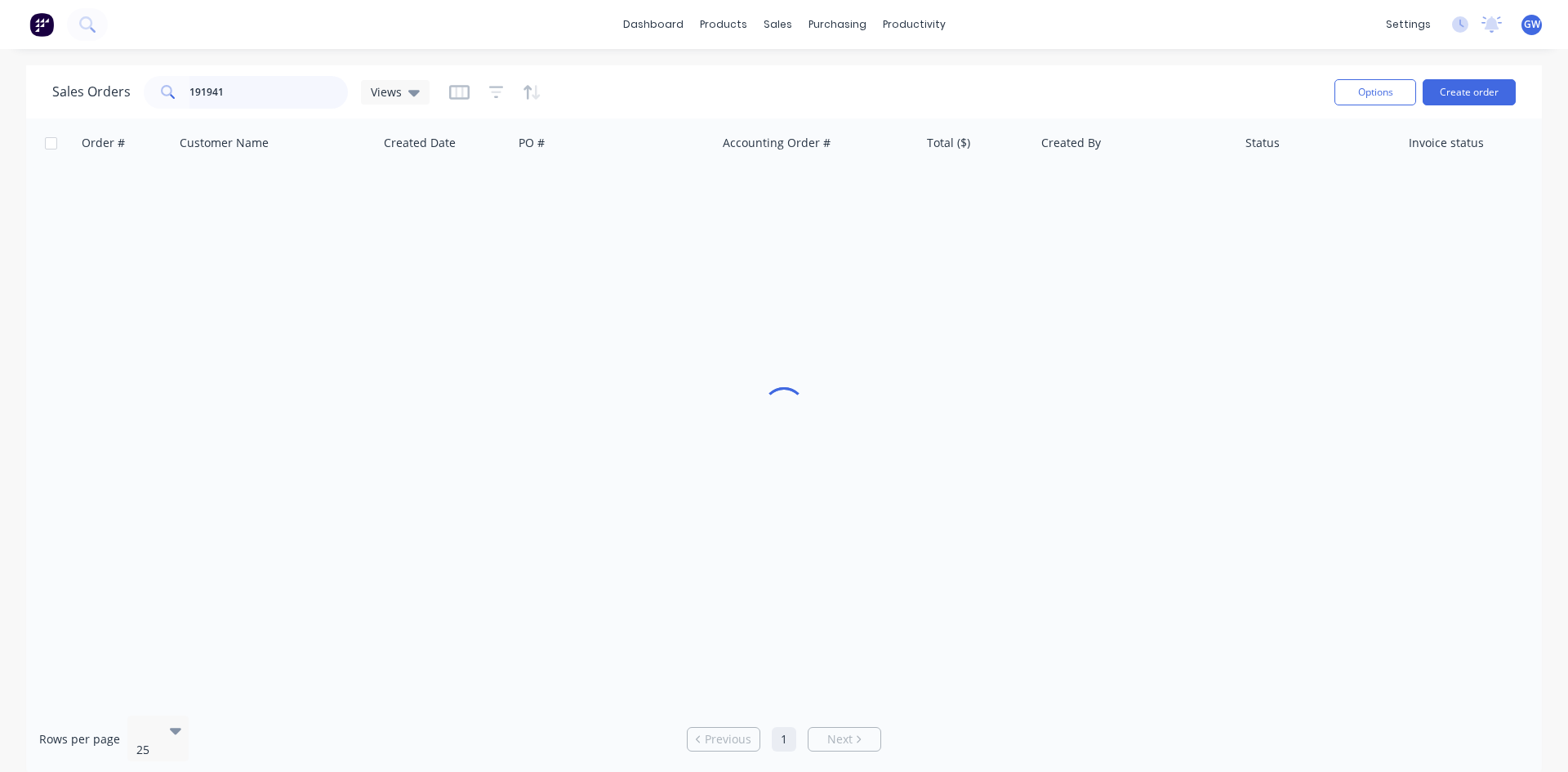
click at [292, 103] on input "191941" at bounding box center [269, 92] width 160 height 32
type input "191914"
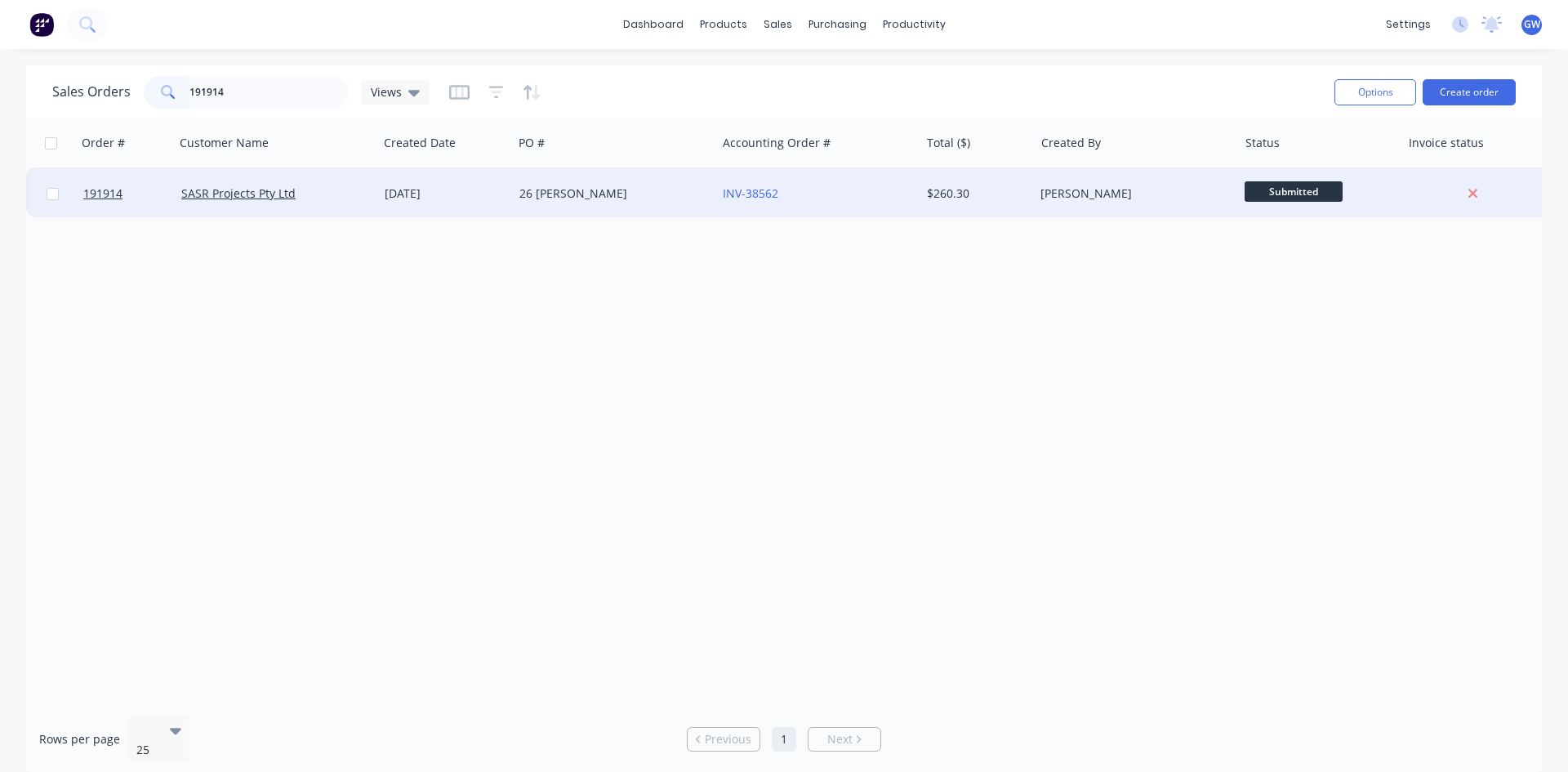
click at [626, 183] on div "26 RAMSDEN" at bounding box center [615, 194] width 204 height 49
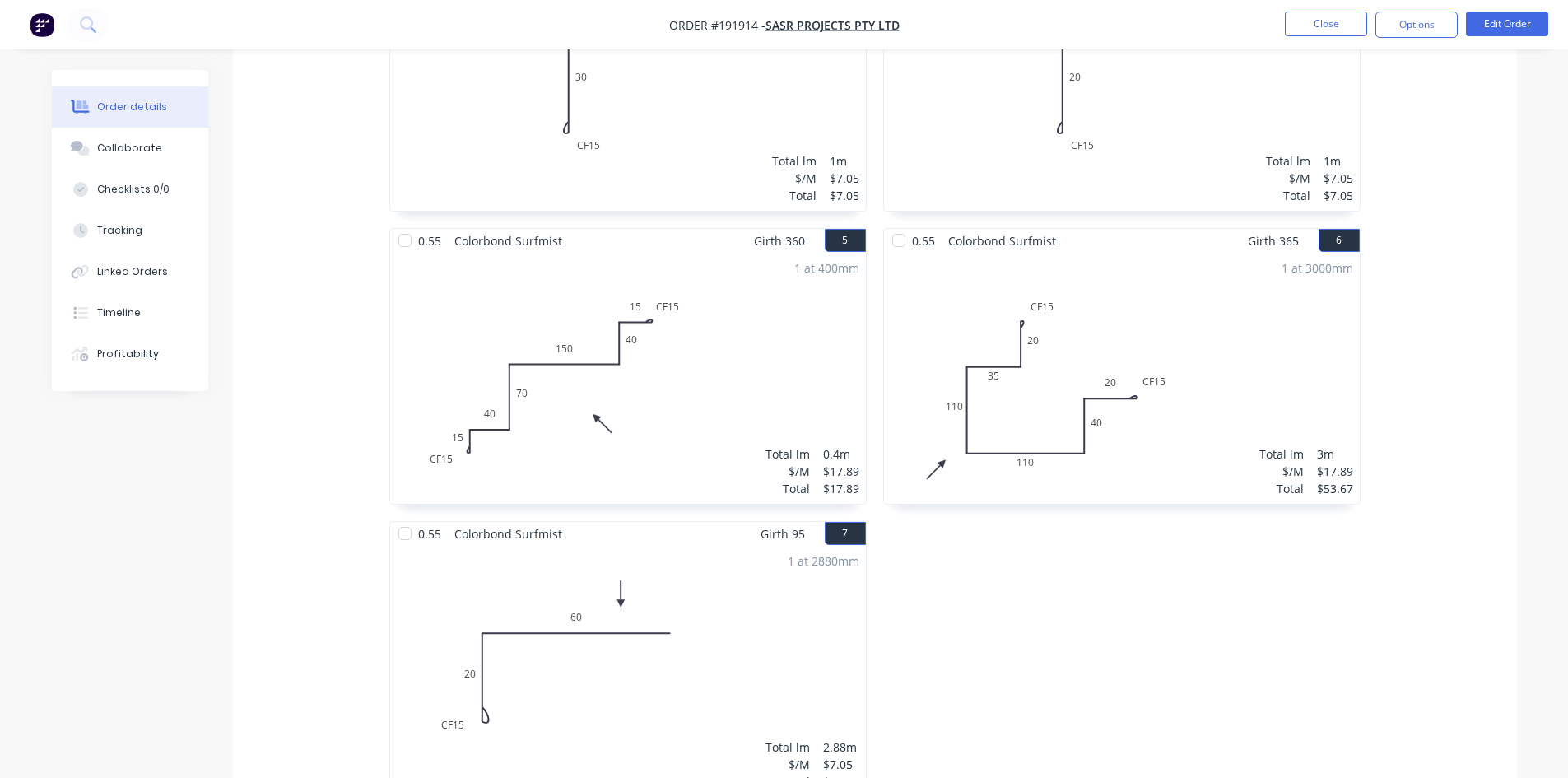
scroll to position [480, 0]
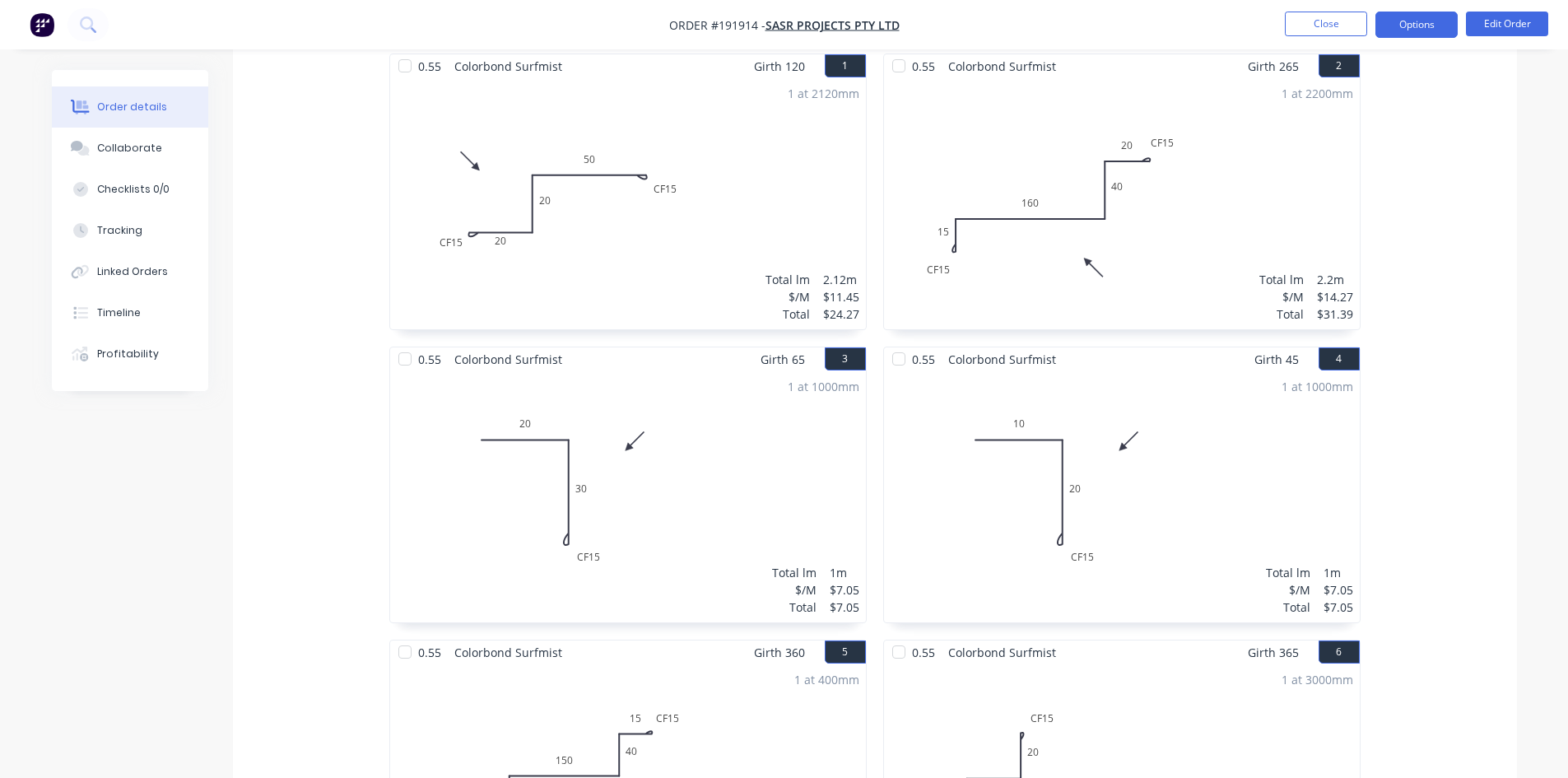
click at [1409, 20] on button "Options" at bounding box center [1416, 25] width 83 height 26
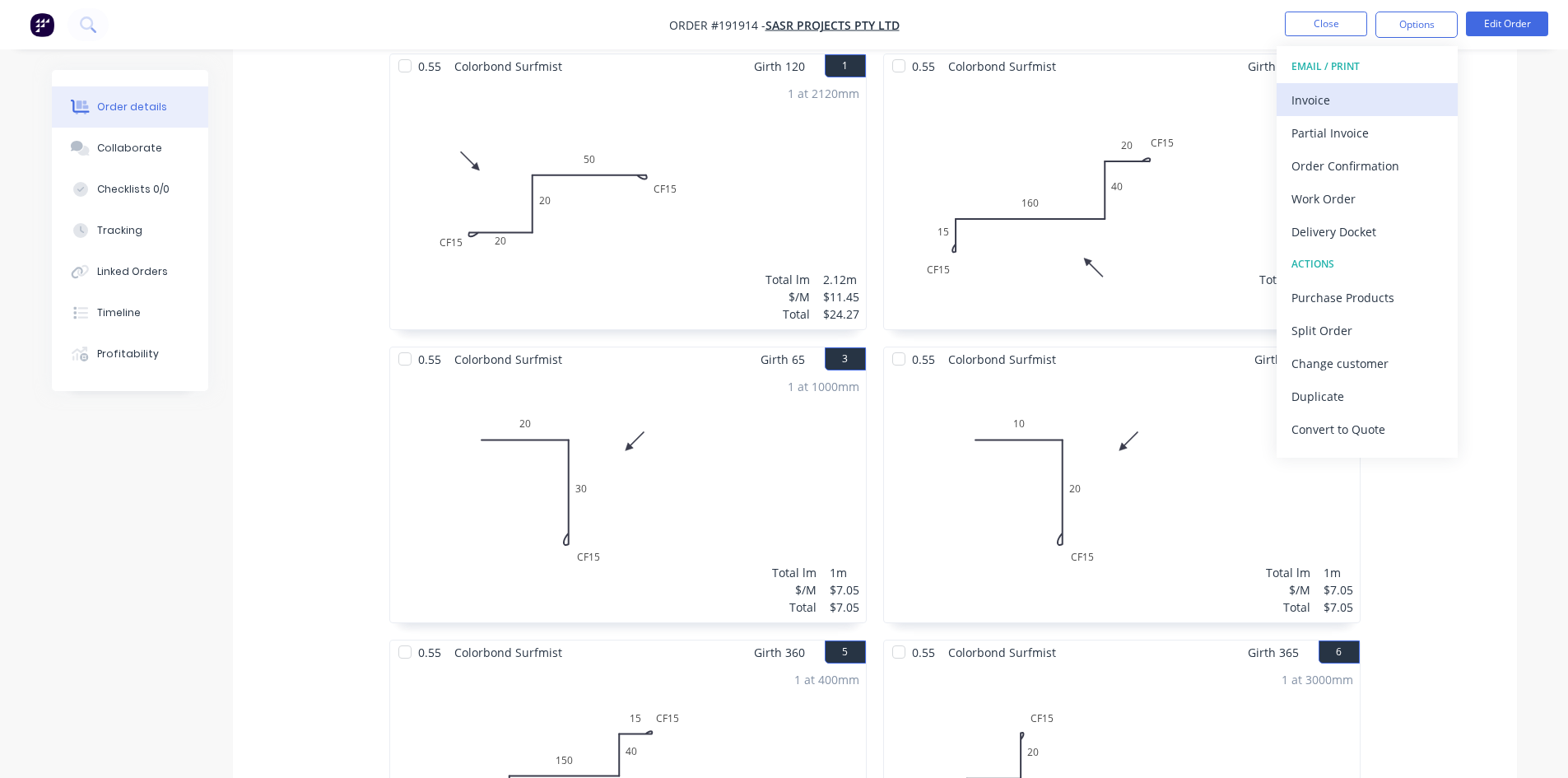
click at [1348, 101] on div "Invoice" at bounding box center [1366, 100] width 152 height 24
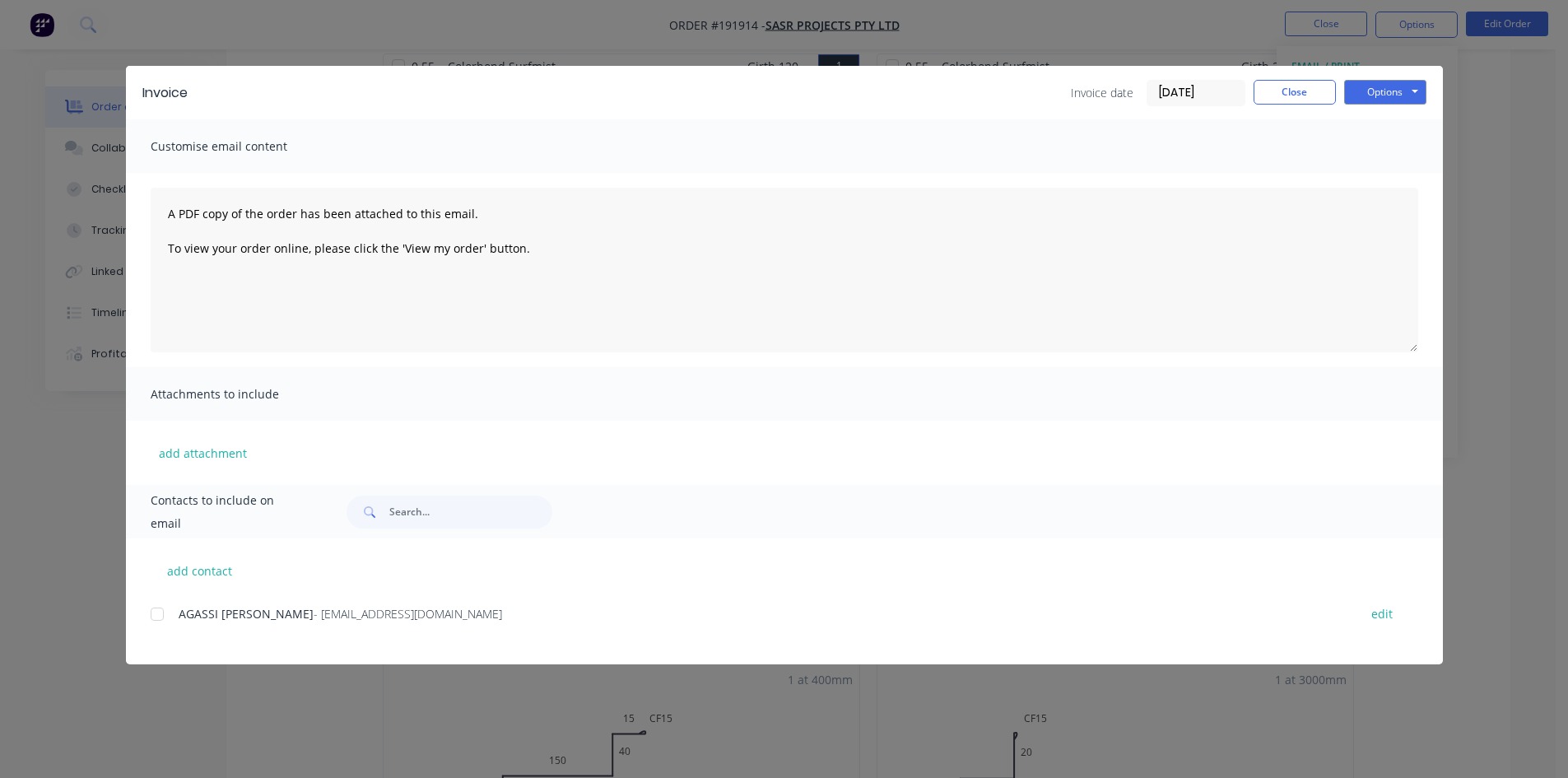
click at [155, 610] on div at bounding box center [157, 614] width 33 height 33
click at [1374, 94] on button "Options" at bounding box center [1384, 92] width 83 height 25
click at [1386, 180] on button "Email" at bounding box center [1396, 175] width 105 height 27
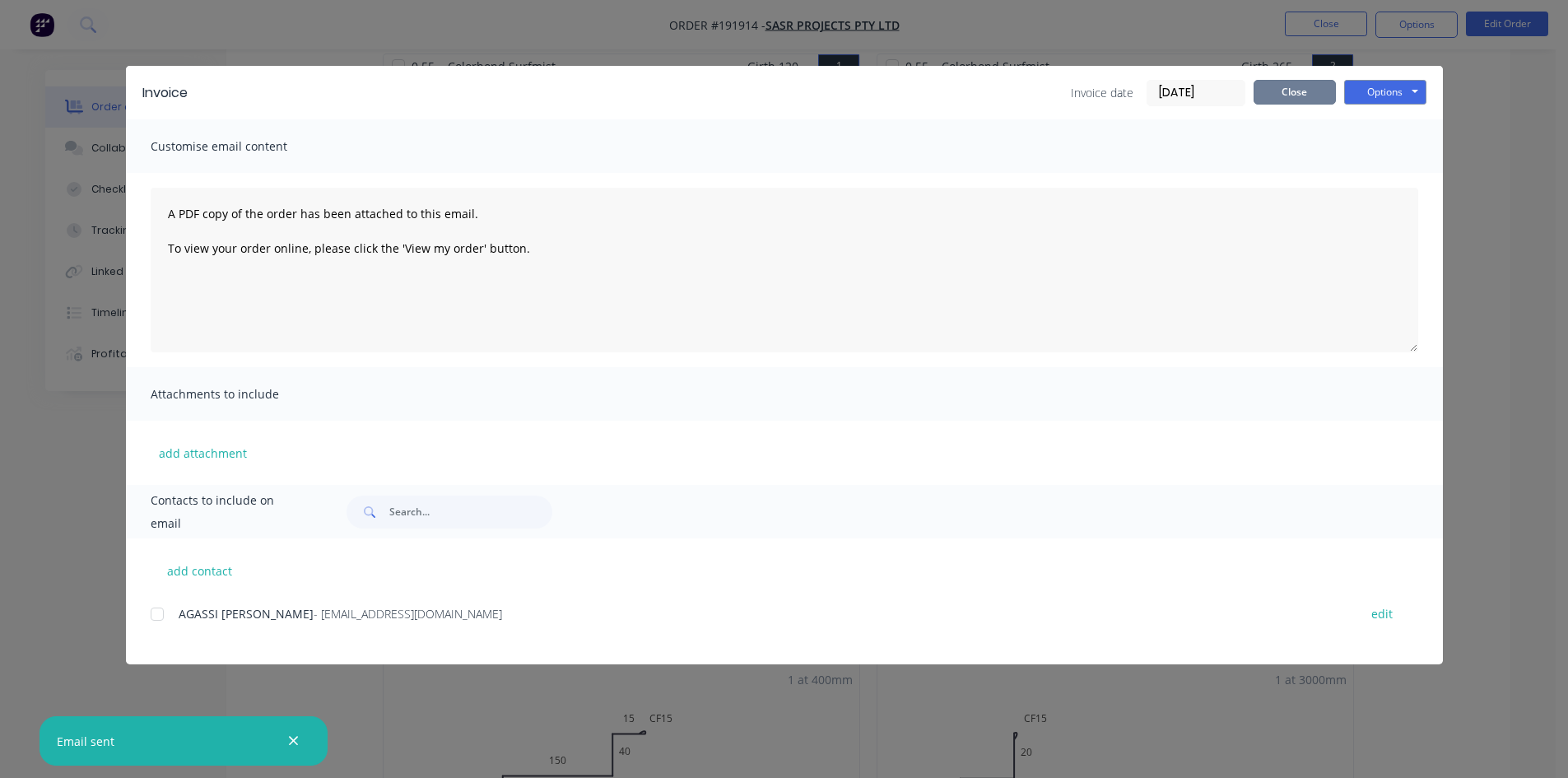
drag, startPoint x: 1291, startPoint y: 84, endPoint x: 1317, endPoint y: 58, distance: 36.8
click at [1291, 84] on button "Close" at bounding box center [1295, 92] width 83 height 25
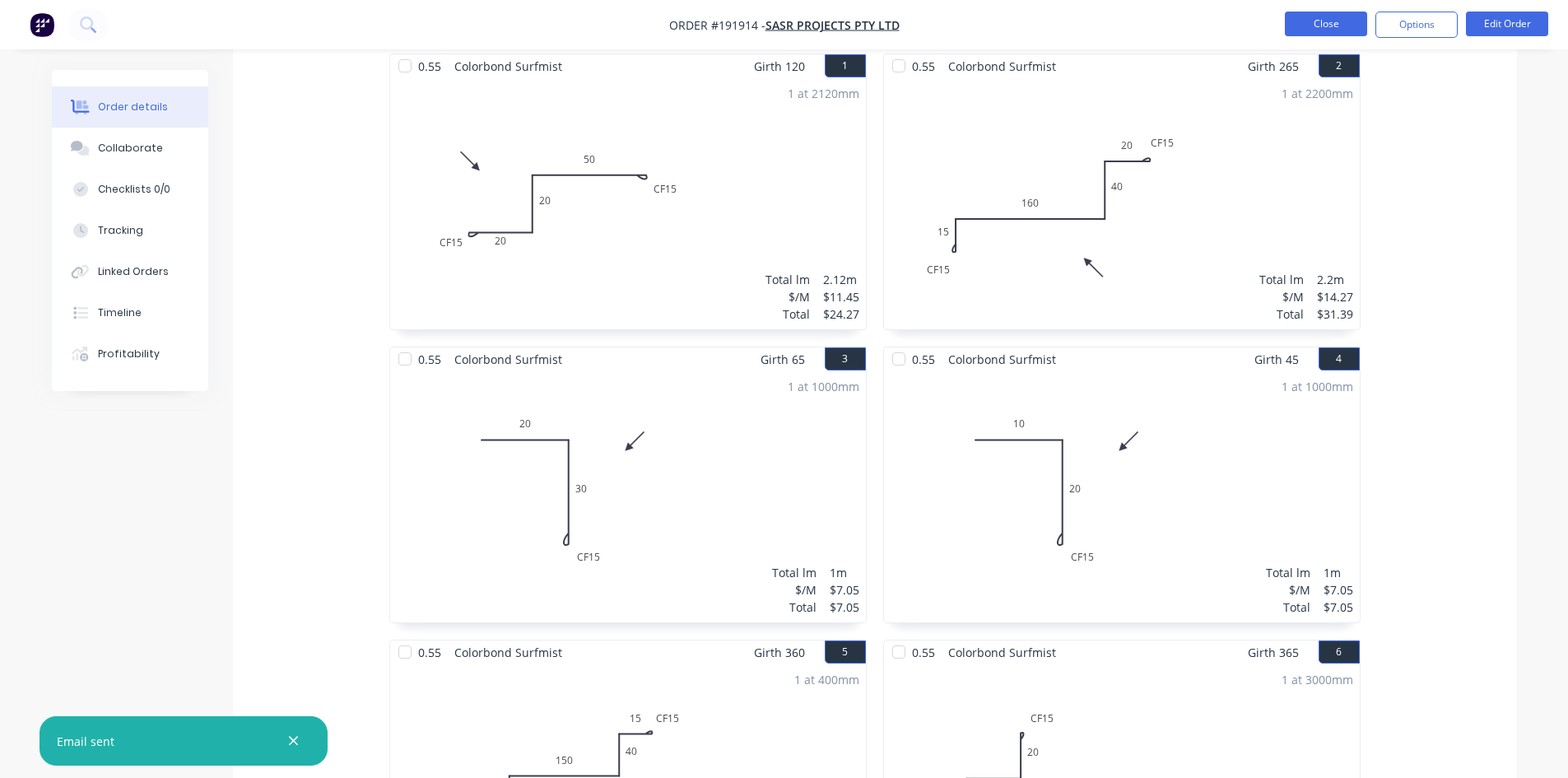
click at [1353, 15] on button "Close" at bounding box center [1325, 24] width 83 height 25
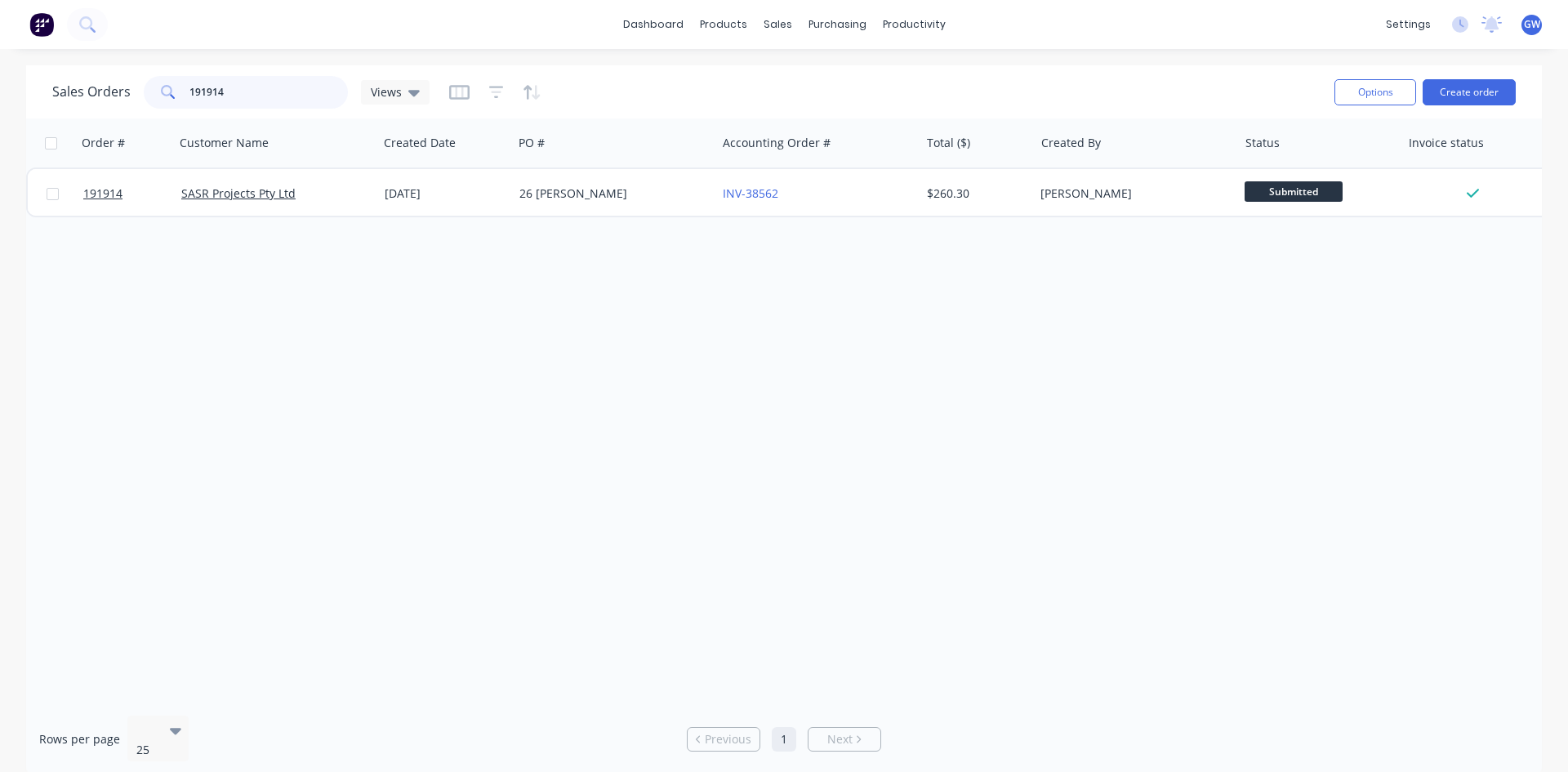
drag, startPoint x: 264, startPoint y: 99, endPoint x: 73, endPoint y: 65, distance: 194.0
click at [73, 65] on div "dashboard products sales purchasing productivity dashboard products Product Cat…" at bounding box center [784, 386] width 1568 height 772
type input "191942"
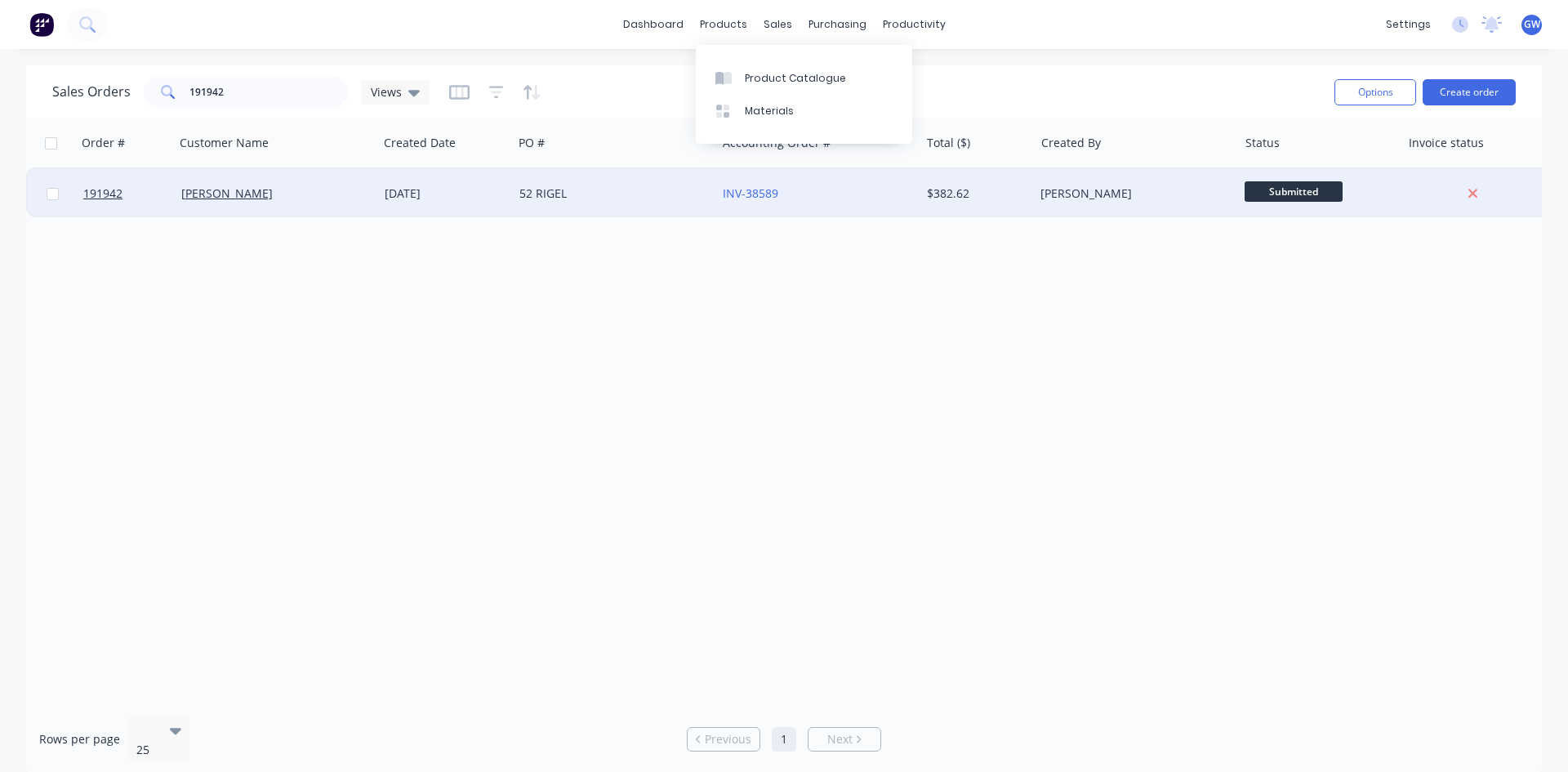
click at [1050, 187] on div "[PERSON_NAME]" at bounding box center [1131, 194] width 181 height 16
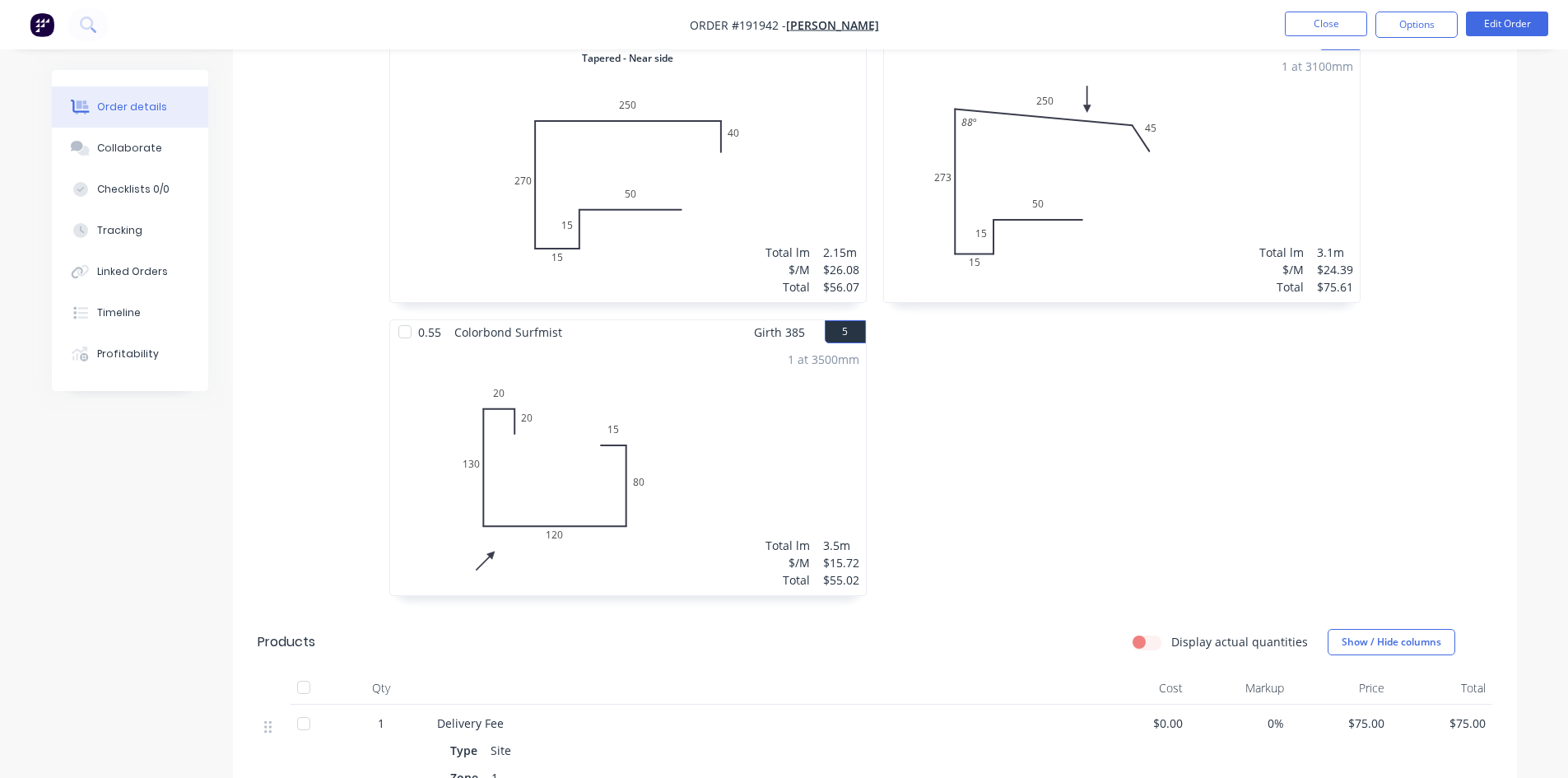
scroll to position [1235, 0]
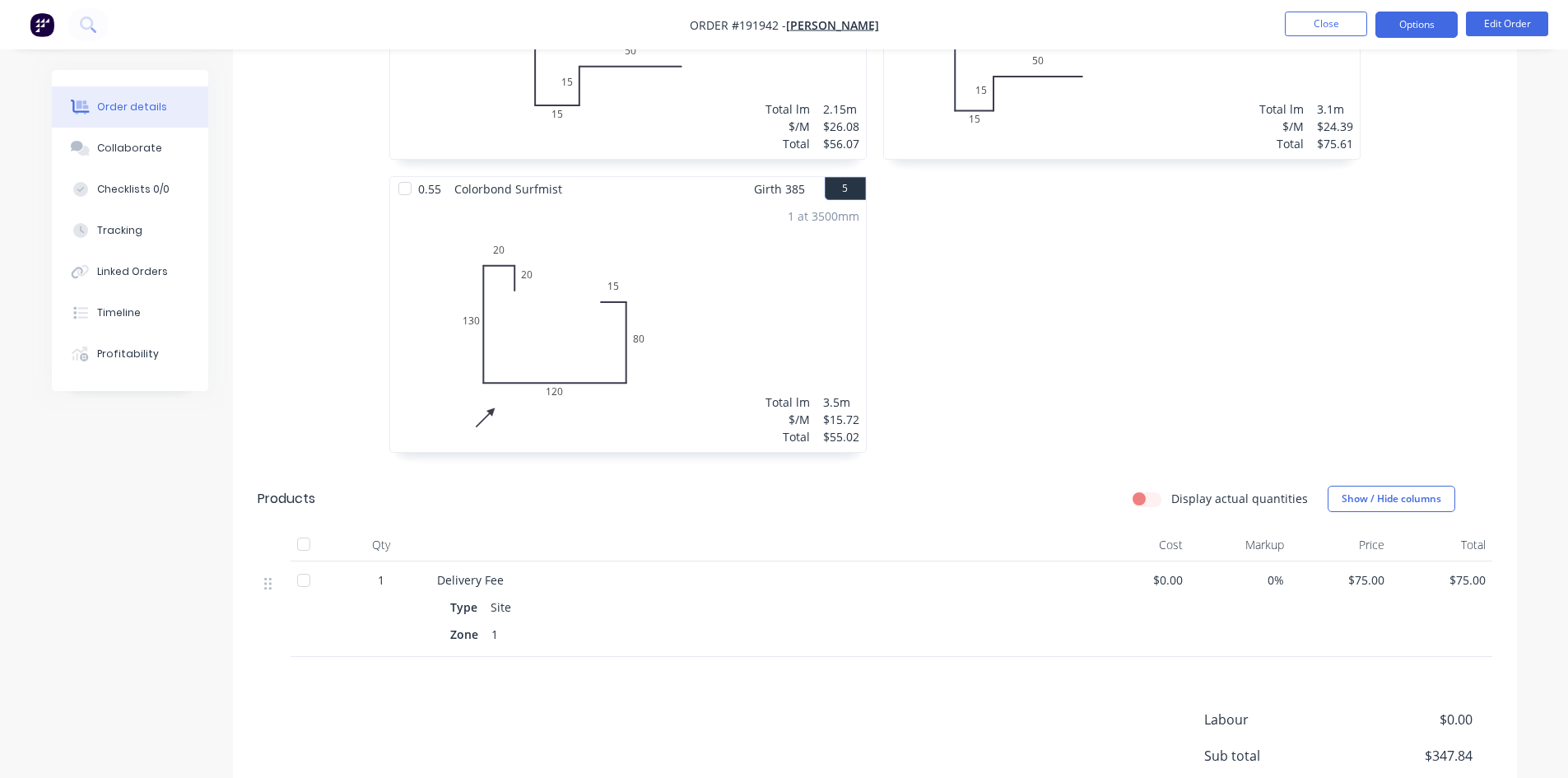
click at [1391, 18] on button "Options" at bounding box center [1416, 25] width 83 height 26
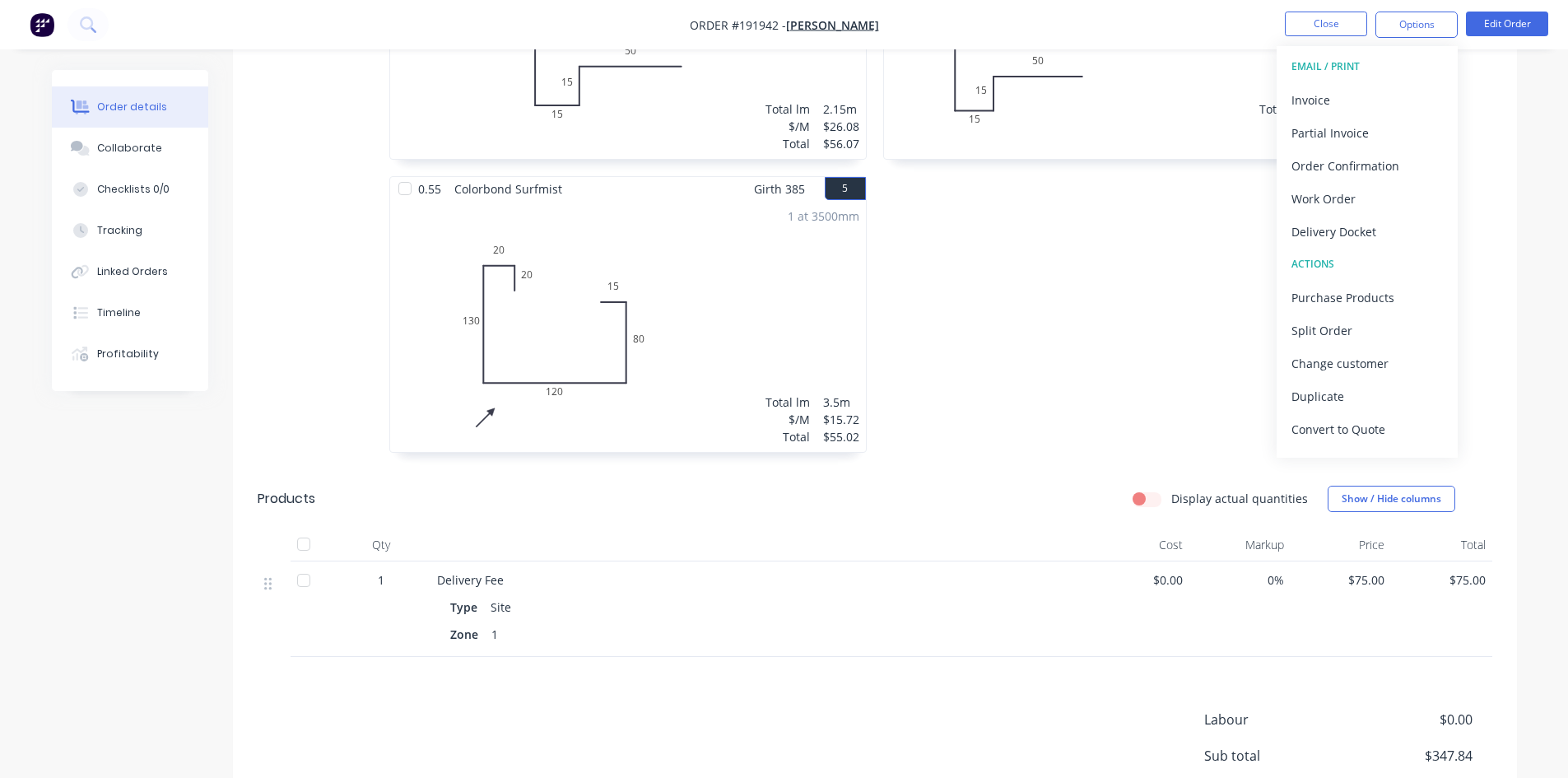
click at [1365, 81] on button "EMAIL / PRINT" at bounding box center [1366, 66] width 181 height 33
click at [1345, 98] on div "Invoice" at bounding box center [1366, 100] width 152 height 24
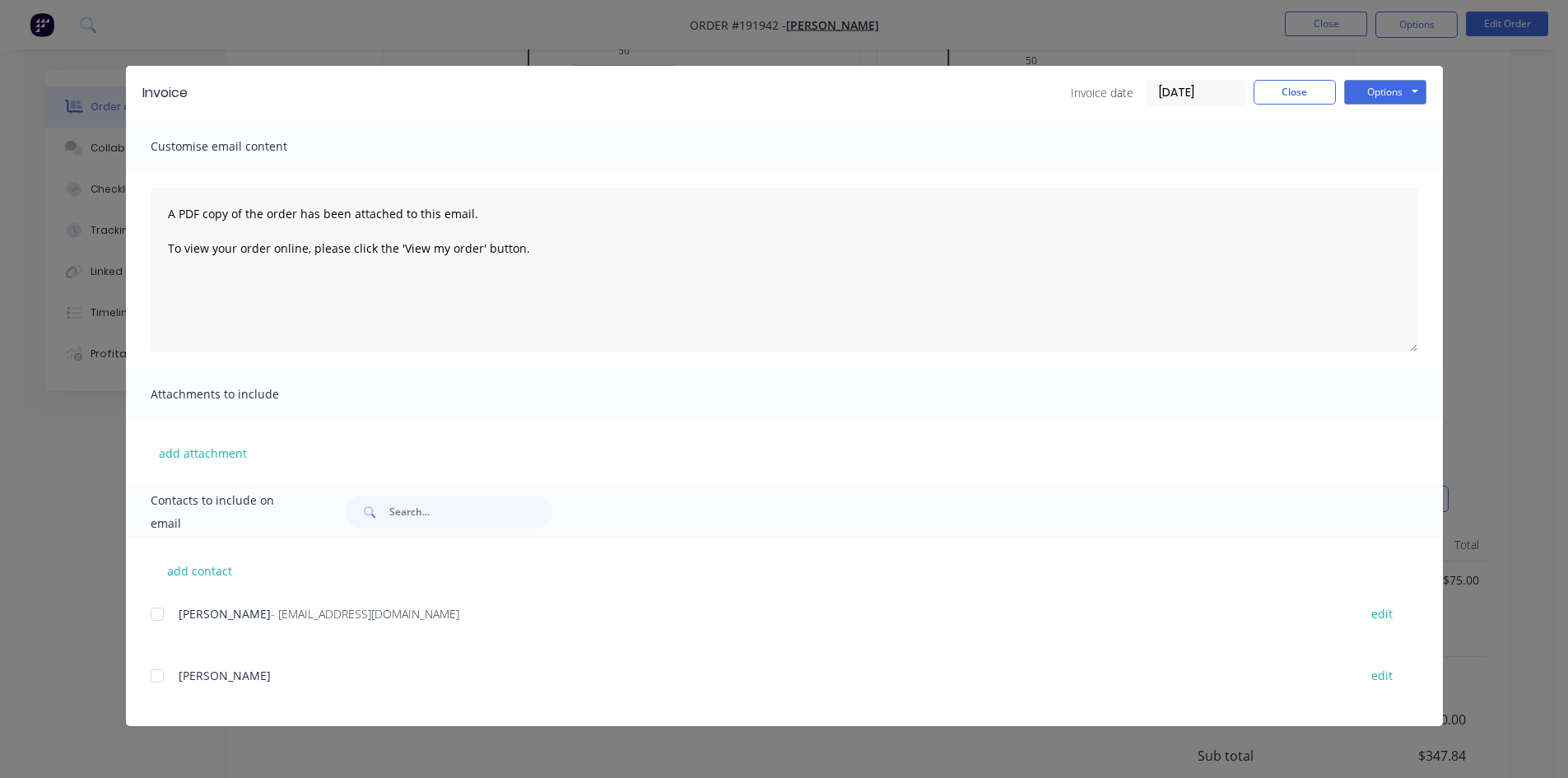
click at [154, 611] on div at bounding box center [157, 614] width 33 height 33
click at [1379, 89] on button "Options" at bounding box center [1384, 92] width 83 height 25
click at [1387, 173] on button "Email" at bounding box center [1396, 175] width 105 height 27
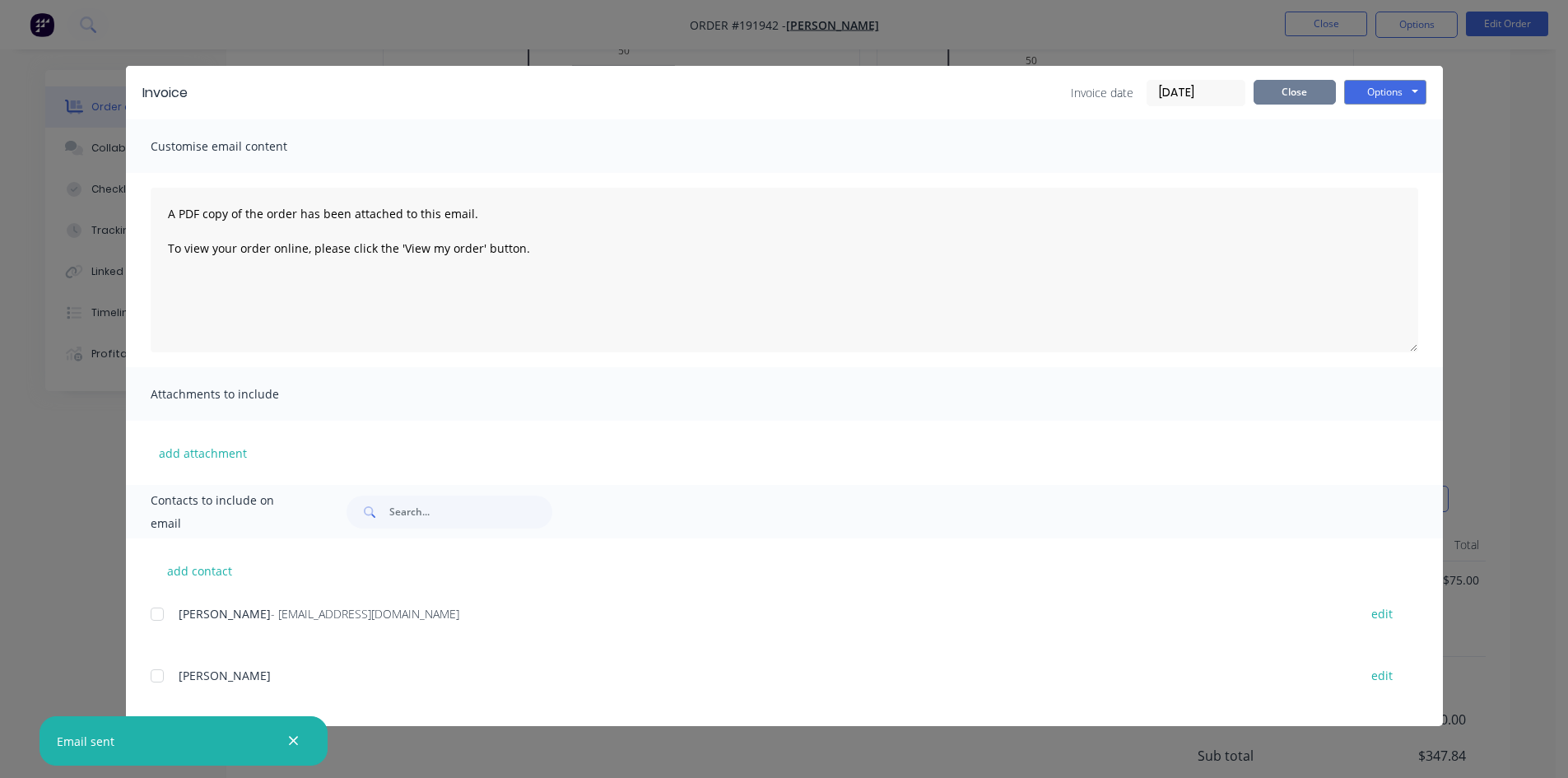
click at [1299, 87] on button "Close" at bounding box center [1295, 92] width 83 height 25
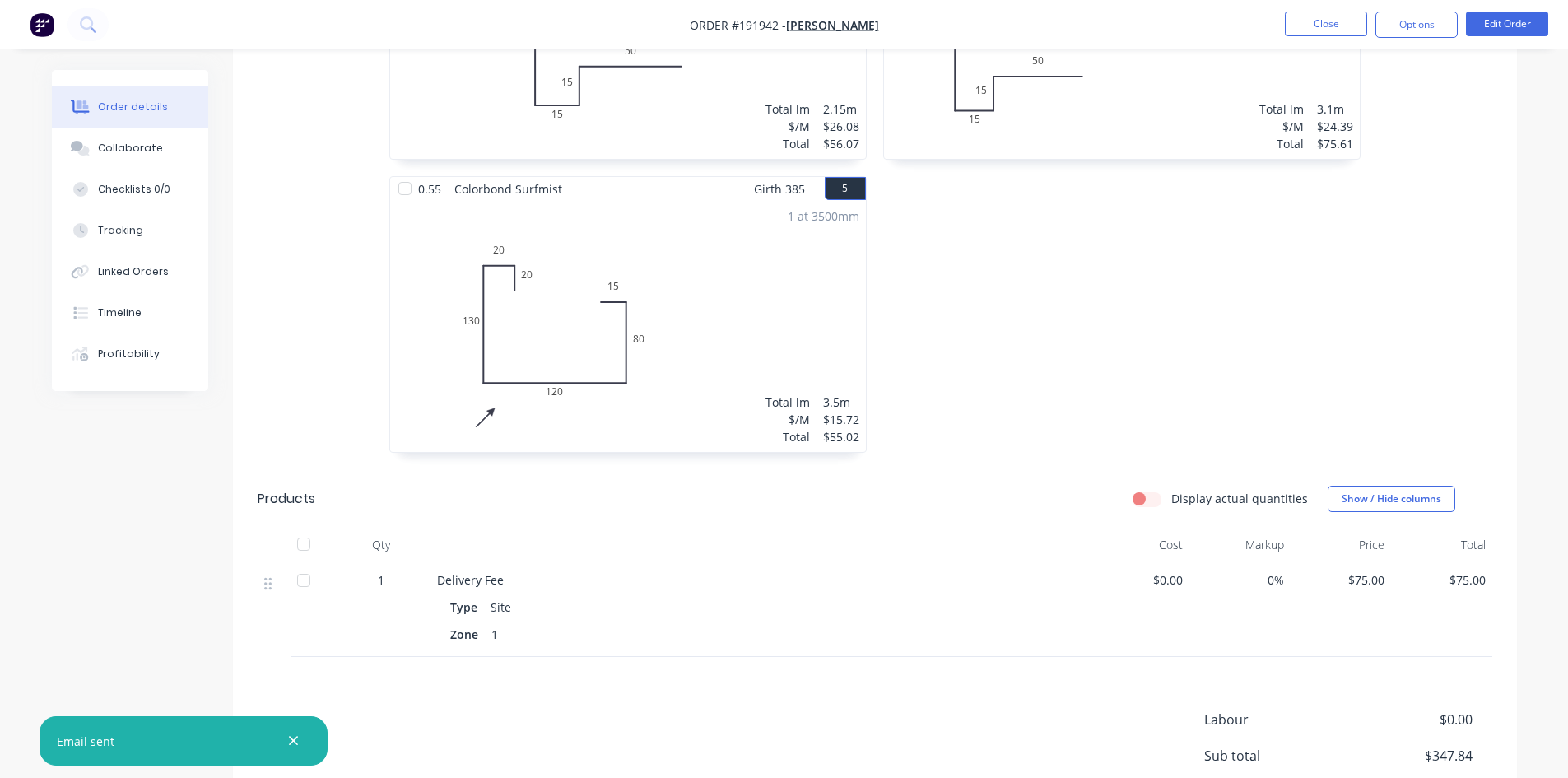
click at [1336, 36] on li "Close" at bounding box center [1325, 25] width 83 height 26
click at [1348, 28] on button "Close" at bounding box center [1325, 24] width 83 height 25
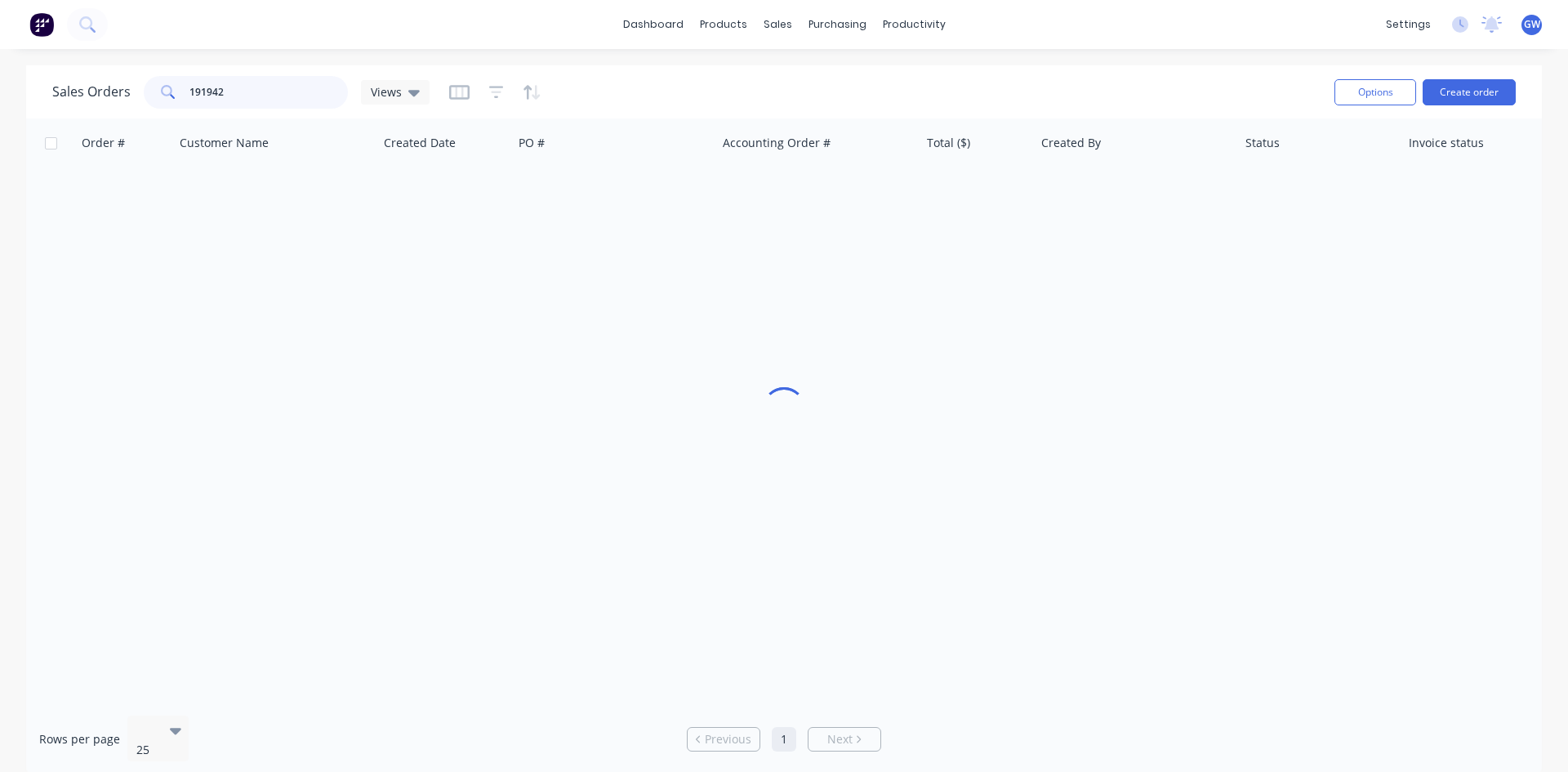
click at [245, 96] on input "191942" at bounding box center [269, 92] width 160 height 32
type input "191771"
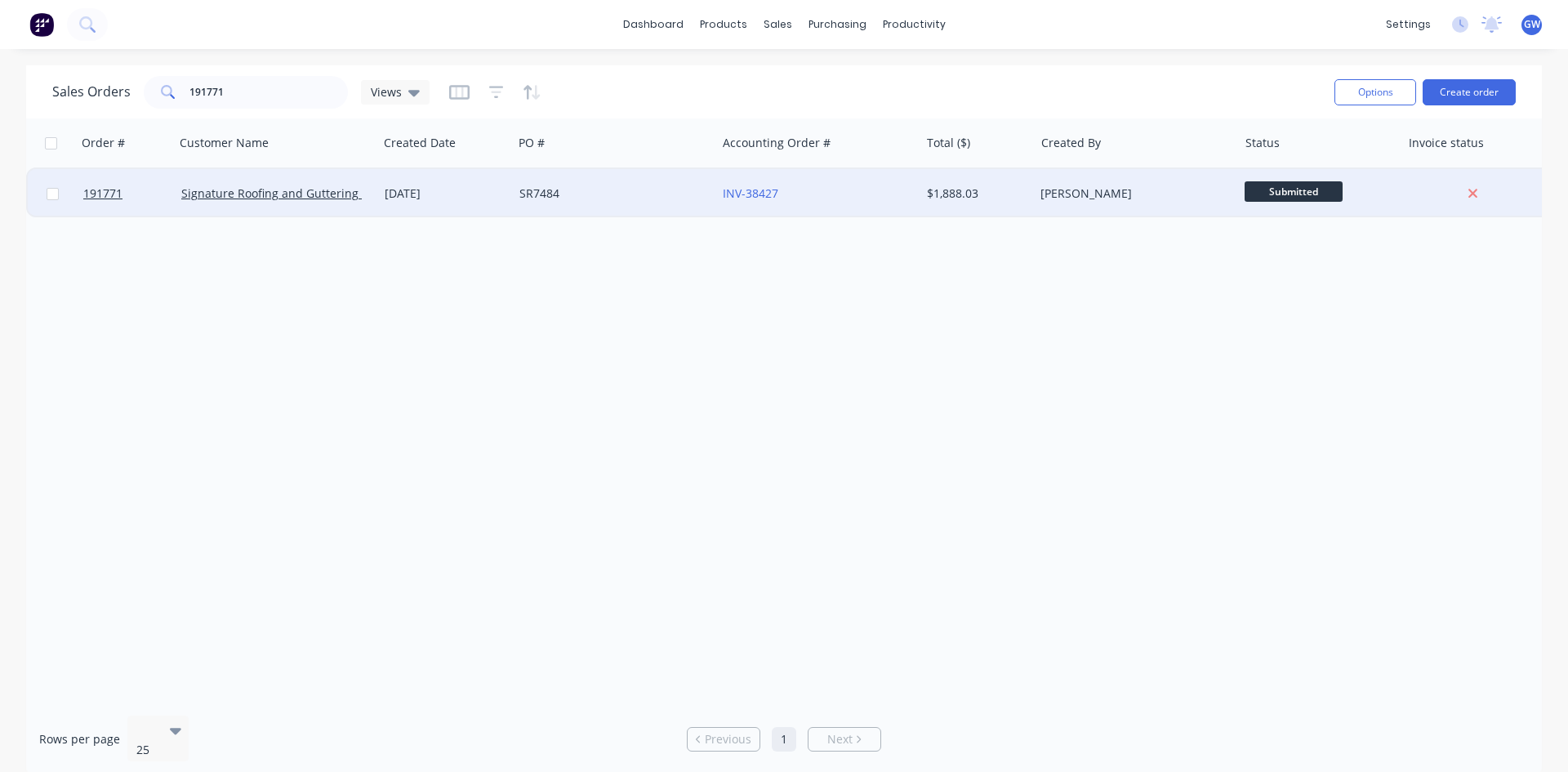
click at [912, 186] on div "INV-38427" at bounding box center [818, 194] width 190 height 16
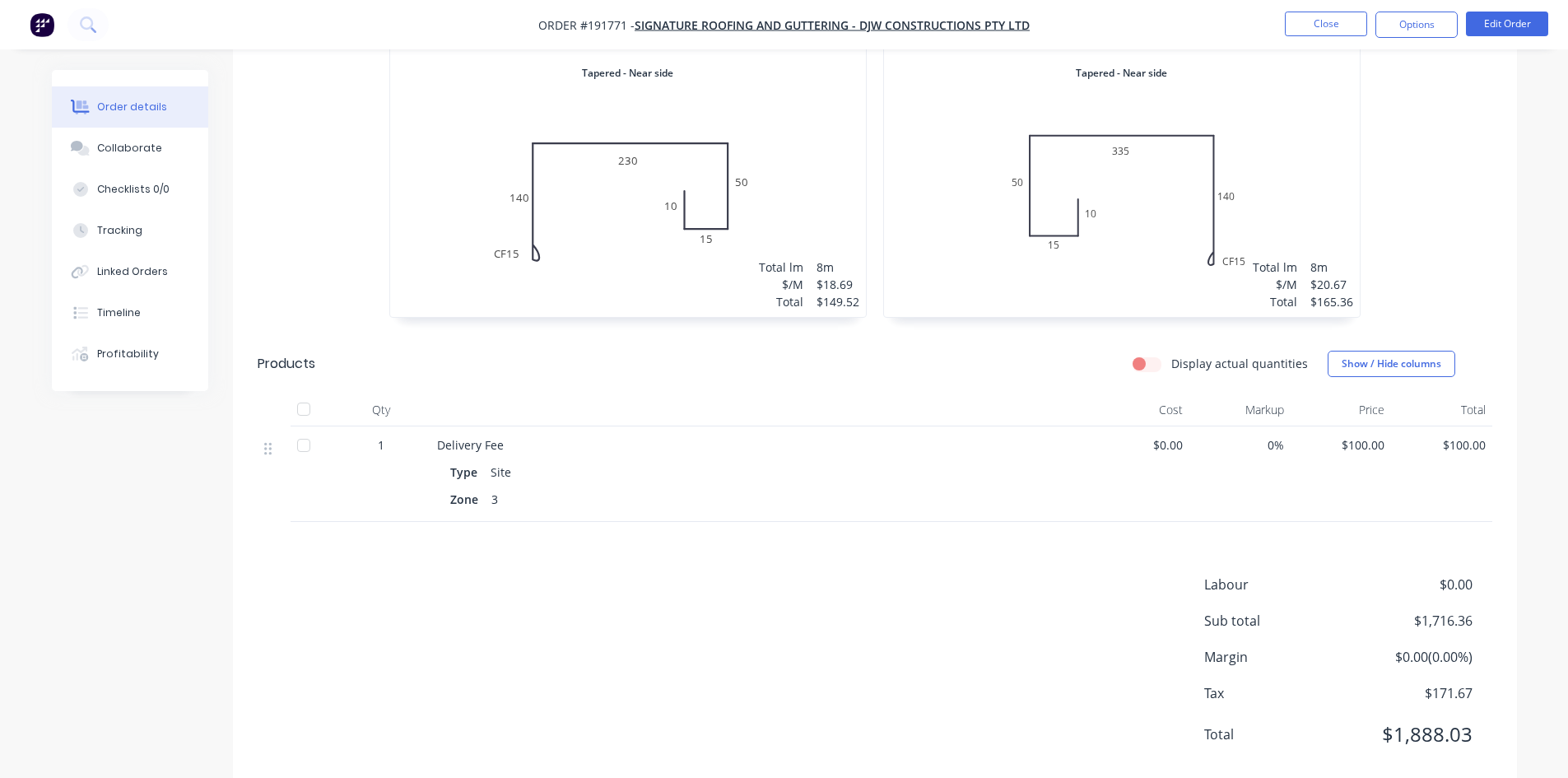
scroll to position [2264, 0]
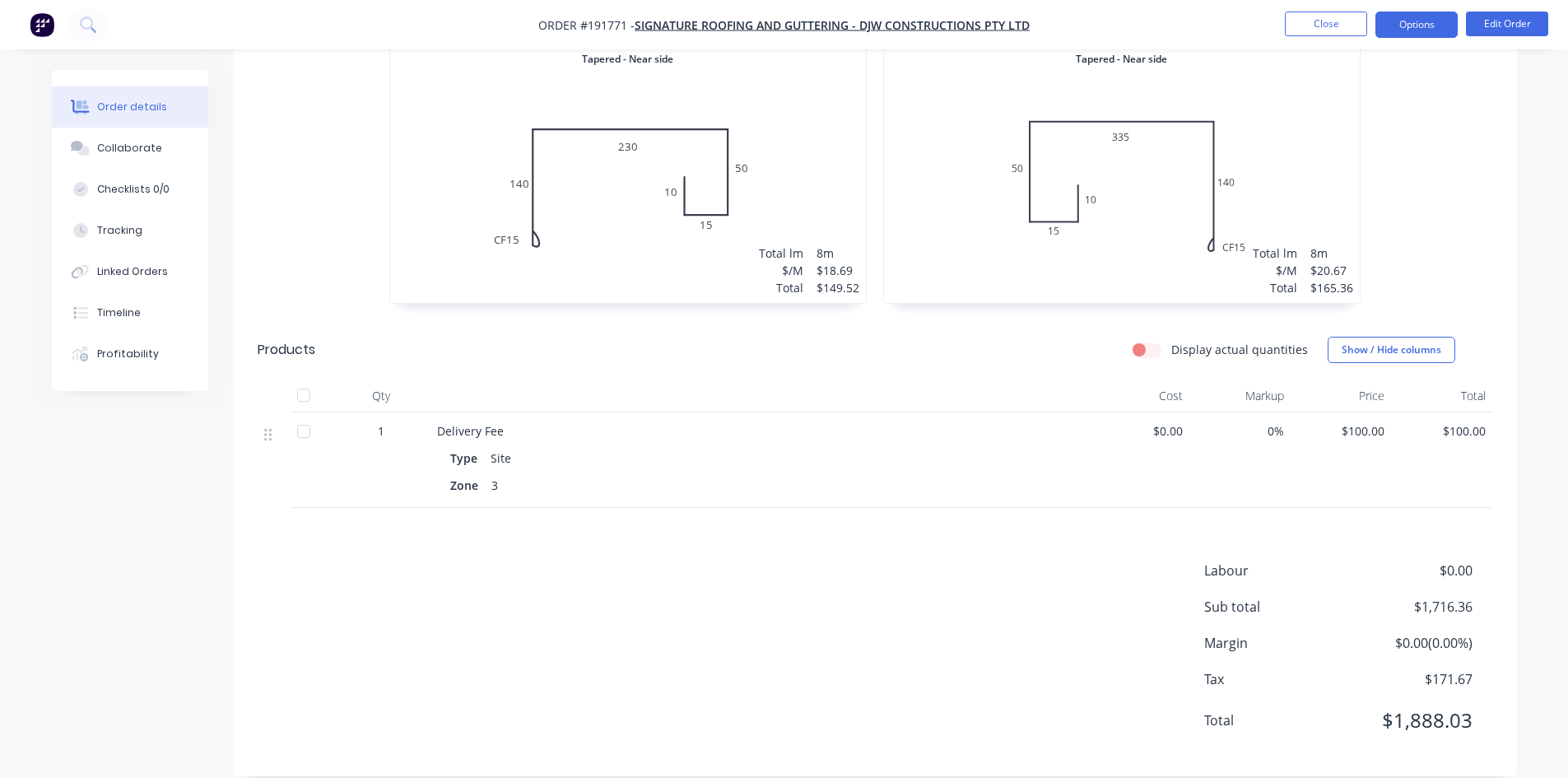
click at [1423, 25] on button "Options" at bounding box center [1416, 25] width 83 height 26
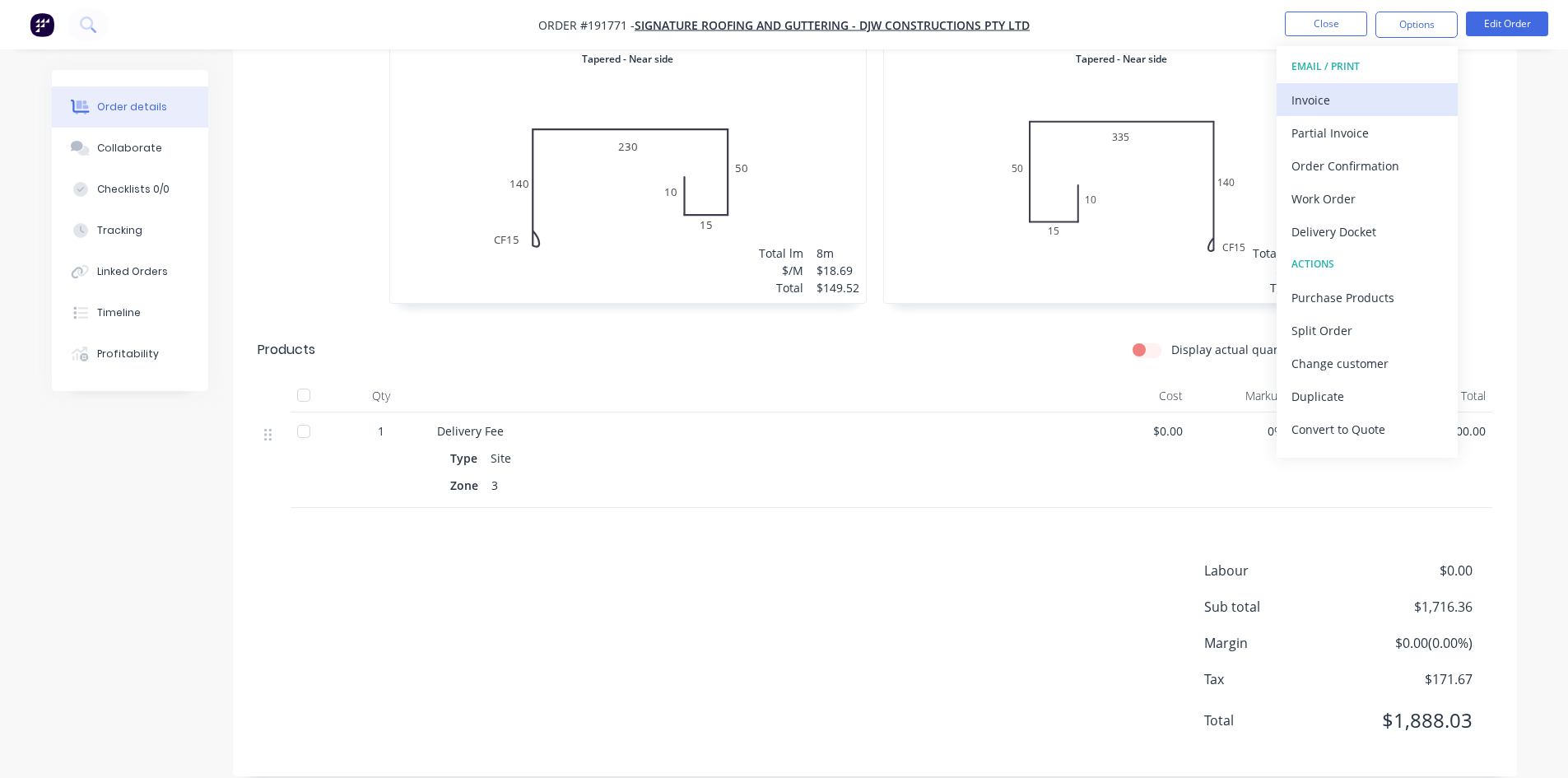
click at [1379, 90] on div "Invoice" at bounding box center [1366, 100] width 152 height 24
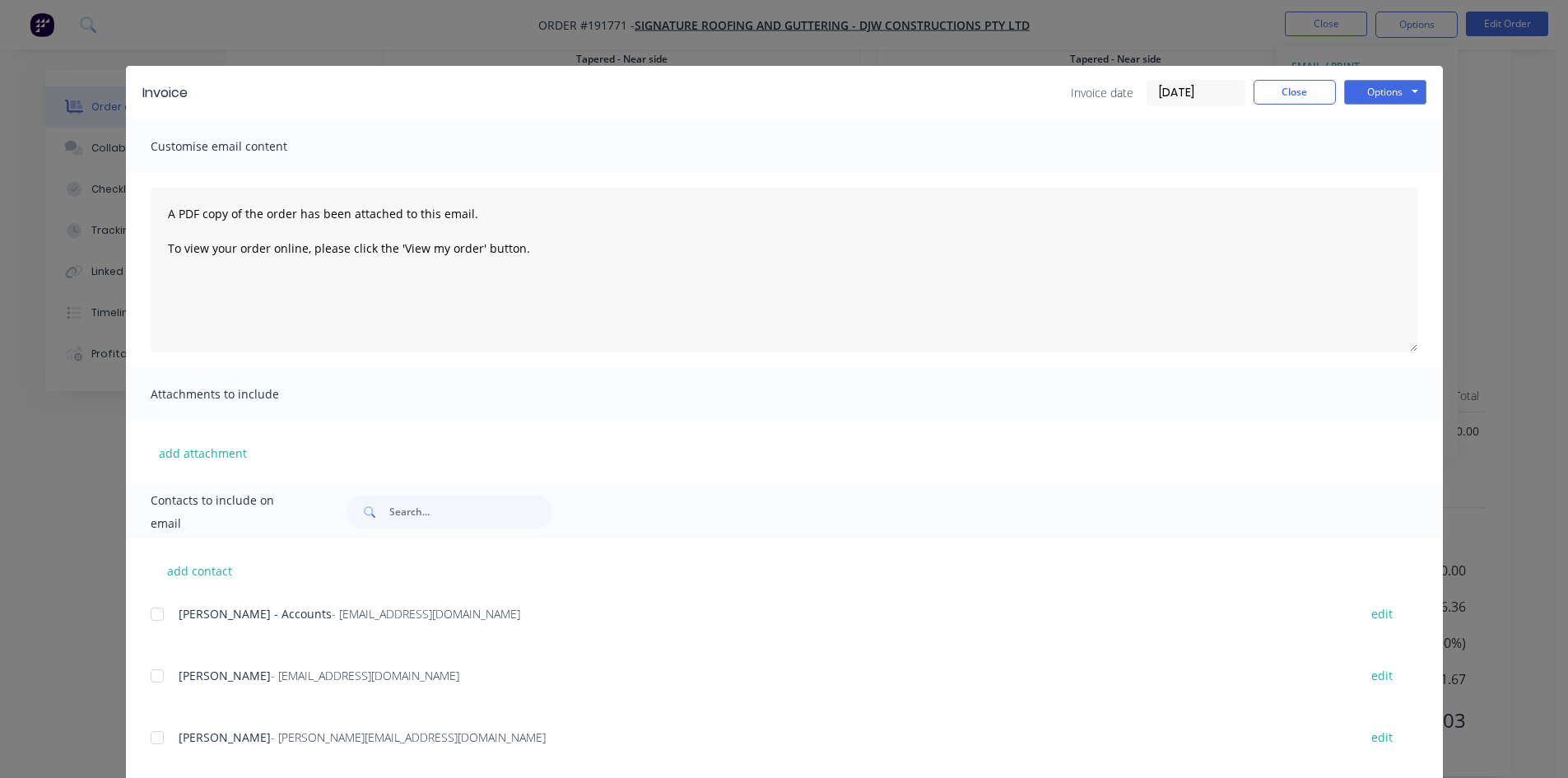
click at [145, 623] on div at bounding box center [157, 614] width 33 height 33
click at [1401, 100] on button "Options" at bounding box center [1384, 92] width 83 height 25
click at [1395, 173] on button "Email" at bounding box center [1396, 175] width 105 height 27
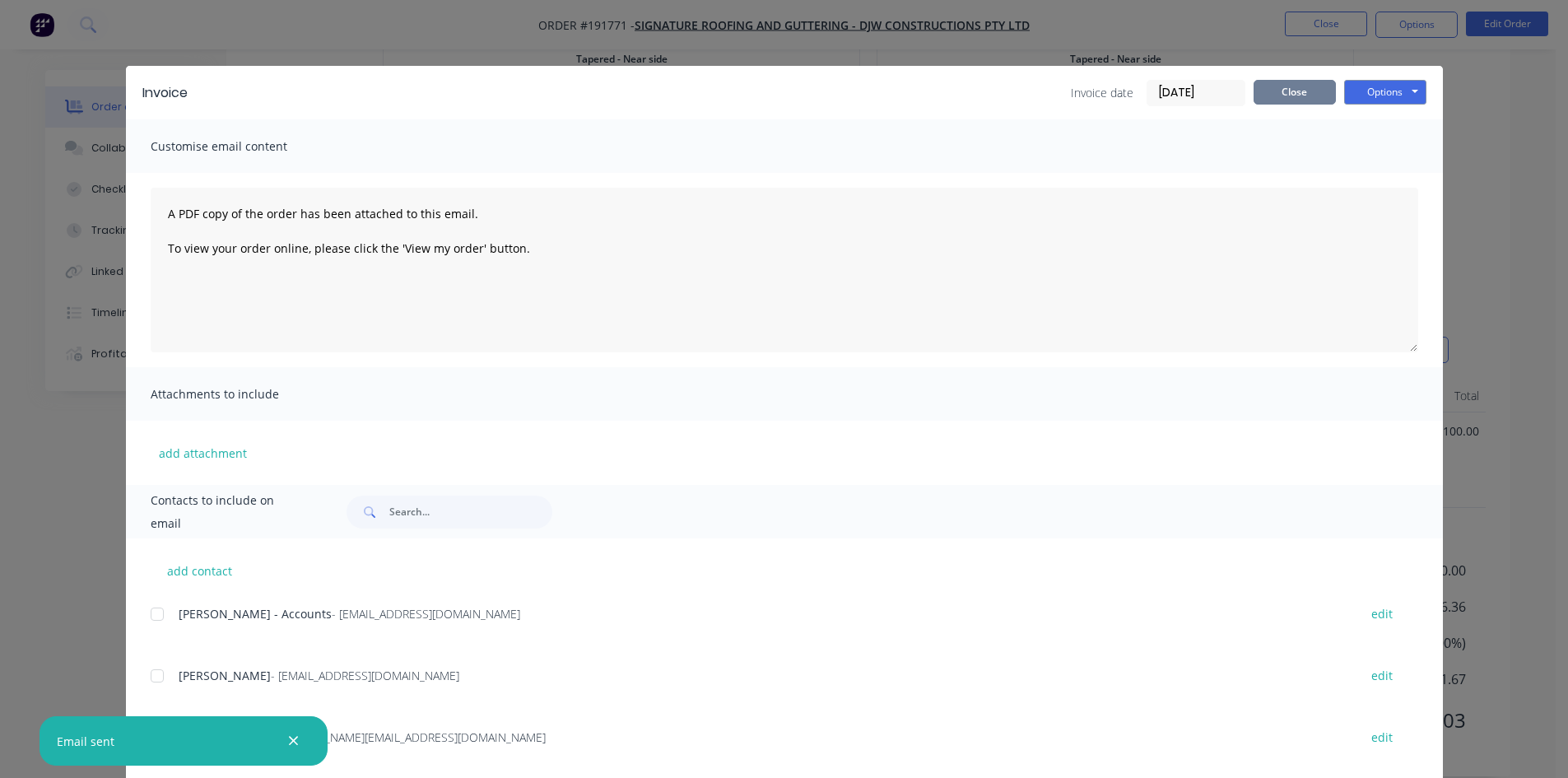
click at [1295, 97] on button "Close" at bounding box center [1295, 92] width 83 height 25
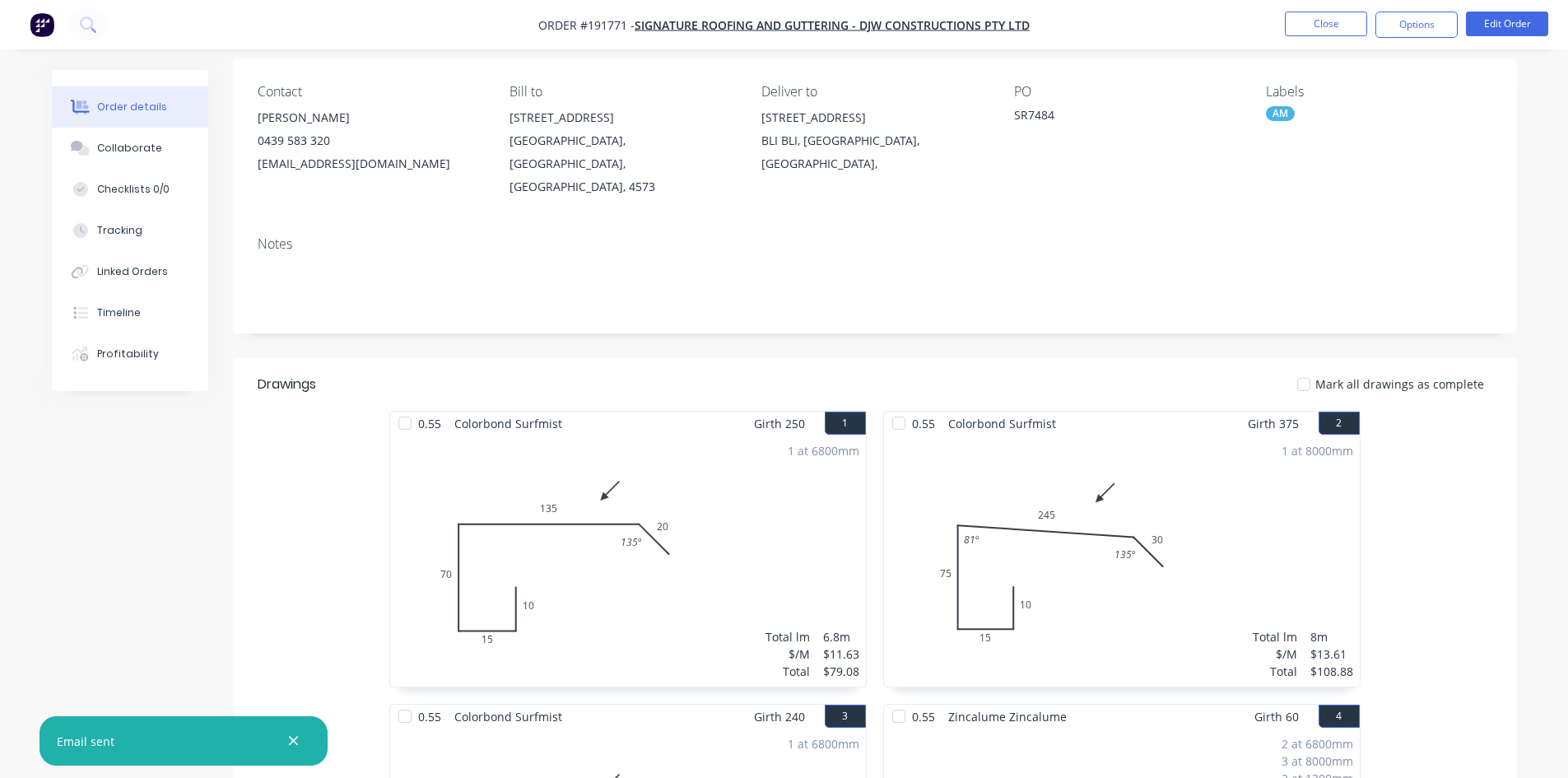
scroll to position [0, 0]
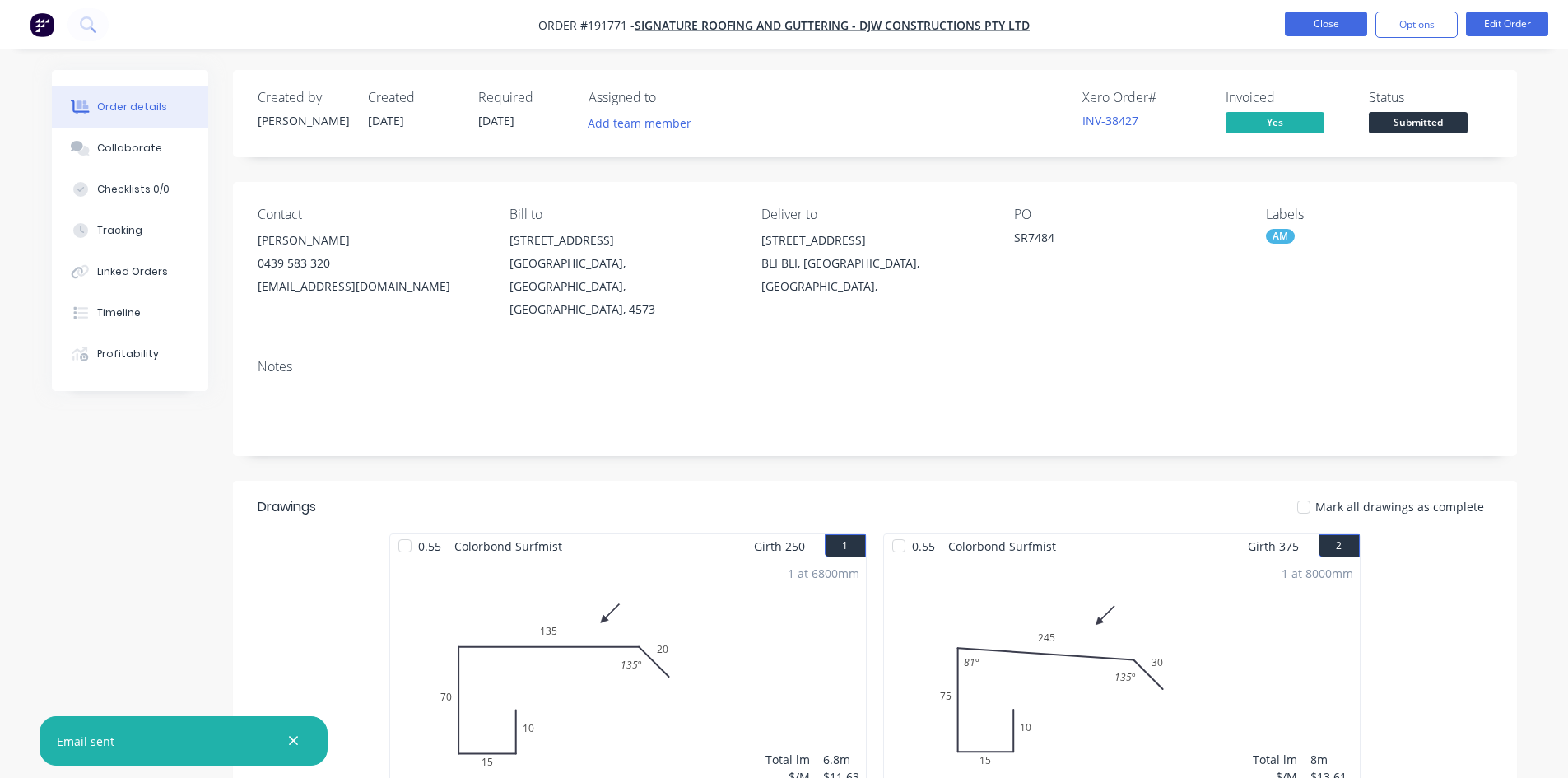
click at [1348, 23] on button "Close" at bounding box center [1325, 24] width 83 height 25
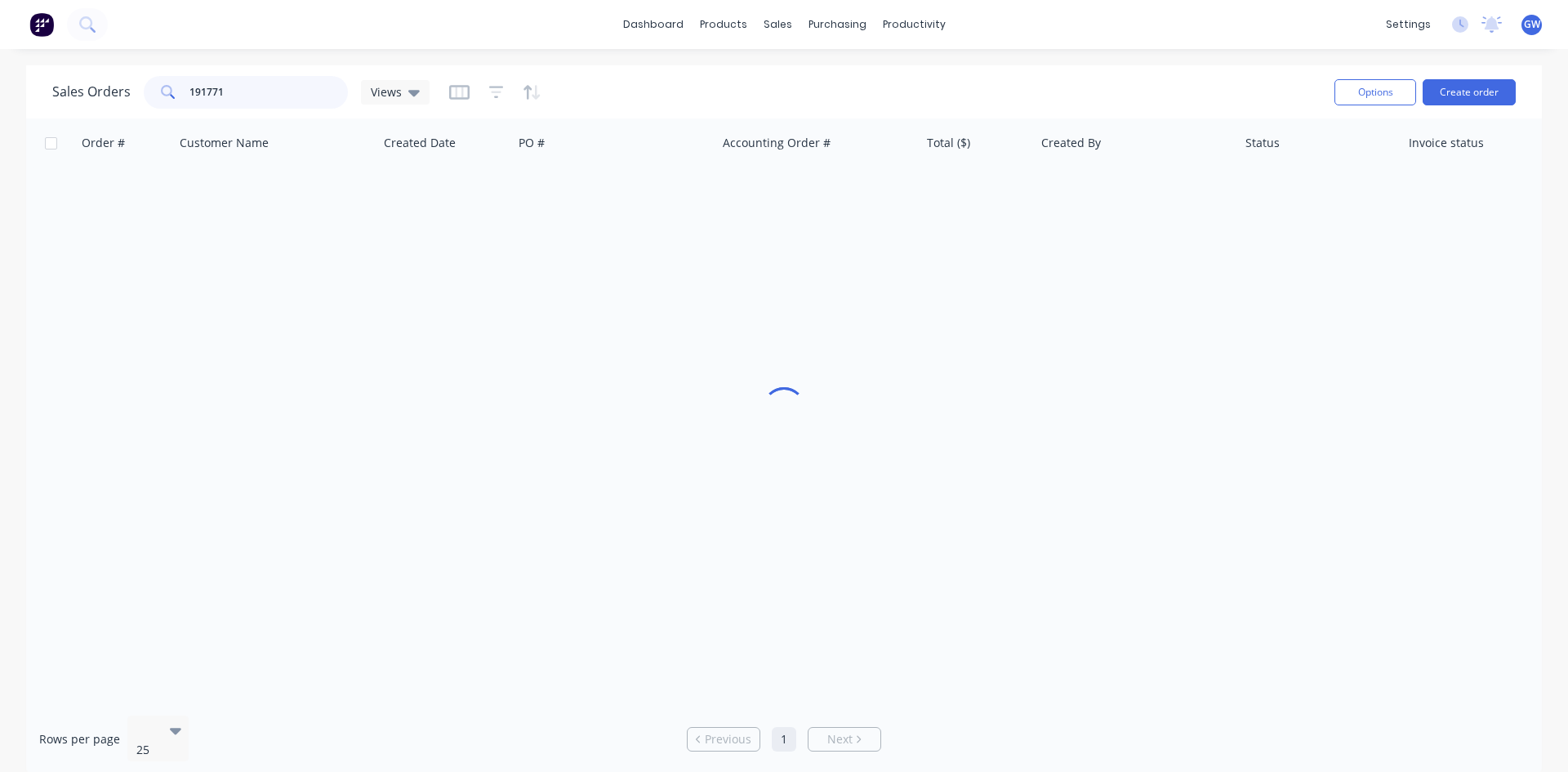
drag, startPoint x: 328, startPoint y: 100, endPoint x: 170, endPoint y: 95, distance: 158.1
click at [170, 95] on div "191771" at bounding box center [245, 92] width 204 height 32
type input "191966"
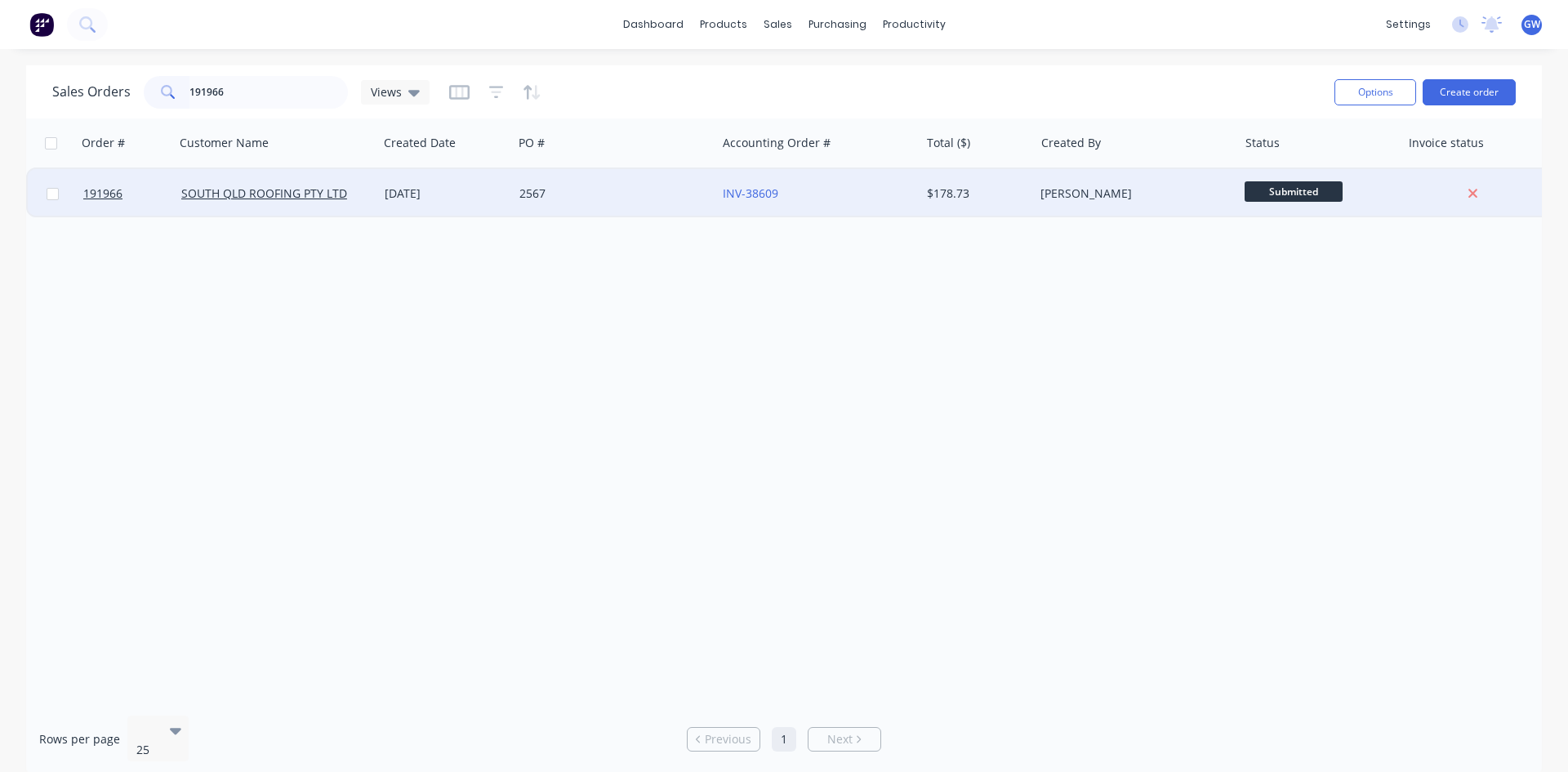
click at [1053, 179] on div "[PERSON_NAME]" at bounding box center [1136, 194] width 204 height 49
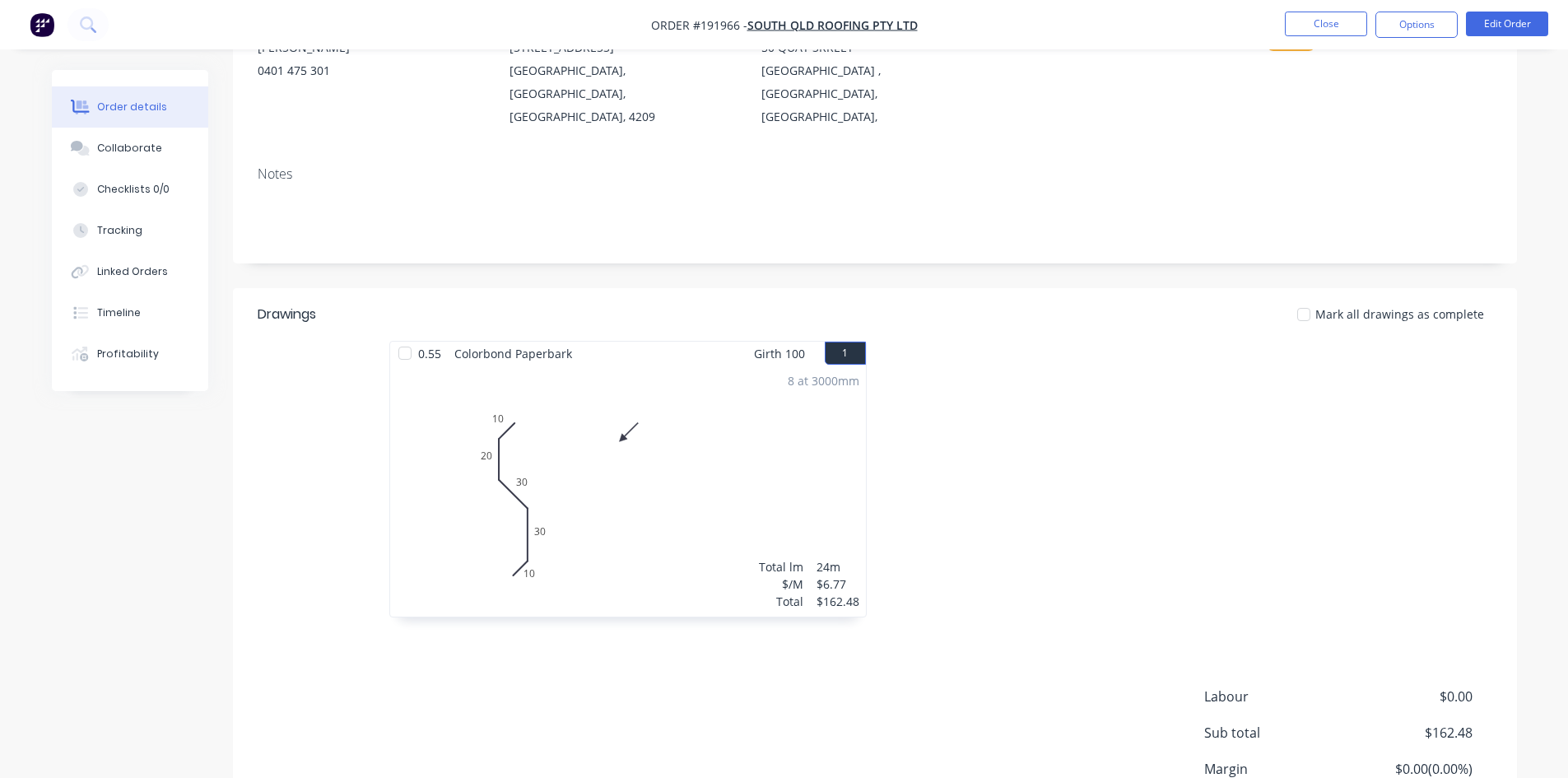
scroll to position [319, 0]
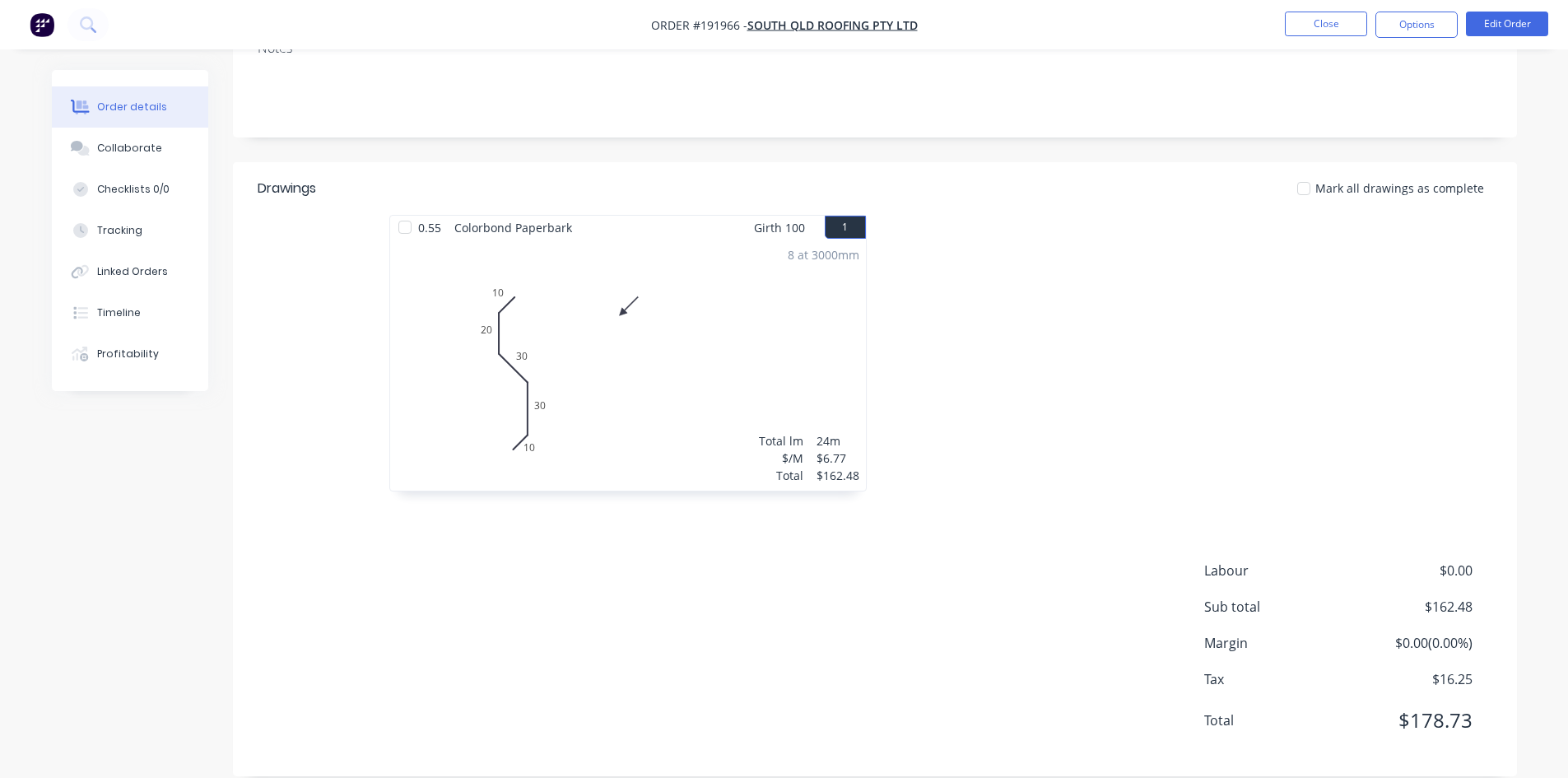
click at [1414, 7] on nav "Order #191966 - SOUTH QLD ROOFING PTY LTD Close Options Edit Order" at bounding box center [784, 25] width 1568 height 49
click at [1423, 23] on button "Options" at bounding box center [1416, 25] width 83 height 26
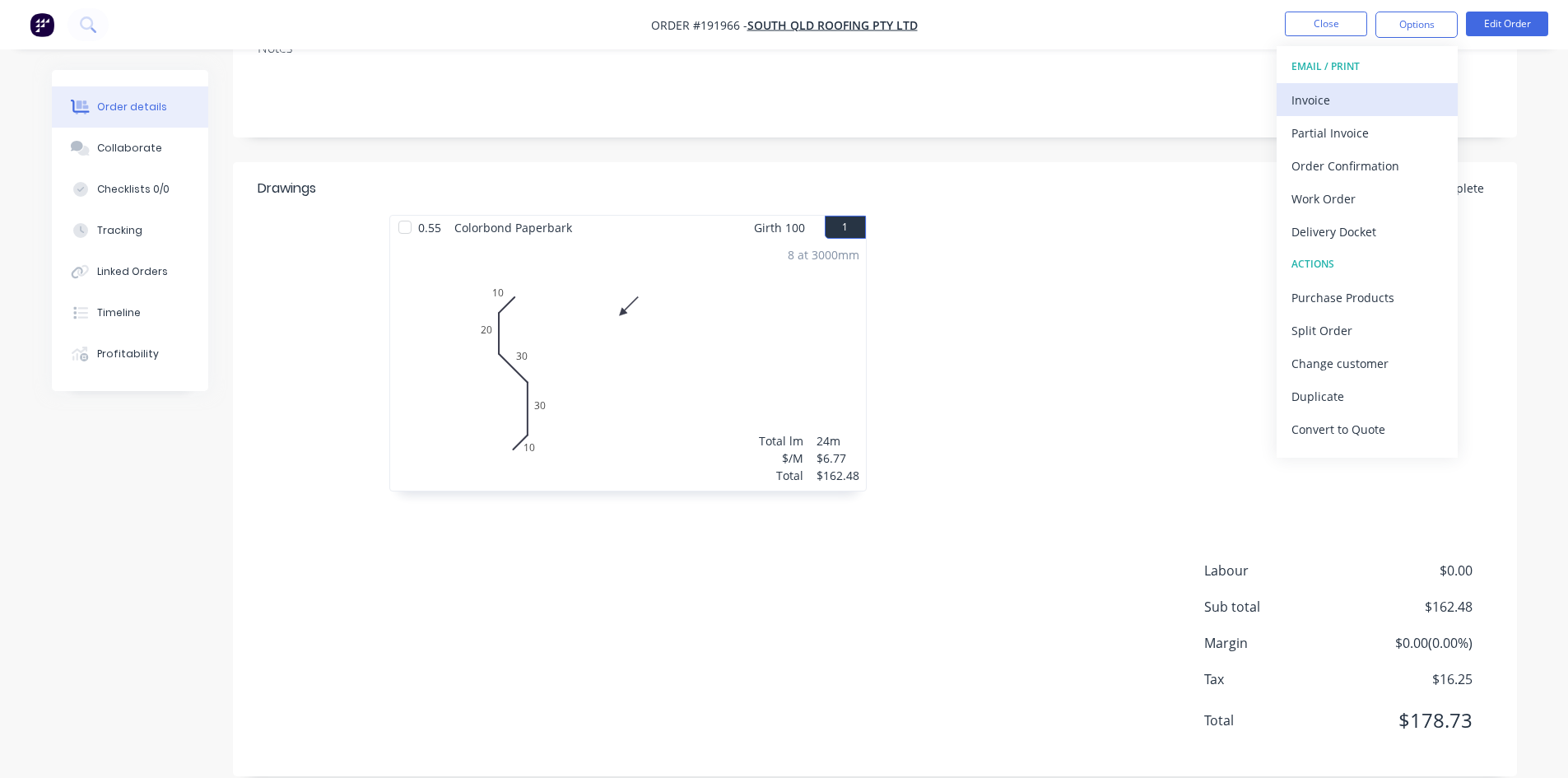
click at [1398, 95] on div "Invoice" at bounding box center [1366, 100] width 152 height 24
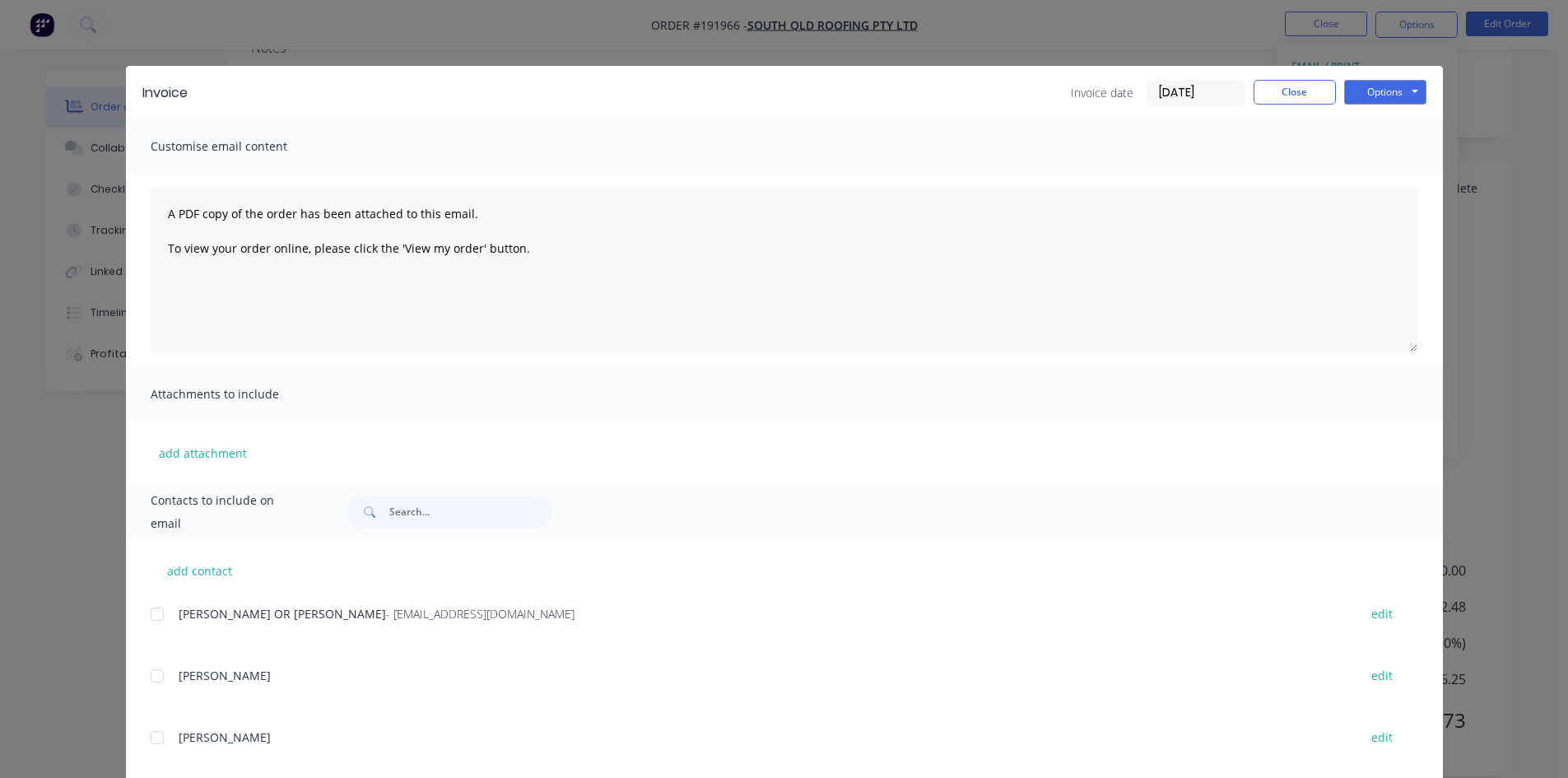
click at [151, 614] on div at bounding box center [157, 614] width 33 height 33
click at [1374, 73] on div "Invoice Invoice date [DATE] Close Options Preview Print Email" at bounding box center [785, 92] width 1317 height 54
click at [1384, 103] on button "Options" at bounding box center [1384, 92] width 83 height 25
click at [1387, 169] on button "Email" at bounding box center [1396, 175] width 105 height 27
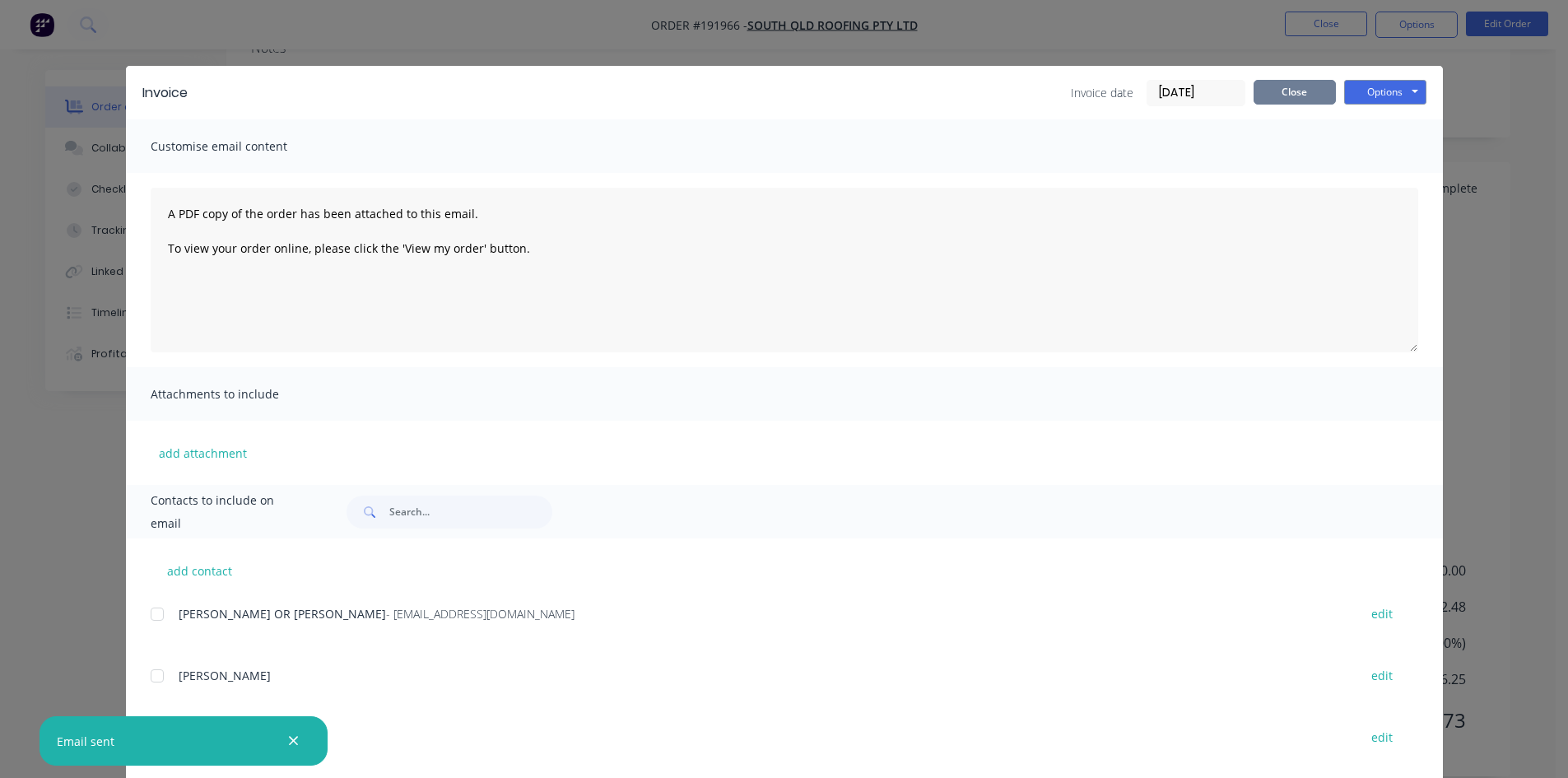
click at [1303, 86] on button "Close" at bounding box center [1295, 92] width 83 height 25
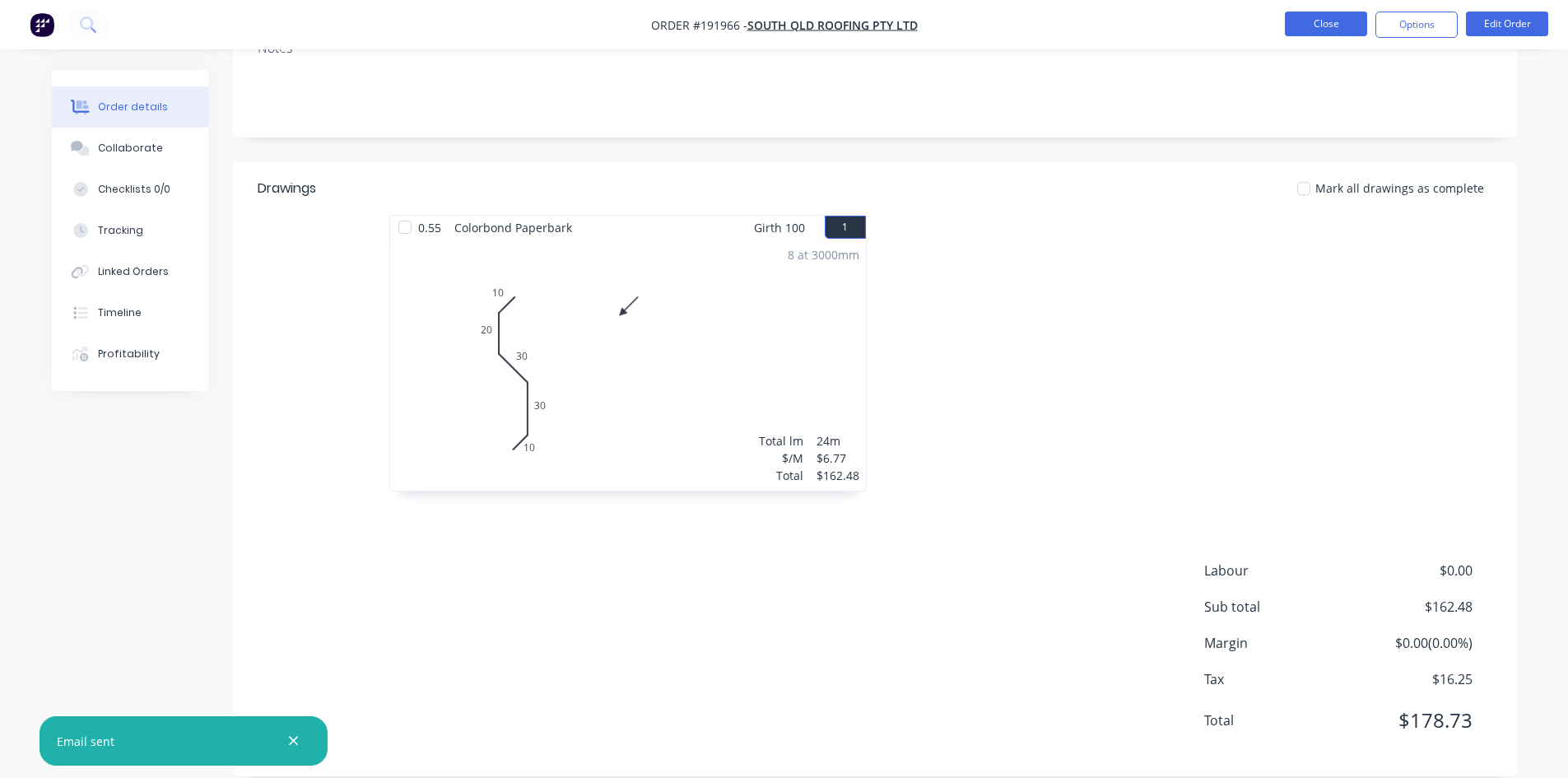
click at [1323, 27] on button "Close" at bounding box center [1325, 24] width 83 height 25
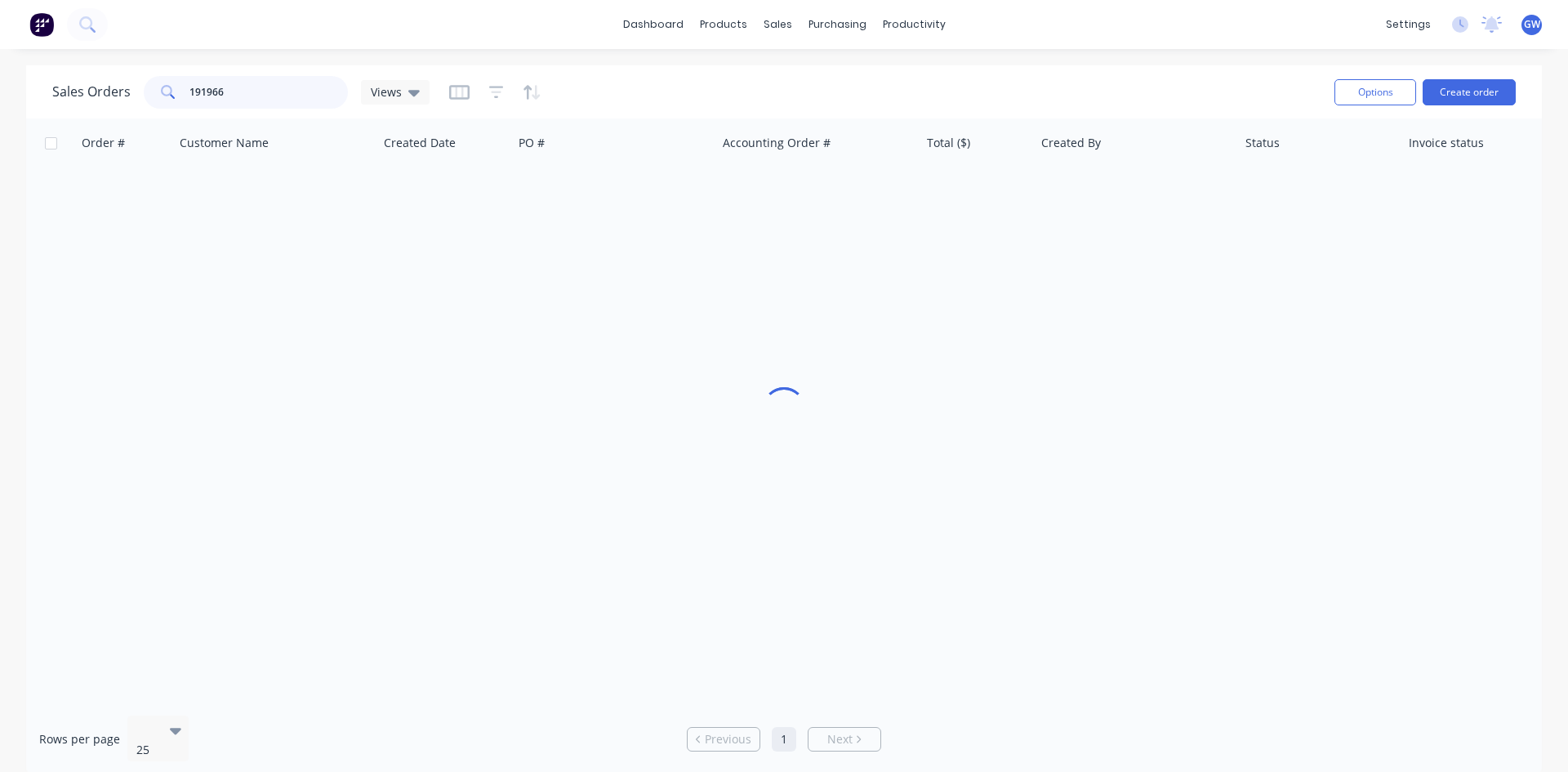
drag, startPoint x: 258, startPoint y: 86, endPoint x: 60, endPoint y: 106, distance: 199.0
click at [60, 106] on div "Sales Orders 191966 Views" at bounding box center [241, 92] width 378 height 32
type input "191945"
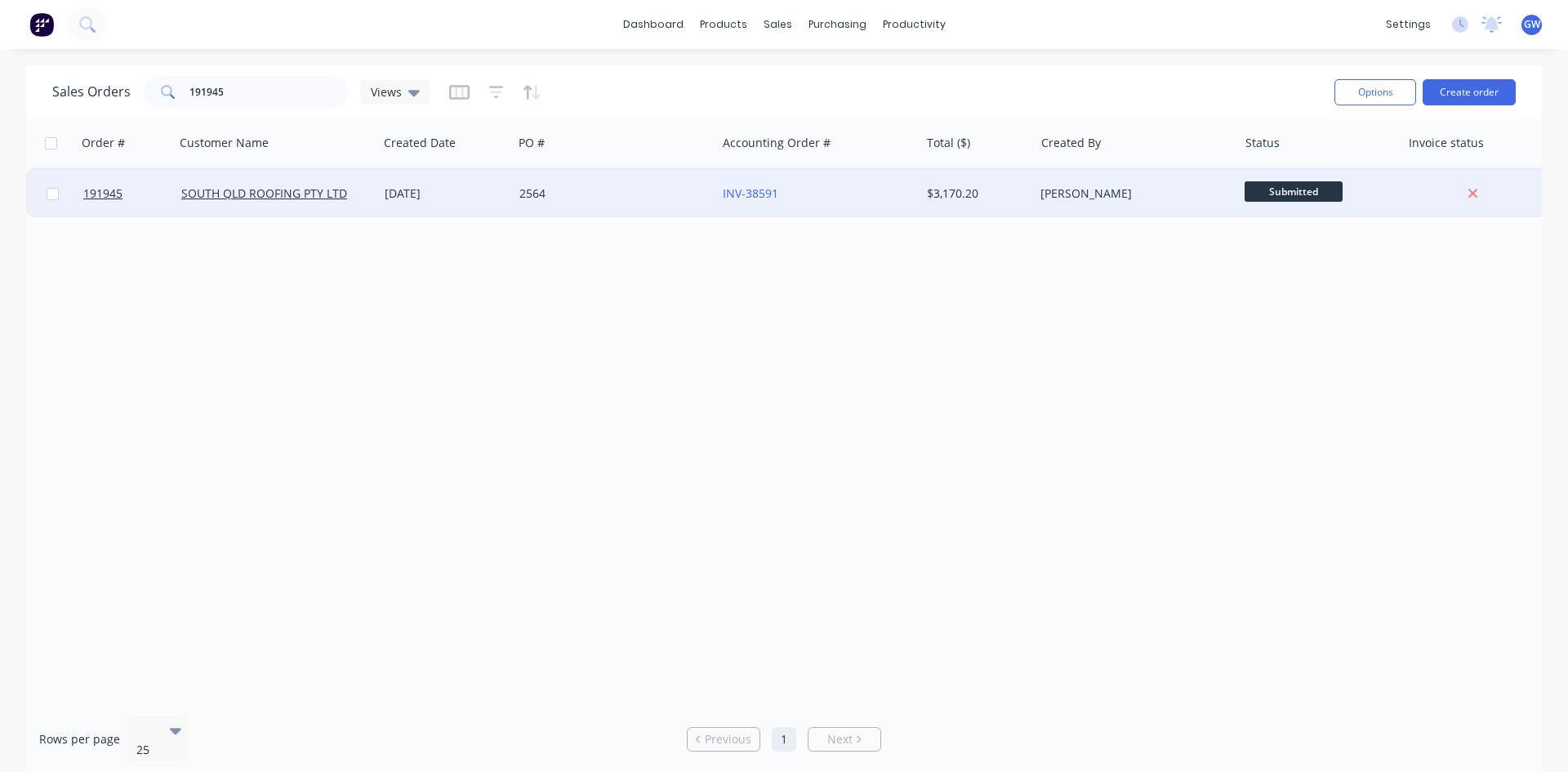
click at [1087, 171] on div "[PERSON_NAME]" at bounding box center [1136, 194] width 204 height 49
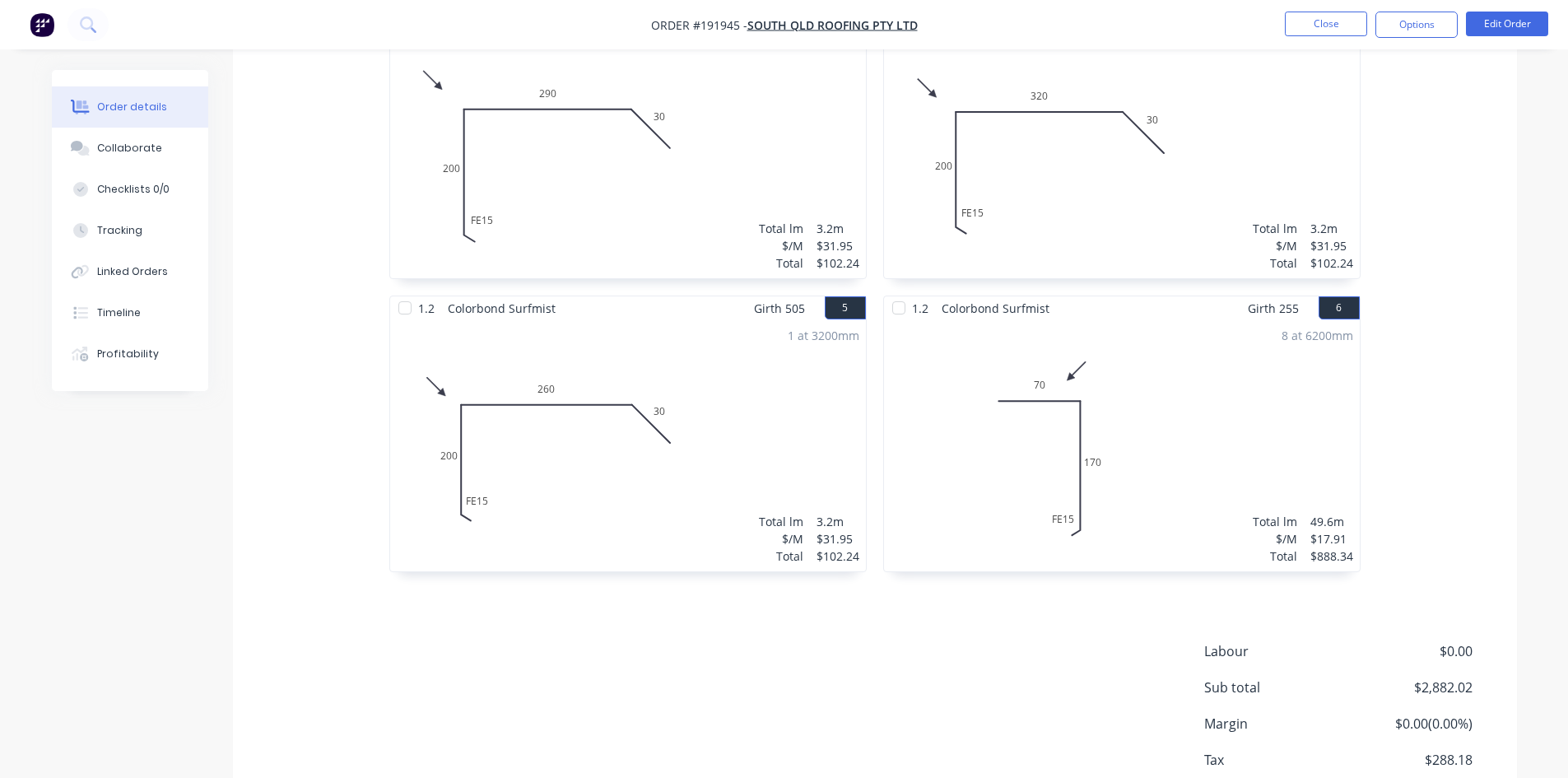
scroll to position [905, 0]
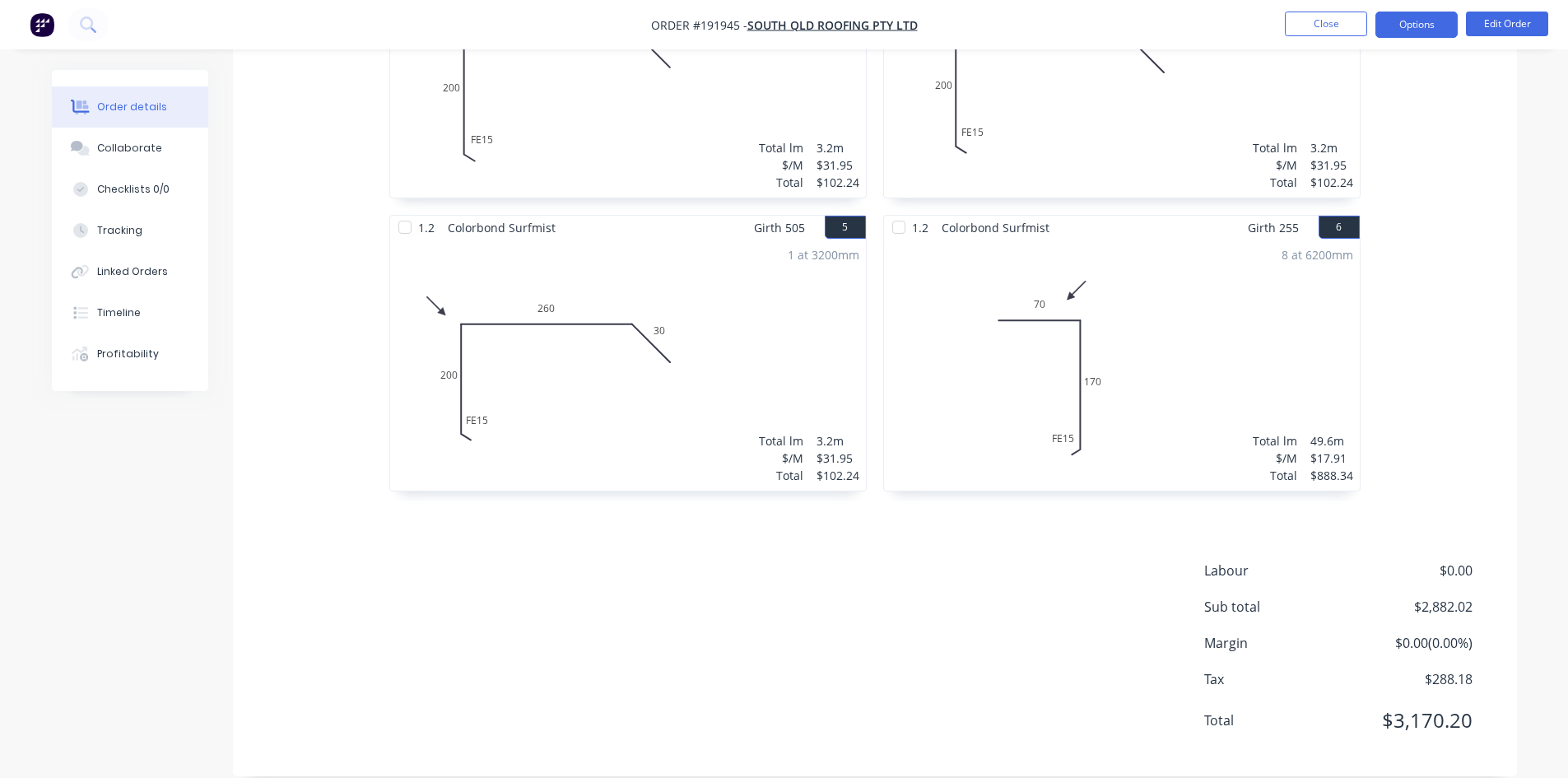
click at [1427, 22] on button "Options" at bounding box center [1416, 25] width 83 height 26
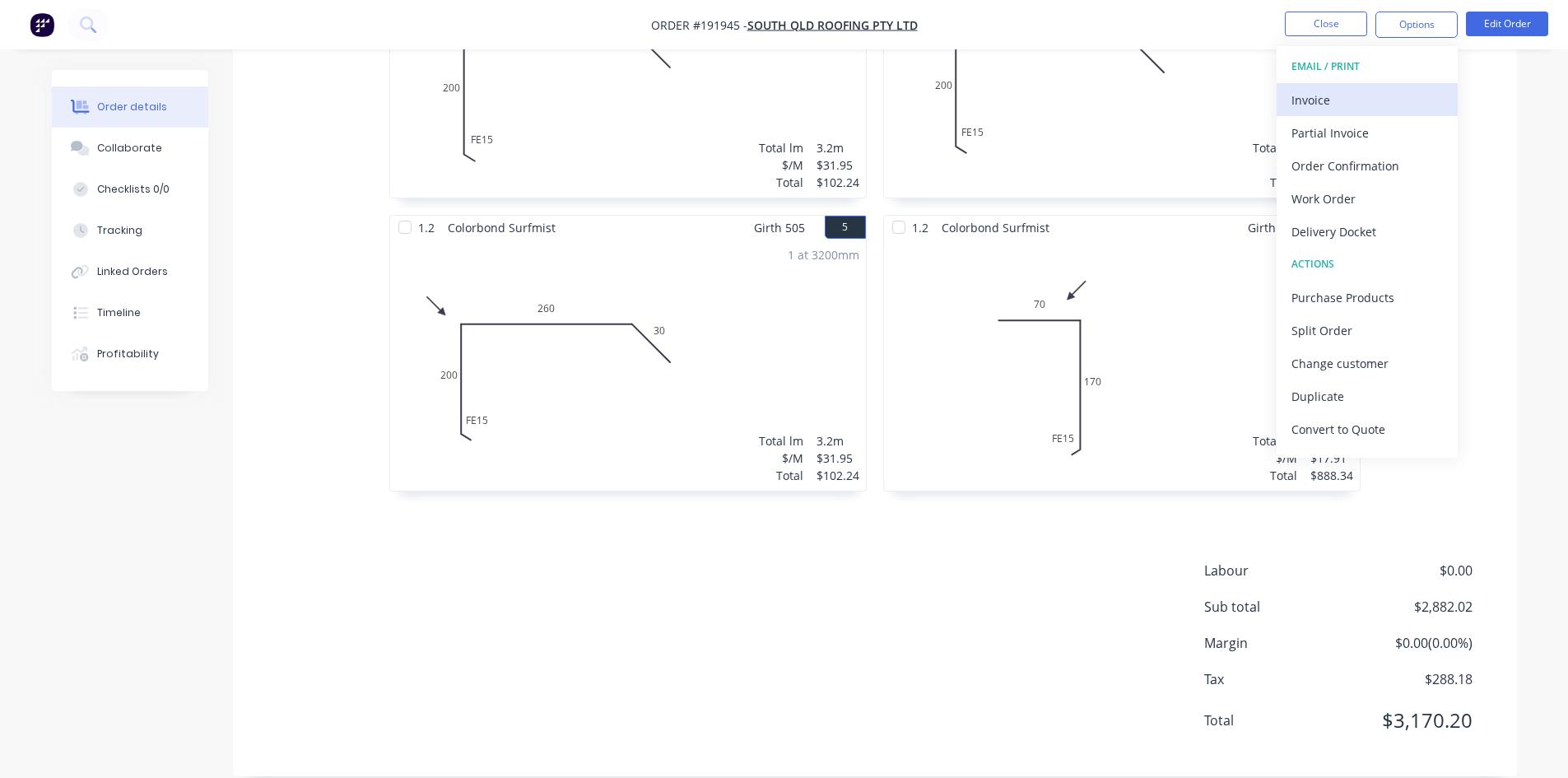
click at [1374, 104] on div "Invoice" at bounding box center [1366, 100] width 152 height 24
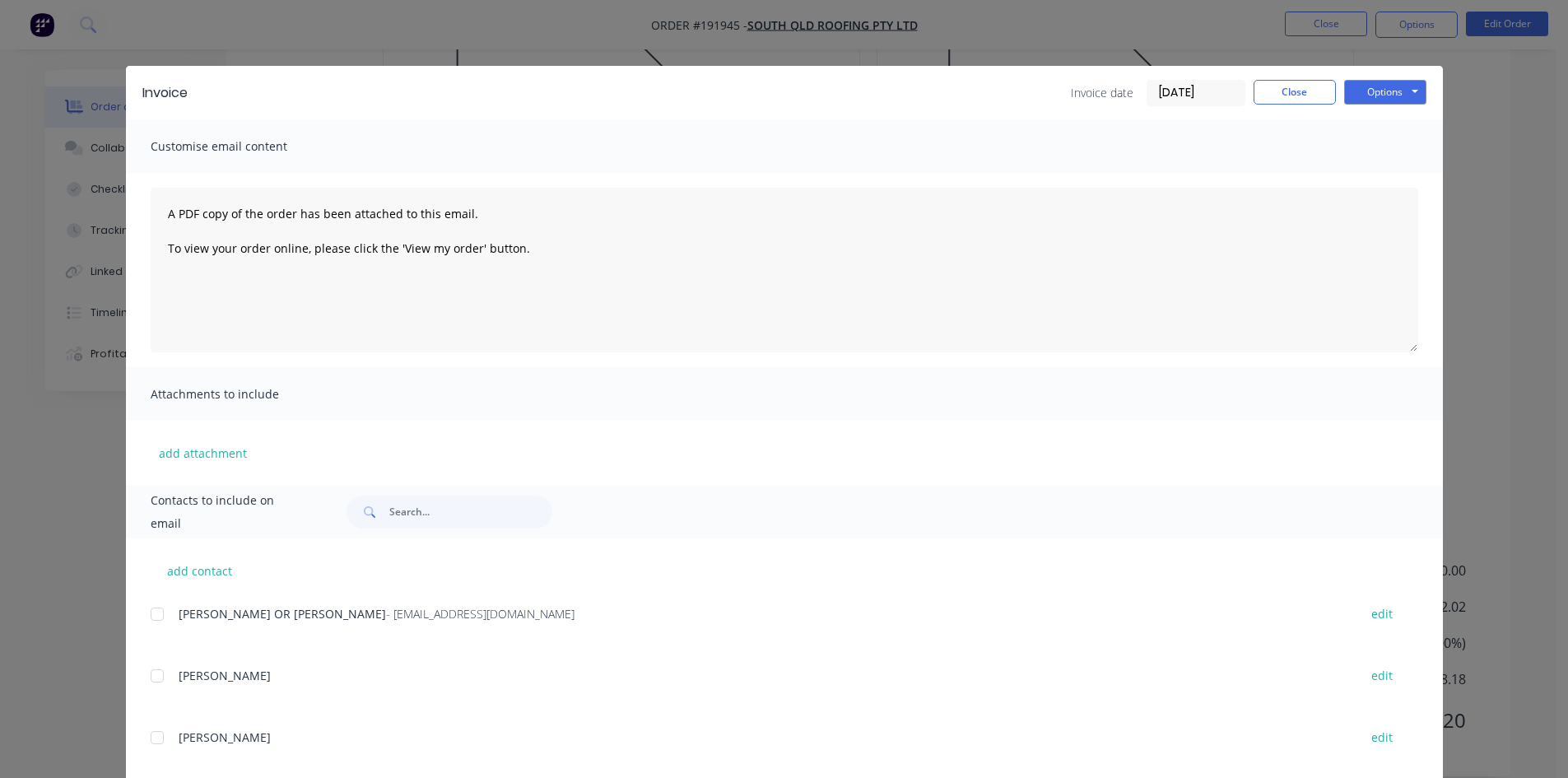
click at [150, 616] on div at bounding box center [157, 614] width 33 height 33
click at [1384, 93] on button "Options" at bounding box center [1384, 92] width 83 height 25
click at [1367, 178] on button "Email" at bounding box center [1396, 175] width 105 height 27
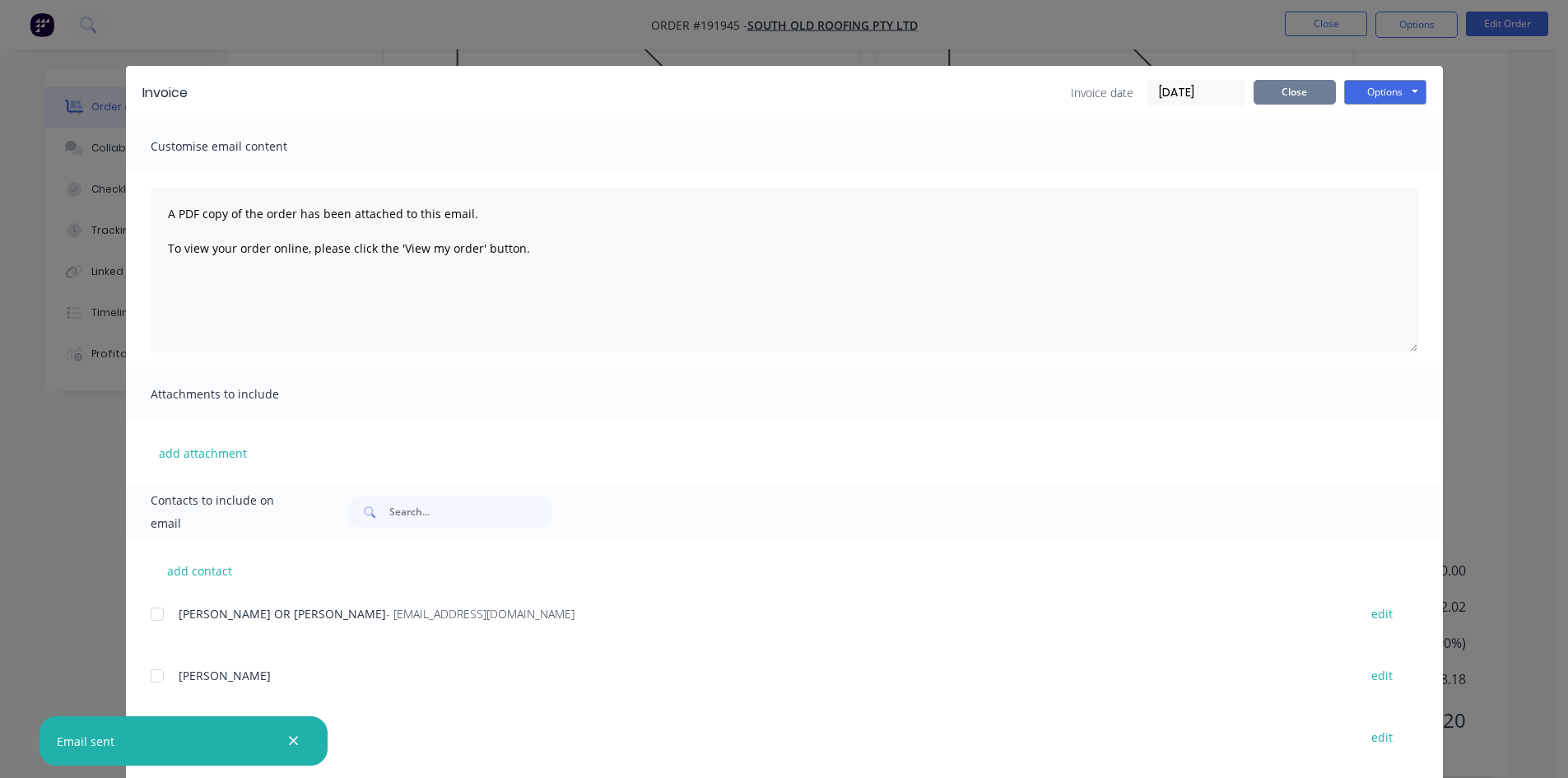
click at [1308, 92] on button "Close" at bounding box center [1295, 92] width 83 height 25
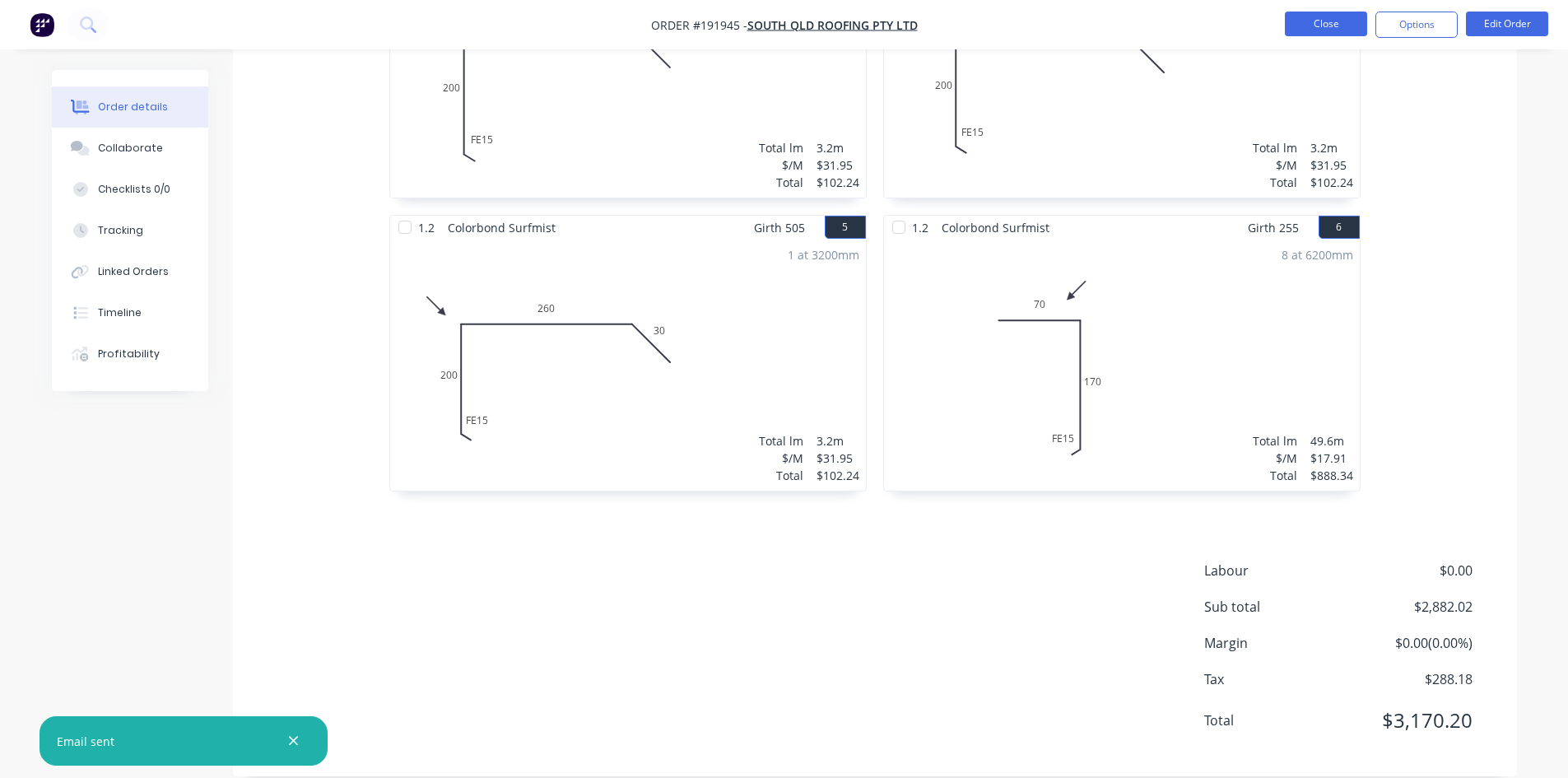
click at [1317, 25] on button "Close" at bounding box center [1325, 24] width 83 height 25
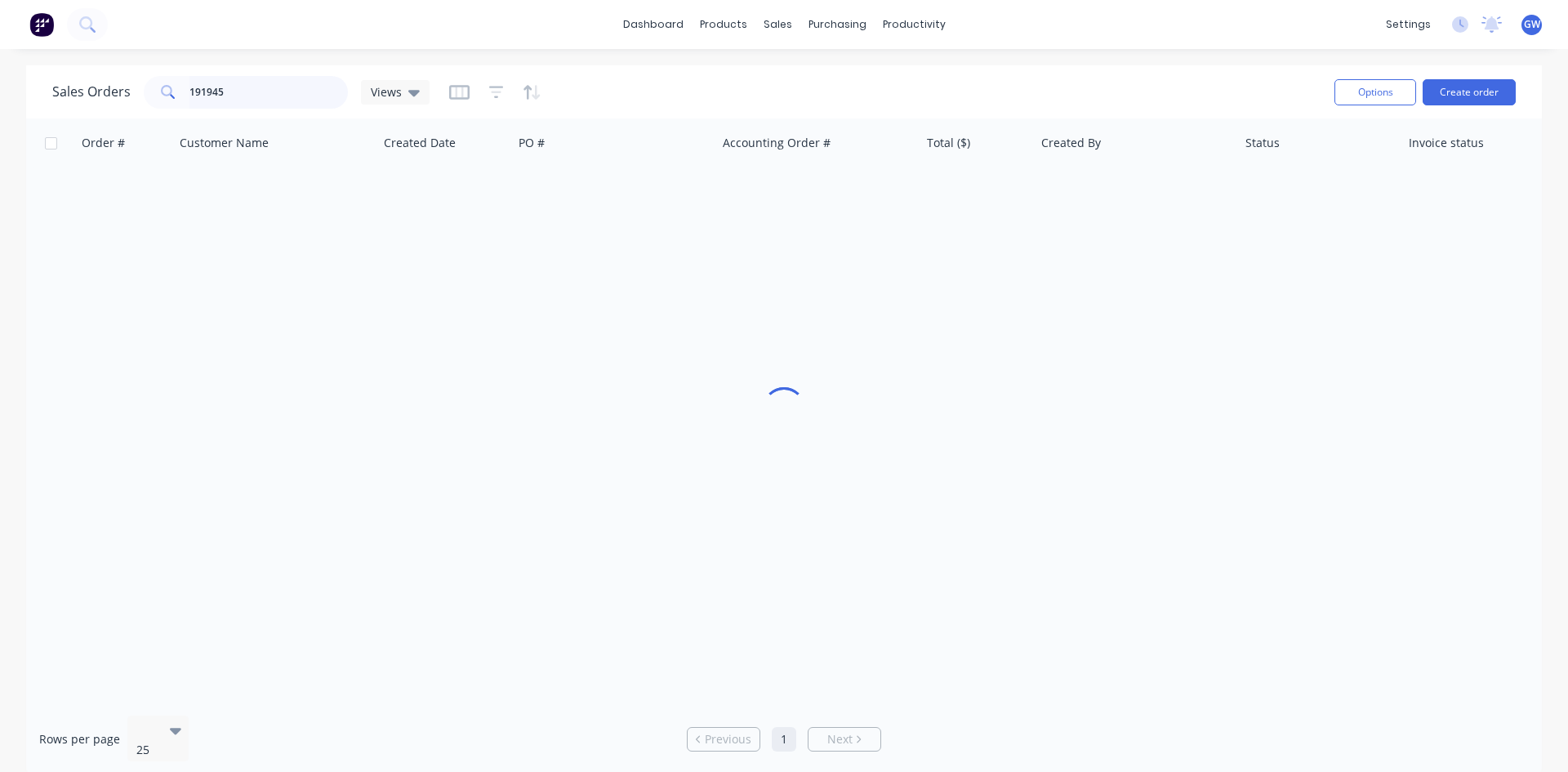
click at [318, 91] on input "191945" at bounding box center [269, 92] width 160 height 32
type input "191889"
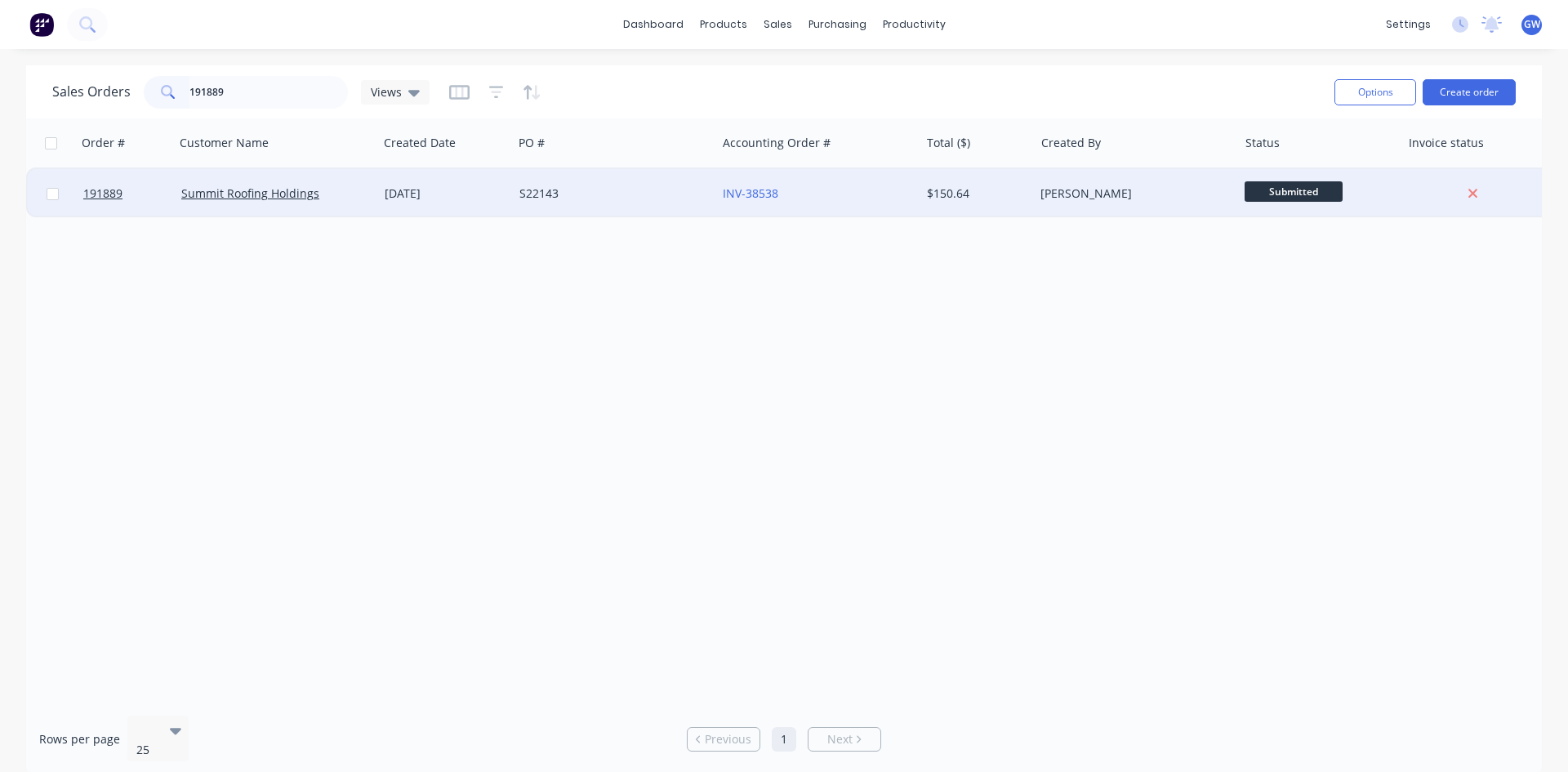
click at [1161, 203] on div "[PERSON_NAME]" at bounding box center [1136, 194] width 204 height 49
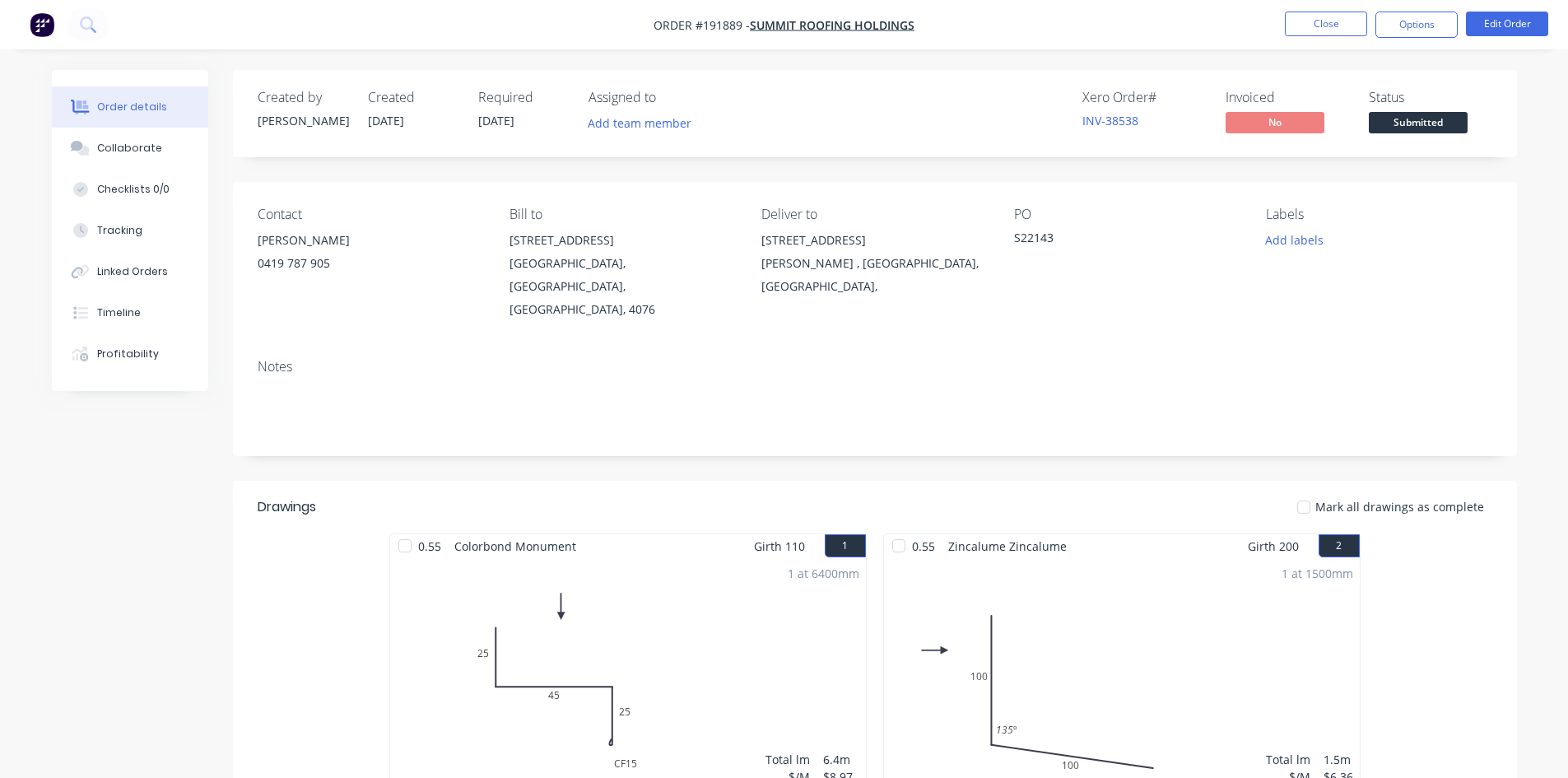
click at [1396, 10] on nav "Order #191889 - Summit Roofing Holdings Close Options Edit Order" at bounding box center [784, 25] width 1568 height 49
click at [1396, 25] on button "Options" at bounding box center [1416, 25] width 83 height 26
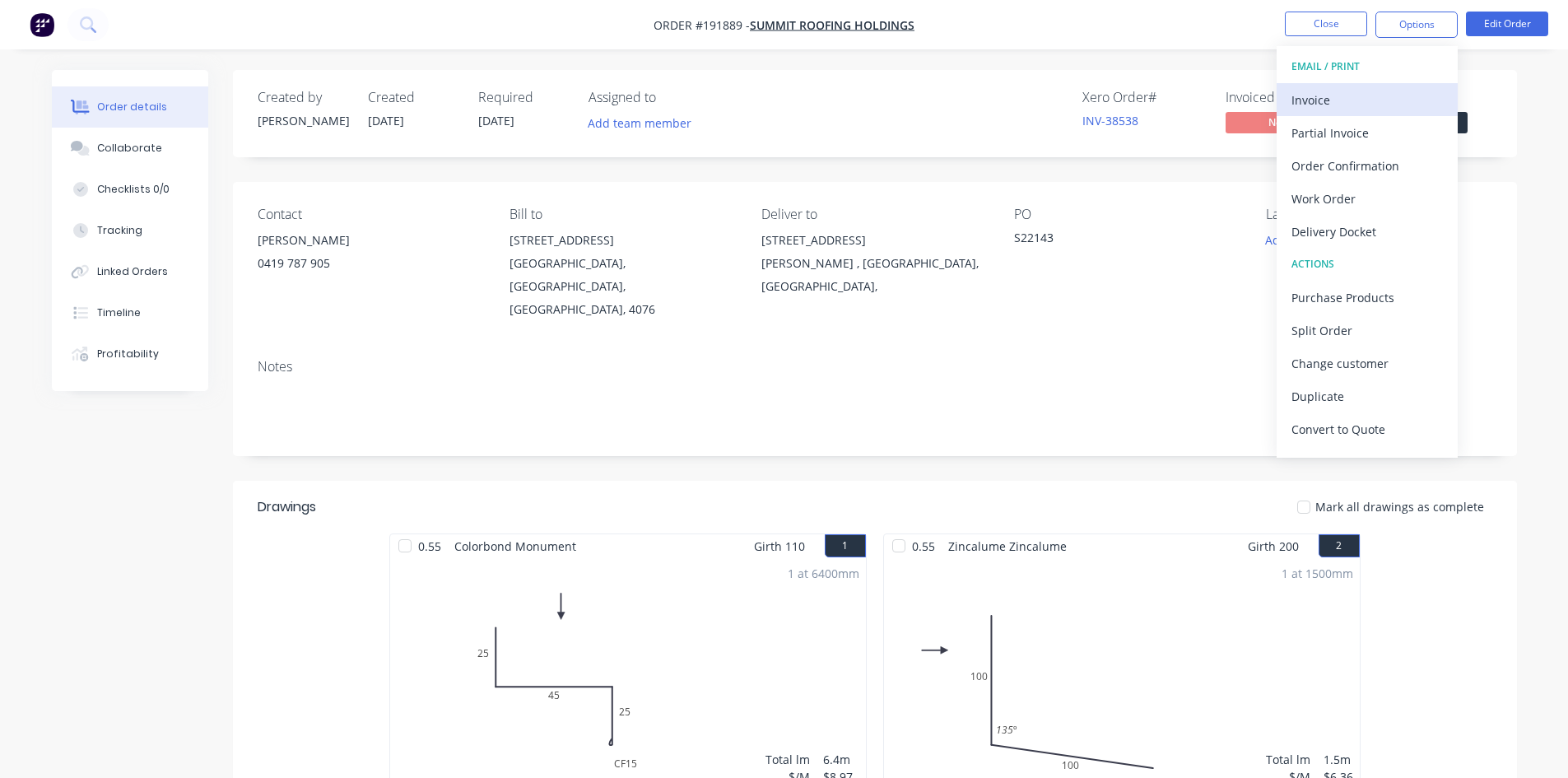
click at [1365, 93] on div "Invoice" at bounding box center [1366, 100] width 152 height 24
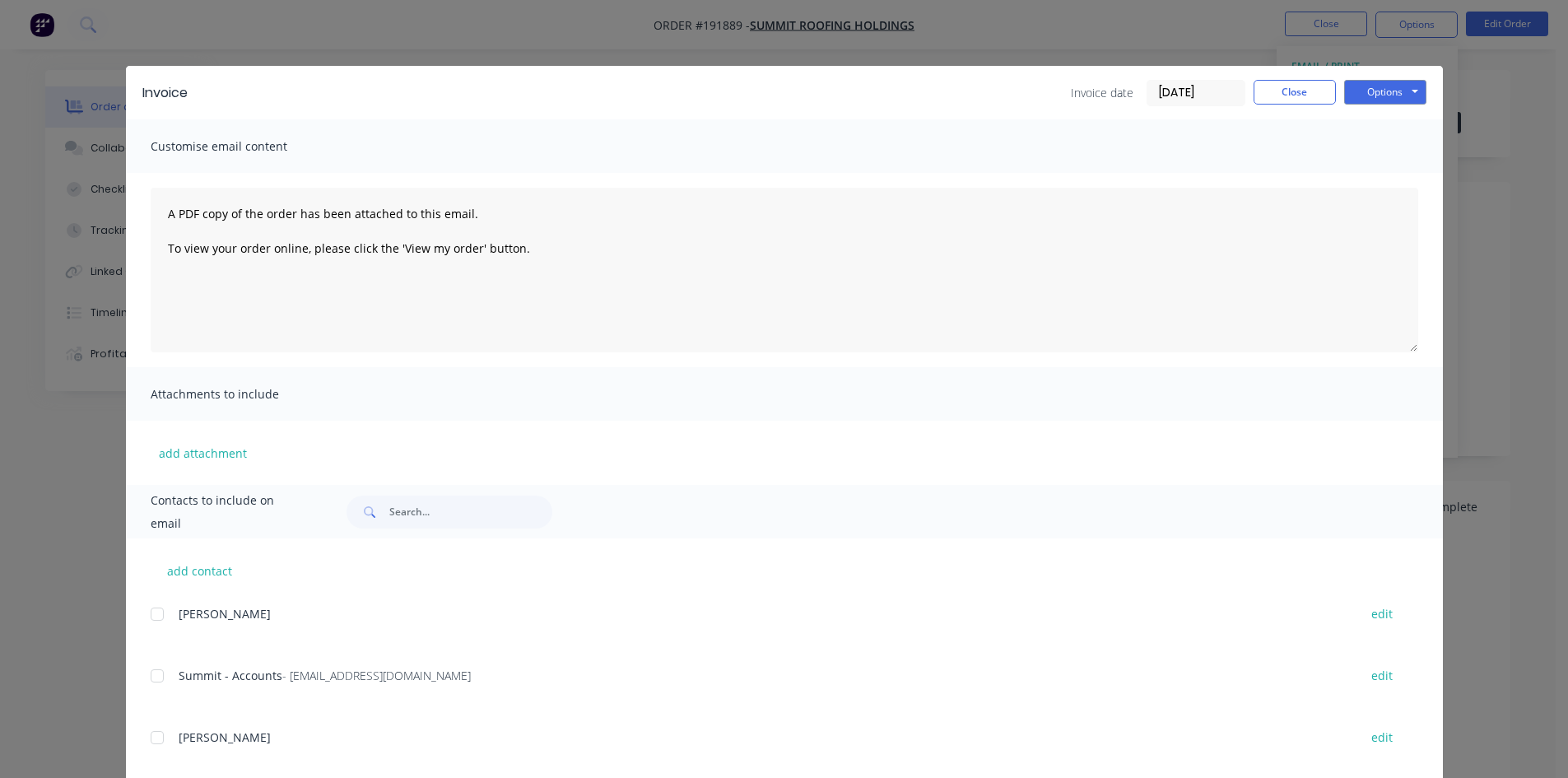
click at [168, 671] on div "Summit - Accounts - AP@summitroofing.com.au edit" at bounding box center [797, 675] width 1292 height 22
click at [154, 677] on div at bounding box center [157, 676] width 33 height 33
click at [1380, 99] on button "Options" at bounding box center [1384, 92] width 83 height 25
click at [1402, 184] on button "Email" at bounding box center [1396, 175] width 105 height 27
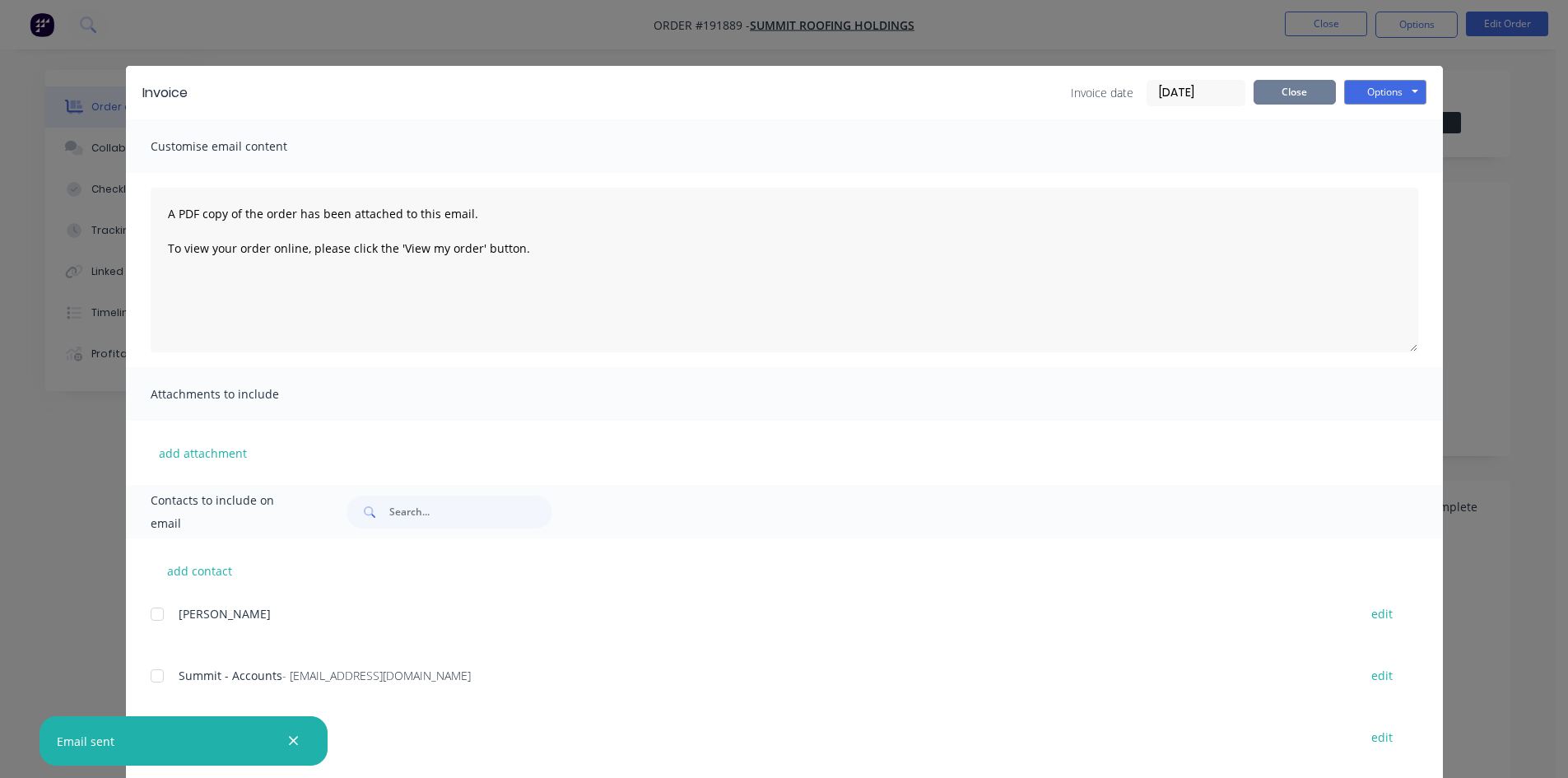
click at [1269, 85] on button "Close" at bounding box center [1295, 92] width 83 height 25
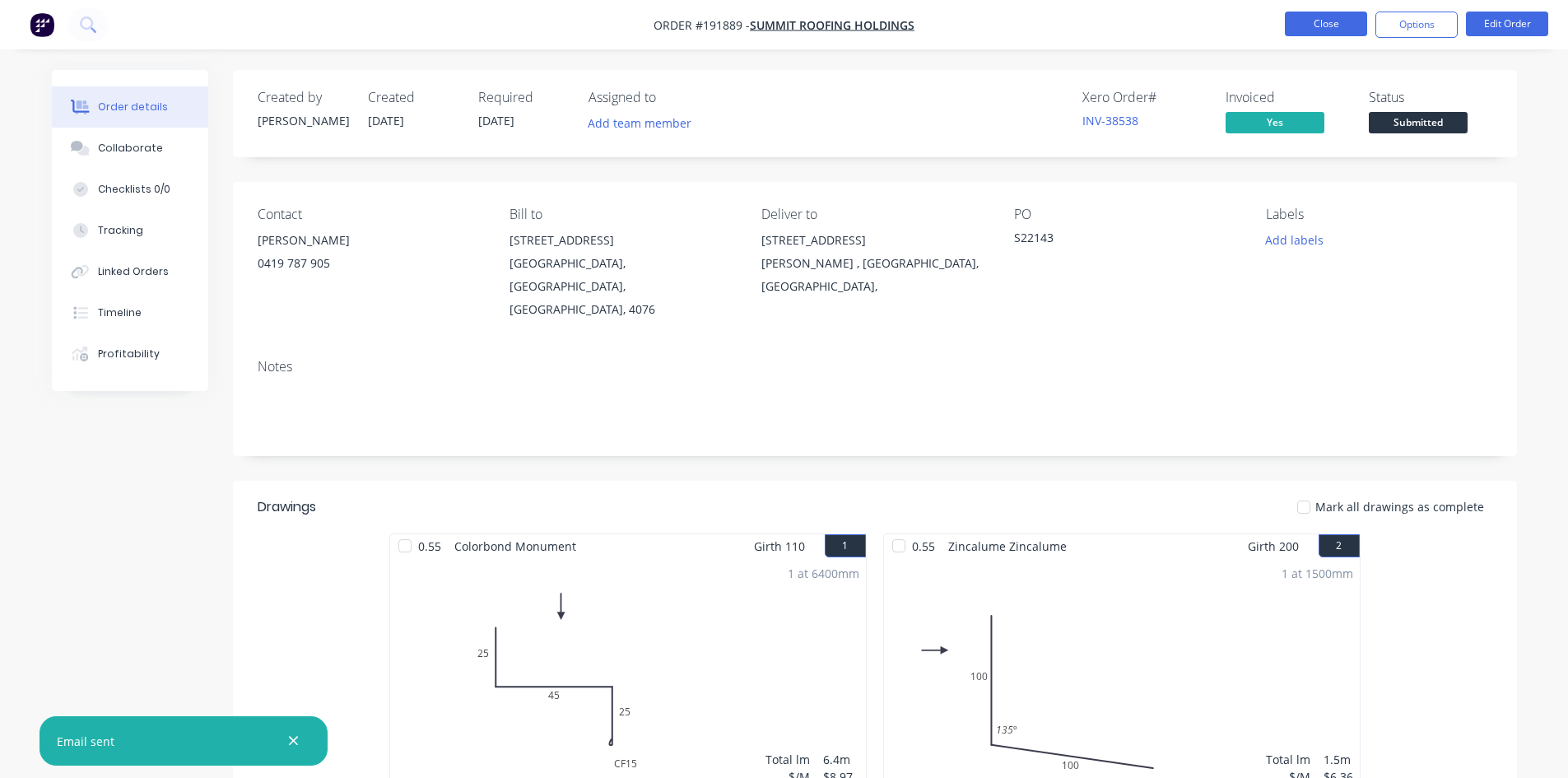
click at [1316, 22] on button "Close" at bounding box center [1325, 24] width 83 height 25
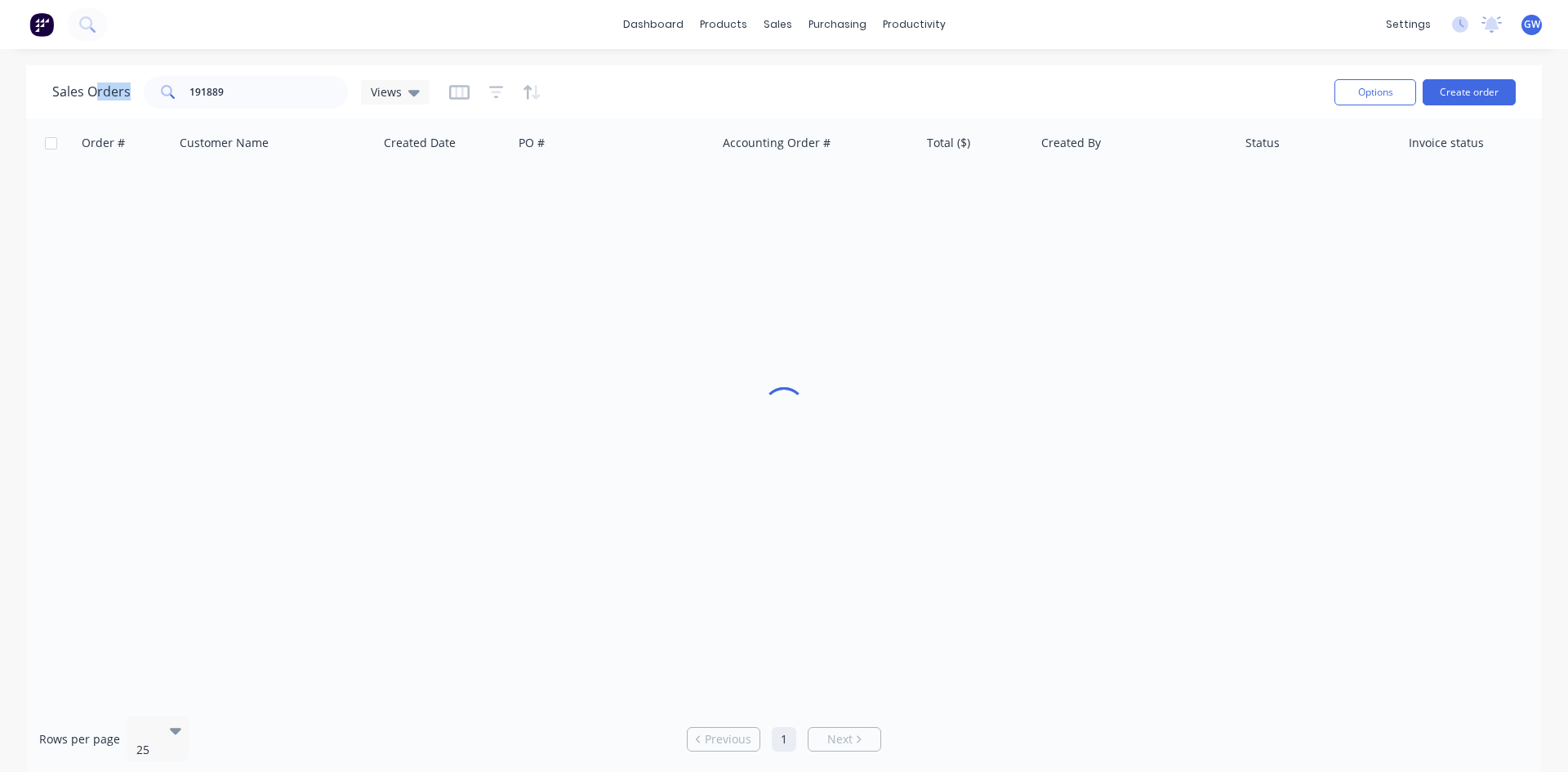
drag, startPoint x: 214, startPoint y: 60, endPoint x: 93, endPoint y: 74, distance: 121.8
click at [93, 74] on div "Sales Orders 191889 Views Options Create order" at bounding box center [784, 91] width 1516 height 53
click at [307, 100] on input "191889" at bounding box center [269, 92] width 160 height 32
type input "191888"
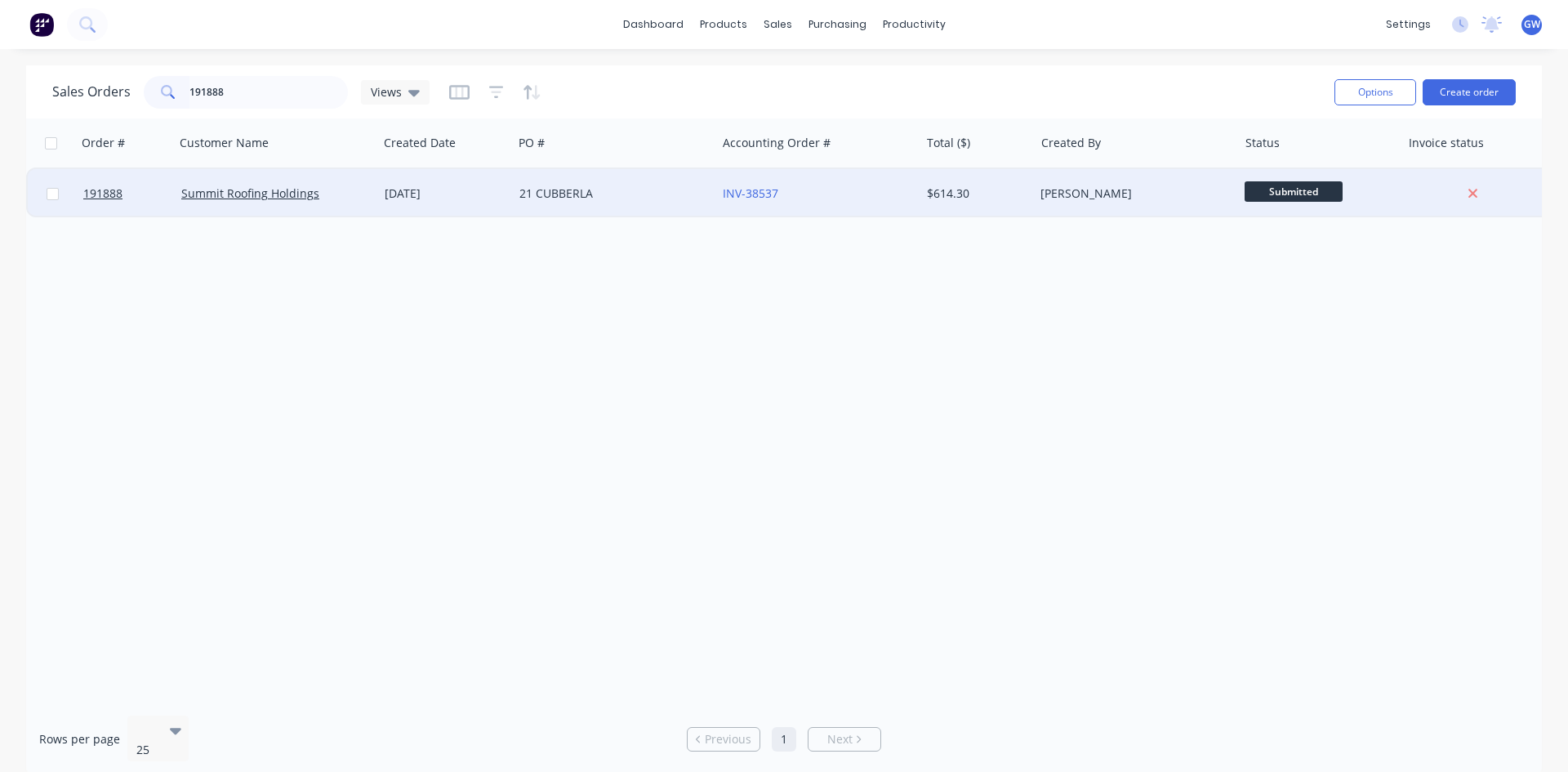
click at [1091, 198] on div "[PERSON_NAME]" at bounding box center [1131, 194] width 181 height 16
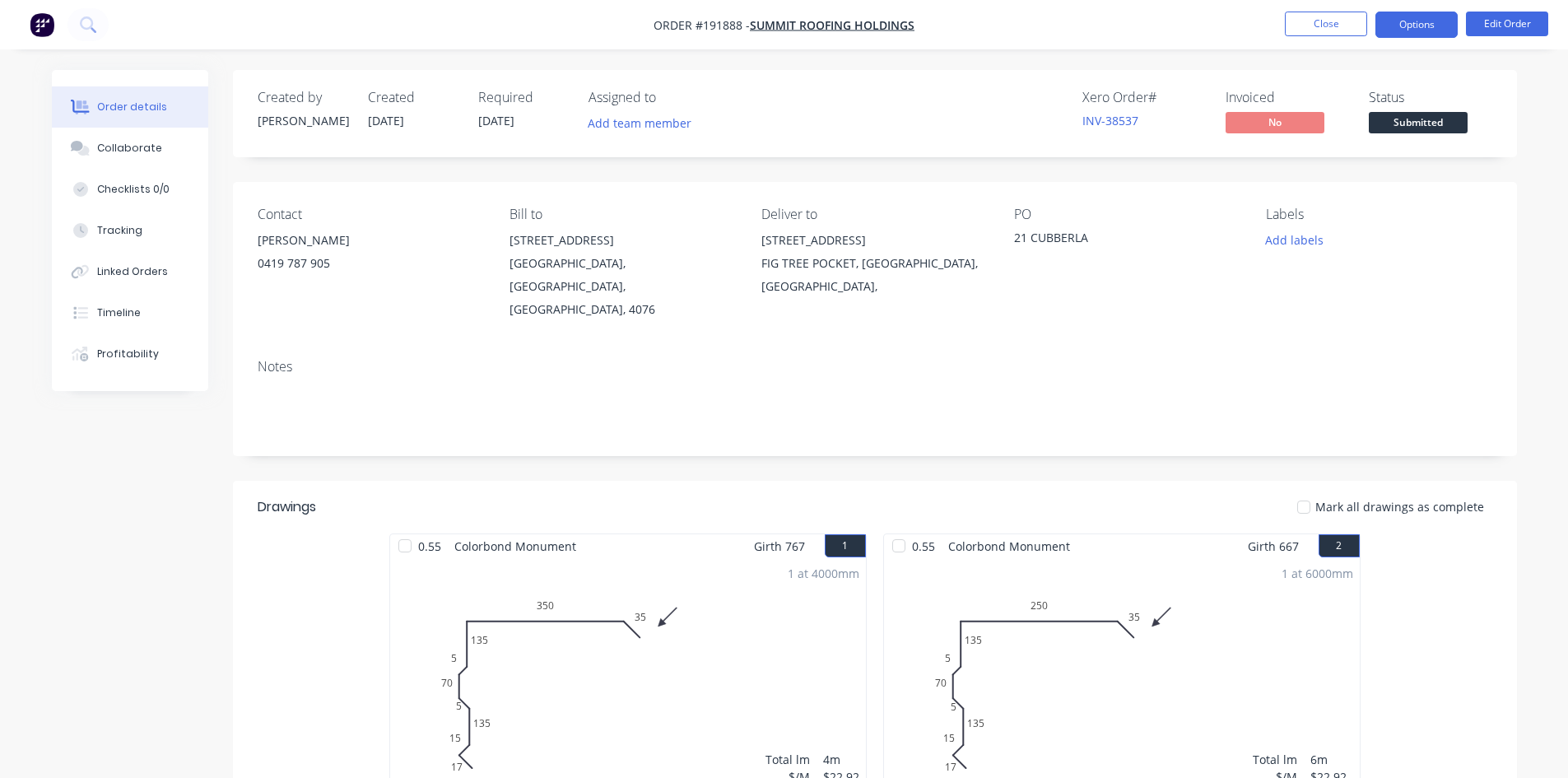
click at [1431, 19] on button "Options" at bounding box center [1416, 25] width 83 height 26
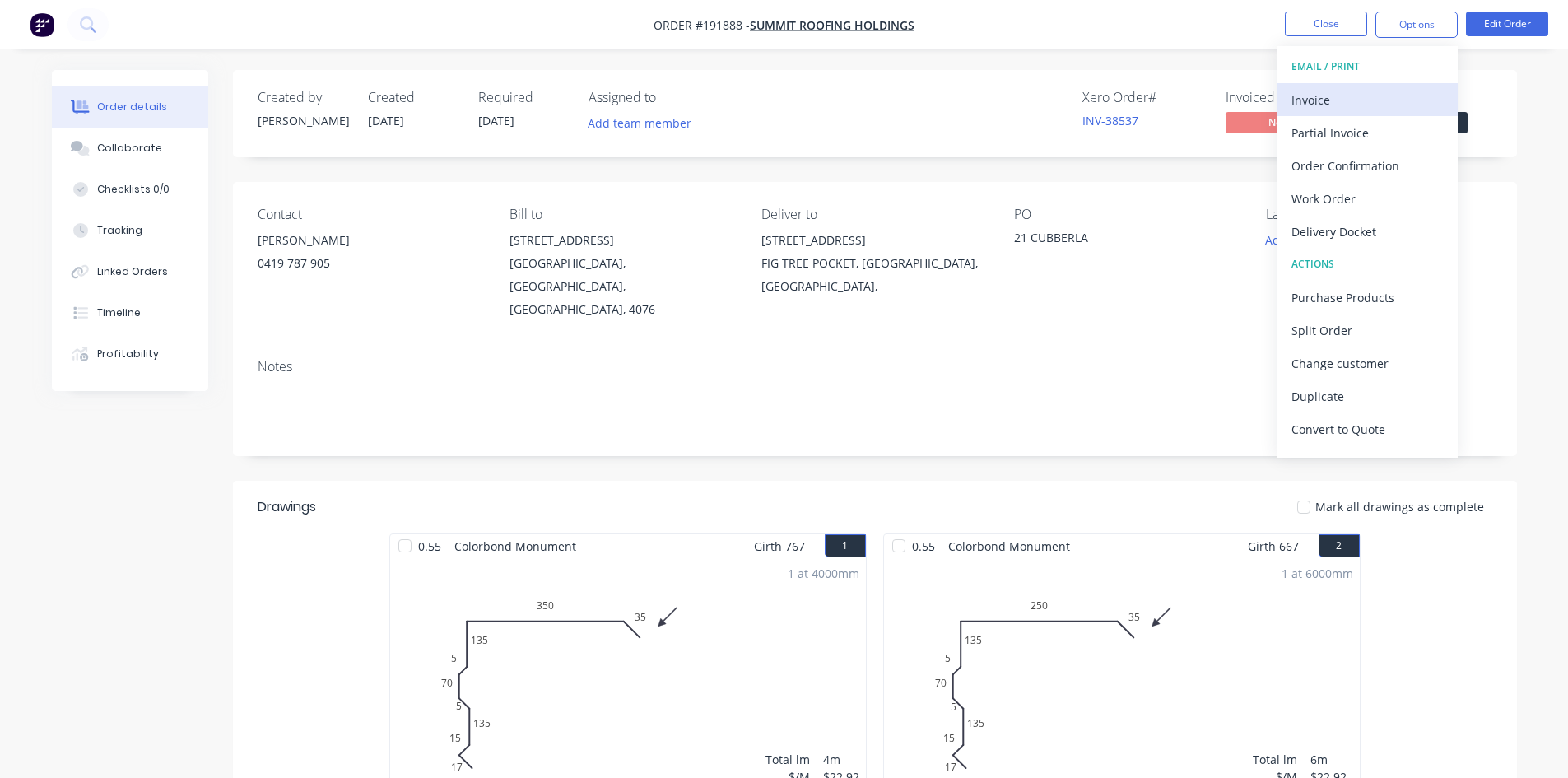
click at [1368, 97] on div "Invoice" at bounding box center [1366, 100] width 152 height 24
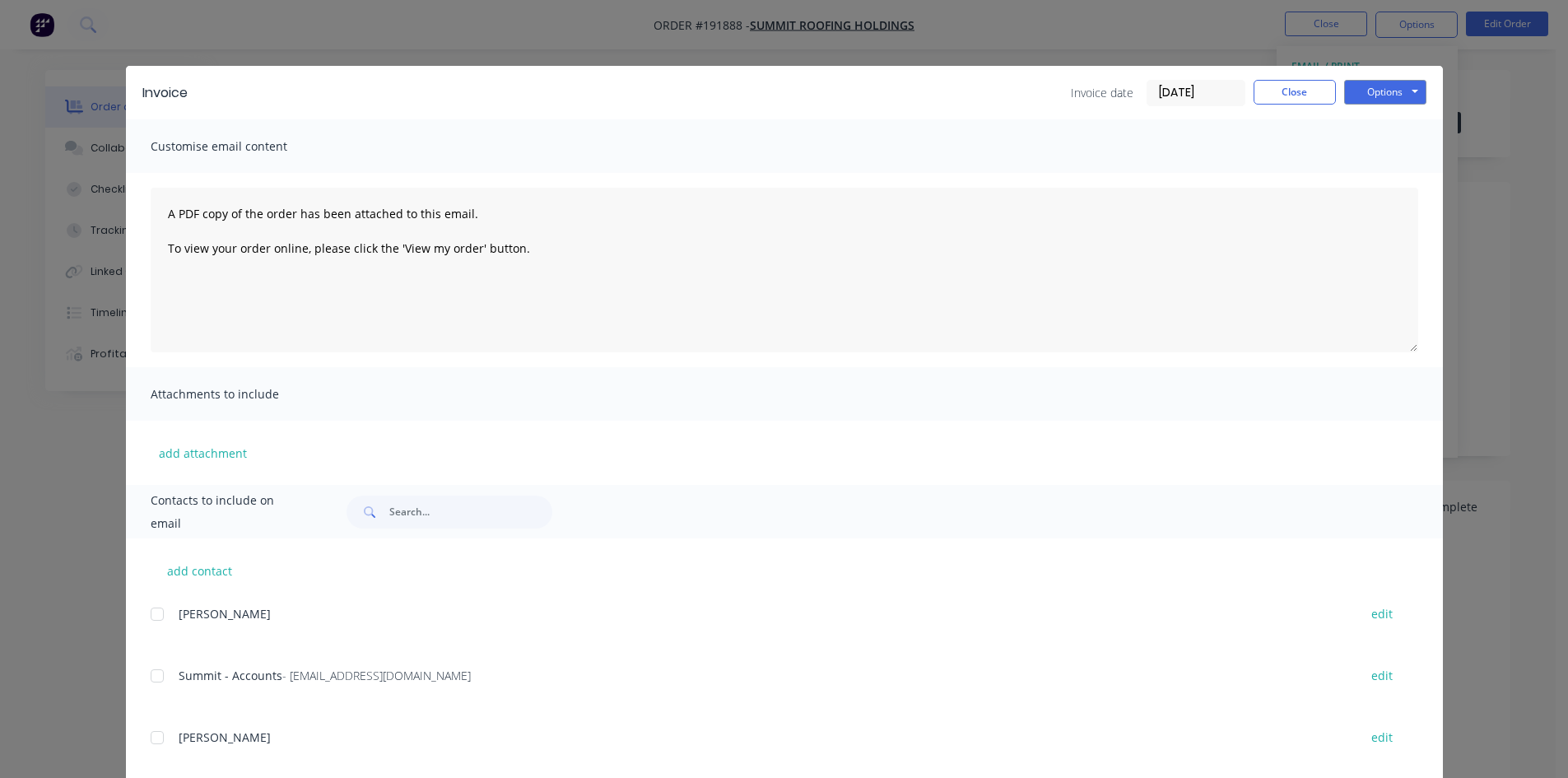
click at [153, 672] on div at bounding box center [157, 676] width 33 height 33
click at [1402, 92] on button "Options" at bounding box center [1384, 92] width 83 height 25
click at [1385, 171] on button "Email" at bounding box center [1396, 175] width 105 height 27
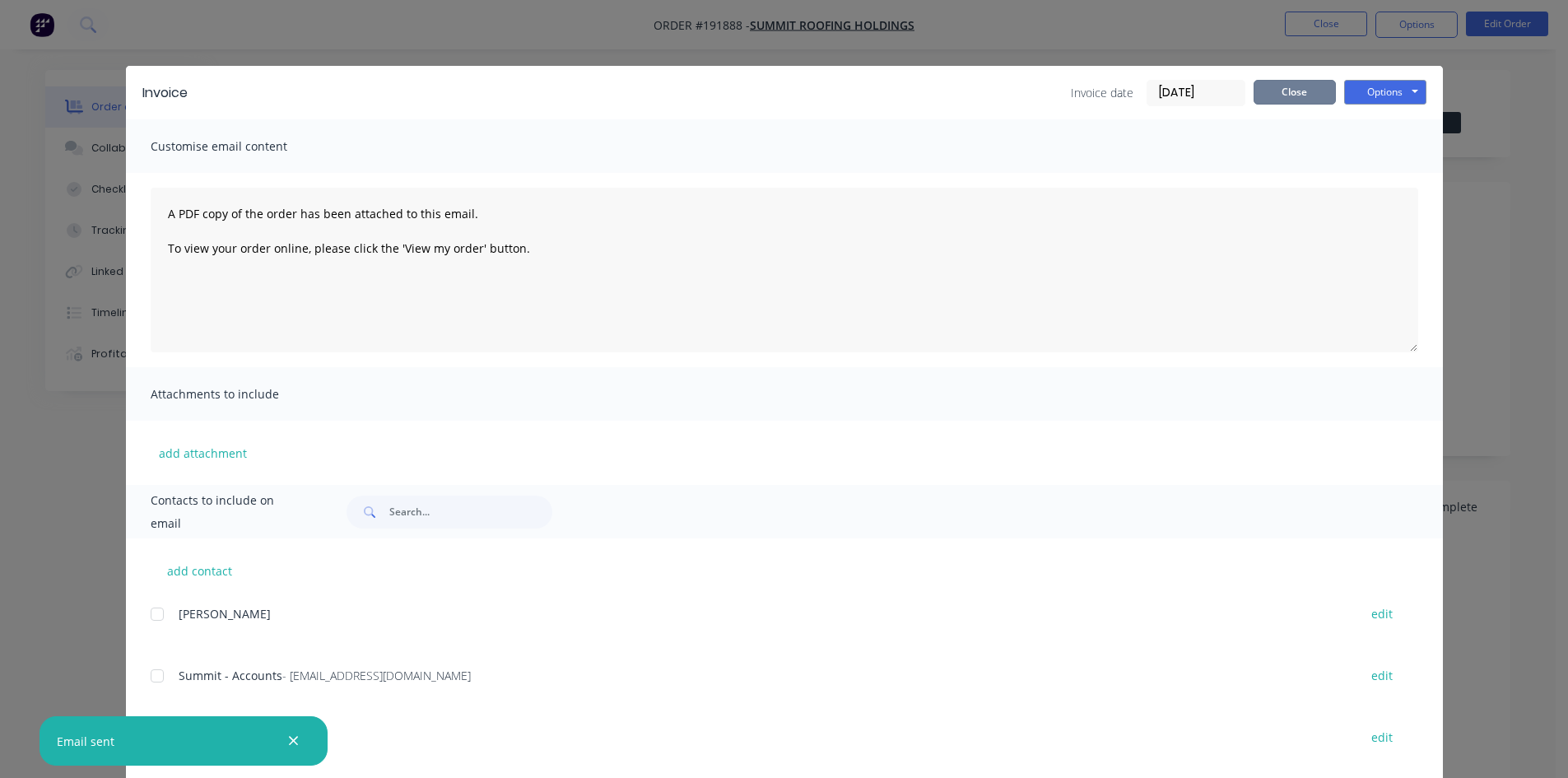
drag, startPoint x: 1288, startPoint y: 101, endPoint x: 1308, endPoint y: 49, distance: 55.7
click at [1288, 101] on button "Close" at bounding box center [1295, 92] width 83 height 25
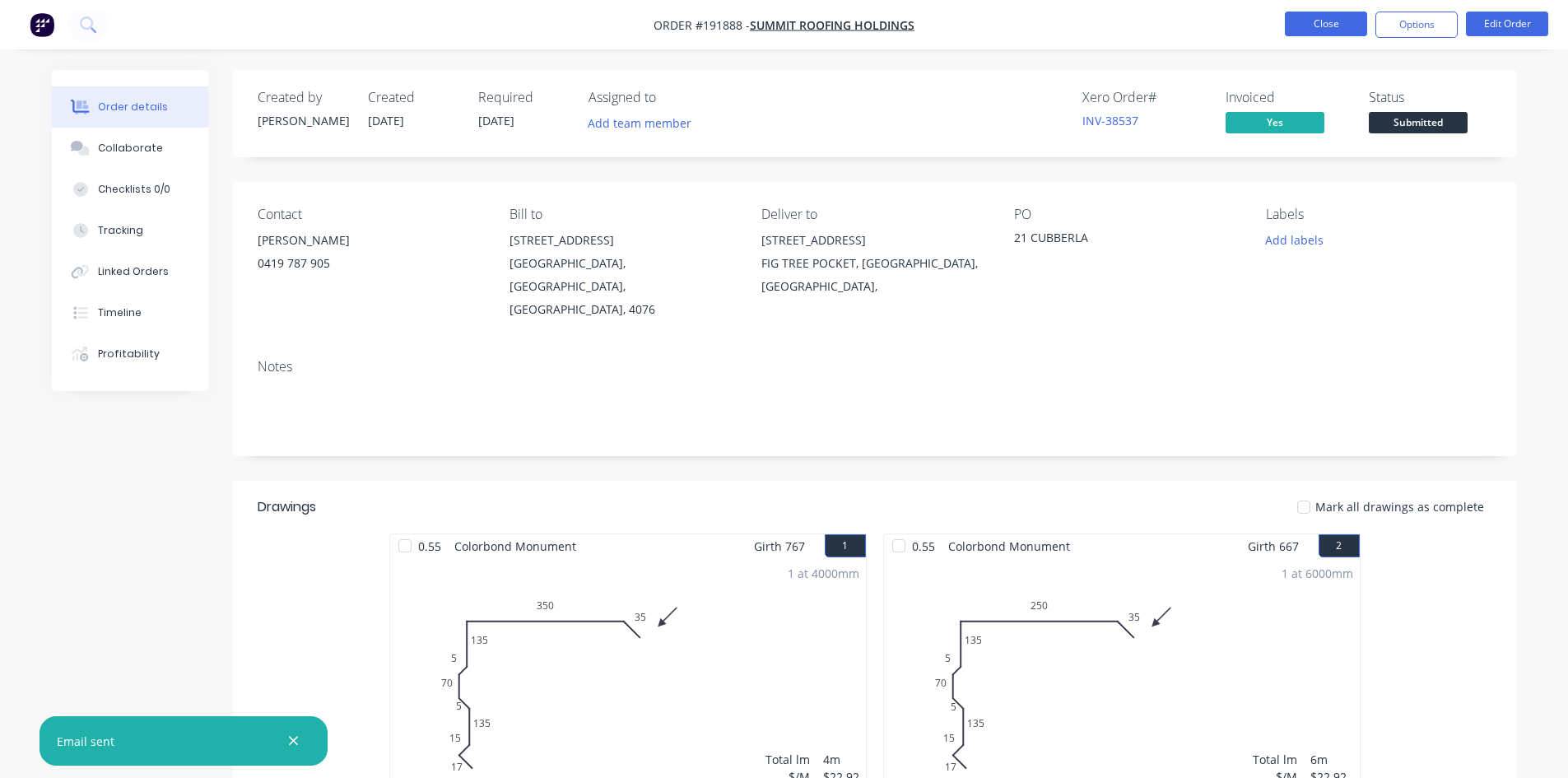
click at [1317, 29] on button "Close" at bounding box center [1325, 24] width 83 height 25
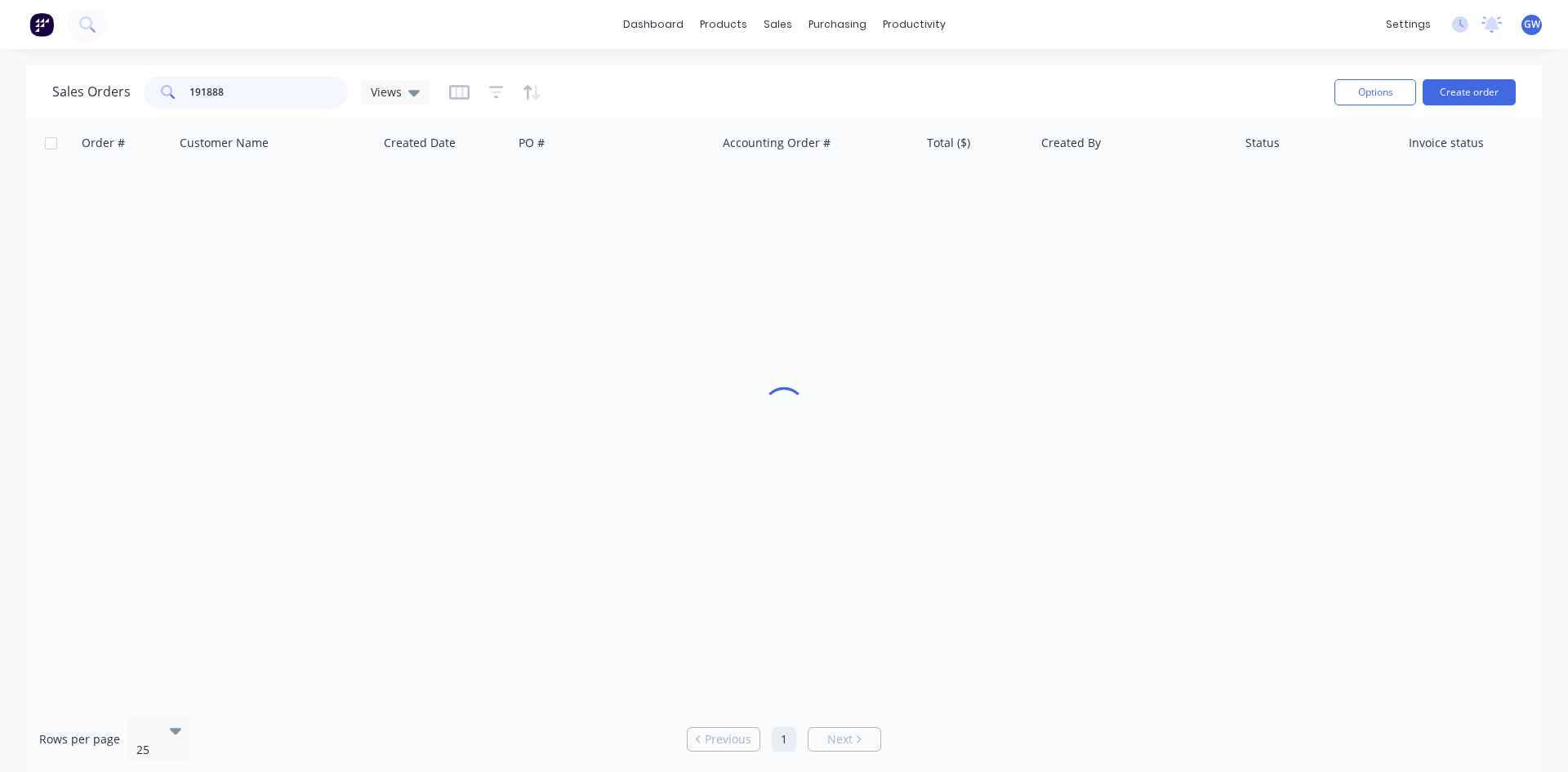
drag, startPoint x: 160, startPoint y: 87, endPoint x: 82, endPoint y: 80, distance: 78.3
click at [82, 80] on div "Sales Orders 191888 Views" at bounding box center [241, 92] width 378 height 32
type input "191875"
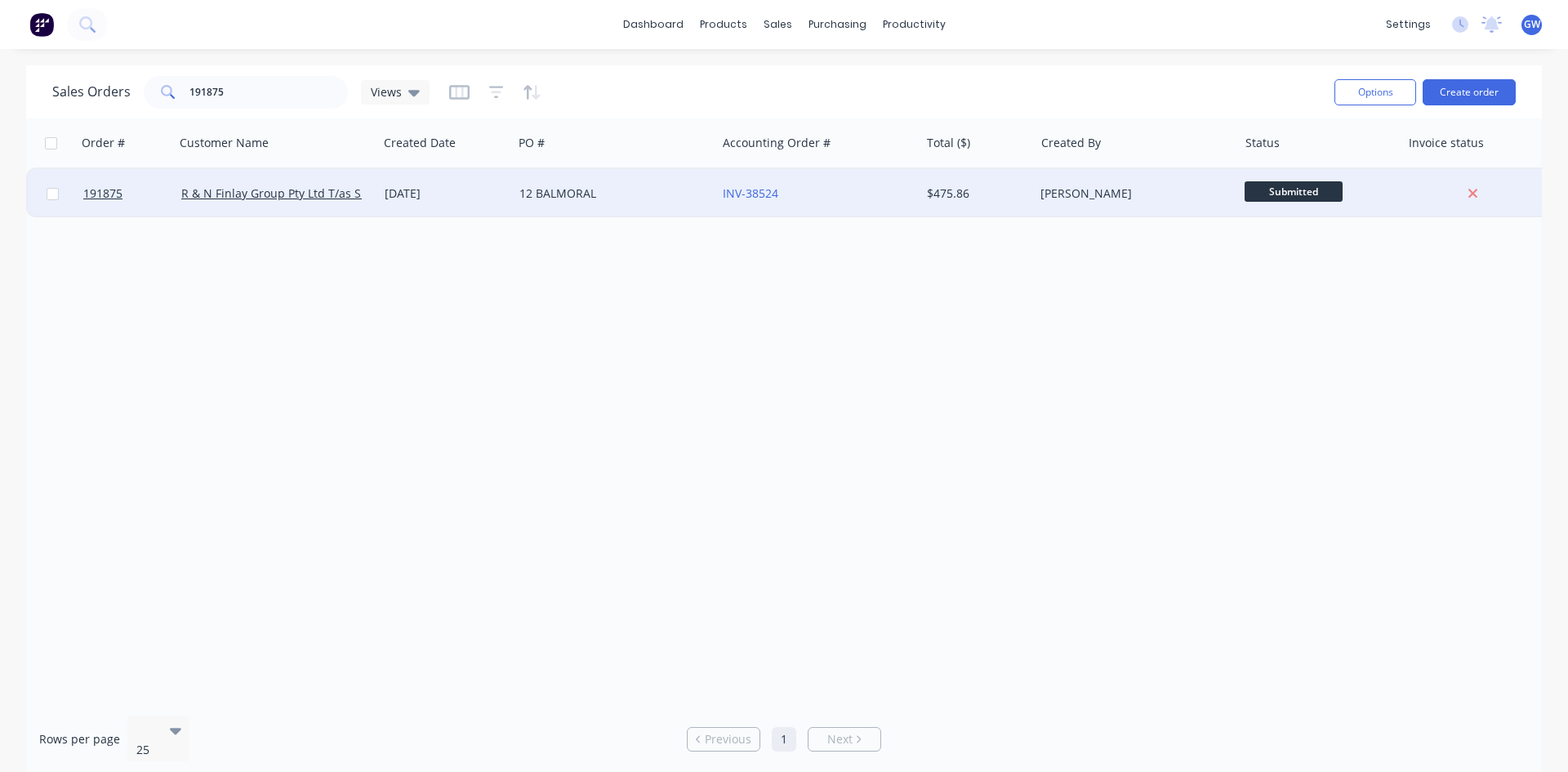
click at [1010, 206] on div "$475.86" at bounding box center [977, 194] width 115 height 49
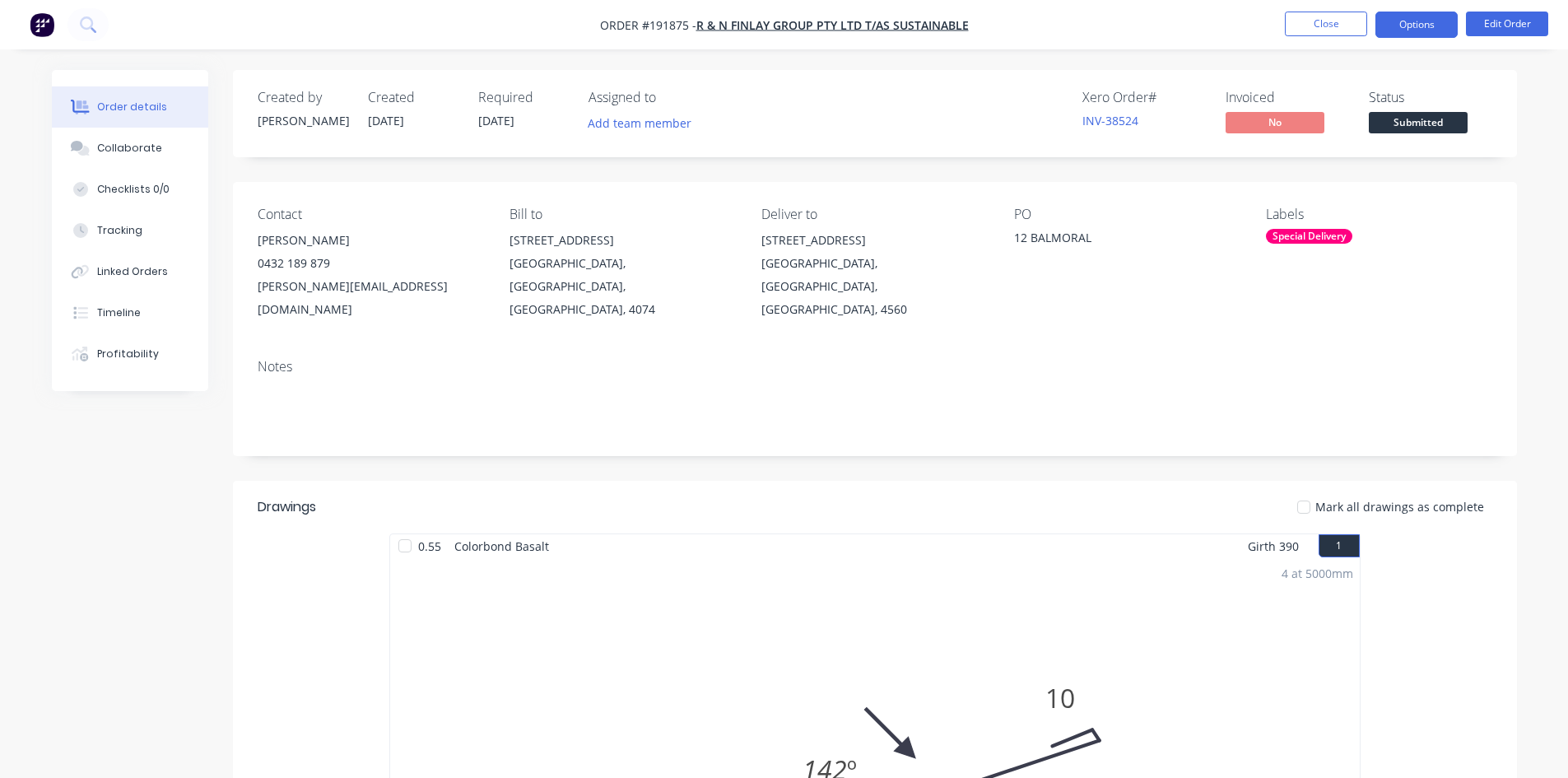
click at [1416, 23] on button "Options" at bounding box center [1416, 25] width 83 height 26
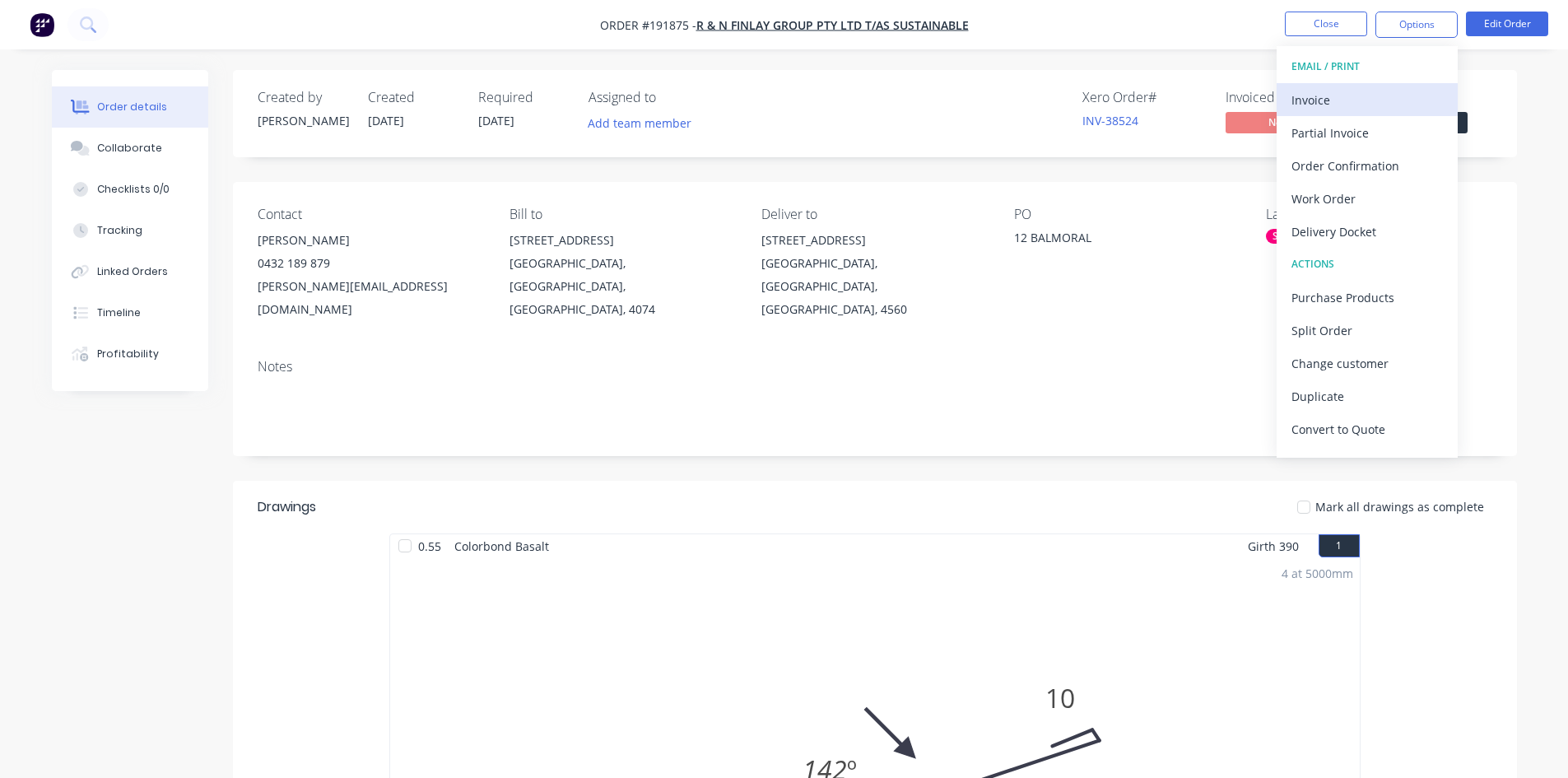
click at [1352, 95] on div "Invoice" at bounding box center [1366, 100] width 152 height 24
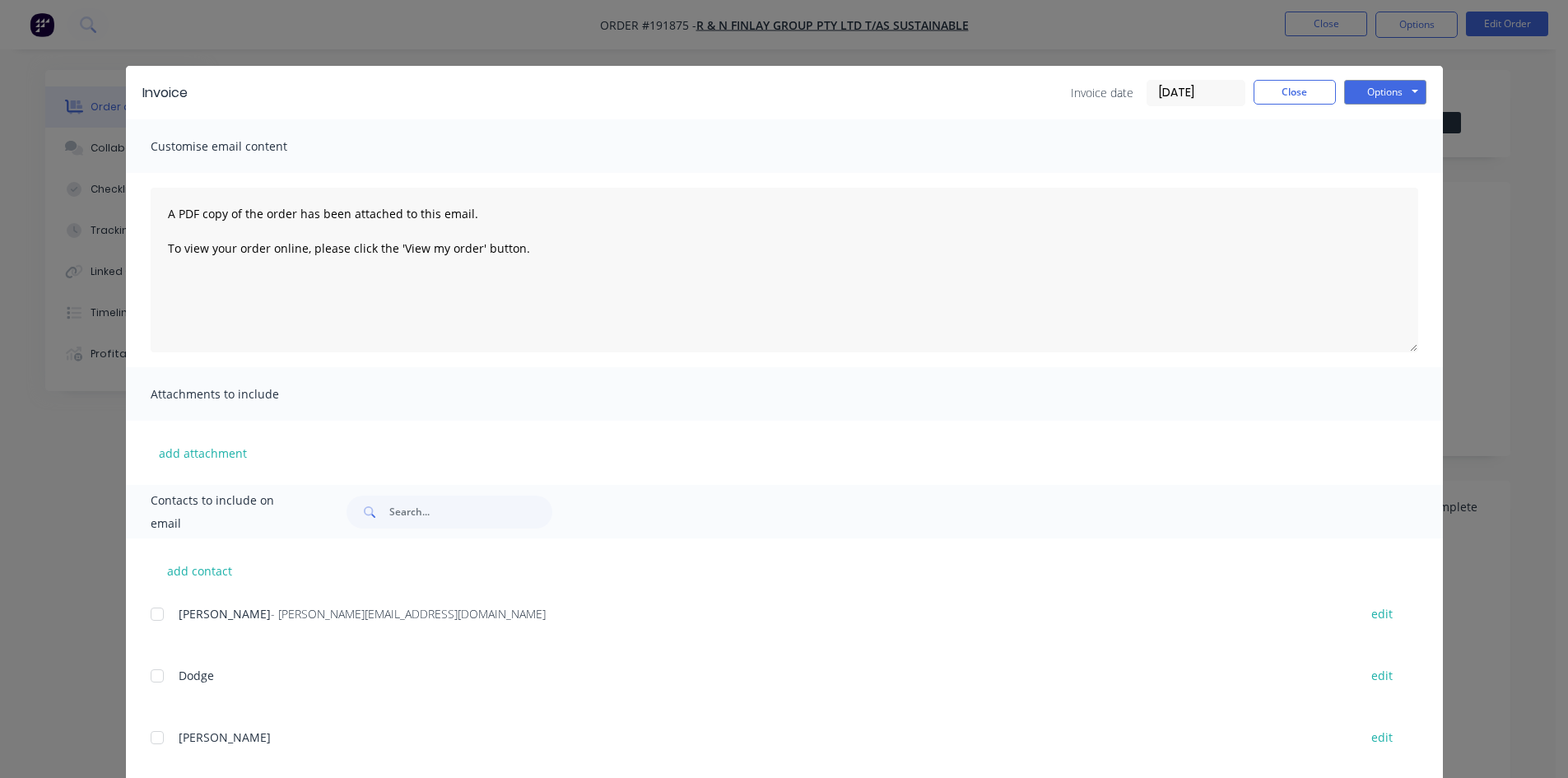
click at [162, 613] on div at bounding box center [157, 614] width 33 height 33
click at [1363, 92] on button "Options" at bounding box center [1384, 92] width 83 height 25
click at [1376, 173] on button "Email" at bounding box center [1396, 175] width 105 height 27
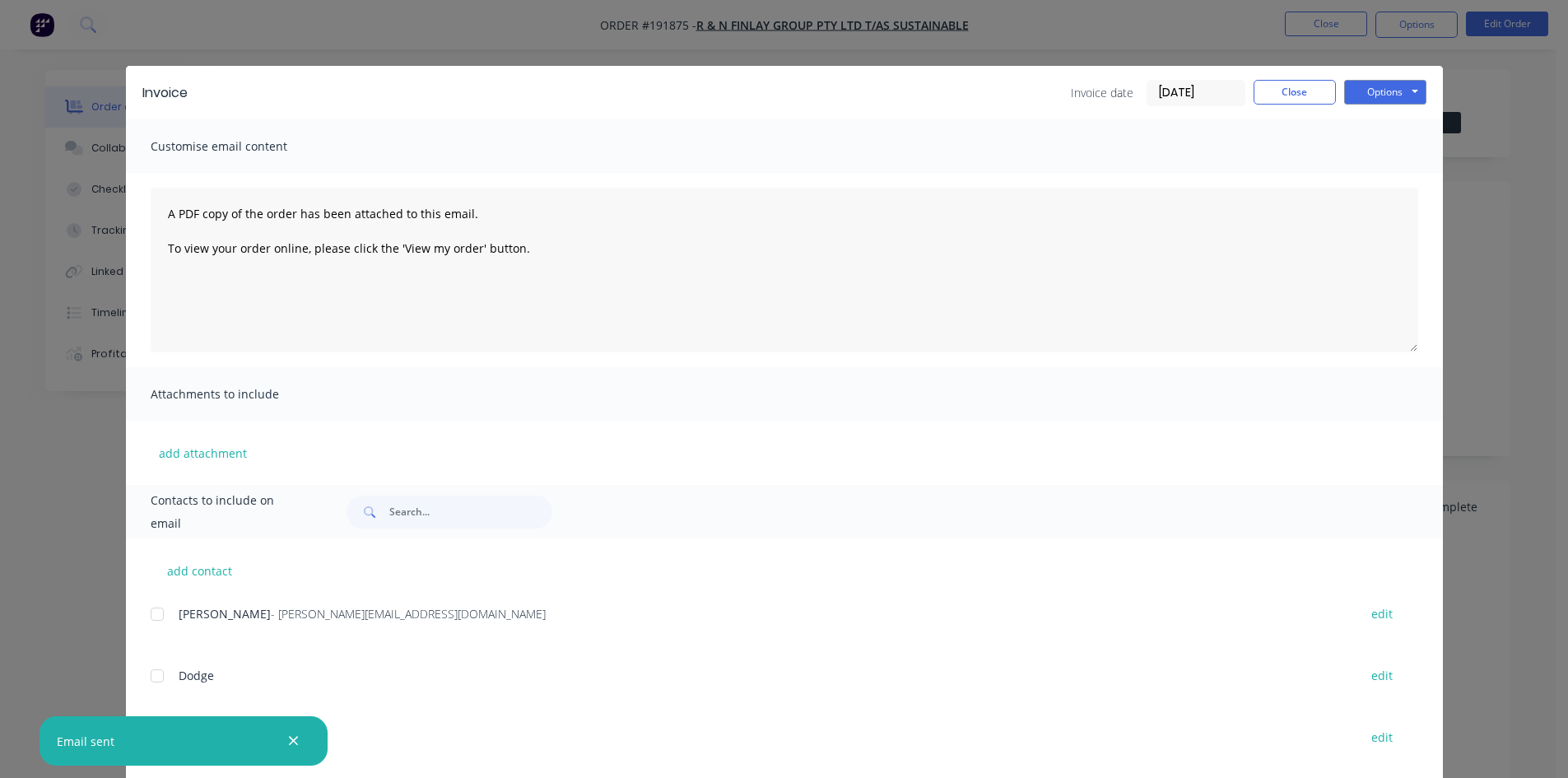
click at [1277, 77] on div "Invoice Invoice date [DATE] Close Options Preview Print Email" at bounding box center [785, 92] width 1317 height 54
click at [1265, 93] on button "Close" at bounding box center [1295, 92] width 83 height 25
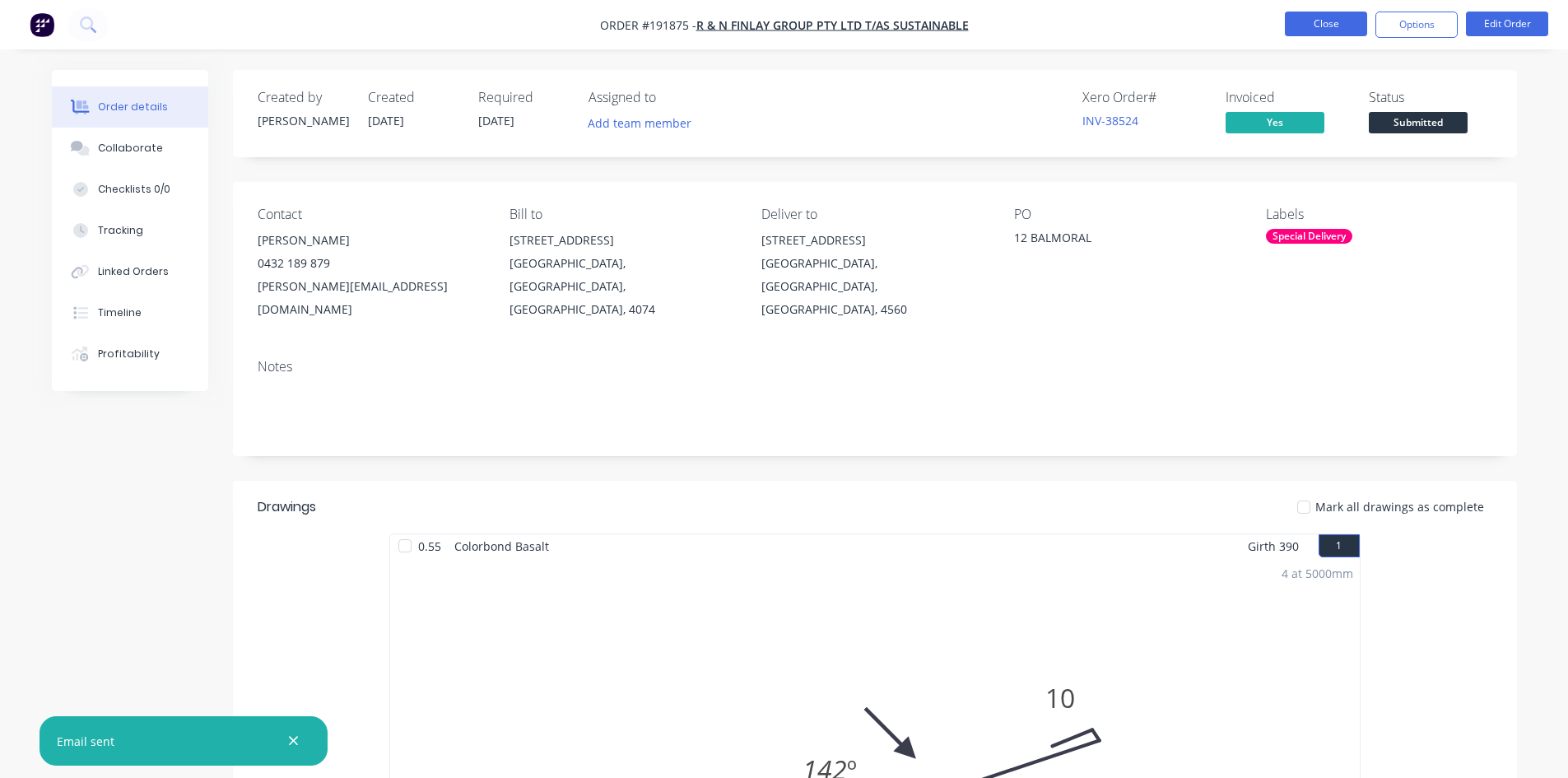
click at [1321, 25] on button "Close" at bounding box center [1325, 24] width 83 height 25
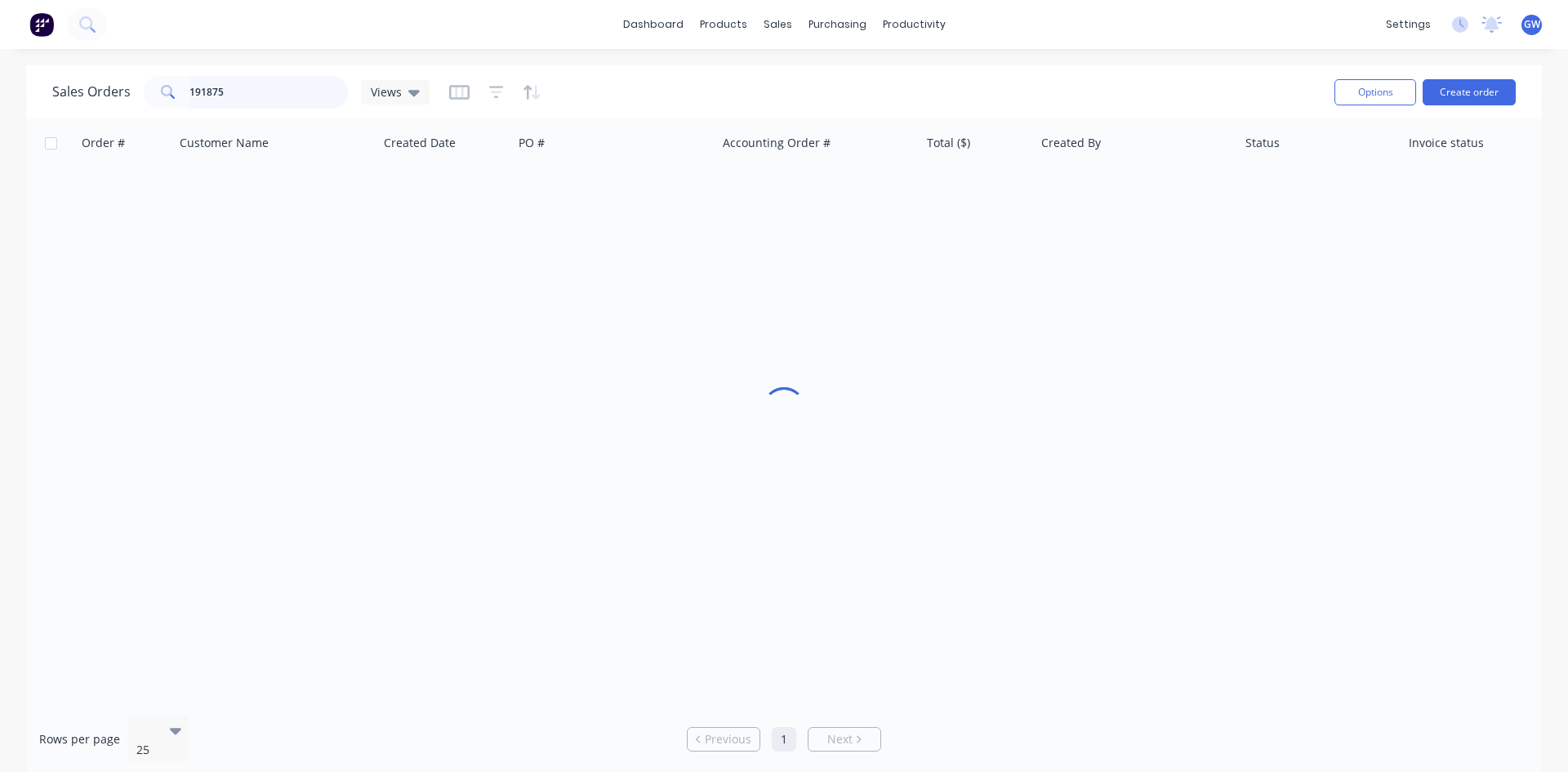
click at [299, 100] on input "191875" at bounding box center [269, 92] width 160 height 32
type input "191909"
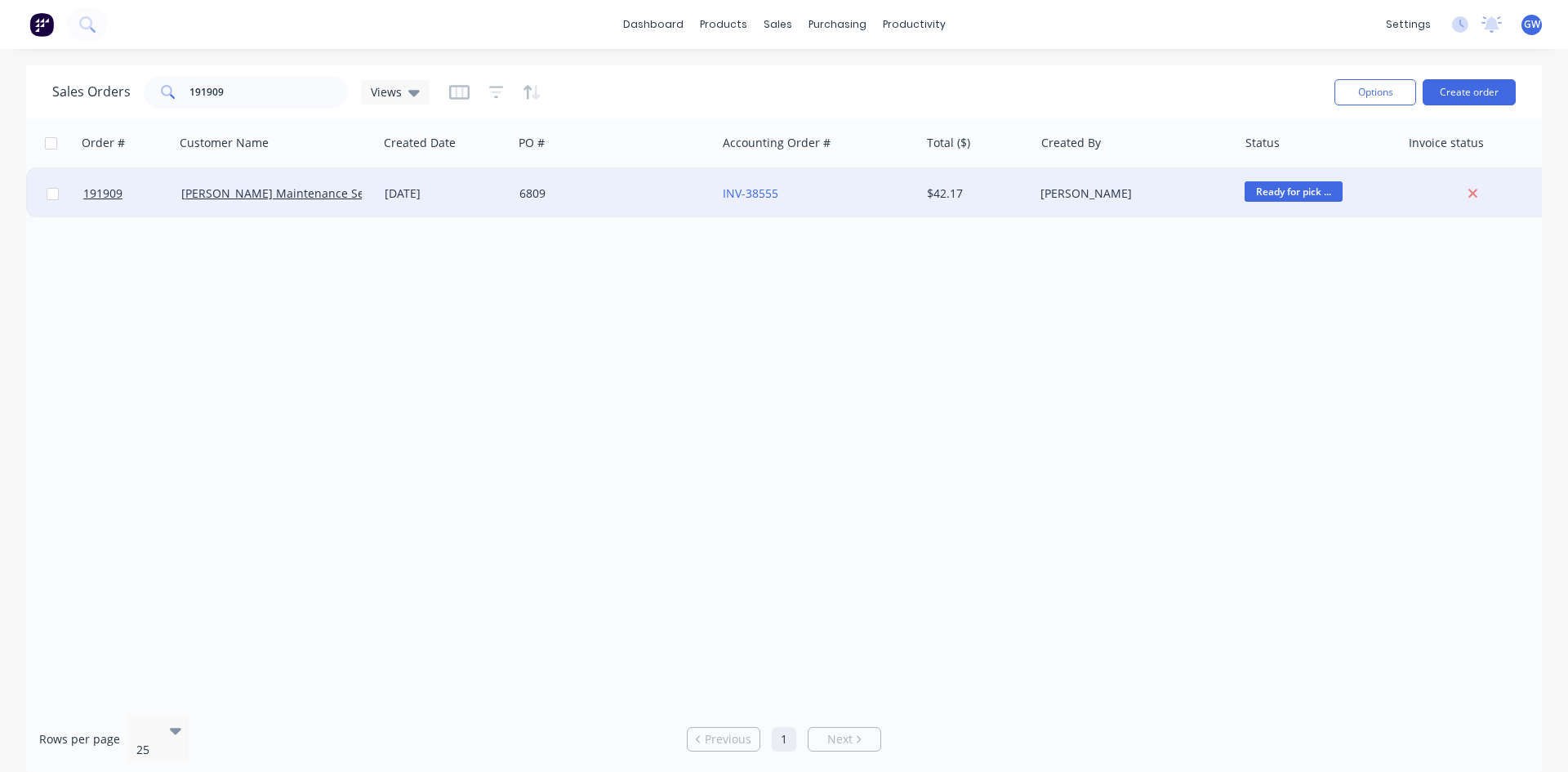
click at [1062, 202] on div "[PERSON_NAME]" at bounding box center [1136, 194] width 204 height 49
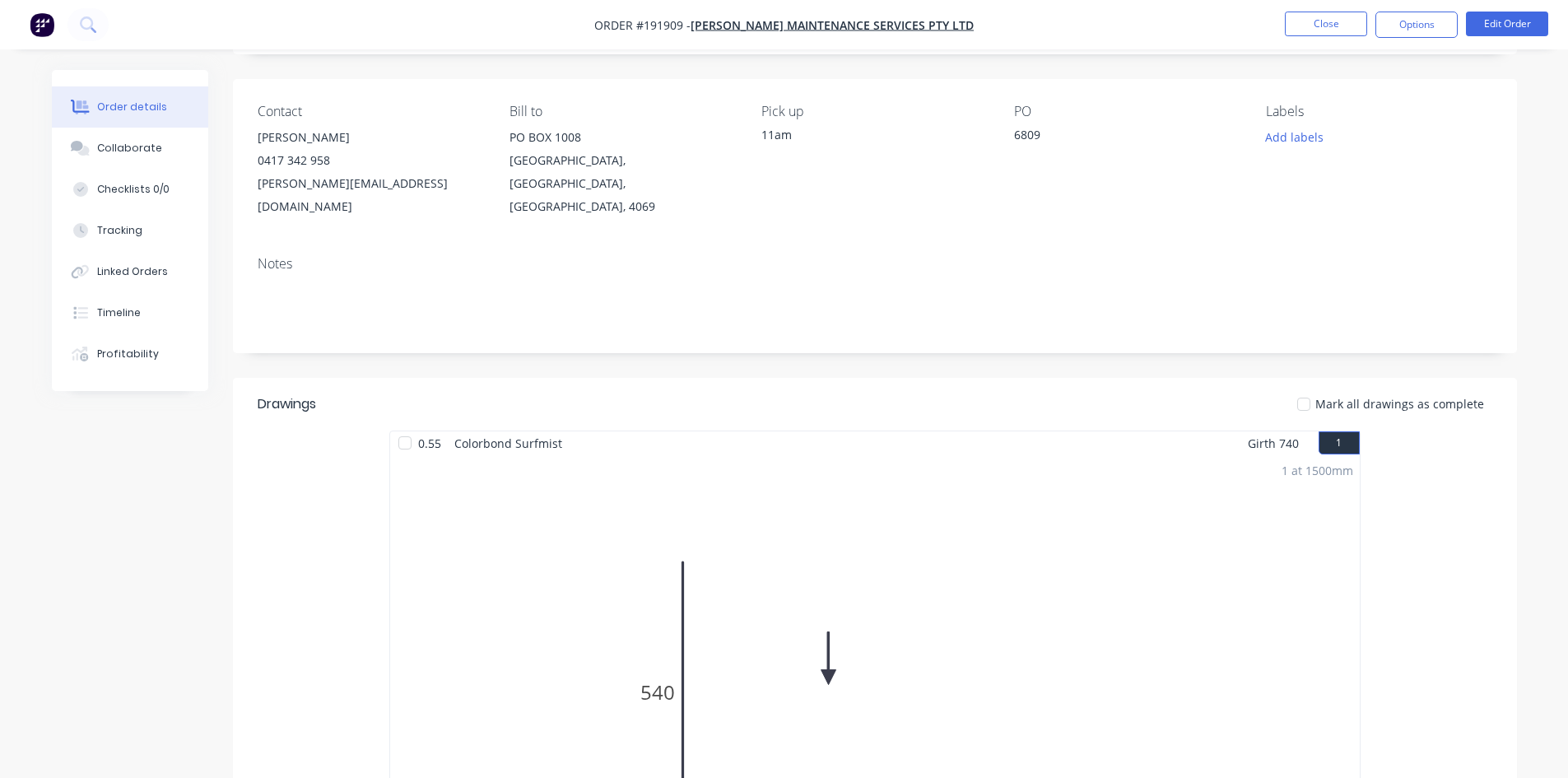
scroll to position [412, 0]
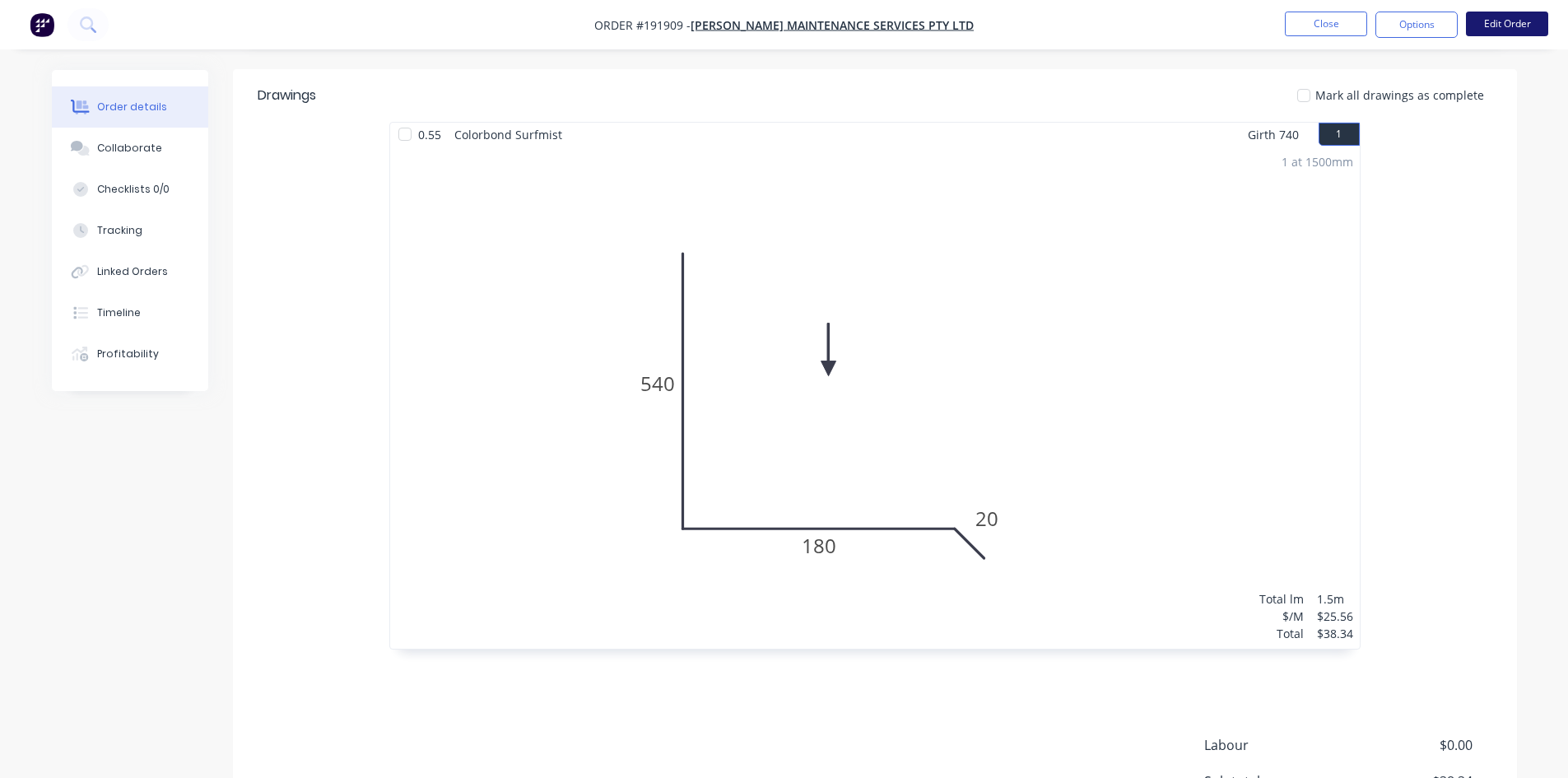
click at [1502, 22] on button "Edit Order" at bounding box center [1507, 24] width 83 height 25
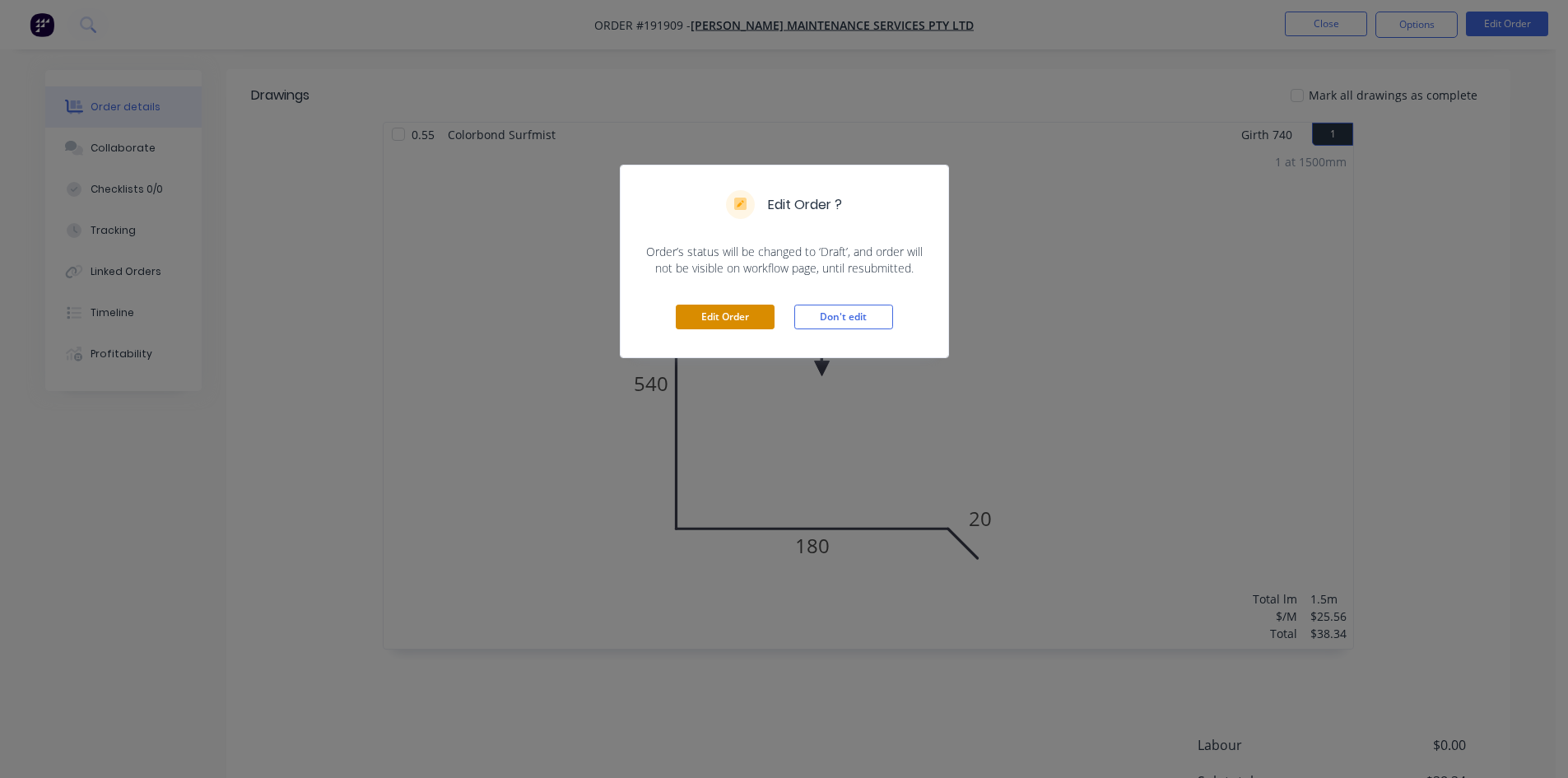
click at [750, 311] on button "Edit Order" at bounding box center [725, 316] width 99 height 25
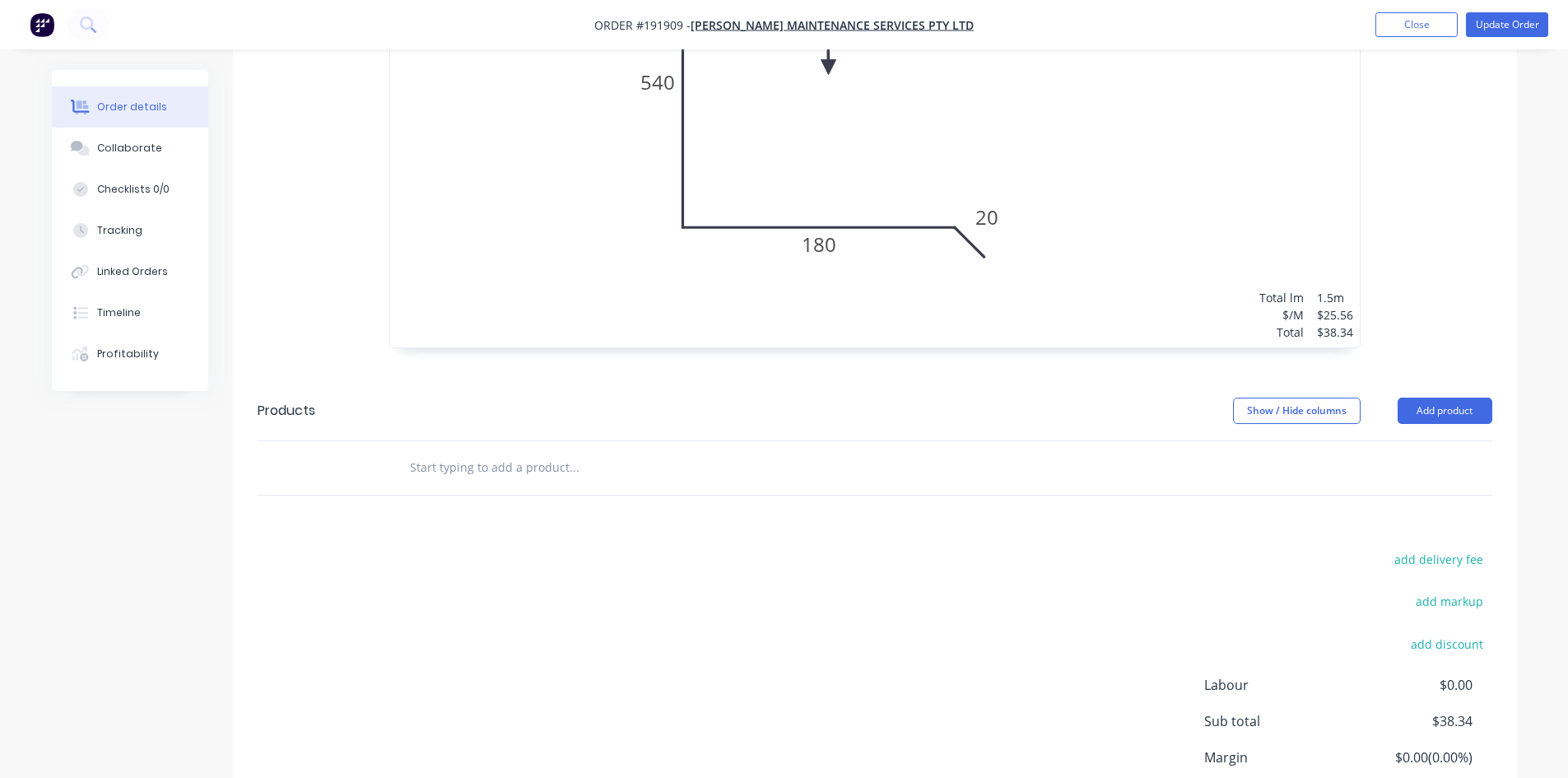
scroll to position [837, 0]
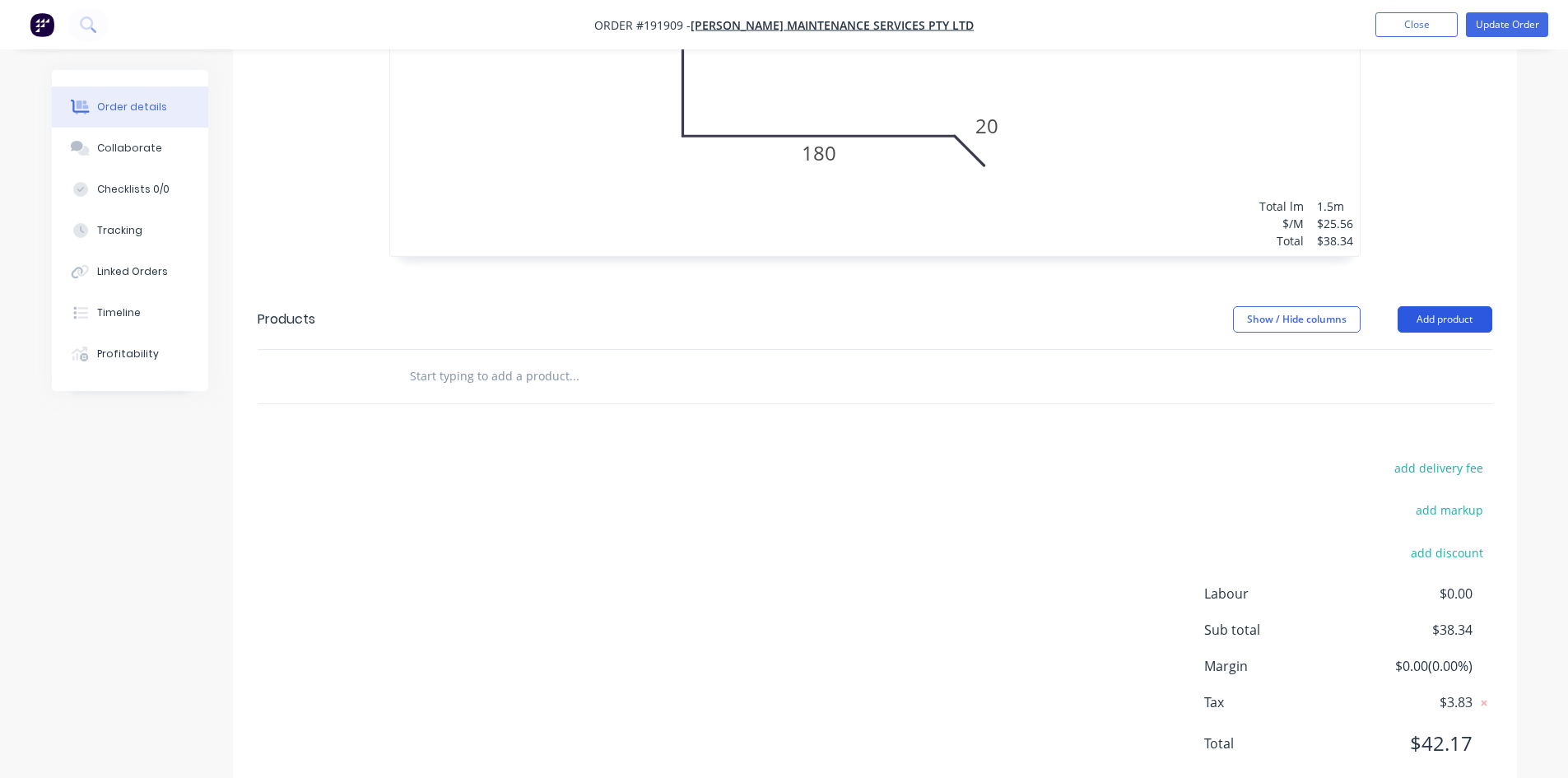
click at [1475, 306] on button "Add product" at bounding box center [1444, 319] width 94 height 26
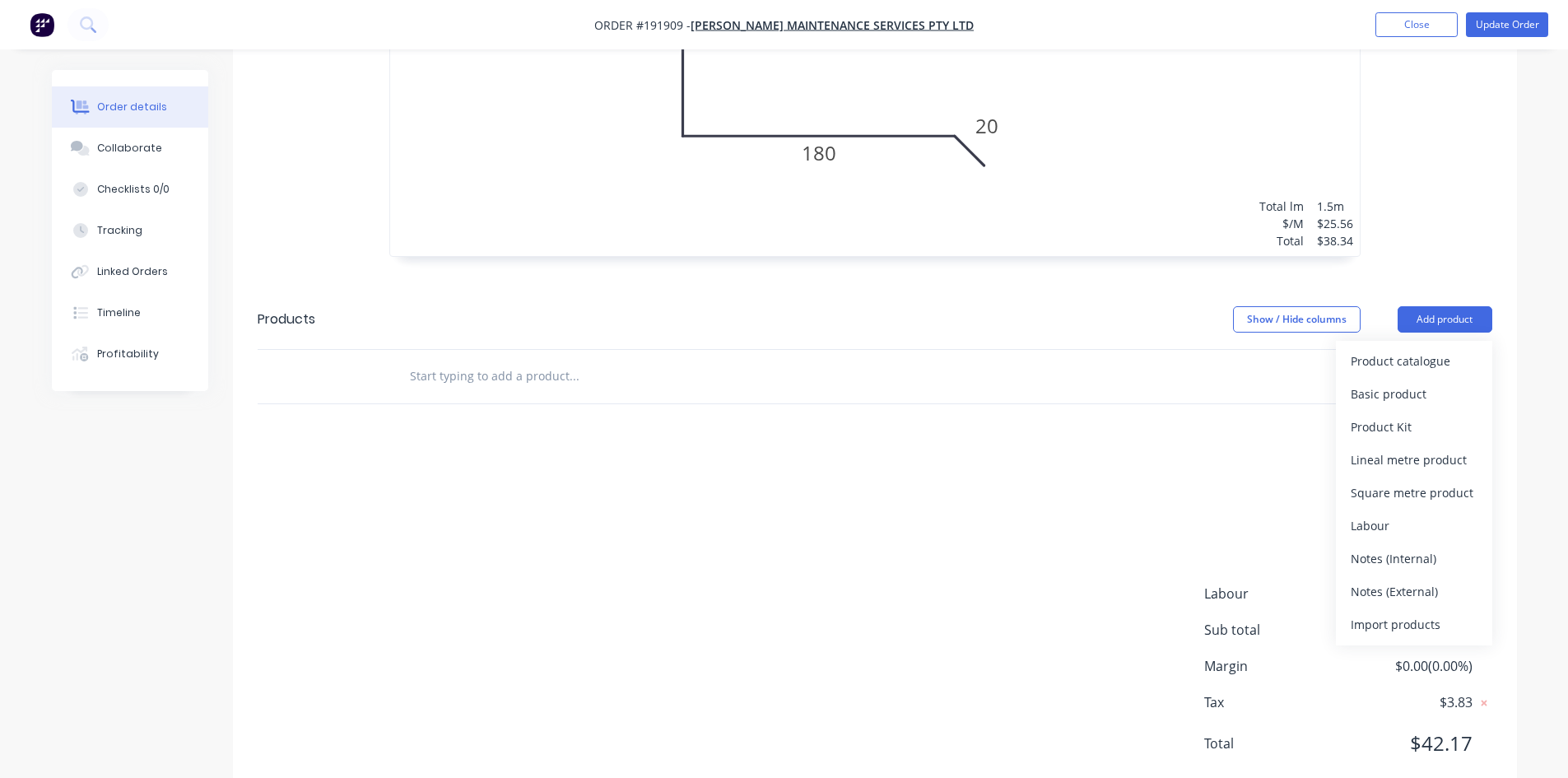
click at [1437, 349] on div "Product catalogue" at bounding box center [1414, 361] width 127 height 24
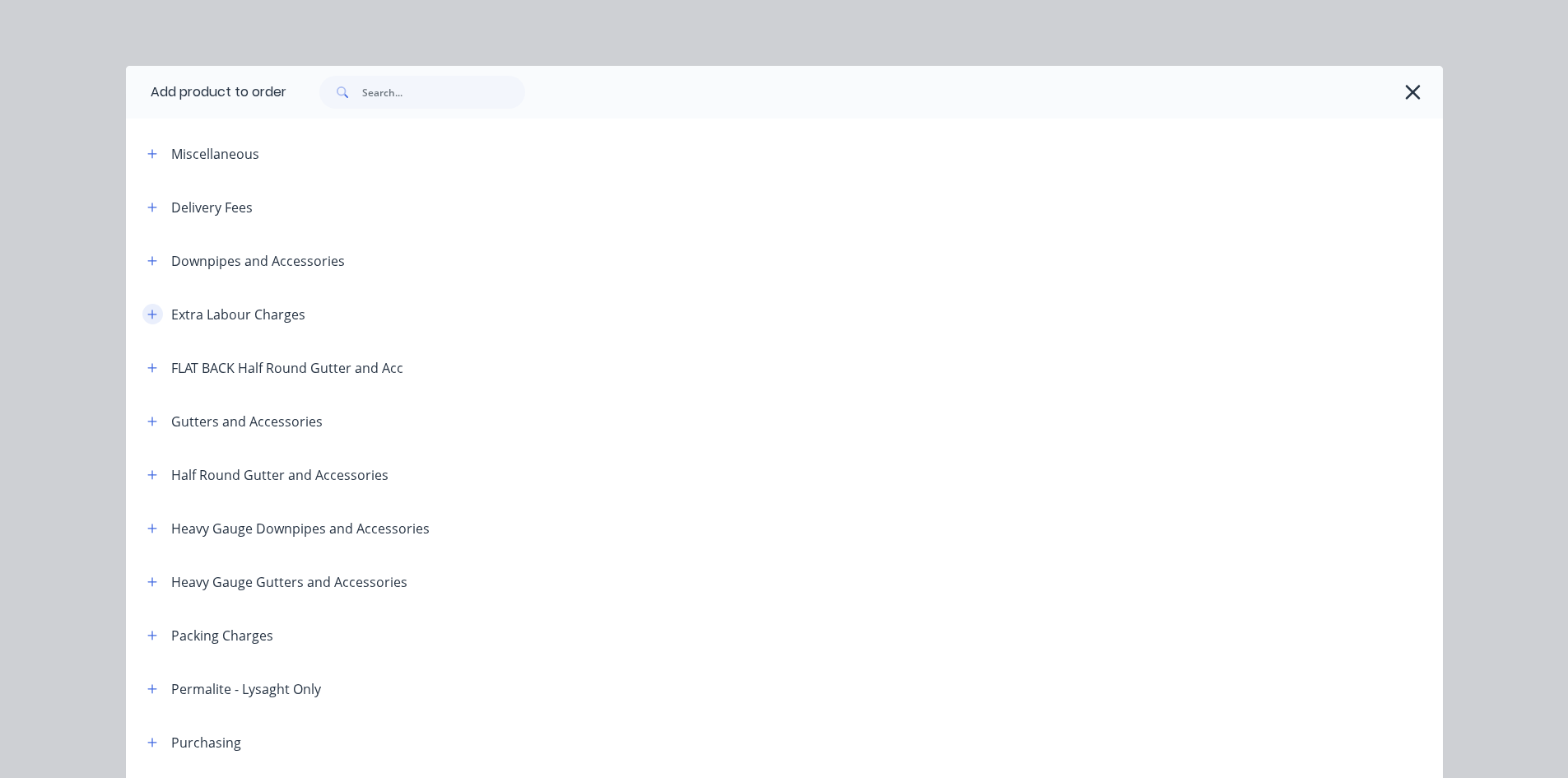
click at [144, 323] on button "button" at bounding box center [153, 314] width 21 height 21
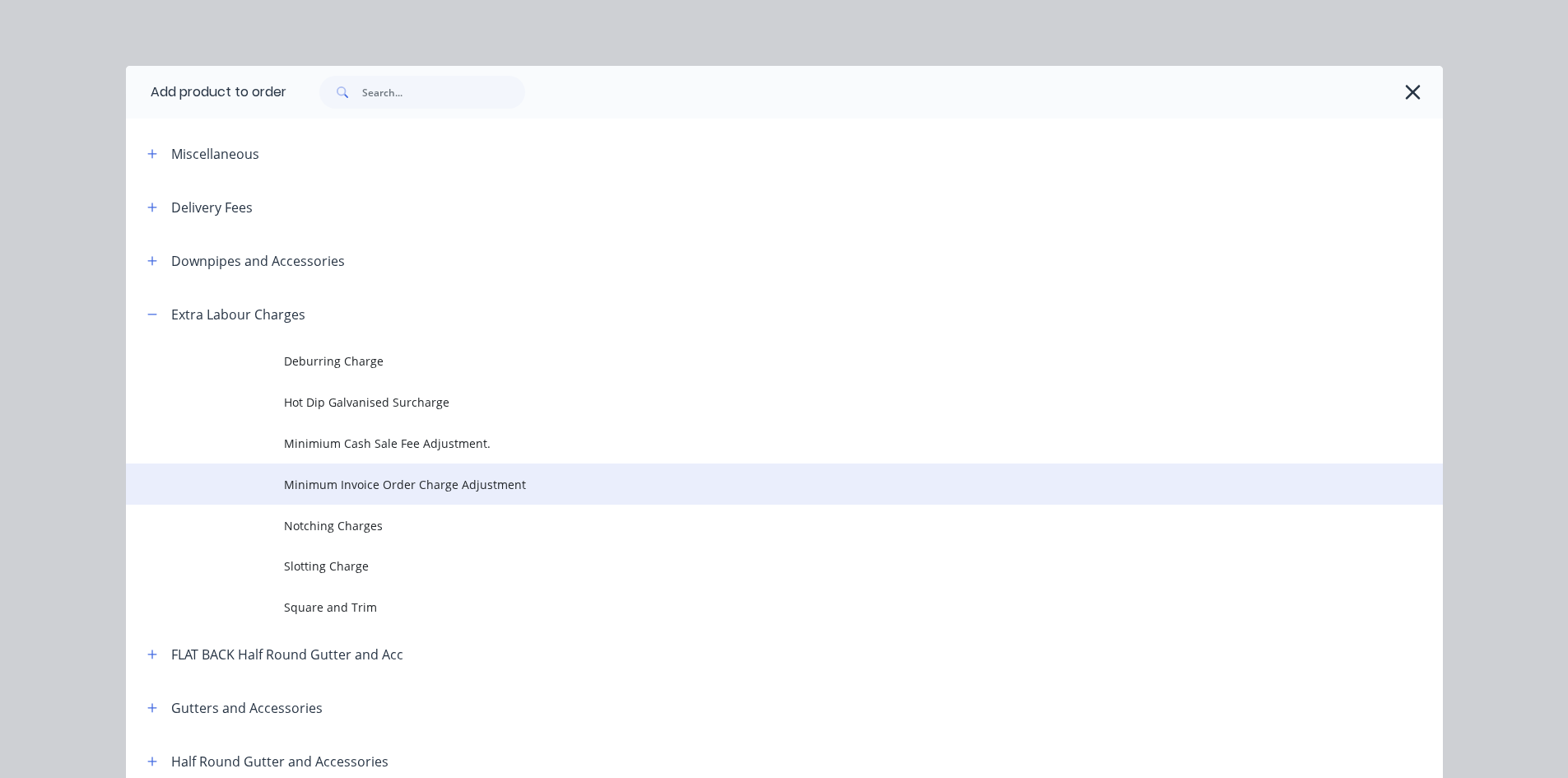
click at [390, 481] on span "Minimum Invoice Order Charge Adjustment" at bounding box center [748, 484] width 927 height 17
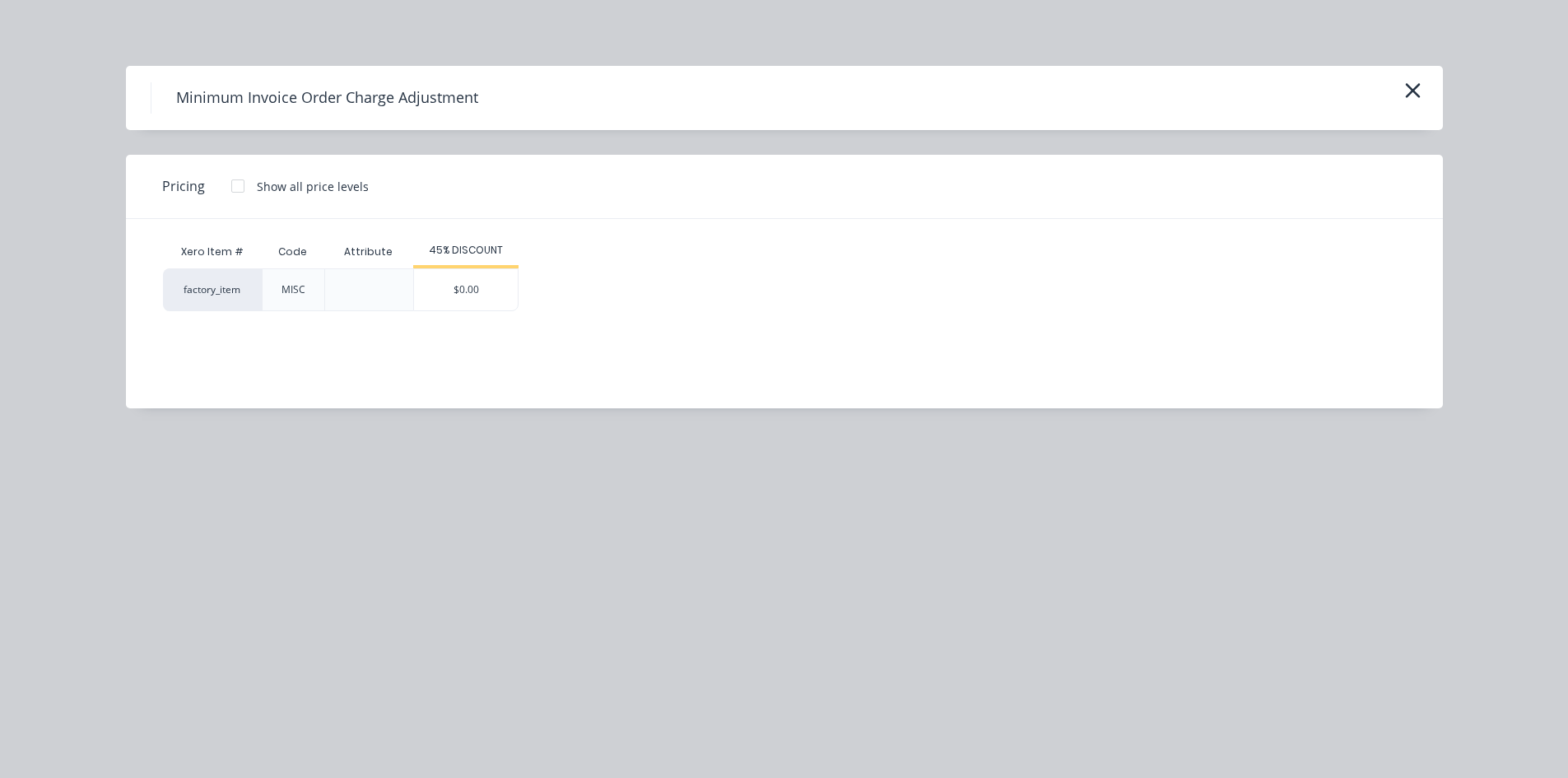
click at [460, 301] on div "$0.00" at bounding box center [466, 289] width 104 height 41
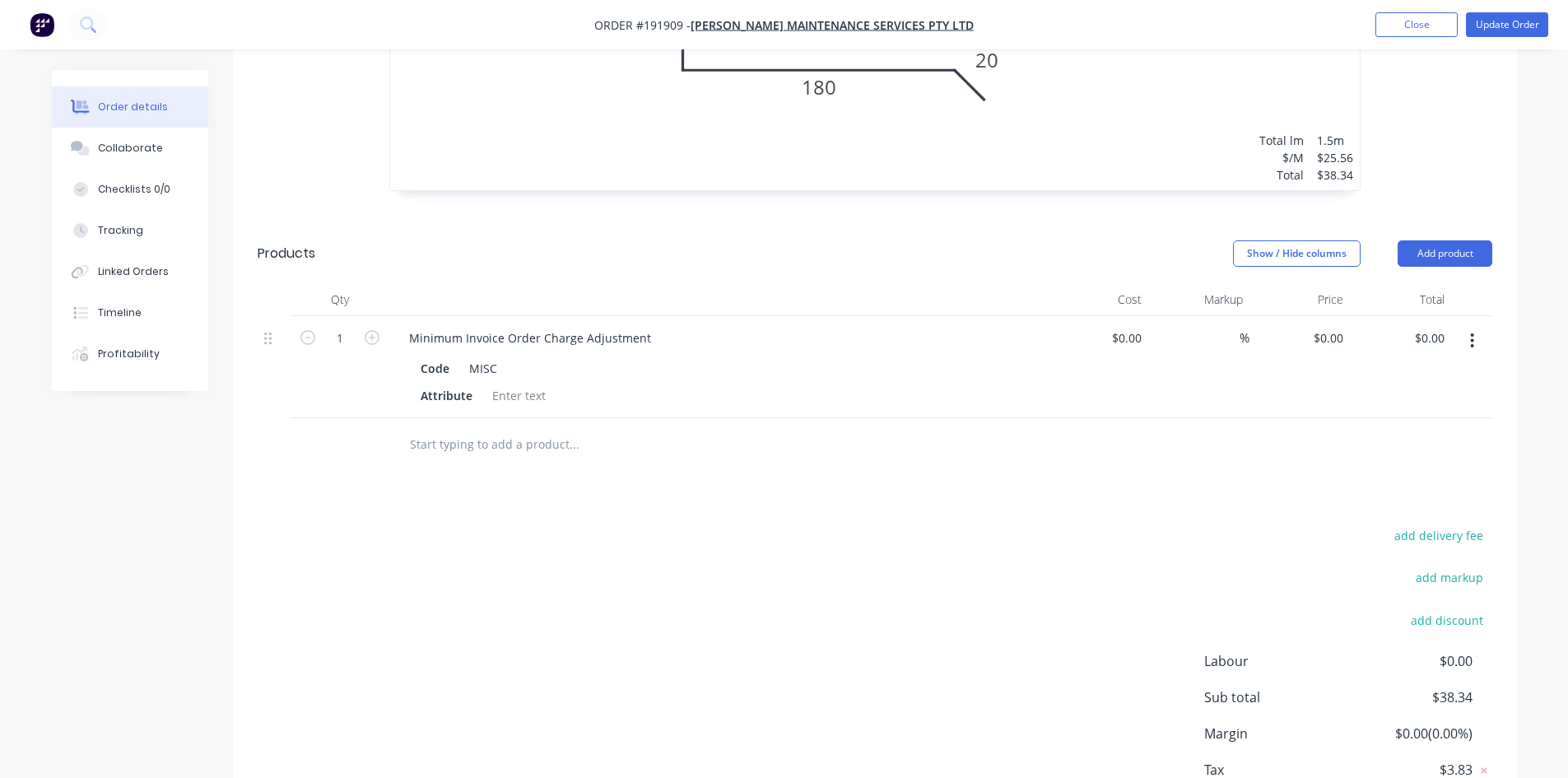
scroll to position [971, 0]
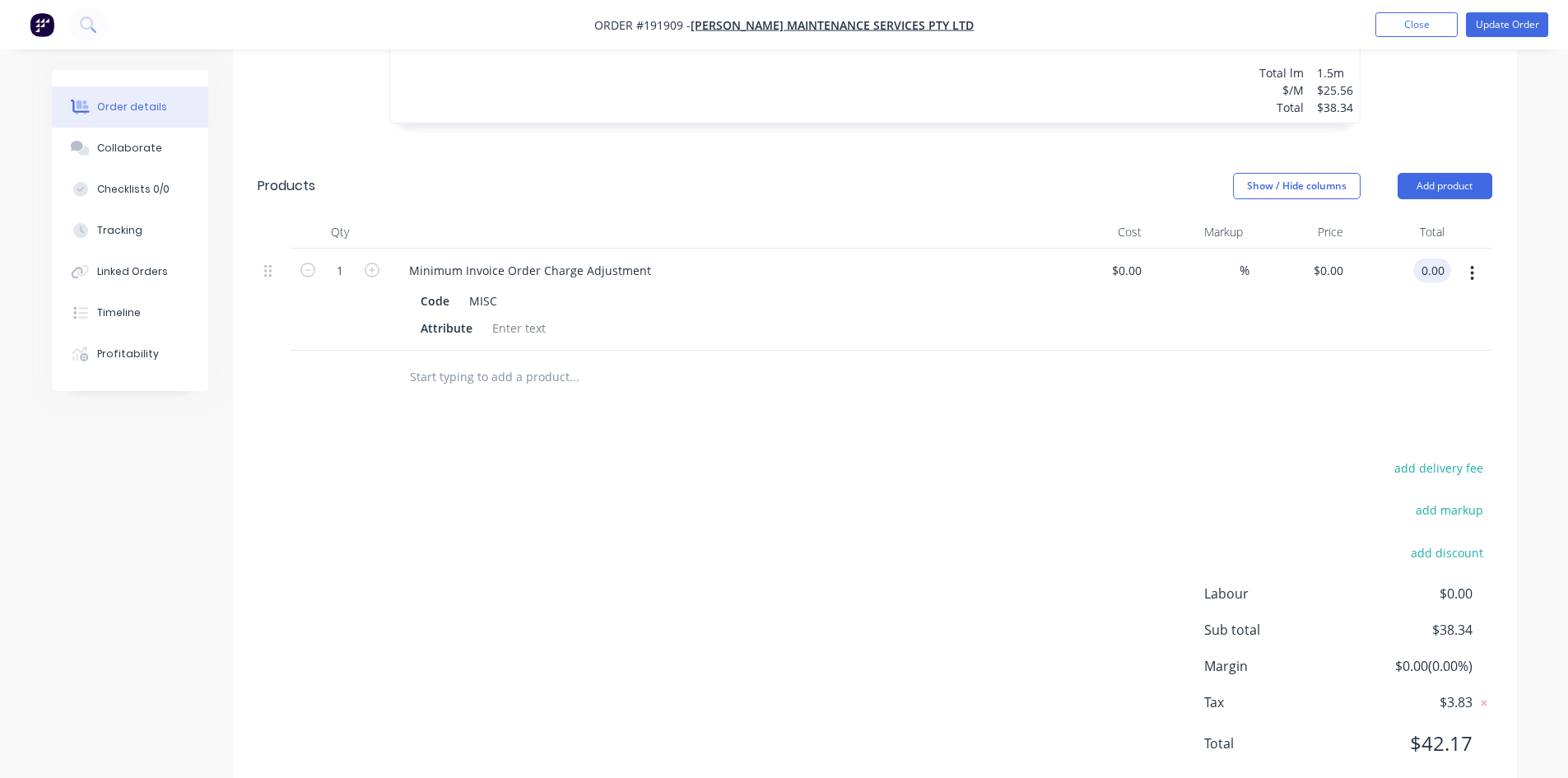
click at [1435, 258] on input "0.00" at bounding box center [1435, 270] width 31 height 24
type input "161.66"
type input "$161.66"
click at [1161, 457] on div "add delivery fee add markup add discount Labour $0.00 Sub total $200.00 Margin …" at bounding box center [875, 616] width 1235 height 318
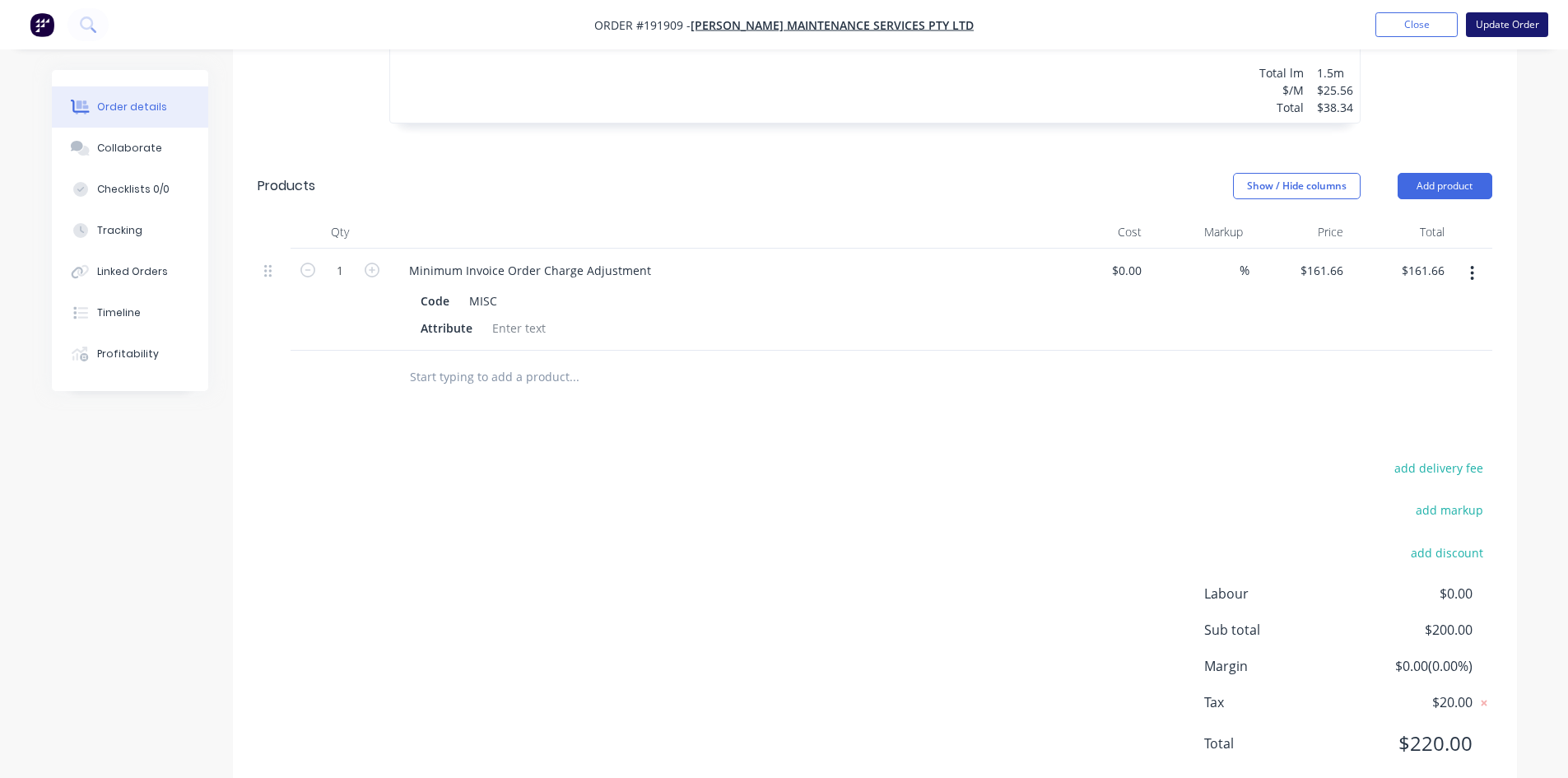
click at [1475, 31] on button "Update Order" at bounding box center [1507, 25] width 83 height 25
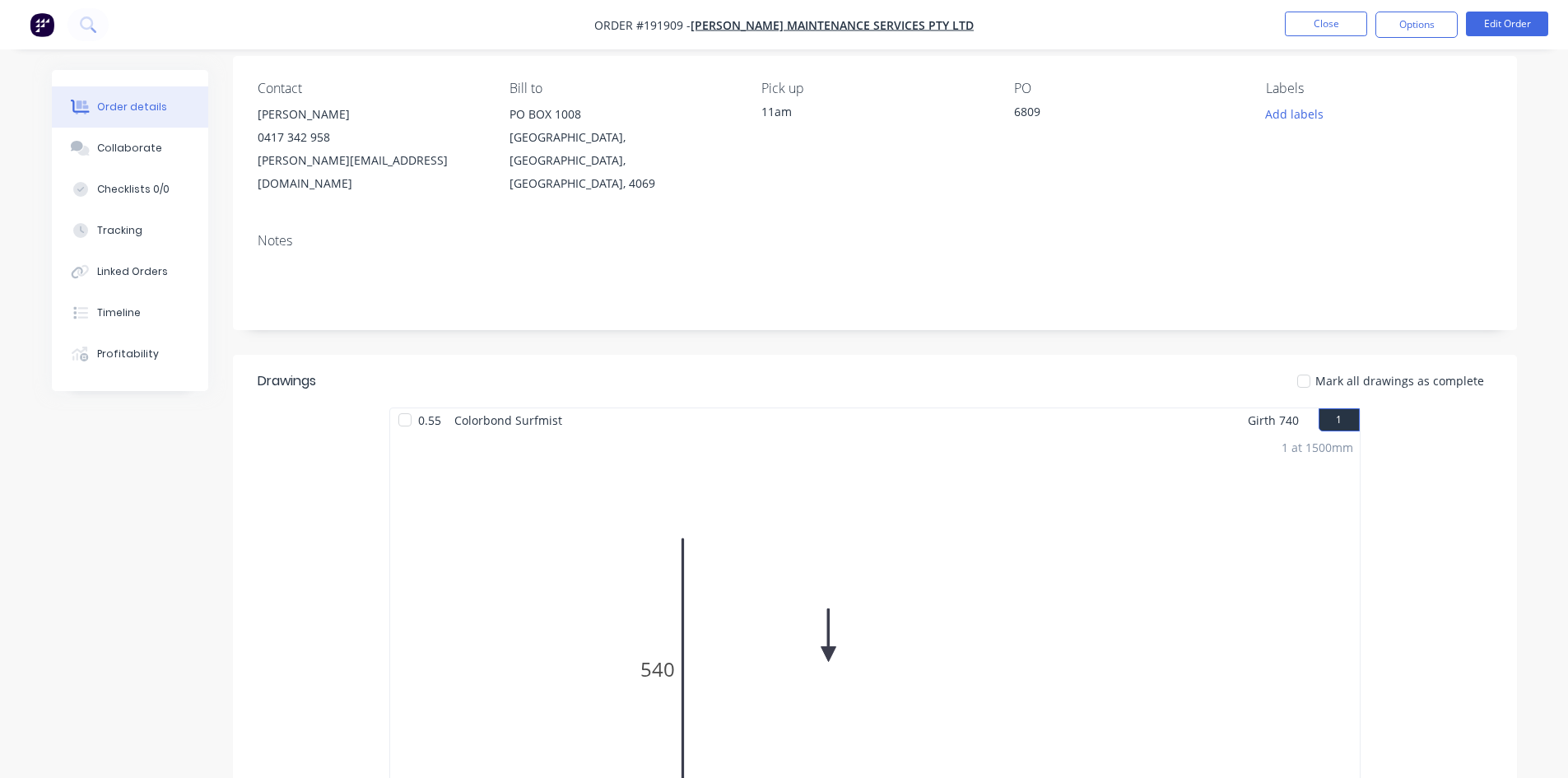
scroll to position [0, 0]
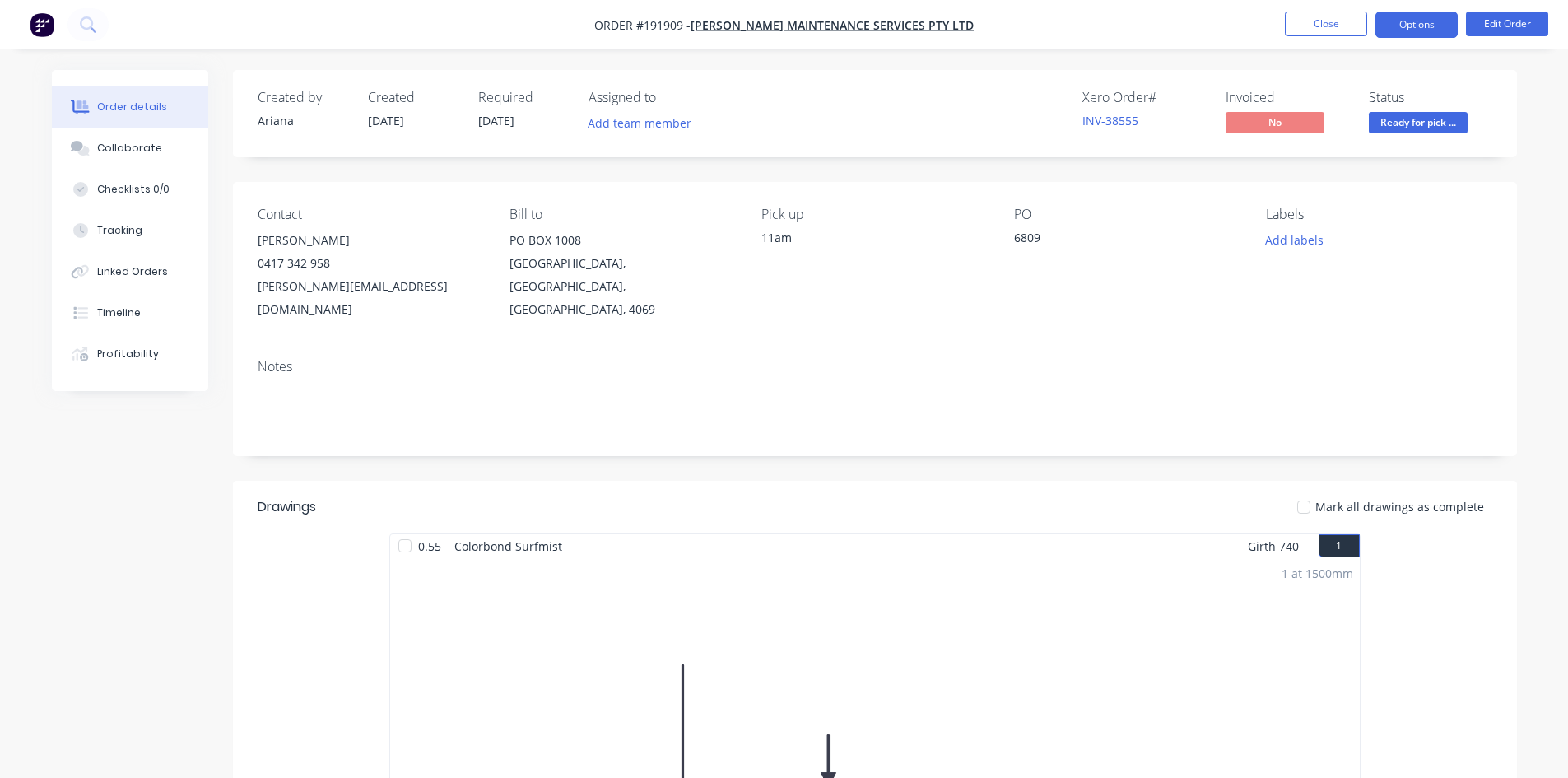
click at [1404, 22] on button "Options" at bounding box center [1416, 25] width 83 height 26
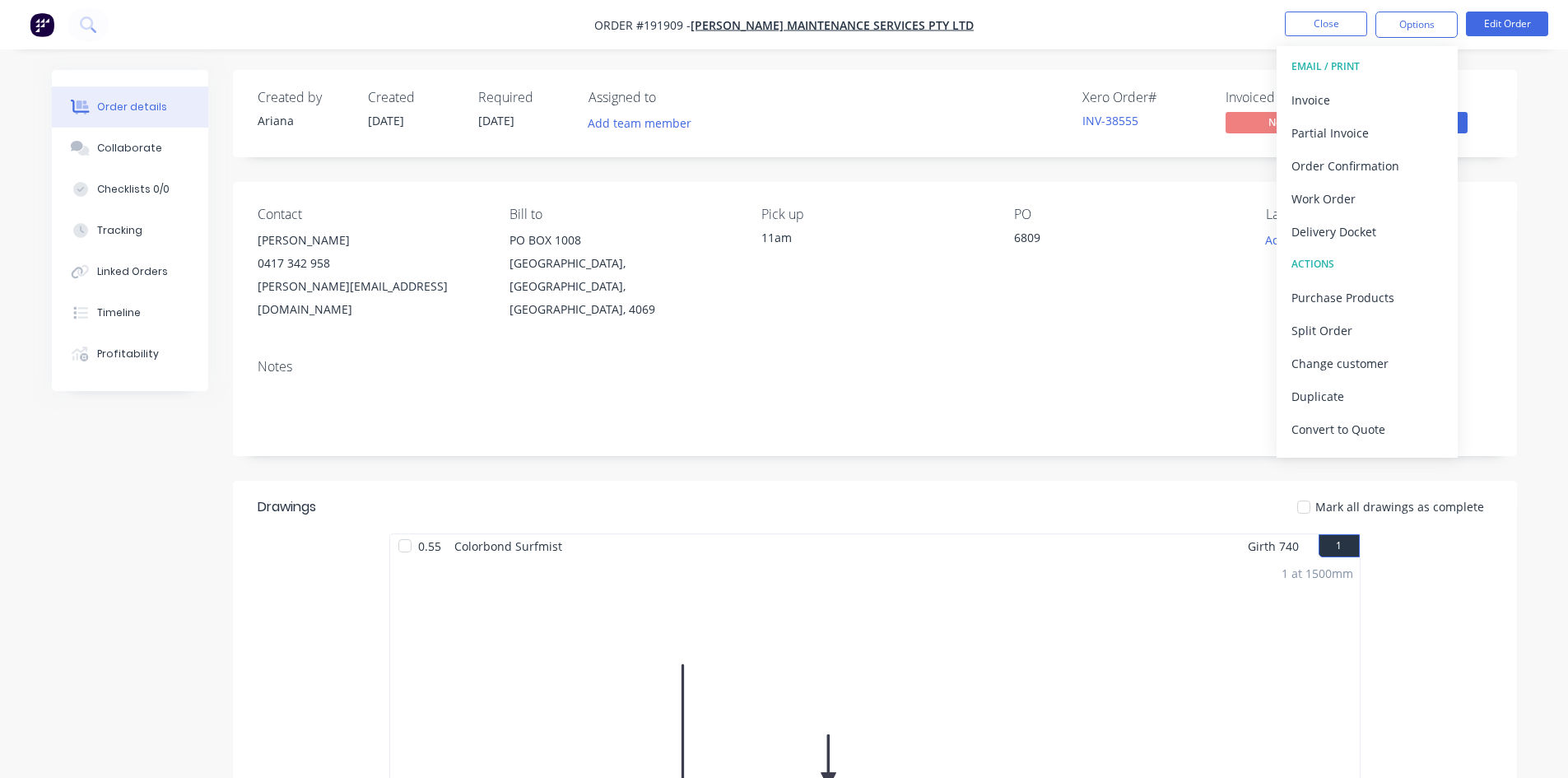
click at [1362, 84] on button "Invoice" at bounding box center [1366, 100] width 181 height 33
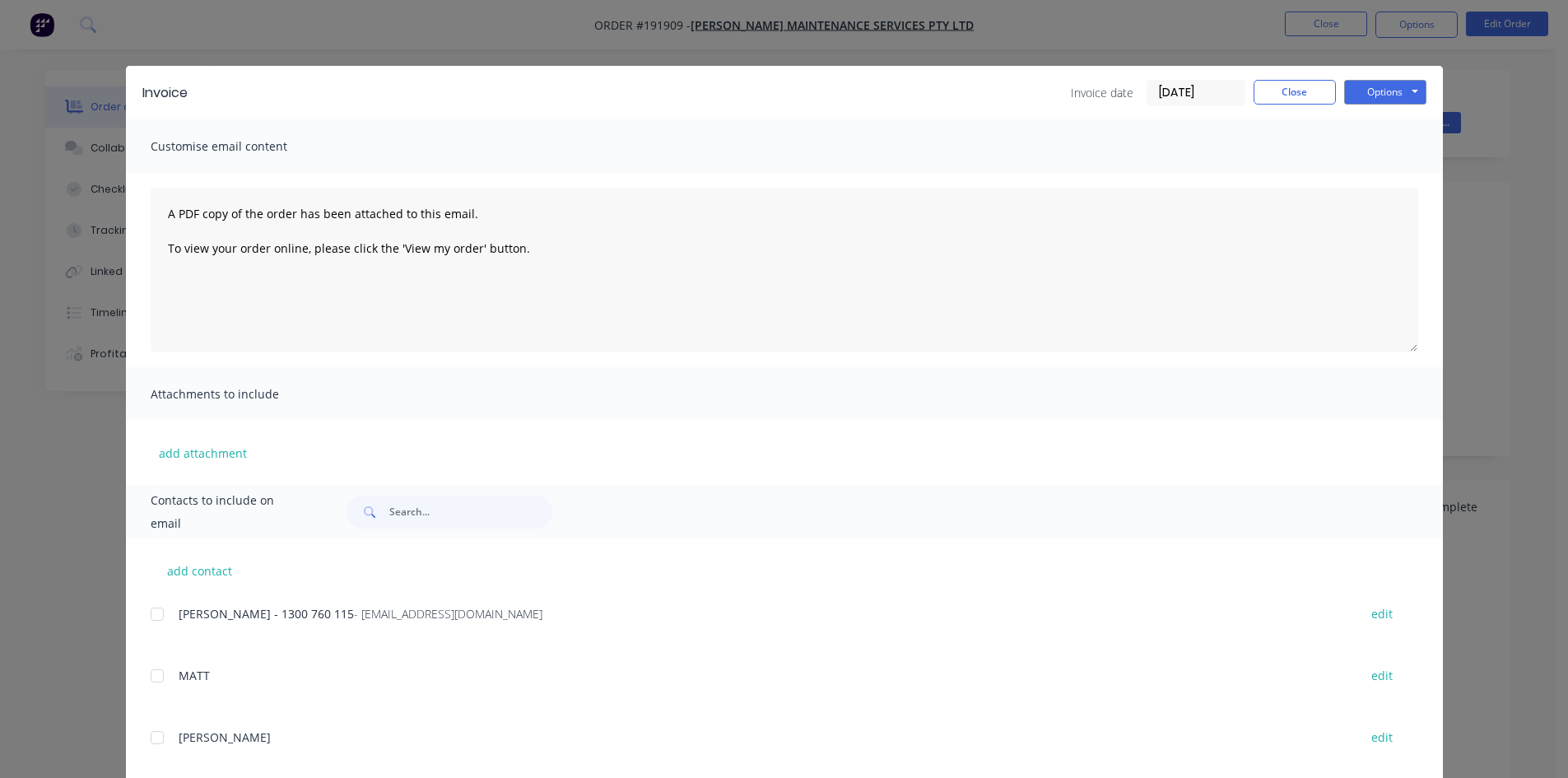
drag, startPoint x: 143, startPoint y: 613, endPoint x: 214, endPoint y: 608, distance: 71.2
click at [144, 612] on div "add contact Lisa - 1300 760 115 - accounts@timmersmaintenance.com.au edit MATT …" at bounding box center [785, 787] width 1317 height 496
click at [155, 617] on div at bounding box center [157, 614] width 33 height 33
click at [1380, 94] on button "Options" at bounding box center [1384, 92] width 83 height 25
click at [1384, 188] on button "Email" at bounding box center [1396, 175] width 105 height 27
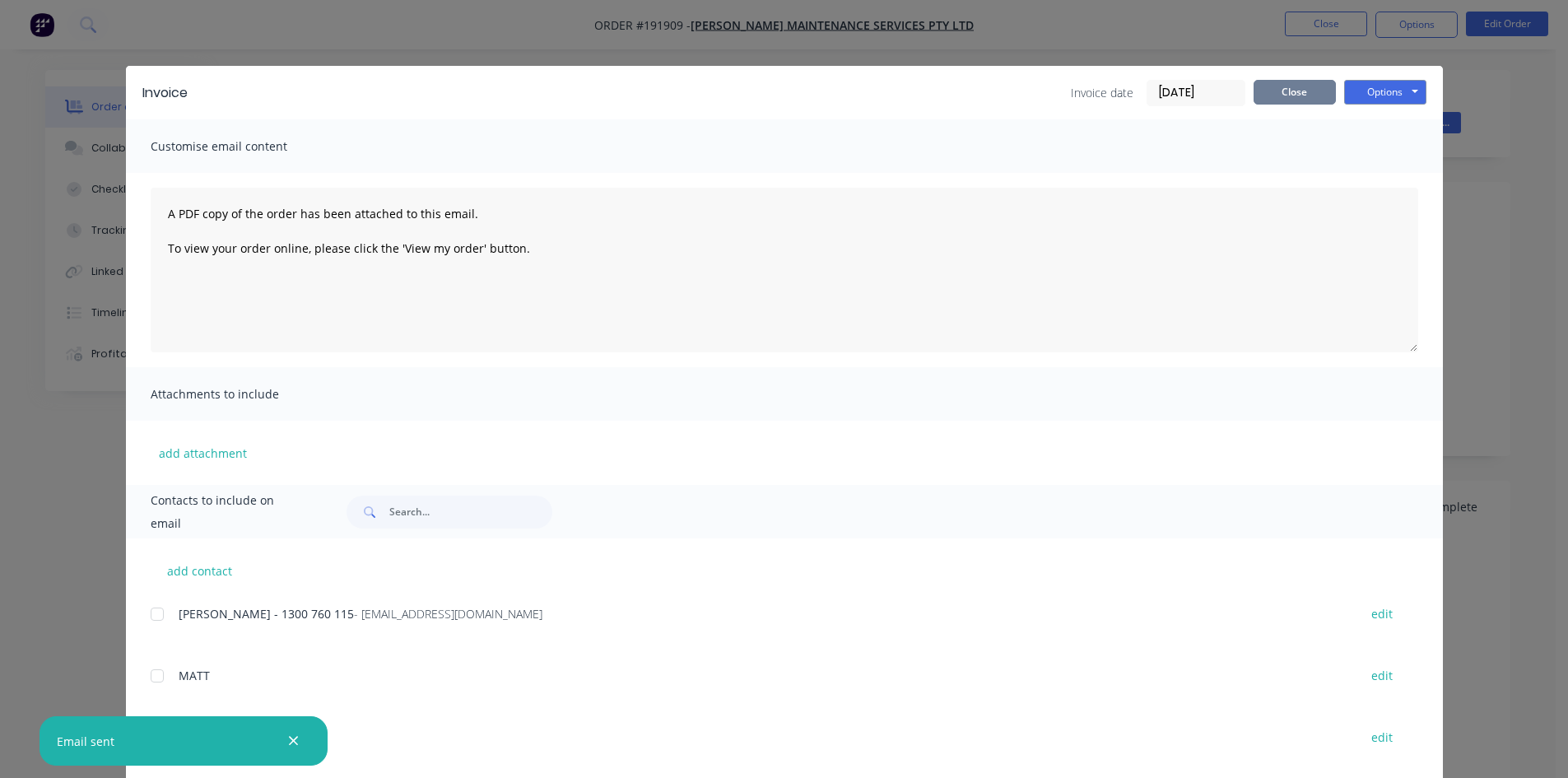
click at [1264, 85] on button "Close" at bounding box center [1295, 92] width 83 height 25
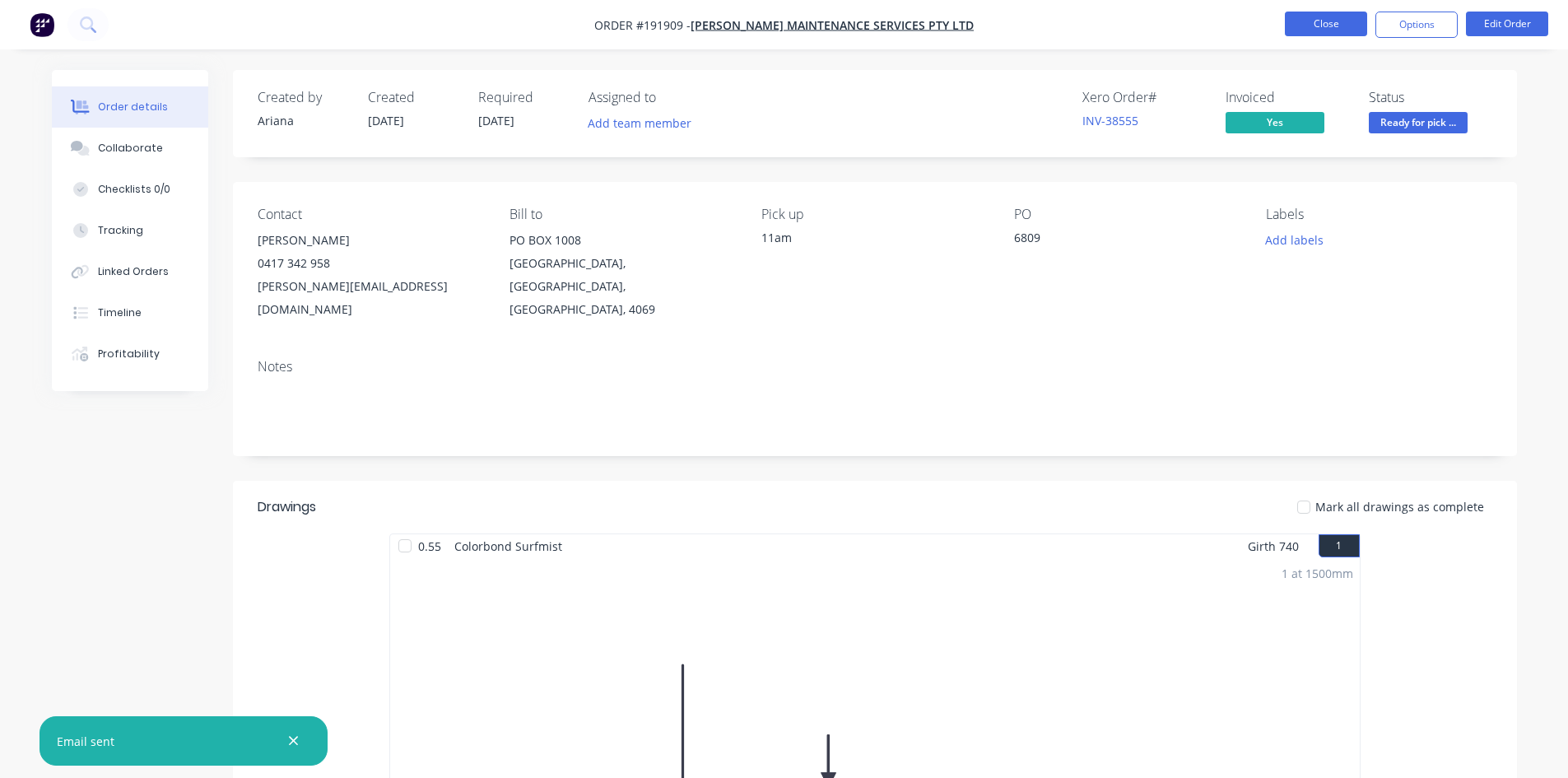
click at [1344, 30] on button "Close" at bounding box center [1325, 24] width 83 height 25
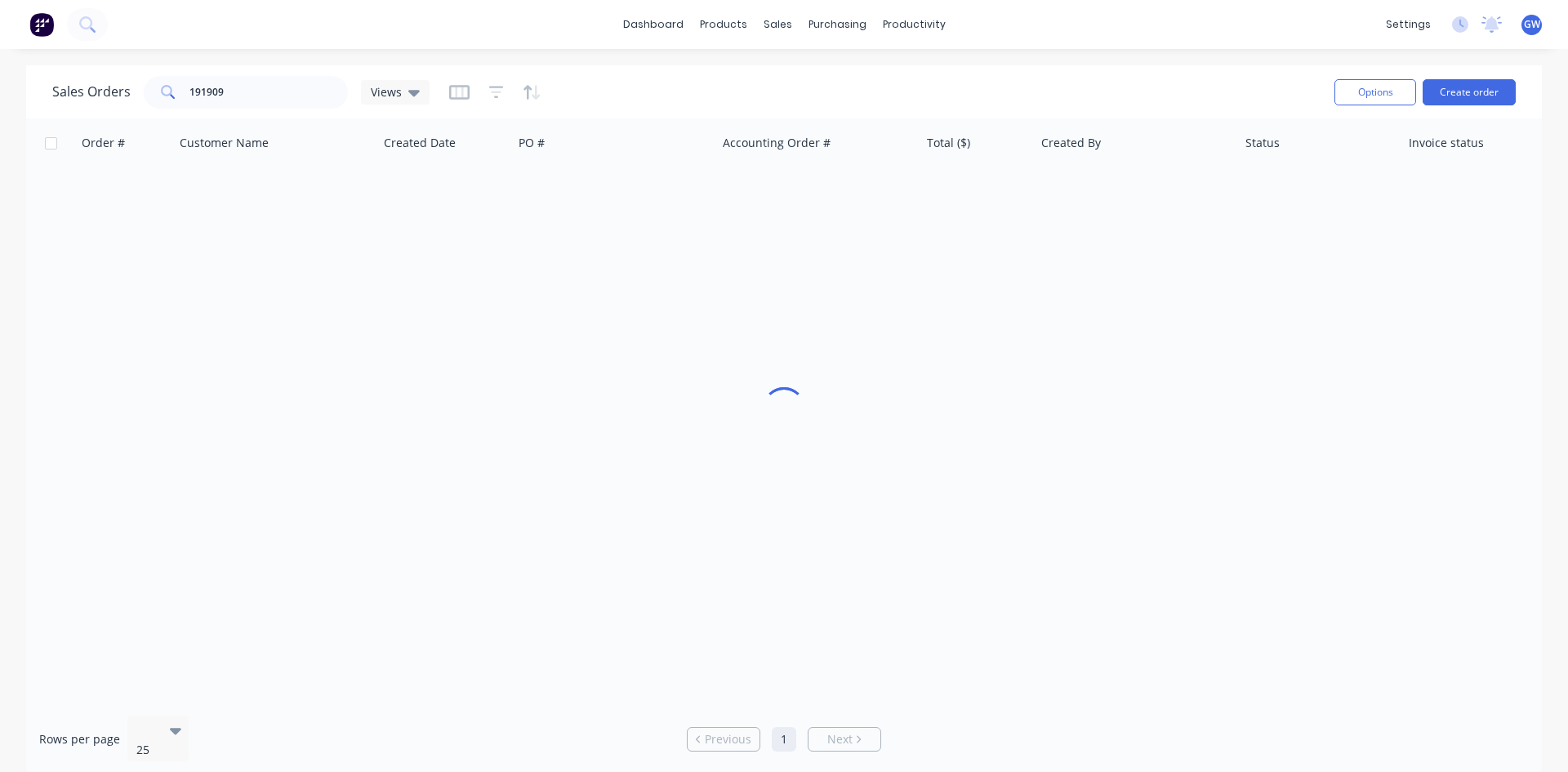
click at [273, 69] on div "Sales Orders 191909 Views Options Create order" at bounding box center [784, 91] width 1516 height 53
click at [252, 86] on input "191909" at bounding box center [269, 92] width 160 height 32
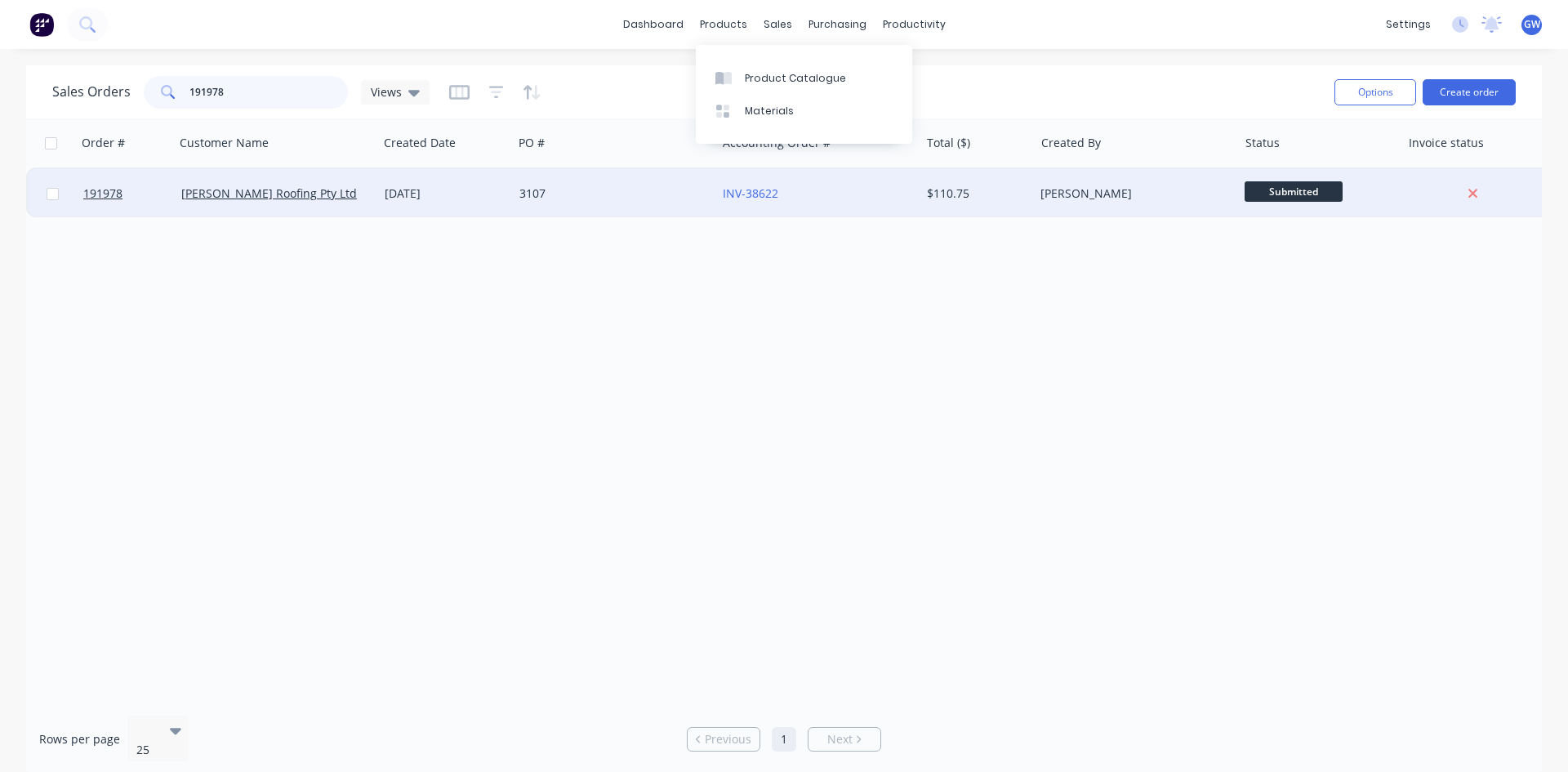
type input "191978"
click at [1087, 214] on div "[PERSON_NAME]" at bounding box center [1136, 194] width 204 height 49
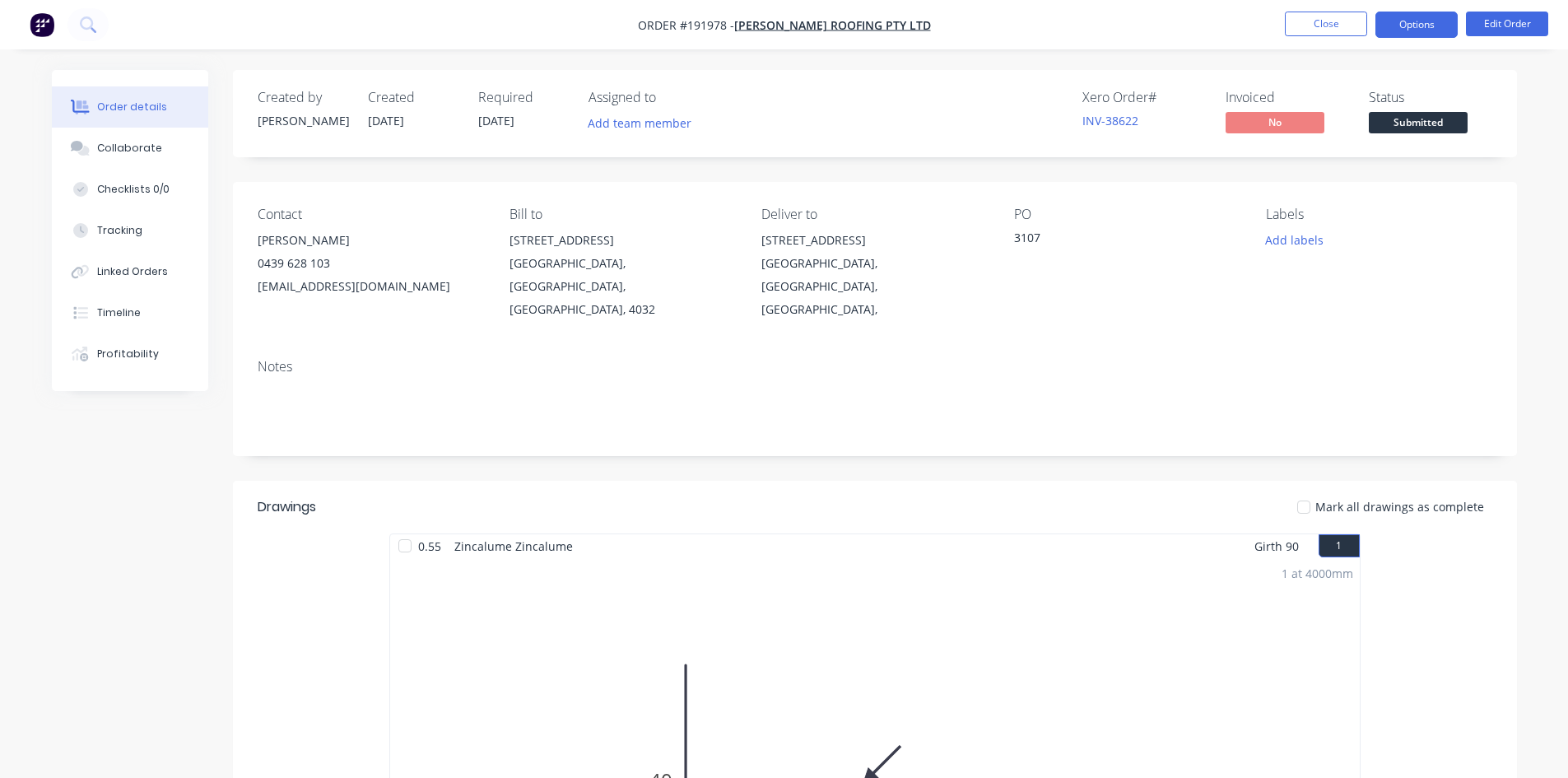
click at [1416, 12] on button "Options" at bounding box center [1416, 25] width 83 height 26
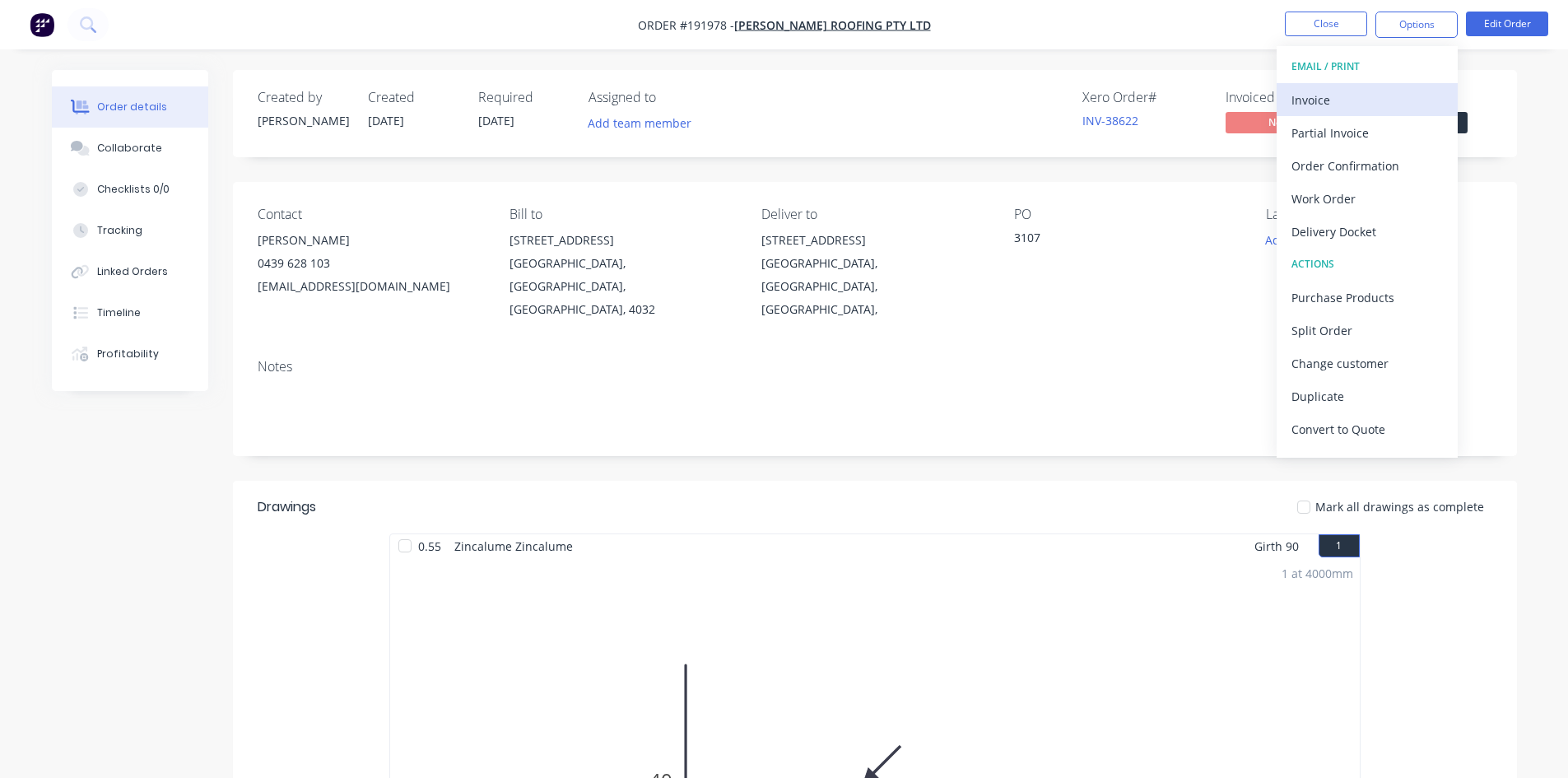
click at [1387, 105] on div "Invoice" at bounding box center [1366, 100] width 152 height 24
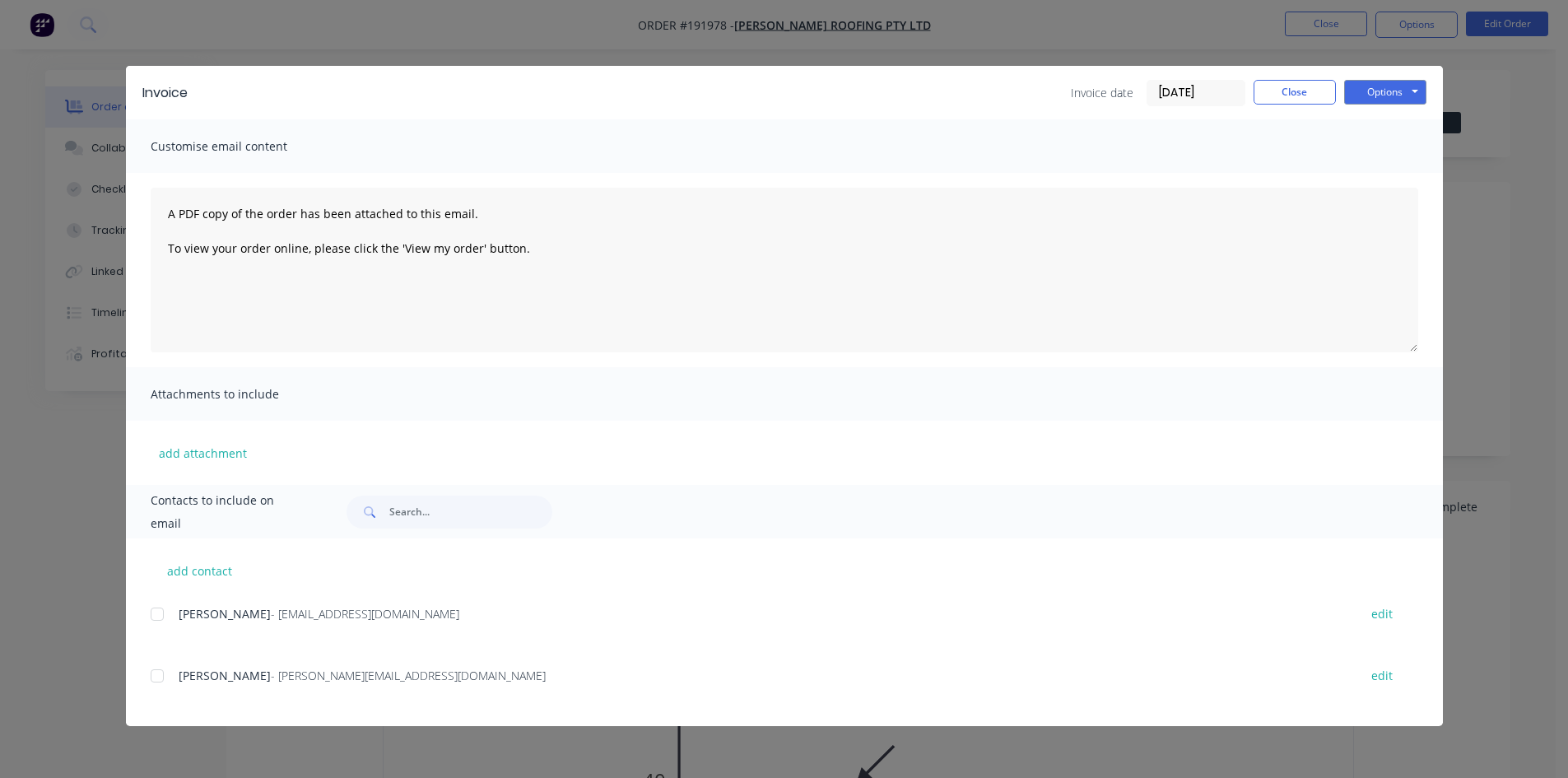
click at [159, 679] on div at bounding box center [157, 676] width 33 height 33
click at [1356, 97] on button "Options" at bounding box center [1384, 92] width 83 height 25
click at [1380, 185] on button "Email" at bounding box center [1396, 175] width 105 height 27
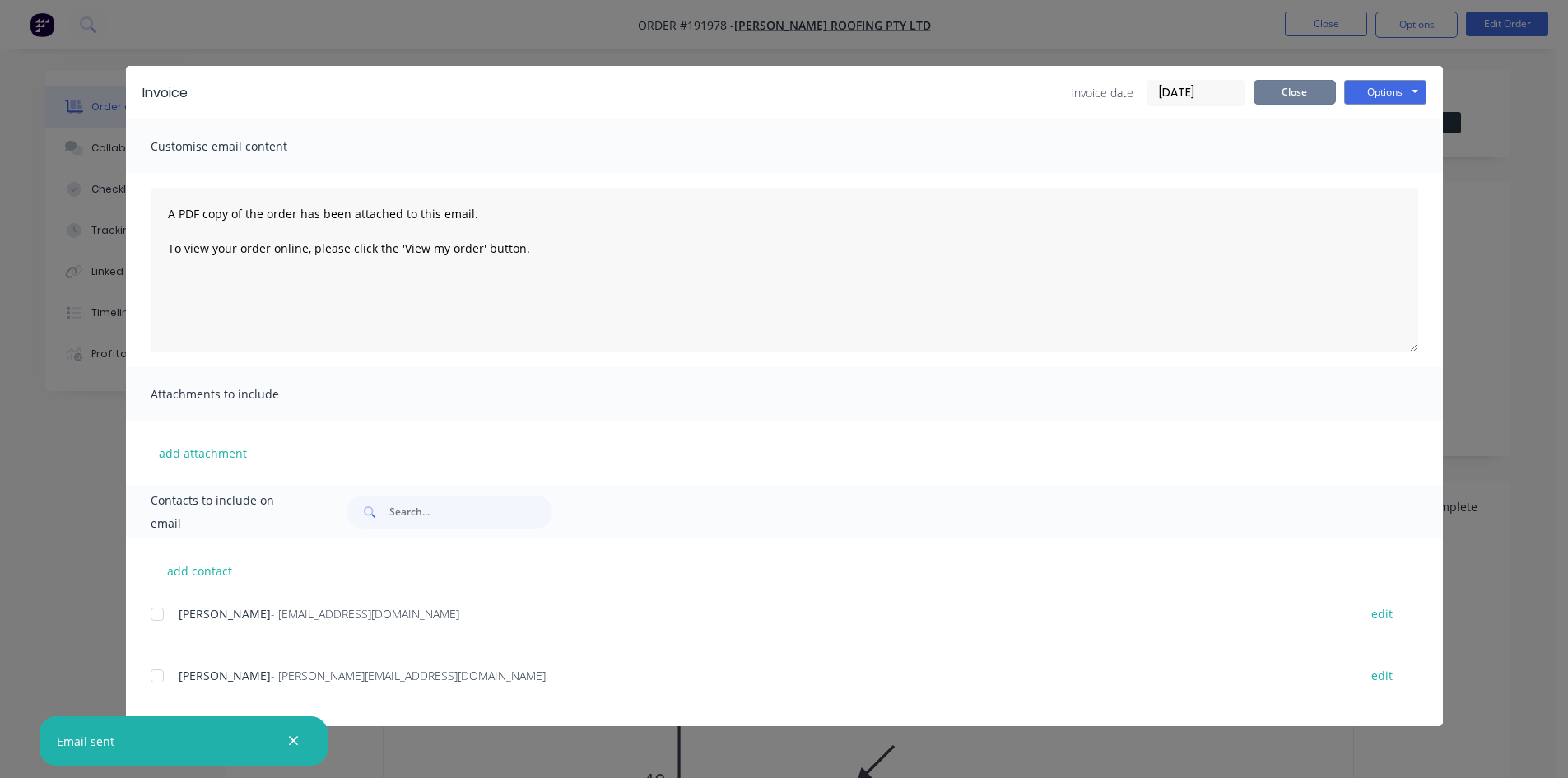
drag, startPoint x: 1278, startPoint y: 85, endPoint x: 1310, endPoint y: 36, distance: 58.5
click at [1278, 85] on button "Close" at bounding box center [1295, 92] width 83 height 25
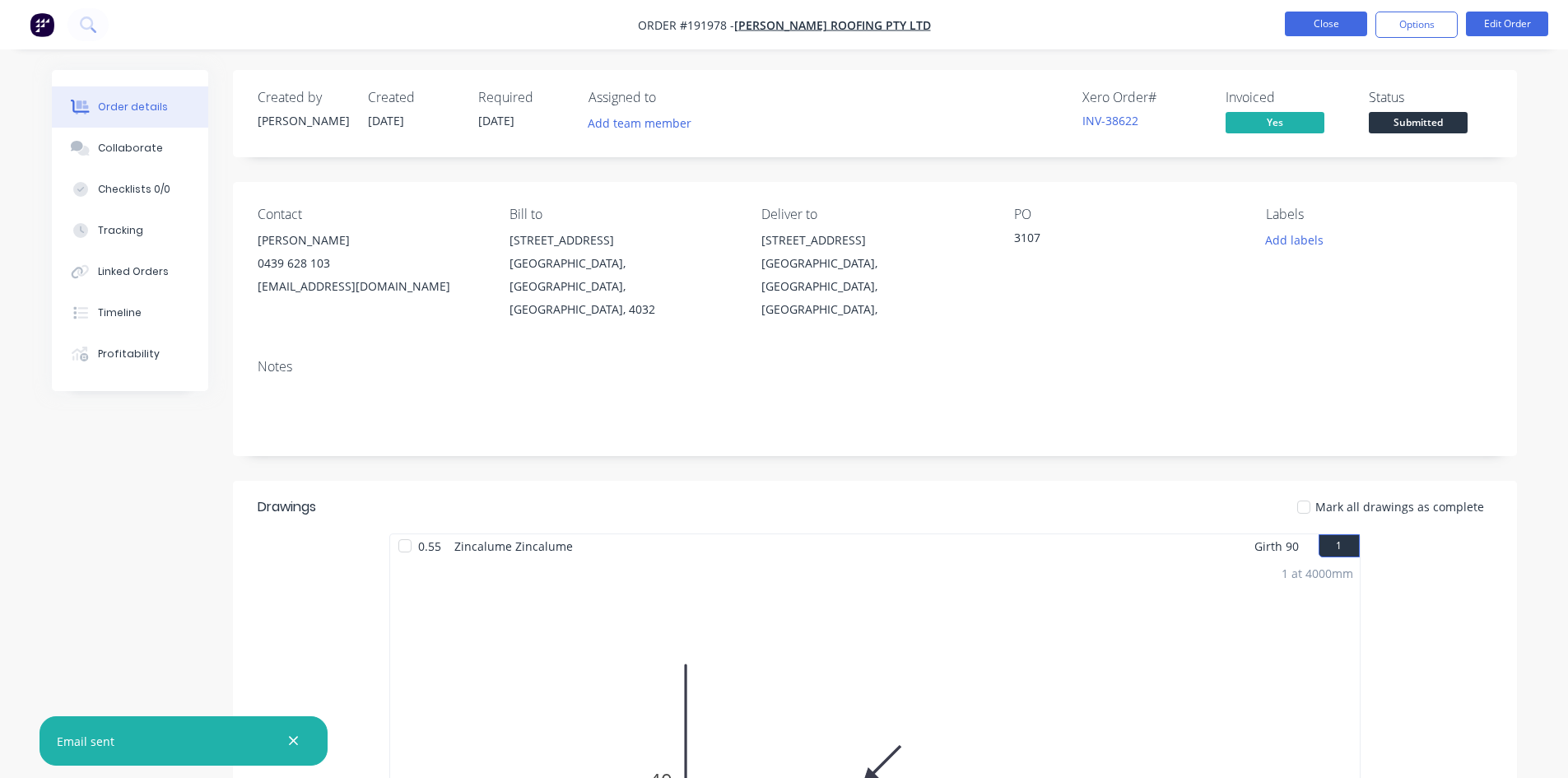
click at [1335, 14] on button "Close" at bounding box center [1325, 24] width 83 height 25
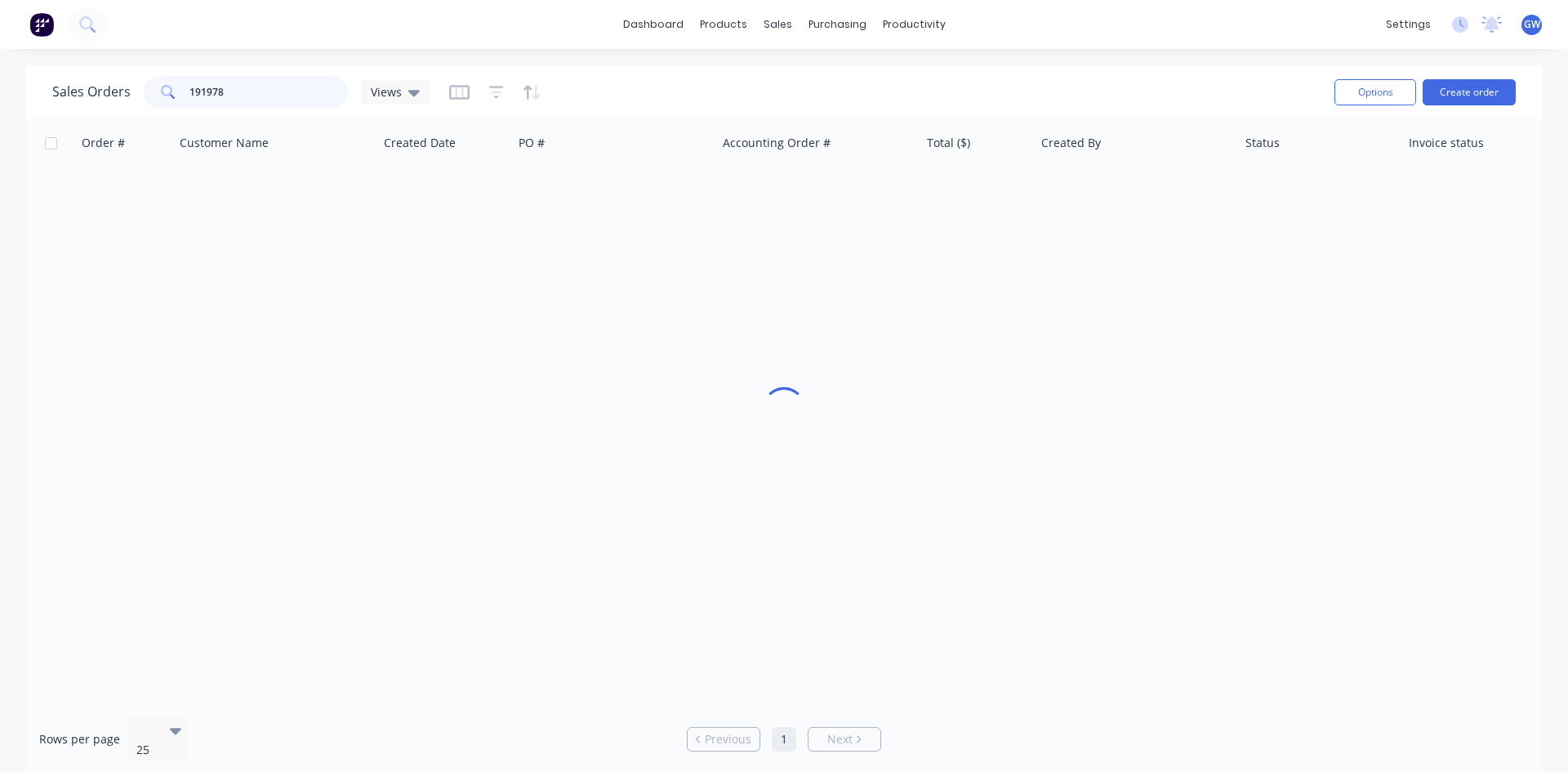
drag, startPoint x: 263, startPoint y: 85, endPoint x: 25, endPoint y: 87, distance: 238.0
click at [25, 87] on div "Sales Orders 191978 Views Options Create order Order # Customer Name Created Da…" at bounding box center [784, 420] width 1568 height 711
type input "191977"
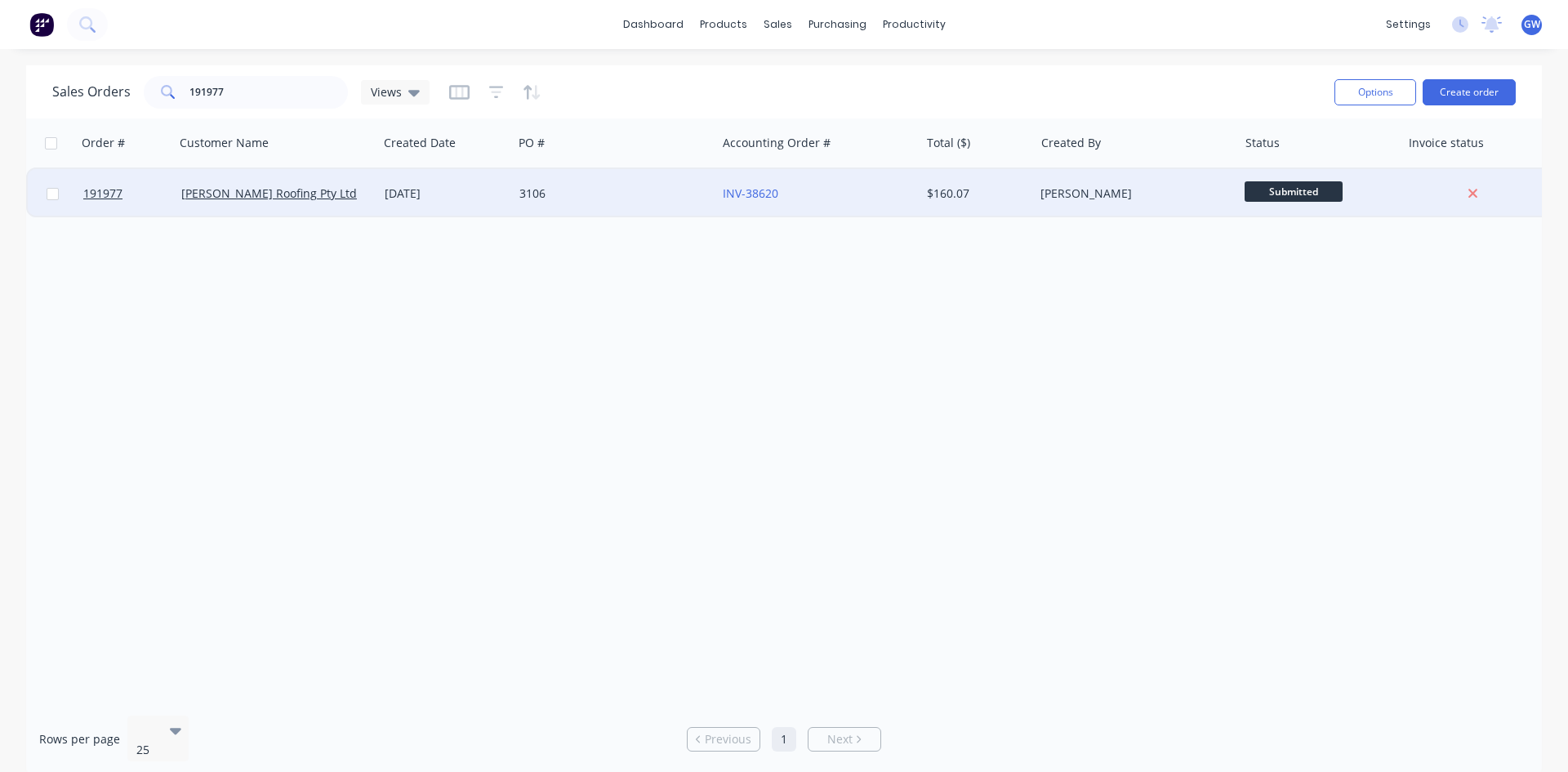
click at [1176, 210] on div "[PERSON_NAME]" at bounding box center [1136, 194] width 204 height 49
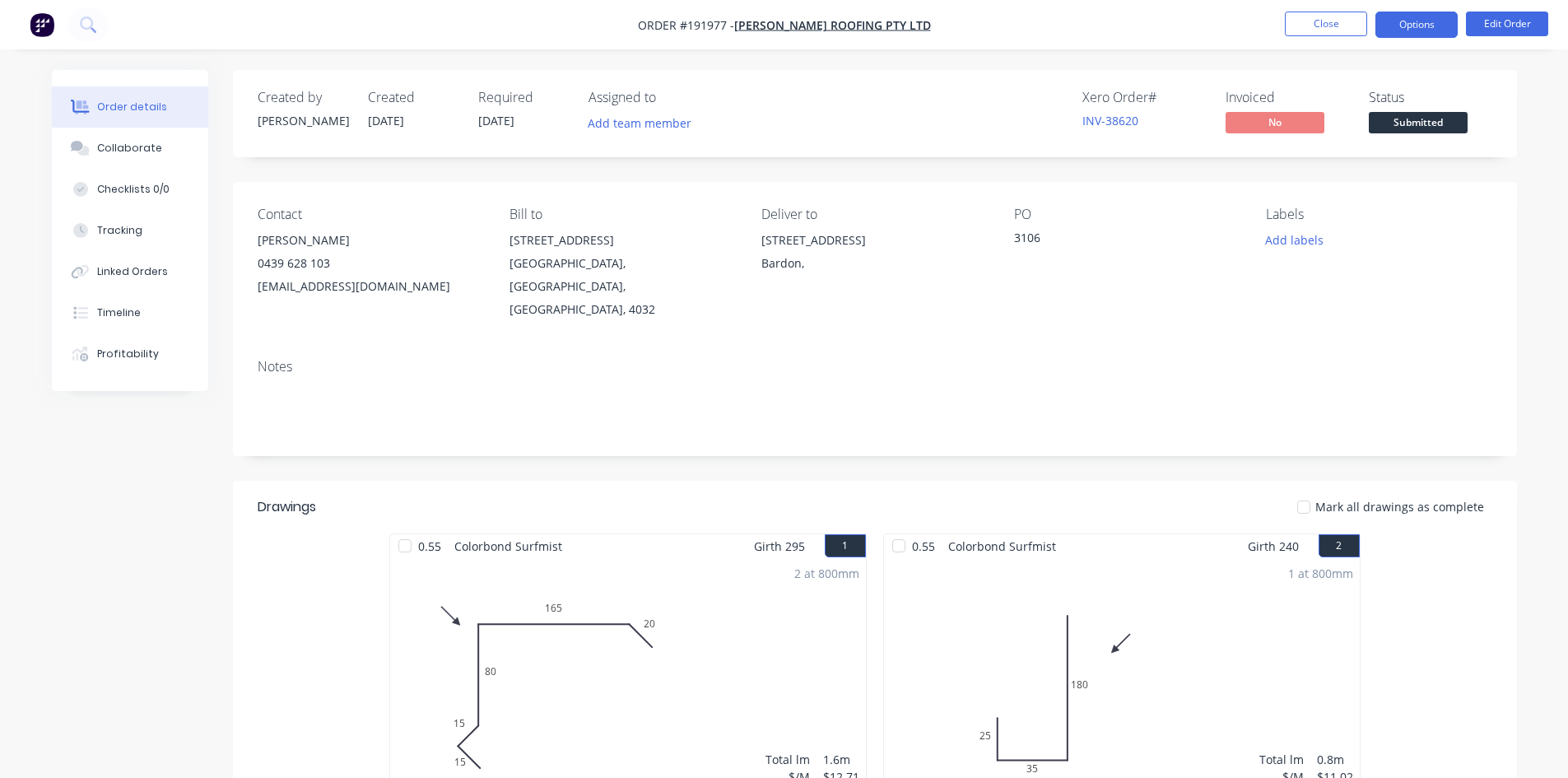
click at [1407, 31] on button "Options" at bounding box center [1416, 25] width 83 height 26
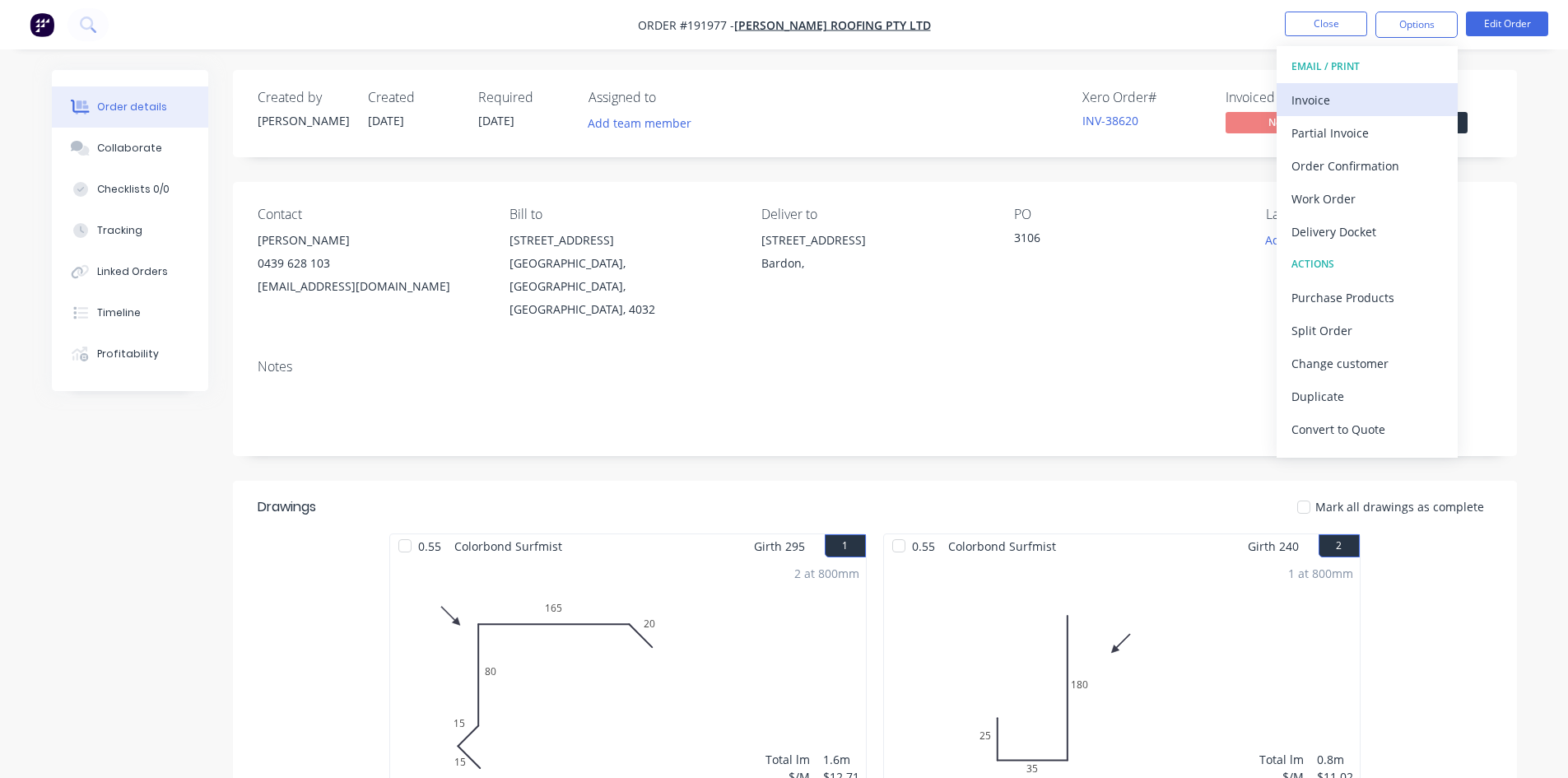
click at [1357, 100] on div "Invoice" at bounding box center [1366, 100] width 152 height 24
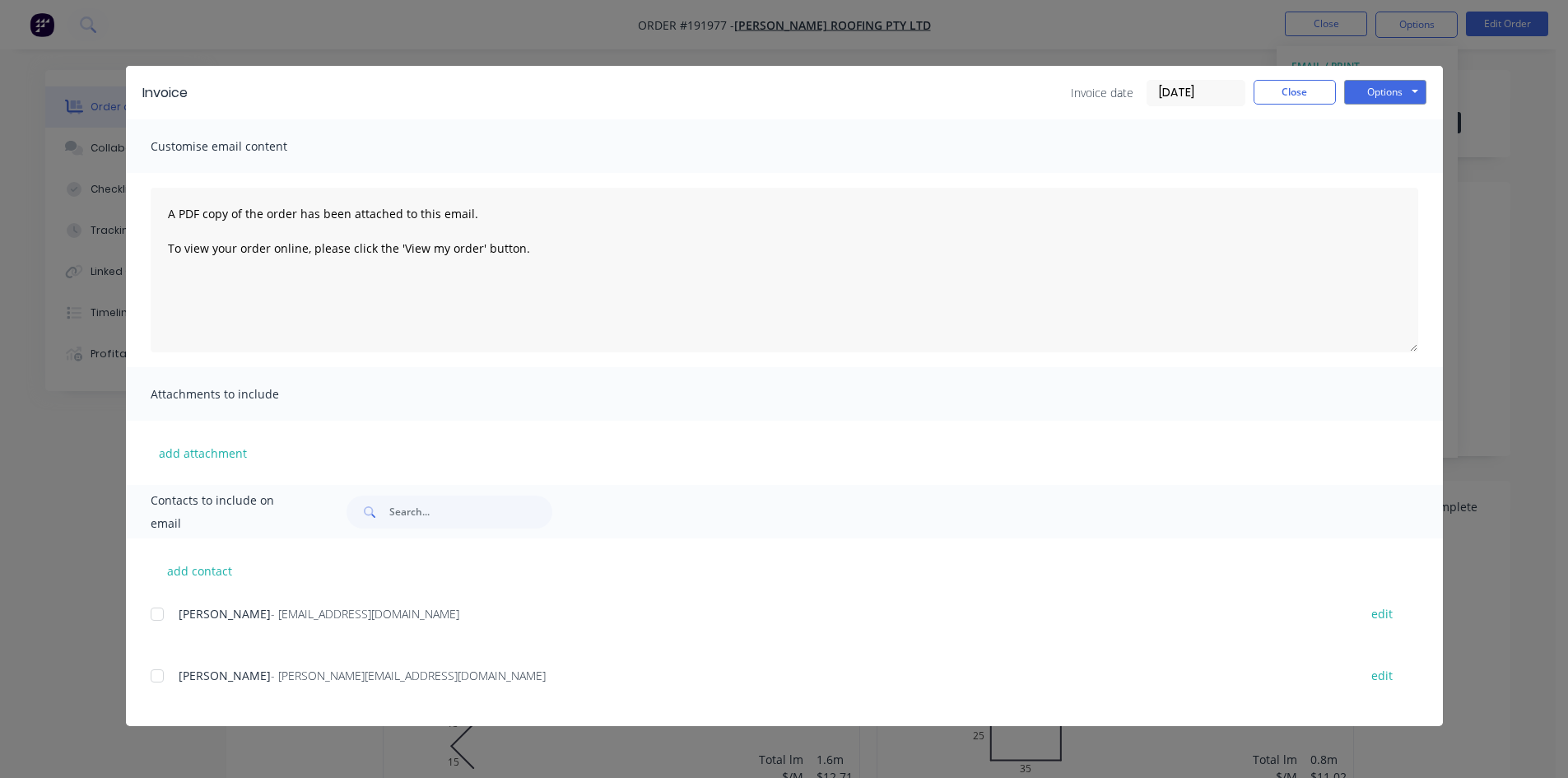
click at [158, 672] on div at bounding box center [157, 676] width 33 height 33
click at [1382, 92] on button "Options" at bounding box center [1384, 92] width 83 height 25
click at [1387, 180] on button "Email" at bounding box center [1396, 175] width 105 height 27
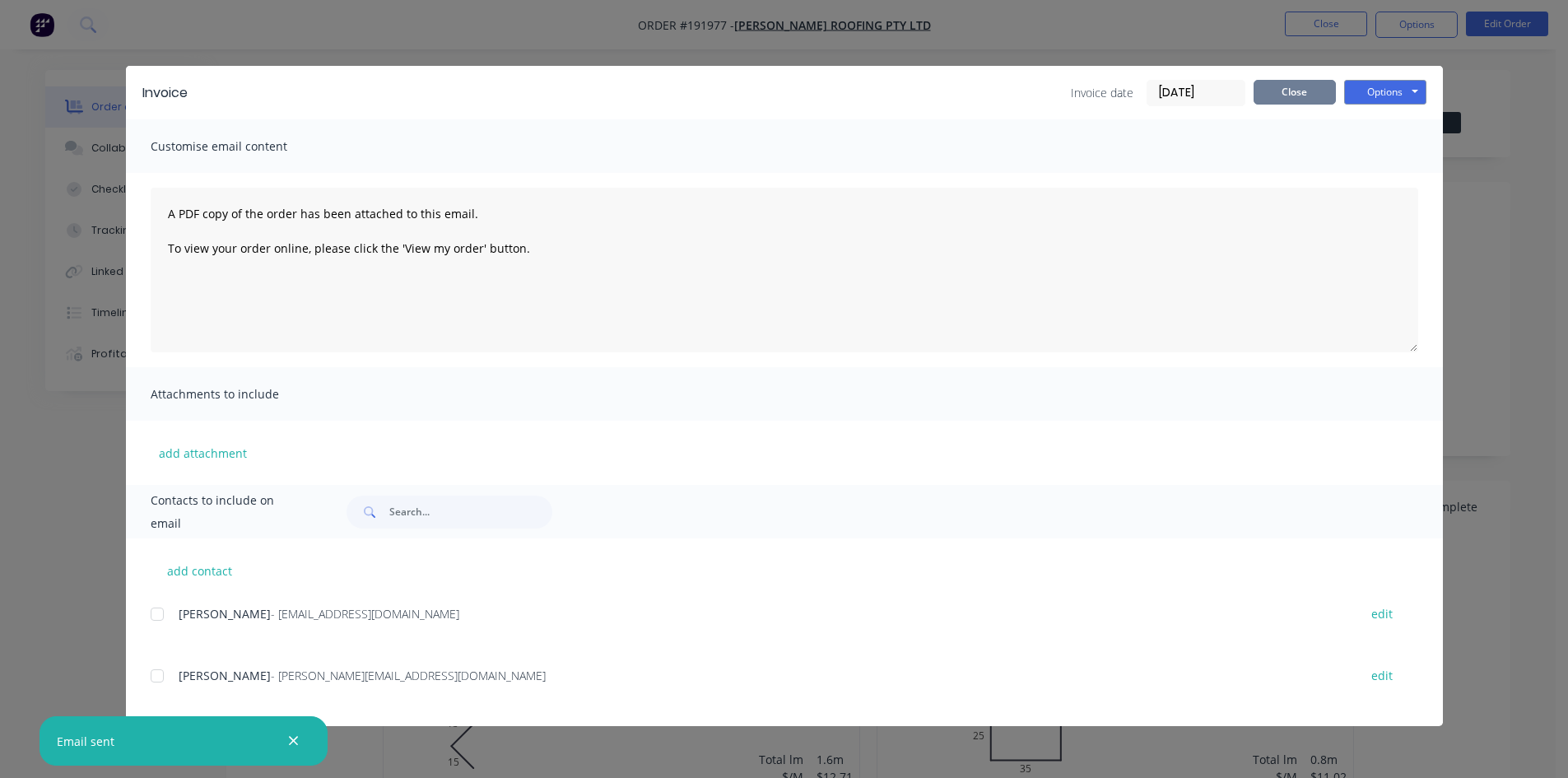
click at [1306, 95] on button "Close" at bounding box center [1295, 92] width 83 height 25
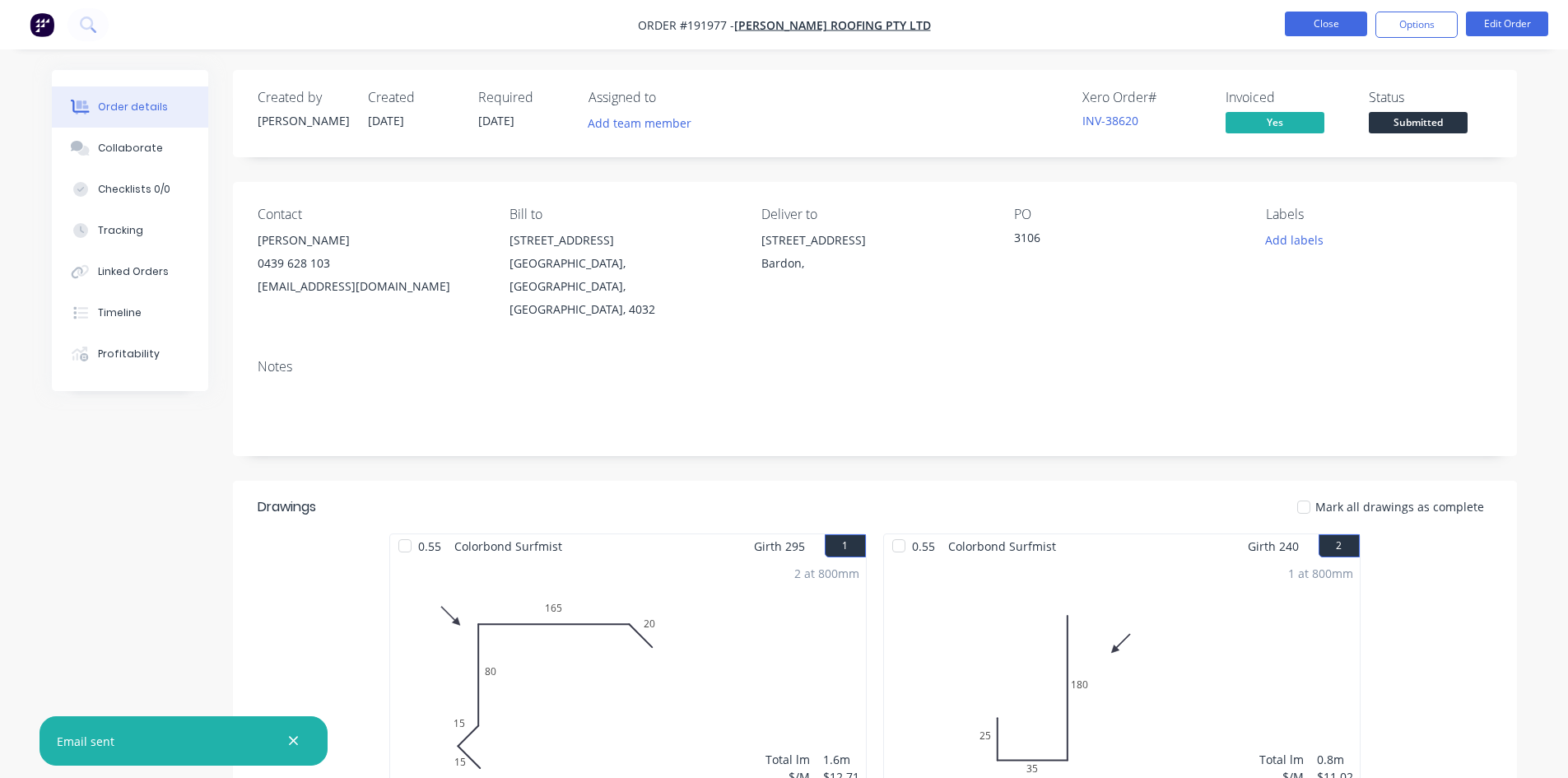
click at [1335, 30] on button "Close" at bounding box center [1325, 24] width 83 height 25
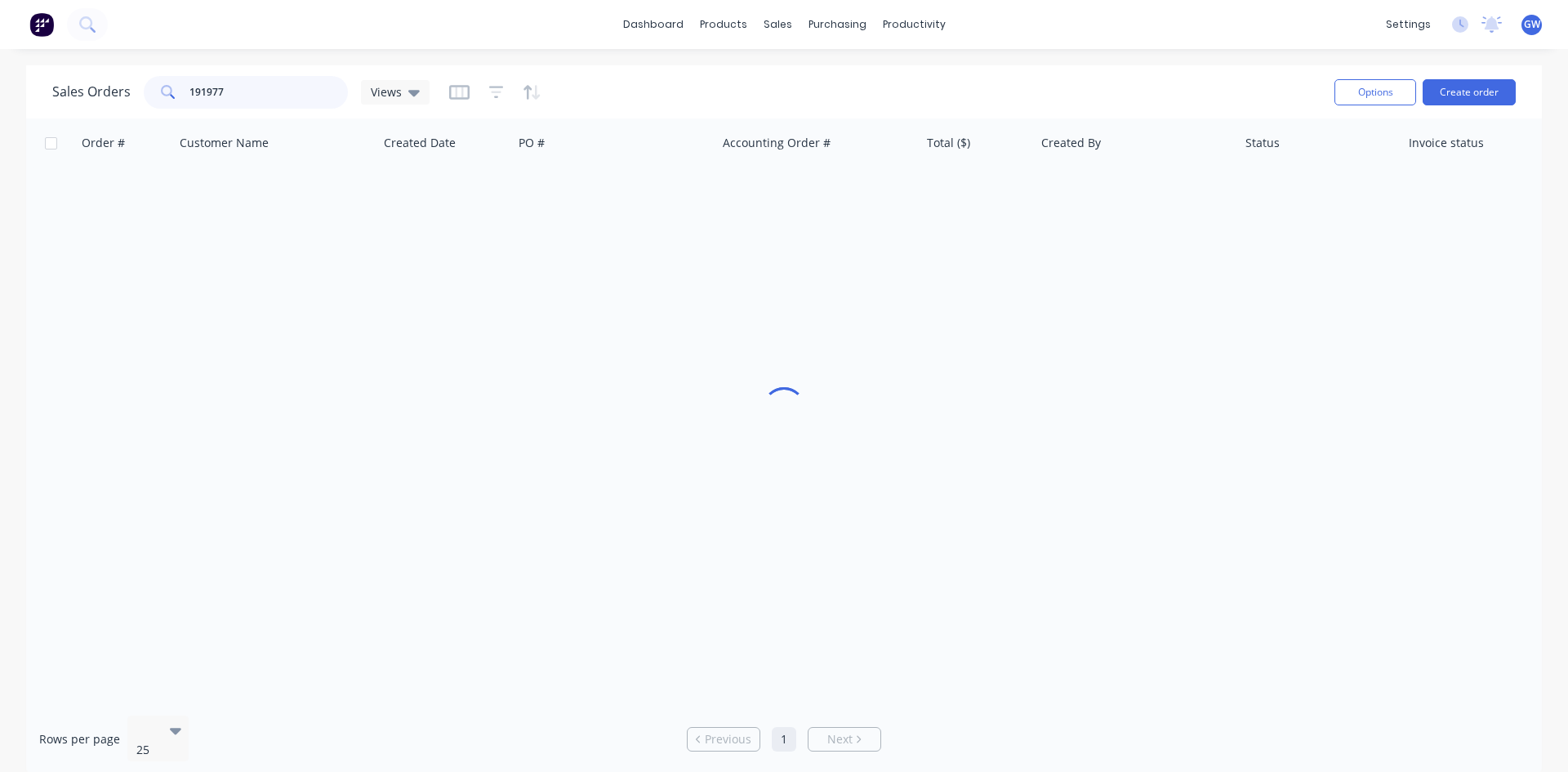
click at [264, 83] on input "191977" at bounding box center [269, 92] width 160 height 32
type input "191975"
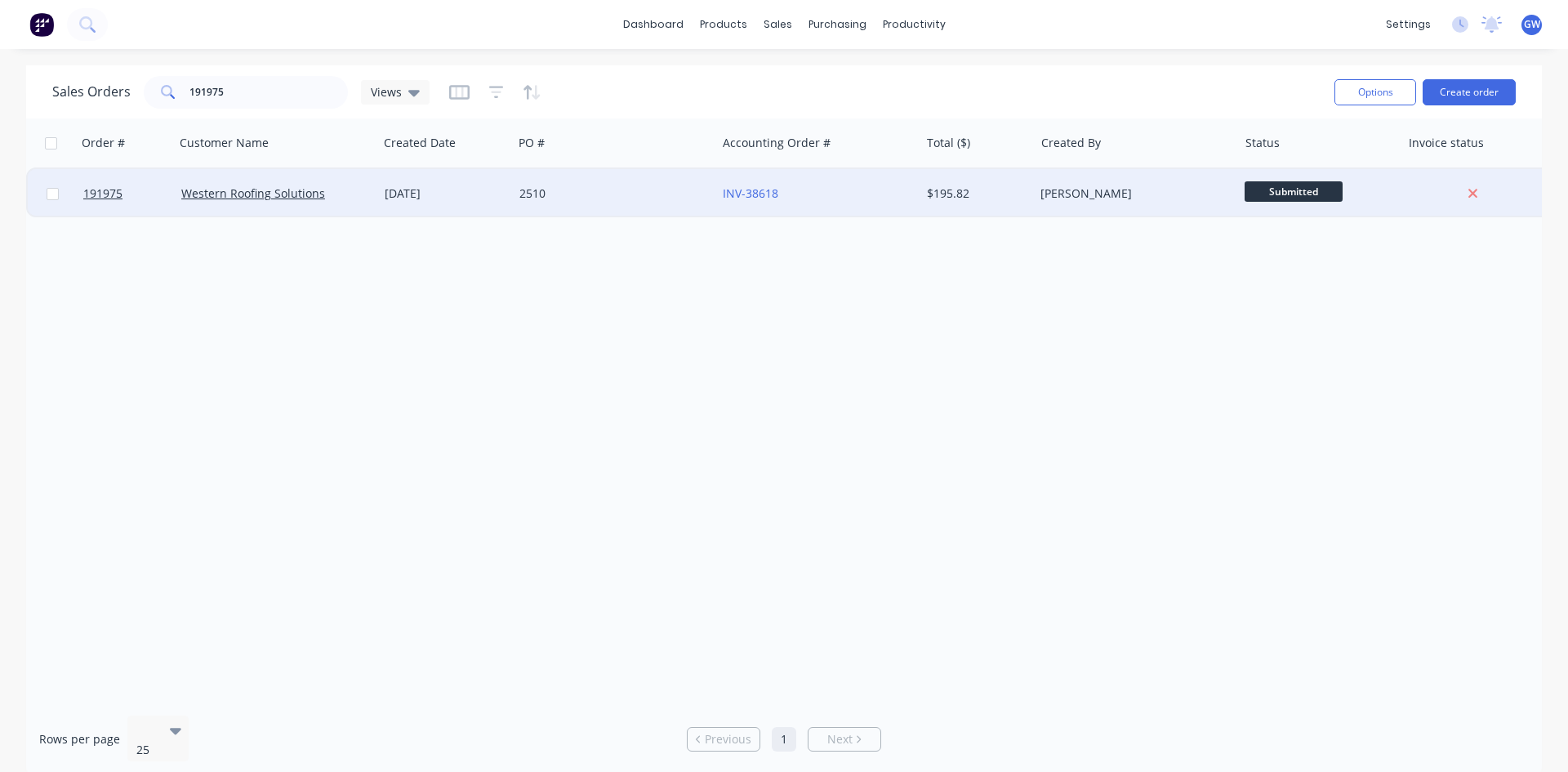
click at [993, 191] on div "$195.82" at bounding box center [975, 194] width 96 height 16
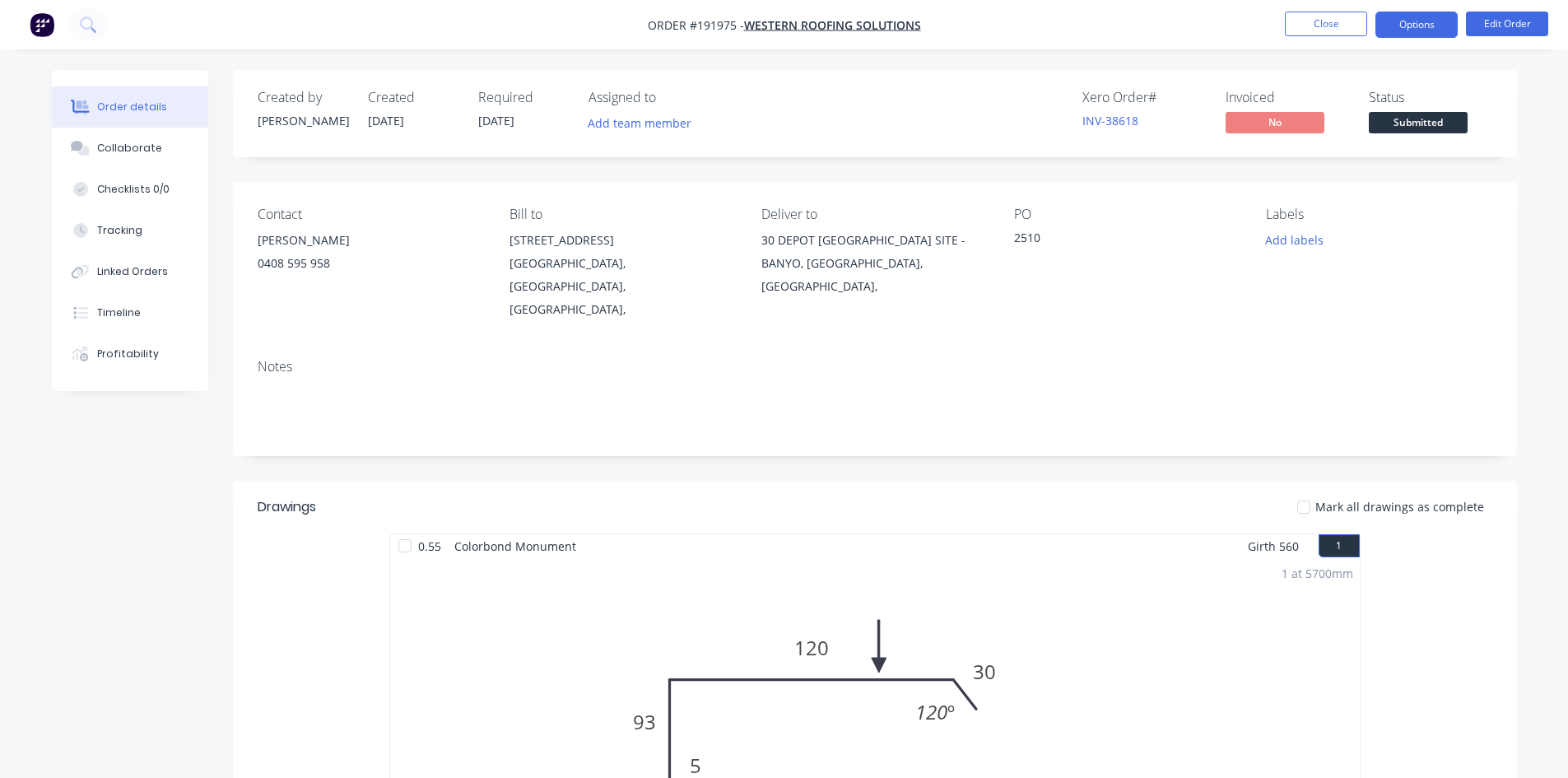
click at [1412, 19] on button "Options" at bounding box center [1416, 25] width 83 height 26
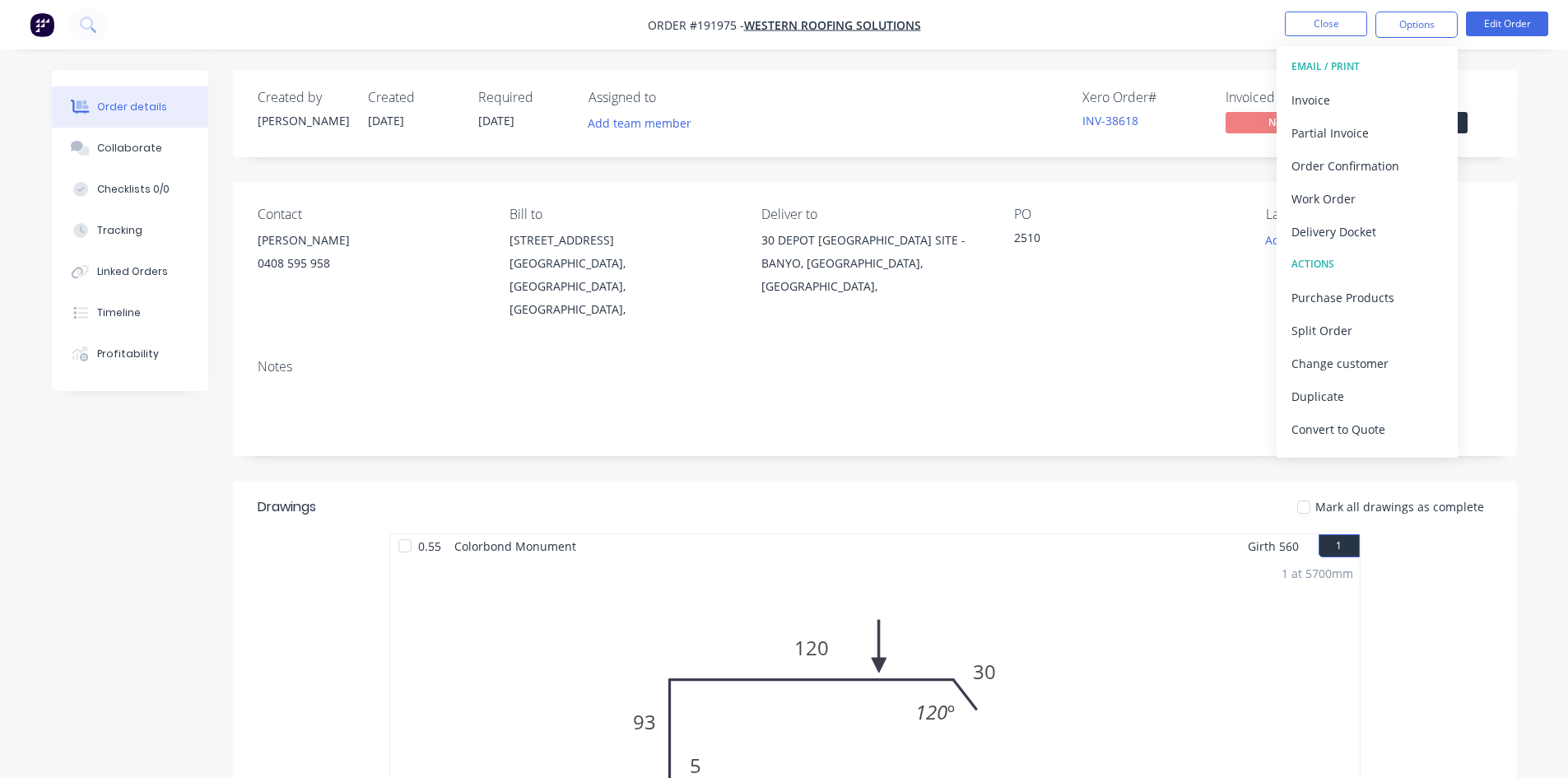
click at [1358, 95] on div "Invoice" at bounding box center [1366, 100] width 152 height 24
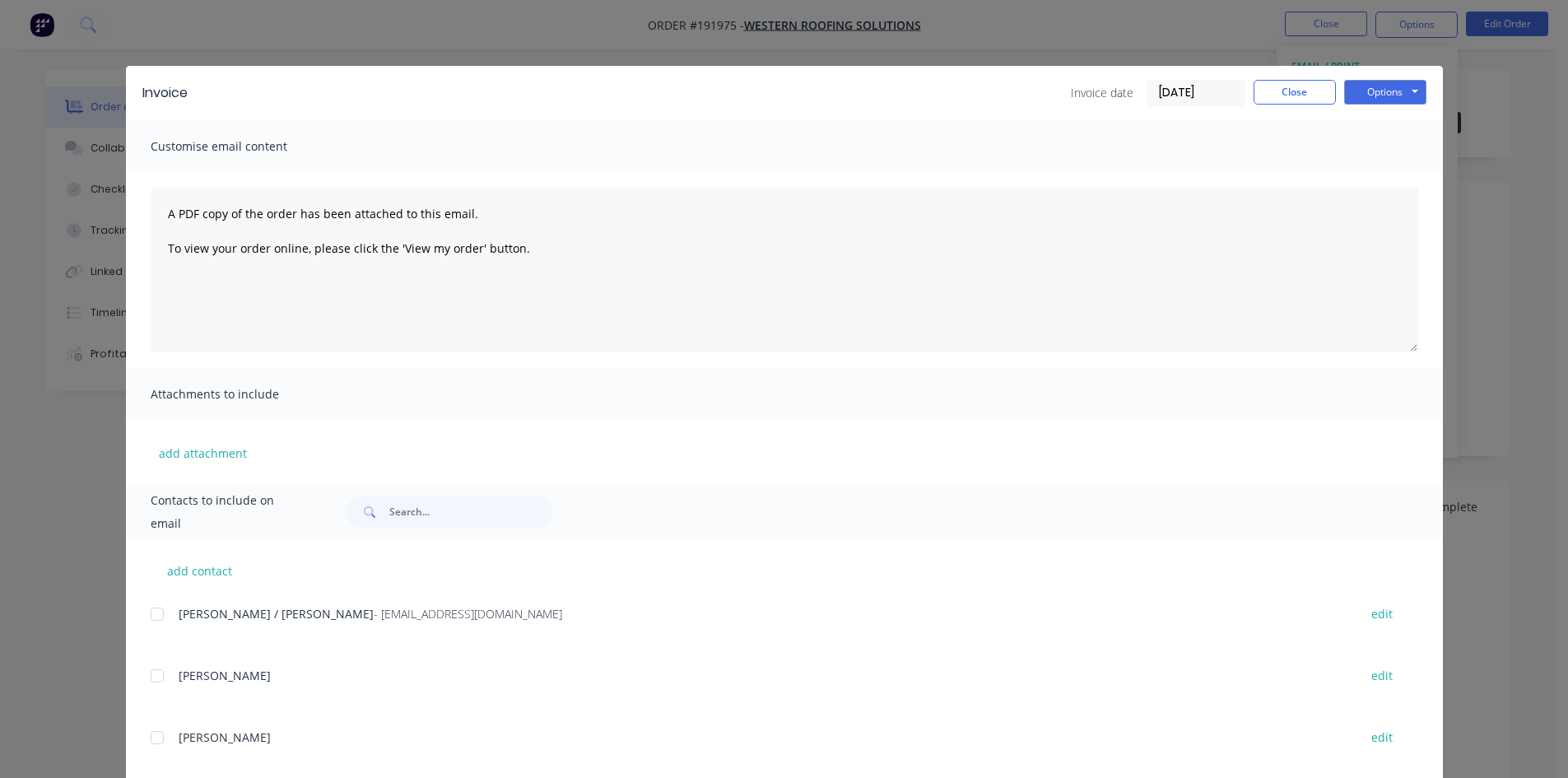
click at [151, 610] on div at bounding box center [157, 614] width 33 height 33
click at [1383, 84] on button "Options" at bounding box center [1384, 92] width 83 height 25
click at [1388, 176] on button "Email" at bounding box center [1396, 175] width 105 height 27
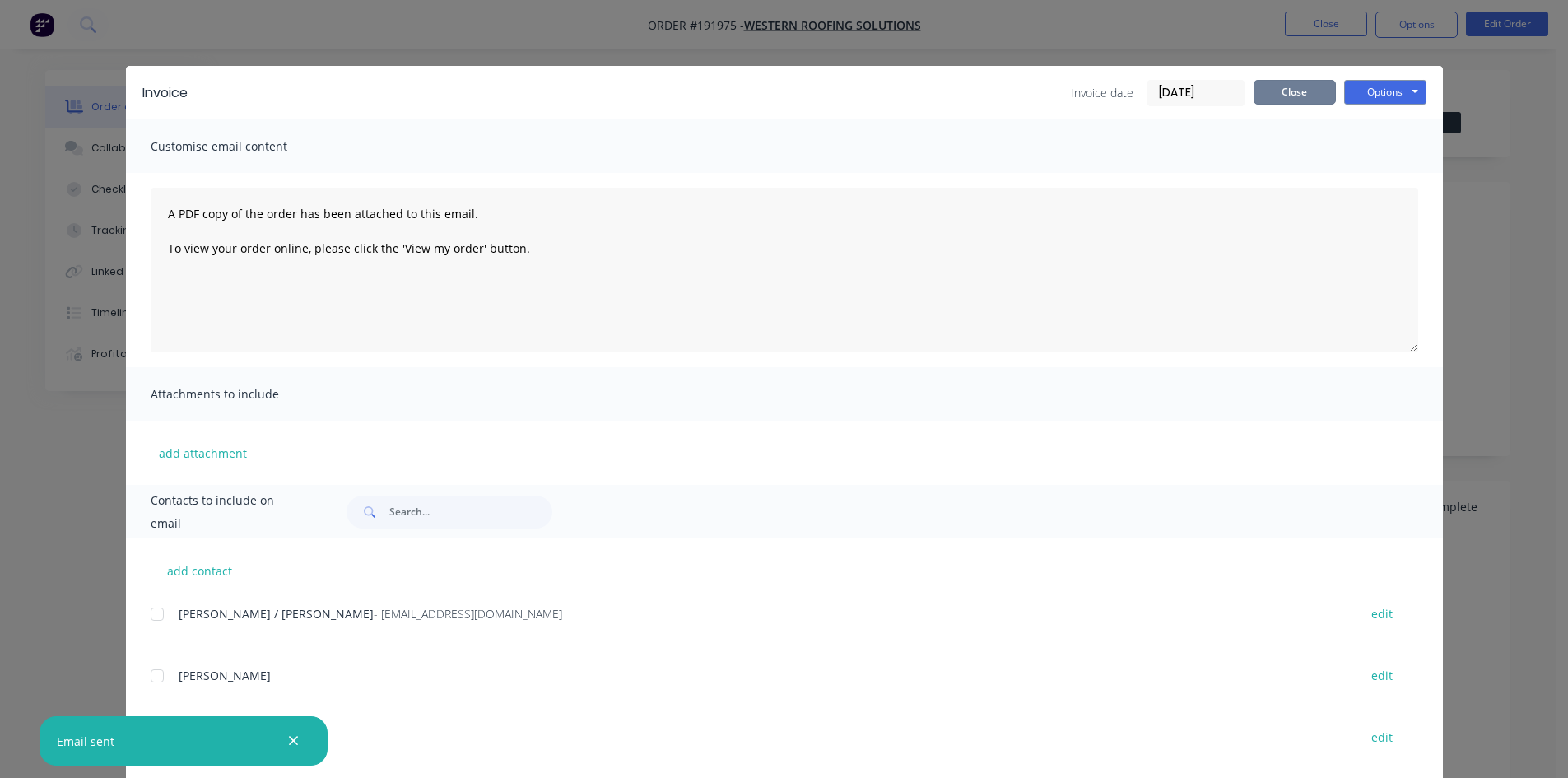
drag, startPoint x: 1265, startPoint y: 92, endPoint x: 1304, endPoint y: 36, distance: 68.2
click at [1265, 92] on button "Close" at bounding box center [1295, 92] width 83 height 25
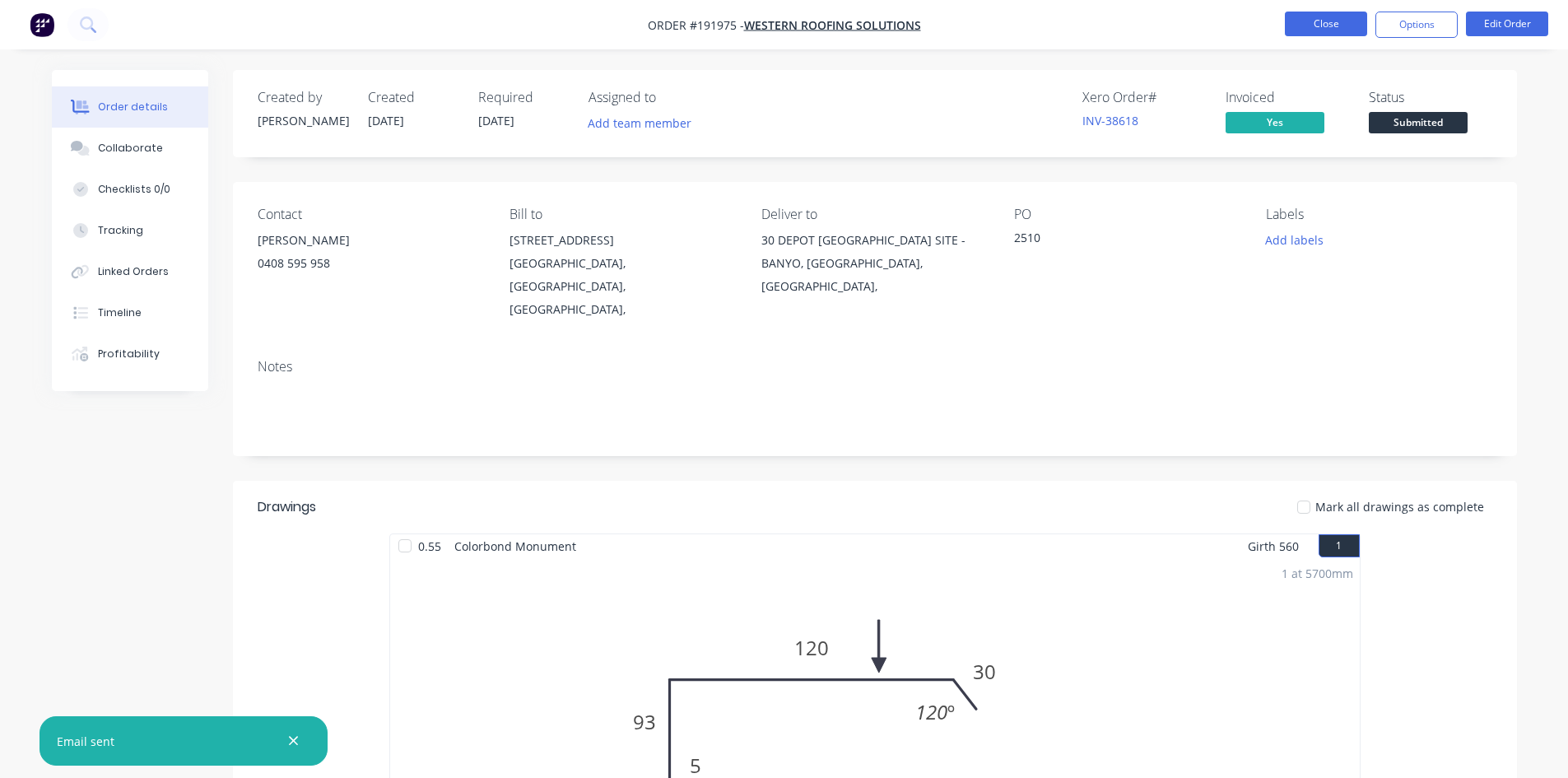
click at [1326, 13] on button "Close" at bounding box center [1325, 24] width 83 height 25
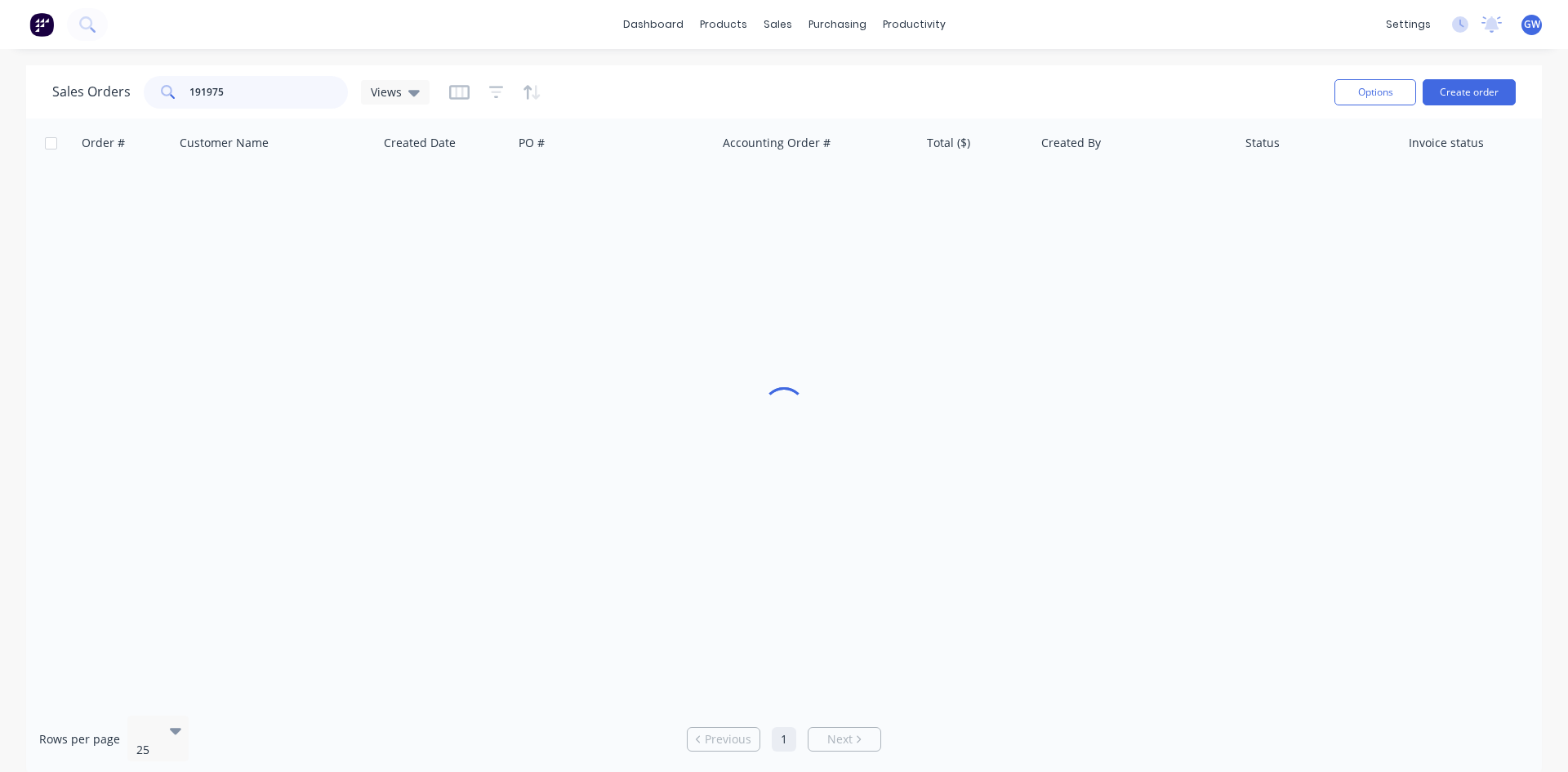
click at [248, 95] on input "191975" at bounding box center [269, 92] width 160 height 32
type input "191958"
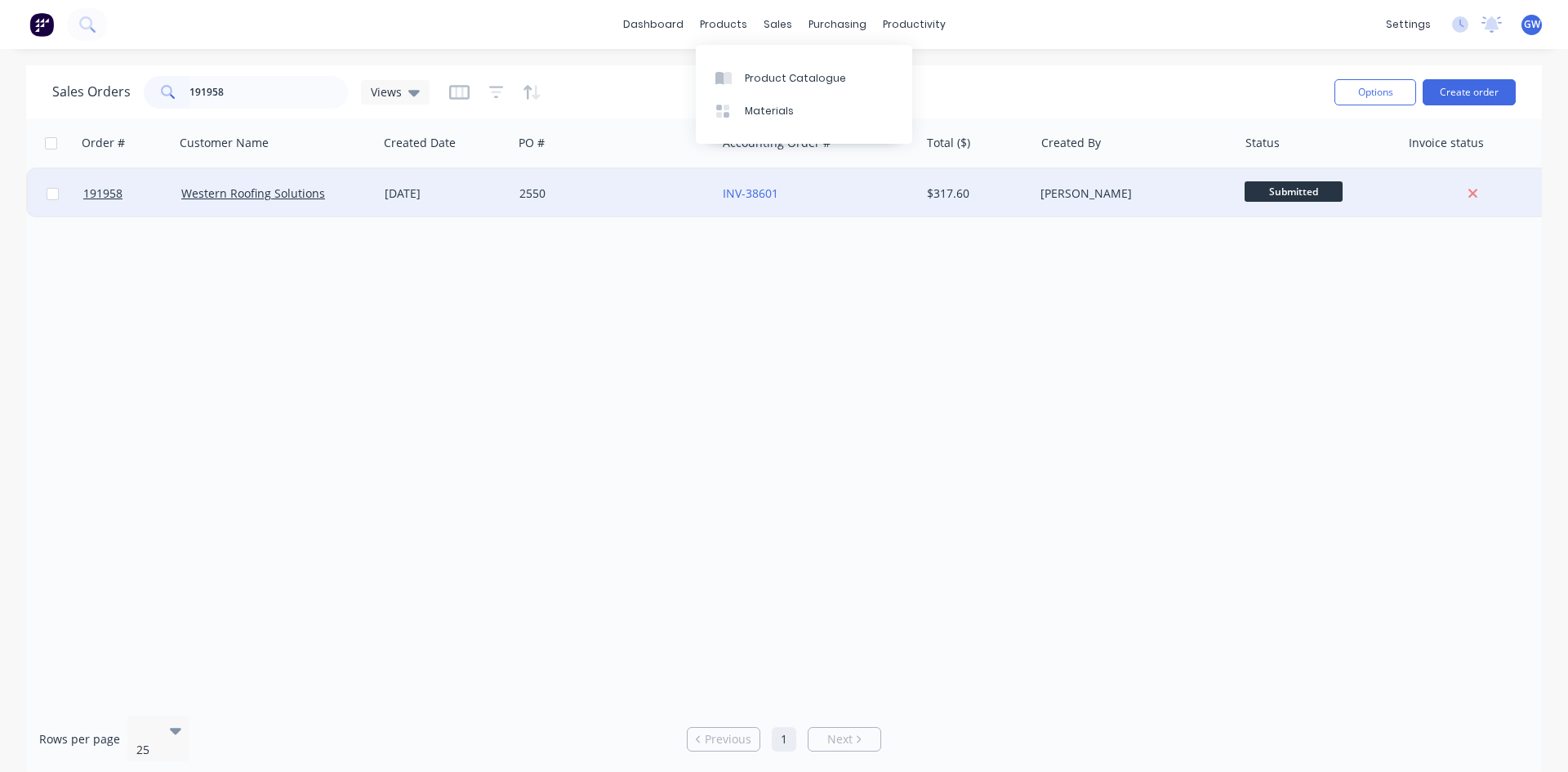
click at [1083, 204] on div "[PERSON_NAME]" at bounding box center [1136, 194] width 204 height 49
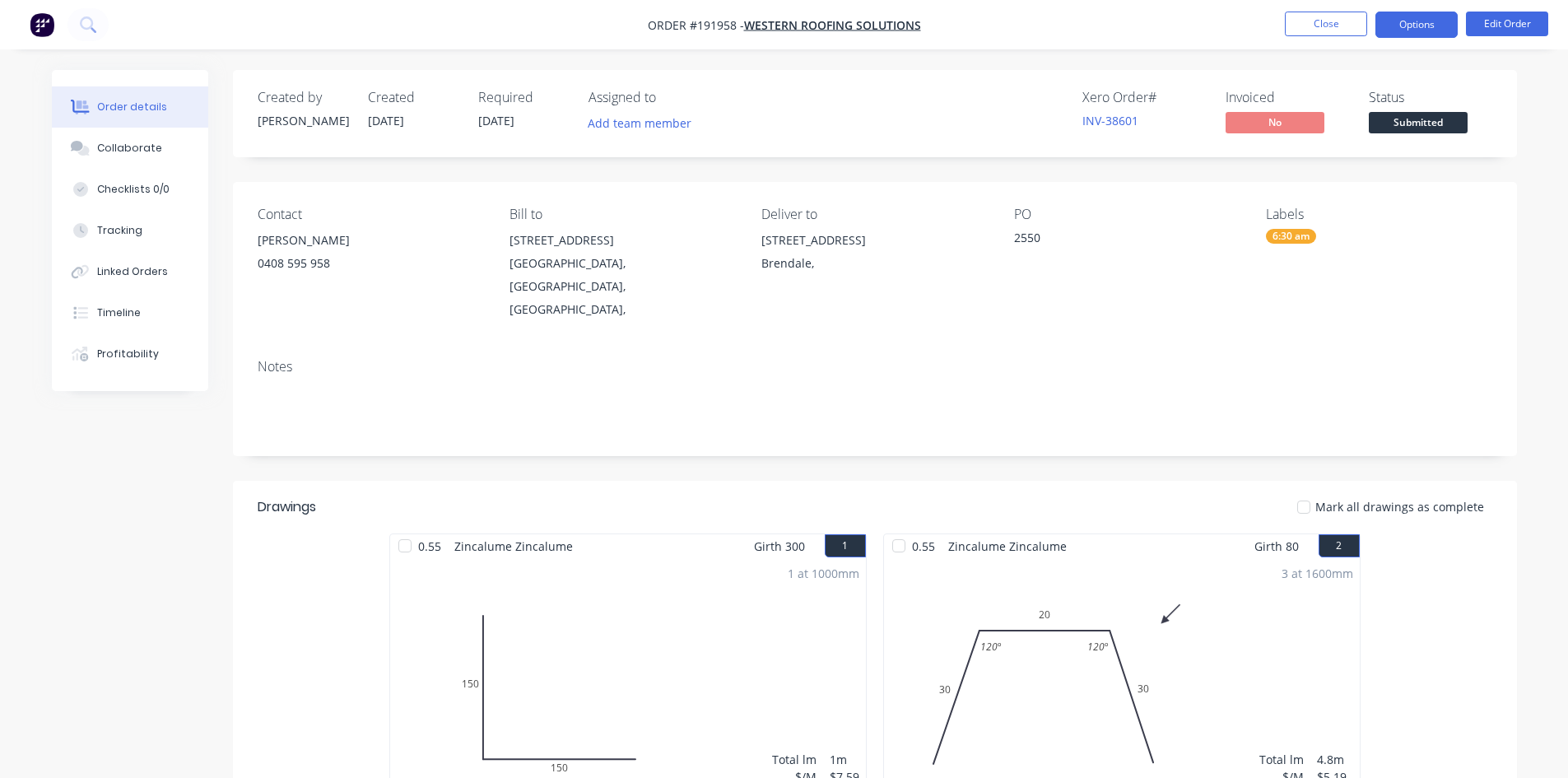
click at [1434, 27] on button "Options" at bounding box center [1416, 25] width 83 height 26
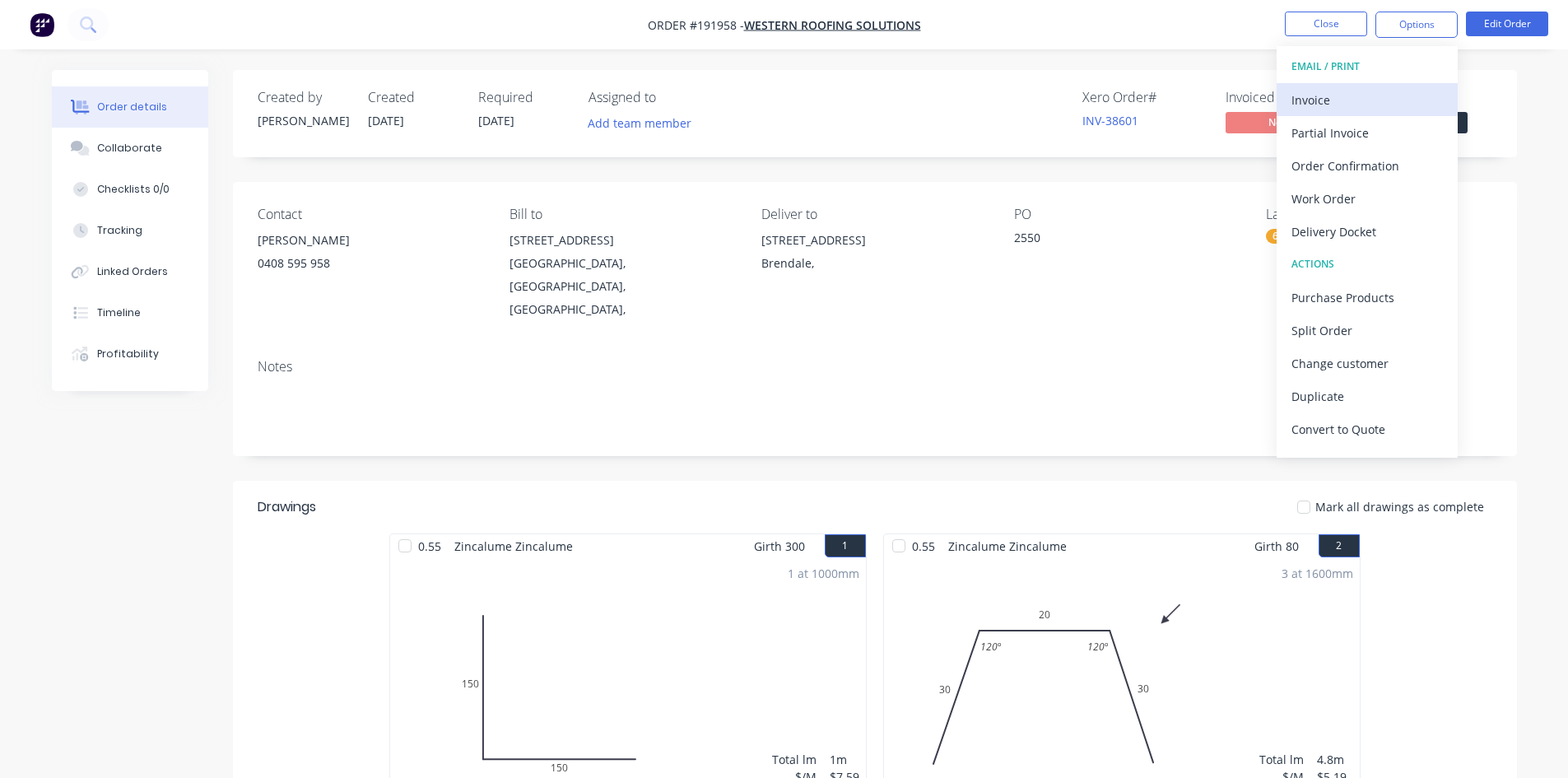
click at [1361, 91] on div "Invoice" at bounding box center [1366, 100] width 152 height 24
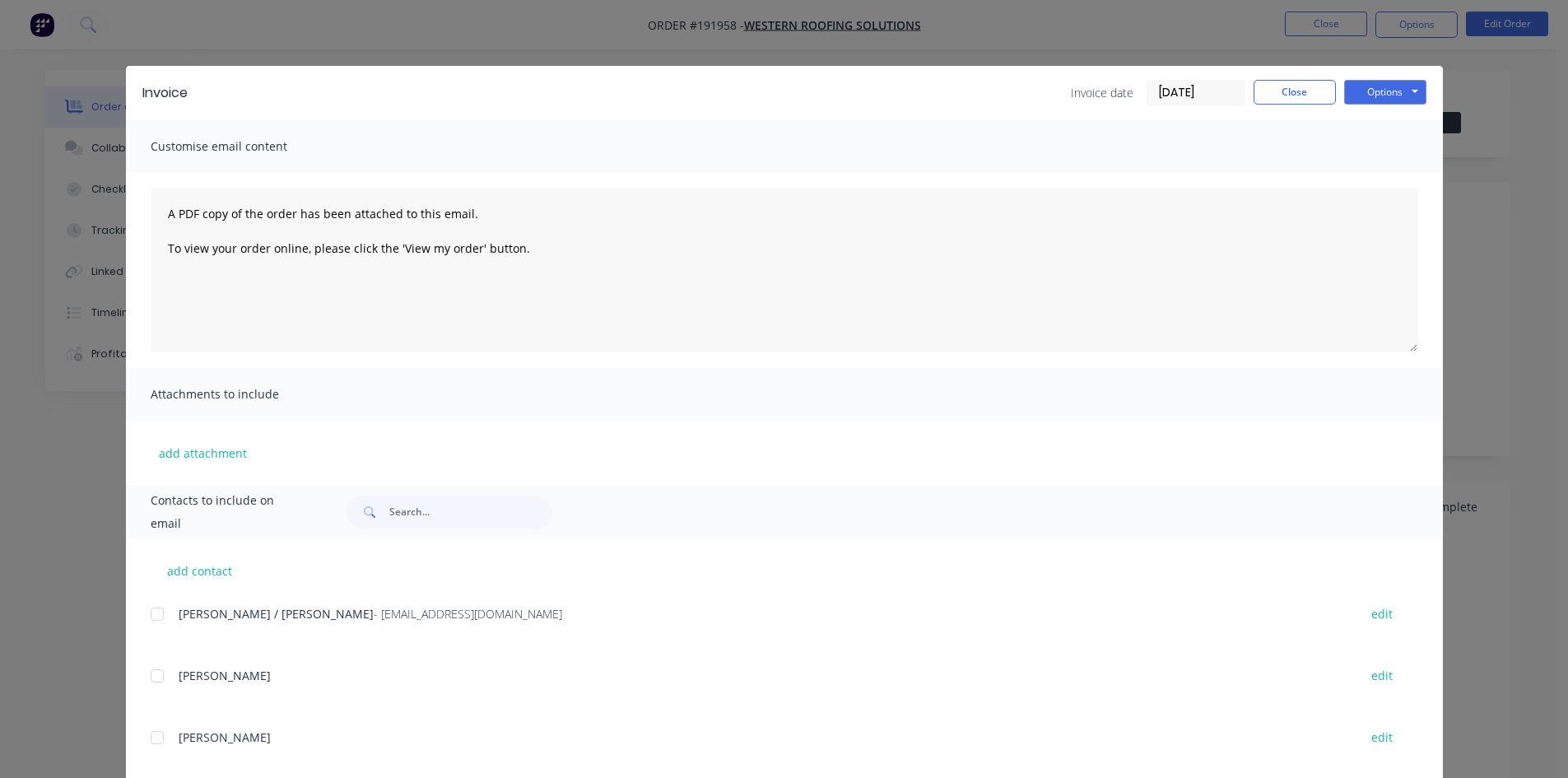
click at [156, 616] on div at bounding box center [157, 614] width 33 height 33
drag, startPoint x: 1384, startPoint y: 87, endPoint x: 1392, endPoint y: 107, distance: 21.5
click at [1382, 89] on button "Options" at bounding box center [1384, 92] width 83 height 25
click at [1408, 178] on button "Email" at bounding box center [1396, 175] width 105 height 27
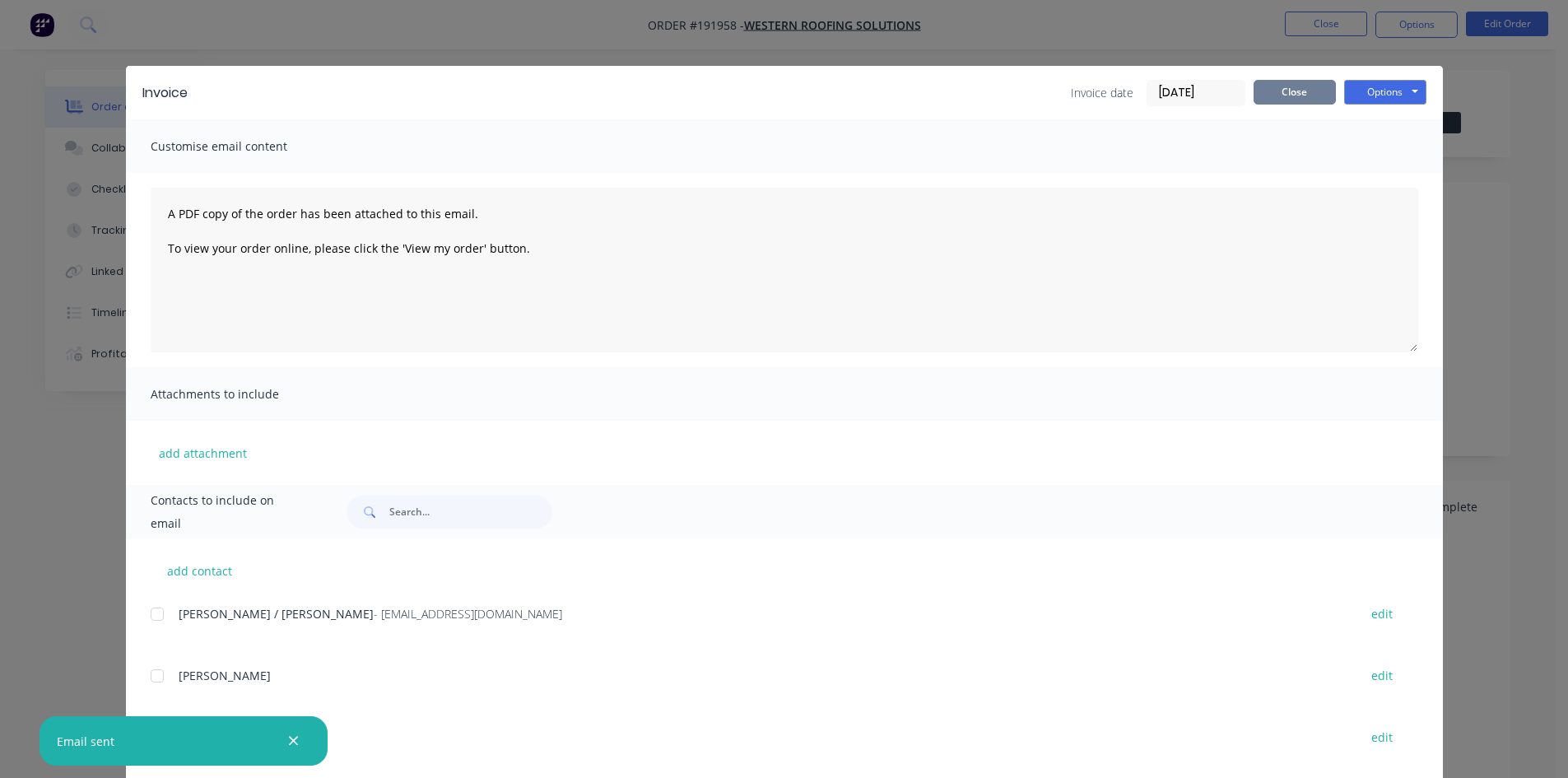
click at [1272, 94] on button "Close" at bounding box center [1295, 92] width 83 height 25
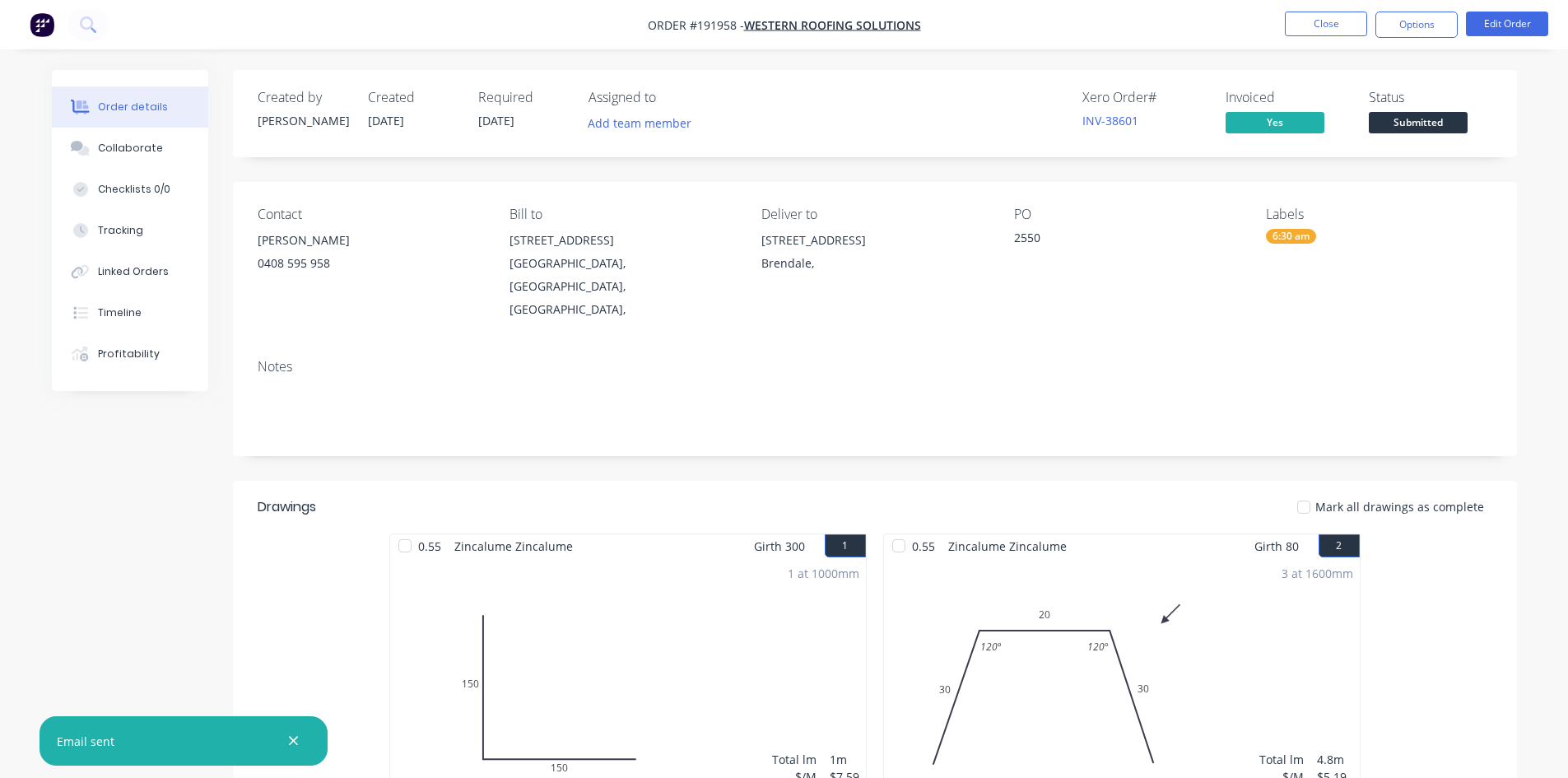
click at [1329, 7] on nav "Order #191958 - Western Roofing Solutions Close Options Edit Order" at bounding box center [784, 25] width 1568 height 49
click at [1315, 17] on button "Close" at bounding box center [1325, 24] width 83 height 25
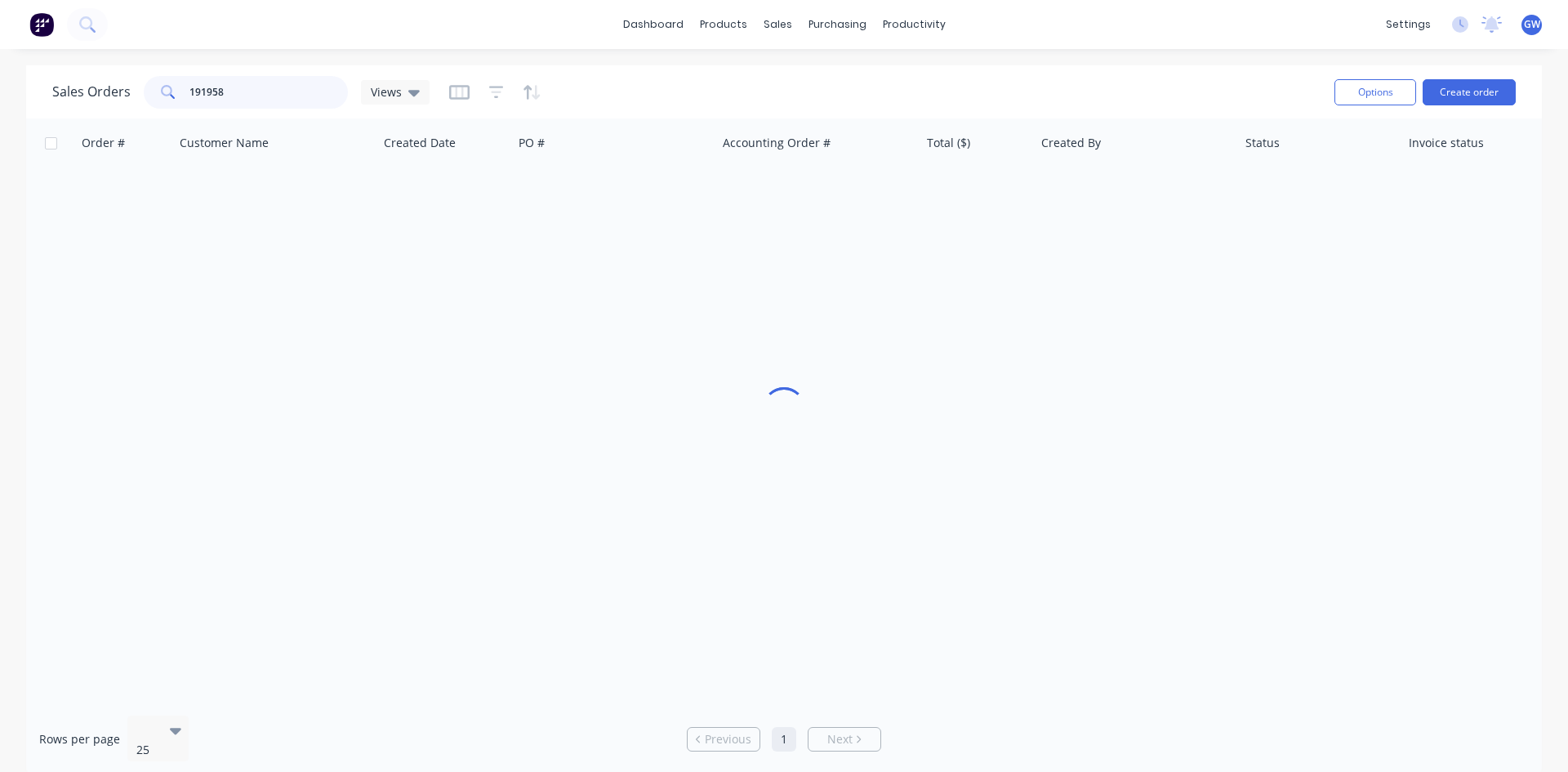
drag, startPoint x: 272, startPoint y: 91, endPoint x: 126, endPoint y: 93, distance: 146.0
click at [126, 93] on div "Sales Orders 191958 Views" at bounding box center [241, 92] width 378 height 32
type input "191963"
click at [1133, 167] on div "Created By" at bounding box center [1137, 142] width 204 height 49
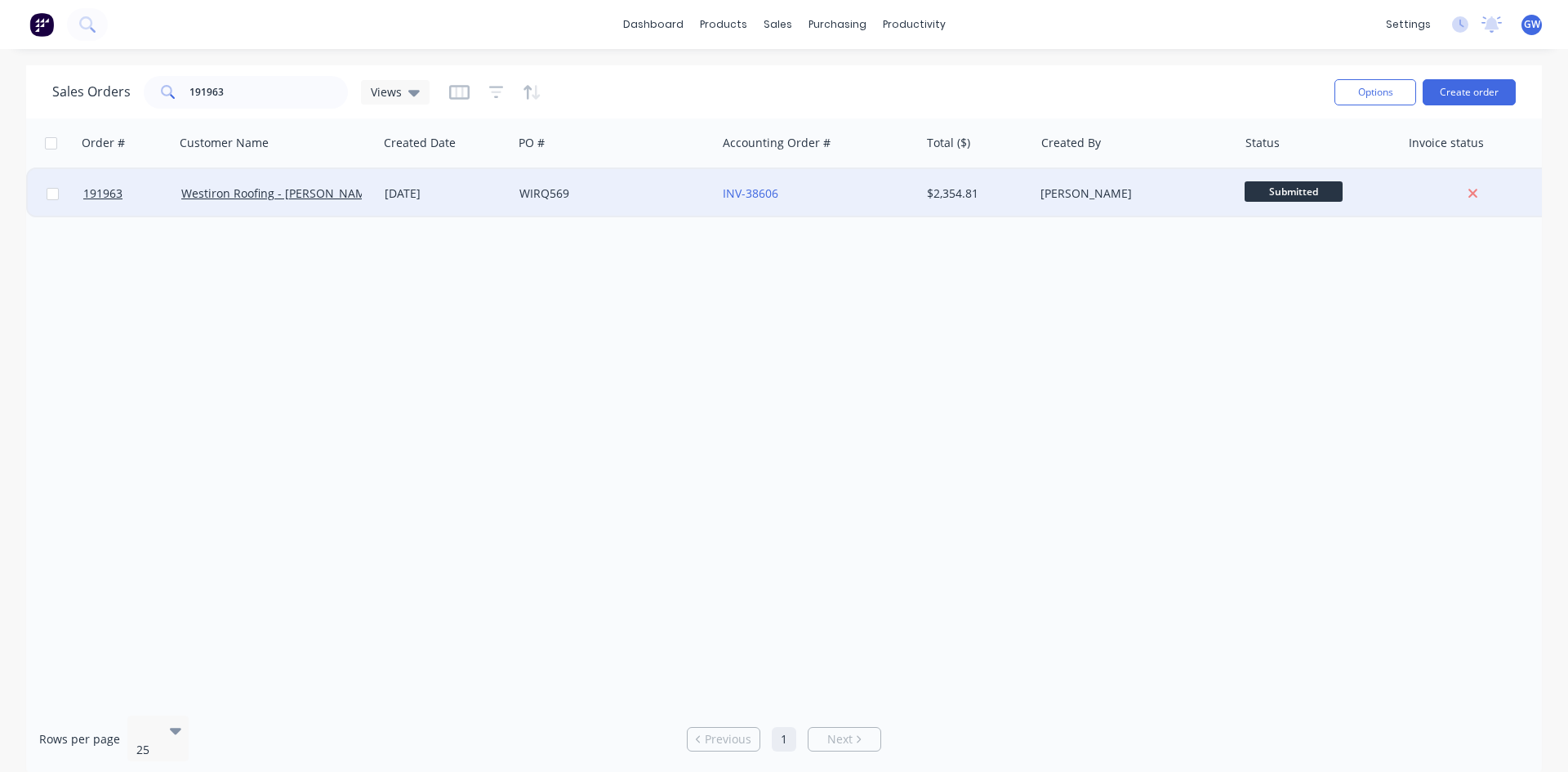
click at [1120, 184] on div "[PERSON_NAME]" at bounding box center [1136, 194] width 204 height 49
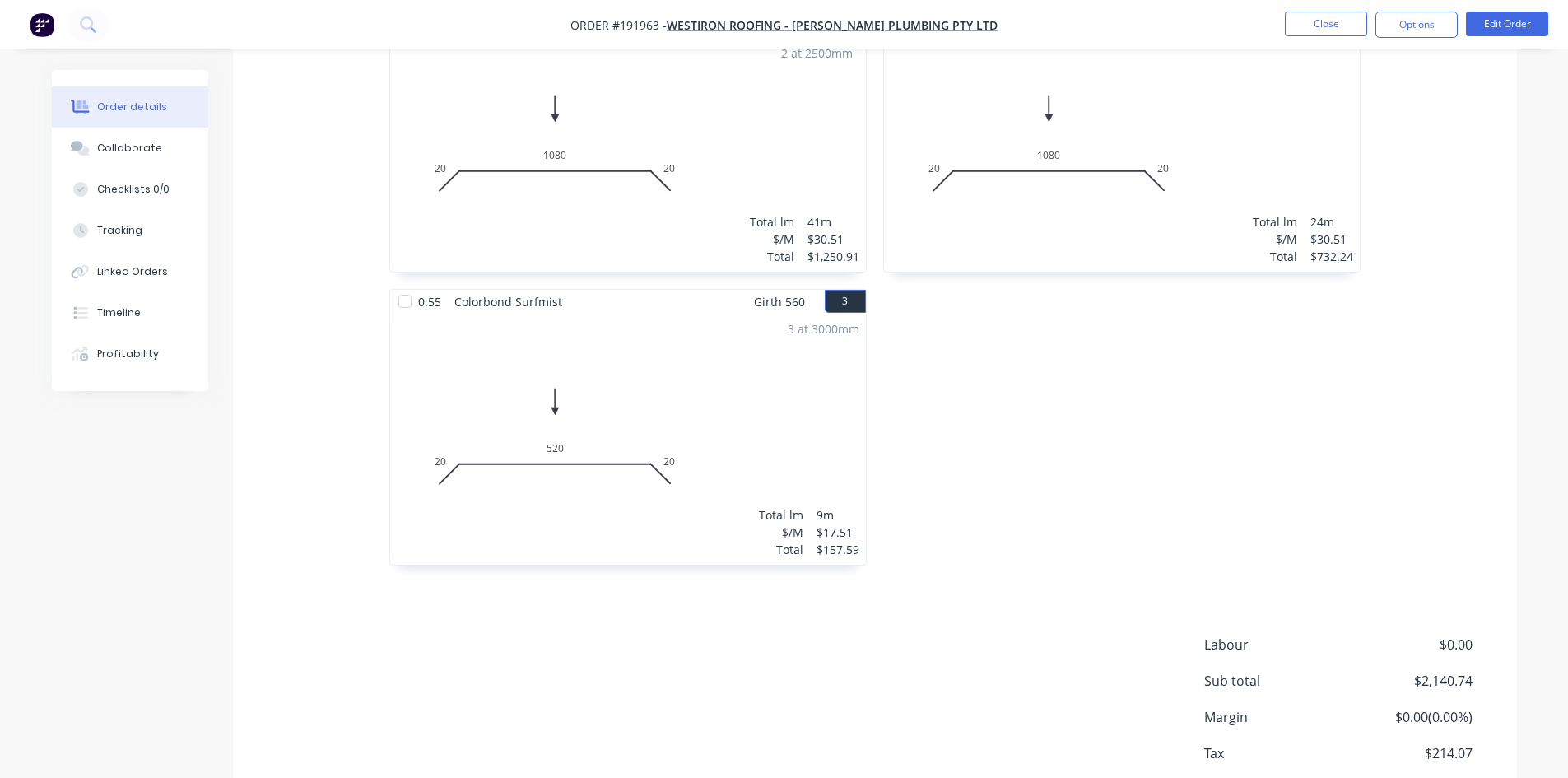
scroll to position [612, 0]
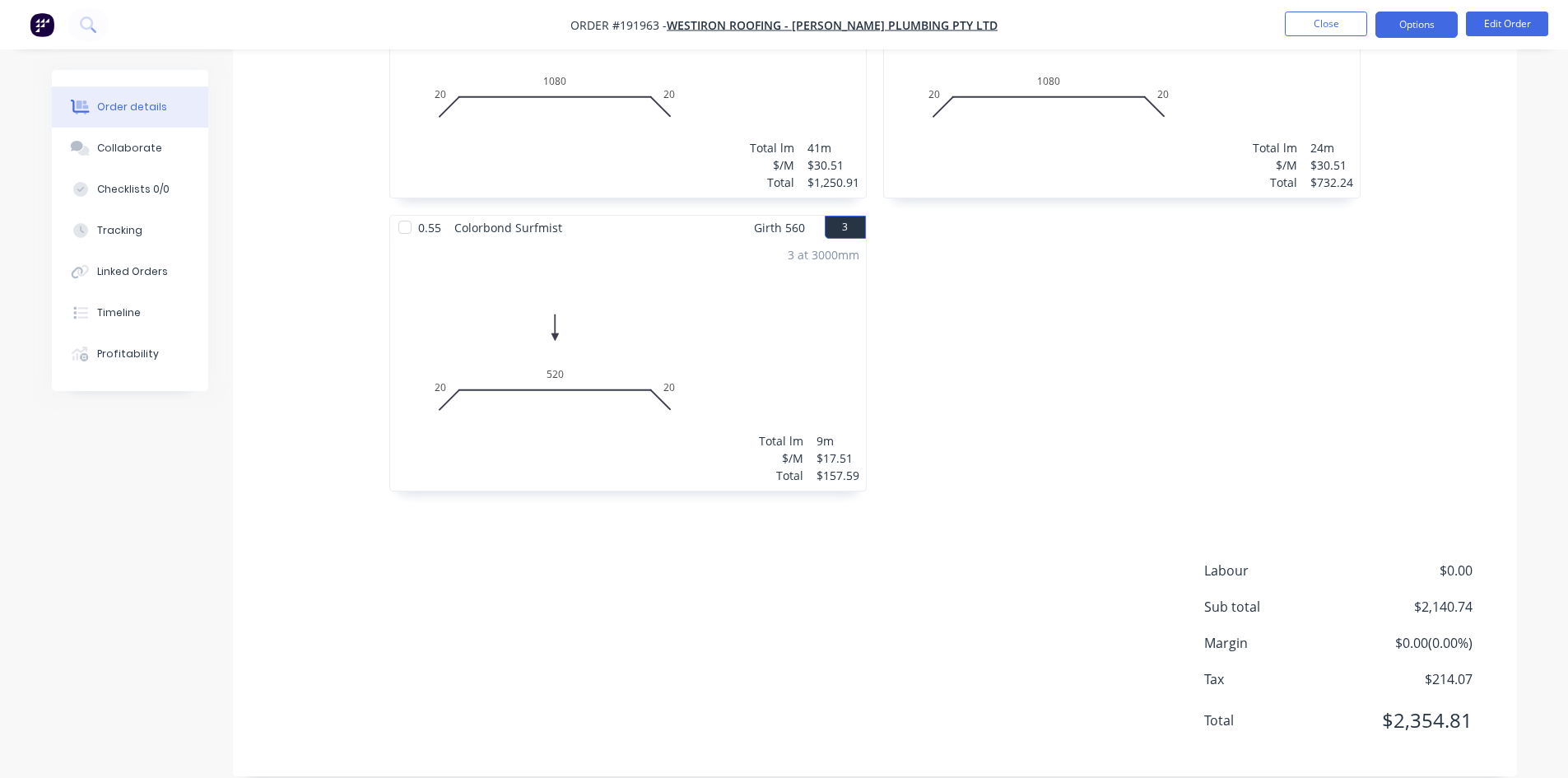
click at [1405, 26] on button "Options" at bounding box center [1416, 25] width 83 height 26
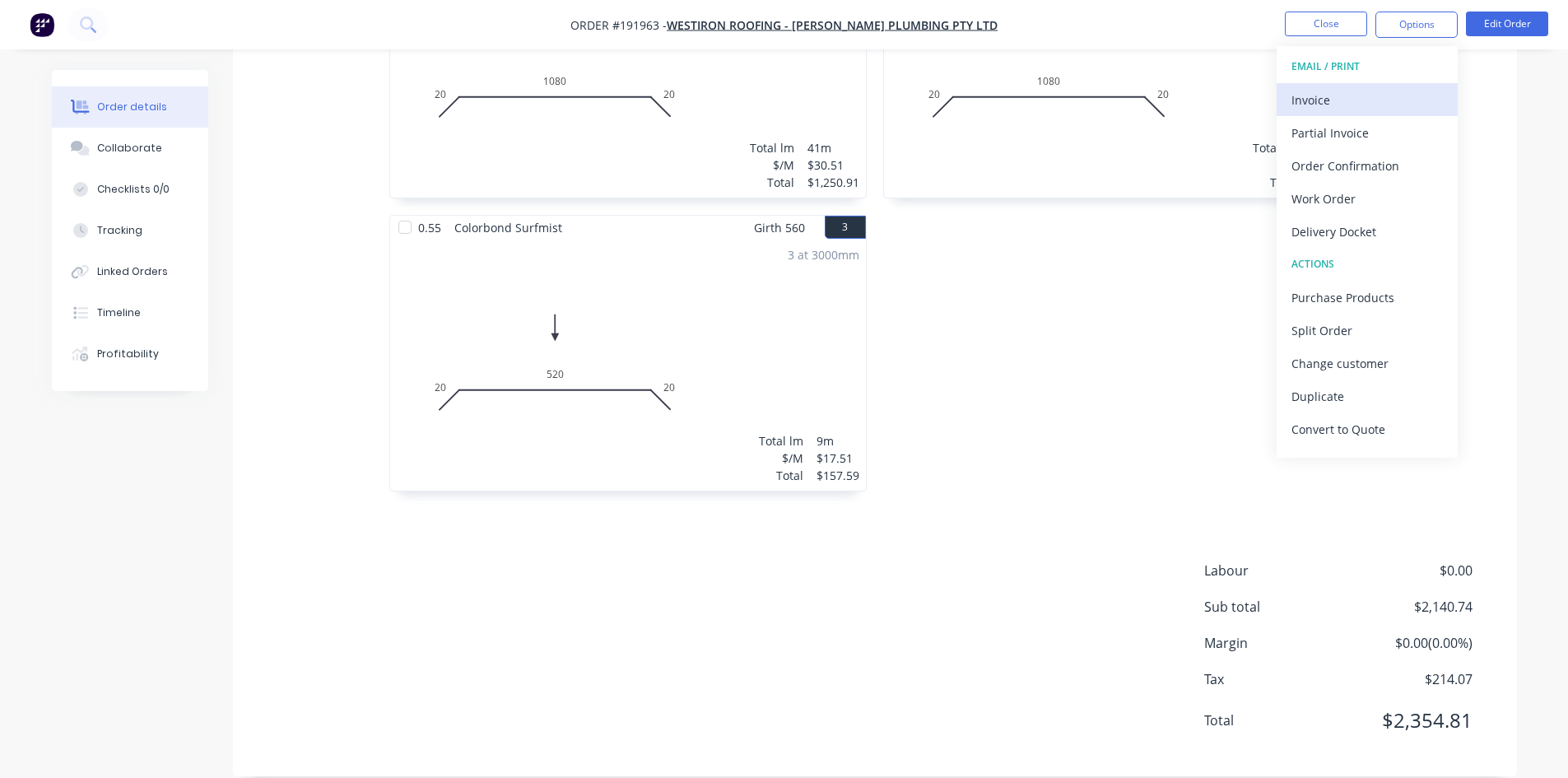
click at [1361, 98] on div "Invoice" at bounding box center [1366, 100] width 152 height 24
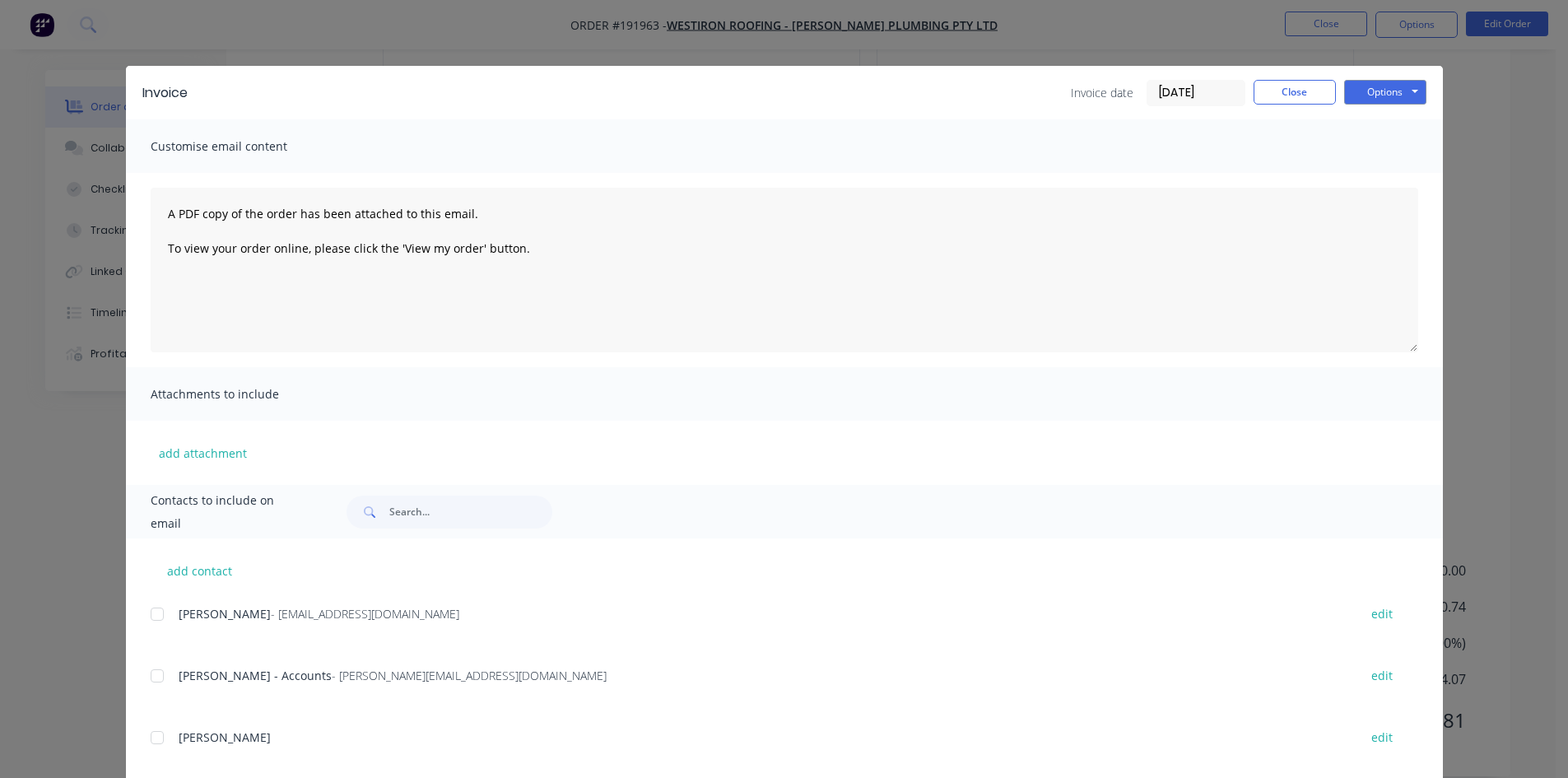
click at [154, 616] on div at bounding box center [157, 614] width 33 height 33
click at [159, 674] on div at bounding box center [157, 676] width 33 height 33
click at [154, 618] on div at bounding box center [157, 614] width 33 height 33
click at [1380, 98] on button "Options" at bounding box center [1384, 92] width 83 height 25
click at [1397, 180] on button "Email" at bounding box center [1396, 175] width 105 height 27
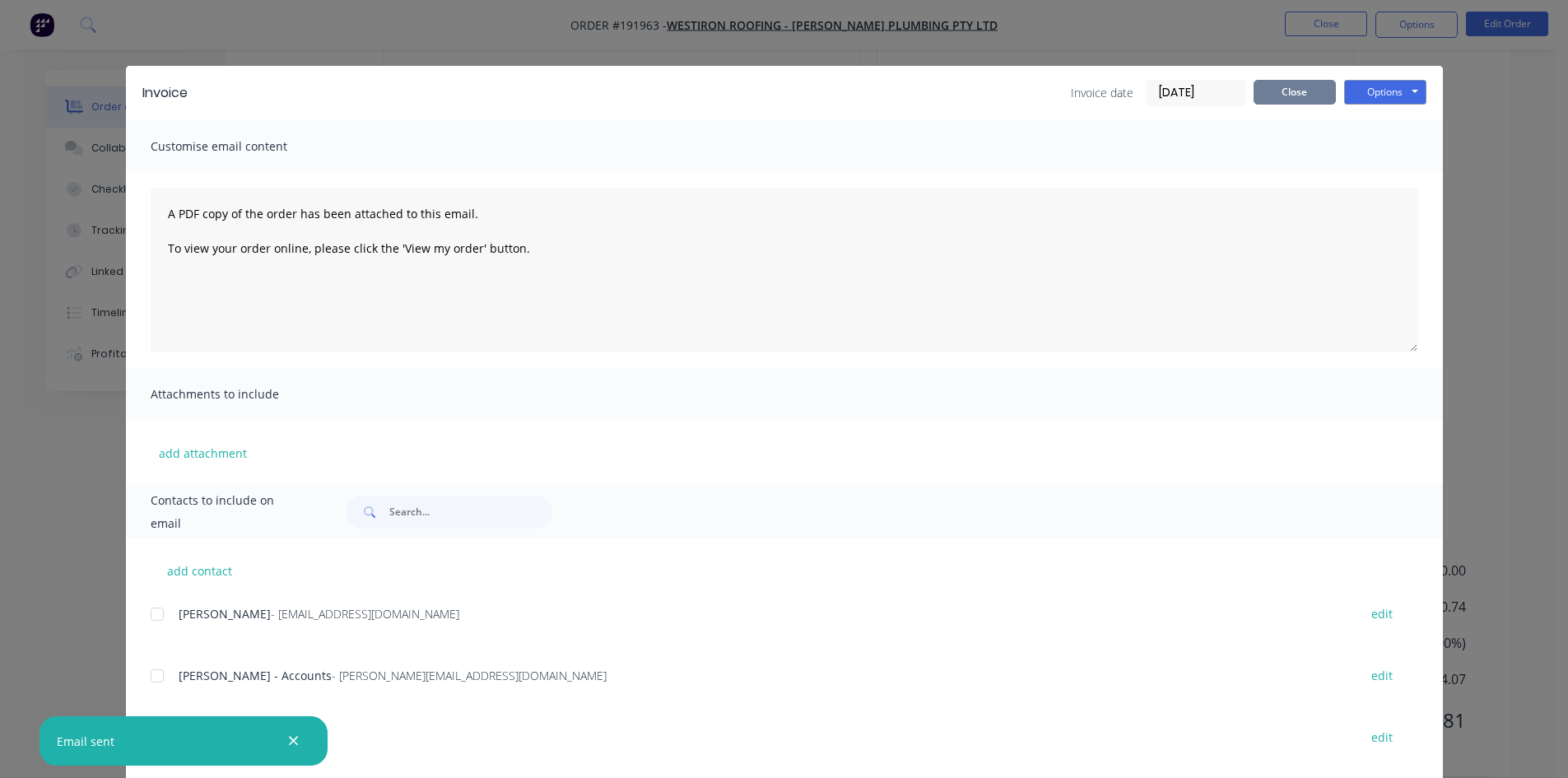
click at [1287, 92] on button "Close" at bounding box center [1295, 92] width 83 height 25
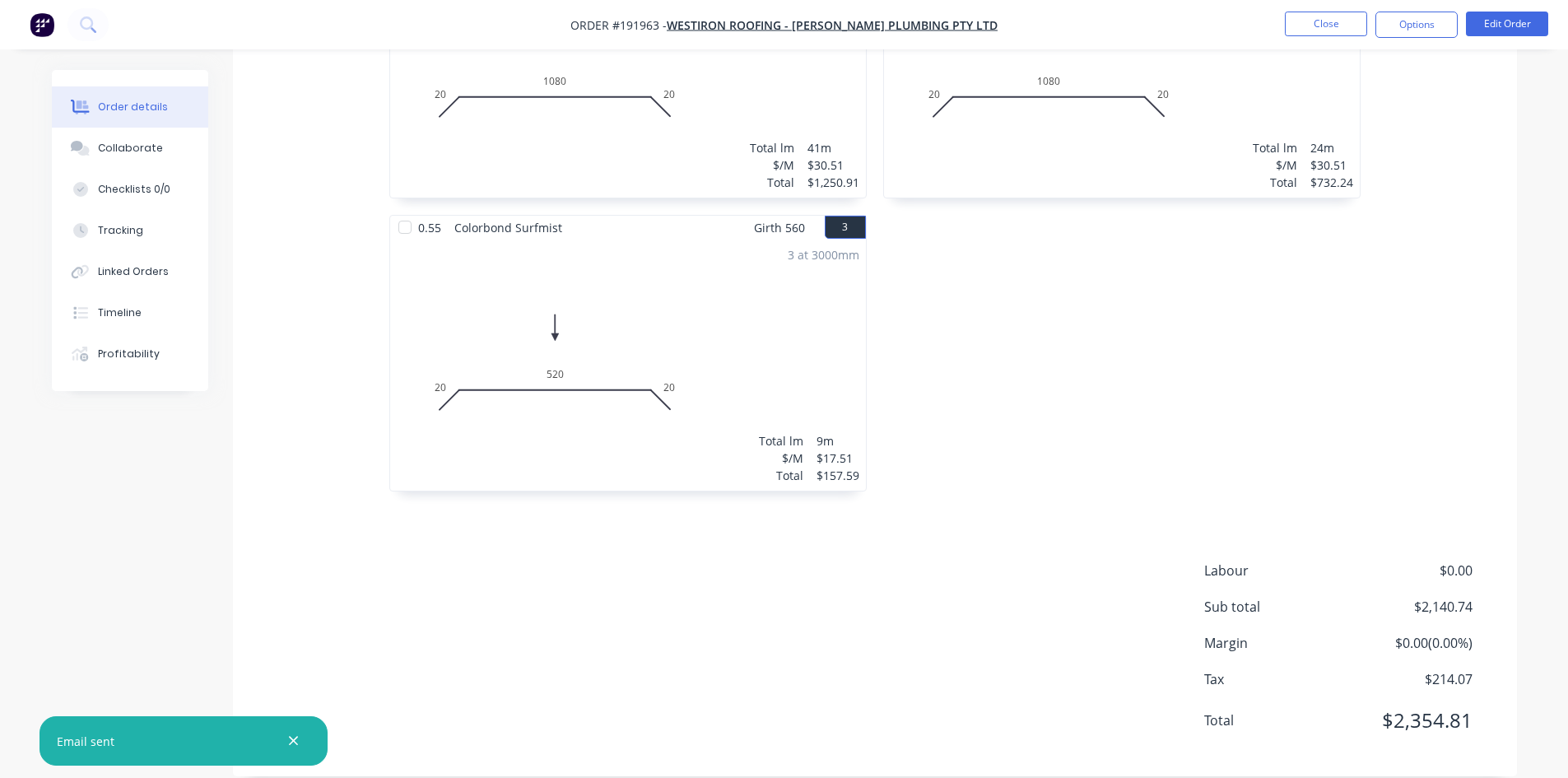
click at [1297, 36] on li "Close" at bounding box center [1325, 25] width 83 height 26
click at [1320, 22] on button "Close" at bounding box center [1325, 24] width 83 height 25
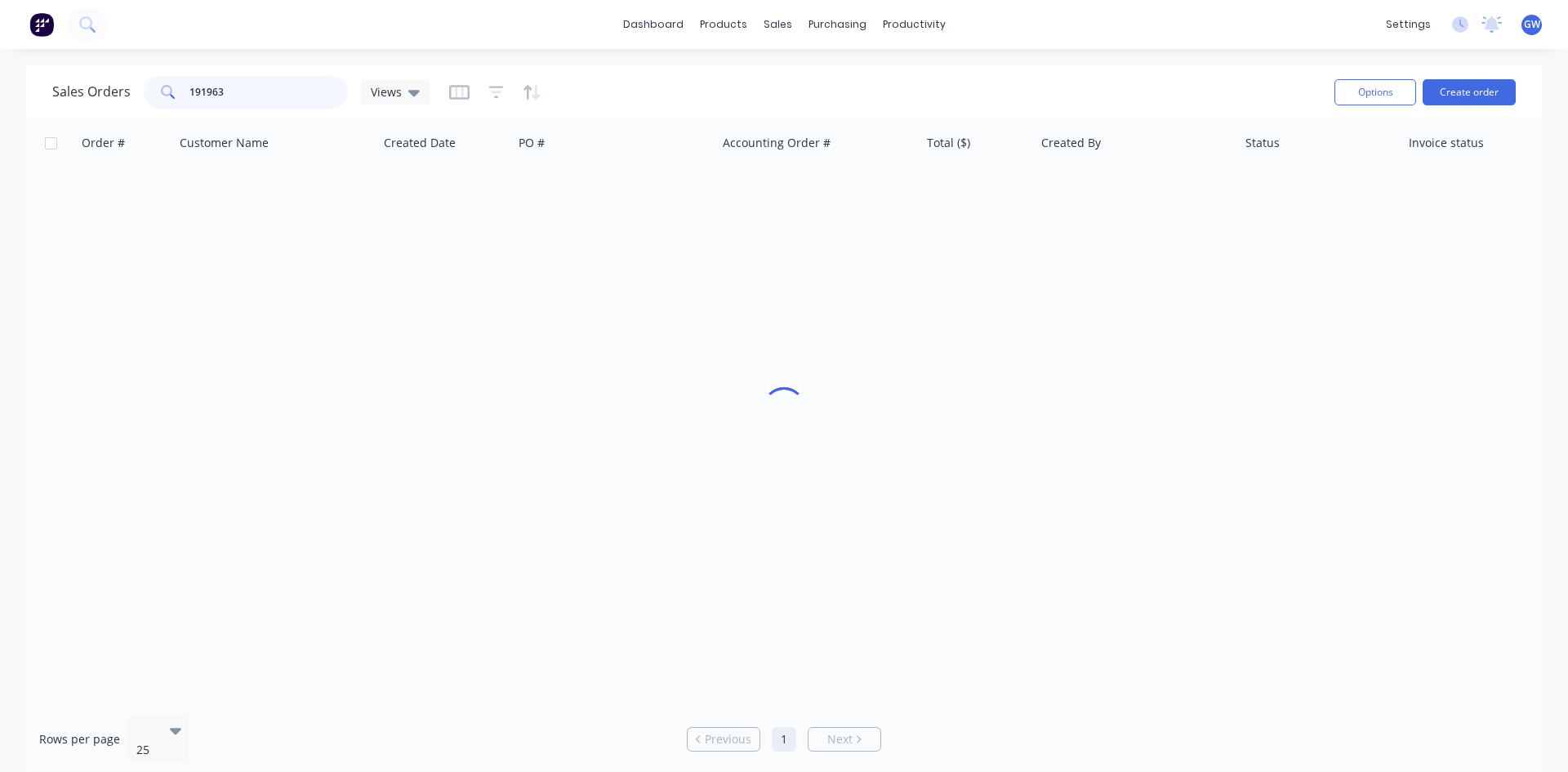
click at [226, 77] on input "191963" at bounding box center [269, 92] width 160 height 32
type input "191959"
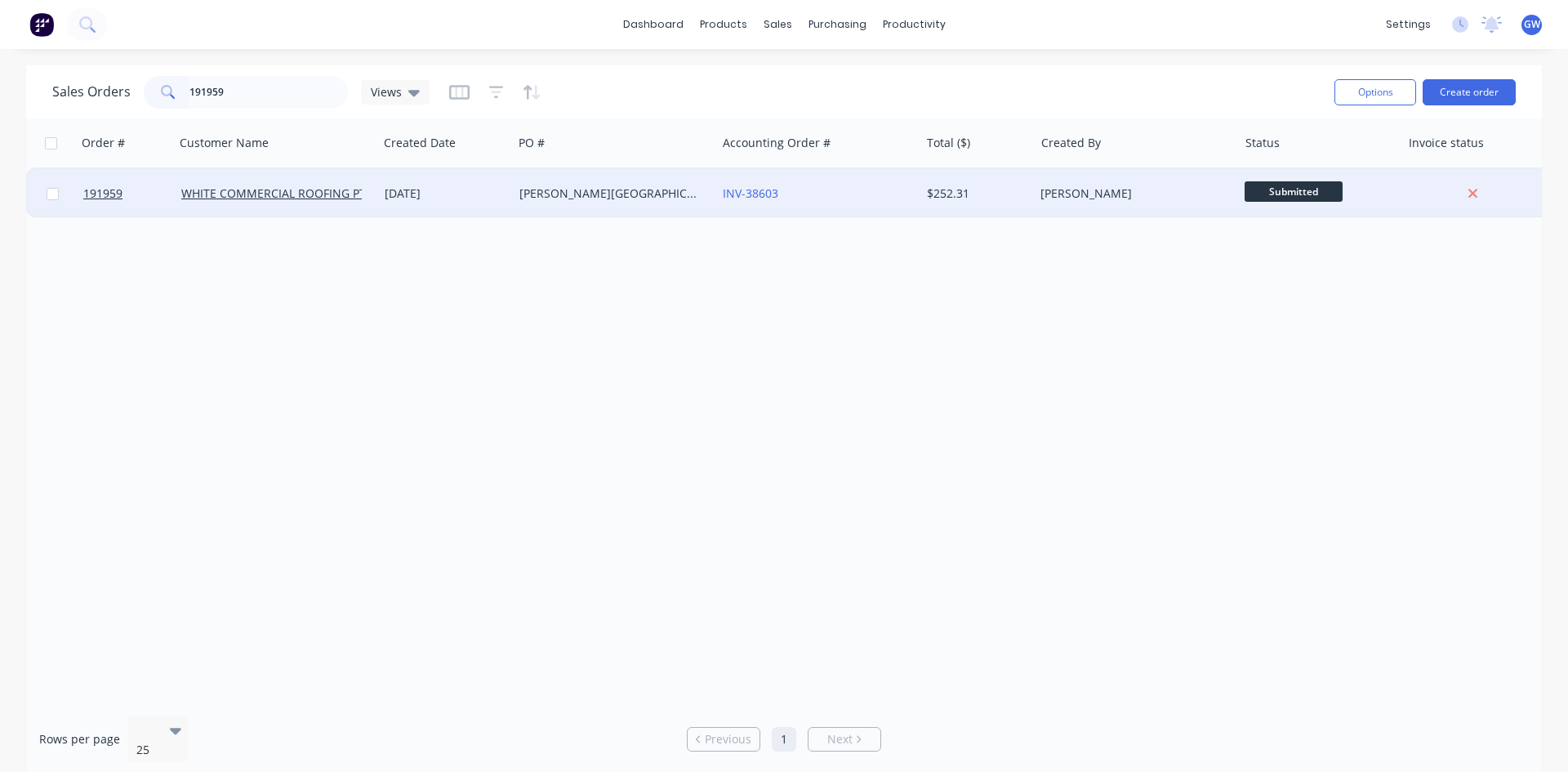
click at [1045, 171] on div "[PERSON_NAME]" at bounding box center [1136, 194] width 204 height 49
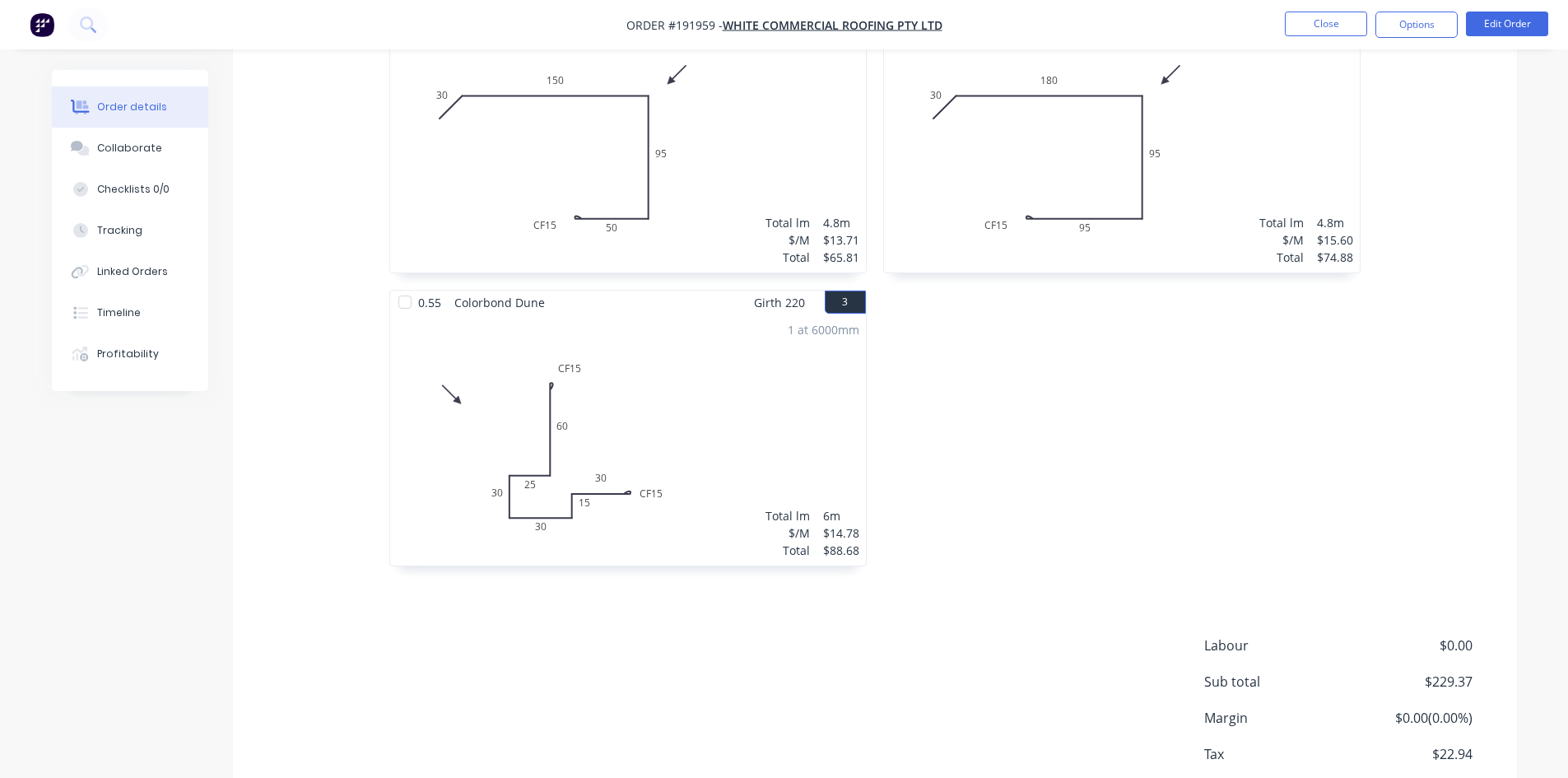
scroll to position [283, 0]
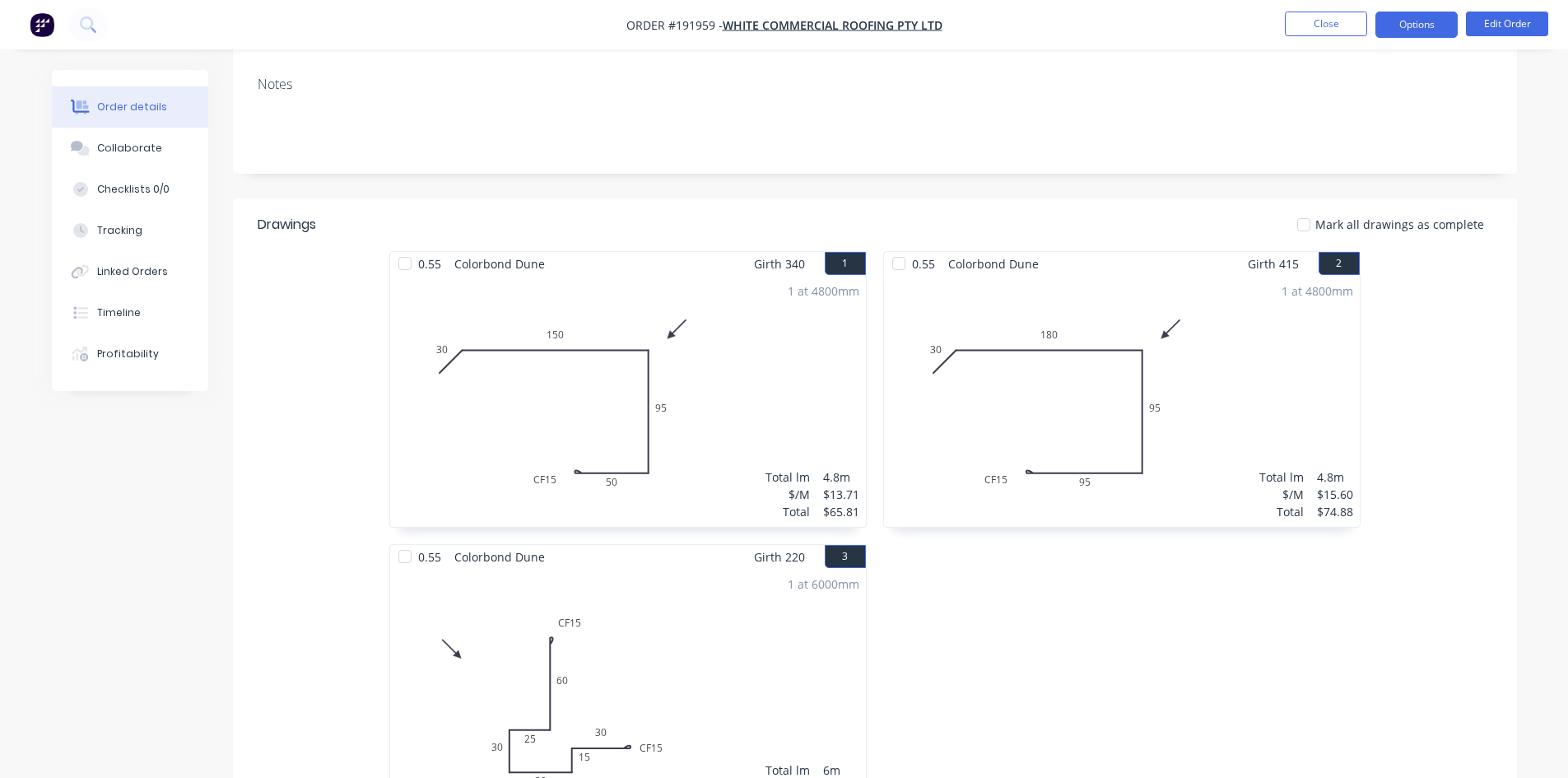
click at [1414, 16] on button "Options" at bounding box center [1416, 25] width 83 height 26
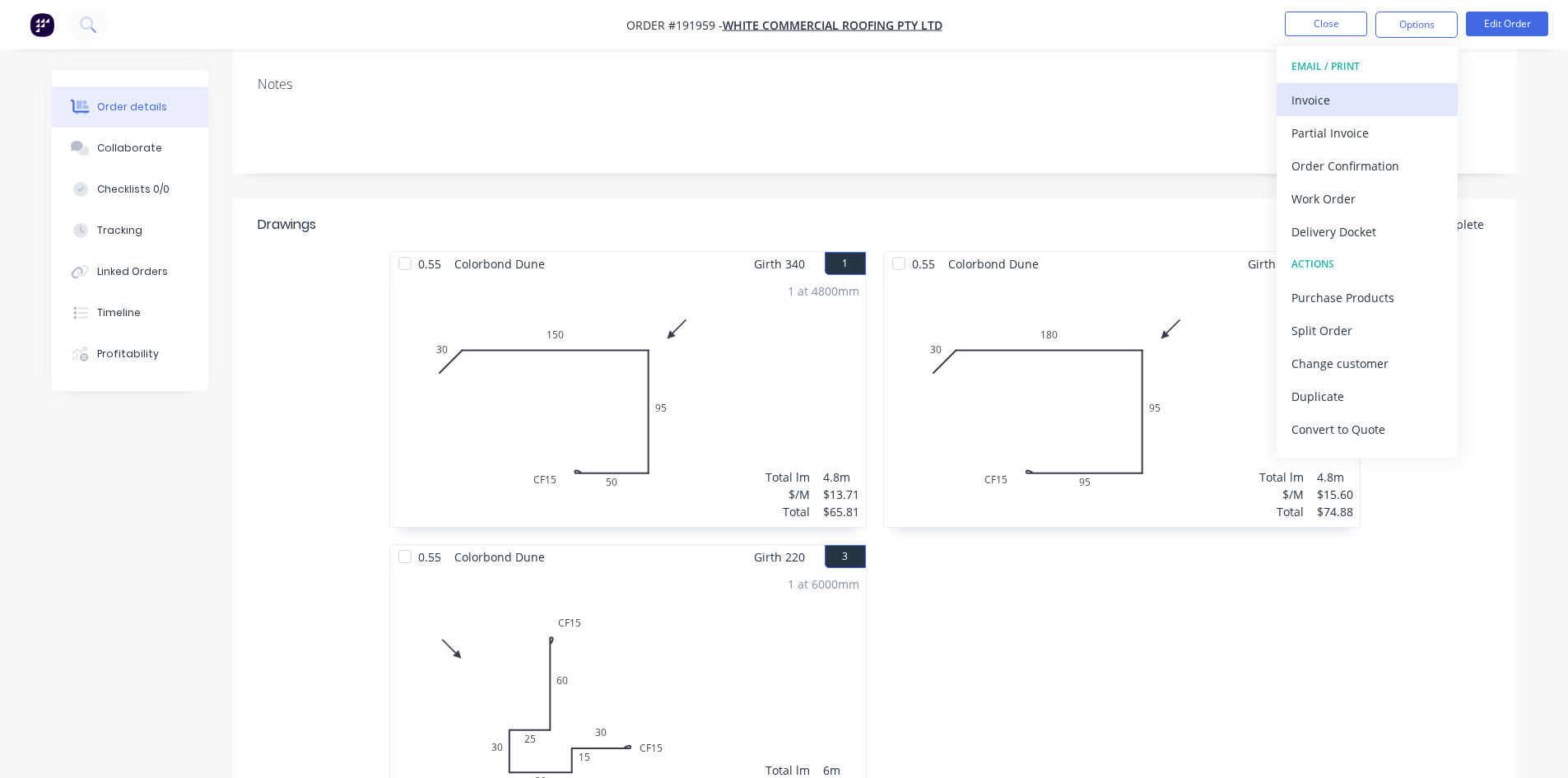
click at [1369, 93] on div "Invoice" at bounding box center [1366, 100] width 152 height 24
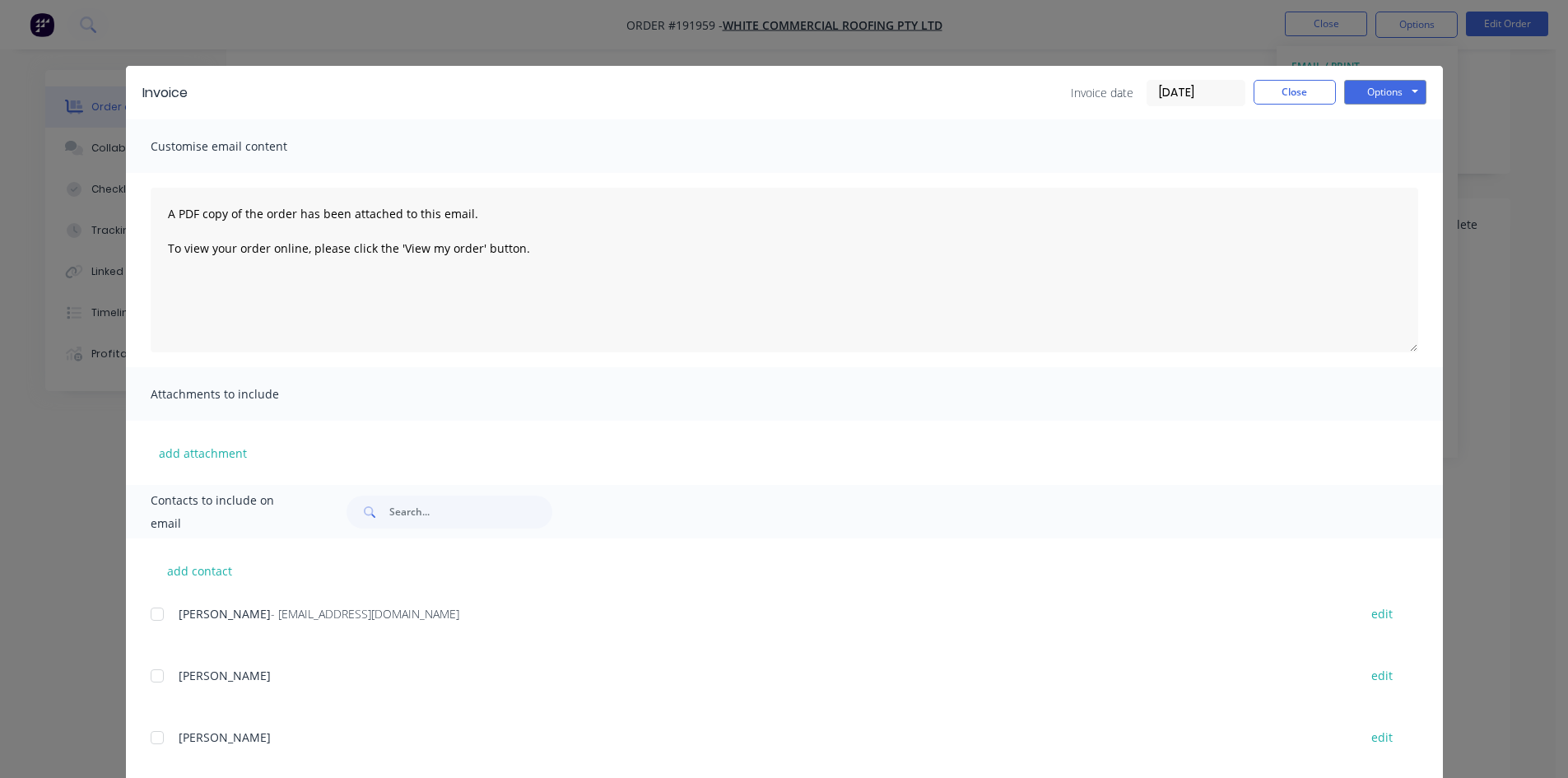
click at [144, 610] on div "add contact Anne - admin@wcroofing.com.au edit ERIC edit ARRON edit DAMO edit G…" at bounding box center [785, 765] width 1317 height 454
click at [154, 612] on div at bounding box center [157, 614] width 33 height 33
click at [1384, 103] on button "Options" at bounding box center [1384, 92] width 83 height 25
click at [1379, 177] on button "Email" at bounding box center [1396, 175] width 105 height 27
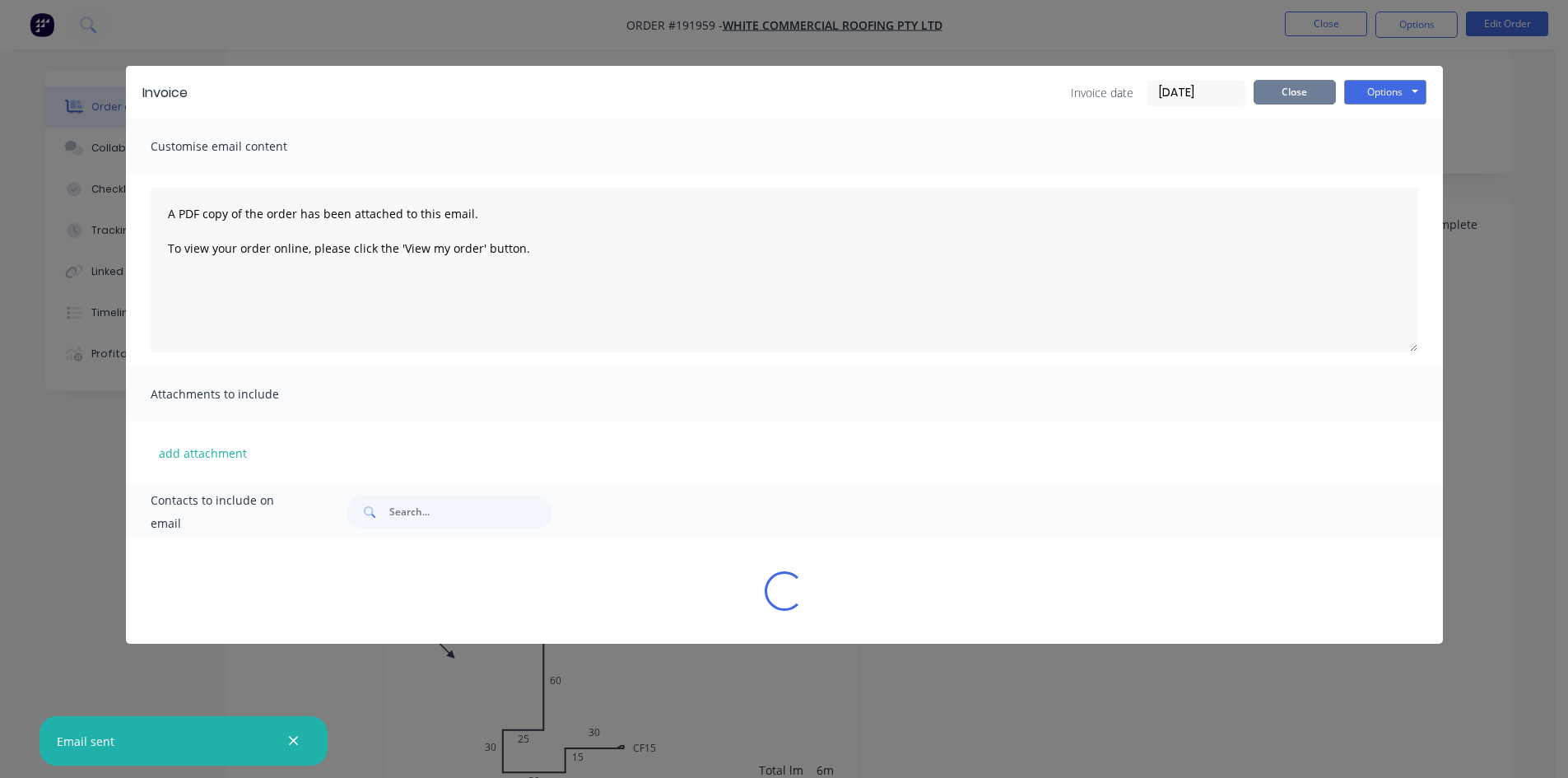
click at [1302, 81] on button "Close" at bounding box center [1295, 92] width 83 height 25
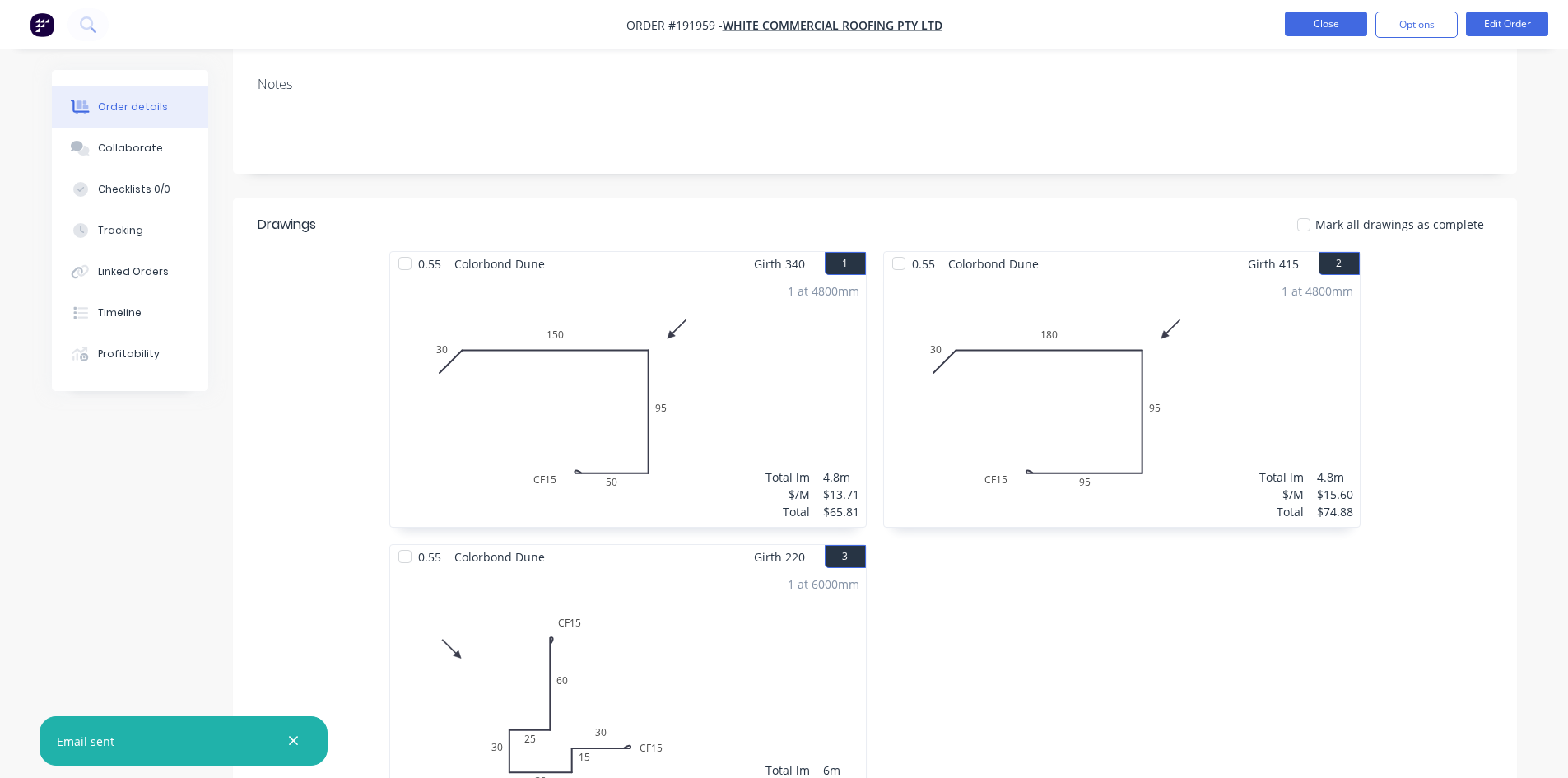
click at [1326, 15] on button "Close" at bounding box center [1325, 24] width 83 height 25
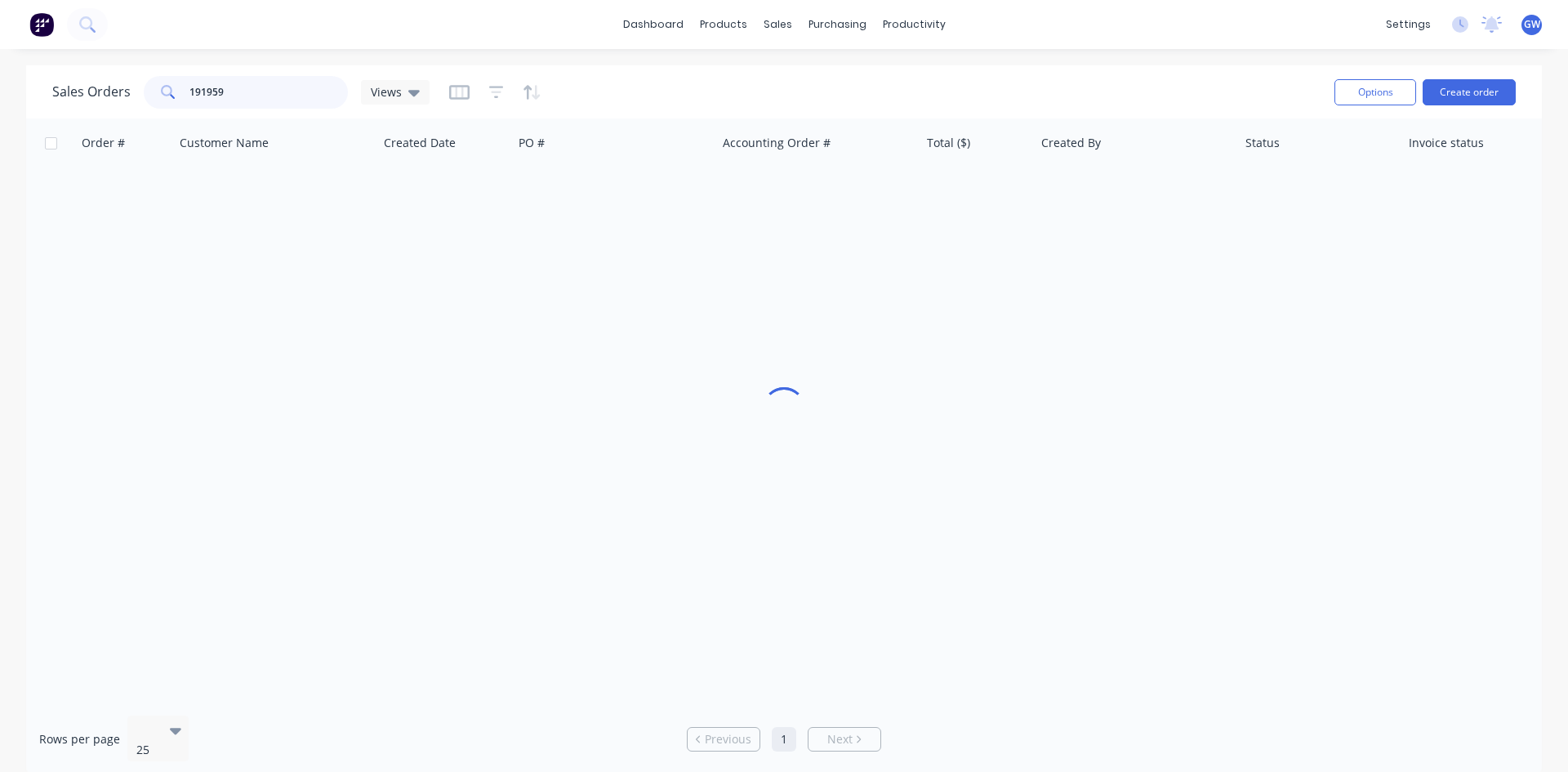
click at [274, 82] on input "191959" at bounding box center [269, 92] width 160 height 32
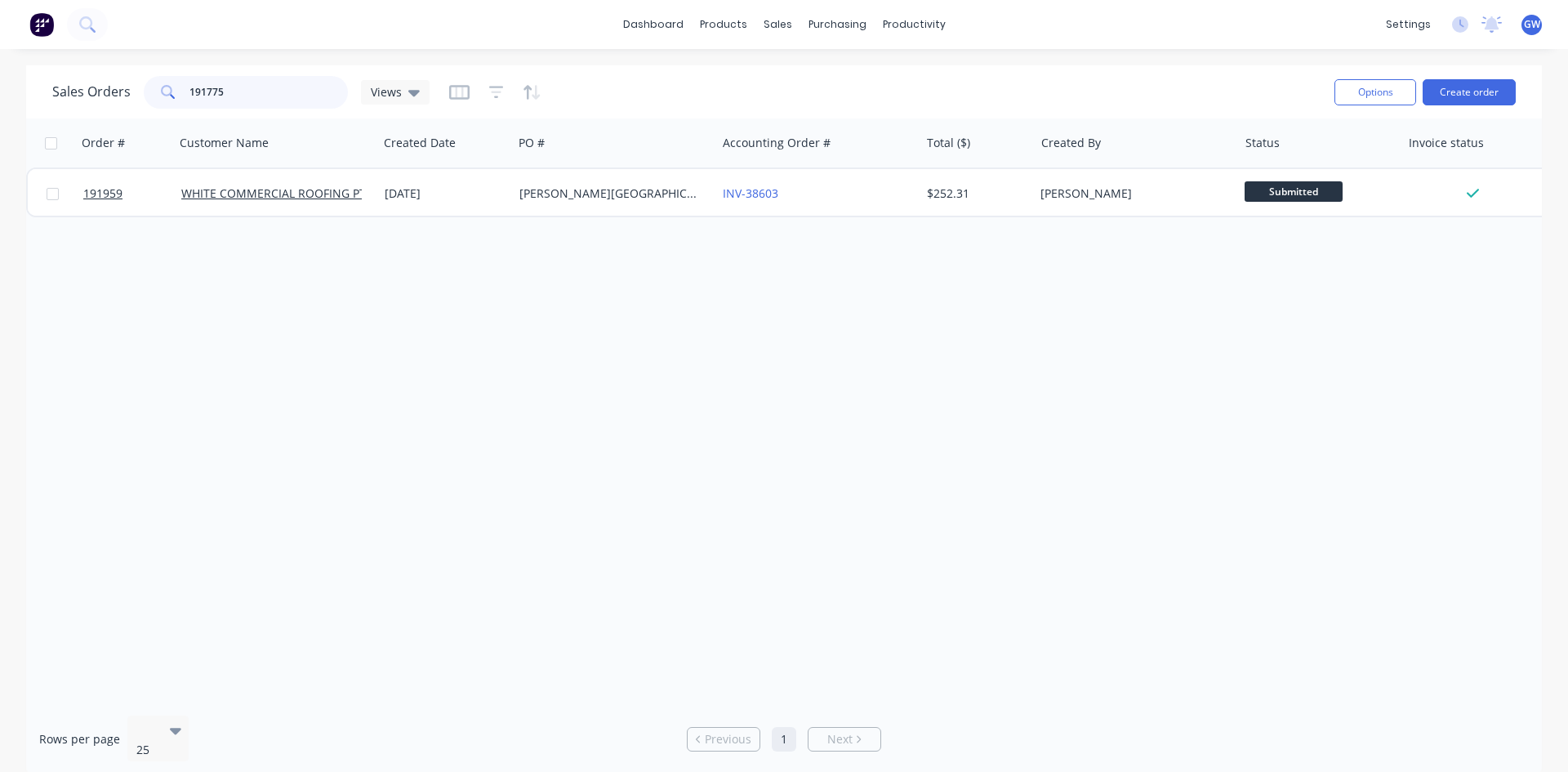
type input "191775"
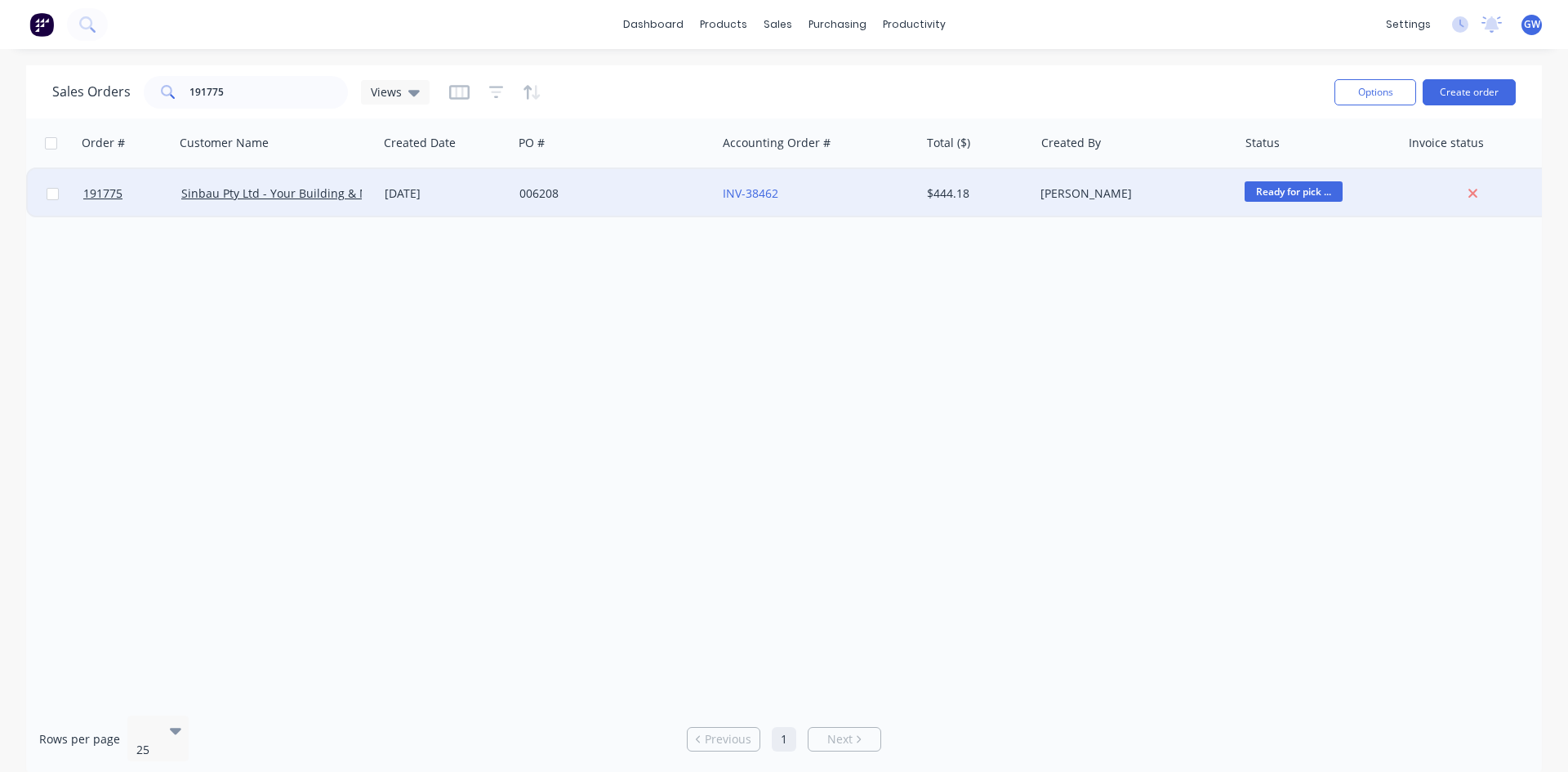
click at [1142, 200] on div "[PERSON_NAME]" at bounding box center [1131, 194] width 181 height 16
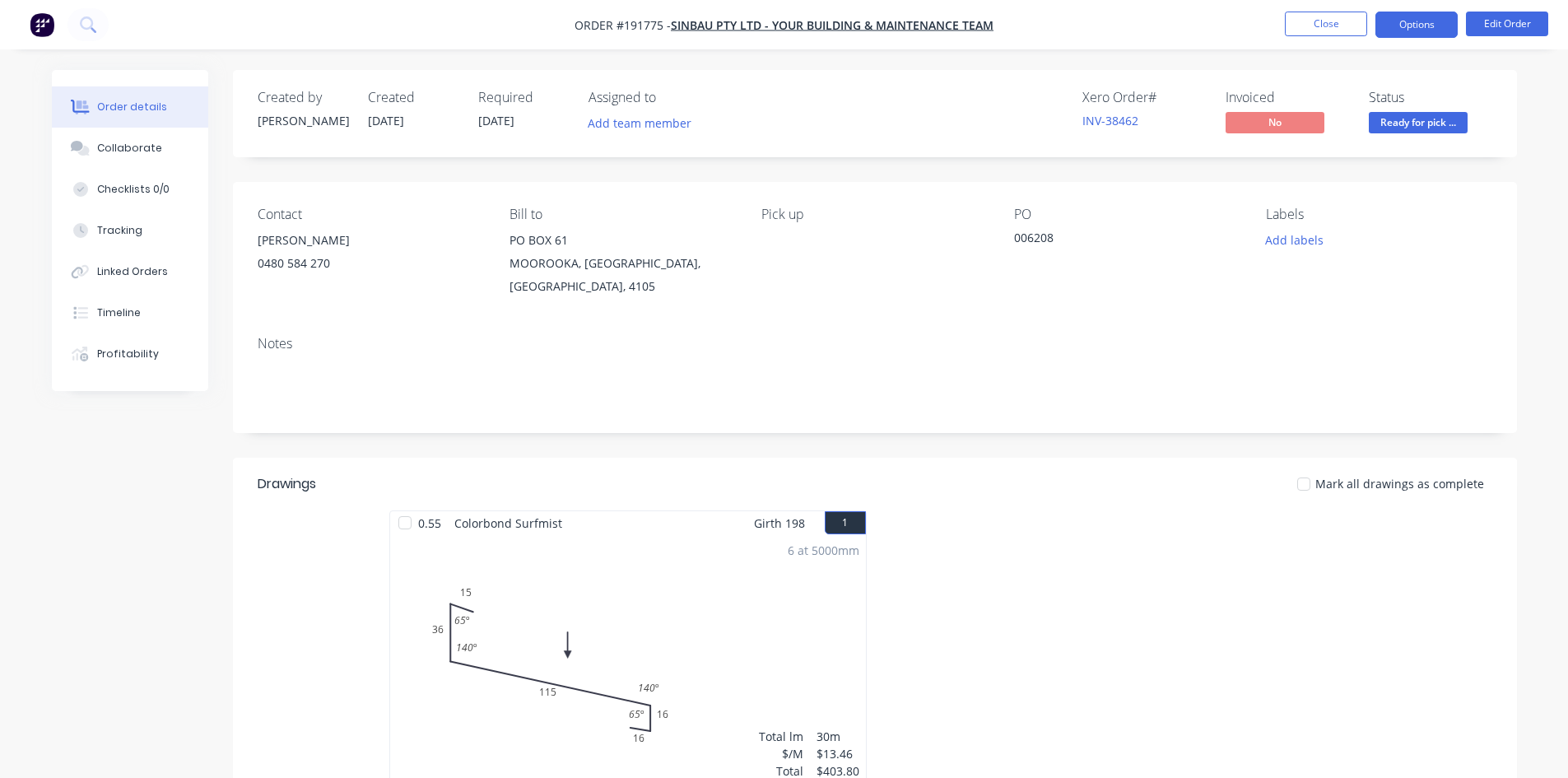
click at [1431, 30] on button "Options" at bounding box center [1416, 25] width 83 height 26
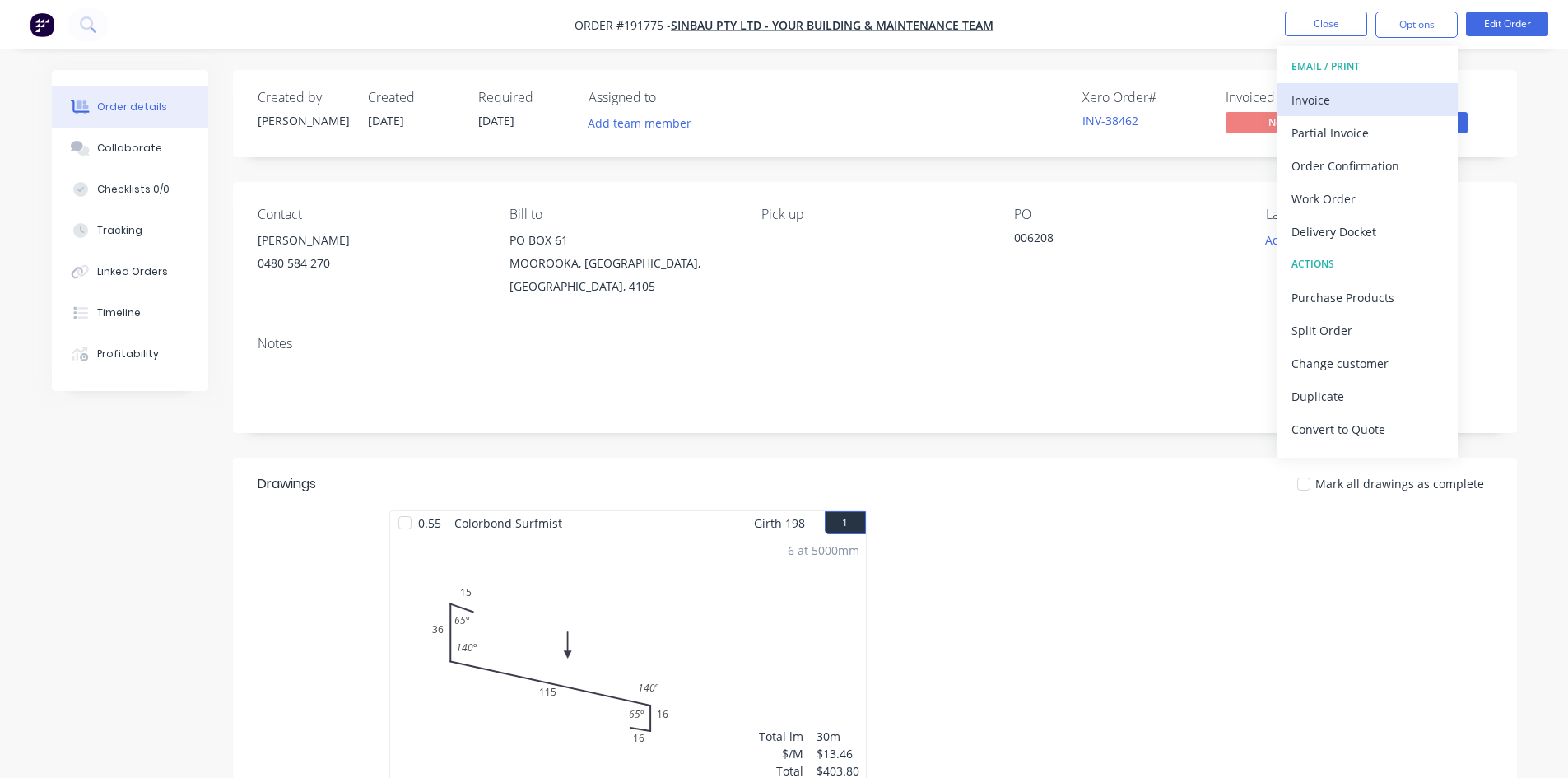
click at [1387, 101] on div "Invoice" at bounding box center [1366, 100] width 152 height 24
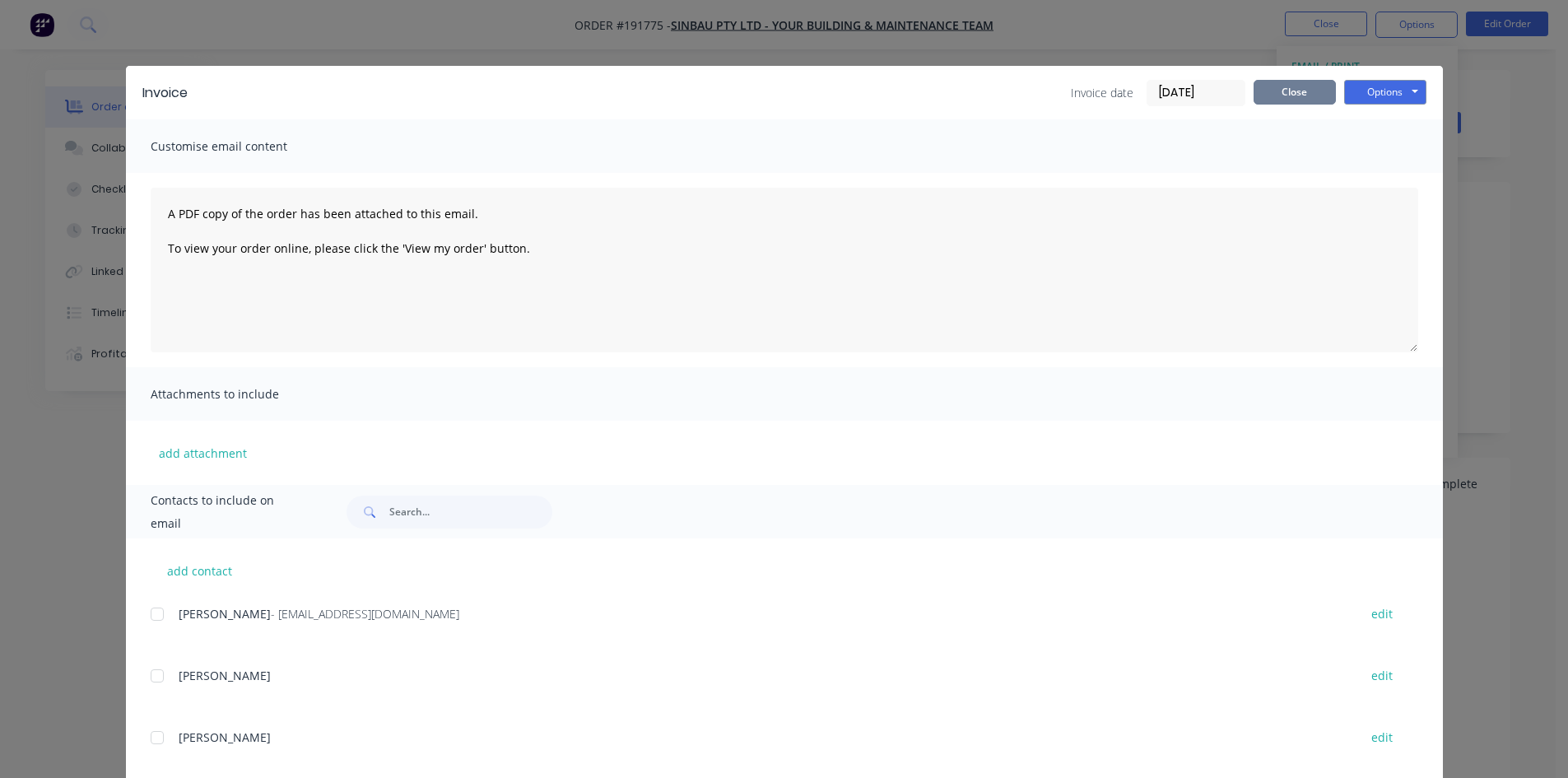
click at [1287, 100] on button "Close" at bounding box center [1295, 92] width 83 height 25
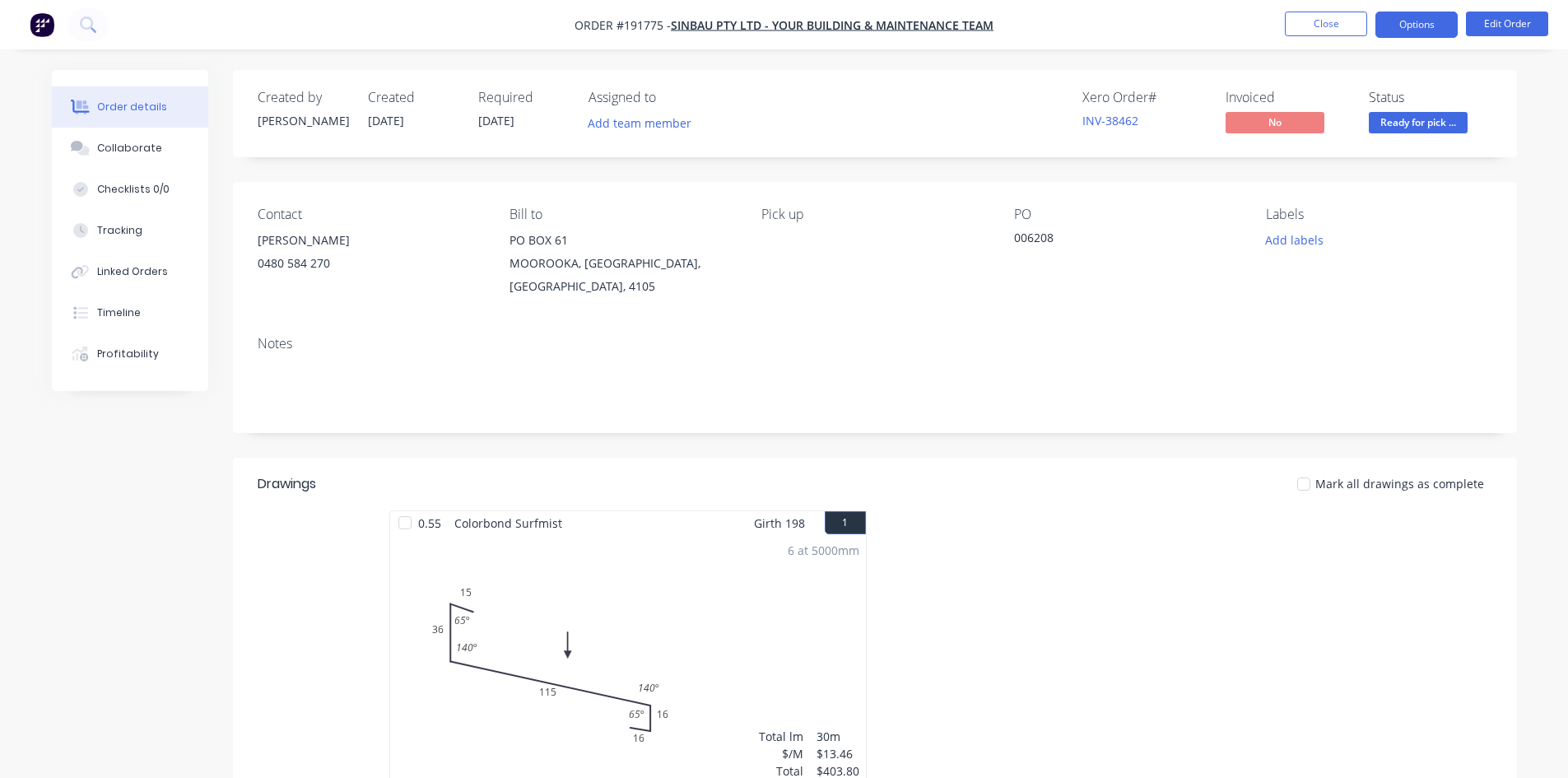
click at [1400, 31] on button "Options" at bounding box center [1416, 25] width 83 height 26
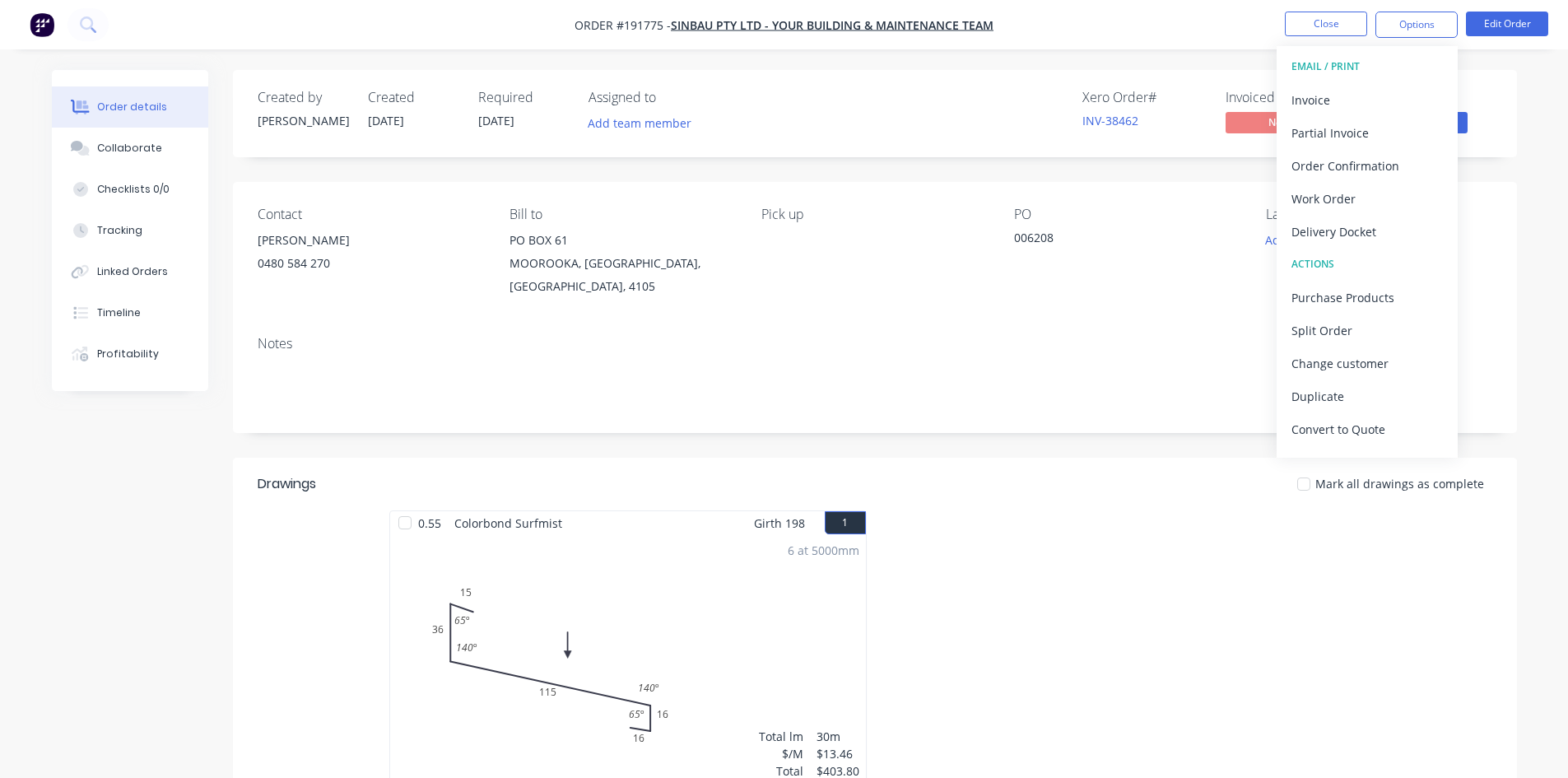
click at [1378, 91] on div "Invoice" at bounding box center [1366, 100] width 152 height 24
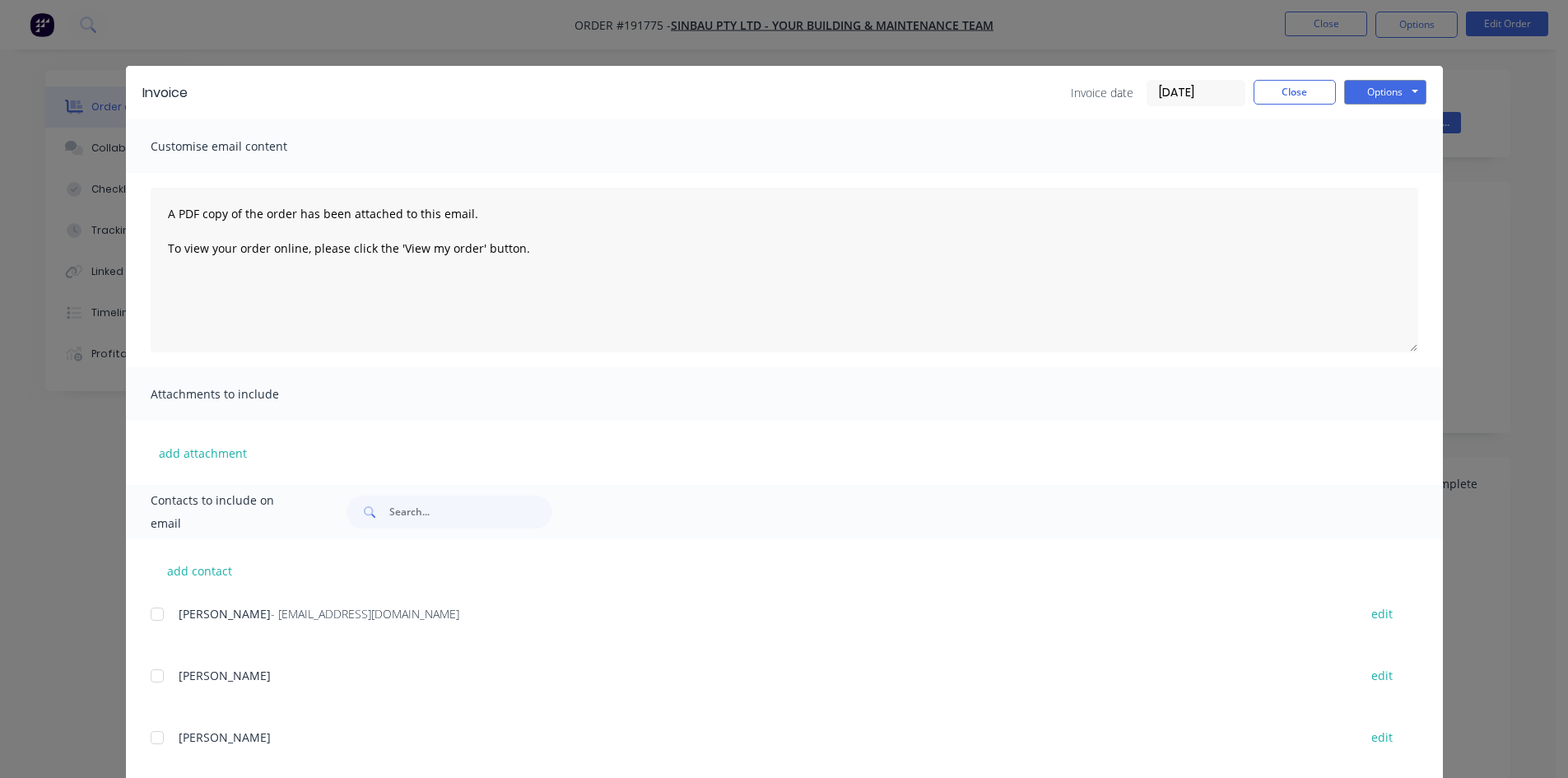
click at [162, 612] on div at bounding box center [157, 614] width 33 height 33
click at [1364, 91] on button "Options" at bounding box center [1384, 92] width 83 height 25
click at [1379, 170] on button "Email" at bounding box center [1396, 175] width 105 height 27
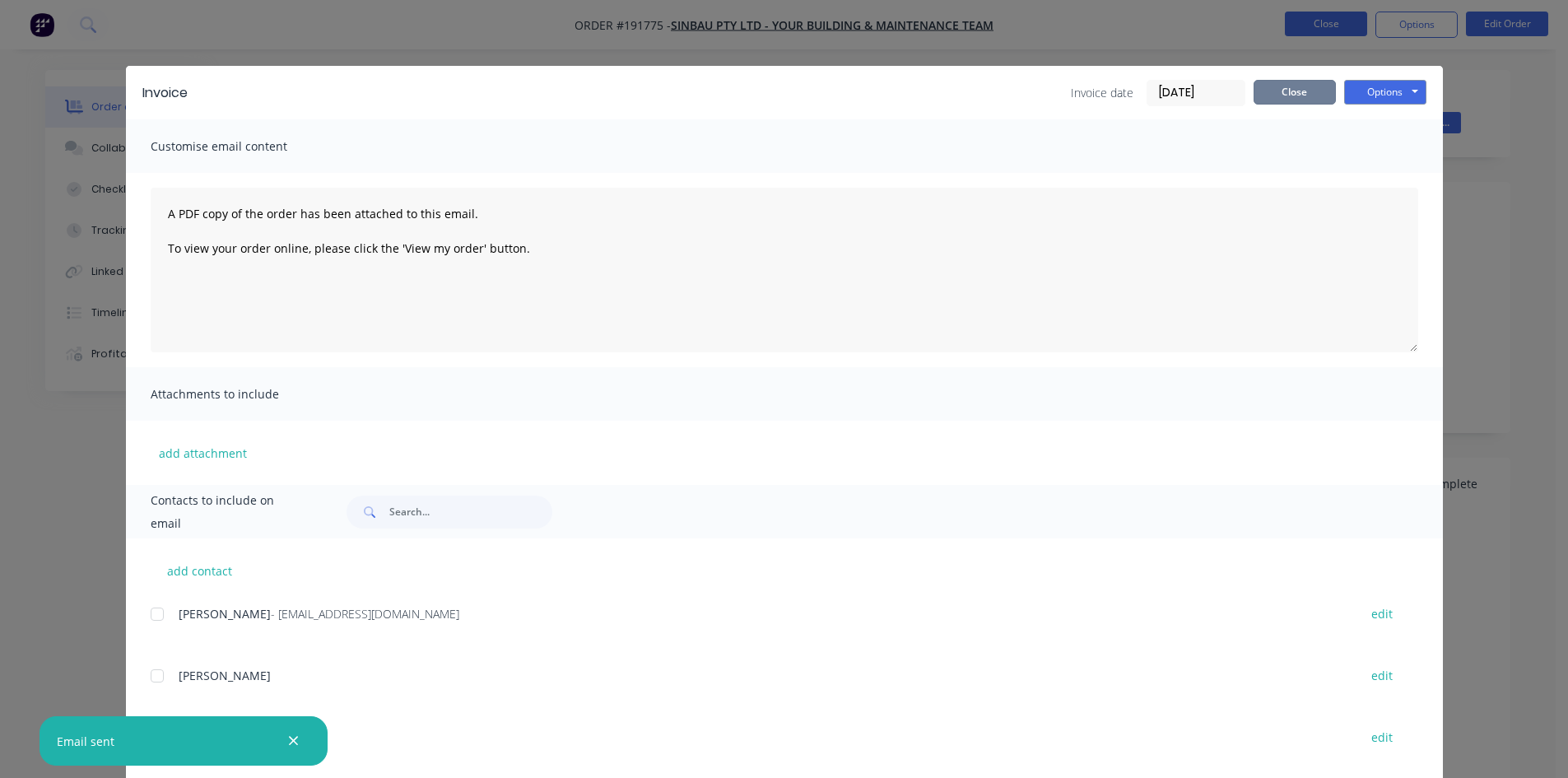
drag, startPoint x: 1317, startPoint y: 91, endPoint x: 1334, endPoint y: 33, distance: 60.4
click at [1317, 91] on button "Close" at bounding box center [1295, 92] width 83 height 25
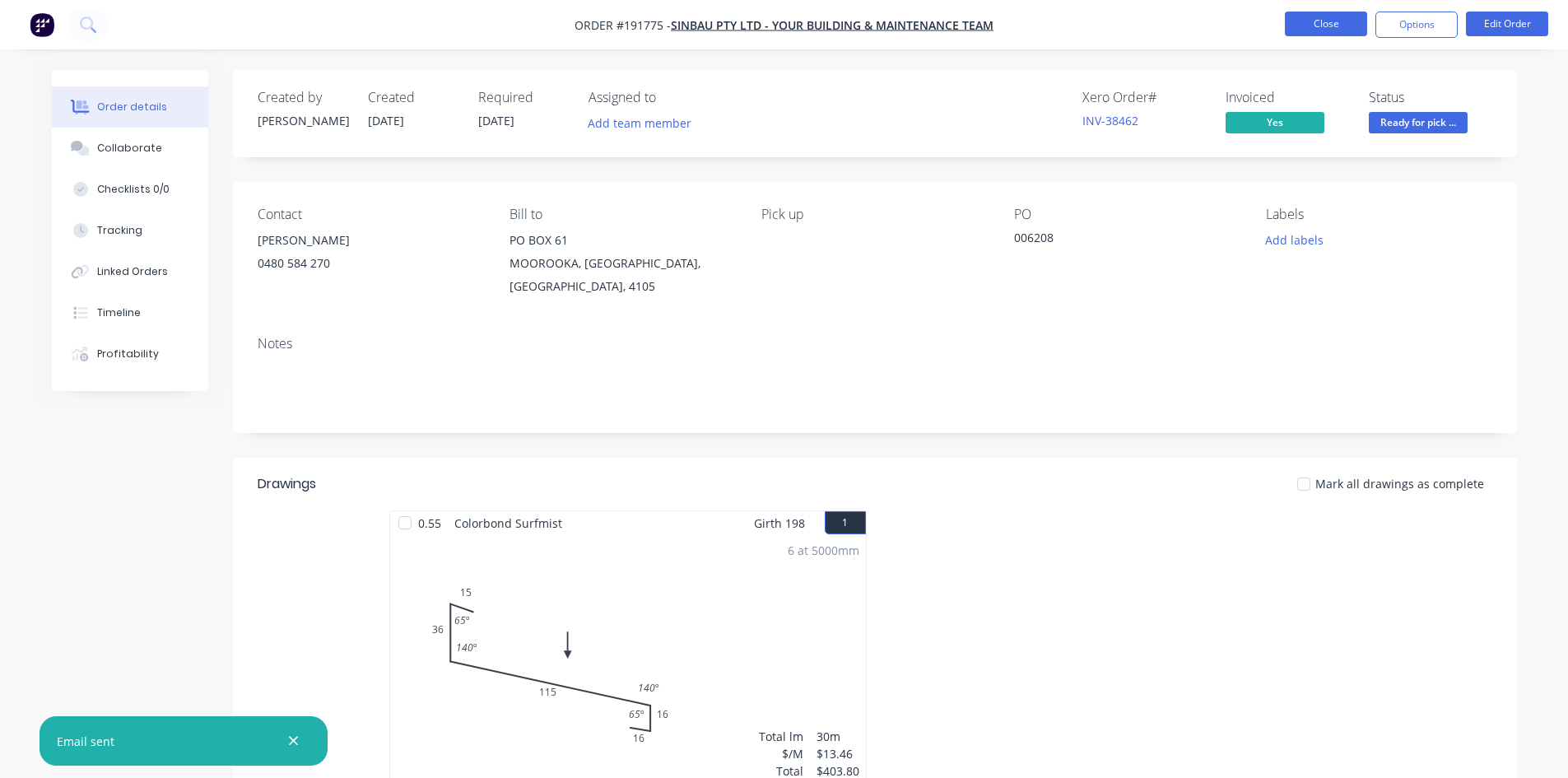
click at [1335, 30] on button "Close" at bounding box center [1325, 24] width 83 height 25
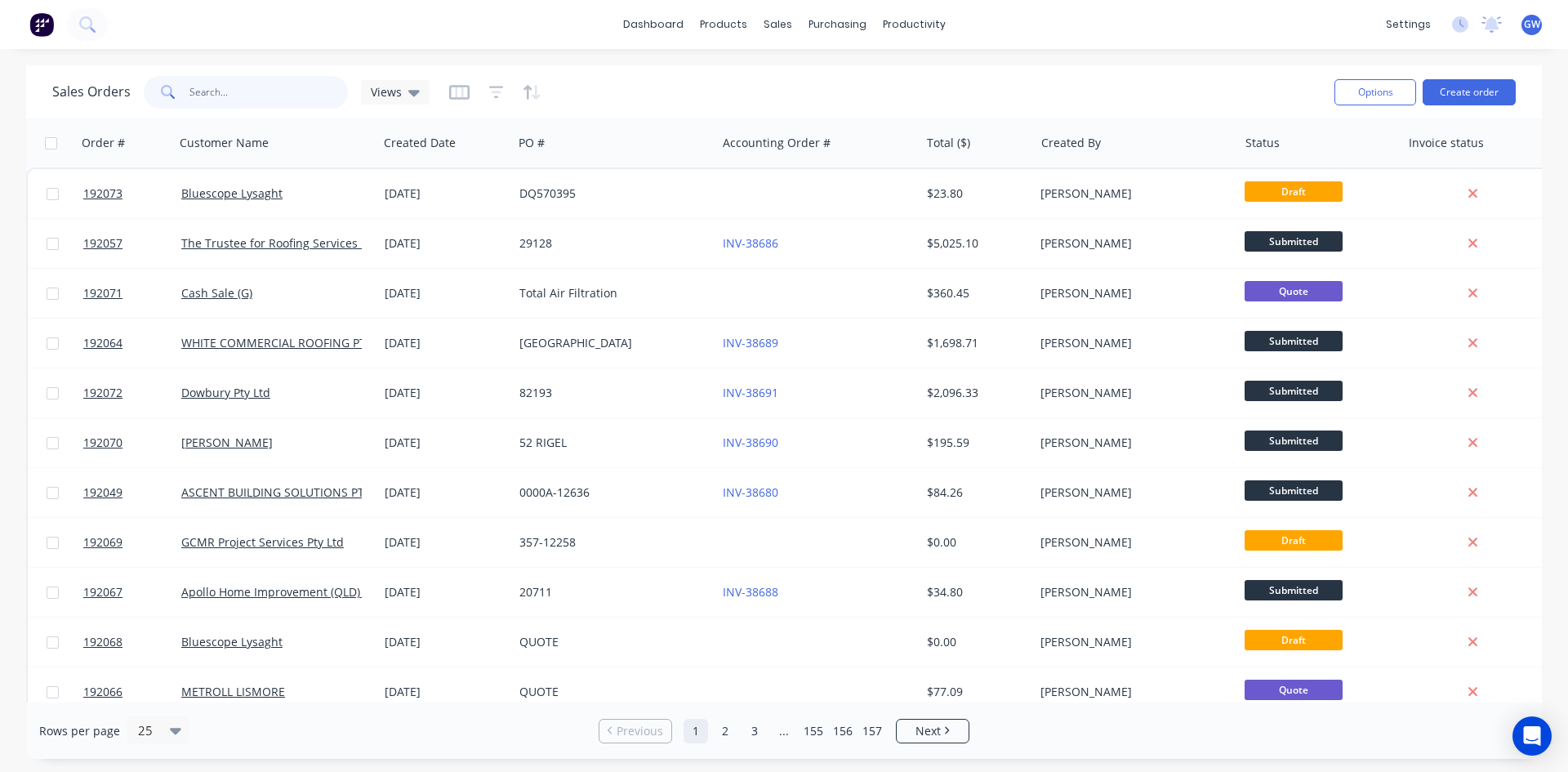
click at [300, 88] on input "text" at bounding box center [269, 92] width 160 height 32
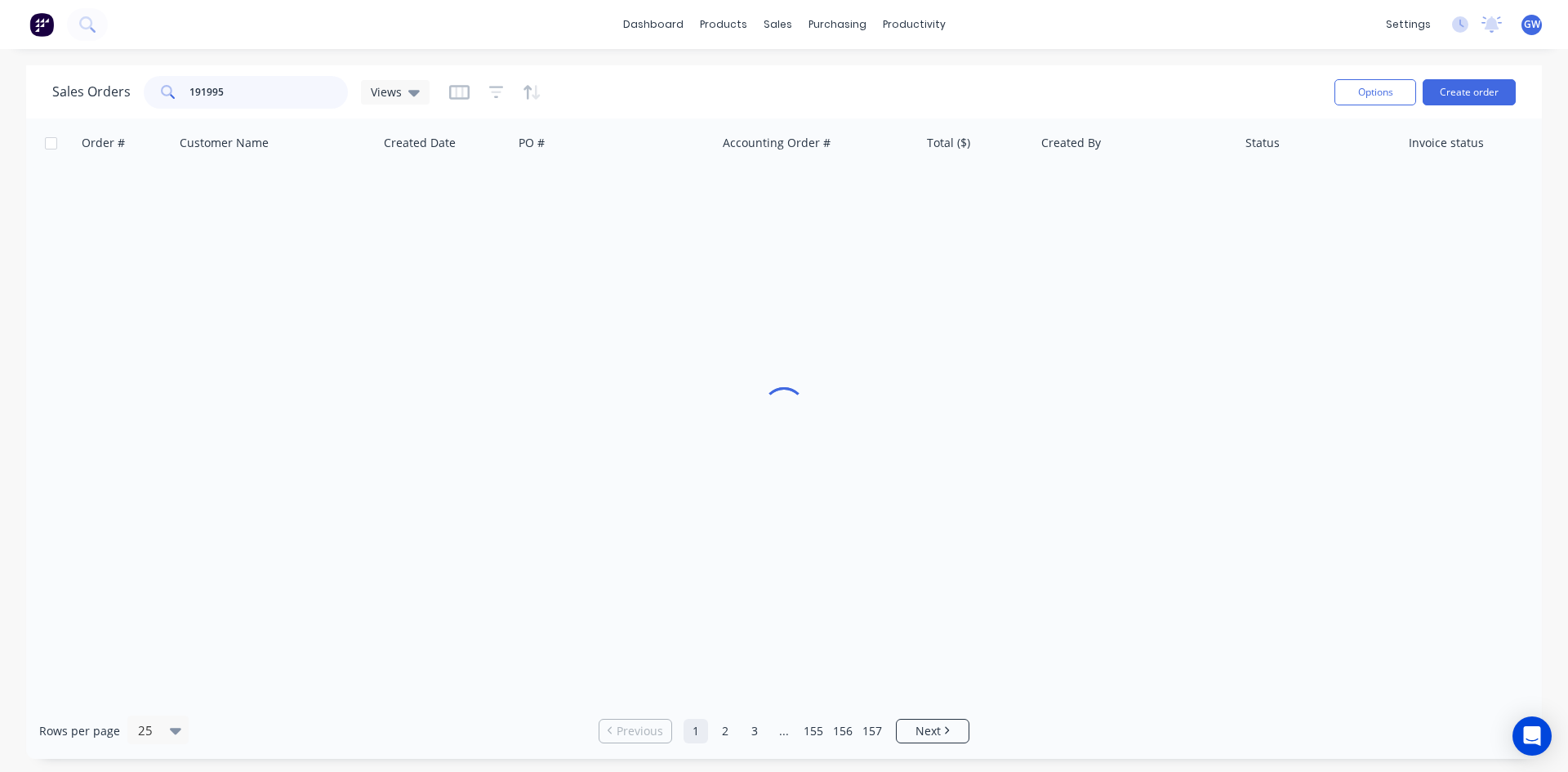
type input "191995"
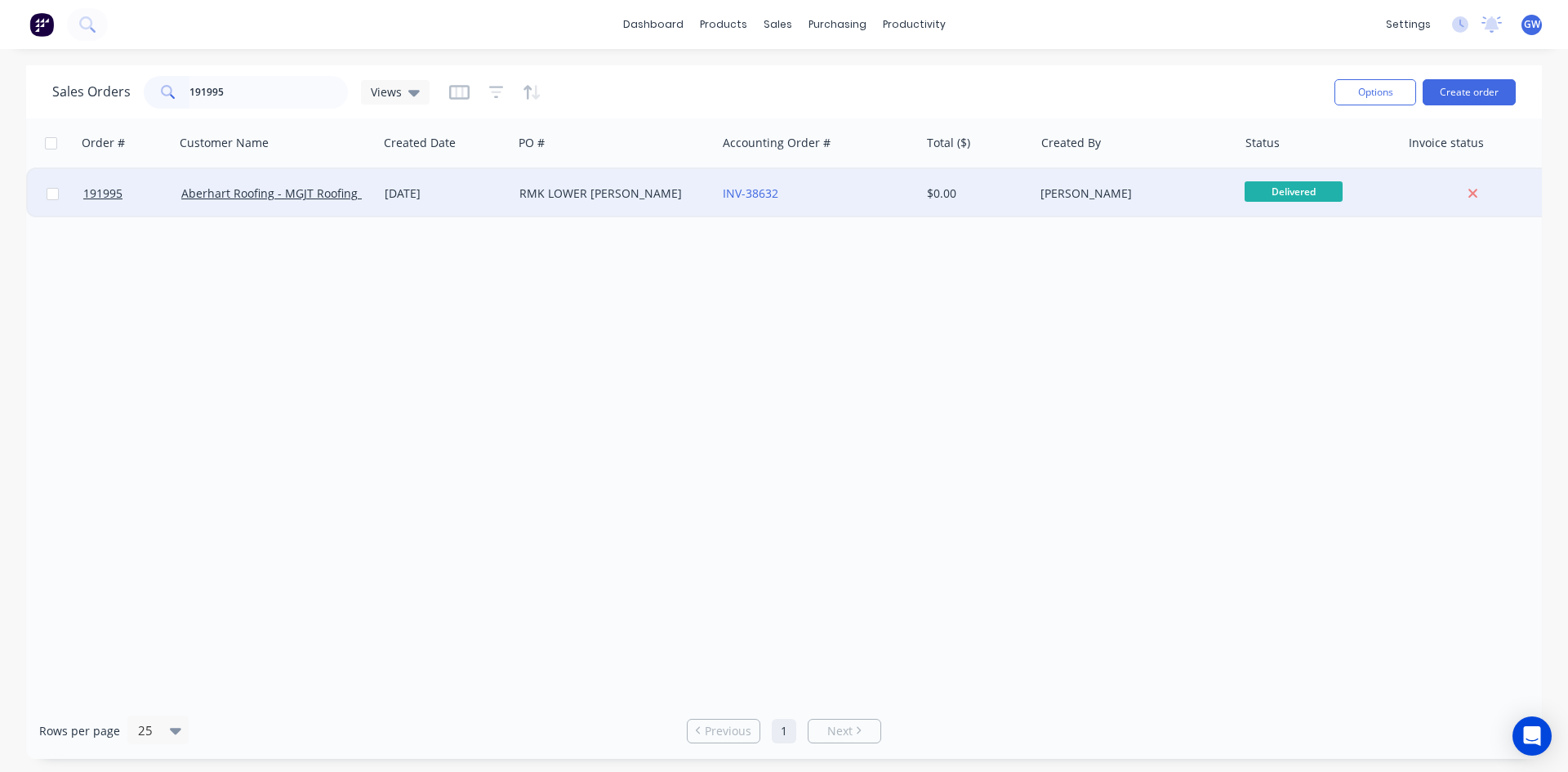
click at [949, 211] on div "$0.00" at bounding box center [977, 194] width 115 height 49
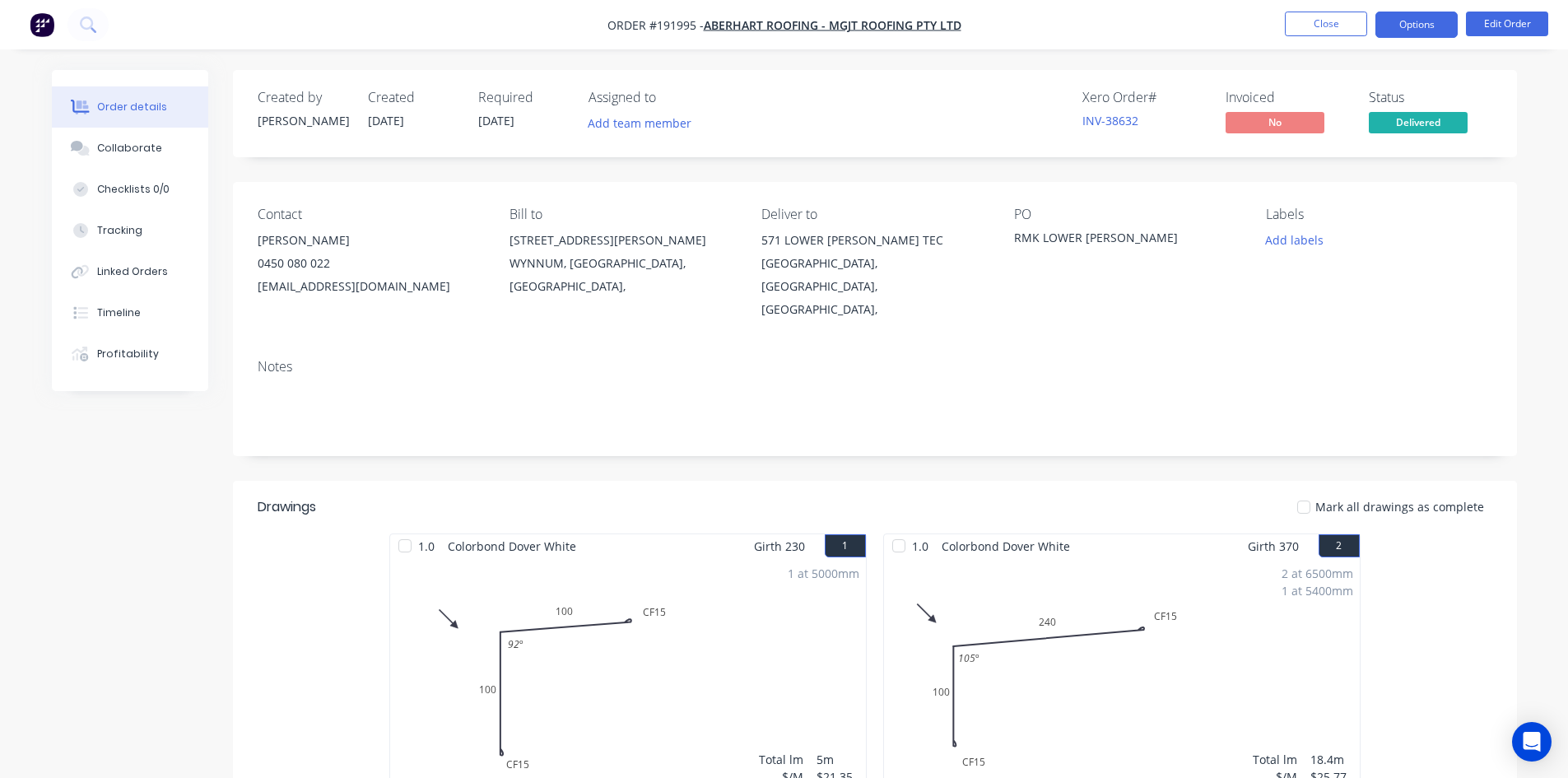
click at [1423, 29] on button "Options" at bounding box center [1416, 25] width 83 height 26
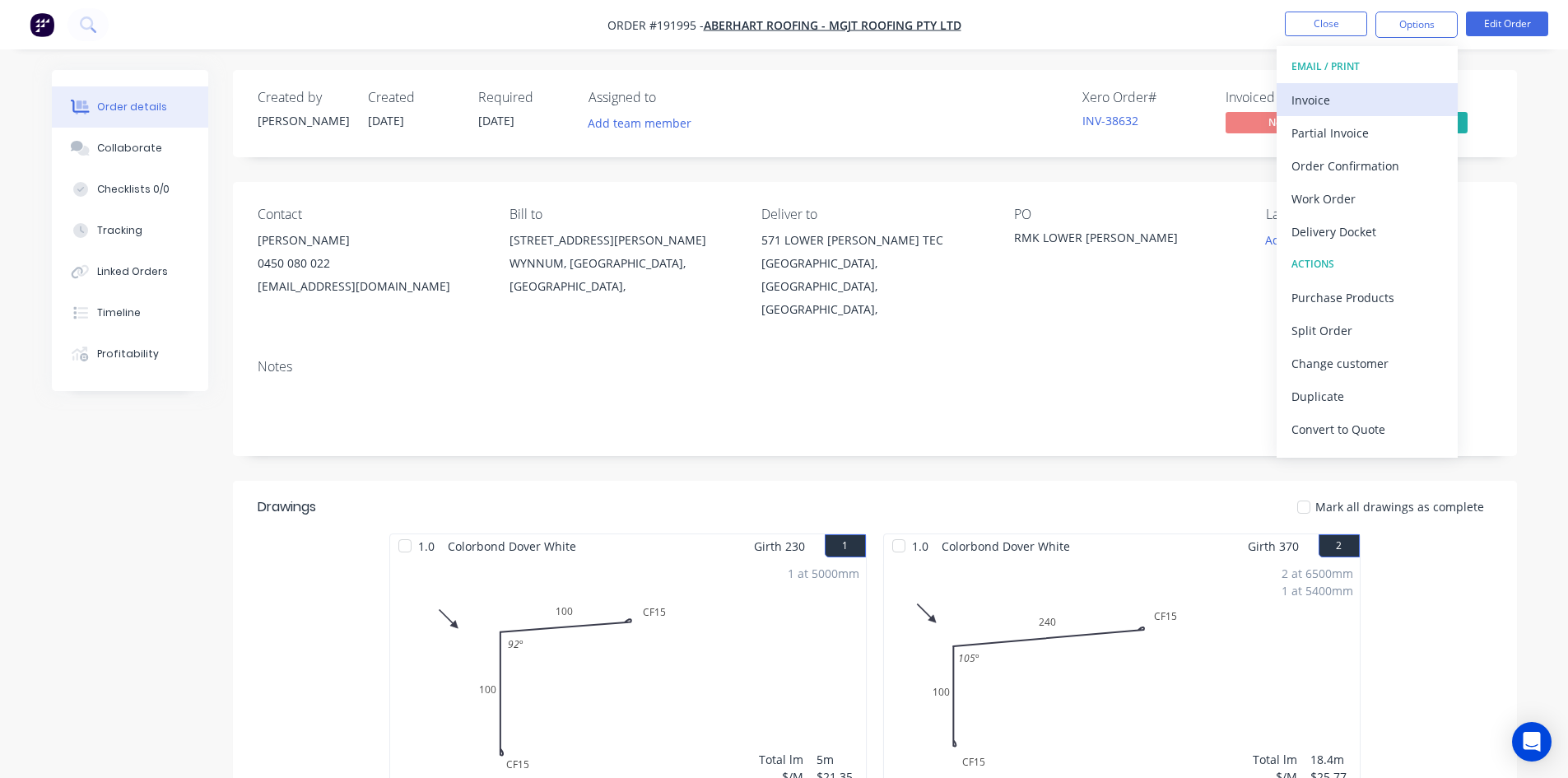
click at [1384, 93] on div "Invoice" at bounding box center [1366, 100] width 152 height 24
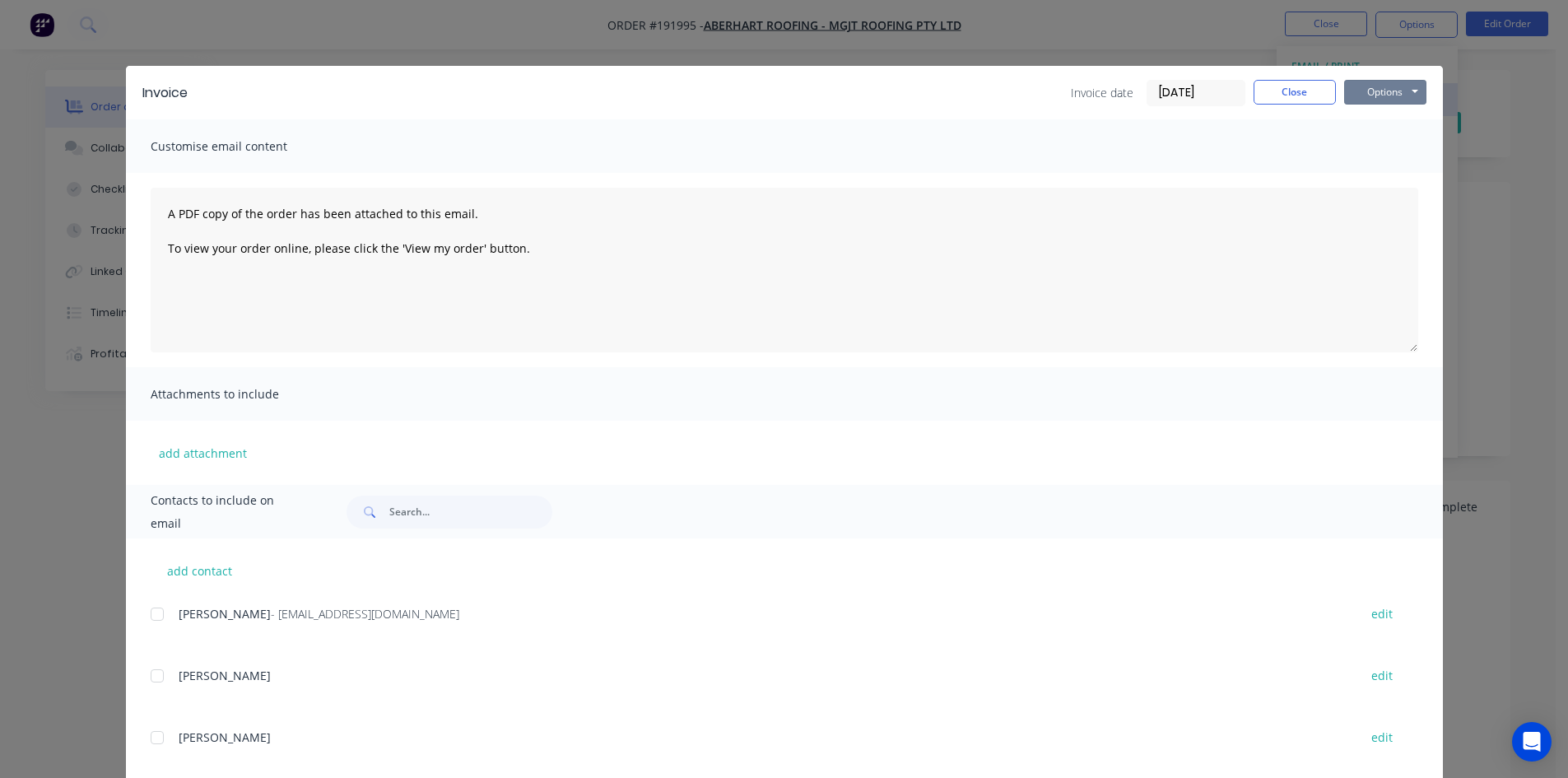
click at [1384, 93] on button "Options" at bounding box center [1384, 92] width 83 height 25
click at [1389, 147] on button "Print" at bounding box center [1396, 149] width 105 height 27
click at [1318, 99] on button "Close" at bounding box center [1295, 92] width 83 height 25
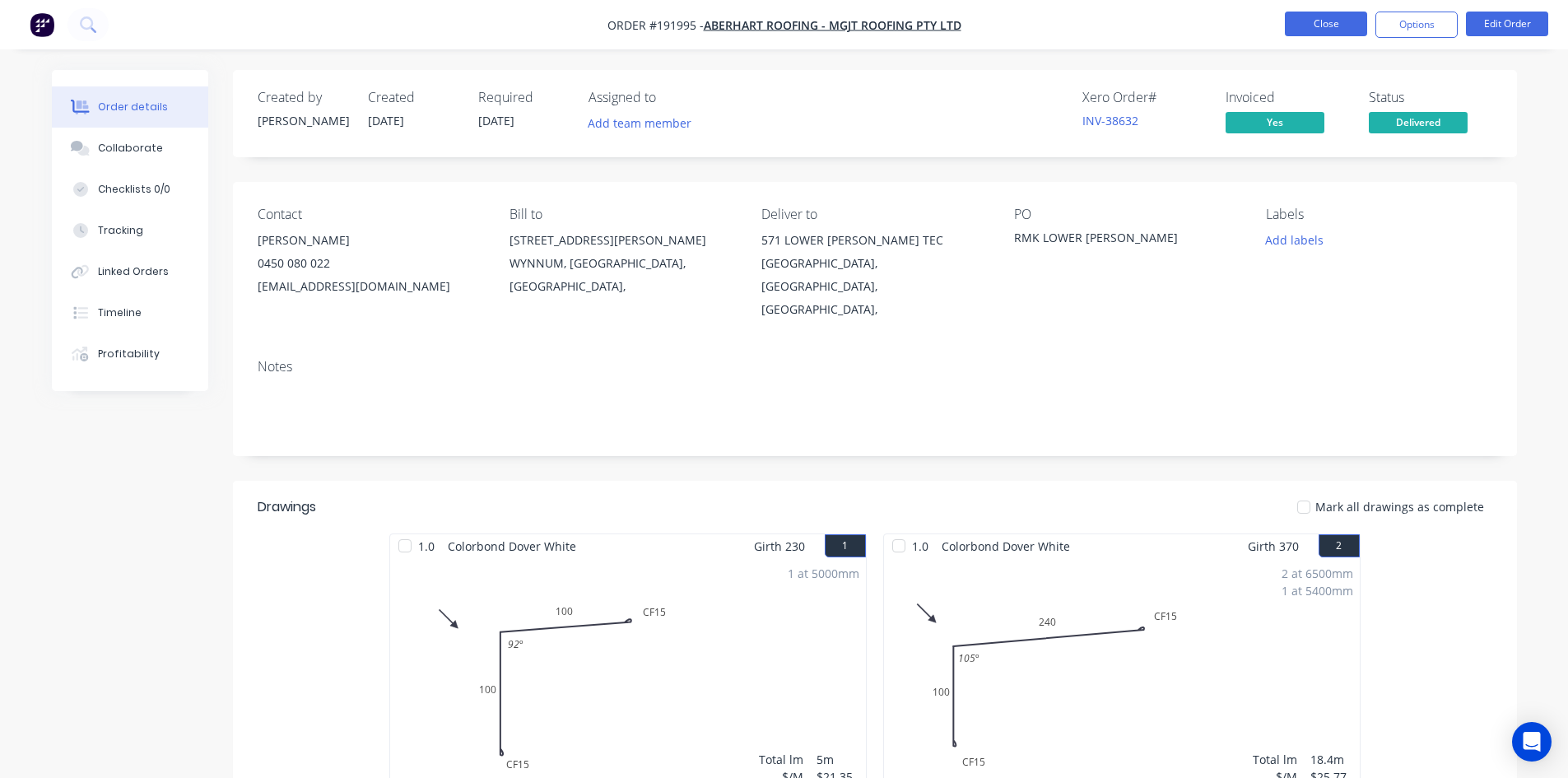
click at [1341, 25] on button "Close" at bounding box center [1325, 24] width 83 height 25
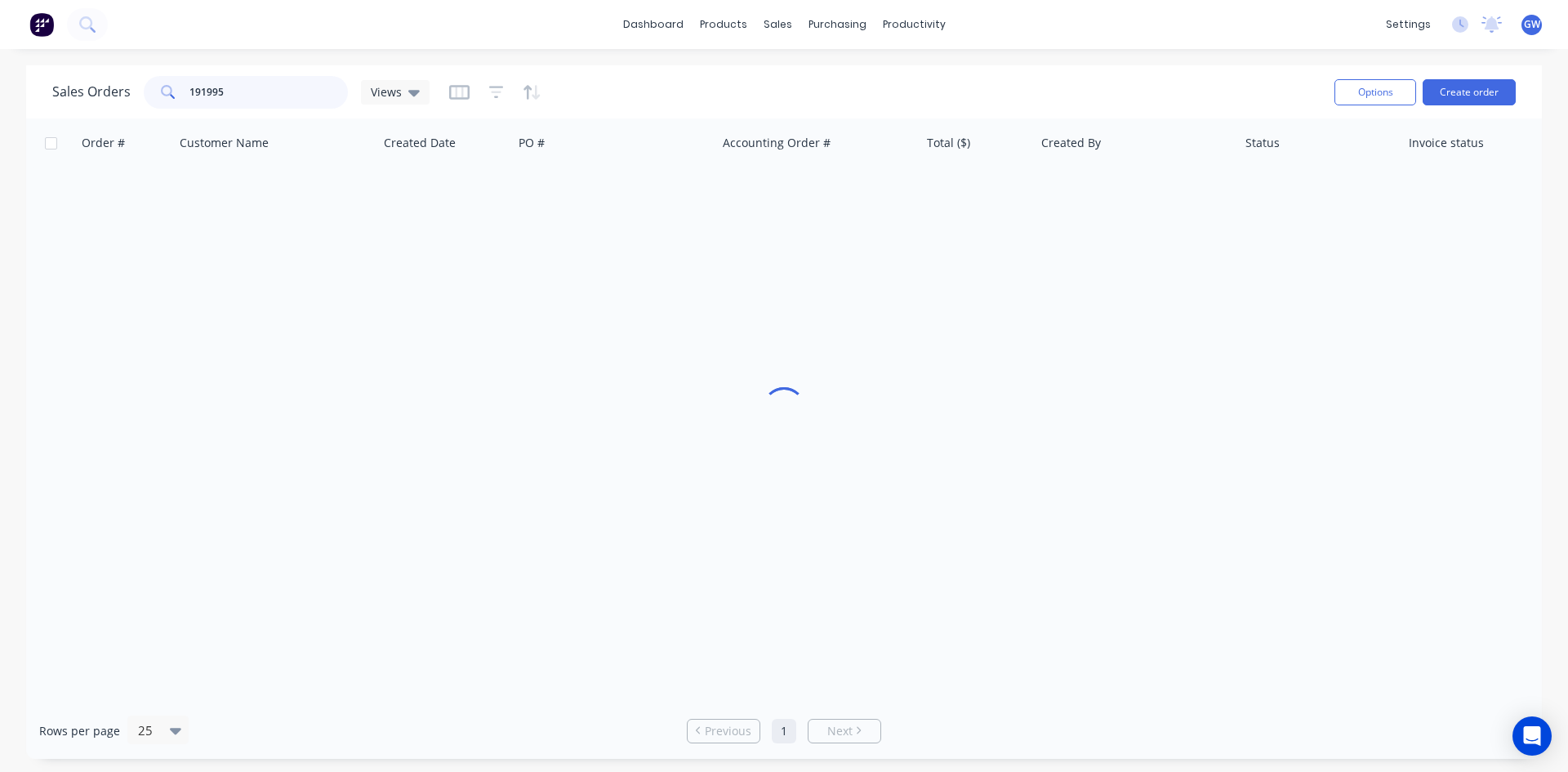
click at [299, 92] on input "191995" at bounding box center [269, 92] width 160 height 32
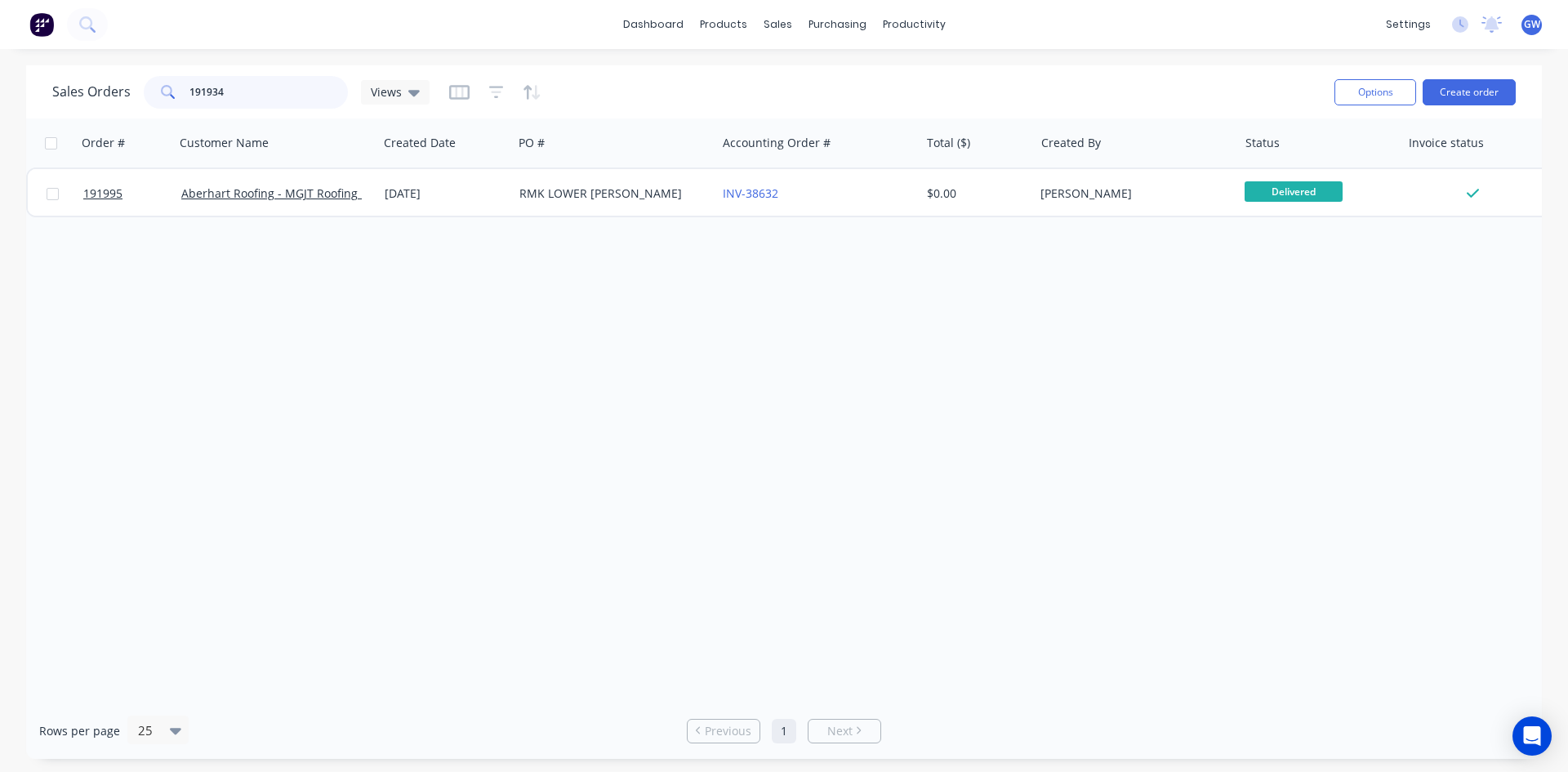
type input "191934"
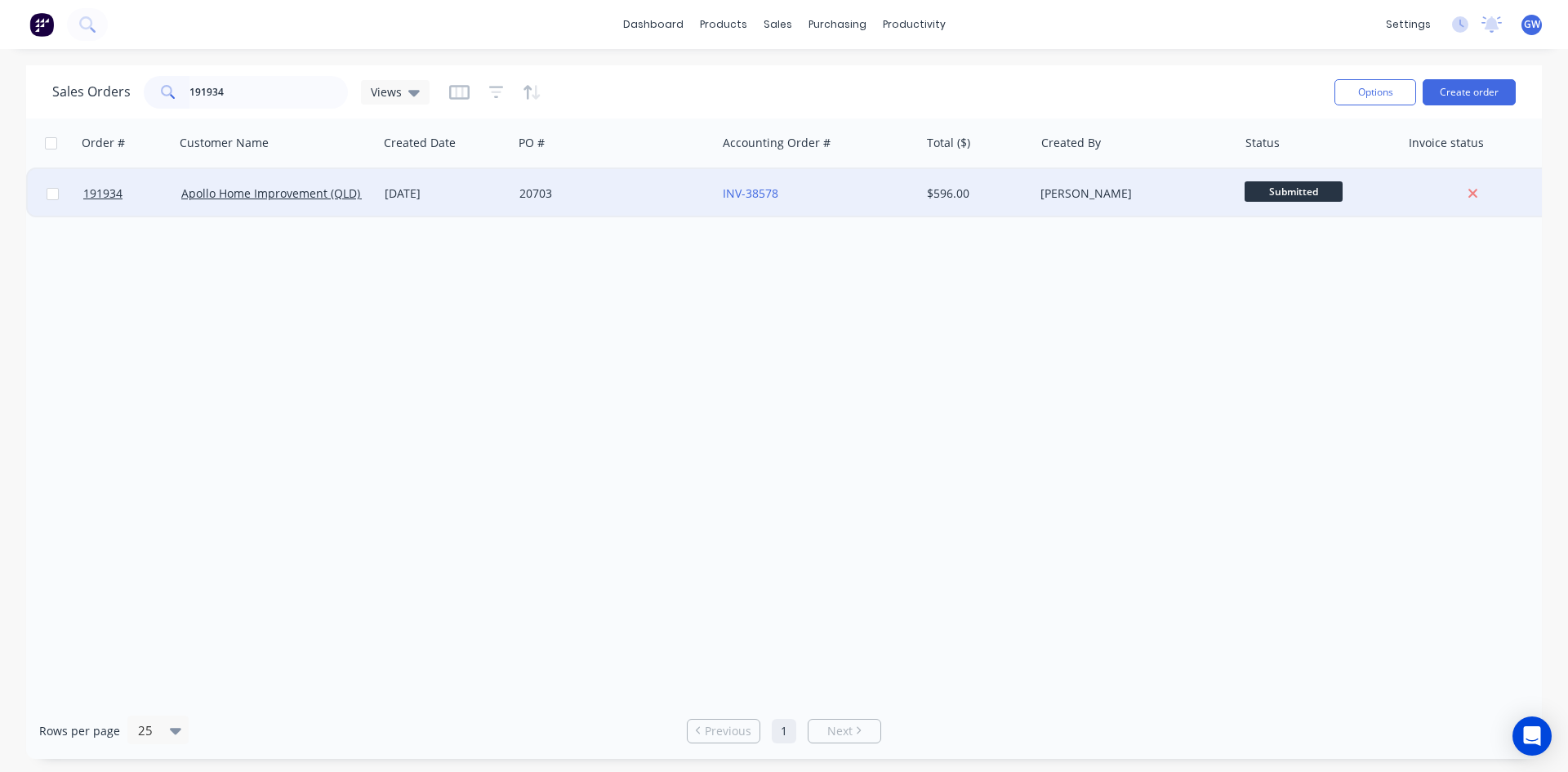
click at [885, 198] on div "INV-38578" at bounding box center [813, 194] width 181 height 16
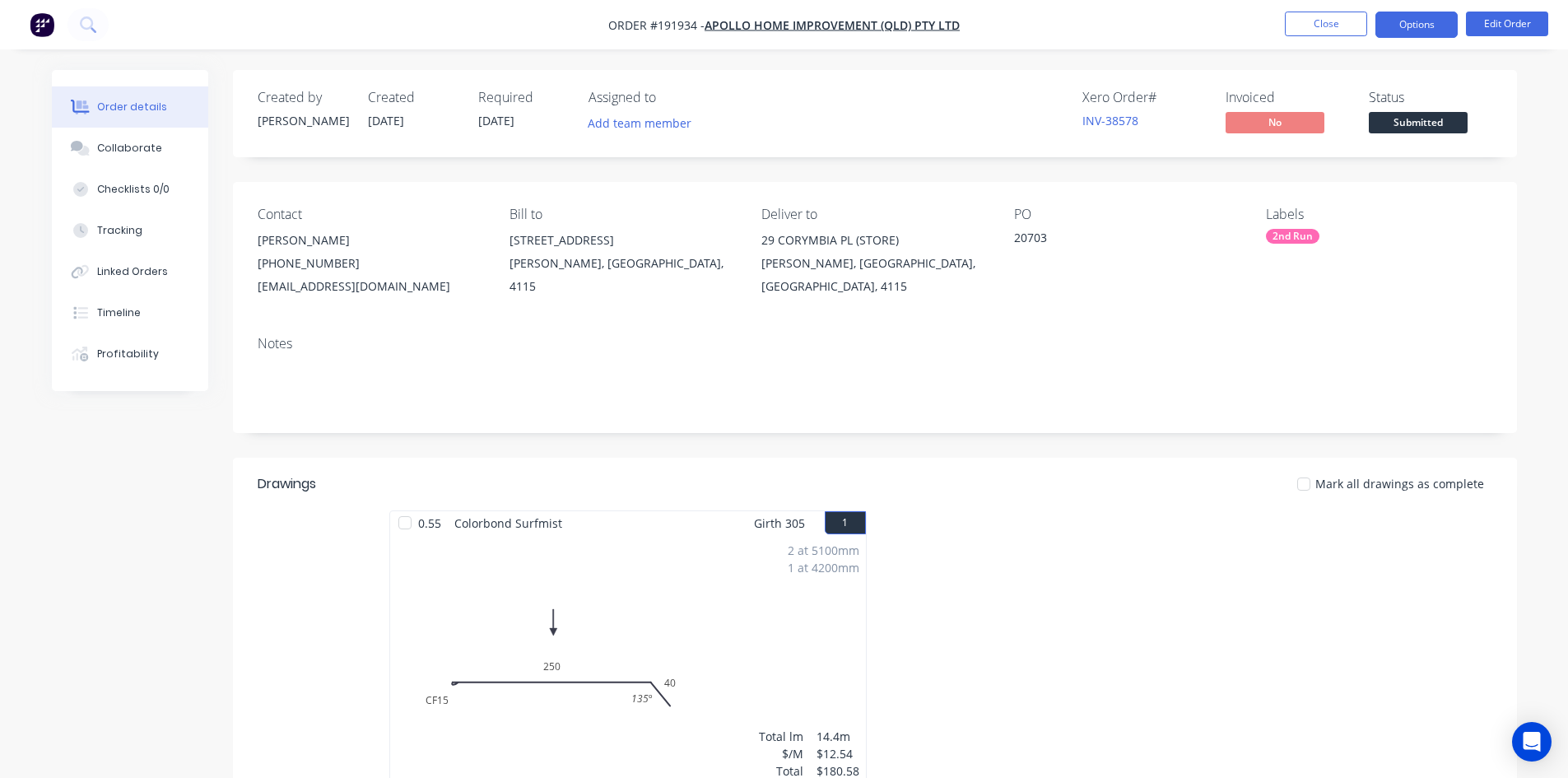
click at [1431, 24] on button "Options" at bounding box center [1416, 25] width 83 height 26
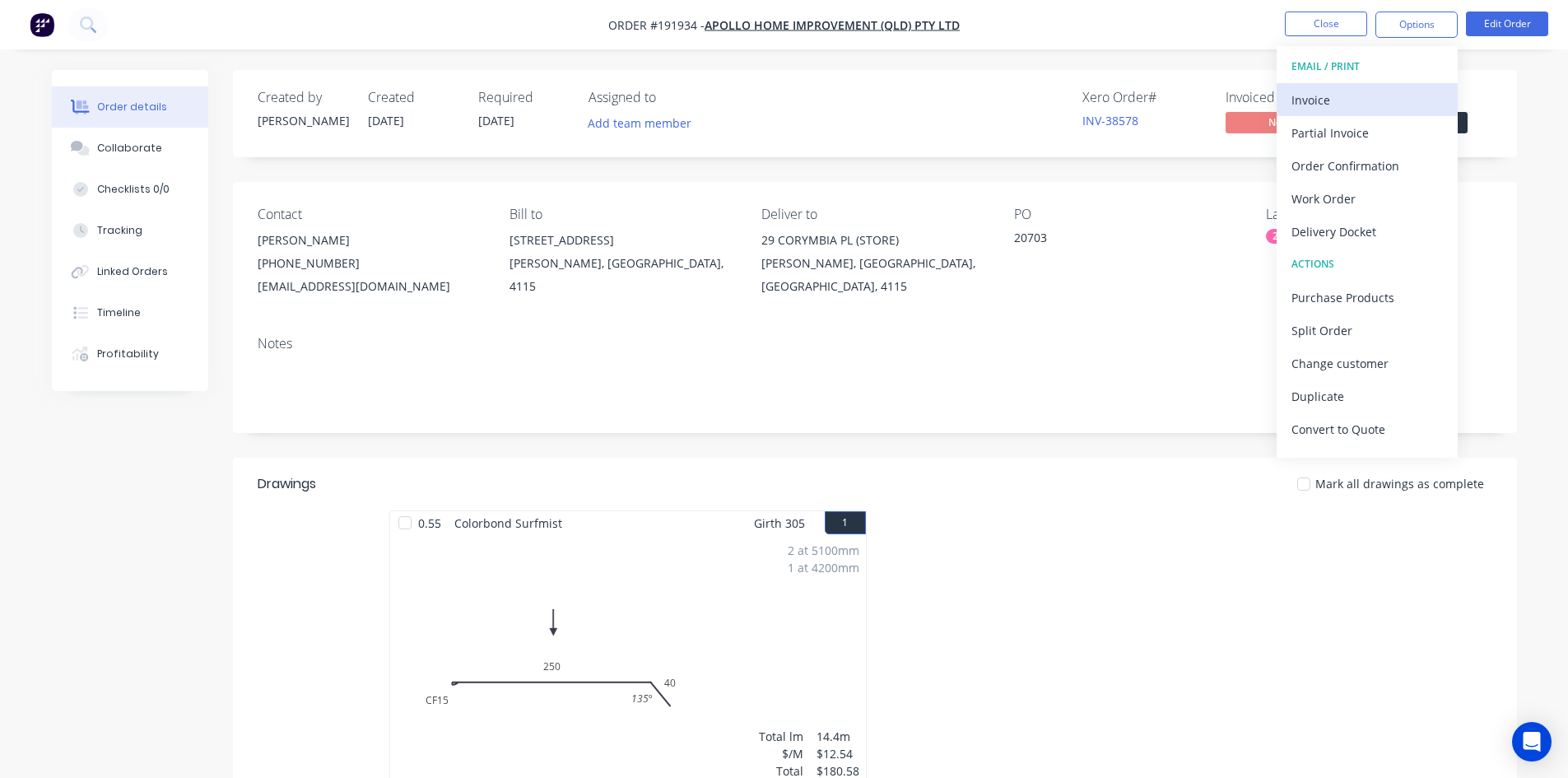
click at [1393, 89] on div "Invoice" at bounding box center [1366, 100] width 152 height 24
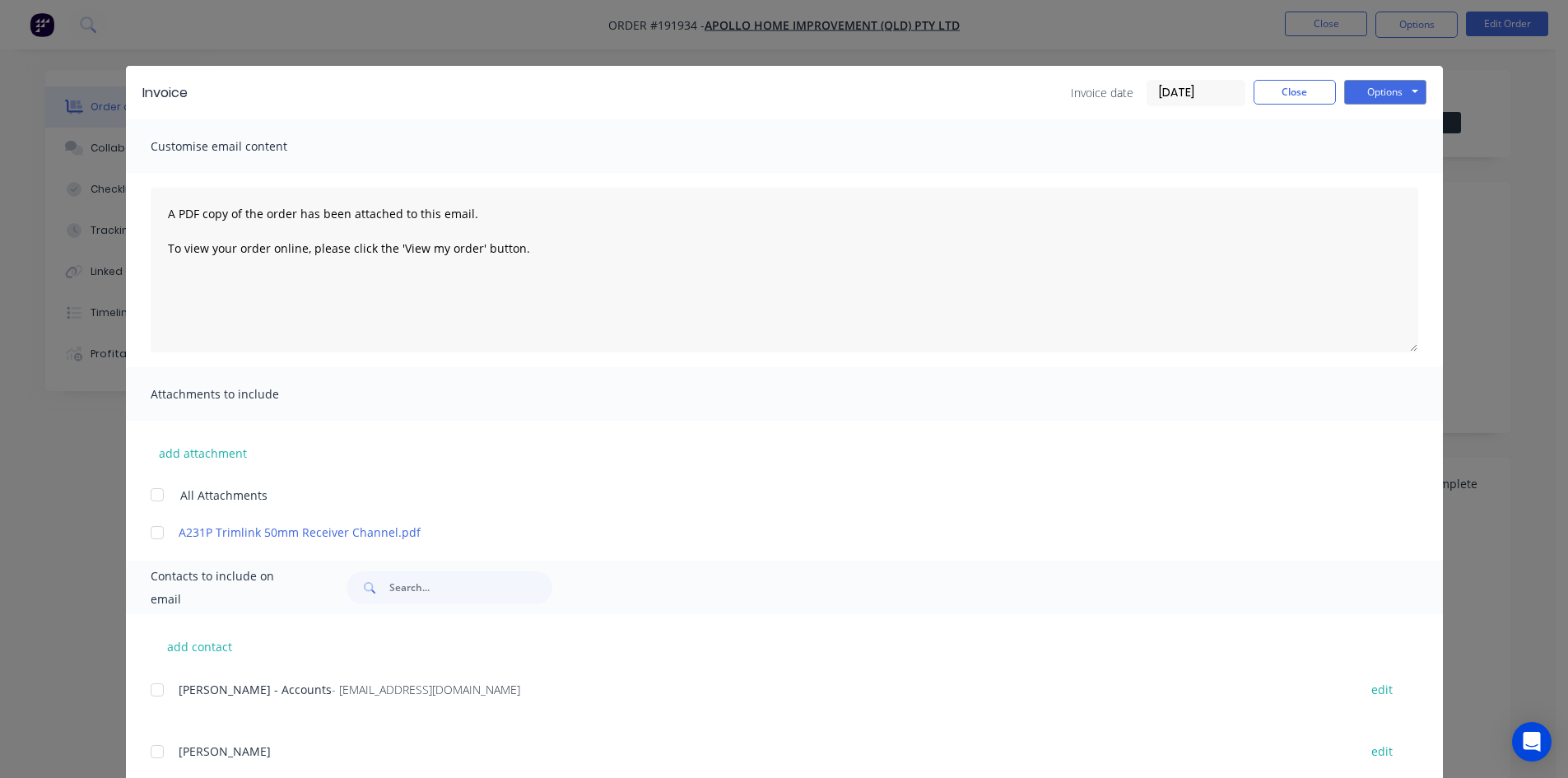
click at [156, 691] on div at bounding box center [157, 690] width 33 height 33
click at [1390, 90] on button "Options" at bounding box center [1384, 92] width 83 height 25
click at [1369, 188] on button "Email" at bounding box center [1396, 175] width 105 height 27
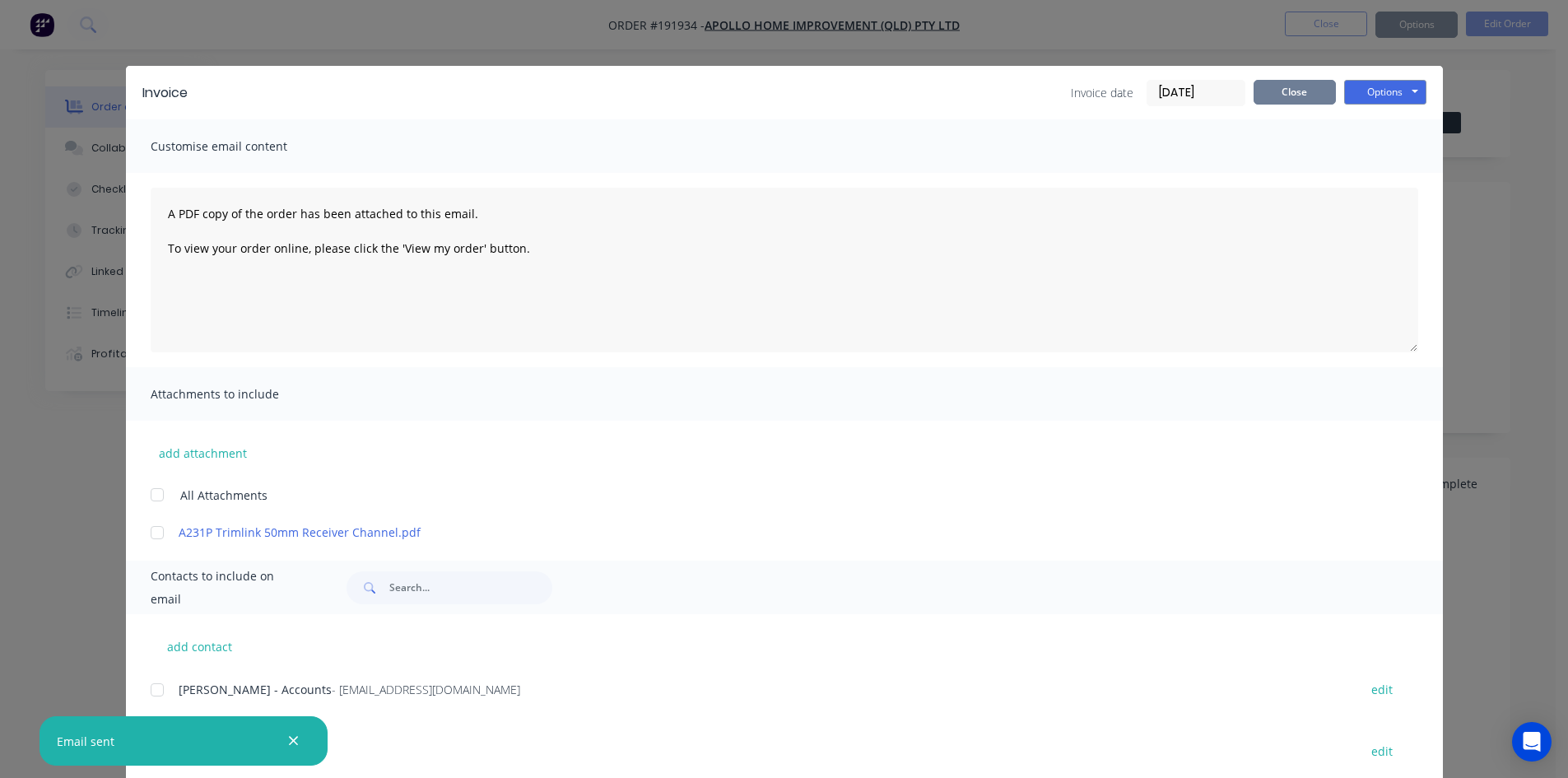
click at [1299, 96] on button "Close" at bounding box center [1295, 92] width 83 height 25
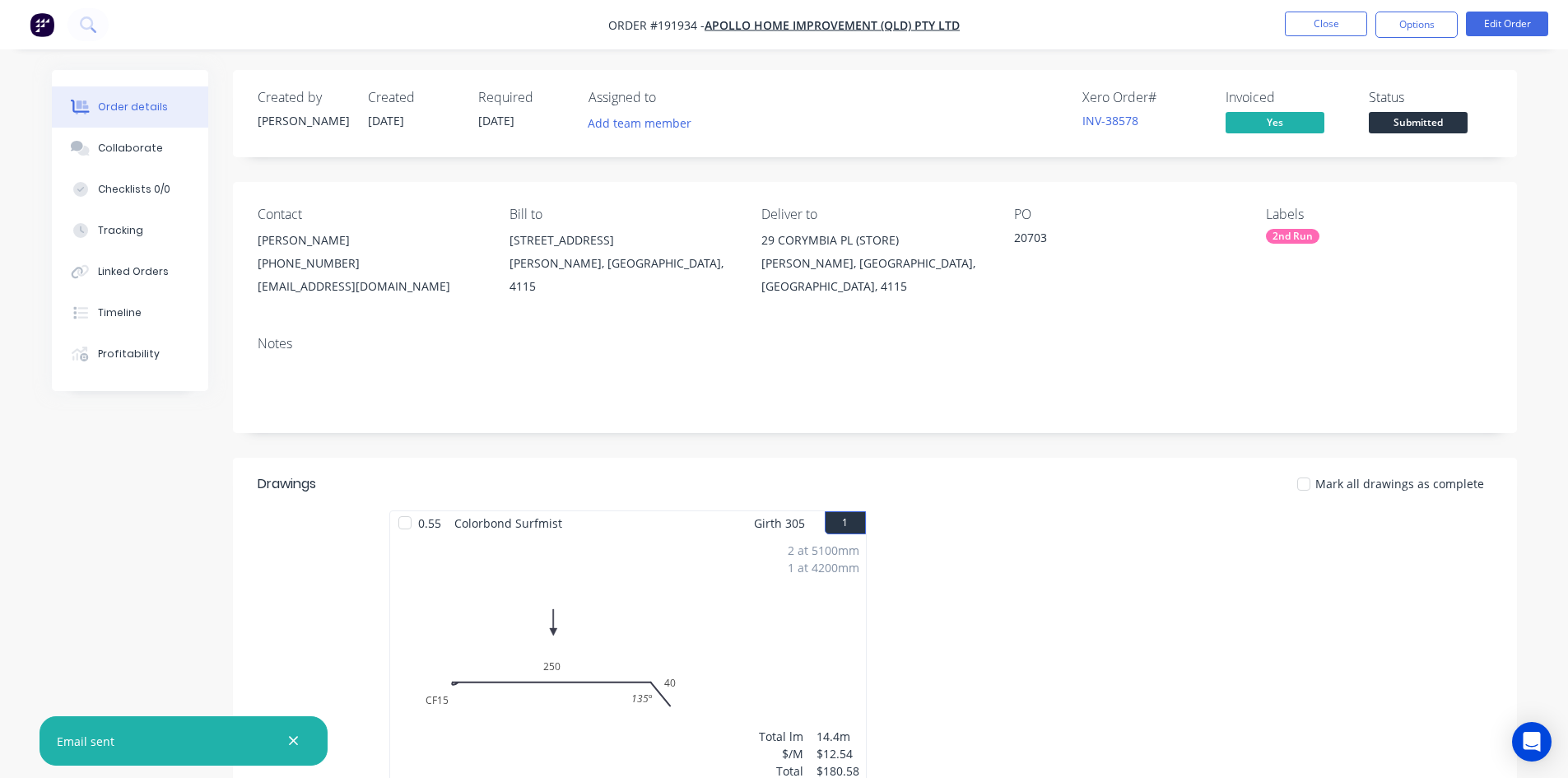
click at [1324, 37] on li "Close" at bounding box center [1325, 25] width 83 height 26
click at [1317, 29] on button "Close" at bounding box center [1325, 24] width 83 height 25
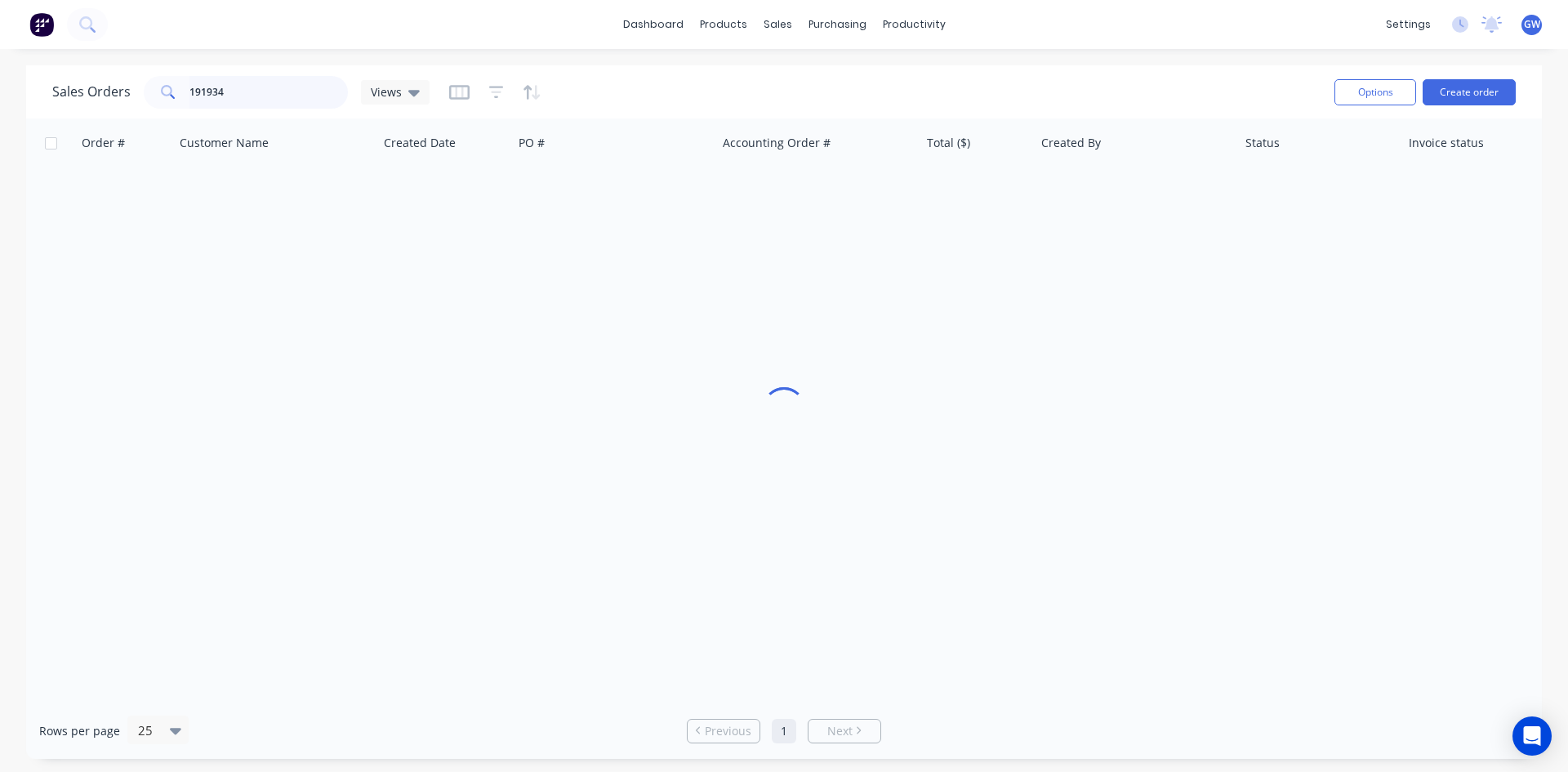
click at [252, 89] on input "191934" at bounding box center [269, 92] width 160 height 32
type input "190210"
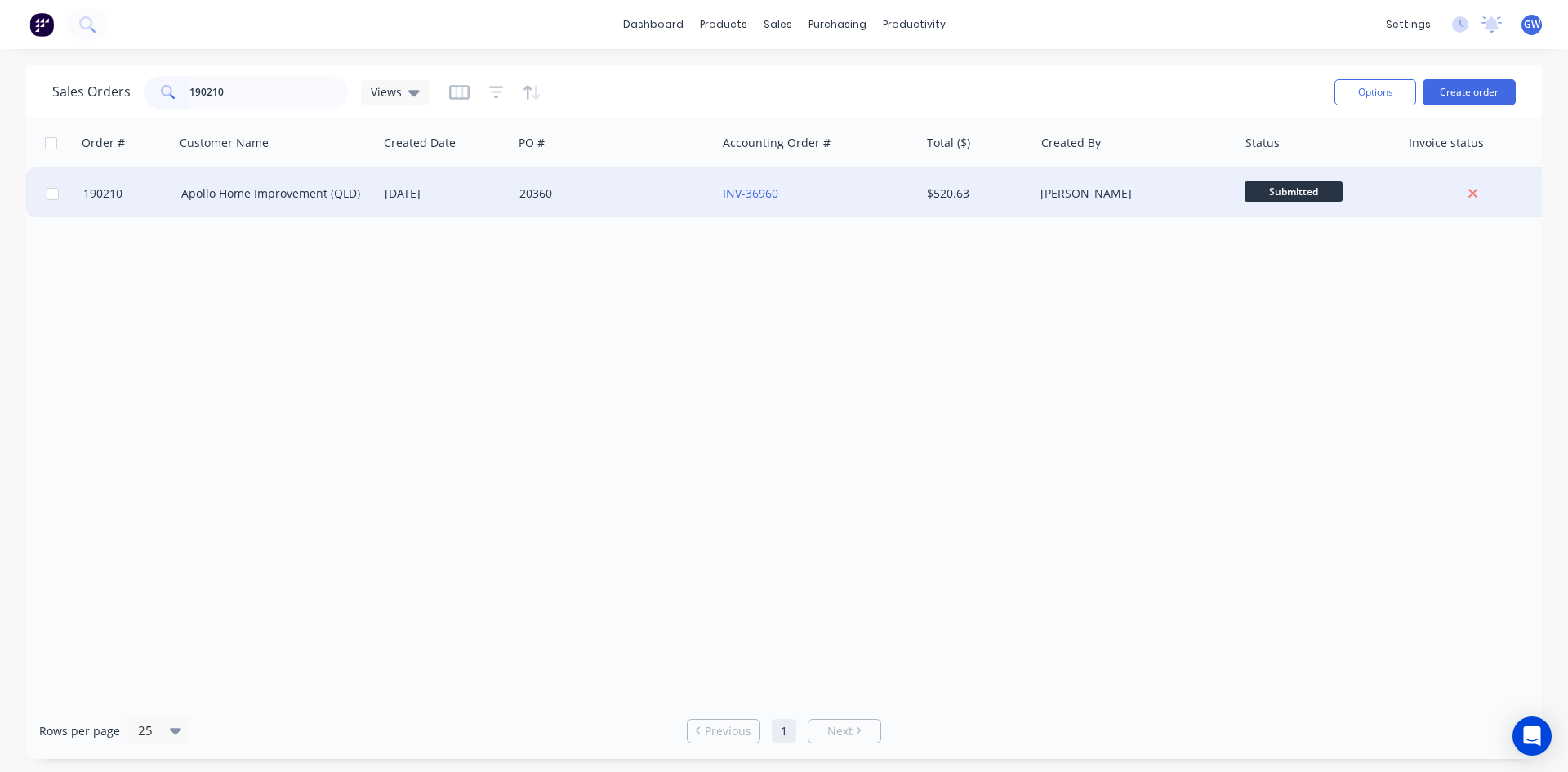
click at [1004, 199] on div "$520.63" at bounding box center [975, 194] width 96 height 16
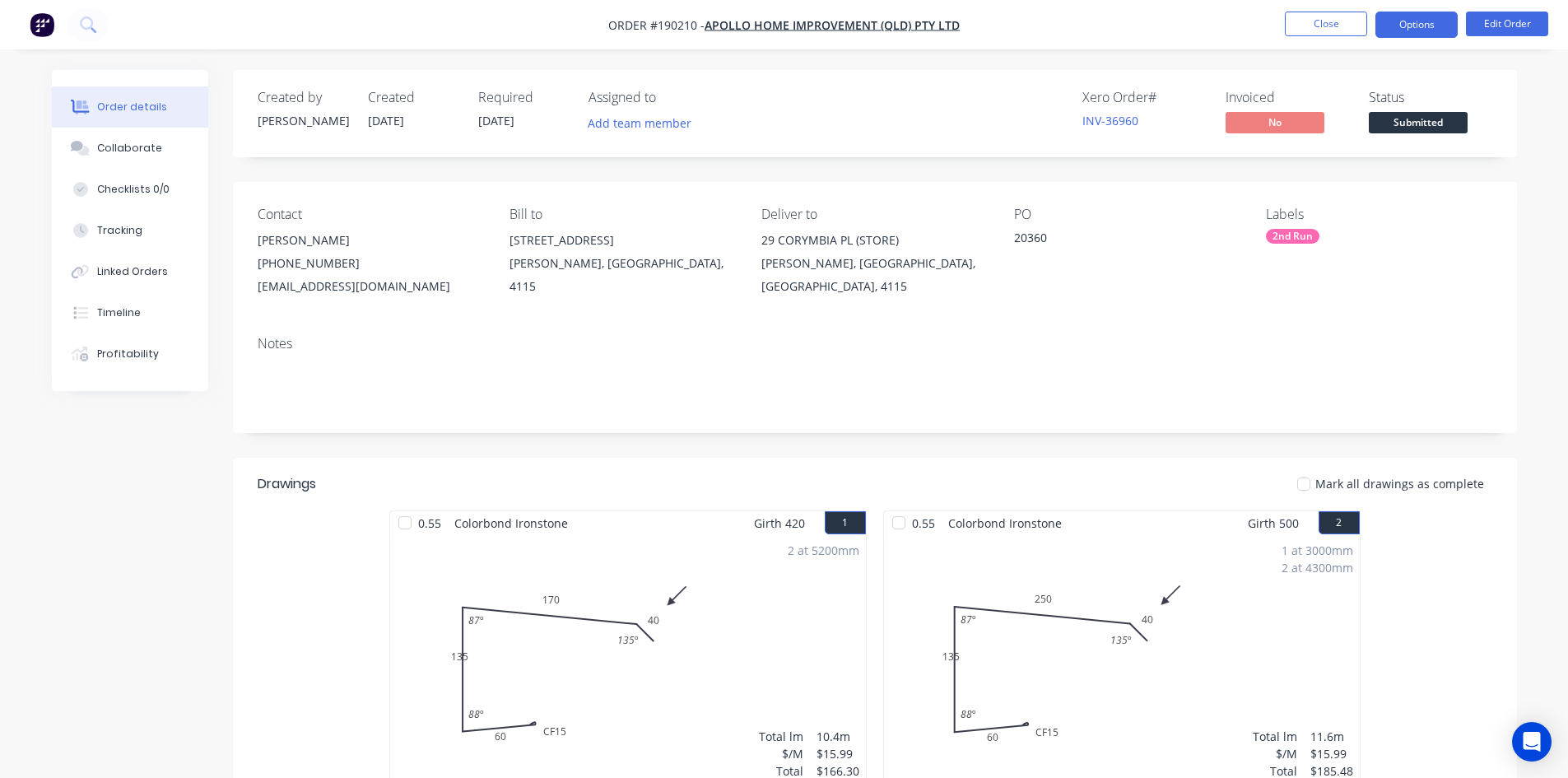
click at [1396, 31] on button "Options" at bounding box center [1416, 25] width 83 height 26
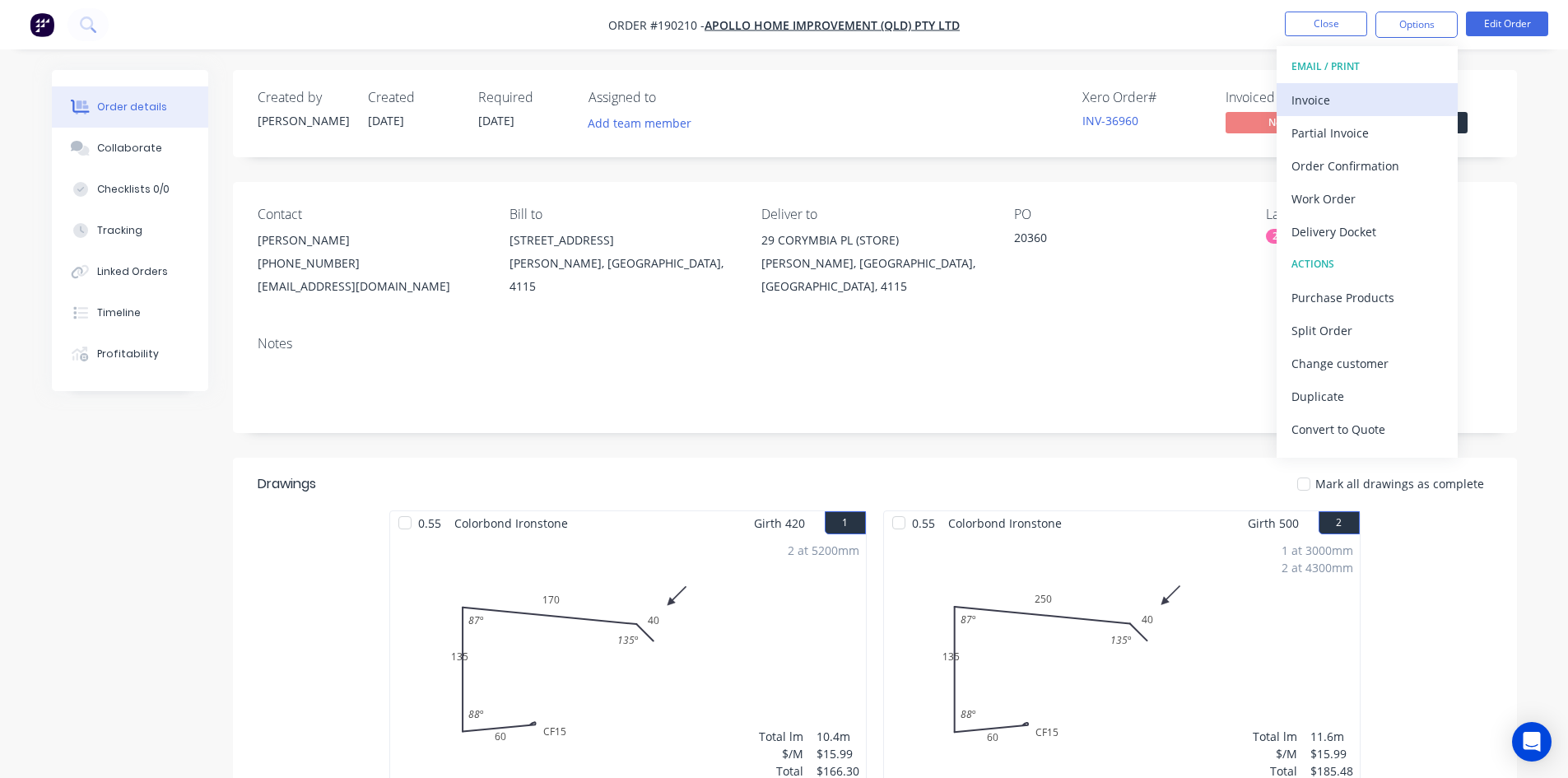
drag, startPoint x: 1376, startPoint y: 81, endPoint x: 1373, endPoint y: 95, distance: 14.3
click at [1376, 82] on button "EMAIL / PRINT" at bounding box center [1366, 66] width 181 height 33
click at [1371, 99] on div "Invoice" at bounding box center [1366, 100] width 152 height 24
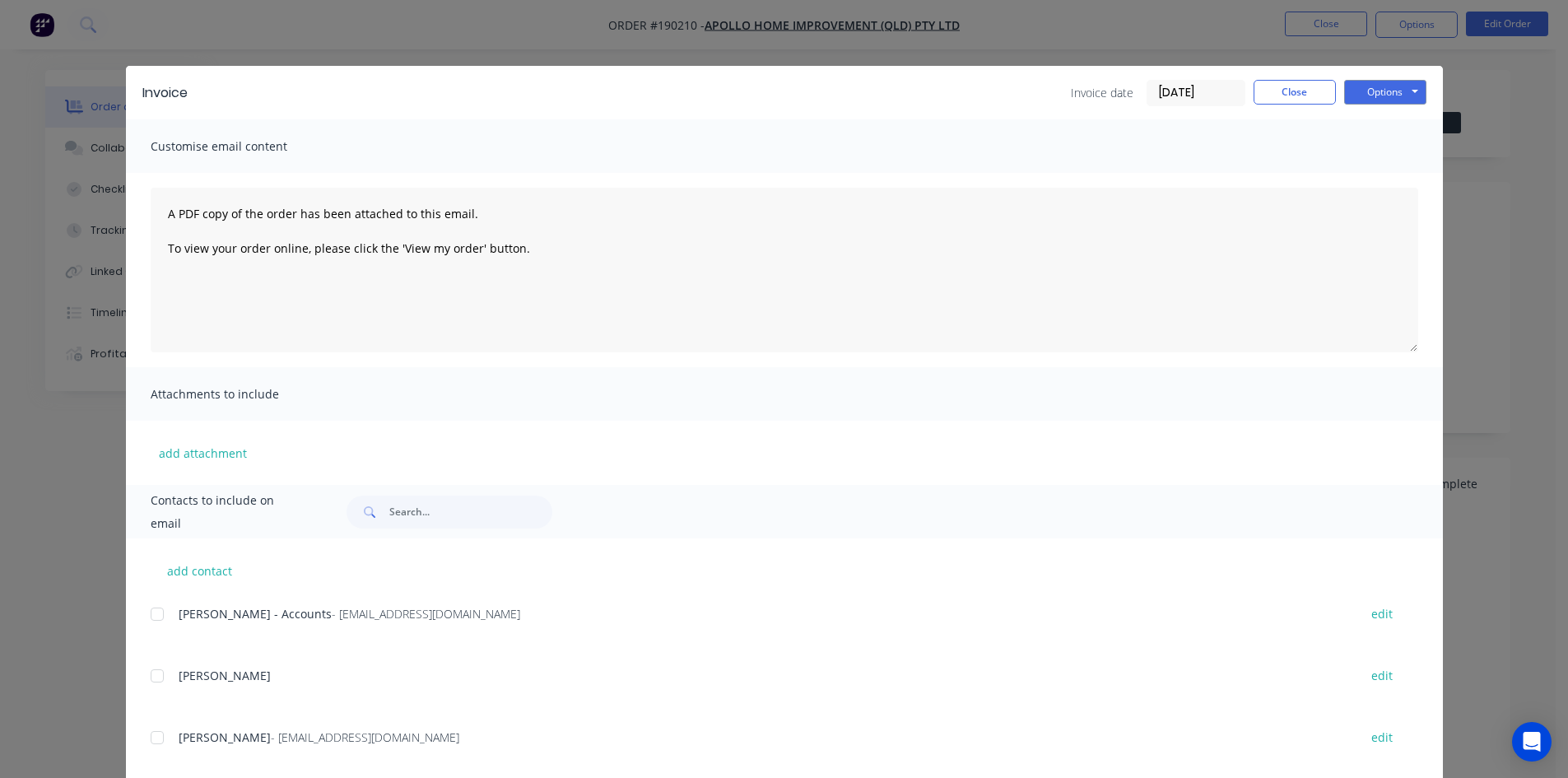
click at [164, 617] on div at bounding box center [157, 614] width 33 height 33
click at [1370, 89] on button "Options" at bounding box center [1384, 92] width 83 height 25
click at [1378, 180] on button "Email" at bounding box center [1396, 175] width 105 height 27
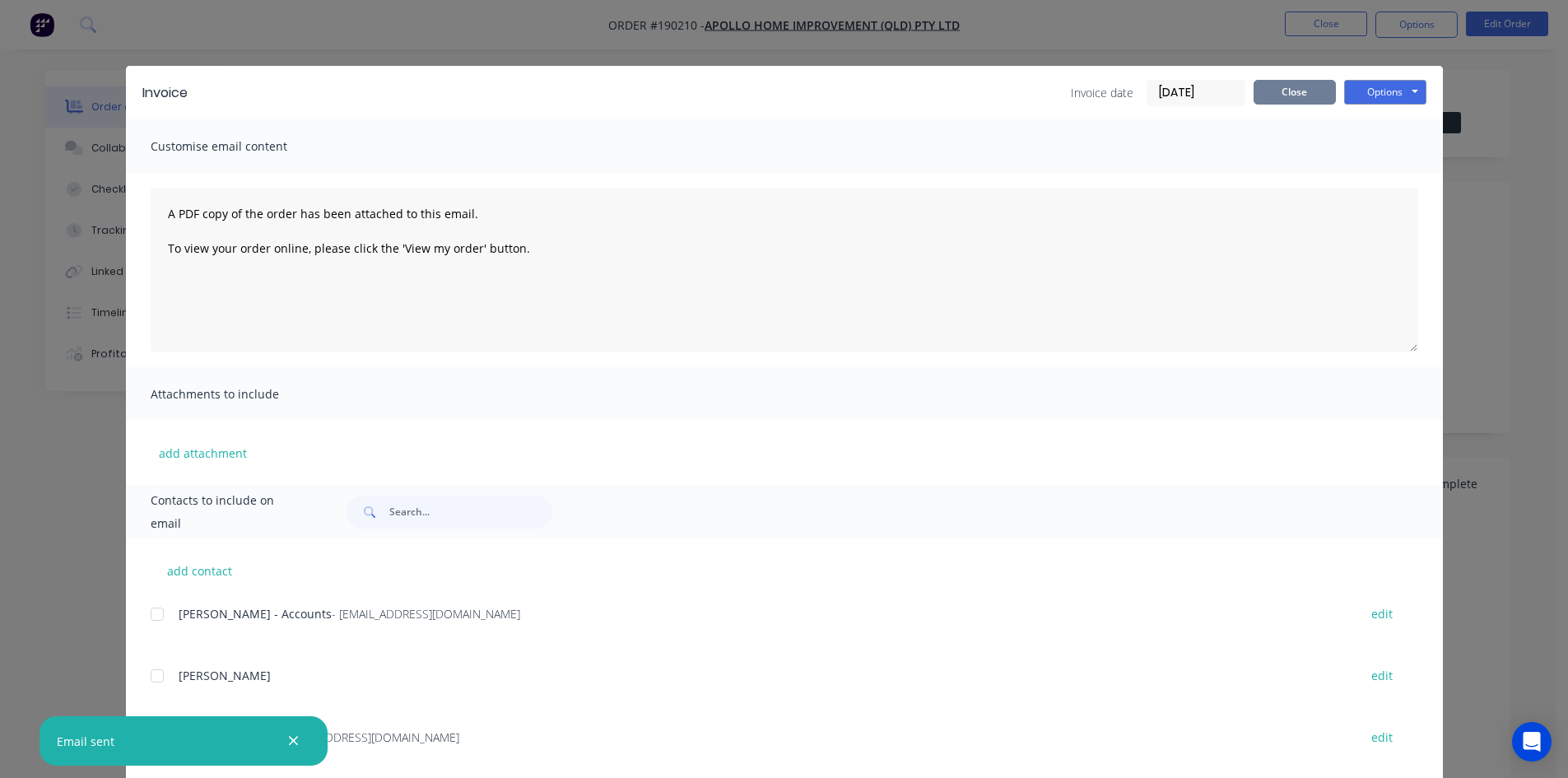
click at [1303, 102] on button "Close" at bounding box center [1295, 92] width 83 height 25
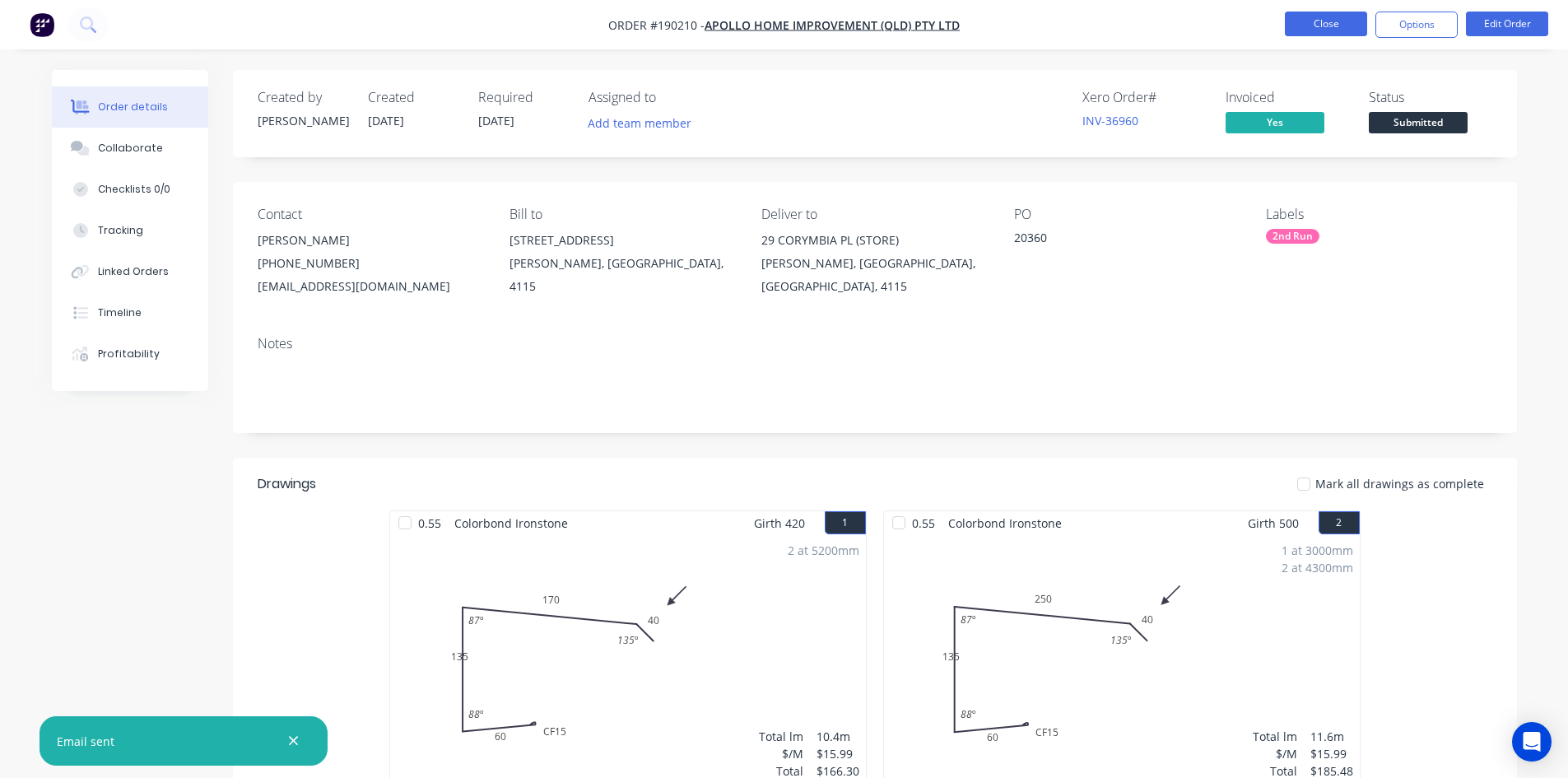
click at [1355, 29] on button "Close" at bounding box center [1325, 24] width 83 height 25
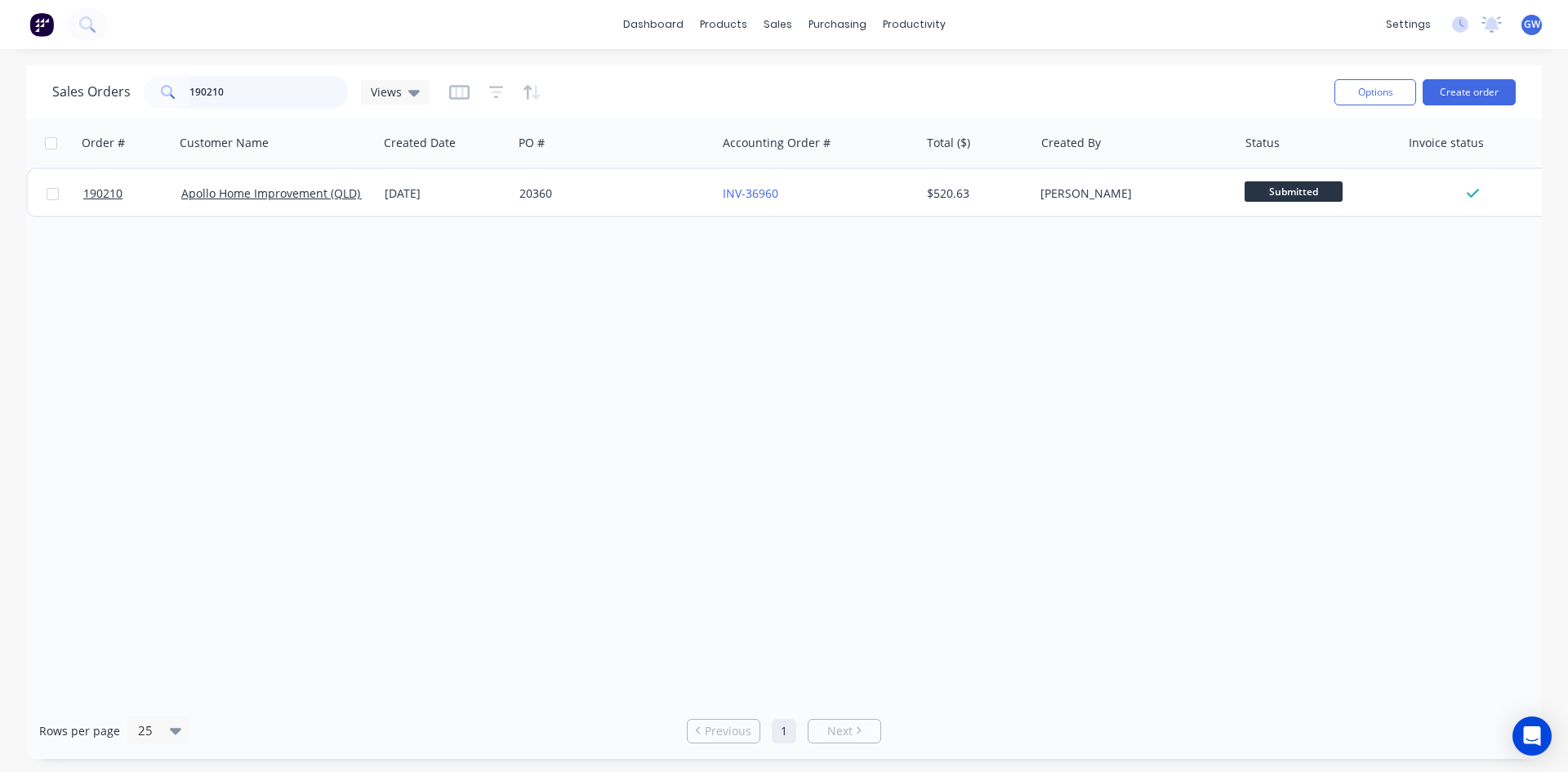
click at [244, 99] on input "190210" at bounding box center [269, 92] width 160 height 32
type input "191599"
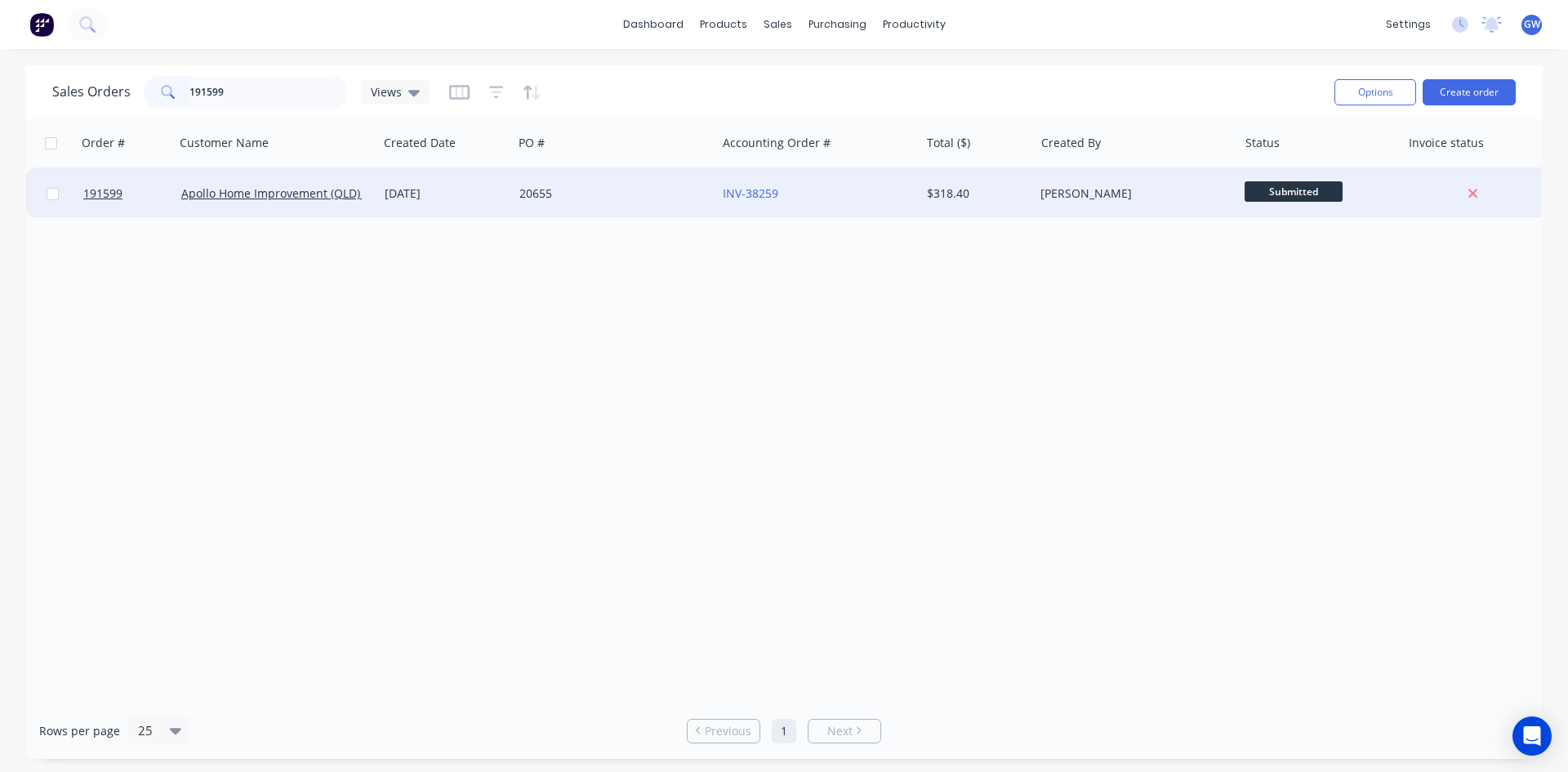
click at [1019, 179] on div "$318.40" at bounding box center [977, 194] width 115 height 49
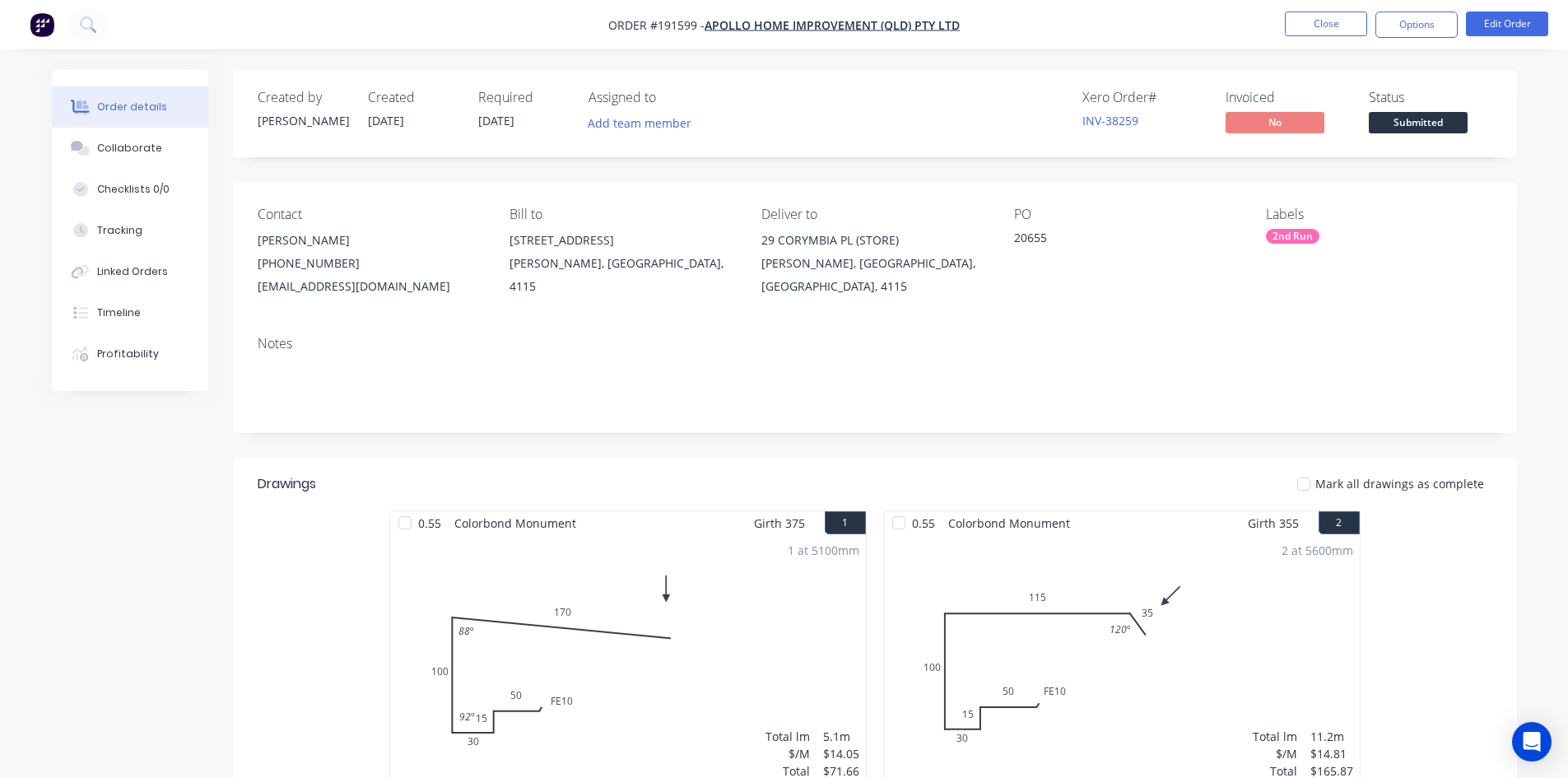
click at [1059, 458] on header "Drawings Mark all drawings as complete" at bounding box center [874, 484] width 1284 height 53
click at [1384, 17] on button "Options" at bounding box center [1416, 25] width 83 height 26
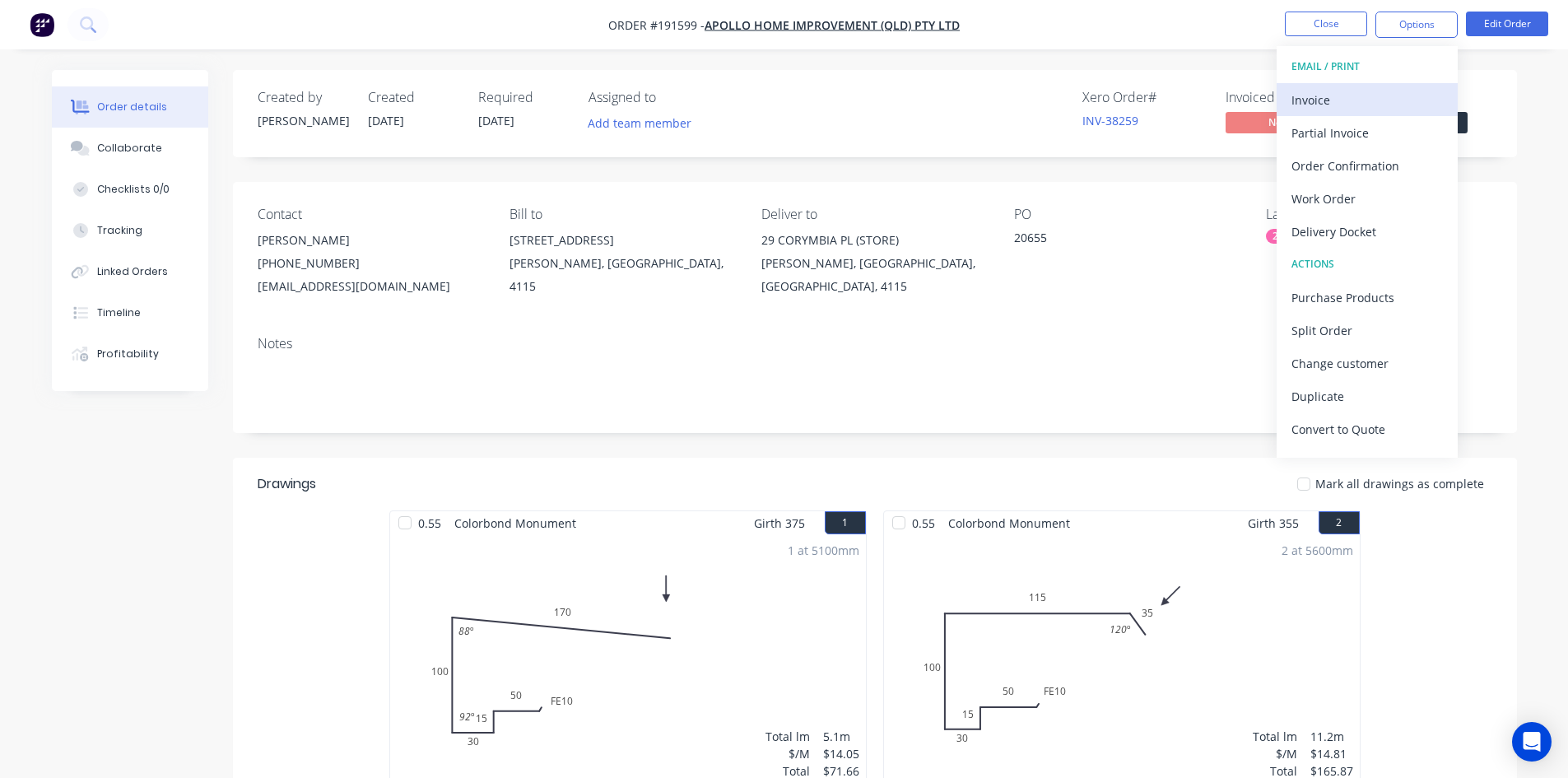
click at [1357, 94] on div "Invoice" at bounding box center [1366, 100] width 152 height 24
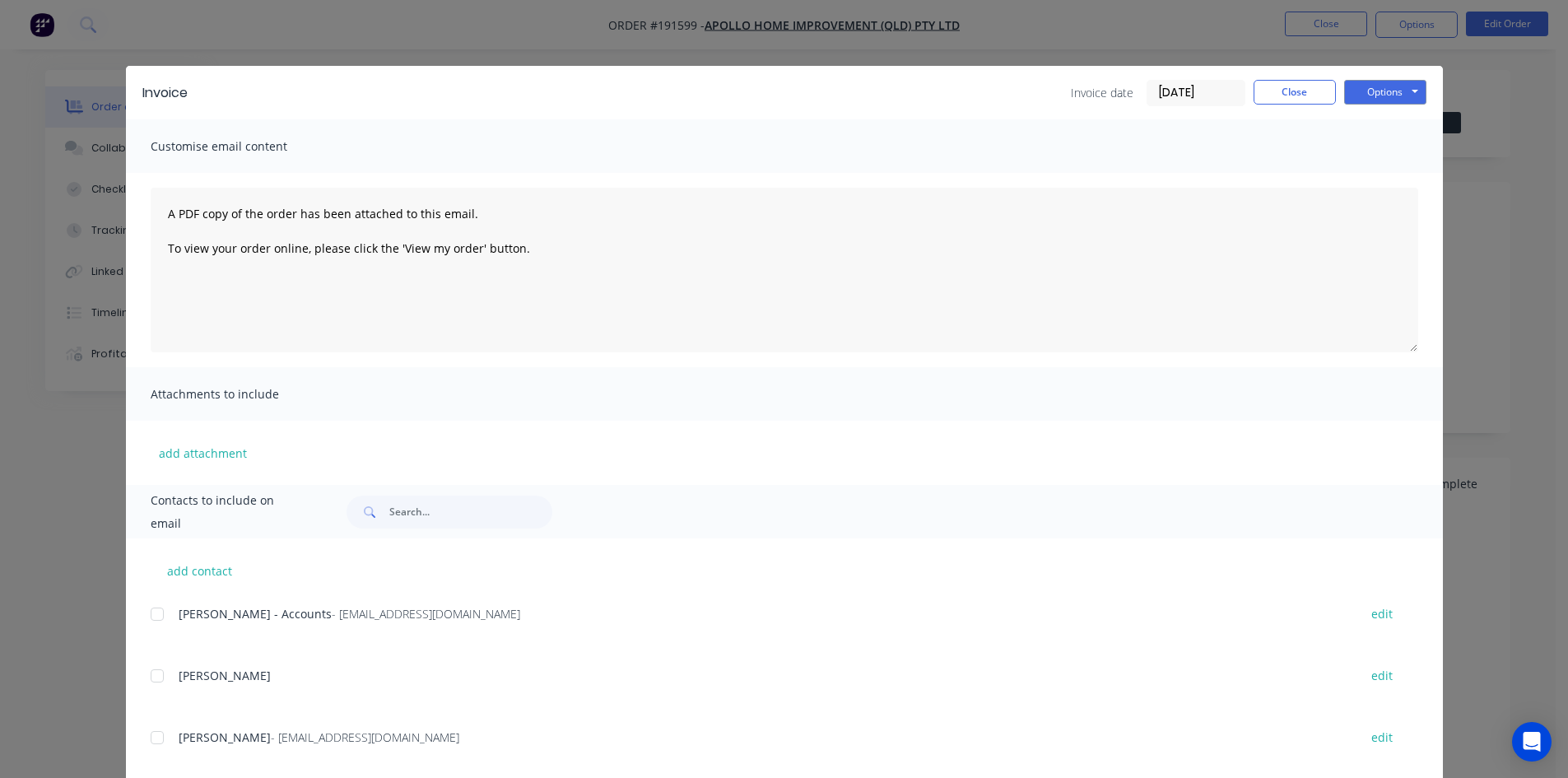
click at [154, 630] on div at bounding box center [157, 614] width 33 height 33
click at [1384, 102] on button "Options" at bounding box center [1384, 92] width 83 height 25
click at [1367, 178] on button "Email" at bounding box center [1396, 175] width 105 height 27
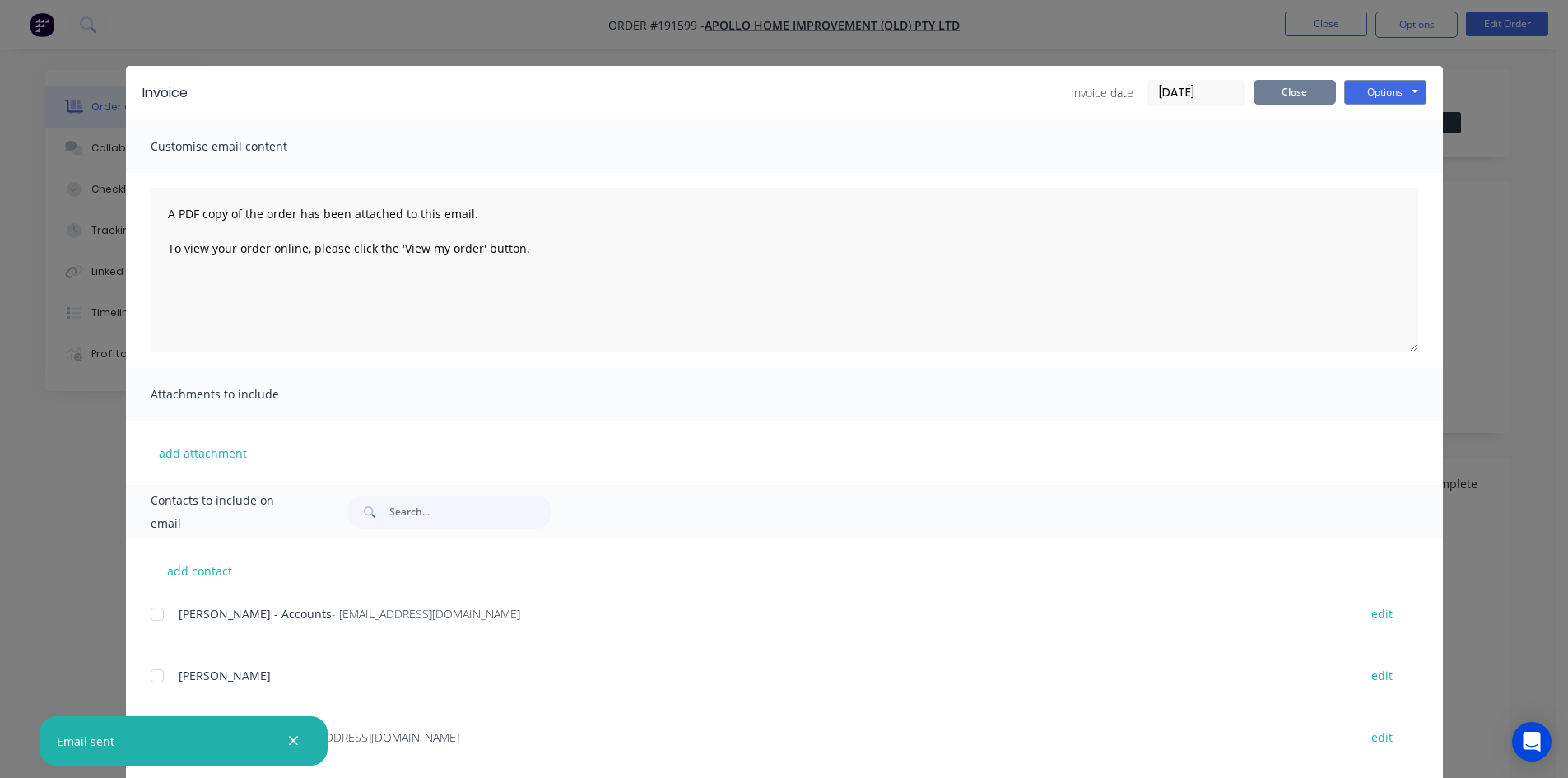
click at [1275, 94] on button "Close" at bounding box center [1295, 92] width 83 height 25
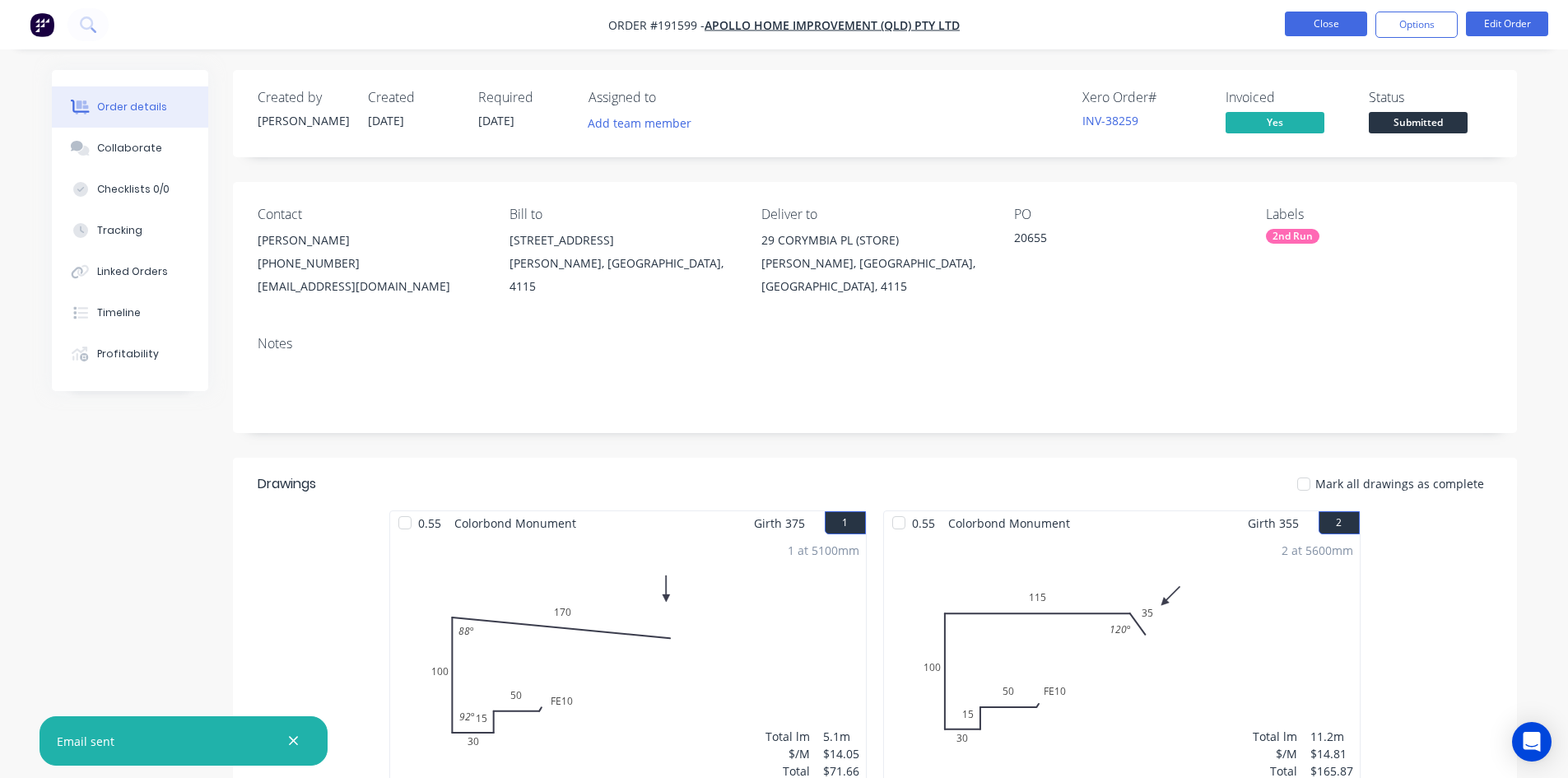
click at [1314, 35] on button "Close" at bounding box center [1325, 24] width 83 height 25
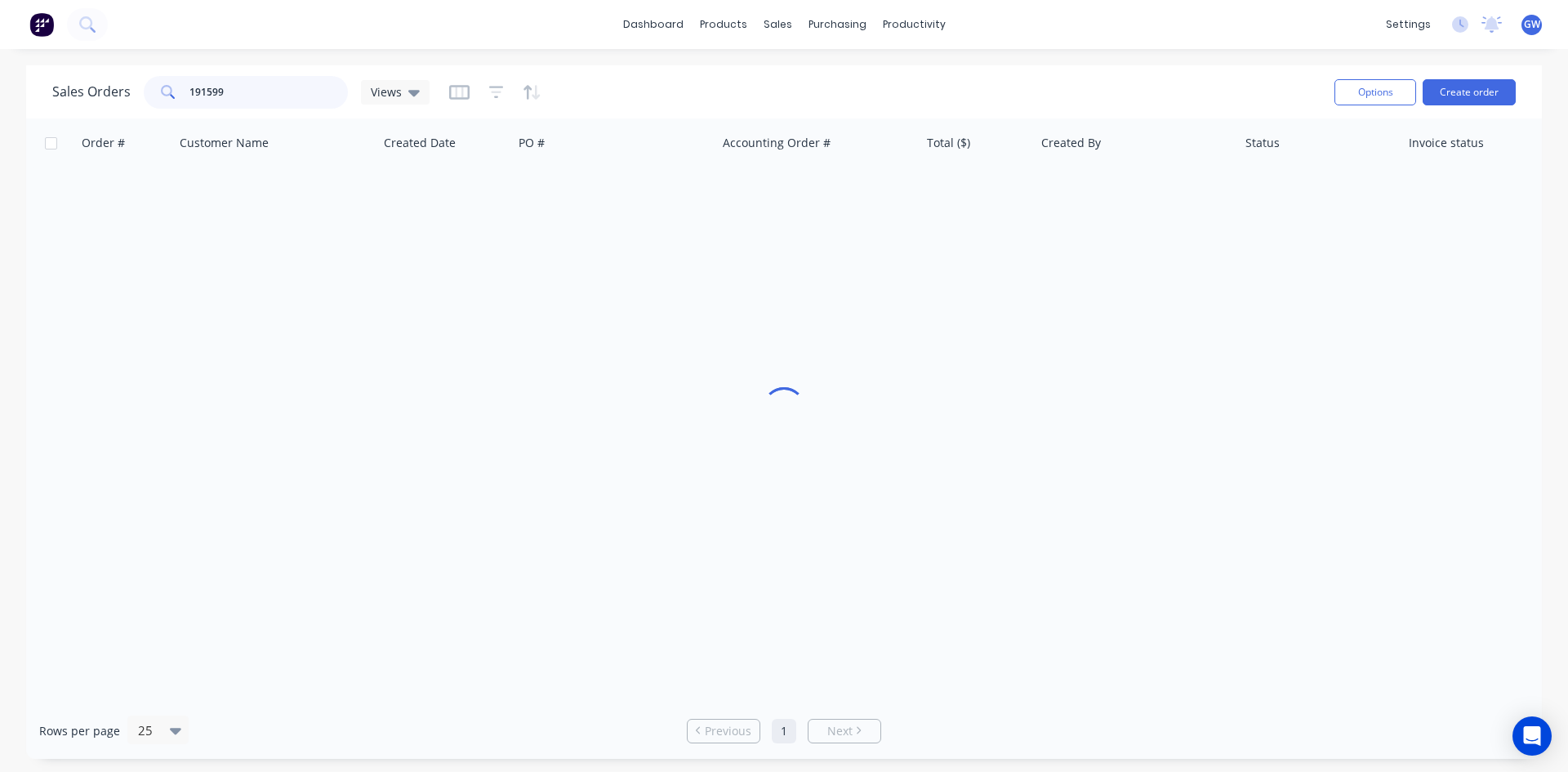
drag, startPoint x: 268, startPoint y: 81, endPoint x: 103, endPoint y: 69, distance: 165.4
click at [103, 69] on div "Sales Orders 191599 Views Options Create order" at bounding box center [784, 91] width 1516 height 53
type input "190378"
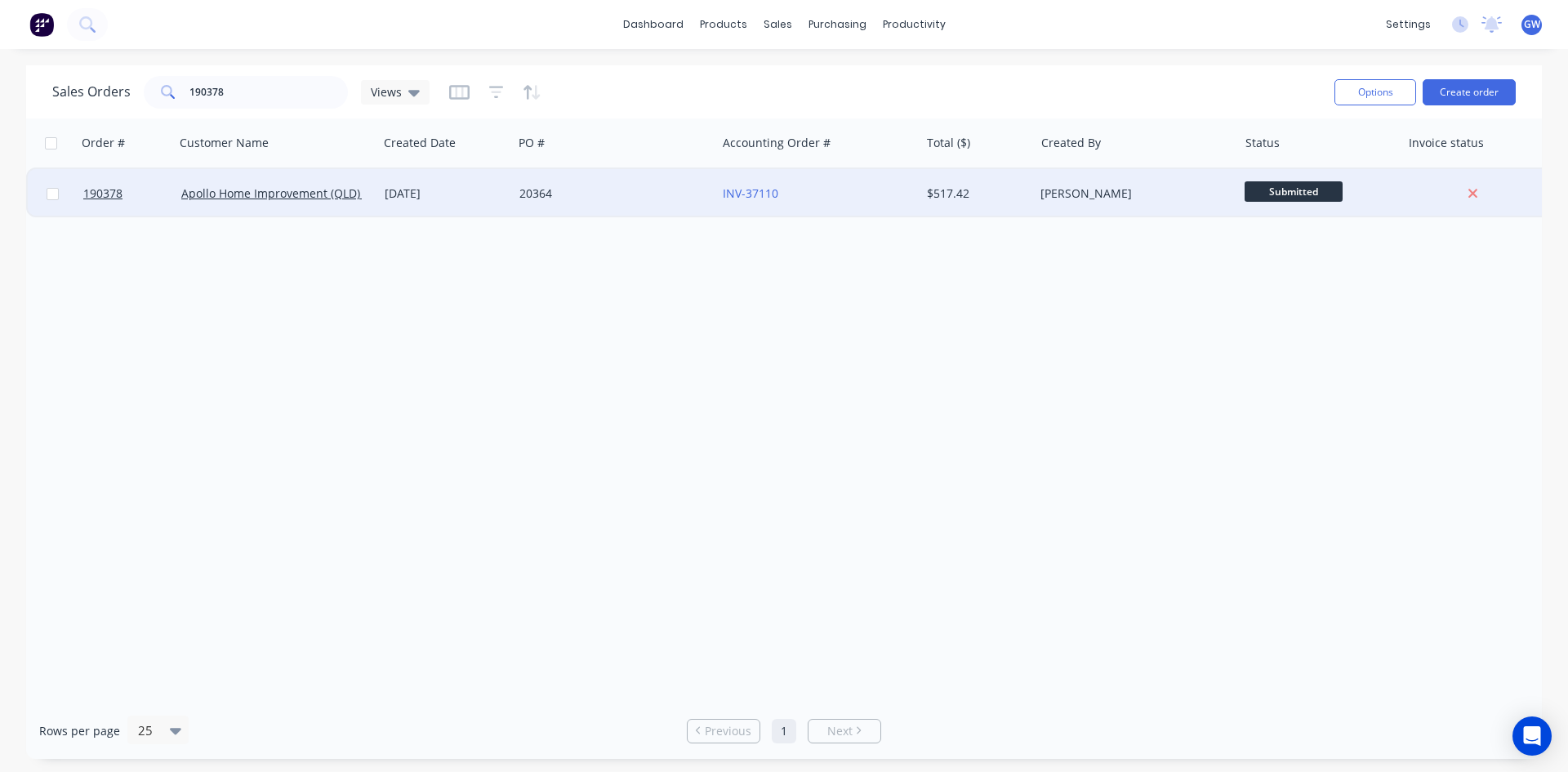
click at [1064, 201] on div "[PERSON_NAME]" at bounding box center [1131, 194] width 181 height 16
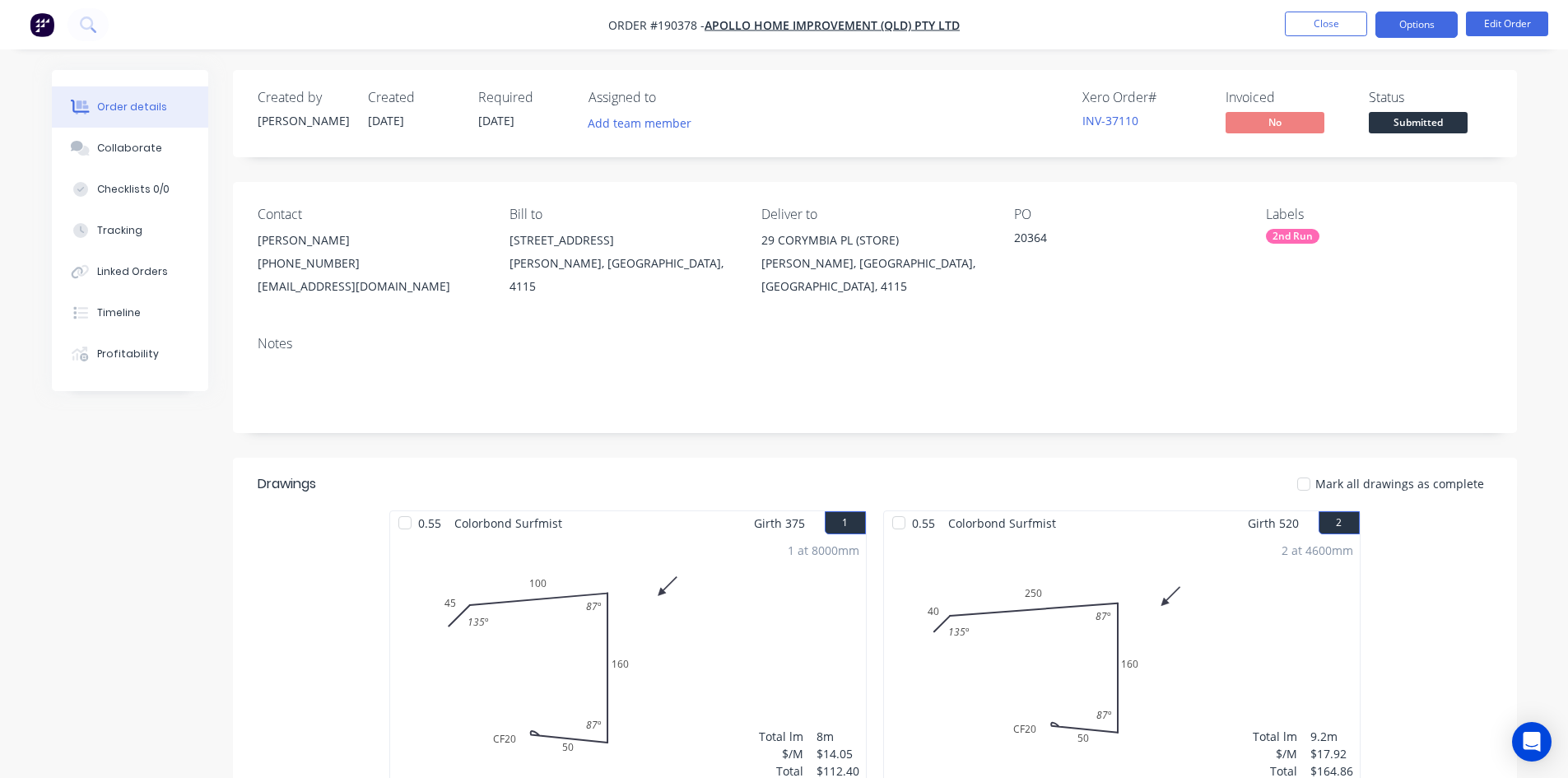
click at [1419, 27] on button "Options" at bounding box center [1416, 25] width 83 height 26
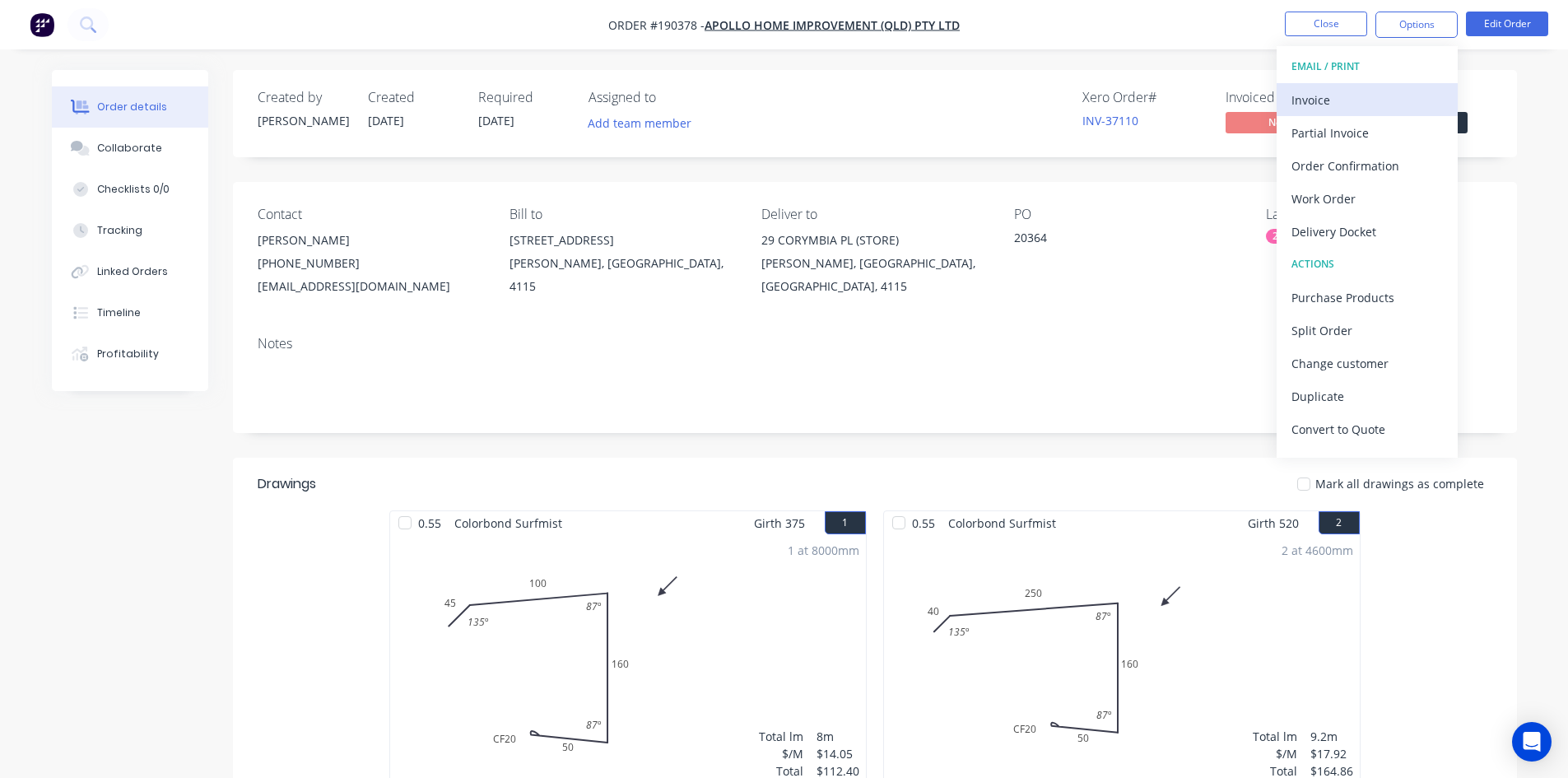
click at [1380, 108] on div "Invoice" at bounding box center [1366, 100] width 152 height 24
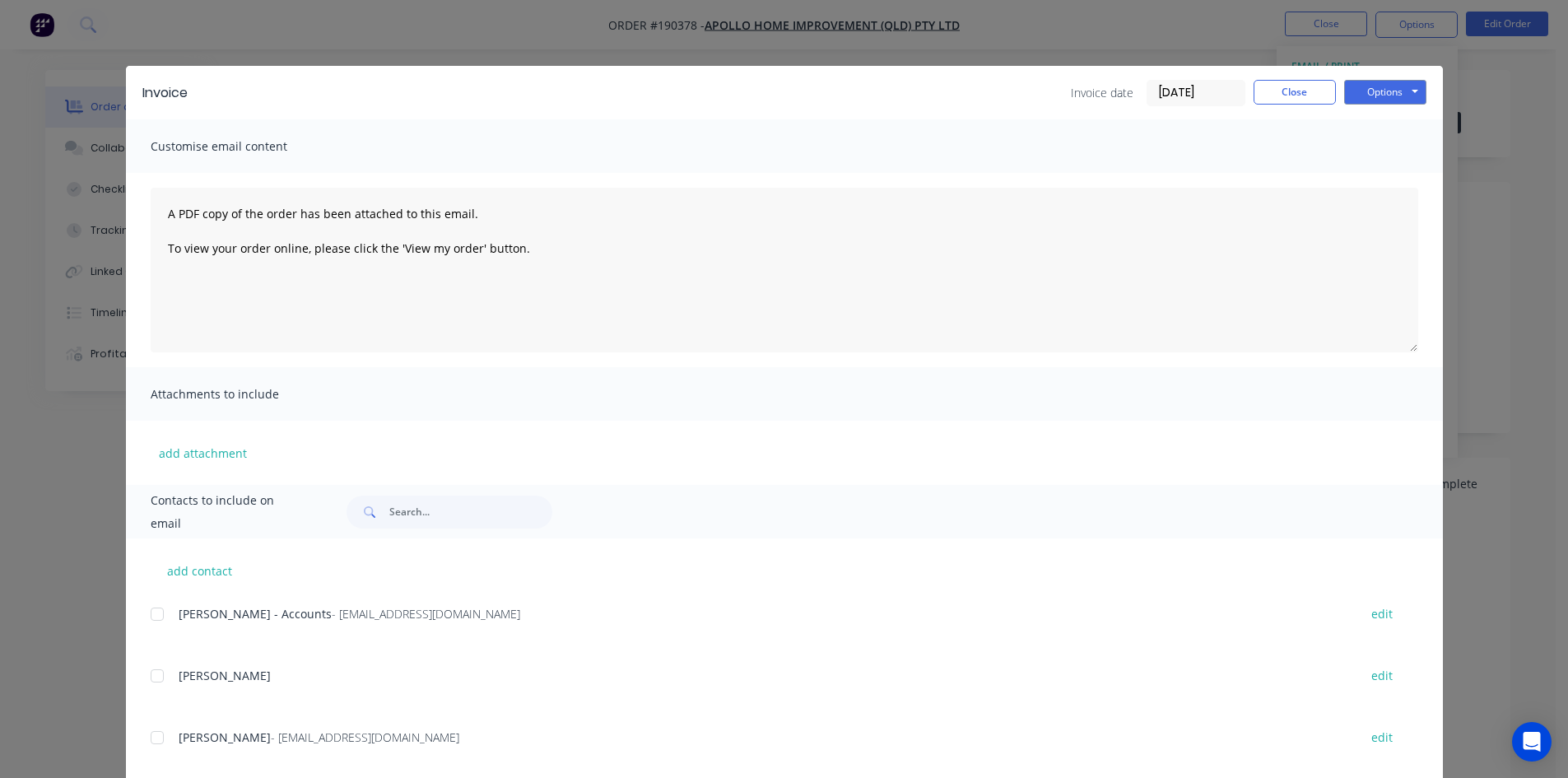
click at [155, 608] on div at bounding box center [157, 614] width 33 height 33
click at [1383, 82] on button "Options" at bounding box center [1384, 92] width 83 height 25
click at [1384, 177] on button "Email" at bounding box center [1396, 175] width 105 height 27
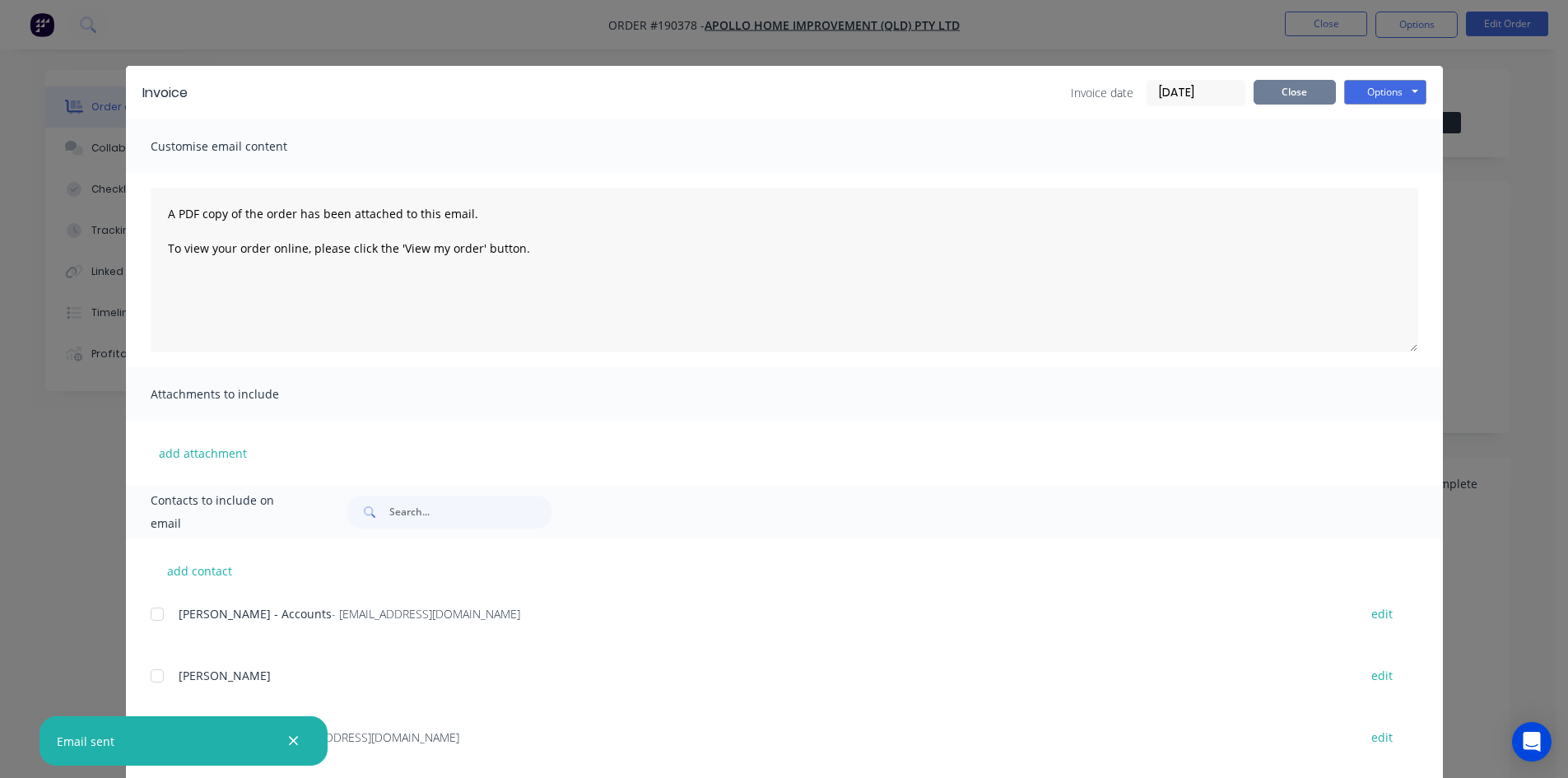
click at [1296, 85] on button "Close" at bounding box center [1295, 92] width 83 height 25
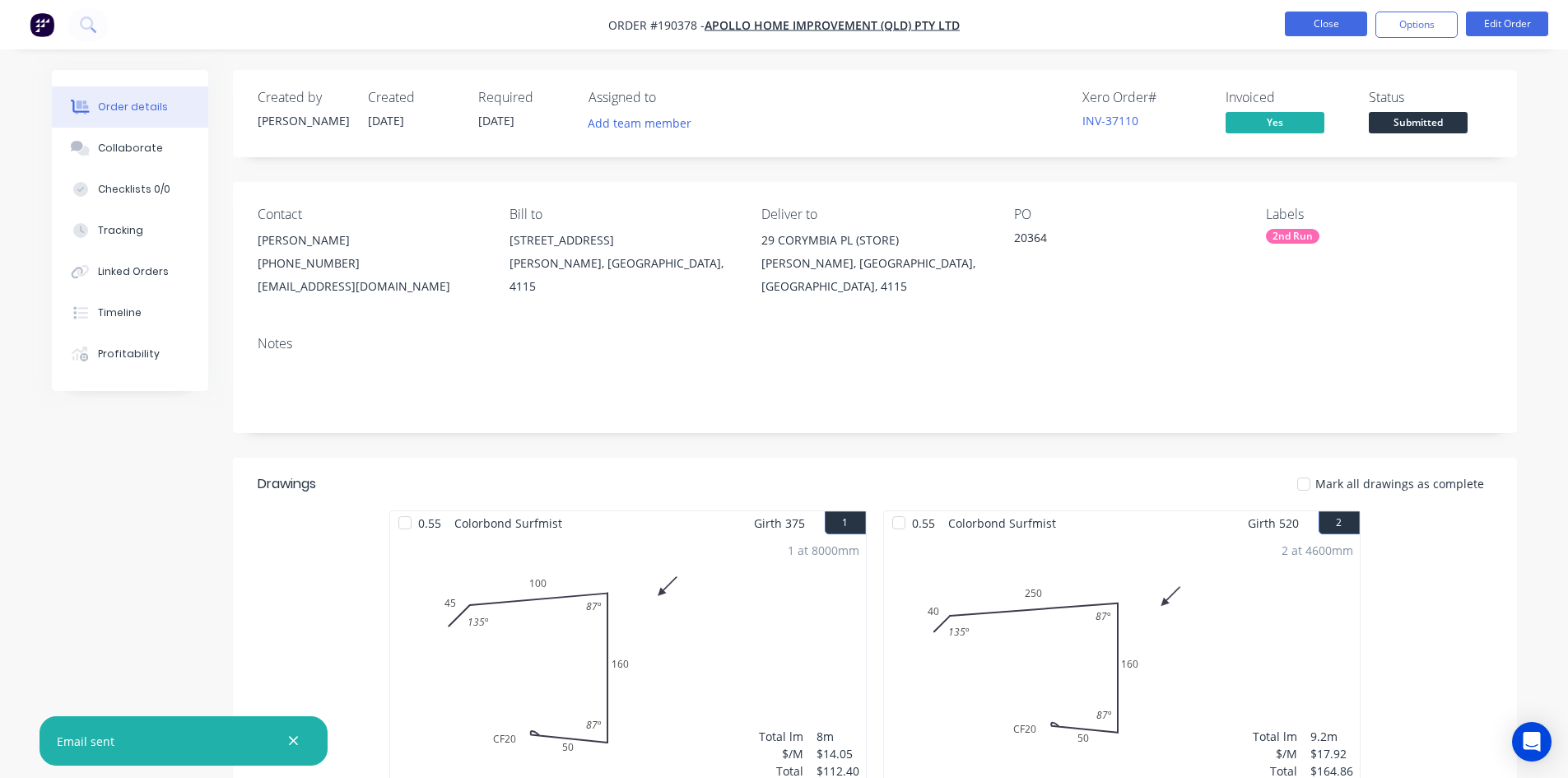
click at [1309, 25] on button "Close" at bounding box center [1325, 24] width 83 height 25
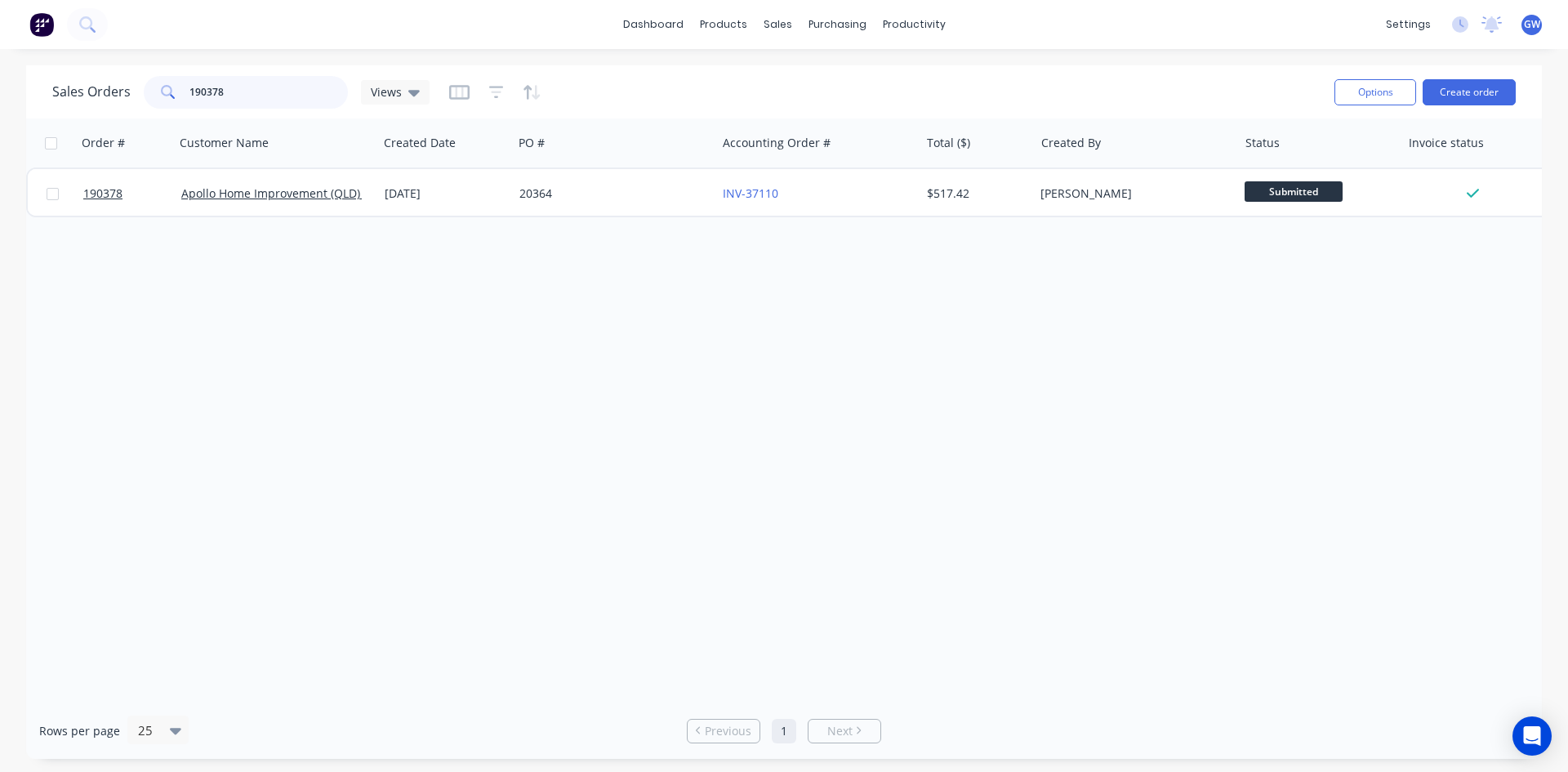
drag, startPoint x: 273, startPoint y: 93, endPoint x: 41, endPoint y: 83, distance: 232.2
click at [41, 83] on div "Sales Orders 190378 Views Options Create order" at bounding box center [784, 91] width 1516 height 53
type input "191603"
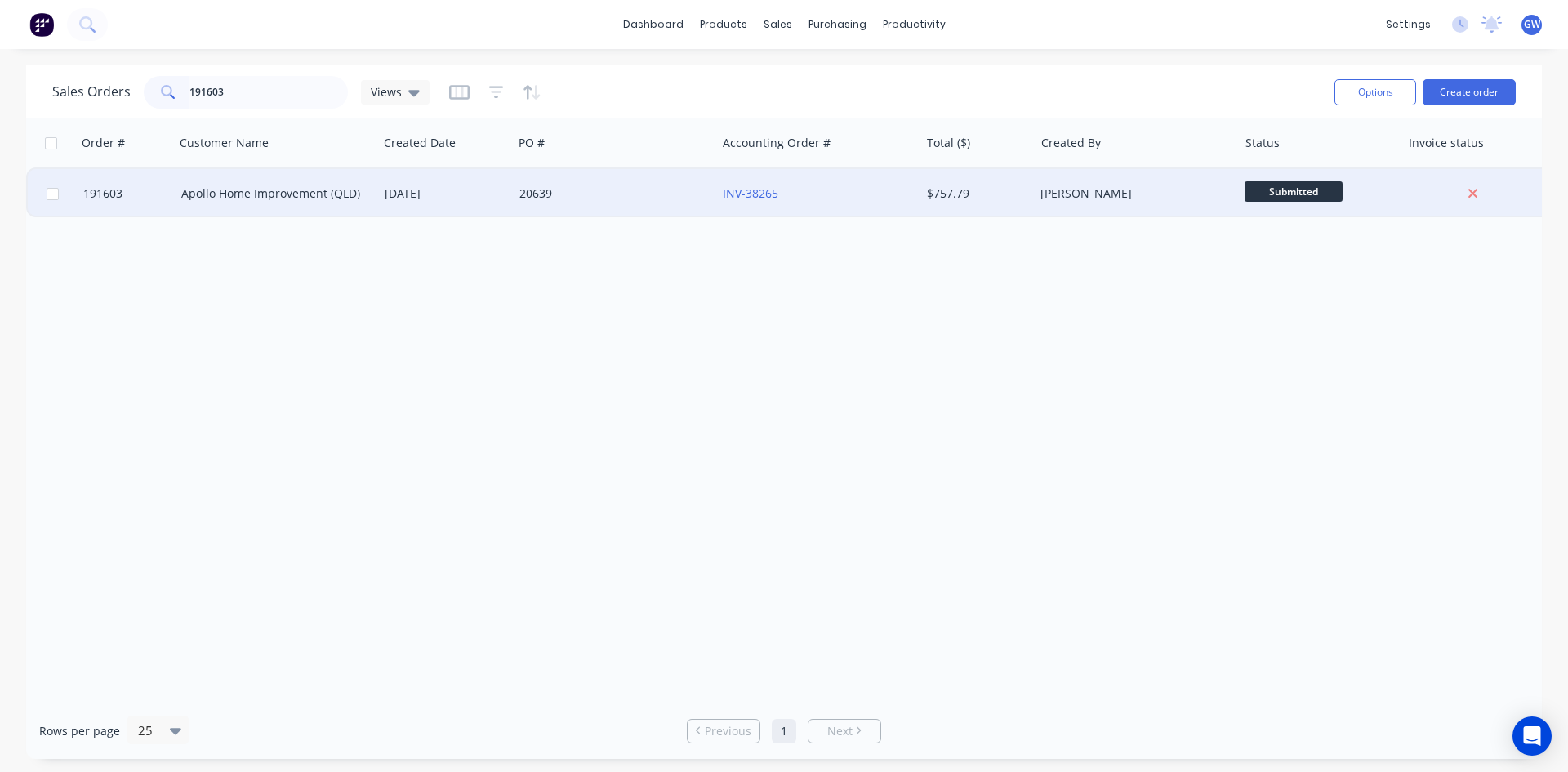
click at [1047, 179] on div "[PERSON_NAME]" at bounding box center [1136, 194] width 204 height 49
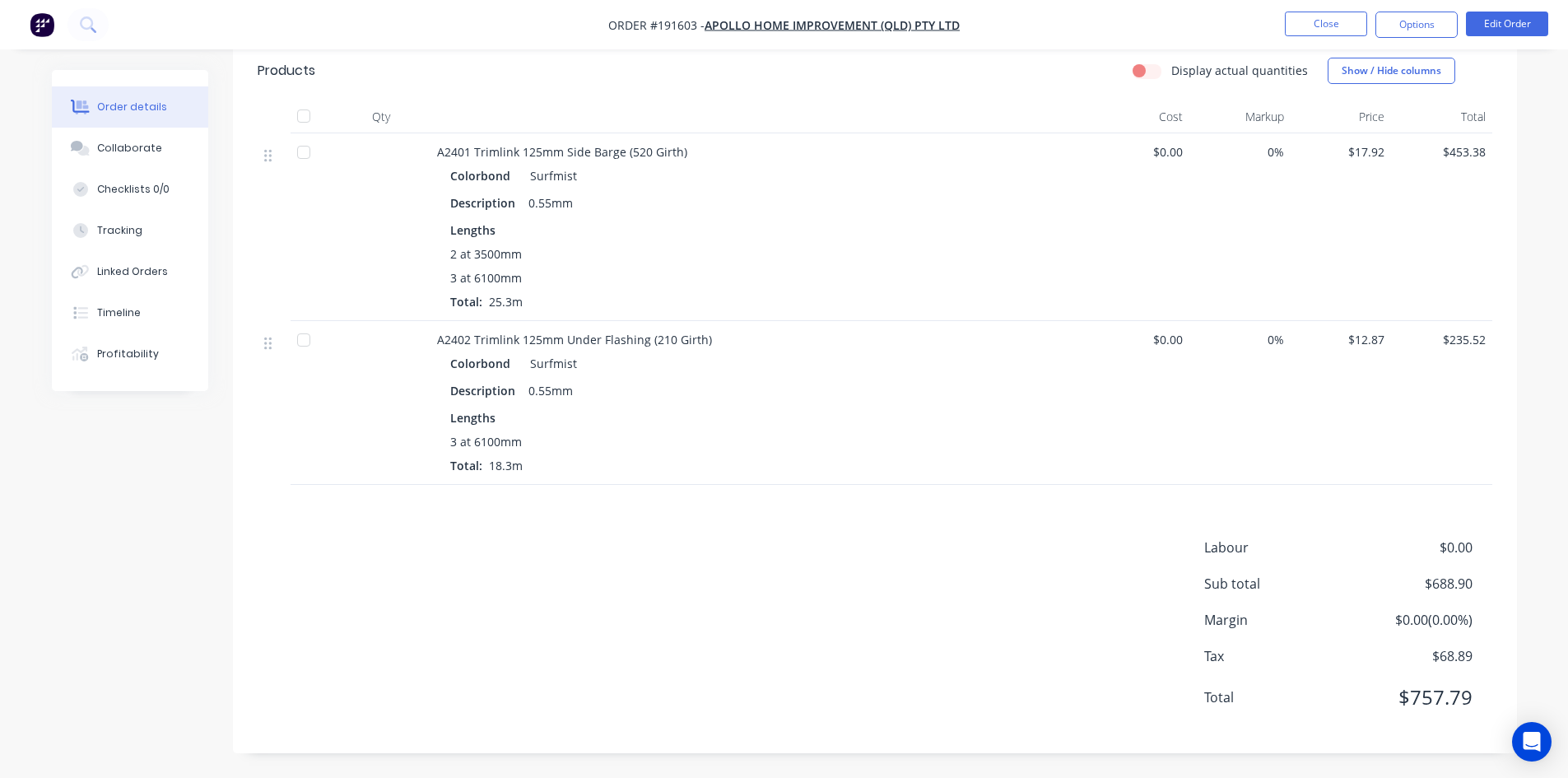
scroll to position [5, 0]
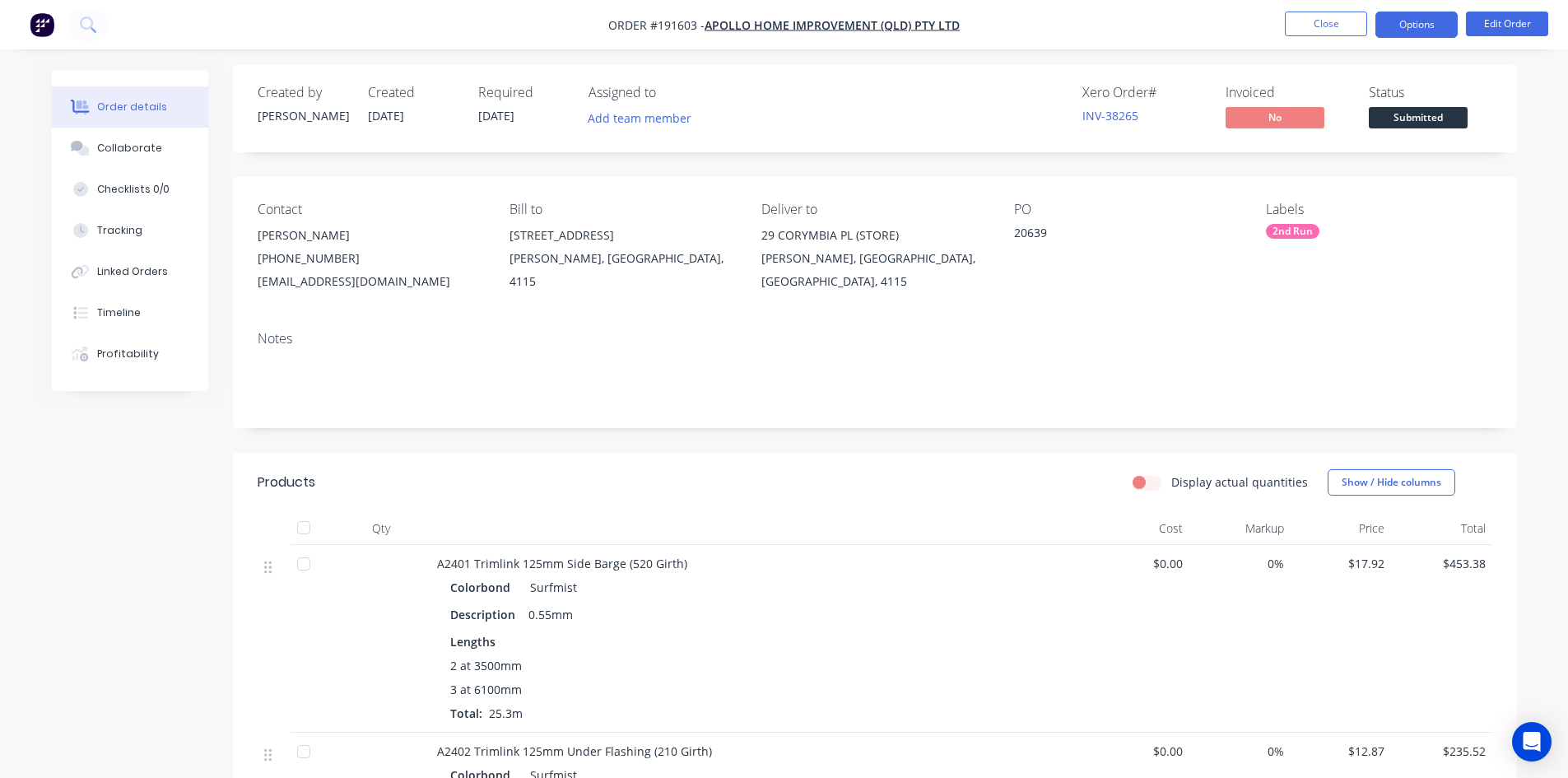
click at [1398, 21] on button "Options" at bounding box center [1416, 25] width 83 height 26
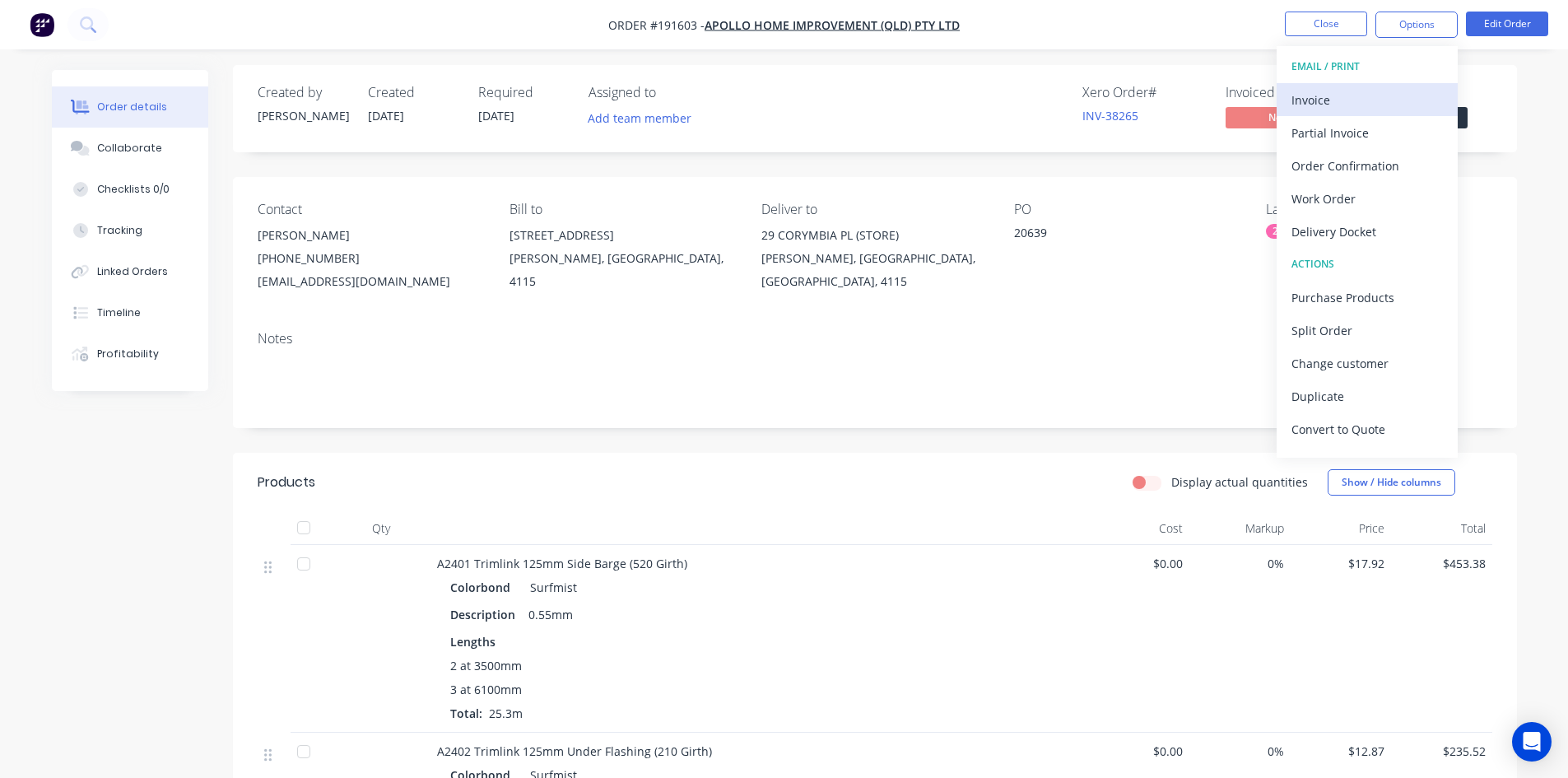
click at [1346, 96] on div "Invoice" at bounding box center [1366, 100] width 152 height 24
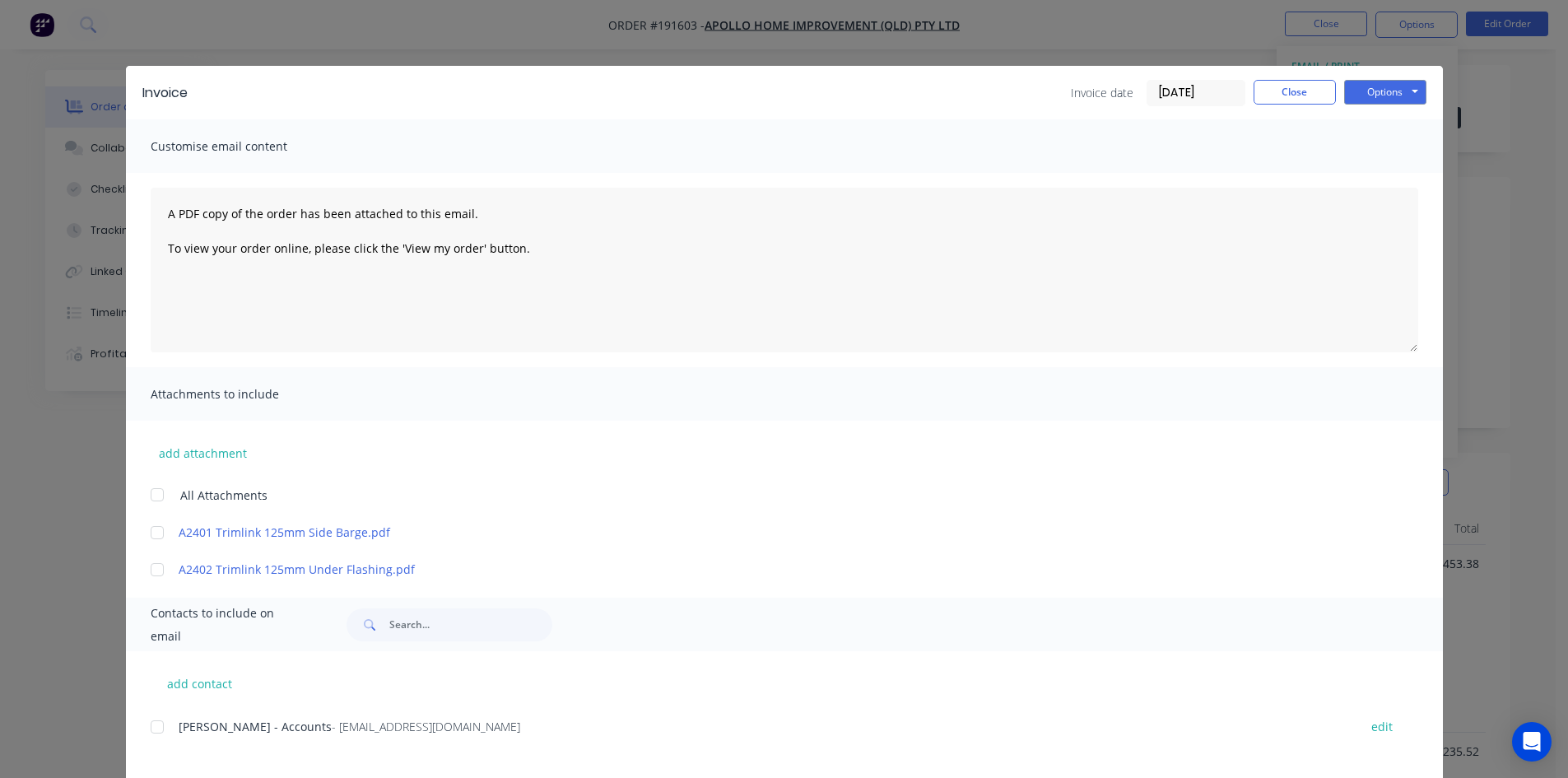
click at [151, 742] on div at bounding box center [157, 727] width 33 height 33
click at [1405, 101] on button "Options" at bounding box center [1384, 92] width 83 height 25
click at [1394, 185] on button "Email" at bounding box center [1396, 175] width 105 height 27
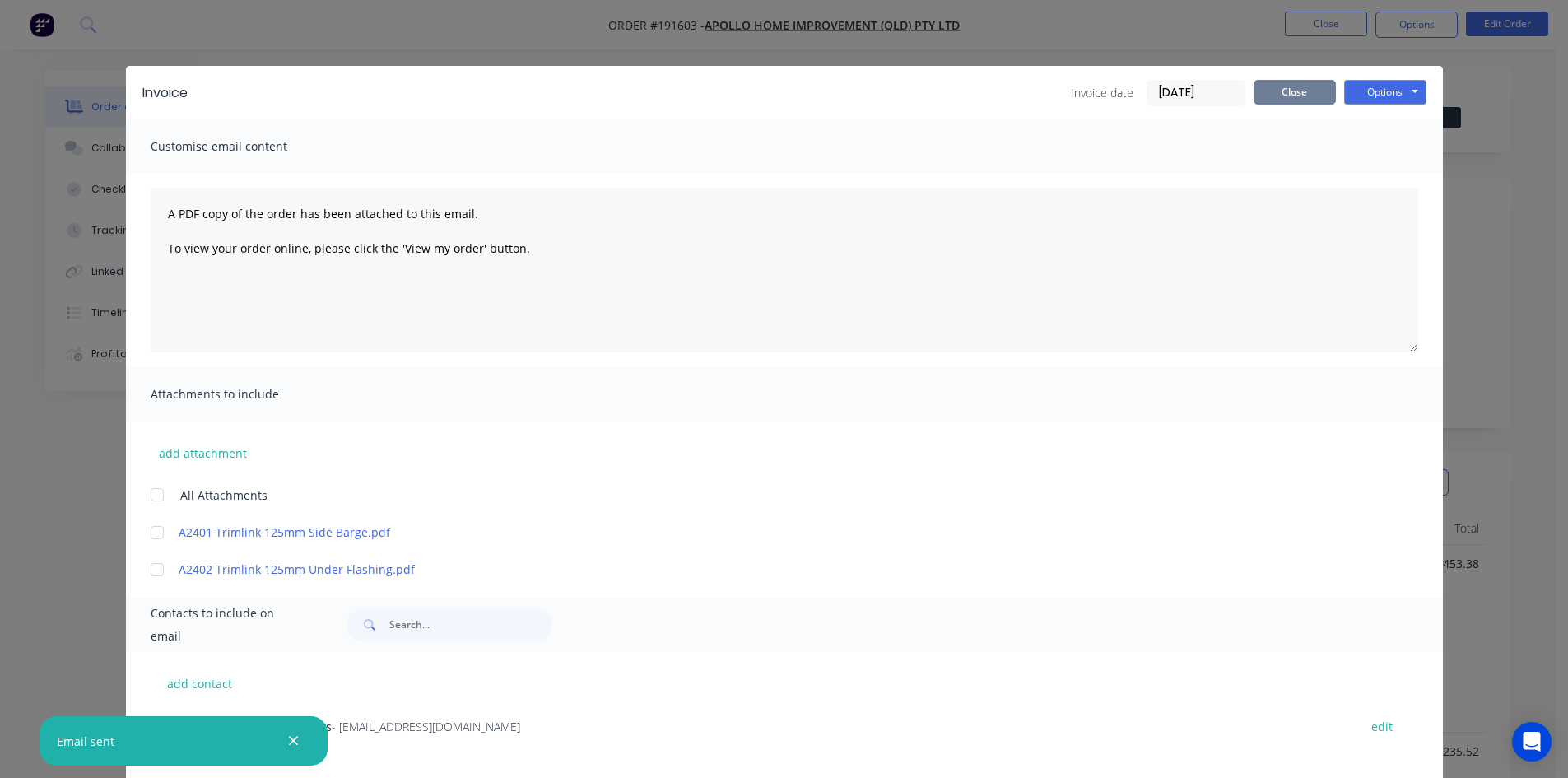
click at [1300, 91] on button "Close" at bounding box center [1295, 92] width 83 height 25
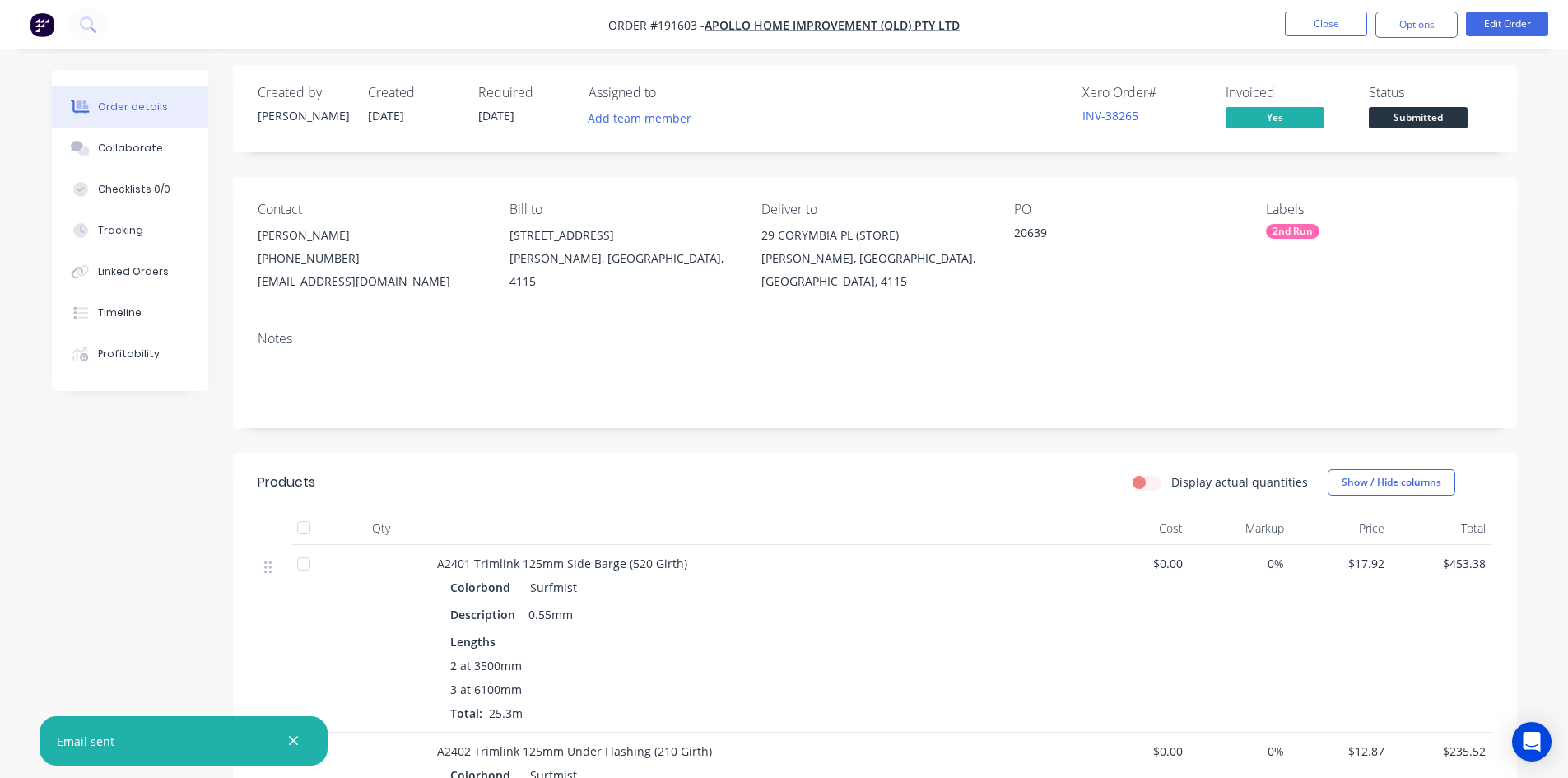
click at [1331, 7] on nav "Order #191603 - Apollo Home Improvement (QLD) Pty Ltd Close Options Edit Order" at bounding box center [784, 25] width 1568 height 49
click at [1316, 26] on button "Close" at bounding box center [1325, 24] width 83 height 25
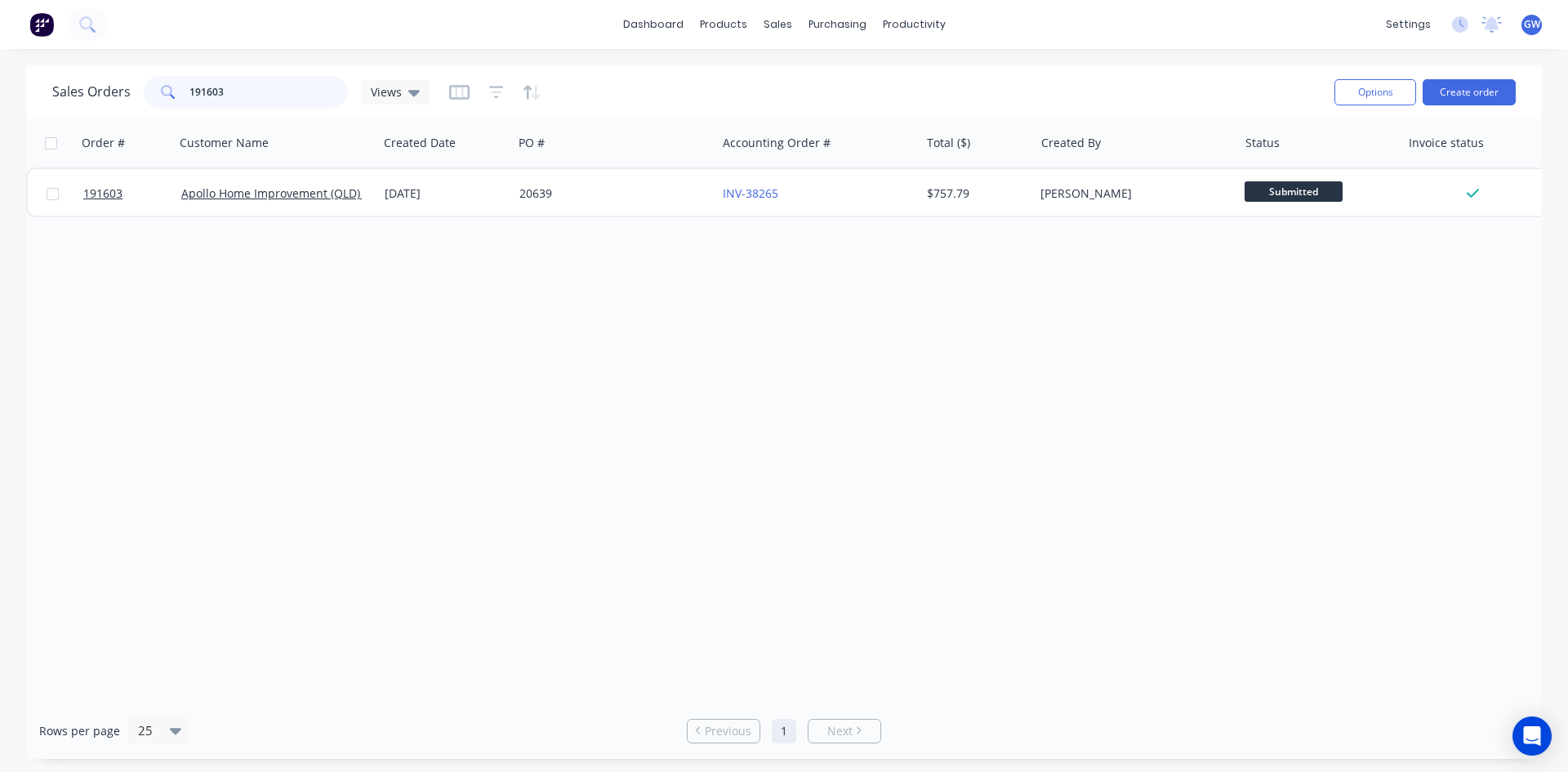
click at [181, 91] on div "191603" at bounding box center [245, 92] width 204 height 32
type input "191962"
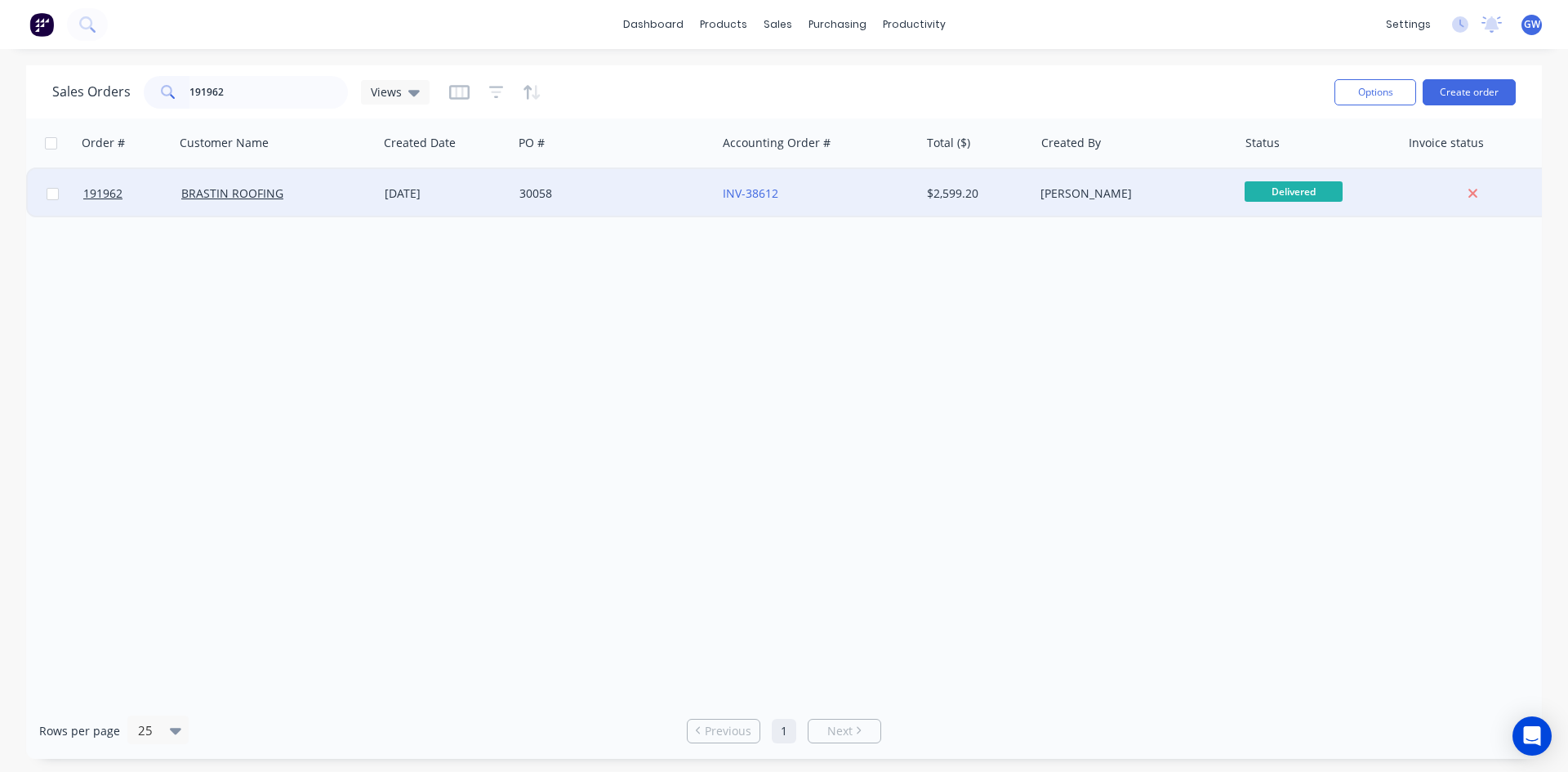
click at [631, 204] on div "30058" at bounding box center [615, 194] width 204 height 49
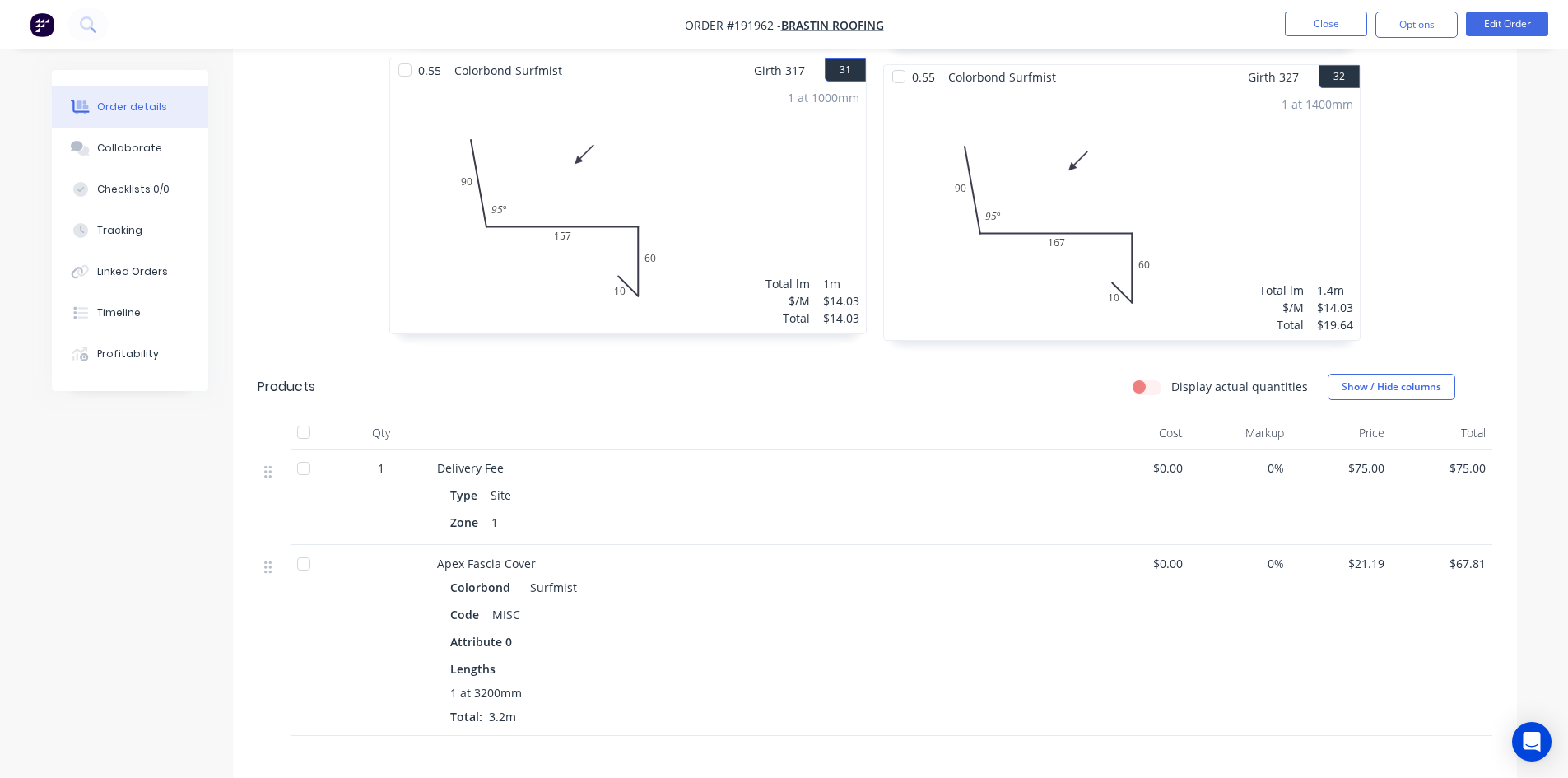
scroll to position [5929, 0]
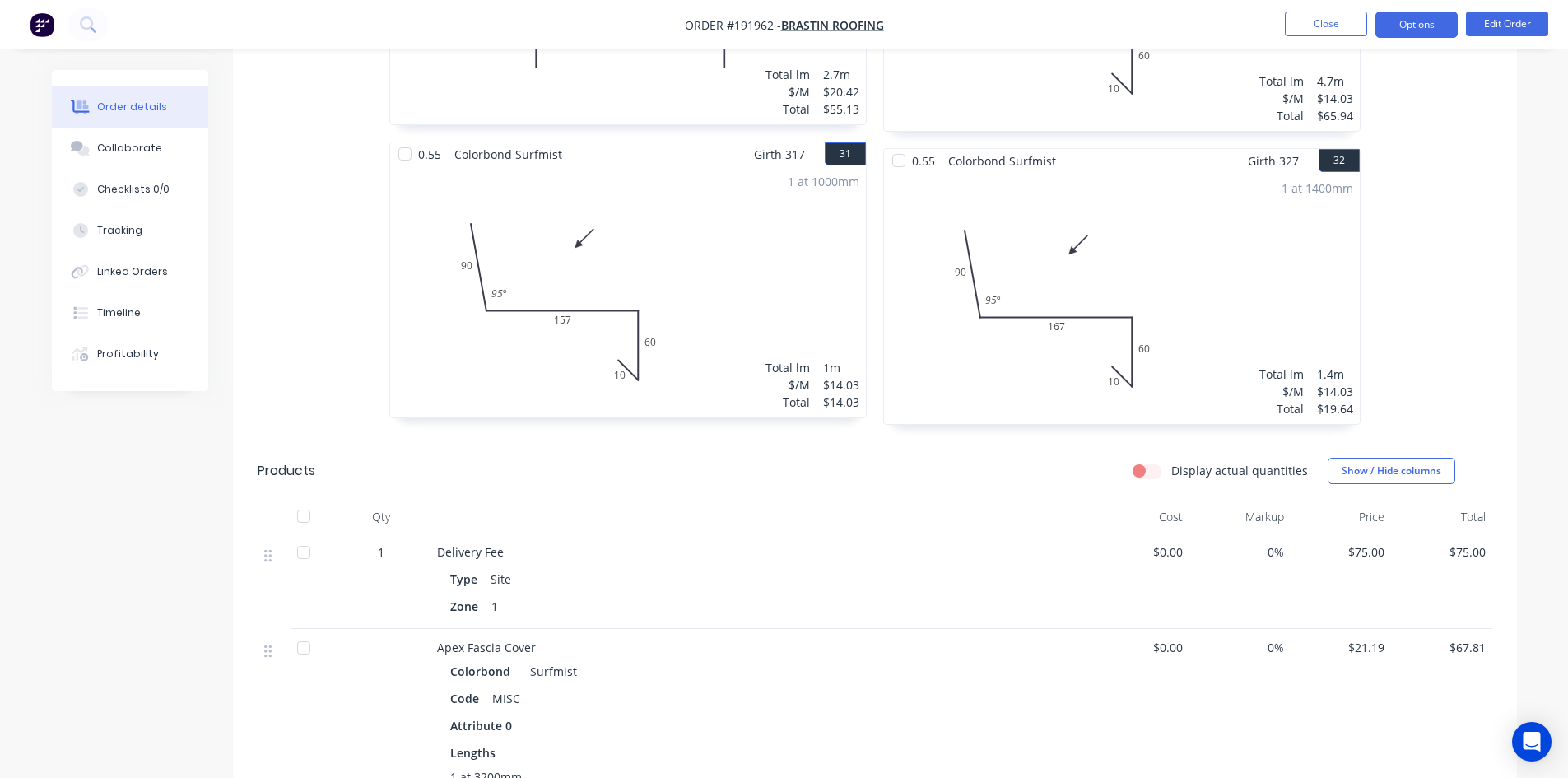
click at [1394, 32] on button "Options" at bounding box center [1416, 25] width 83 height 26
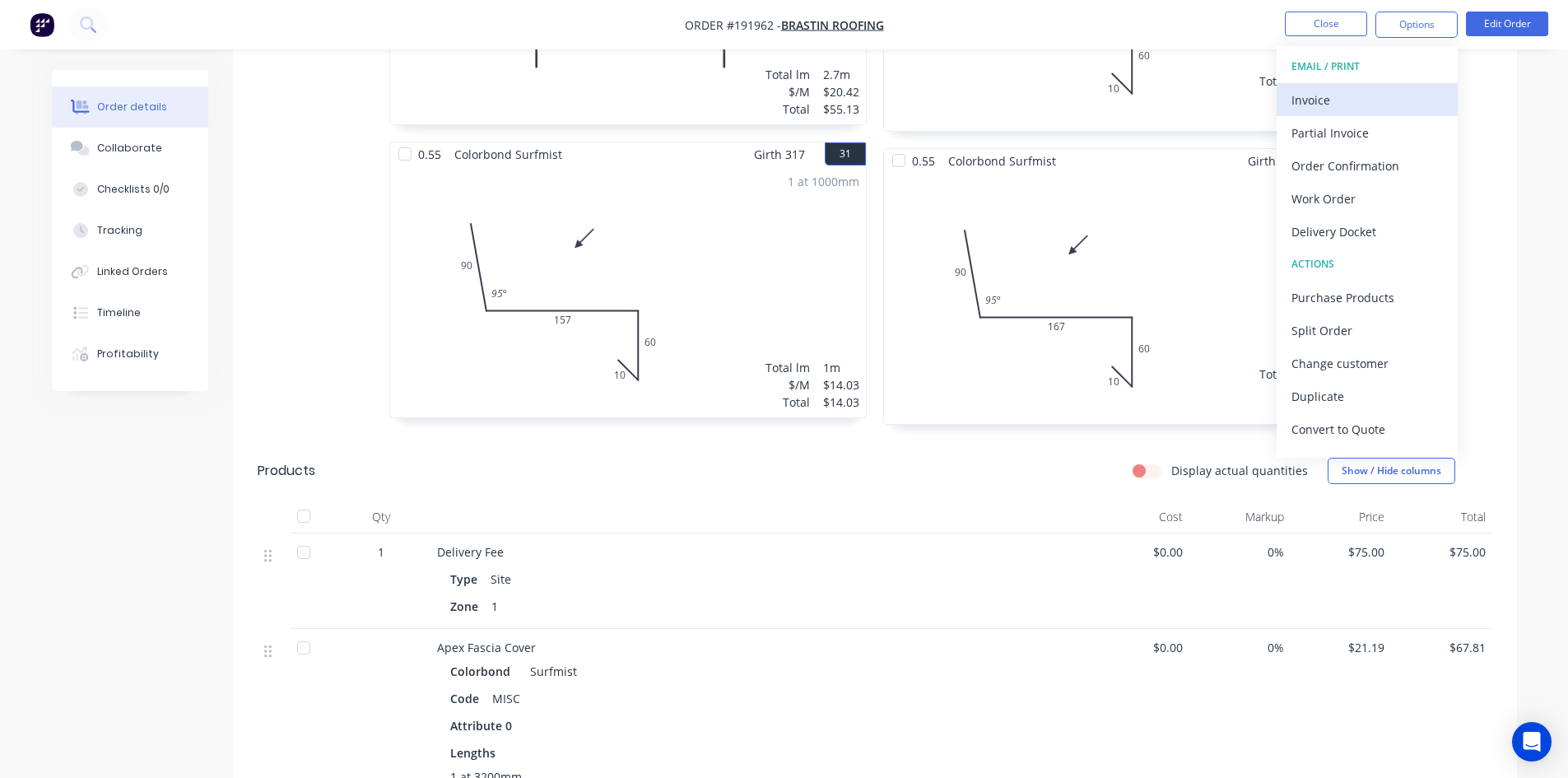
click at [1377, 88] on div "Invoice" at bounding box center [1366, 100] width 152 height 24
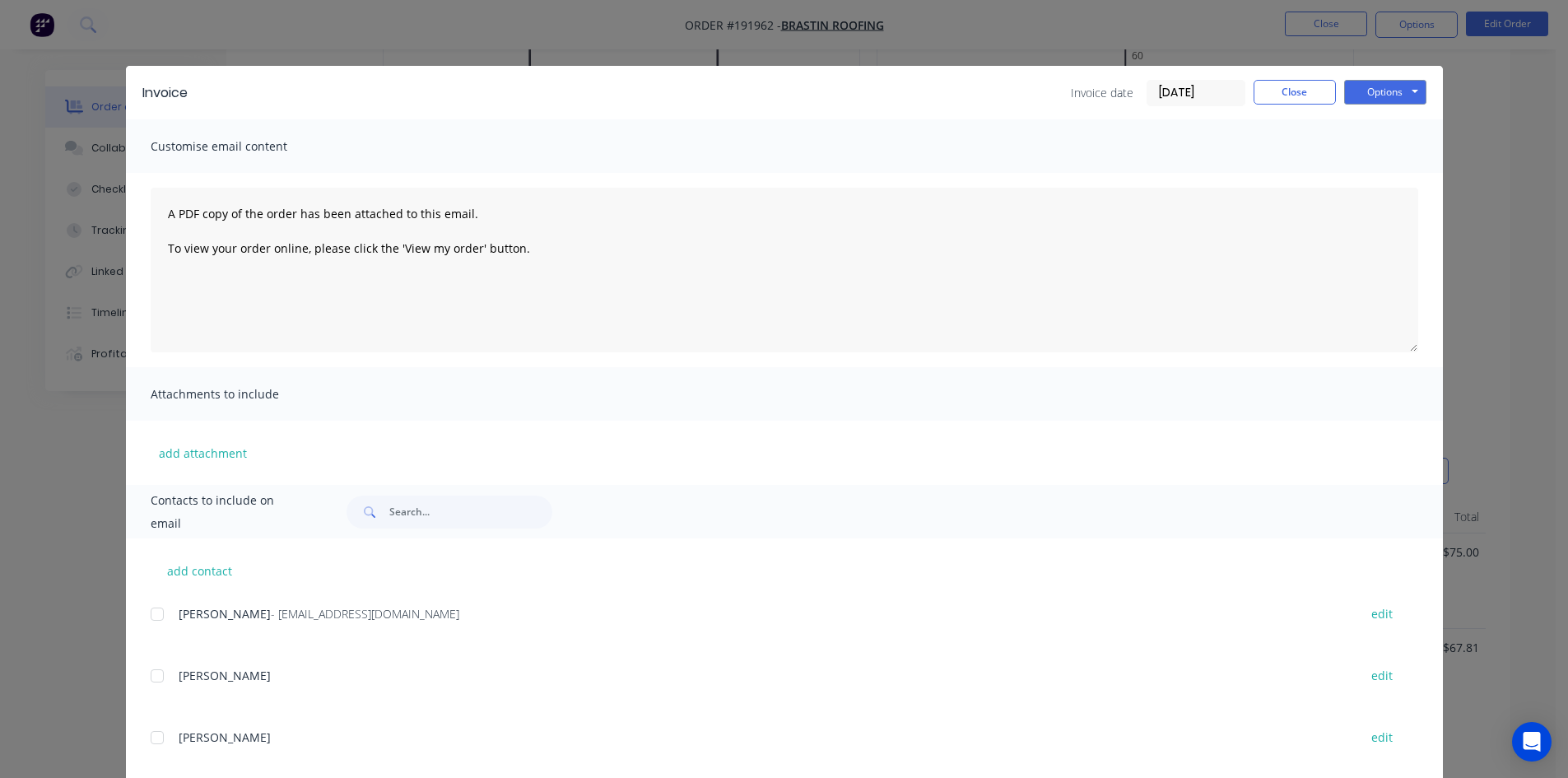
click at [155, 617] on div at bounding box center [157, 614] width 33 height 33
click at [1367, 94] on button "Options" at bounding box center [1384, 92] width 83 height 25
click at [1369, 179] on button "Email" at bounding box center [1396, 175] width 105 height 27
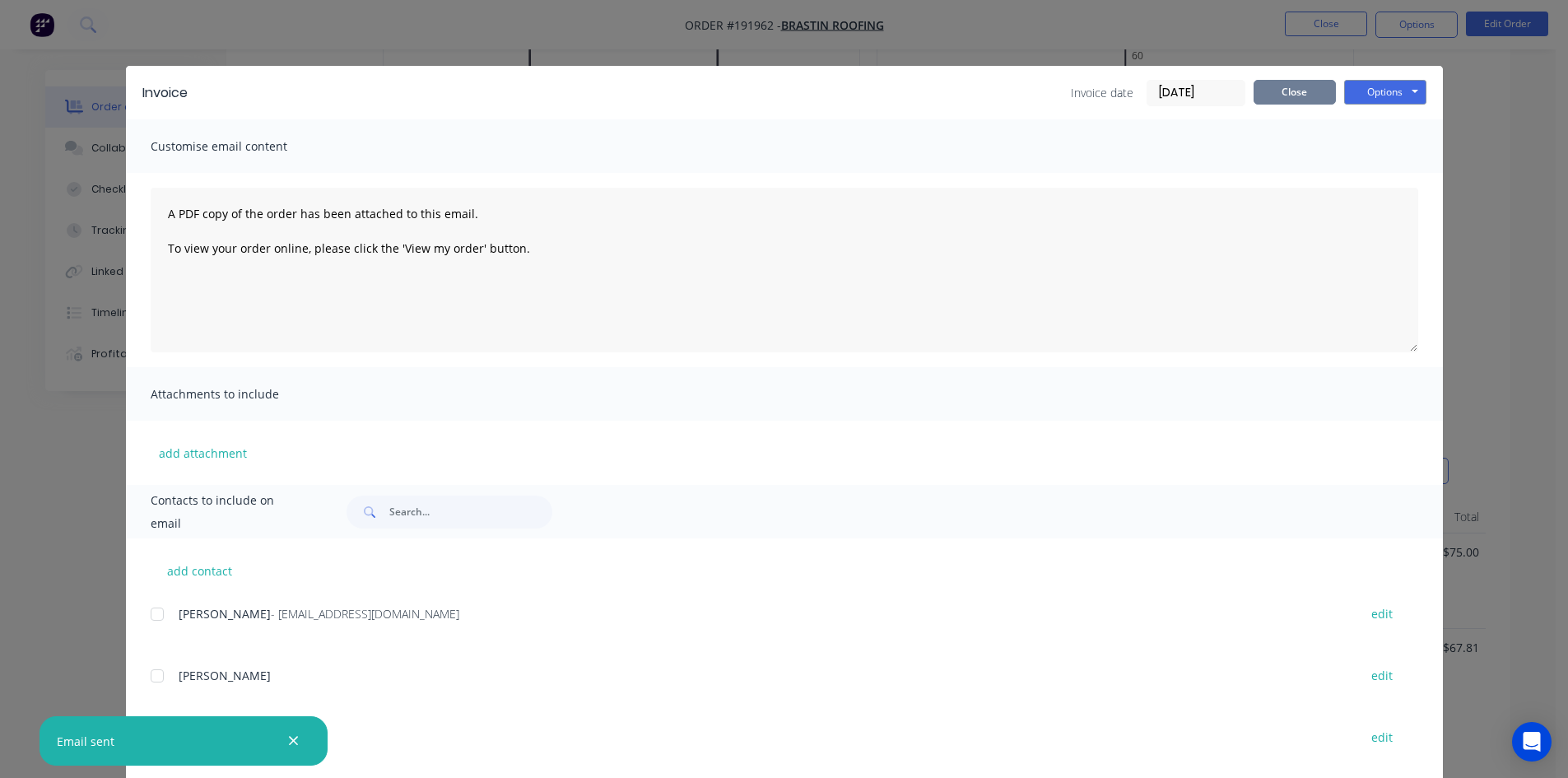
click at [1289, 100] on button "Close" at bounding box center [1295, 92] width 83 height 25
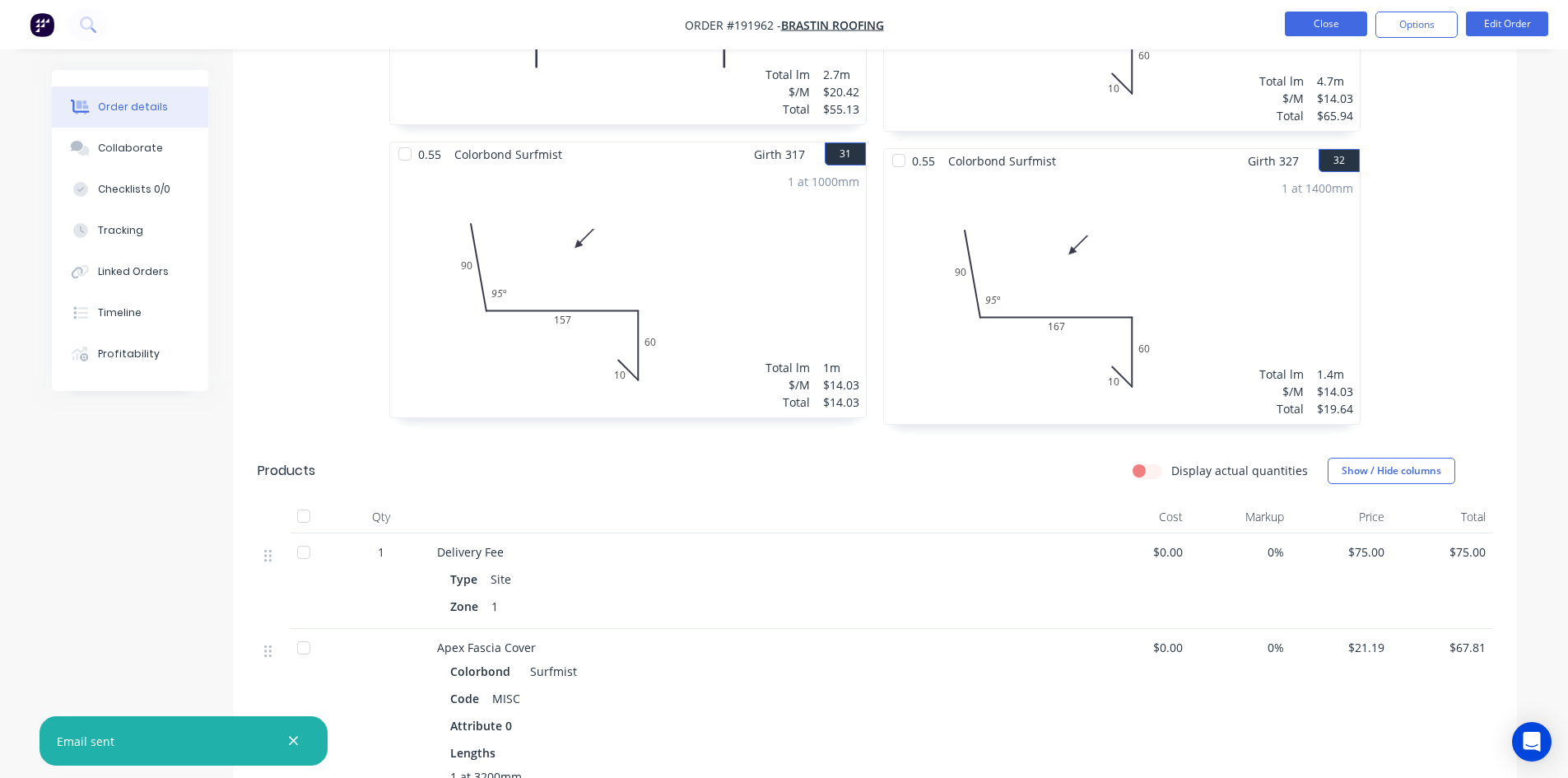
click at [1324, 21] on button "Close" at bounding box center [1325, 24] width 83 height 25
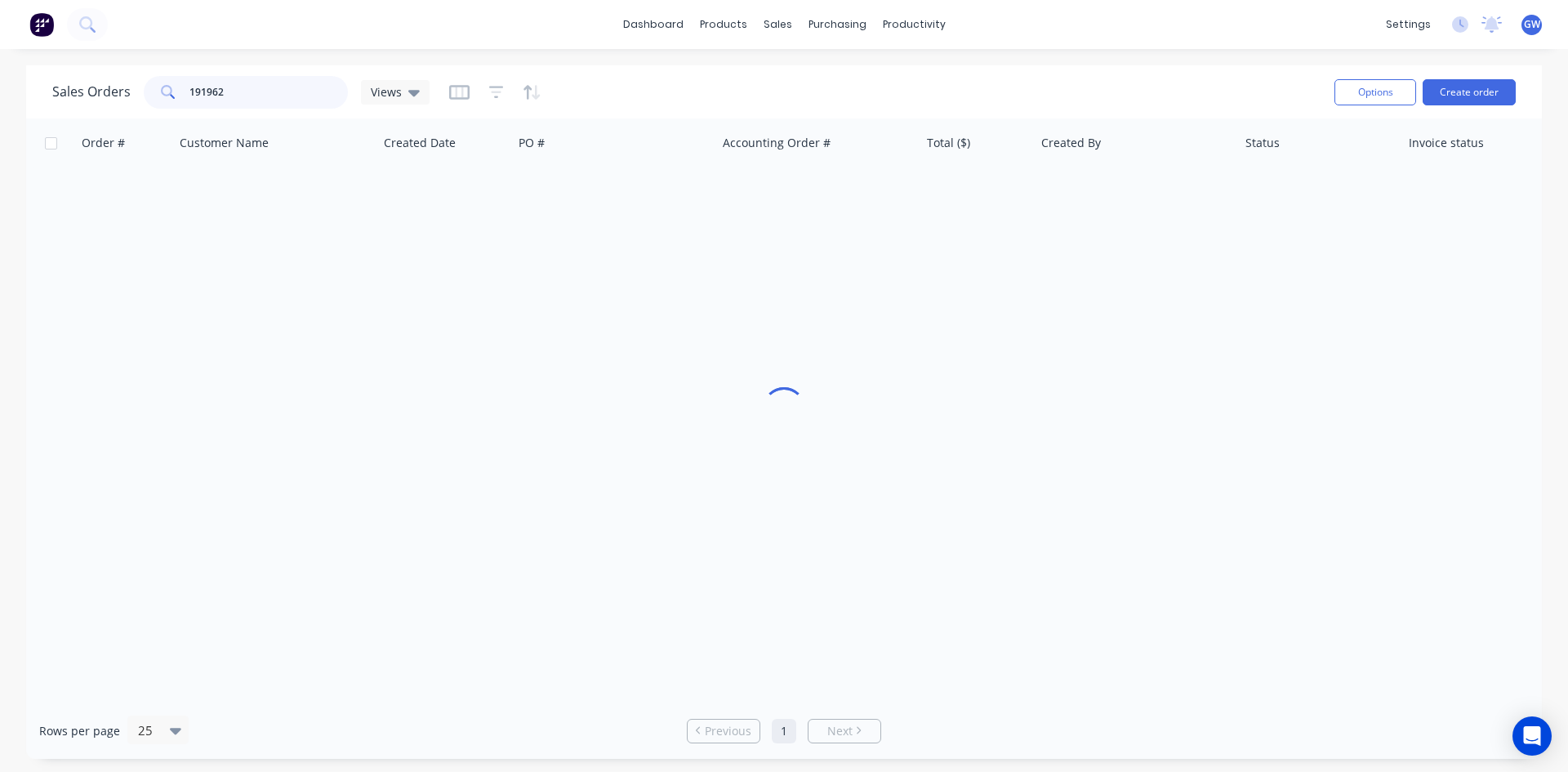
click at [18, 79] on div "Sales Orders 191962 Views Options Create order Order # Customer Name Created Da…" at bounding box center [784, 411] width 1568 height 694
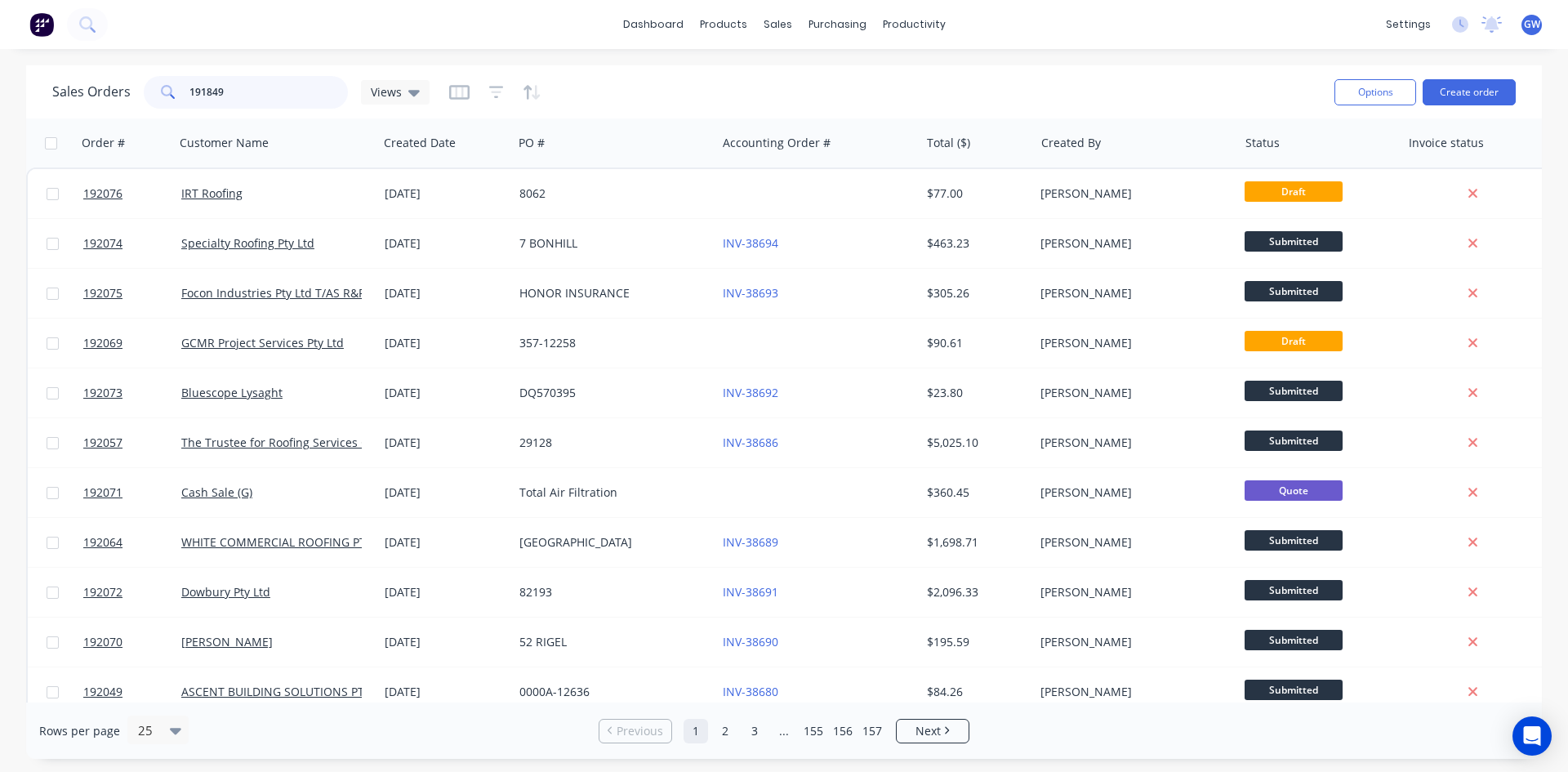
type input "191849"
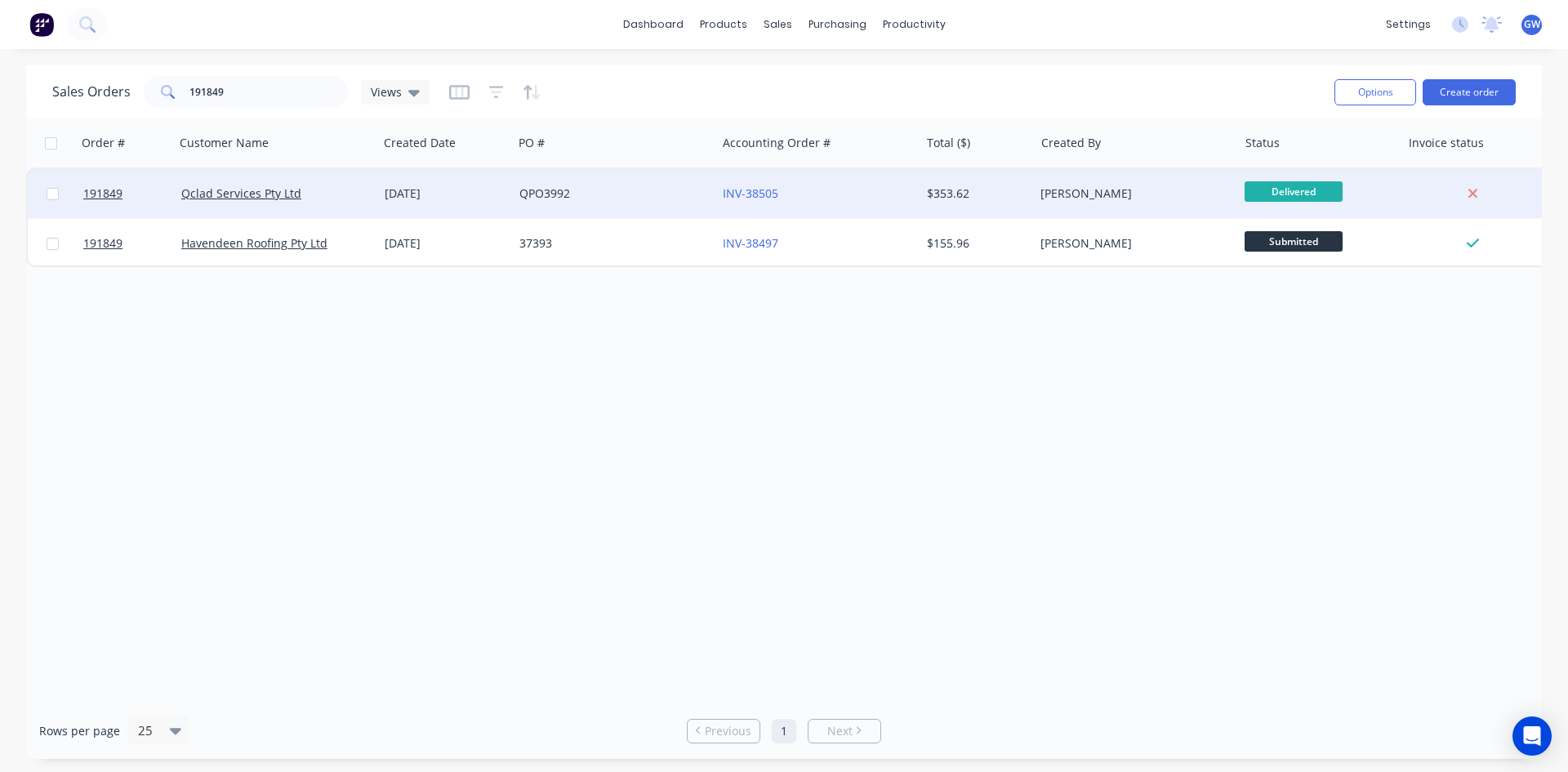
click at [640, 194] on div "QPO3992" at bounding box center [610, 194] width 181 height 16
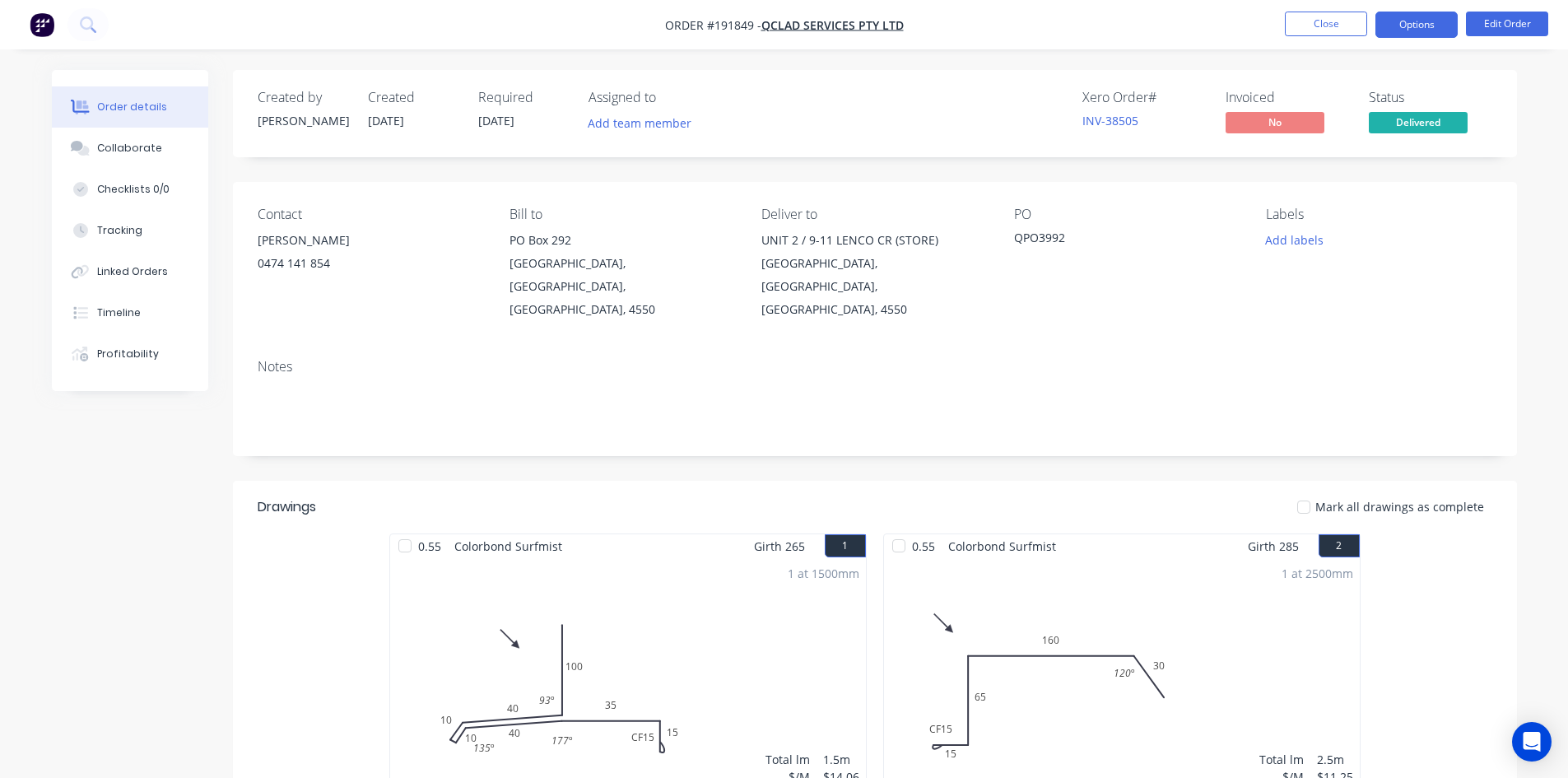
click at [1434, 28] on button "Options" at bounding box center [1416, 25] width 83 height 26
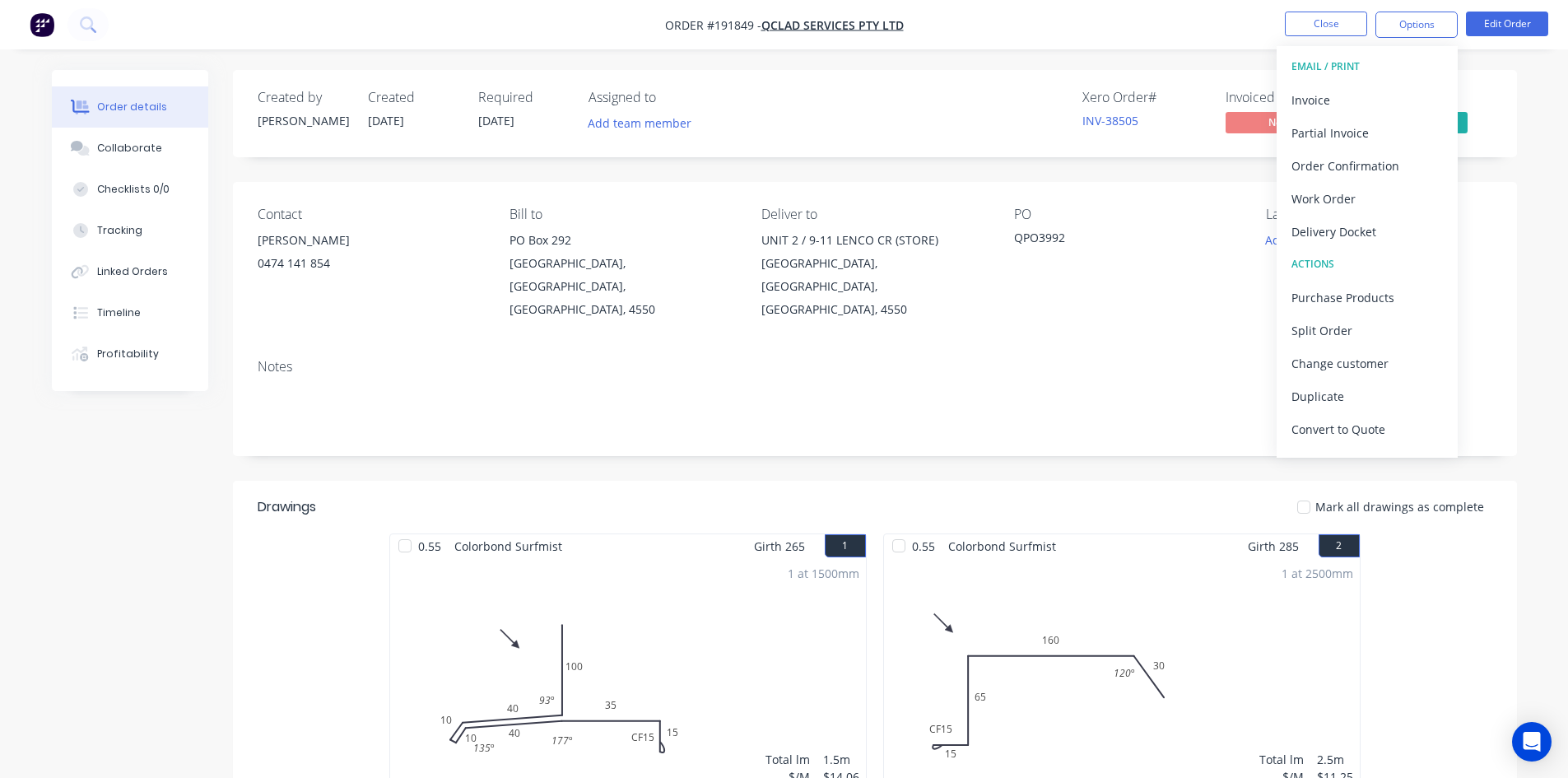
click at [1367, 92] on div "Invoice" at bounding box center [1366, 100] width 152 height 24
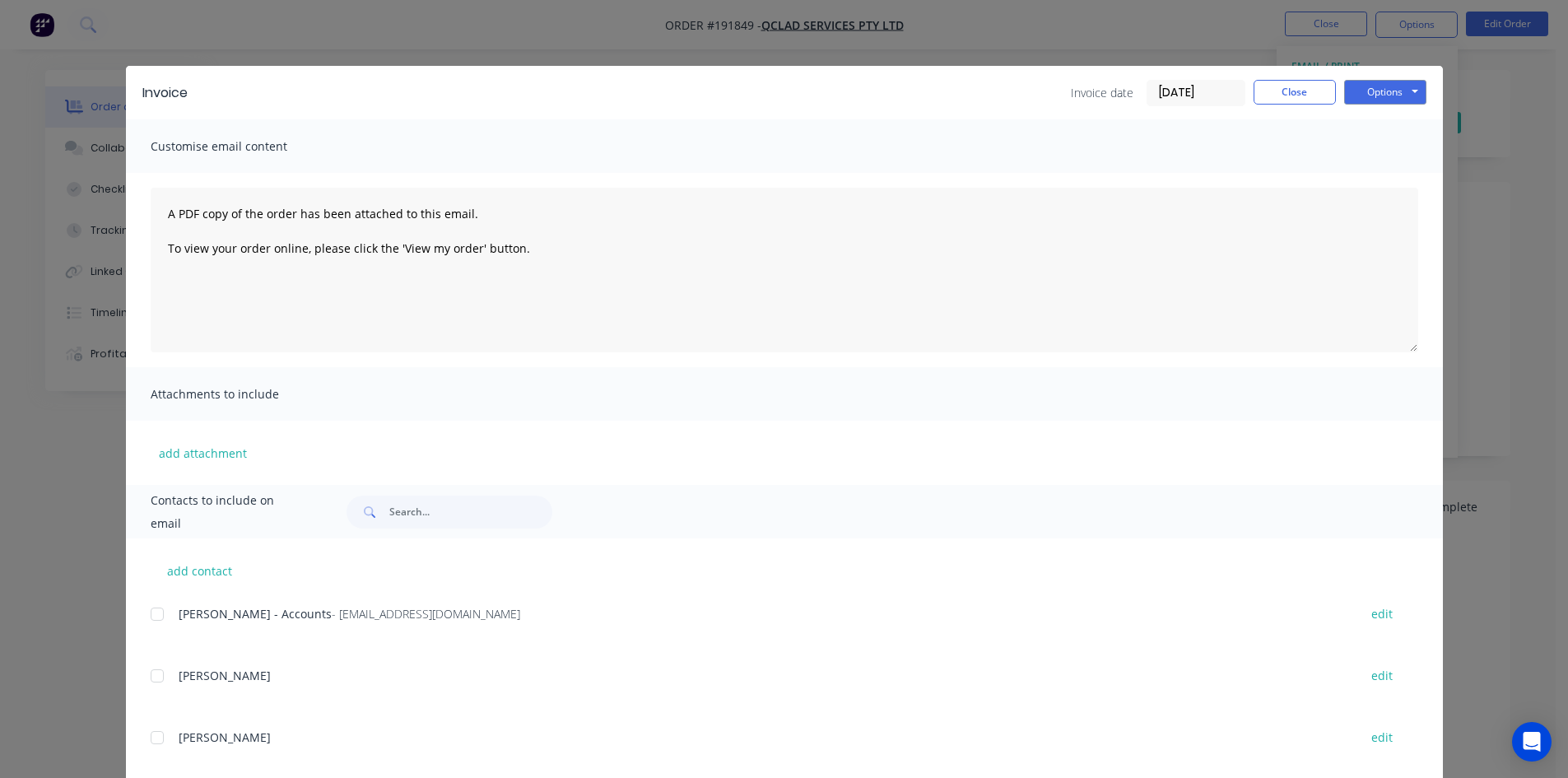
click at [146, 615] on div at bounding box center [157, 614] width 33 height 33
click at [1395, 95] on button "Options" at bounding box center [1384, 92] width 83 height 25
click at [1401, 169] on button "Email" at bounding box center [1396, 175] width 105 height 27
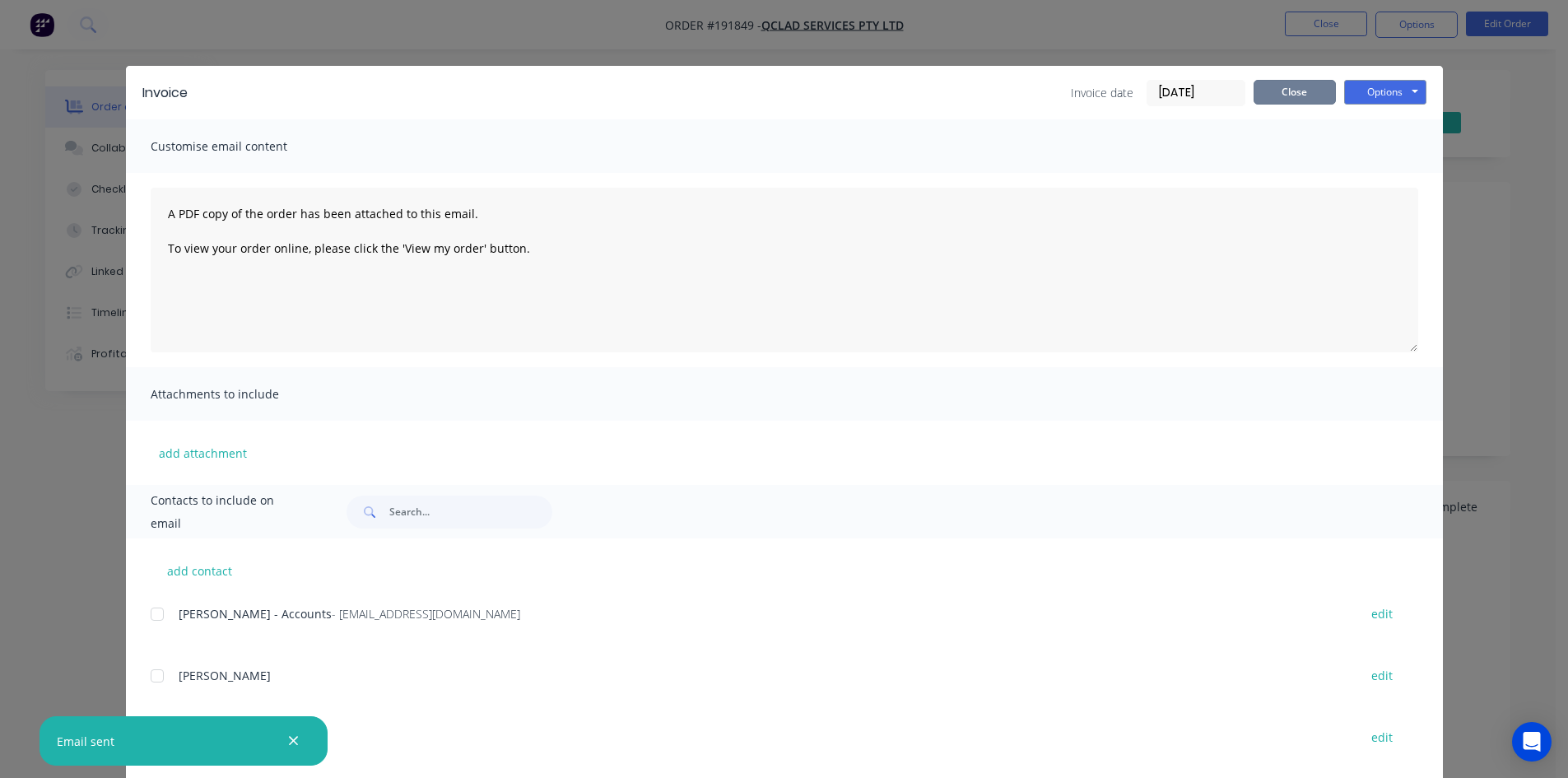
drag, startPoint x: 1289, startPoint y: 101, endPoint x: 1296, endPoint y: 57, distance: 44.6
click at [1289, 101] on button "Close" at bounding box center [1295, 92] width 83 height 25
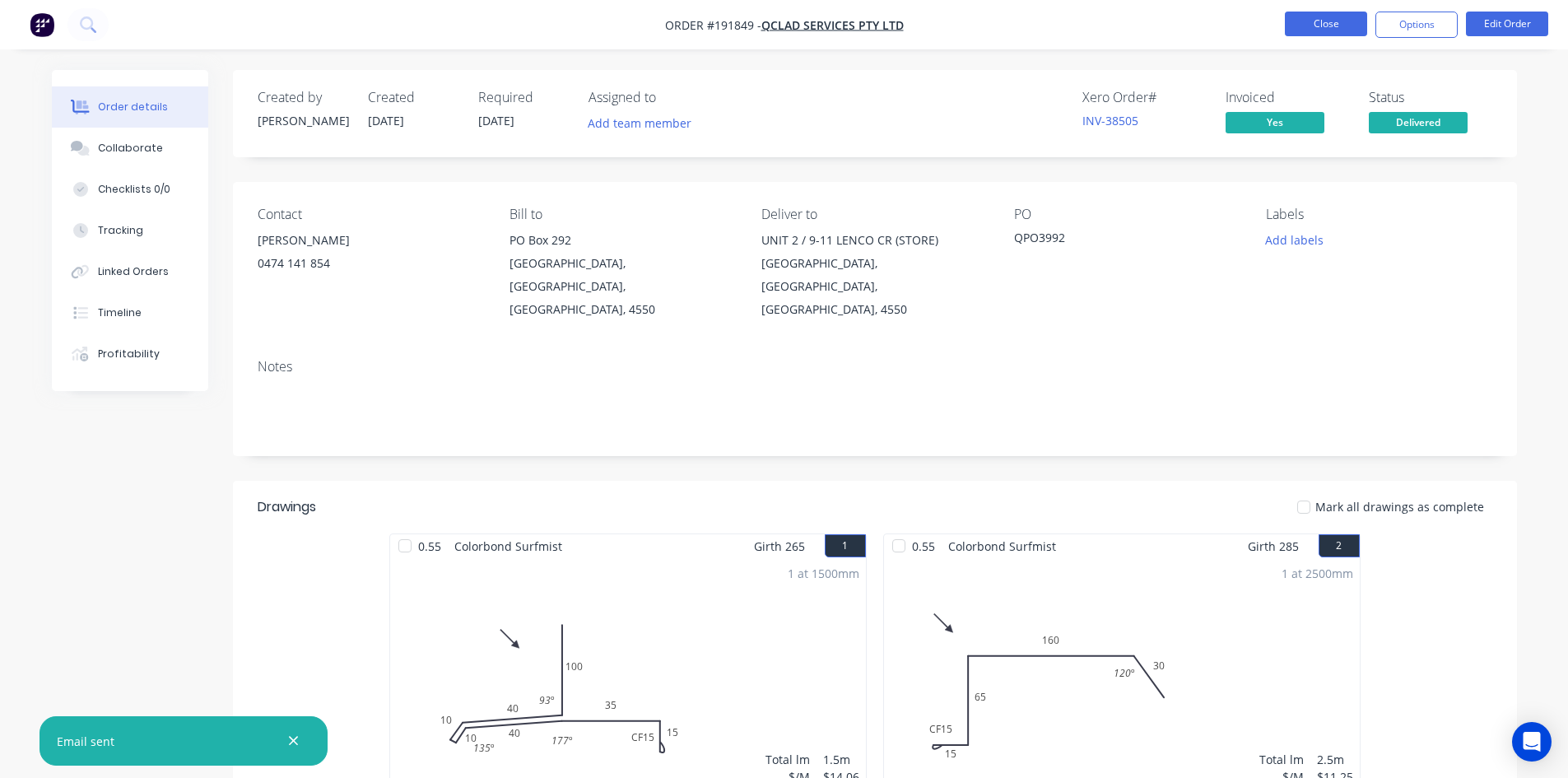
click at [1324, 18] on button "Close" at bounding box center [1325, 24] width 83 height 25
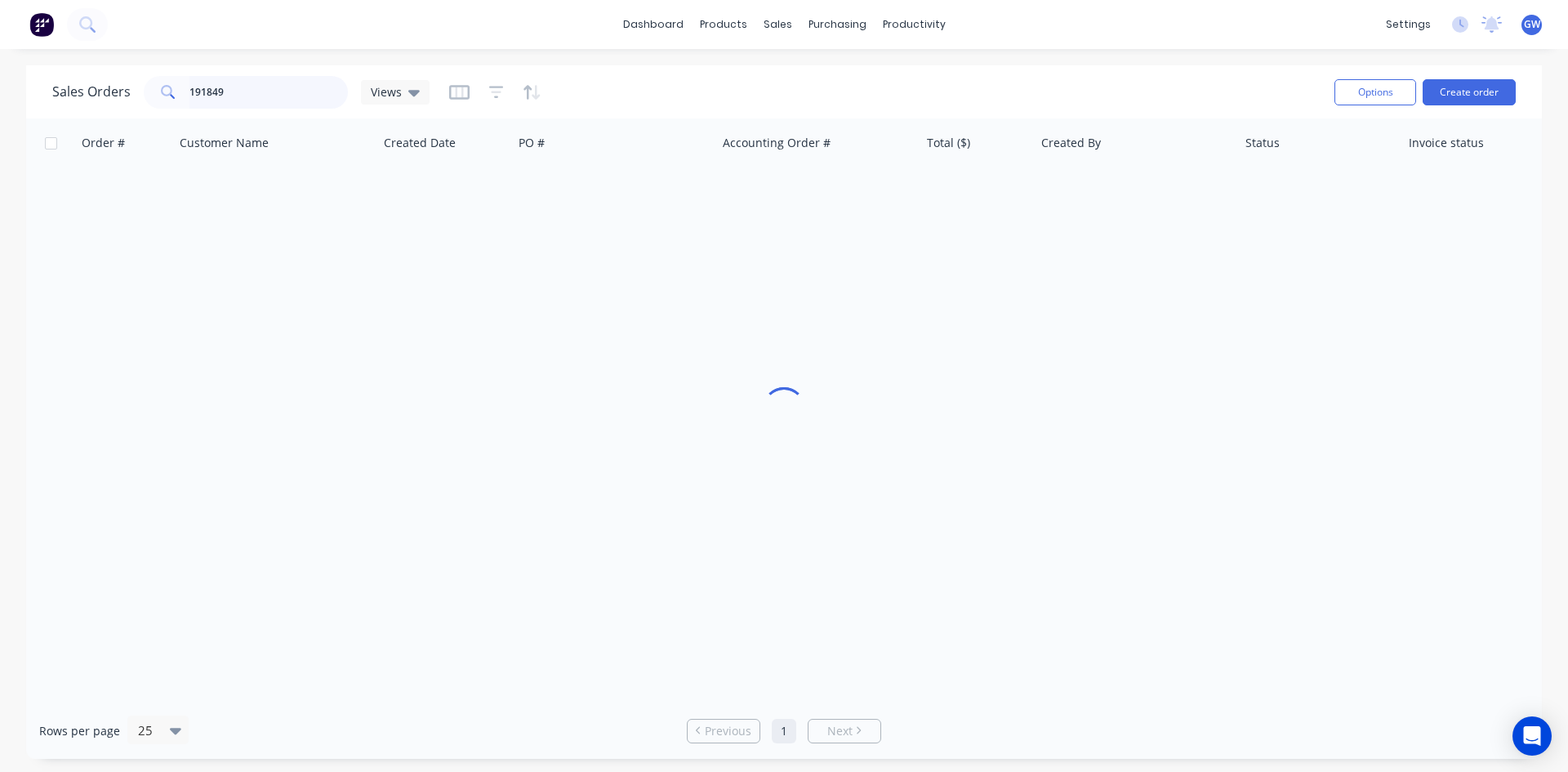
click at [265, 96] on input "191849" at bounding box center [269, 92] width 160 height 32
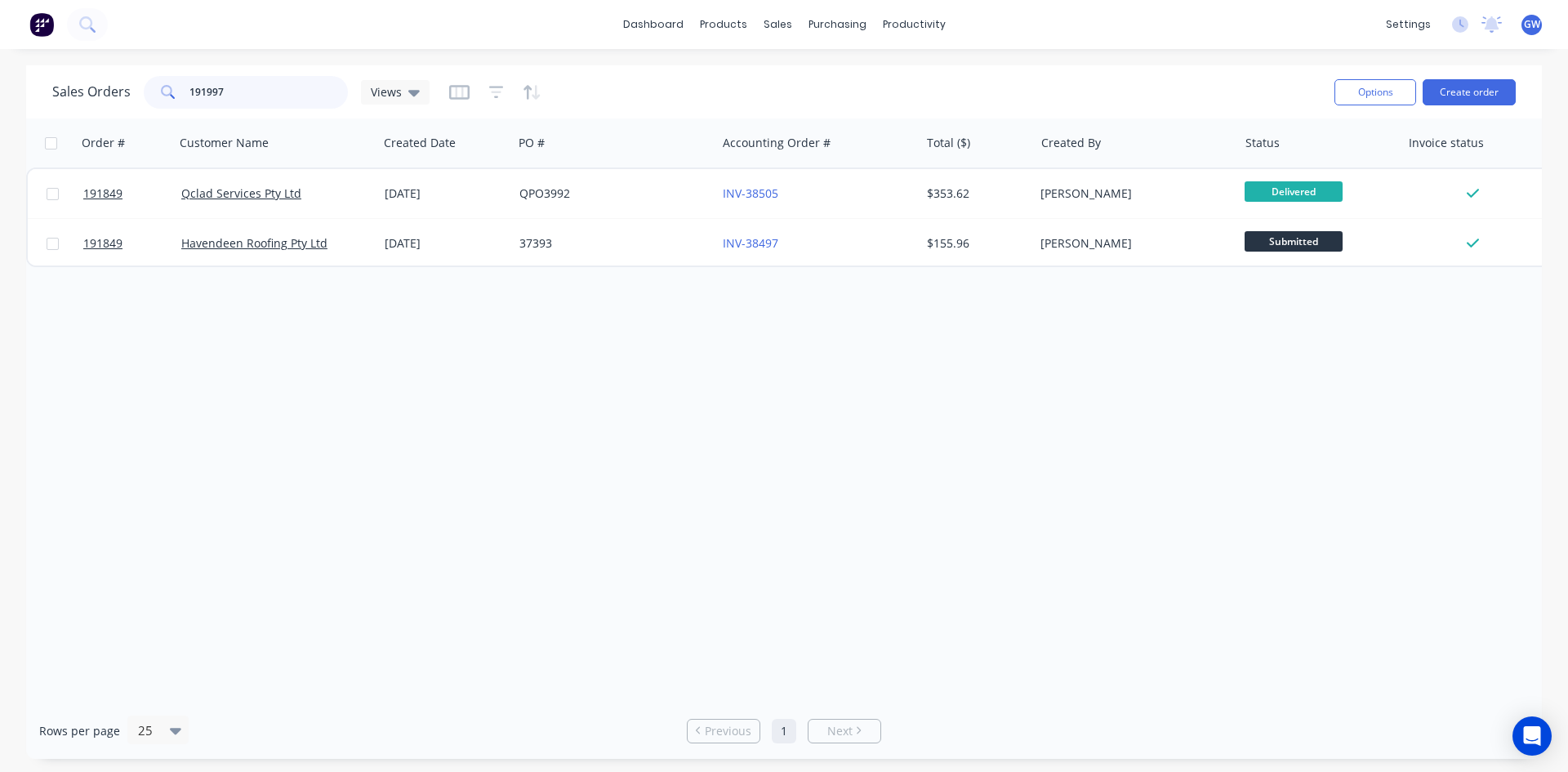
type input "191997"
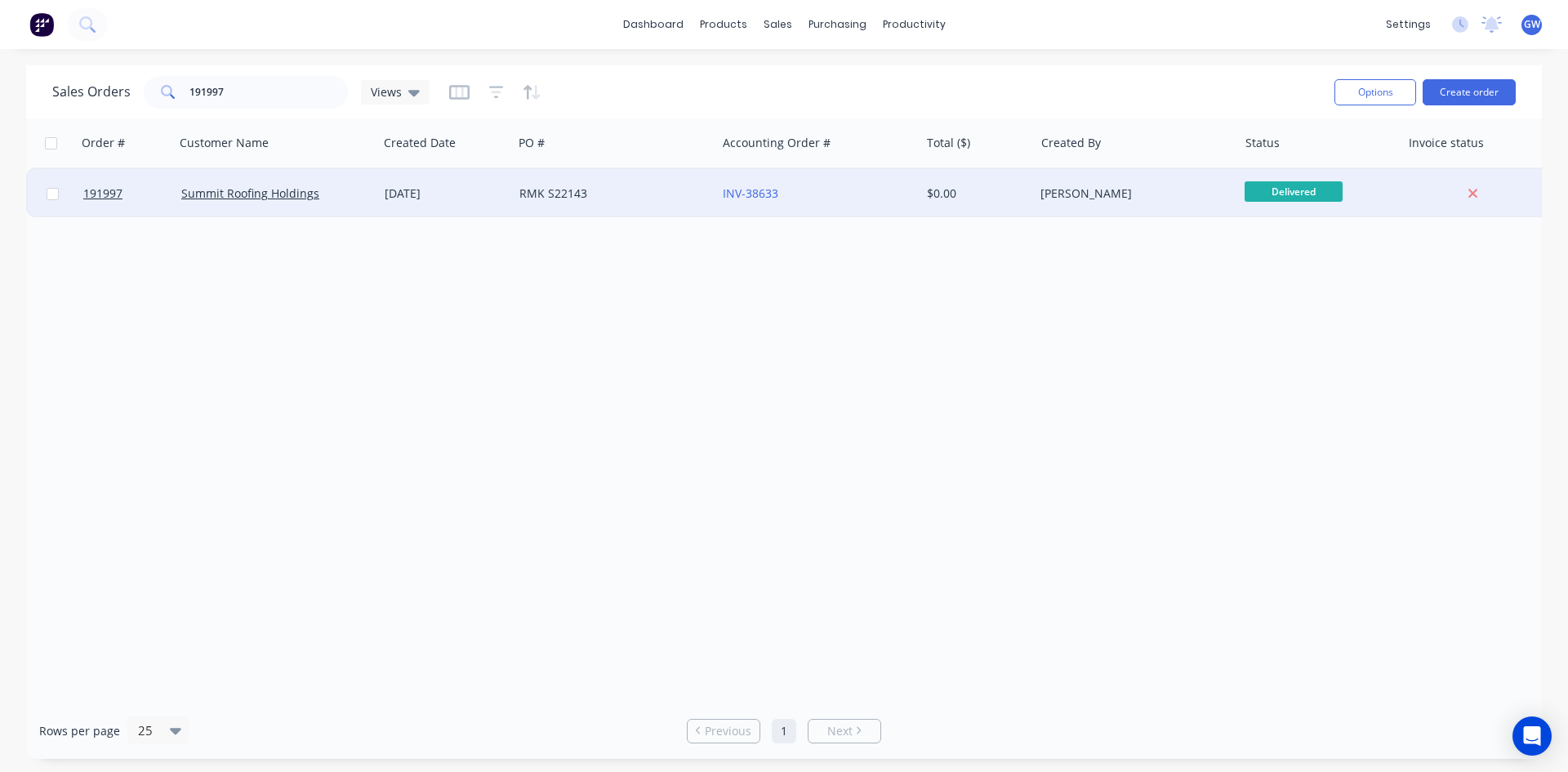
click at [992, 194] on div "$0.00" at bounding box center [975, 194] width 96 height 16
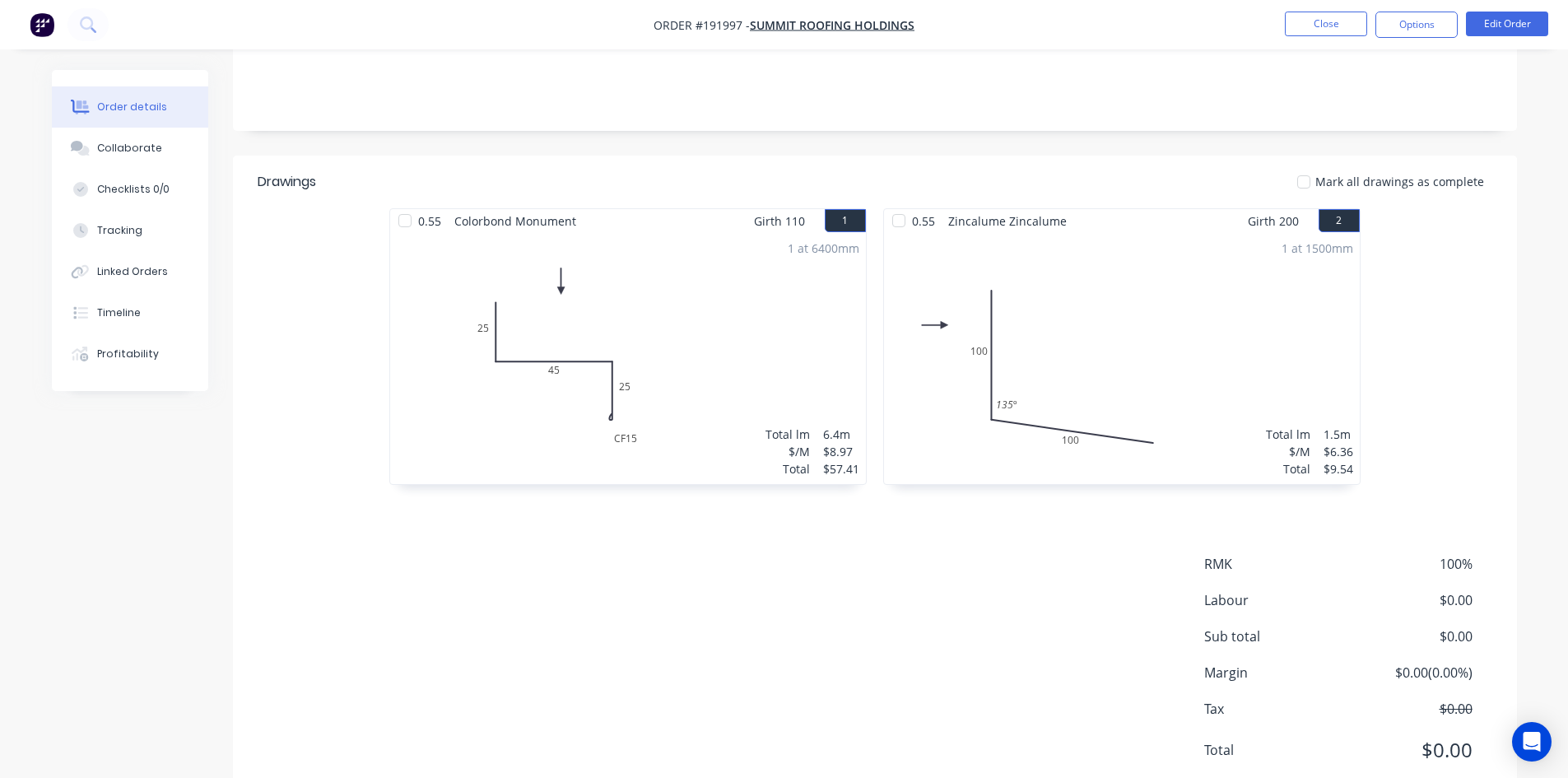
scroll to position [338, 0]
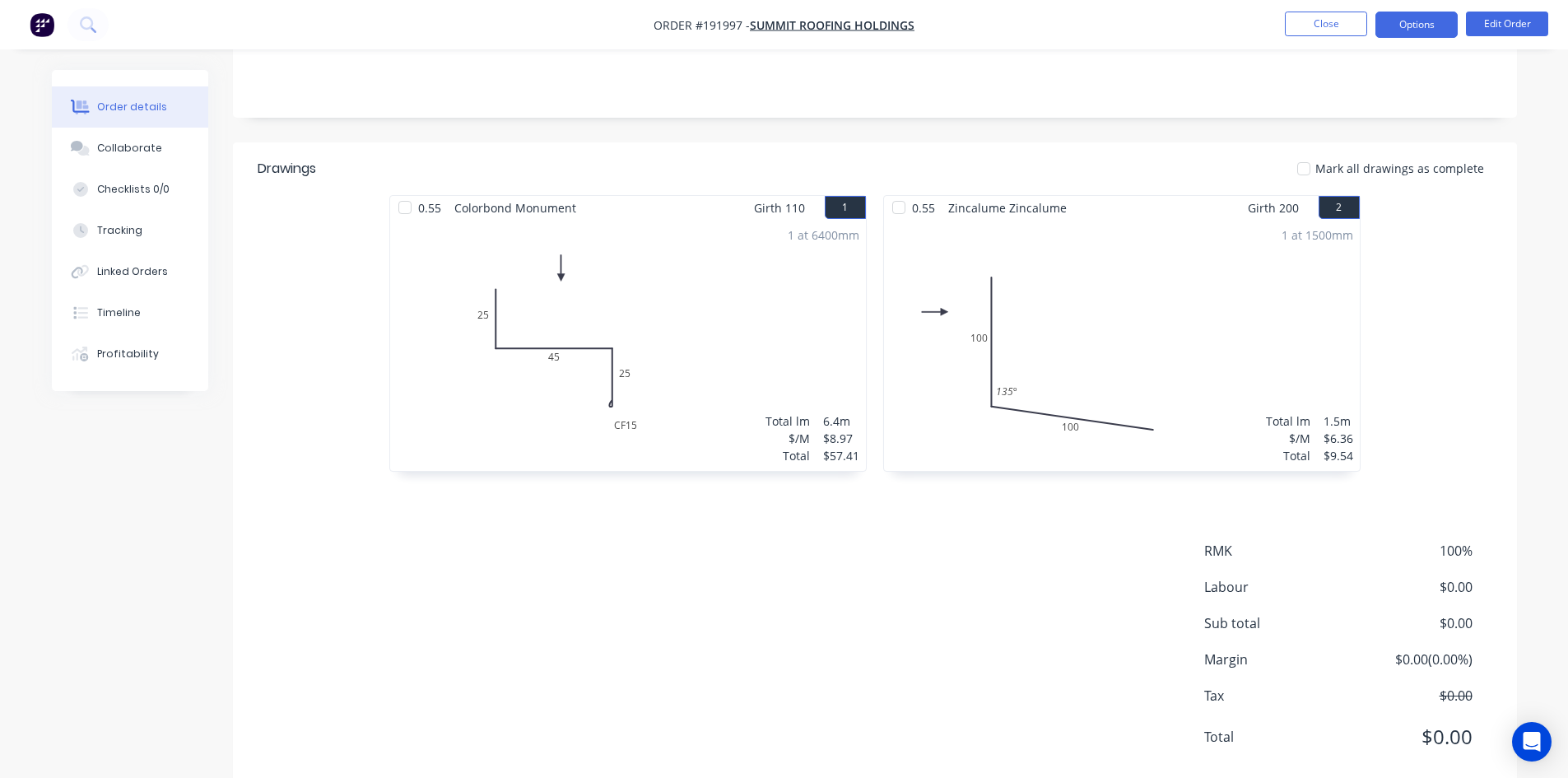
click at [1432, 33] on button "Options" at bounding box center [1416, 25] width 83 height 26
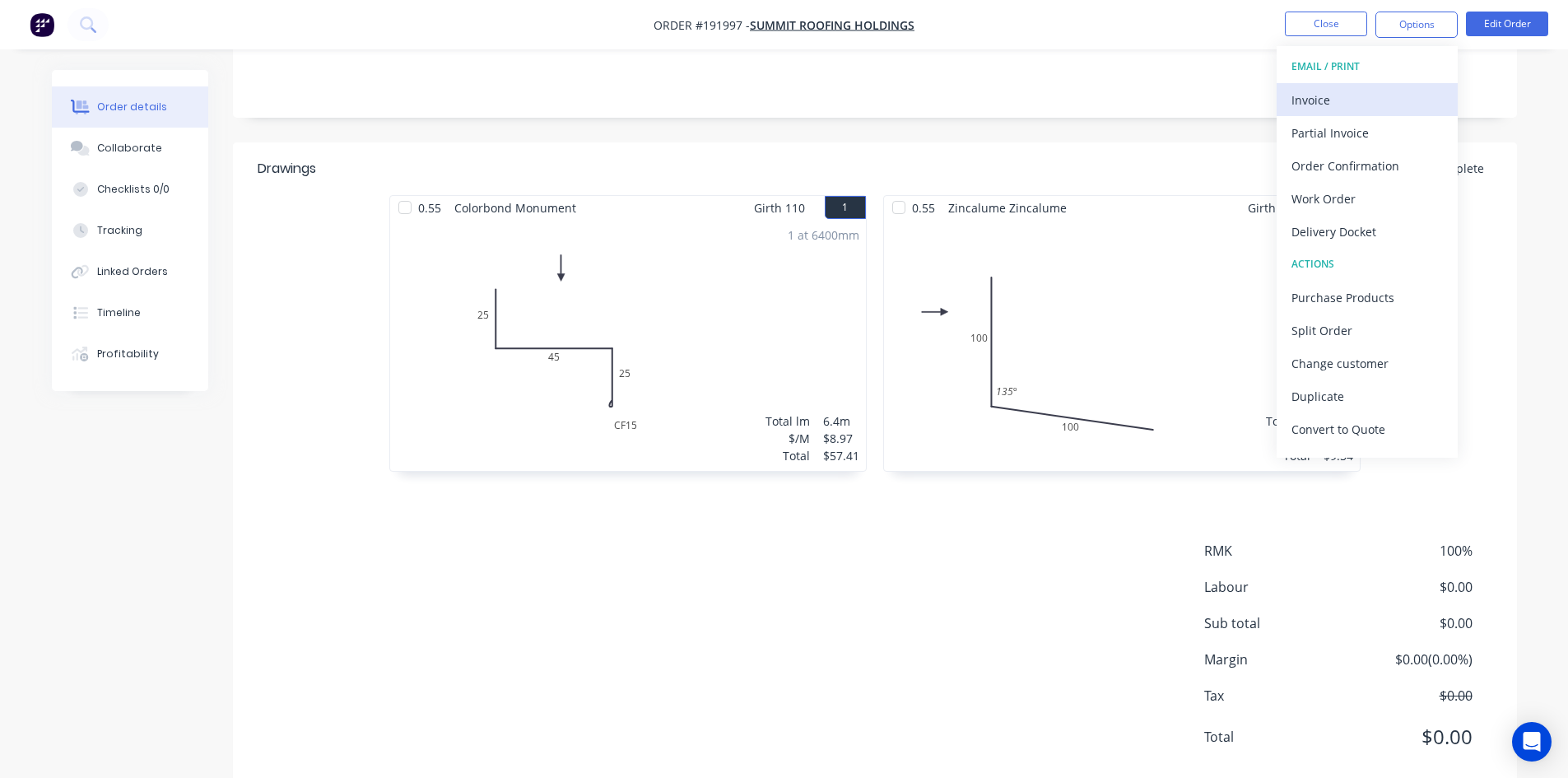
click at [1348, 101] on div "Invoice" at bounding box center [1366, 100] width 152 height 24
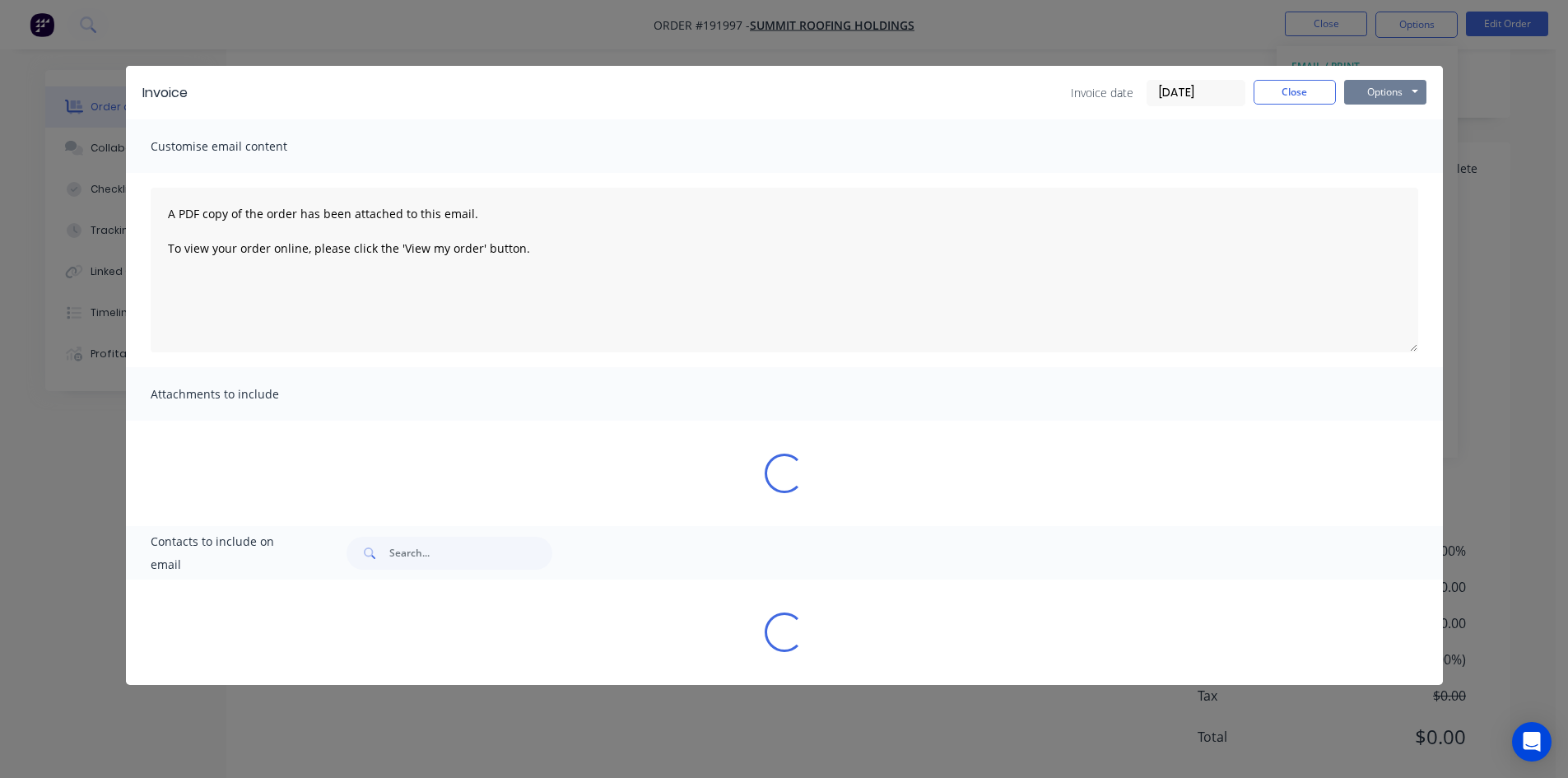
click at [1403, 92] on button "Options" at bounding box center [1384, 92] width 83 height 25
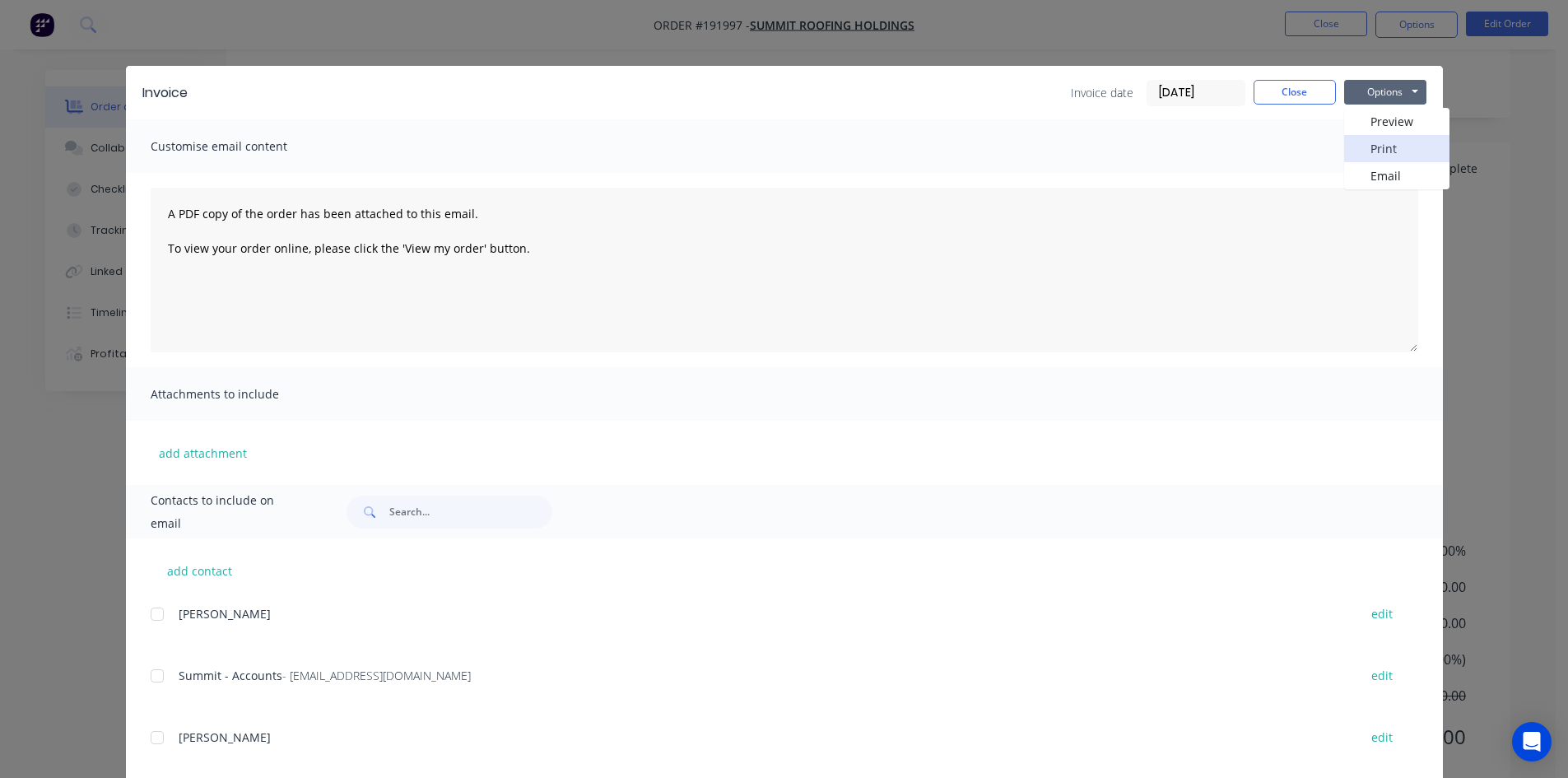
click at [1373, 153] on button "Print" at bounding box center [1396, 149] width 105 height 27
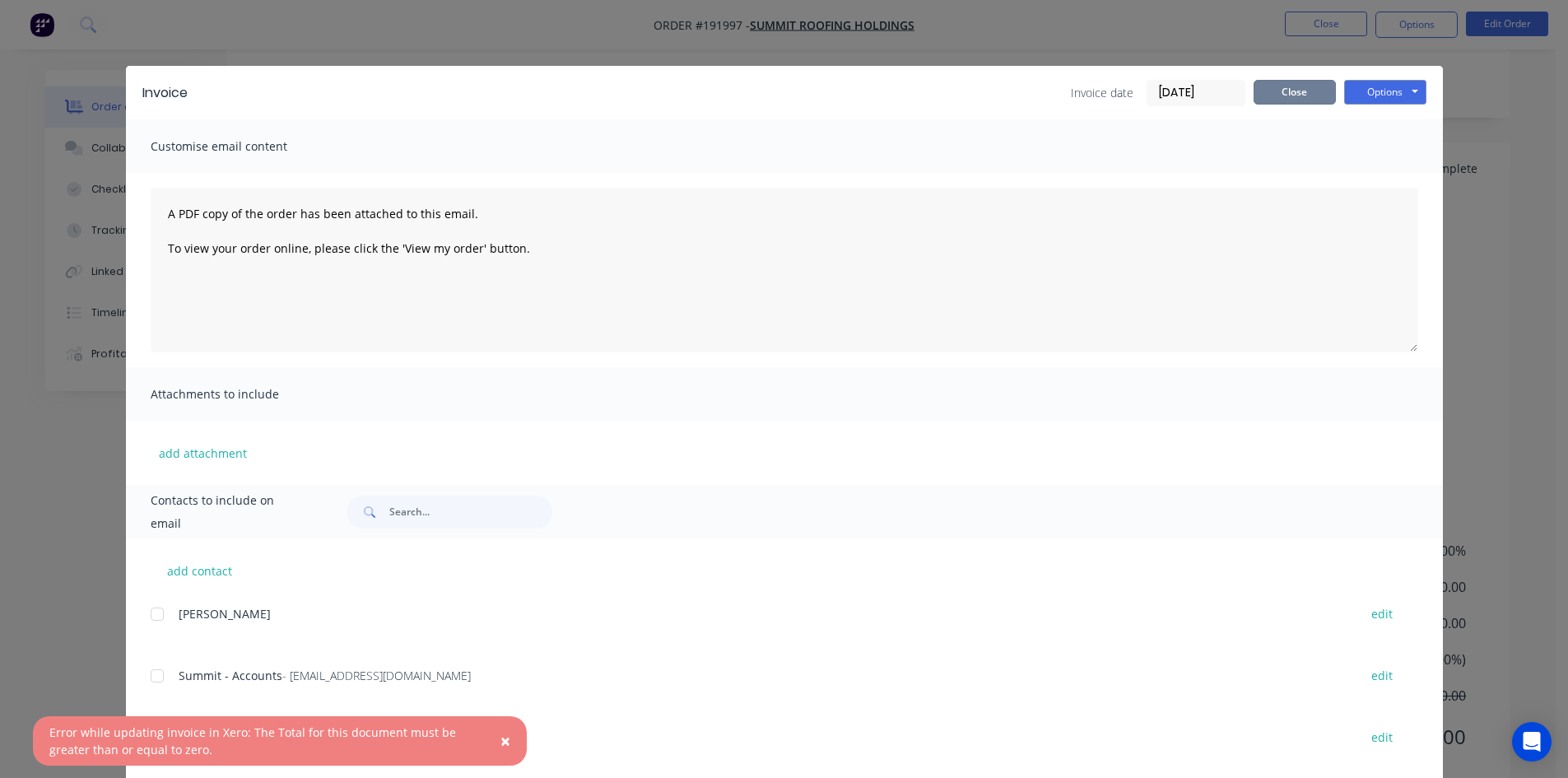
click at [1314, 93] on button "Close" at bounding box center [1295, 92] width 83 height 25
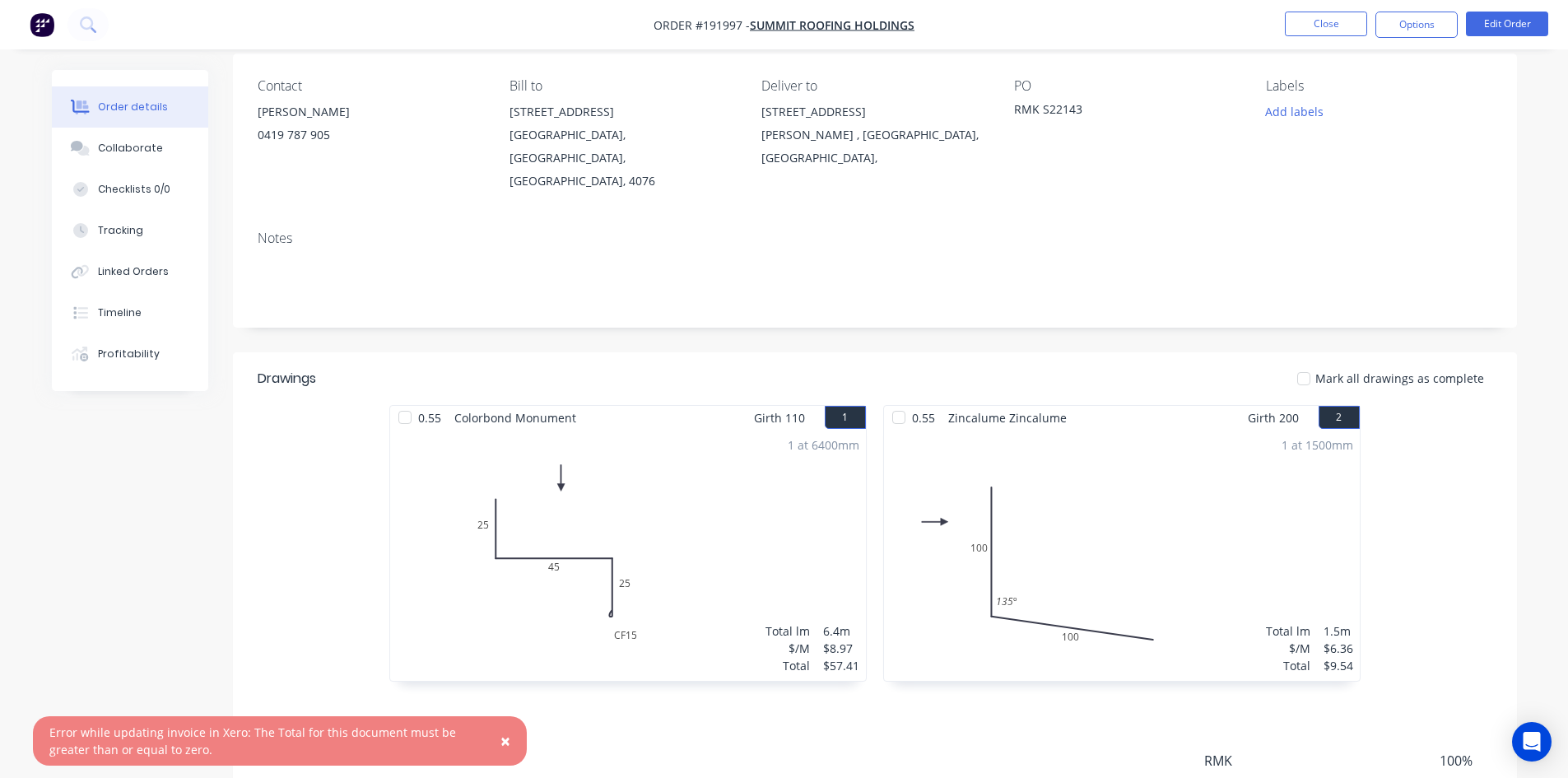
scroll to position [0, 0]
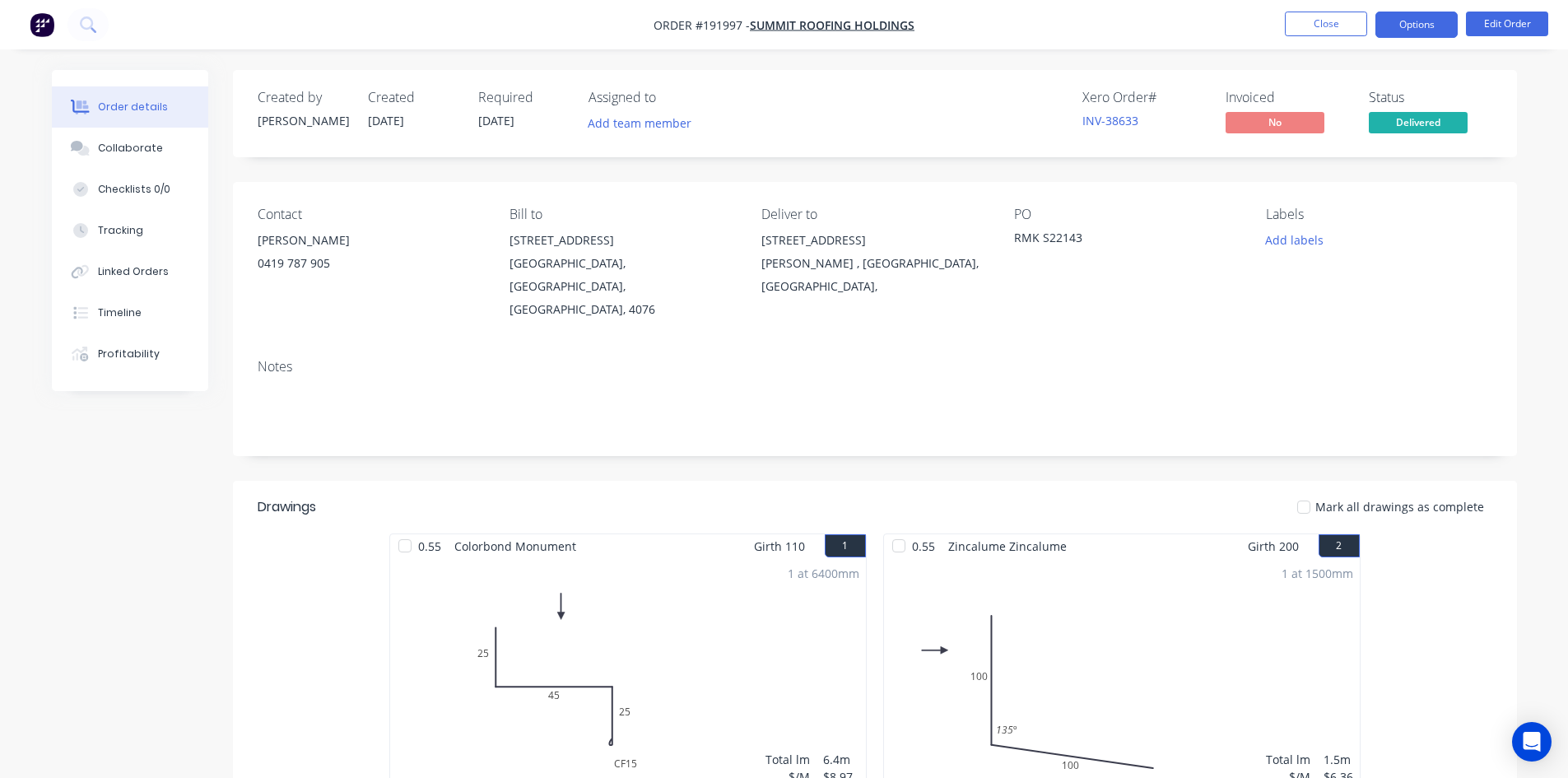
click at [1415, 22] on button "Options" at bounding box center [1416, 25] width 83 height 26
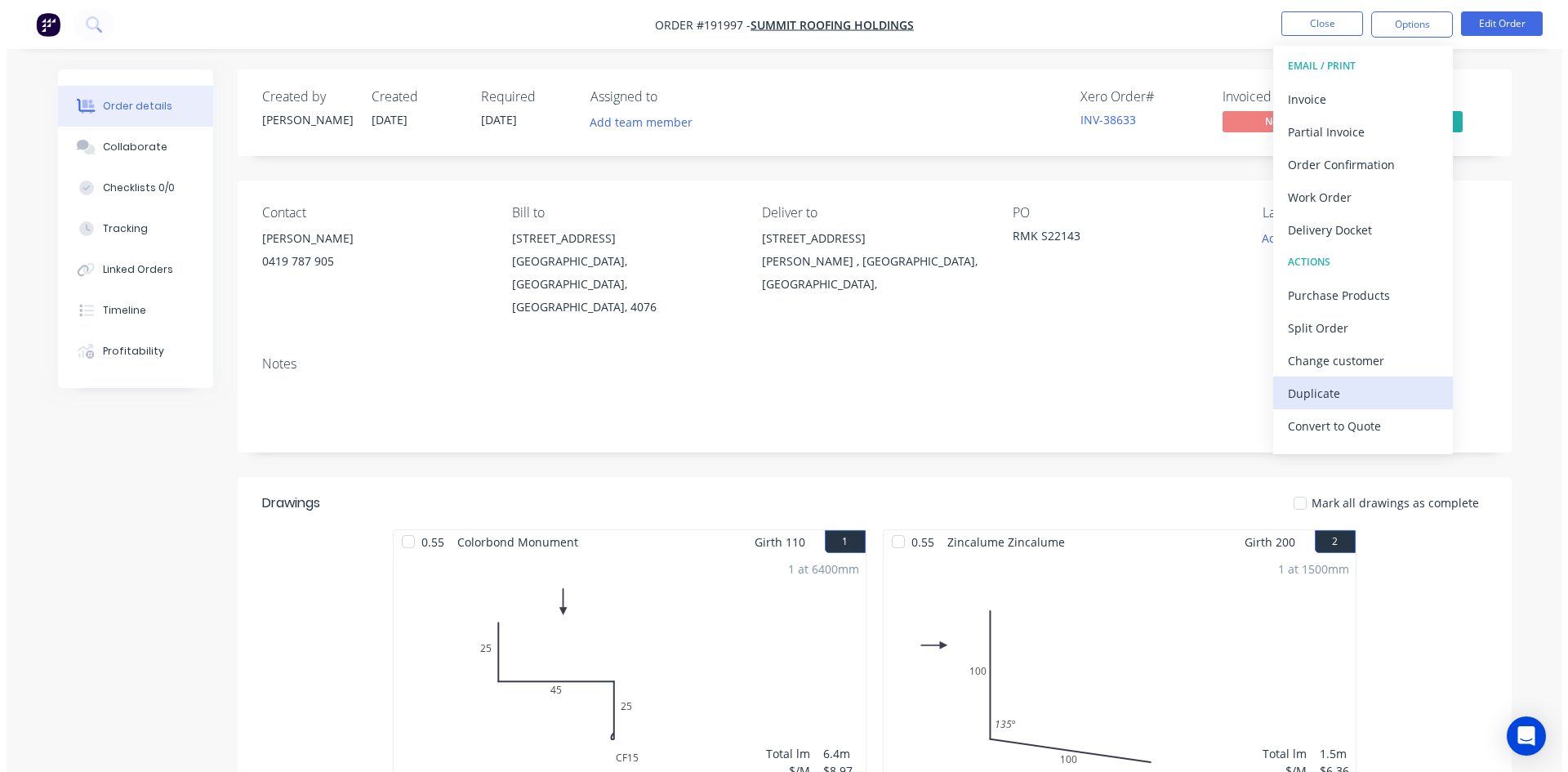
scroll to position [24, 0]
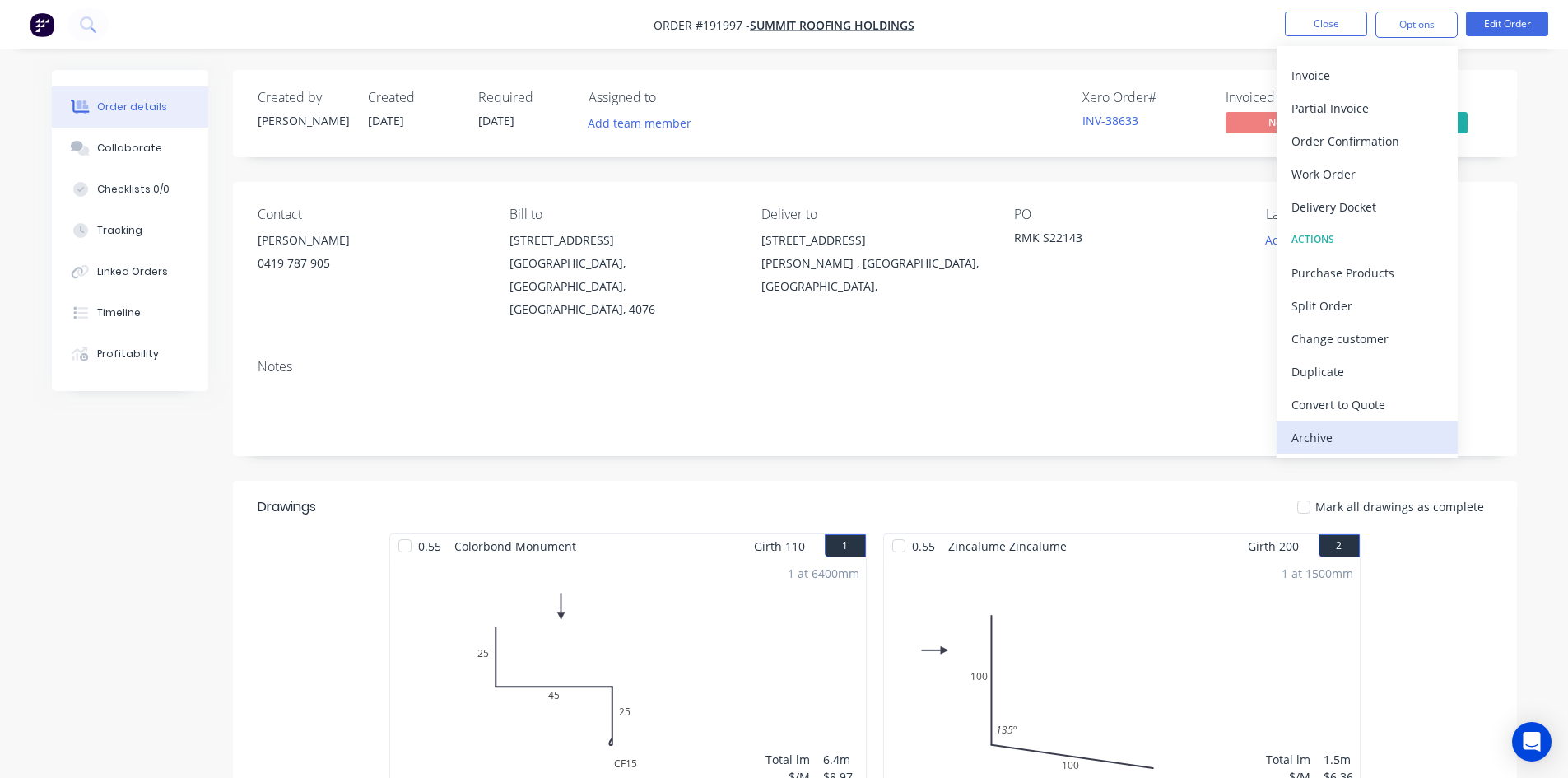
click at [1328, 428] on div "Archive" at bounding box center [1366, 437] width 152 height 24
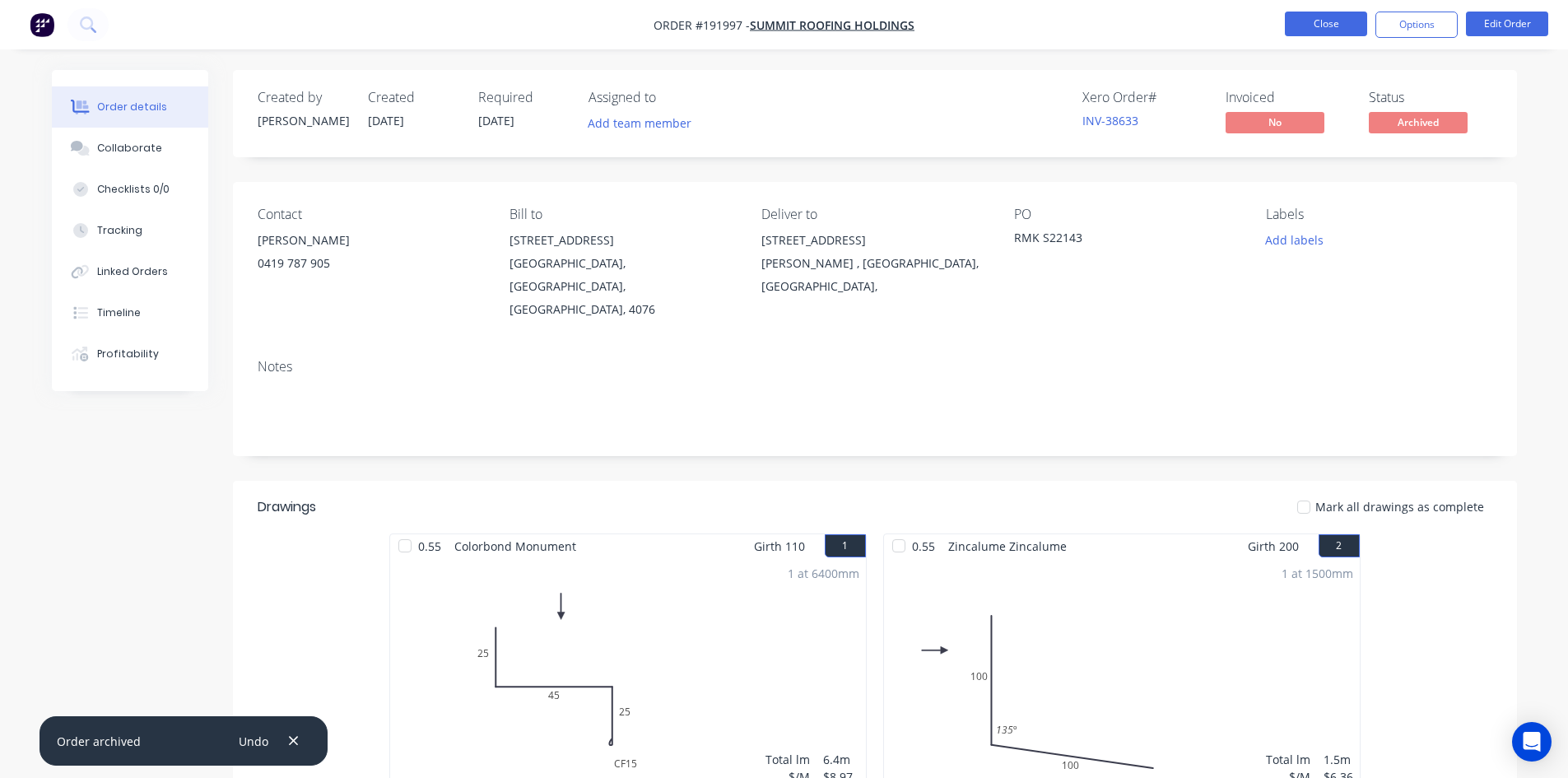
click at [1321, 33] on button "Close" at bounding box center [1325, 24] width 83 height 25
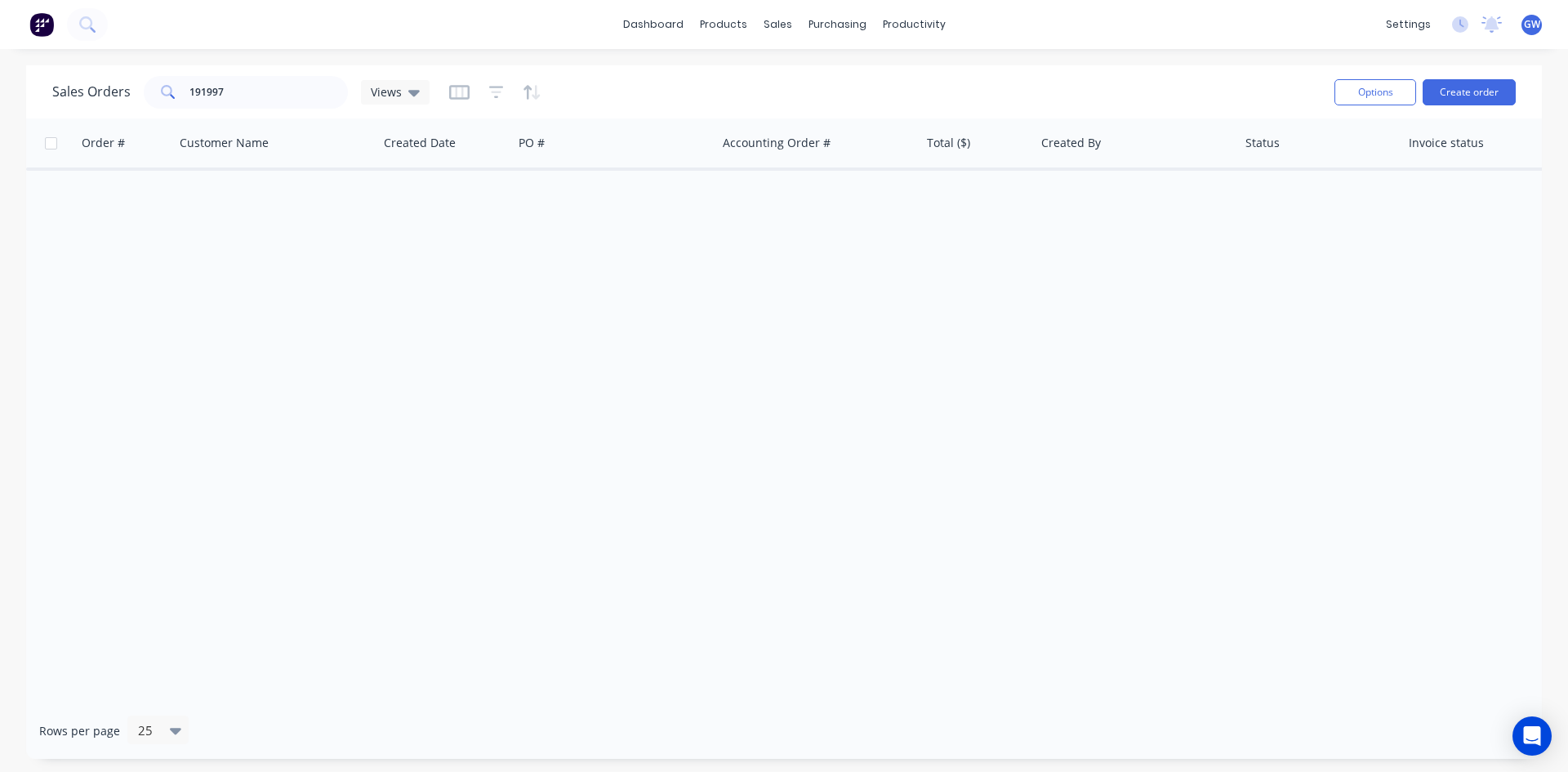
click at [298, 53] on div "dashboard products sales purchasing productivity dashboard products Product Cat…" at bounding box center [784, 386] width 1568 height 772
